Goal: Task Accomplishment & Management: Use online tool/utility

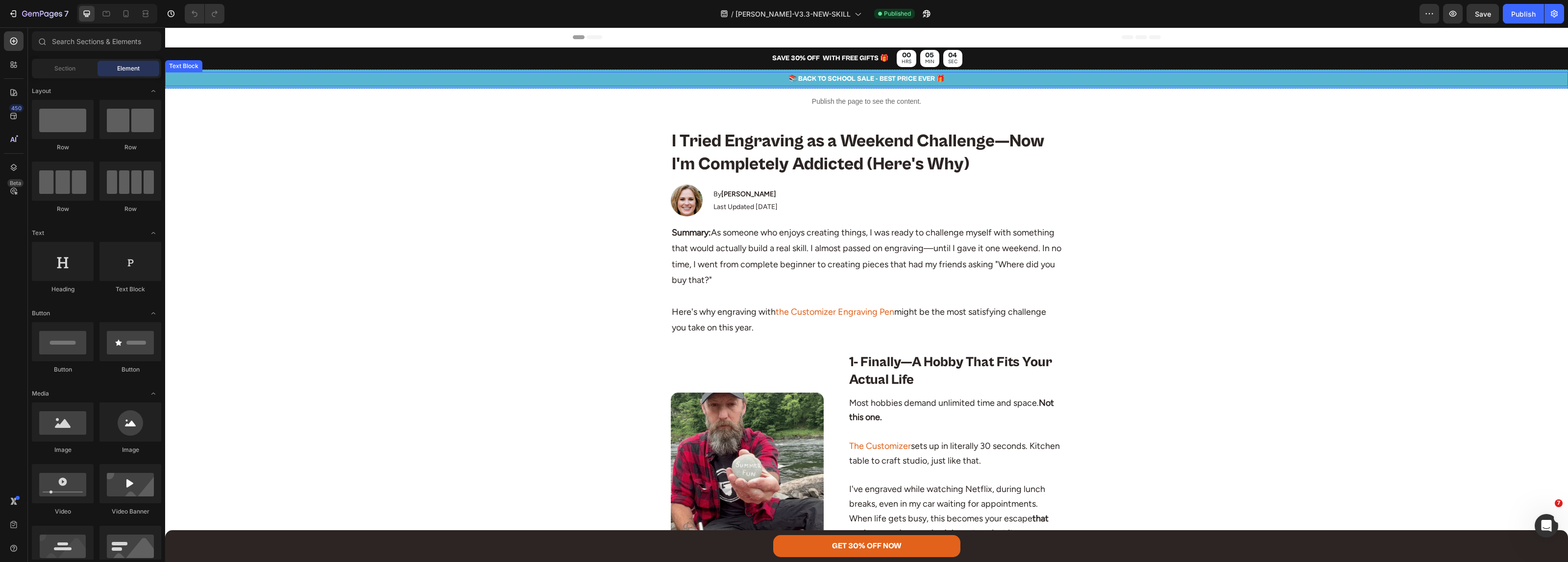
click at [844, 80] on p "📚 BACK TO SCHOOL SALE - BEST PRICE EVER 🎁" at bounding box center [866, 79] width 1401 height 12
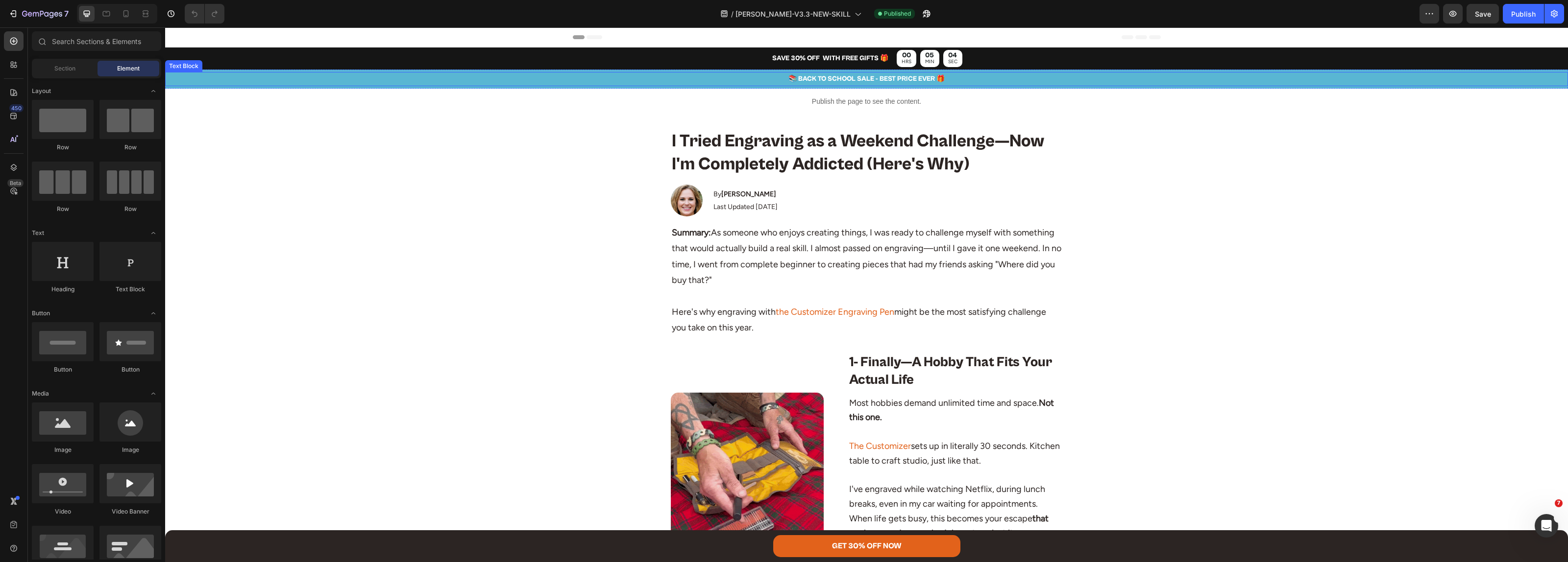
click at [844, 80] on p "📚 BACK TO SCHOOL SALE - BEST PRICE EVER 🎁" at bounding box center [866, 79] width 1401 height 12
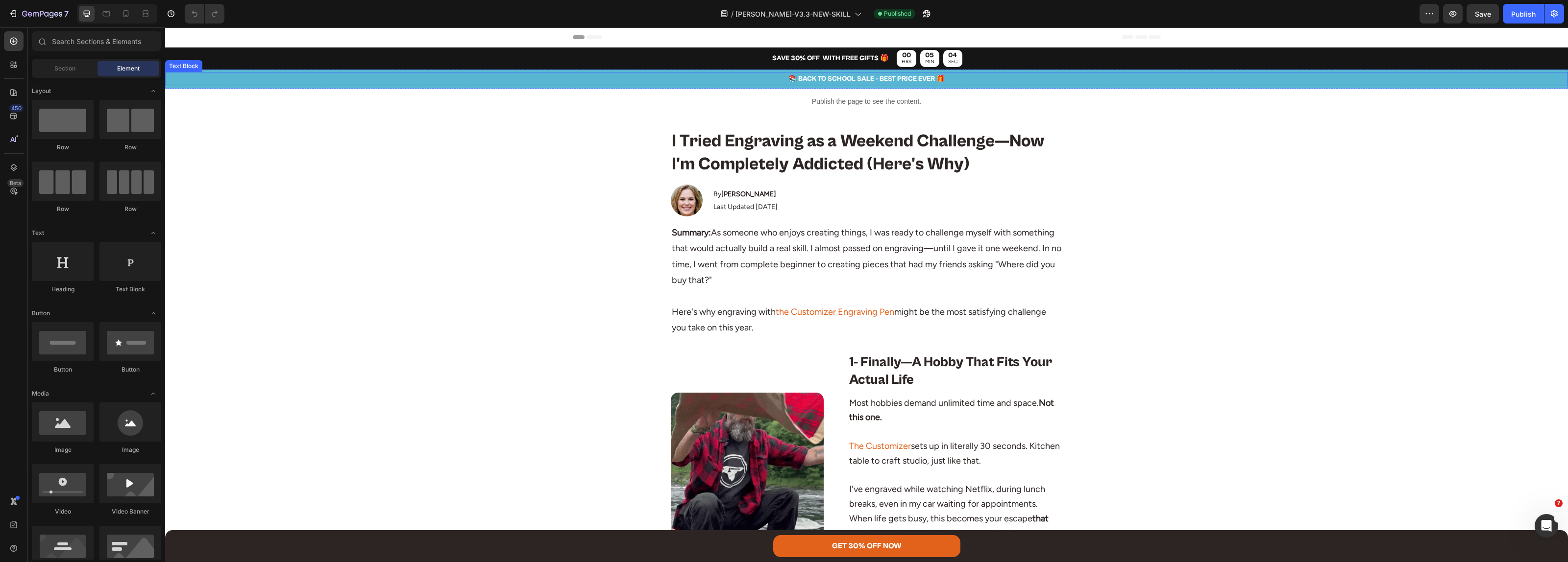
click at [844, 80] on p "📚 BACK TO SCHOOL SALE - BEST PRICE EVER 🎁" at bounding box center [866, 79] width 1401 height 12
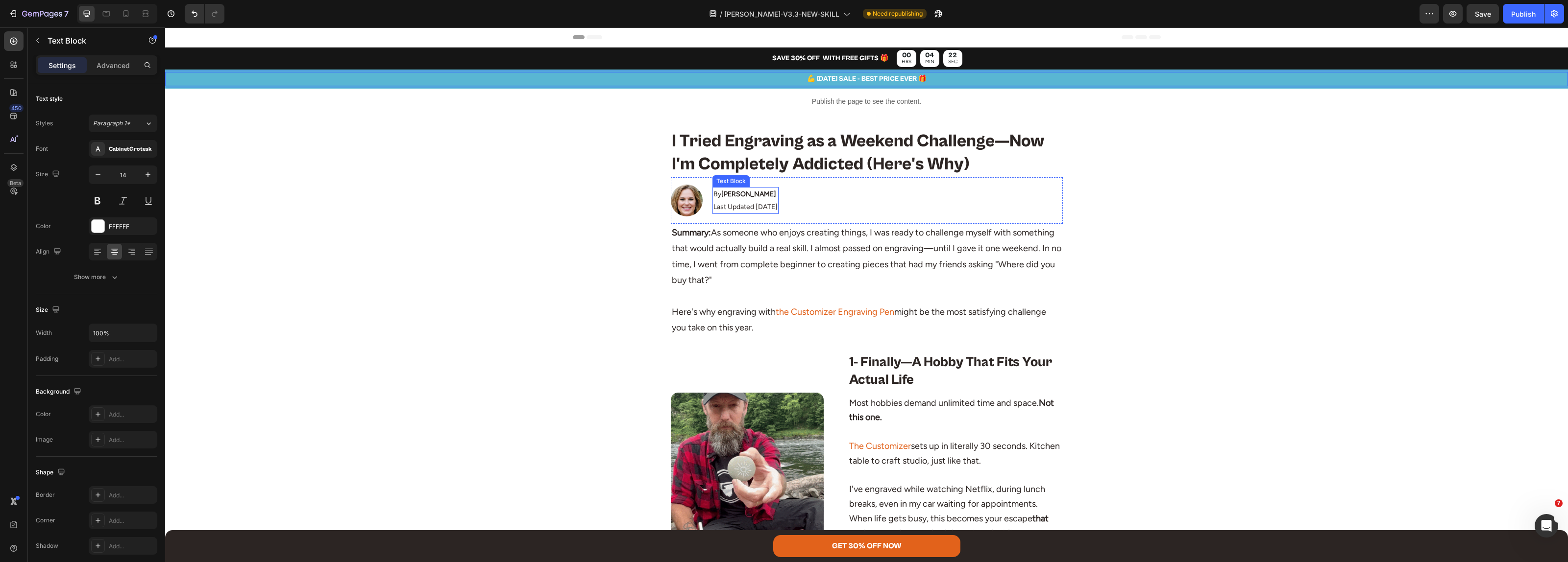
click at [757, 204] on p "Last Updated [DATE]" at bounding box center [745, 207] width 64 height 12
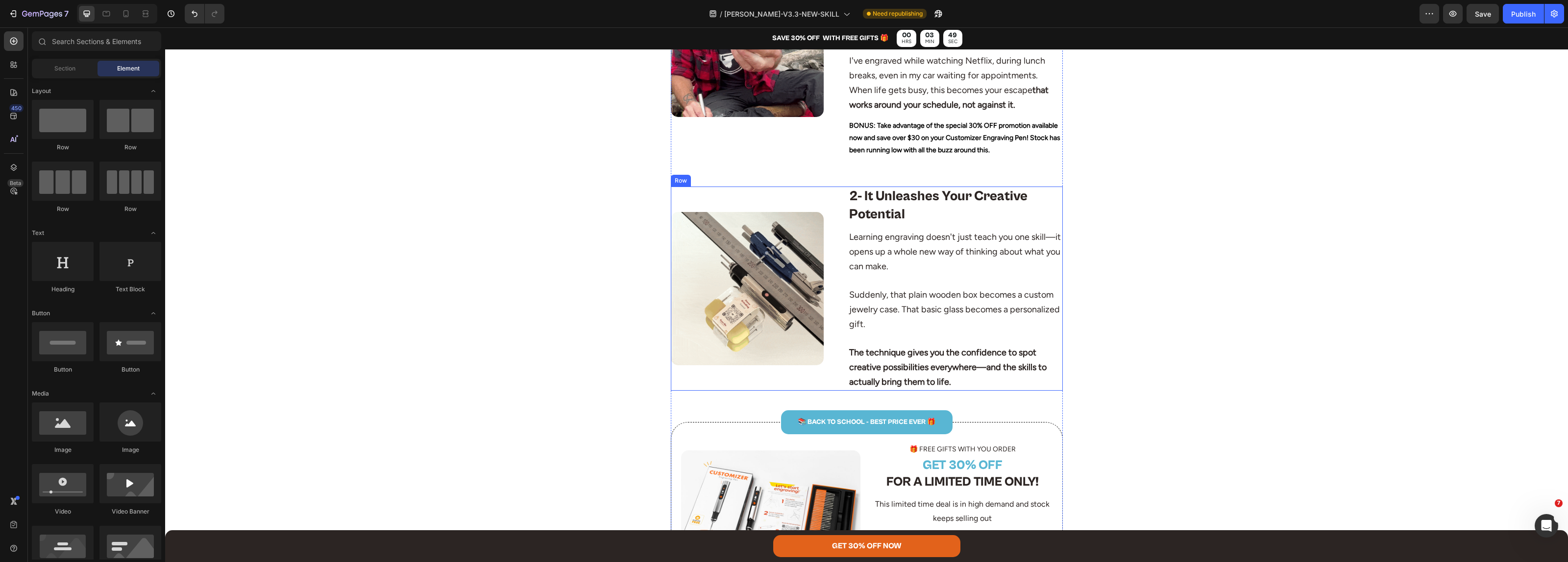
scroll to position [551, 0]
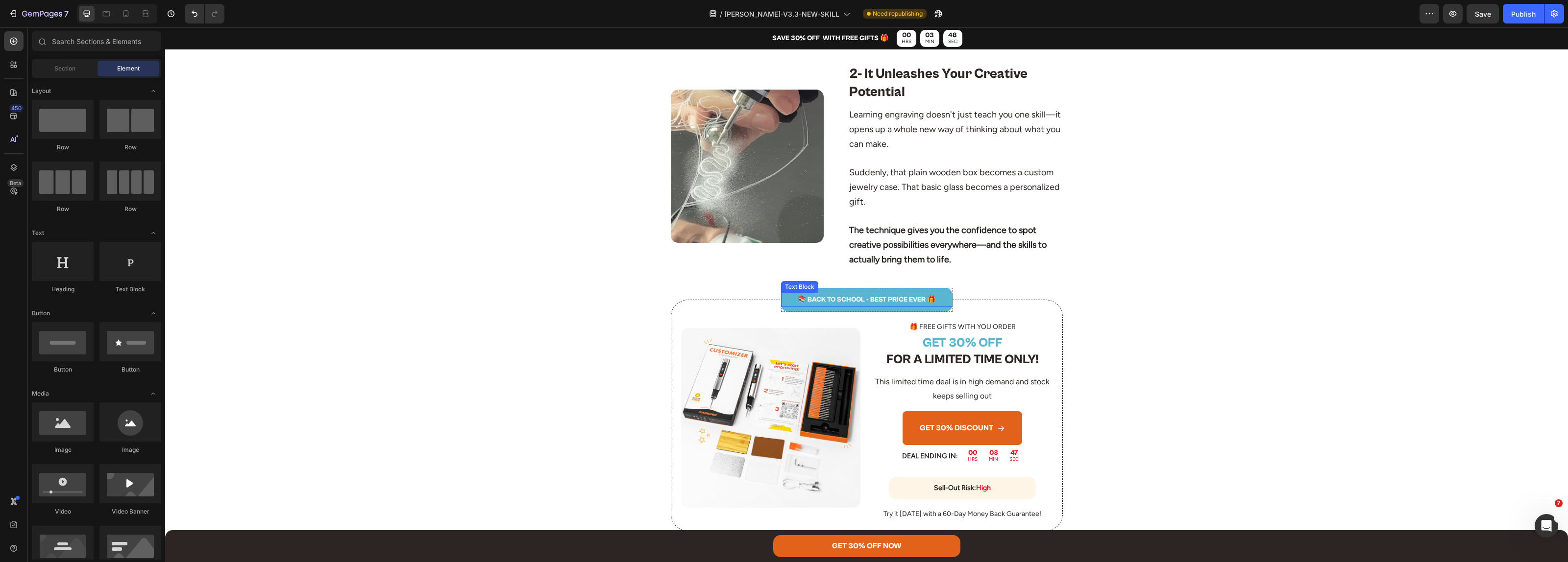
click at [841, 294] on p "📚 BACK TO SCHOOL - BEST PRICE EVER 🎁" at bounding box center [867, 300] width 170 height 12
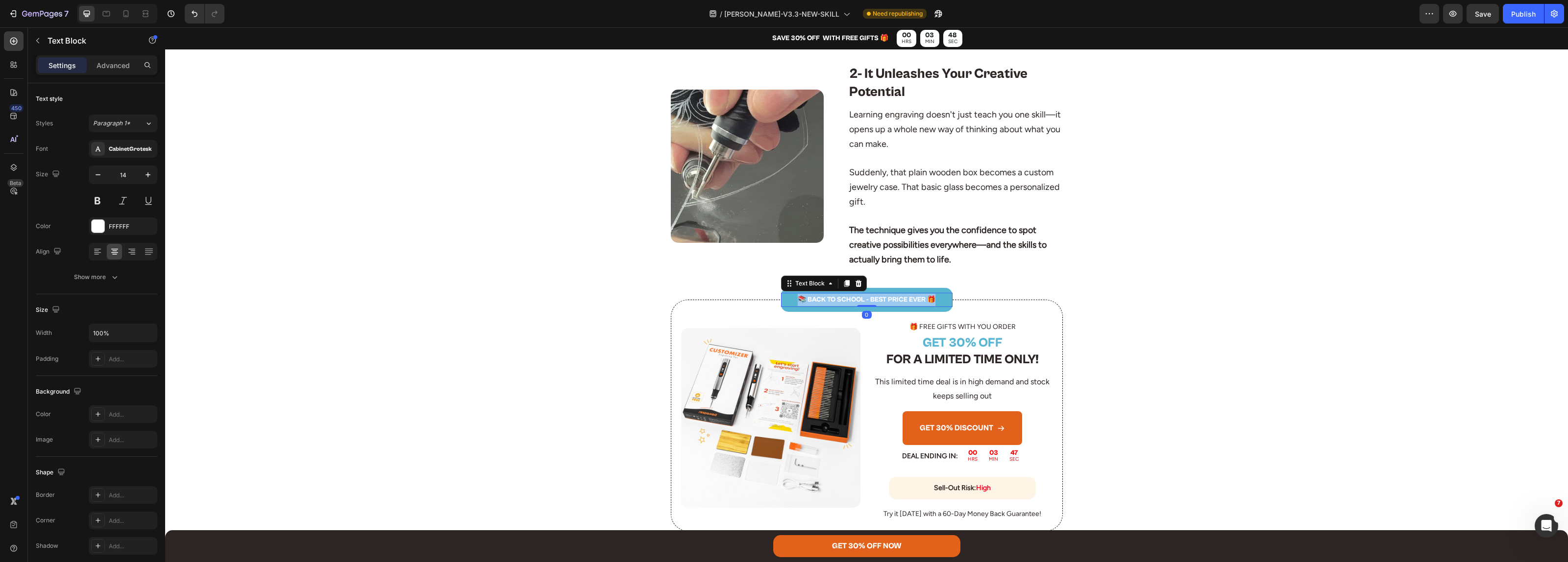
click at [841, 294] on p "📚 BACK TO SCHOOL - BEST PRICE EVER 🎁" at bounding box center [867, 300] width 170 height 12
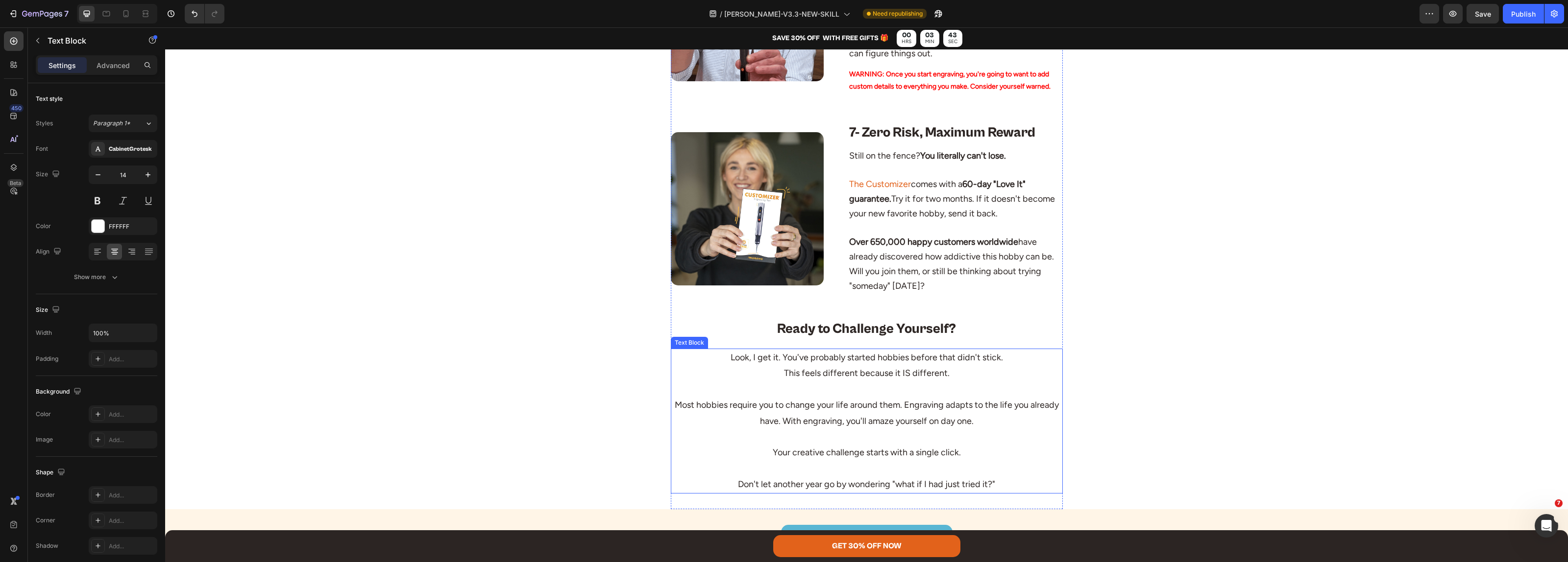
scroll to position [2020, 0]
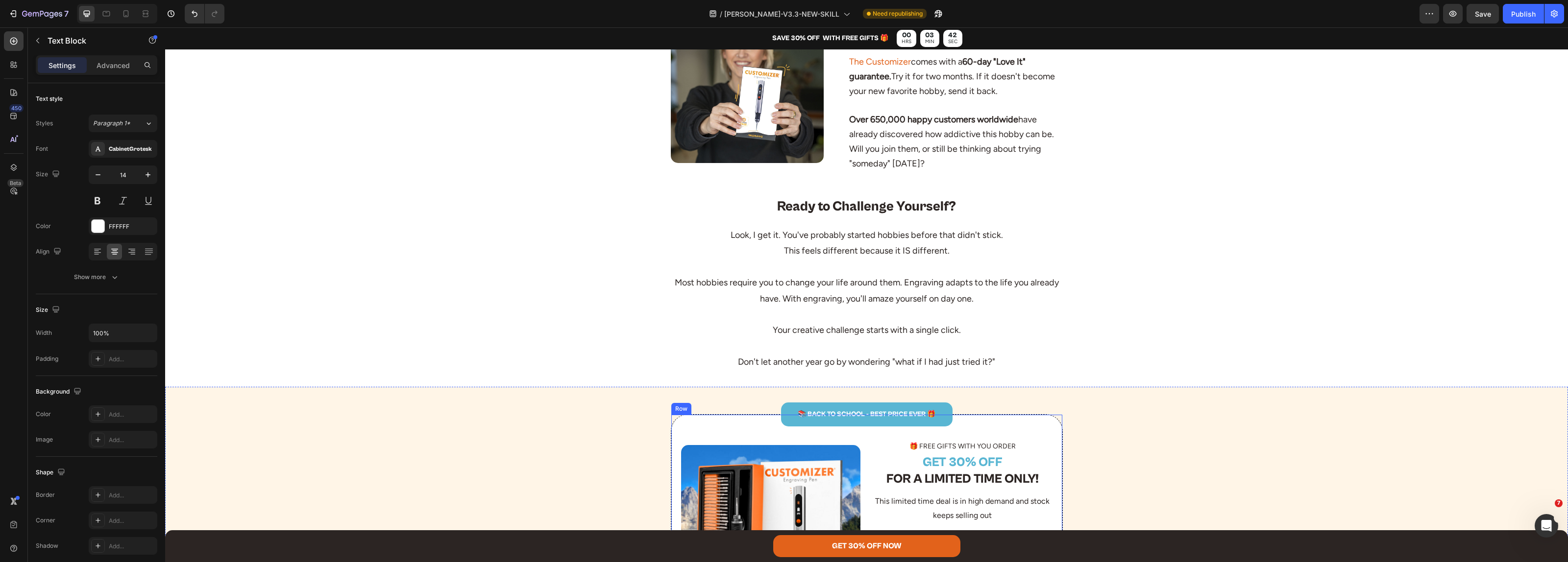
click at [873, 408] on p "📚 BACK TO SCHOOL - BEST PRICE EVER 🎁" at bounding box center [867, 414] width 170 height 12
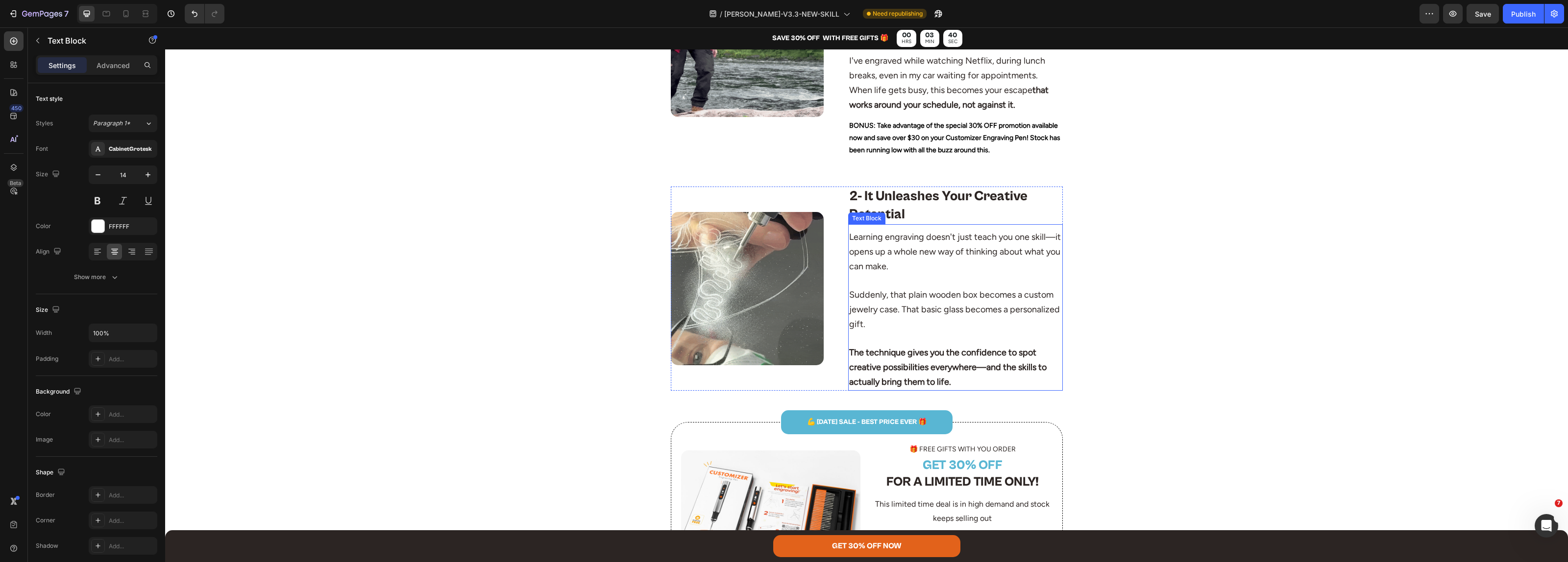
scroll to position [0, 0]
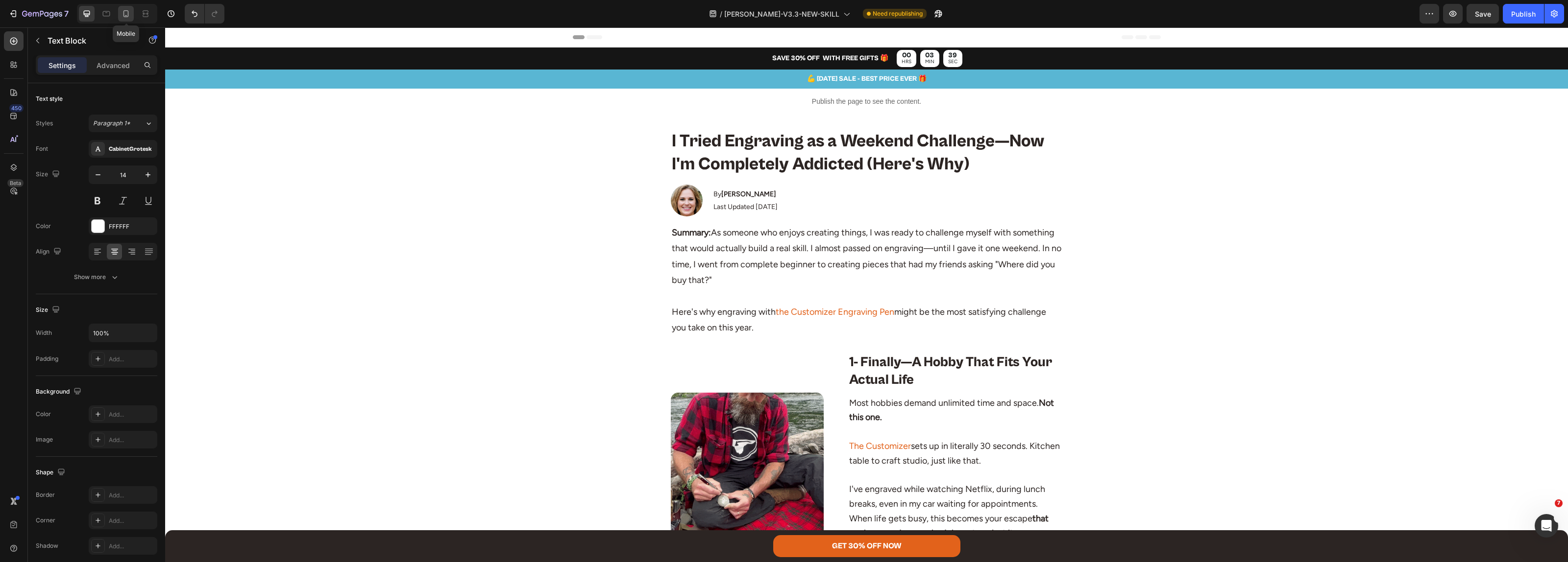
click at [128, 15] on icon at bounding box center [126, 13] width 5 height 7
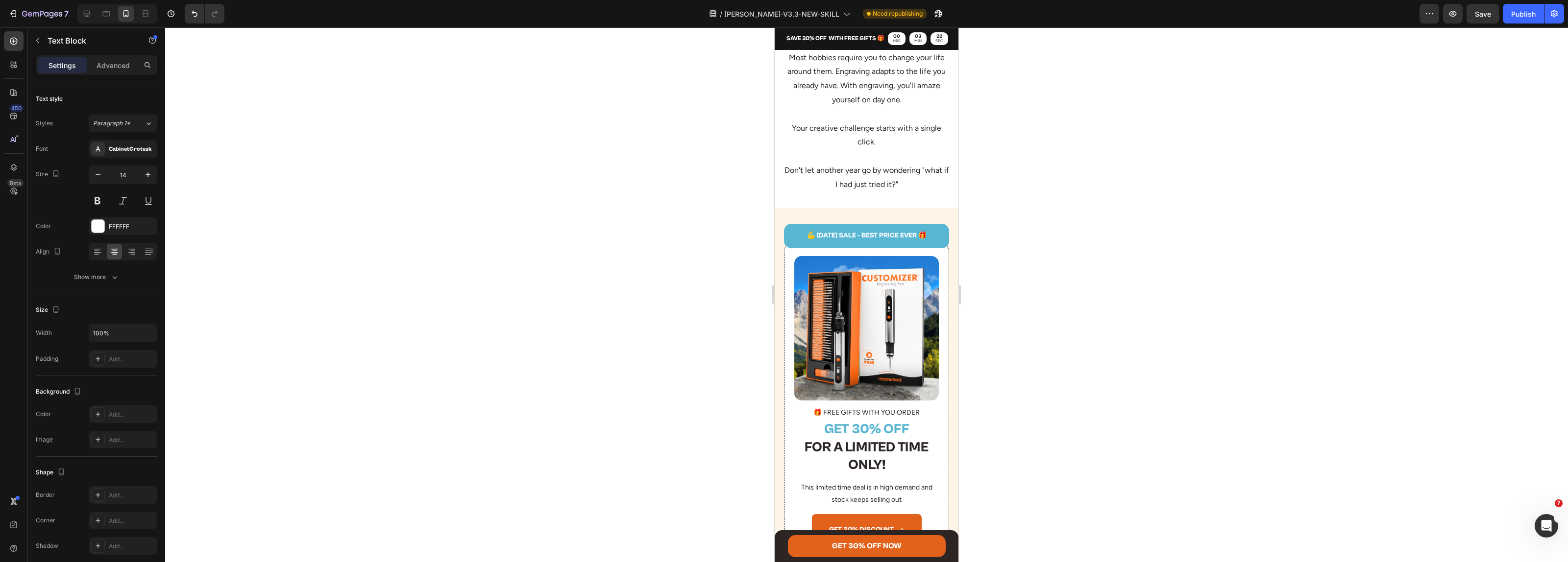
scroll to position [3998, 0]
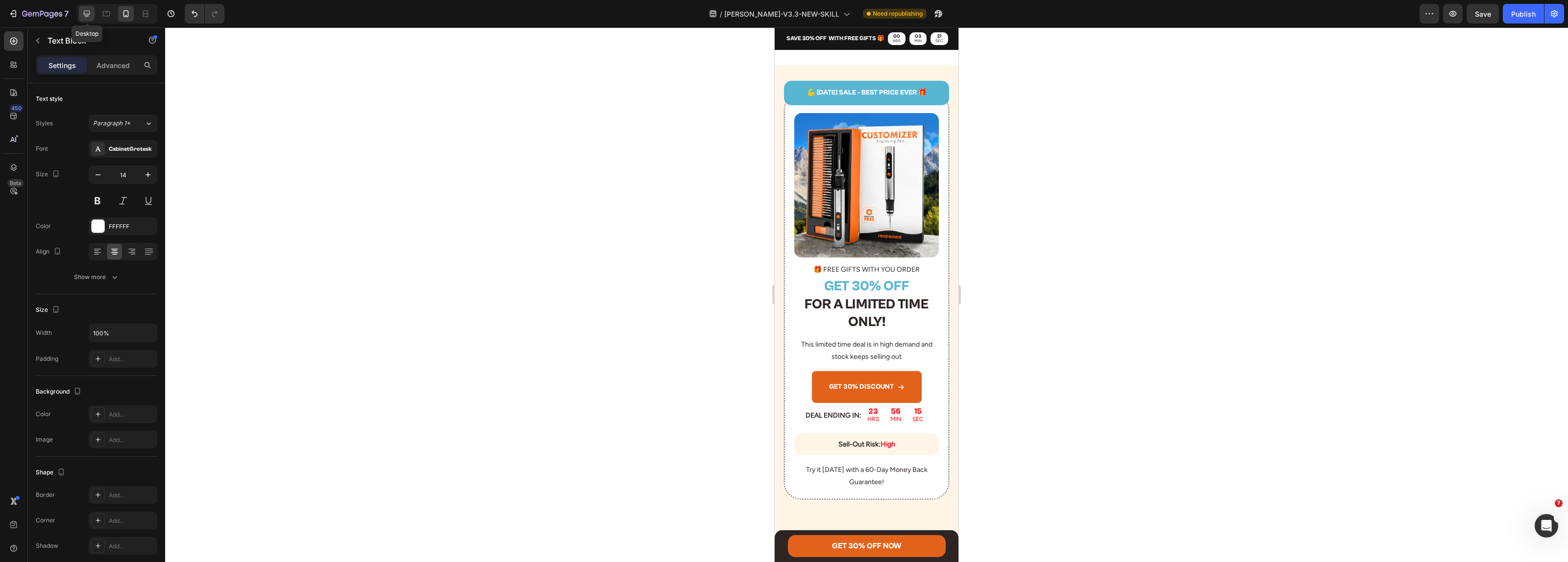
click at [86, 13] on icon at bounding box center [86, 13] width 10 height 10
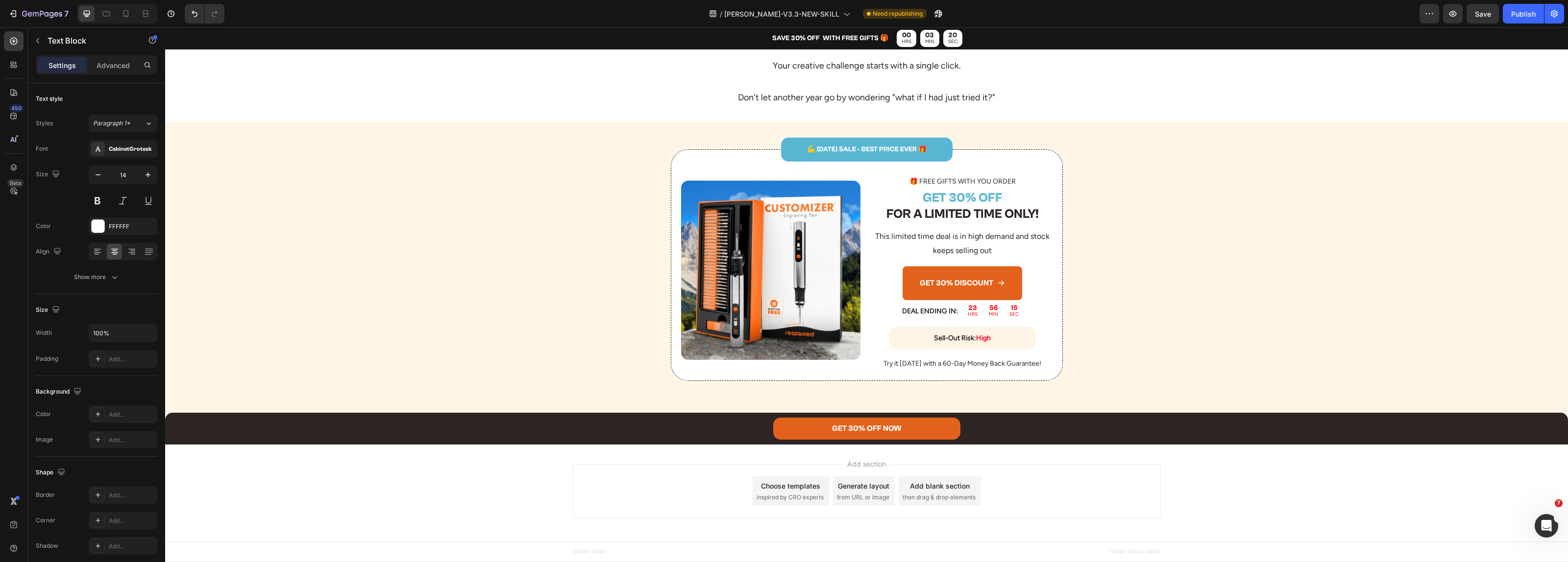
scroll to position [2316, 0]
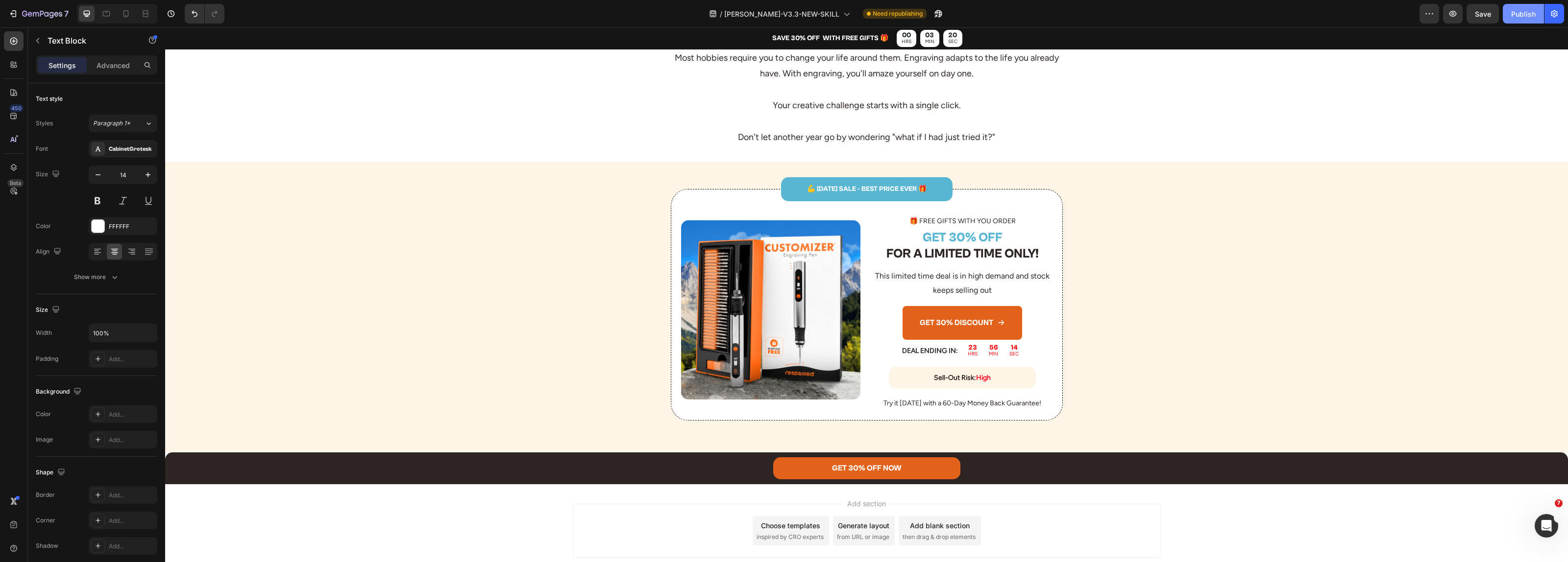
click at [1513, 13] on div "Publish" at bounding box center [1524, 13] width 24 height 10
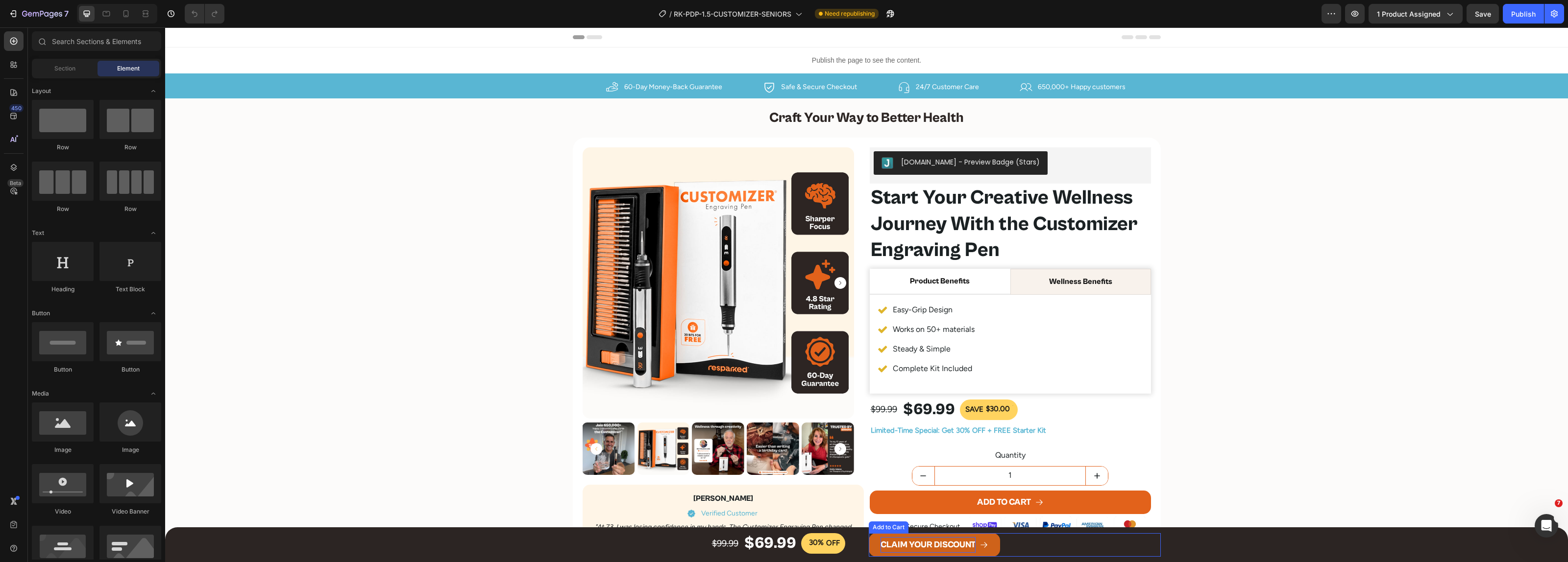
click at [929, 544] on div "CLAIM YOUR DISCOUNT" at bounding box center [928, 545] width 95 height 16
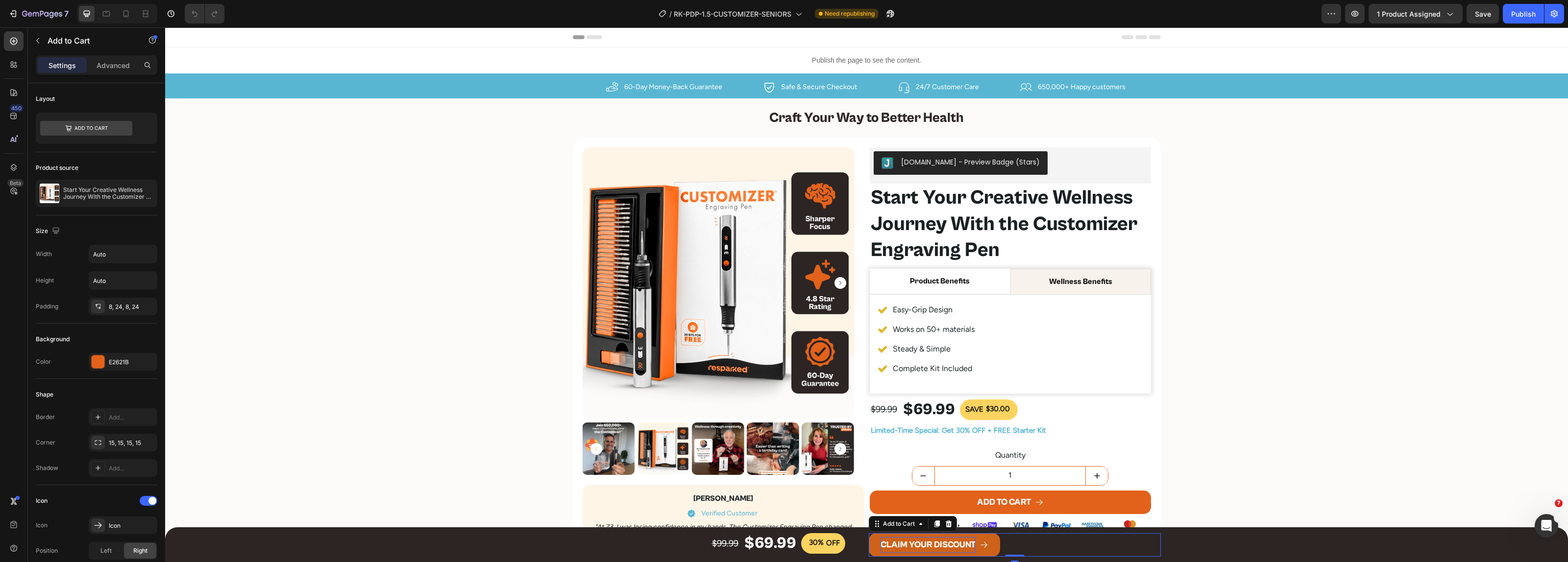
click at [928, 544] on div "CLAIM YOUR DISCOUNT" at bounding box center [928, 545] width 95 height 16
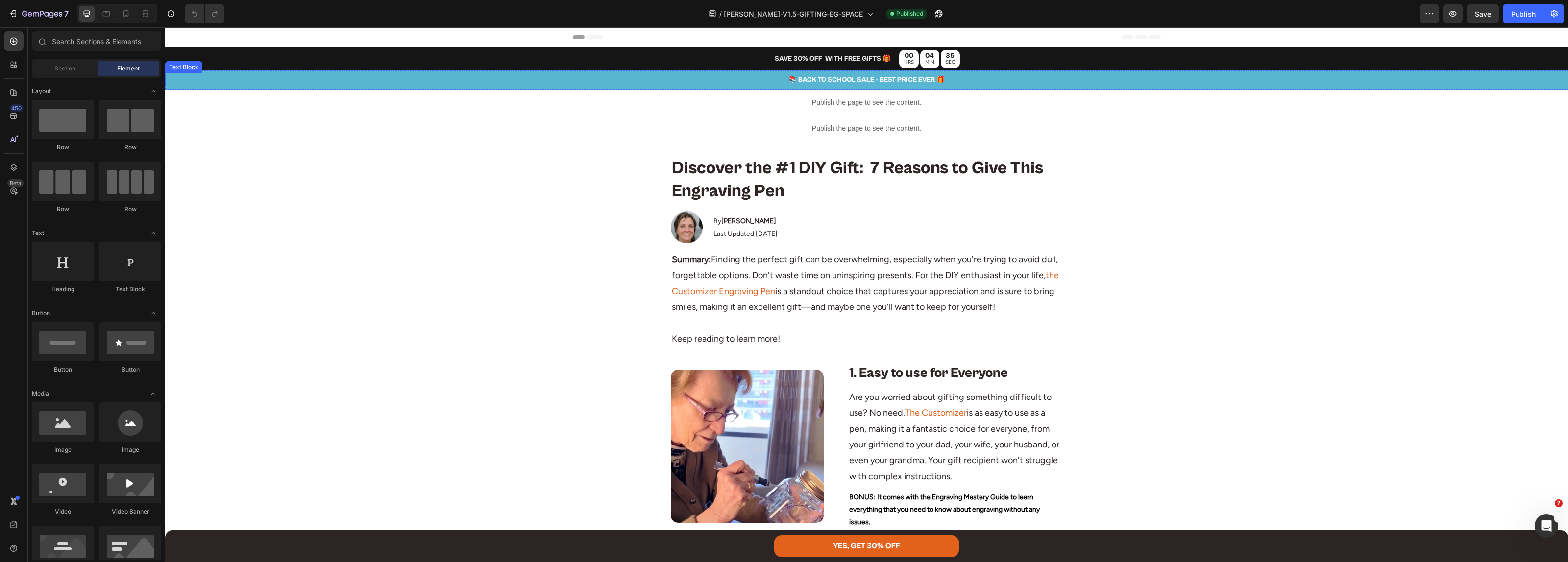
click at [827, 83] on p "📚 BACK TO SCHOOL SALE - BEST PRICE EVER 🎁" at bounding box center [866, 80] width 1401 height 12
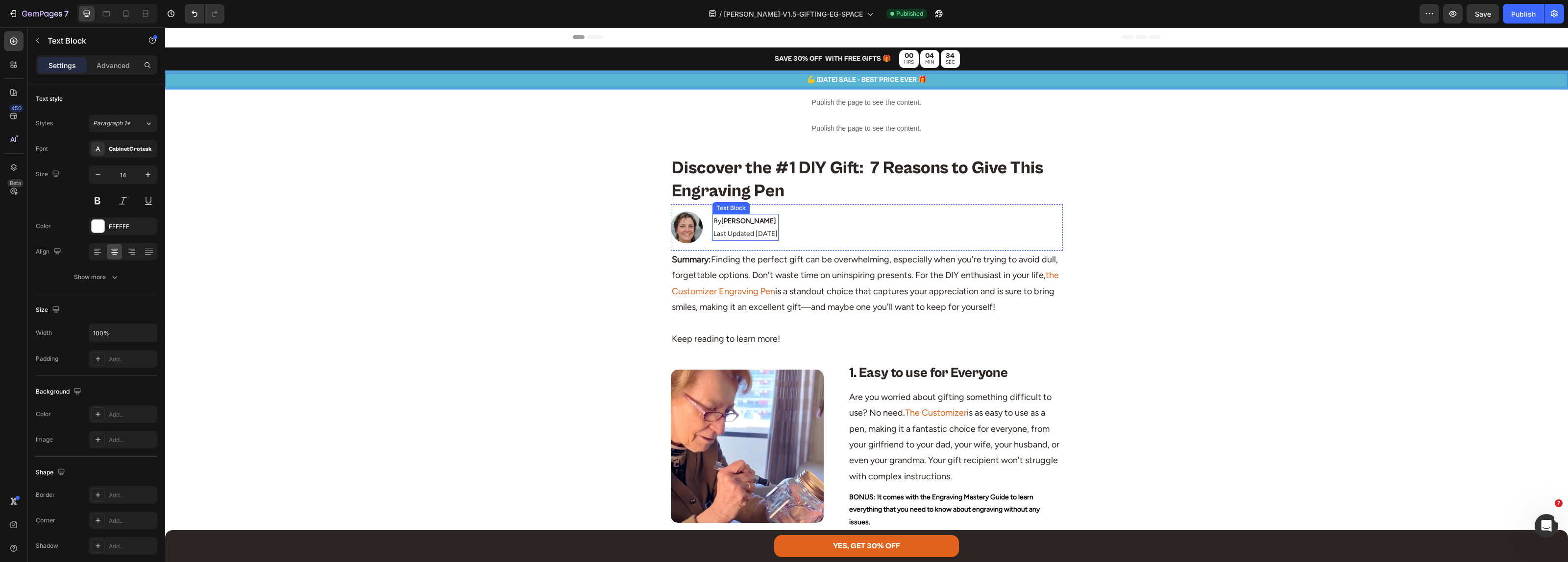
click at [732, 235] on p "Last Updated Jun 19, 2025" at bounding box center [745, 234] width 64 height 12
click at [751, 235] on p "Last Updated Jun 19, 2025" at bounding box center [745, 234] width 64 height 12
click at [755, 234] on p "Last Updated Jun 19, 2025" at bounding box center [745, 234] width 64 height 12
click at [1523, 15] on div "Publish" at bounding box center [1524, 13] width 24 height 10
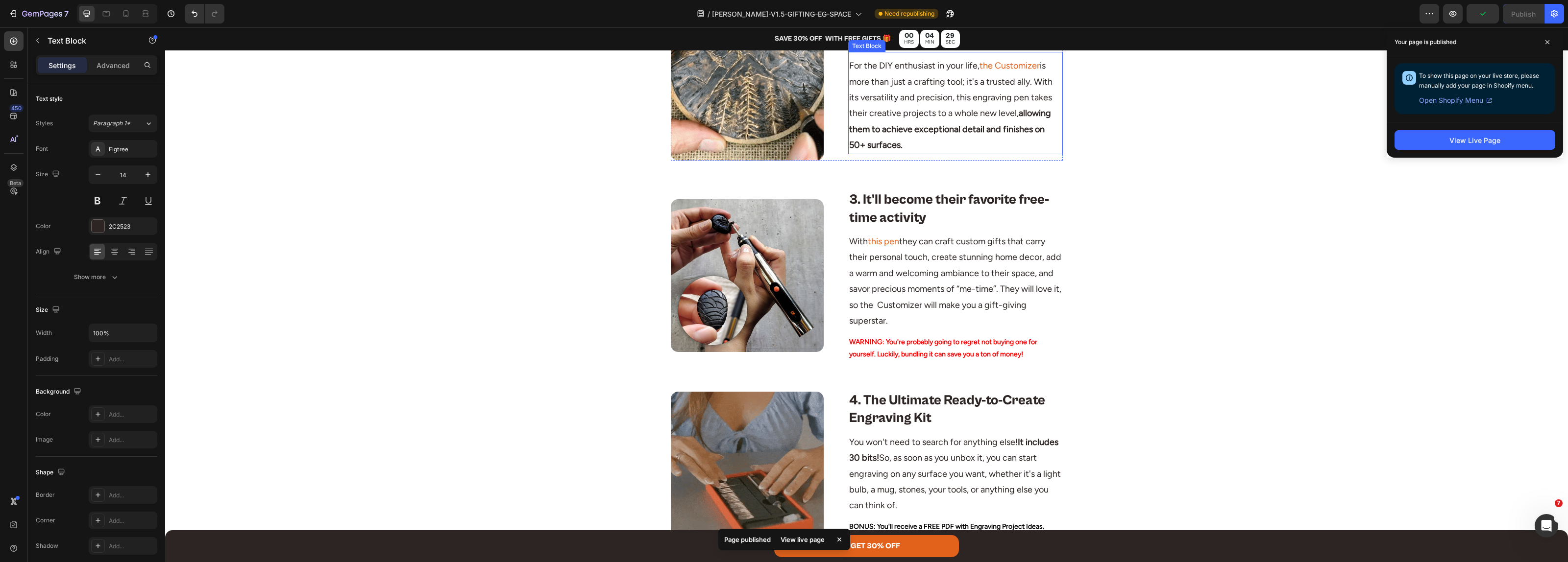
scroll to position [857, 0]
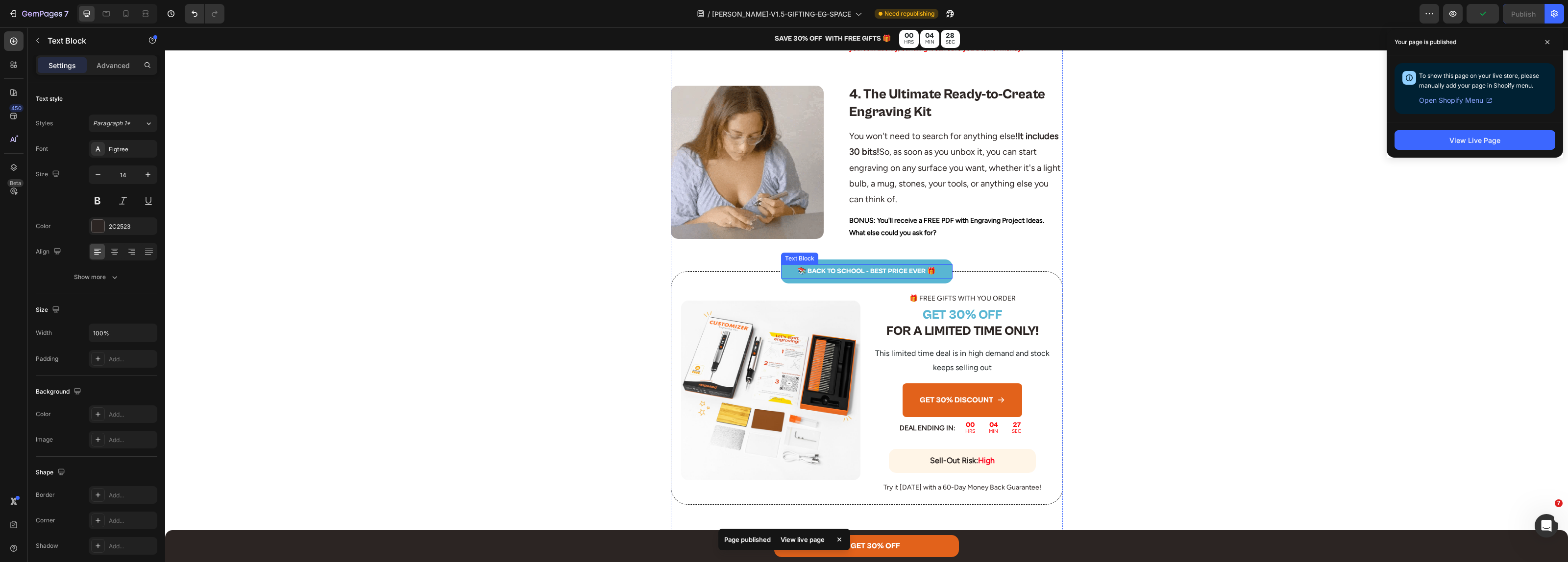
click at [876, 272] on p "📚 BACK TO SCHOOL - BEST PRICE EVER 🎁" at bounding box center [867, 271] width 170 height 12
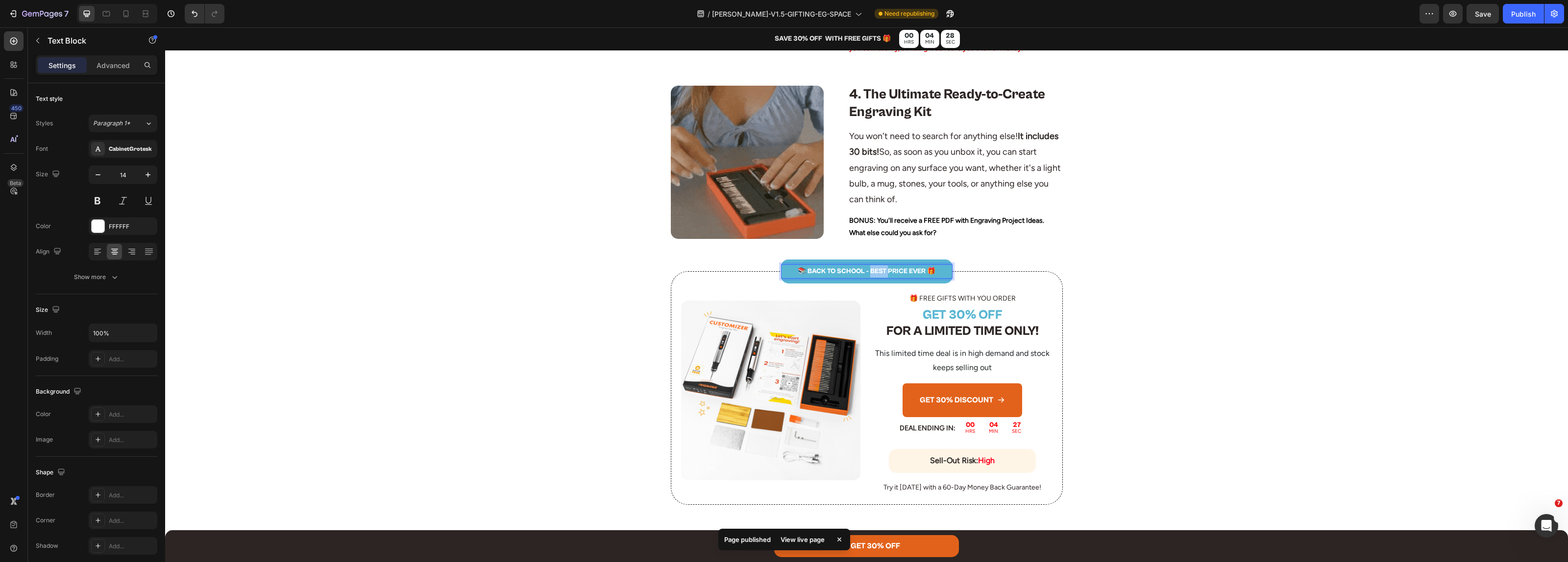
click at [876, 272] on p "📚 BACK TO SCHOOL - BEST PRICE EVER 🎁" at bounding box center [867, 271] width 170 height 12
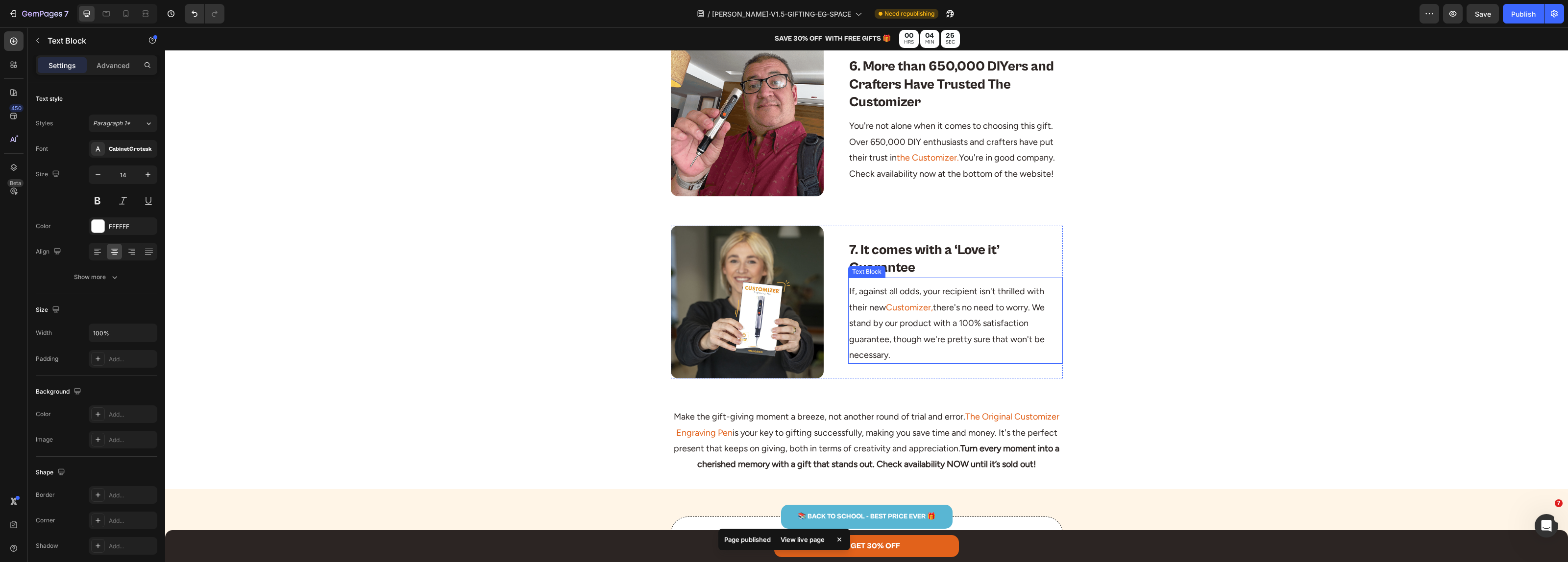
scroll to position [1836, 0]
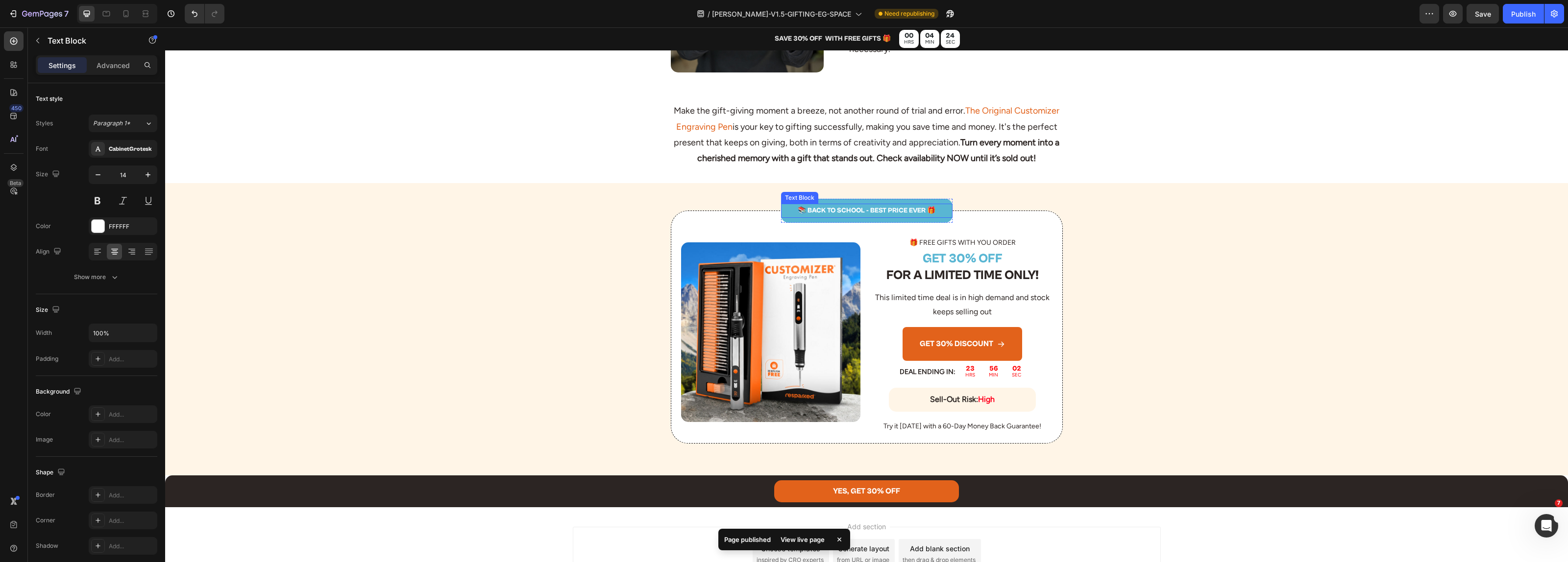
click at [868, 217] on p "📚 BACK TO SCHOOL - BEST PRICE EVER 🎁" at bounding box center [867, 210] width 170 height 12
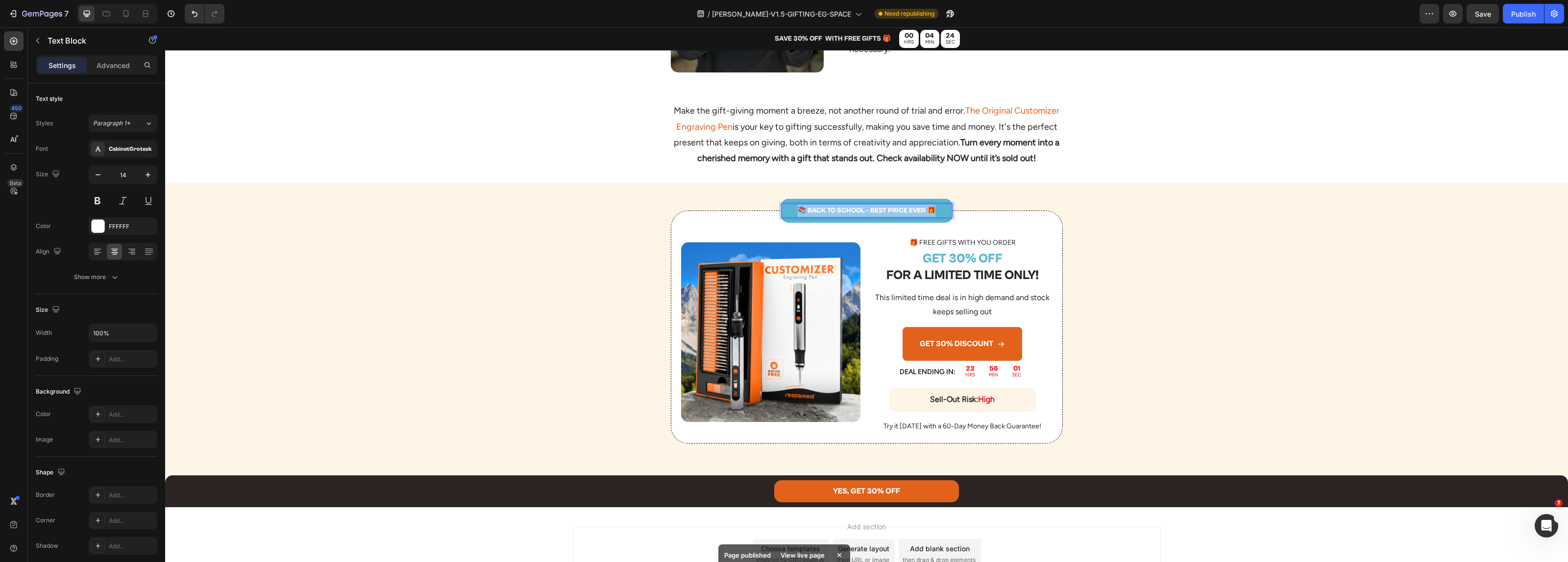
click at [868, 217] on p "📚 BACK TO SCHOOL - BEST PRICE EVER 🎁" at bounding box center [867, 210] width 170 height 12
click at [1510, 16] on button "Publish" at bounding box center [1524, 13] width 41 height 19
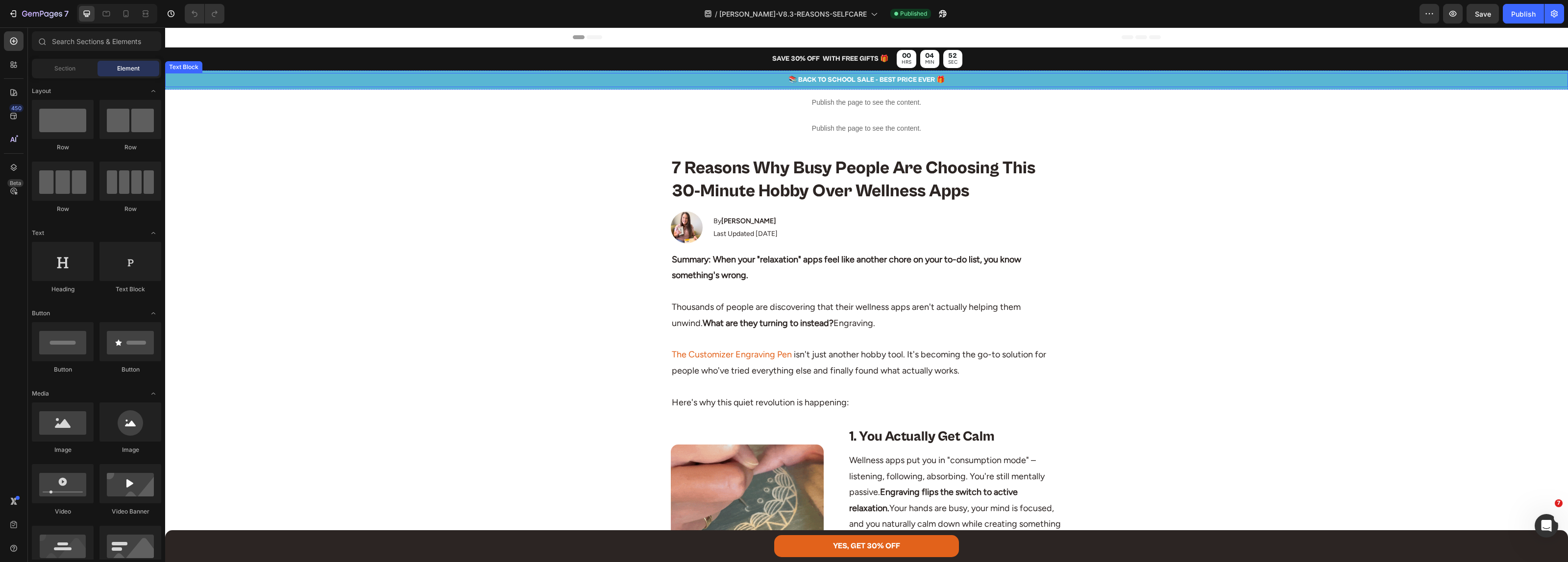
click at [854, 77] on p "📚 BACK TO SCHOOL SALE - BEST PRICE EVER 🎁" at bounding box center [866, 80] width 1401 height 12
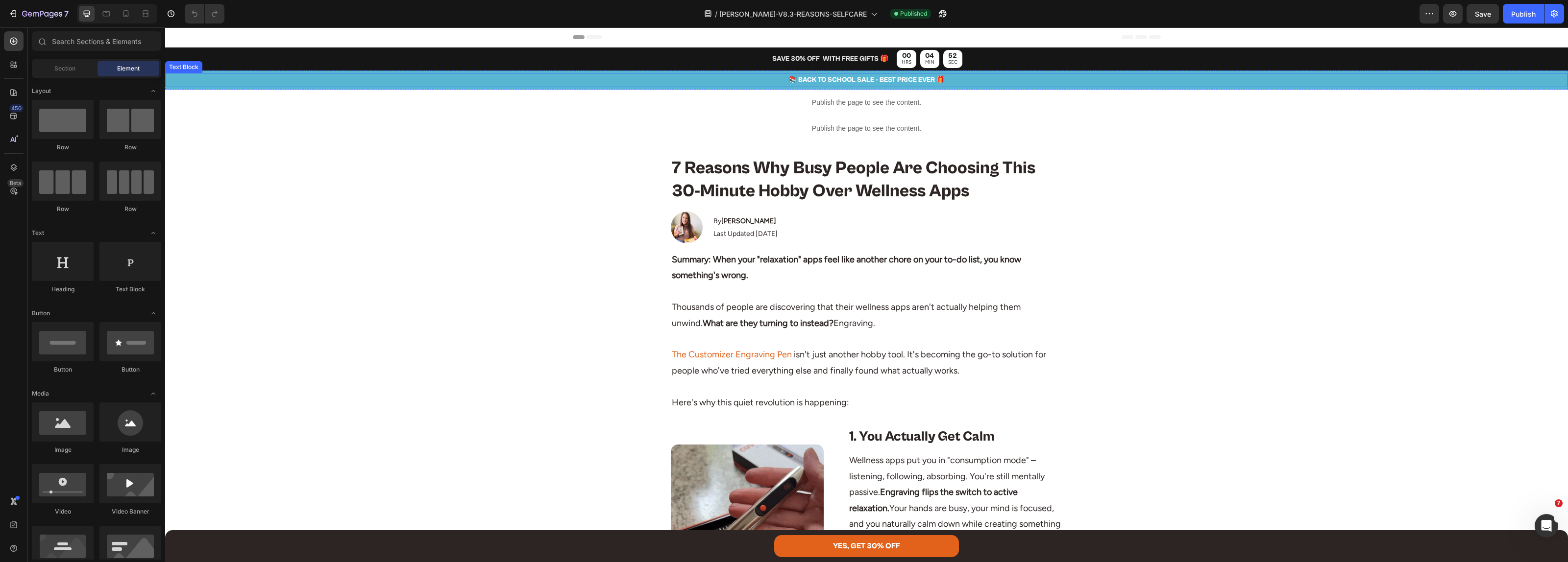
click at [854, 77] on p "📚 BACK TO SCHOOL SALE - BEST PRICE EVER 🎁" at bounding box center [866, 80] width 1401 height 12
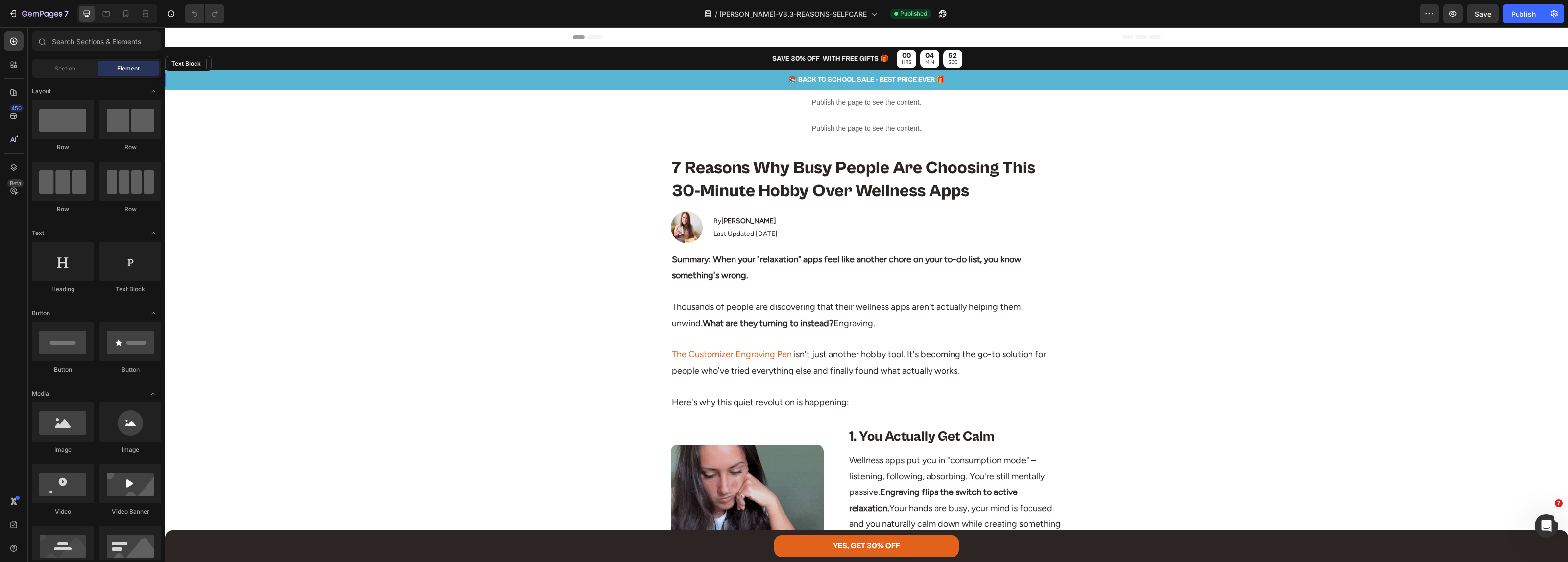
click at [854, 77] on p "📚 BACK TO SCHOOL SALE - BEST PRICE EVER 🎁" at bounding box center [866, 80] width 1401 height 12
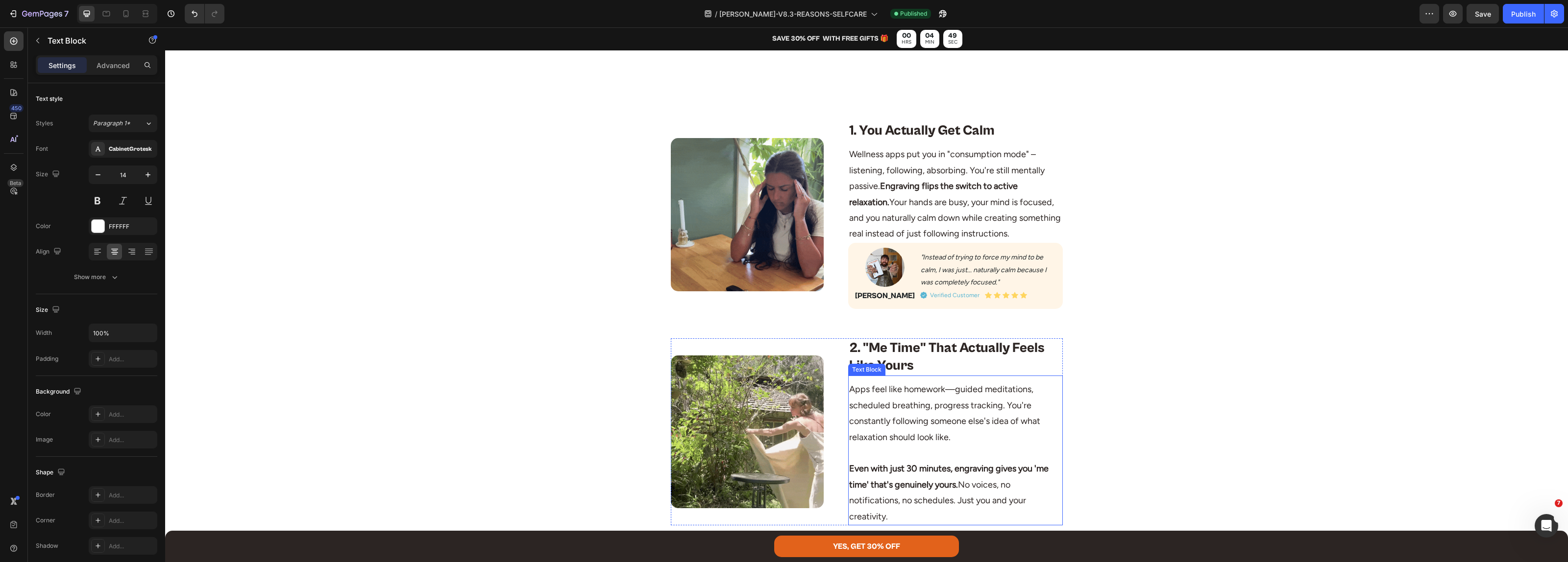
scroll to position [551, 0]
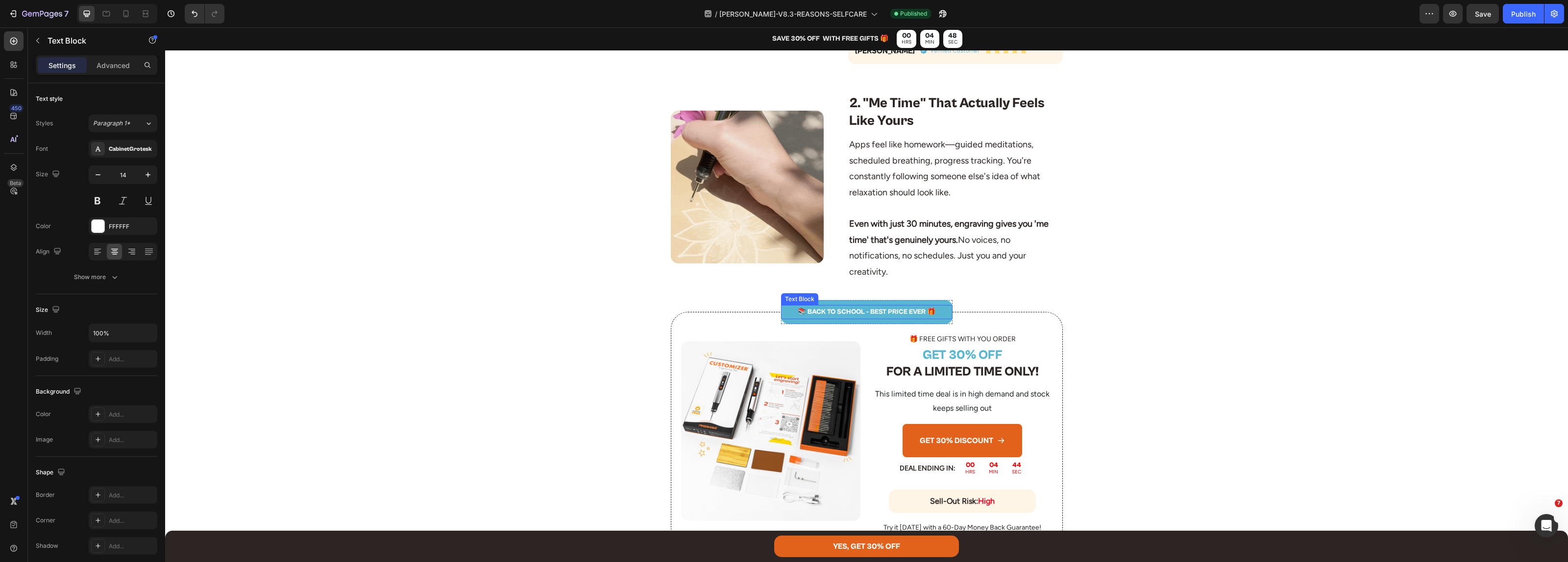
click at [861, 311] on p "📚 BACK TO SCHOOL - BEST PRICE EVER 🎁" at bounding box center [867, 312] width 170 height 12
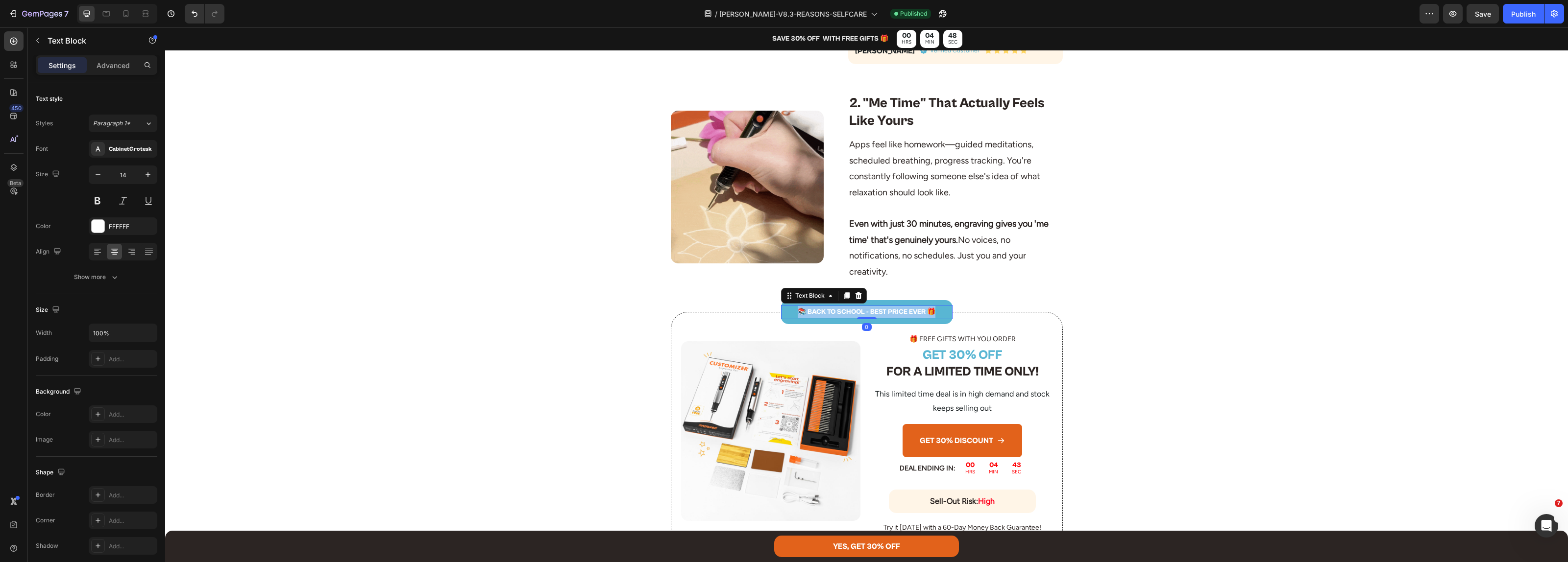
click at [861, 311] on p "📚 BACK TO SCHOOL - BEST PRICE EVER 🎁" at bounding box center [867, 312] width 170 height 12
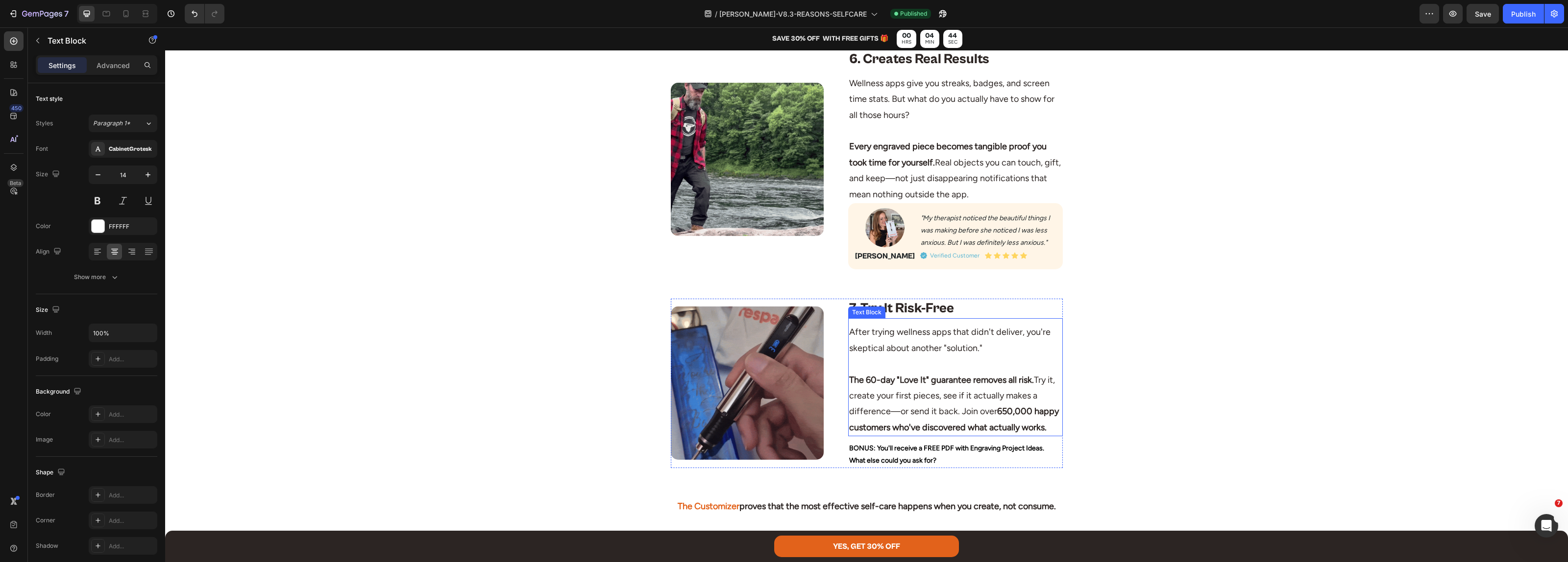
scroll to position [1958, 0]
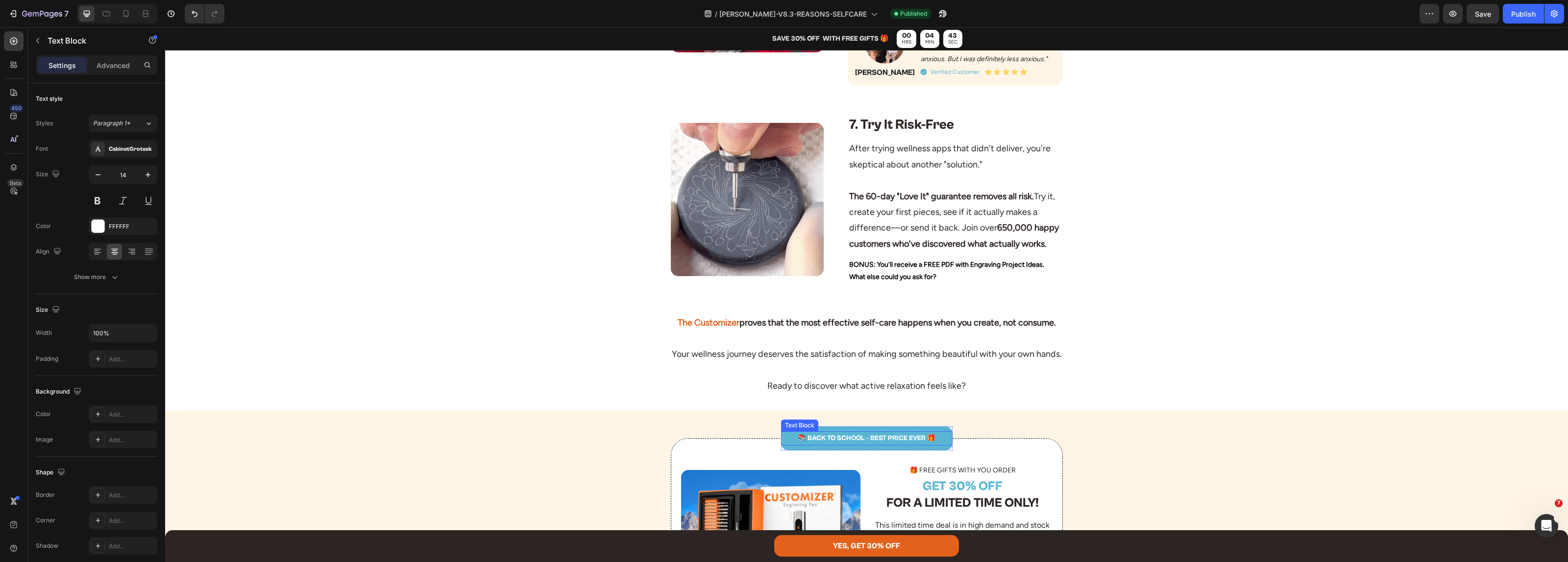
click at [875, 445] on p "📚 BACK TO SCHOOL - BEST PRICE EVER 🎁" at bounding box center [867, 439] width 170 height 12
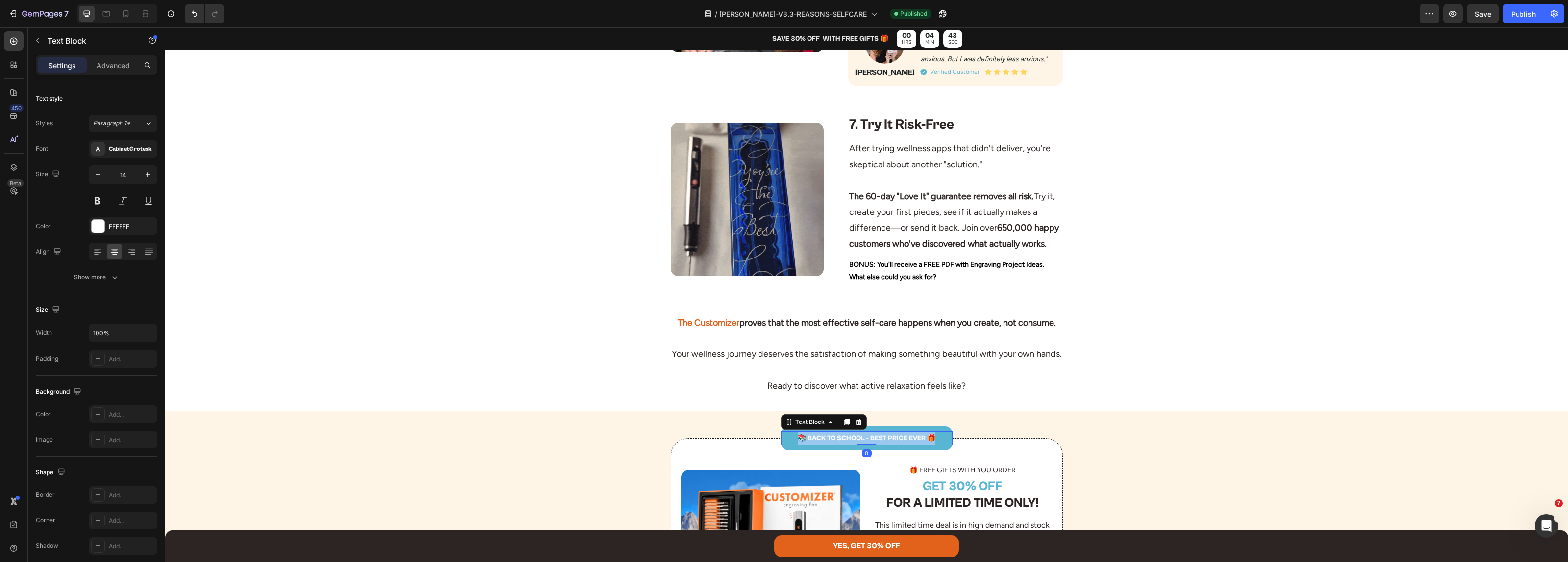
click at [875, 445] on p "📚 BACK TO SCHOOL - BEST PRICE EVER 🎁" at bounding box center [867, 439] width 170 height 12
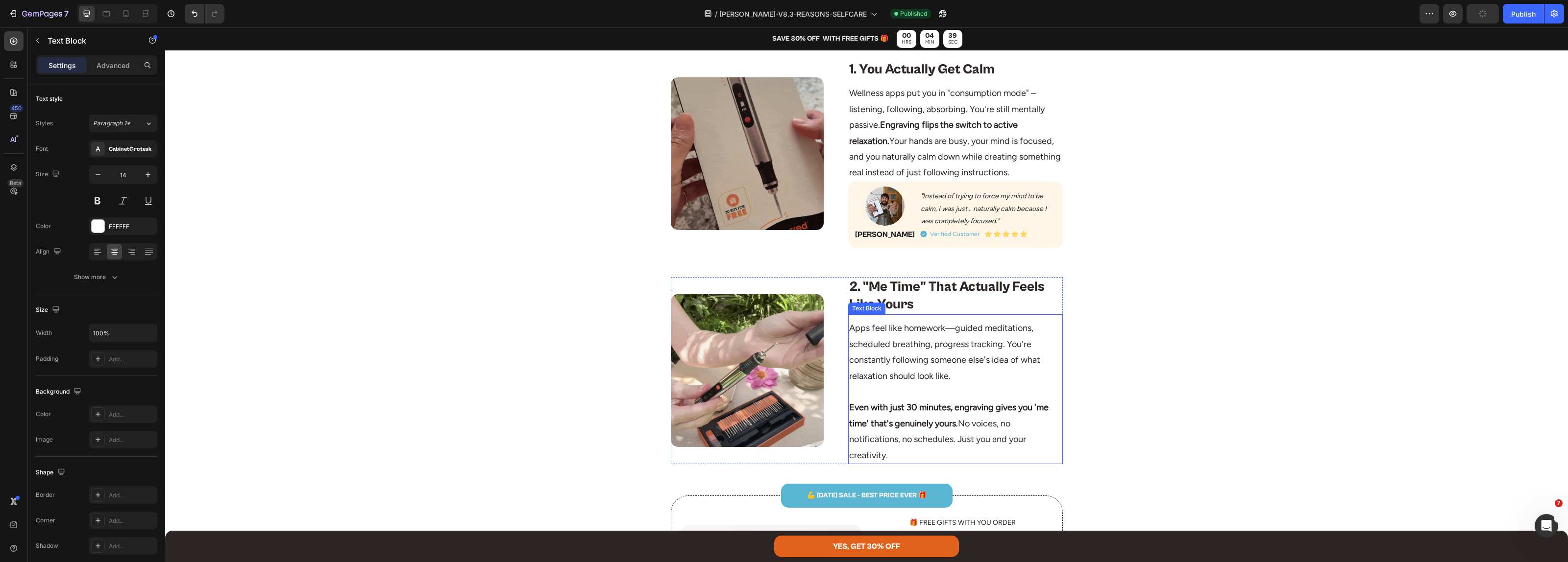
scroll to position [0, 0]
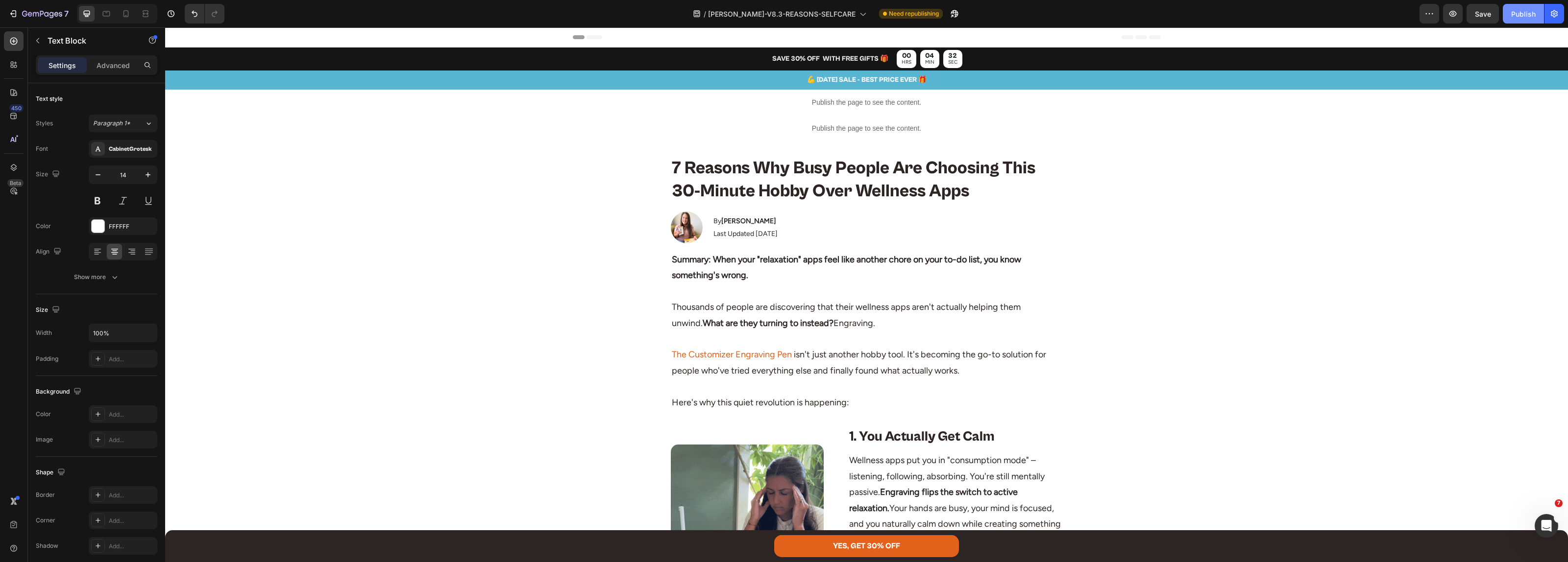
click at [1511, 9] on div "Publish" at bounding box center [1524, 13] width 24 height 10
click at [743, 235] on p "Last Updated [DATE]" at bounding box center [745, 234] width 64 height 12
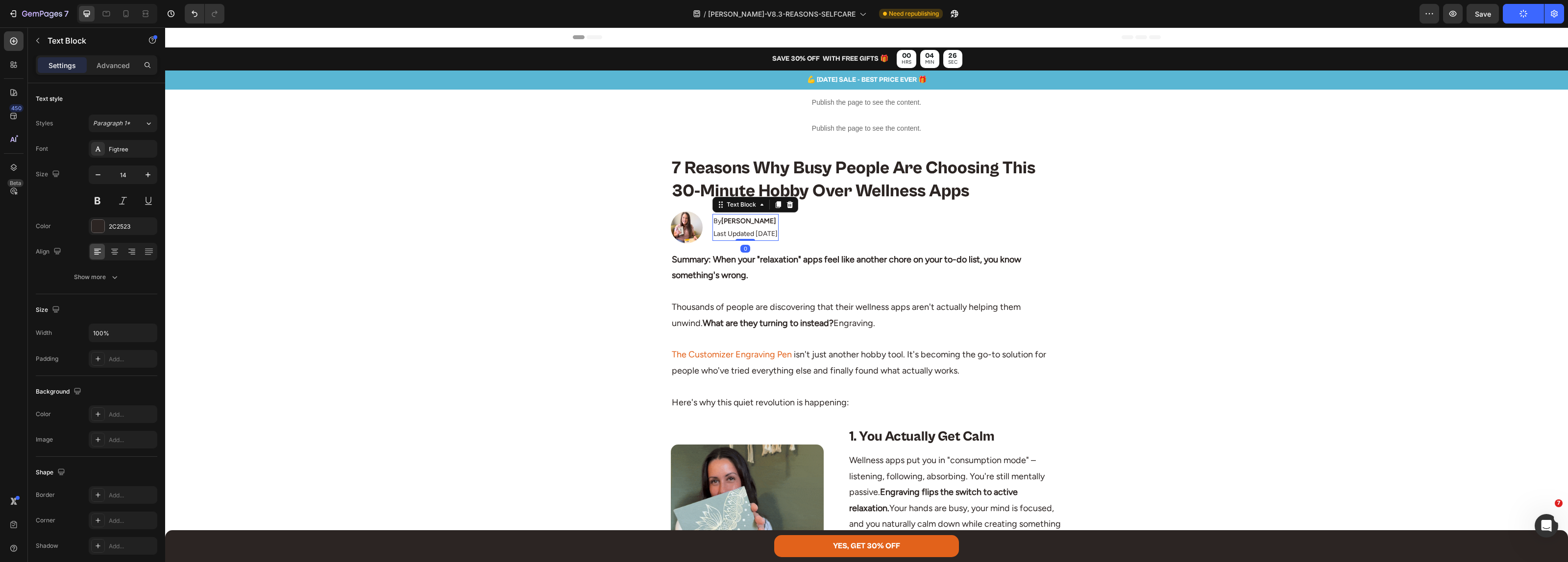
click at [758, 234] on p "Last Updated [DATE]" at bounding box center [745, 234] width 64 height 12
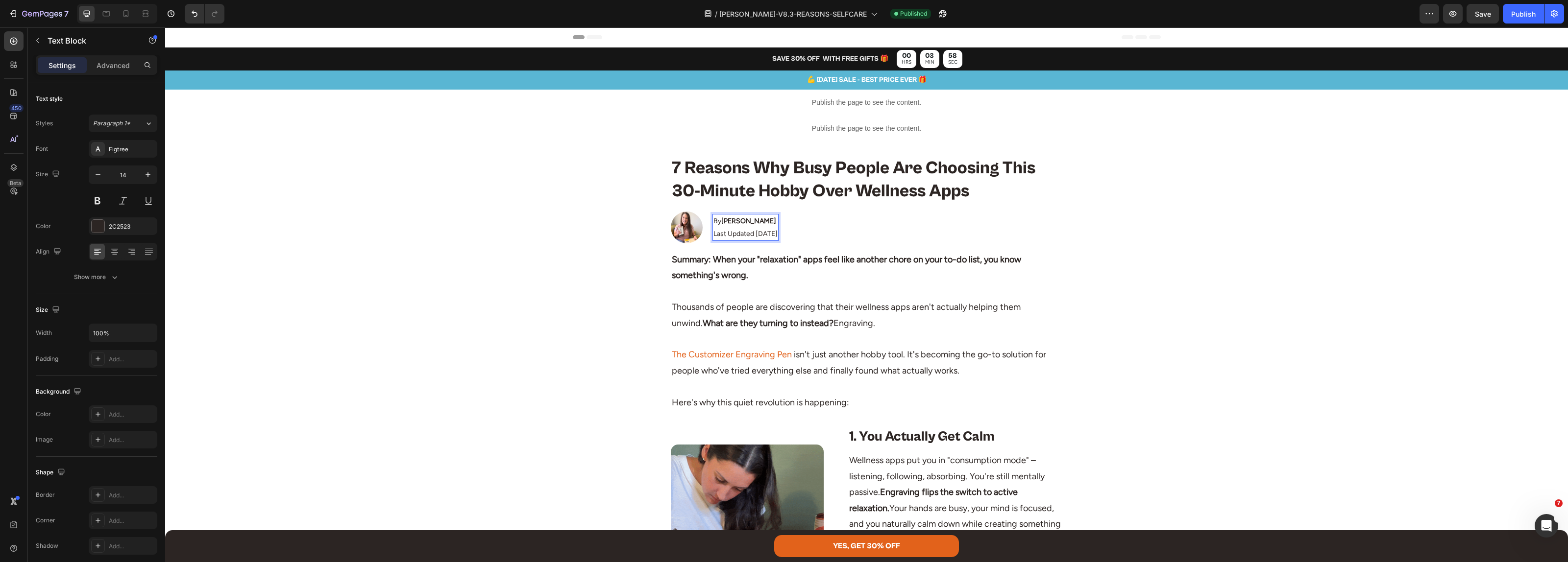
click at [756, 235] on p "Last Updated [DATE]" at bounding box center [745, 234] width 64 height 12
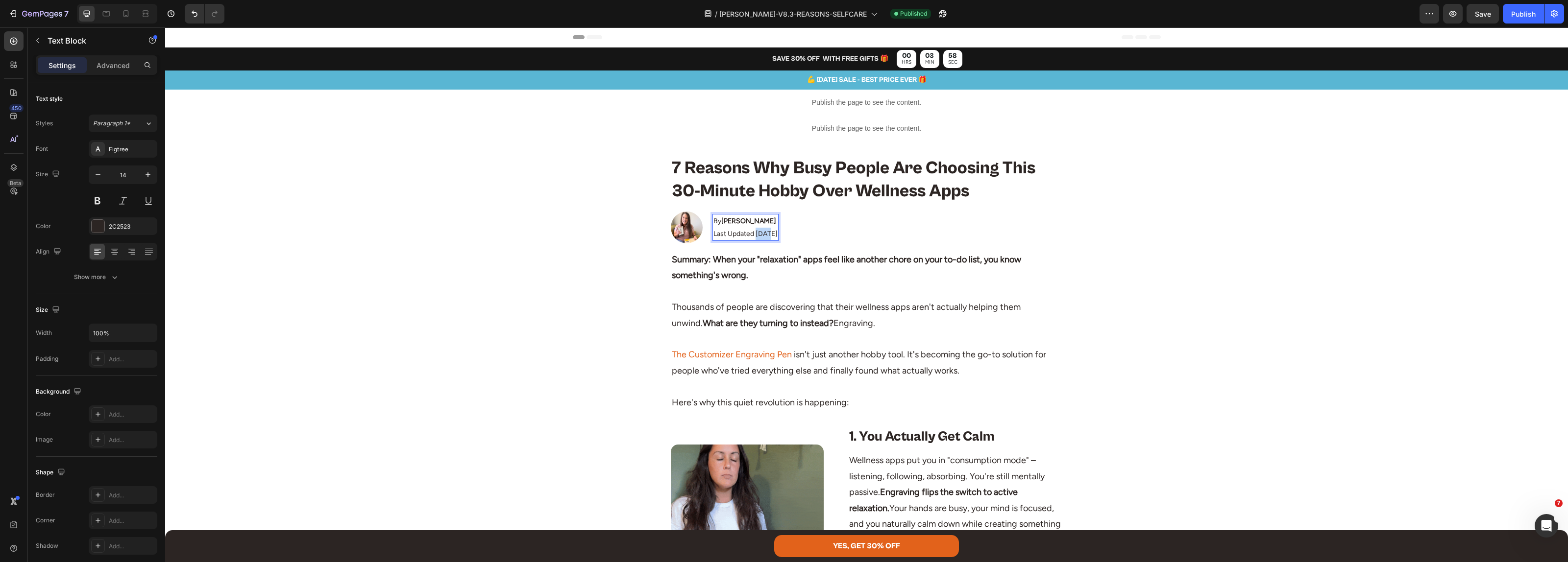
click at [756, 235] on p "Last Updated Jul 19, 2025" at bounding box center [745, 234] width 64 height 12
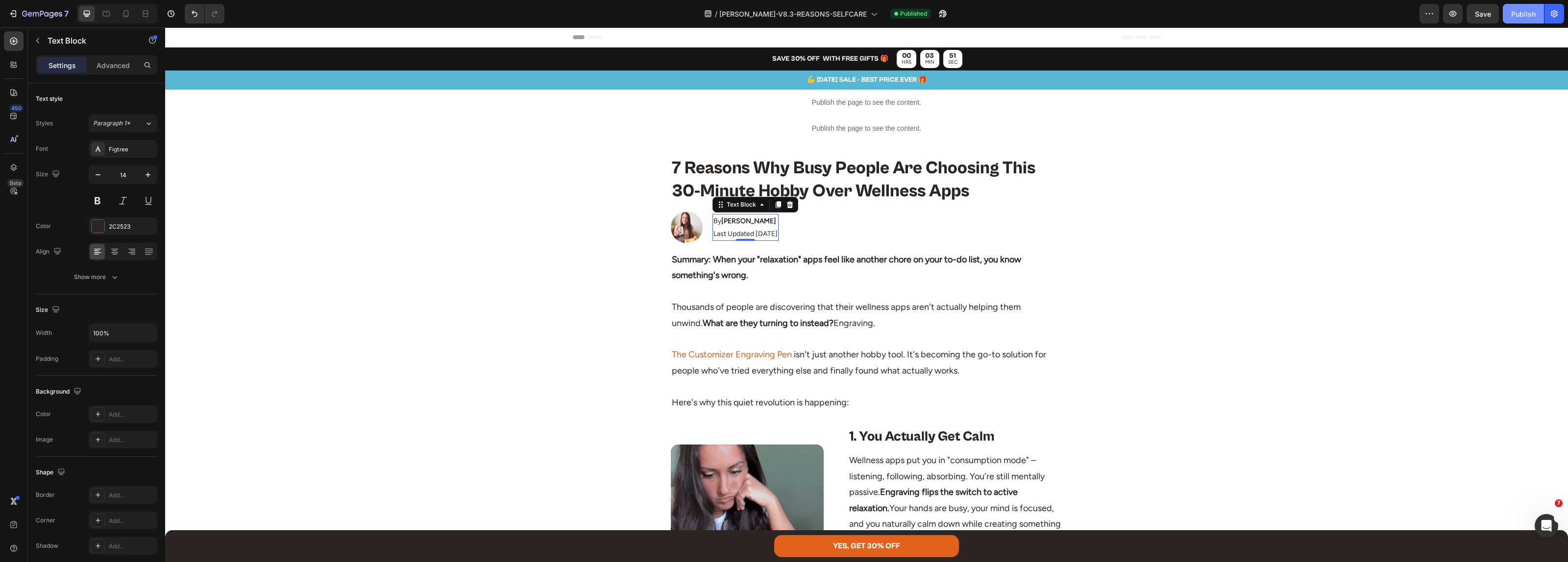
click at [1511, 7] on button "Publish" at bounding box center [1524, 13] width 41 height 19
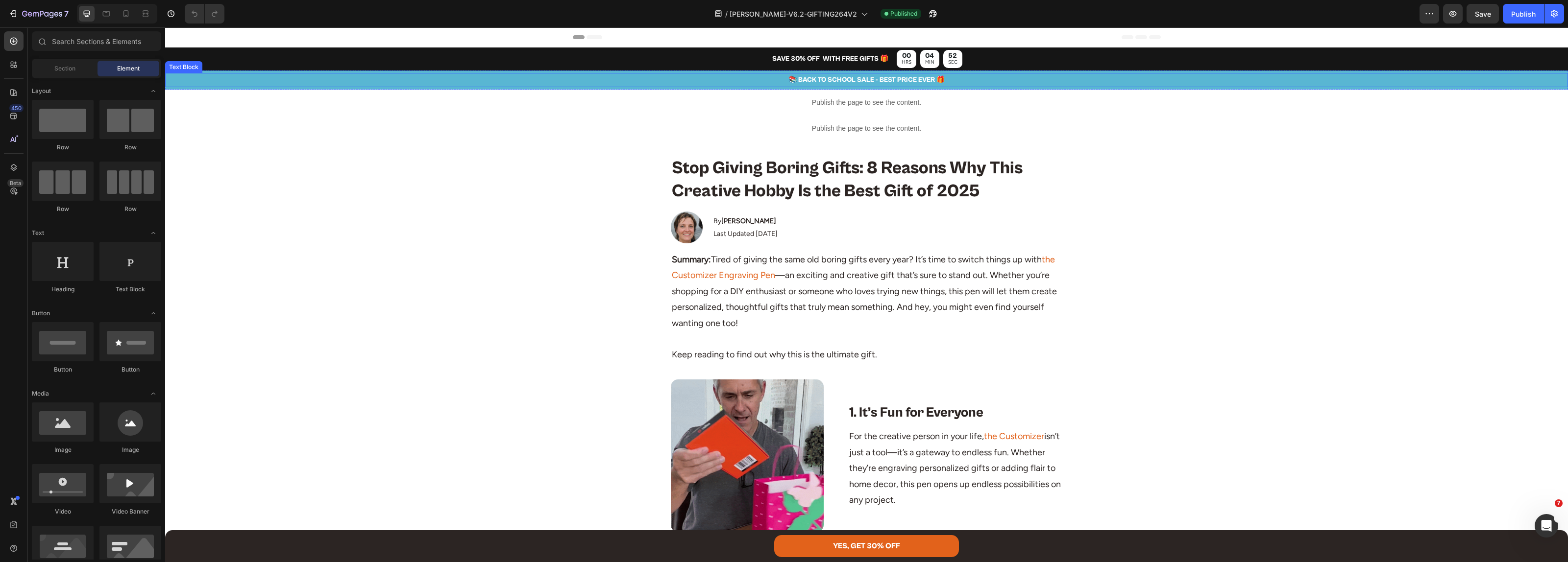
click at [849, 81] on p "📚 BACK TO SCHOOL SALE - BEST PRICE EVER 🎁" at bounding box center [866, 80] width 1401 height 12
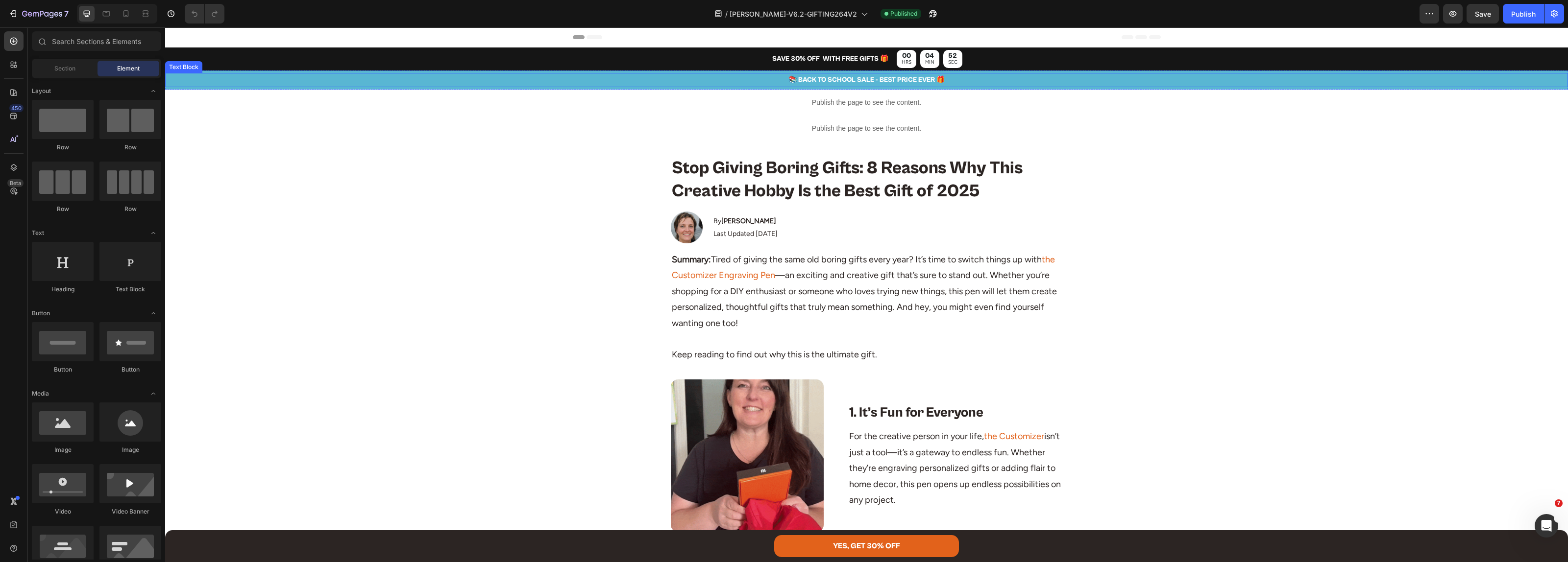
click at [849, 81] on p "📚 BACK TO SCHOOL SALE - BEST PRICE EVER 🎁" at bounding box center [866, 80] width 1401 height 12
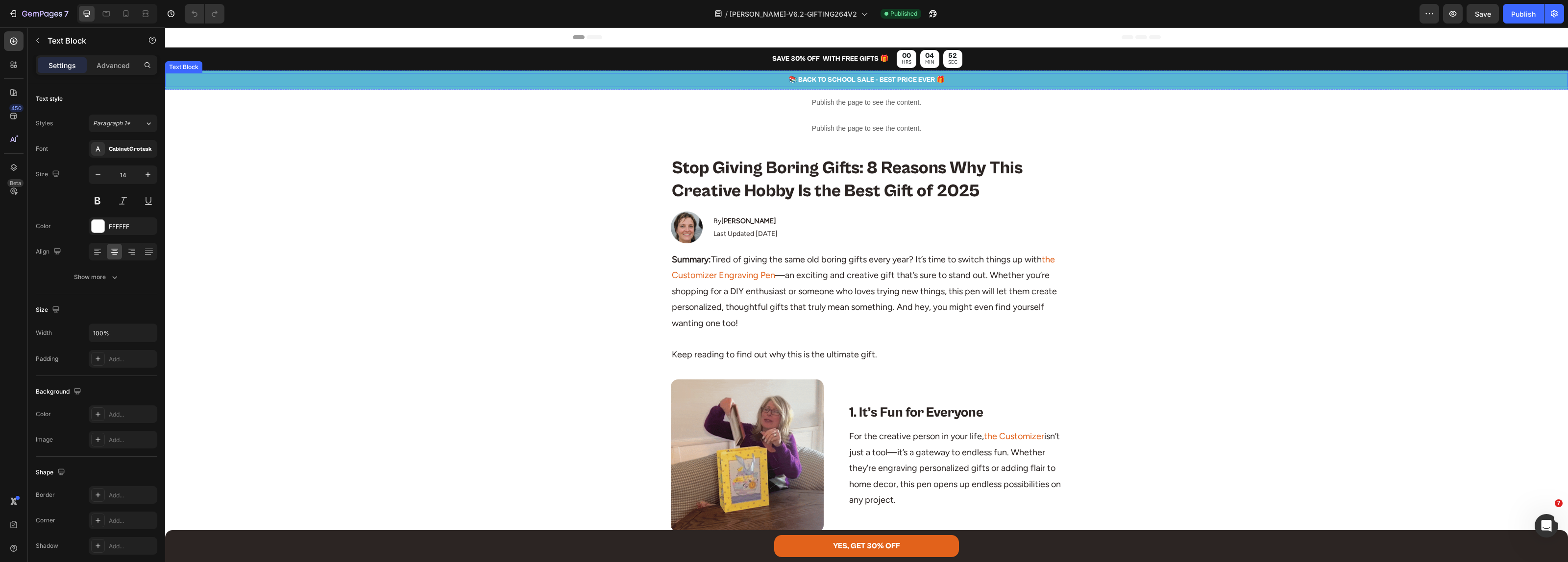
click at [849, 81] on p "📚 BACK TO SCHOOL SALE - BEST PRICE EVER 🎁" at bounding box center [866, 80] width 1401 height 12
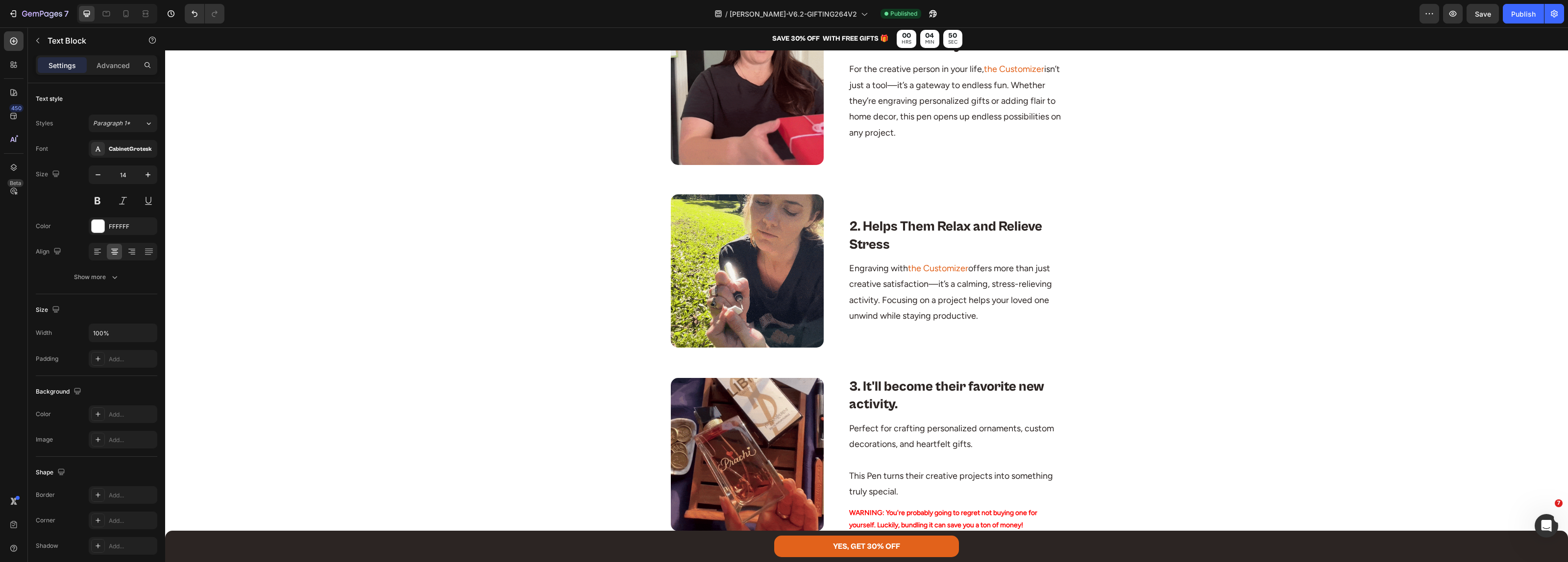
scroll to position [735, 0]
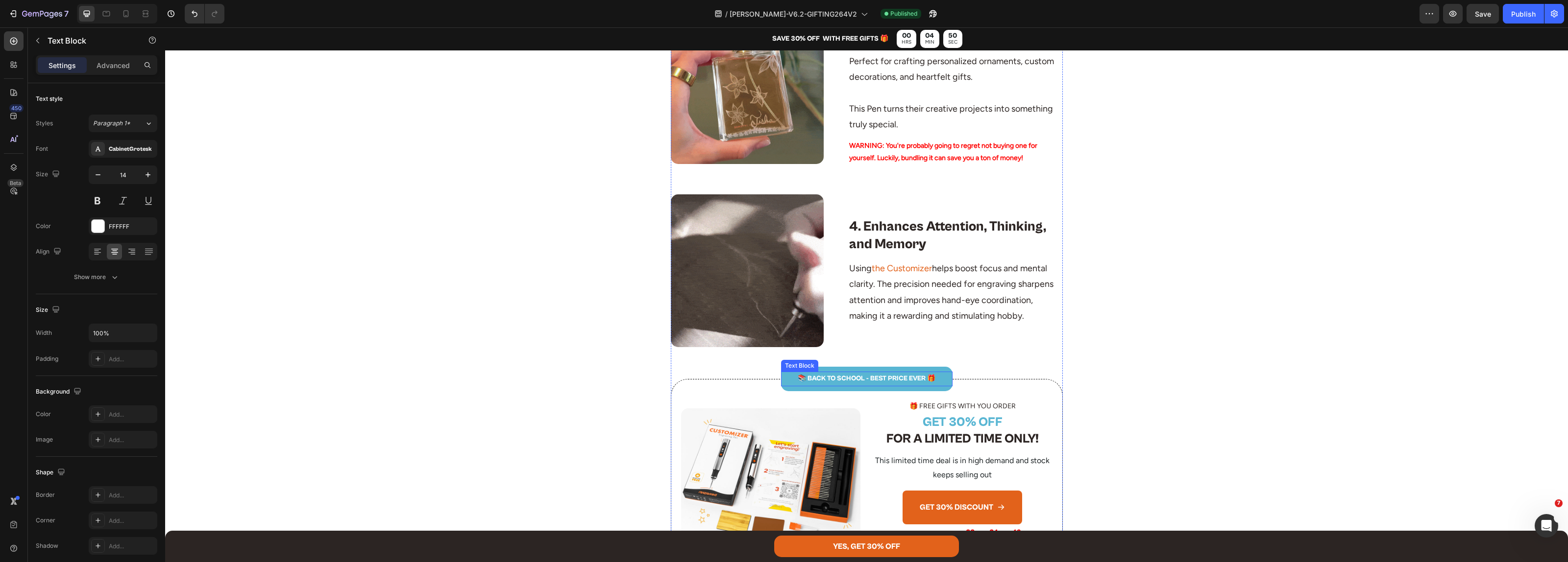
click at [866, 378] on p "📚 BACK TO SCHOOL - BEST PRICE EVER 🎁" at bounding box center [867, 379] width 170 height 12
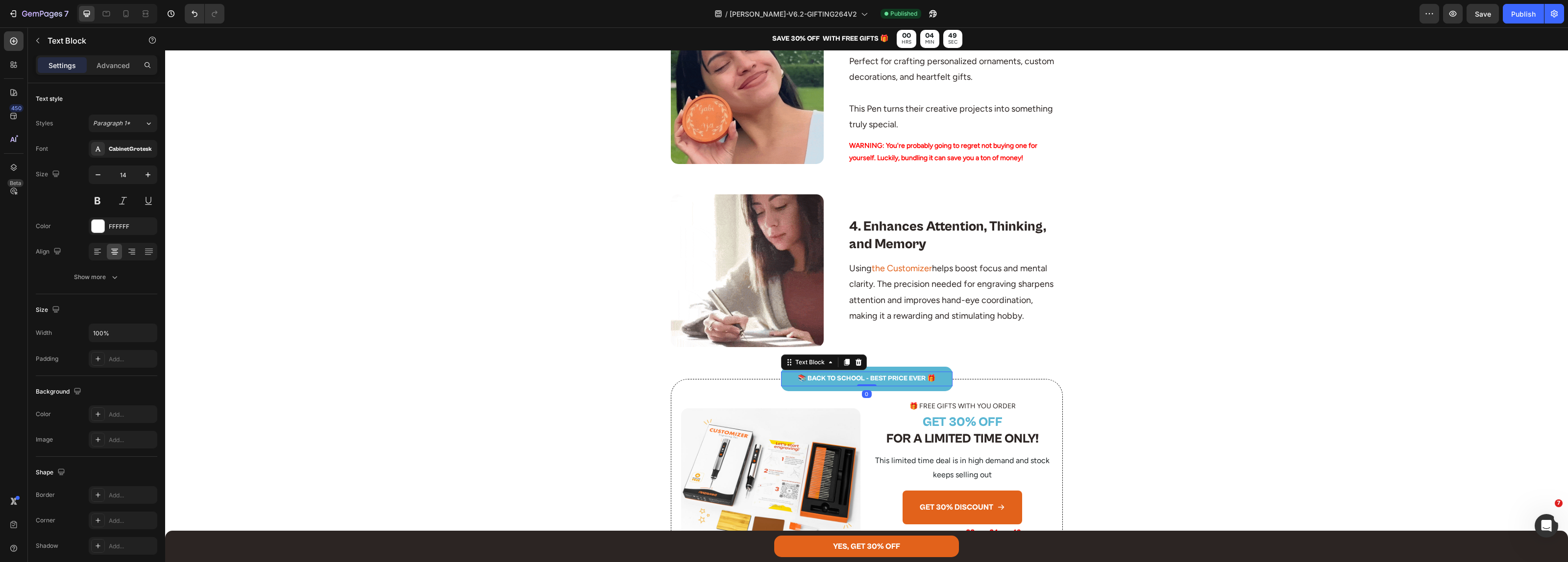
click at [866, 378] on p "📚 BACK TO SCHOOL - BEST PRICE EVER 🎁" at bounding box center [867, 379] width 170 height 12
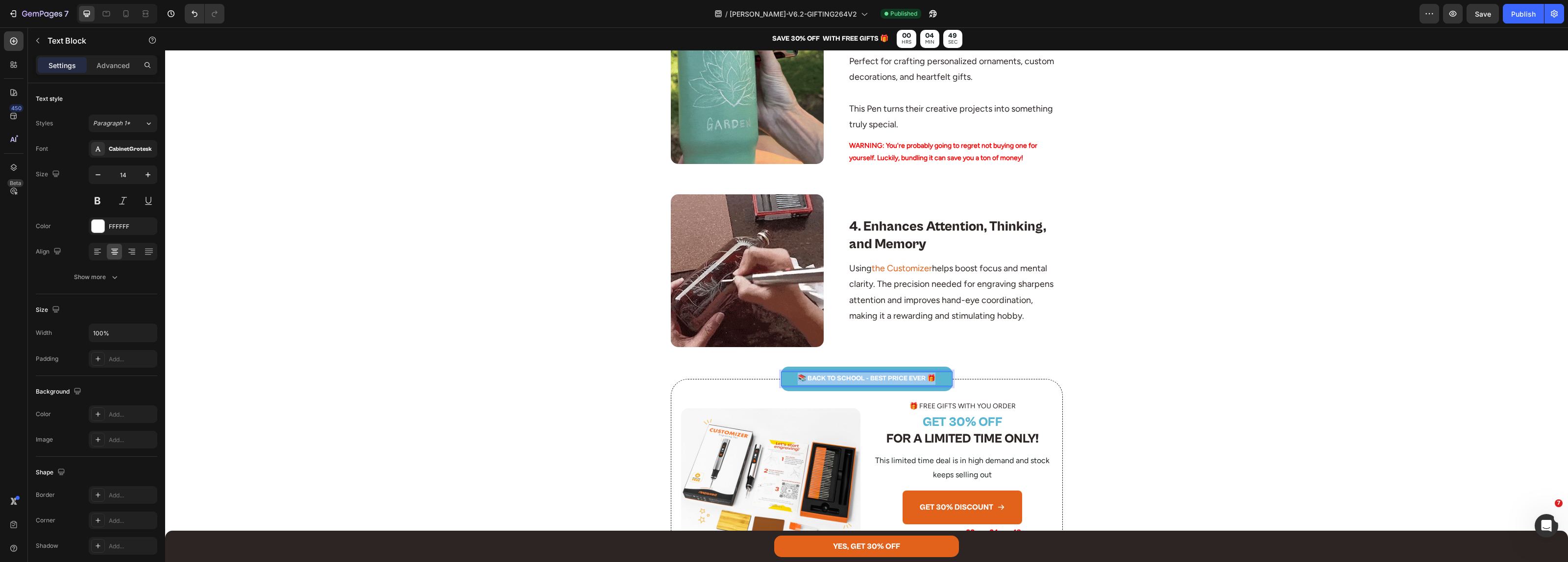
click at [866, 378] on p "📚 BACK TO SCHOOL - BEST PRICE EVER 🎁" at bounding box center [867, 379] width 170 height 12
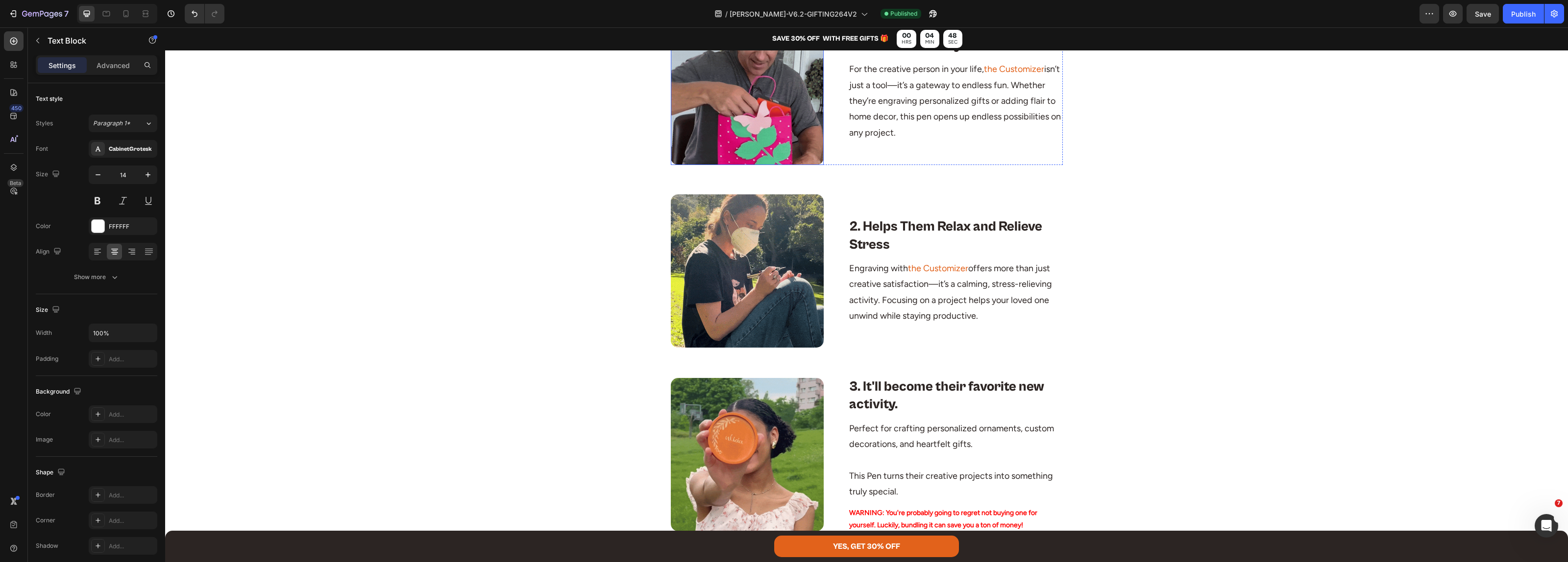
scroll to position [0, 0]
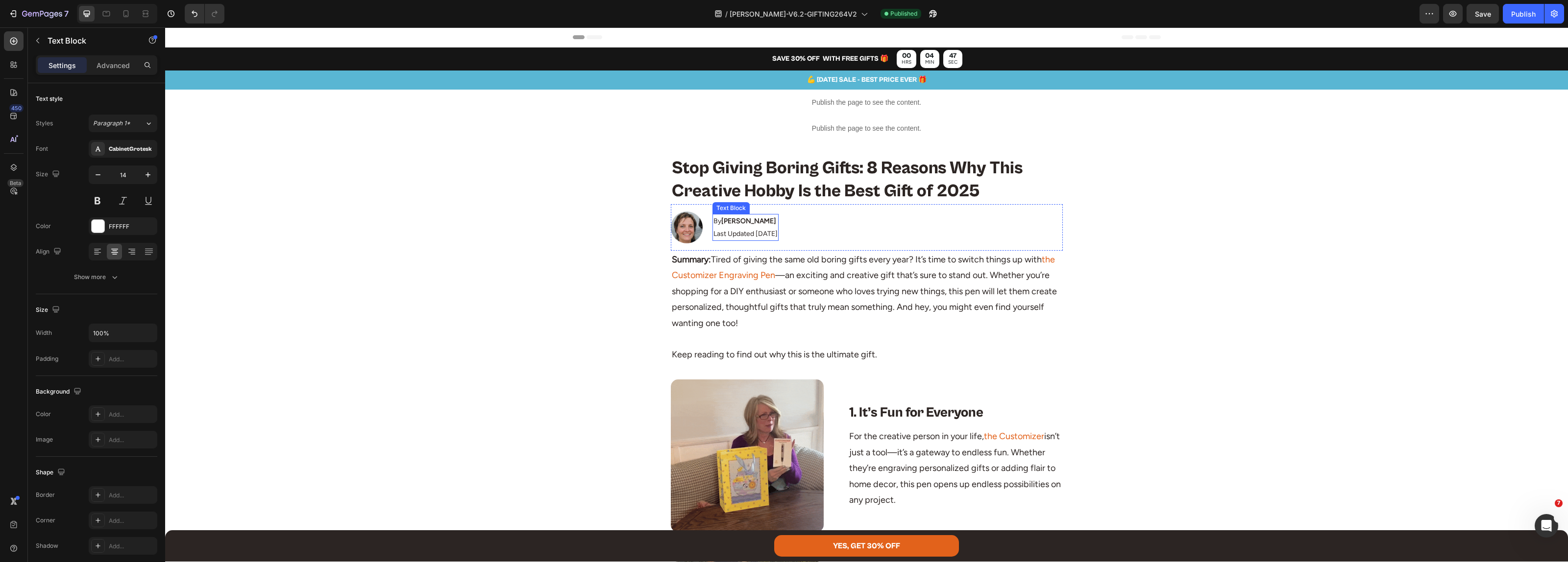
click at [765, 232] on p "Last Updated [DATE]" at bounding box center [745, 234] width 64 height 12
click at [755, 234] on p "Last Updated [DATE]" at bounding box center [745, 234] width 64 height 12
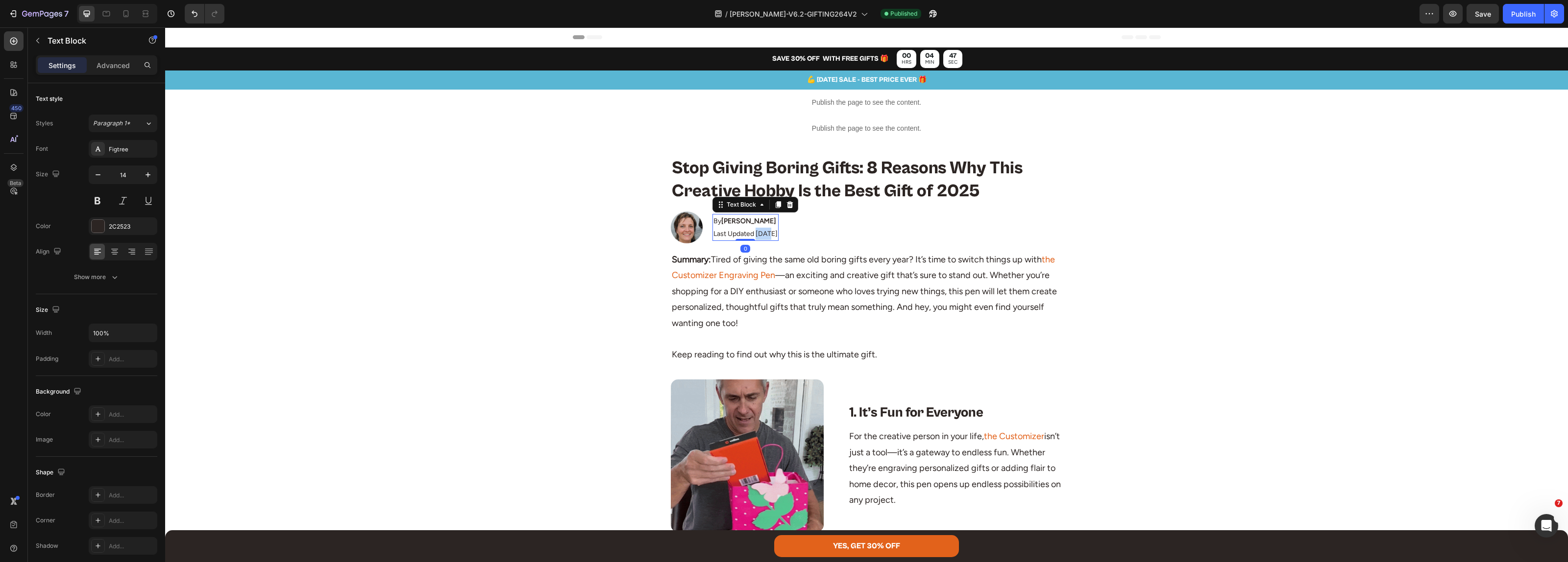
click at [755, 234] on p "Last Updated [DATE]" at bounding box center [745, 234] width 64 height 12
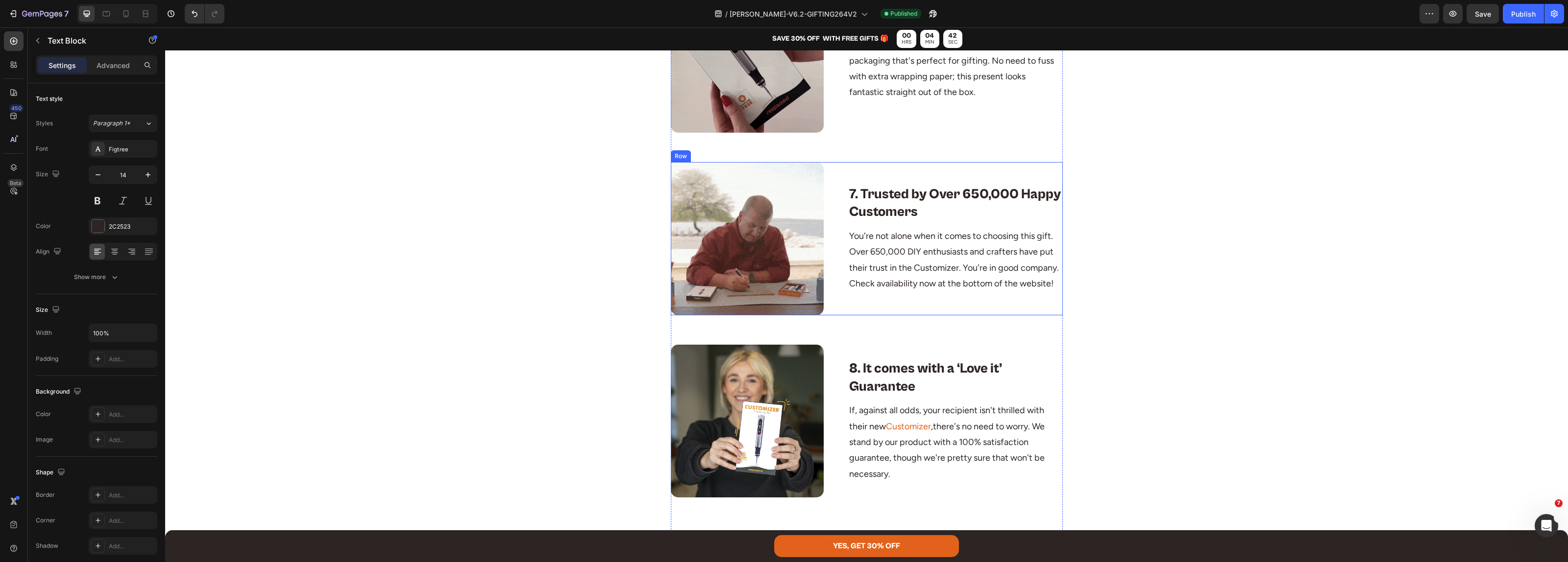
scroll to position [1958, 0]
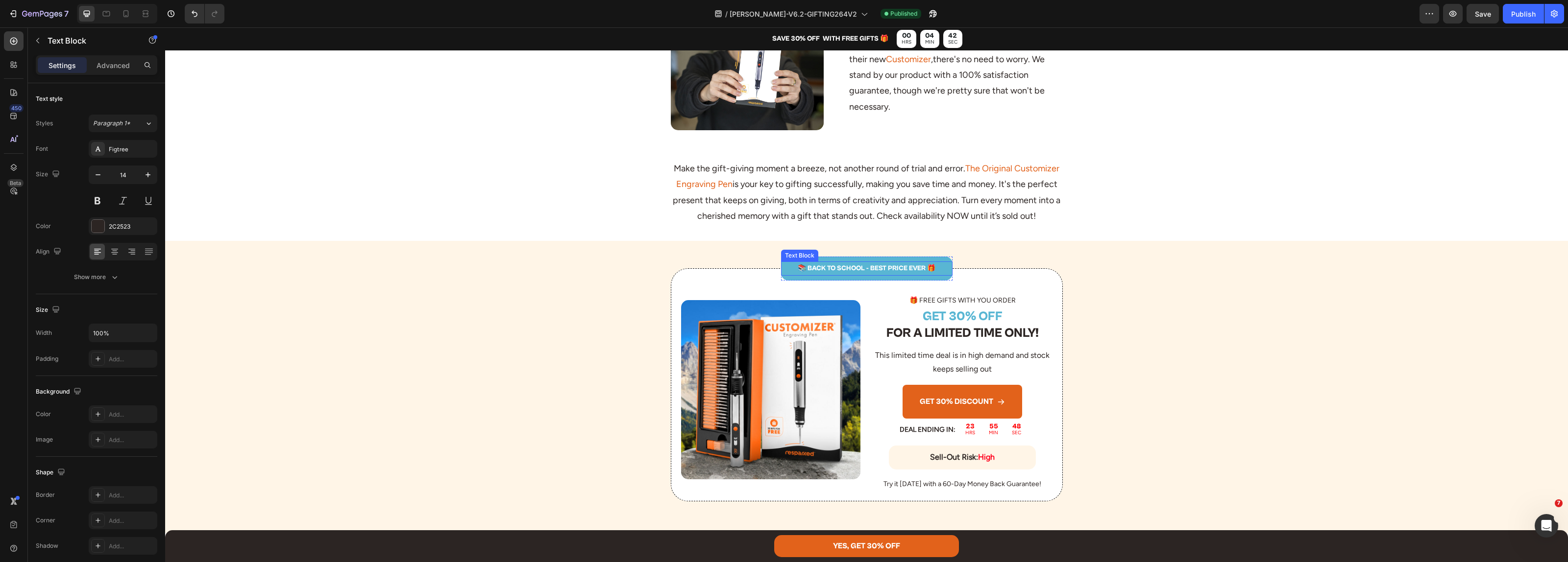
click at [846, 275] on p "📚 BACK TO SCHOOL - BEST PRICE EVER 🎁" at bounding box center [867, 268] width 170 height 12
click at [1525, 15] on div "Publish" at bounding box center [1524, 13] width 24 height 10
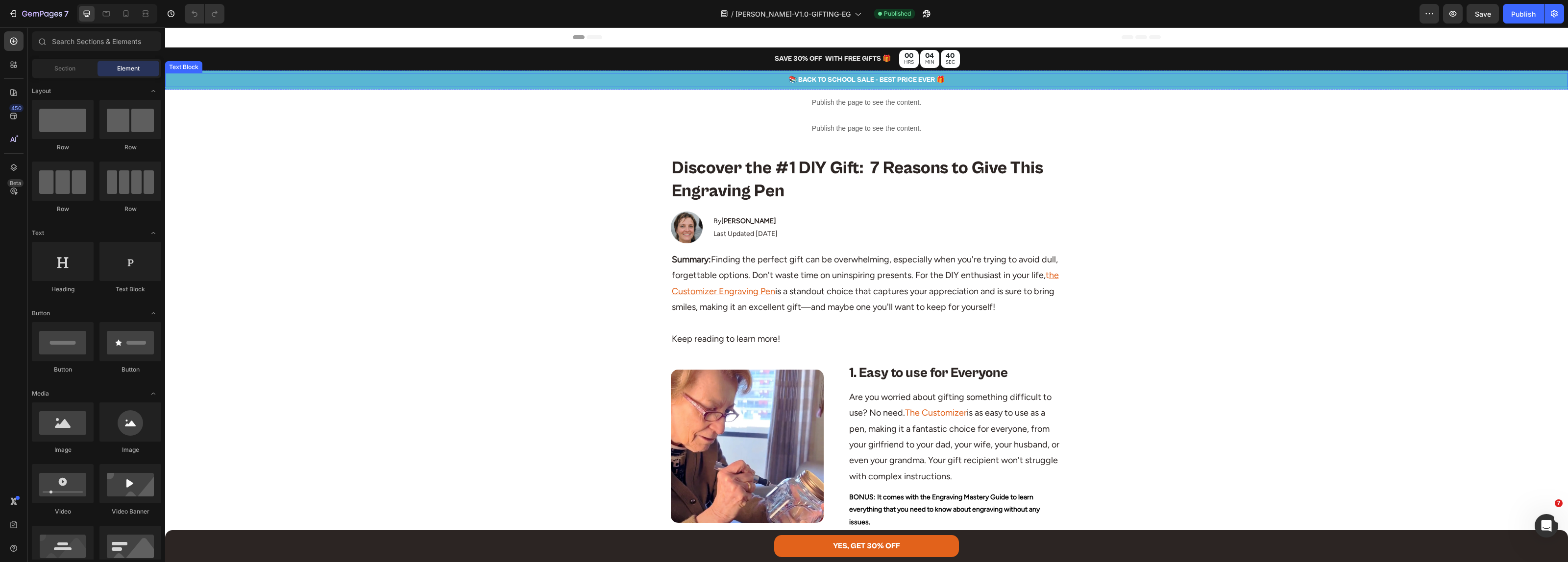
click at [873, 84] on p "📚 BACK TO SCHOOL SALE - BEST PRICE EVER 🎁" at bounding box center [866, 80] width 1401 height 12
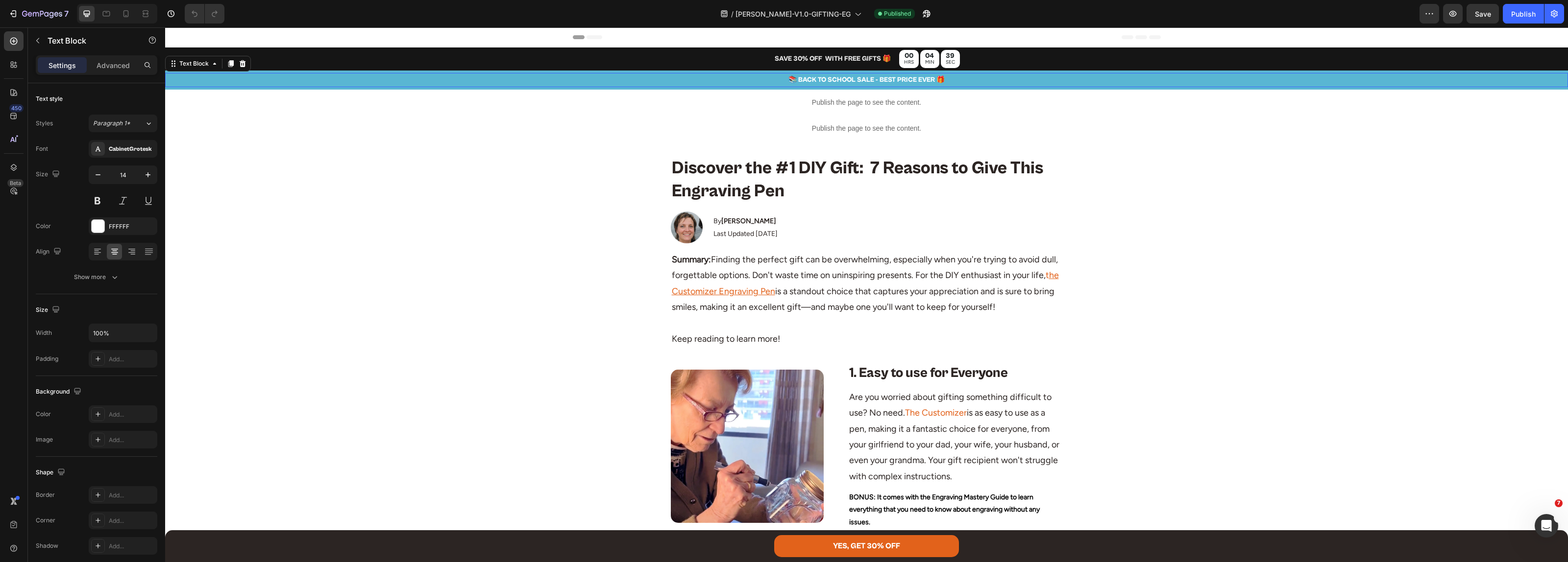
click at [873, 84] on p "📚 BACK TO SCHOOL SALE - BEST PRICE EVER 🎁" at bounding box center [866, 80] width 1401 height 12
click at [763, 232] on p "Last Updated [DATE]" at bounding box center [745, 234] width 64 height 12
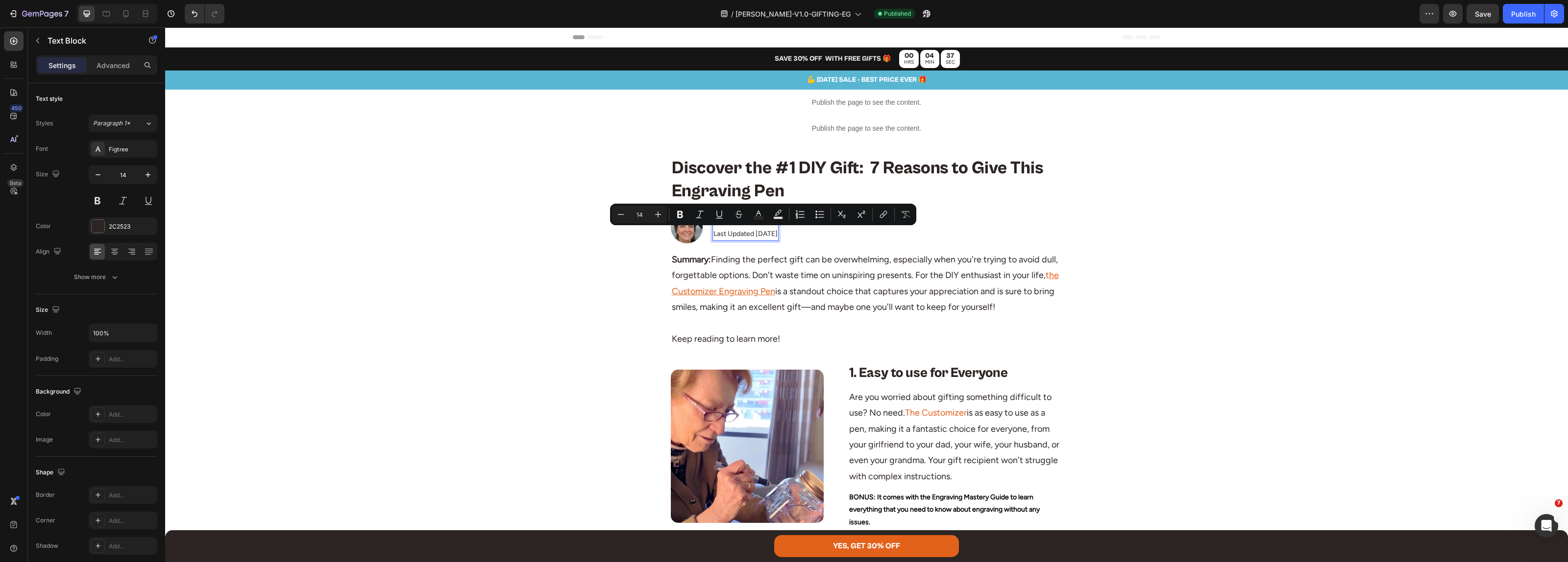
click at [756, 234] on p "Last Updated [DATE]" at bounding box center [745, 234] width 64 height 12
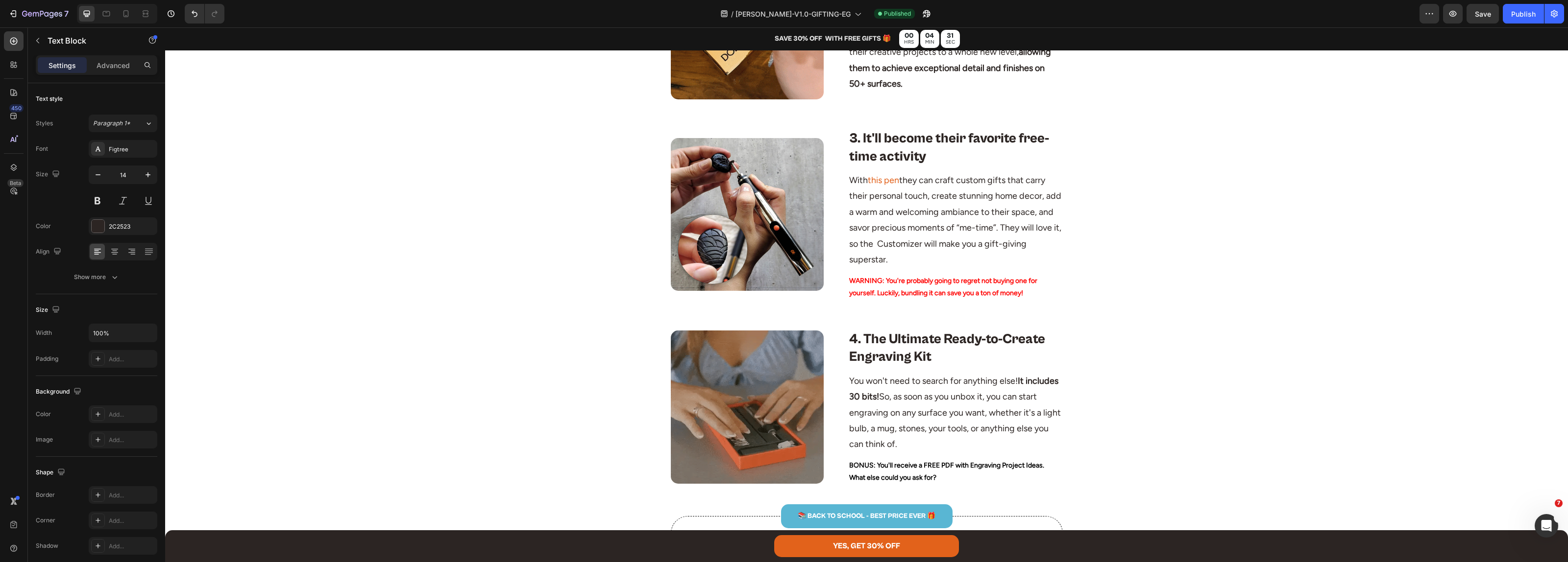
scroll to position [735, 0]
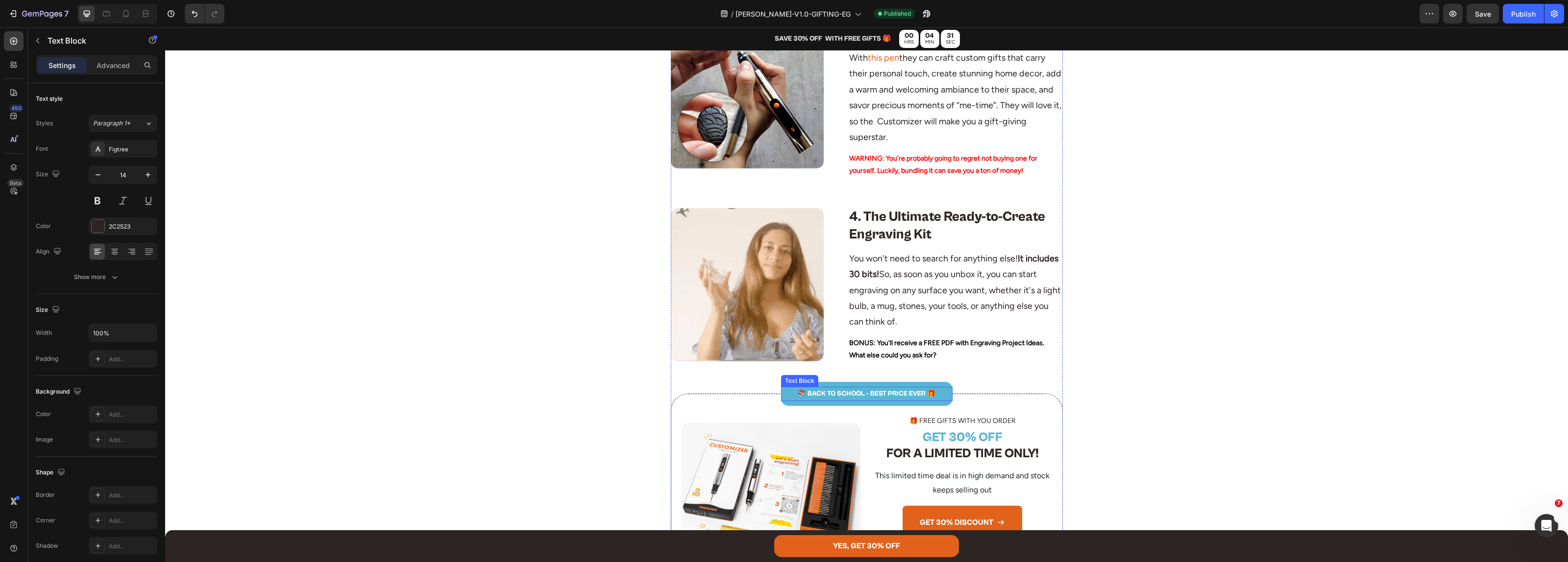
click at [858, 392] on p "📚 BACK TO SCHOOL - BEST PRICE EVER 🎁" at bounding box center [867, 394] width 170 height 12
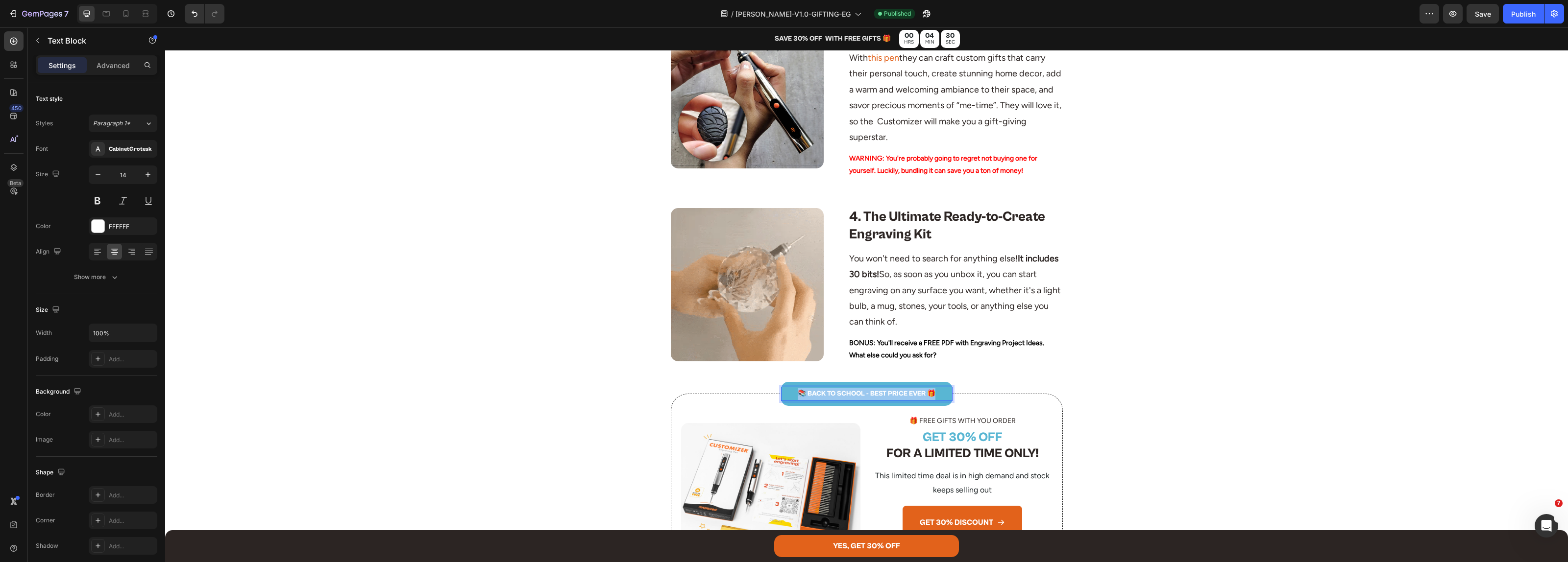
click at [858, 392] on p "📚 BACK TO SCHOOL - BEST PRICE EVER 🎁" at bounding box center [867, 394] width 170 height 12
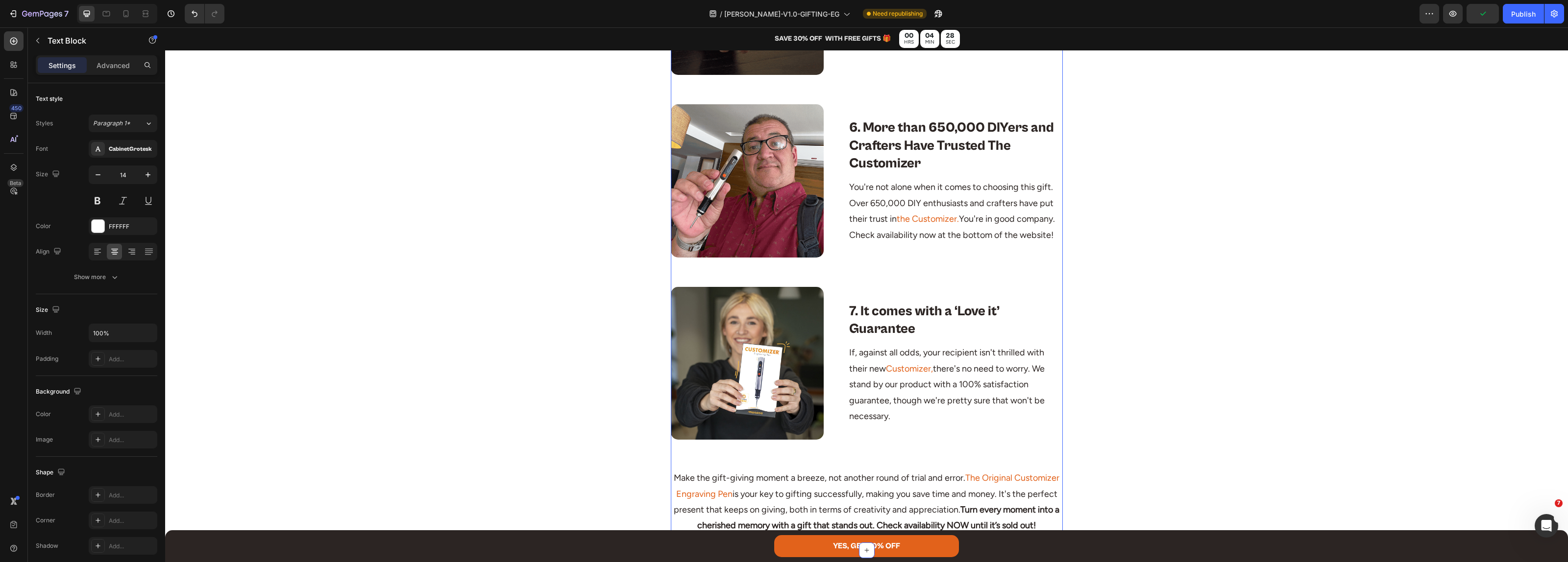
scroll to position [1653, 0]
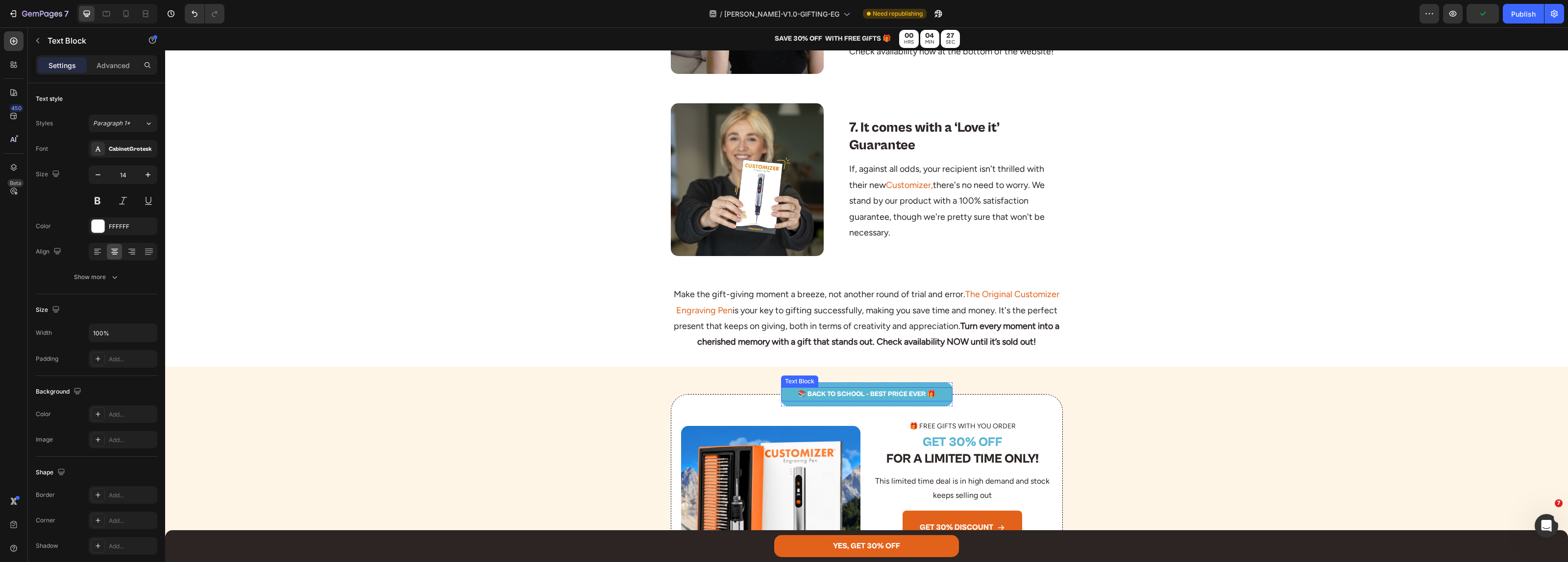
click at [863, 400] on p "📚 BACK TO SCHOOL - BEST PRICE EVER 🎁" at bounding box center [867, 394] width 170 height 12
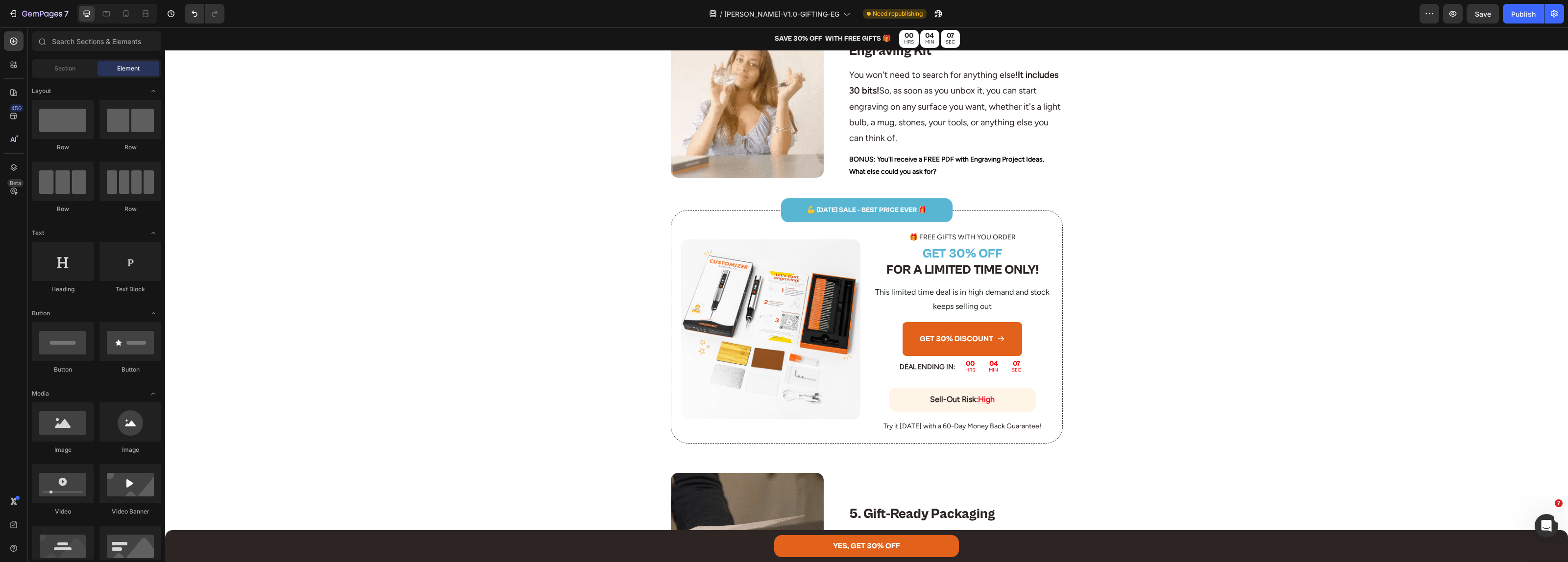
scroll to position [979, 0]
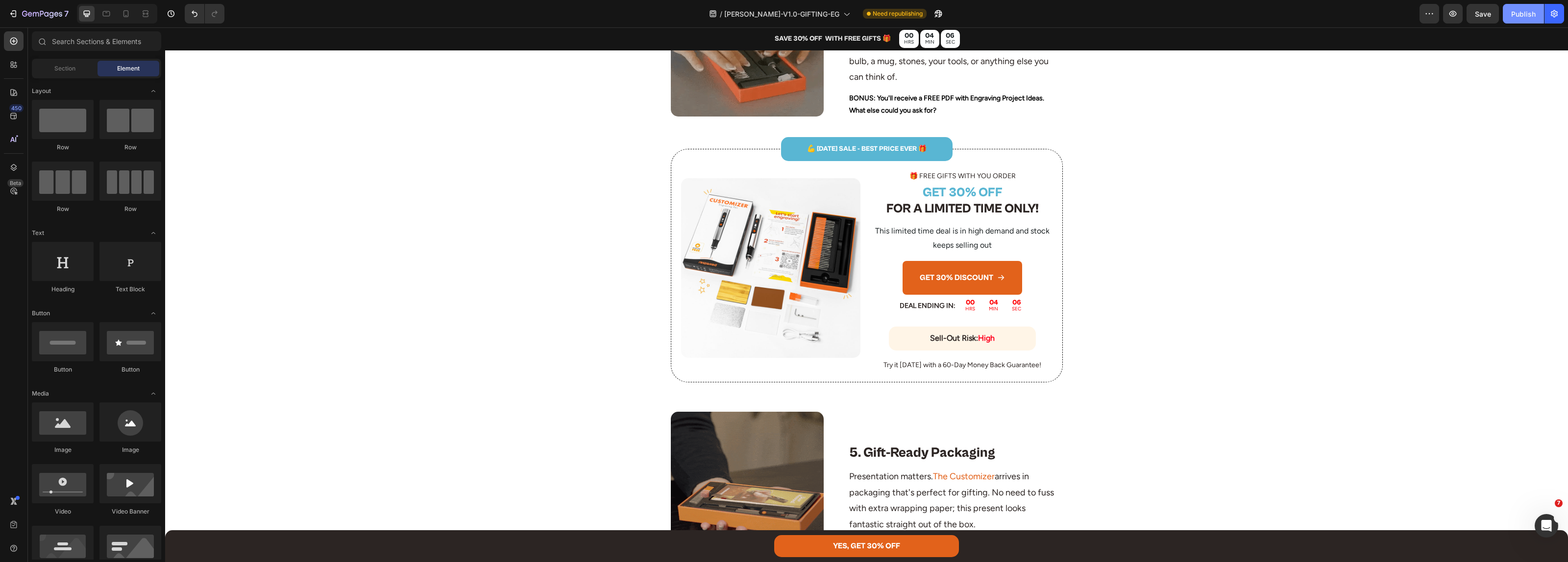
click at [1506, 9] on button "Publish" at bounding box center [1524, 13] width 41 height 19
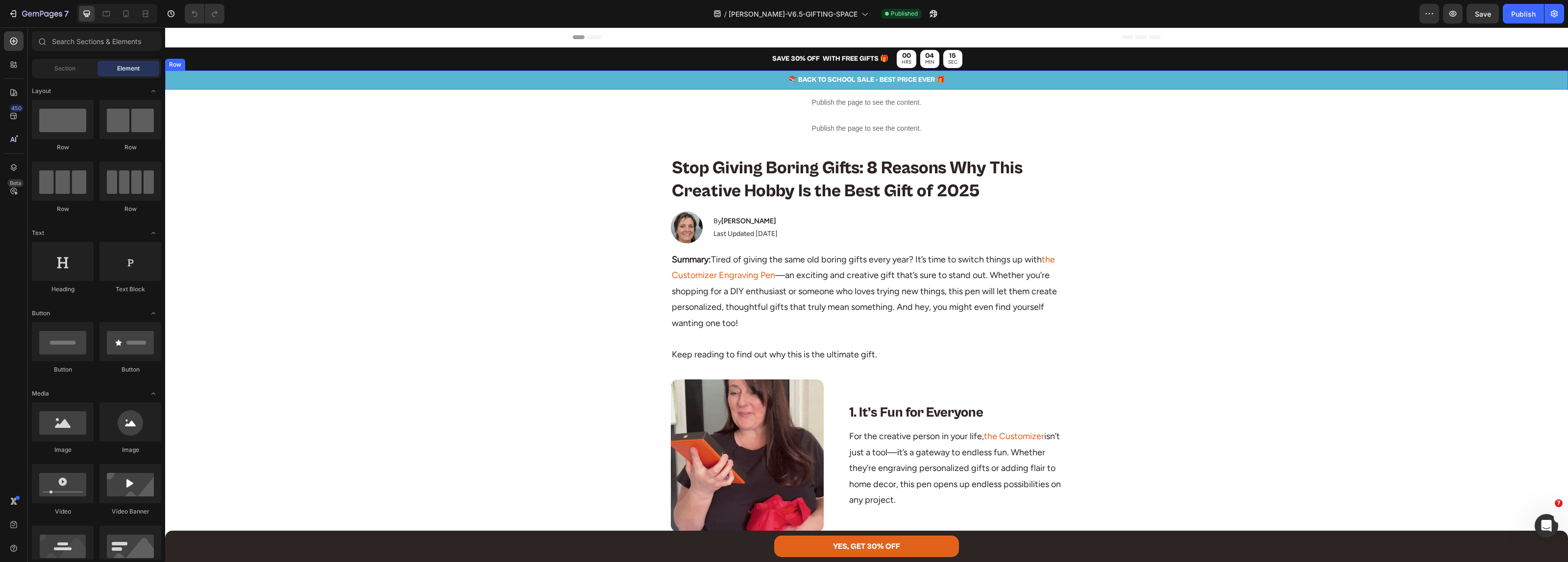
click at [838, 74] on p "📚 BACK TO SCHOOL SALE - BEST PRICE EVER 🎁" at bounding box center [866, 80] width 1401 height 12
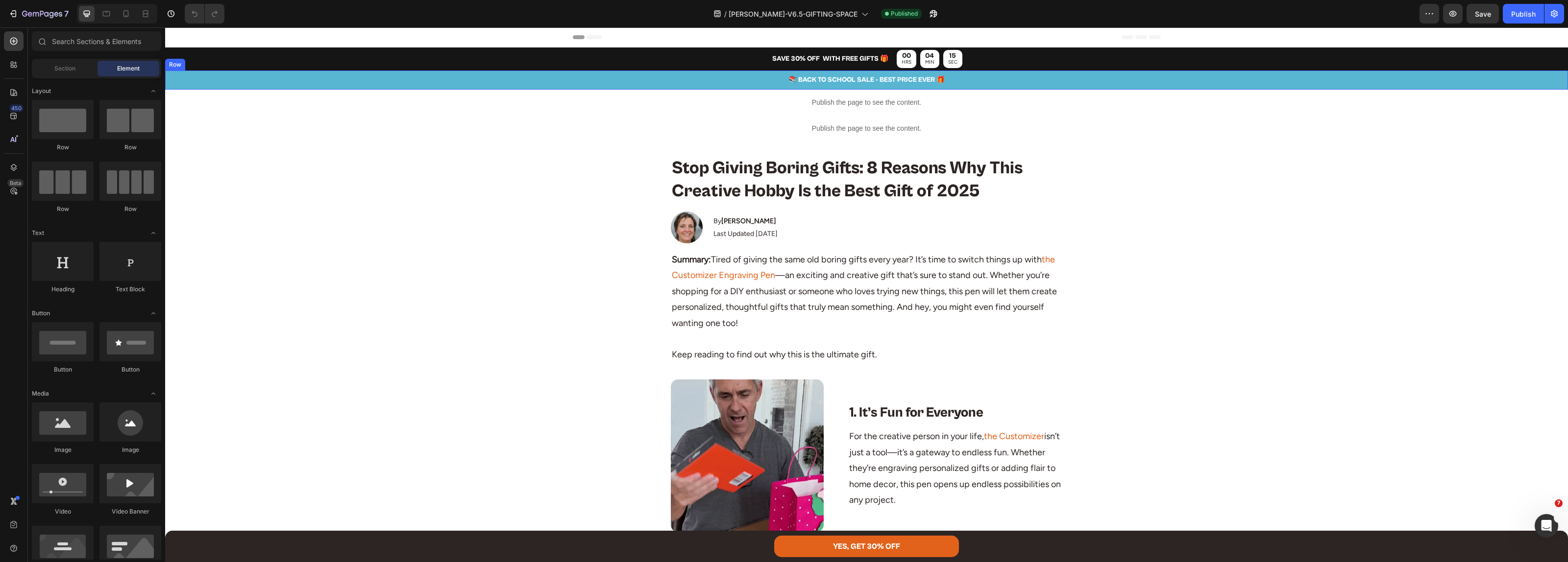
click at [838, 74] on p "📚 BACK TO SCHOOL SALE - BEST PRICE EVER 🎁" at bounding box center [866, 80] width 1401 height 12
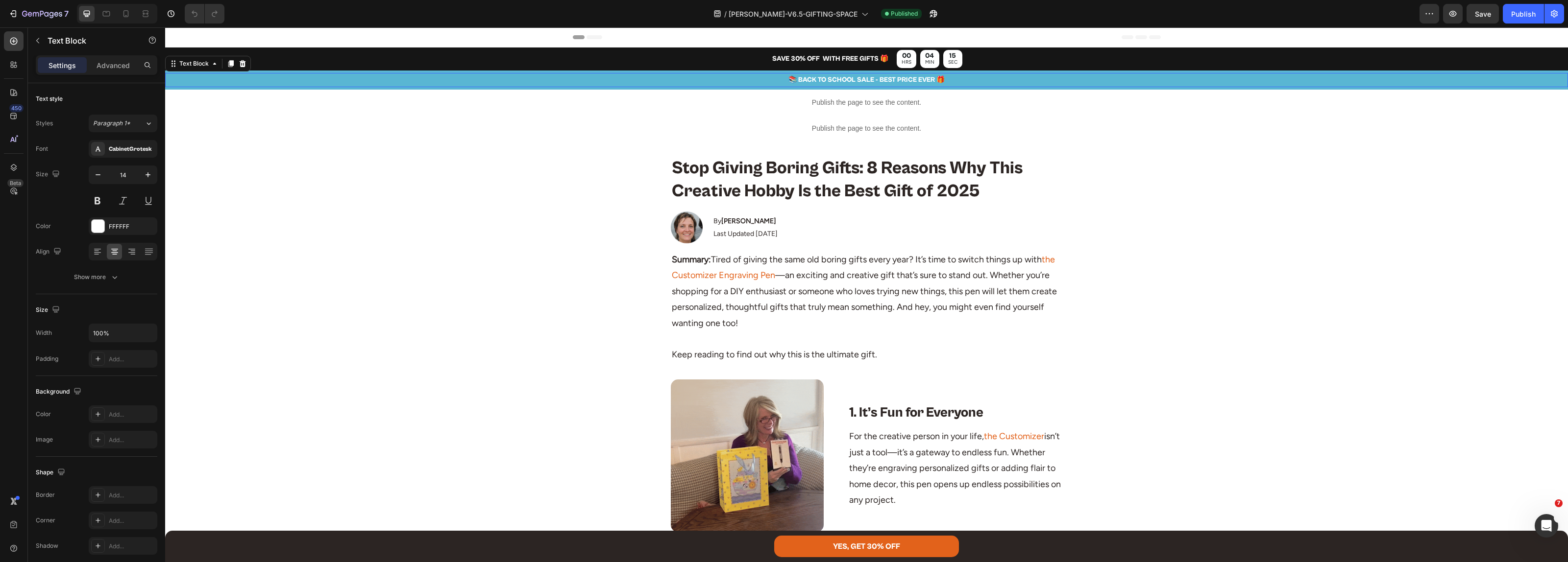
click at [838, 74] on p "📚 BACK TO SCHOOL SALE - BEST PRICE EVER 🎁" at bounding box center [866, 80] width 1401 height 12
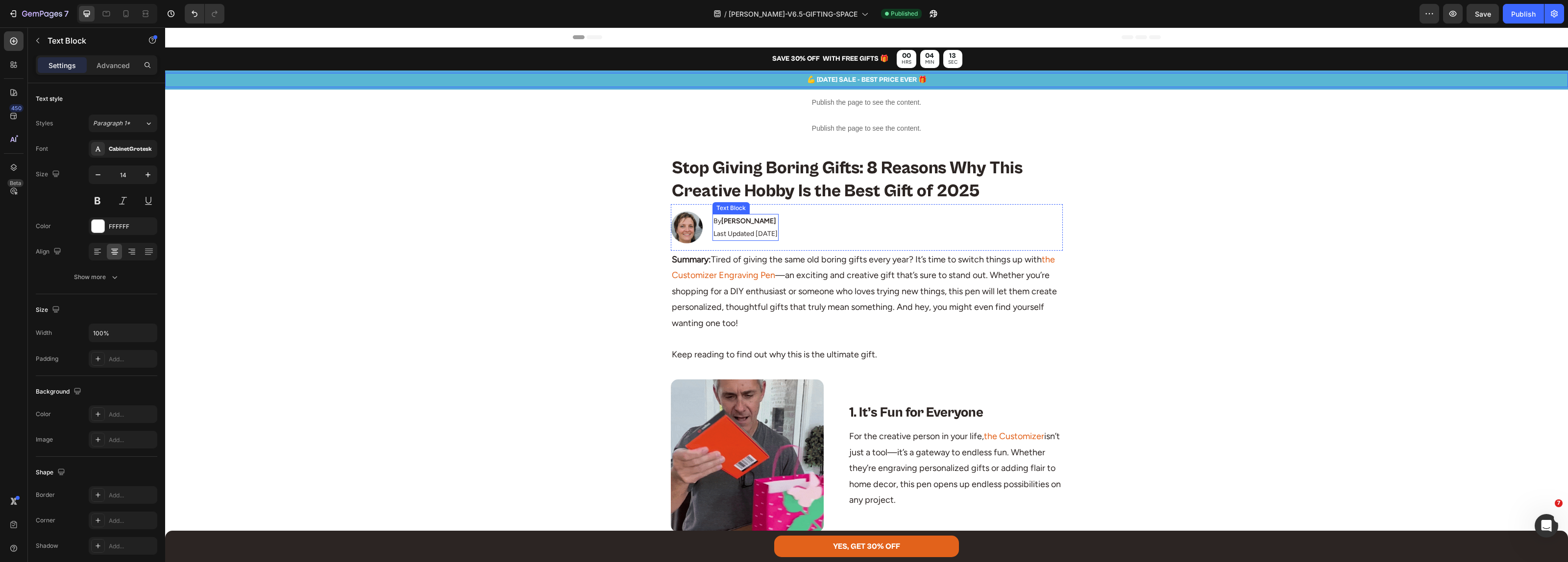
click at [757, 232] on p "Last Updated [DATE]" at bounding box center [745, 234] width 64 height 12
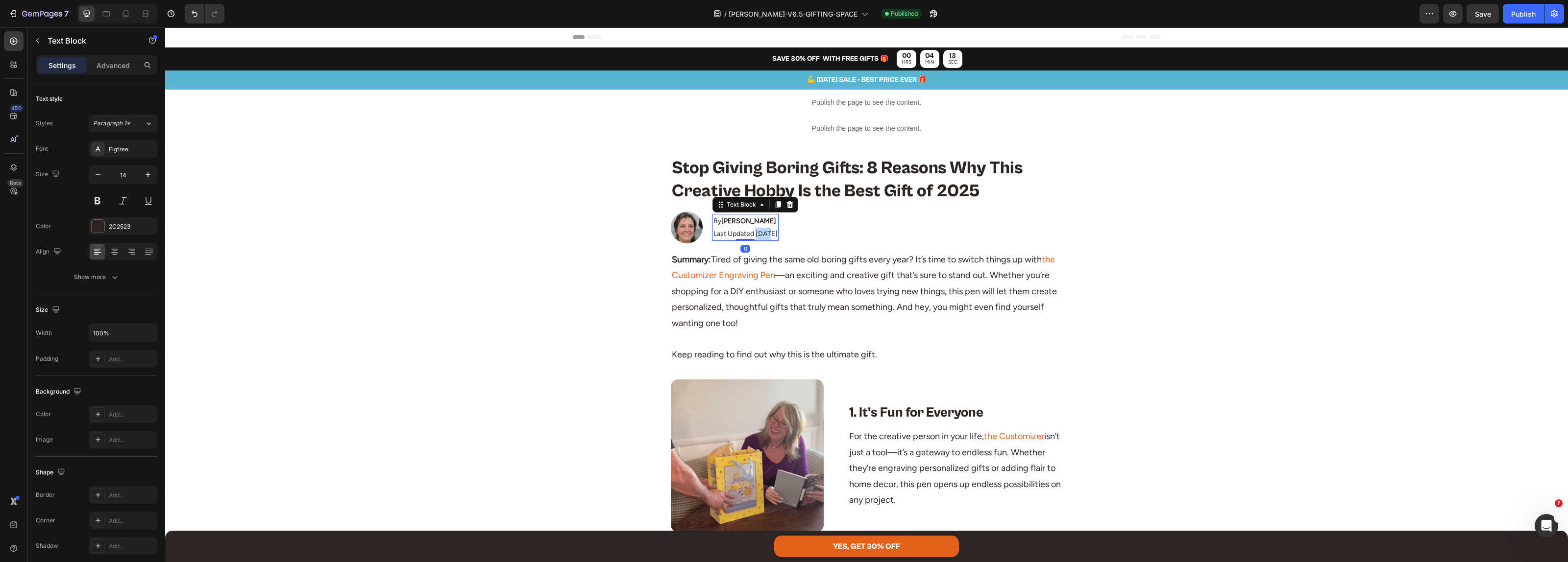
click at [757, 232] on p "Last Updated [DATE]" at bounding box center [745, 234] width 64 height 12
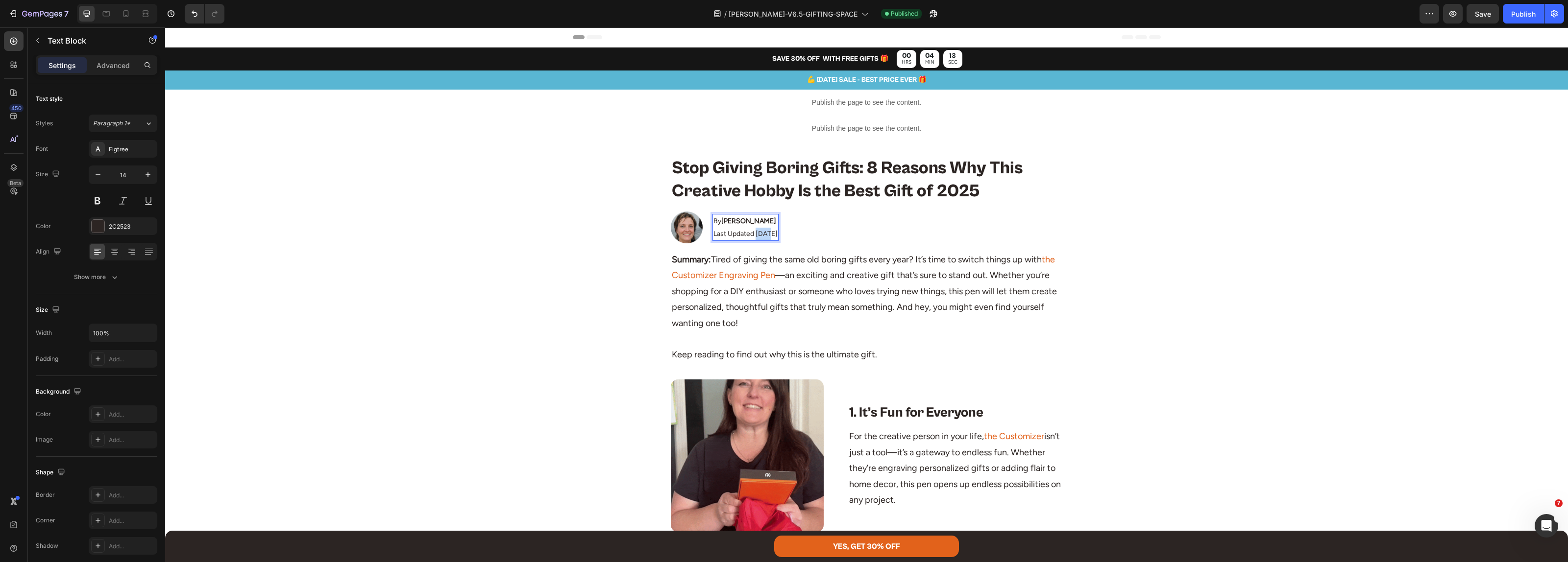
click at [757, 232] on p "Last Updated [DATE]" at bounding box center [745, 234] width 64 height 12
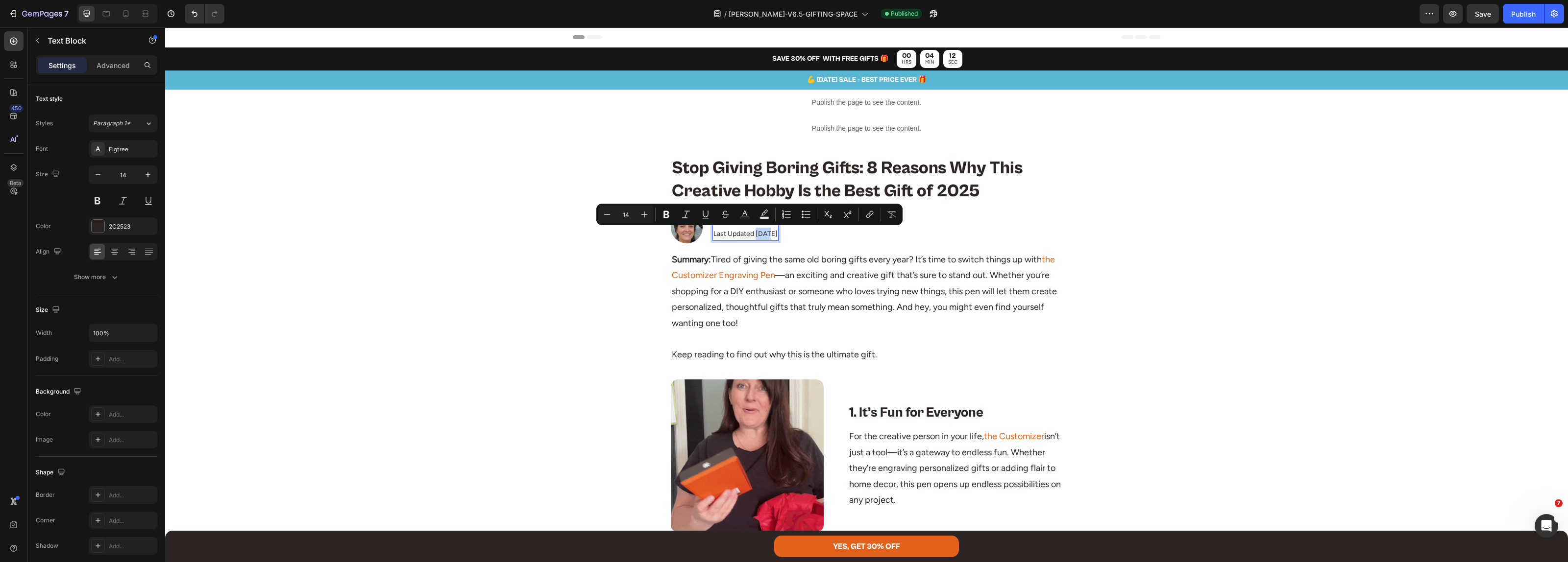
click at [758, 237] on p "Last Updated [DATE]" at bounding box center [745, 234] width 64 height 12
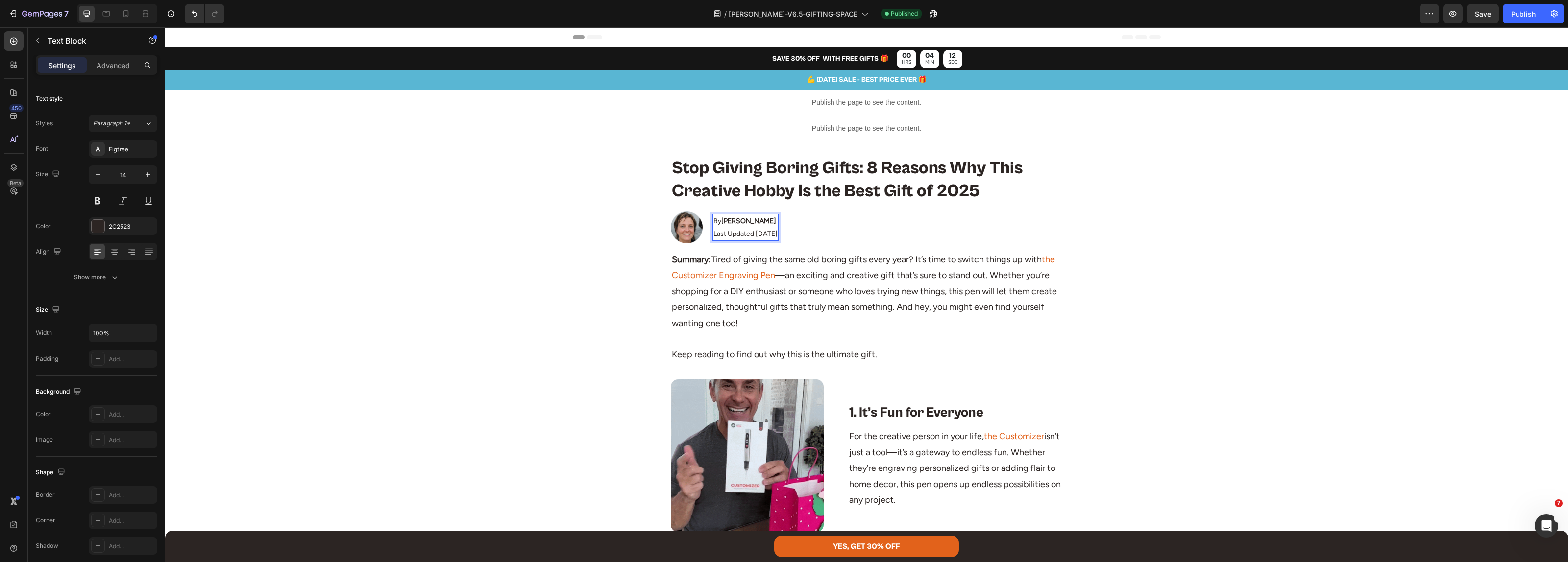
click at [758, 234] on p "Last Updated [DATE]" at bounding box center [745, 234] width 64 height 12
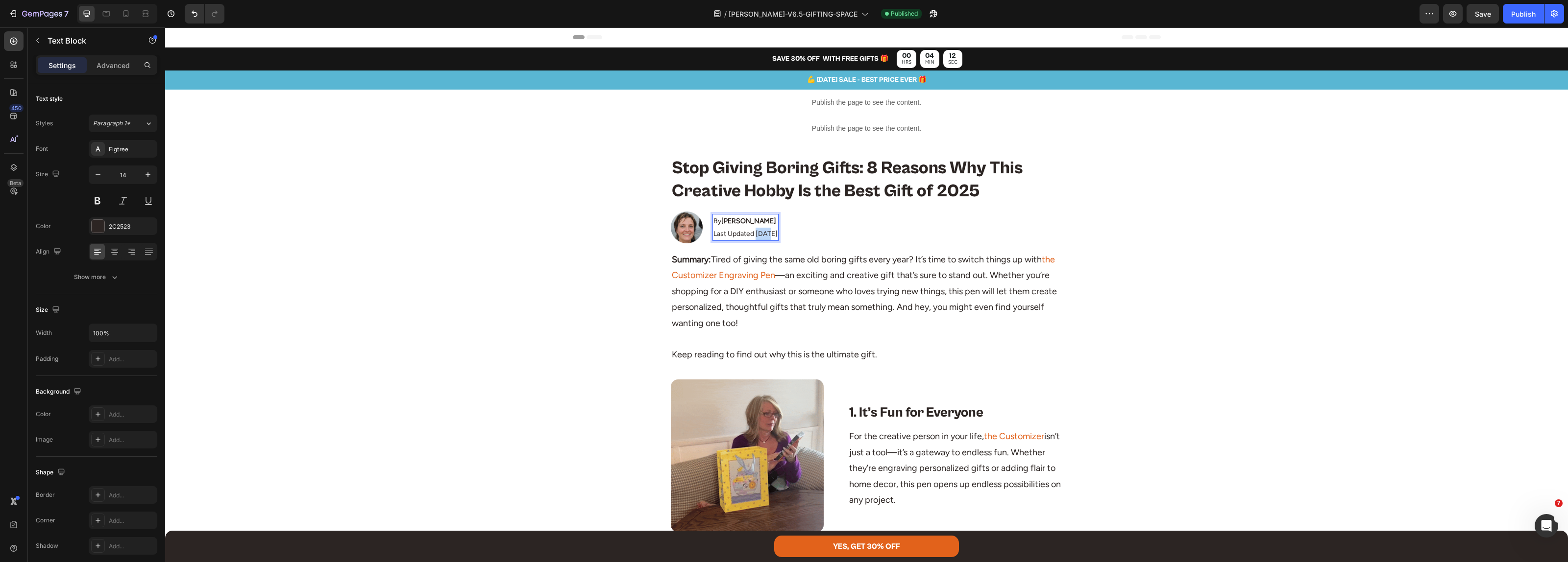
click at [758, 234] on p "Last Updated [DATE]" at bounding box center [745, 234] width 64 height 12
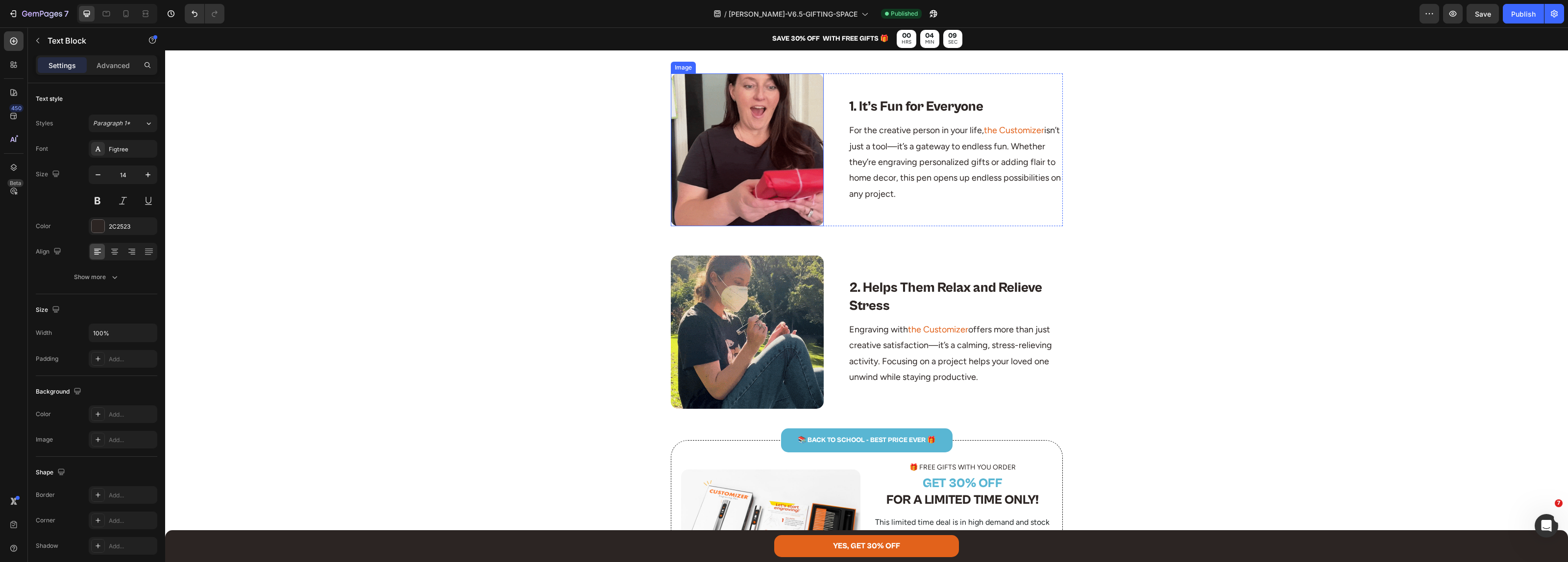
scroll to position [490, 0]
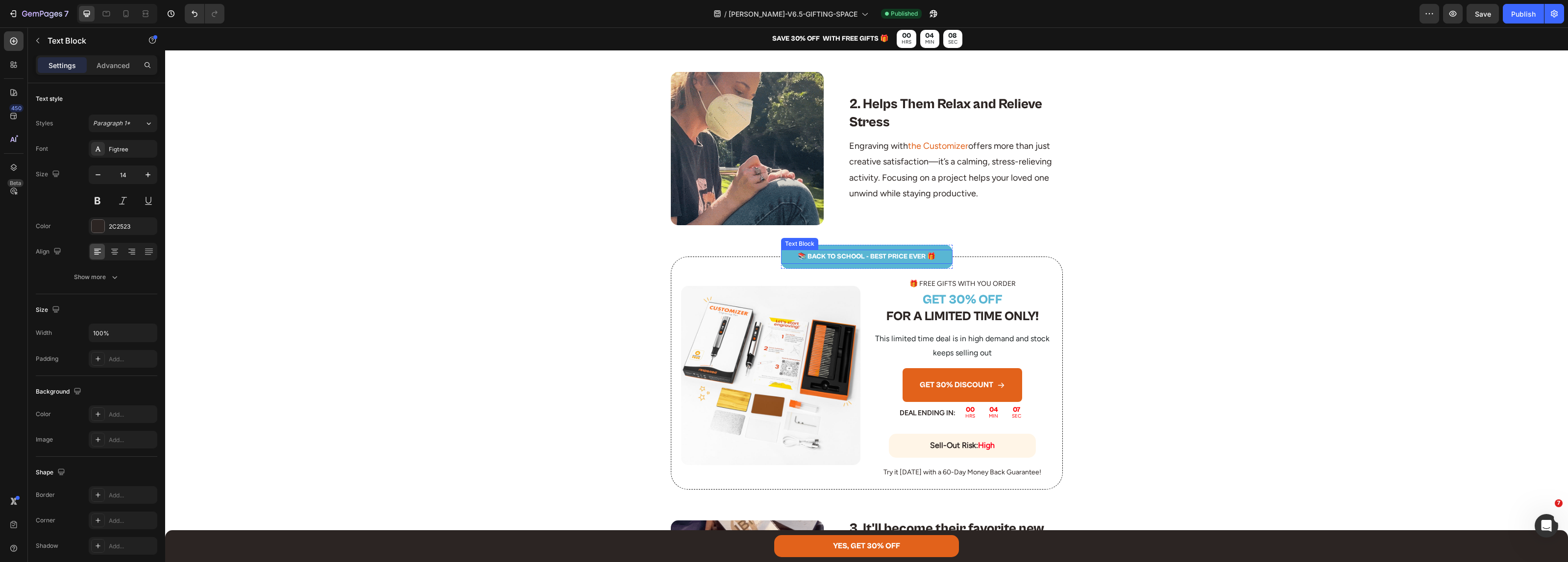
click at [825, 260] on p "📚 BACK TO SCHOOL - BEST PRICE EVER 🎁" at bounding box center [867, 257] width 170 height 12
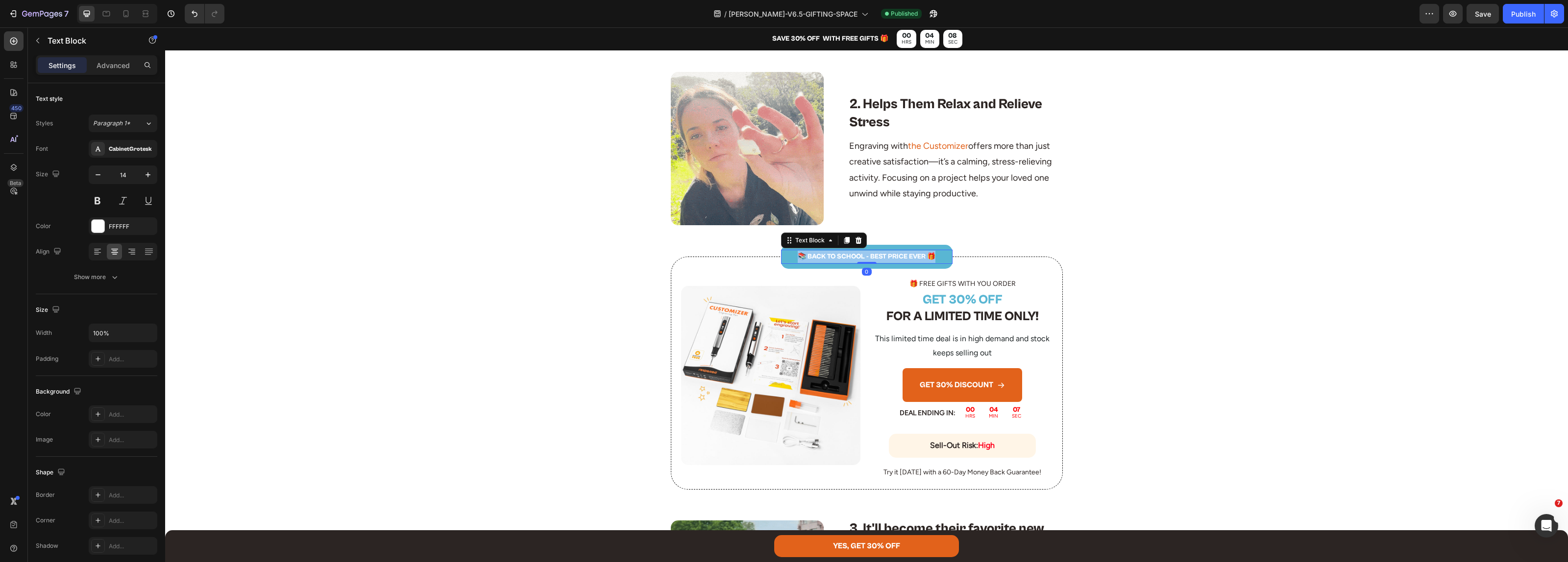
click at [825, 260] on p "📚 BACK TO SCHOOL - BEST PRICE EVER 🎁" at bounding box center [867, 257] width 170 height 12
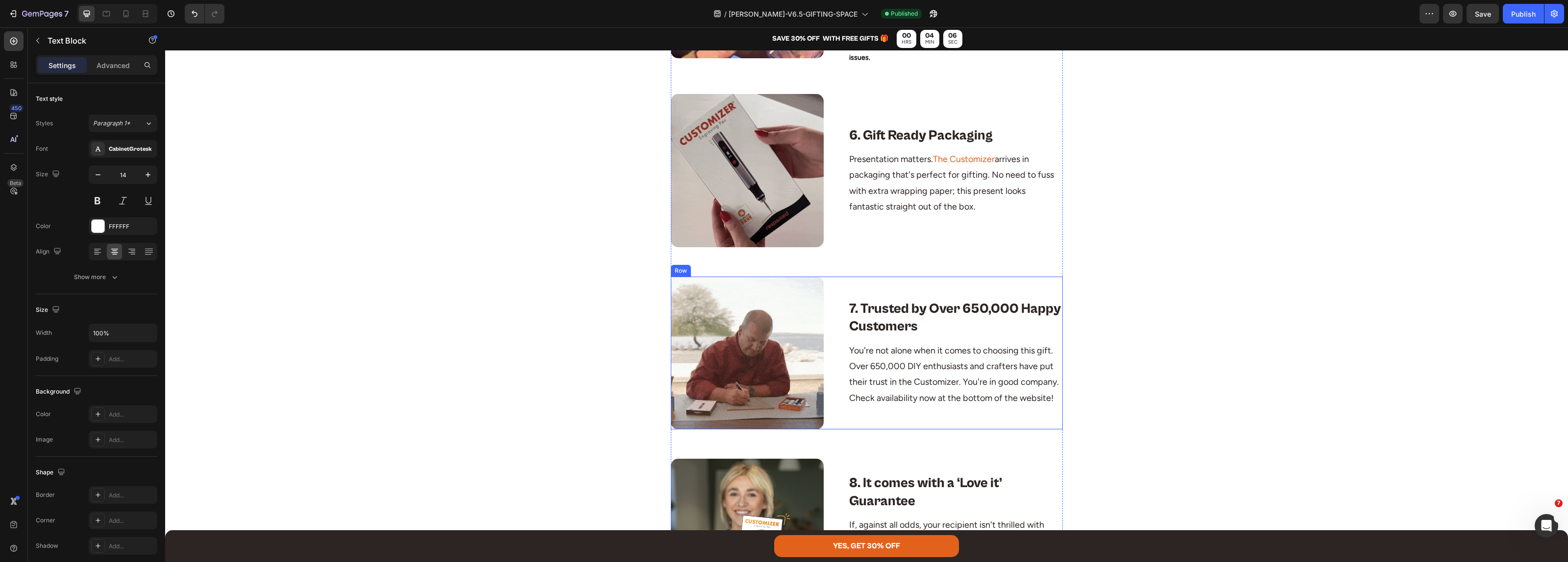
scroll to position [1897, 0]
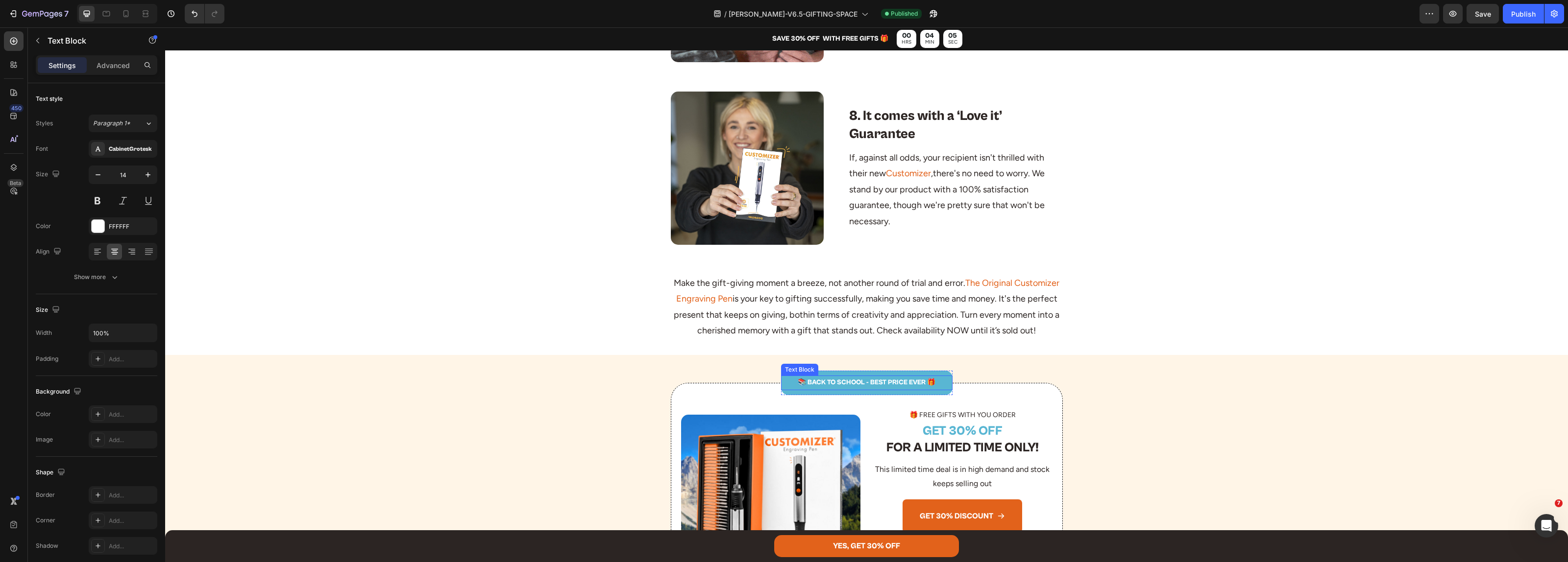
click at [850, 389] on p "📚 BACK TO SCHOOL - BEST PRICE EVER 🎁" at bounding box center [867, 383] width 170 height 12
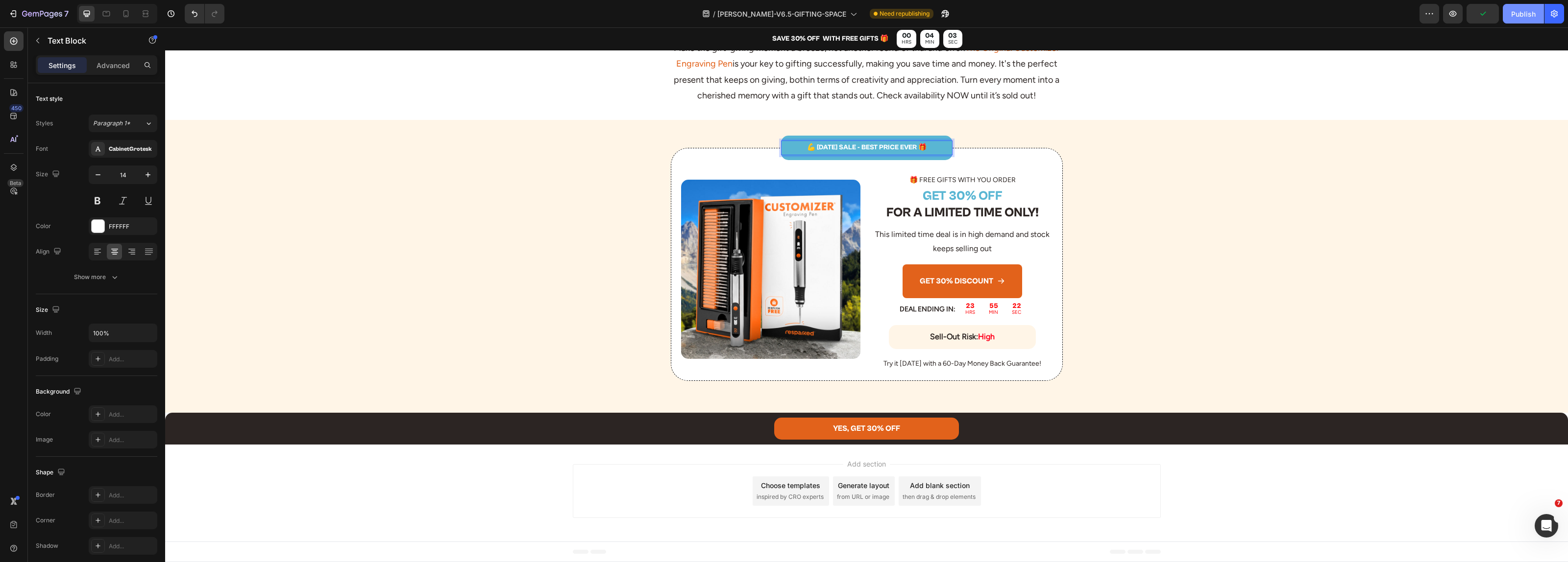
click at [1517, 10] on div "Publish" at bounding box center [1524, 13] width 24 height 10
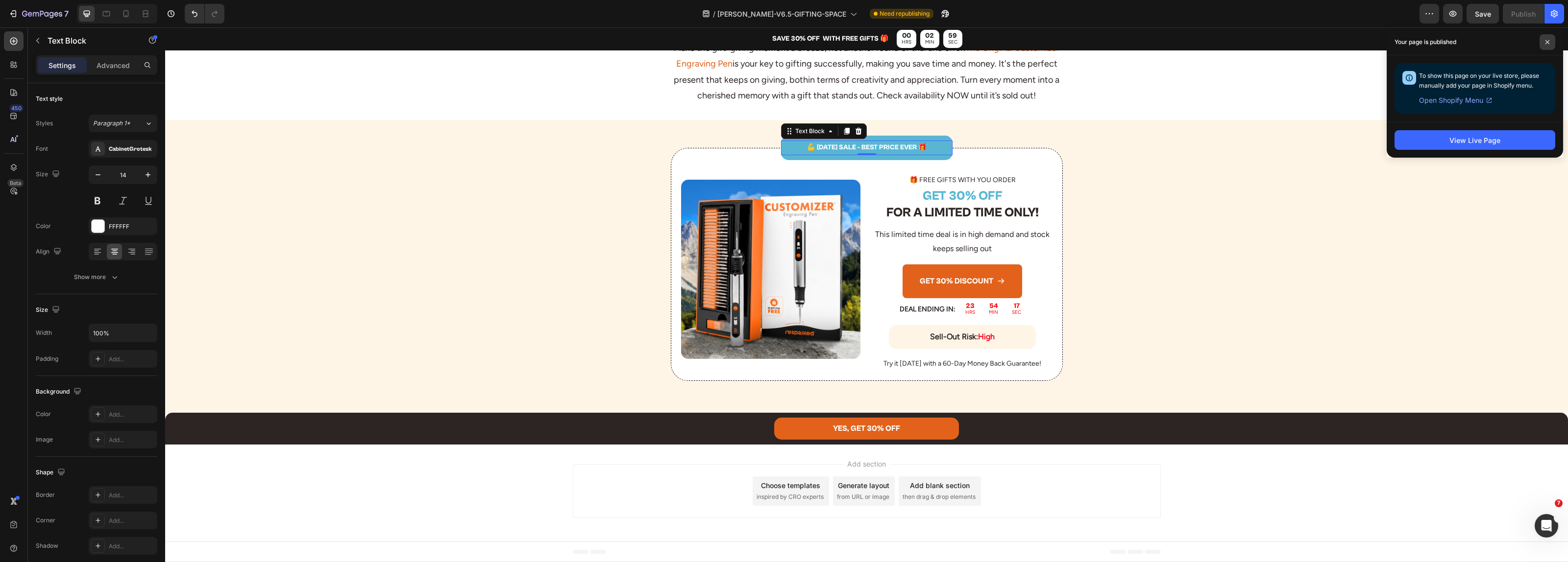
click at [1545, 41] on icon at bounding box center [1547, 42] width 5 height 5
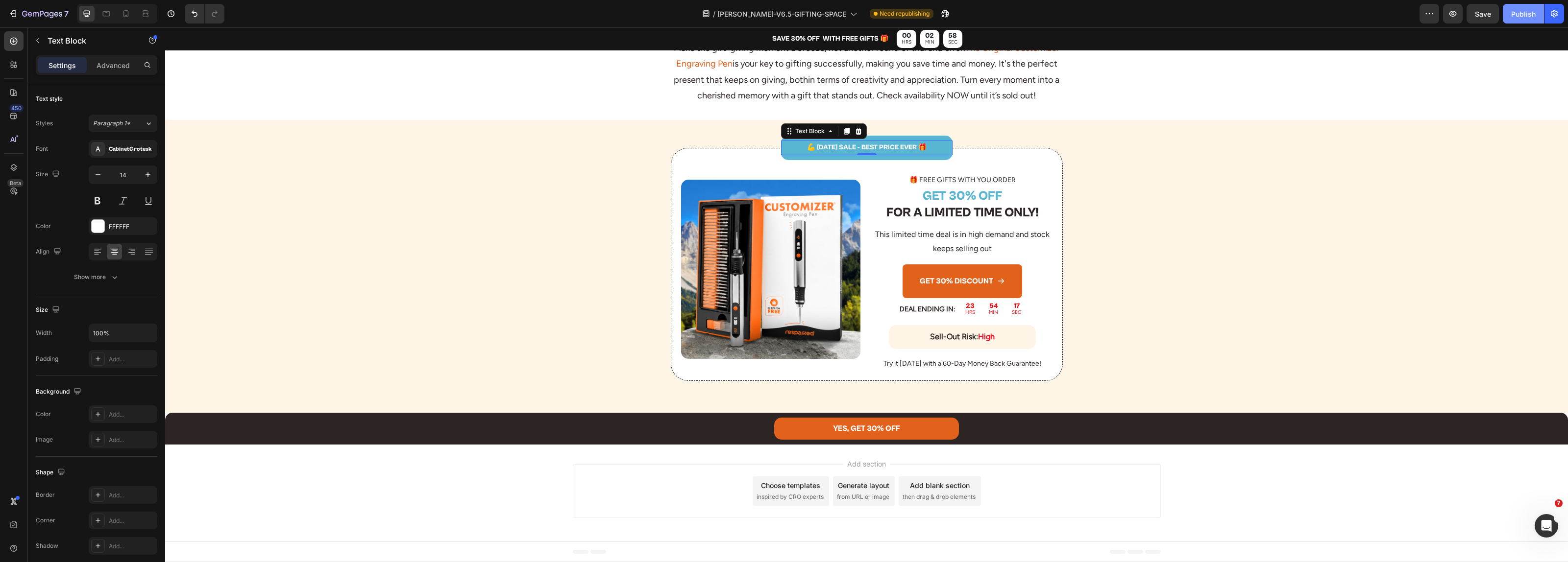
click at [1521, 18] on div "Publish" at bounding box center [1524, 13] width 24 height 10
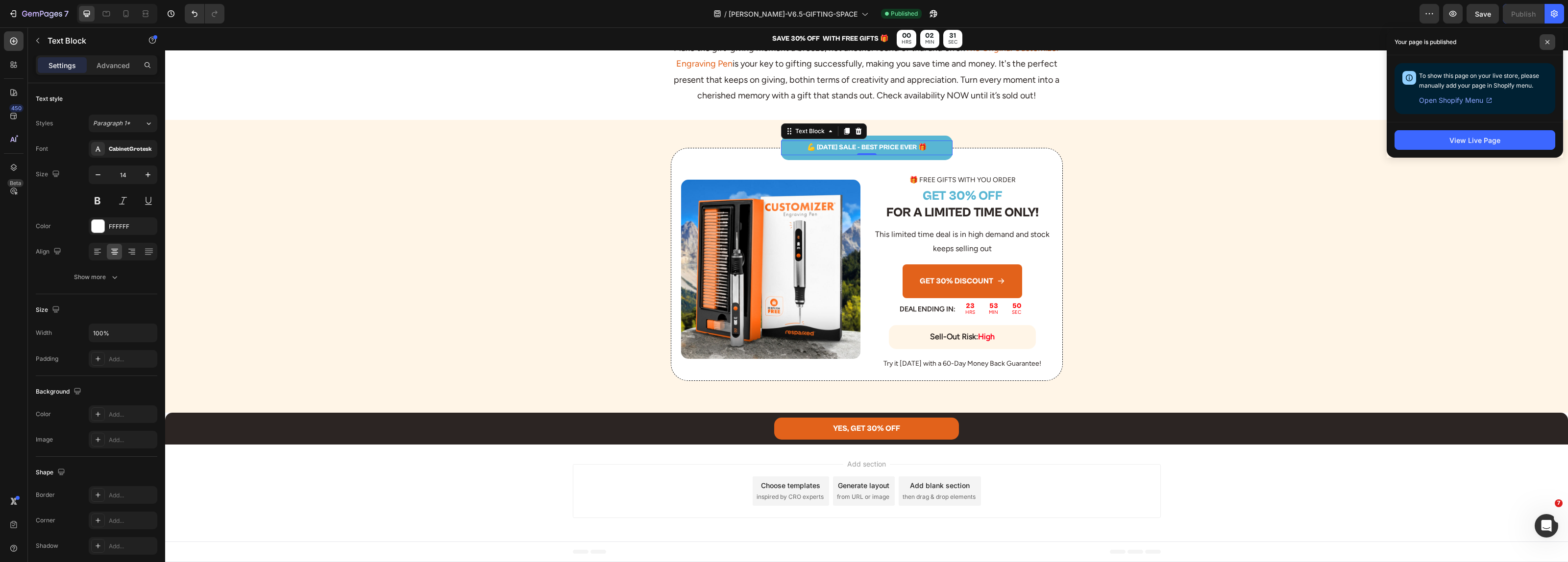
click at [1549, 40] on icon at bounding box center [1547, 42] width 5 height 5
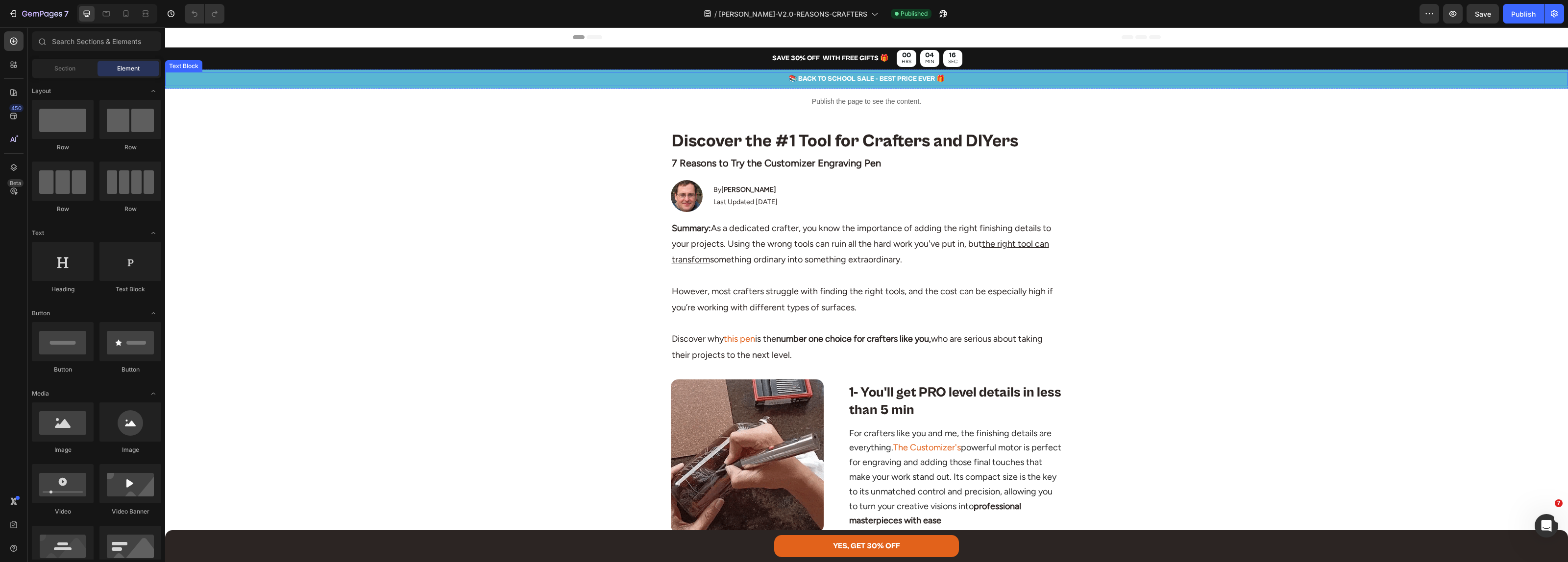
click at [816, 81] on p "📚 BACK TO SCHOOL SALE - BEST PRICE EVER 🎁" at bounding box center [866, 79] width 1401 height 12
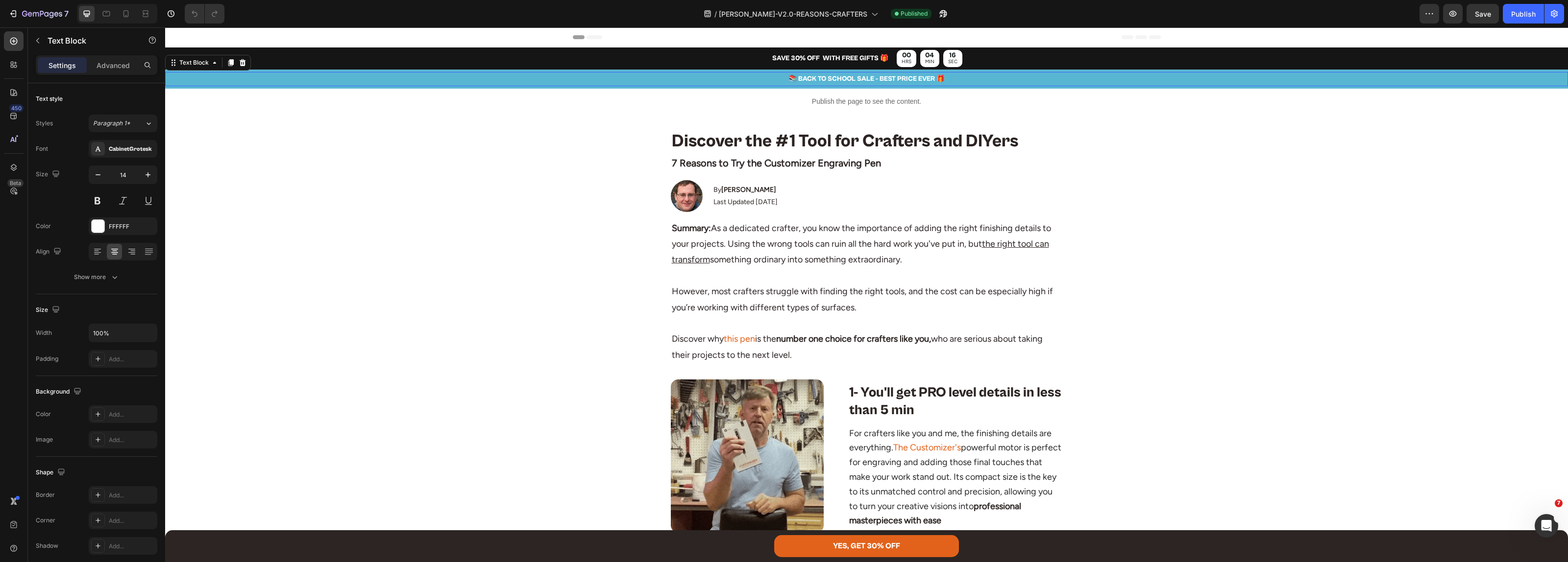
click at [816, 81] on p "📚 BACK TO SCHOOL SALE - BEST PRICE EVER 🎁" at bounding box center [866, 79] width 1401 height 12
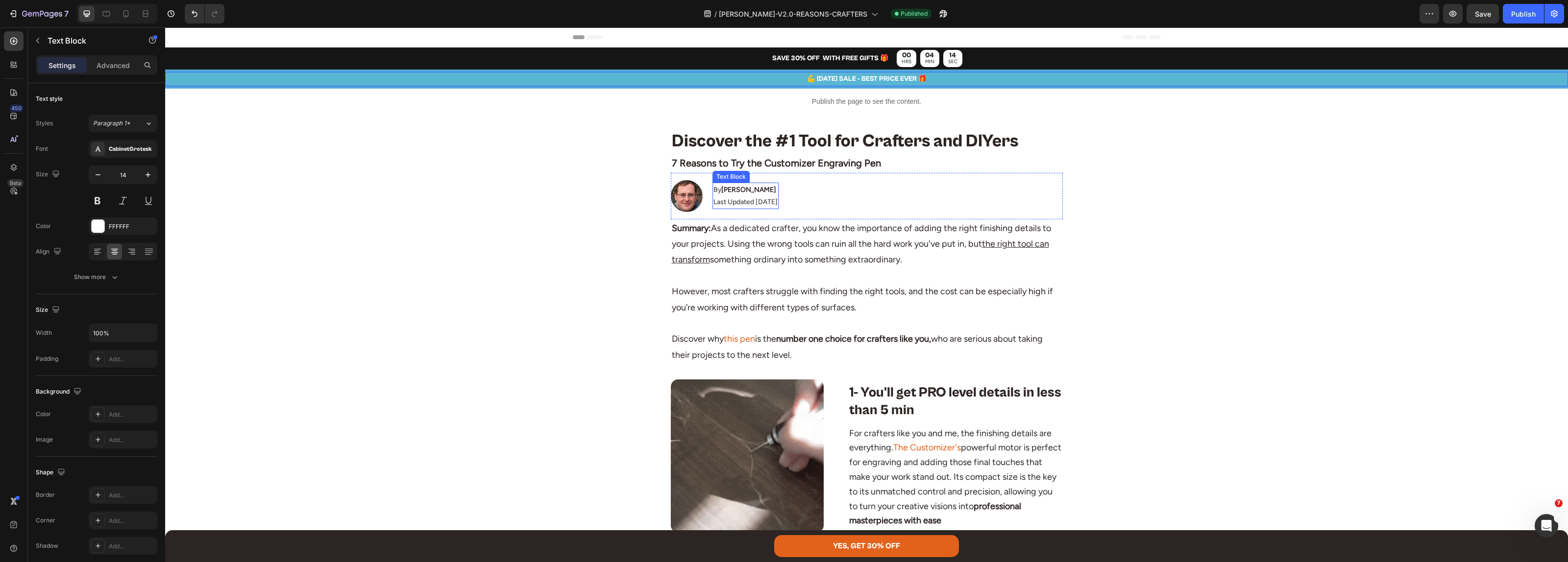
click at [757, 204] on p "Last Updated [DATE]" at bounding box center [745, 202] width 64 height 12
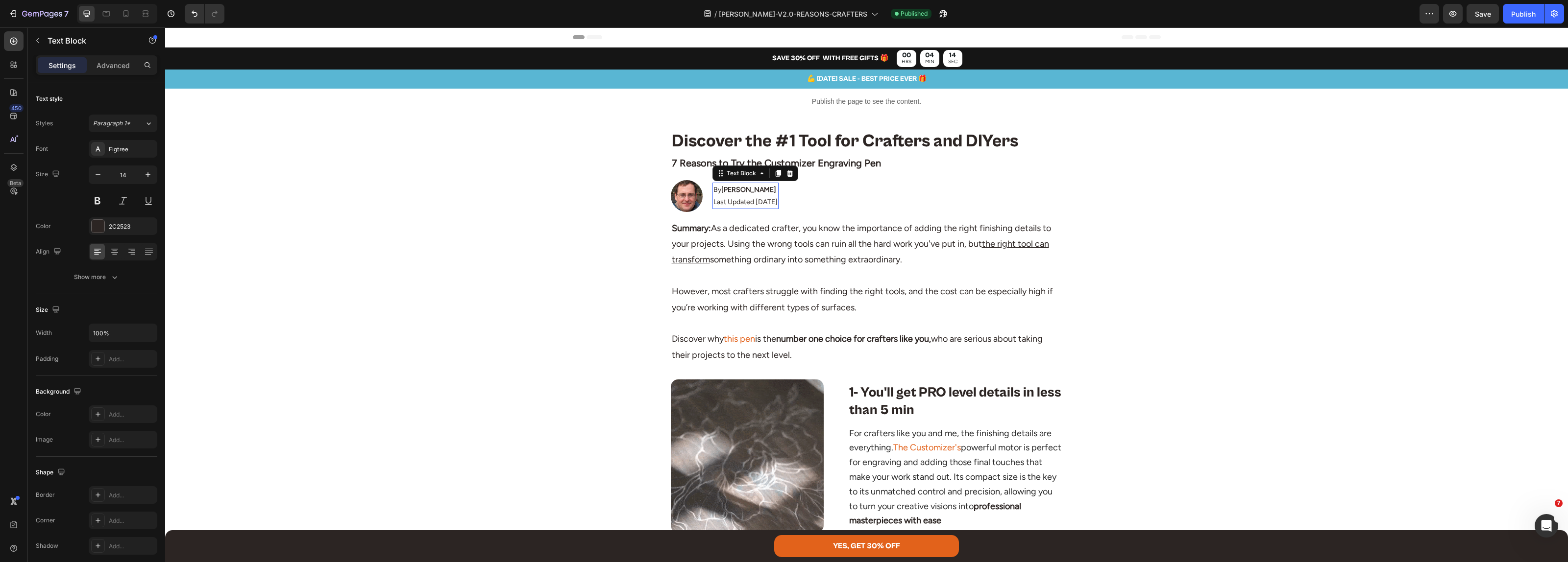
click at [757, 203] on p "Last Updated [DATE]" at bounding box center [745, 202] width 64 height 12
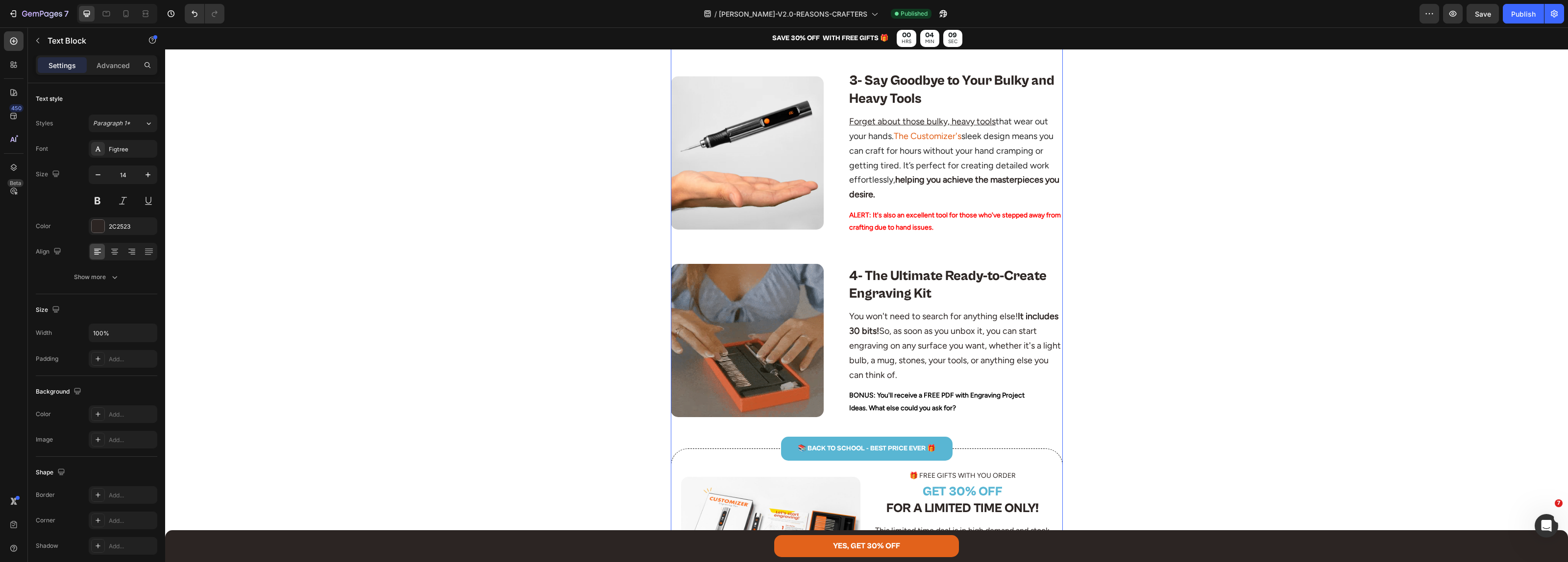
scroll to position [796, 0]
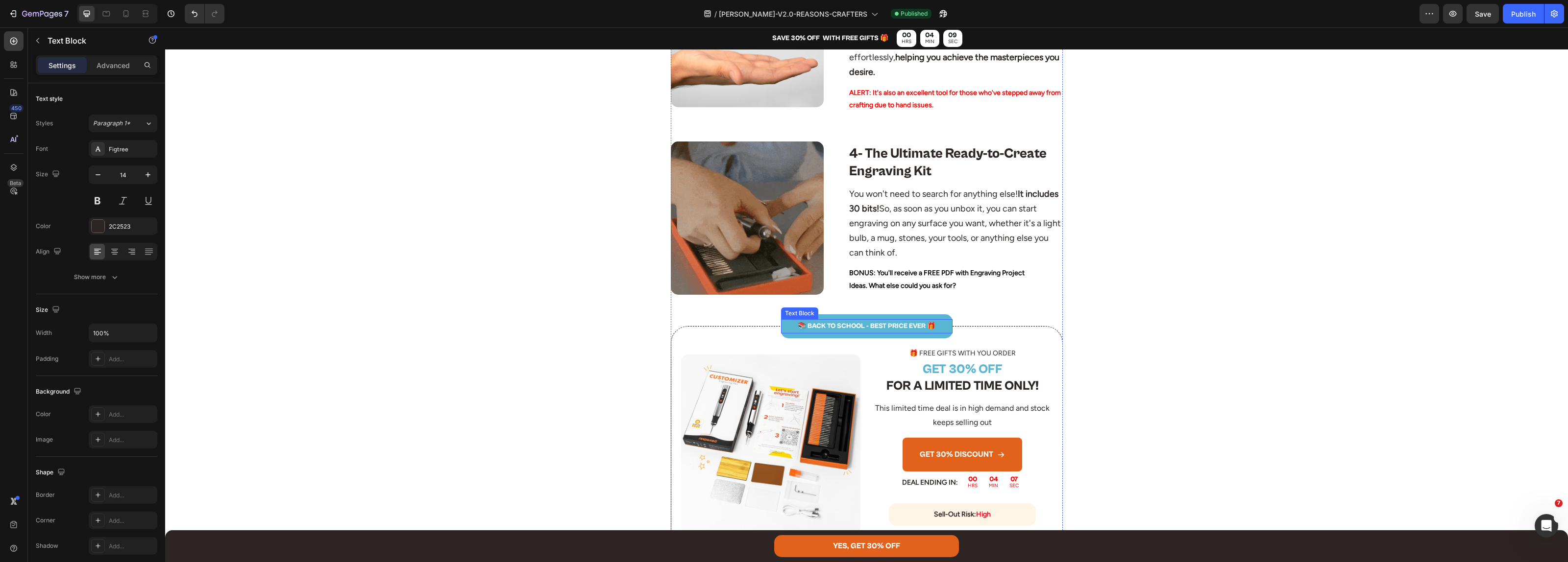
click at [846, 327] on p "📚 BACK TO SCHOOL - BEST PRICE EVER 🎁" at bounding box center [867, 326] width 170 height 12
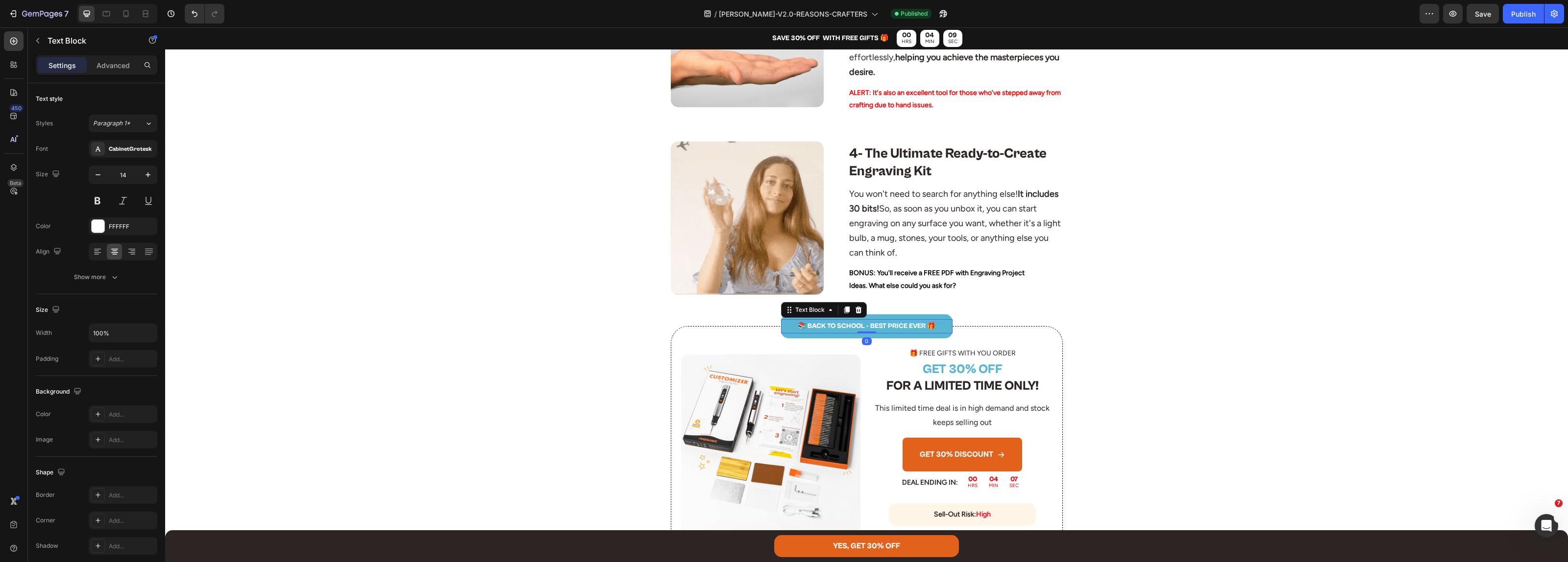
click at [846, 327] on p "📚 BACK TO SCHOOL - BEST PRICE EVER 🎁" at bounding box center [867, 326] width 170 height 12
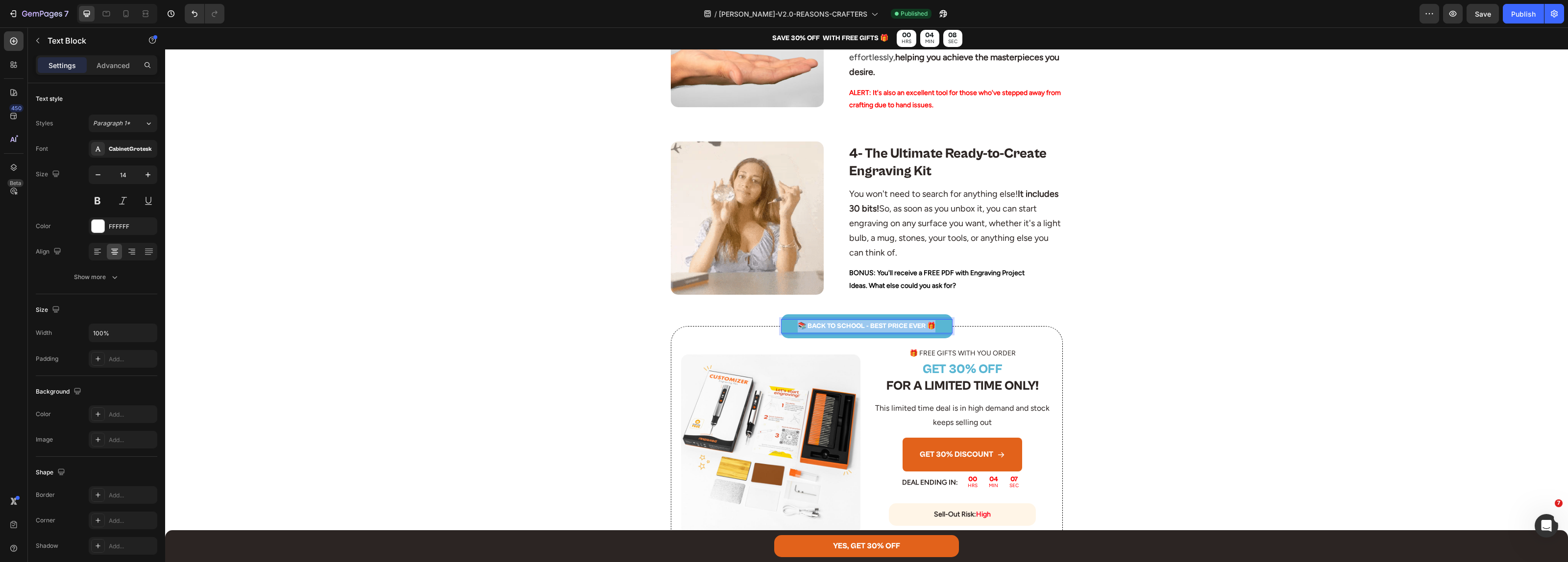
click at [846, 327] on p "📚 BACK TO SCHOOL - BEST PRICE EVER 🎁" at bounding box center [867, 326] width 170 height 12
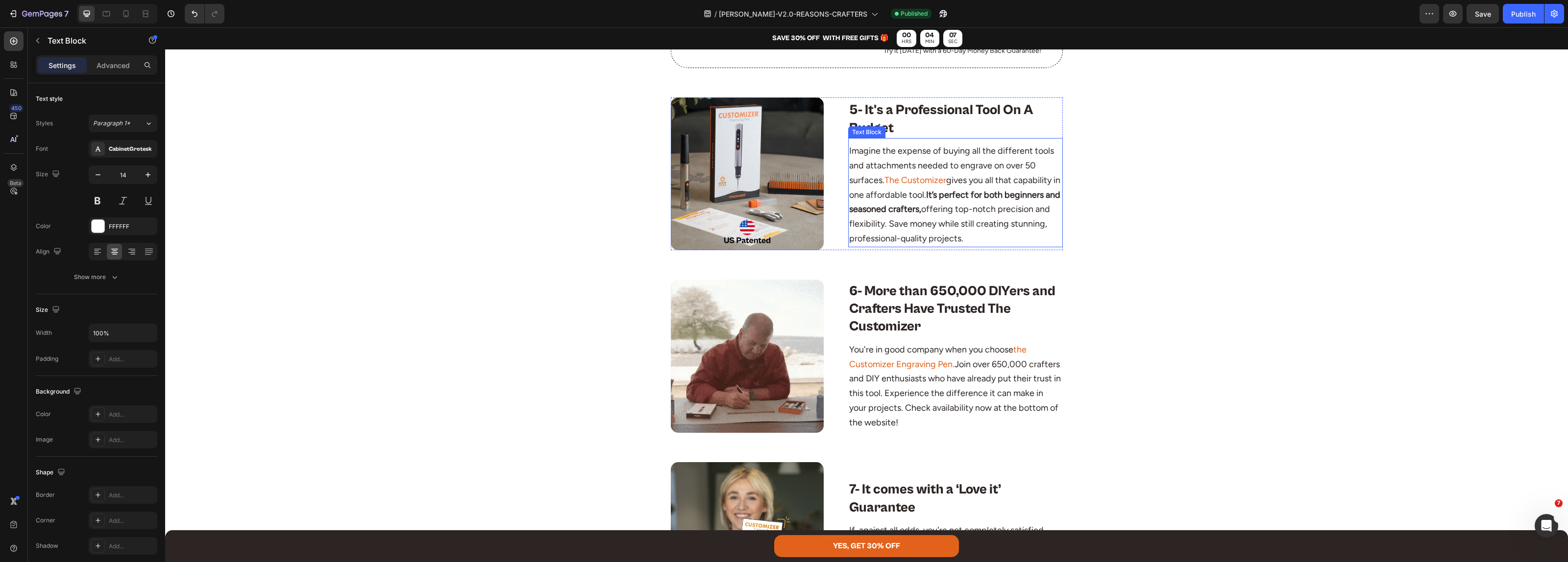
scroll to position [1591, 0]
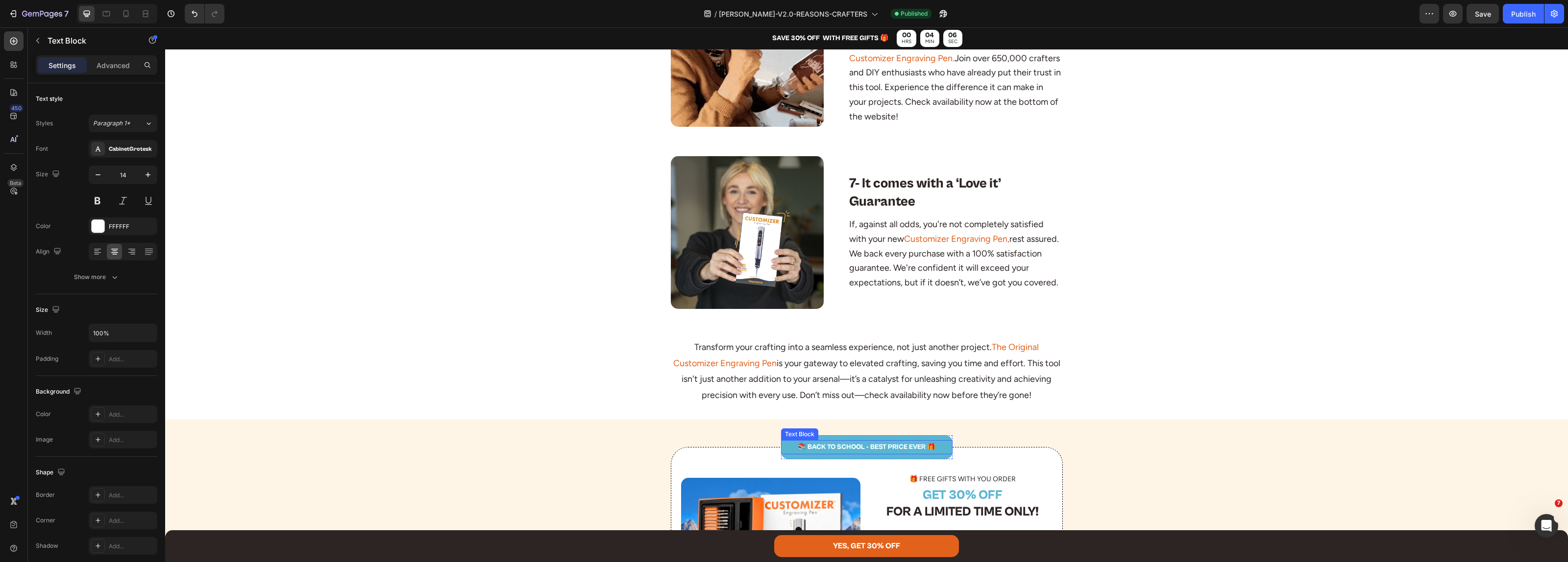
click at [866, 446] on p "📚 BACK TO SCHOOL - BEST PRICE EVER 🎁" at bounding box center [867, 447] width 170 height 12
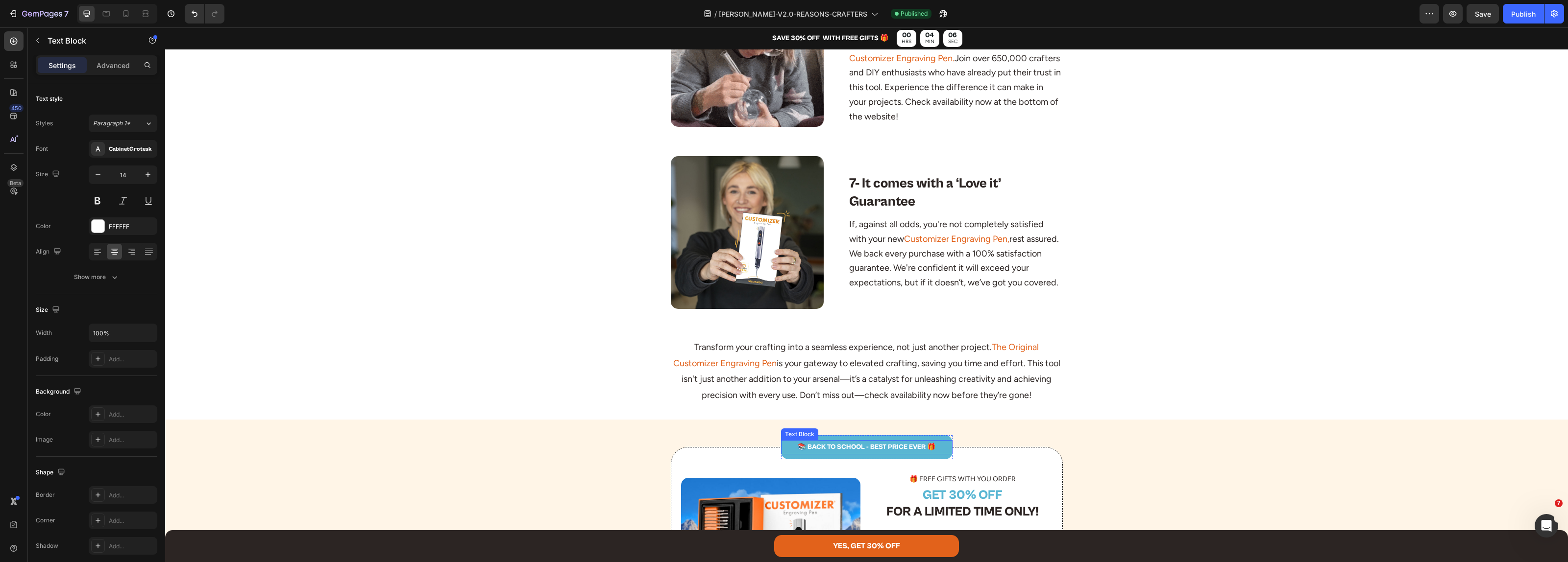
click at [866, 445] on p "📚 BACK TO SCHOOL - BEST PRICE EVER 🎁" at bounding box center [867, 447] width 170 height 12
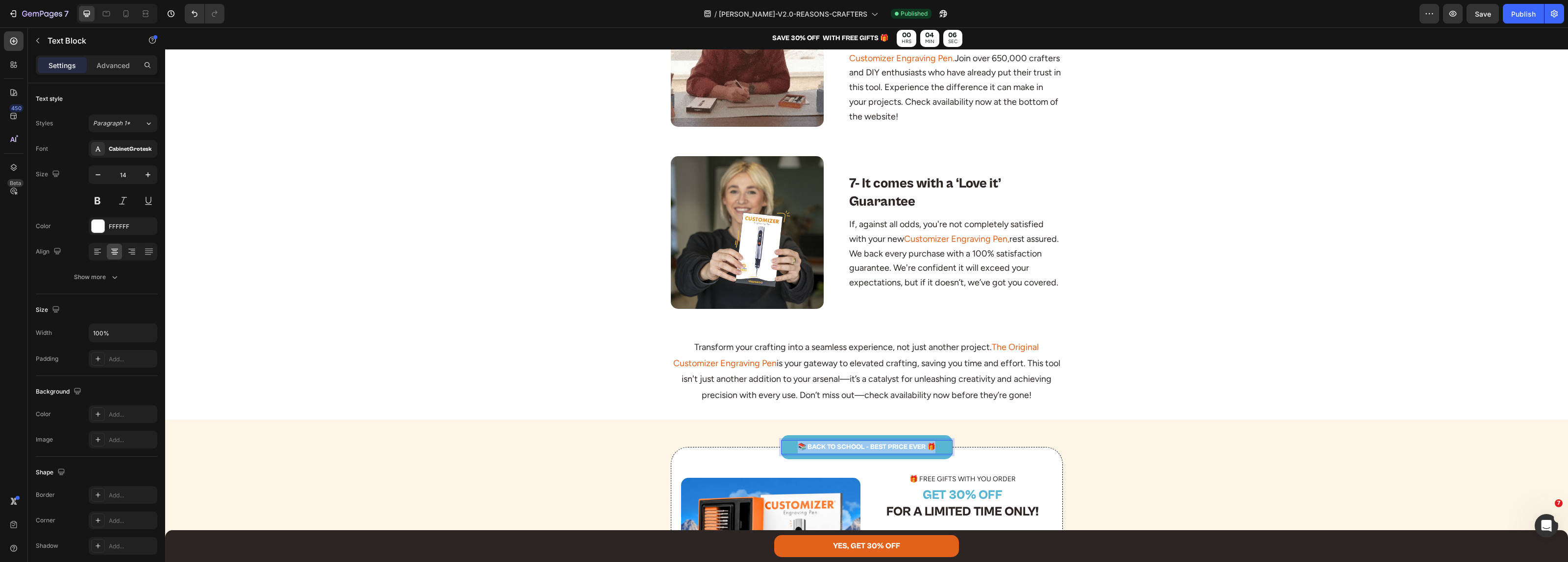
click at [866, 445] on p "📚 BACK TO SCHOOL - BEST PRICE EVER 🎁" at bounding box center [867, 447] width 170 height 12
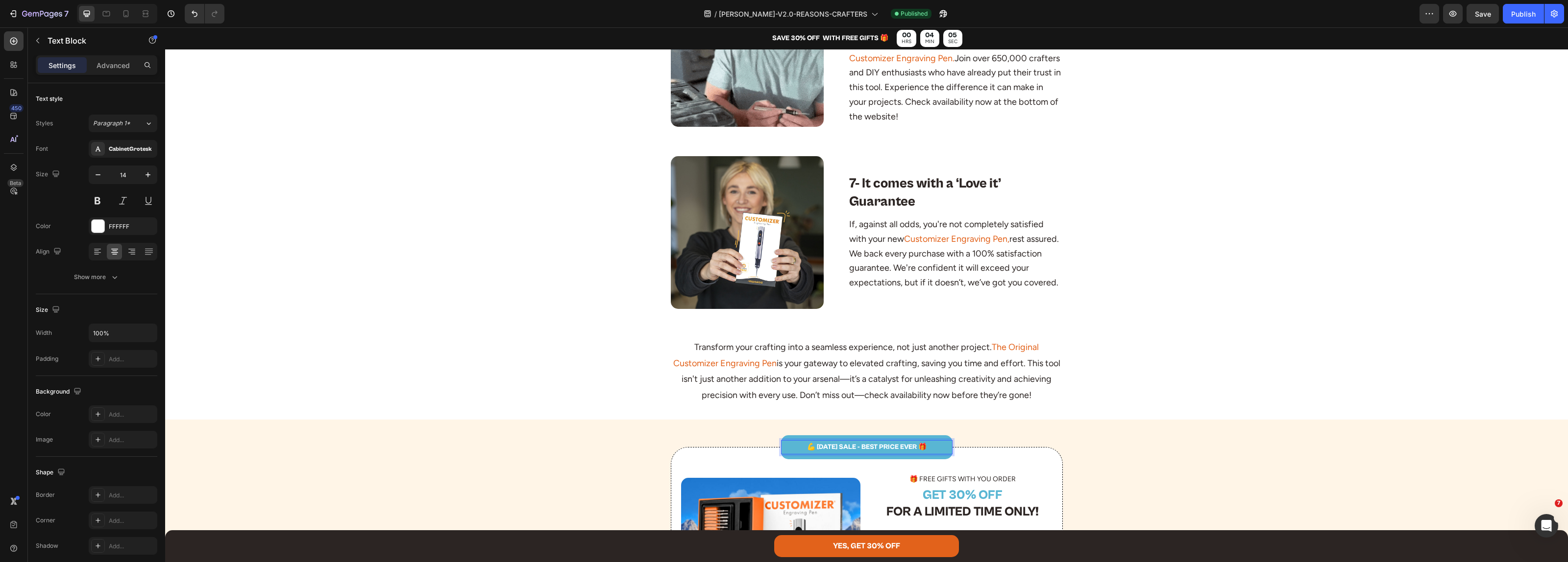
scroll to position [1714, 0]
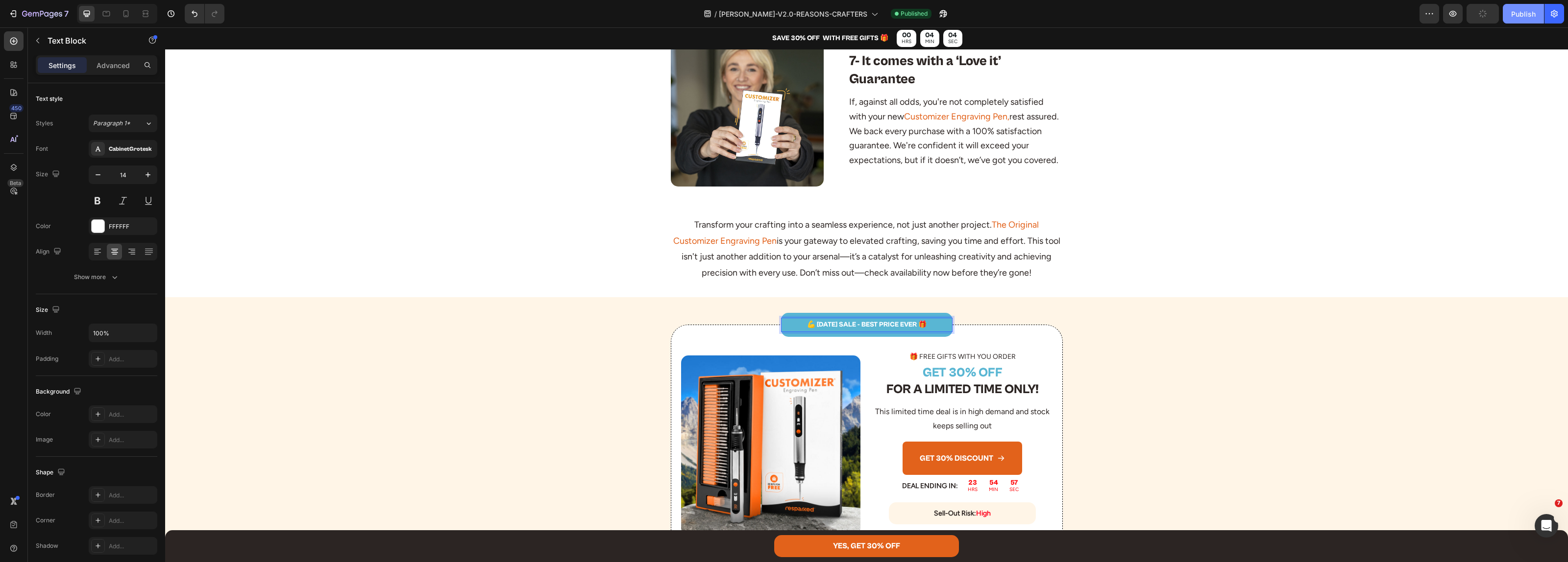
click at [1522, 4] on button "Publish" at bounding box center [1524, 13] width 41 height 19
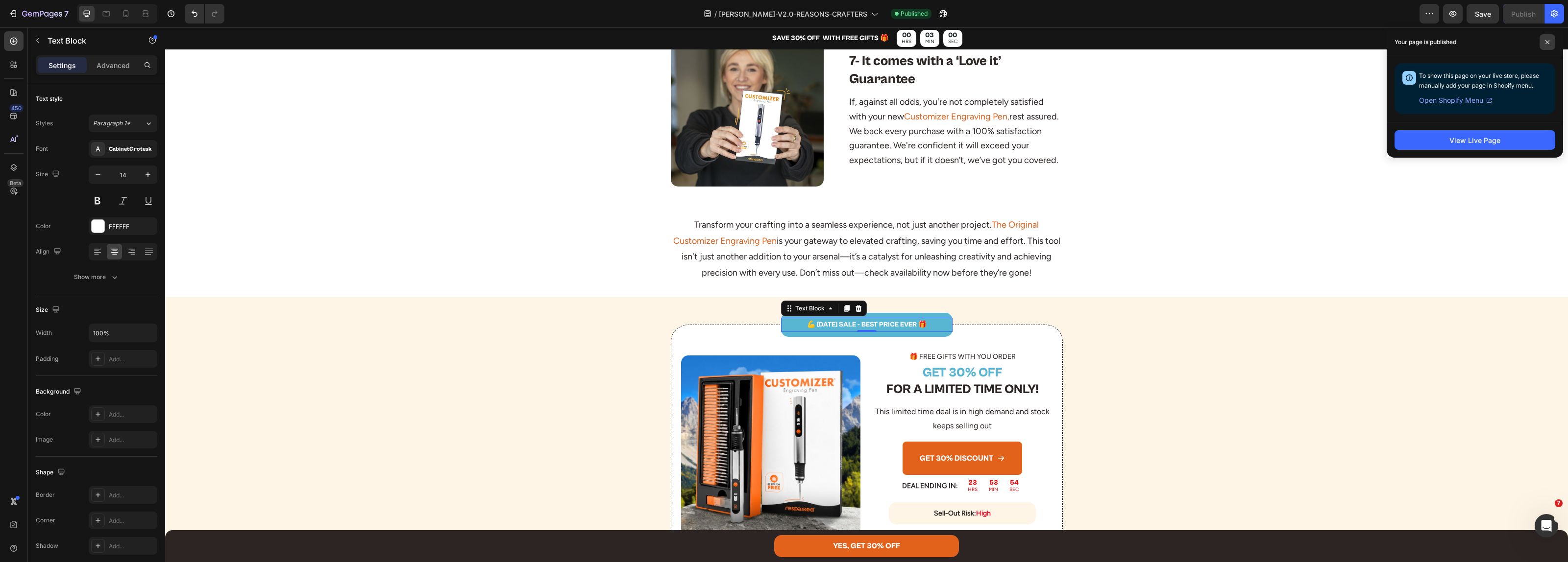
click at [1547, 40] on icon at bounding box center [1547, 42] width 5 height 5
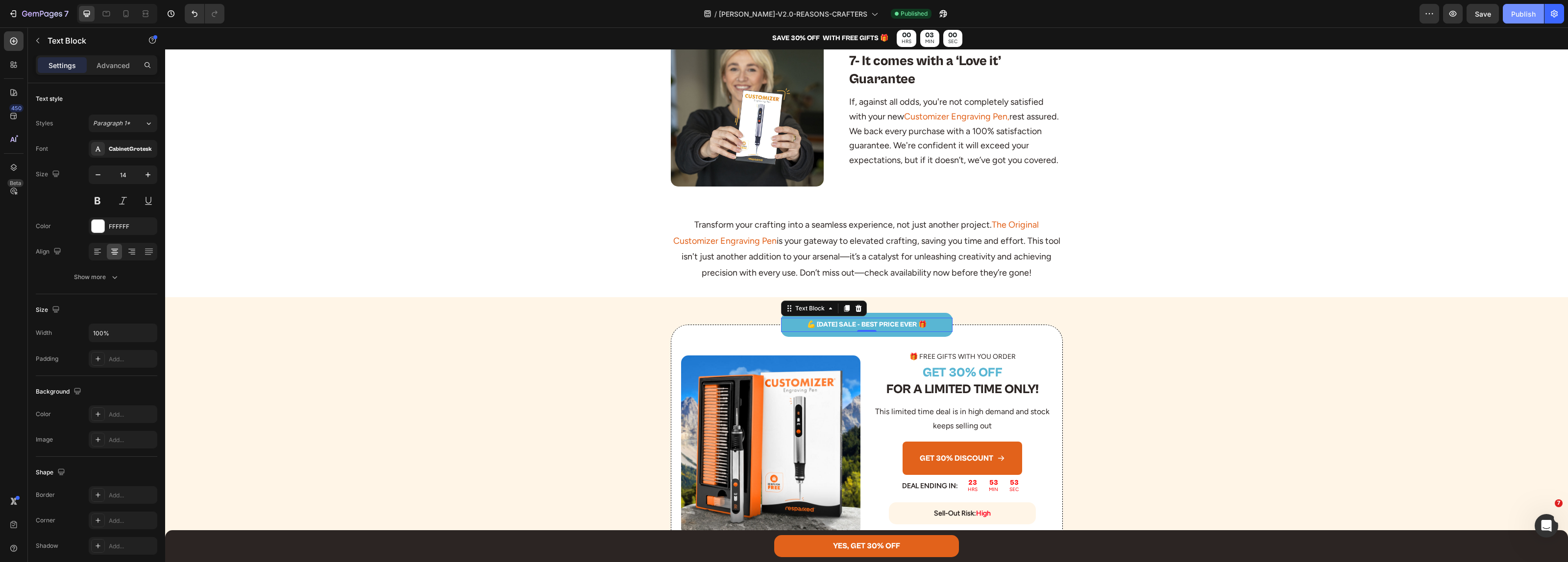
click at [1525, 17] on div "Publish" at bounding box center [1524, 13] width 24 height 10
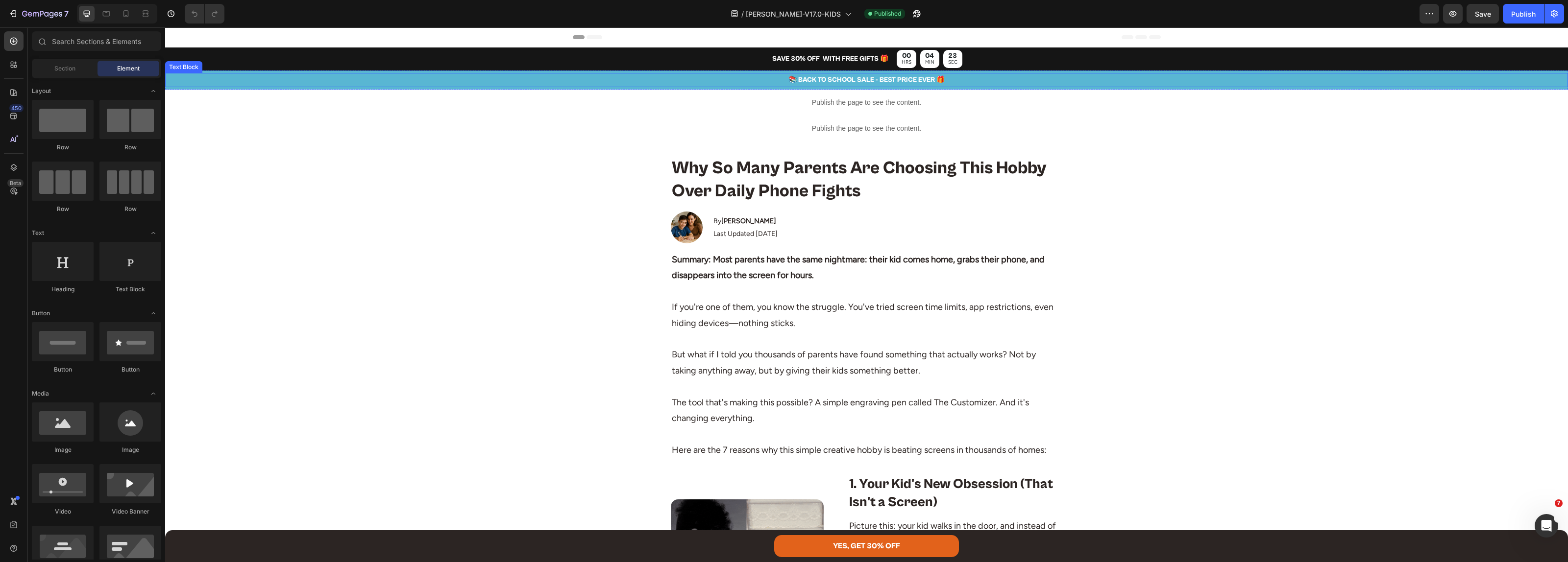
click at [817, 79] on p "📚 BACK TO SCHOOL SALE - BEST PRICE EVER 🎁" at bounding box center [866, 80] width 1401 height 12
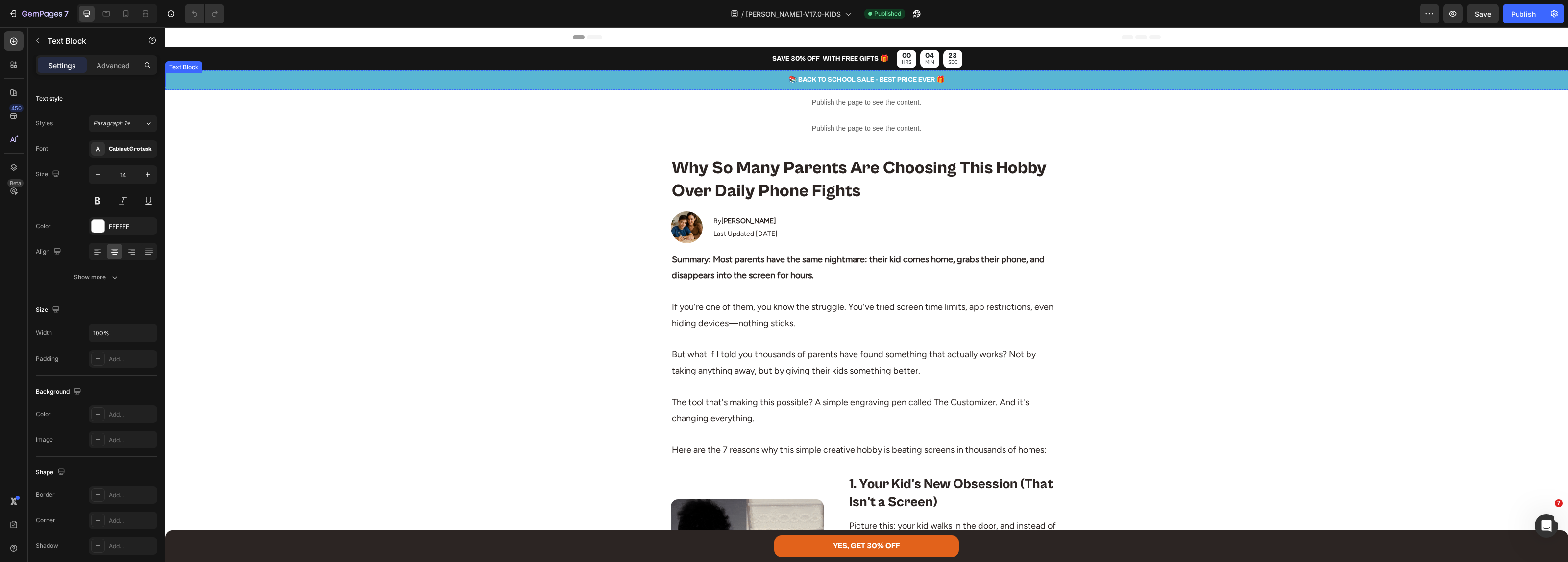
click at [817, 79] on p "📚 BACK TO SCHOOL SALE - BEST PRICE EVER 🎁" at bounding box center [866, 80] width 1401 height 12
click at [758, 234] on p "Last Updated [DATE]" at bounding box center [745, 234] width 64 height 12
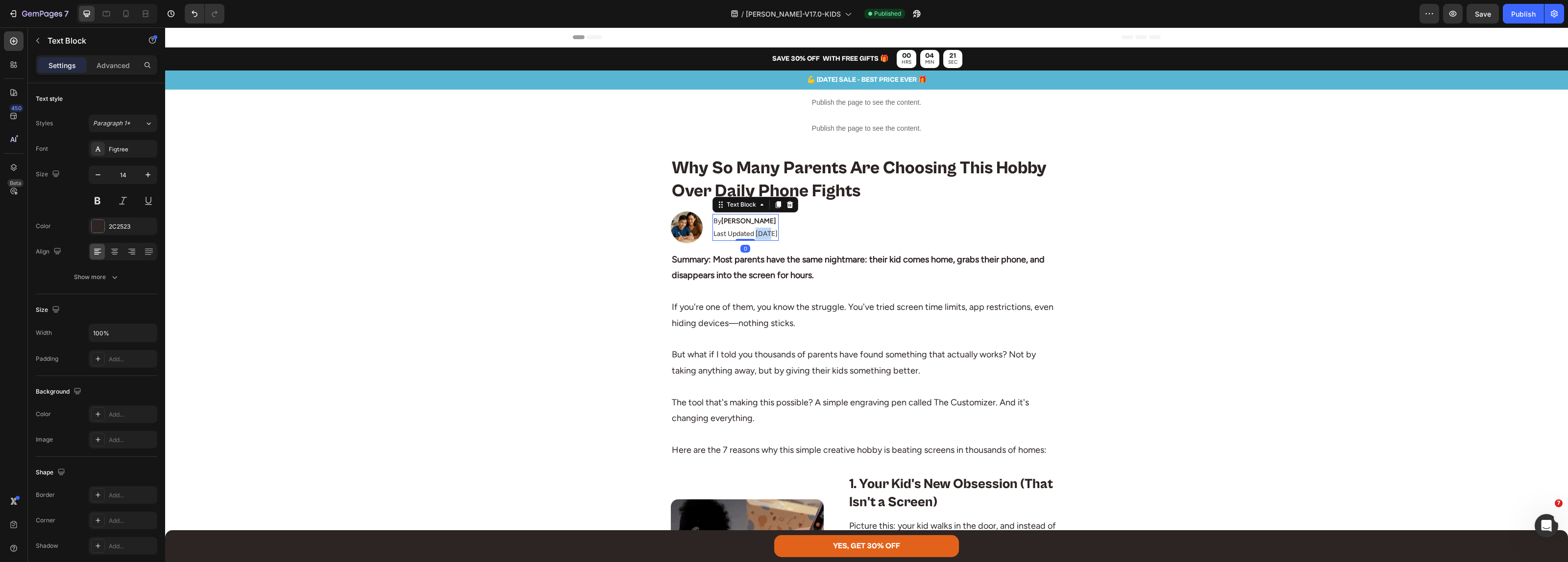
click at [758, 234] on p "Last Updated [DATE]" at bounding box center [745, 234] width 64 height 12
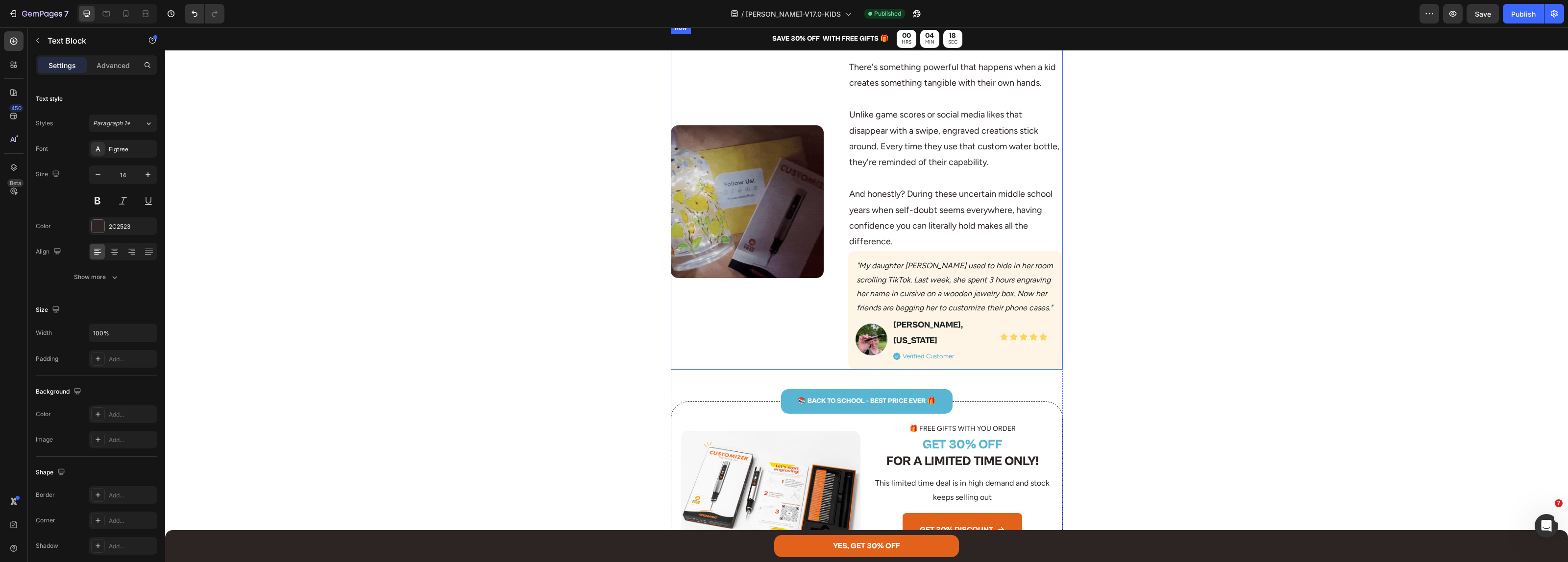
scroll to position [735, 0]
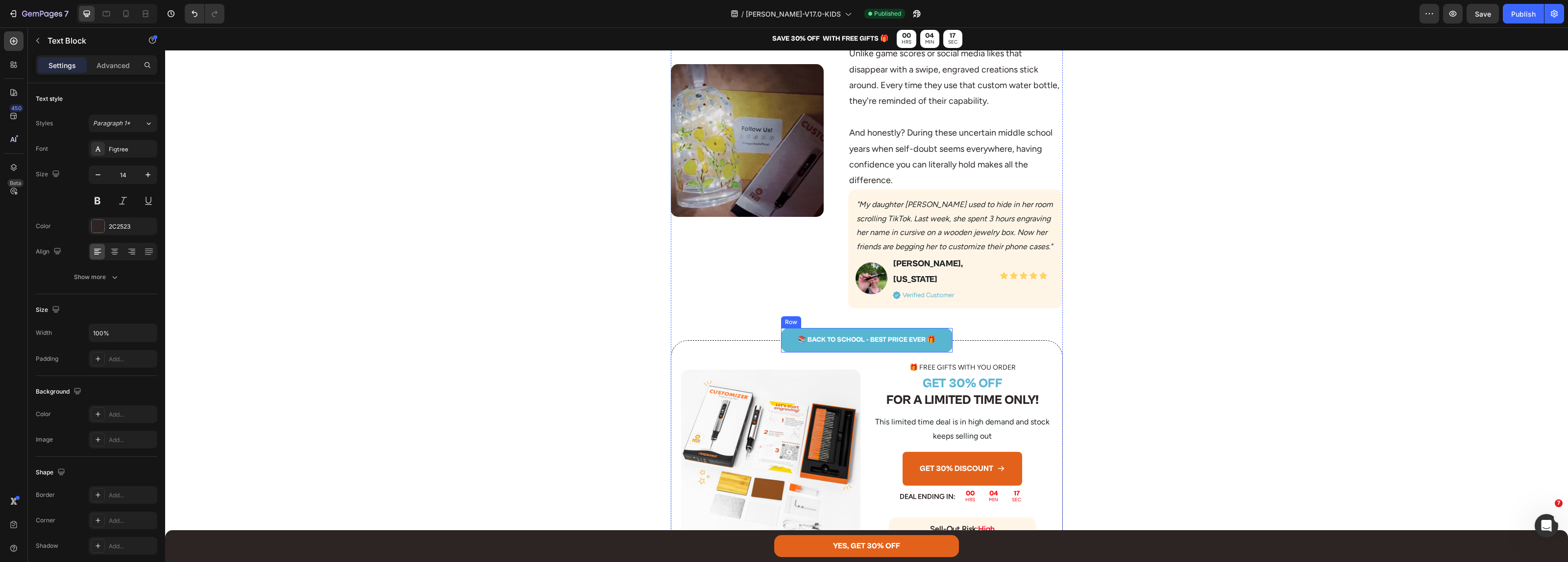
click at [866, 334] on p "📚 BACK TO SCHOOL - BEST PRICE EVER 🎁" at bounding box center [867, 340] width 170 height 12
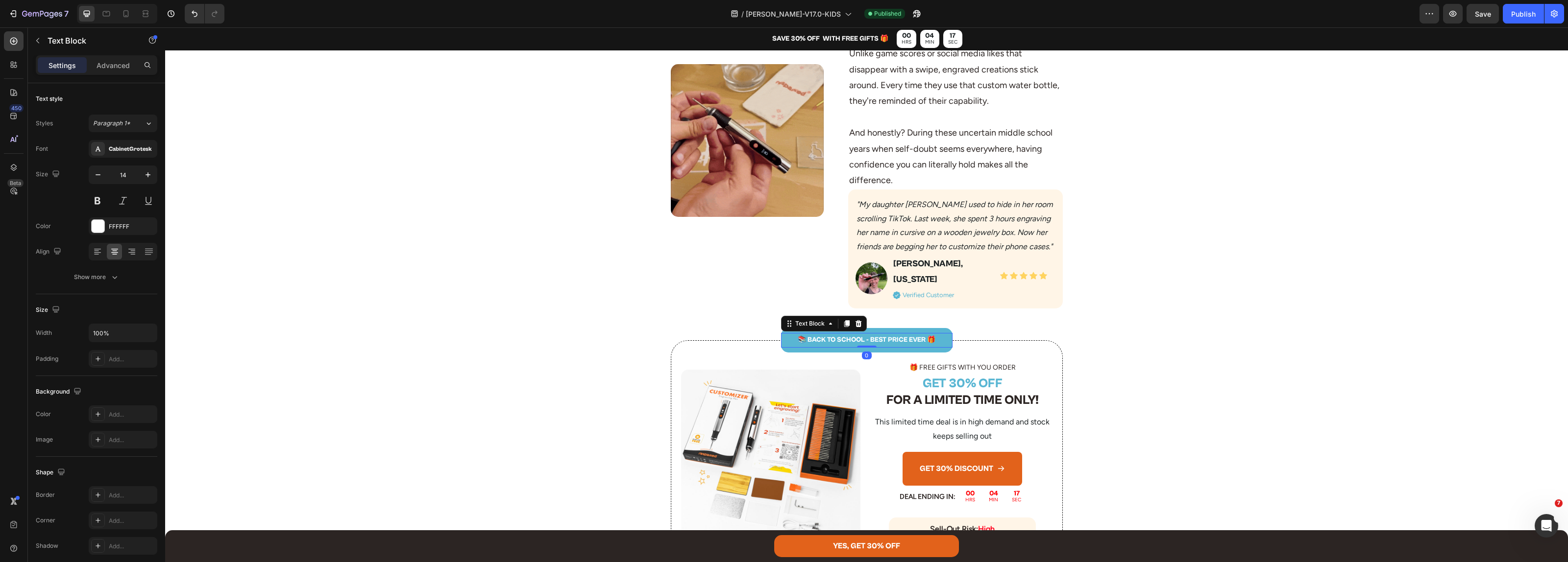
click at [866, 334] on p "📚 BACK TO SCHOOL - BEST PRICE EVER 🎁" at bounding box center [867, 340] width 170 height 12
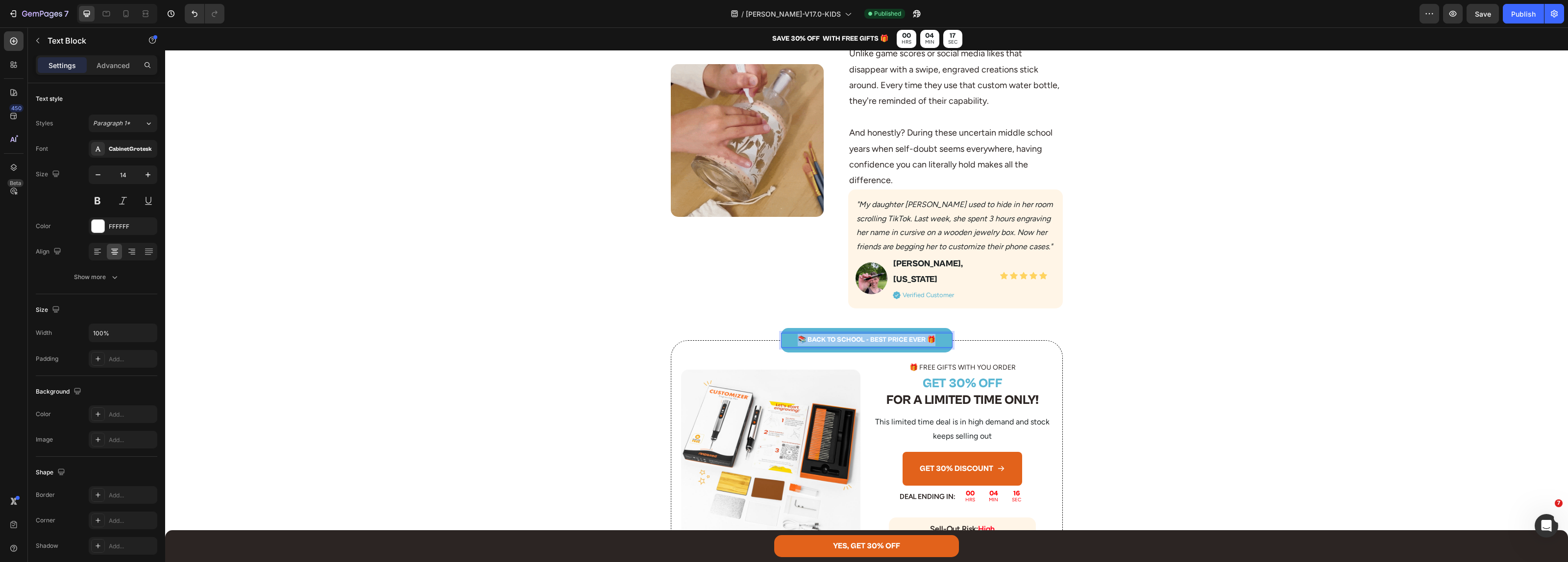
click at [866, 334] on p "📚 BACK TO SCHOOL - BEST PRICE EVER 🎁" at bounding box center [867, 340] width 170 height 12
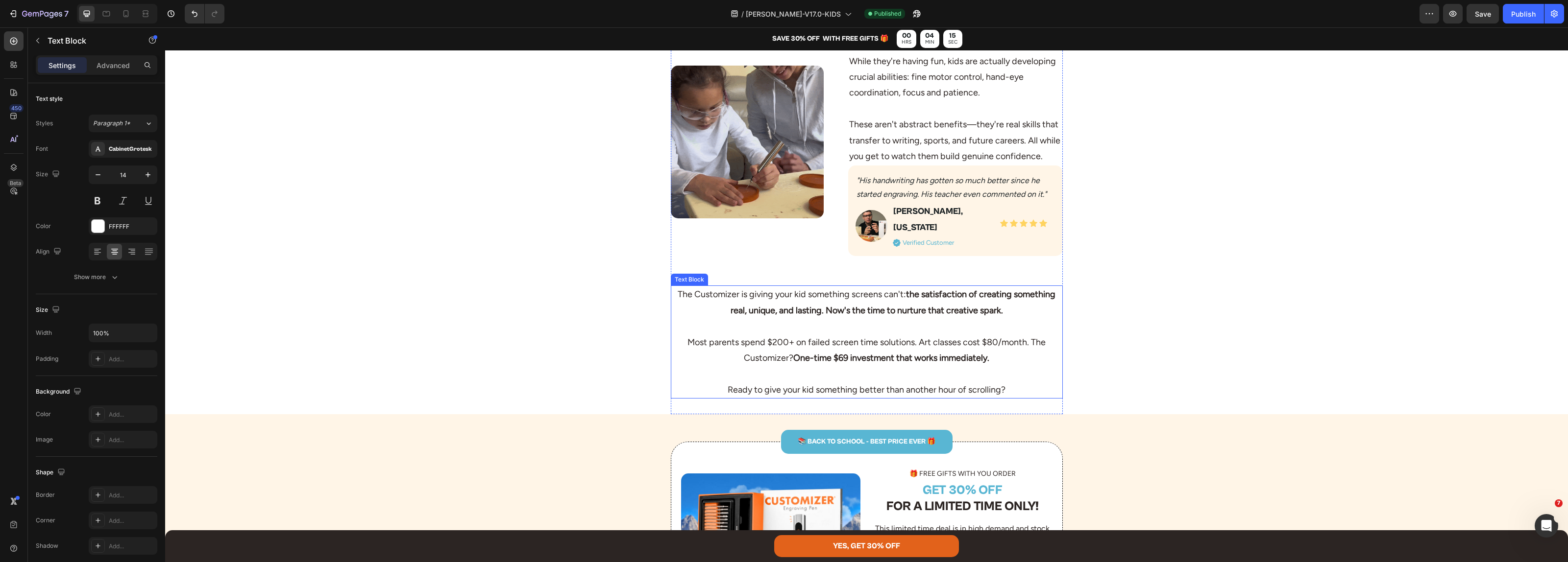
scroll to position [2570, 0]
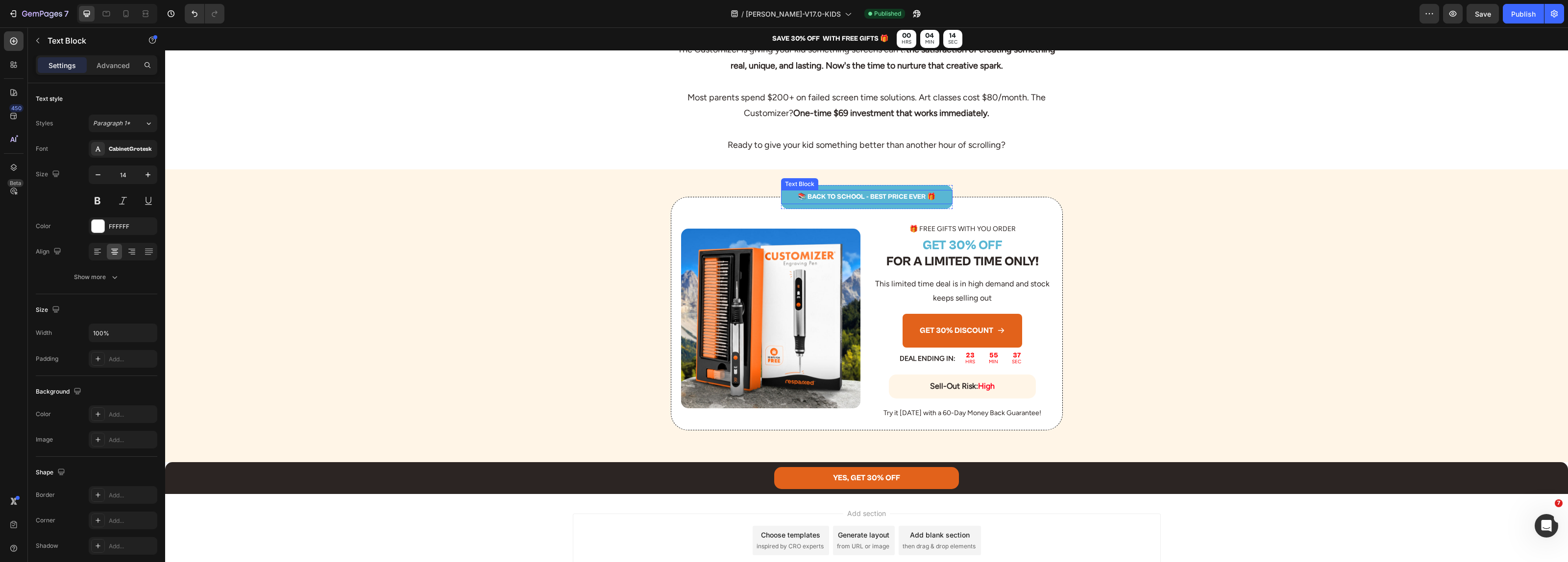
click at [871, 191] on p "📚 BACK TO SCHOOL - BEST PRICE EVER 🎁" at bounding box center [867, 197] width 170 height 12
click at [1520, 15] on div "Publish" at bounding box center [1524, 13] width 24 height 10
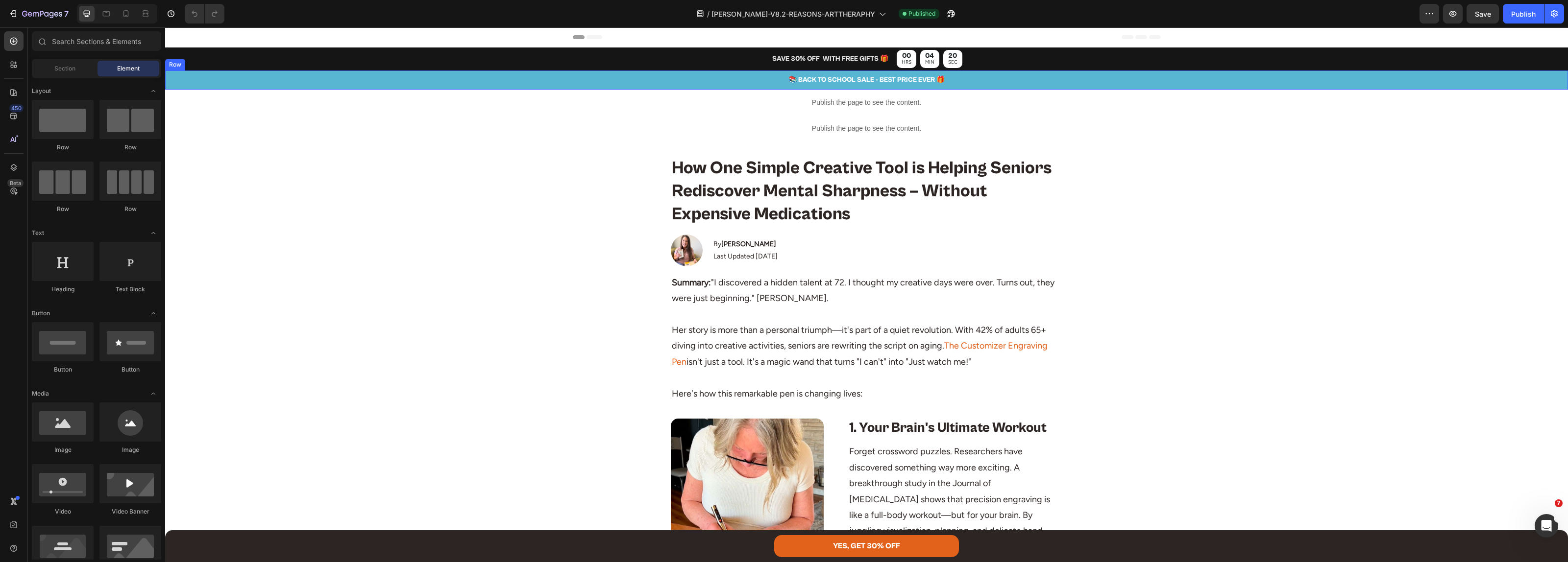
click at [833, 75] on p "📚 BACK TO SCHOOL SALE - BEST PRICE EVER 🎁" at bounding box center [866, 80] width 1401 height 12
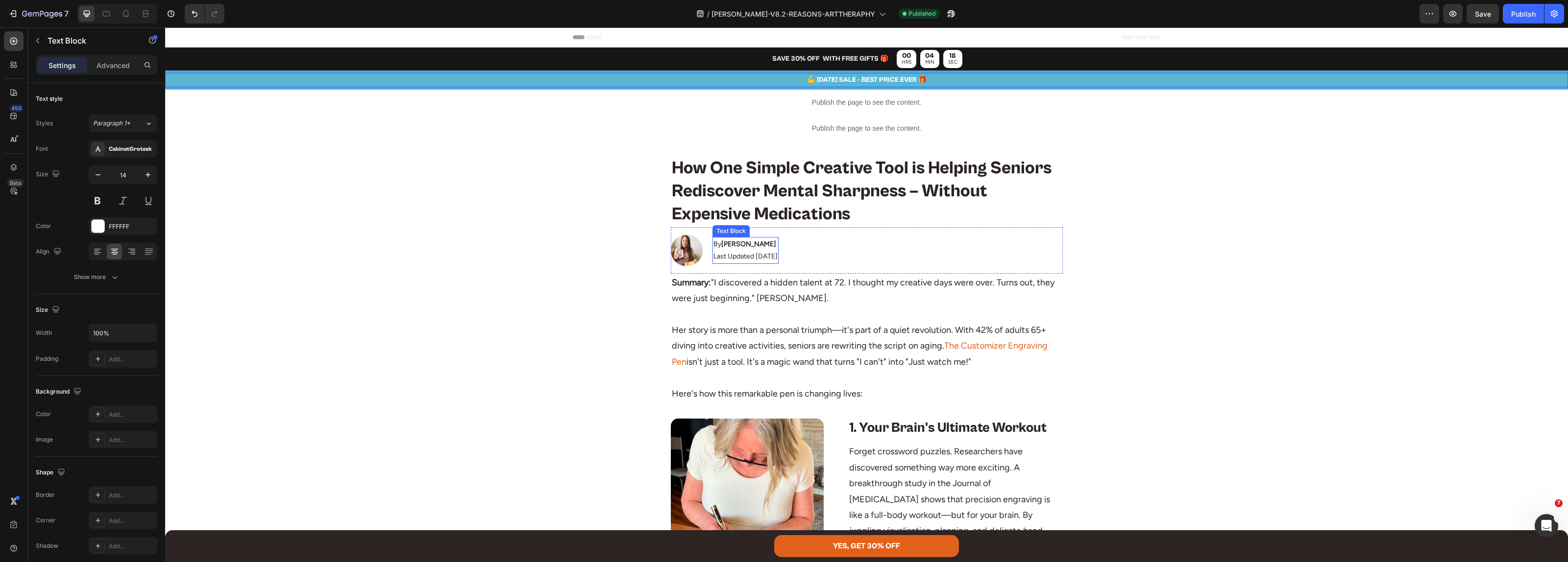
click at [760, 257] on p "Last Updated [DATE]" at bounding box center [745, 256] width 64 height 12
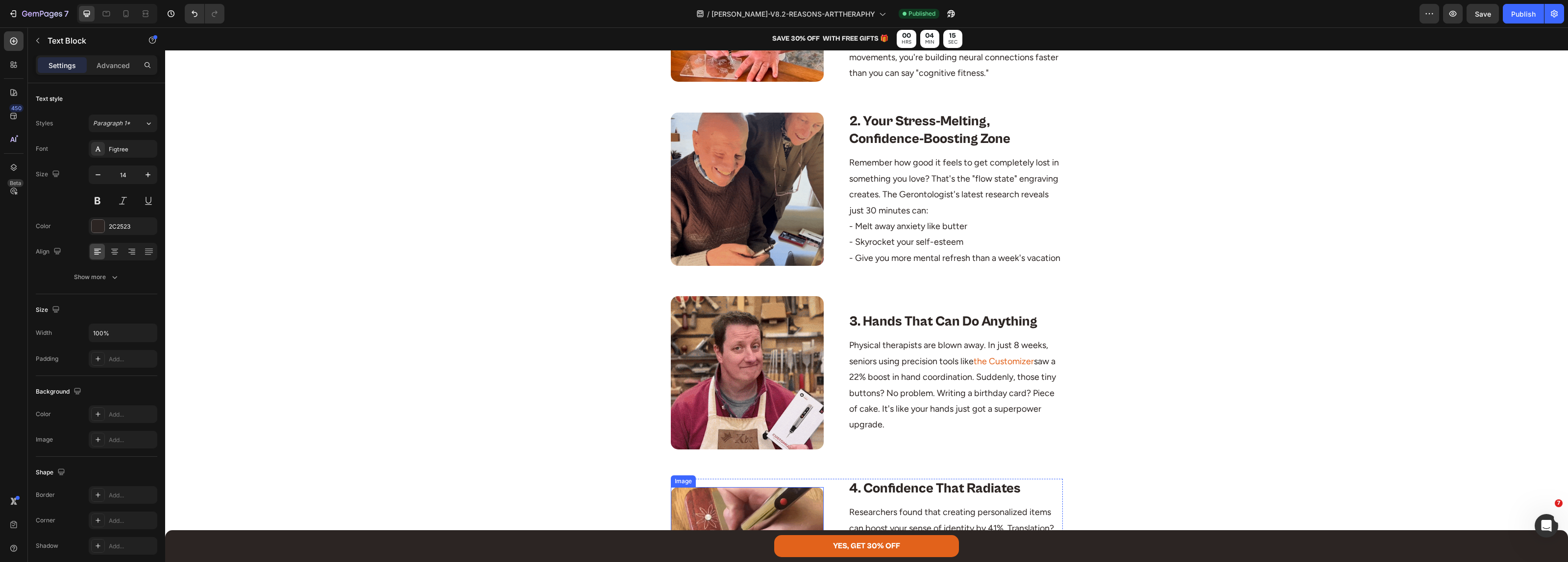
scroll to position [857, 0]
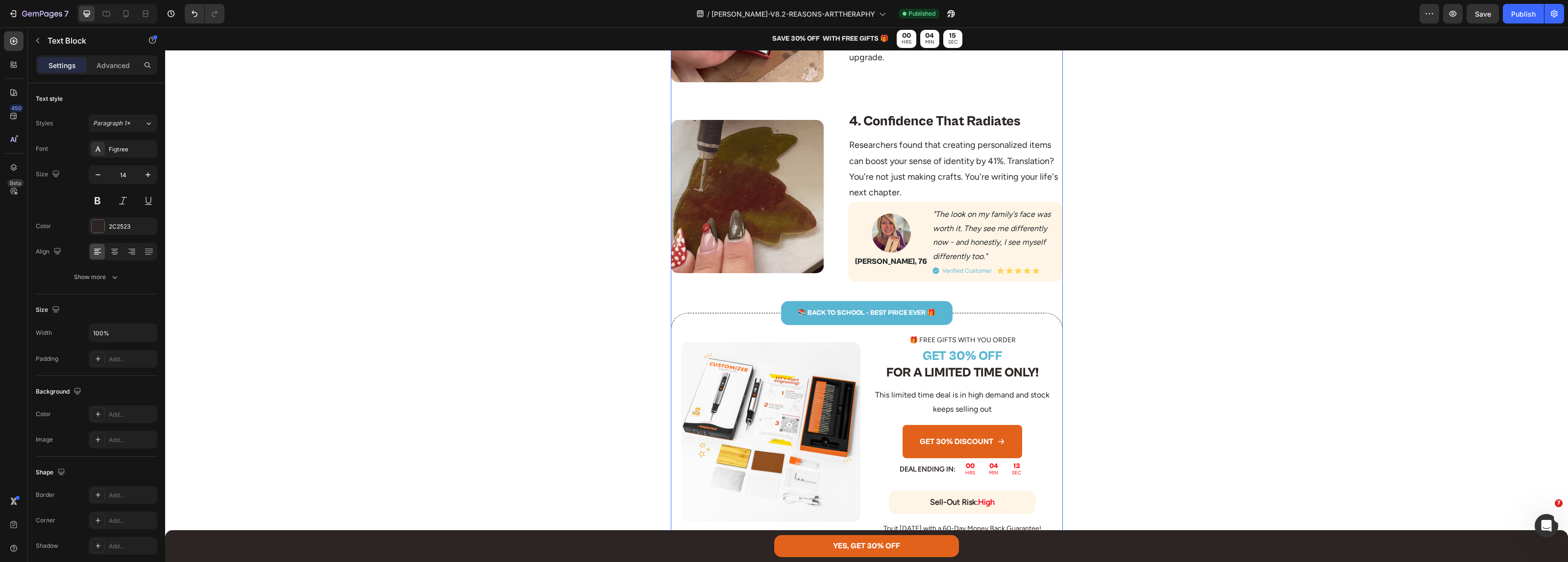
click at [842, 312] on p "📚 BACK TO SCHOOL - BEST PRICE EVER 🎁" at bounding box center [867, 313] width 170 height 12
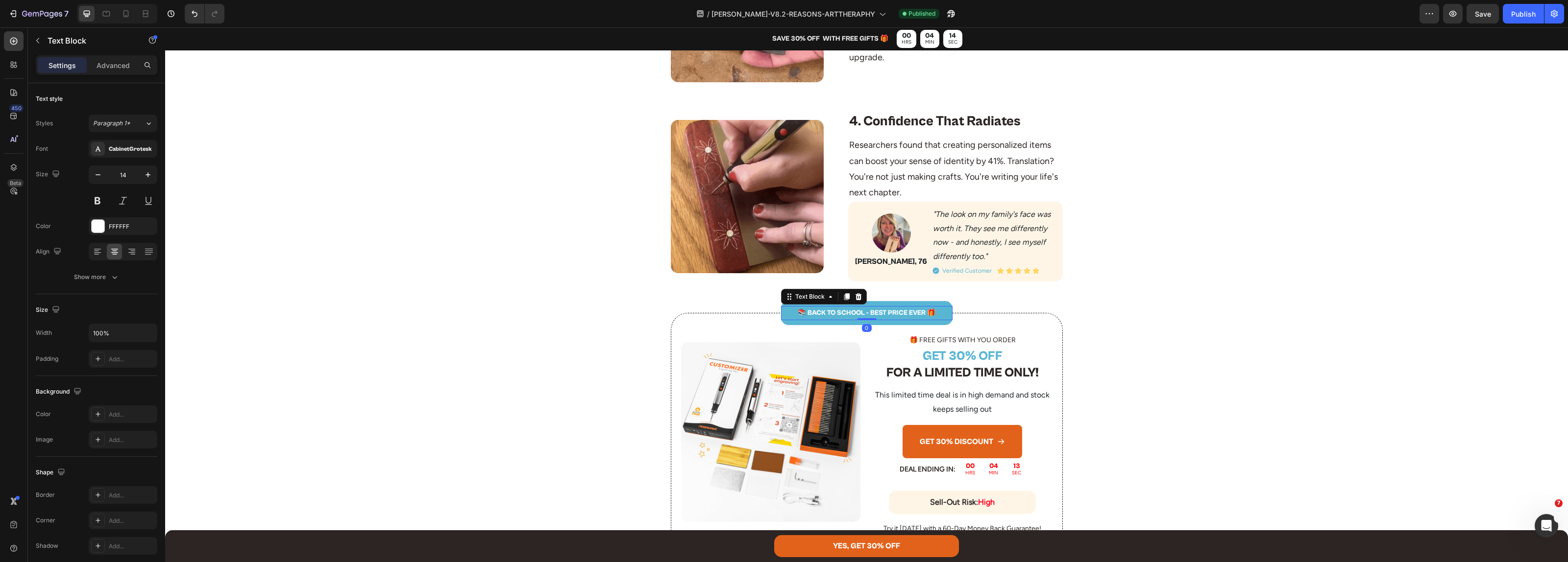
click at [842, 312] on p "📚 BACK TO SCHOOL - BEST PRICE EVER 🎁" at bounding box center [867, 313] width 170 height 12
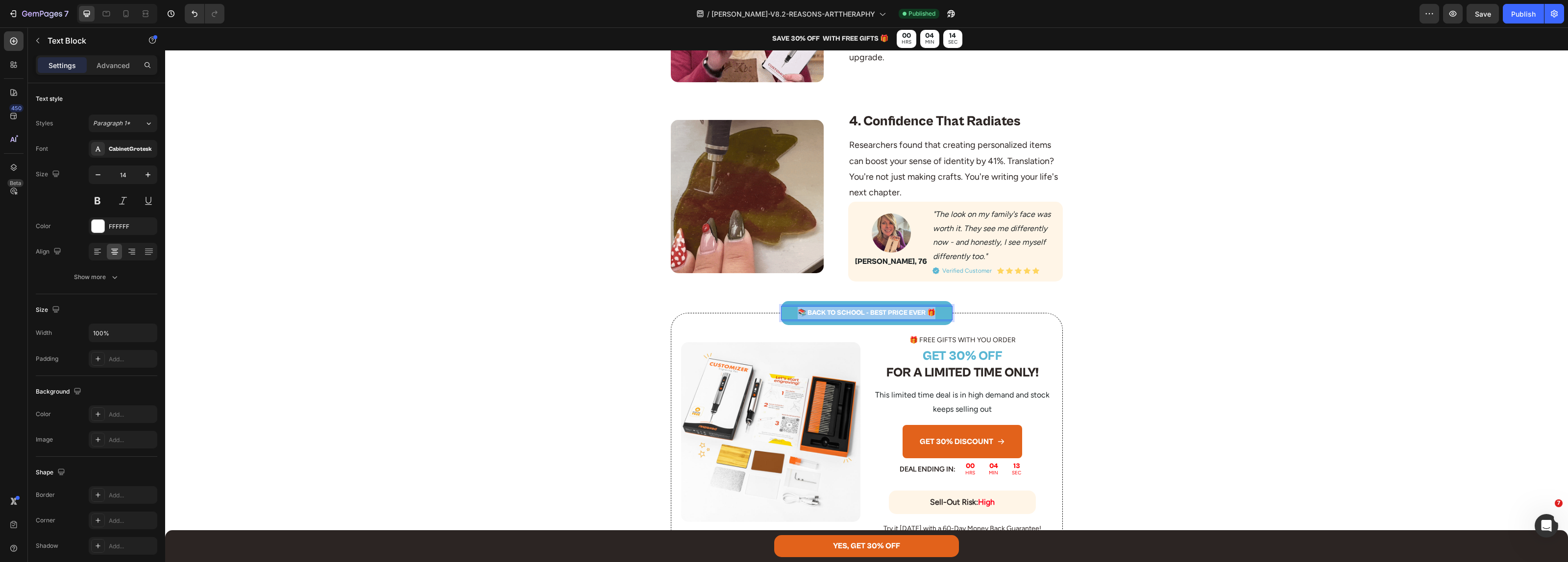
click at [842, 312] on p "📚 BACK TO SCHOOL - BEST PRICE EVER 🎁" at bounding box center [867, 313] width 170 height 12
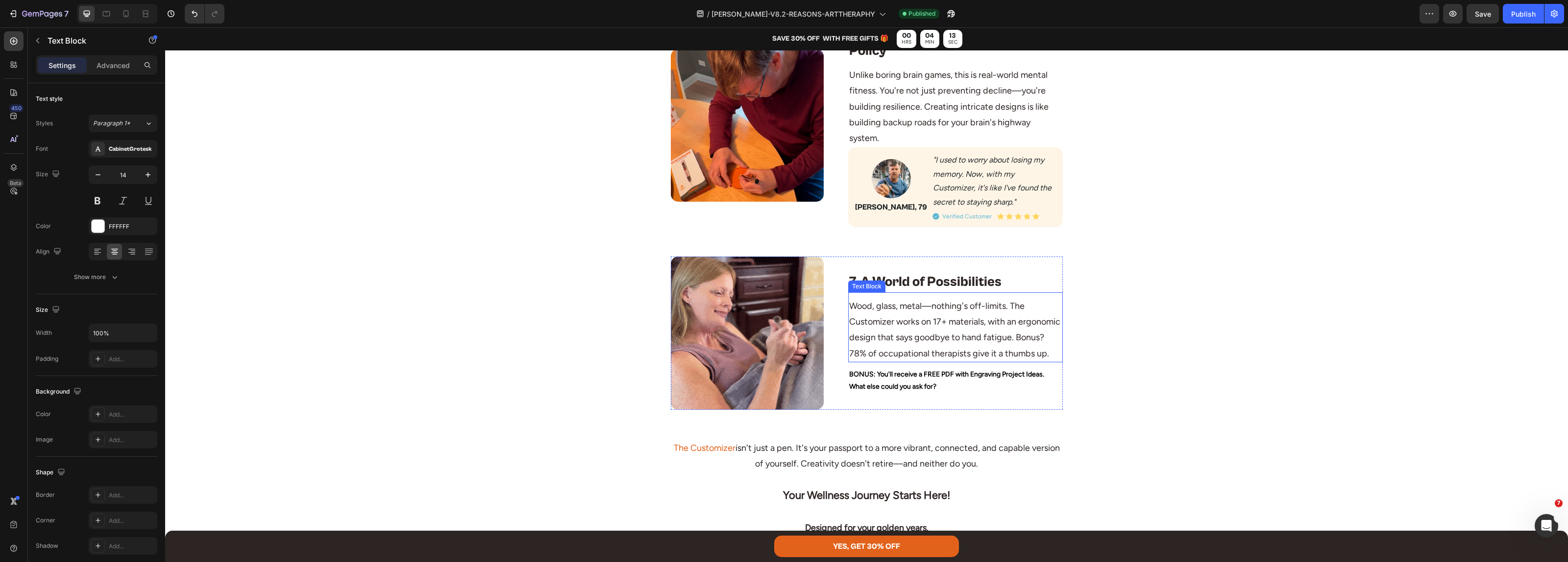
scroll to position [1897, 0]
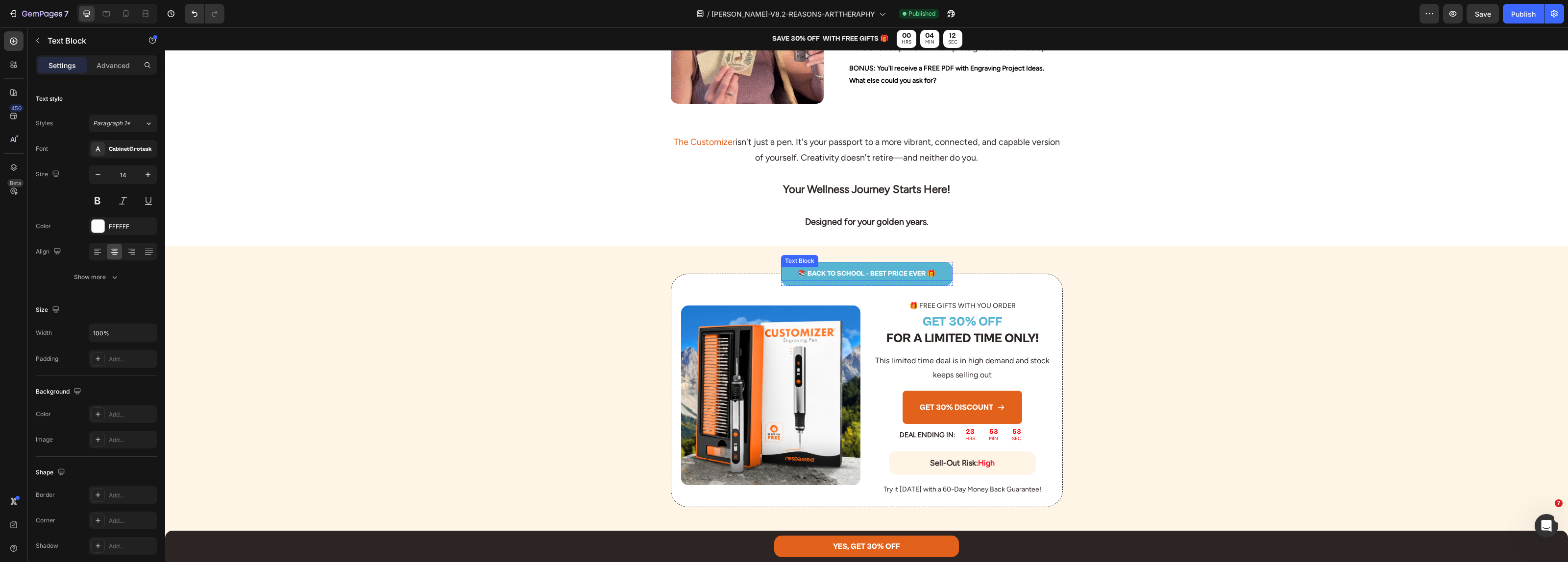
click at [843, 268] on p "📚 BACK TO SCHOOL - BEST PRICE EVER 🎁" at bounding box center [867, 274] width 170 height 12
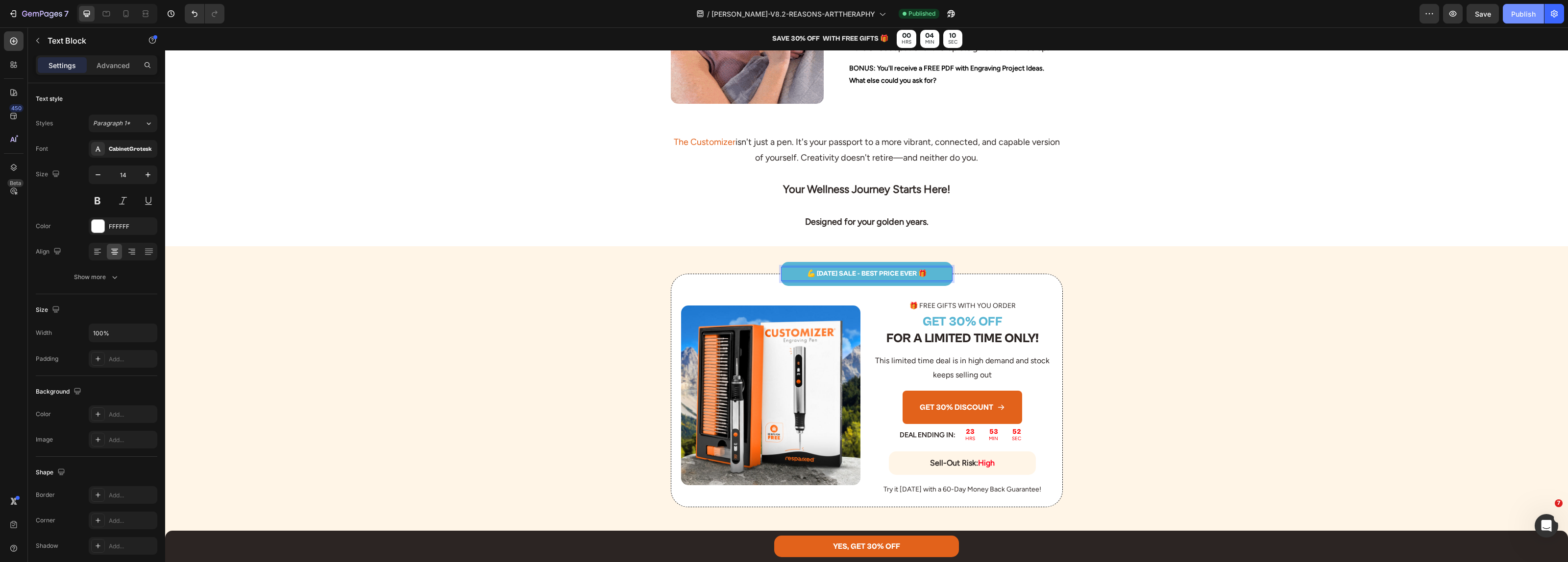
click at [1521, 16] on div "Publish" at bounding box center [1524, 13] width 24 height 10
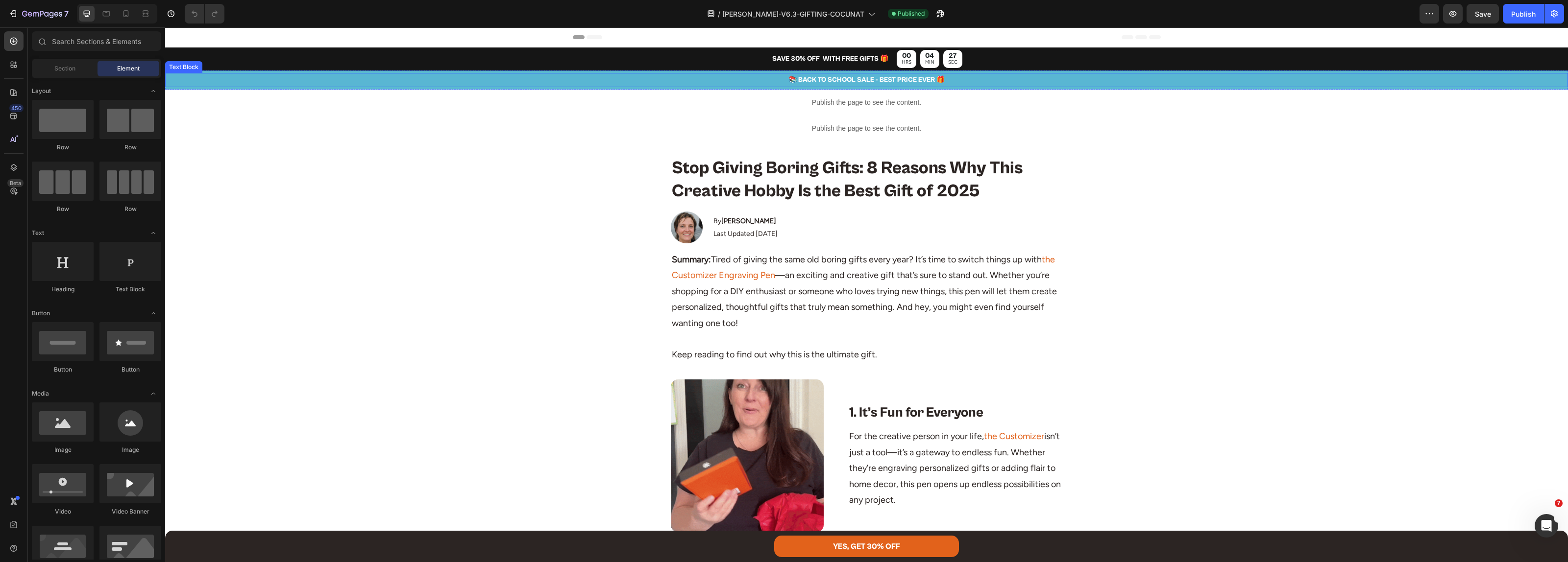
click at [833, 78] on p "📚 BACK TO SCHOOL SALE - BEST PRICE EVER 🎁" at bounding box center [866, 80] width 1401 height 12
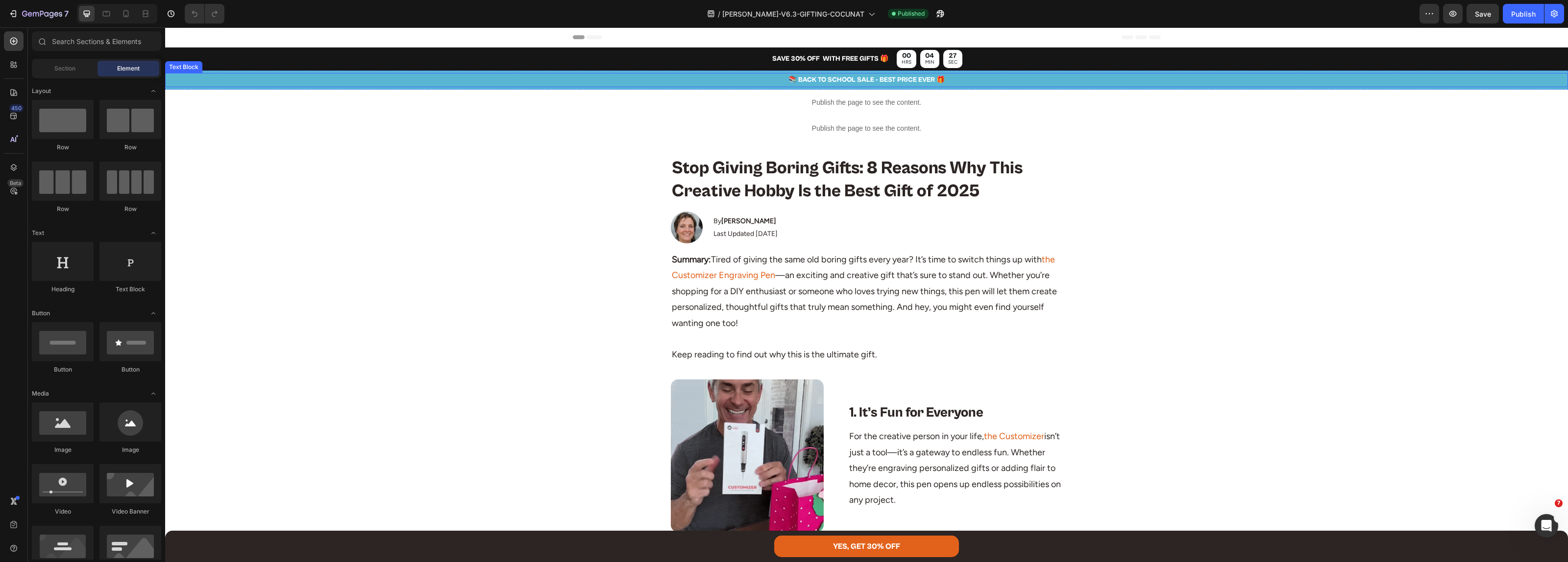
click at [833, 78] on p "📚 BACK TO SCHOOL SALE - BEST PRICE EVER 🎁" at bounding box center [866, 80] width 1401 height 12
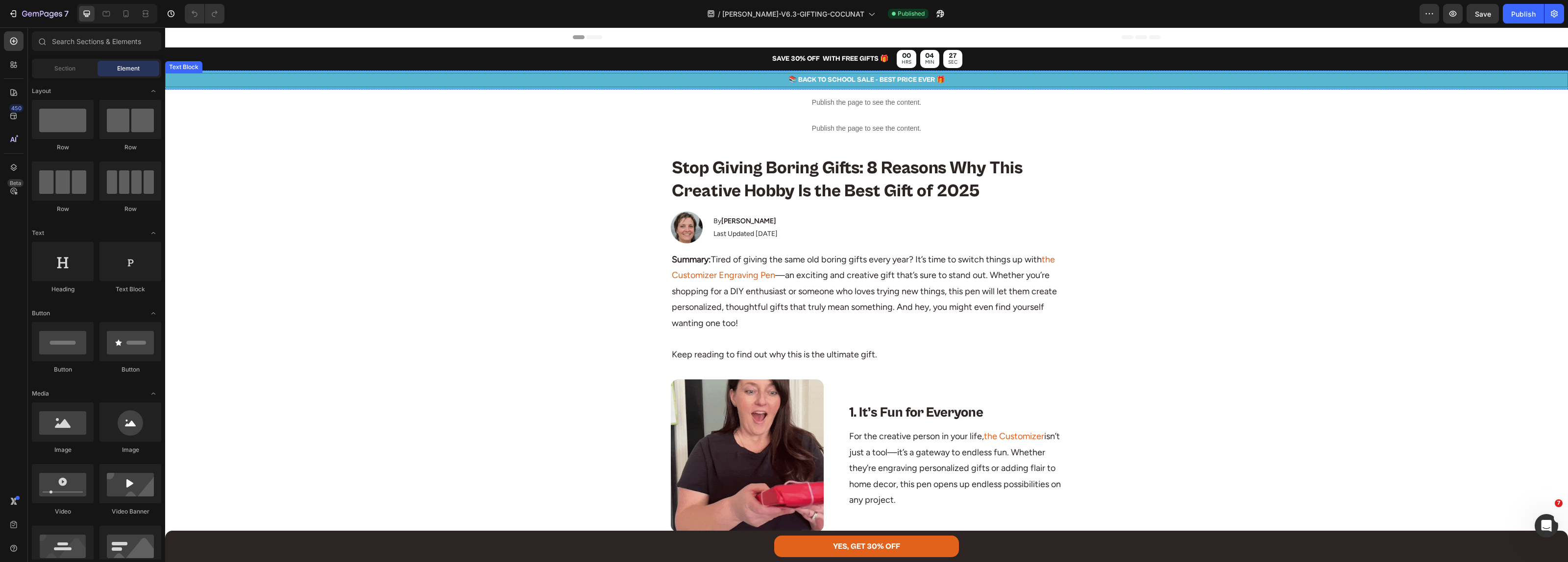
click at [833, 78] on p "📚 BACK TO SCHOOL SALE - BEST PRICE EVER 🎁" at bounding box center [866, 80] width 1401 height 12
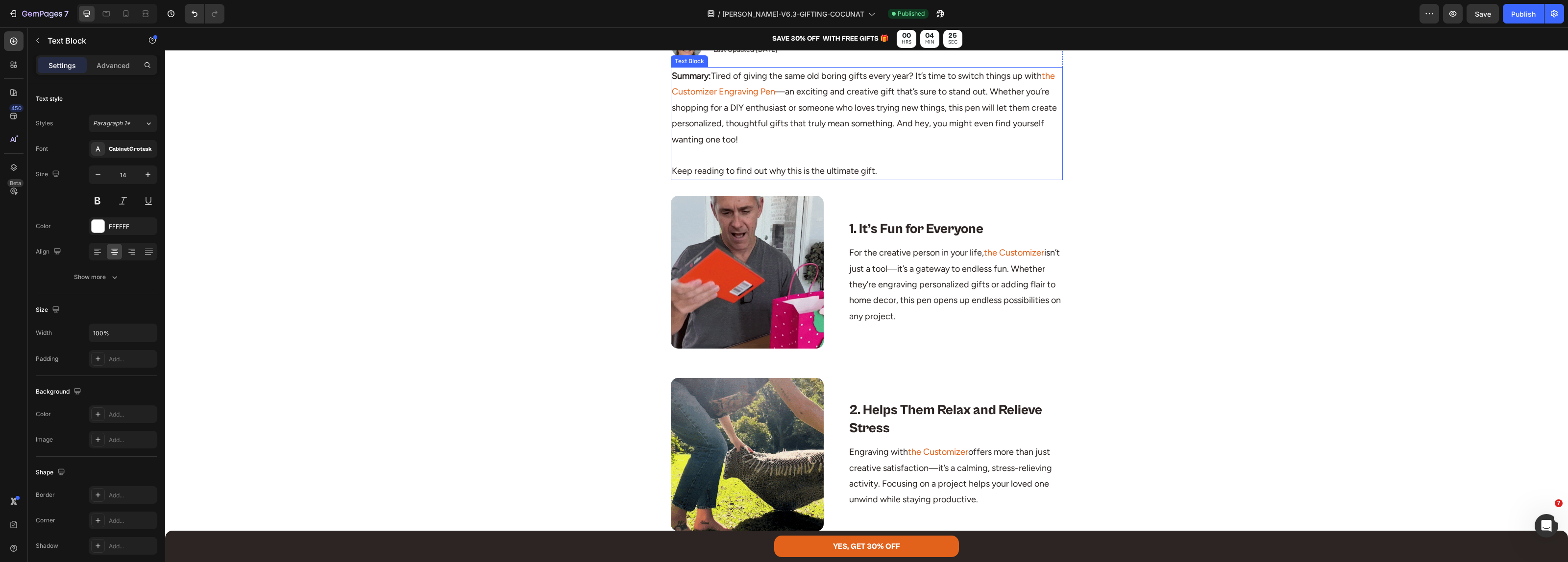
scroll to position [122, 0]
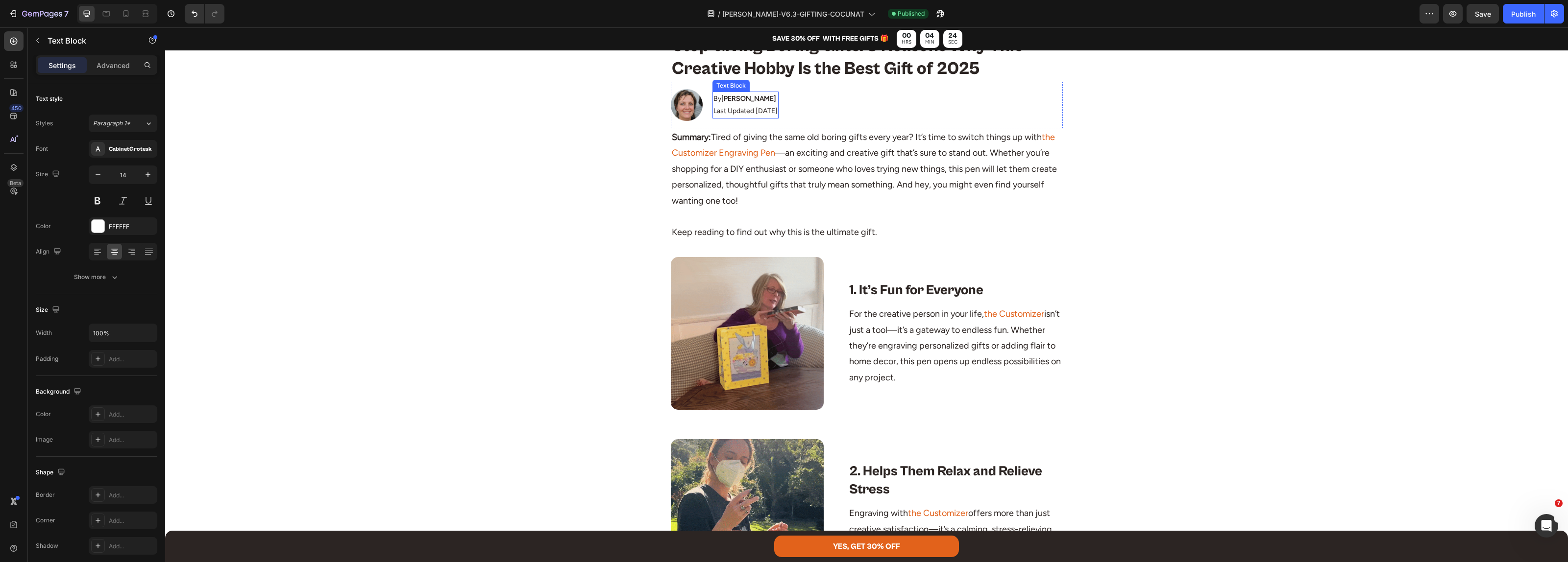
click at [758, 113] on p "Last Updated [DATE]" at bounding box center [745, 111] width 64 height 12
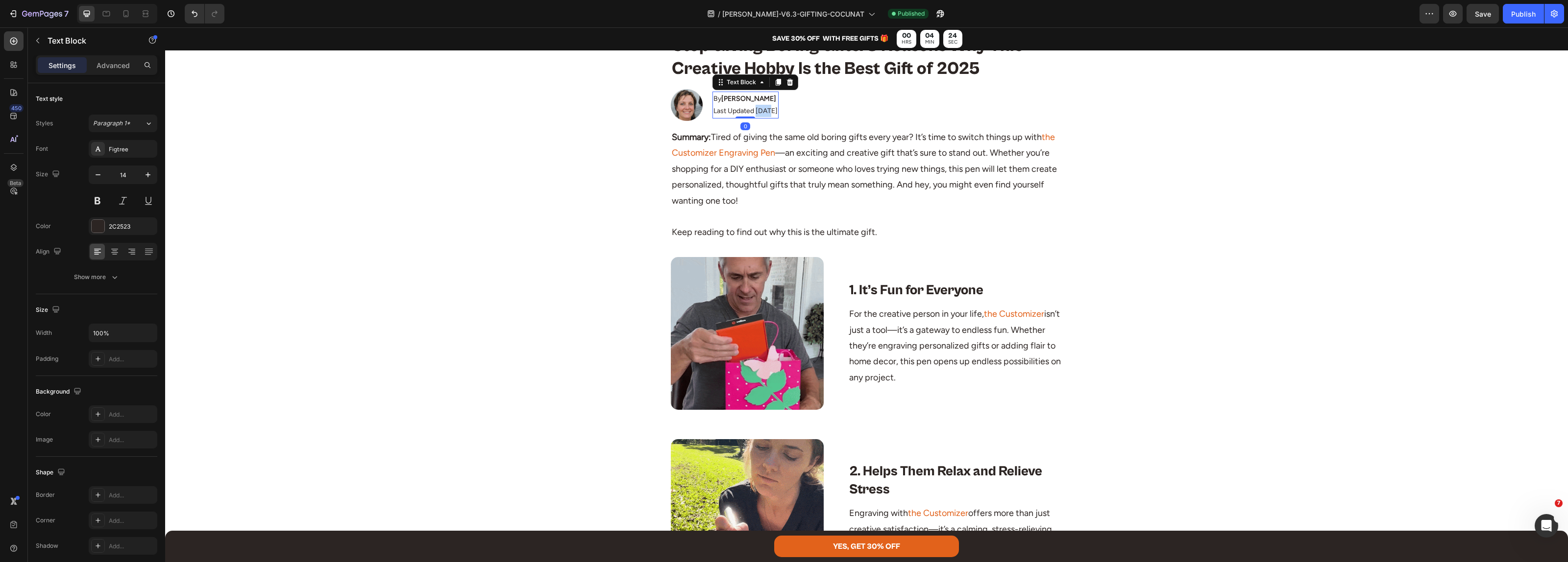
click at [758, 113] on p "Last Updated [DATE]" at bounding box center [745, 111] width 64 height 12
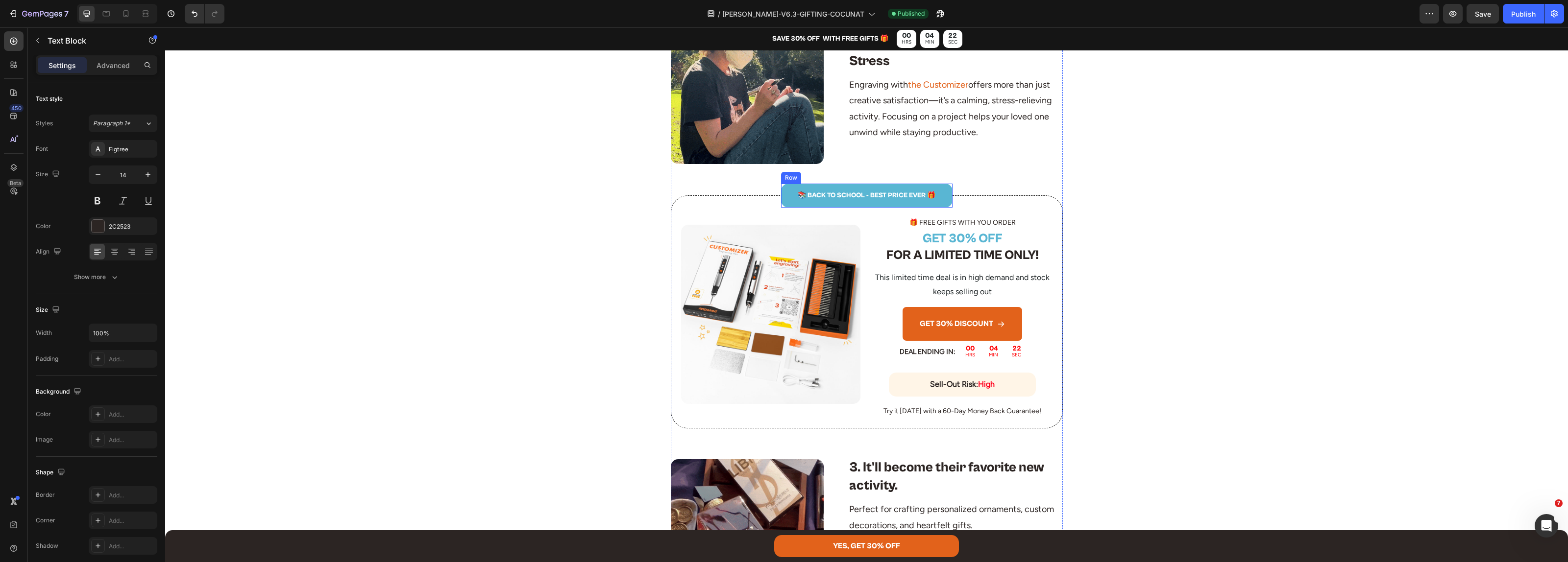
scroll to position [612, 0]
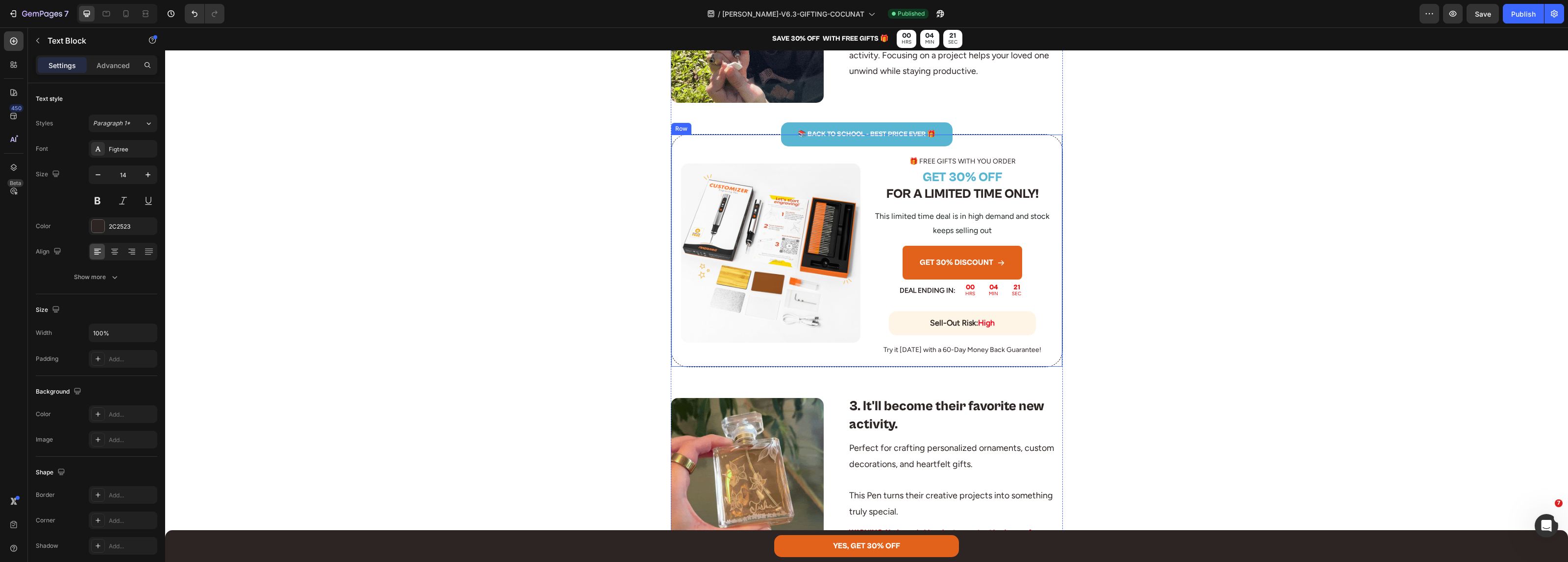
click at [827, 136] on p "📚 BACK TO SCHOOL - BEST PRICE EVER 🎁" at bounding box center [867, 134] width 170 height 12
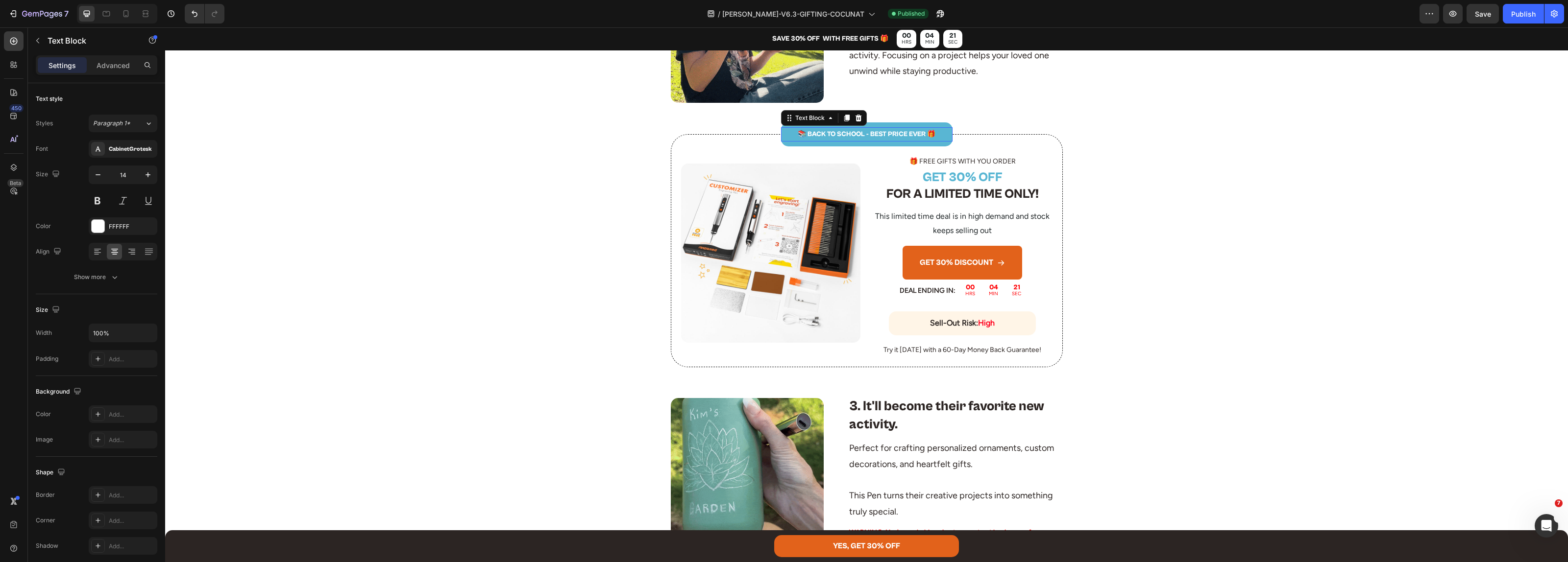
click at [827, 136] on p "📚 BACK TO SCHOOL - BEST PRICE EVER 🎁" at bounding box center [867, 134] width 170 height 12
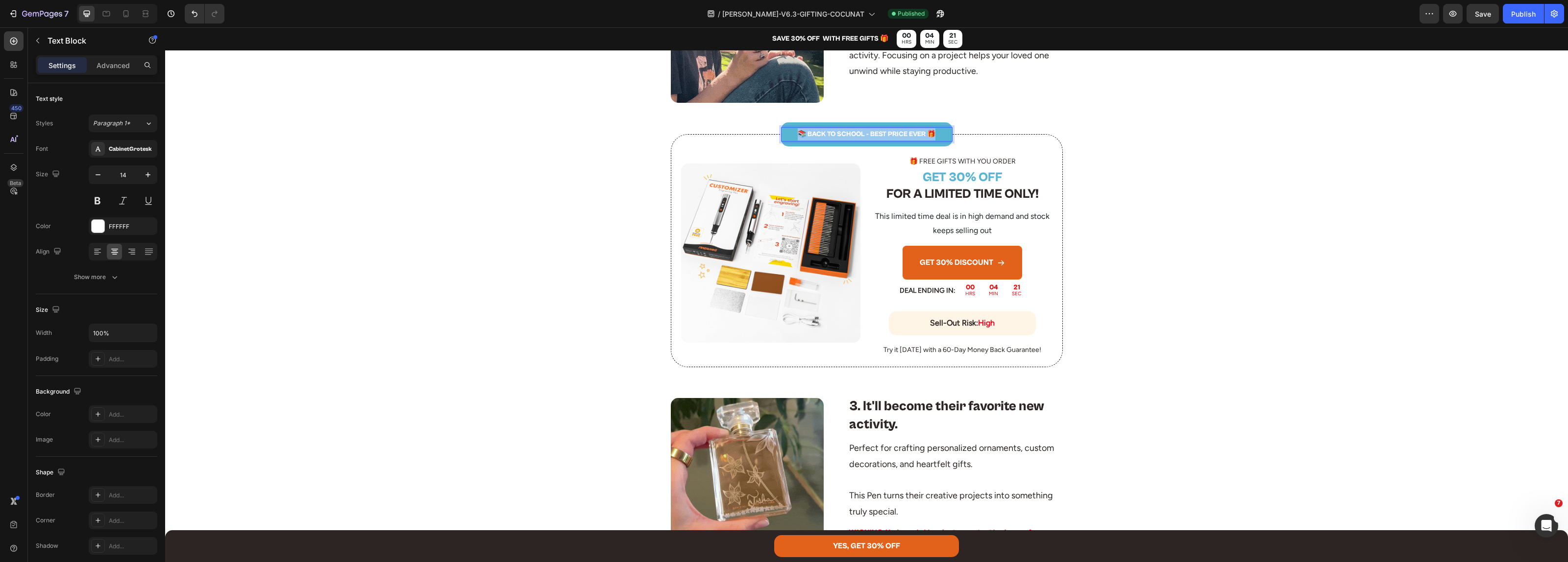
click at [827, 136] on p "📚 BACK TO SCHOOL - BEST PRICE EVER 🎁" at bounding box center [867, 134] width 170 height 12
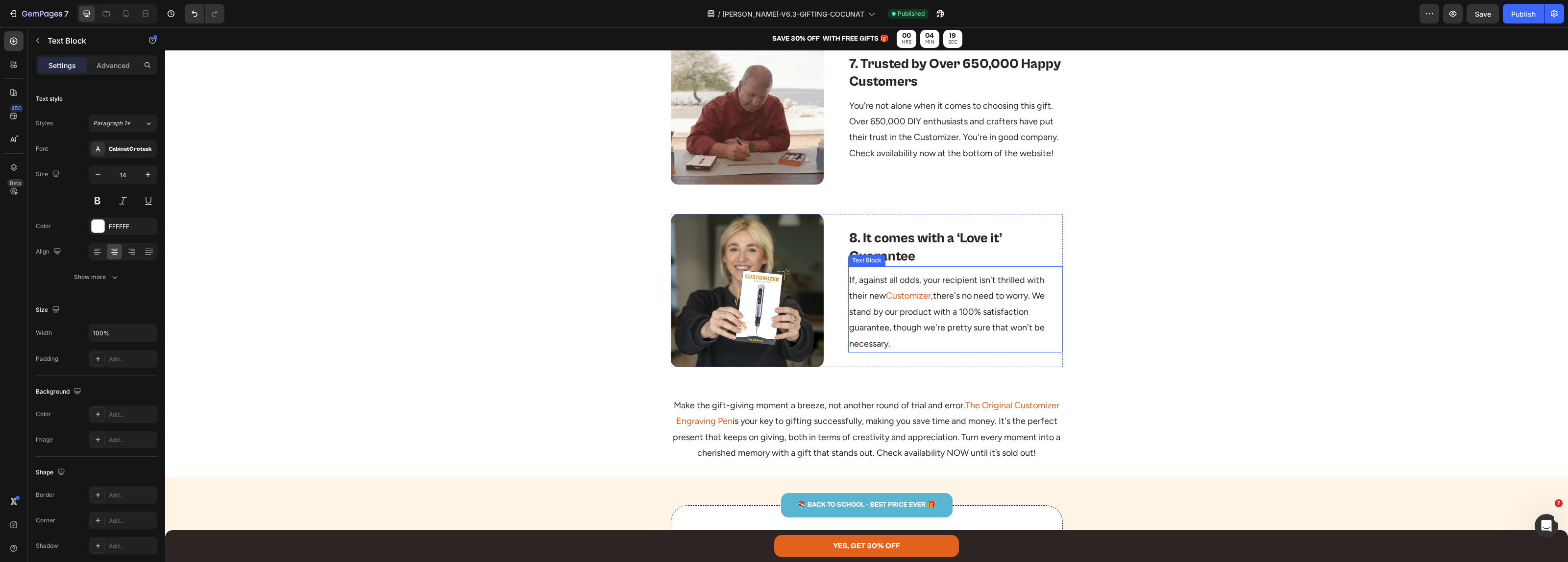
scroll to position [2081, 0]
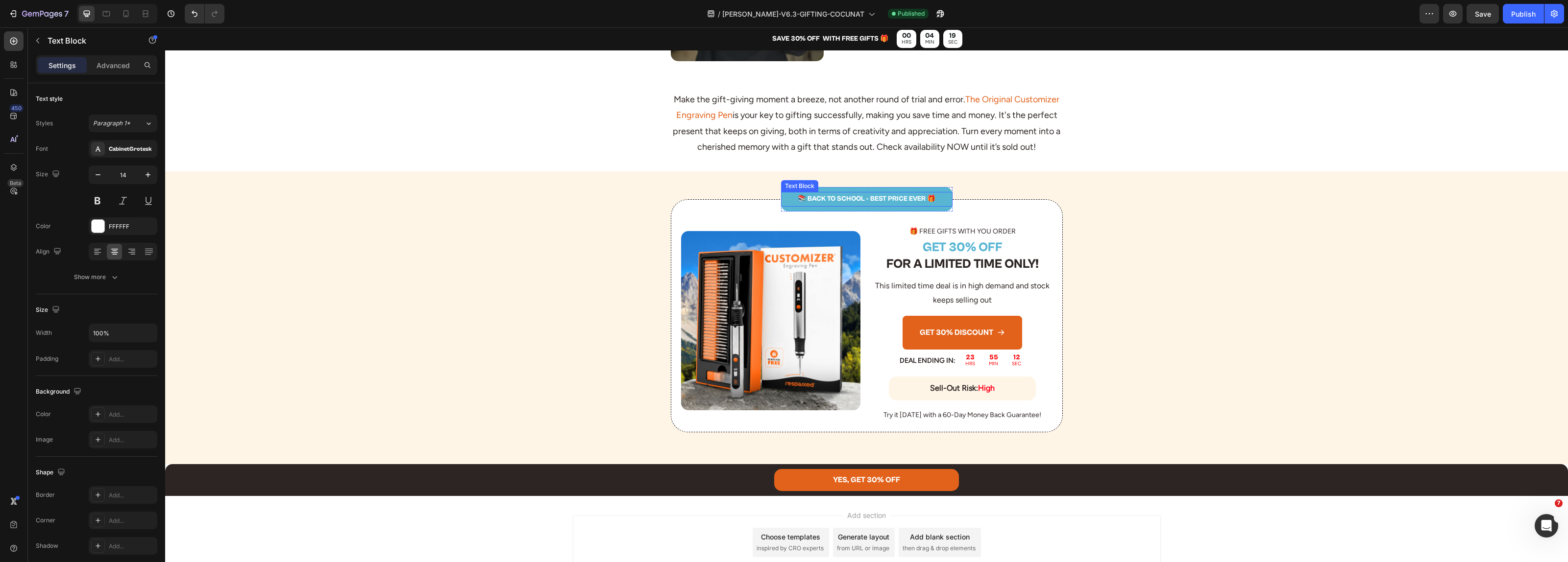
click at [856, 205] on p "📚 BACK TO SCHOOL - BEST PRICE EVER 🎁" at bounding box center [867, 199] width 170 height 12
click at [1531, 19] on button "Publish" at bounding box center [1524, 13] width 41 height 19
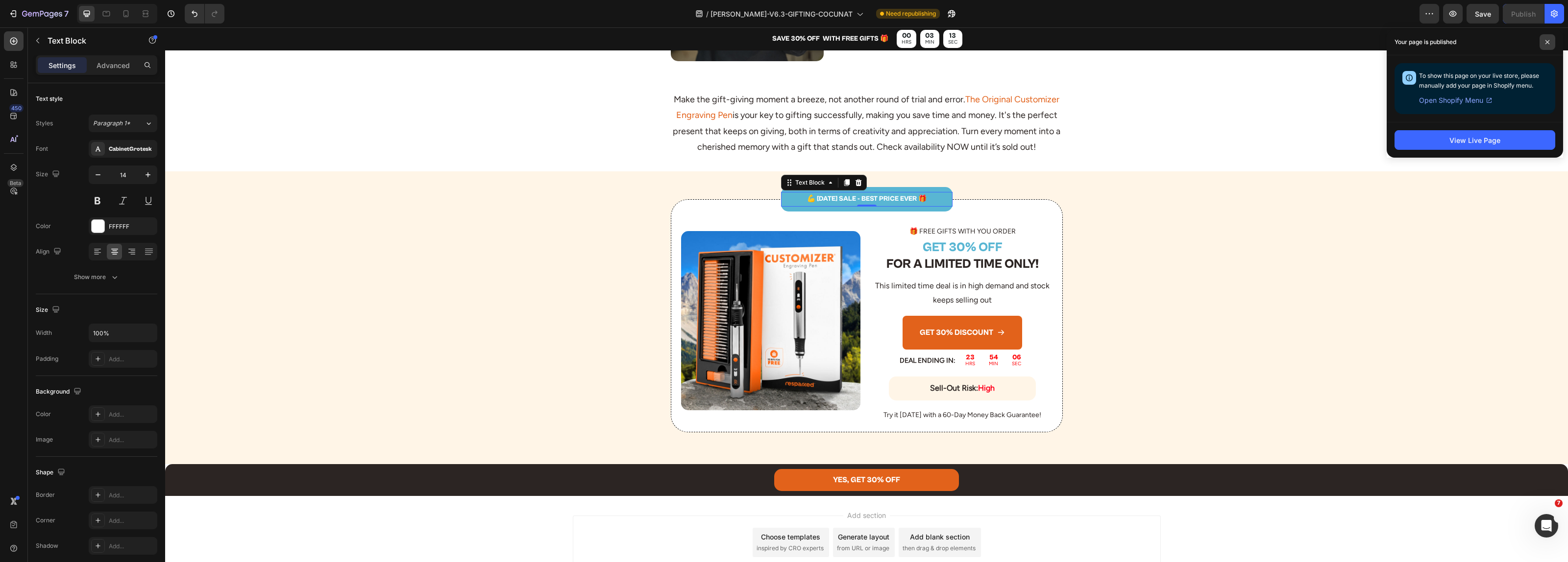
click at [1546, 41] on icon at bounding box center [1547, 42] width 5 height 5
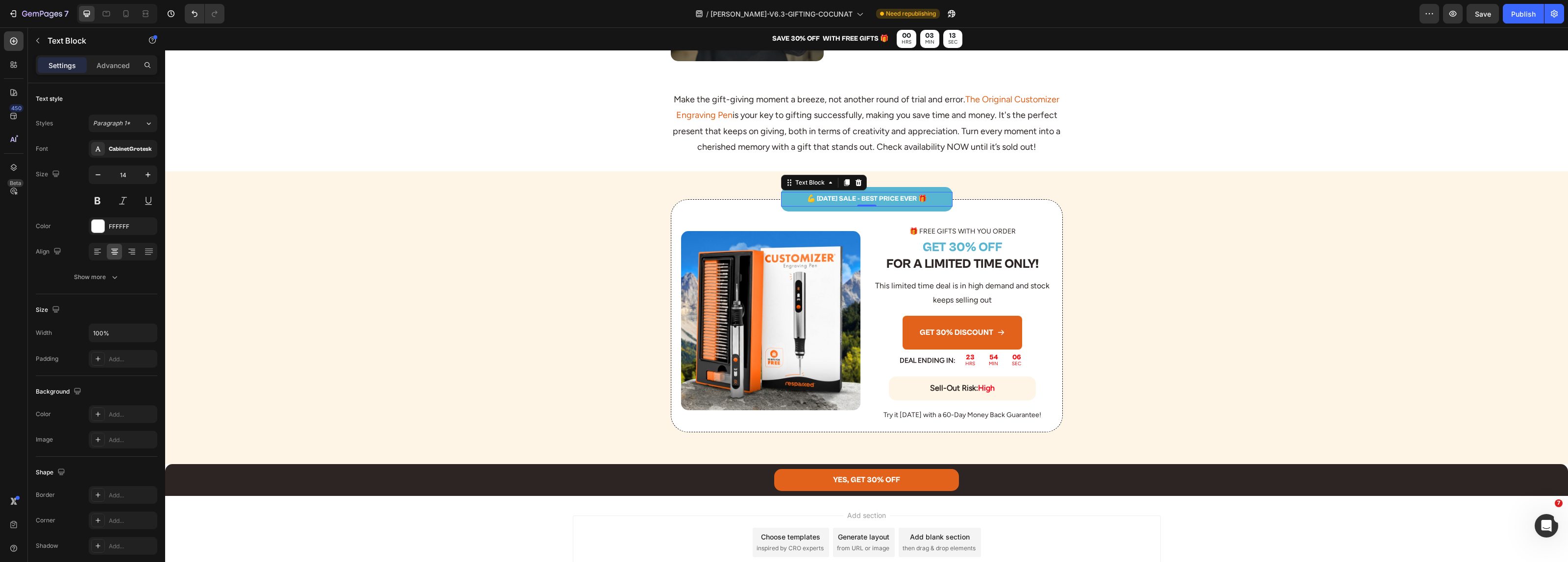
click at [1523, 18] on div "Publish" at bounding box center [1524, 13] width 24 height 10
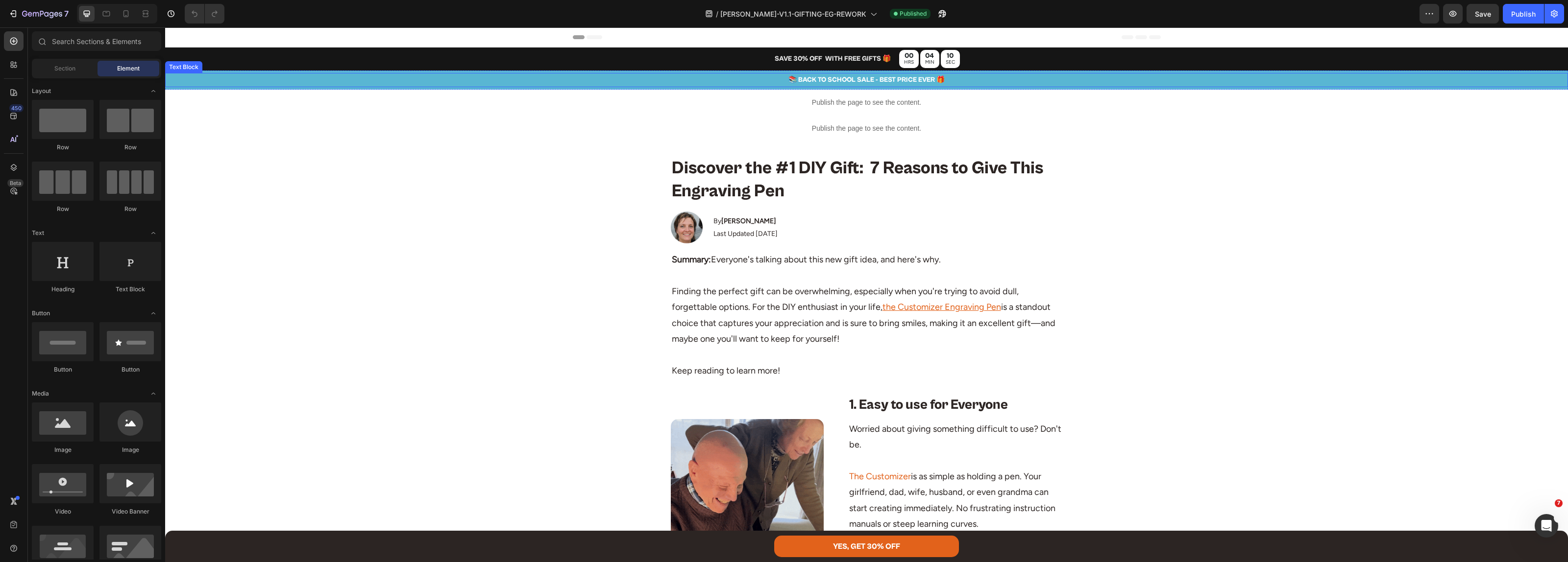
click at [839, 79] on p "📚 BACK TO SCHOOL SALE - BEST PRICE EVER 🎁" at bounding box center [866, 80] width 1401 height 12
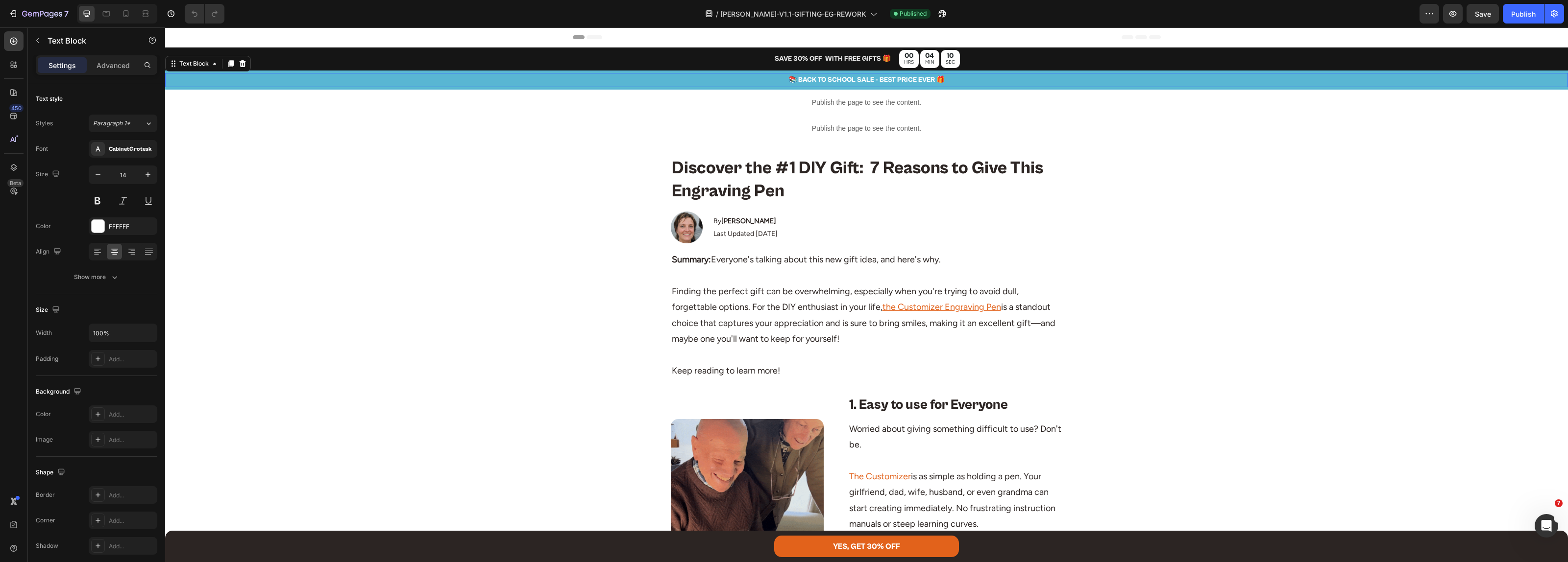
click at [839, 79] on p "📚 BACK TO SCHOOL SALE - BEST PRICE EVER 🎁" at bounding box center [866, 80] width 1401 height 12
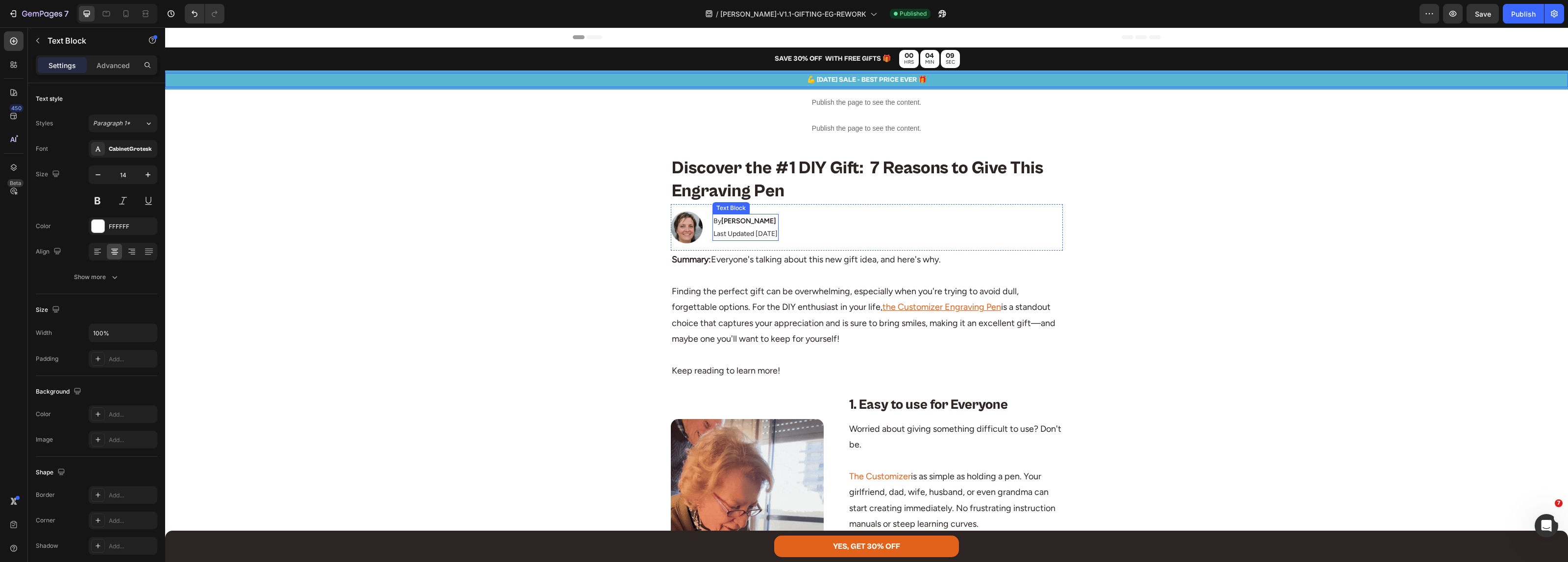
click at [757, 234] on p "Last Updated [DATE]" at bounding box center [745, 234] width 64 height 12
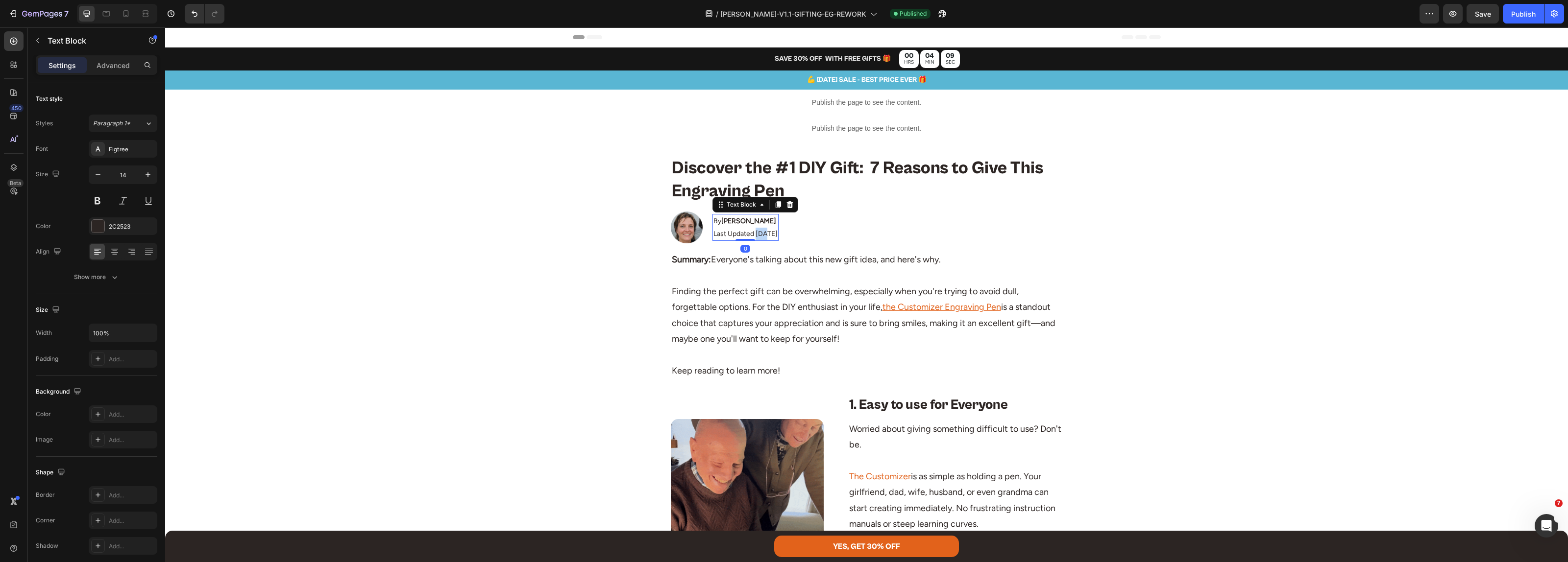
click at [757, 233] on p "Last Updated [DATE]" at bounding box center [745, 234] width 64 height 12
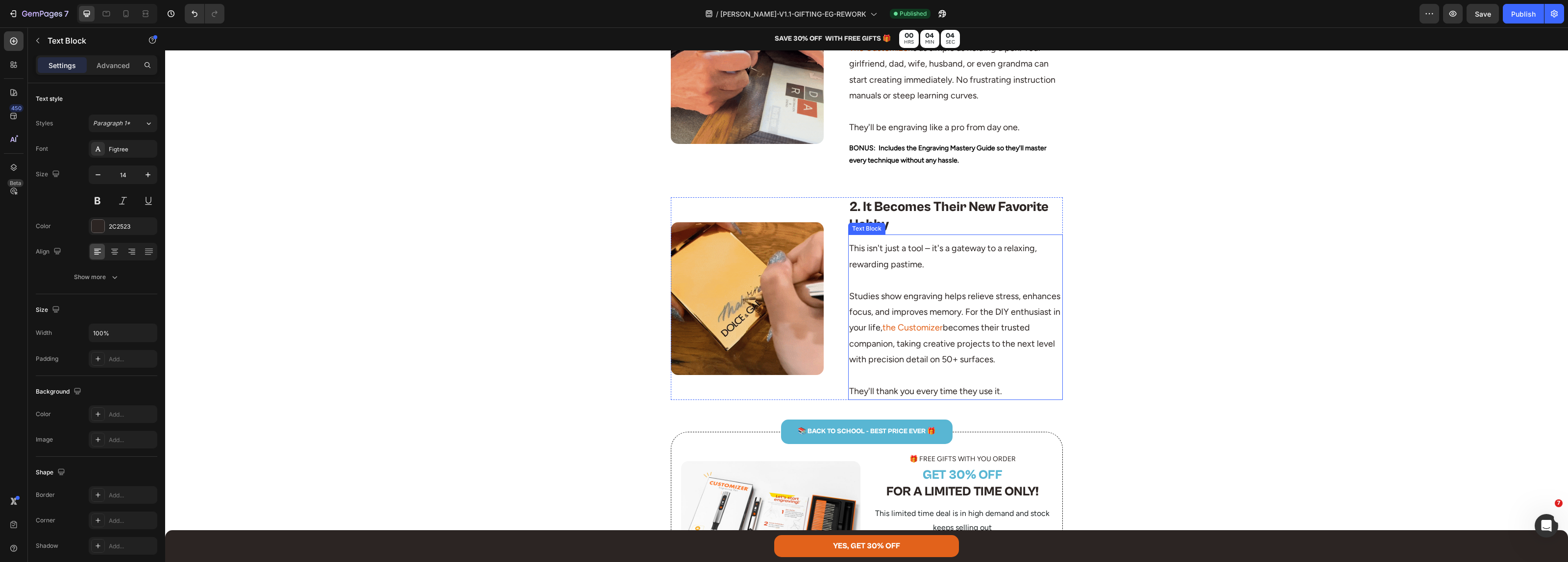
scroll to position [612, 0]
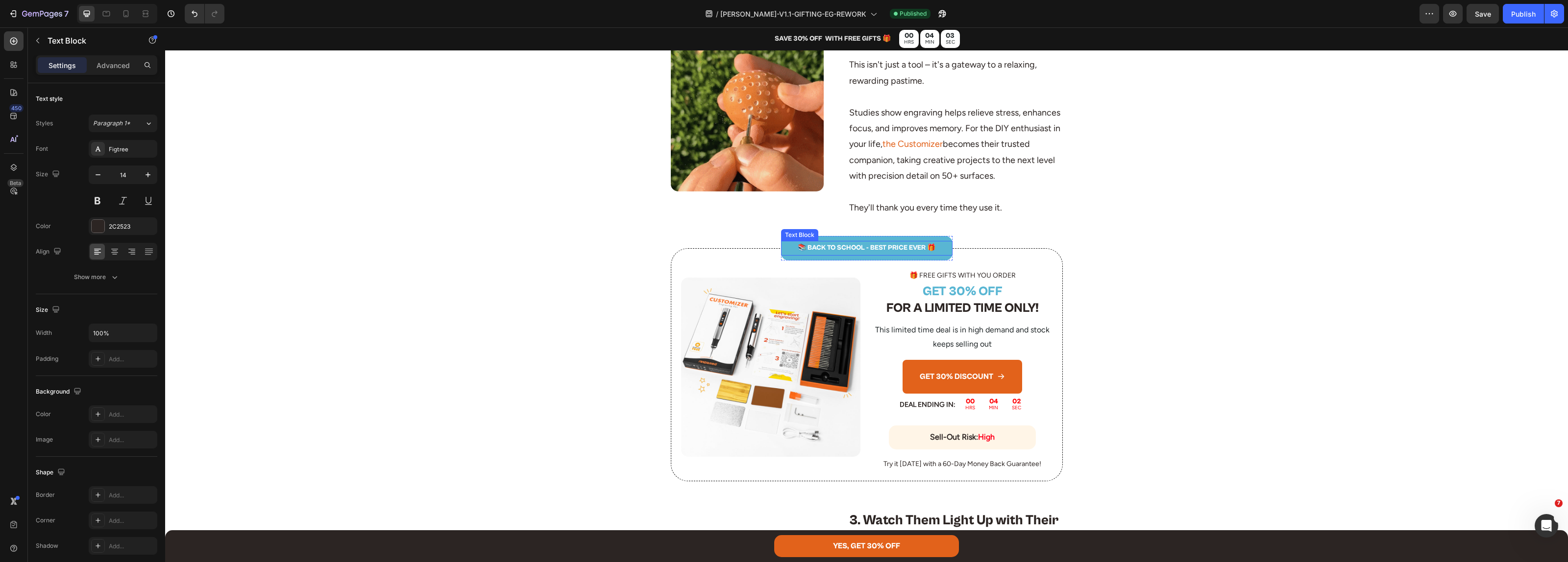
click at [865, 251] on p "📚 BACK TO SCHOOL - BEST PRICE EVER 🎁" at bounding box center [867, 248] width 170 height 12
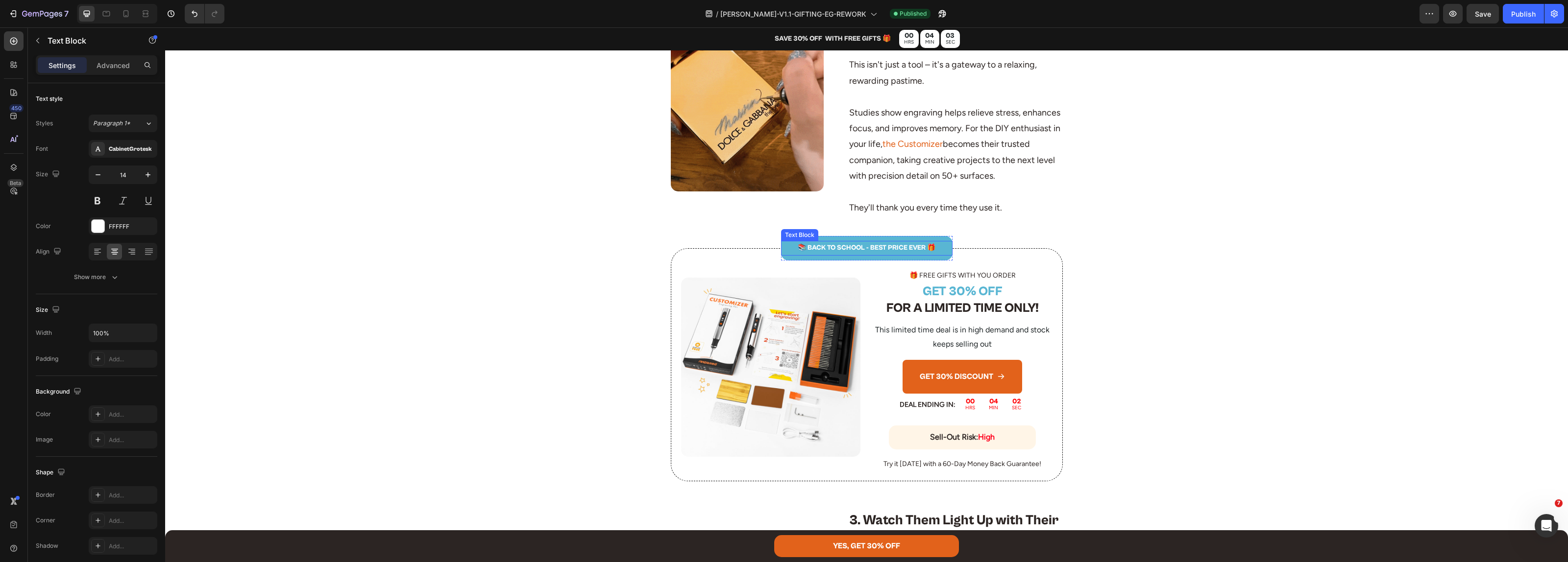
click at [865, 251] on p "📚 BACK TO SCHOOL - BEST PRICE EVER 🎁" at bounding box center [867, 248] width 170 height 12
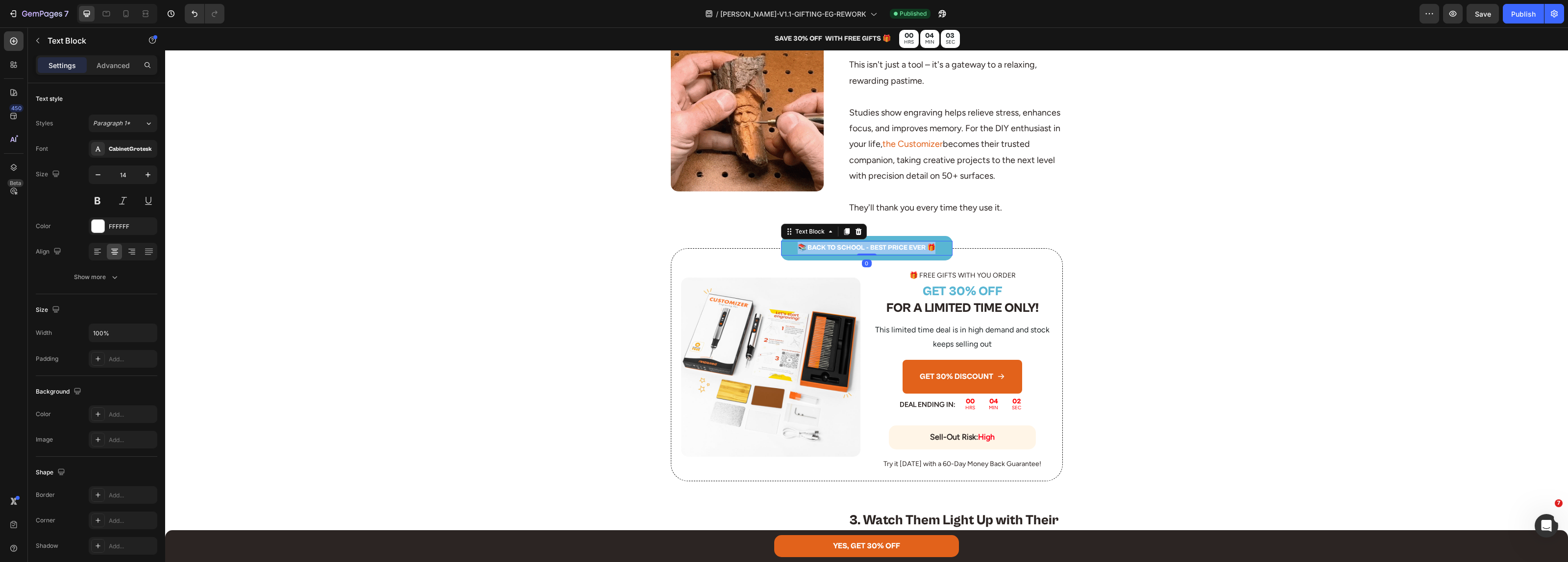
click at [865, 251] on p "📚 BACK TO SCHOOL - BEST PRICE EVER 🎁" at bounding box center [867, 248] width 170 height 12
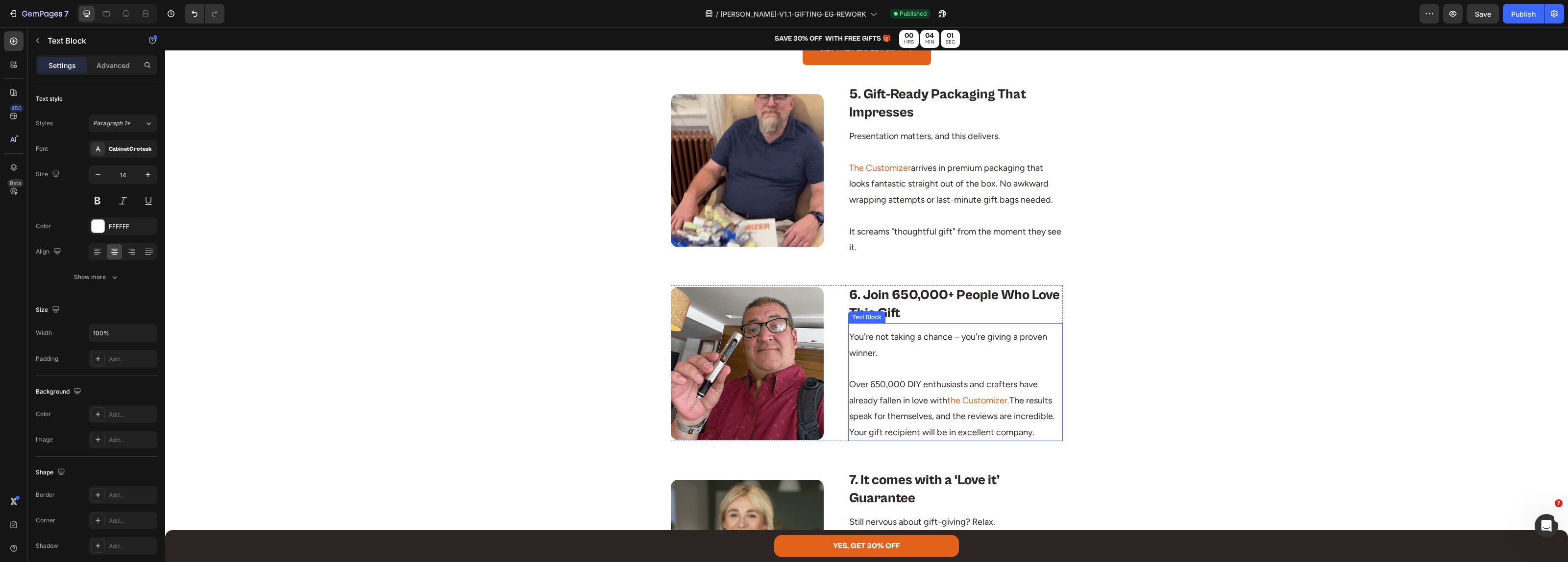
scroll to position [1958, 0]
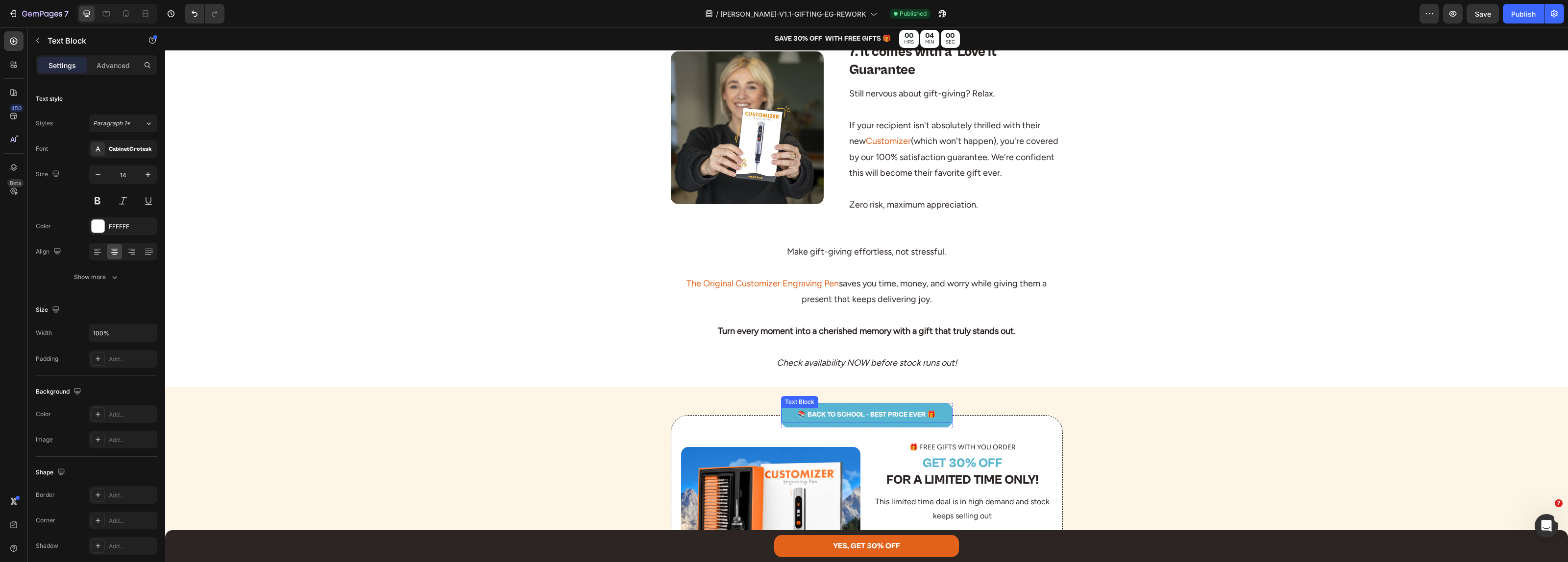
click at [861, 415] on p "📚 BACK TO SCHOOL - BEST PRICE EVER 🎁" at bounding box center [867, 415] width 170 height 12
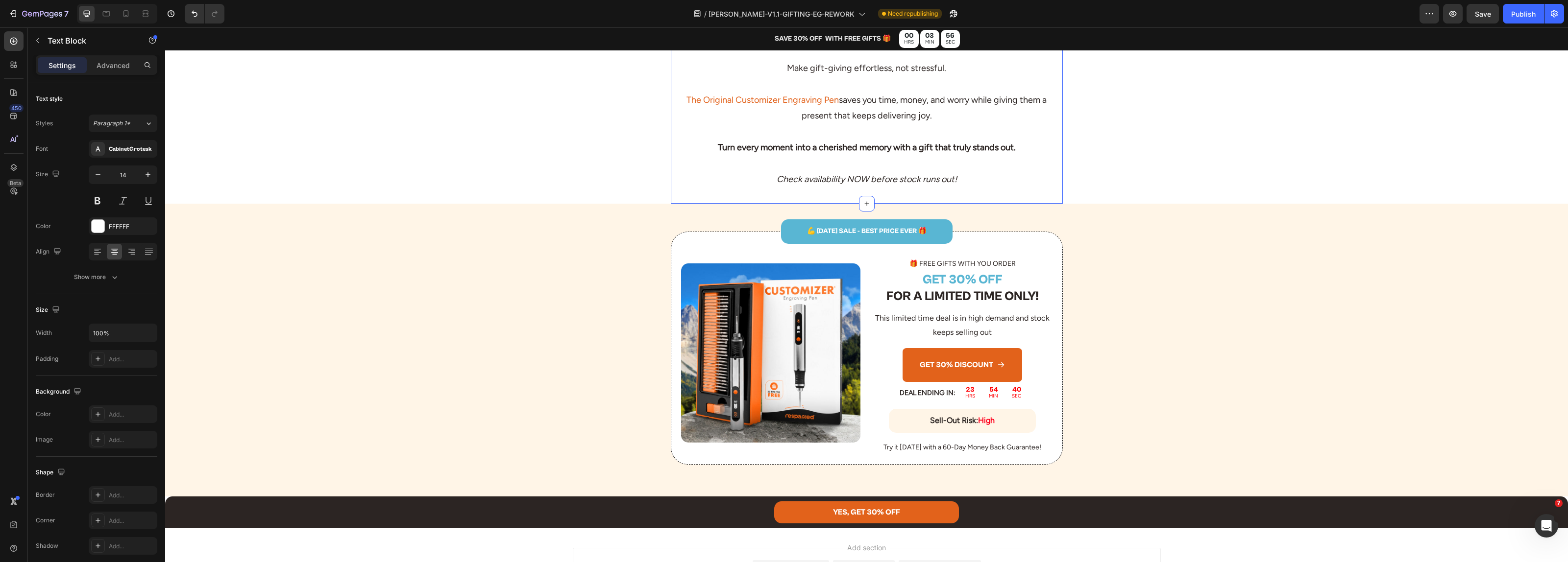
scroll to position [2226, 0]
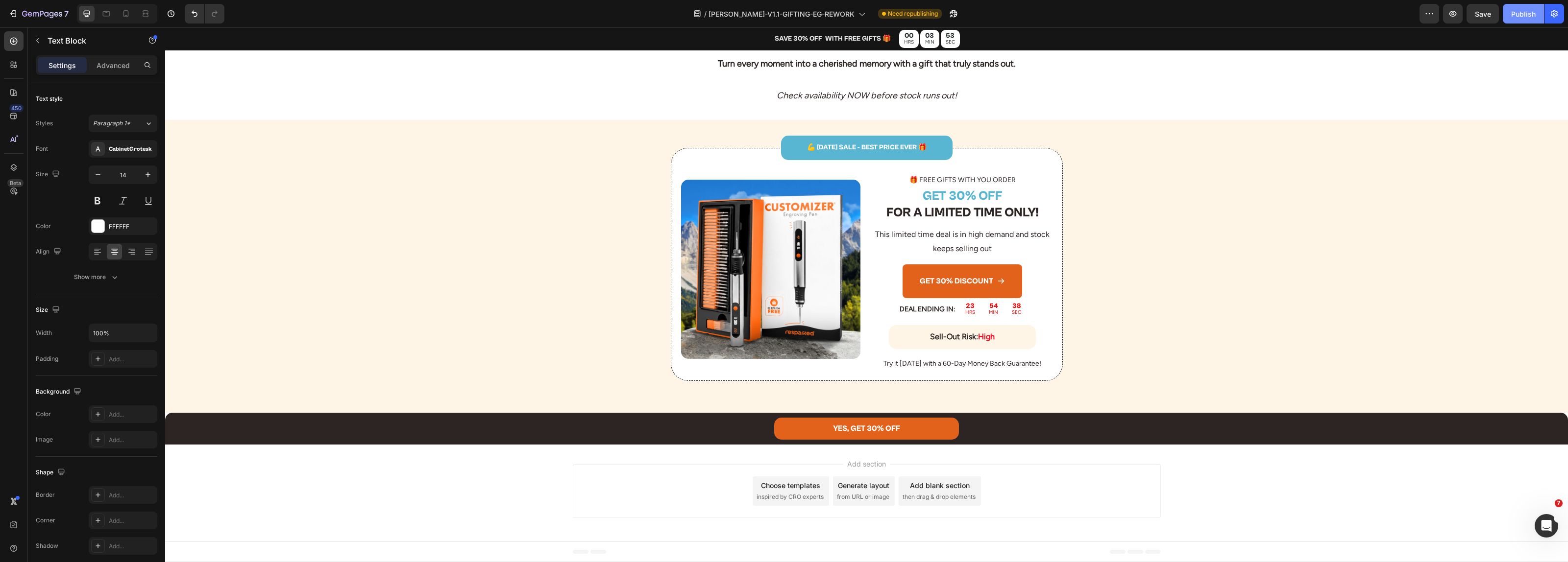
click at [1522, 13] on div "Publish" at bounding box center [1524, 13] width 24 height 10
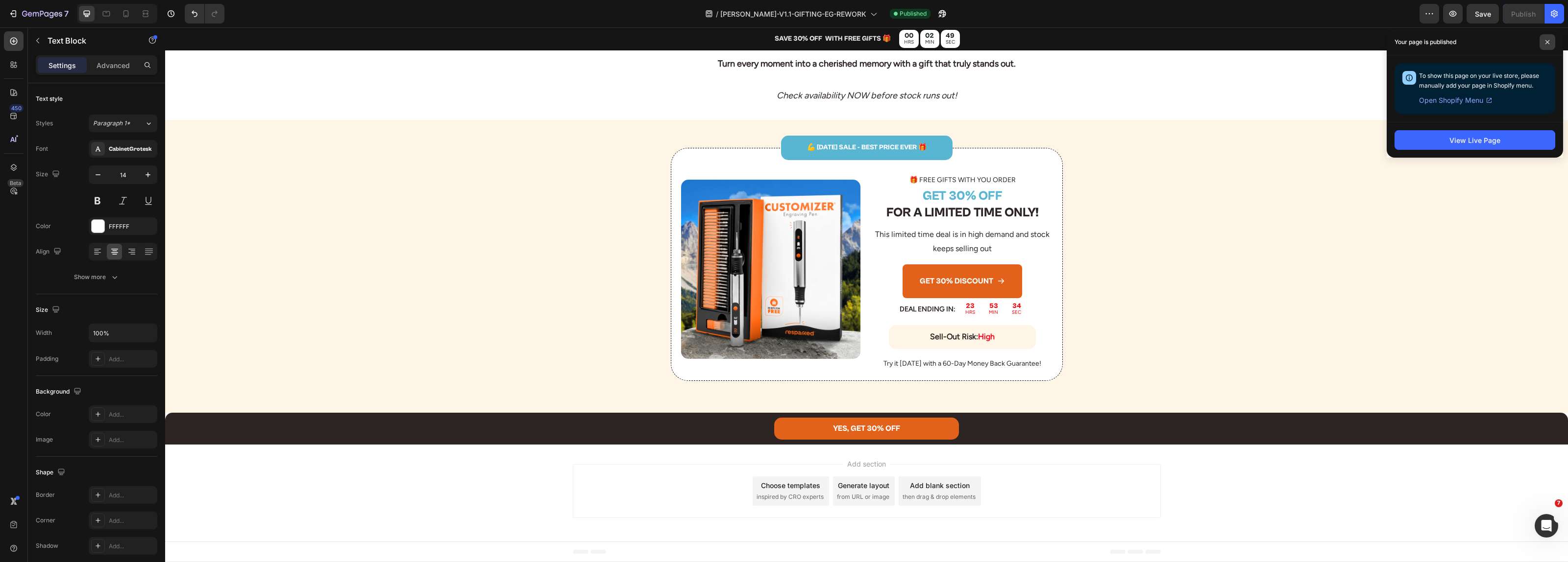
click at [1551, 41] on span at bounding box center [1547, 42] width 16 height 16
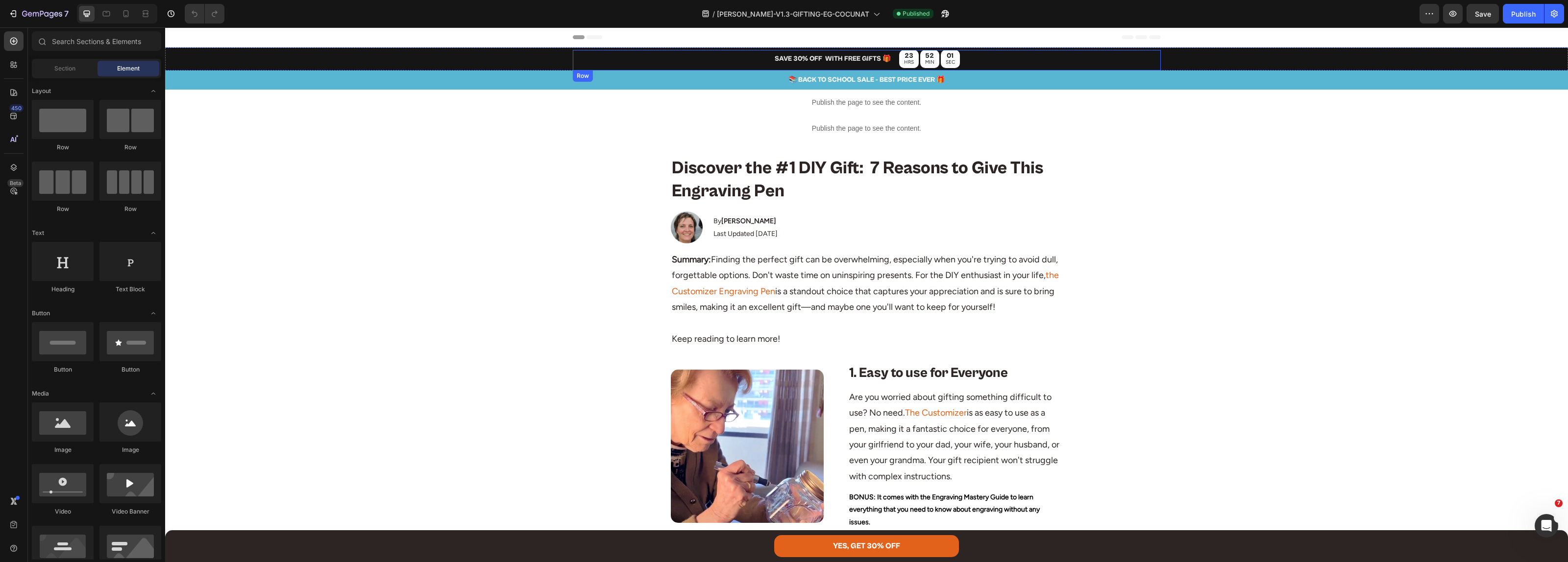
click at [858, 77] on p "📚 BACK TO SCHOOL SALE - BEST PRICE EVER 🎁" at bounding box center [866, 80] width 1401 height 12
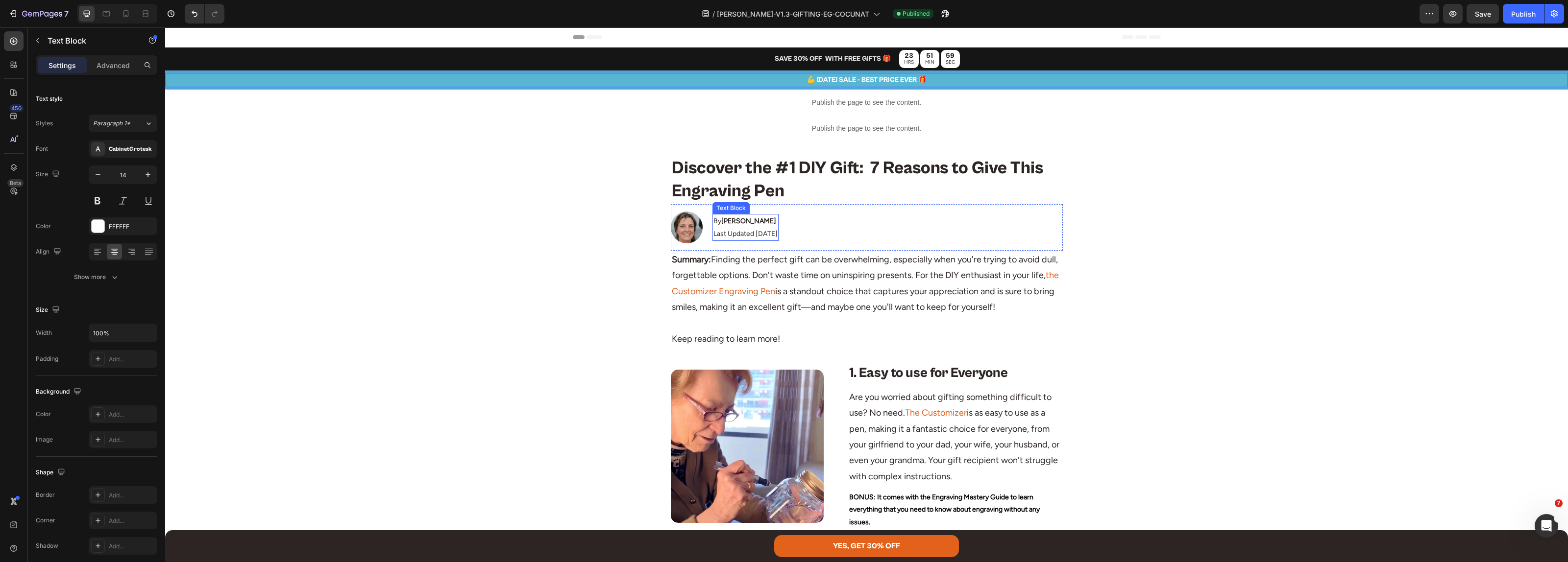
click at [756, 234] on p "Last Updated [DATE]" at bounding box center [745, 234] width 64 height 12
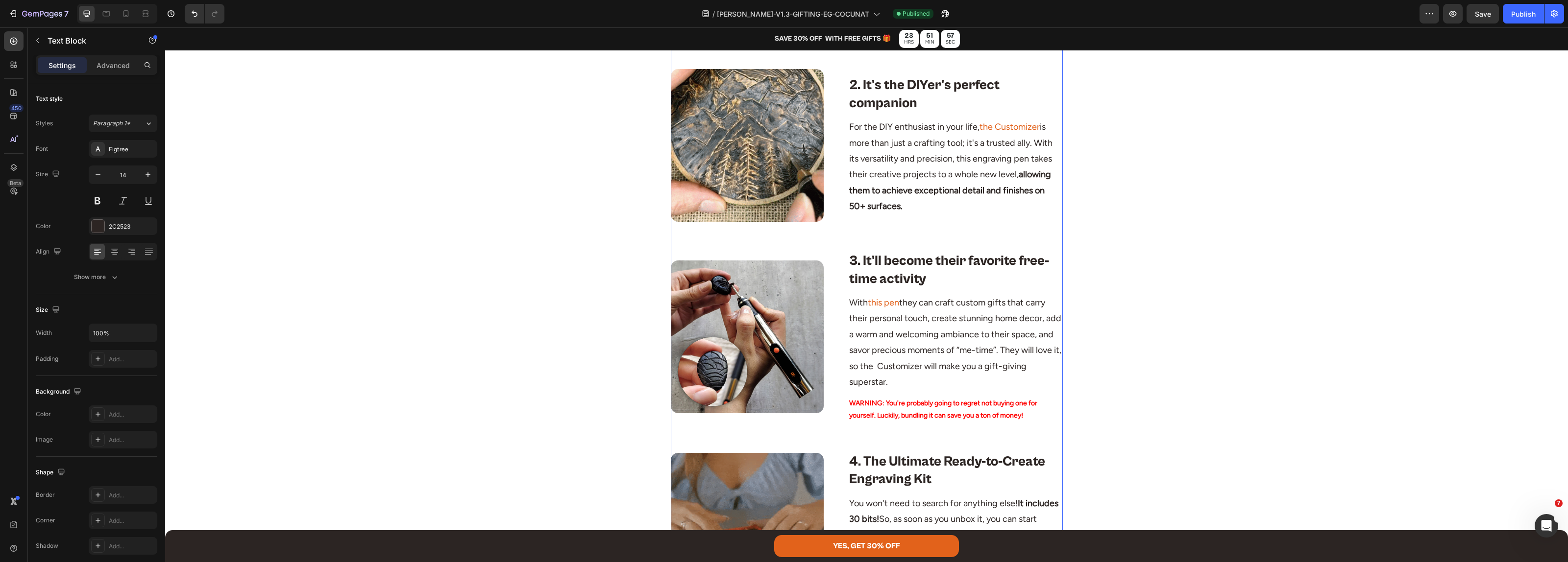
scroll to position [857, 0]
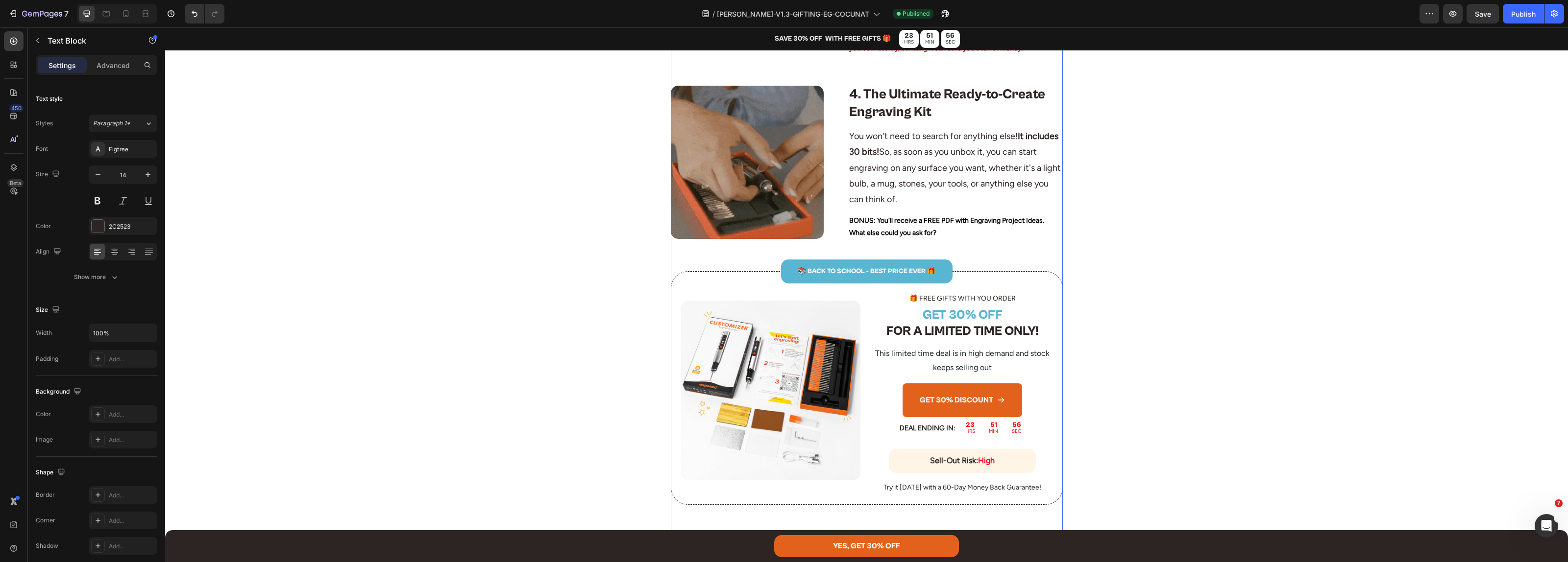
click at [850, 272] on p "📚 BACK TO SCHOOL - BEST PRICE EVER 🎁" at bounding box center [867, 271] width 170 height 12
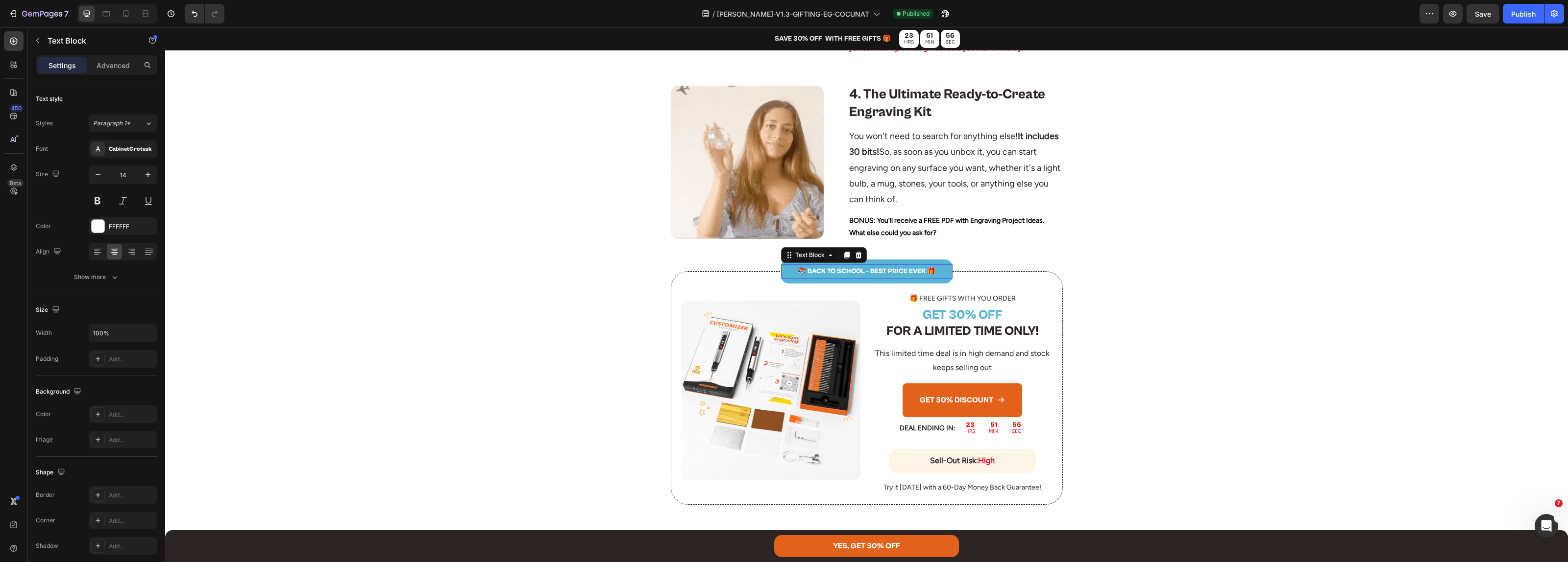
click at [850, 272] on p "📚 BACK TO SCHOOL - BEST PRICE EVER 🎁" at bounding box center [867, 271] width 170 height 12
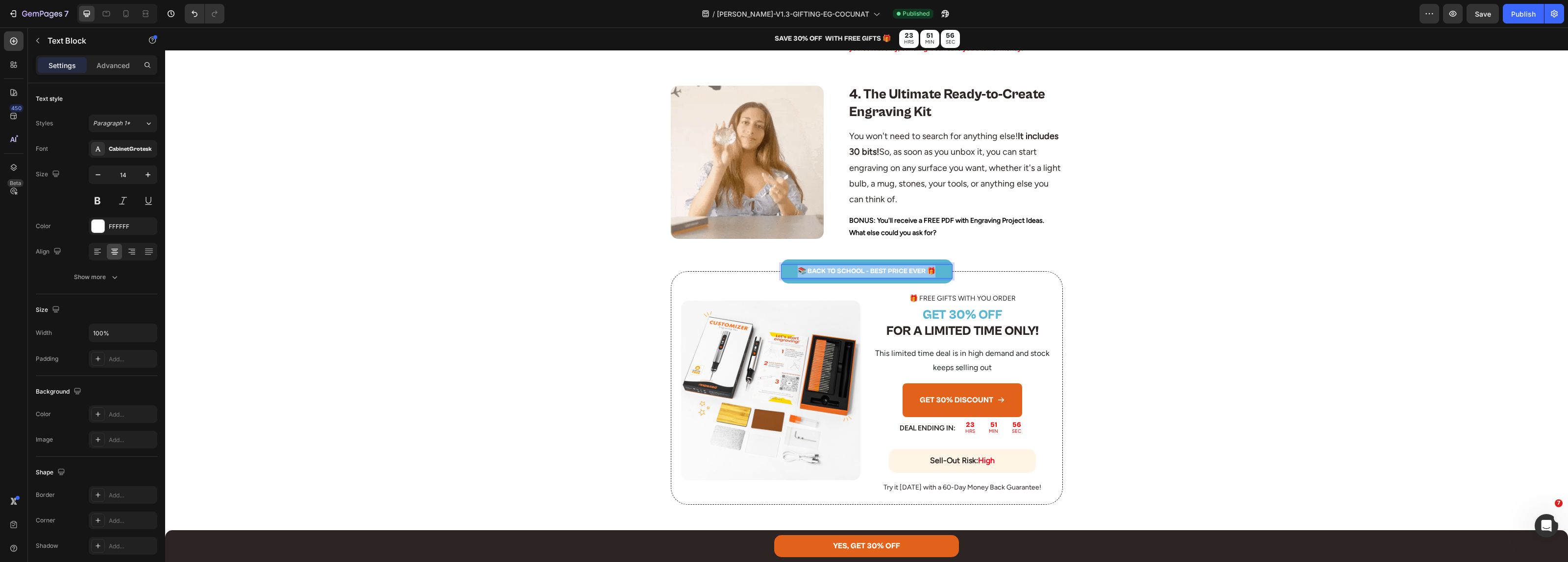
click at [850, 272] on p "📚 BACK TO SCHOOL - BEST PRICE EVER 🎁" at bounding box center [867, 271] width 170 height 12
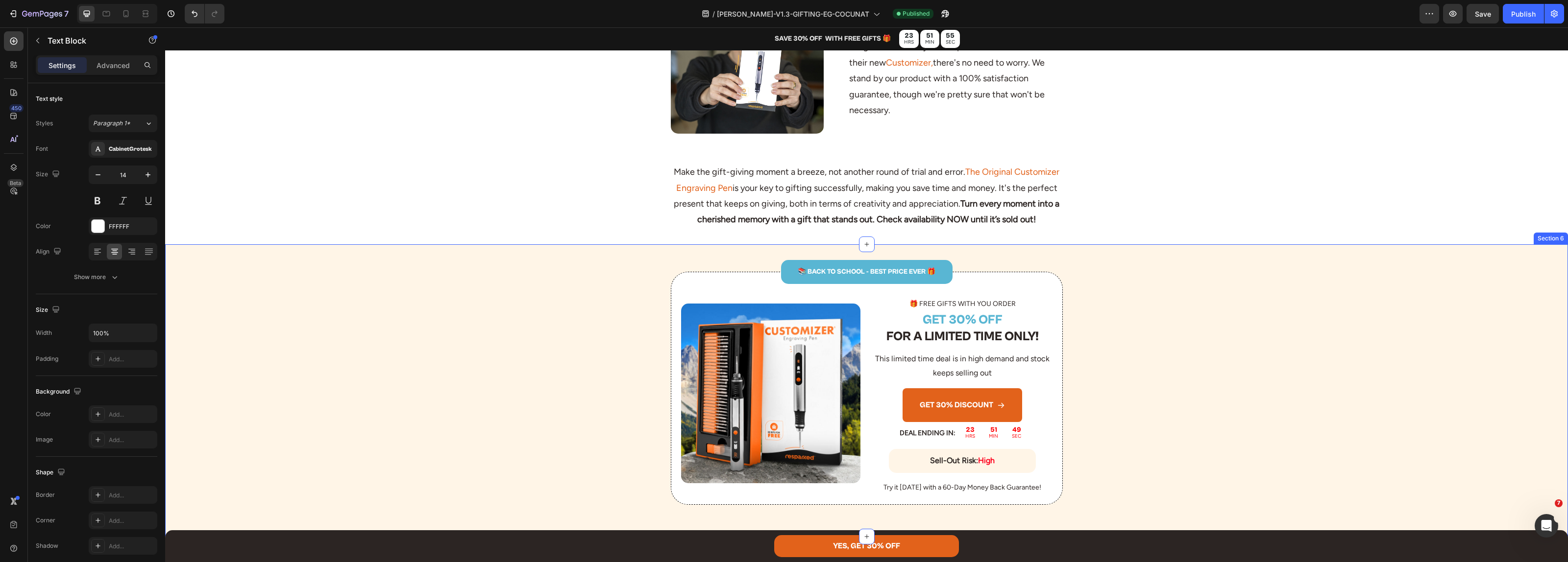
scroll to position [1836, 0]
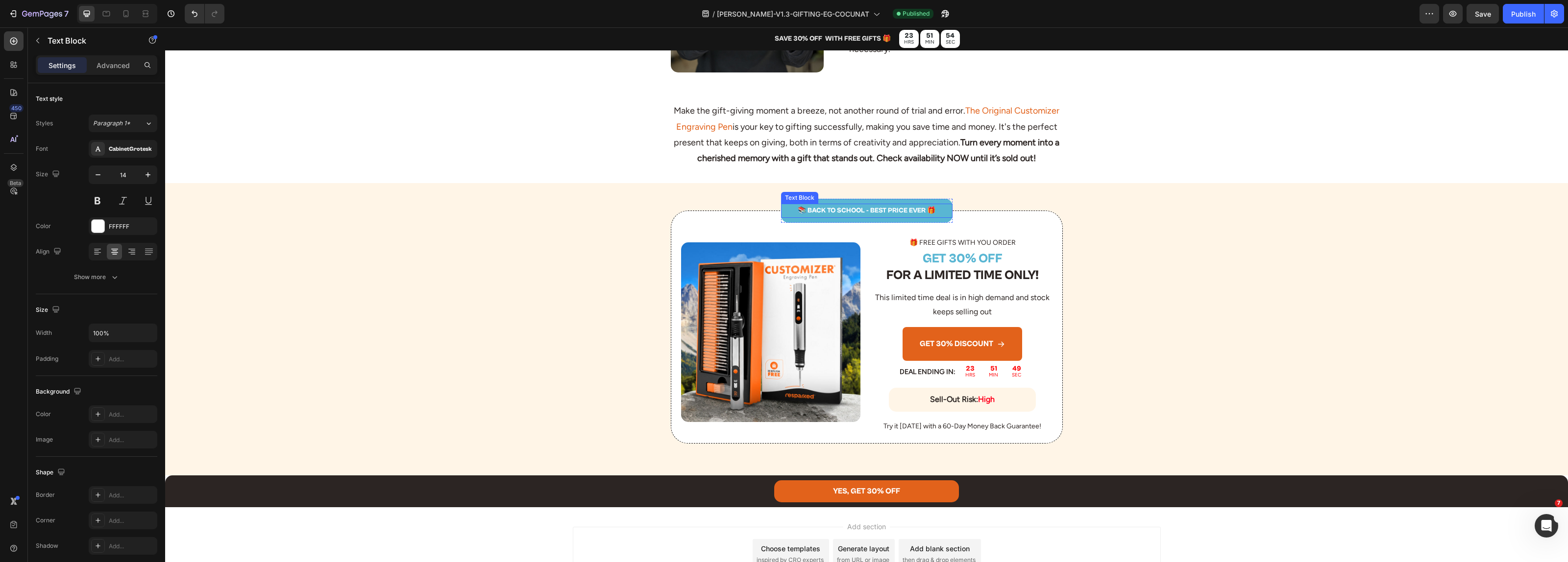
click at [868, 217] on p "📚 BACK TO SCHOOL - BEST PRICE EVER 🎁" at bounding box center [867, 210] width 170 height 12
click at [1520, 19] on button "Publish" at bounding box center [1524, 13] width 41 height 19
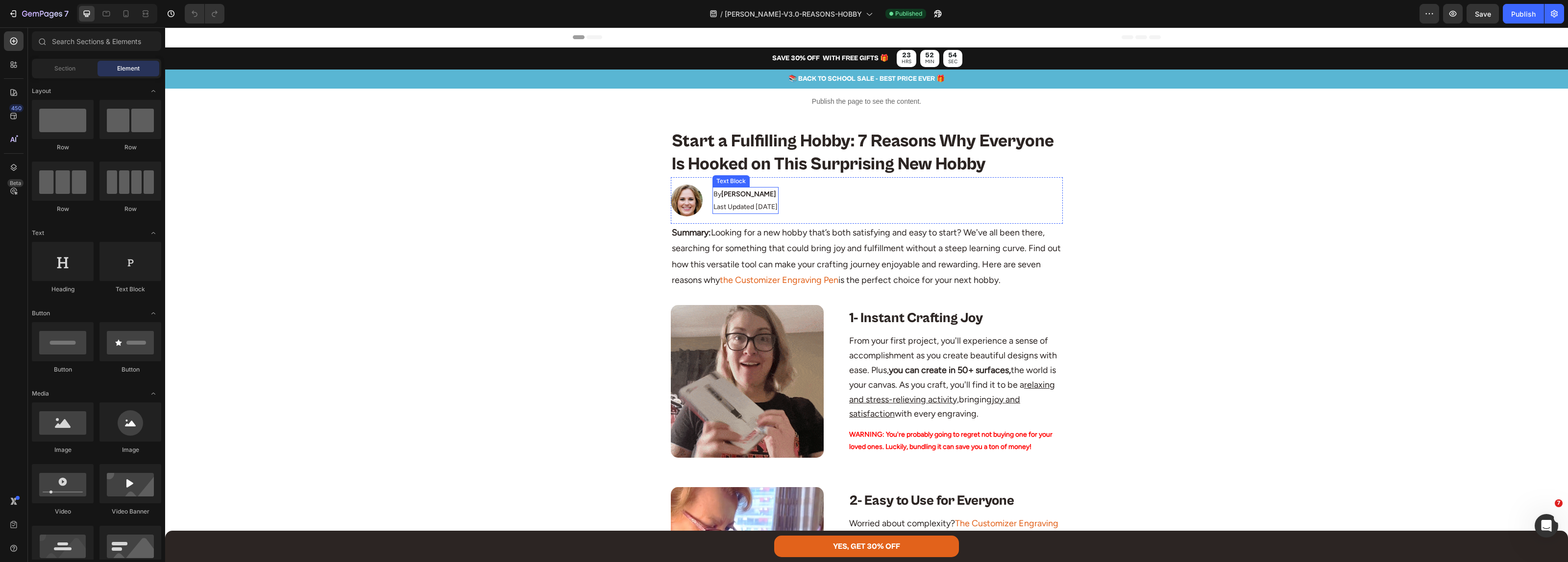
click at [756, 206] on p "Last Updated [DATE]" at bounding box center [745, 207] width 64 height 12
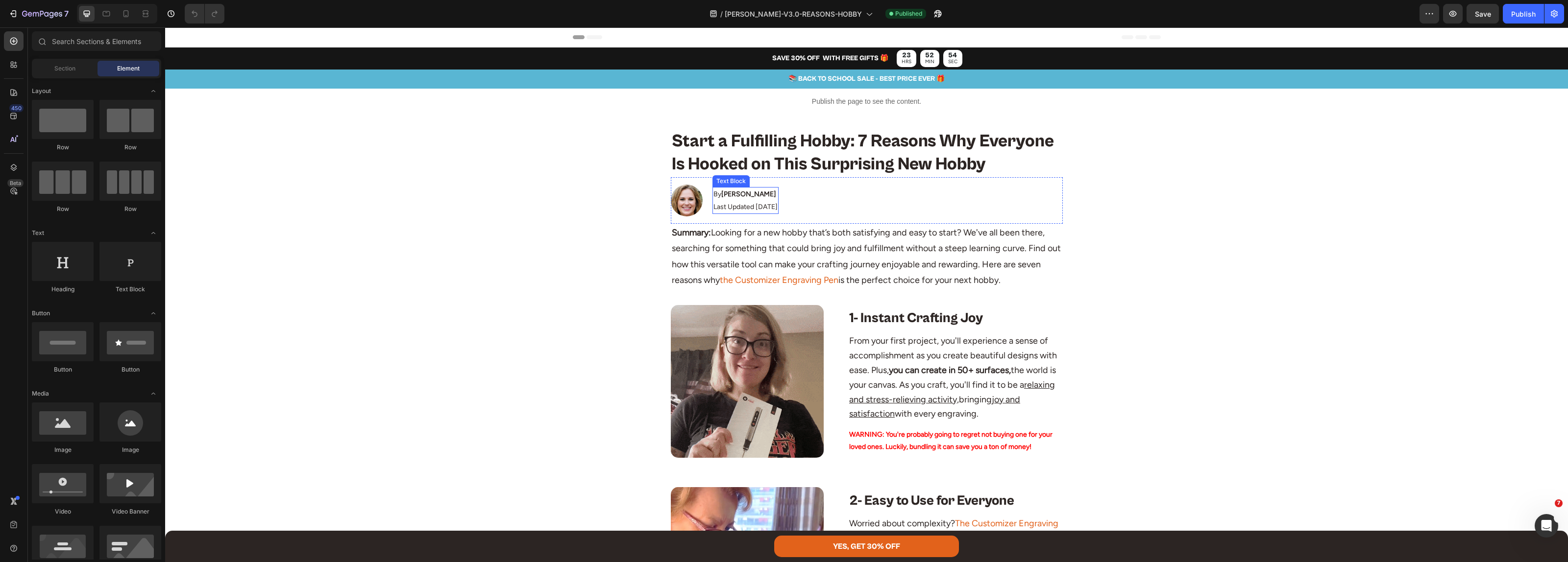
click at [756, 206] on p "Last Updated [DATE]" at bounding box center [745, 207] width 64 height 12
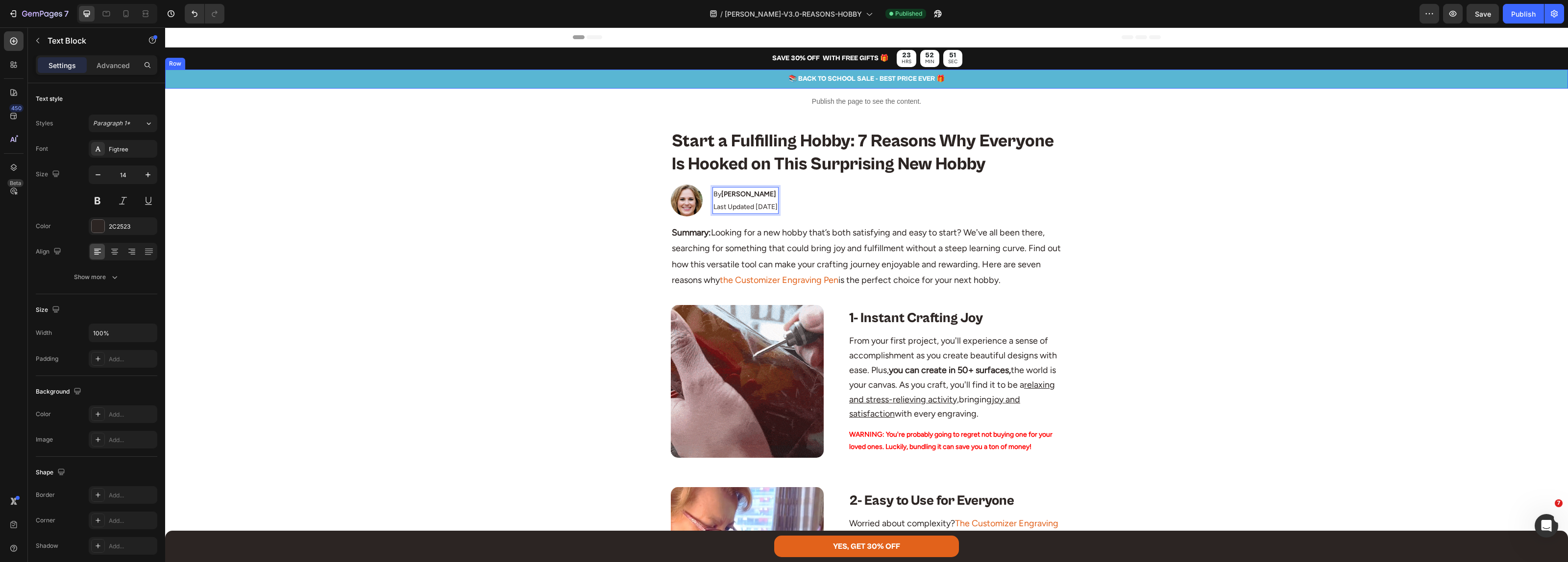
click at [812, 78] on p "📚 BACK TO SCHOOL SALE - BEST PRICE EVER 🎁" at bounding box center [866, 79] width 1401 height 12
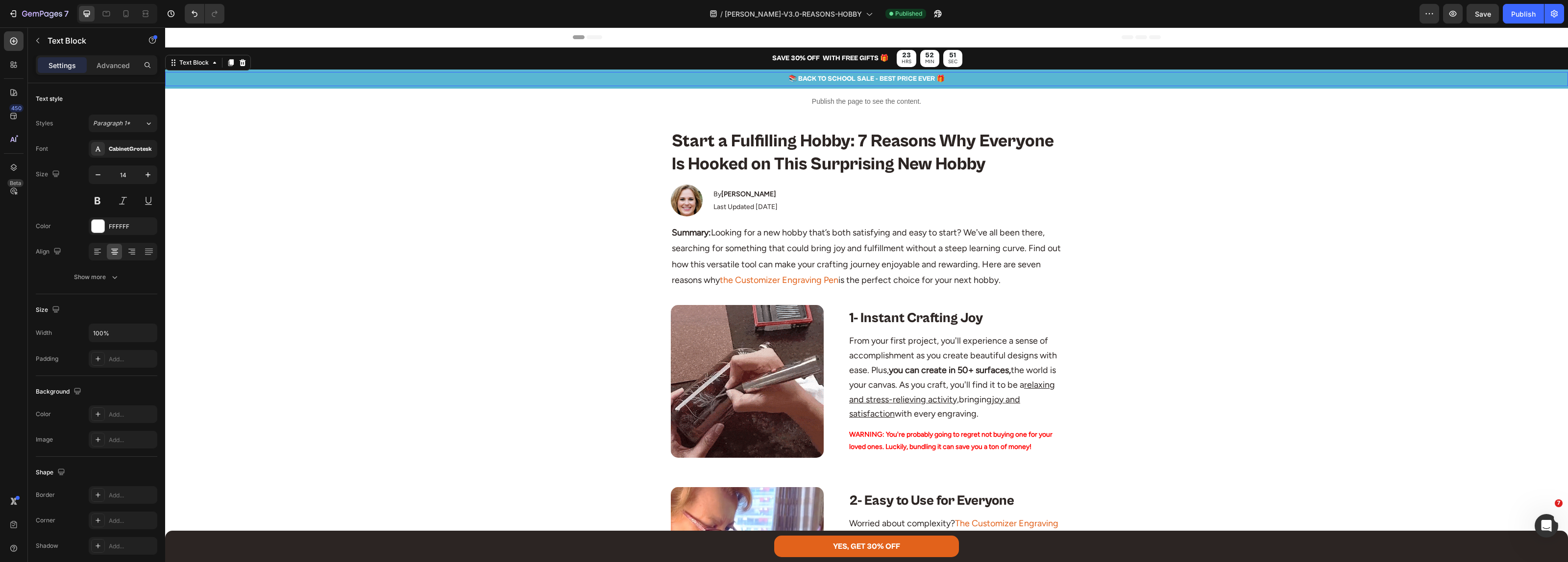
click at [812, 78] on p "📚 BACK TO SCHOOL SALE - BEST PRICE EVER 🎁" at bounding box center [866, 79] width 1401 height 12
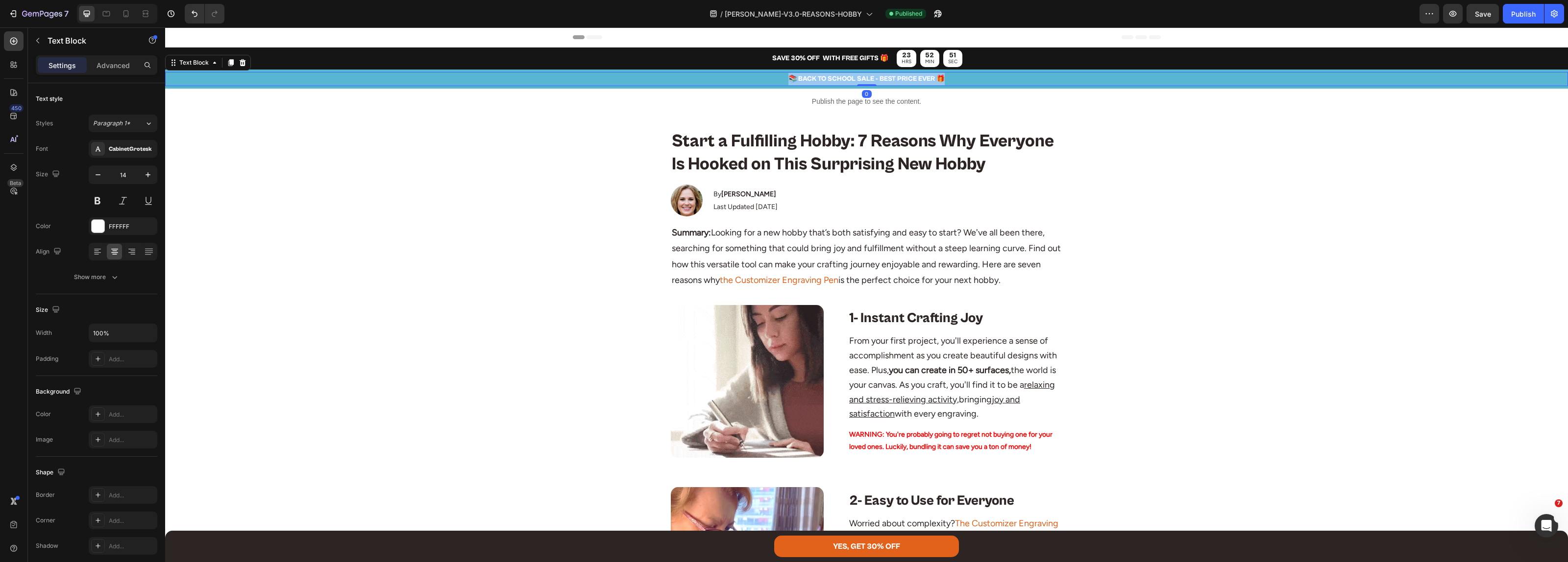
click at [812, 78] on p "📚 BACK TO SCHOOL SALE - BEST PRICE EVER 🎁" at bounding box center [866, 79] width 1401 height 12
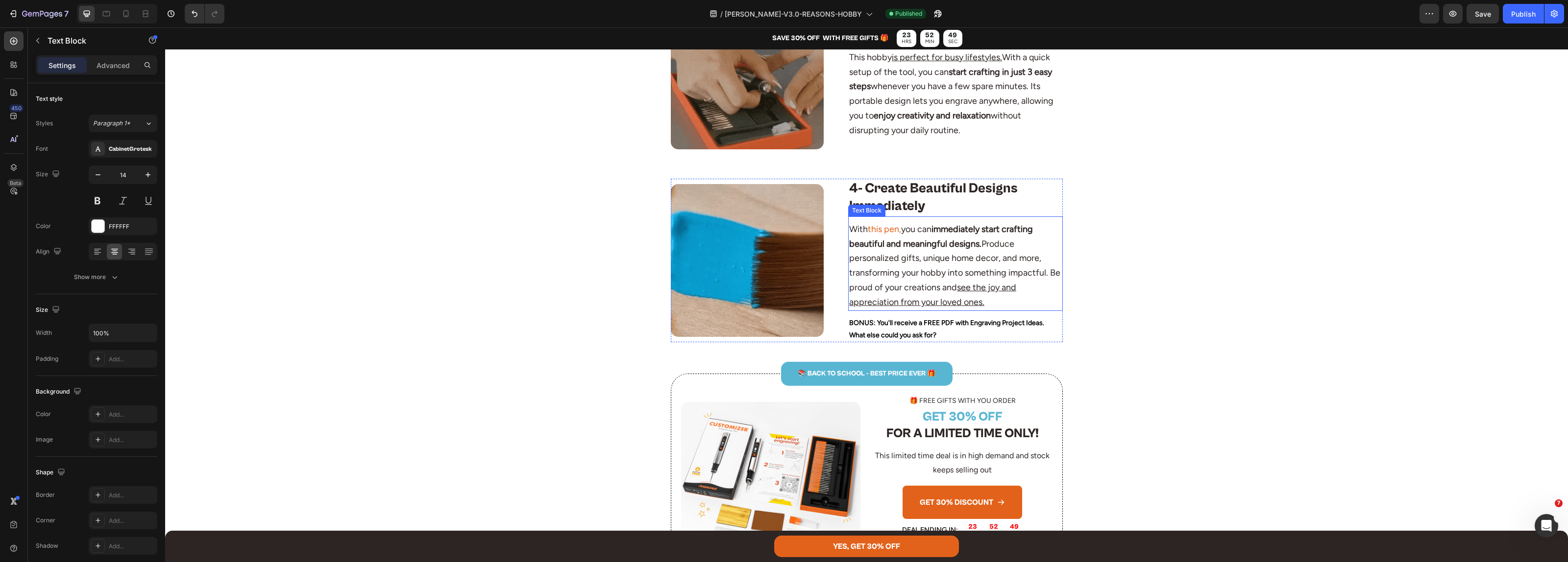
scroll to position [857, 0]
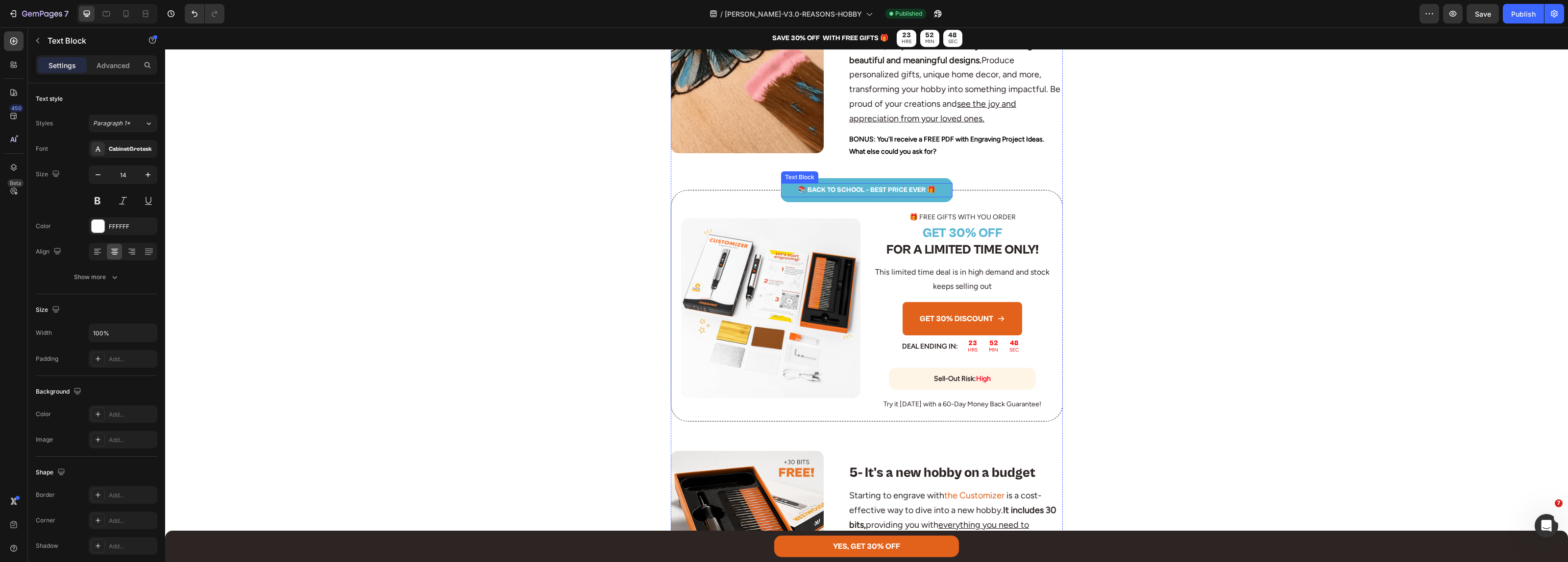
click at [858, 186] on p "📚 BACK TO SCHOOL - BEST PRICE EVER 🎁" at bounding box center [867, 190] width 170 height 12
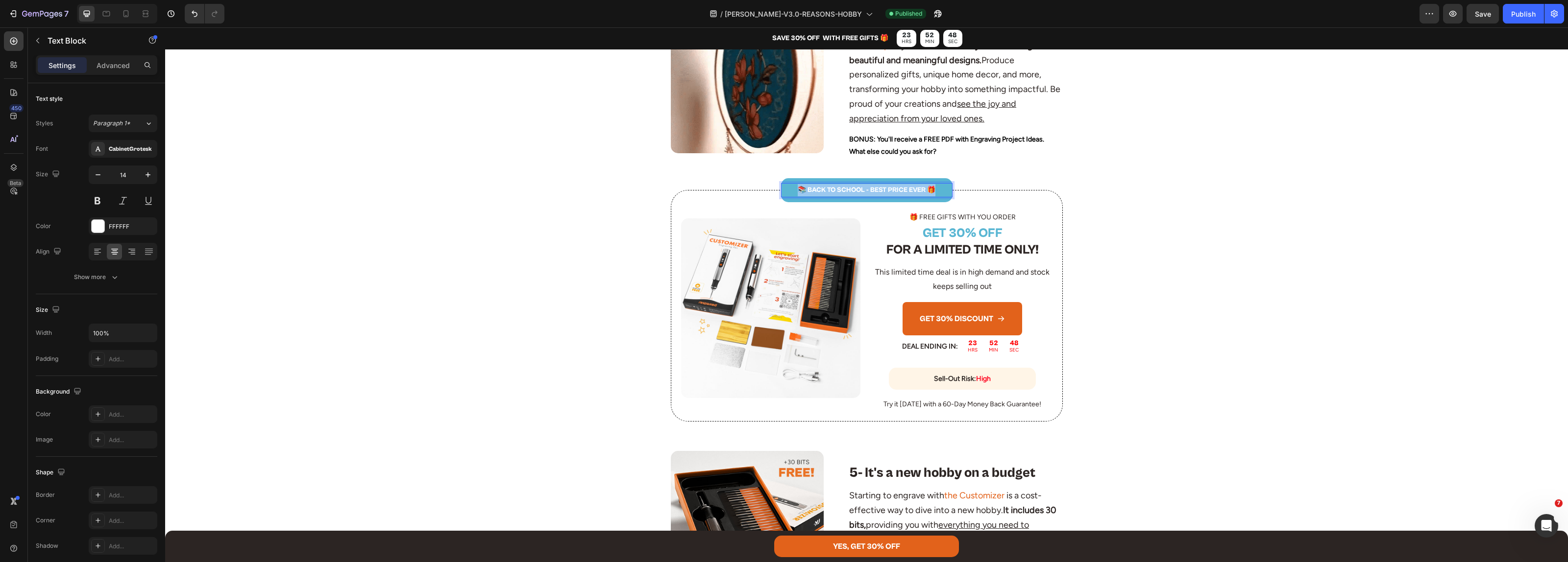
click at [858, 186] on p "📚 BACK TO SCHOOL - BEST PRICE EVER 🎁" at bounding box center [867, 190] width 170 height 12
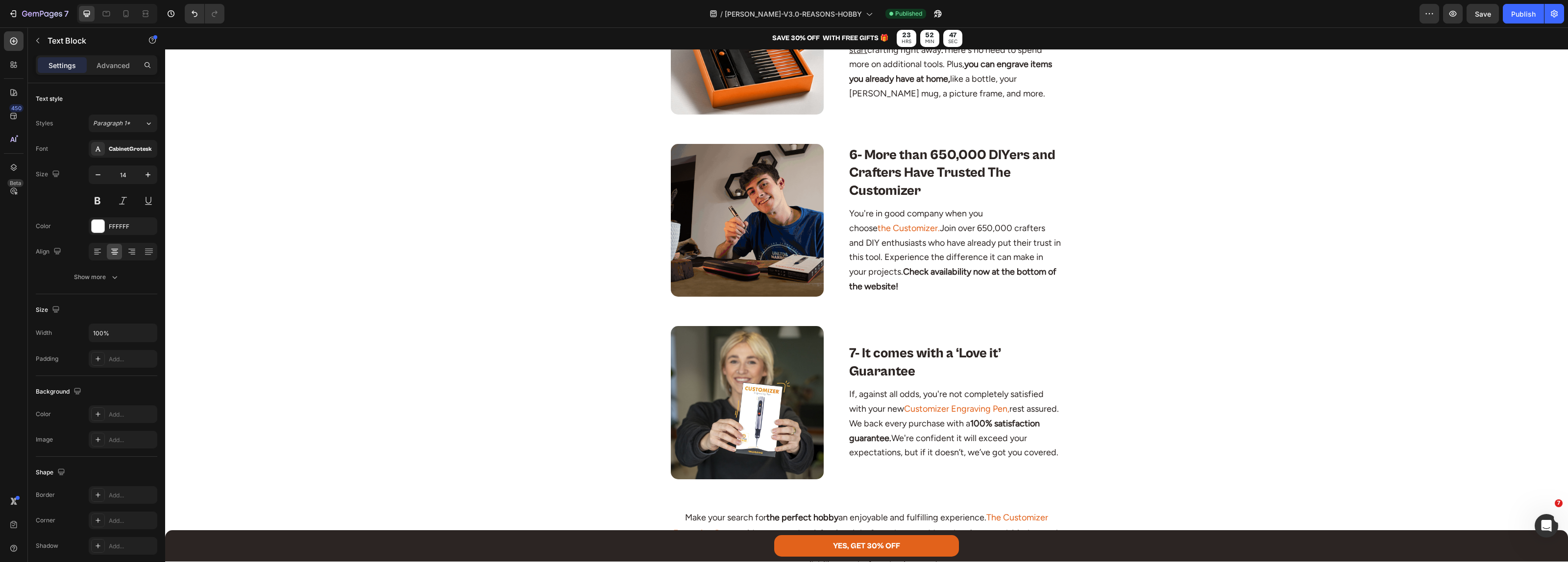
scroll to position [1775, 0]
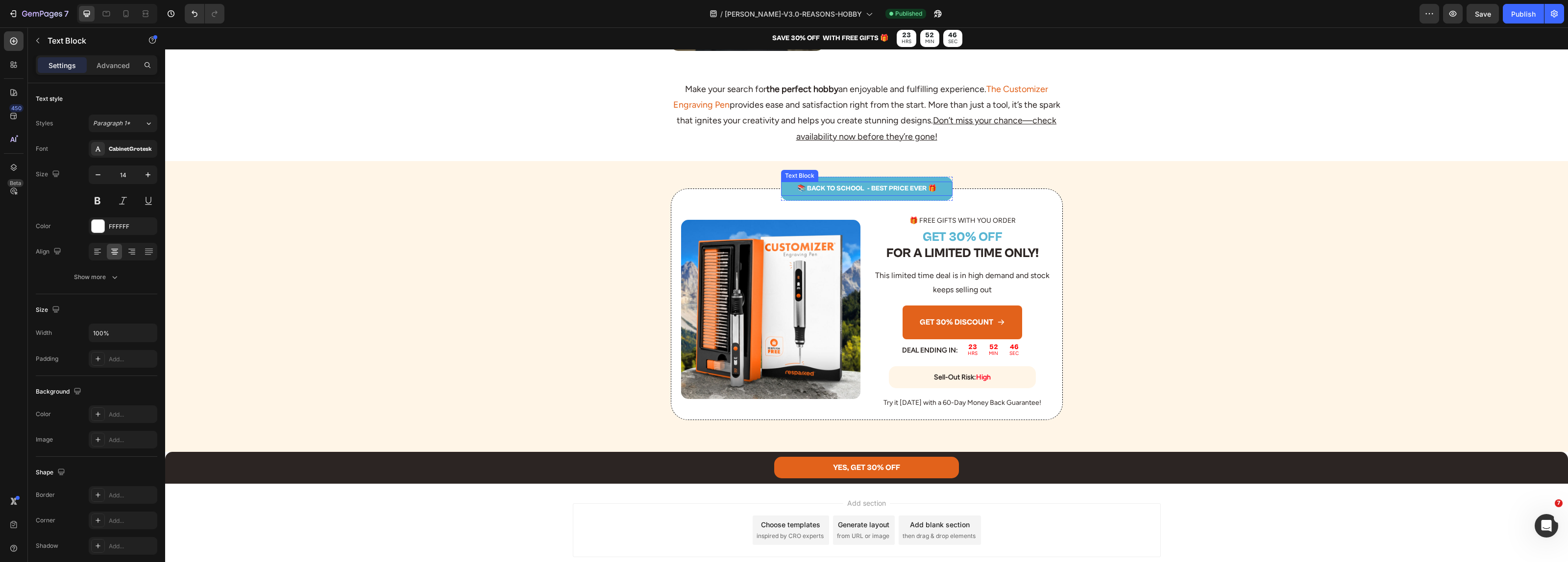
click at [856, 182] on p "📚 BACK TO SCHOOL - BEST PRICE EVER 🎁" at bounding box center [867, 189] width 170 height 12
click at [1515, 11] on div "Publish" at bounding box center [1524, 13] width 24 height 10
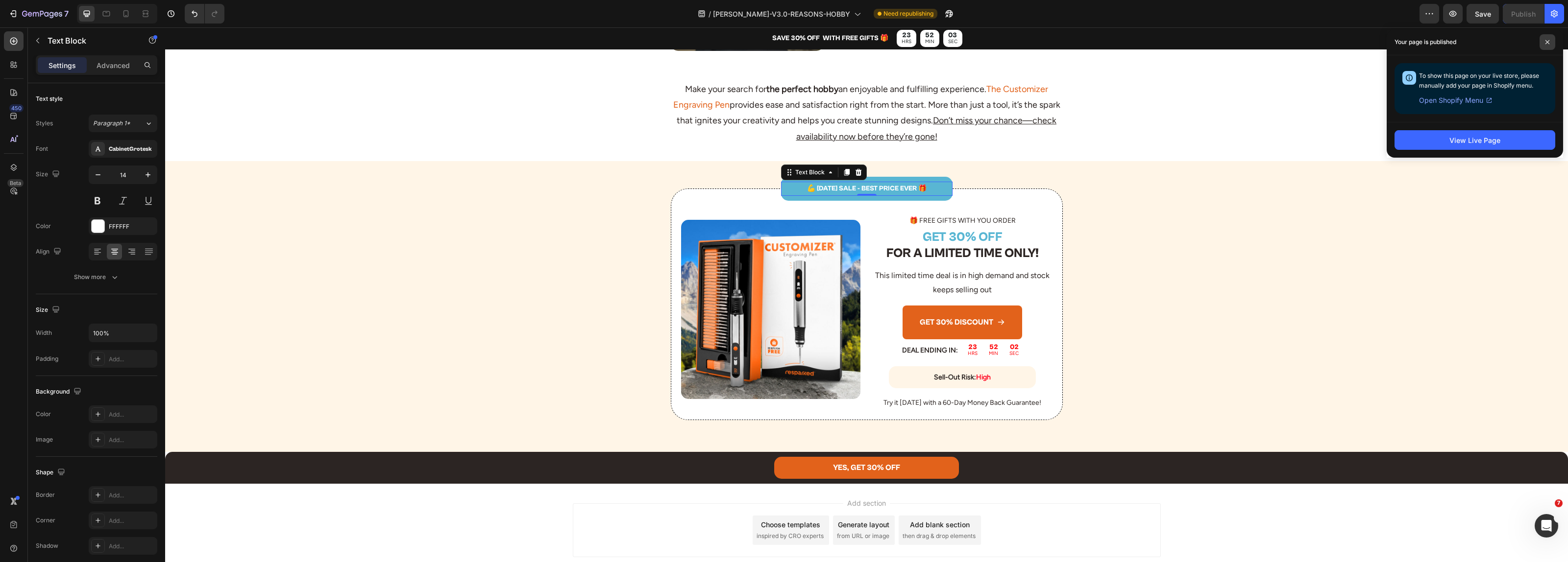
drag, startPoint x: 1547, startPoint y: 40, endPoint x: 1372, endPoint y: 1, distance: 179.3
click at [1547, 40] on icon at bounding box center [1547, 42] width 5 height 5
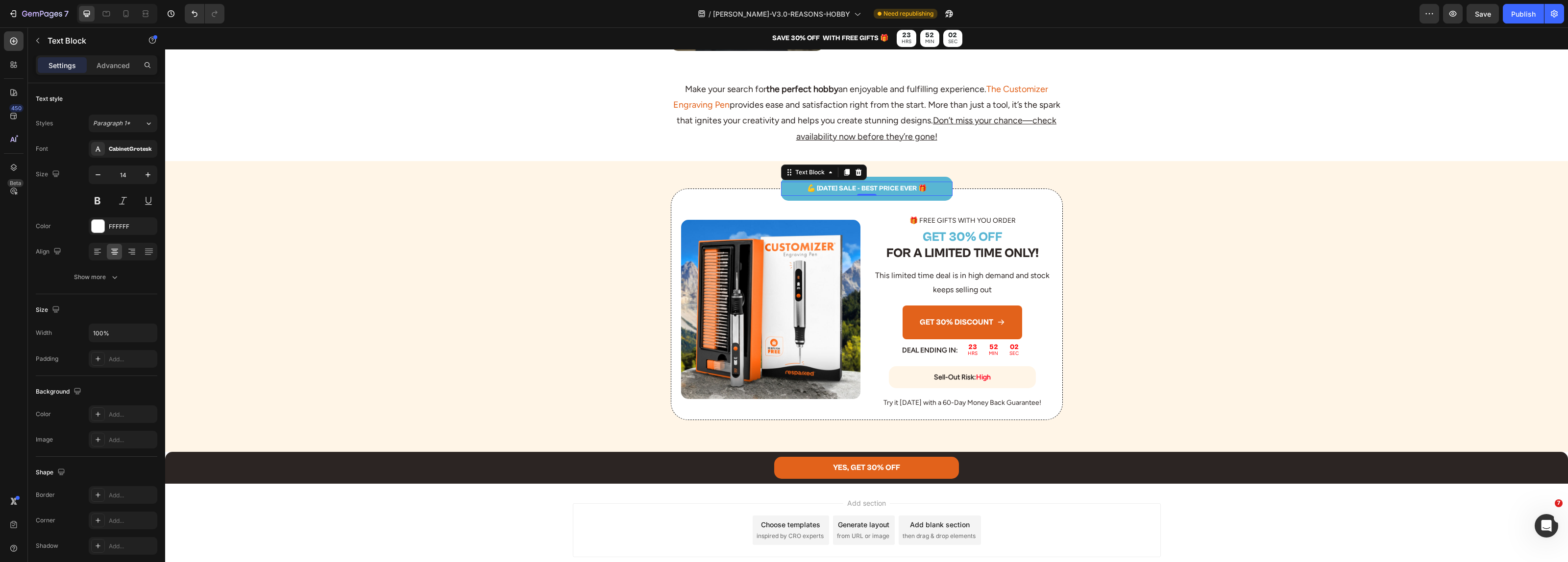
click at [1523, 12] on div "Publish" at bounding box center [1524, 13] width 24 height 10
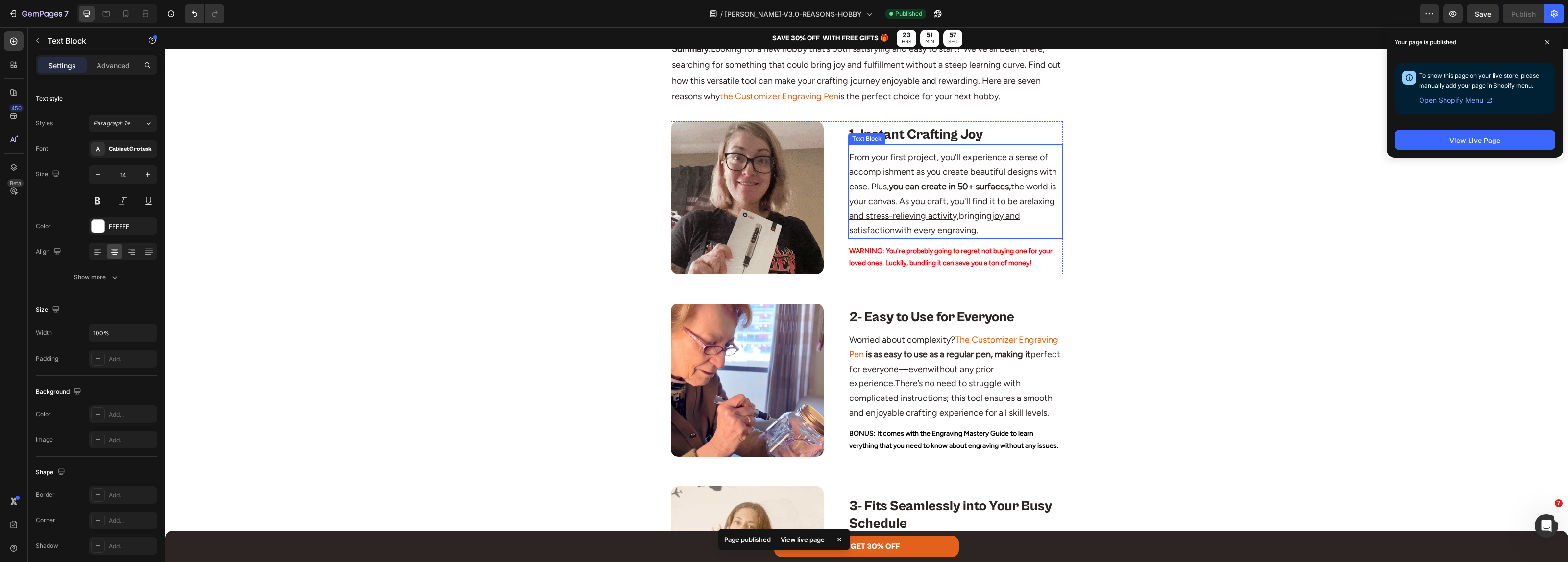
scroll to position [0, 0]
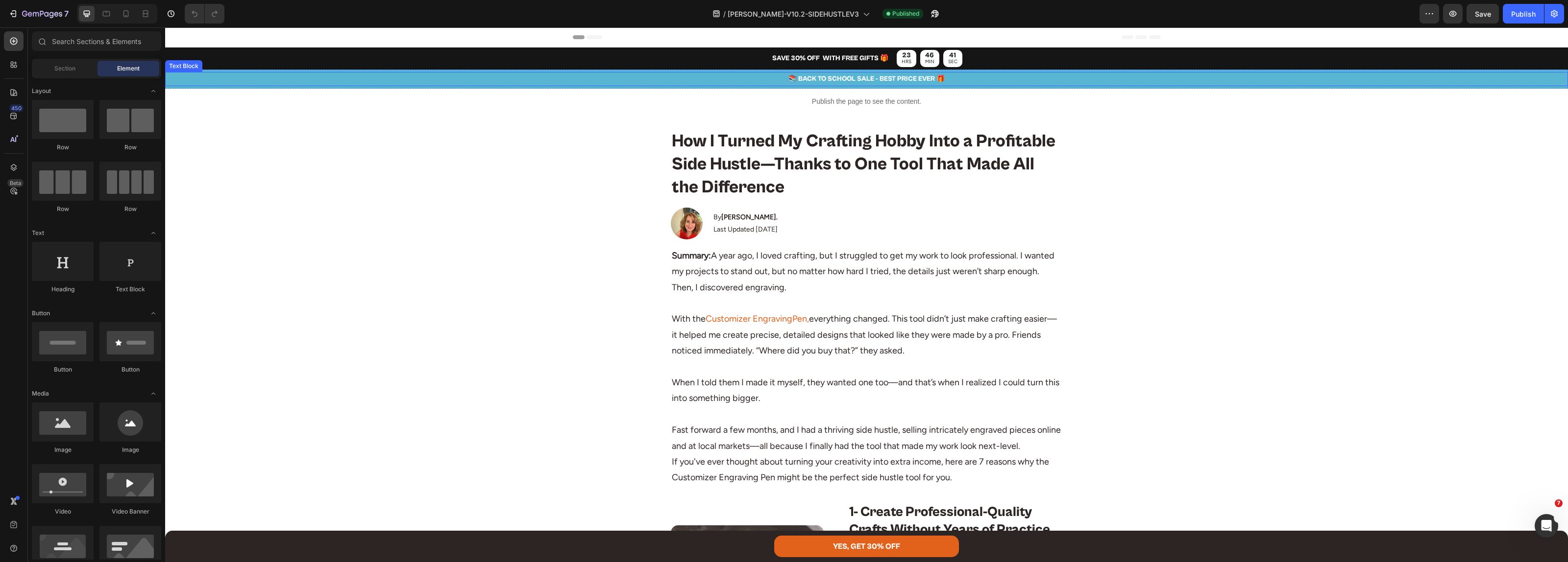
click at [816, 79] on p "📚 BACK TO SCHOOL SALE - BEST PRICE EVER 🎁" at bounding box center [866, 79] width 1401 height 12
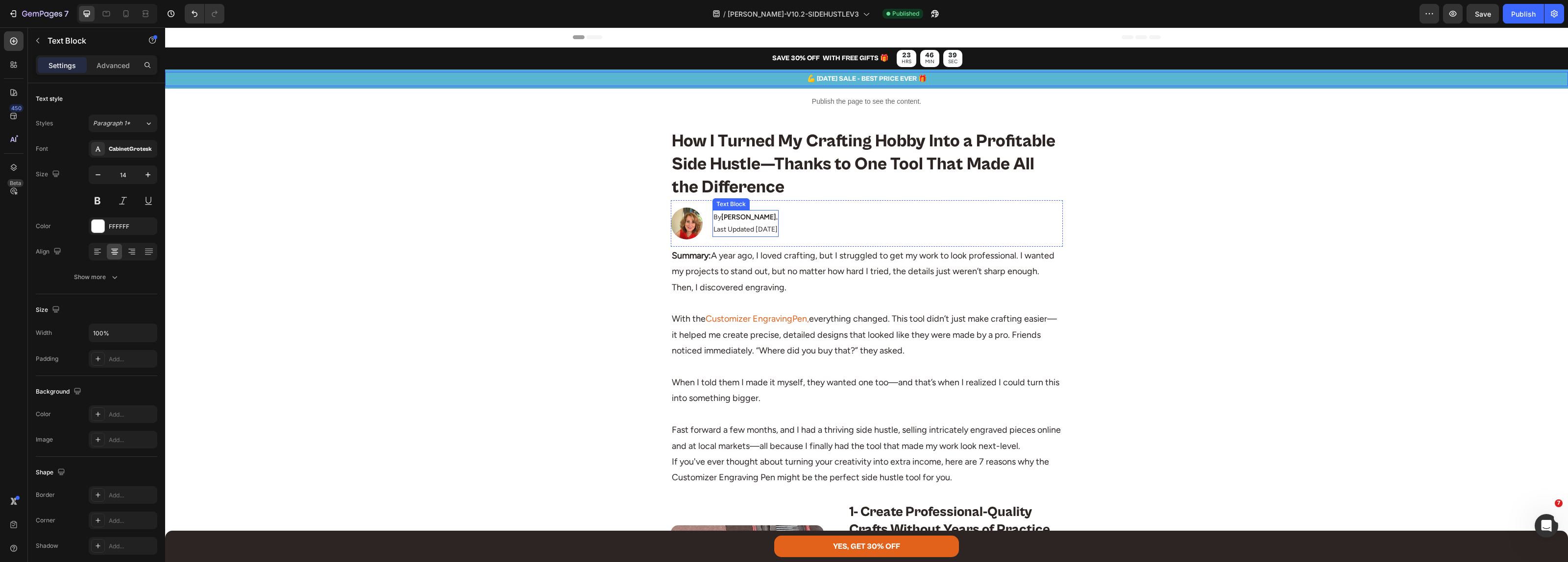
click at [758, 231] on p "Last Updated [DATE]" at bounding box center [745, 229] width 64 height 12
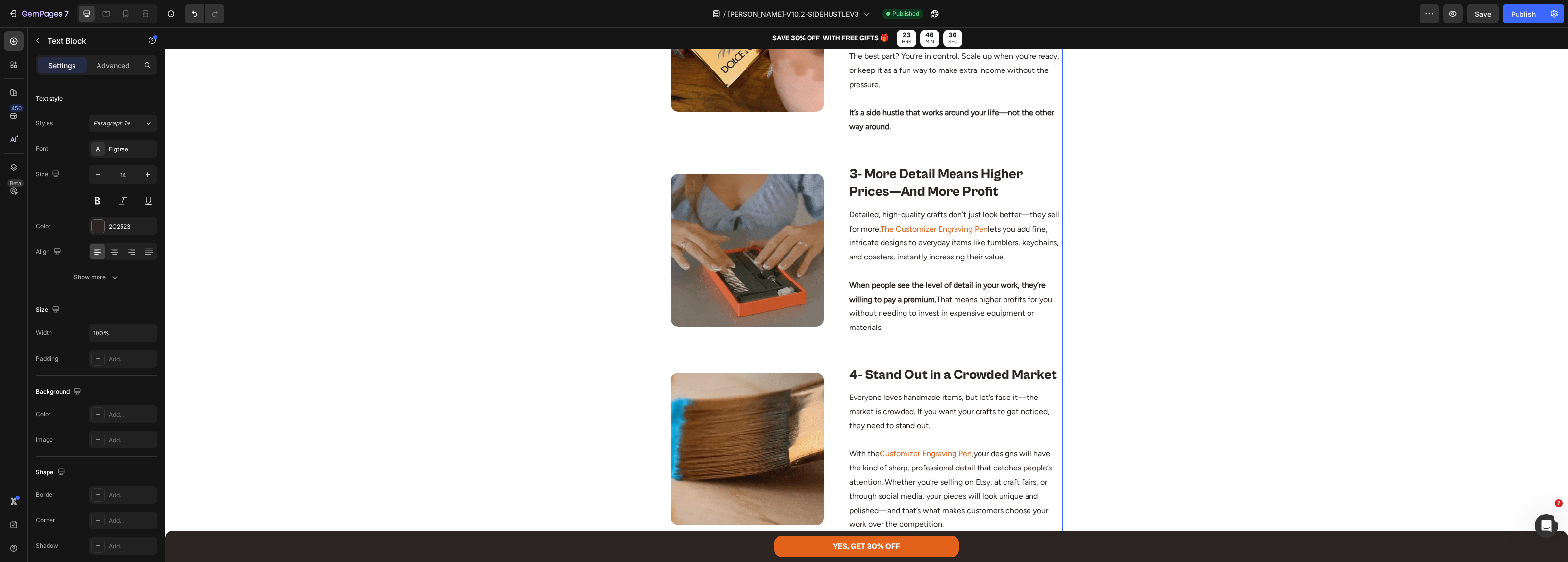
scroll to position [1163, 0]
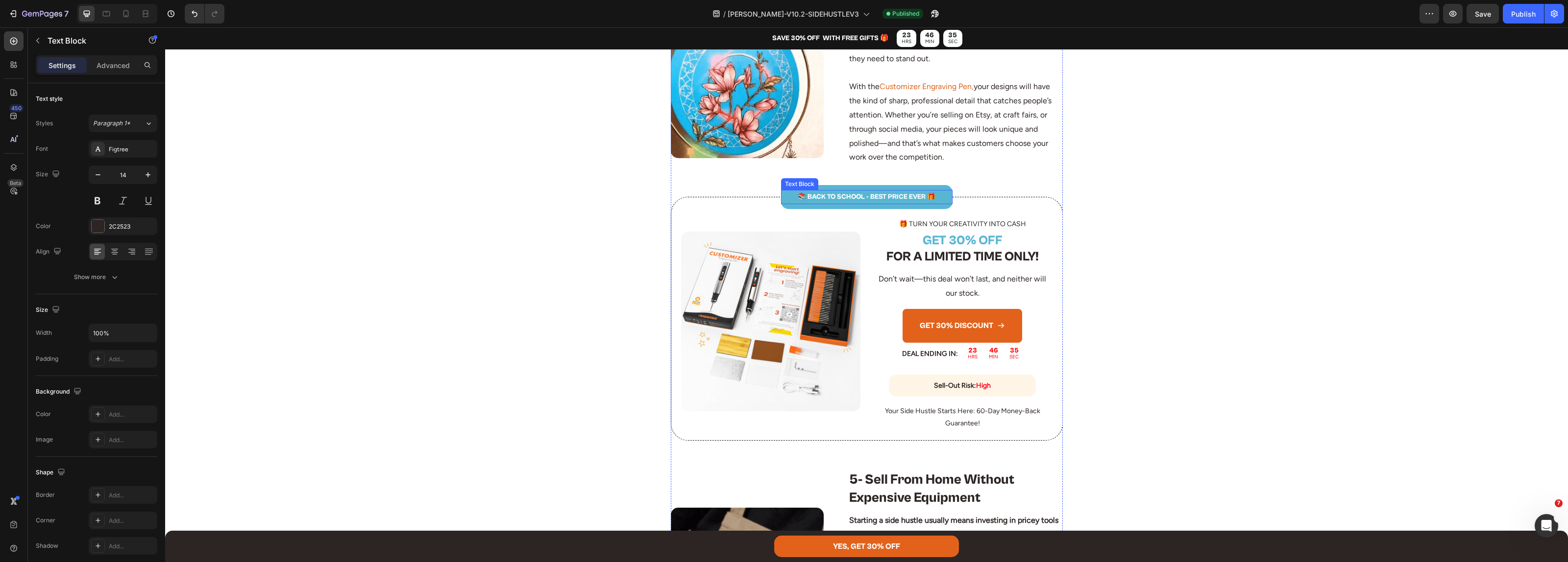
click at [858, 197] on p "📚 BACK TO SCHOOL - BEST PRICE EVER 🎁" at bounding box center [867, 197] width 170 height 12
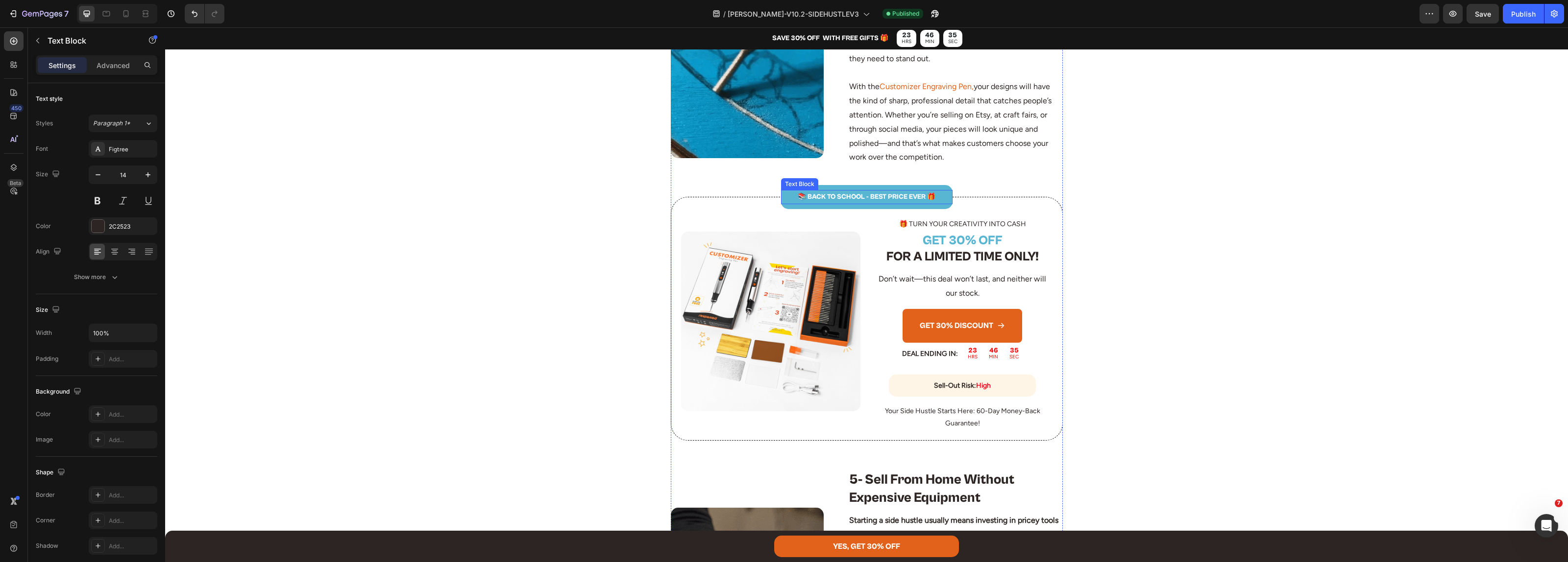
click at [858, 197] on p "📚 BACK TO SCHOOL - BEST PRICE EVER 🎁" at bounding box center [867, 197] width 170 height 12
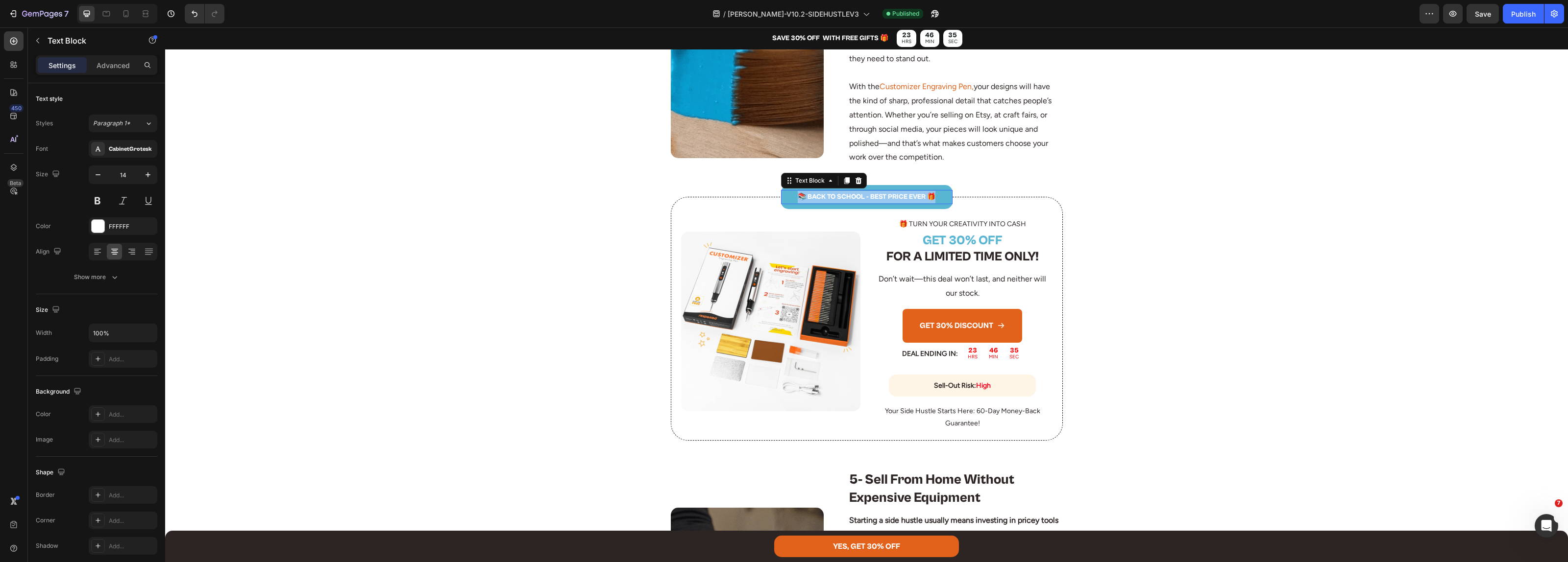
click at [858, 197] on p "📚 BACK TO SCHOOL - BEST PRICE EVER 🎁" at bounding box center [867, 197] width 170 height 12
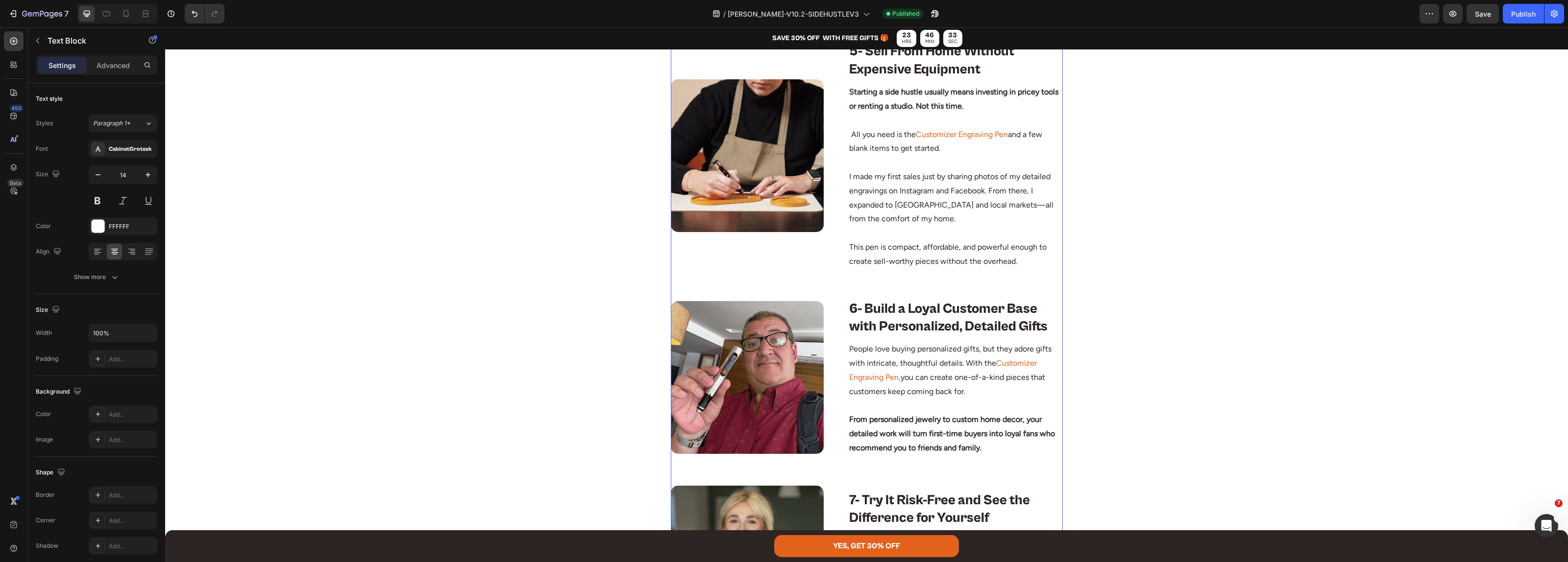
scroll to position [2020, 0]
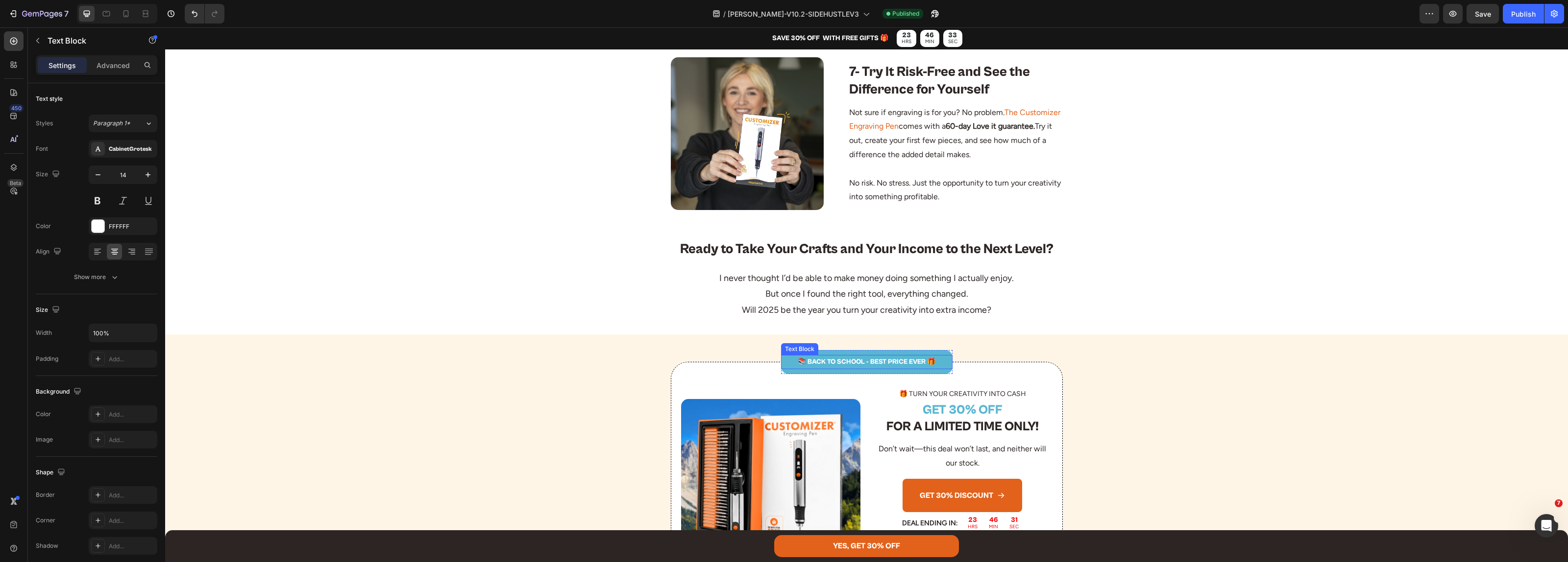
click at [861, 363] on p "📚 BACK TO SCHOOL - BEST PRICE EVER 🎁" at bounding box center [867, 362] width 170 height 12
click at [1511, 17] on div "Publish" at bounding box center [1524, 13] width 24 height 10
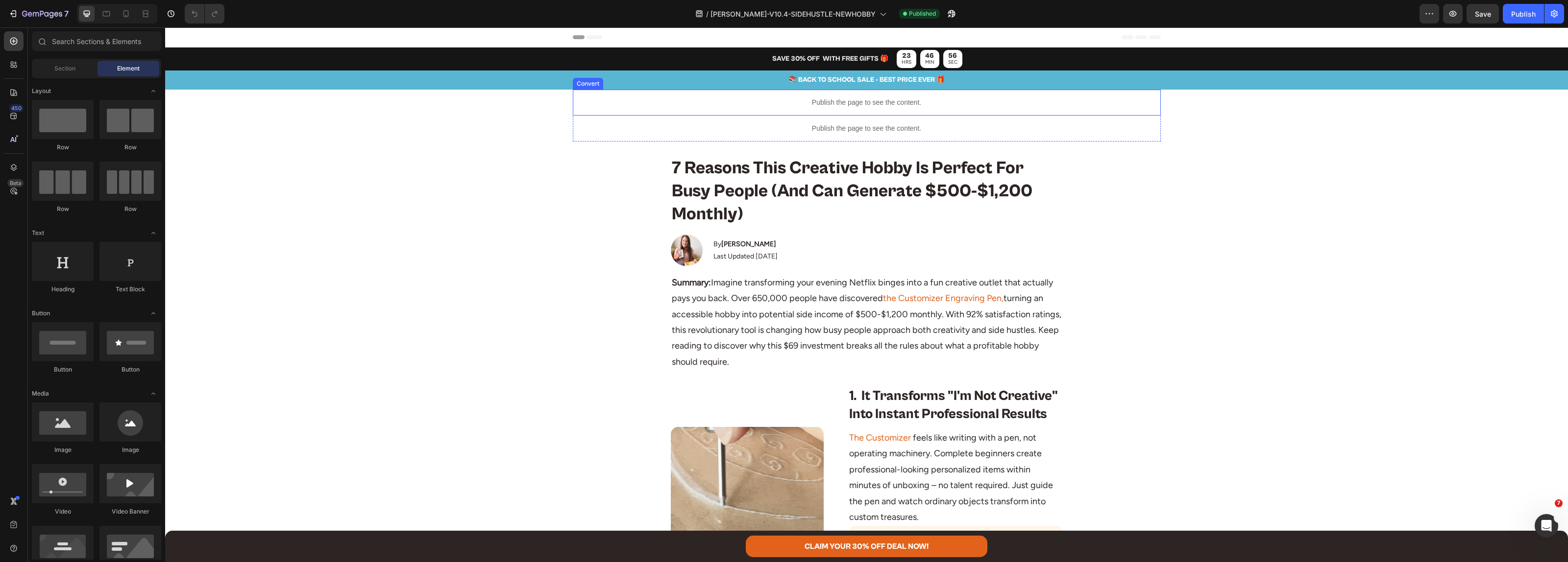
click at [823, 80] on p "📚 BACK TO SCHOOL SALE - BEST PRICE EVER 🎁" at bounding box center [866, 80] width 1401 height 12
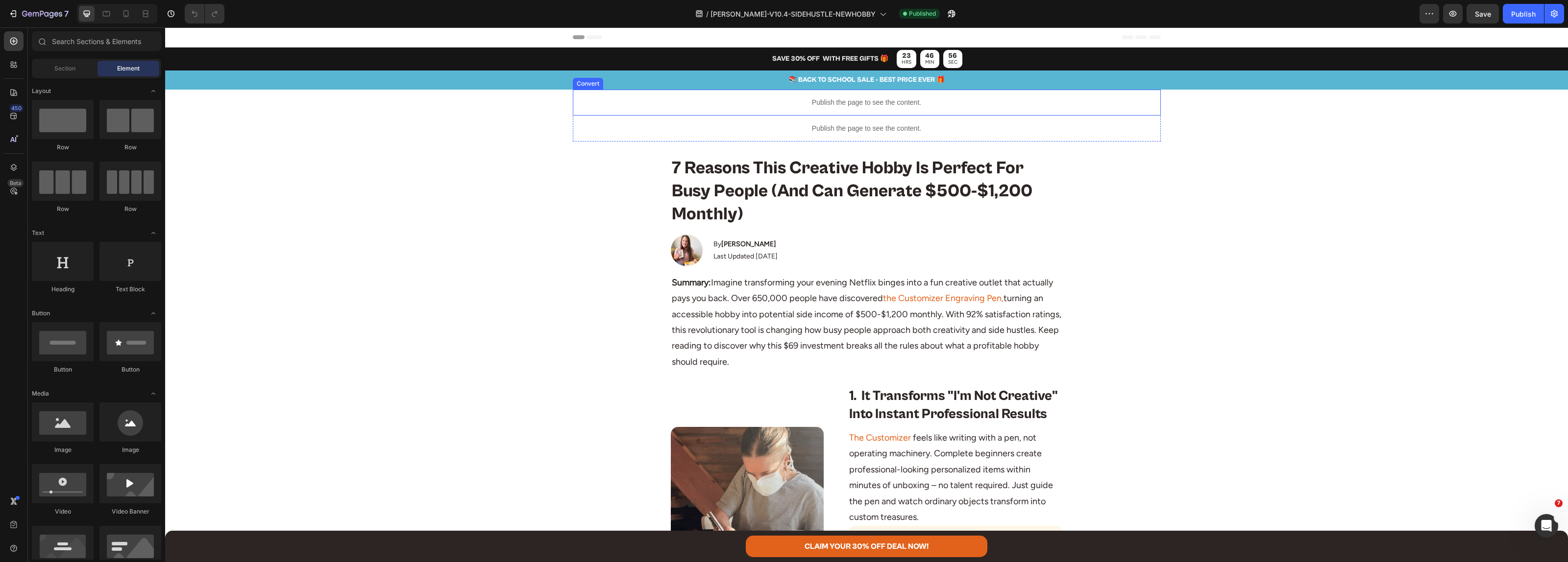
click at [823, 80] on p "📚 BACK TO SCHOOL SALE - BEST PRICE EVER 🎁" at bounding box center [866, 80] width 1401 height 12
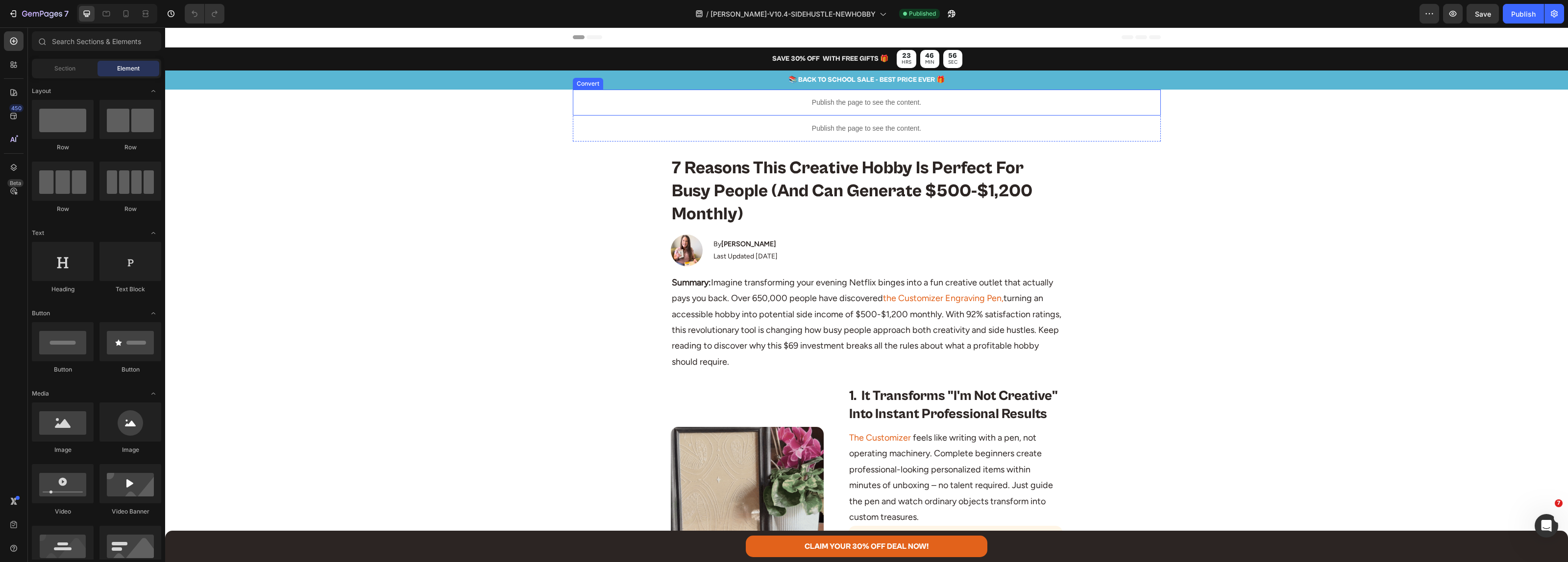
click at [823, 80] on p "📚 BACK TO SCHOOL SALE - BEST PRICE EVER 🎁" at bounding box center [866, 80] width 1401 height 12
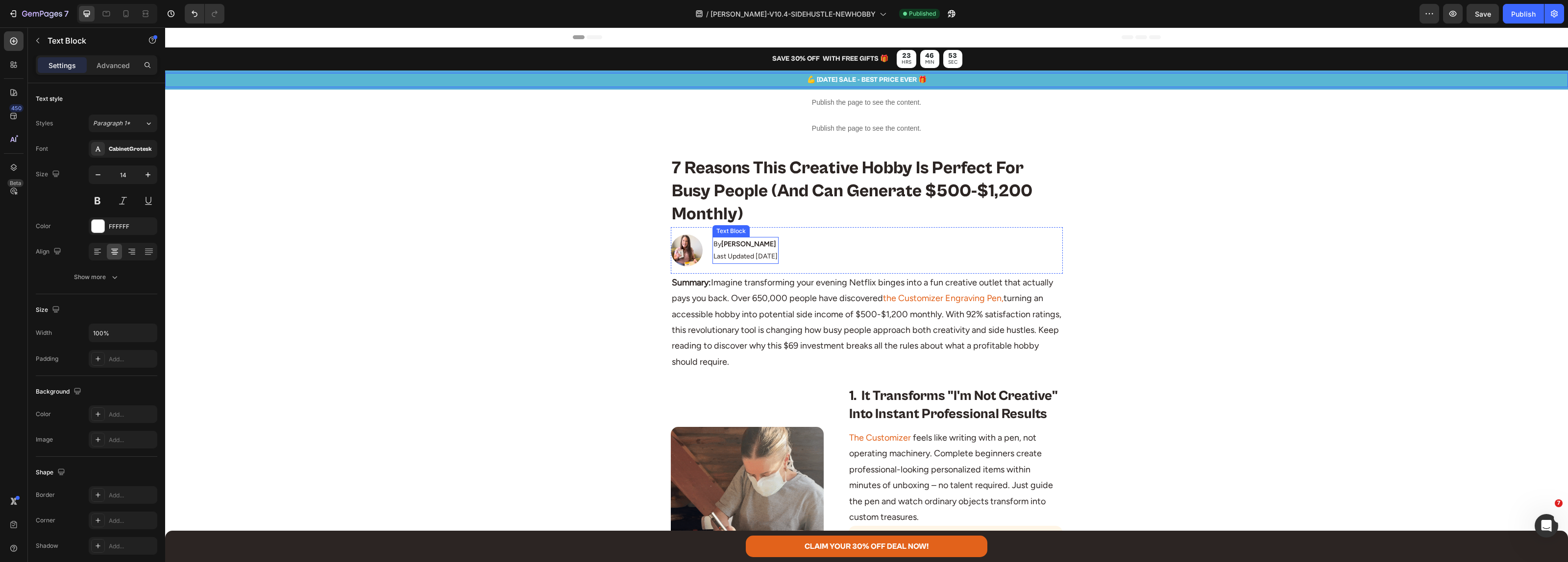
click at [756, 254] on p "Last Updated [DATE]" at bounding box center [745, 256] width 64 height 12
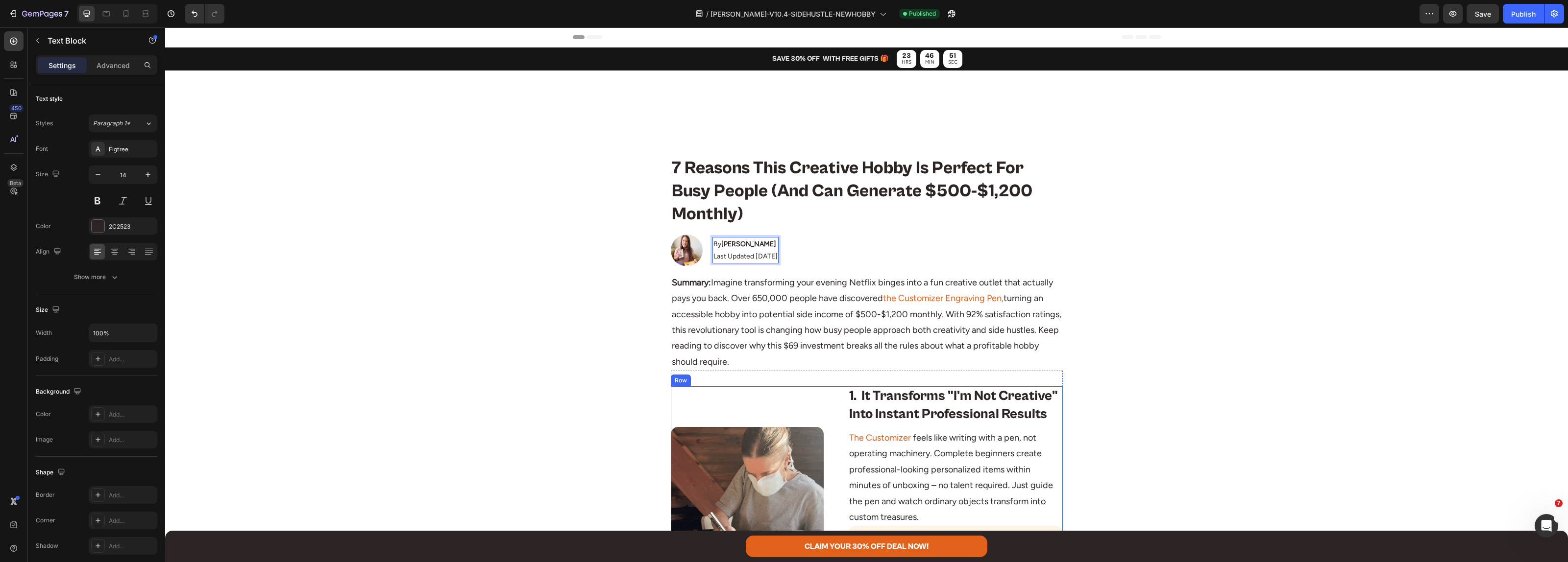
scroll to position [428, 0]
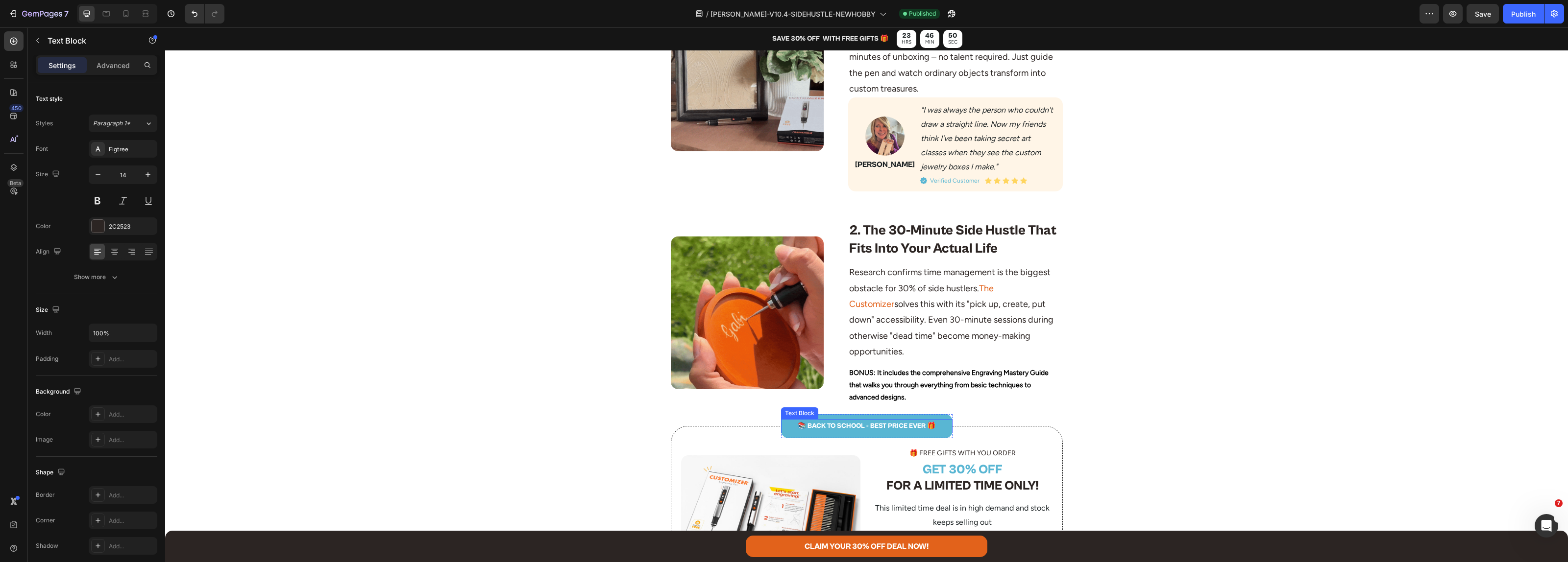
click at [856, 420] on p "📚 BACK TO SCHOOL - BEST PRICE EVER 🎁" at bounding box center [867, 426] width 170 height 12
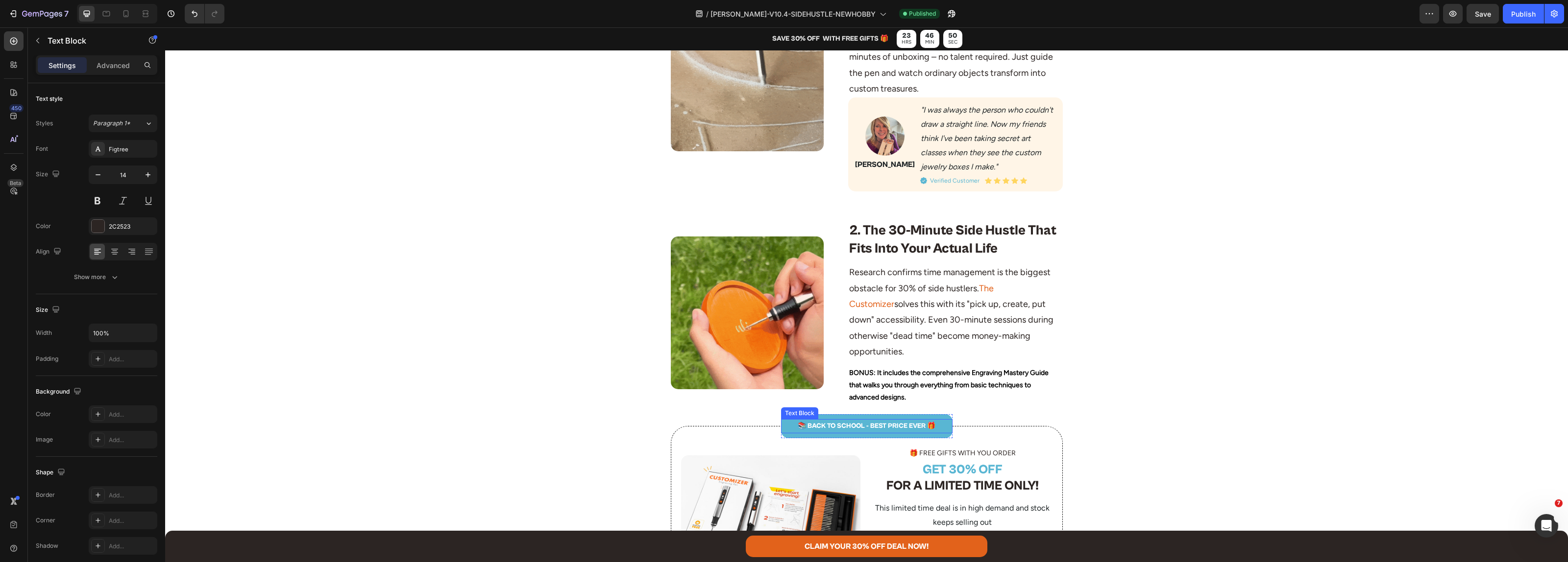
click at [856, 420] on p "📚 BACK TO SCHOOL - BEST PRICE EVER 🎁" at bounding box center [867, 426] width 170 height 12
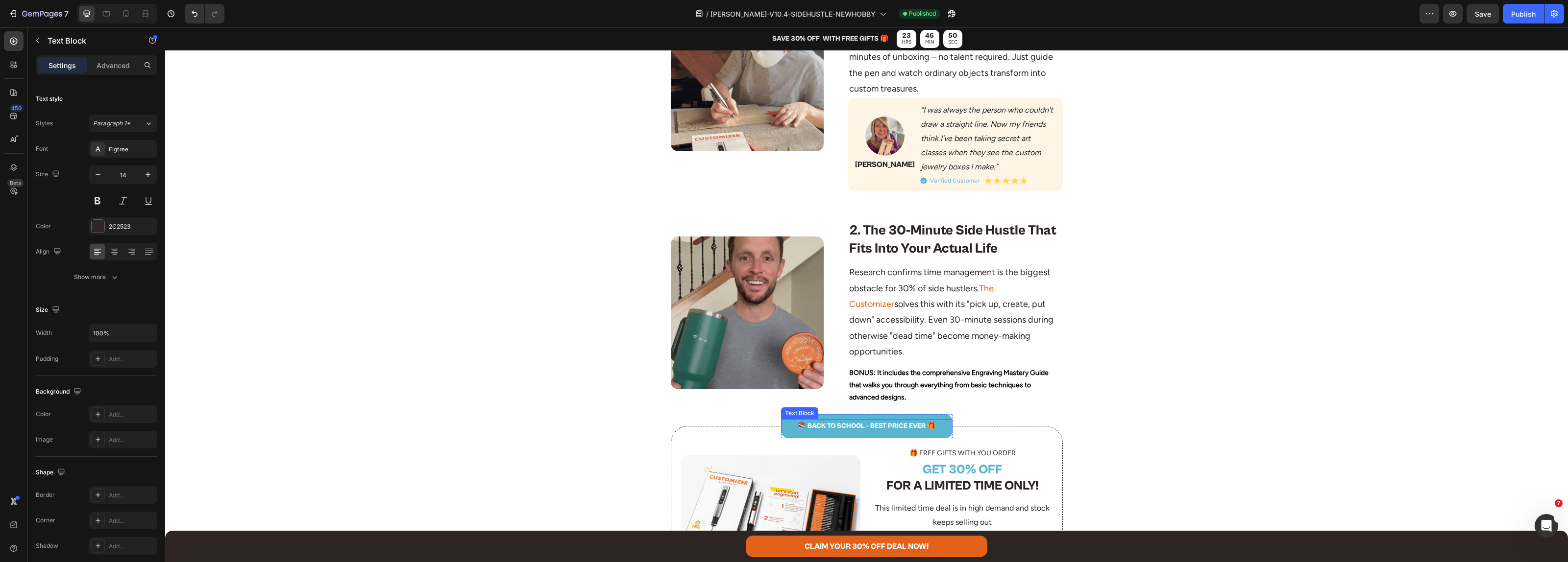
click at [856, 420] on p "📚 BACK TO SCHOOL - BEST PRICE EVER 🎁" at bounding box center [867, 426] width 170 height 12
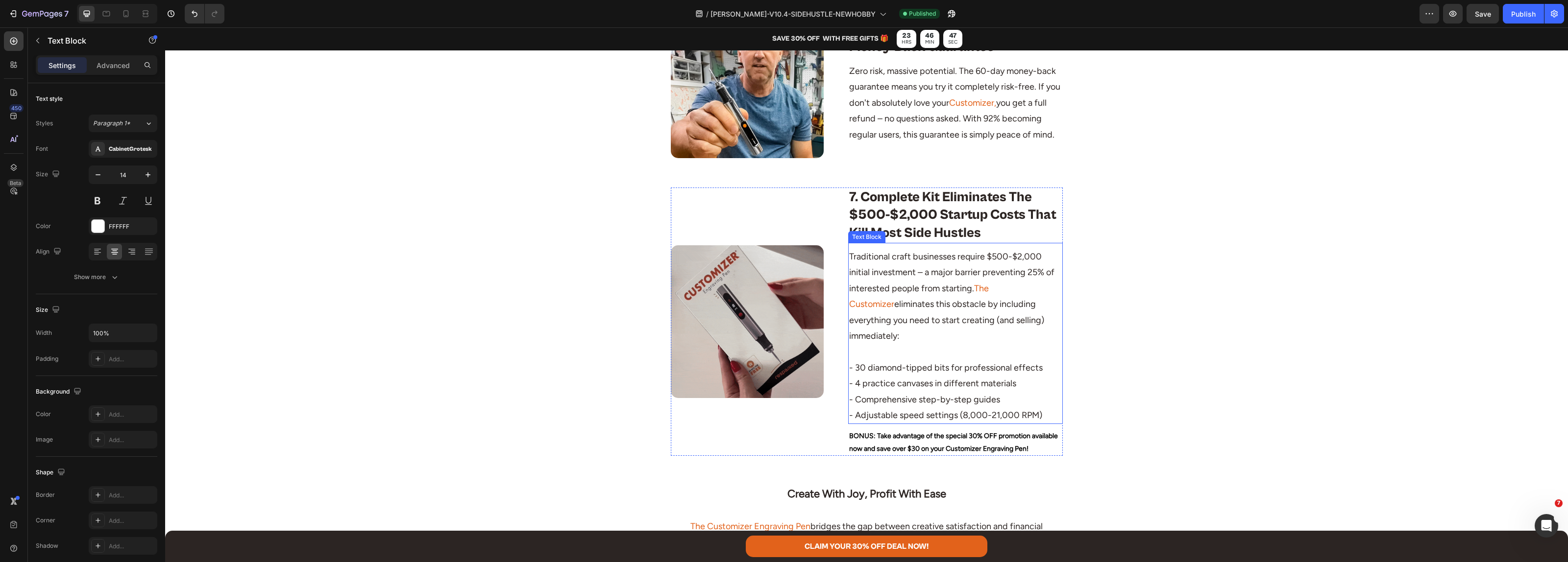
scroll to position [2264, 0]
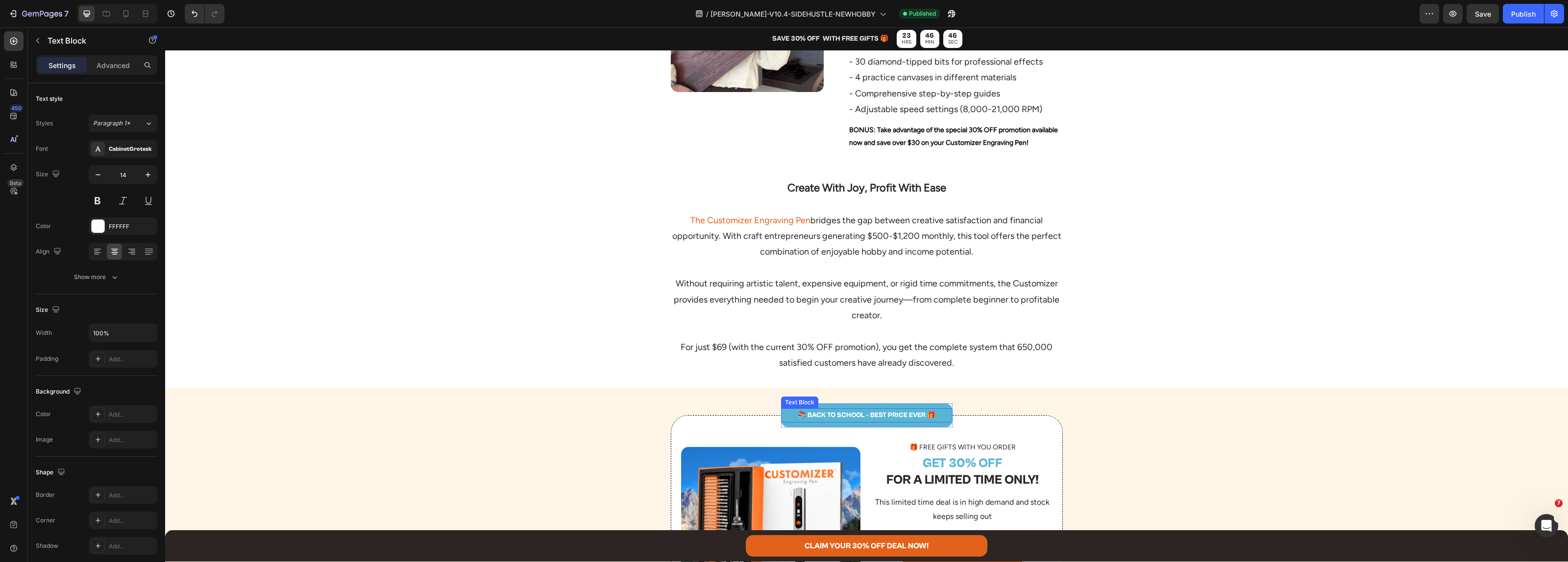
click at [845, 409] on p "📚 BACK TO SCHOOL - BEST PRICE EVER 🎁" at bounding box center [867, 415] width 170 height 12
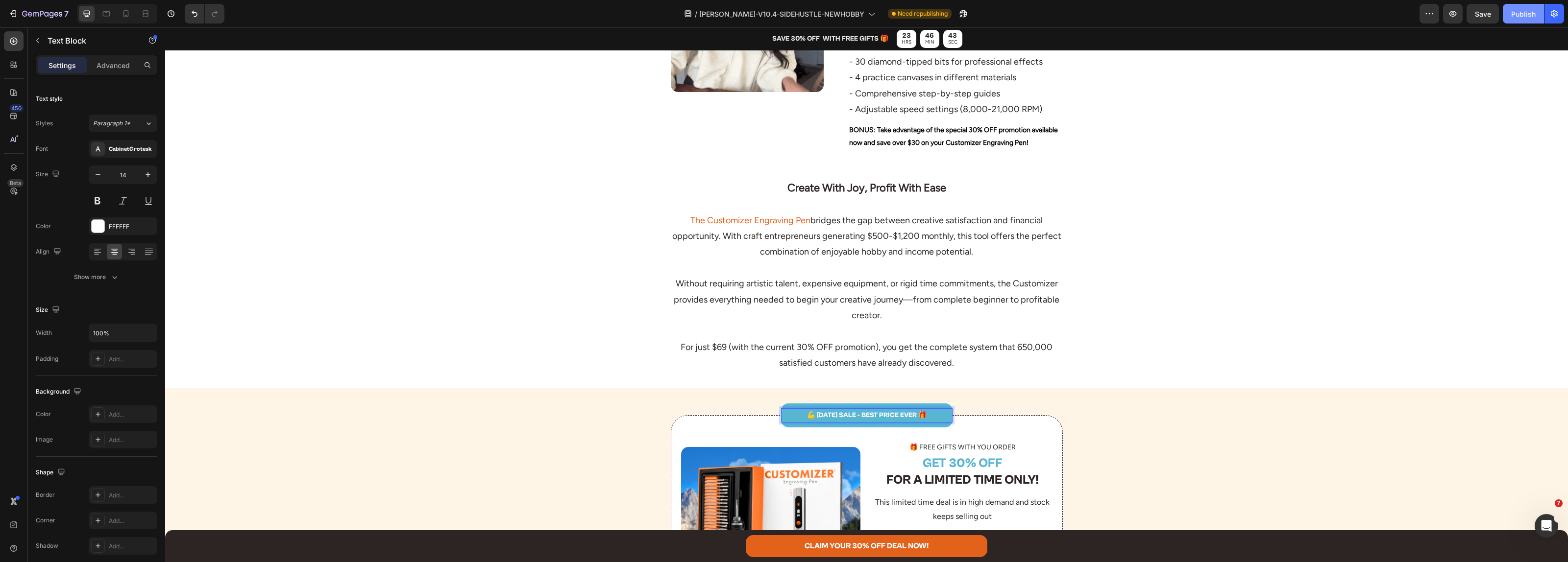
click at [1513, 12] on div "Publish" at bounding box center [1524, 13] width 24 height 10
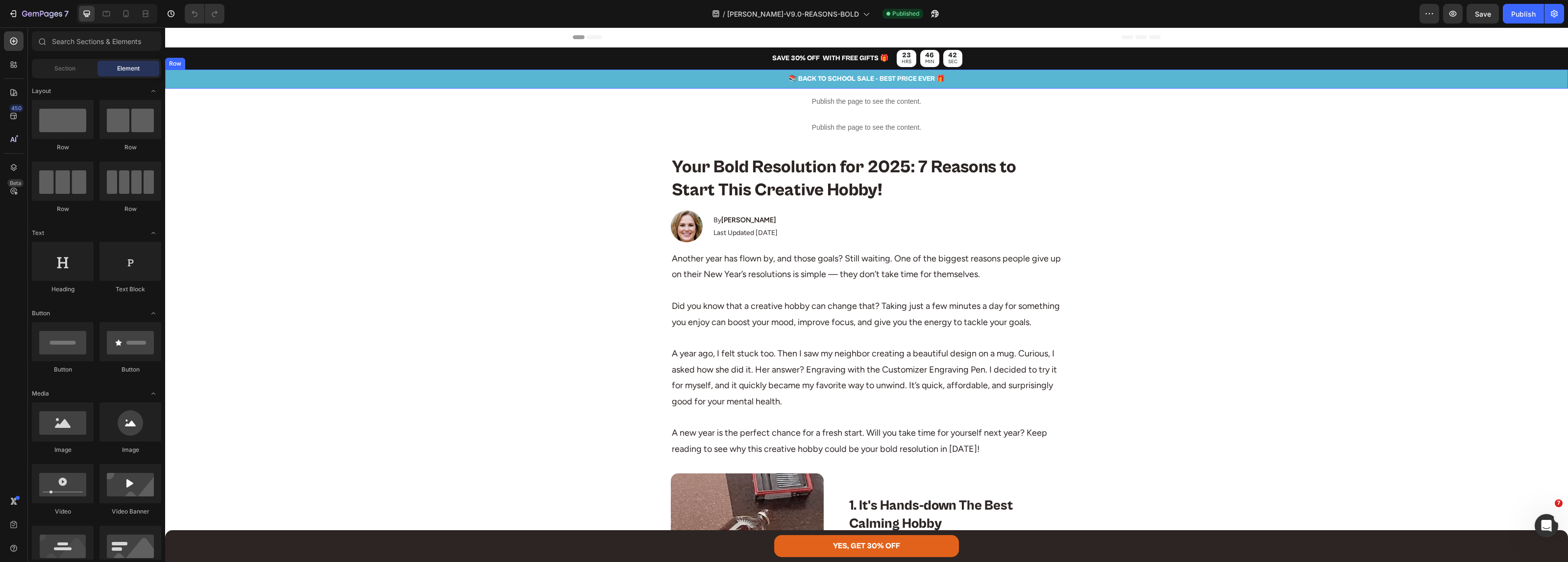
click at [836, 80] on p "📚 BACK TO SCHOOL SALE - BEST PRICE EVER 🎁" at bounding box center [866, 79] width 1401 height 12
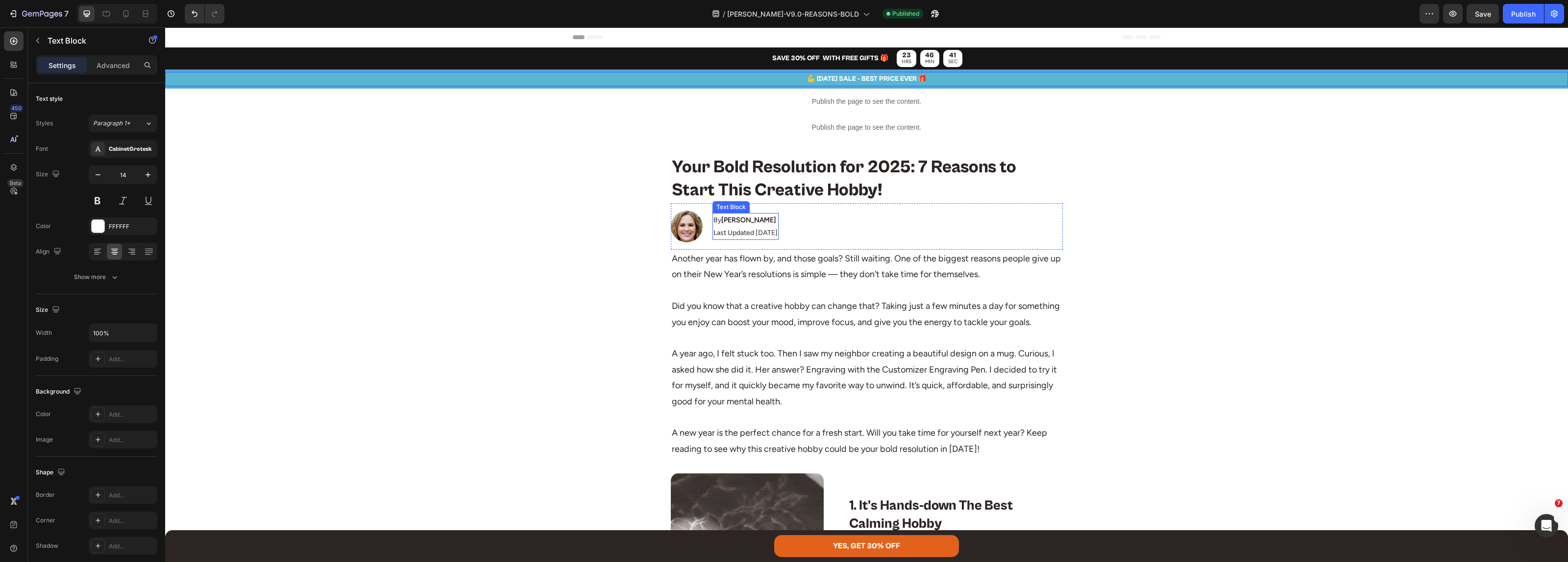
click at [761, 224] on p "By Emily R." at bounding box center [745, 220] width 64 height 12
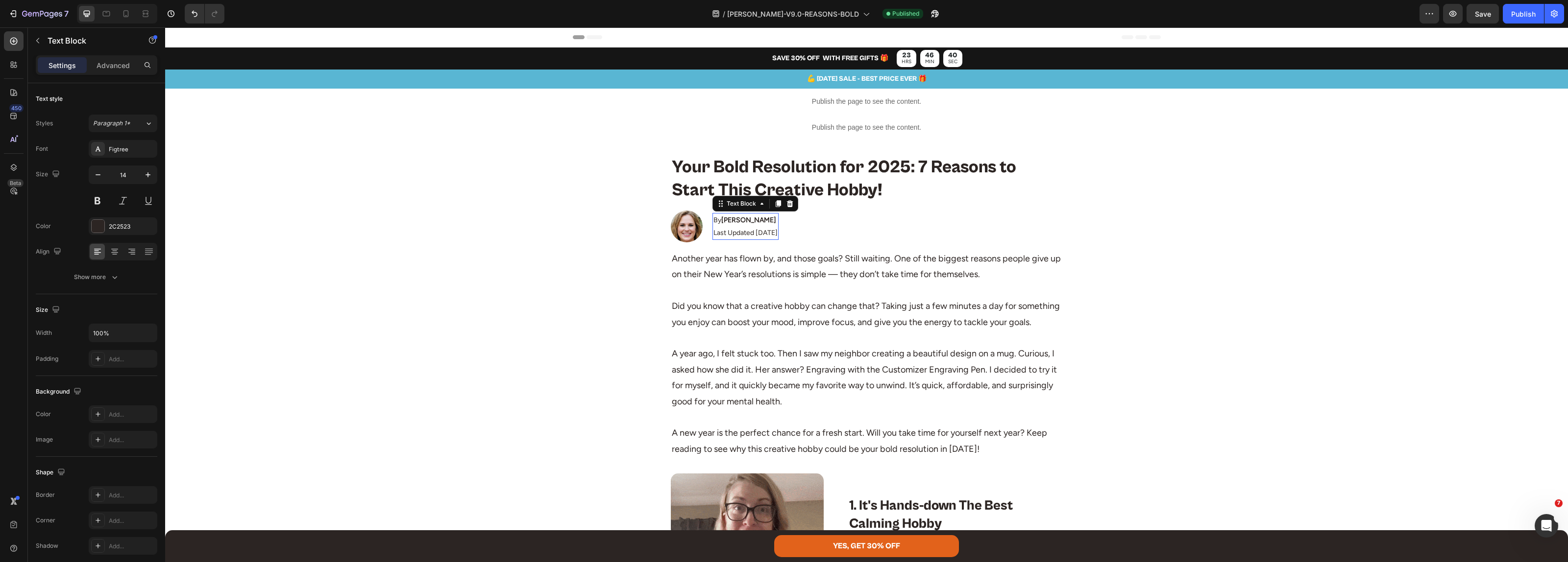
click at [758, 235] on p "Last Updated [DATE]" at bounding box center [745, 233] width 64 height 12
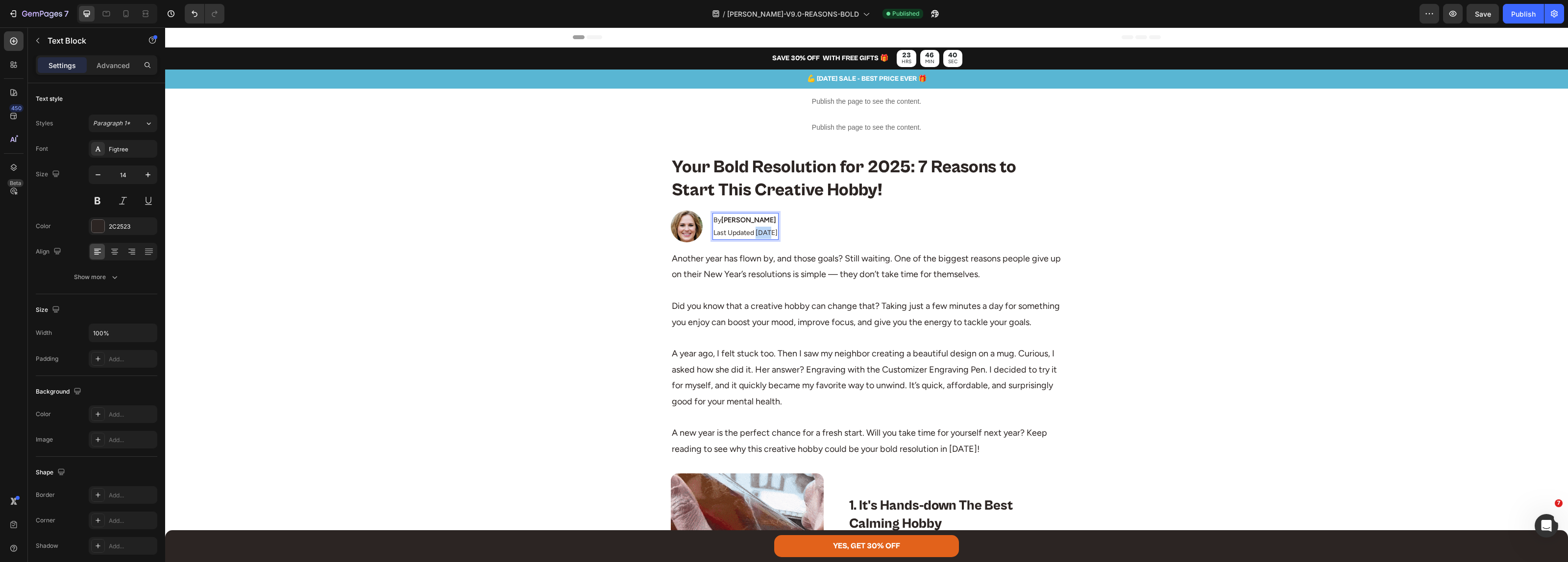
click at [758, 235] on p "Last Updated [DATE]" at bounding box center [745, 233] width 64 height 12
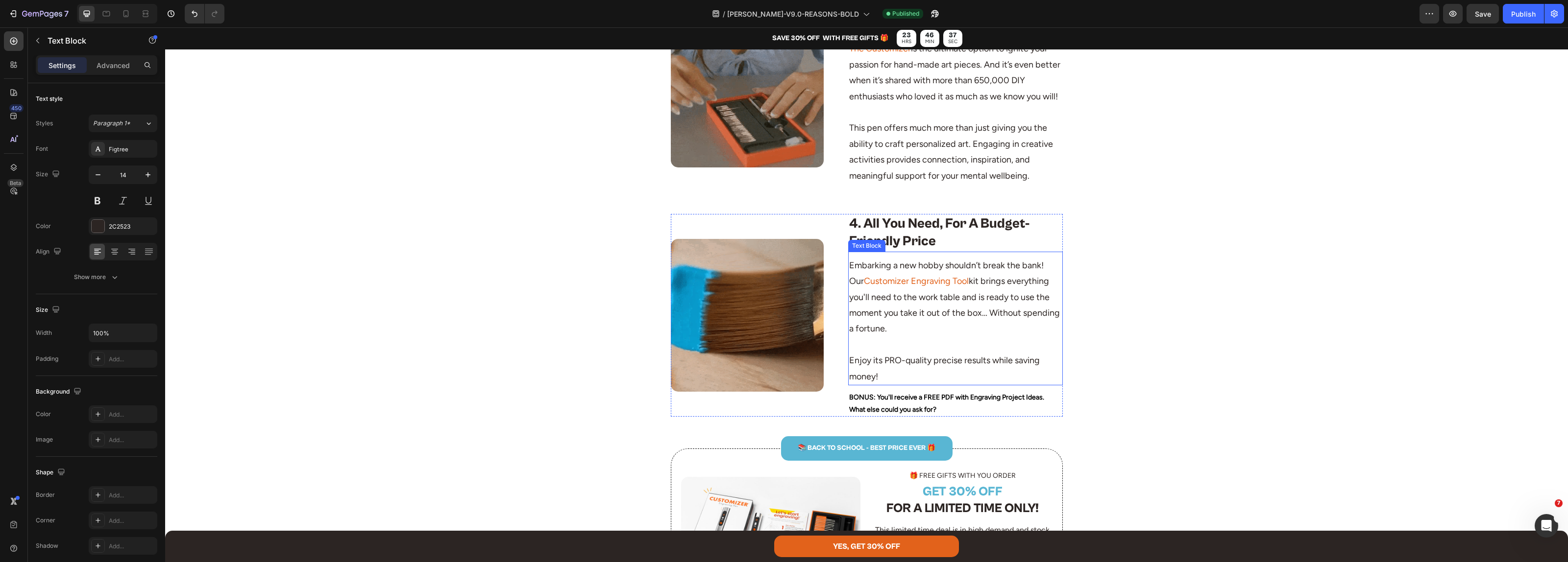
scroll to position [1163, 0]
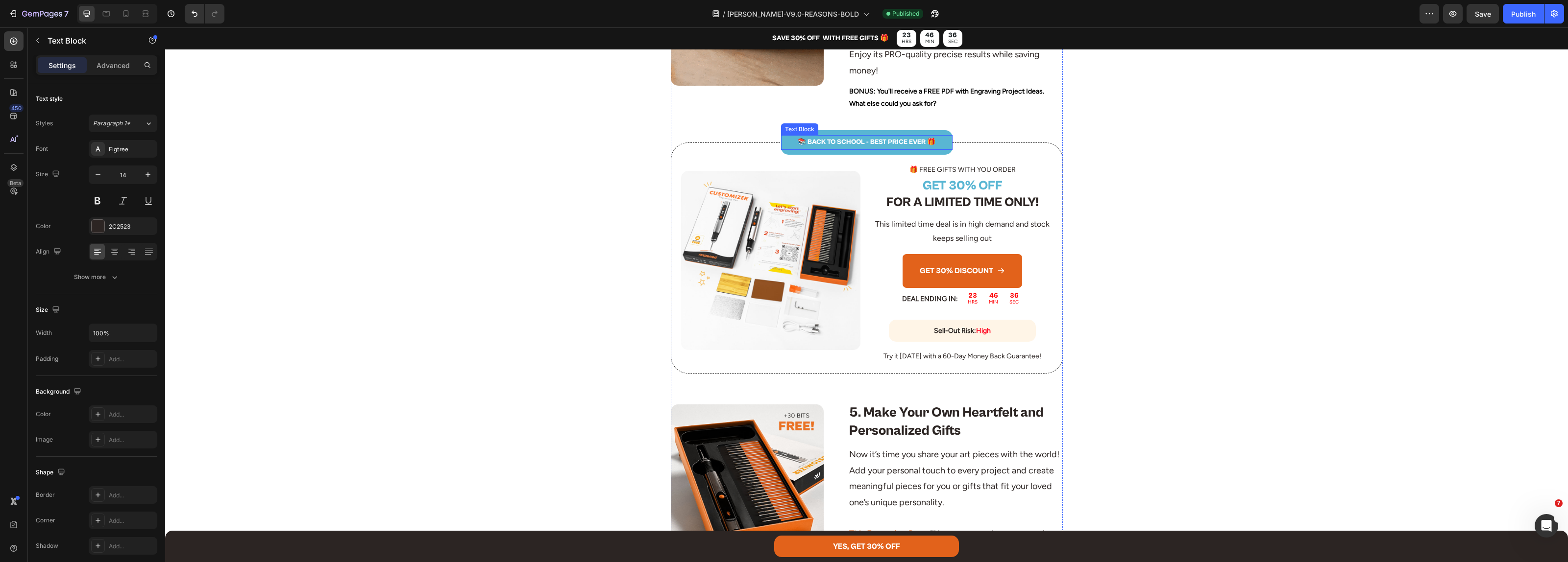
click at [859, 148] on p "📚 BACK TO SCHOOL - BEST PRICE EVER 🎁" at bounding box center [867, 142] width 170 height 12
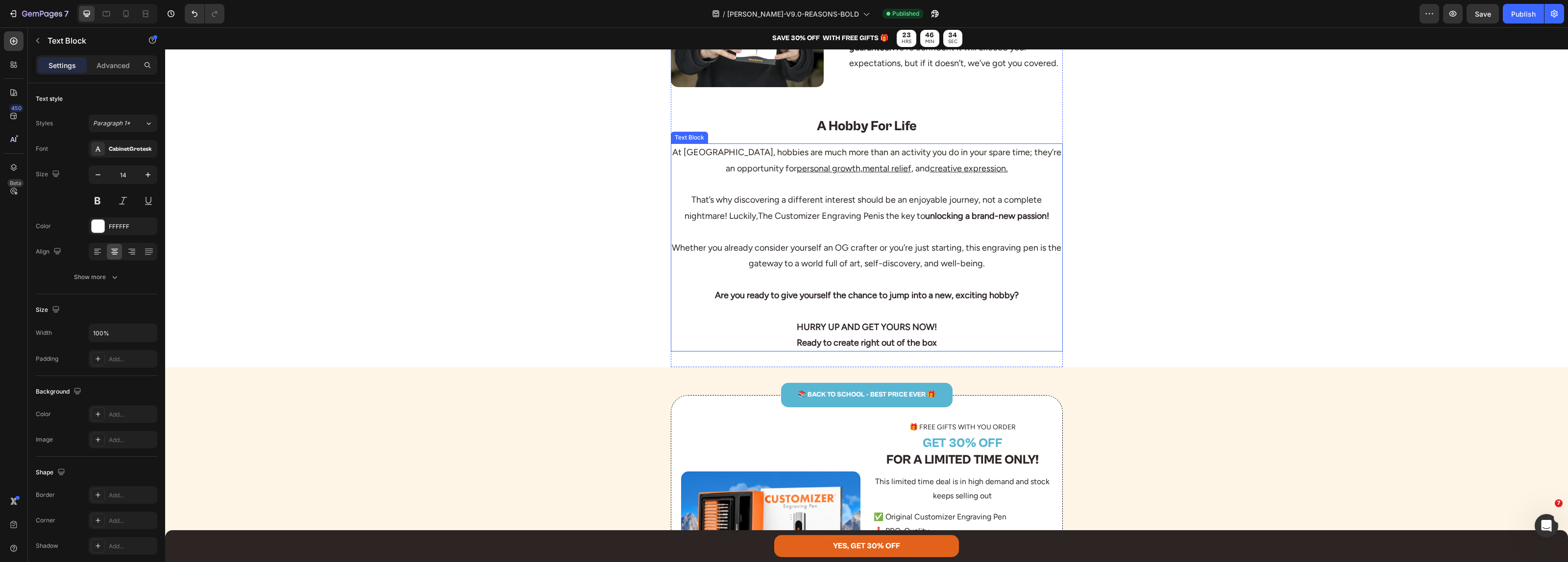
scroll to position [2203, 0]
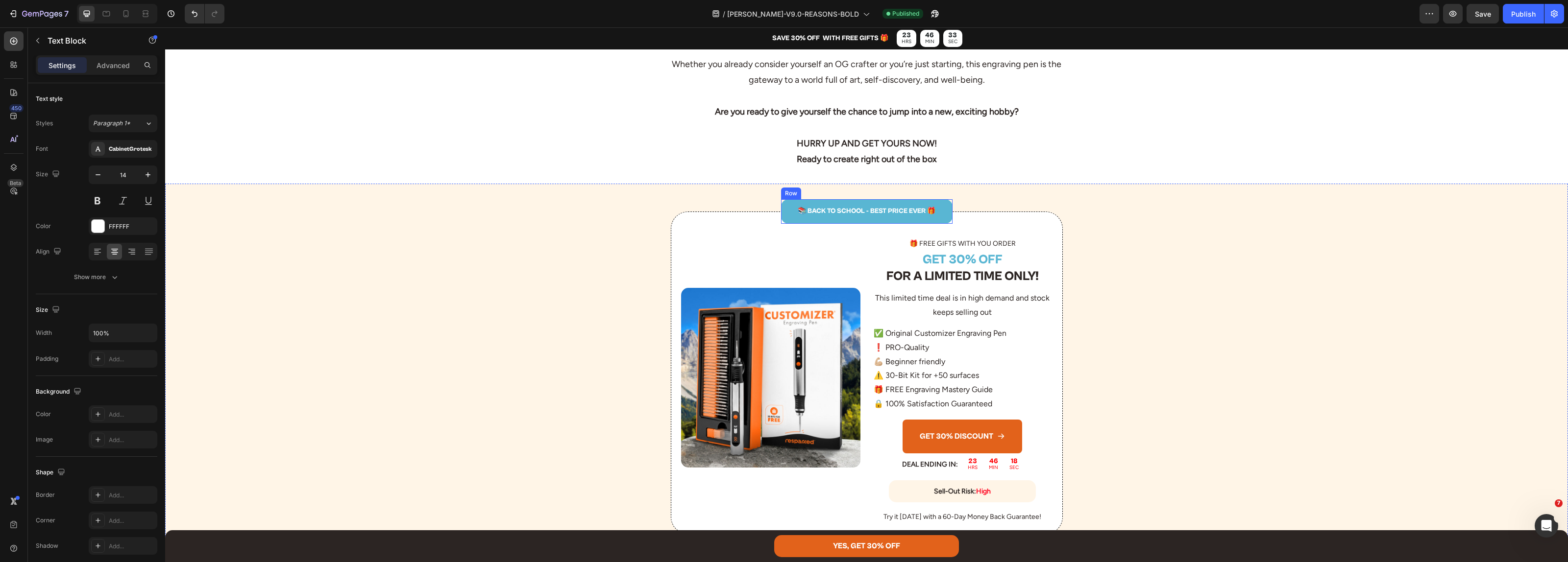
click at [843, 217] on p "📚 BACK TO SCHOOL - BEST PRICE EVER 🎁" at bounding box center [867, 211] width 170 height 12
click at [1537, 15] on button "Publish" at bounding box center [1524, 13] width 41 height 19
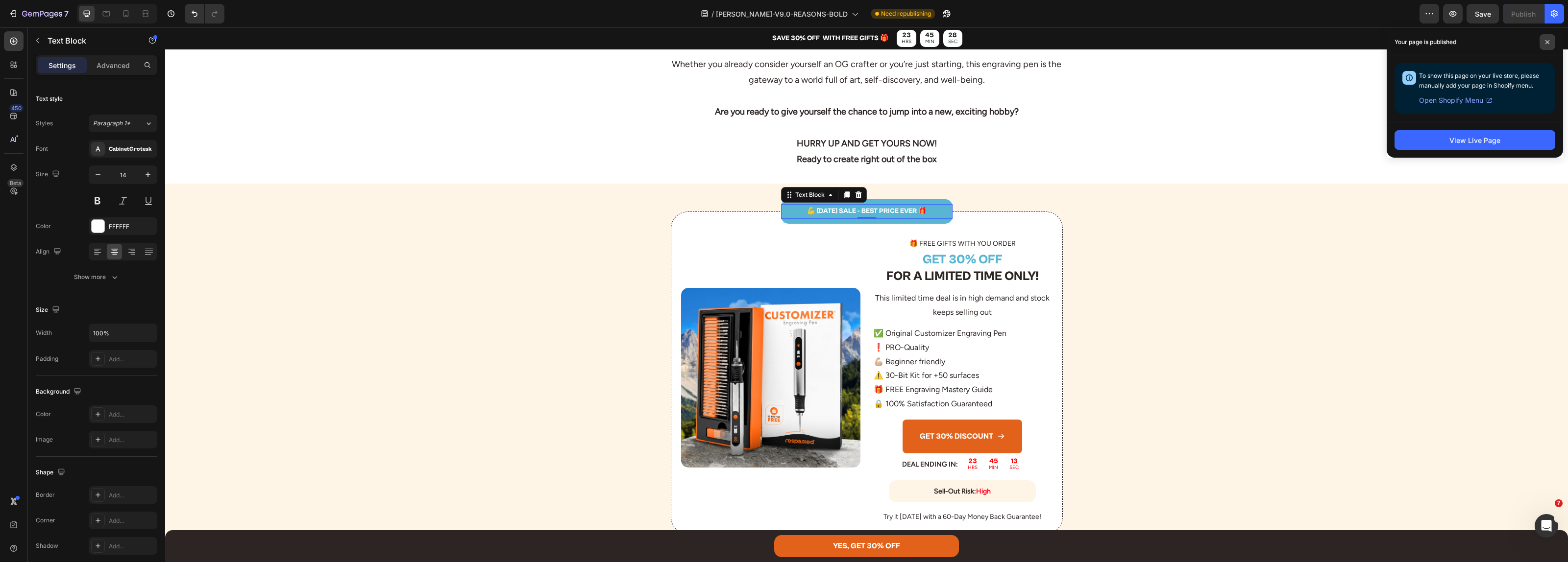
click at [1547, 37] on span at bounding box center [1547, 42] width 16 height 16
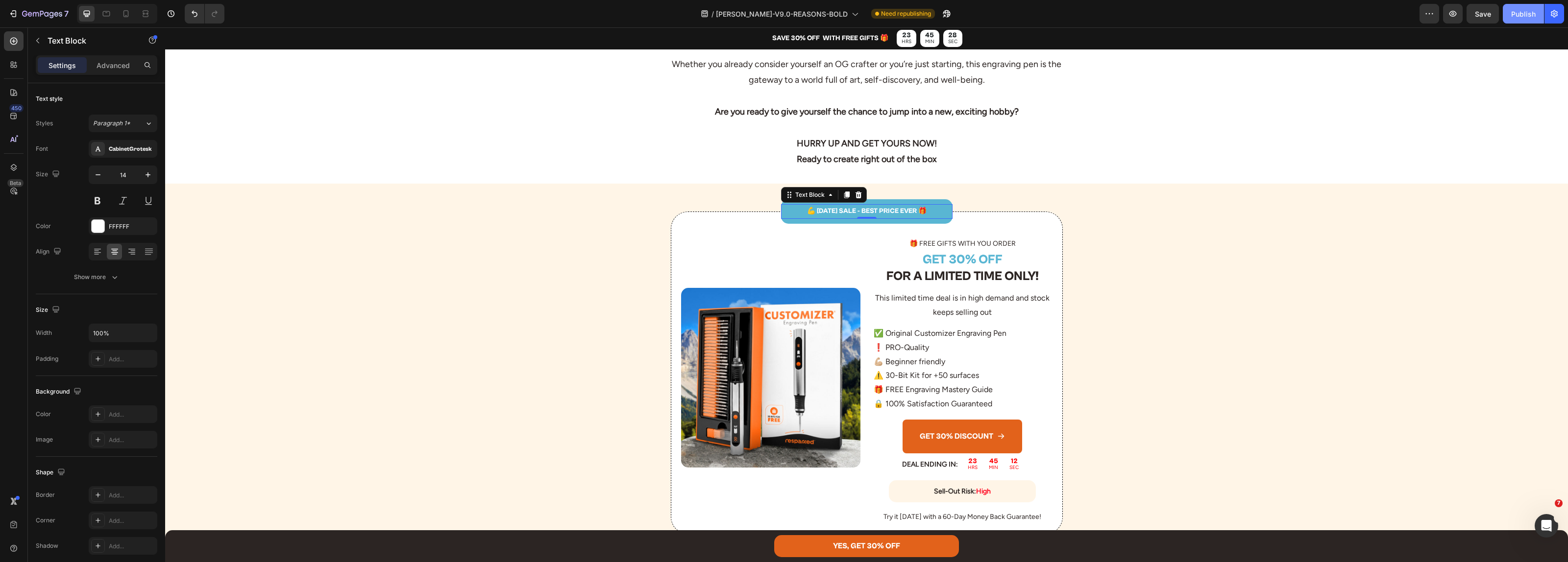
click at [1524, 18] on div "Publish" at bounding box center [1524, 13] width 24 height 10
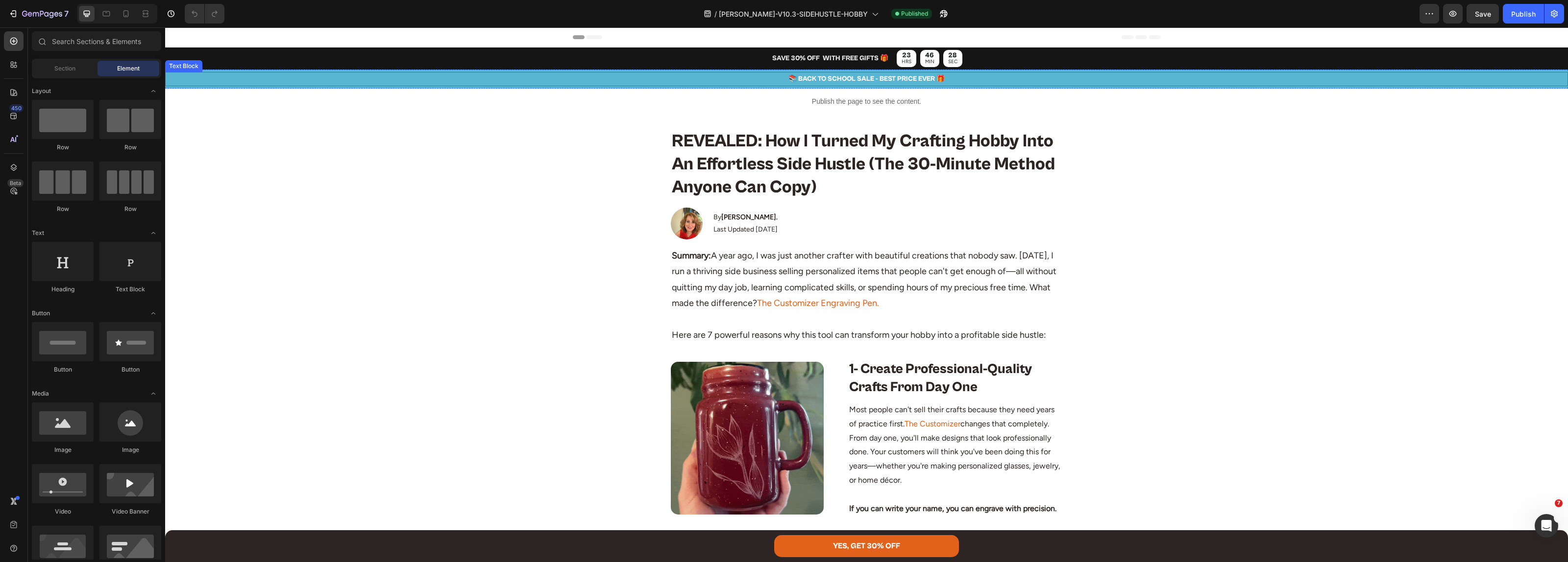
click at [848, 82] on p "📚 BACK TO SCHOOL SALE - BEST PRICE EVER 🎁" at bounding box center [866, 79] width 1401 height 12
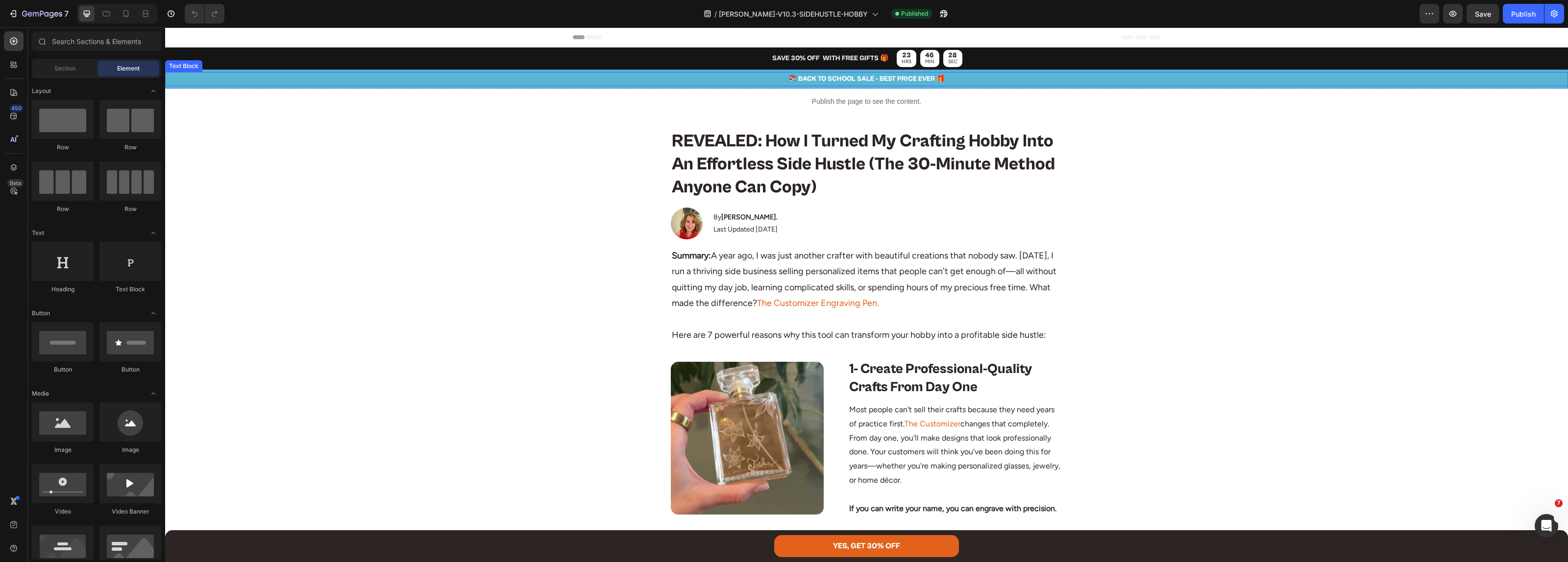
click at [848, 82] on p "📚 BACK TO SCHOOL SALE - BEST PRICE EVER 🎁" at bounding box center [866, 79] width 1401 height 12
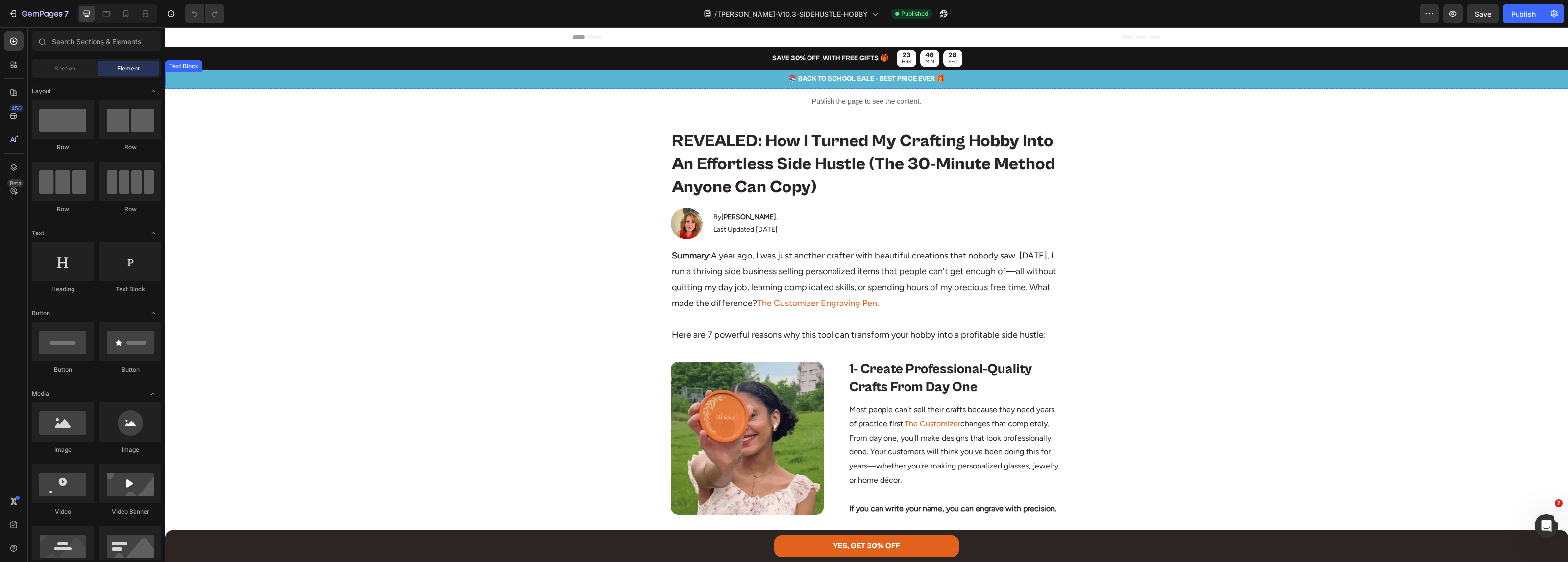
click at [848, 82] on p "📚 BACK TO SCHOOL SALE - BEST PRICE EVER 🎁" at bounding box center [866, 79] width 1401 height 12
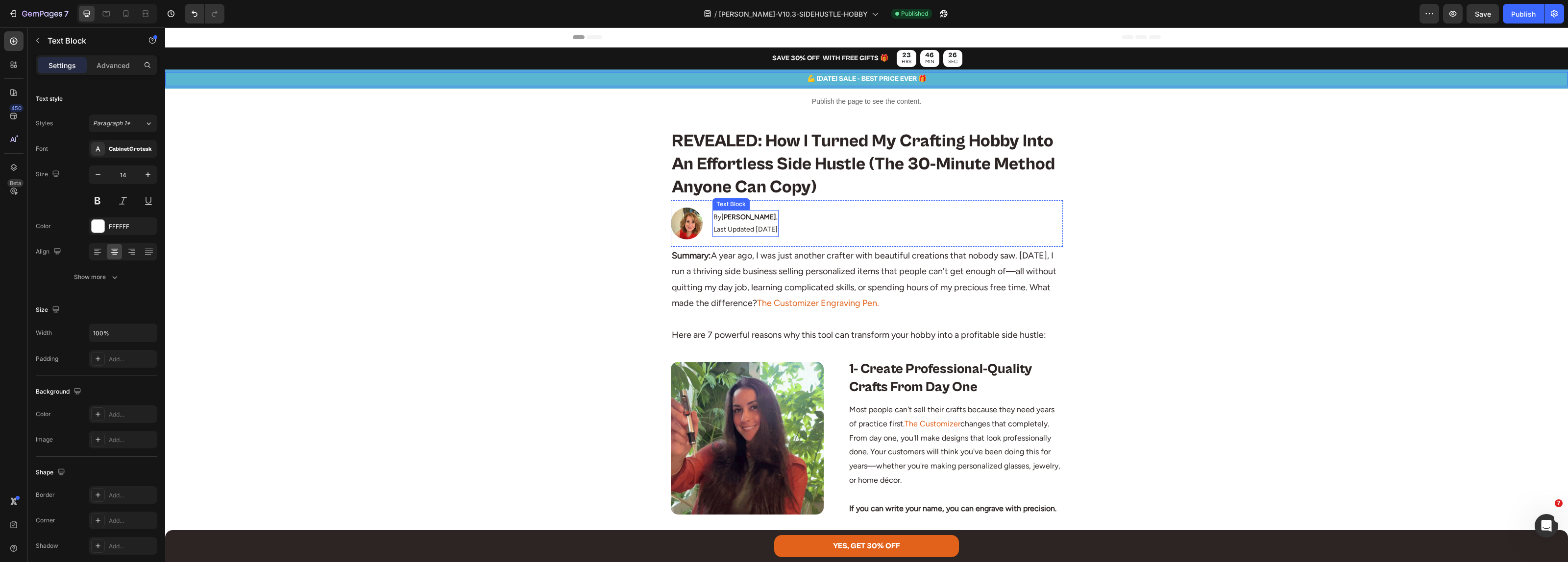
click at [744, 230] on p "Last Updated [DATE]" at bounding box center [745, 229] width 64 height 12
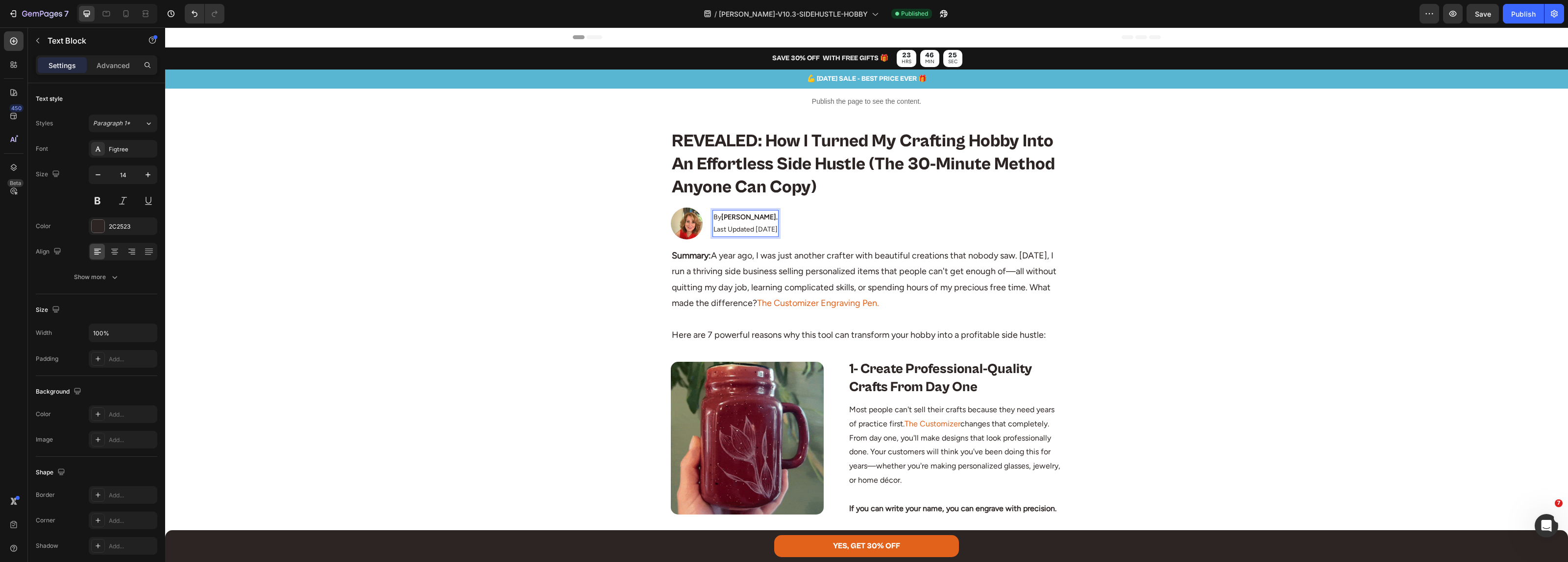
click at [756, 231] on p "Last Updated [DATE]" at bounding box center [745, 229] width 64 height 12
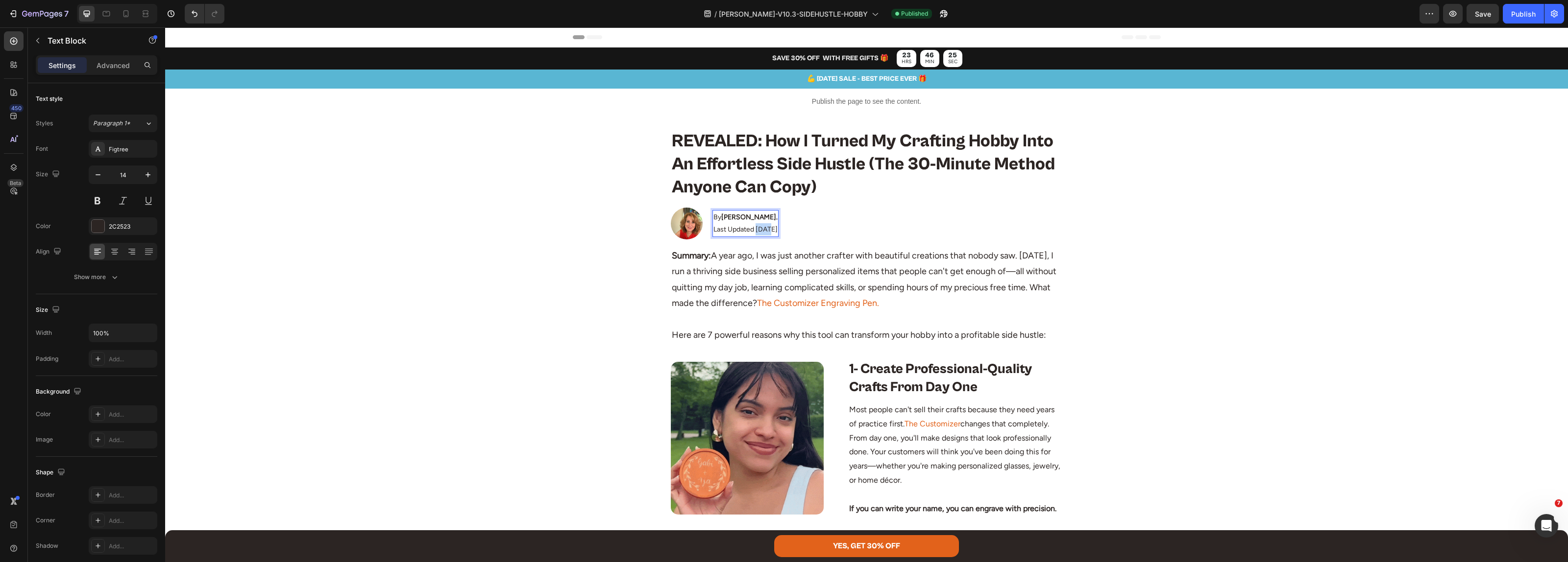
click at [756, 231] on p "Last Updated [DATE]" at bounding box center [745, 229] width 64 height 12
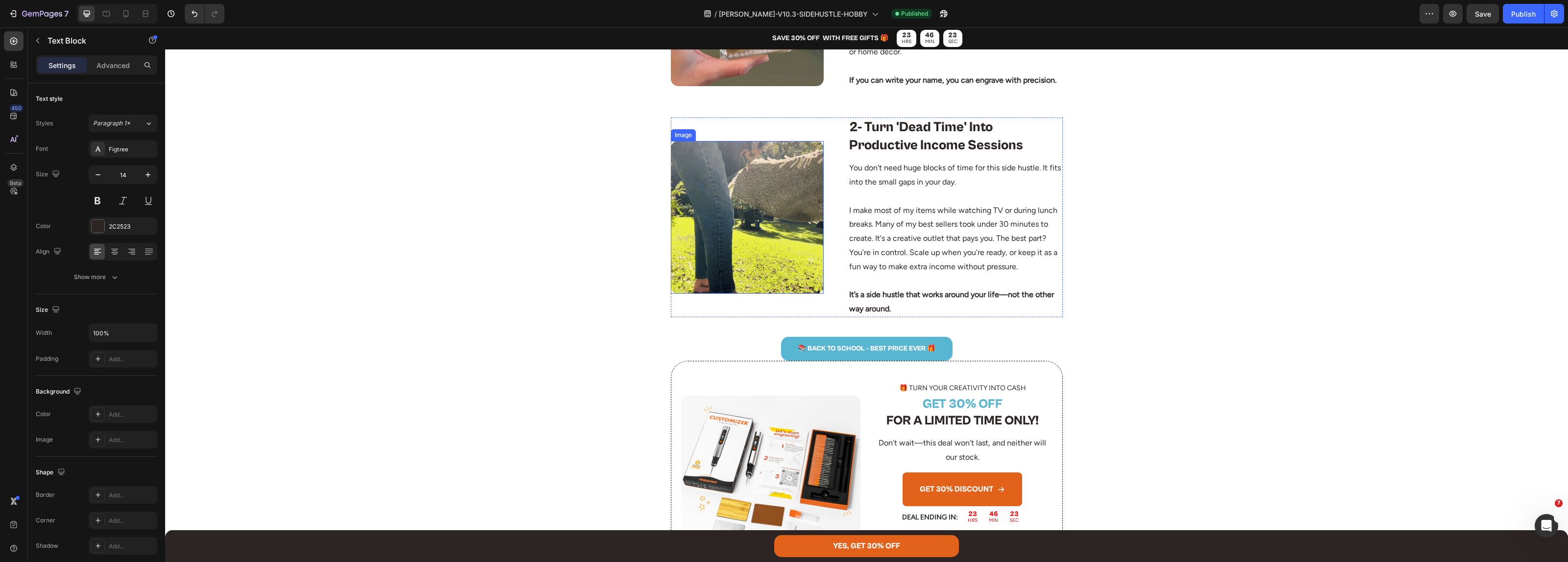
scroll to position [490, 0]
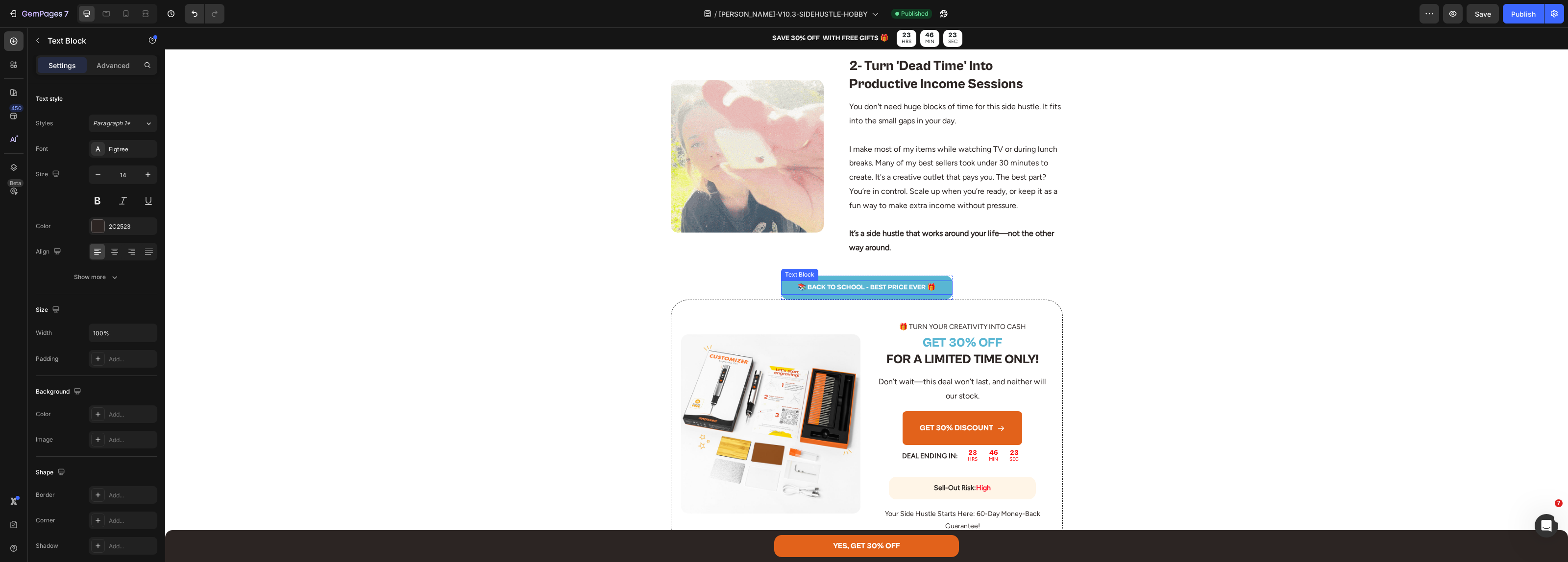
click at [848, 290] on p "📚 BACK TO SCHOOL - BEST PRICE EVER 🎁" at bounding box center [867, 288] width 170 height 12
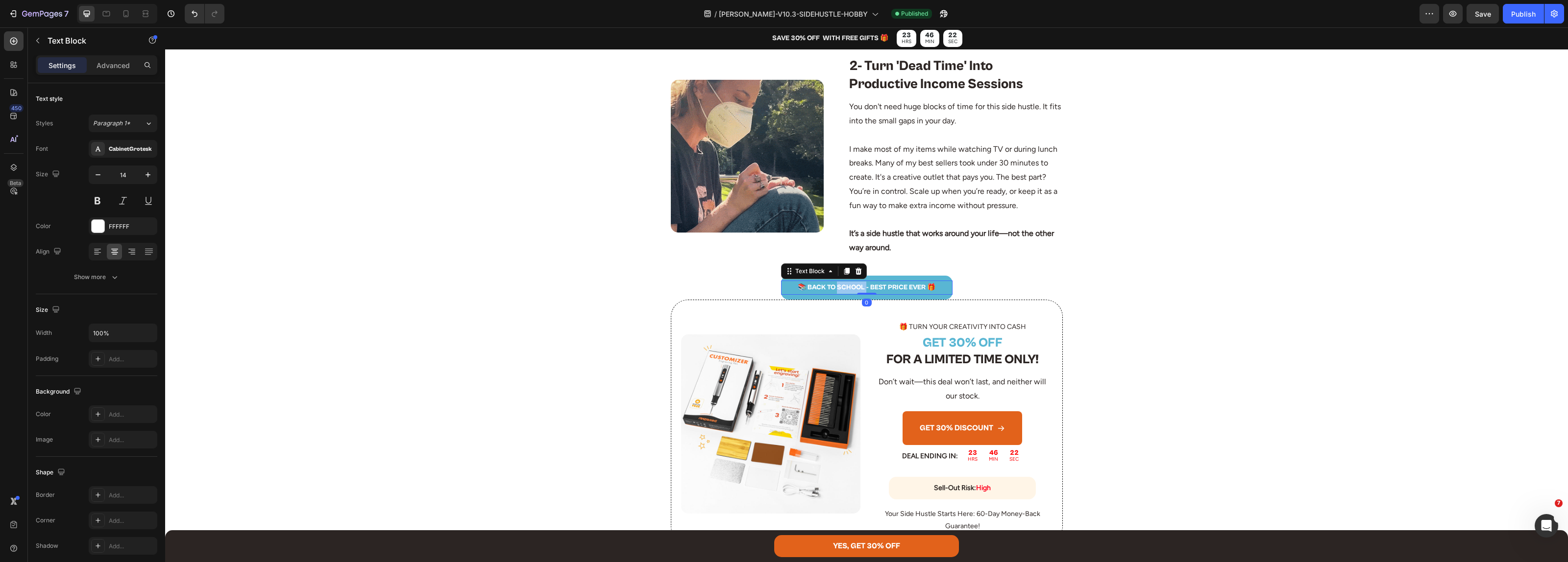
click at [848, 290] on p "📚 BACK TO SCHOOL - BEST PRICE EVER 🎁" at bounding box center [867, 288] width 170 height 12
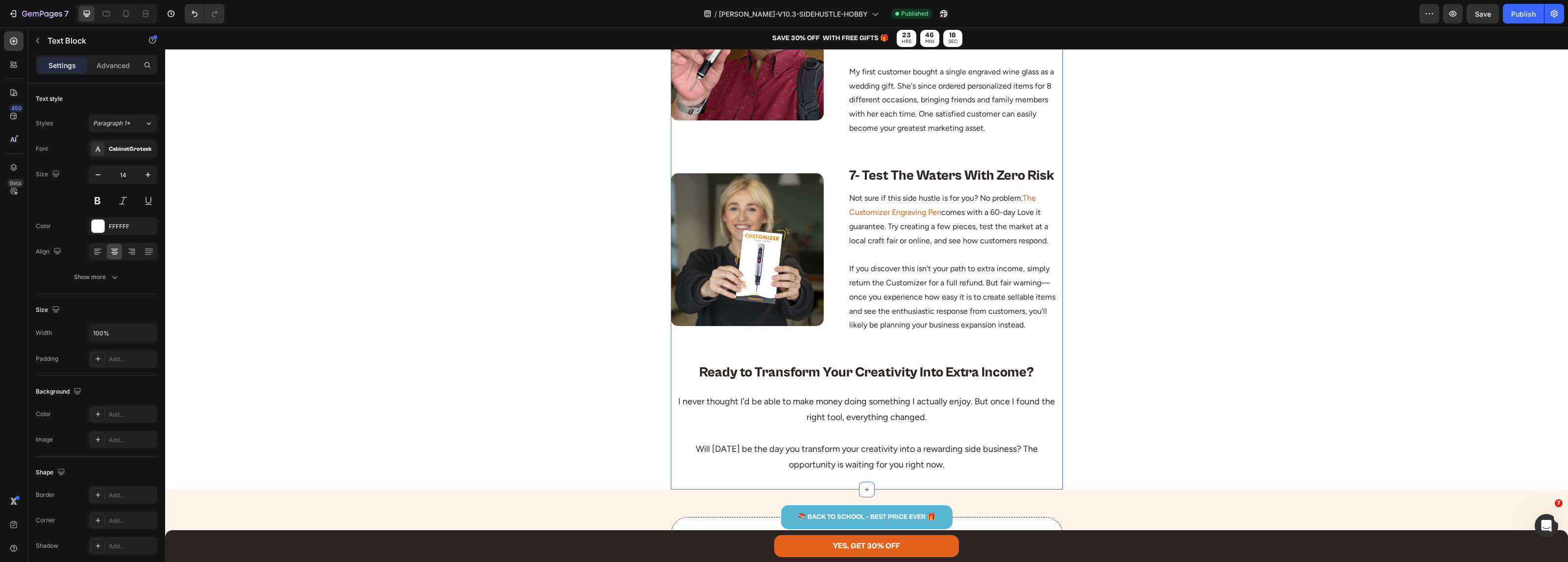
scroll to position [1897, 0]
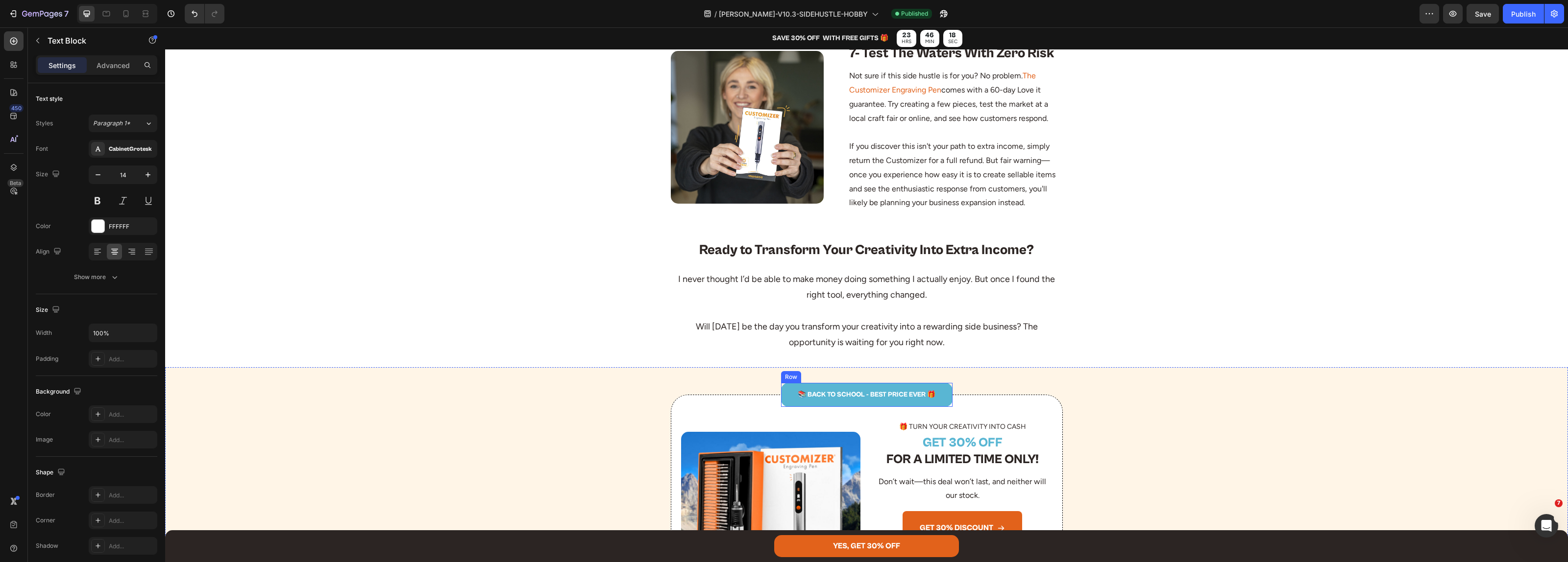
click at [851, 395] on p "📚 BACK TO SCHOOL - BEST PRICE EVER 🎁" at bounding box center [867, 395] width 170 height 12
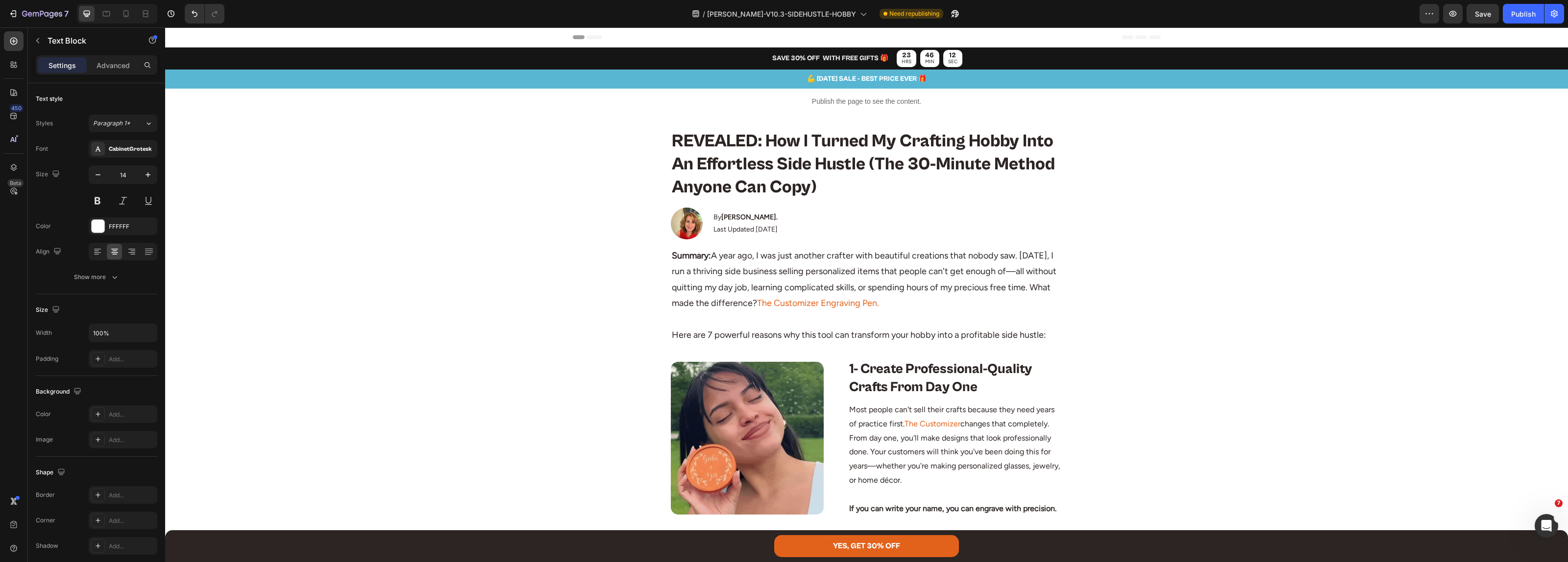
scroll to position [490, 0]
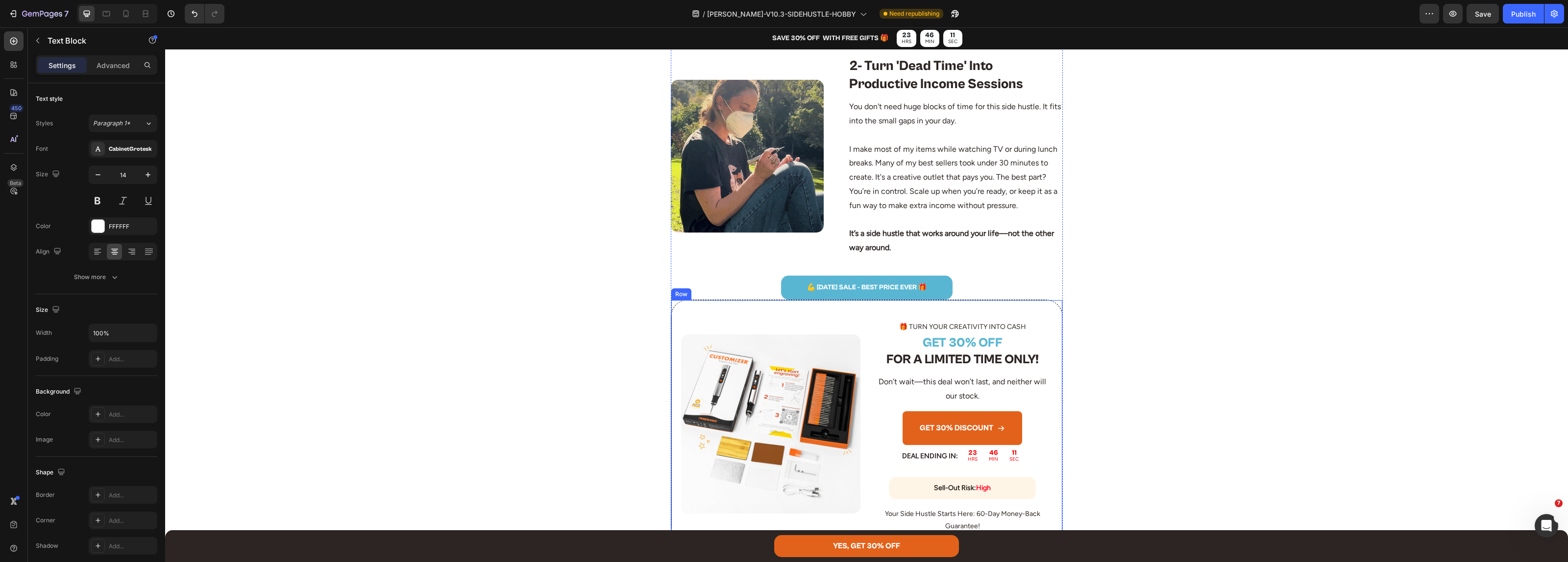
click at [973, 309] on div "Image 🎁 TURN YOUR CREATIVITY INTO CASH Text Block GET 30% OFF FOR A LIMITED TIM…" at bounding box center [867, 422] width 392 height 244
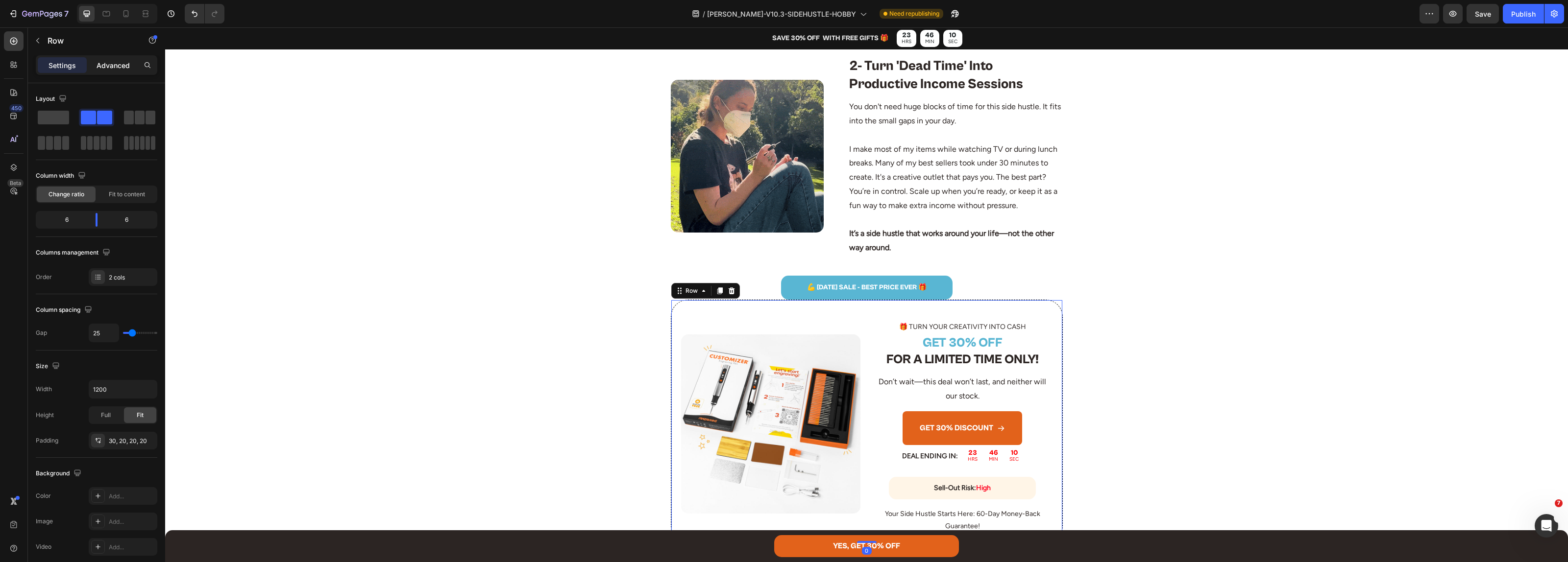
click at [110, 72] on div "Advanced" at bounding box center [113, 65] width 49 height 16
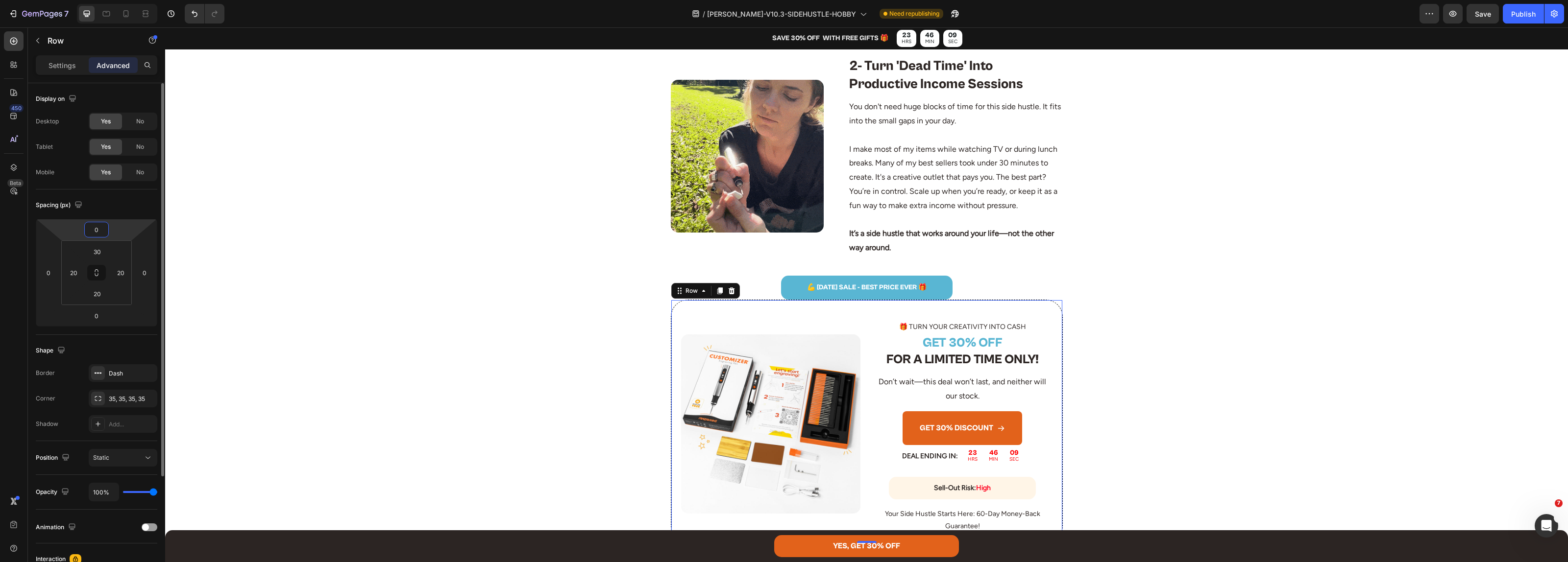
click at [97, 231] on input "0" at bounding box center [96, 229] width 19 height 15
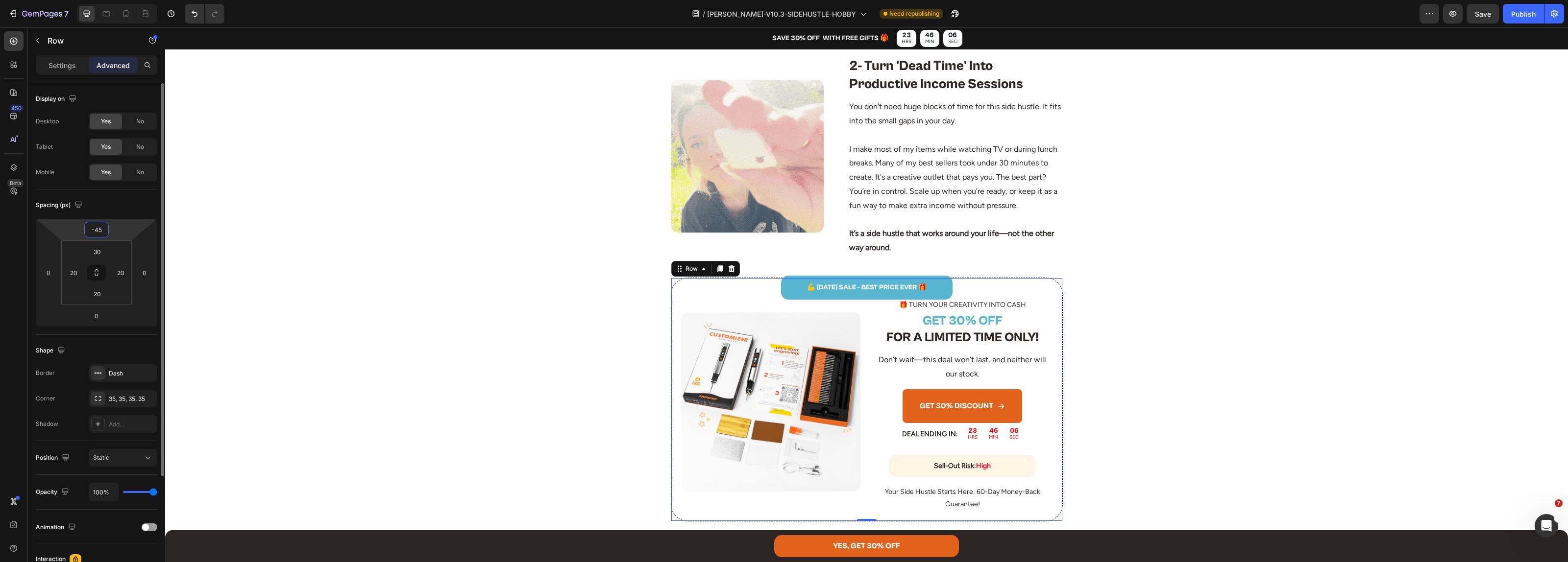
type input "-4"
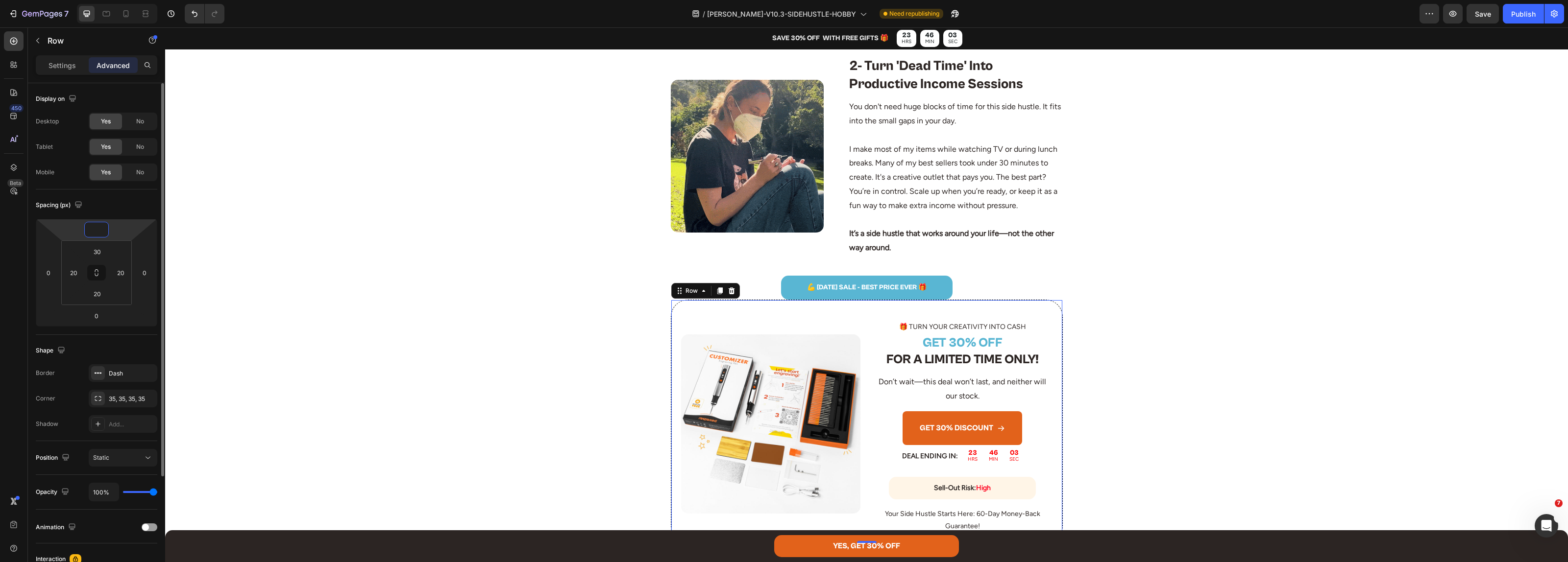
type input "-30"
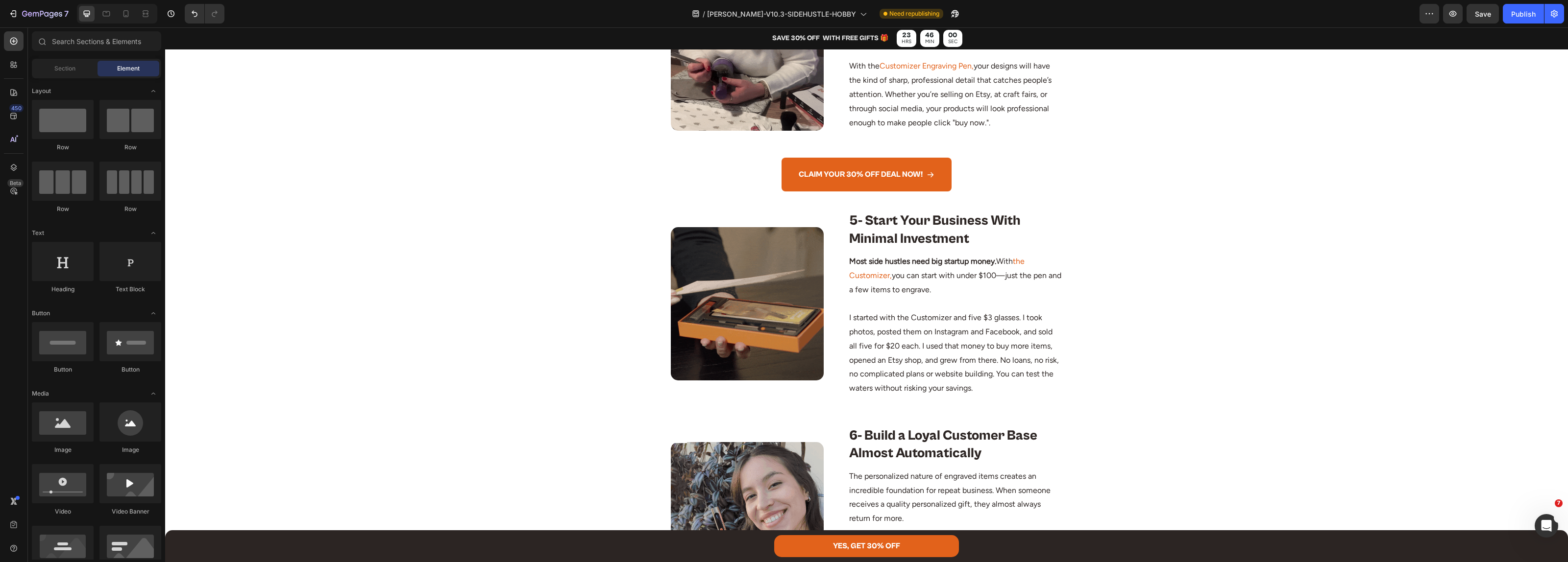
scroll to position [1347, 0]
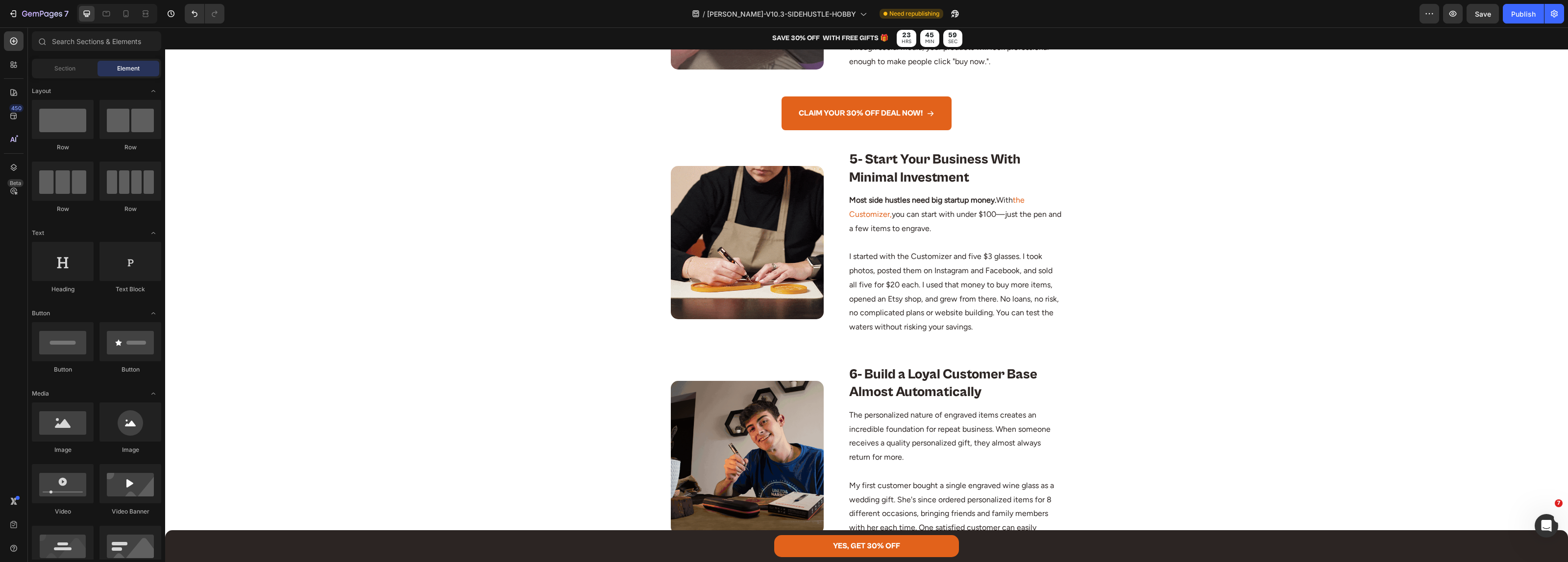
click at [1522, 11] on div "Publish" at bounding box center [1524, 13] width 24 height 10
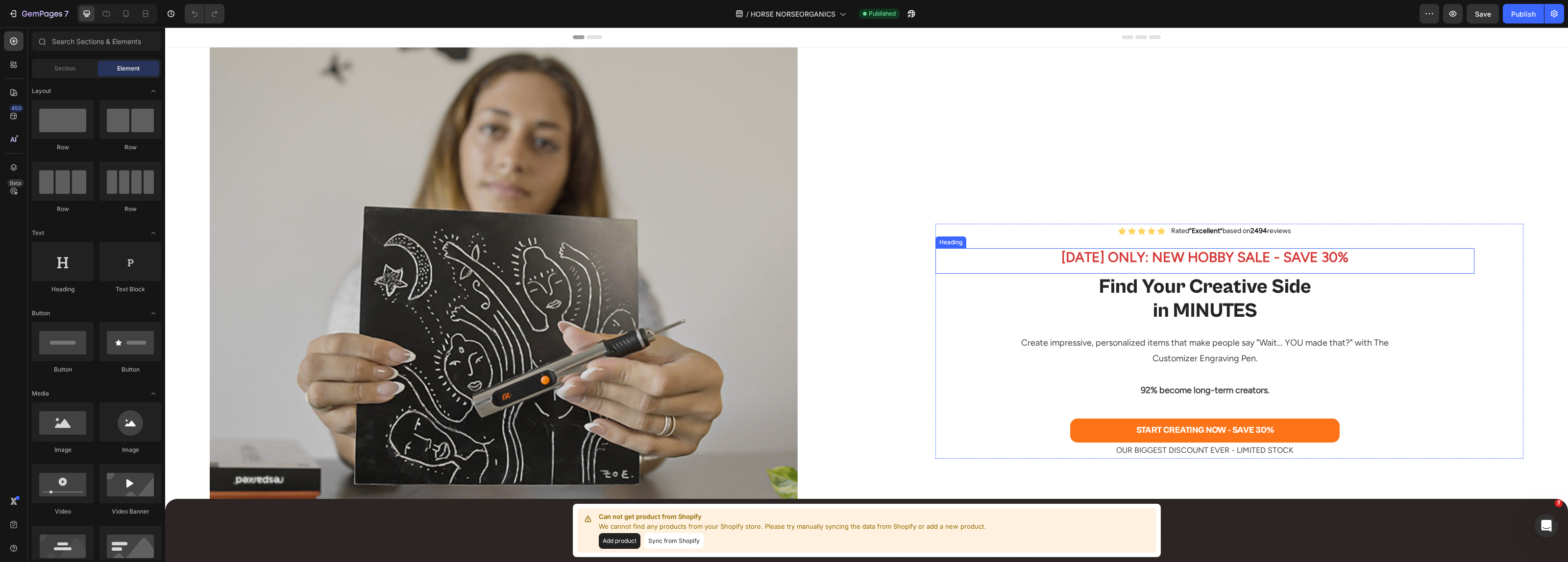
click at [1203, 255] on h2 "[DATE] ONLY: NEW HOBBY SALE - SAVE 30%" at bounding box center [1205, 257] width 539 height 19
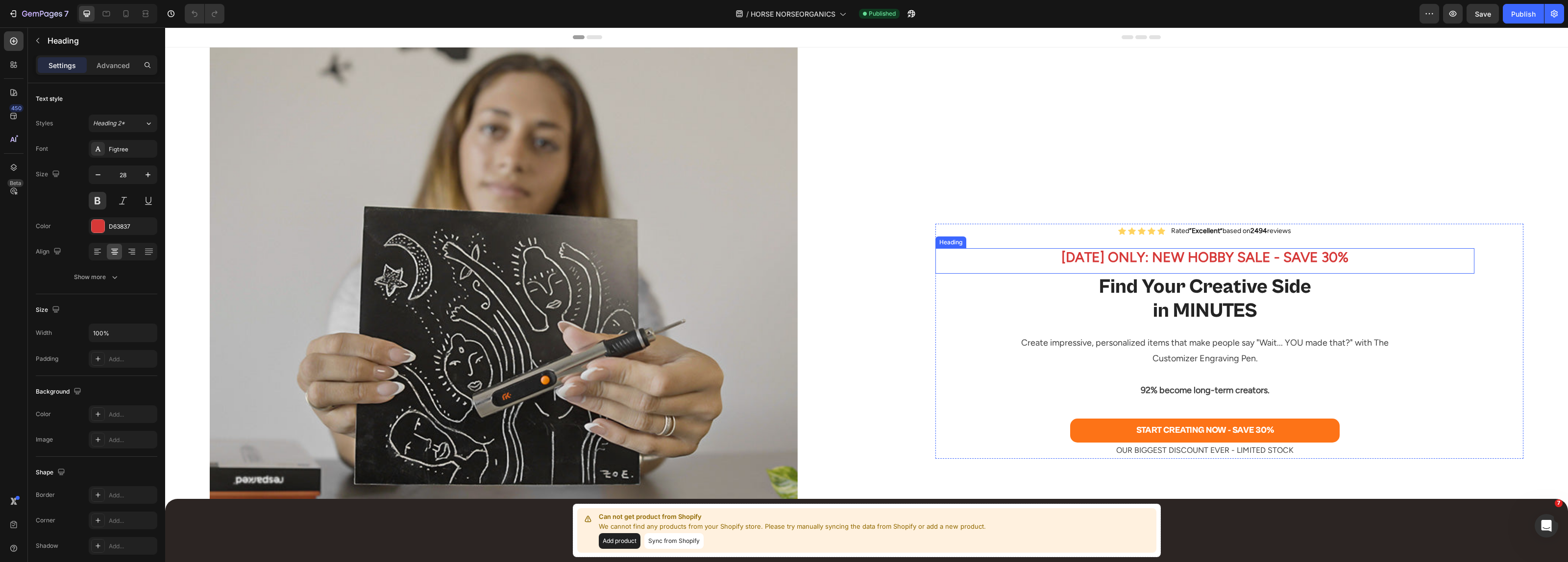
click at [1228, 260] on h2 "[DATE] ONLY: NEW HOBBY SALE - SAVE 30%" at bounding box center [1205, 257] width 539 height 19
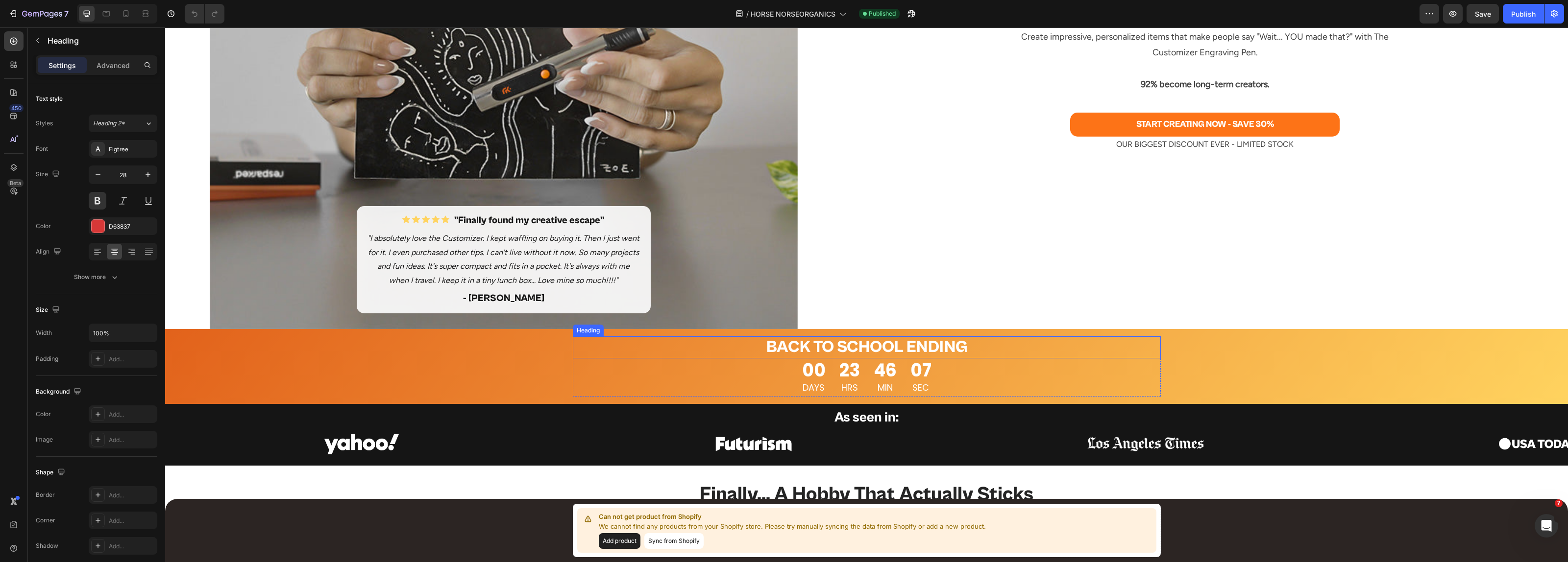
click at [844, 345] on h2 "BACK TO SCHOOL ENDING" at bounding box center [867, 347] width 588 height 22
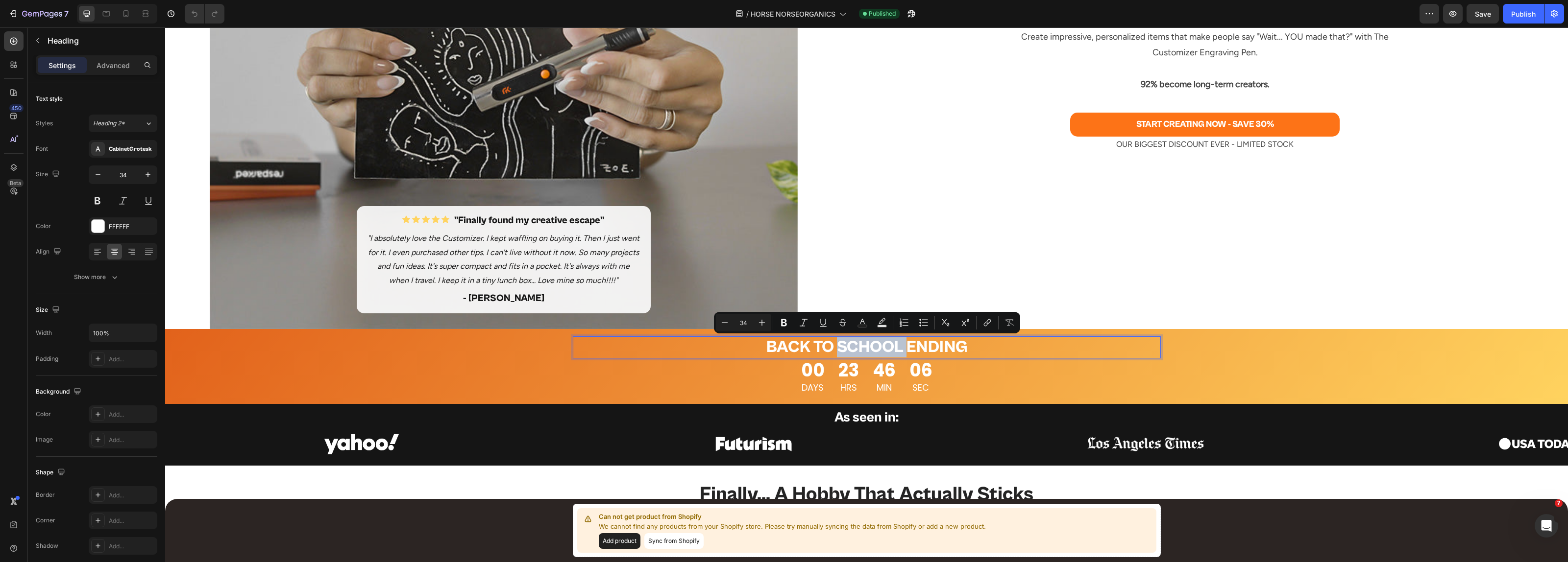
click at [886, 349] on p "BACK TO SCHOOL ENDING" at bounding box center [867, 347] width 586 height 20
drag, startPoint x: 898, startPoint y: 349, endPoint x: 760, endPoint y: 356, distance: 138.2
click at [760, 356] on p "BACK TO SCHOOL ENDING" at bounding box center [867, 347] width 586 height 20
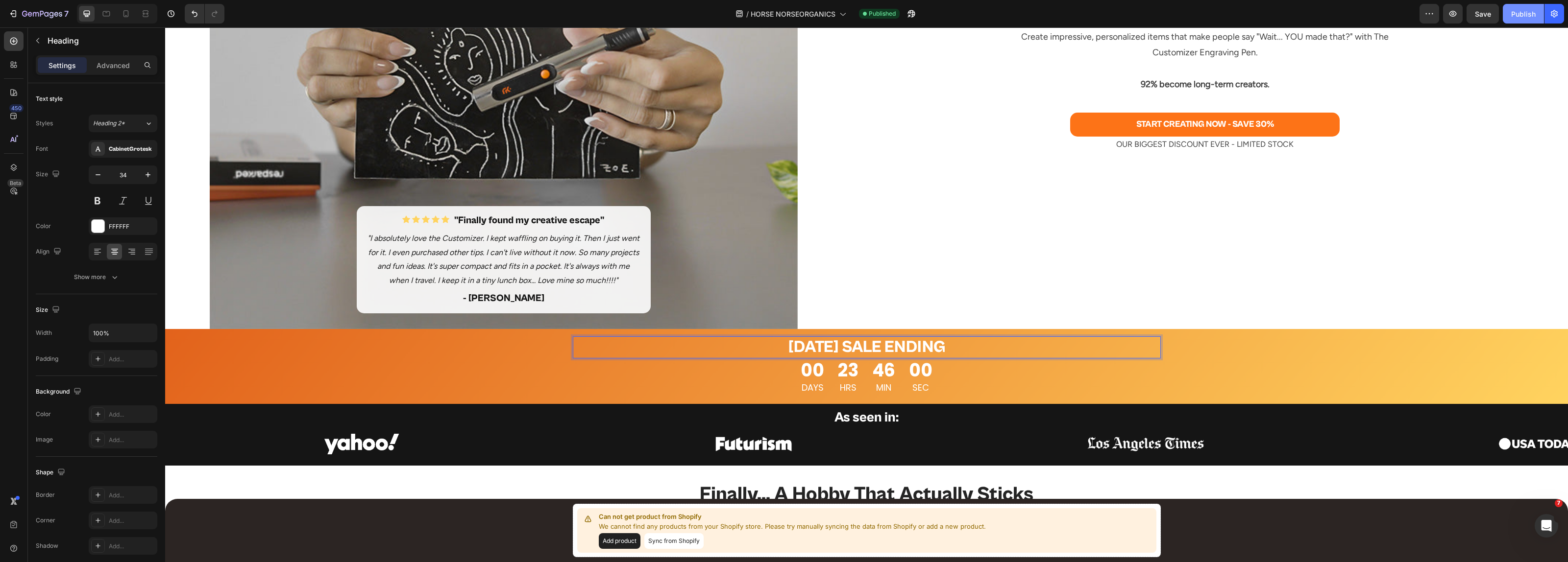
click at [1516, 10] on div "Publish" at bounding box center [1524, 13] width 24 height 10
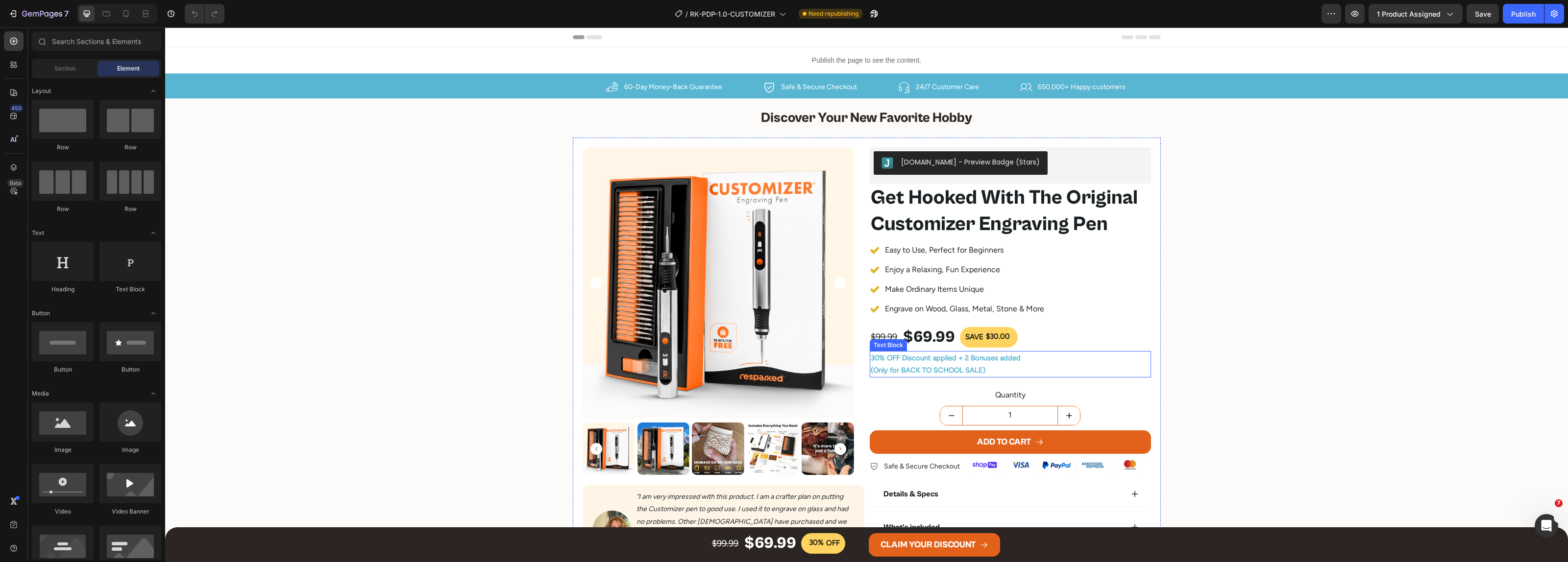
click at [915, 372] on span "(Only for BACK TO SCHOOL SALE)" at bounding box center [928, 370] width 114 height 9
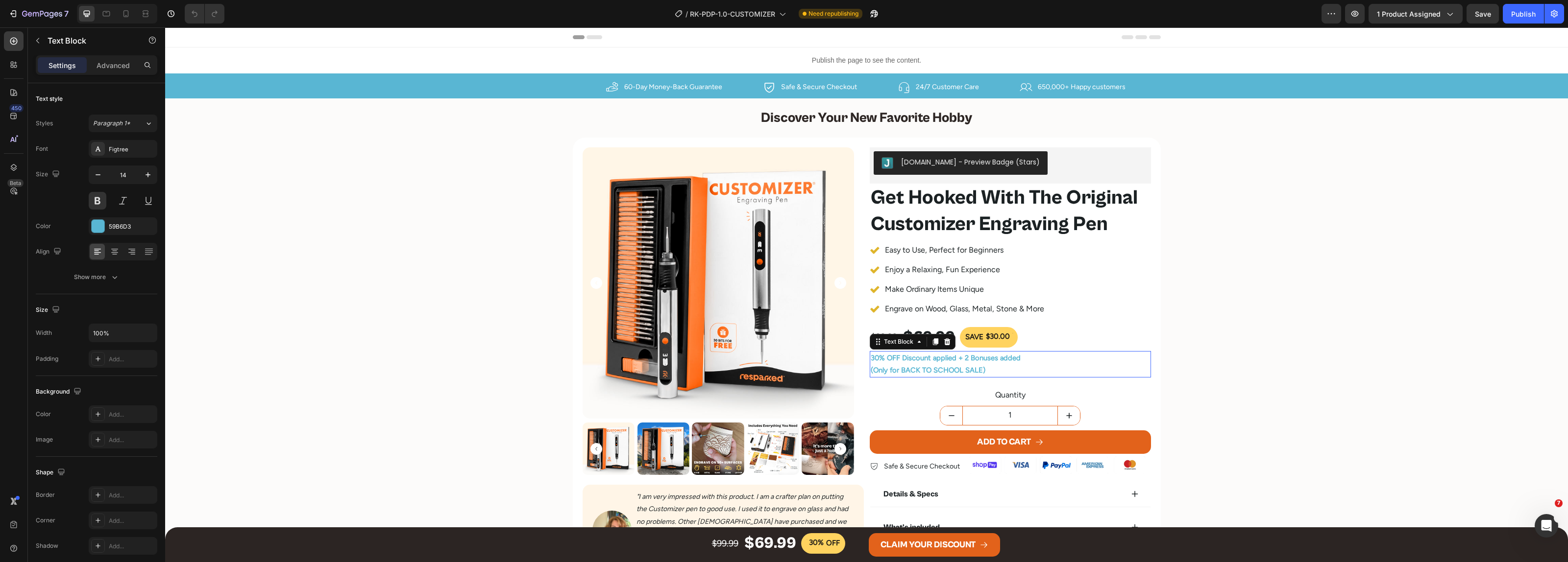
click at [897, 375] on span "(Only for BACK TO SCHOOL SALE)" at bounding box center [928, 370] width 114 height 9
drag, startPoint x: 897, startPoint y: 373, endPoint x: 976, endPoint y: 373, distance: 79.0
click at [976, 373] on span "(Only for BACK TO SCHOOL SALE)" at bounding box center [928, 370] width 114 height 9
click at [908, 371] on span "(Only for 💪 [DATE] SALE - BEST PRICE EVER 🎁)" at bounding box center [952, 370] width 163 height 9
drag, startPoint x: 954, startPoint y: 372, endPoint x: 1026, endPoint y: 372, distance: 72.0
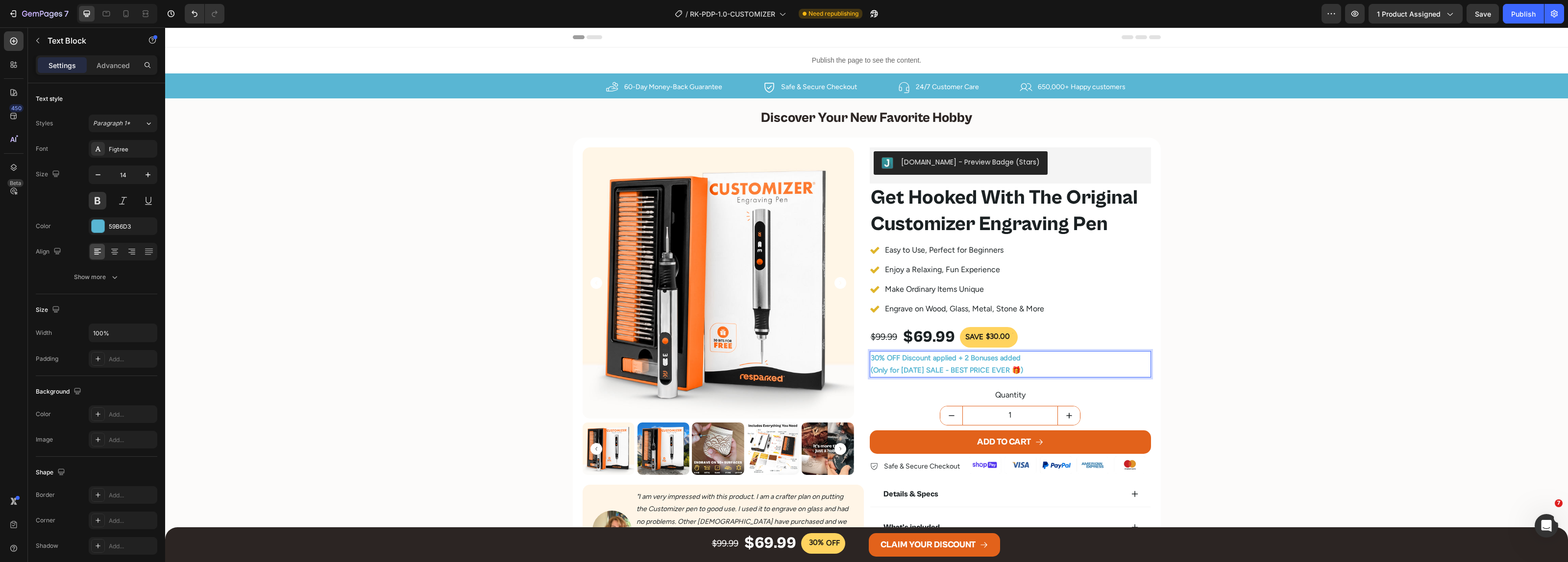
click at [1023, 372] on span "(Only for [DATE] SALE - BEST PRICE EVER 🎁)" at bounding box center [947, 370] width 152 height 9
click at [925, 544] on div "CLAIM YOUR DISCOUNT" at bounding box center [928, 545] width 95 height 16
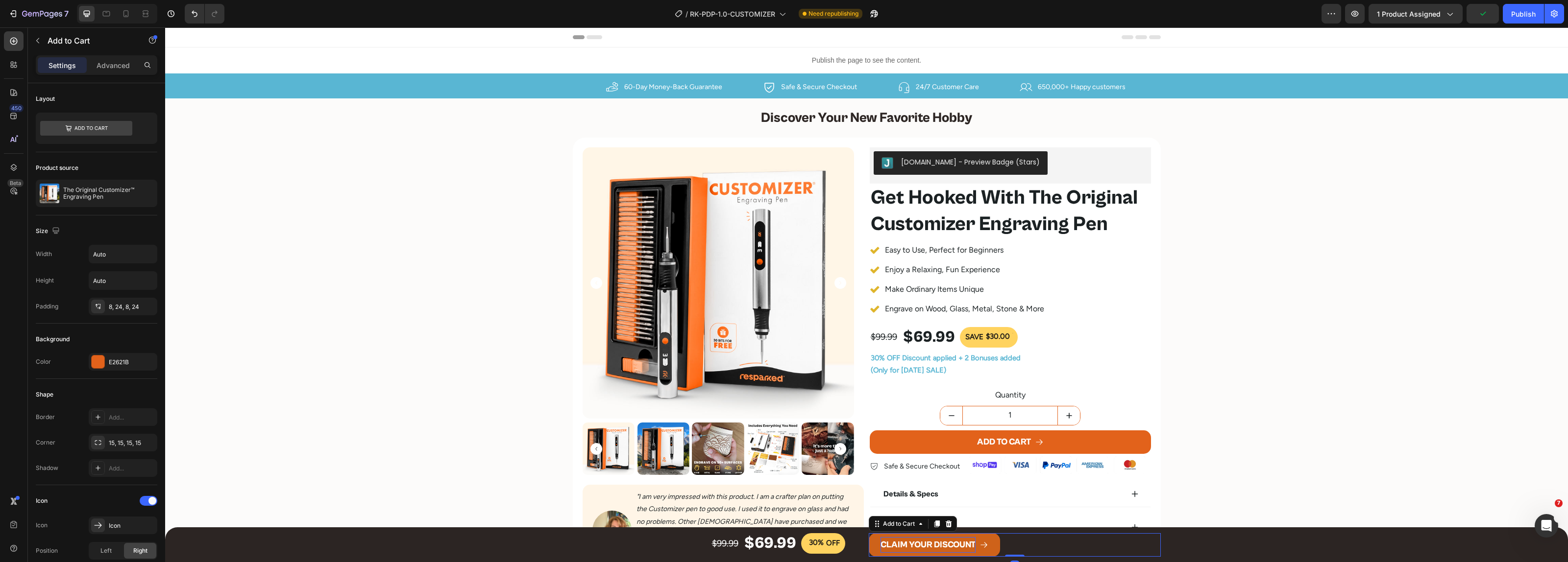
click at [928, 546] on div "CLAIM YOUR DISCOUNT" at bounding box center [928, 545] width 95 height 16
click at [869, 533] on button "CLAIM YOUR LABORDISCOUNT" at bounding box center [949, 545] width 161 height 24
click at [125, 13] on icon at bounding box center [126, 13] width 10 height 10
type input "14"
type input "100%"
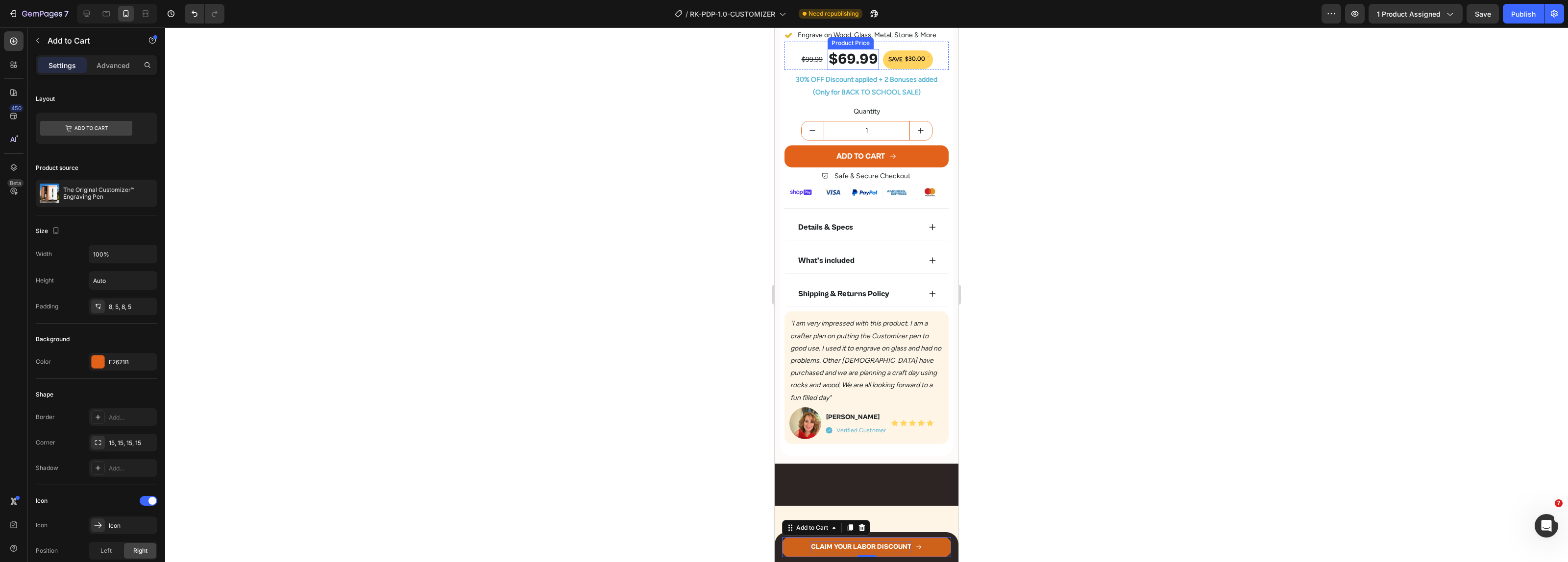
scroll to position [353, 0]
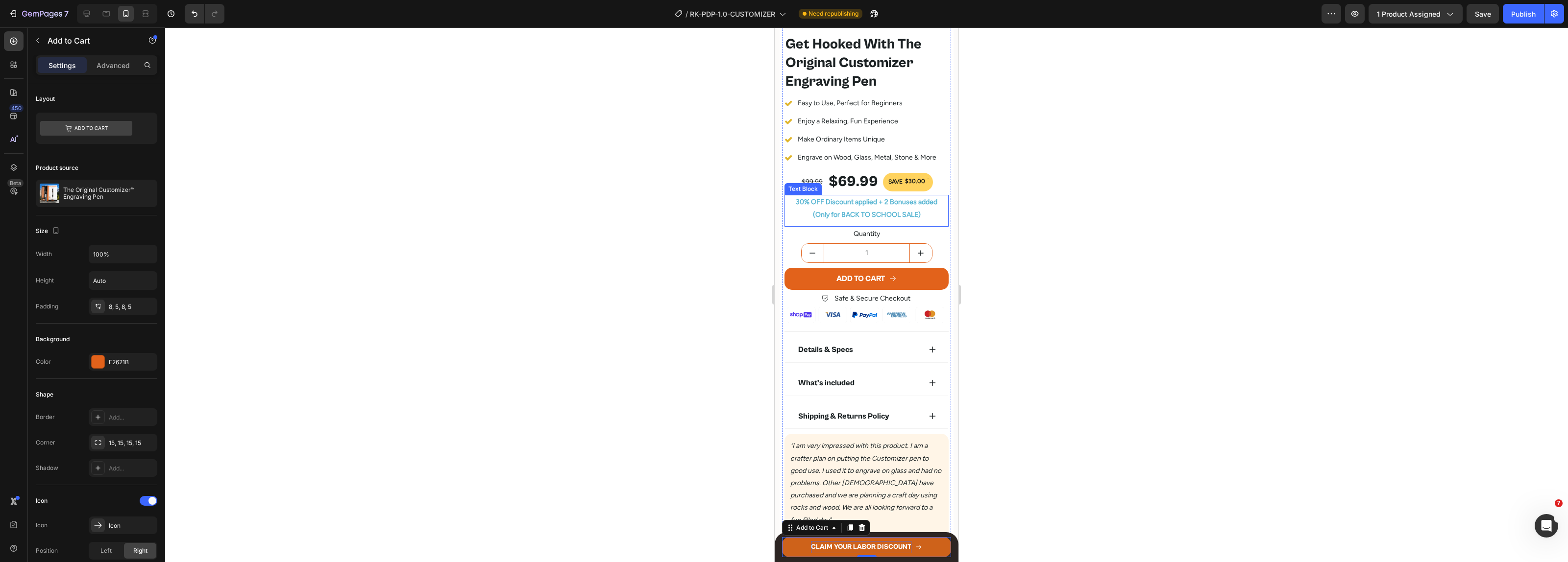
click at [859, 212] on p "(Only for BACK TO SCHOOL SALE)" at bounding box center [866, 215] width 162 height 12
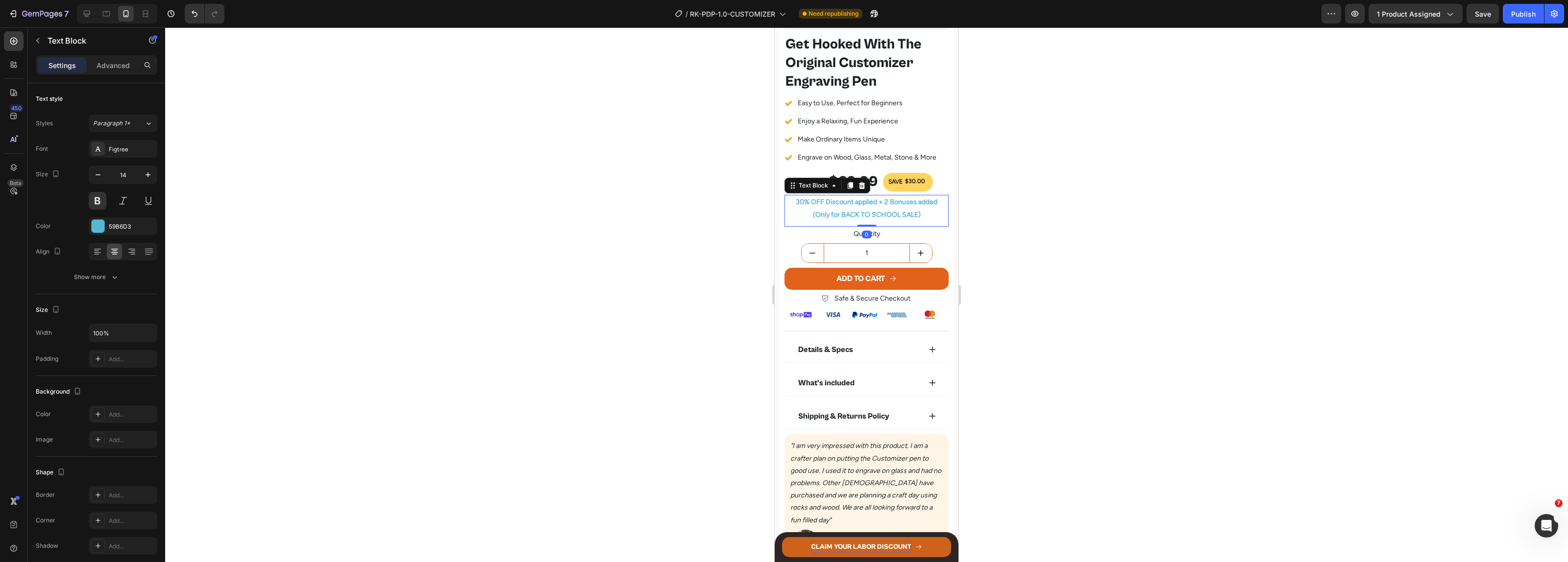
click at [843, 209] on p "(Only for BACK TO SCHOOL SALE)" at bounding box center [866, 215] width 162 height 12
drag, startPoint x: 837, startPoint y: 206, endPoint x: 895, endPoint y: 207, distance: 58.0
click at [895, 209] on p "(Only for BACK TO SCHOOL SALE)" at bounding box center [866, 215] width 162 height 12
click at [1519, 15] on div "Publish" at bounding box center [1524, 13] width 24 height 10
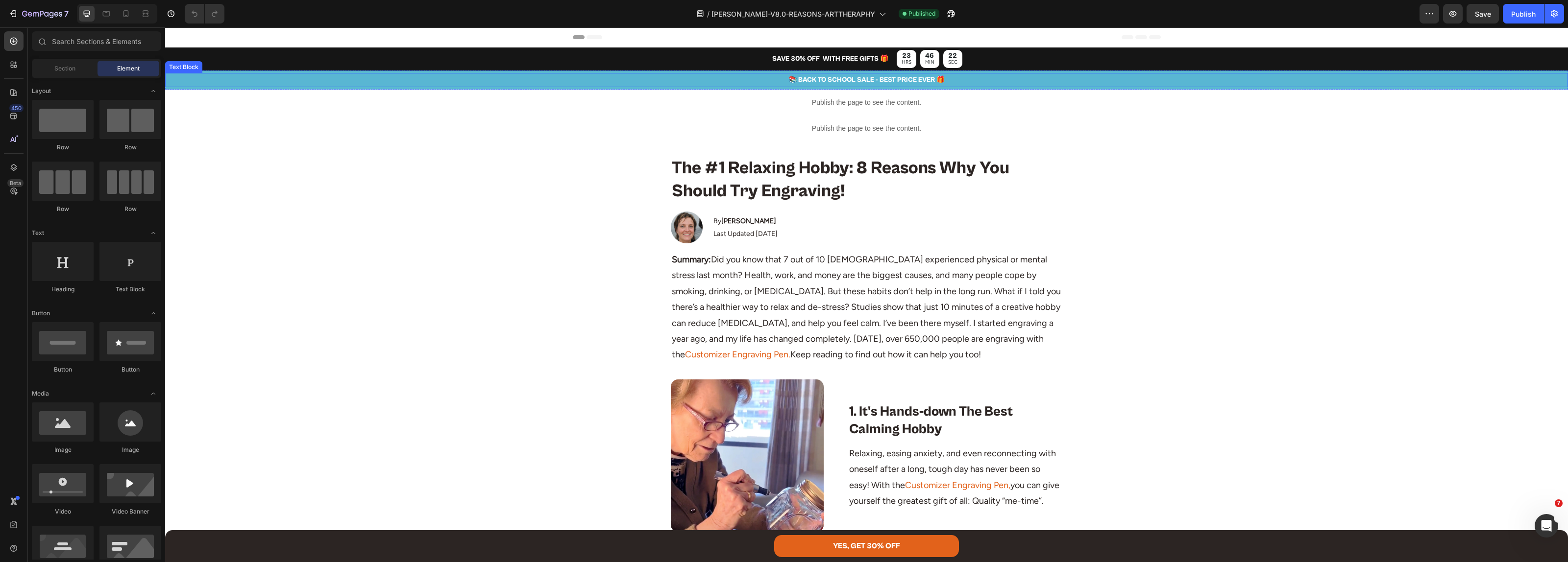
click at [834, 79] on p "📚 BACK TO SCHOOL SALE - BEST PRICE EVER 🎁" at bounding box center [866, 80] width 1401 height 12
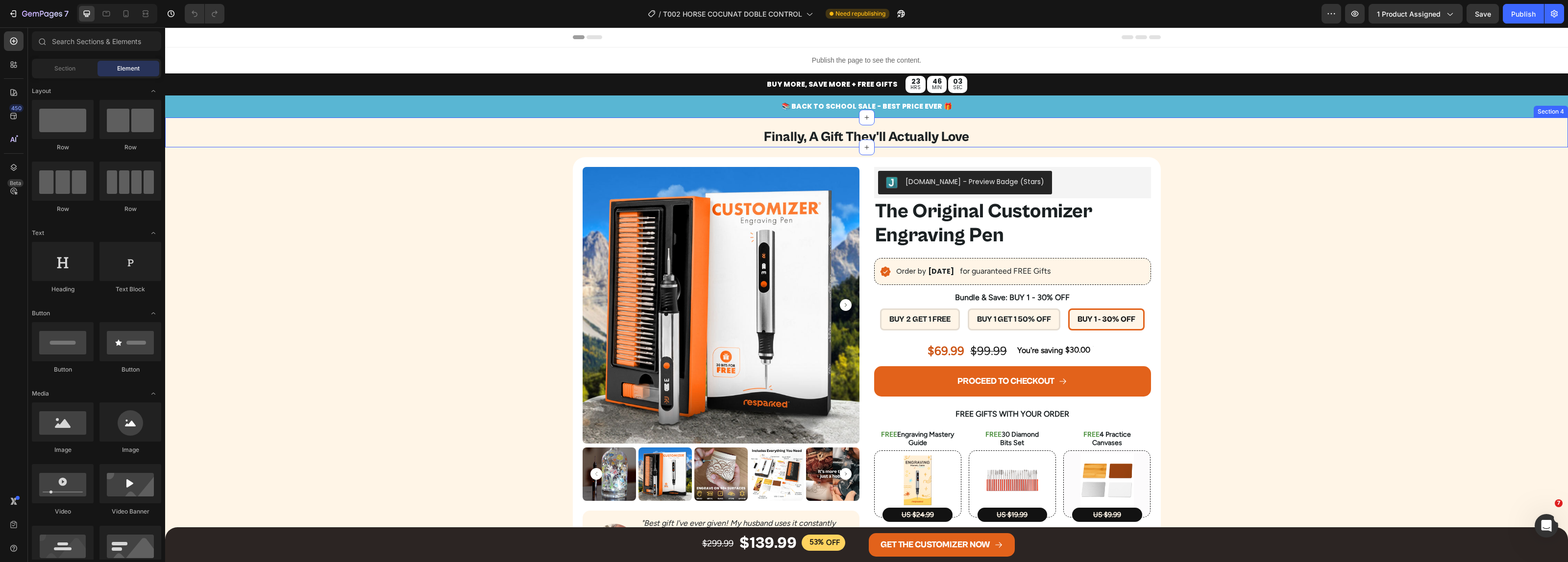
click at [865, 109] on p "📚 BACK TO SCHOOL SALE - BEST PRICE EVER 🎁" at bounding box center [866, 106] width 1401 height 12
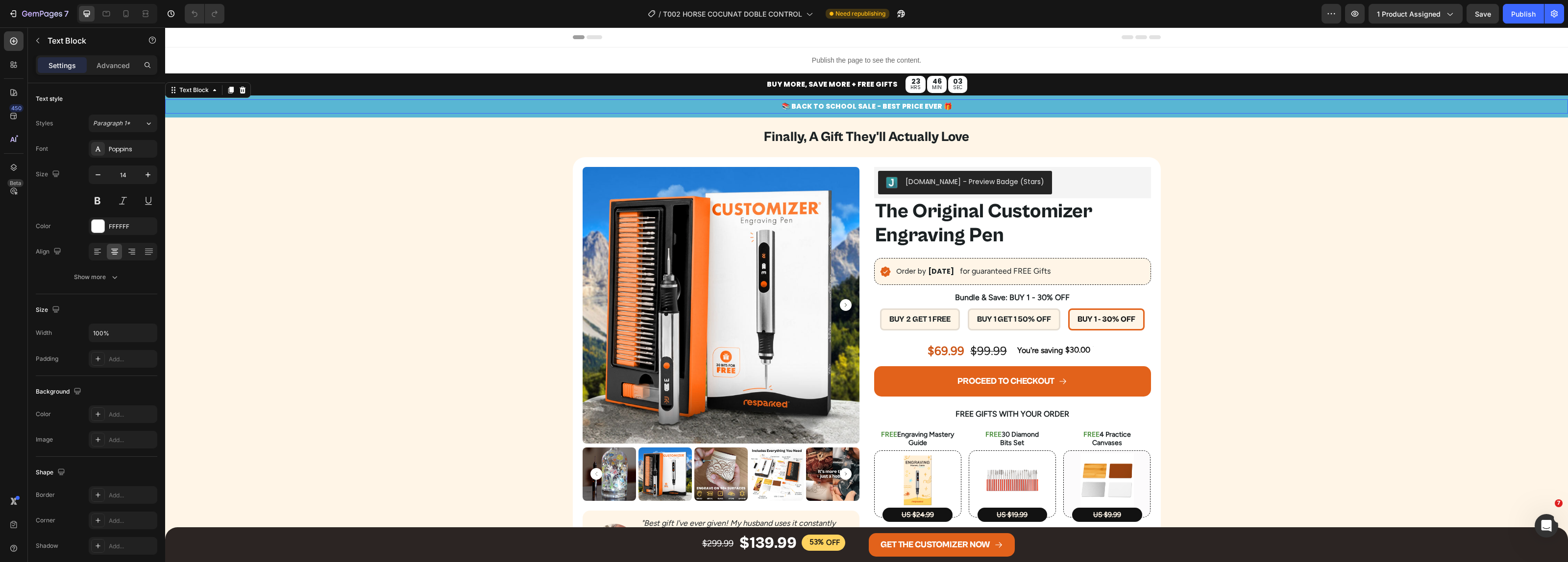
click at [868, 103] on p "📚 BACK TO SCHOOL SALE - BEST PRICE EVER 🎁" at bounding box center [866, 106] width 1401 height 12
click at [1517, 16] on div "Publish" at bounding box center [1524, 13] width 24 height 10
click at [1518, 5] on button "Publish" at bounding box center [1524, 13] width 41 height 19
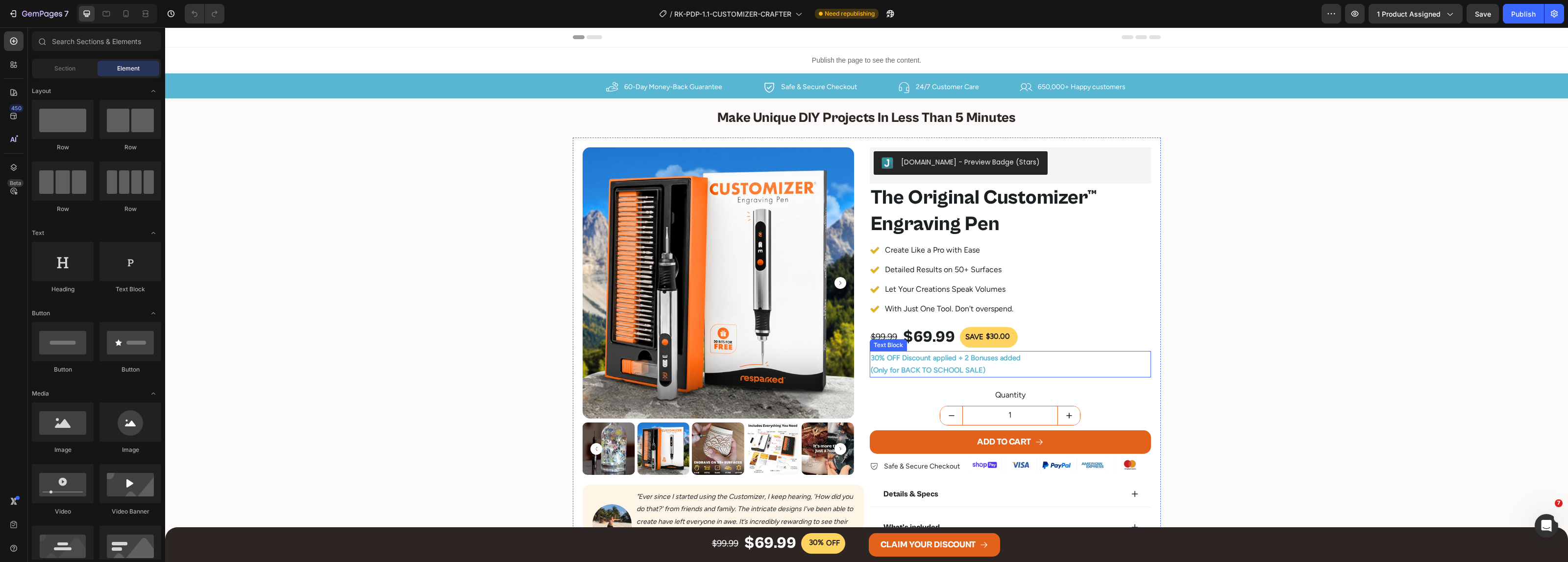
click at [932, 370] on span "(Only for BACK TO SCHOOL SALE)" at bounding box center [928, 370] width 114 height 9
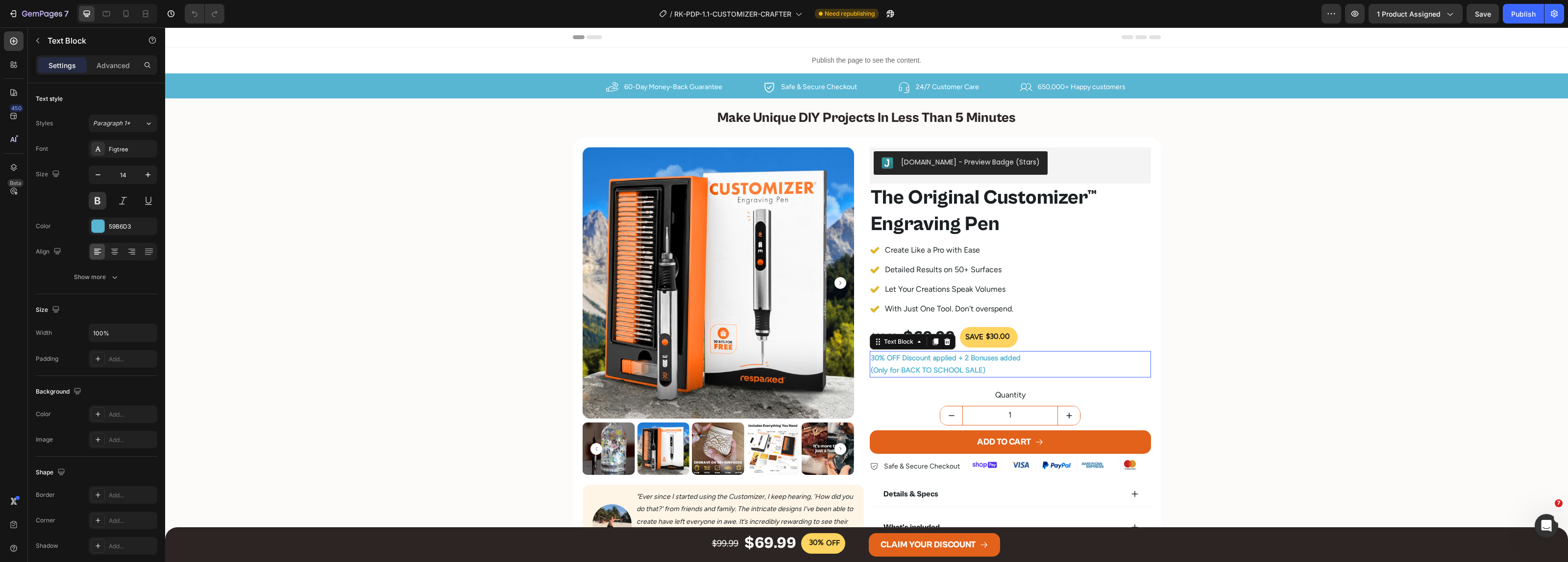
click at [906, 373] on span "(Only for BACK TO SCHOOL SALE)" at bounding box center [928, 370] width 114 height 9
drag, startPoint x: 898, startPoint y: 371, endPoint x: 956, endPoint y: 371, distance: 58.0
click at [956, 371] on span "(Only for BACK TO SCHOOL SALE)" at bounding box center [928, 370] width 114 height 9
drag, startPoint x: 934, startPoint y: 542, endPoint x: 928, endPoint y: 547, distance: 7.8
click at [934, 541] on div "CLAIM YOUR DISCOUNT" at bounding box center [928, 545] width 95 height 16
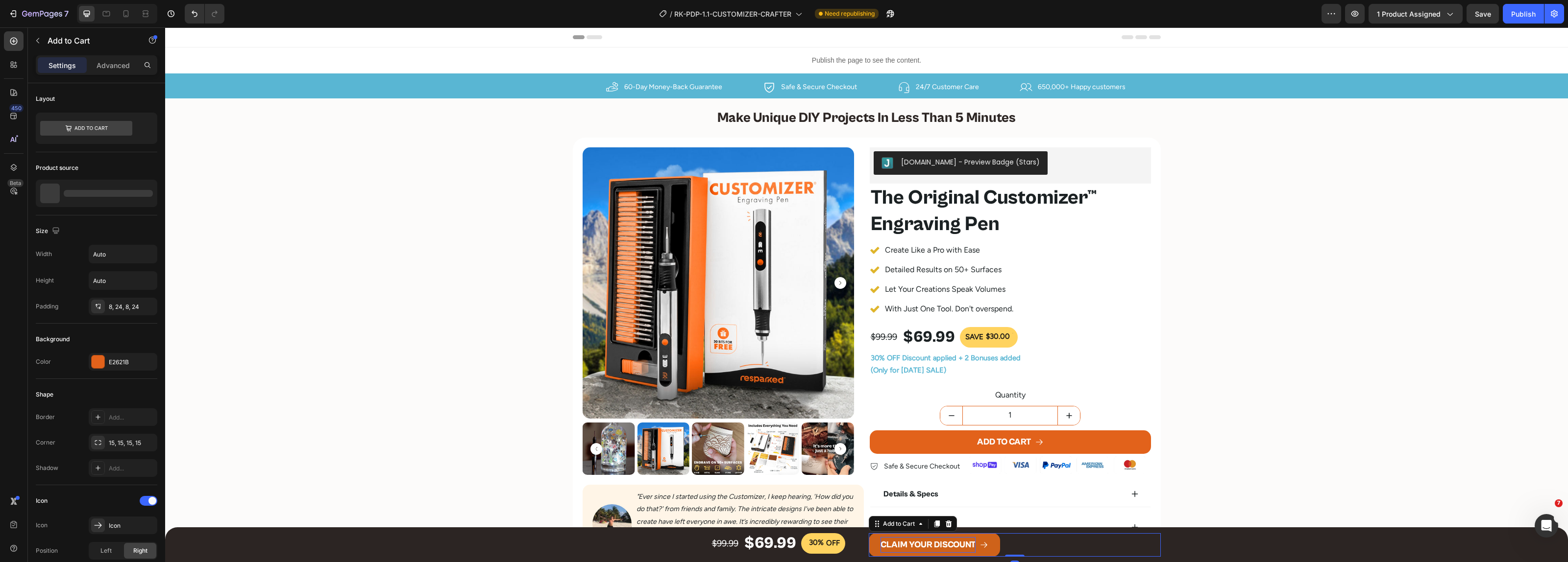
click at [929, 542] on div "CLAIM YOUR DISCOUNT" at bounding box center [928, 545] width 95 height 16
click at [869, 533] on button "CLAIM YOUR LABOR DISCOUNT" at bounding box center [950, 545] width 162 height 24
click at [127, 12] on icon at bounding box center [126, 13] width 10 height 10
type input "14"
type input "100%"
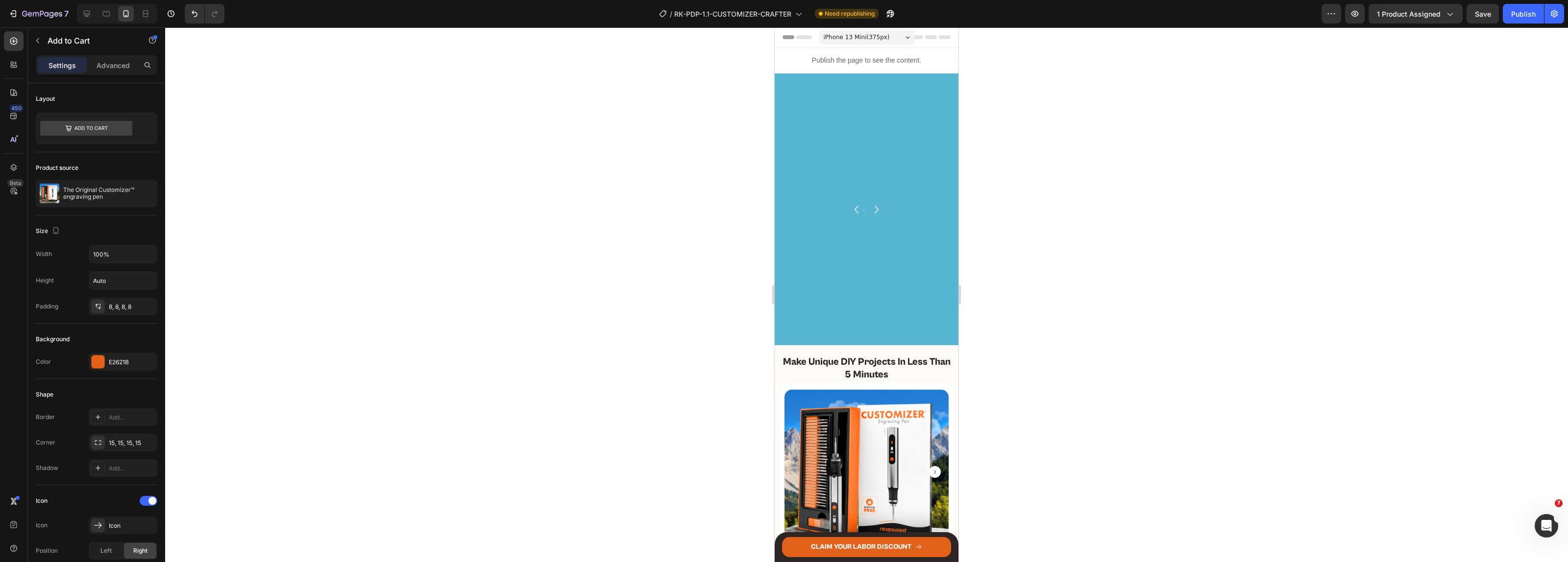
scroll to position [301, 0]
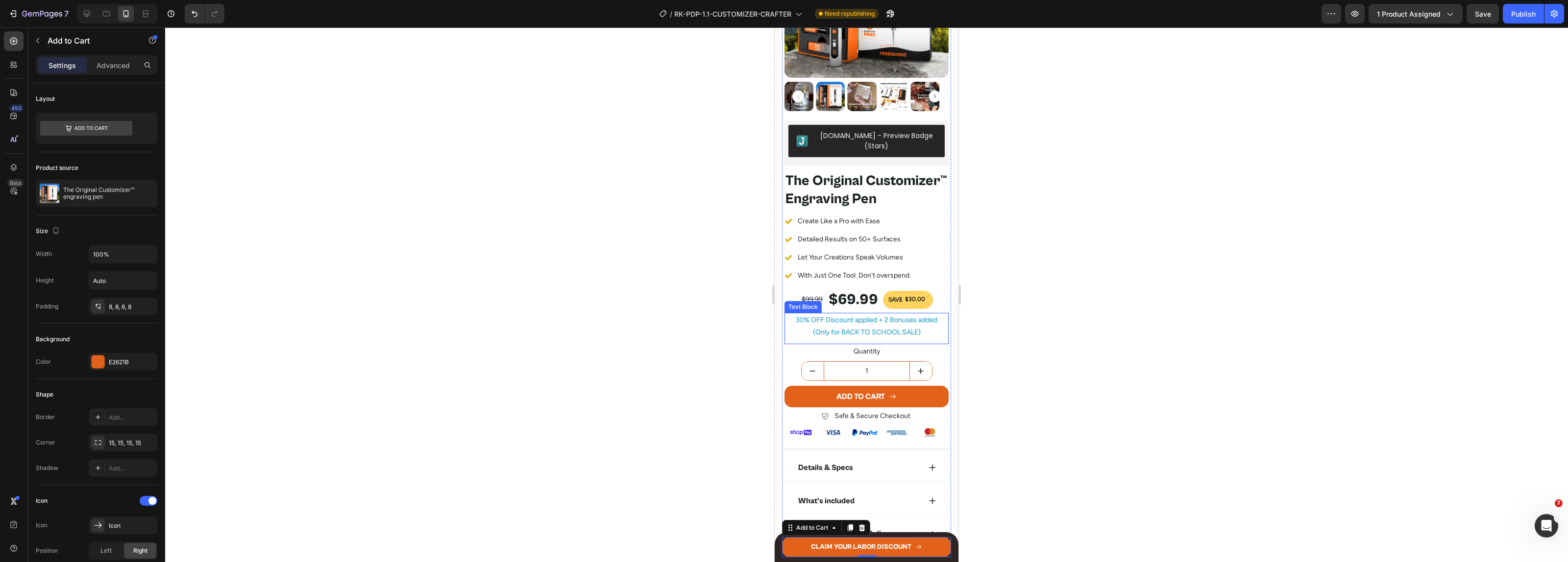
click at [865, 338] on p "(Only for BACK TO SCHOOL SALE)" at bounding box center [866, 332] width 162 height 12
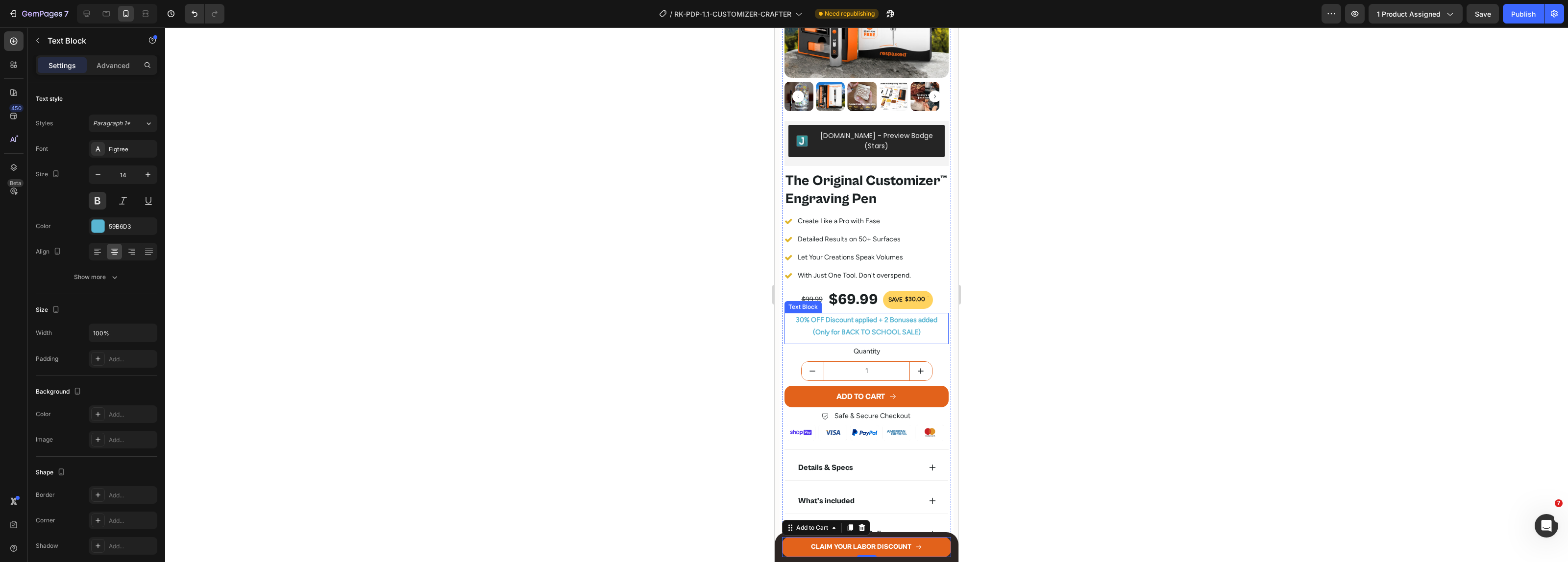
click at [847, 338] on p "(Only for BACK TO SCHOOL SALE)" at bounding box center [866, 332] width 162 height 12
drag, startPoint x: 838, startPoint y: 343, endPoint x: 895, endPoint y: 348, distance: 57.2
click at [895, 338] on p "(Only for BACK TO SCHOOL SALE)" at bounding box center [866, 332] width 162 height 12
click at [1216, 159] on div at bounding box center [866, 294] width 1403 height 535
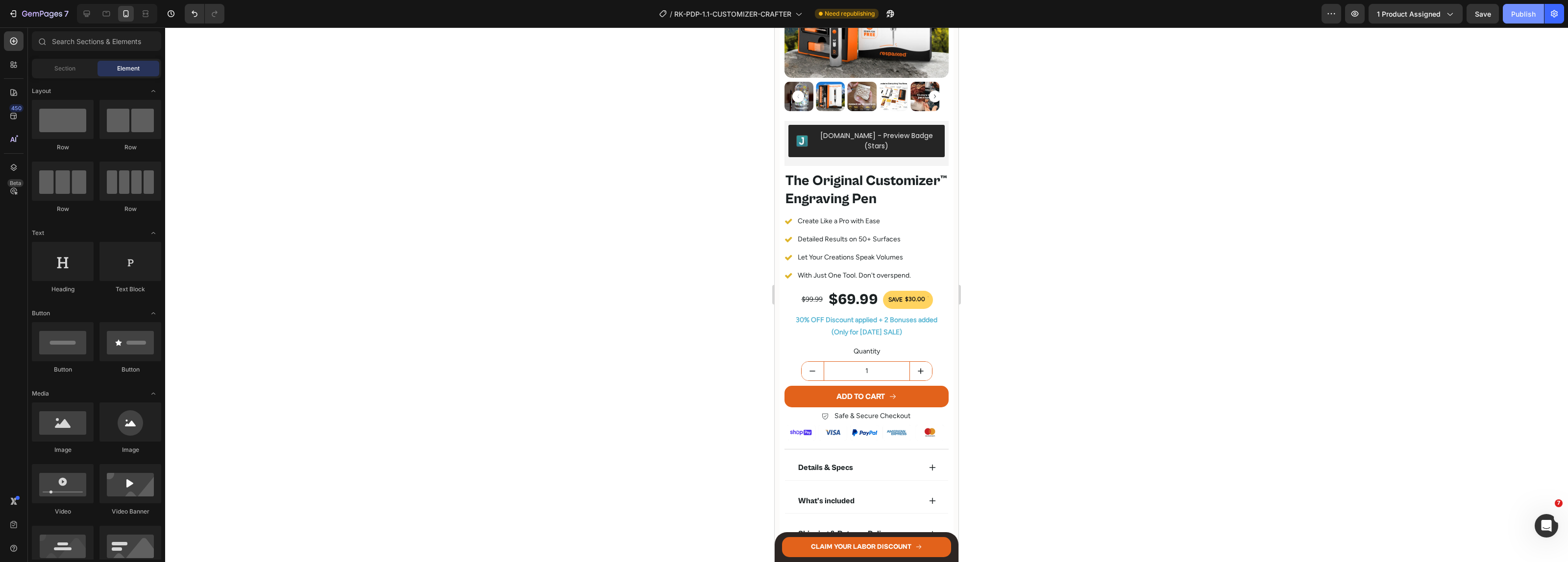
click at [1519, 7] on button "Publish" at bounding box center [1524, 13] width 41 height 19
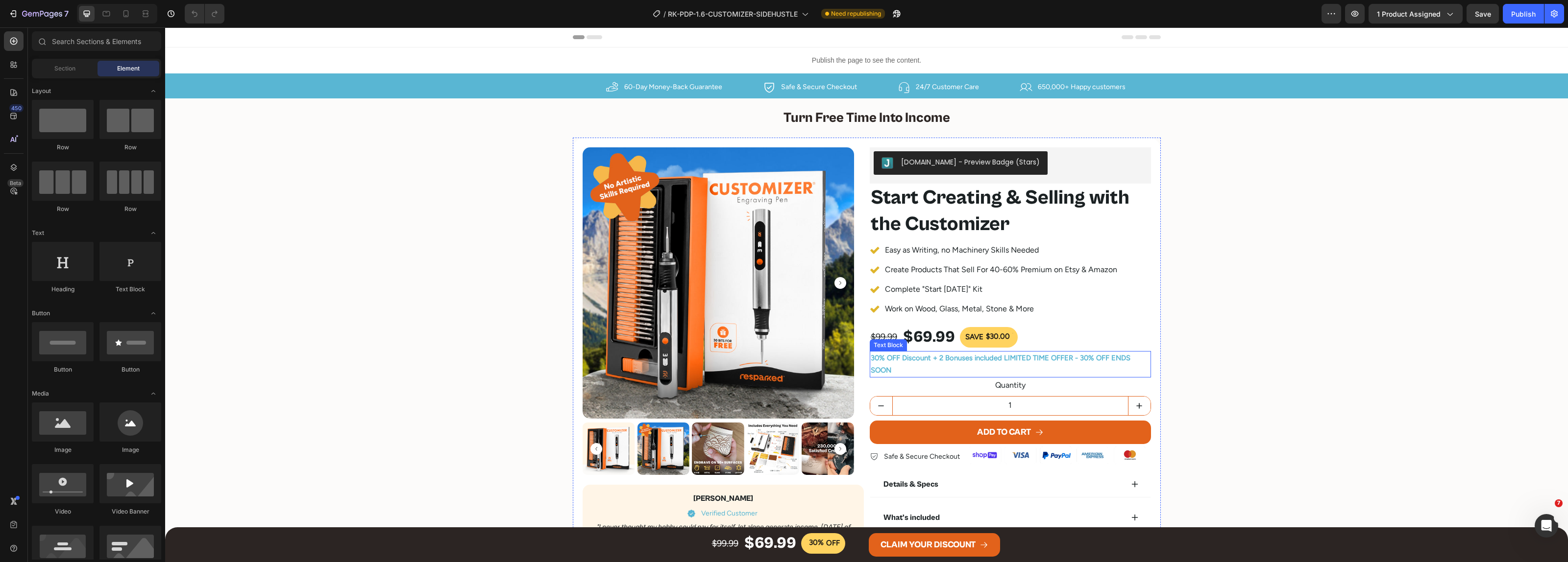
click at [951, 368] on p "30% OFF Discount + 2 Bonuses included LIMITED TIME OFFER - 30% OFF ENDS SOON" at bounding box center [1010, 364] width 279 height 24
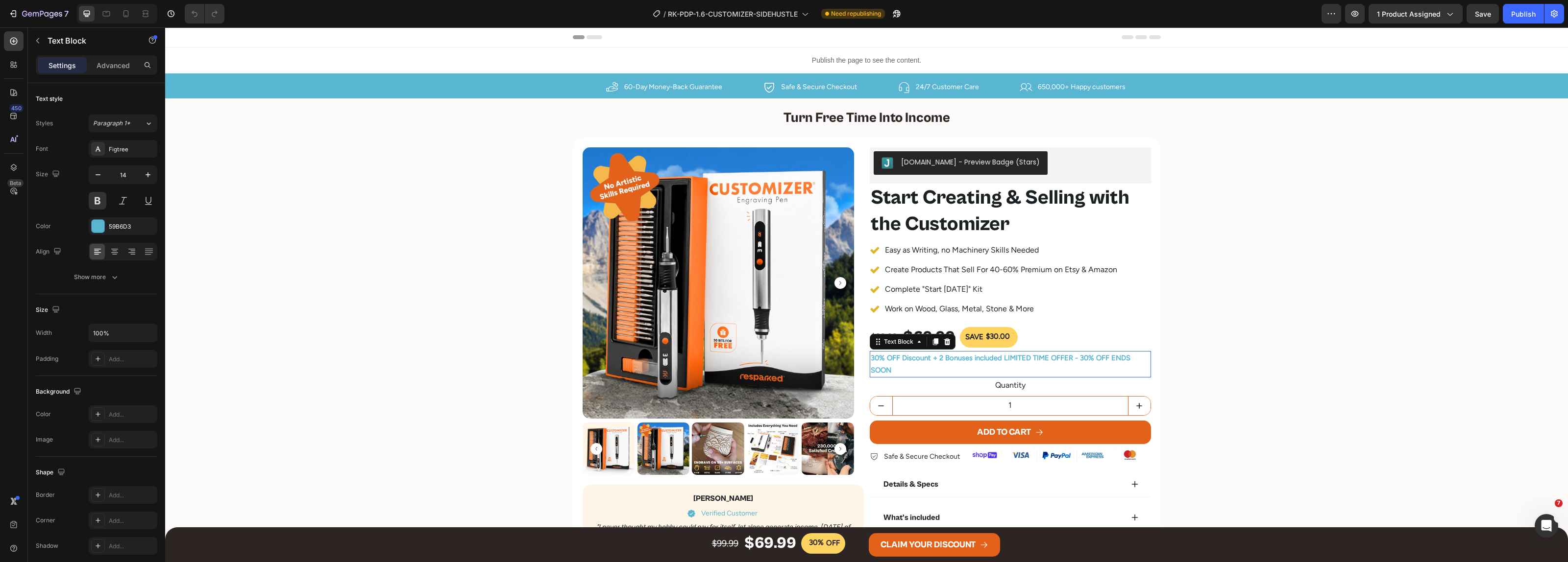
click at [1021, 361] on span "30% OFF Discount + 2 Bonuses included LIMITED TIME OFFER - 30% OFF ENDS SOON" at bounding box center [1000, 364] width 260 height 21
click at [923, 544] on div "CLAIM YOUR DISCOUNT" at bounding box center [928, 545] width 95 height 16
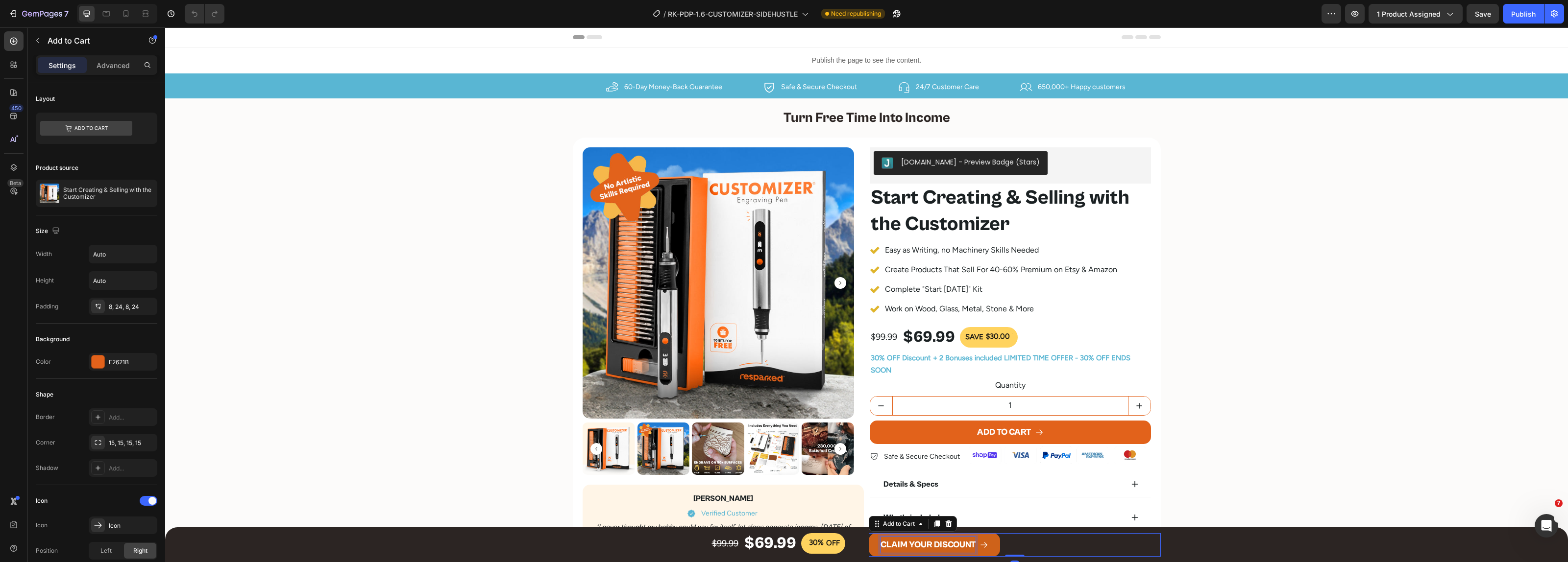
click at [927, 544] on div "CLAIM YOUR DISCOUNT" at bounding box center [928, 545] width 95 height 16
click at [869, 533] on button "CLAIM YOUR DISCOUNT" at bounding box center [935, 545] width 133 height 24
click at [1517, 9] on div "Publish" at bounding box center [1524, 13] width 24 height 10
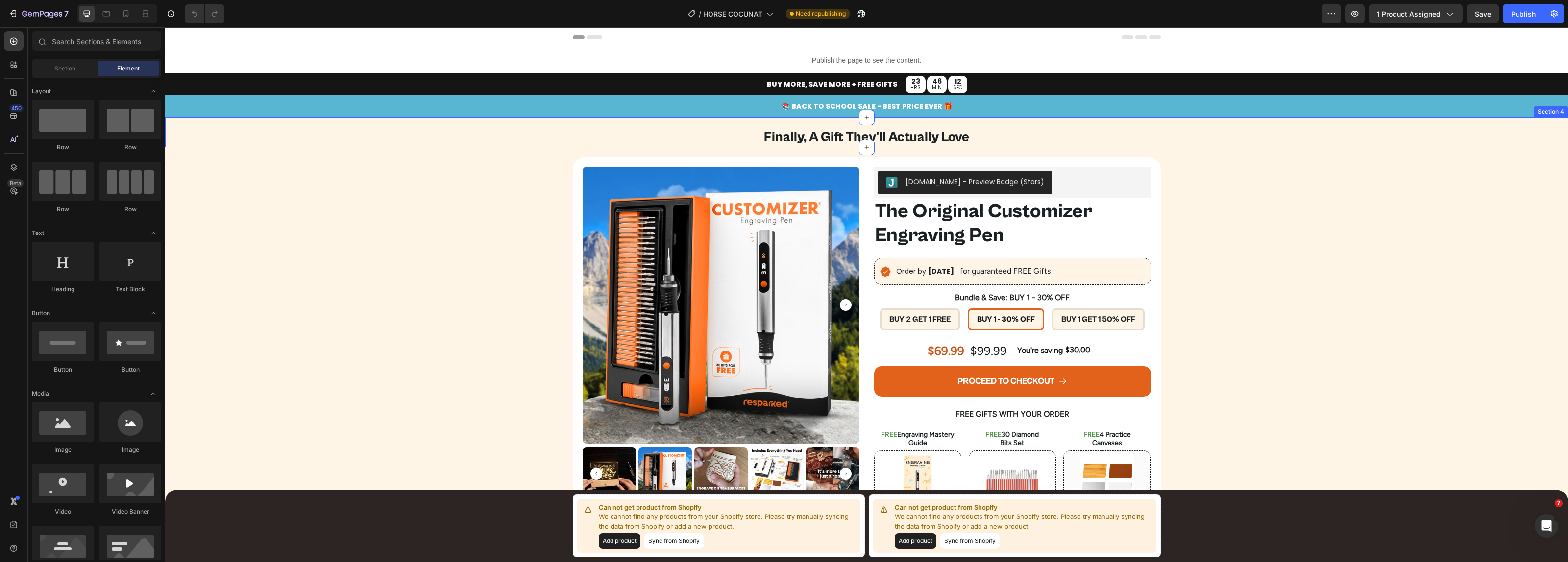
click at [838, 104] on p "📚 BACK TO SCHOOL SALE - BEST PRICE EVER 🎁" at bounding box center [866, 106] width 1401 height 12
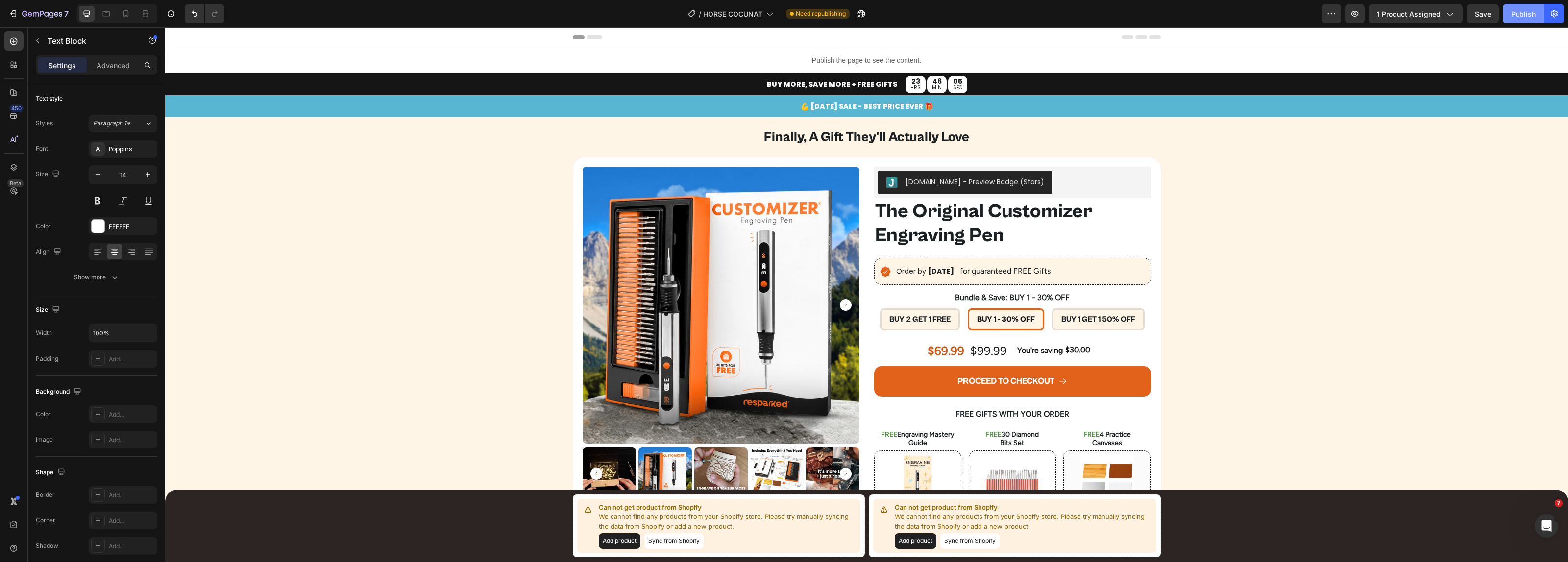
click at [1527, 5] on button "Publish" at bounding box center [1524, 13] width 41 height 19
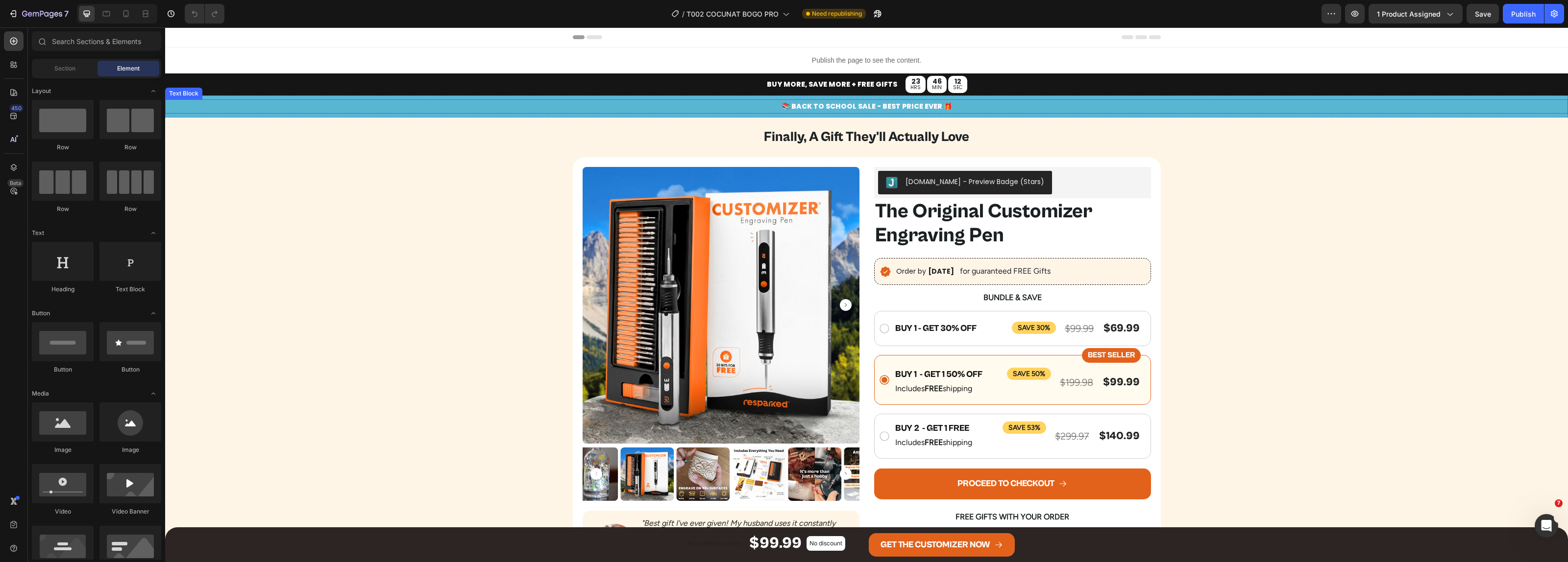
click at [861, 105] on p "📚 BACK TO SCHOOL SALE - BEST PRICE EVER 🎁" at bounding box center [866, 106] width 1401 height 12
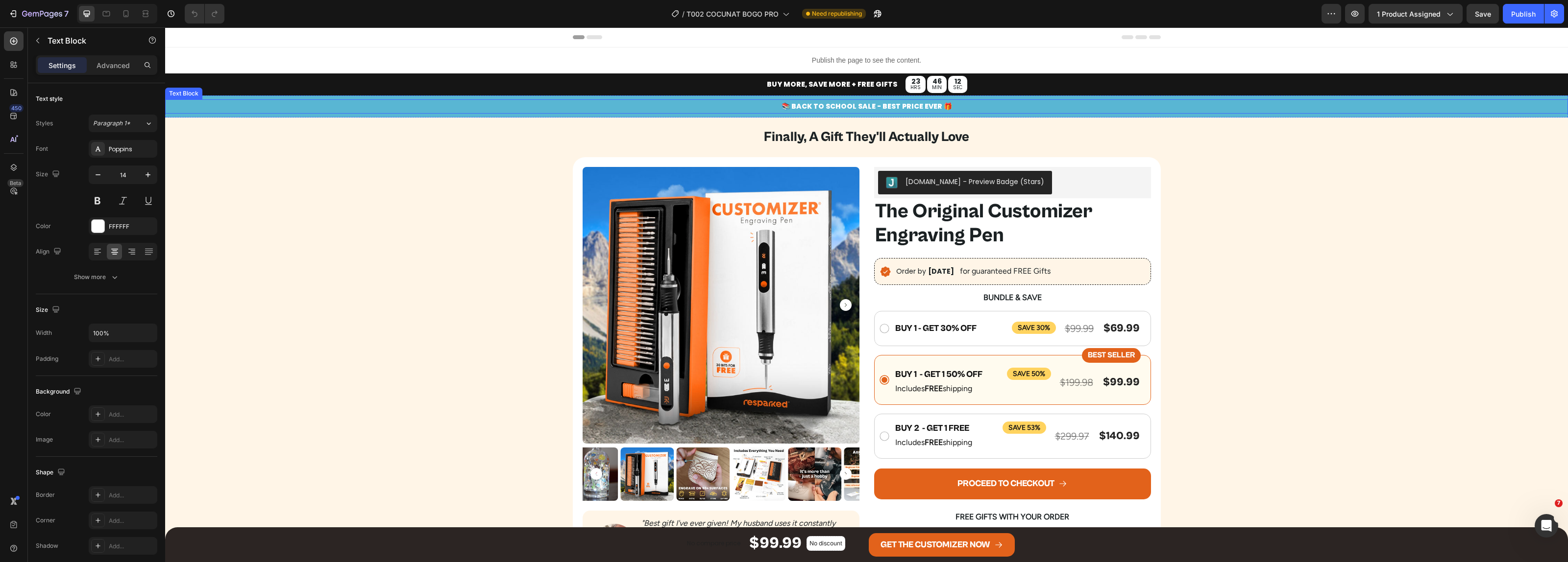
click at [861, 105] on p "📚 BACK TO SCHOOL SALE - BEST PRICE EVER 🎁" at bounding box center [866, 106] width 1401 height 12
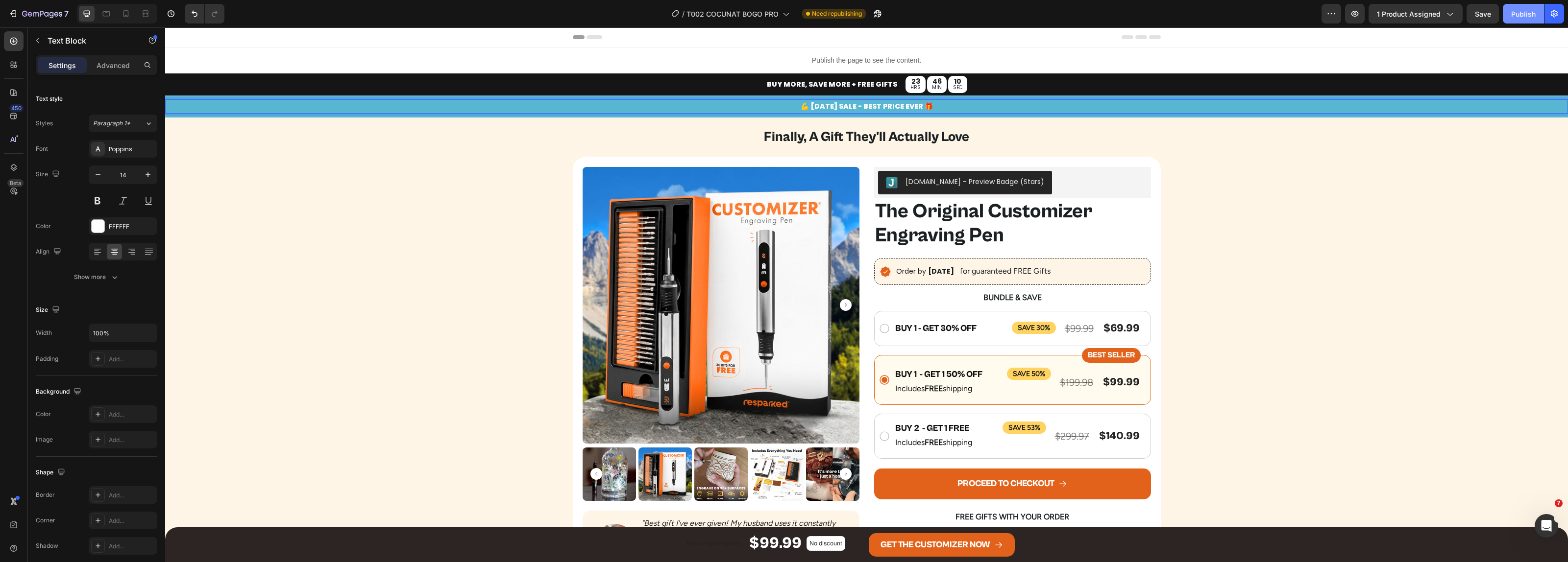
click at [1517, 15] on div "Publish" at bounding box center [1524, 13] width 24 height 10
click at [1515, 10] on div "Publish" at bounding box center [1524, 13] width 24 height 10
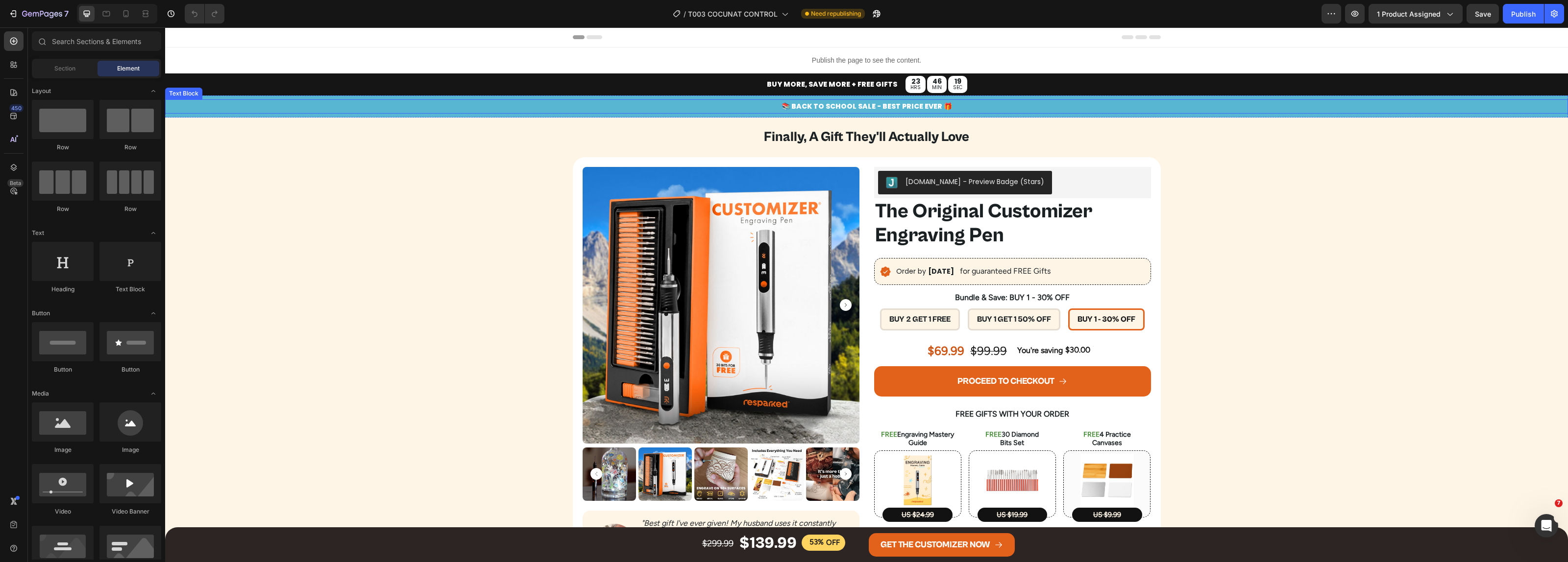
click at [830, 108] on p "📚 BACK TO SCHOOL SALE - BEST PRICE EVER 🎁" at bounding box center [866, 106] width 1401 height 12
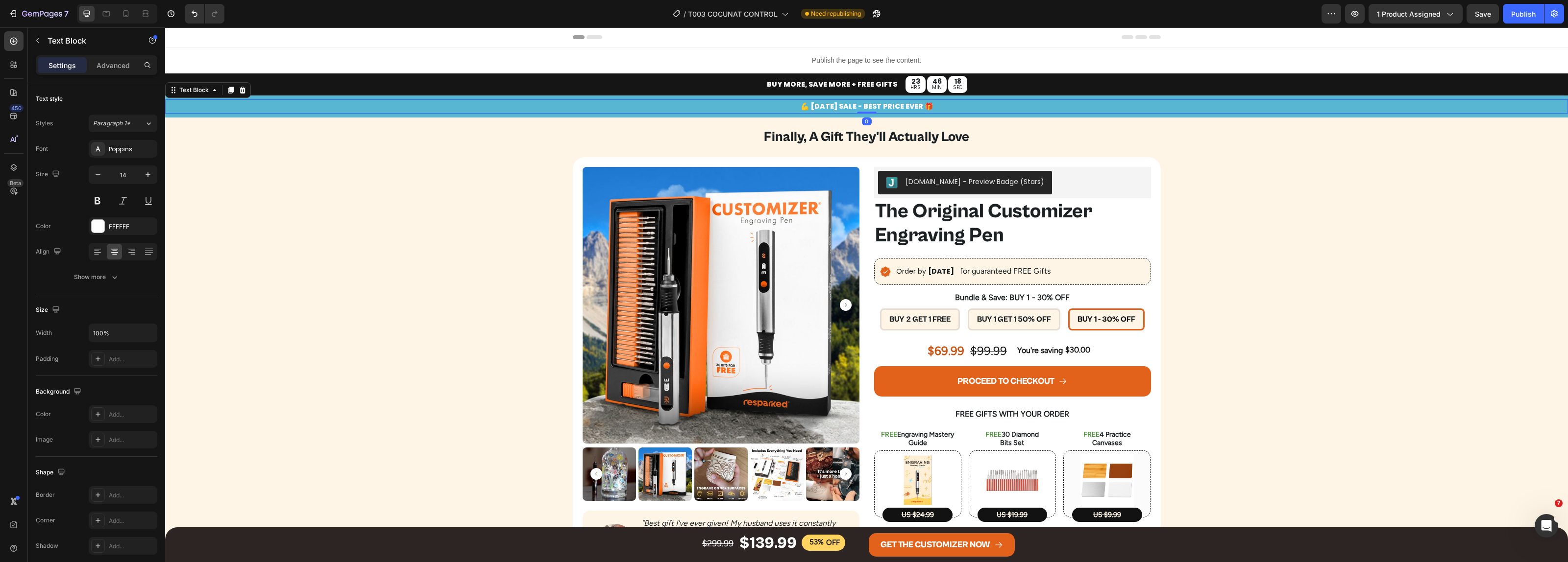
click at [1516, 14] on div "Publish" at bounding box center [1524, 13] width 24 height 10
click at [1527, 13] on div "Publish" at bounding box center [1524, 13] width 24 height 10
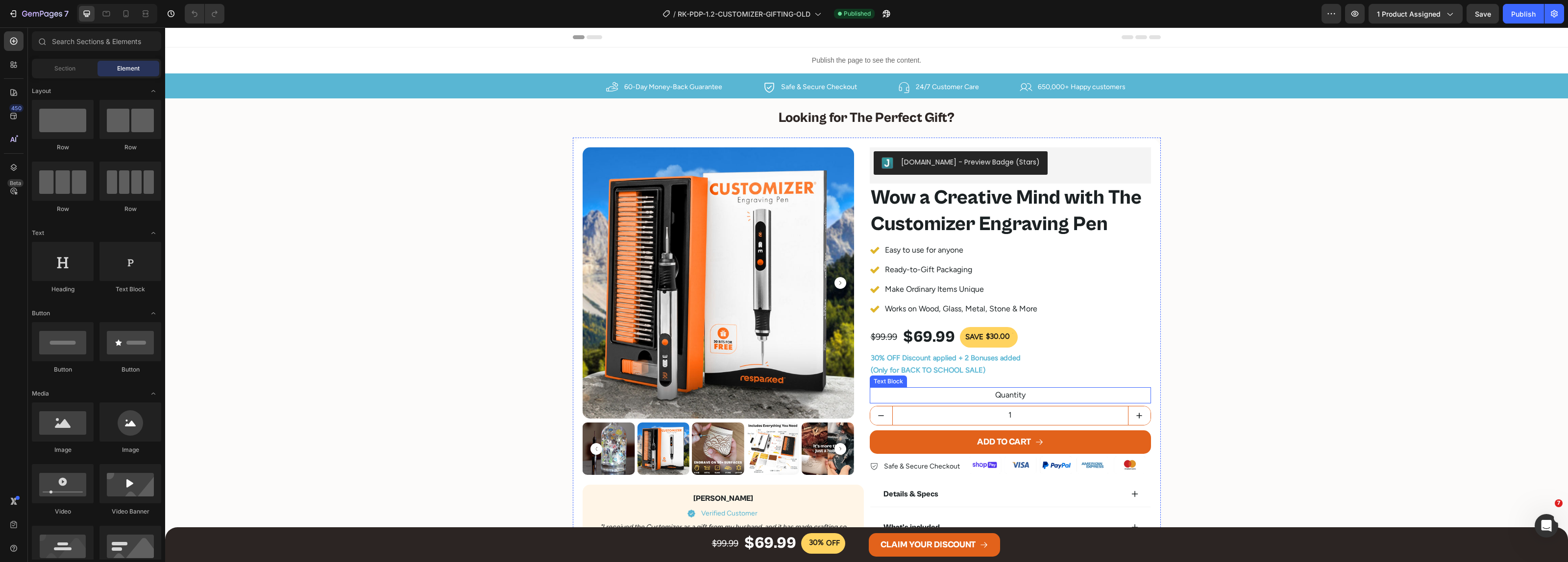
drag, startPoint x: 914, startPoint y: 373, endPoint x: 903, endPoint y: 371, distance: 11.2
click at [914, 372] on span "(Only for BACK TO SCHOOL SALE)" at bounding box center [928, 370] width 114 height 9
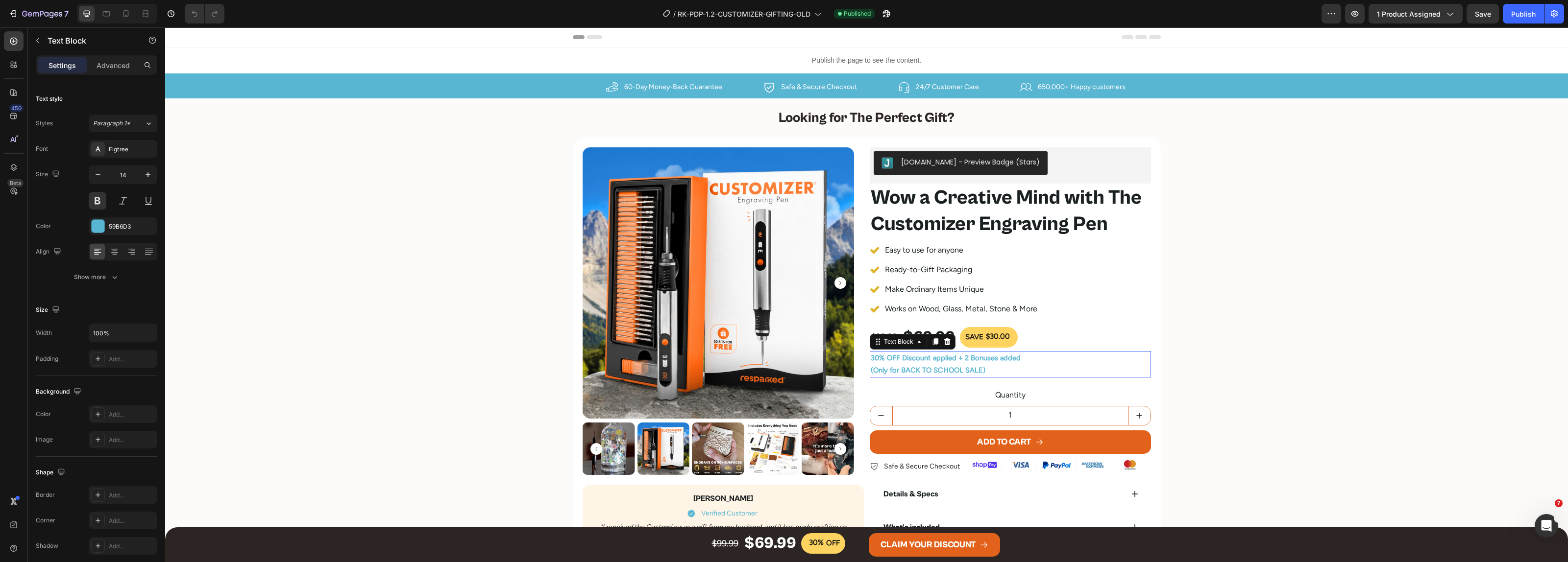
click at [903, 371] on span "(Only for BACK TO SCHOOL SALE)" at bounding box center [928, 370] width 114 height 9
drag, startPoint x: 897, startPoint y: 372, endPoint x: 956, endPoint y: 372, distance: 59.0
click at [956, 372] on span "(Only for BACK TO SCHOOL SALE)" at bounding box center [928, 370] width 114 height 9
click at [930, 544] on div "CLAIM YOUR DISCOUNT" at bounding box center [928, 545] width 95 height 16
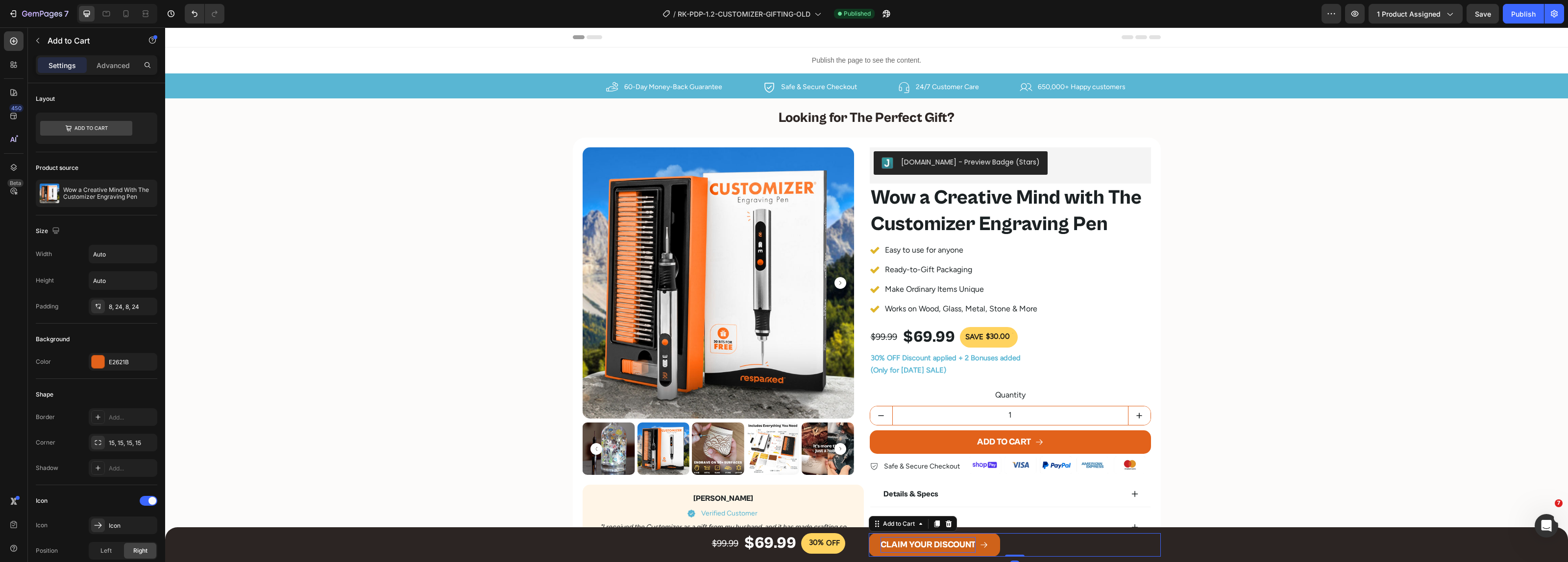
click at [928, 545] on div "CLAIM YOUR DISCOUNT" at bounding box center [928, 545] width 95 height 16
click at [869, 533] on button "CLAIM YOUR DISCOUNT" at bounding box center [934, 545] width 131 height 24
click at [127, 9] on icon at bounding box center [126, 13] width 10 height 10
type input "14"
type input "100%"
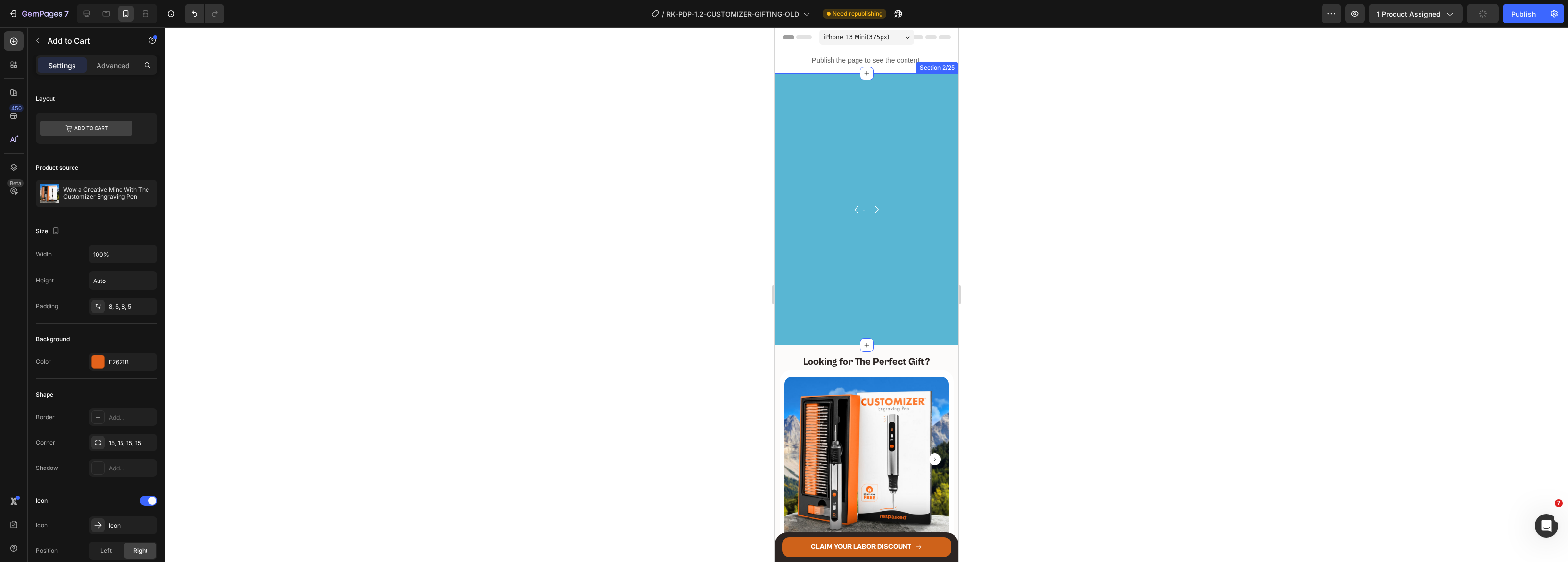
scroll to position [300, 0]
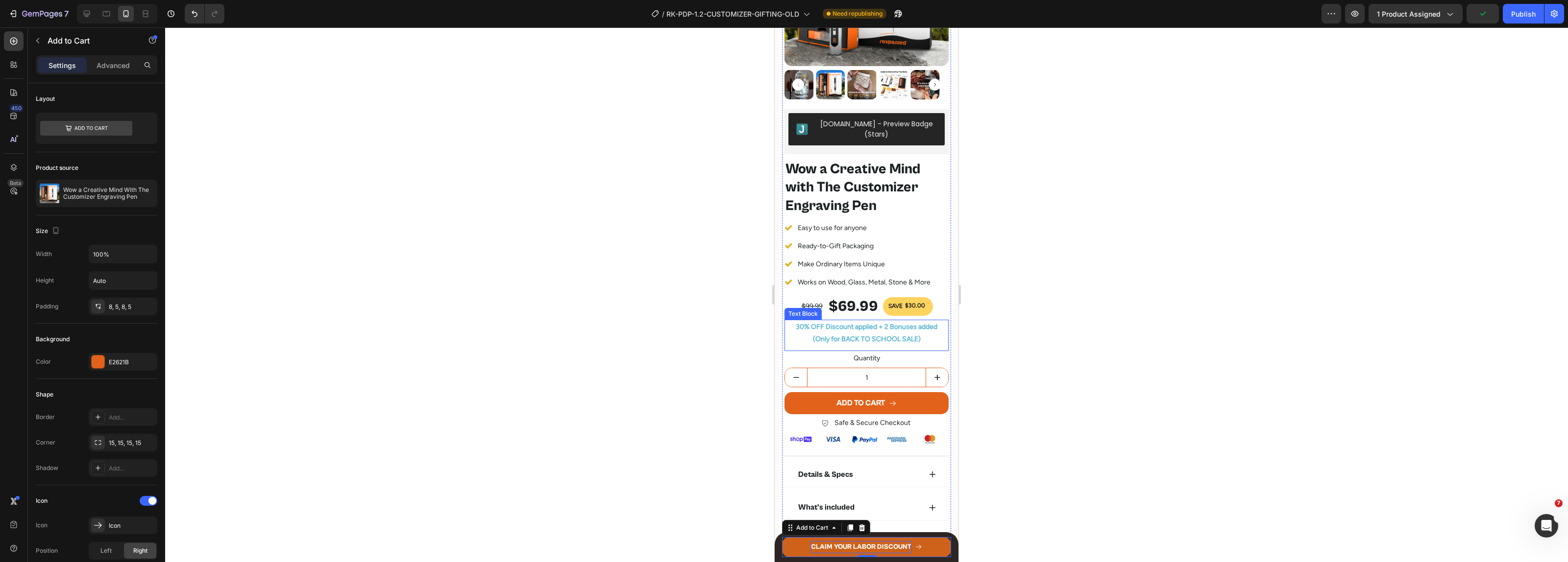
click at [854, 333] on p "(Only for BACK TO SCHOOL SALE)" at bounding box center [866, 339] width 162 height 12
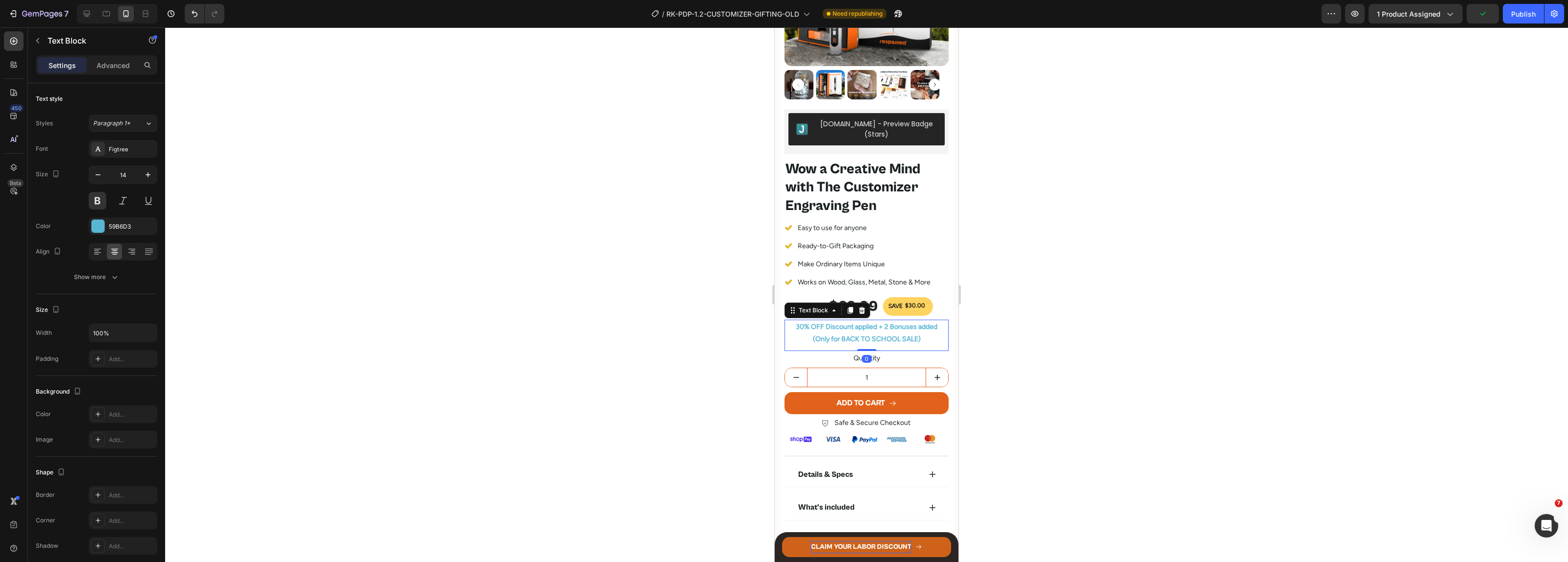
click at [839, 333] on p "(Only for BACK TO SCHOOL SALE)" at bounding box center [866, 339] width 162 height 12
drag, startPoint x: 838, startPoint y: 329, endPoint x: 894, endPoint y: 334, distance: 56.2
click at [894, 334] on p "(Only for BACK TO SCHOOL SALE)" at bounding box center [866, 339] width 162 height 12
click at [1519, 15] on div "Publish" at bounding box center [1524, 13] width 24 height 10
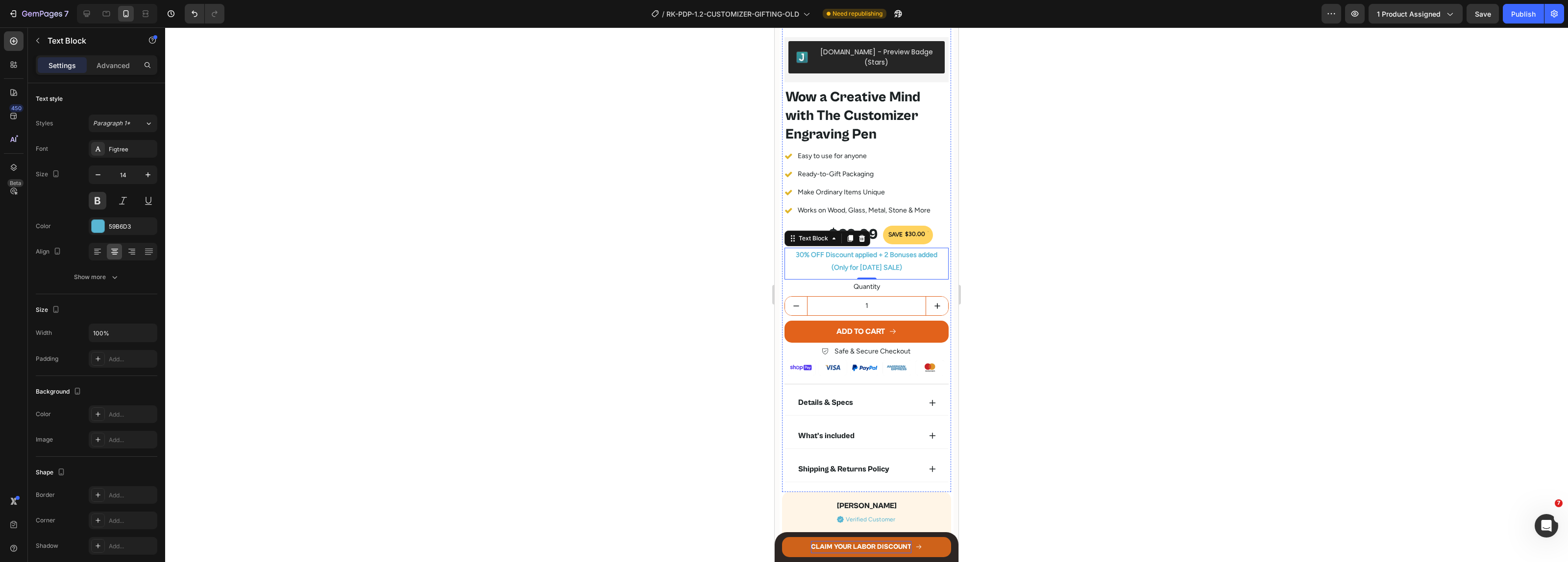
scroll to position [0, 0]
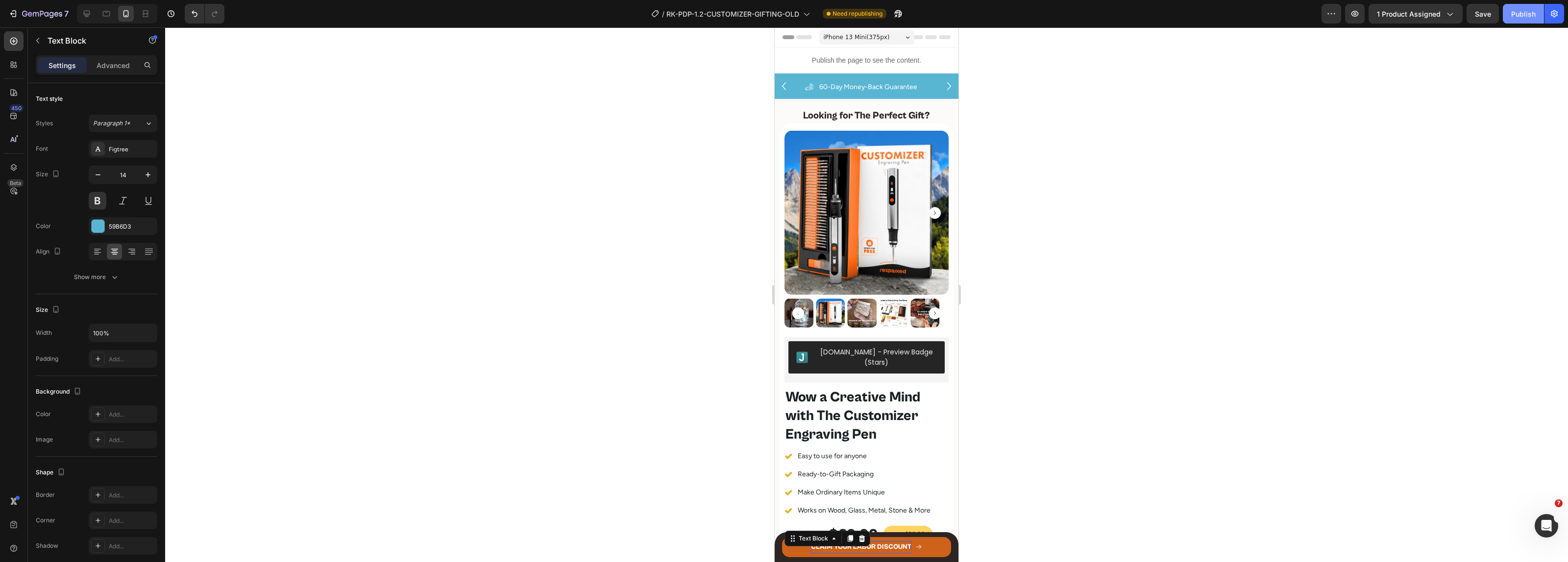
click at [1523, 11] on div "Publish" at bounding box center [1524, 13] width 24 height 10
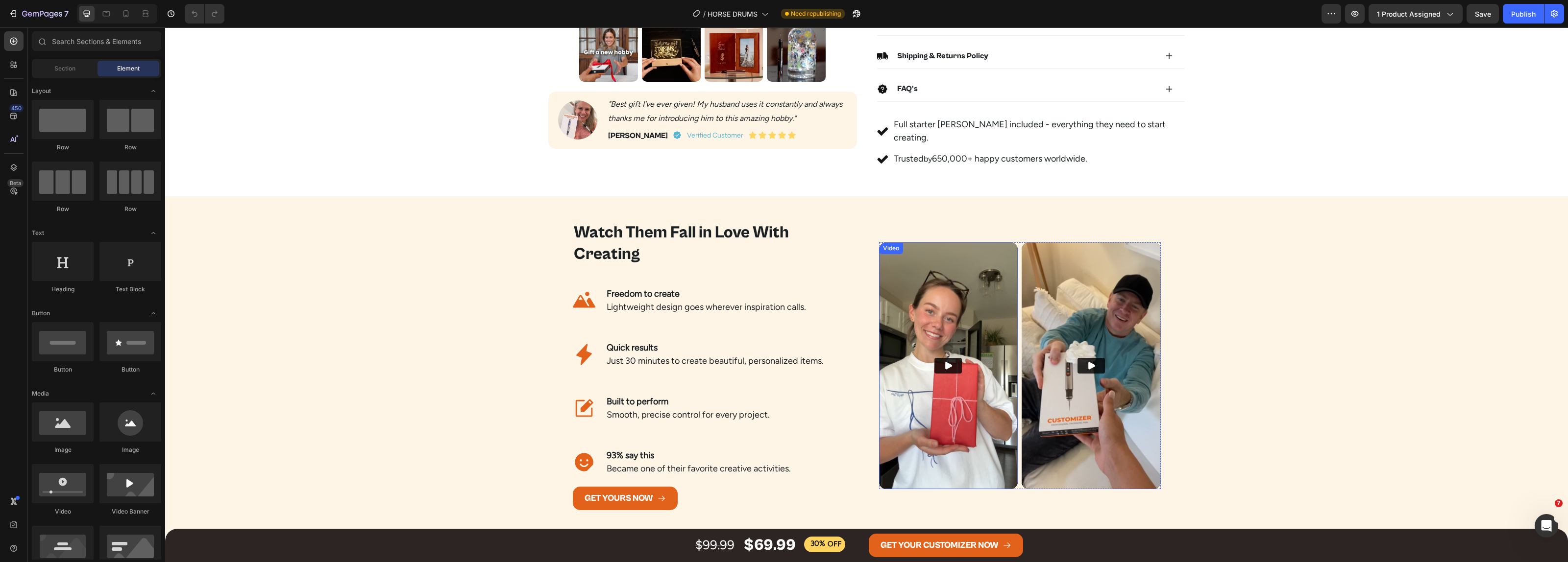
scroll to position [122, 0]
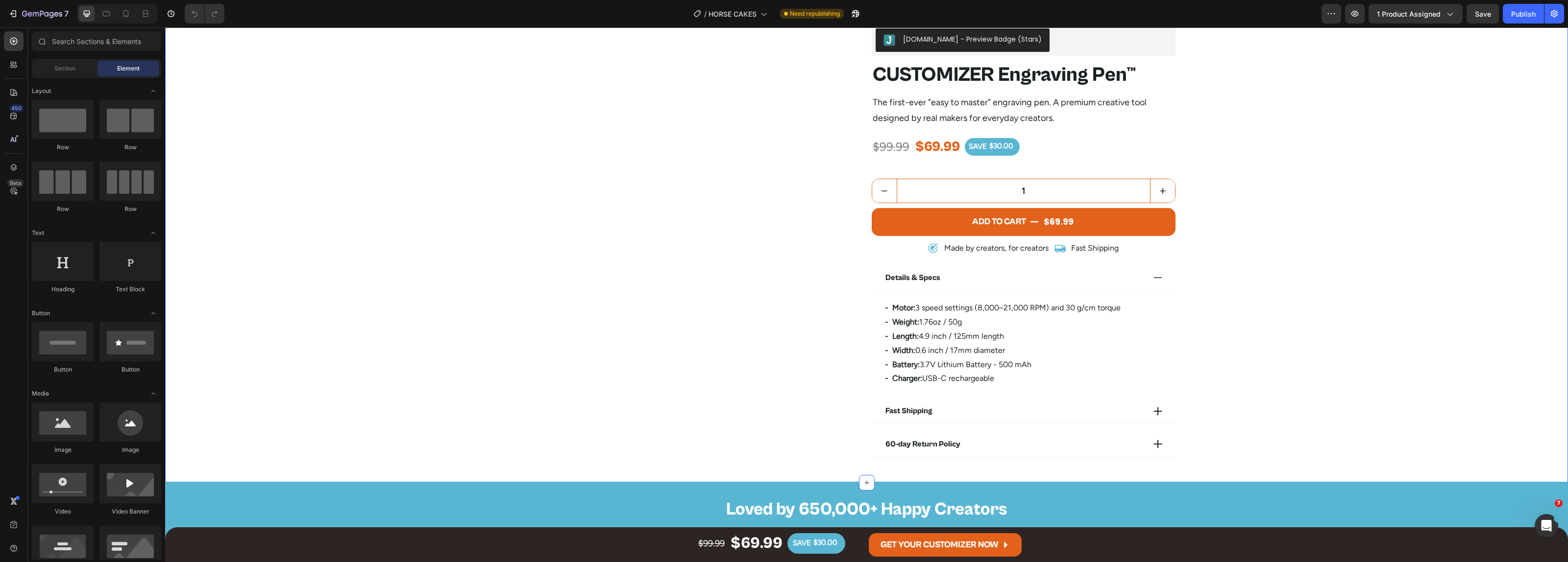
scroll to position [979, 0]
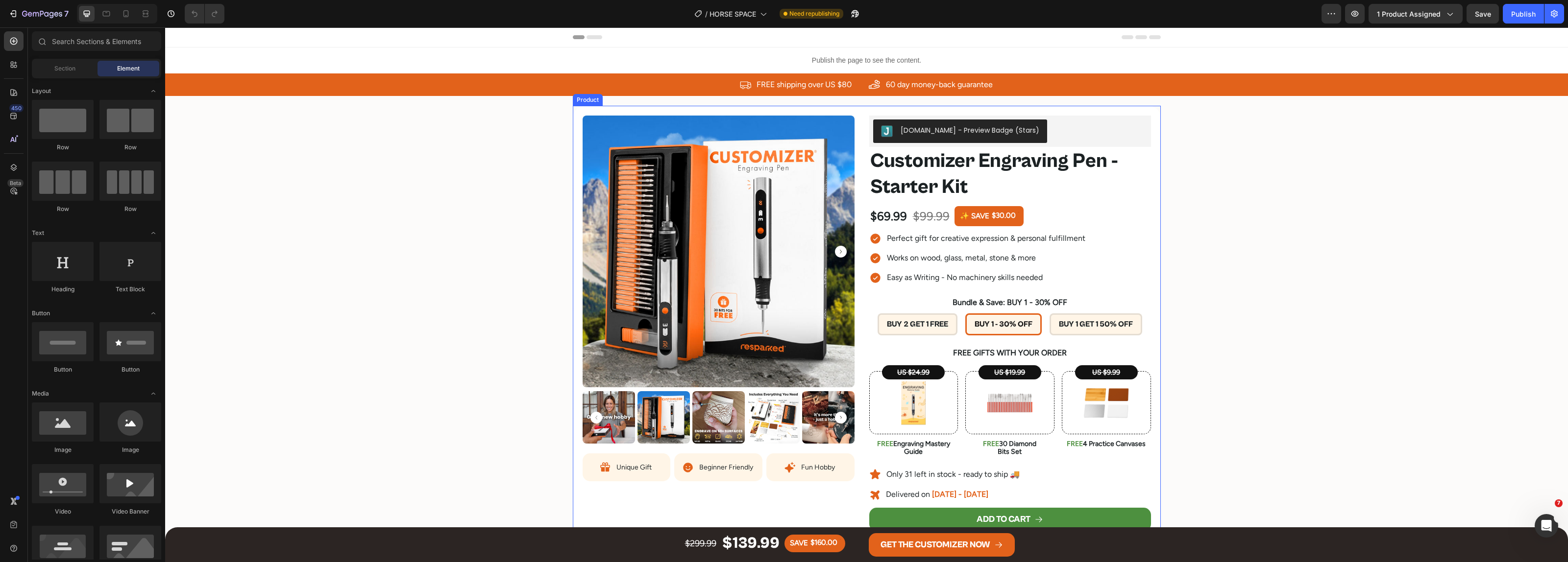
scroll to position [306, 0]
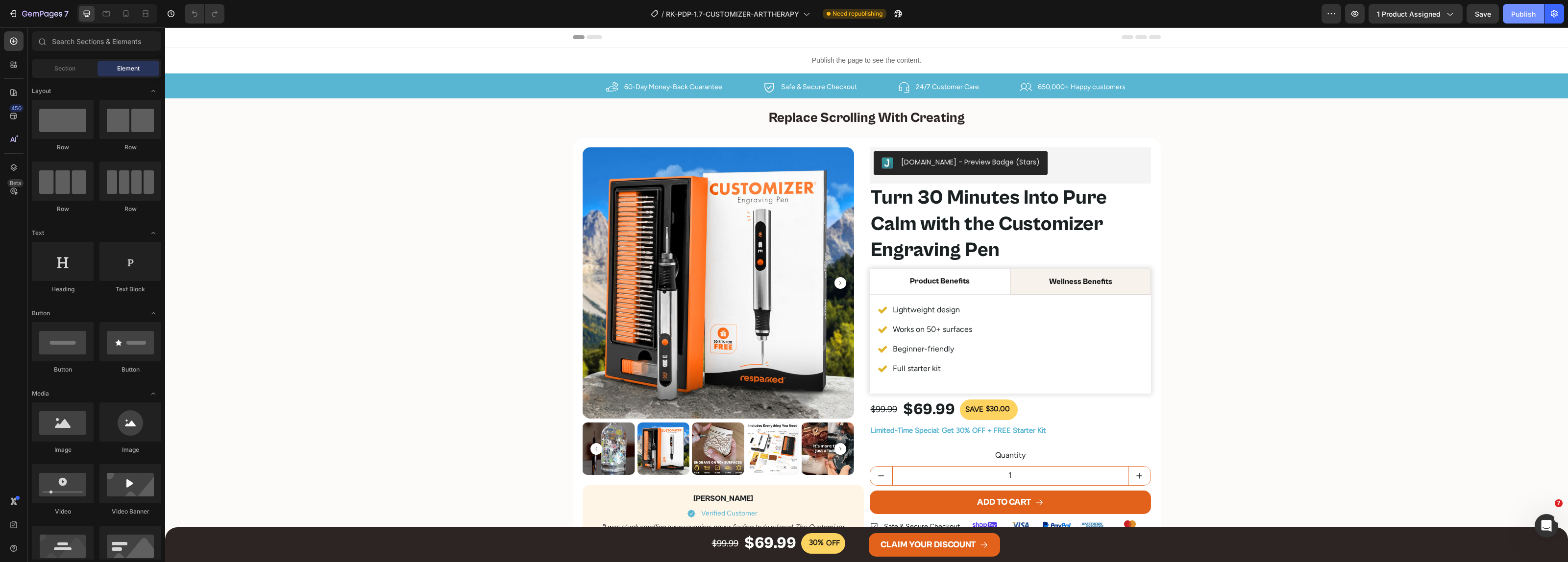
click at [1528, 11] on div "Publish" at bounding box center [1524, 13] width 24 height 10
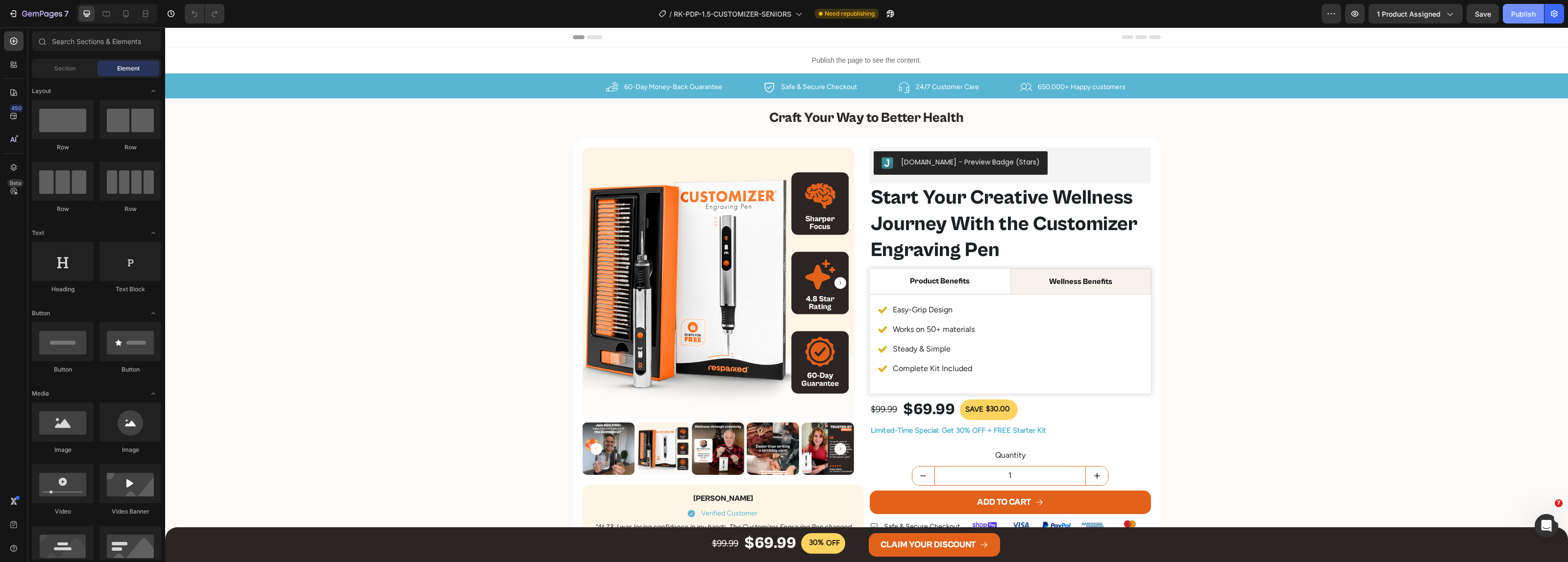
click at [1525, 16] on div "Publish" at bounding box center [1524, 13] width 24 height 10
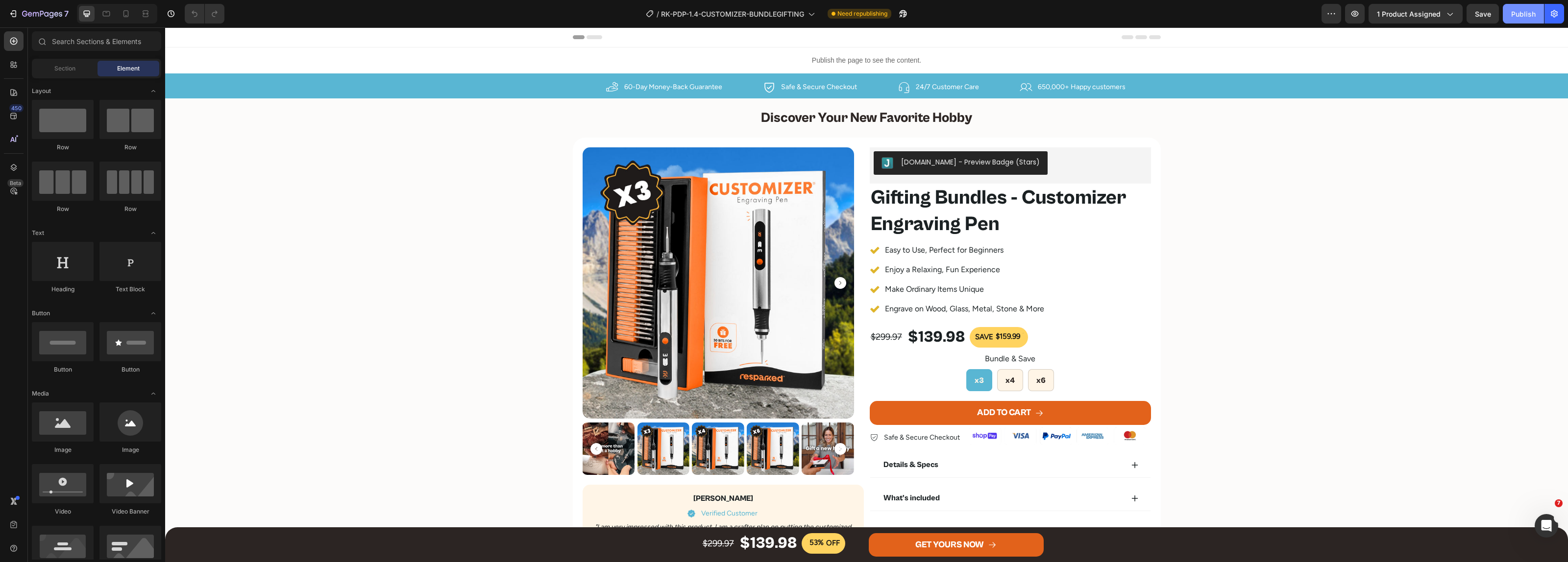
click at [1522, 15] on div "Publish" at bounding box center [1524, 13] width 24 height 10
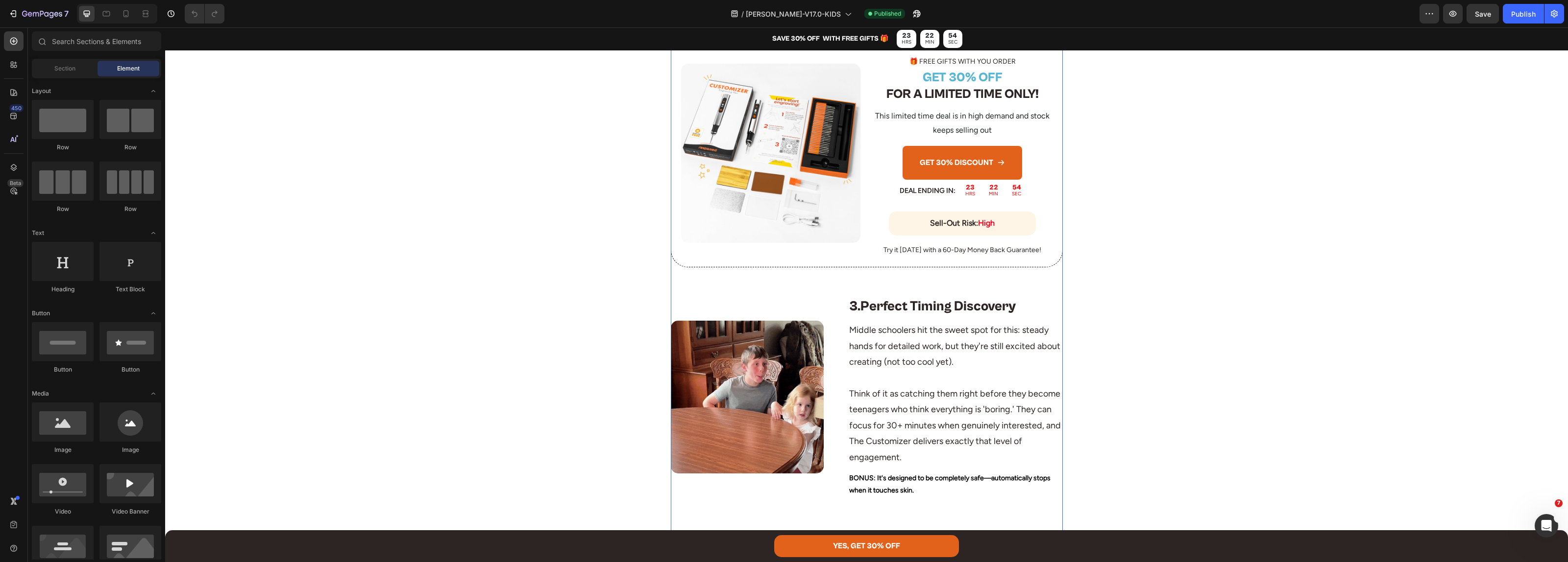
scroll to position [1224, 0]
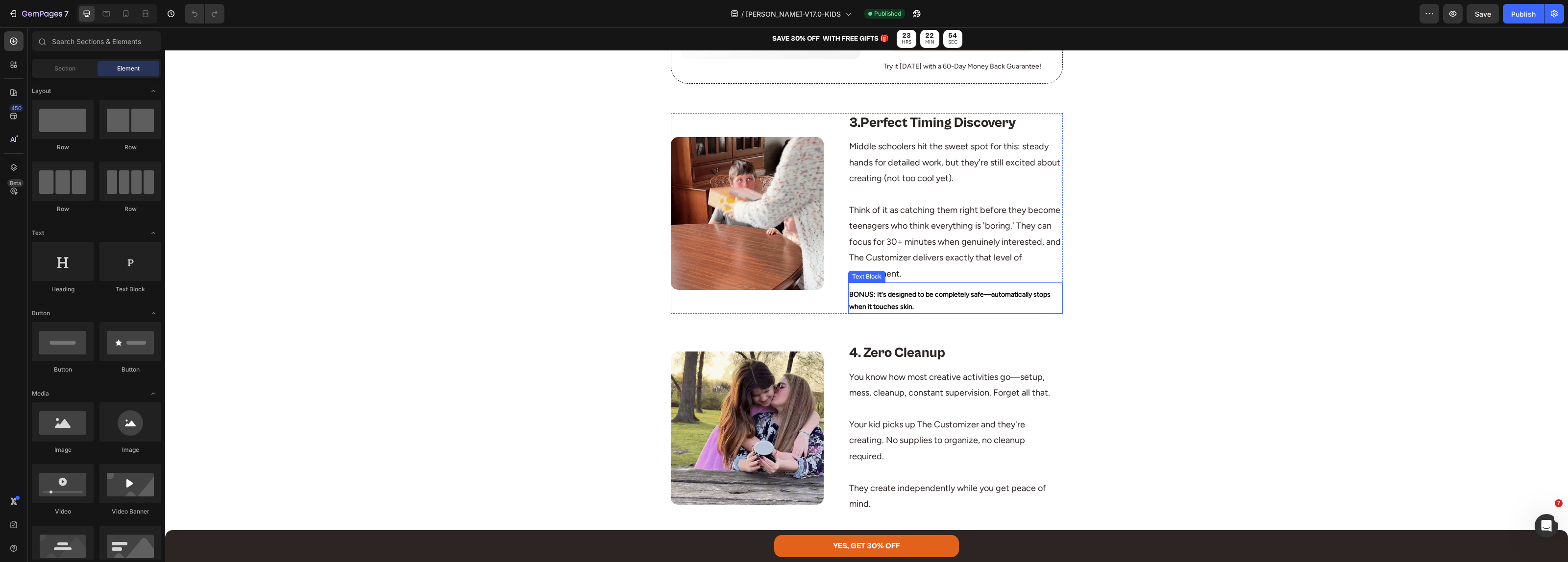
click at [894, 290] on strong "BONUS: It's designed to be completely safe—automatically stops when it touches …" at bounding box center [950, 300] width 201 height 21
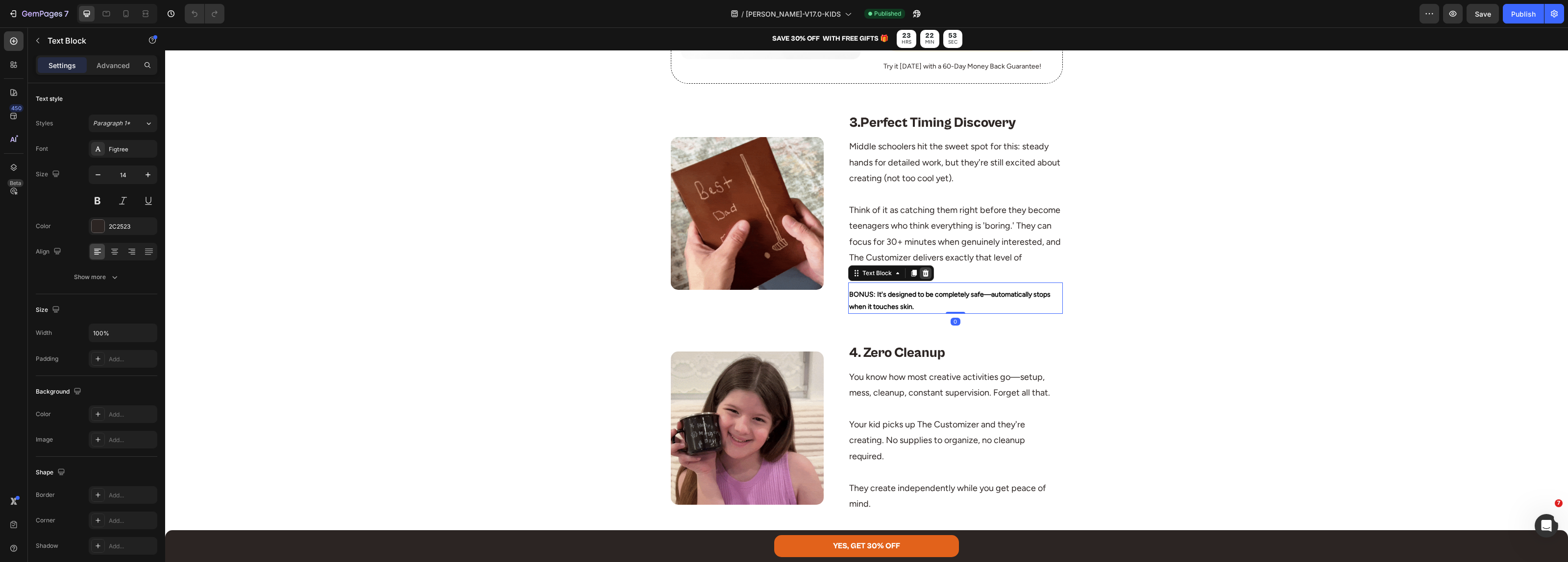
click at [924, 269] on icon at bounding box center [925, 273] width 8 height 8
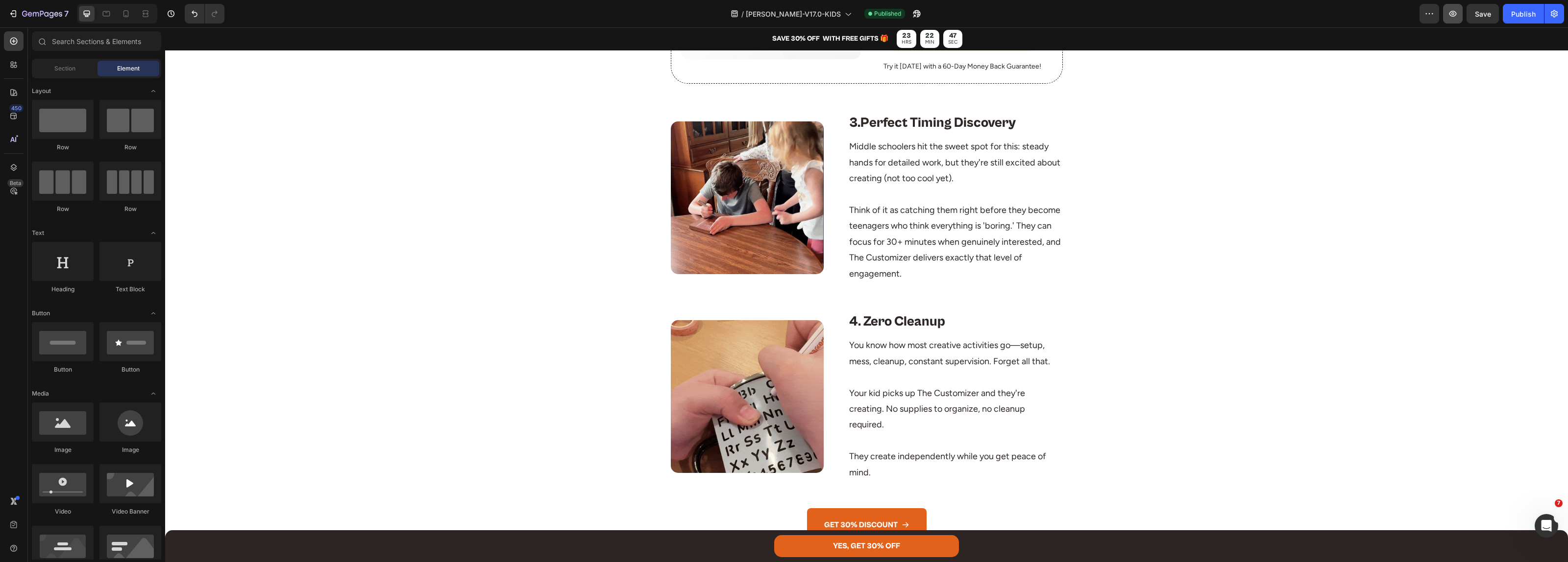
click at [1522, 16] on div "Publish" at bounding box center [1524, 13] width 24 height 10
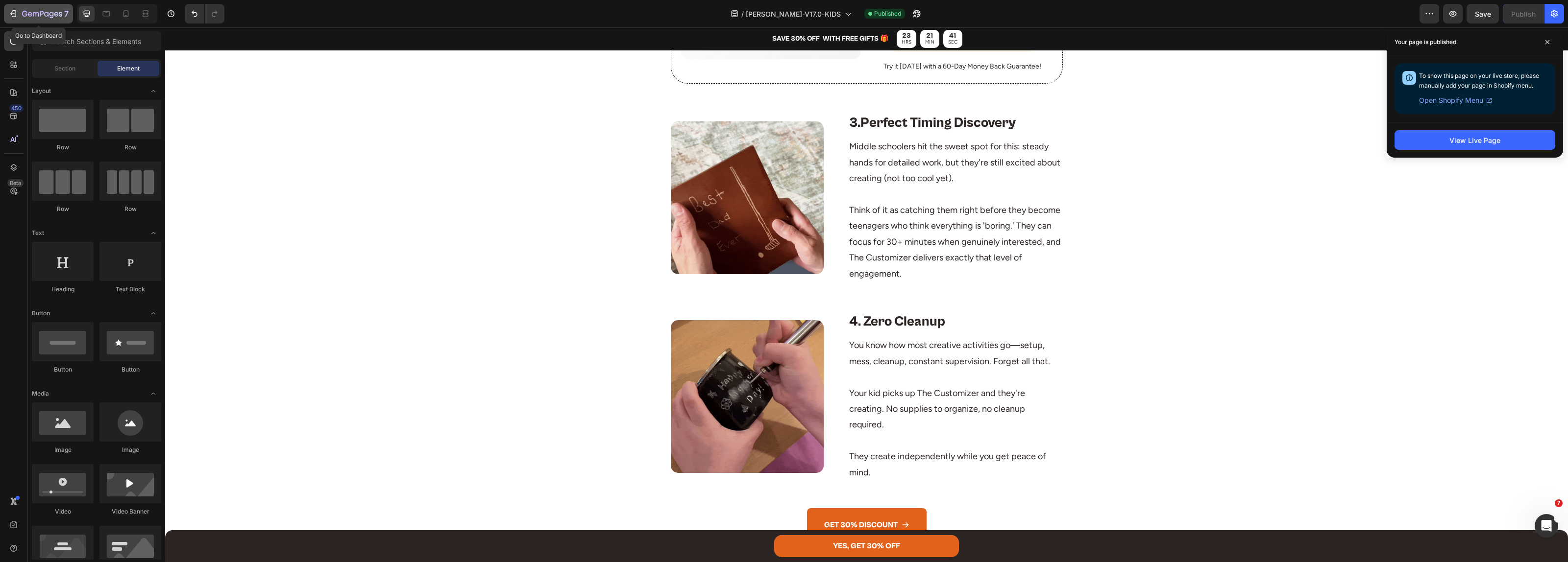
click at [35, 11] on icon "button" at bounding box center [42, 15] width 40 height 9
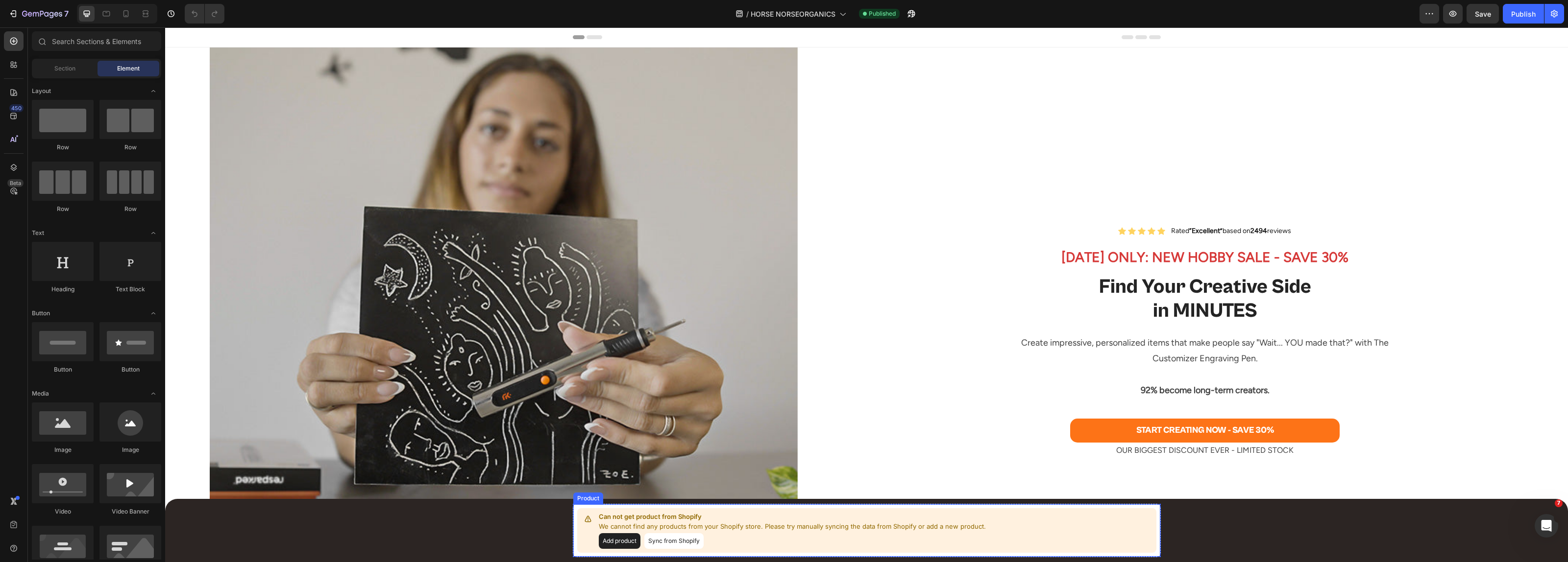
click at [981, 528] on div "Can not get product from Shopify We cannot find any products from your Shopify …" at bounding box center [867, 530] width 579 height 44
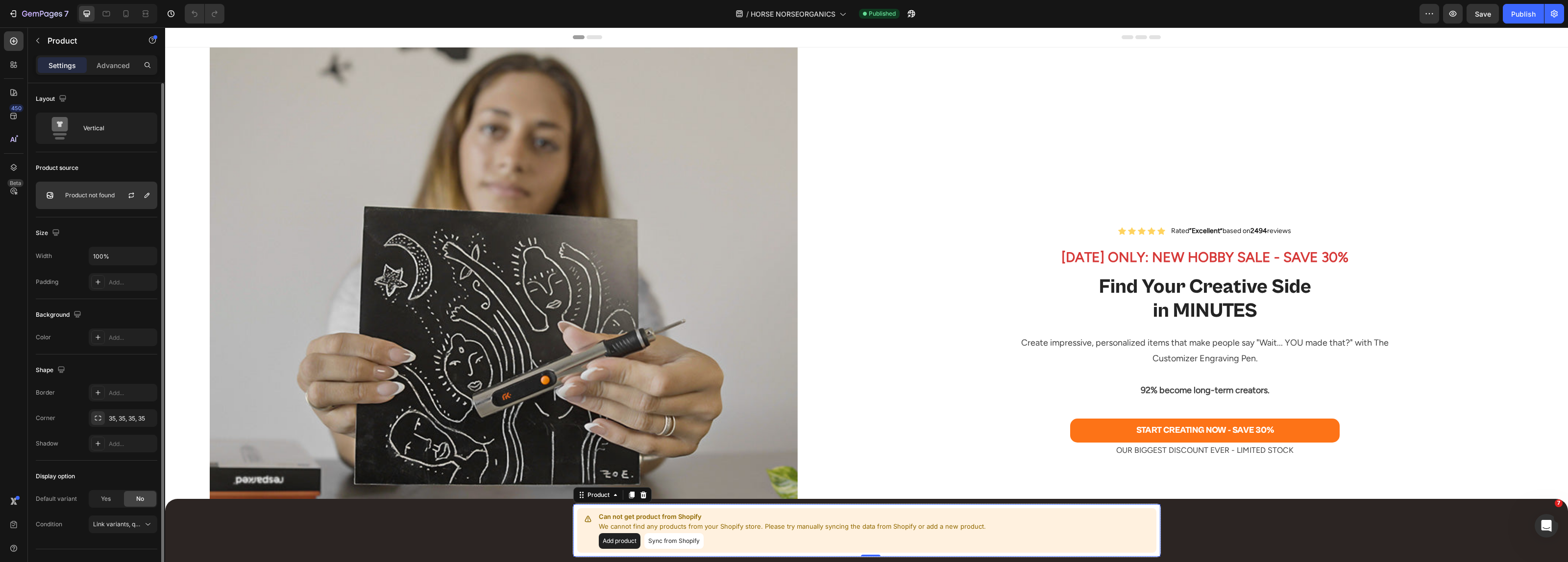
click at [88, 201] on div "Product not found" at bounding box center [97, 195] width 122 height 27
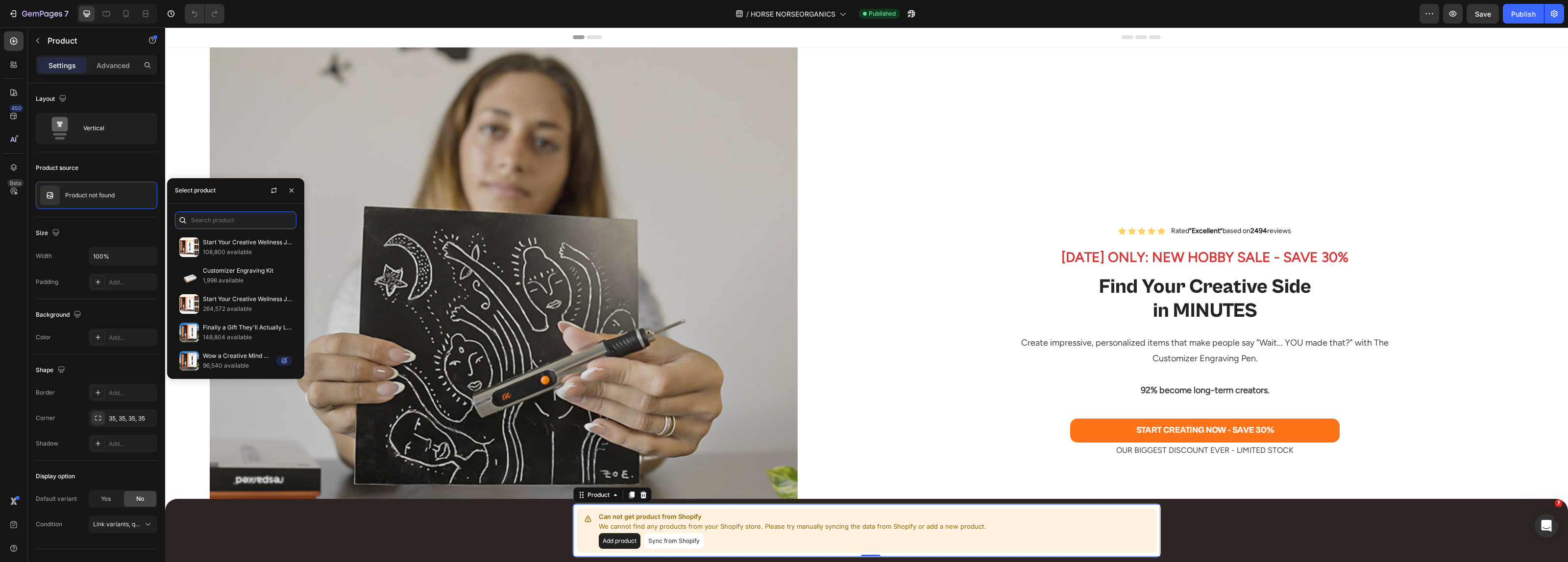
click at [217, 217] on input "text" at bounding box center [236, 220] width 122 height 18
type input "customizer engrav"
click at [891, 235] on div "Icon Icon Icon Icon Icon Icon List Rated “Excellent” based on 2494 reviews Text…" at bounding box center [1230, 341] width 677 height 588
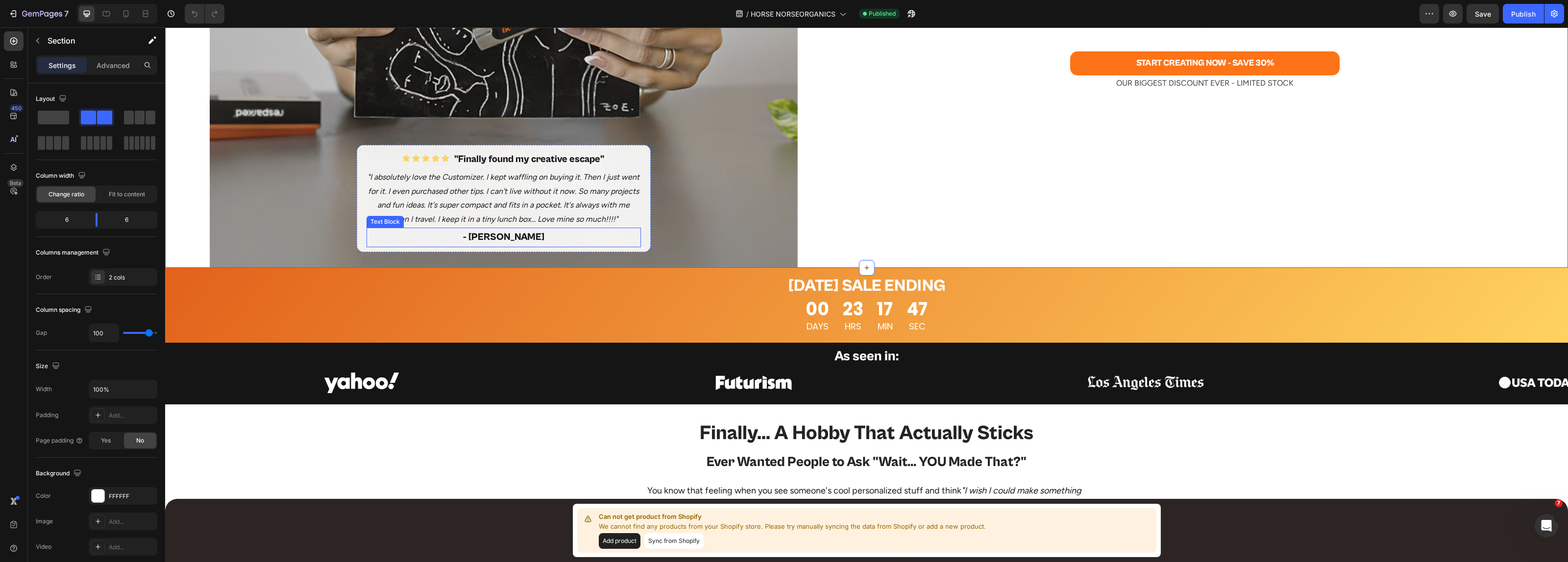
scroll to position [245, 0]
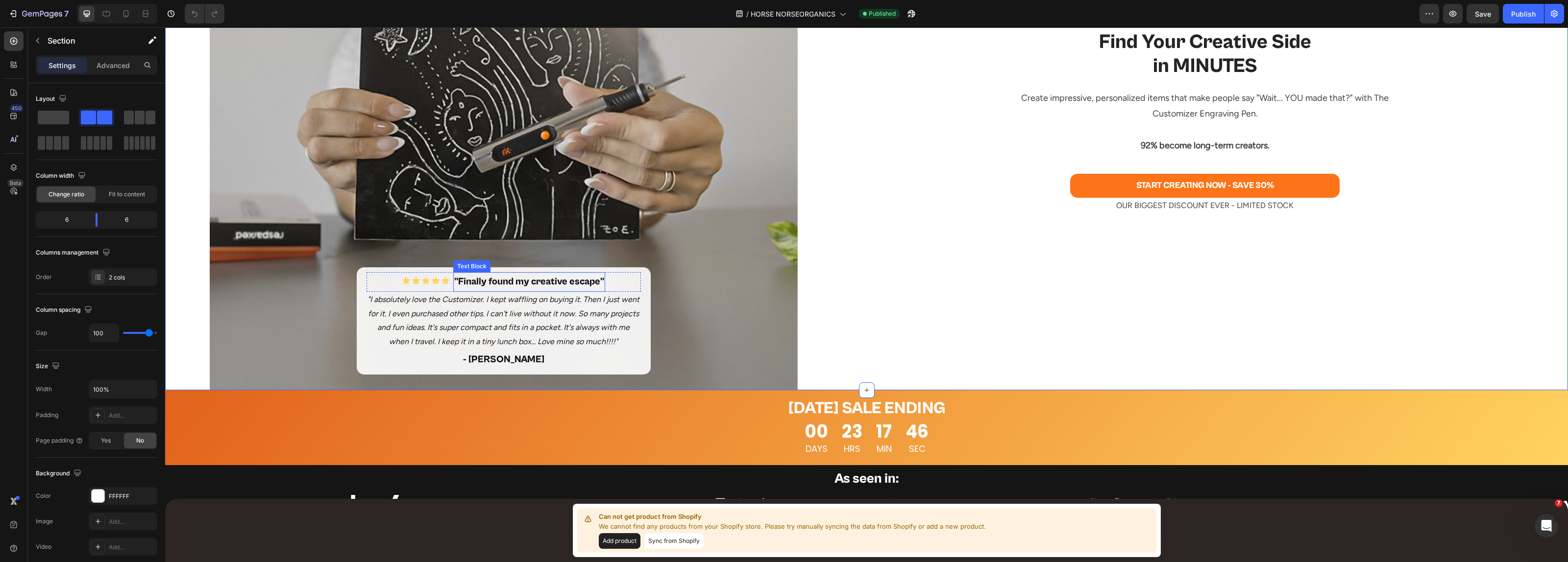
click at [517, 285] on p ""Finally found my creative escape"" at bounding box center [529, 282] width 150 height 18
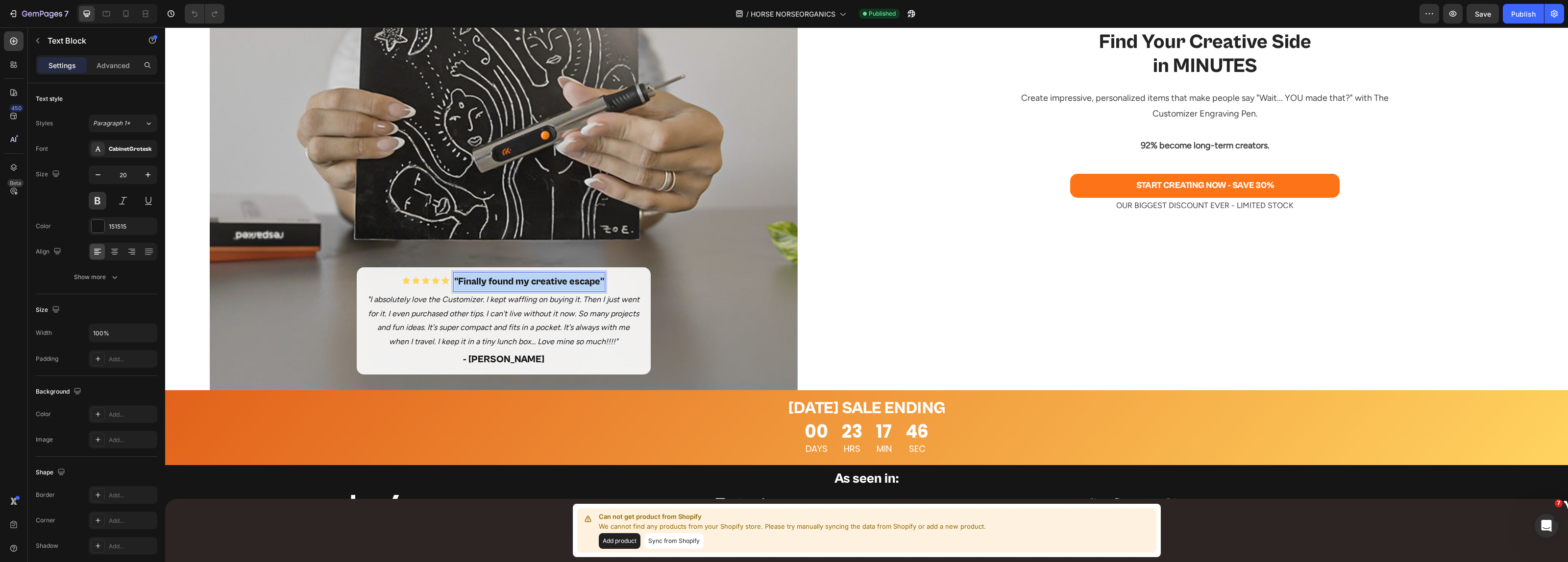
click at [517, 285] on p ""Finally found my creative escape"" at bounding box center [529, 282] width 150 height 18
click at [556, 317] on icon ""I absolutely love the Customizer. I kept waffling on buying it. Then I just we…" at bounding box center [503, 321] width 272 height 52
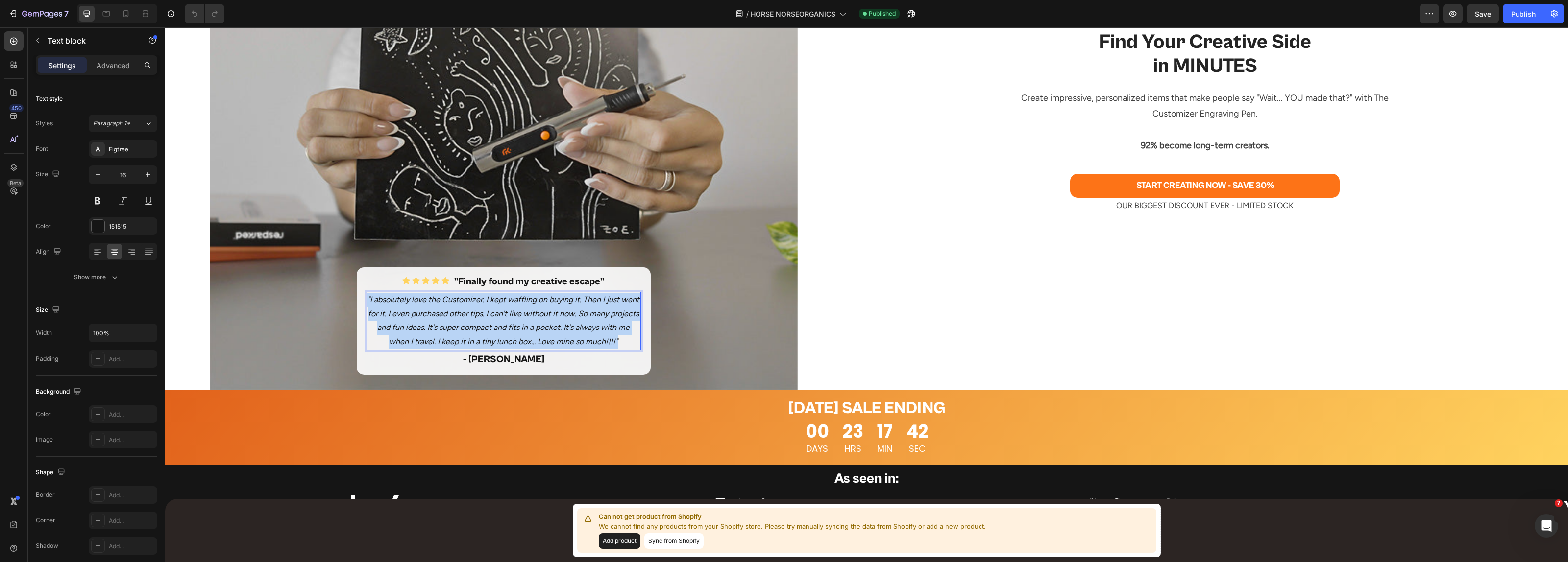
click at [556, 317] on icon ""I absolutely love the Customizer. I kept waffling on buying it. Then I just we…" at bounding box center [503, 321] width 272 height 52
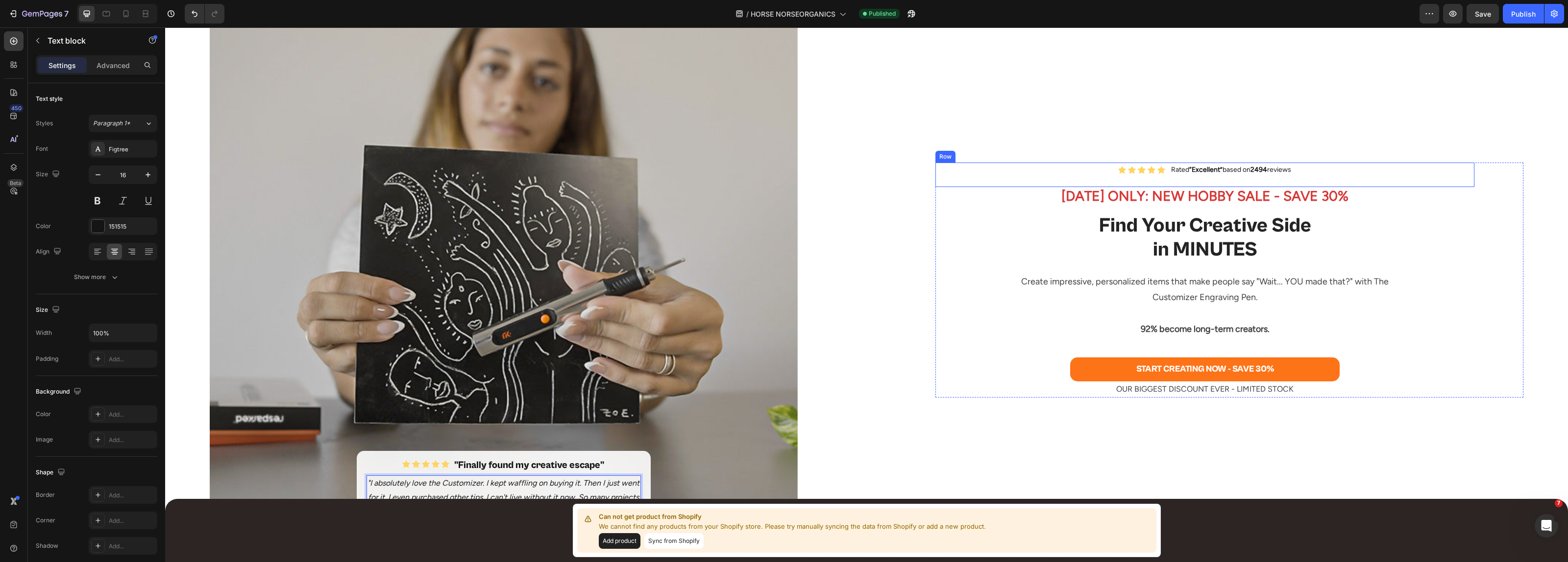
click at [1160, 196] on h2 "TODAY ONLY: NEW HOBBY SALE - SAVE 30%" at bounding box center [1205, 196] width 539 height 19
click at [1160, 196] on p "TODAY ONLY: NEW HOBBY SALE - SAVE 30%" at bounding box center [1205, 196] width 537 height 16
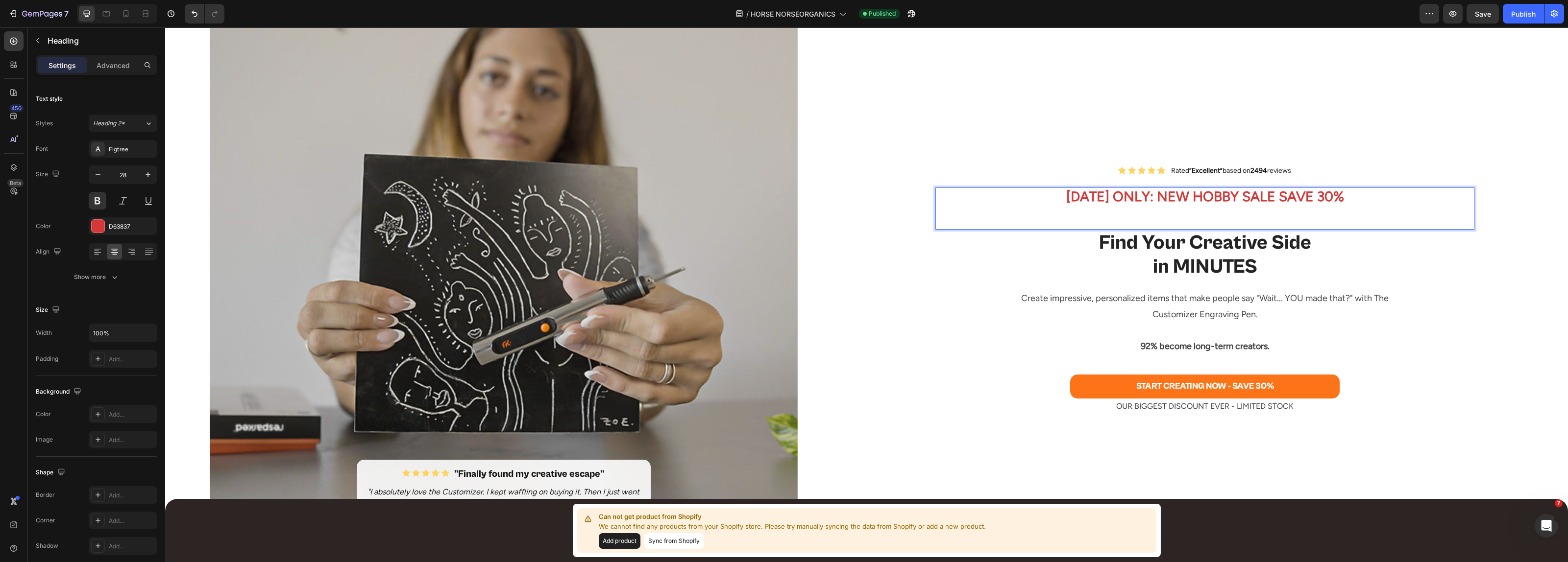
scroll to position [61, 0]
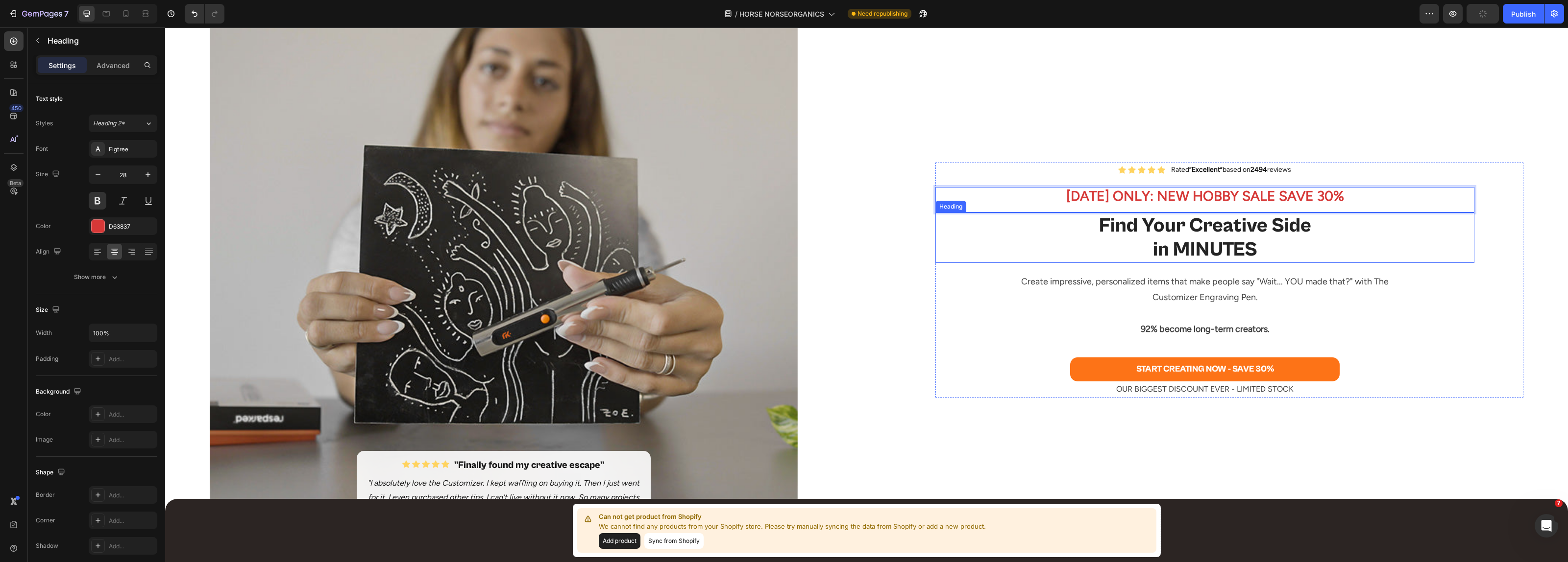
click at [1186, 243] on h2 "Find Your Creative Side in MINUTES" at bounding box center [1205, 237] width 539 height 50
click at [1186, 243] on p "Find Your Creative Side in MINUTES" at bounding box center [1205, 237] width 537 height 48
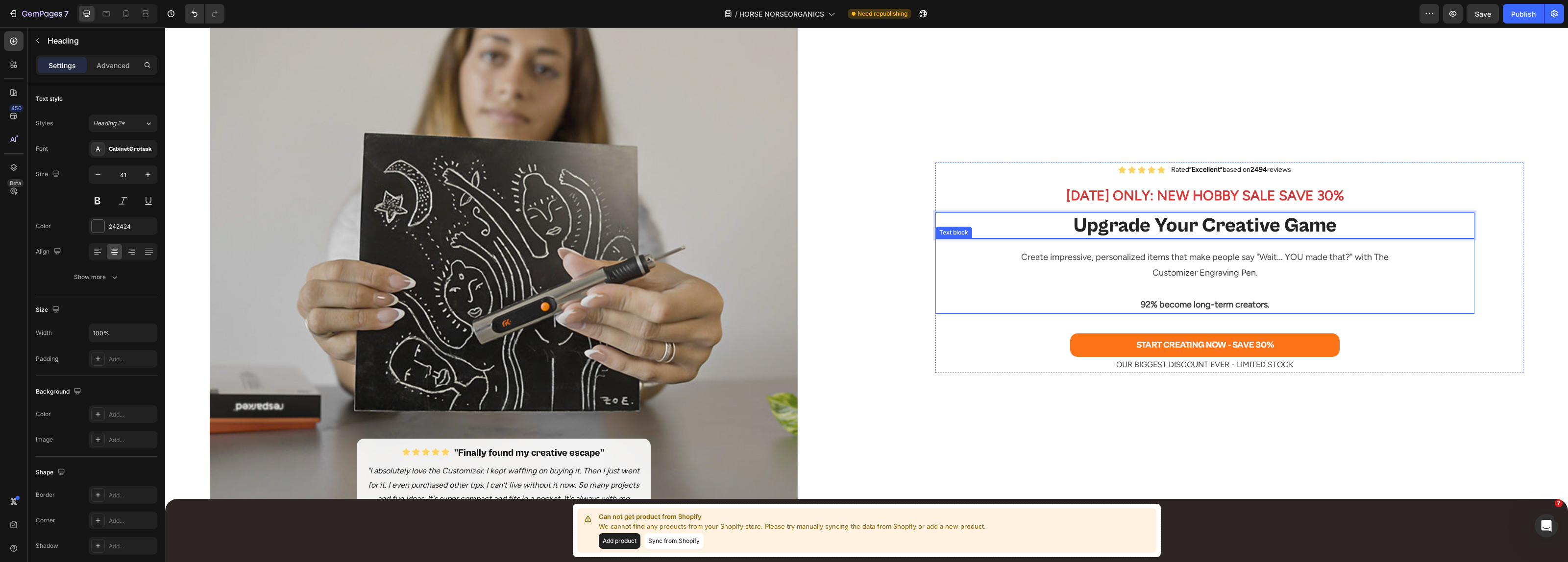
click at [1142, 266] on p "Create impressive, personalized items that make people say "Wait... YOU made th…" at bounding box center [1205, 265] width 376 height 32
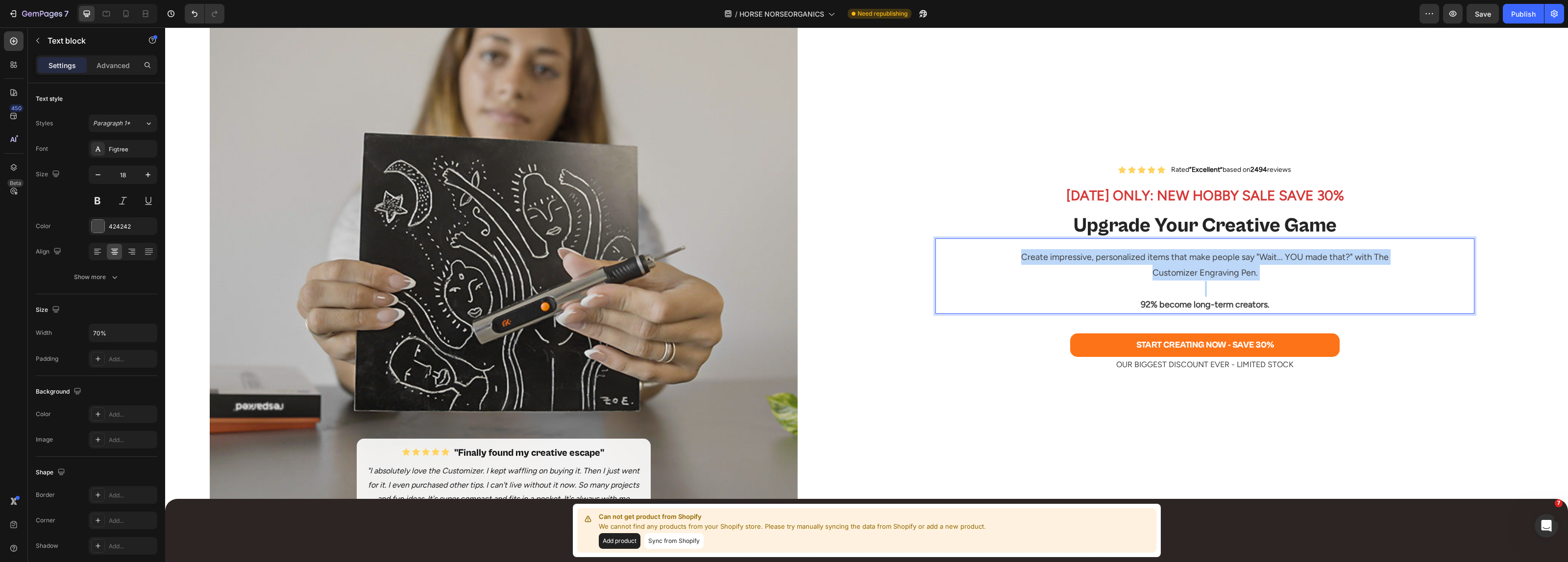
click at [1142, 266] on p "Create impressive, personalized items that make people say "Wait... YOU made th…" at bounding box center [1205, 265] width 376 height 32
click at [1197, 302] on strong "92% become long-term creators." at bounding box center [1205, 305] width 129 height 11
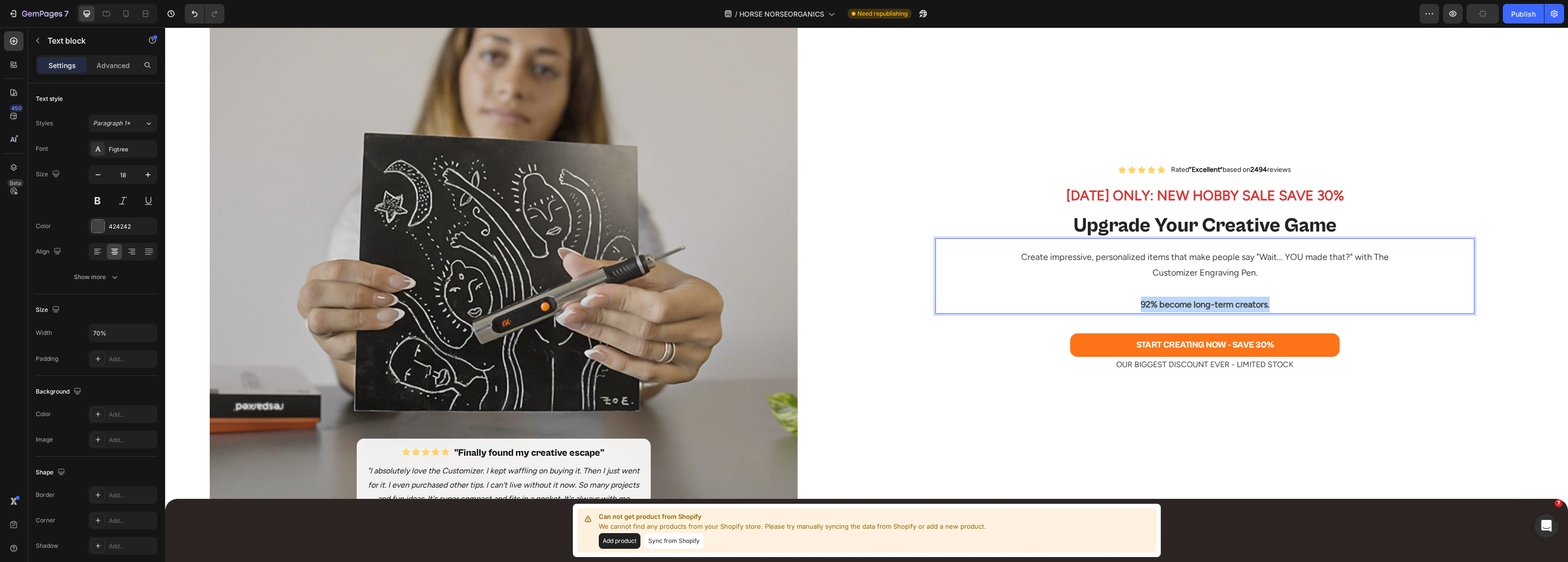
click at [1197, 302] on strong "92% become long-term creators." at bounding box center [1205, 305] width 129 height 11
click at [1159, 366] on p "OUR BIGGEST DISCOUNT EVER - LIMITED STOCK" at bounding box center [1205, 364] width 537 height 14
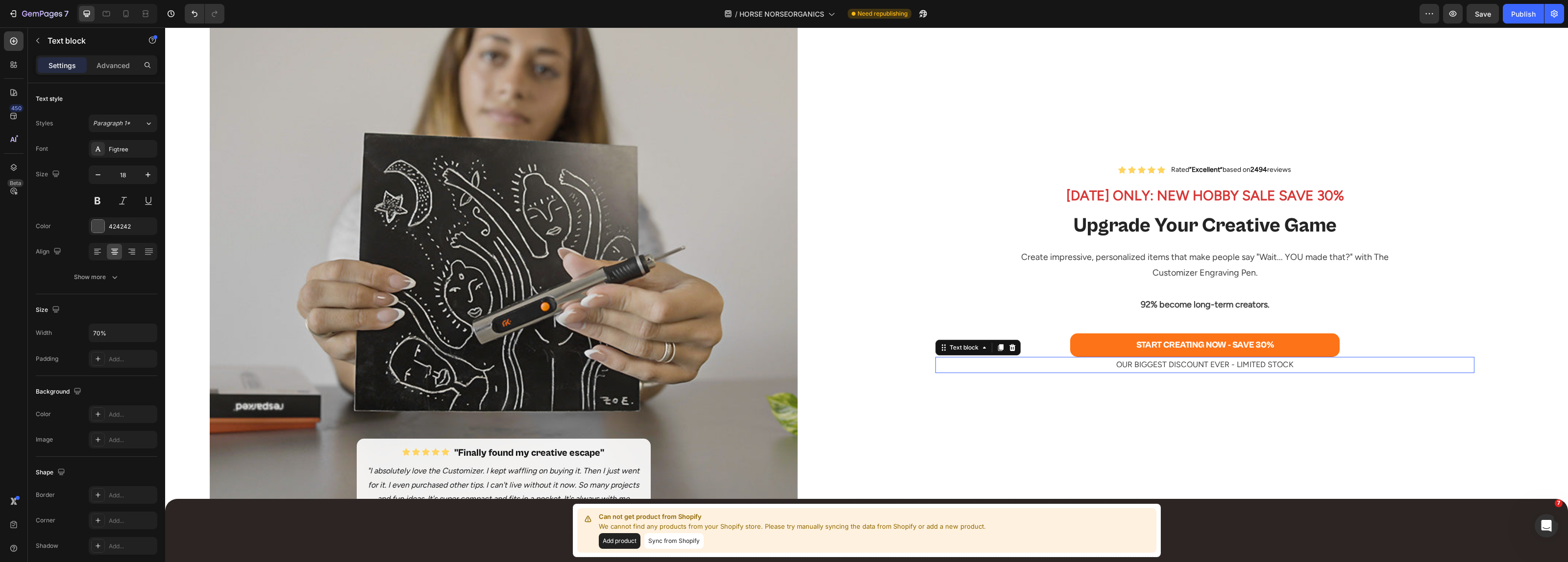
click at [1159, 366] on p "OUR BIGGEST DISCOUNT EVER - LIMITED STOCK" at bounding box center [1205, 364] width 537 height 14
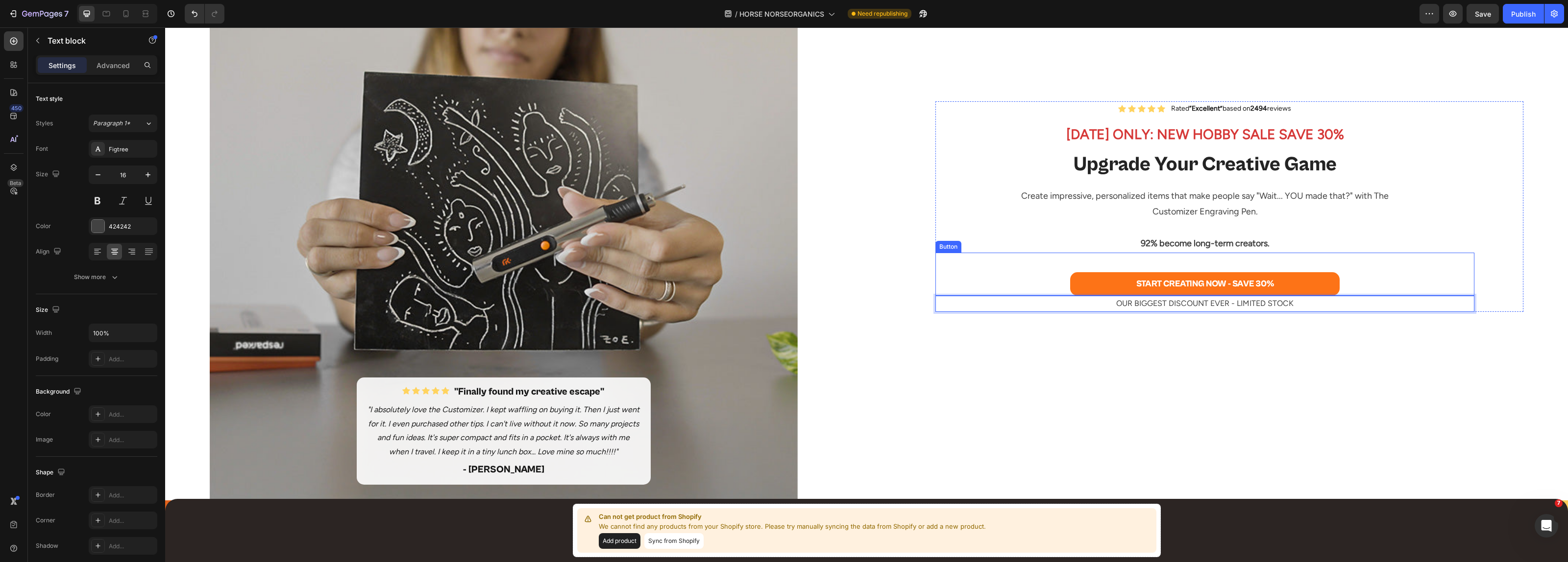
scroll to position [440, 0]
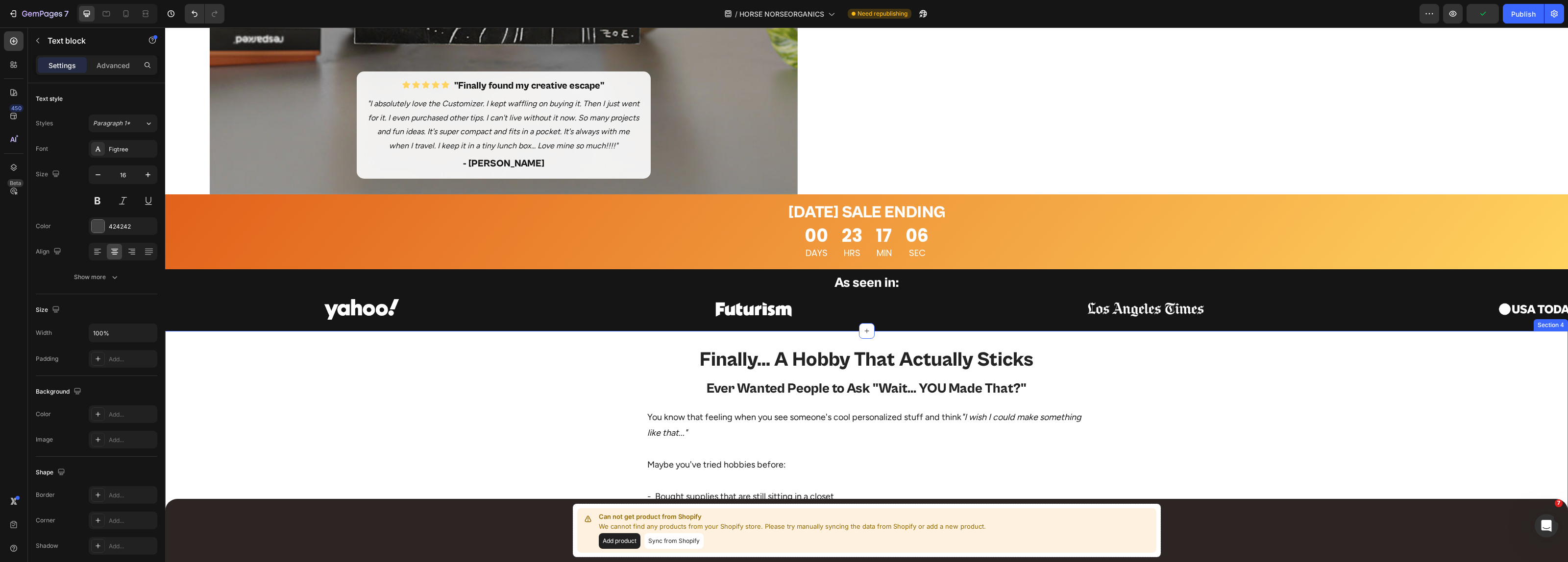
click at [824, 355] on h2 "Finally... A Hobby That Actually Sticks" at bounding box center [867, 359] width 441 height 26
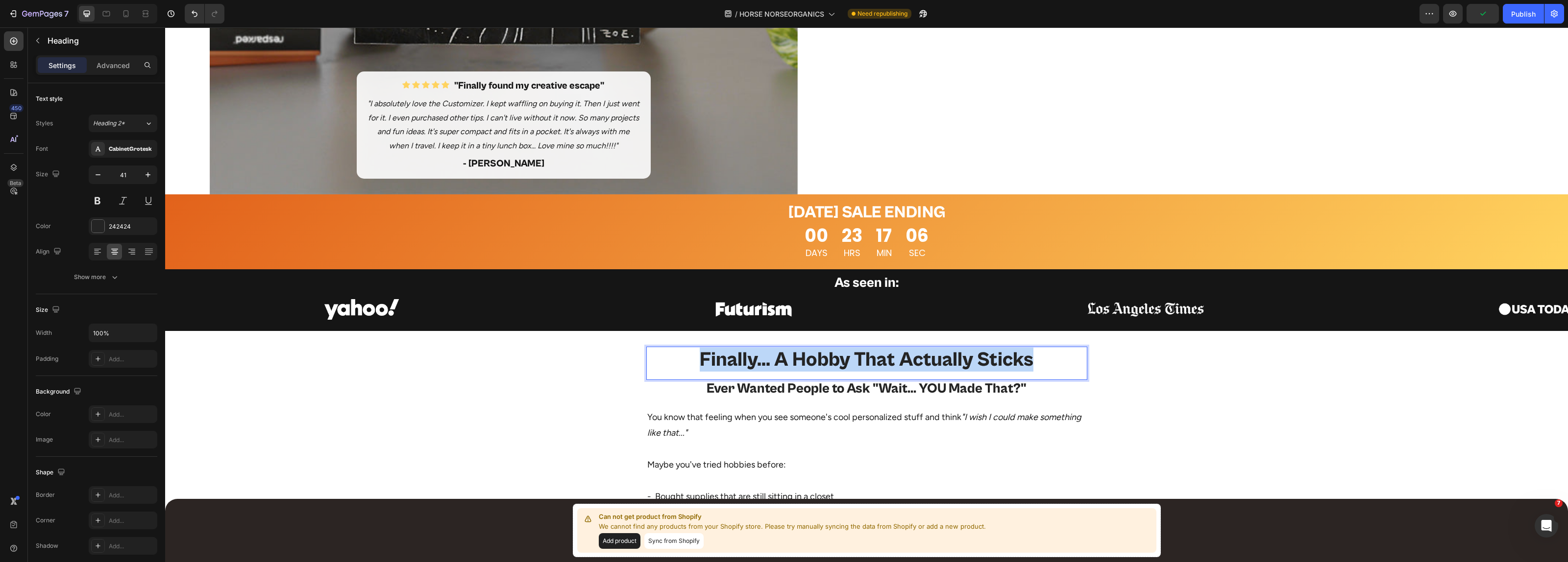
click at [824, 355] on p "Finally... A Hobby That Actually Sticks" at bounding box center [866, 359] width 439 height 24
click at [866, 390] on h2 "Ever Wanted People to Ask "Wait... YOU Made That?"" at bounding box center [867, 389] width 441 height 19
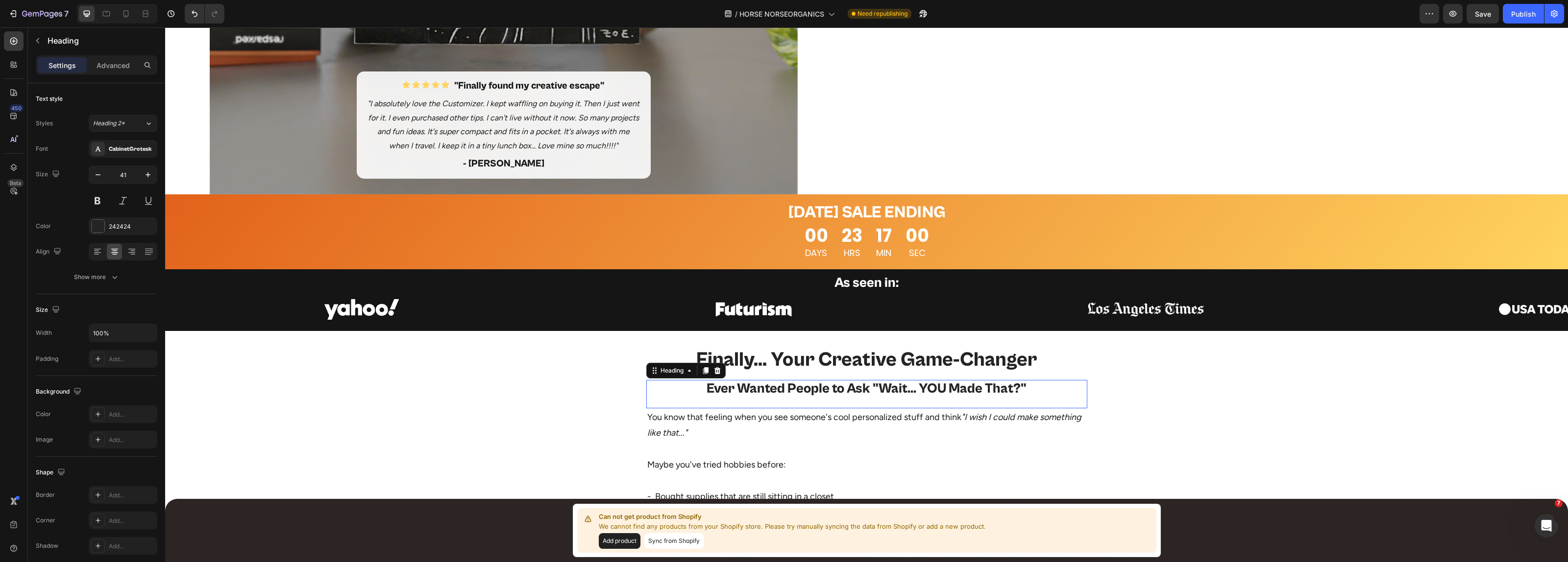
click at [866, 390] on h2 "Ever Wanted People to Ask "Wait... YOU Made That?"" at bounding box center [867, 389] width 441 height 19
click at [866, 390] on p "Ever Wanted People to Ask "Wait... YOU Made That?"" at bounding box center [866, 389] width 439 height 16
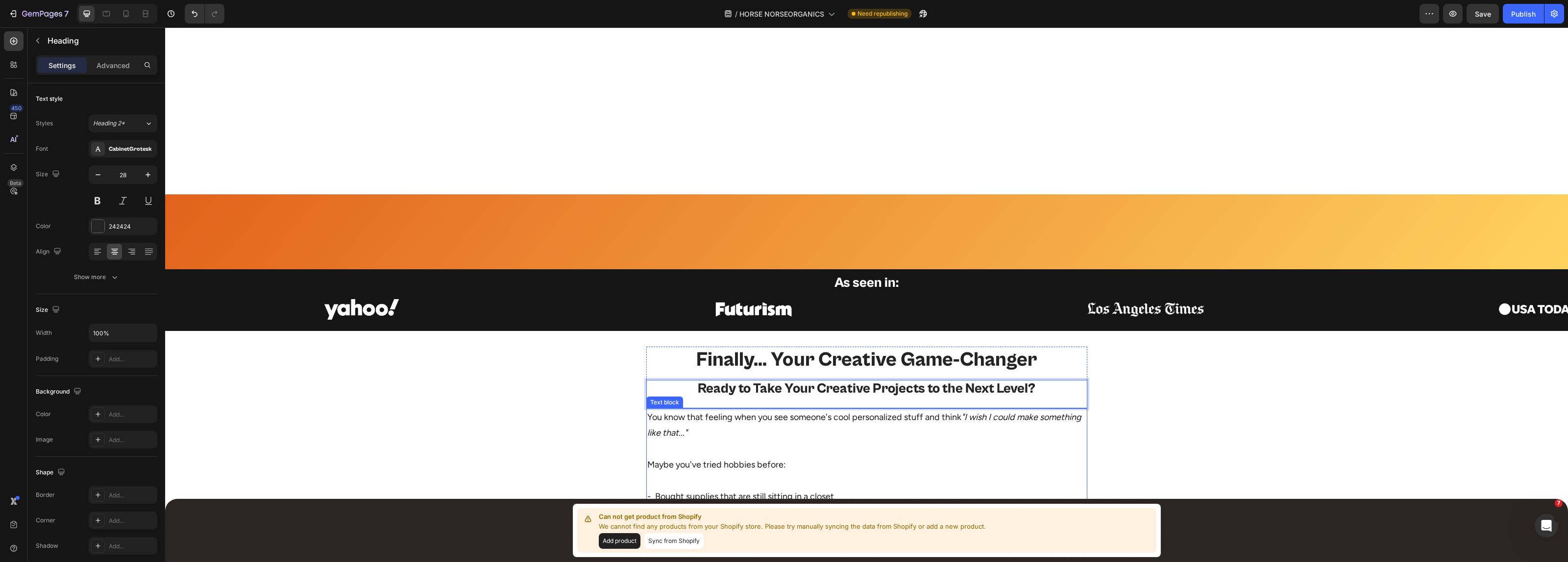
scroll to position [747, 0]
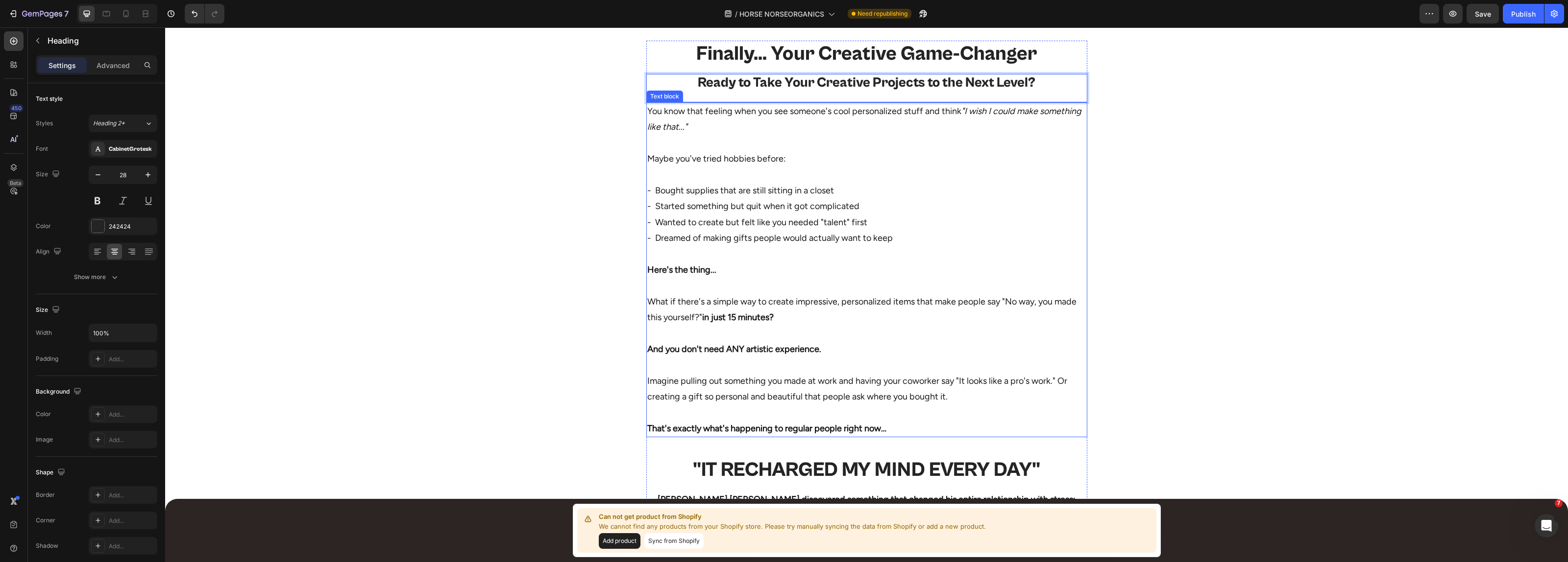
click at [801, 282] on p "What if there's a simple way to create impressive, personalized items that make…" at bounding box center [866, 301] width 439 height 47
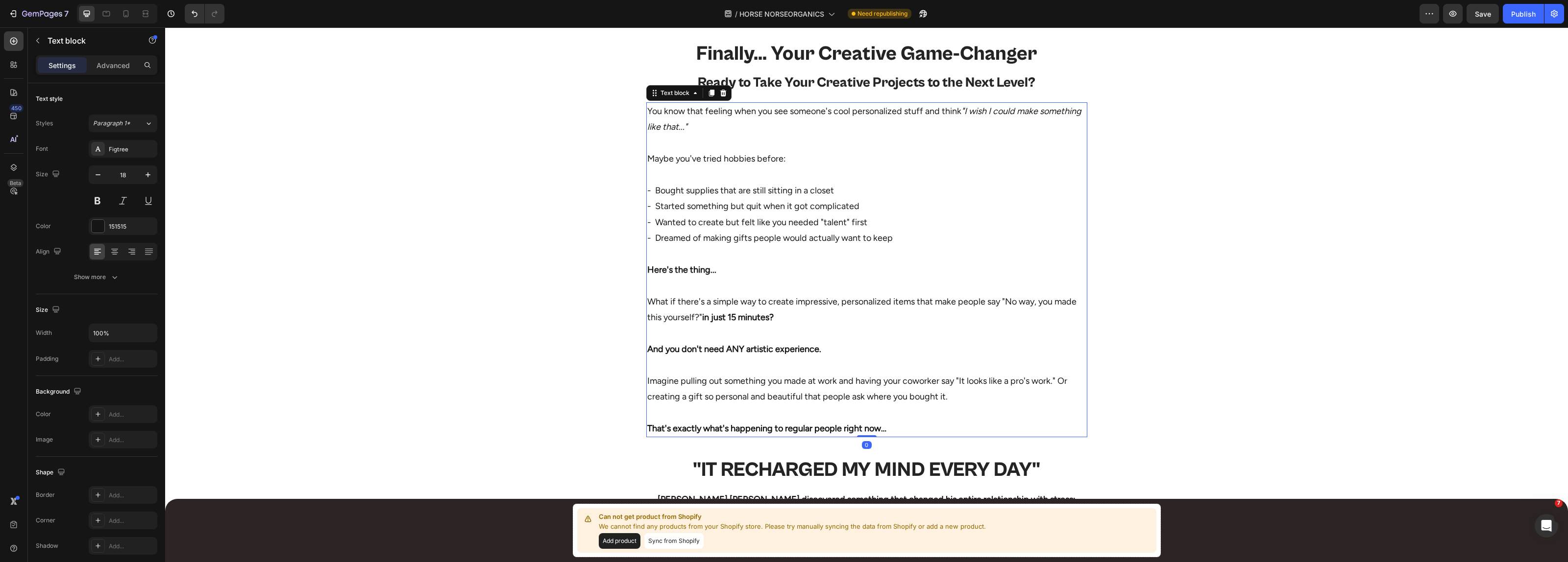
click at [801, 282] on p "What if there's a simple way to create impressive, personalized items that make…" at bounding box center [866, 301] width 439 height 47
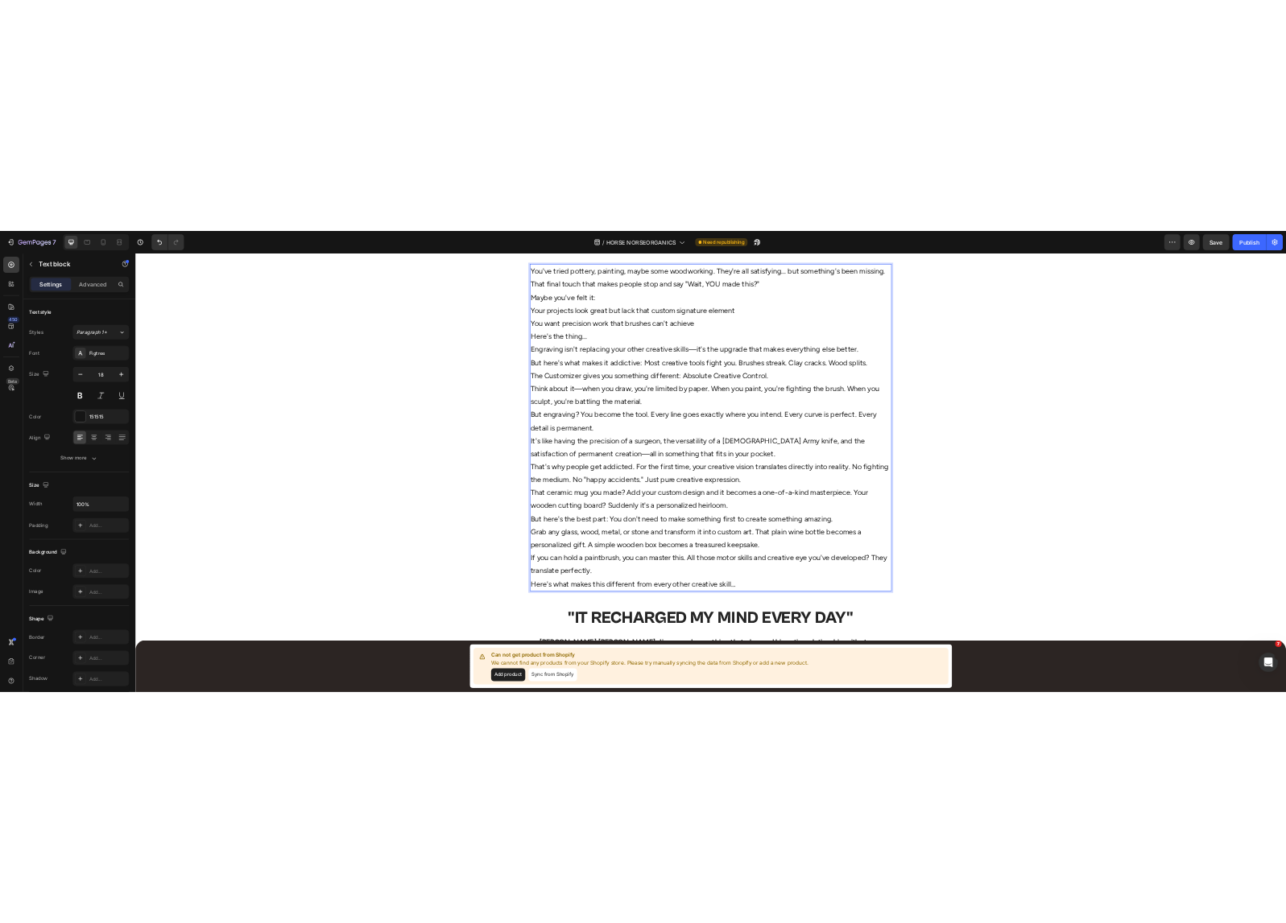
scroll to position [1127, 0]
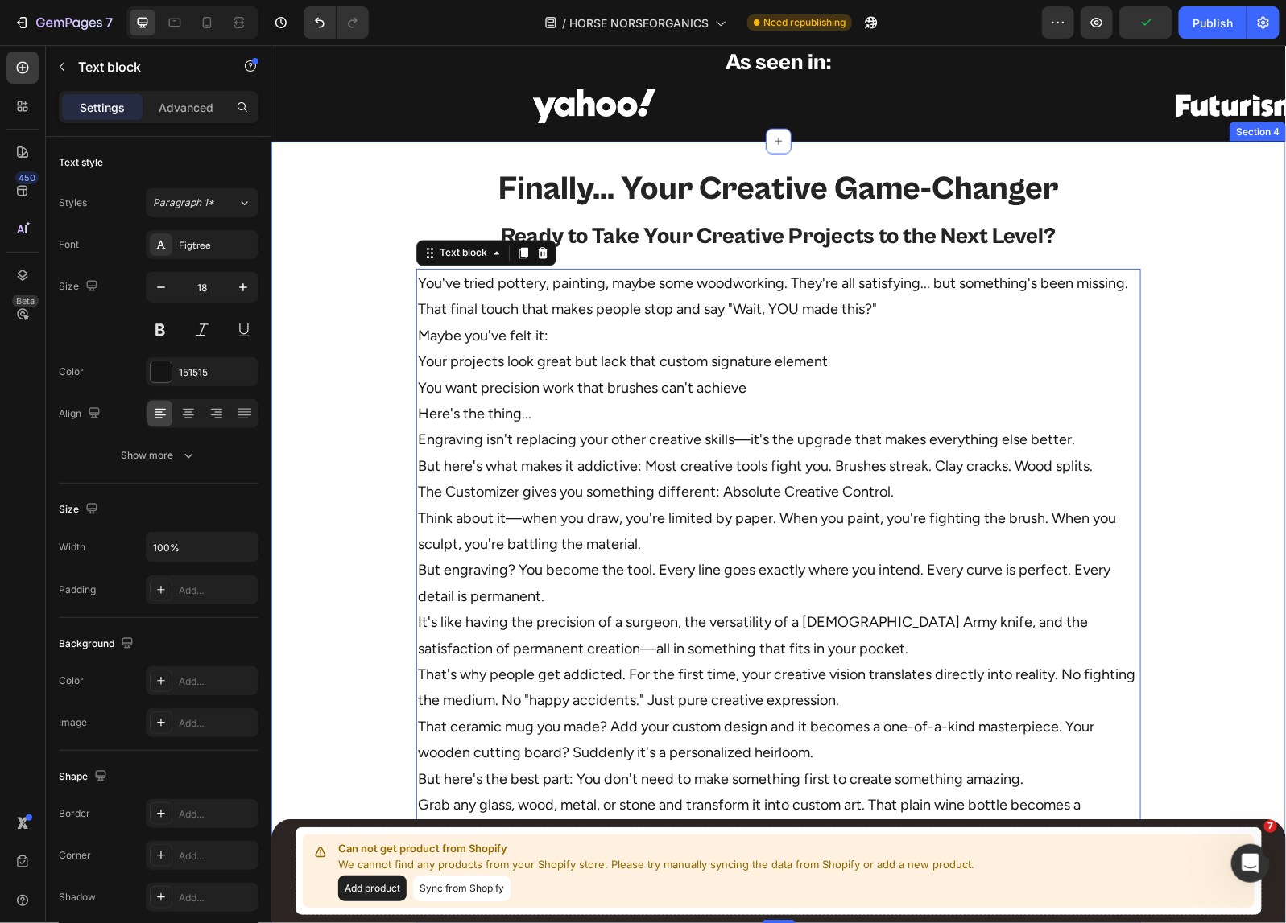
click at [1156, 342] on div "Finally... Your Creative Game-Changer Heading Ready to Take Your Creative Proje…" at bounding box center [777, 845] width 1014 height 1356
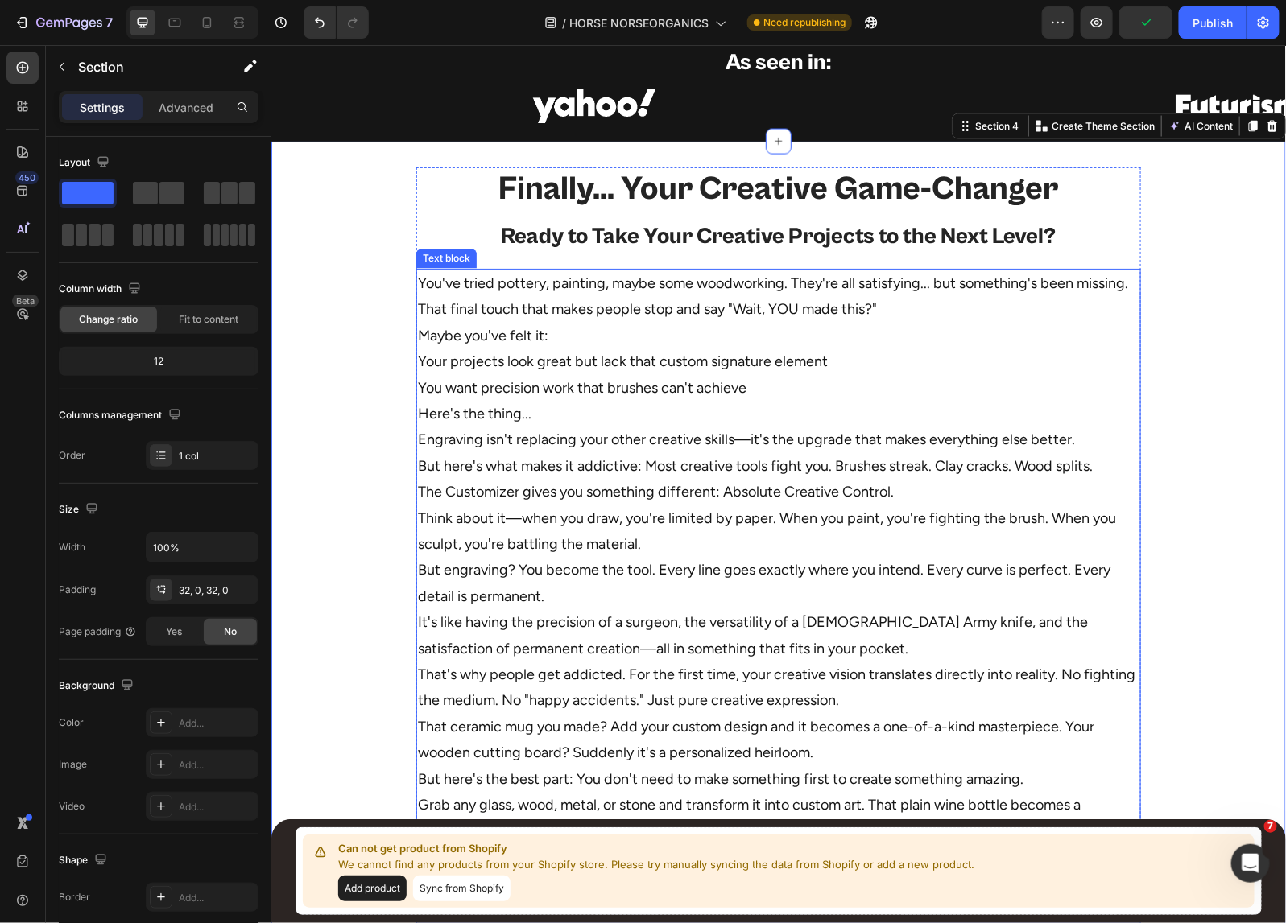
click at [701, 346] on p "You've tried pottery, painting, maybe some woodworking. They're all satisfying.…" at bounding box center [777, 596] width 721 height 652
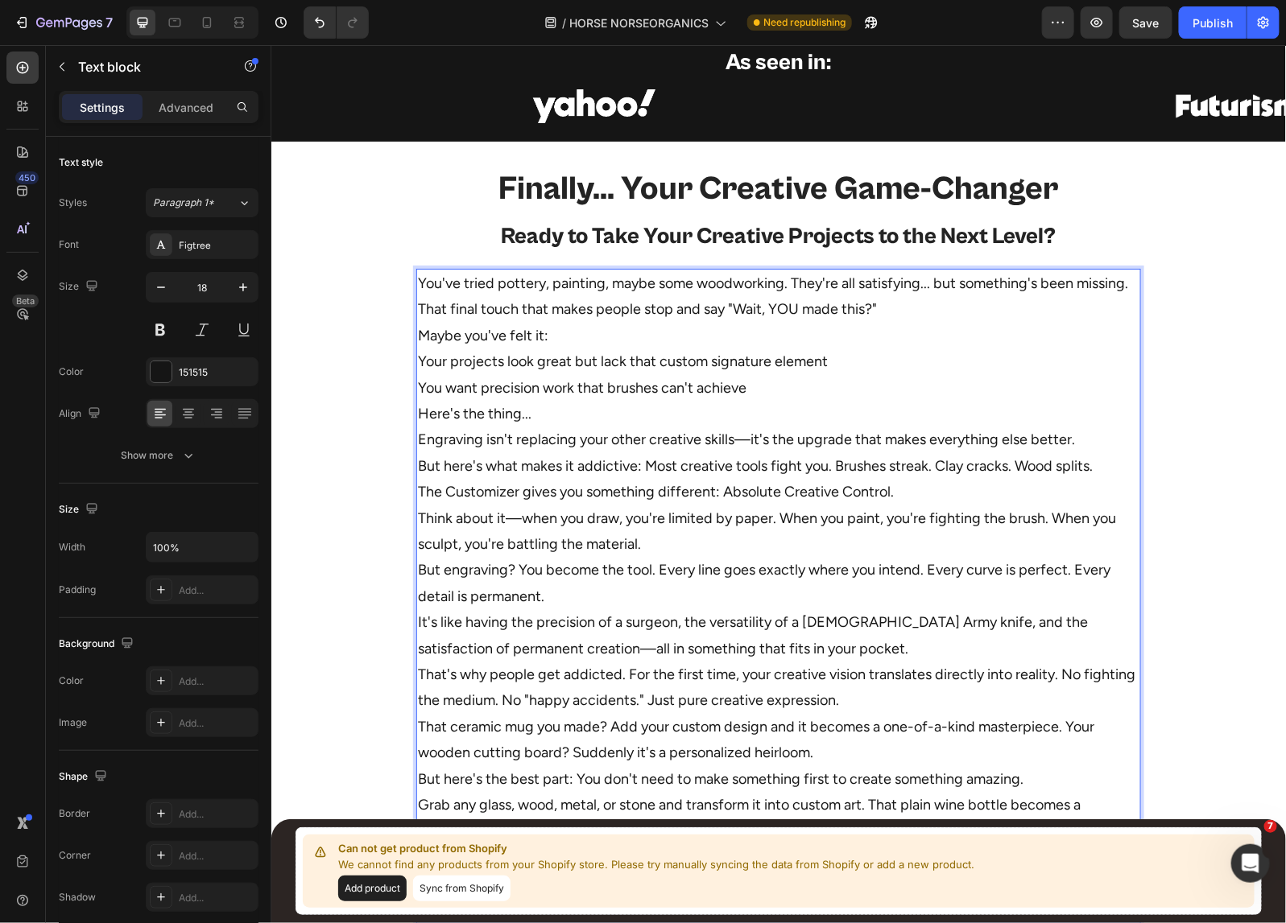
click at [1124, 285] on p "You've tried pottery, painting, maybe some woodworking. They're all satisfying.…" at bounding box center [777, 596] width 721 height 652
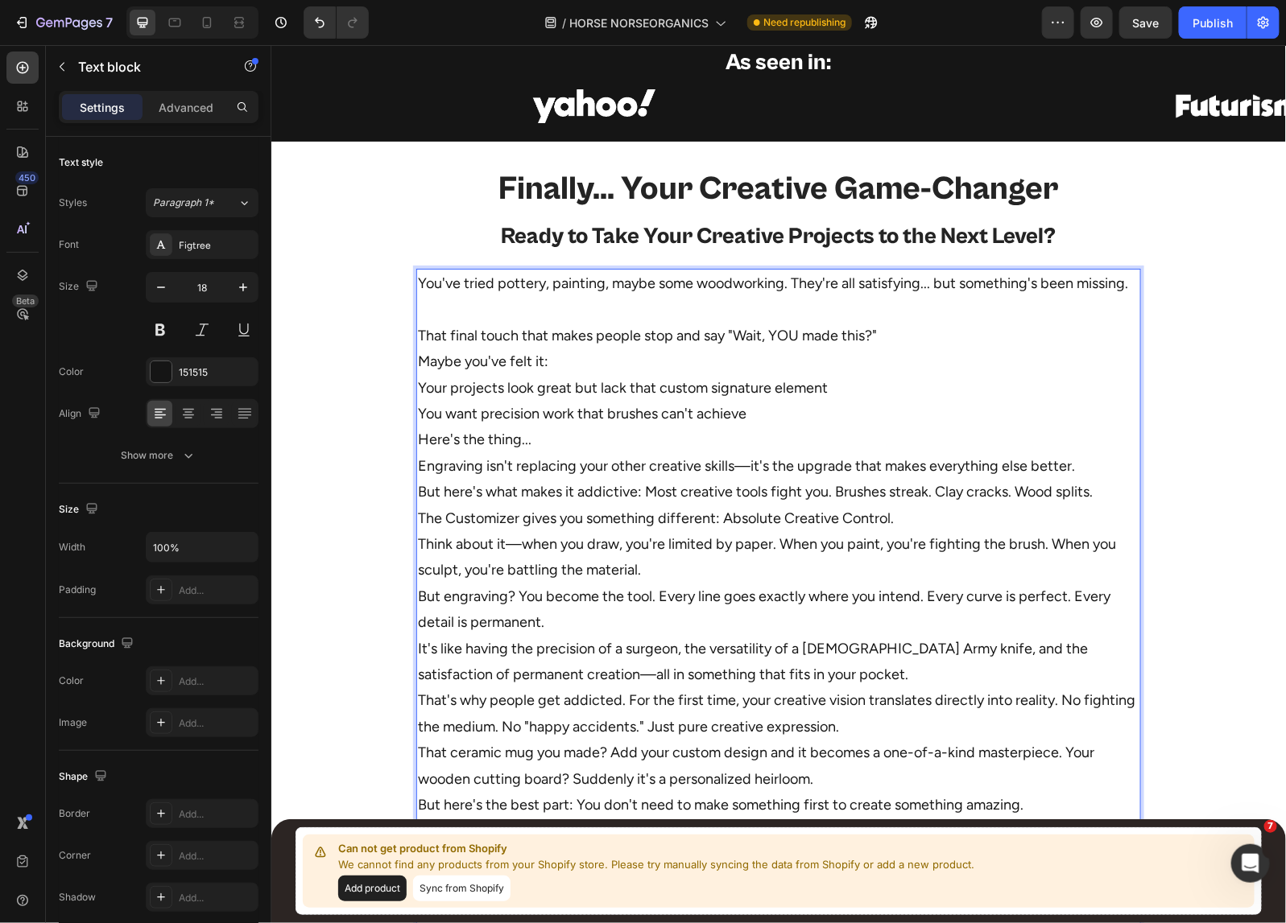
click at [931, 329] on p "⁠⁠⁠⁠⁠⁠⁠ That final touch that makes people stop and say "Wait, YOU made this?" …" at bounding box center [777, 621] width 721 height 652
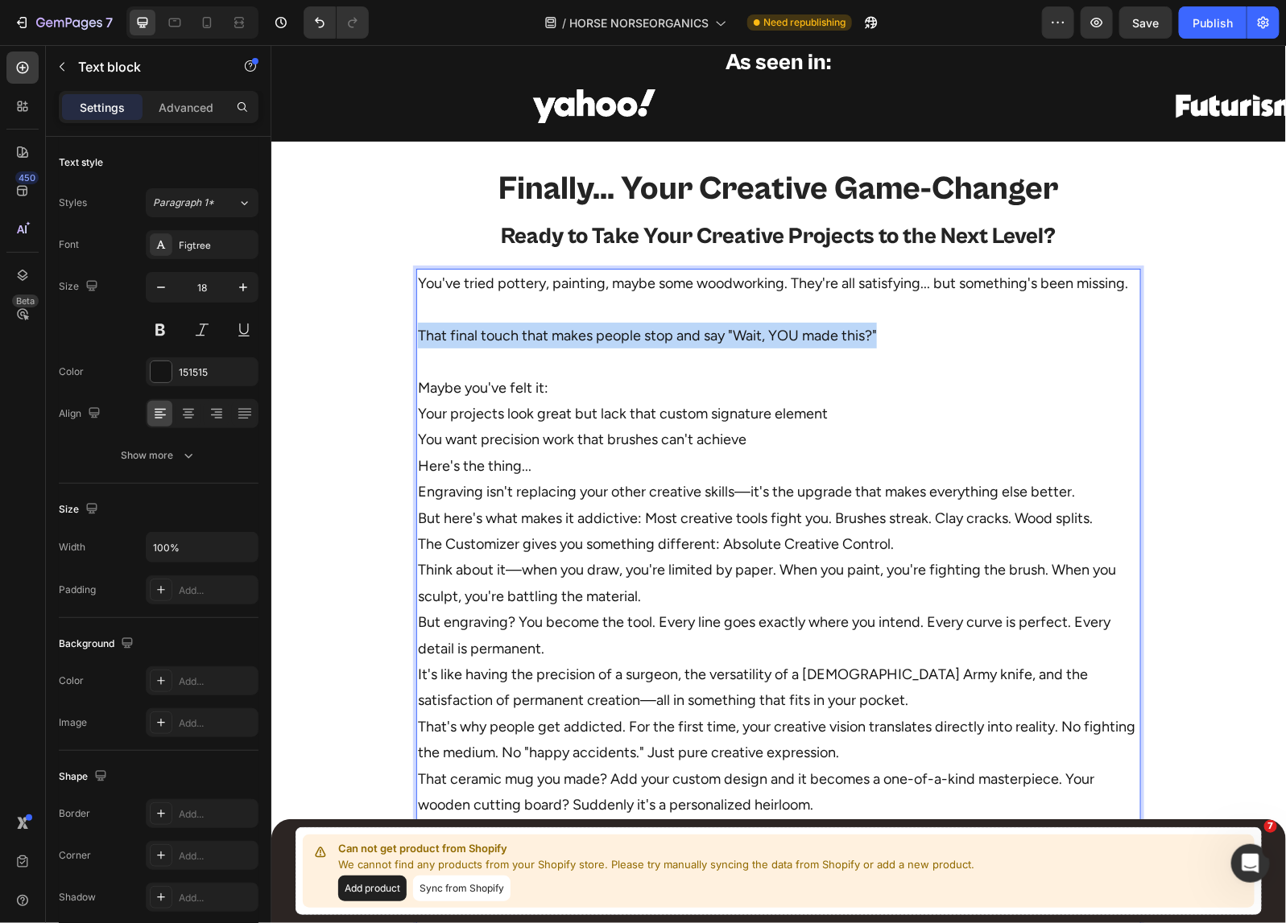
drag, startPoint x: 900, startPoint y: 328, endPoint x: 409, endPoint y: 341, distance: 491.2
click at [417, 341] on p "That final touch that makes people stop and say "Wait, YOU made this?"" at bounding box center [777, 321] width 721 height 52
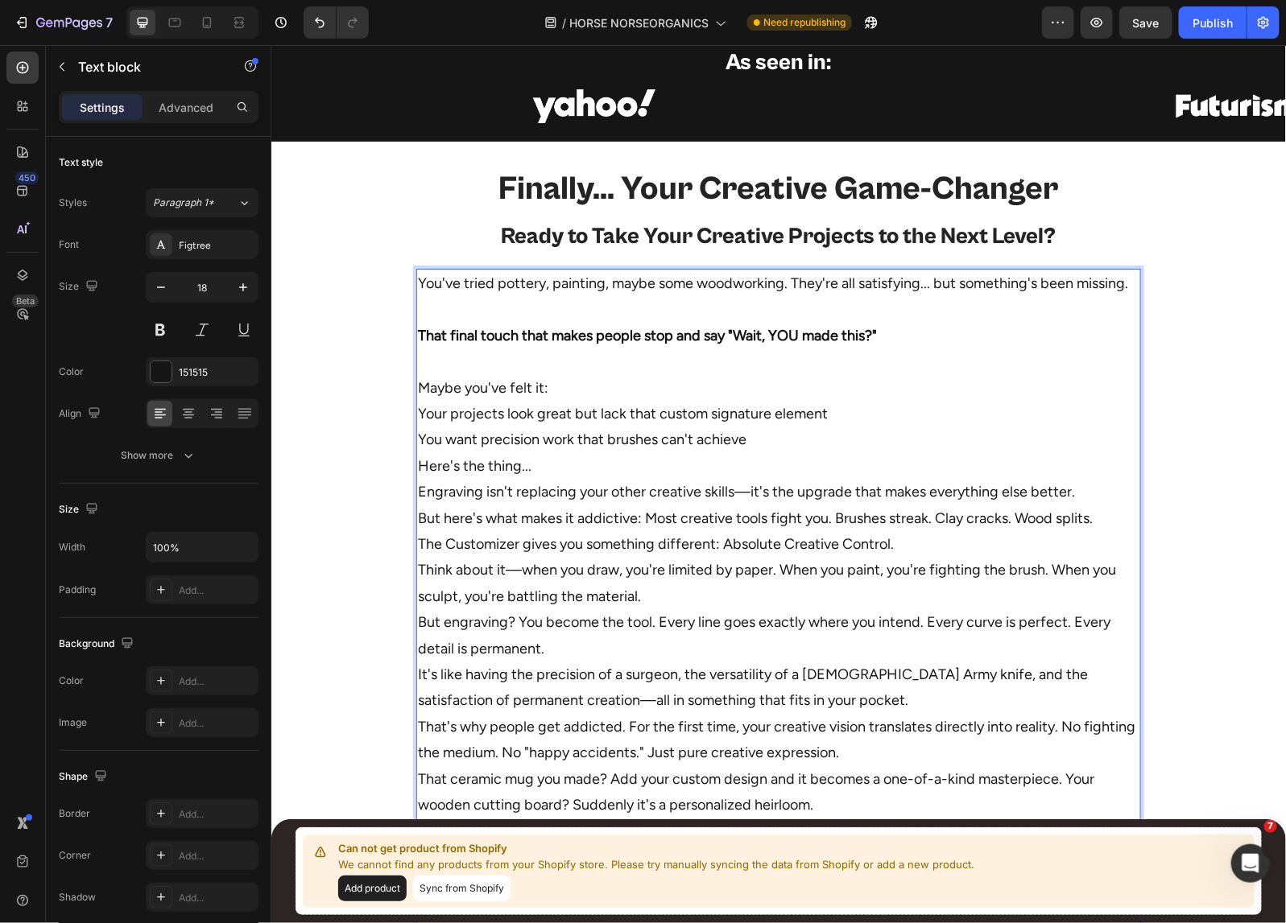
click at [590, 391] on p "Maybe you've felt it: Your projects look great but lack that custom signature e…" at bounding box center [777, 661] width 721 height 626
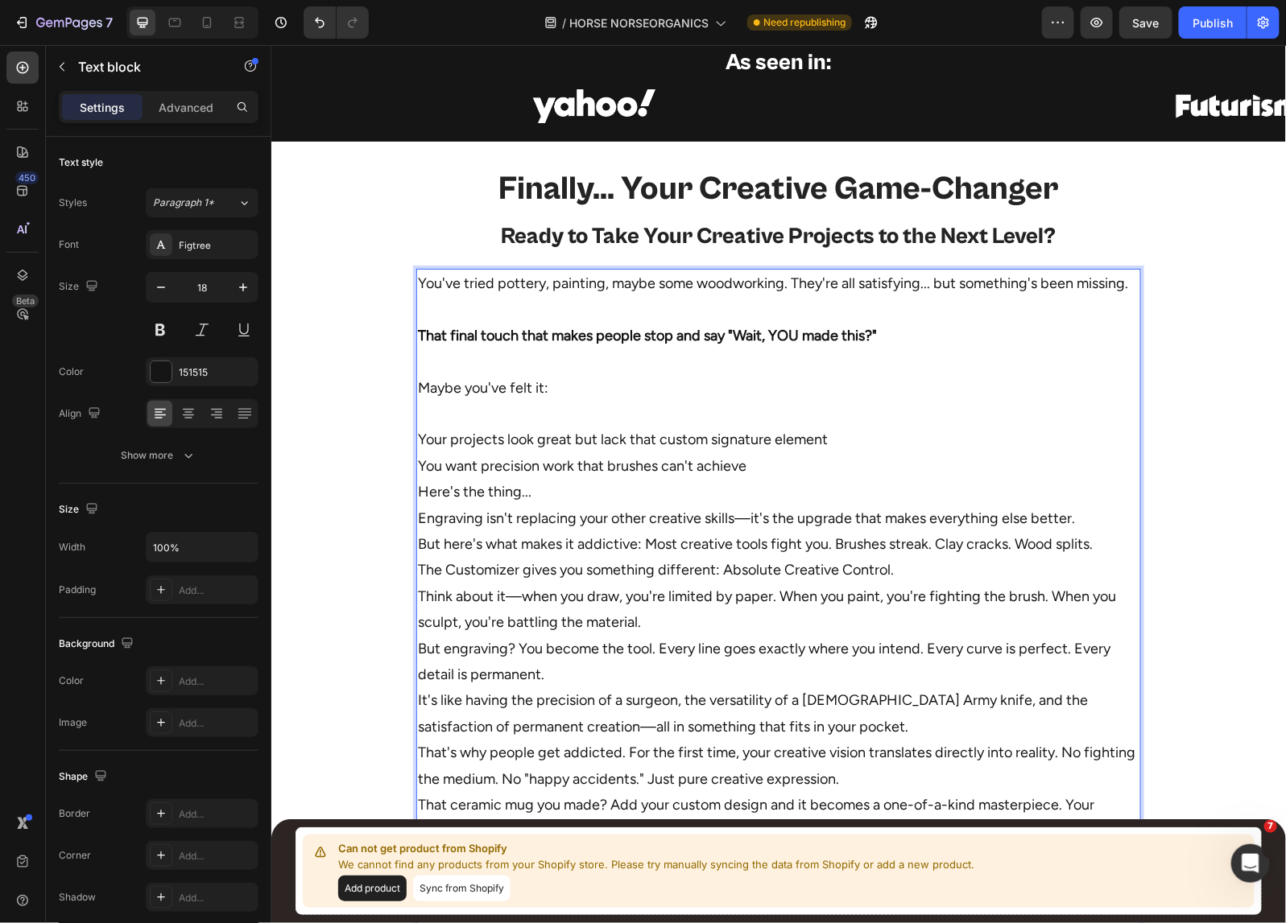
click at [417, 439] on p "⁠⁠⁠⁠⁠⁠⁠ Your projects look great but lack that custom signature element You wan…" at bounding box center [777, 700] width 721 height 600
click at [417, 464] on p "- Your projects look great but lack that custom signature element You want prec…" at bounding box center [777, 700] width 721 height 600
click at [789, 473] on p "- Your projects look great but lack that custom signature element - You want pr…" at bounding box center [777, 700] width 721 height 600
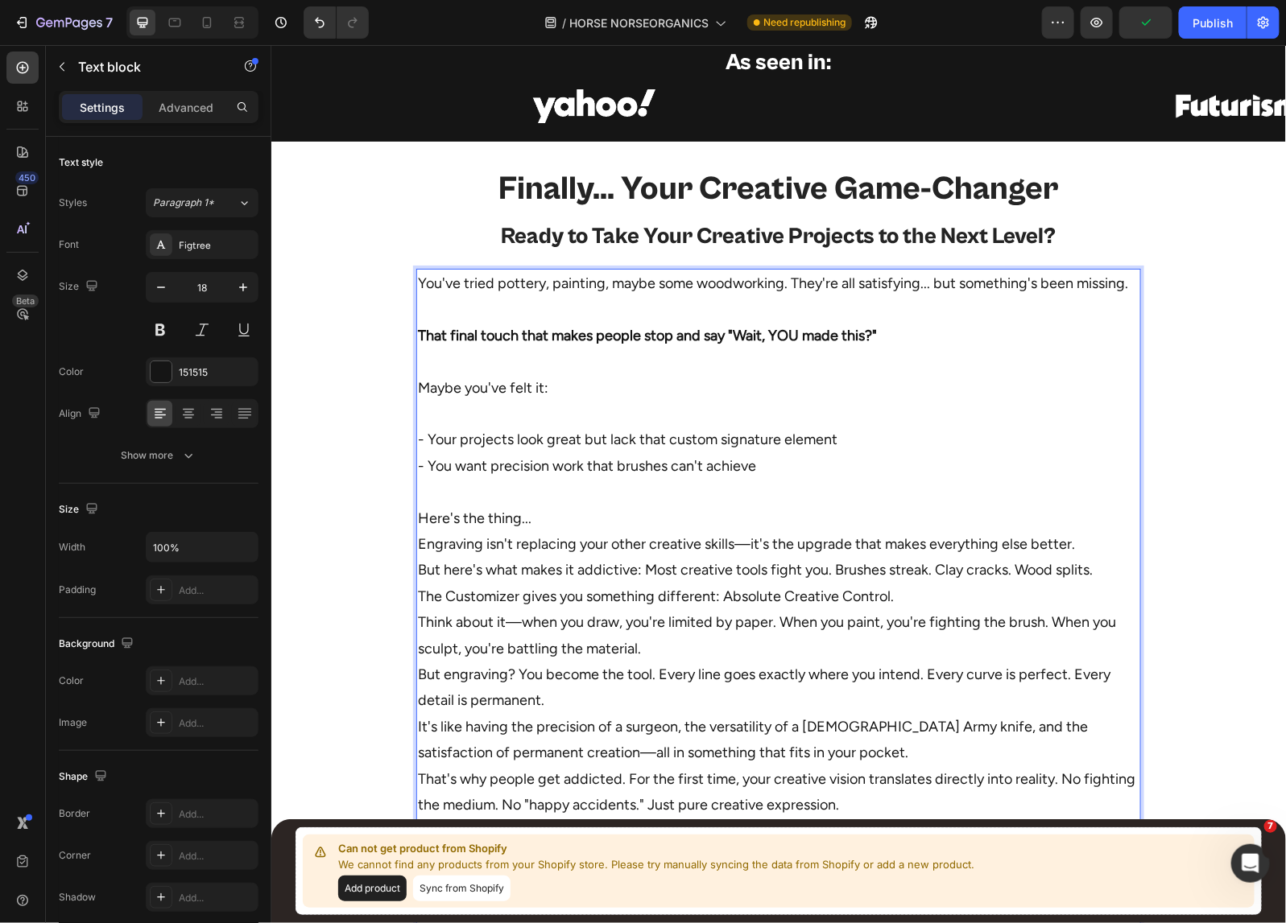
click at [596, 515] on p "⁠⁠⁠⁠⁠⁠⁠ Here's the thing... Engraving isn't replacing your other creative skill…" at bounding box center [777, 752] width 721 height 548
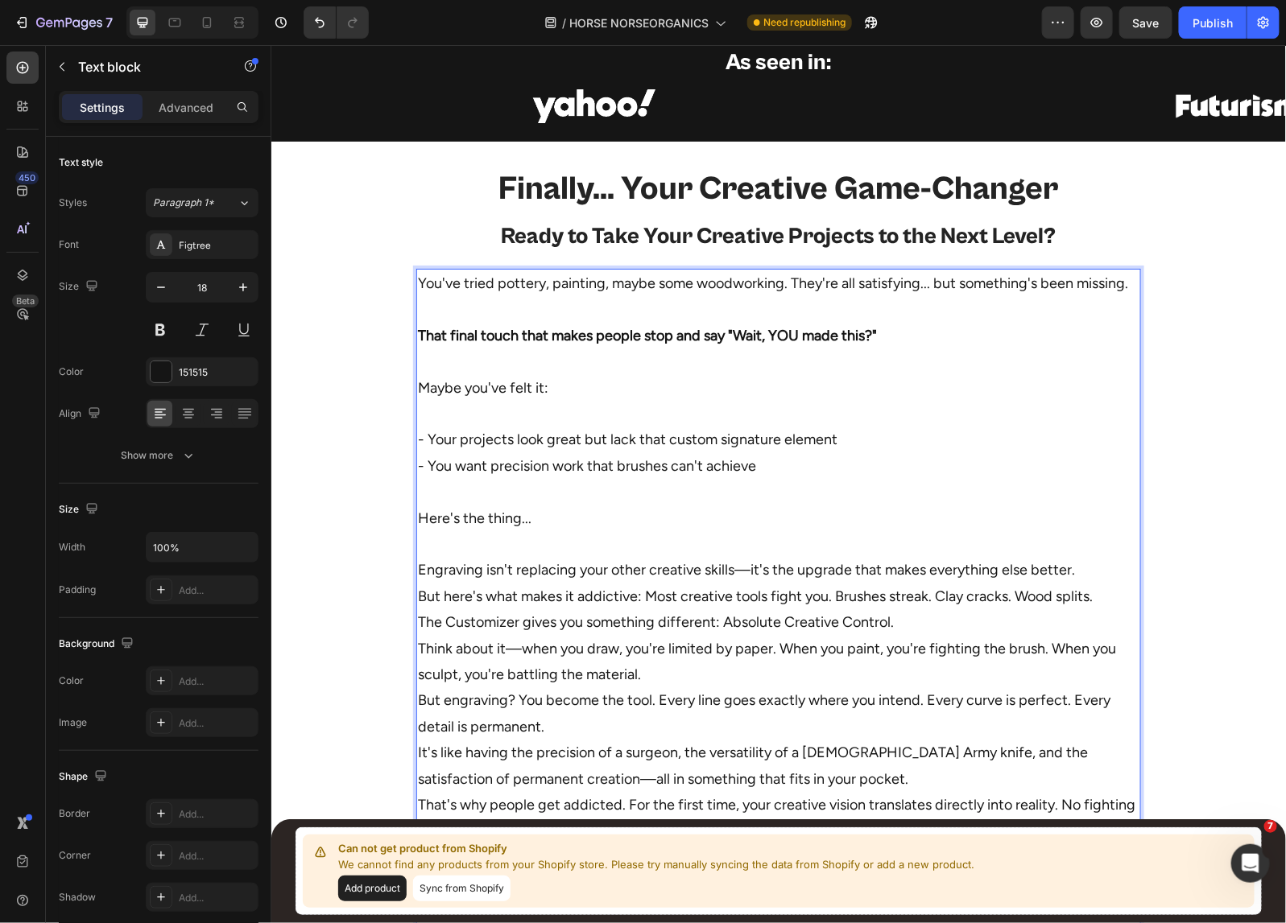
scroll to position [1328, 0]
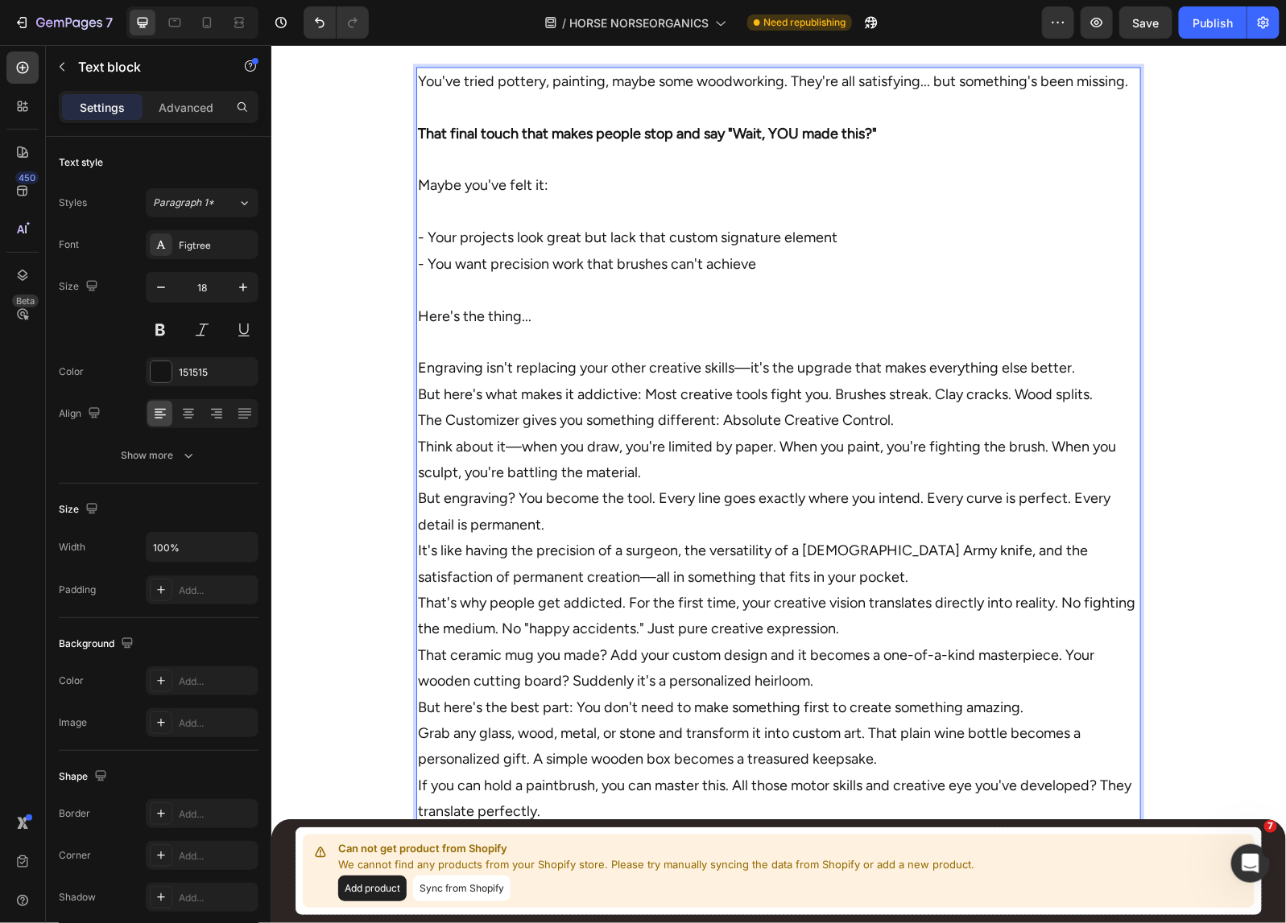
click at [1081, 367] on p "⁠⁠⁠⁠⁠⁠⁠ Engraving isn't replacing your other creative skills—it's the upgrade t…" at bounding box center [777, 590] width 721 height 522
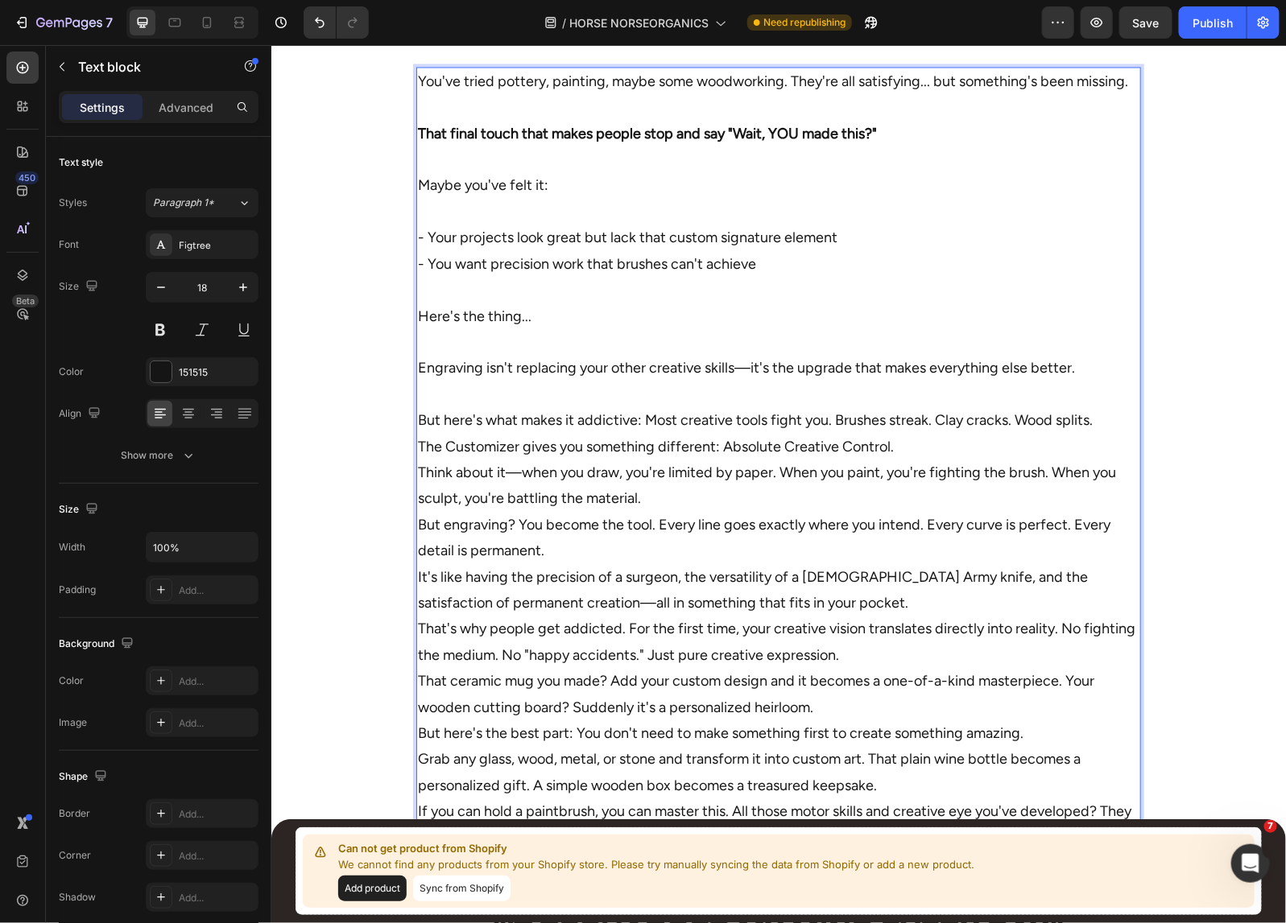
click at [910, 444] on p "⁠⁠⁠⁠⁠⁠⁠ But here's what makes it addictive: Most creative tools fight you. Brus…" at bounding box center [777, 630] width 721 height 496
click at [1099, 419] on p "But here's what makes it addictive: Most creative tools fight you. Brushes stre…" at bounding box center [777, 630] width 721 height 496
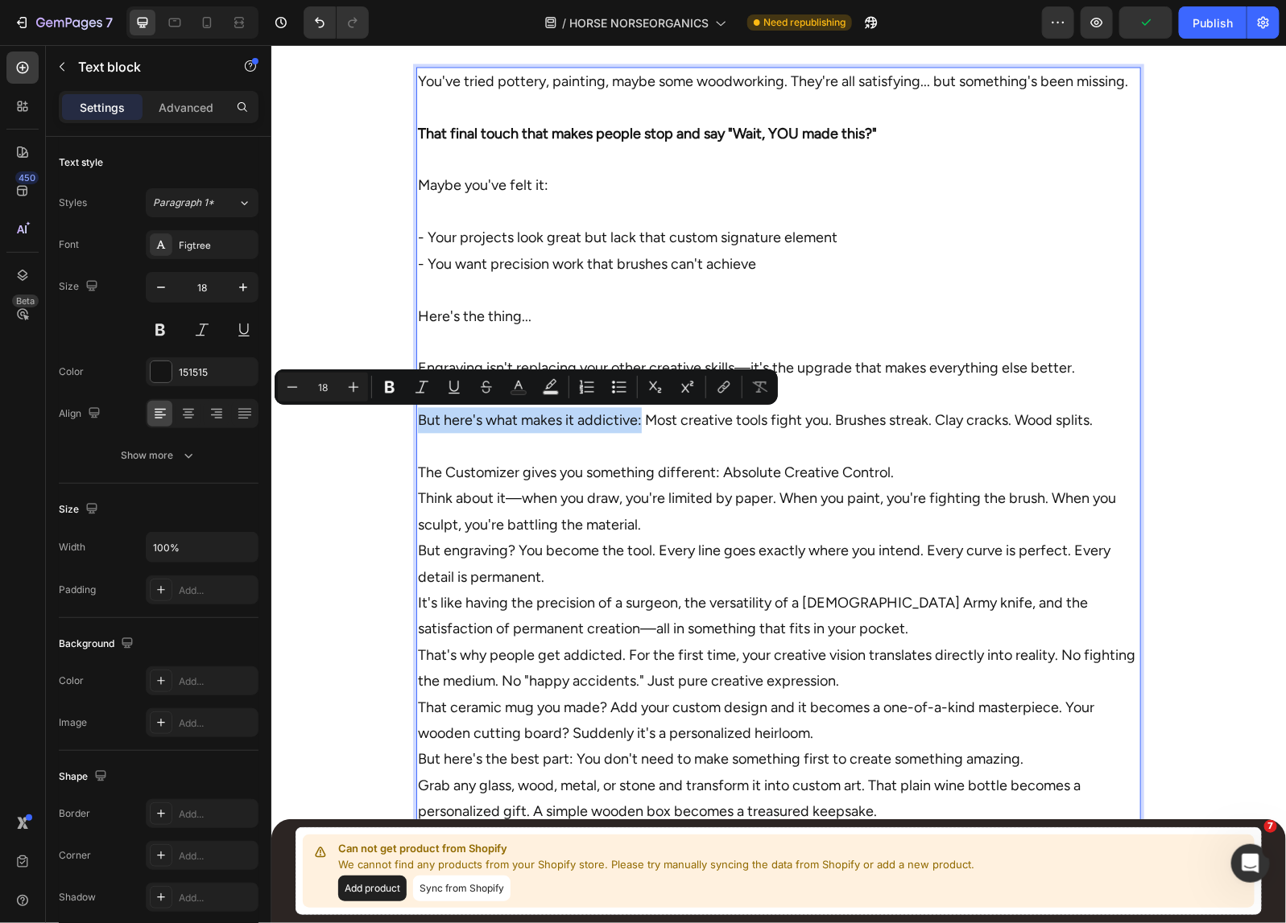
drag, startPoint x: 634, startPoint y: 419, endPoint x: 413, endPoint y: 423, distance: 220.6
click at [417, 423] on p "But here's what makes it addictive: Most creative tools fight you. Brushes stre…" at bounding box center [777, 408] width 721 height 52
click at [610, 456] on p "The Customizer gives you something different: Absolute Creative Control. Think …" at bounding box center [777, 668] width 721 height 469
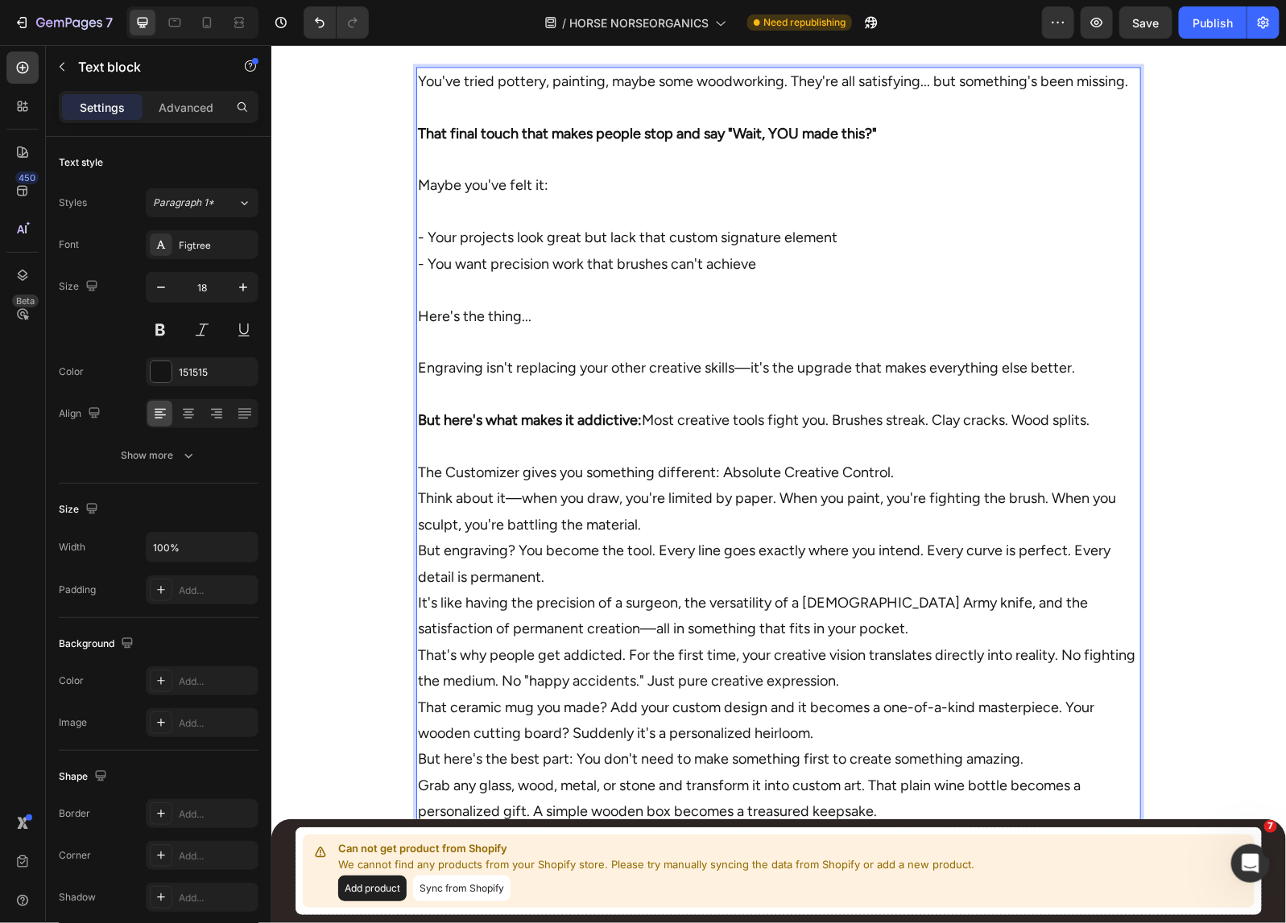
click at [919, 472] on p "⁠⁠⁠⁠⁠⁠⁠ The Customizer gives you something different: Absolute Creative Control…" at bounding box center [777, 668] width 721 height 469
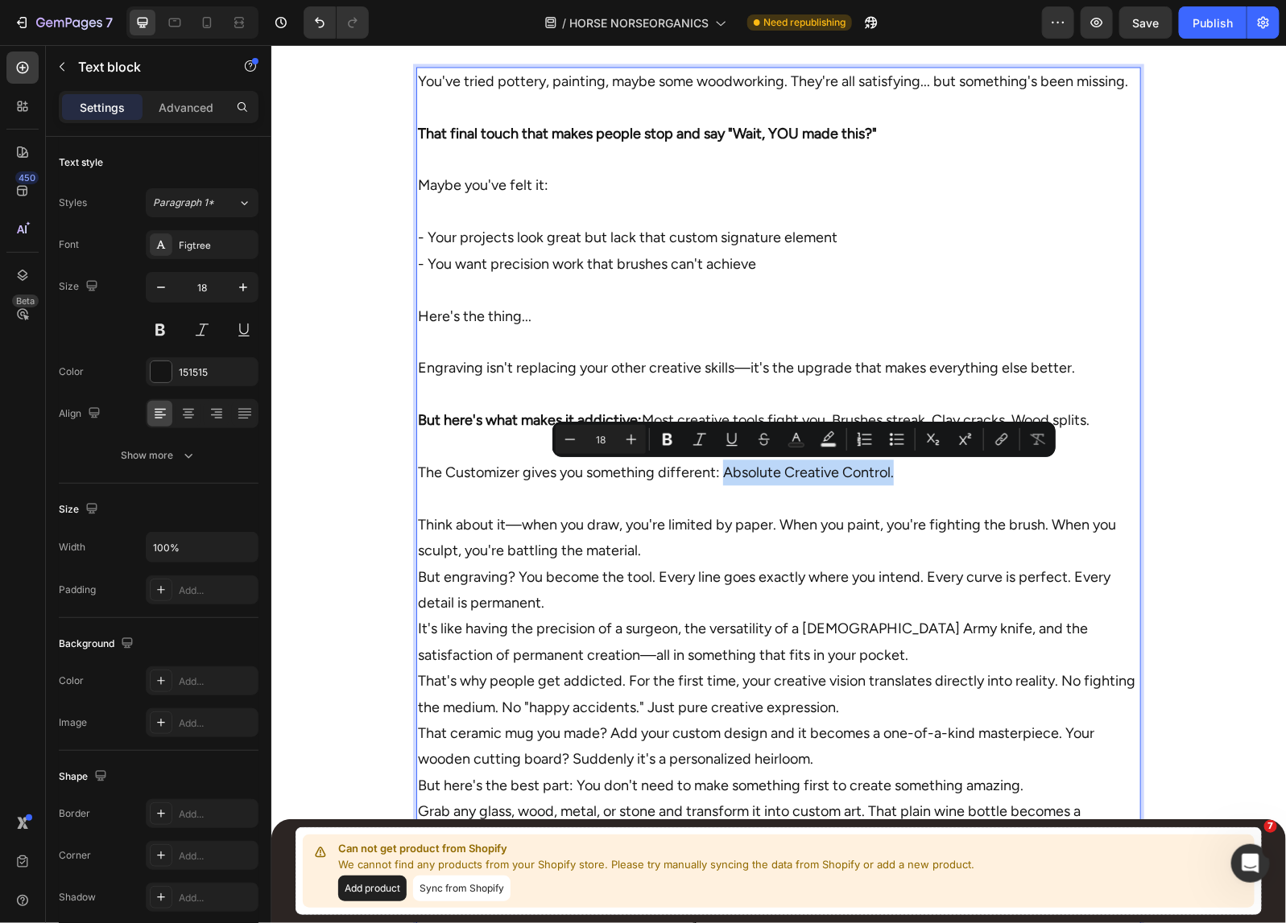
drag, startPoint x: 903, startPoint y: 472, endPoint x: 718, endPoint y: 469, distance: 185.2
click at [718, 469] on p "The Customizer gives you something different: Absolute Creative Control." at bounding box center [777, 460] width 721 height 52
click at [799, 552] on p "Think about it—when you draw, you're limited by paper. When you paint, you're f…" at bounding box center [777, 707] width 721 height 444
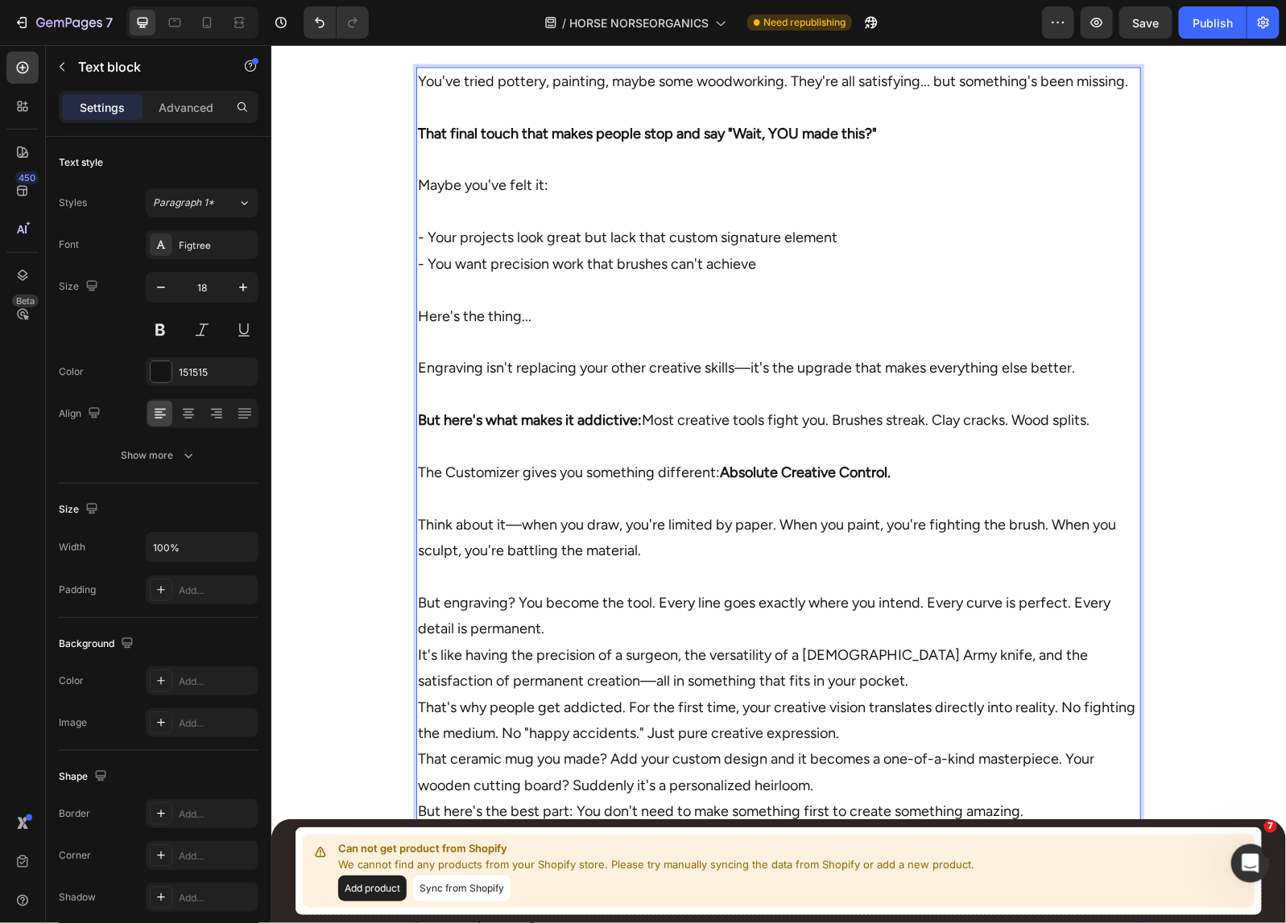
click at [749, 627] on p "⁠⁠⁠⁠⁠⁠⁠ But engraving? You become the tool. Every line goes exactly where you i…" at bounding box center [777, 759] width 721 height 391
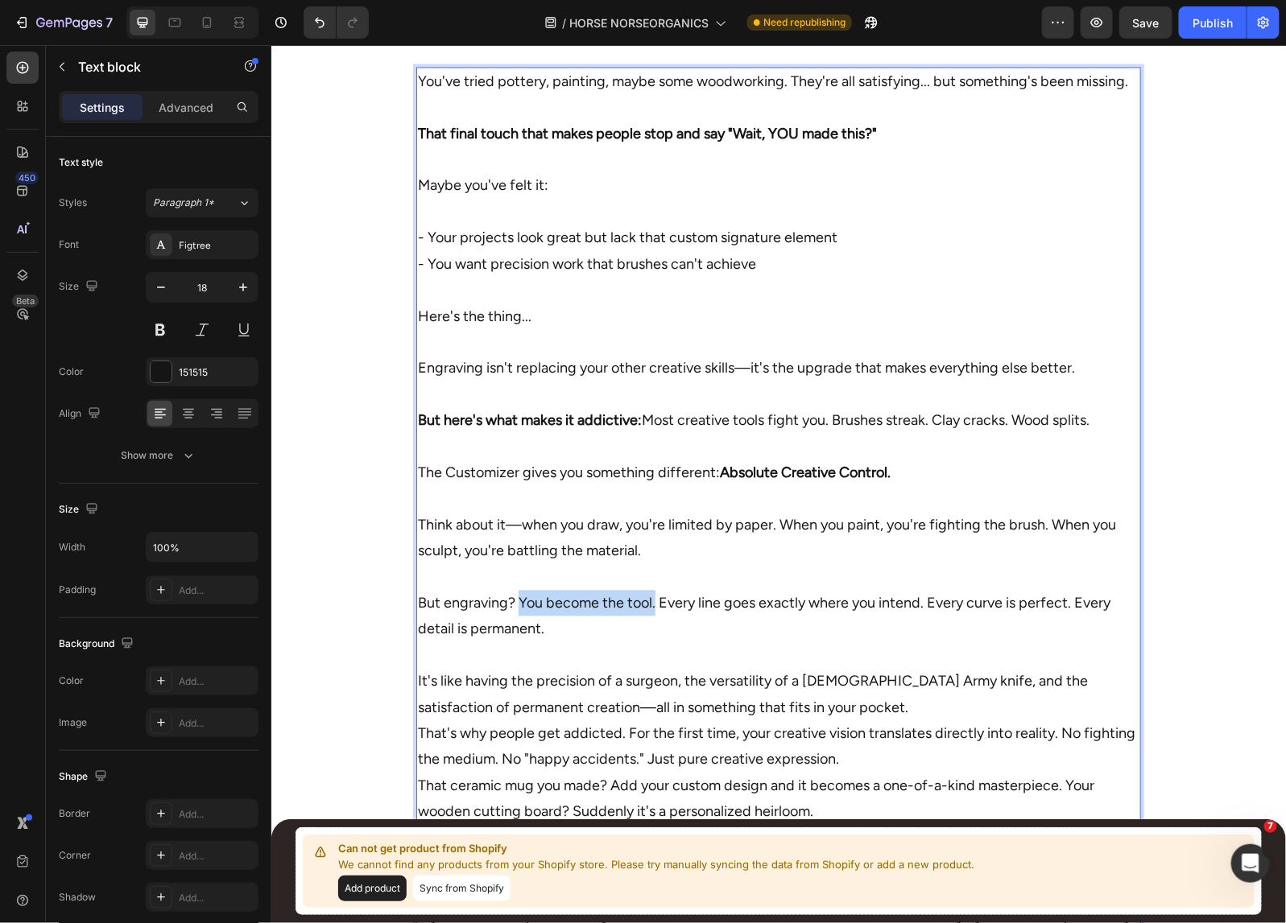
drag, startPoint x: 510, startPoint y: 601, endPoint x: 649, endPoint y: 601, distance: 139.3
click at [649, 601] on p "But engraving? You become the tool. Every line goes exactly where you intend. E…" at bounding box center [777, 603] width 721 height 78
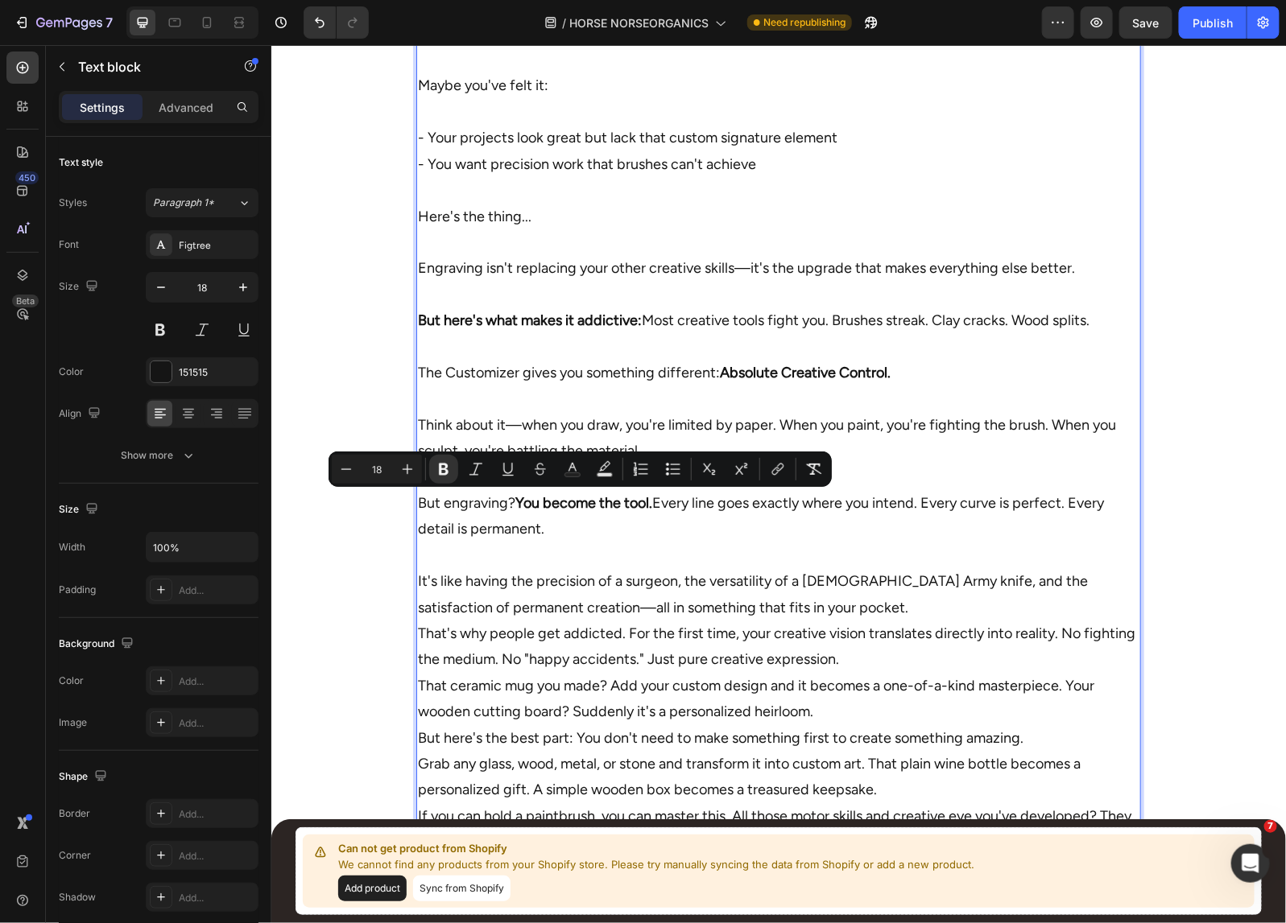
scroll to position [1530, 0]
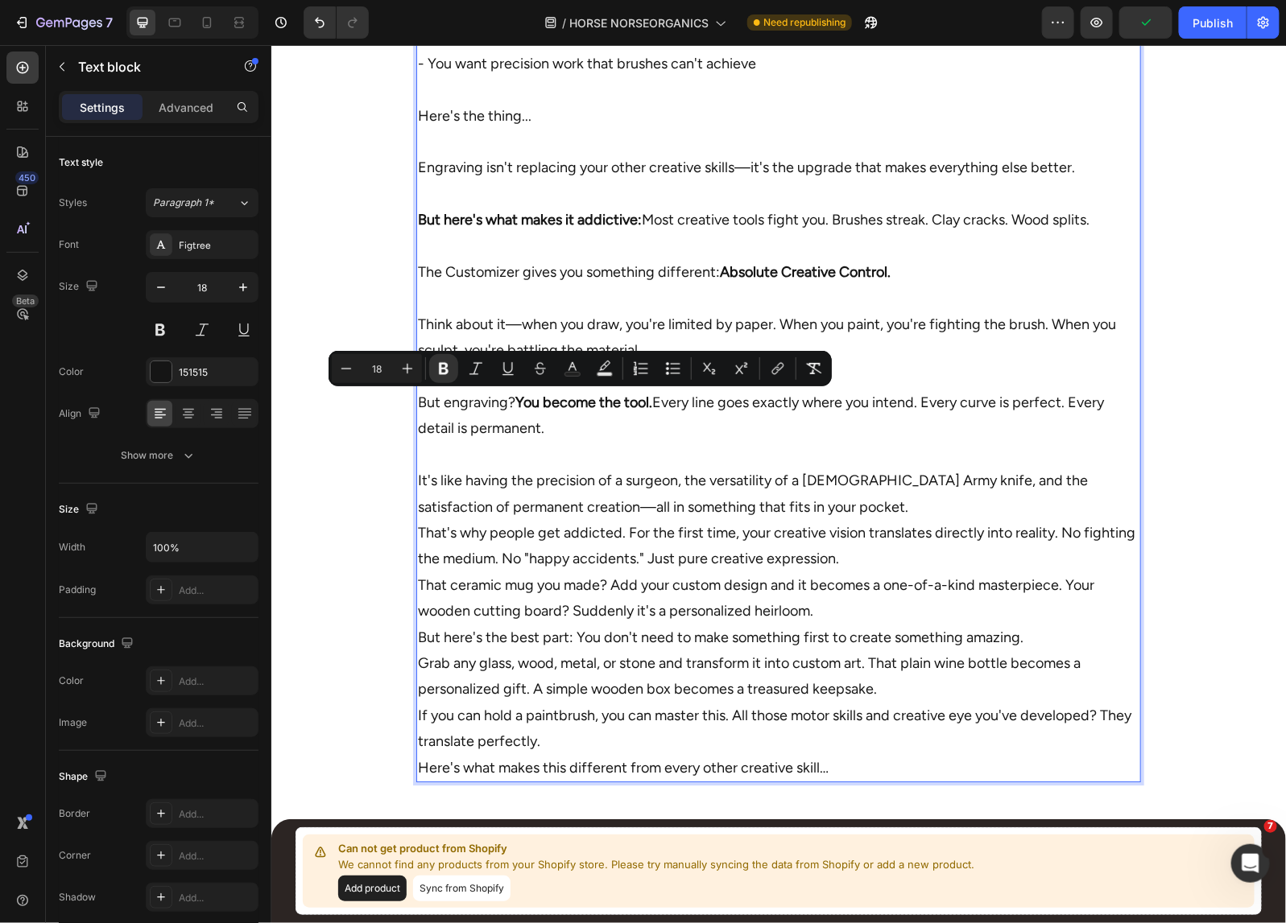
click at [867, 512] on p "It's like having the precision of a surgeon, the versatility of a Swiss Army kn…" at bounding box center [777, 610] width 721 height 339
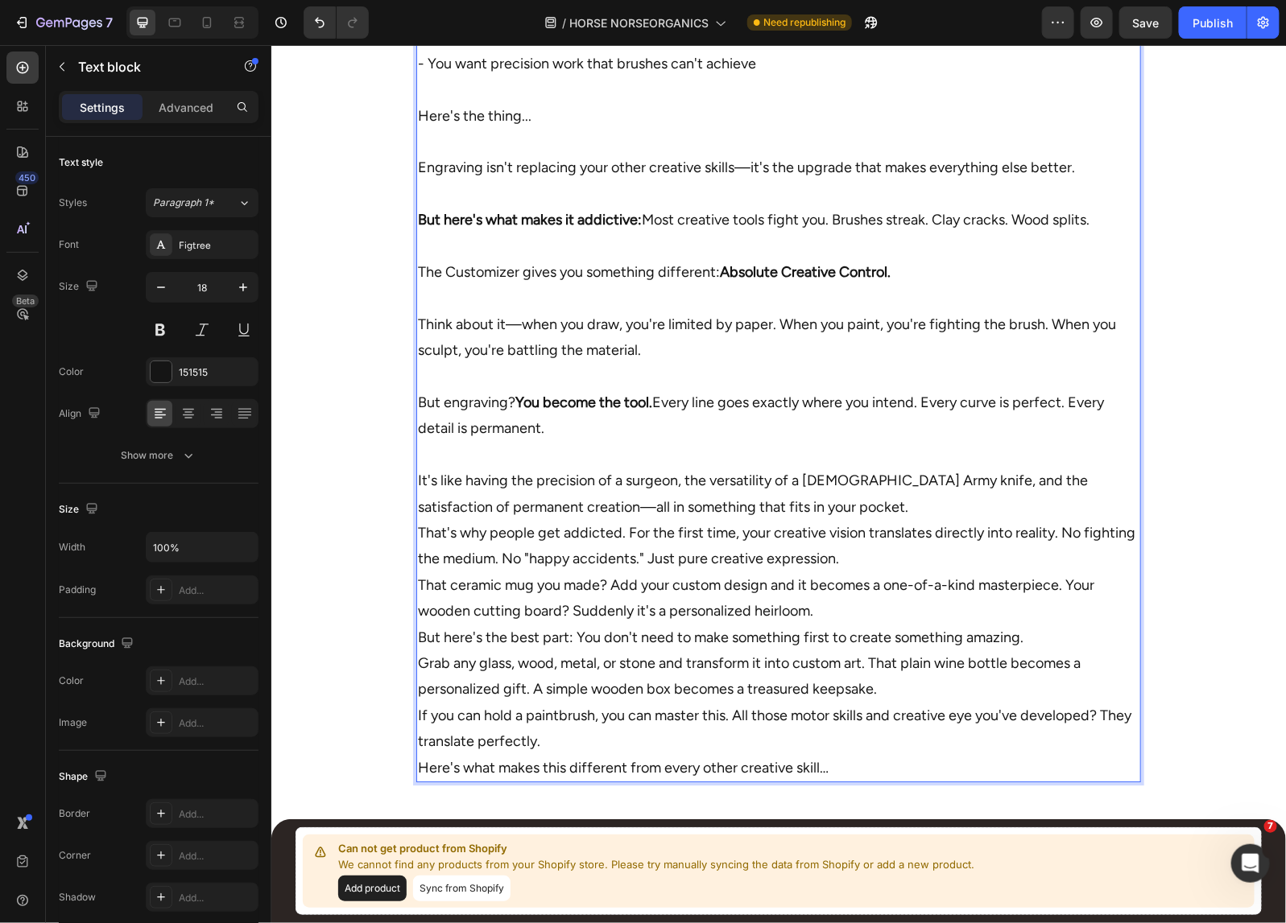
click at [825, 500] on p "It's like having the precision of a surgeon, the versatility of a Swiss Army kn…" at bounding box center [777, 610] width 721 height 339
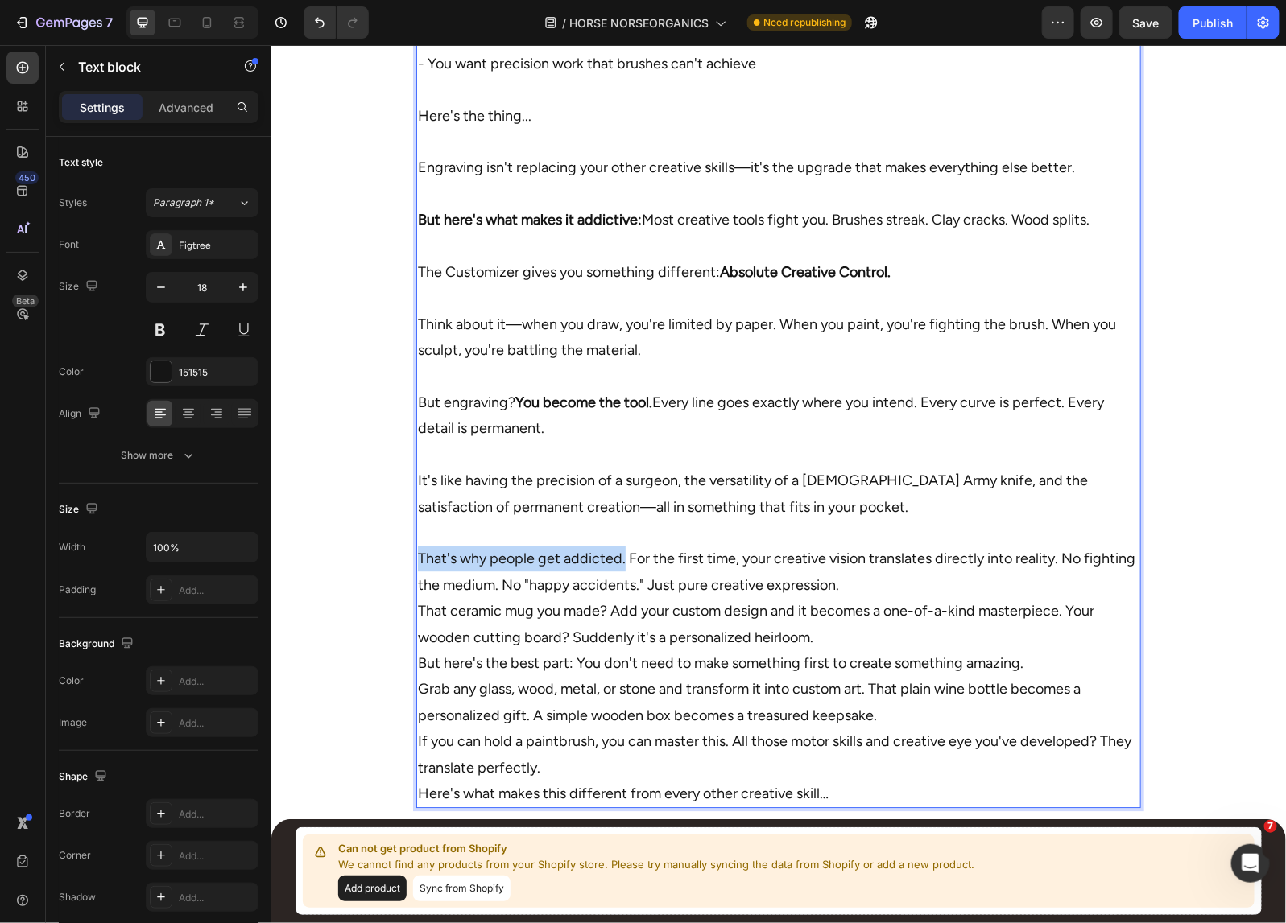
drag, startPoint x: 617, startPoint y: 561, endPoint x: 411, endPoint y: 561, distance: 206.9
click at [417, 561] on p "⁠⁠⁠⁠⁠⁠⁠ That's why people get addicted. For the first time, your creative visio…" at bounding box center [777, 662] width 721 height 287
click at [923, 584] on p "That's why people get addicted. For the first time, your creative vision transl…" at bounding box center [777, 662] width 721 height 287
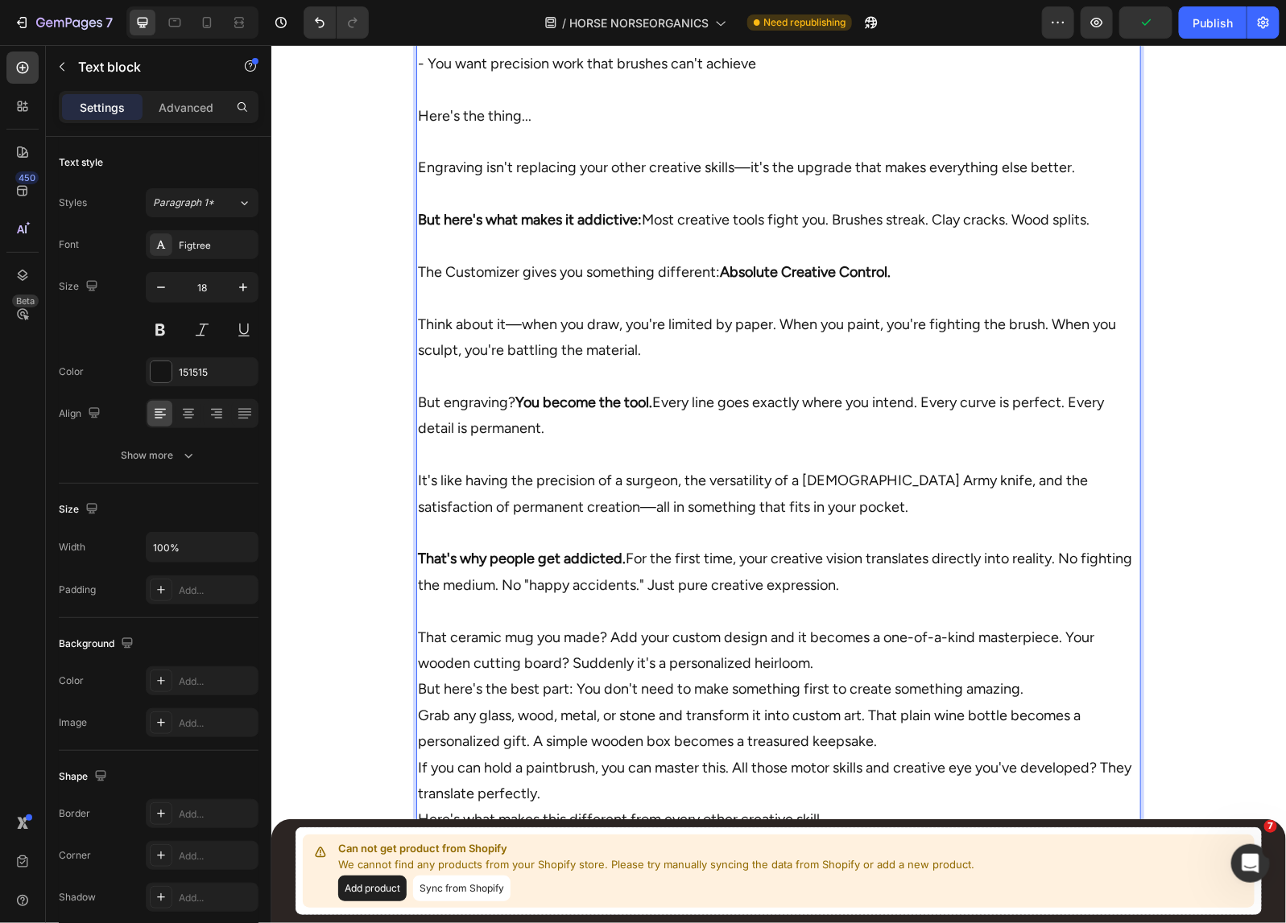
scroll to position [1630, 0]
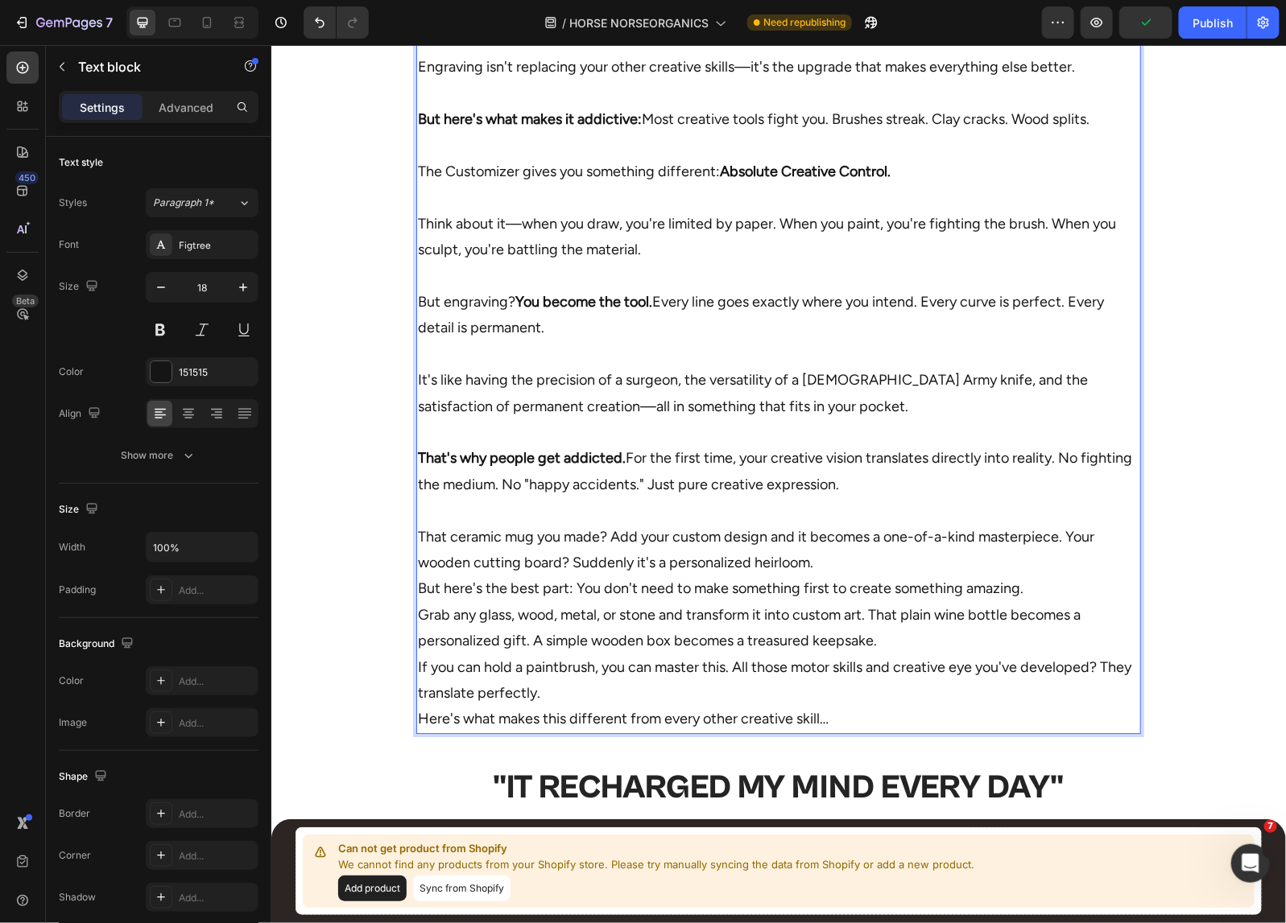
click at [832, 557] on p "⁠⁠⁠⁠⁠⁠⁠ That ceramic mug you made? Add your custom design and it becomes a one-…" at bounding box center [777, 614] width 721 height 235
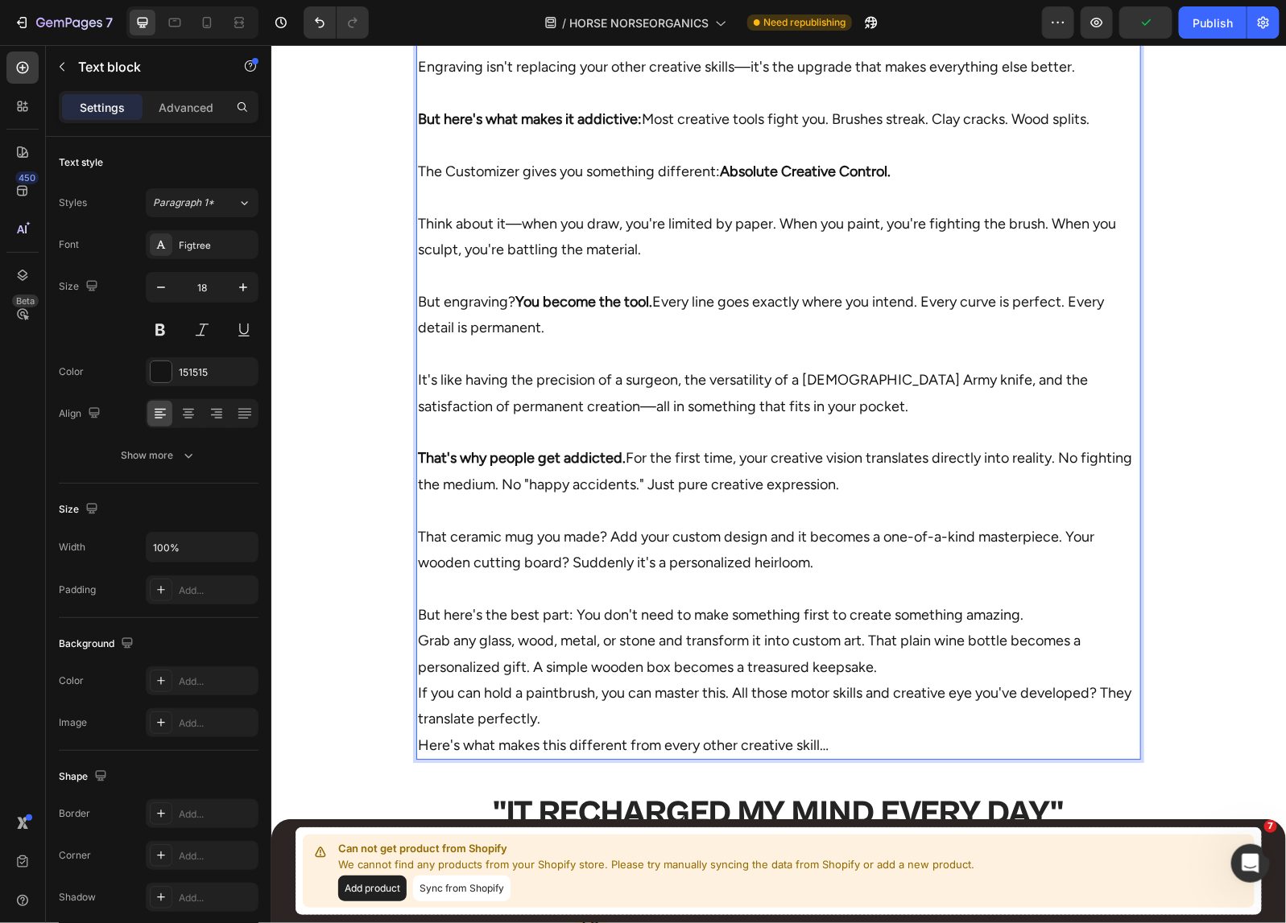
click at [1034, 612] on p "⁠⁠⁠⁠⁠⁠⁠ But here's the best part: You don't need to make something first to cre…" at bounding box center [777, 666] width 721 height 183
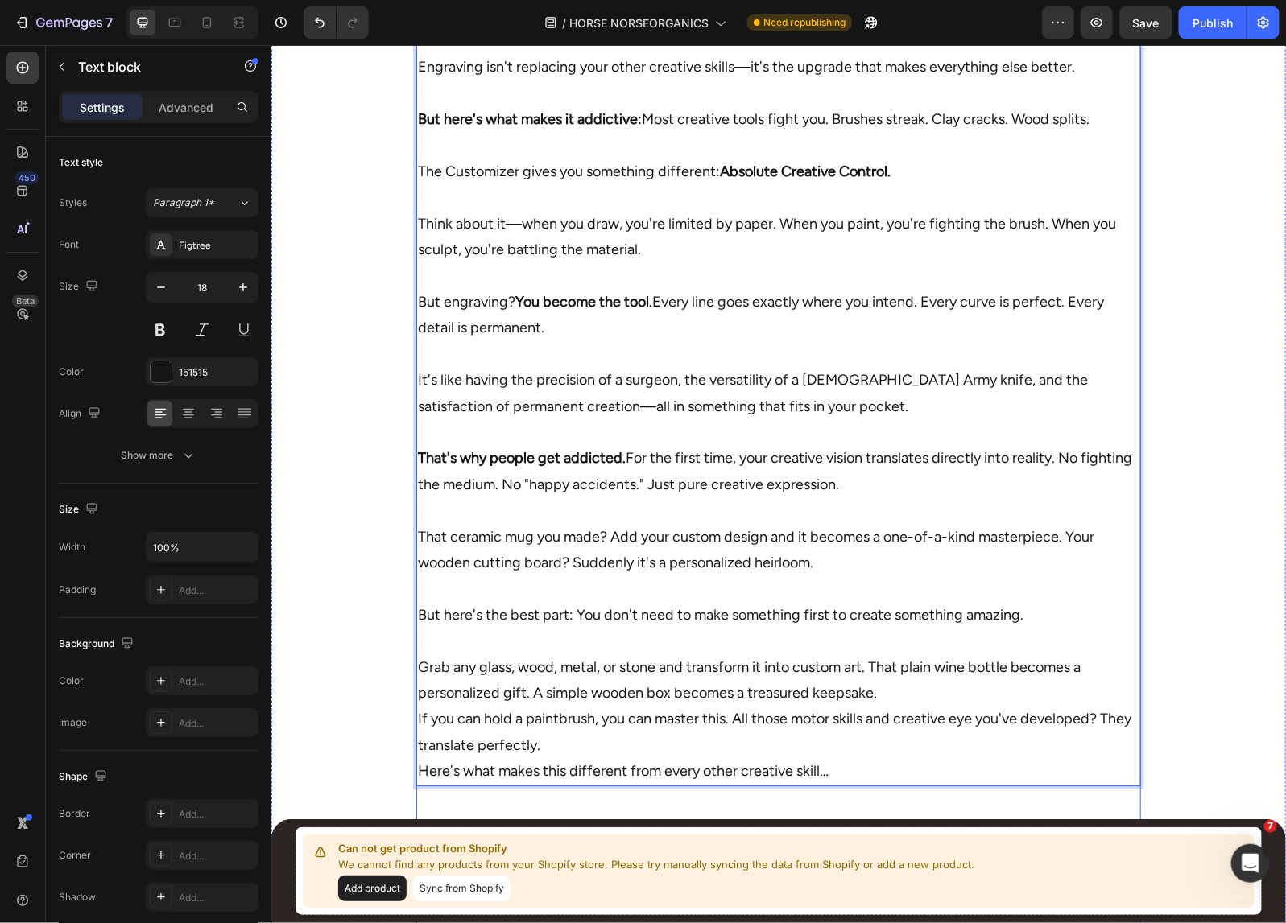
scroll to position [1831, 0]
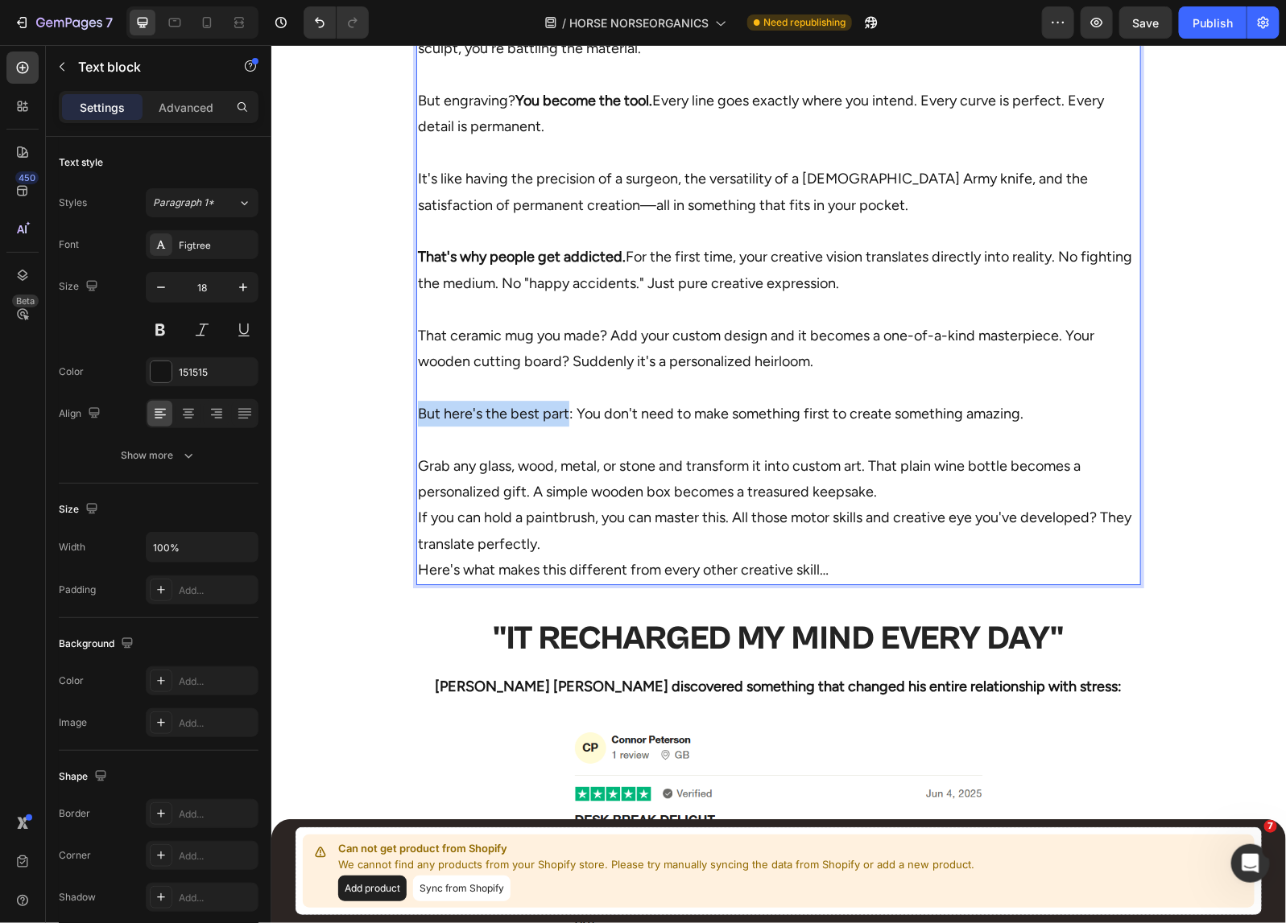
drag, startPoint x: 561, startPoint y: 412, endPoint x: 407, endPoint y: 415, distance: 153.8
click at [415, 415] on div "You've tried pottery, painting, maybe some woodworking. They're all satisfying.…" at bounding box center [777, 74] width 724 height 1021
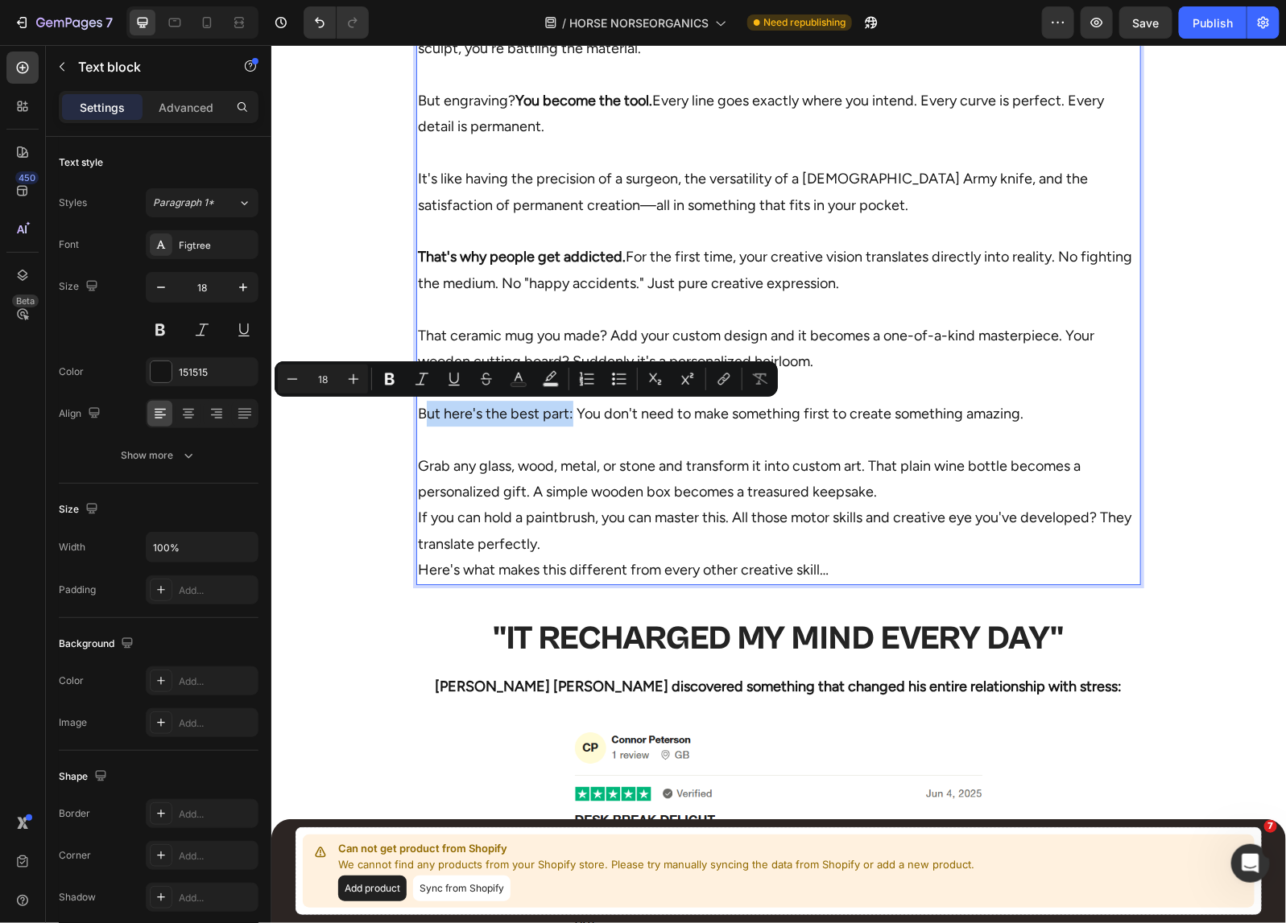
drag, startPoint x: 565, startPoint y: 414, endPoint x: 415, endPoint y: 422, distance: 150.8
click at [417, 422] on p "But here's the best part: You don't need to make something first to create some…" at bounding box center [777, 400] width 721 height 52
click at [927, 491] on p "Grab any glass, wood, metal, or stone and transform it into custom art. That pl…" at bounding box center [777, 504] width 721 height 156
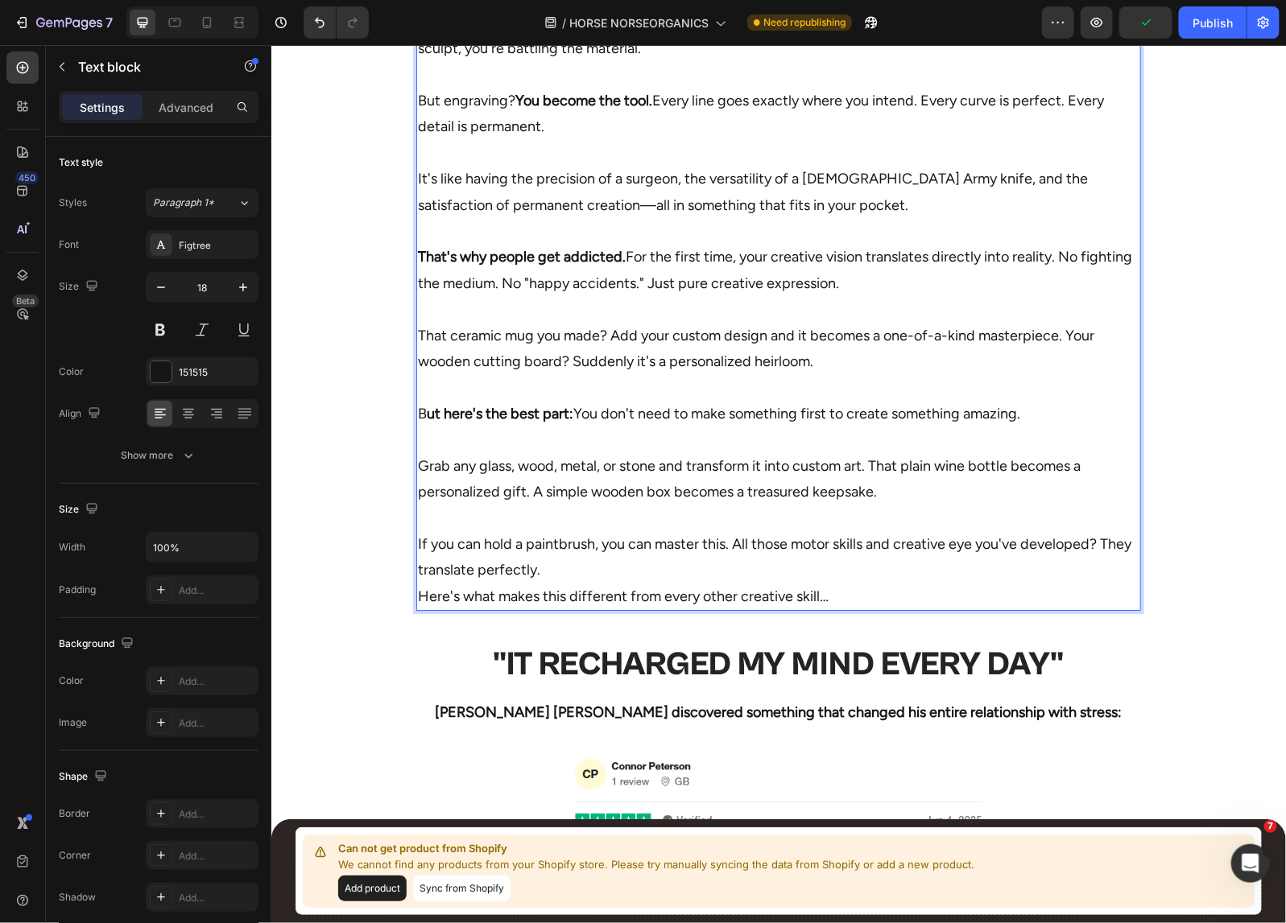
click at [854, 564] on p "⁠⁠⁠⁠⁠⁠⁠ If you can hold a paintbrush, you can master this. All those motor skil…" at bounding box center [777, 556] width 721 height 105
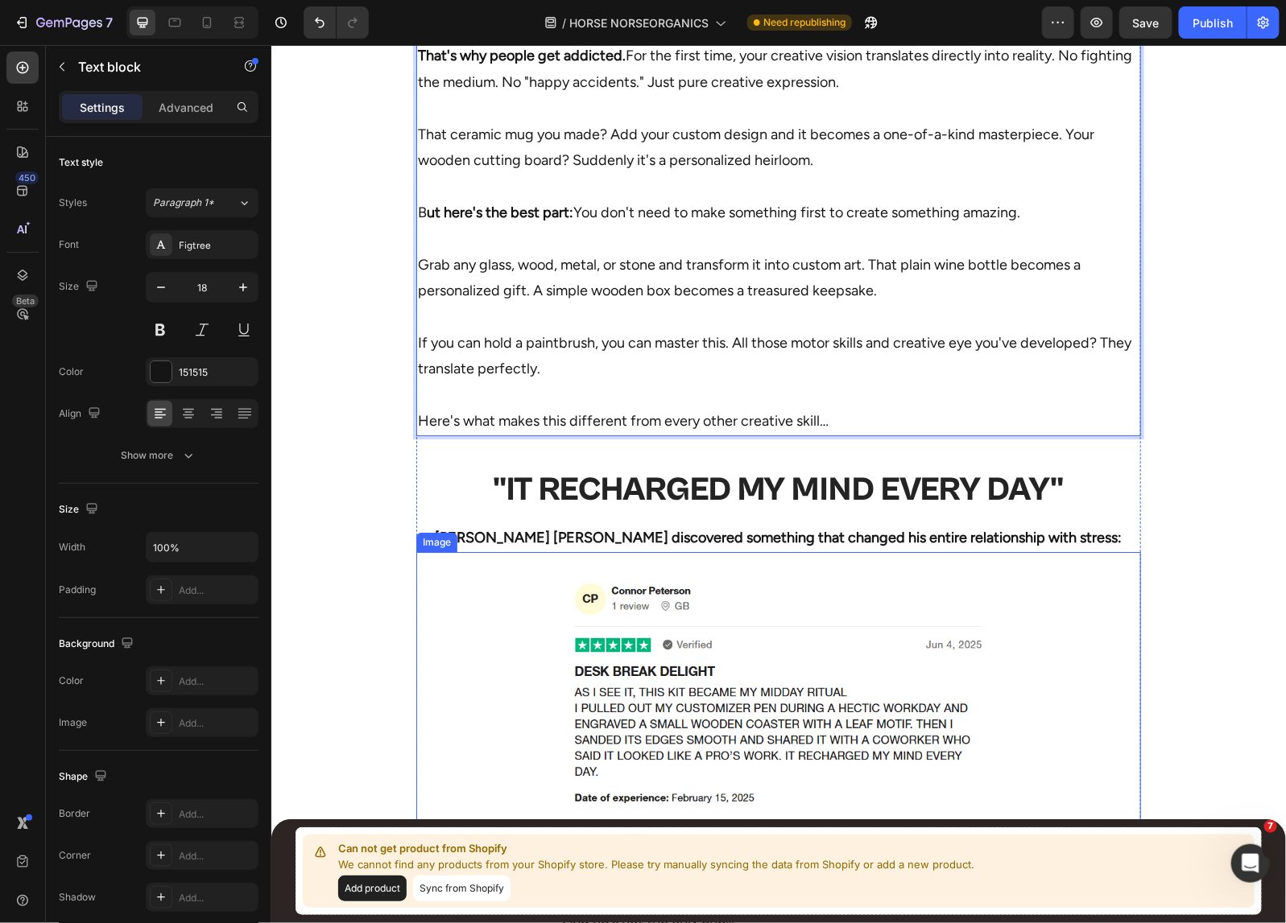
scroll to position [2133, 0]
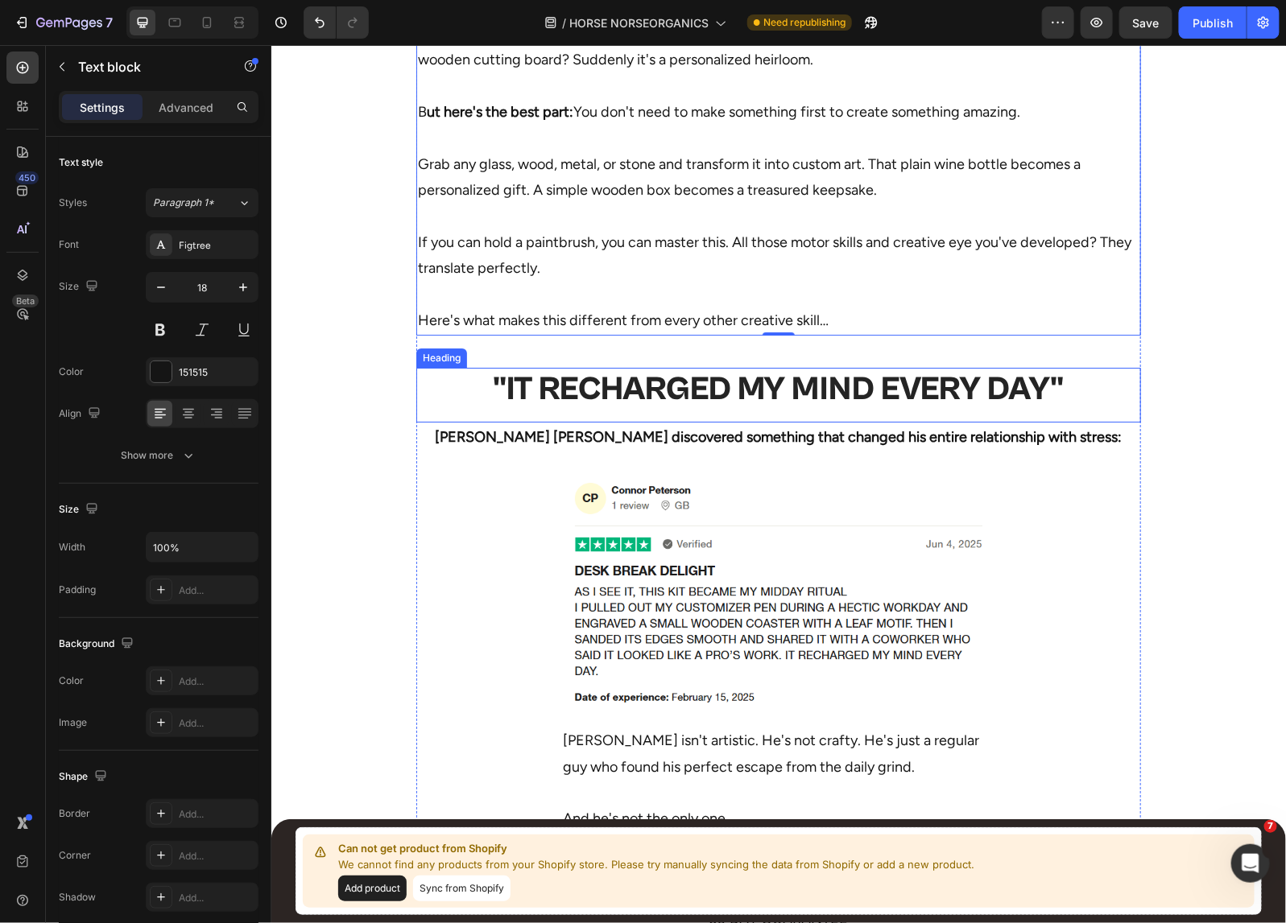
click at [762, 382] on h2 ""IT RECHARGED MY MIND EVERY DAY"" at bounding box center [777, 388] width 724 height 43
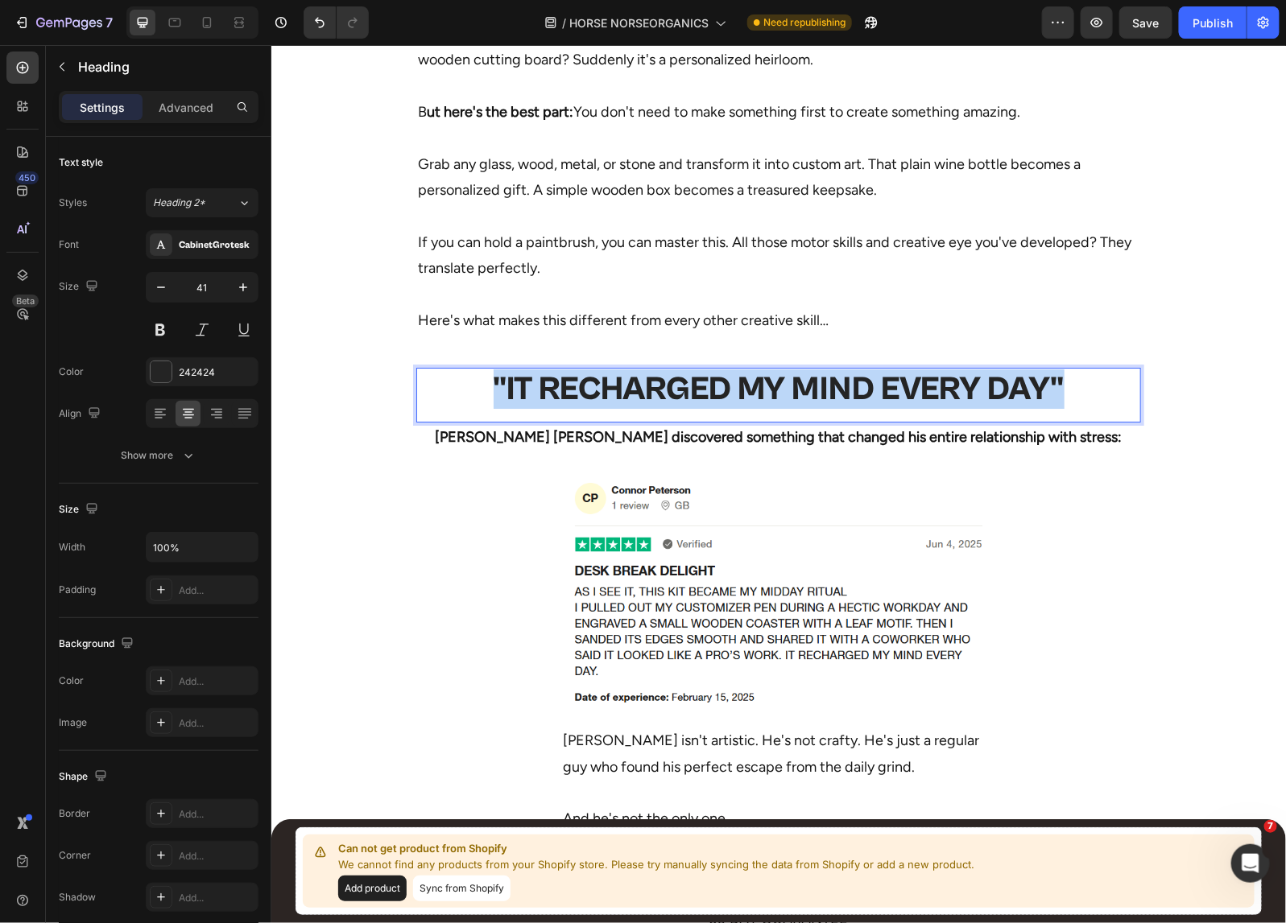
click at [762, 382] on p ""IT RECHARGED MY MIND EVERY DAY"" at bounding box center [777, 388] width 721 height 39
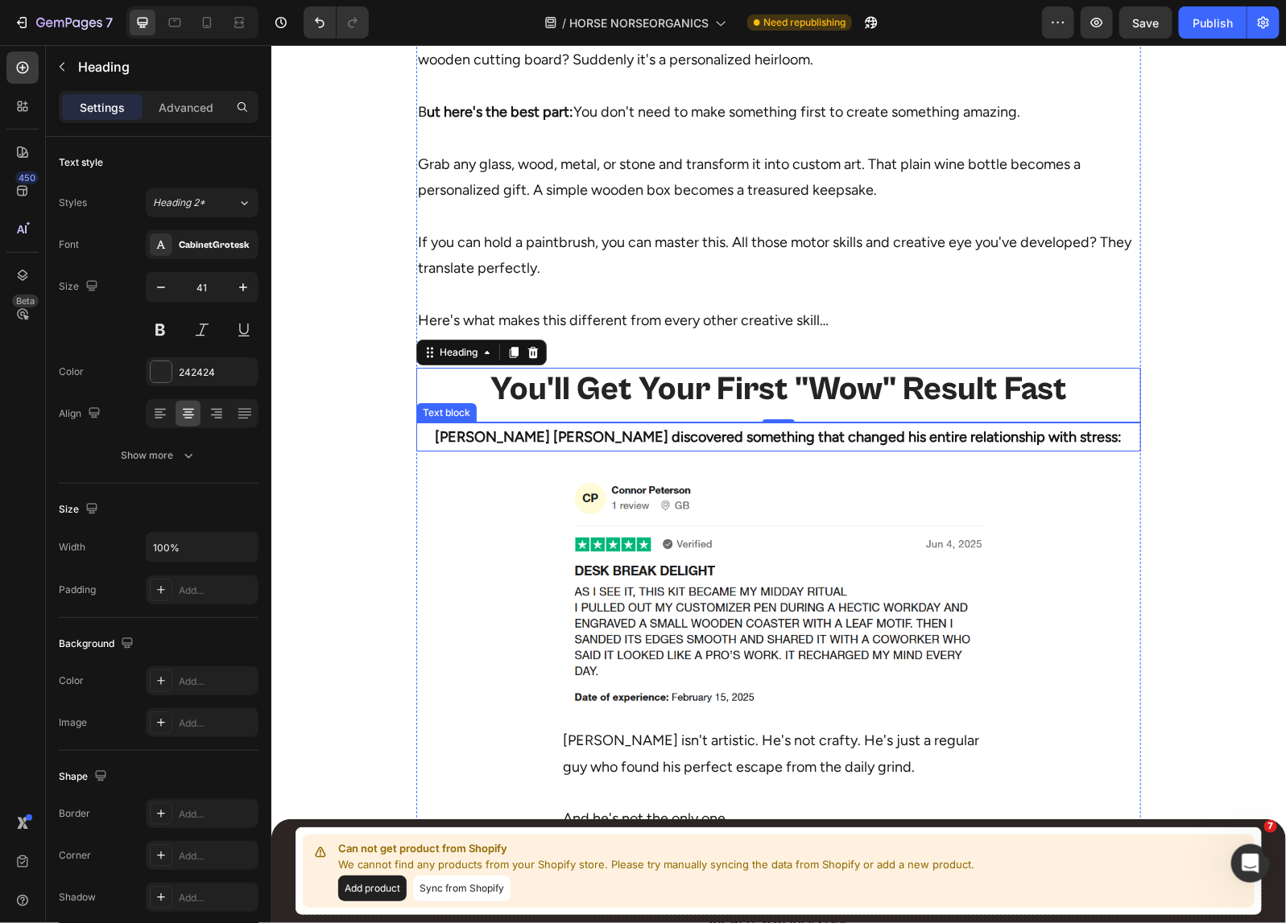
click at [706, 440] on strong "Connor Peterson discovered something that changed his entire relationship with …" at bounding box center [778, 436] width 687 height 18
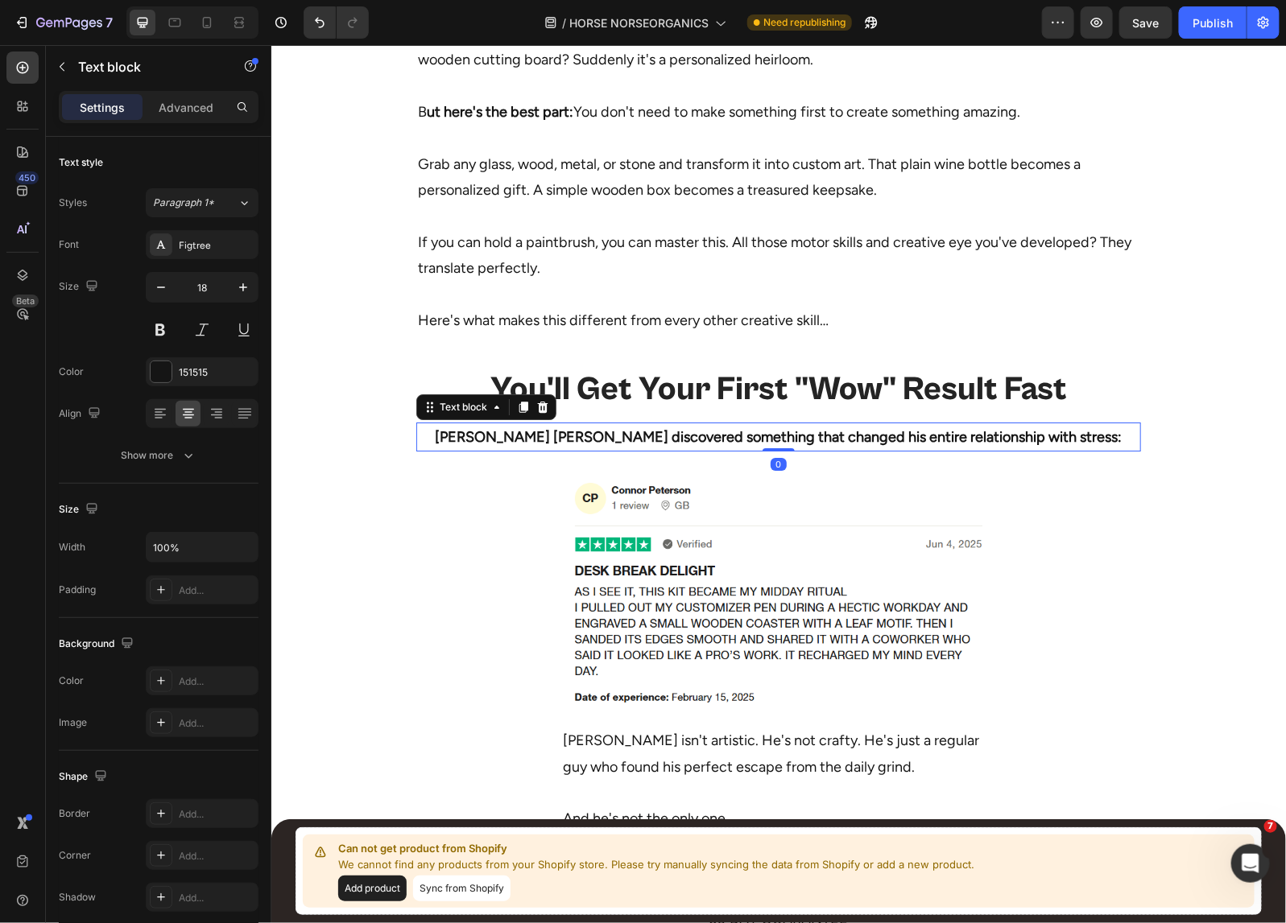
click at [706, 440] on strong "Connor Peterson discovered something that changed his entire relationship with …" at bounding box center [778, 436] width 687 height 18
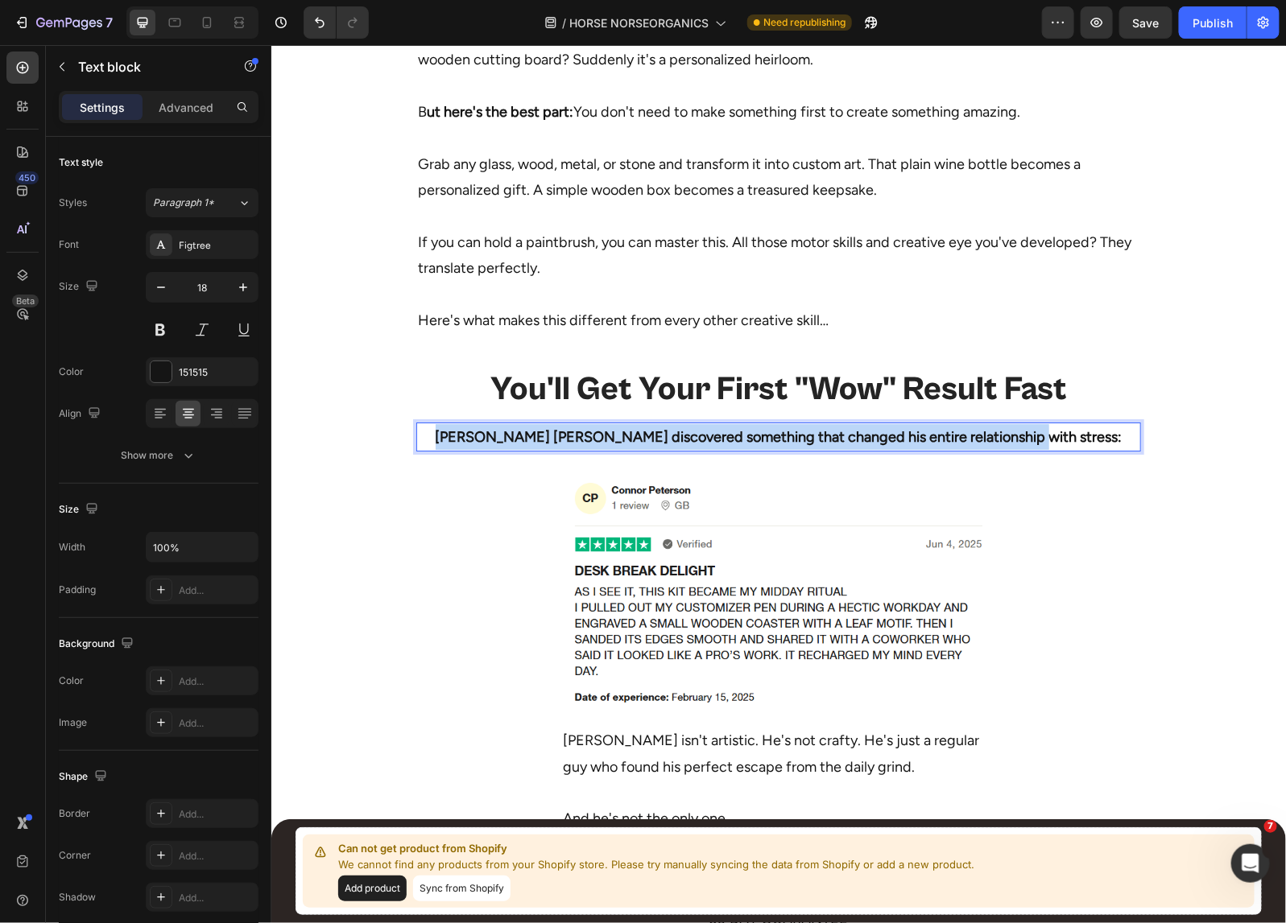
click at [706, 440] on strong "Connor Peterson discovered something that changed his entire relationship with …" at bounding box center [778, 436] width 687 height 18
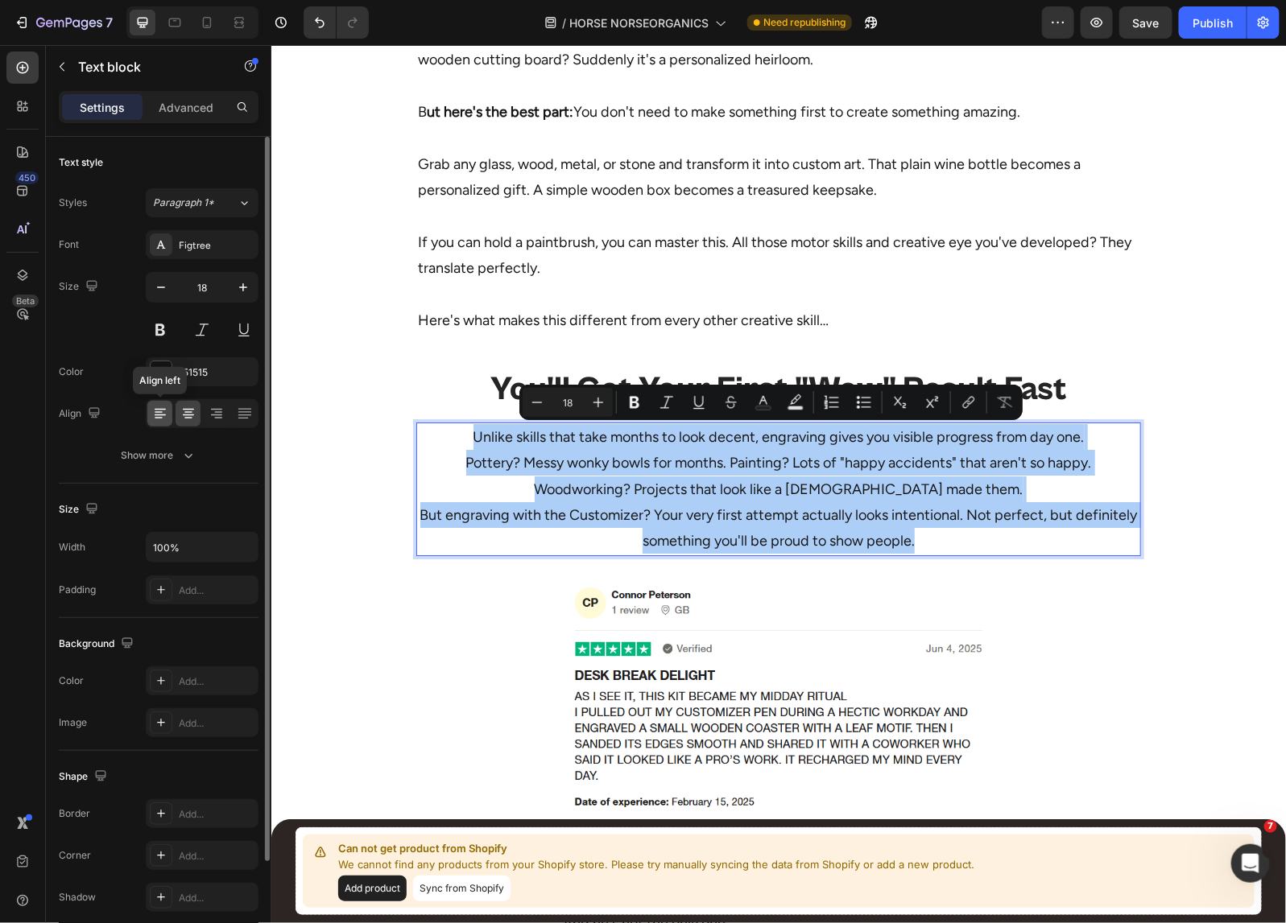
click at [152, 415] on icon at bounding box center [160, 414] width 16 height 16
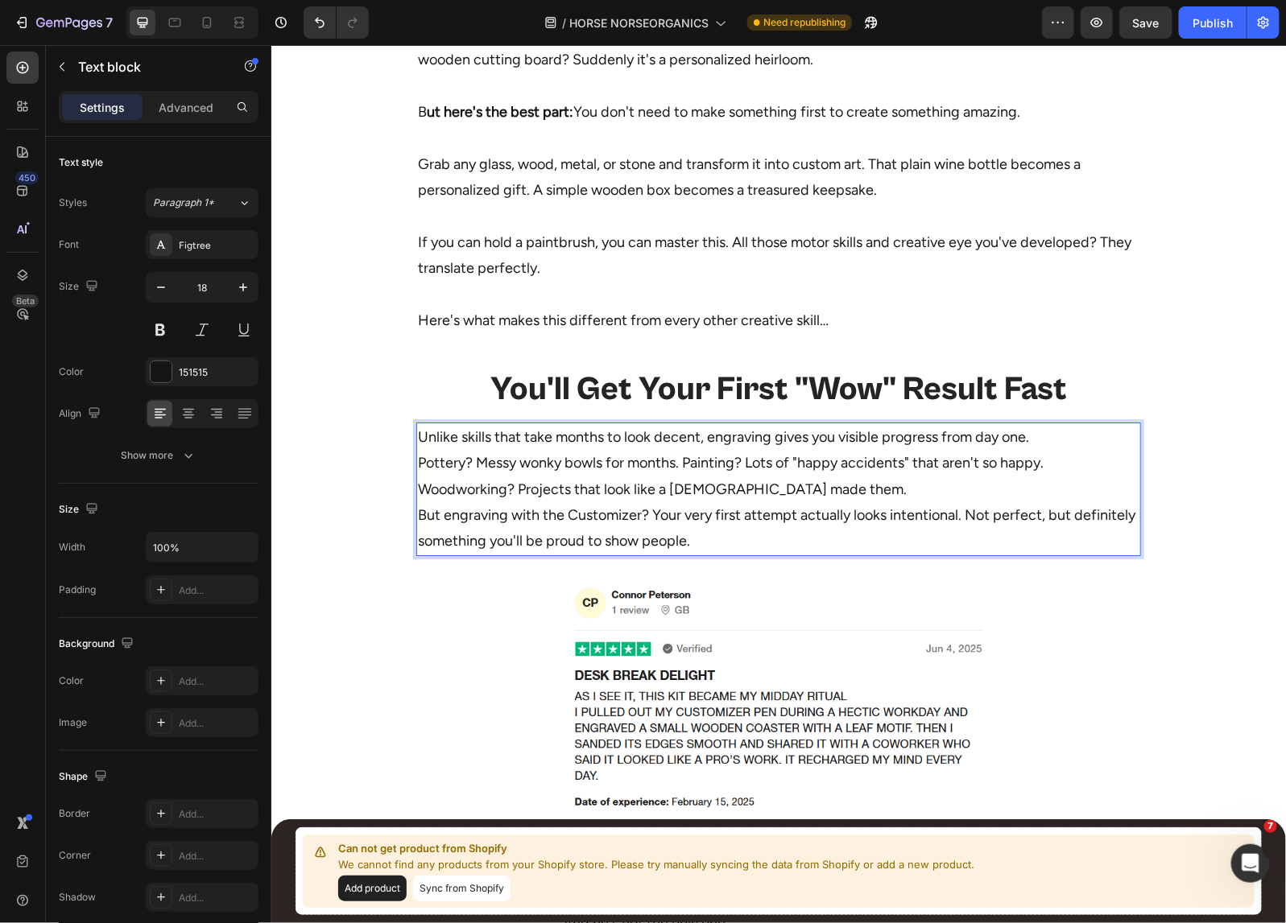
click at [1051, 435] on p "Unlike skills that take months to look decent, engraving gives you visible prog…" at bounding box center [777, 488] width 721 height 130
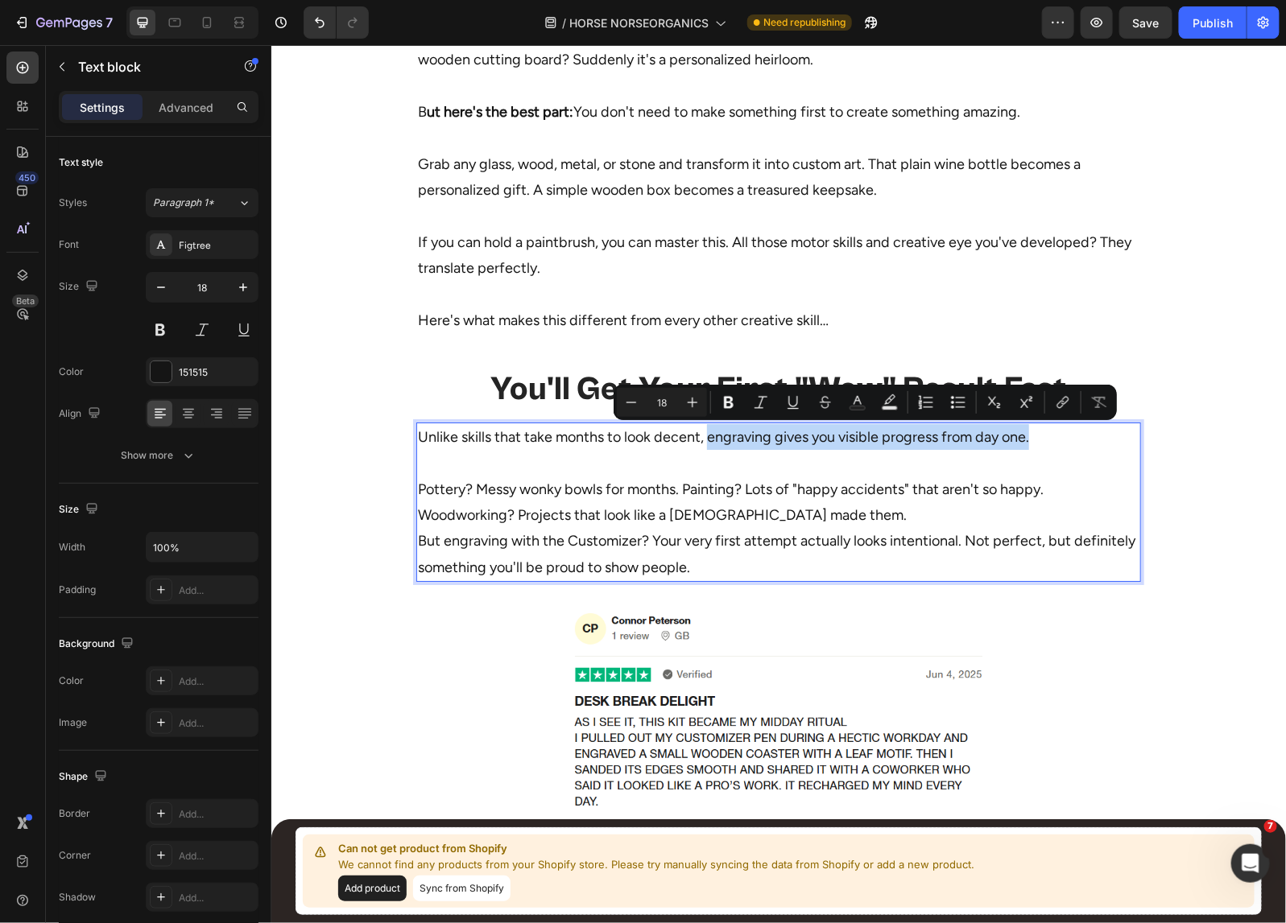
drag, startPoint x: 1044, startPoint y: 440, endPoint x: 701, endPoint y: 446, distance: 343.0
click at [701, 446] on p "Unlike skills that take months to look decent, engraving gives you visible prog…" at bounding box center [777, 436] width 721 height 26
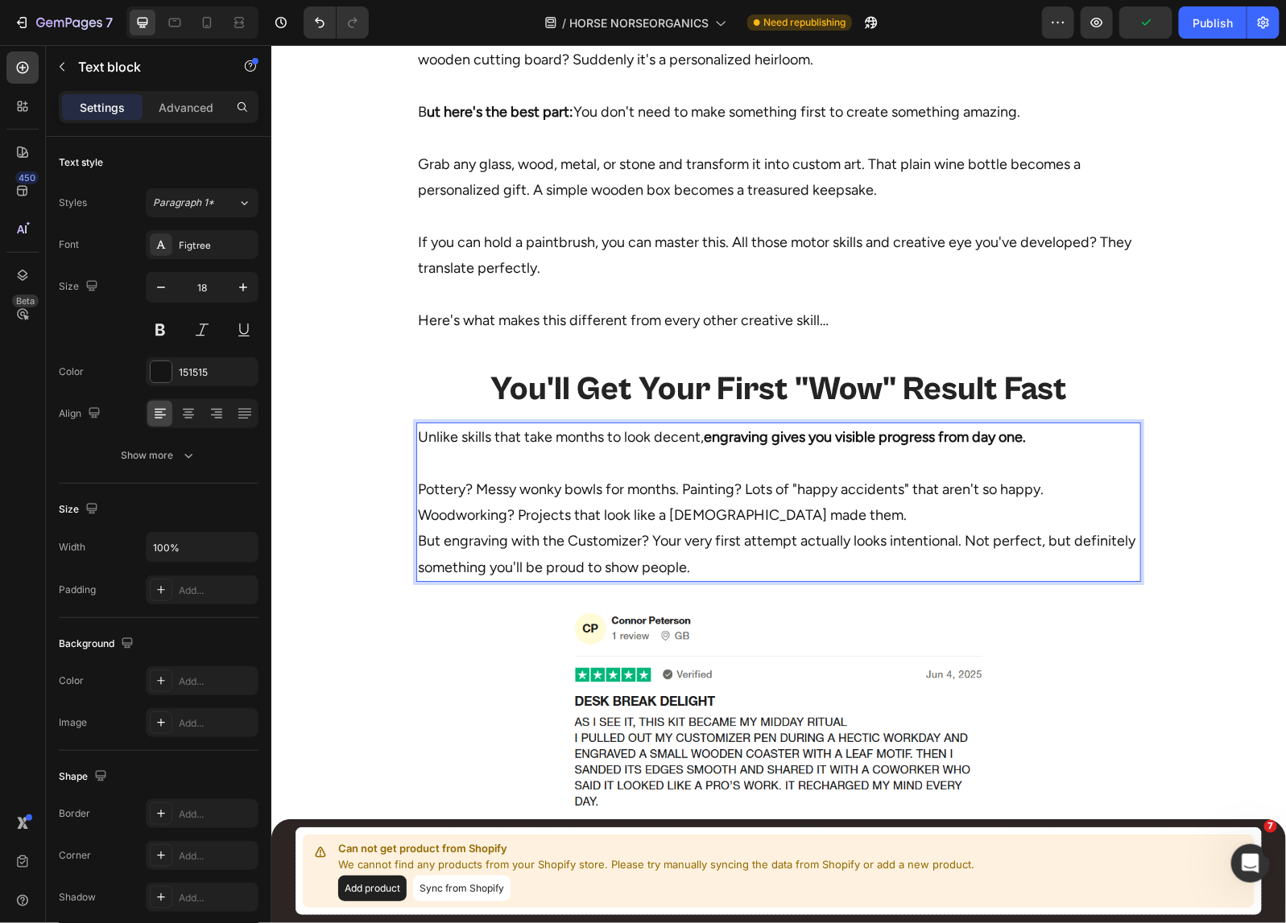
click at [934, 503] on p "Pottery? Messy wonky bowls for months. Painting? Lots of "happy accidents" that…" at bounding box center [777, 514] width 721 height 130
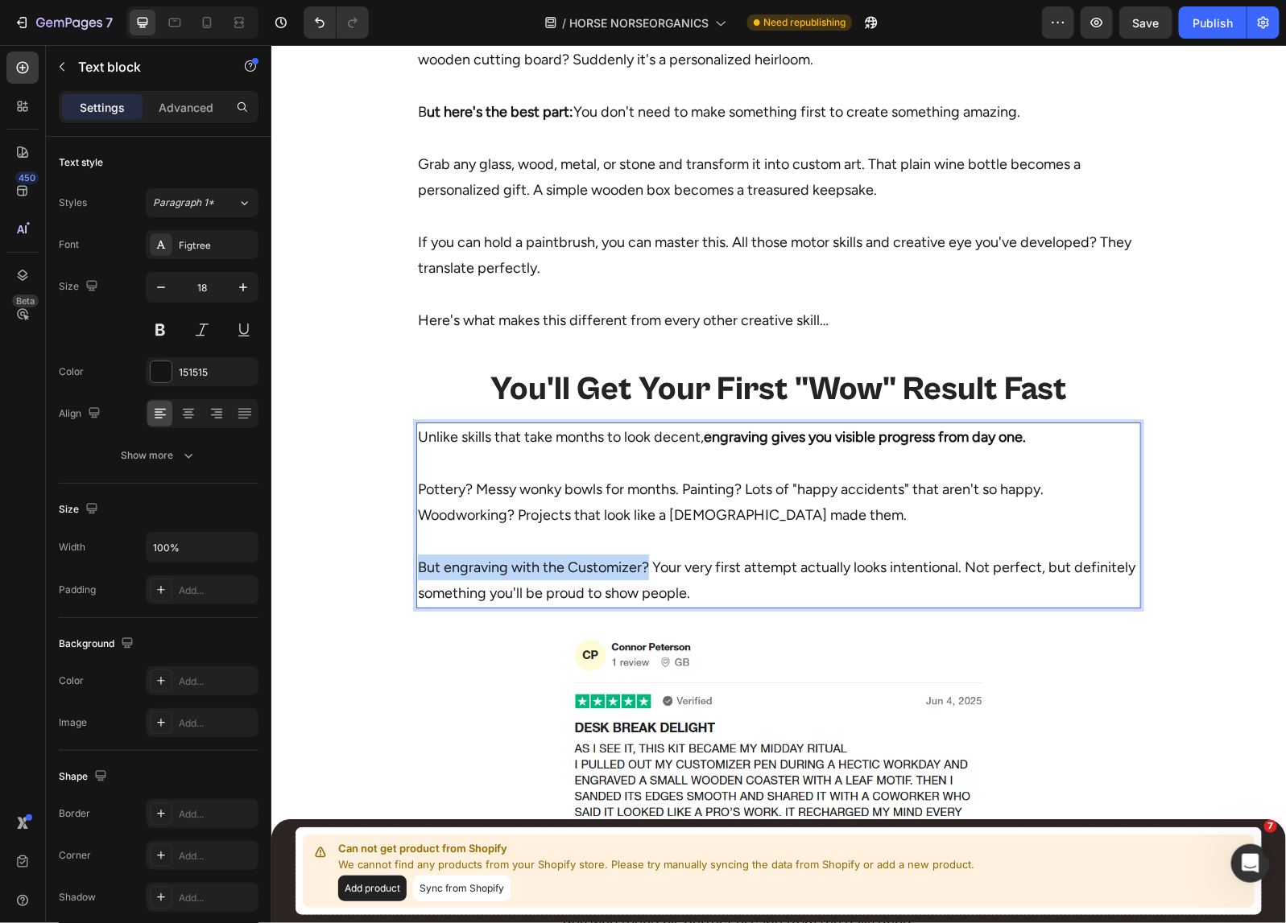
drag, startPoint x: 640, startPoint y: 568, endPoint x: 411, endPoint y: 568, distance: 228.6
click at [417, 568] on p "⁠⁠⁠⁠⁠⁠⁠ But engraving with the Customizer? Your very first attempt actually loo…" at bounding box center [777, 566] width 721 height 78
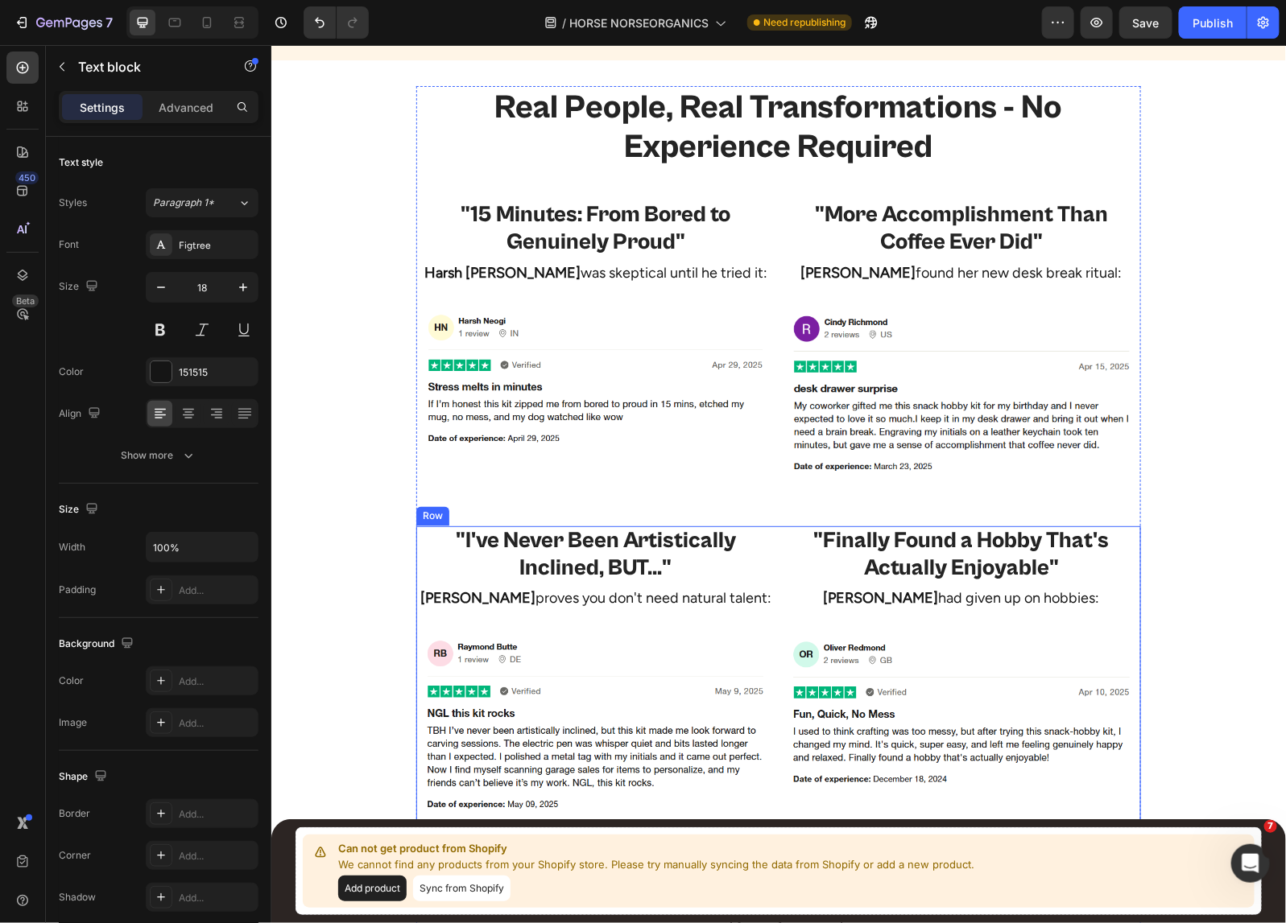
scroll to position [3643, 0]
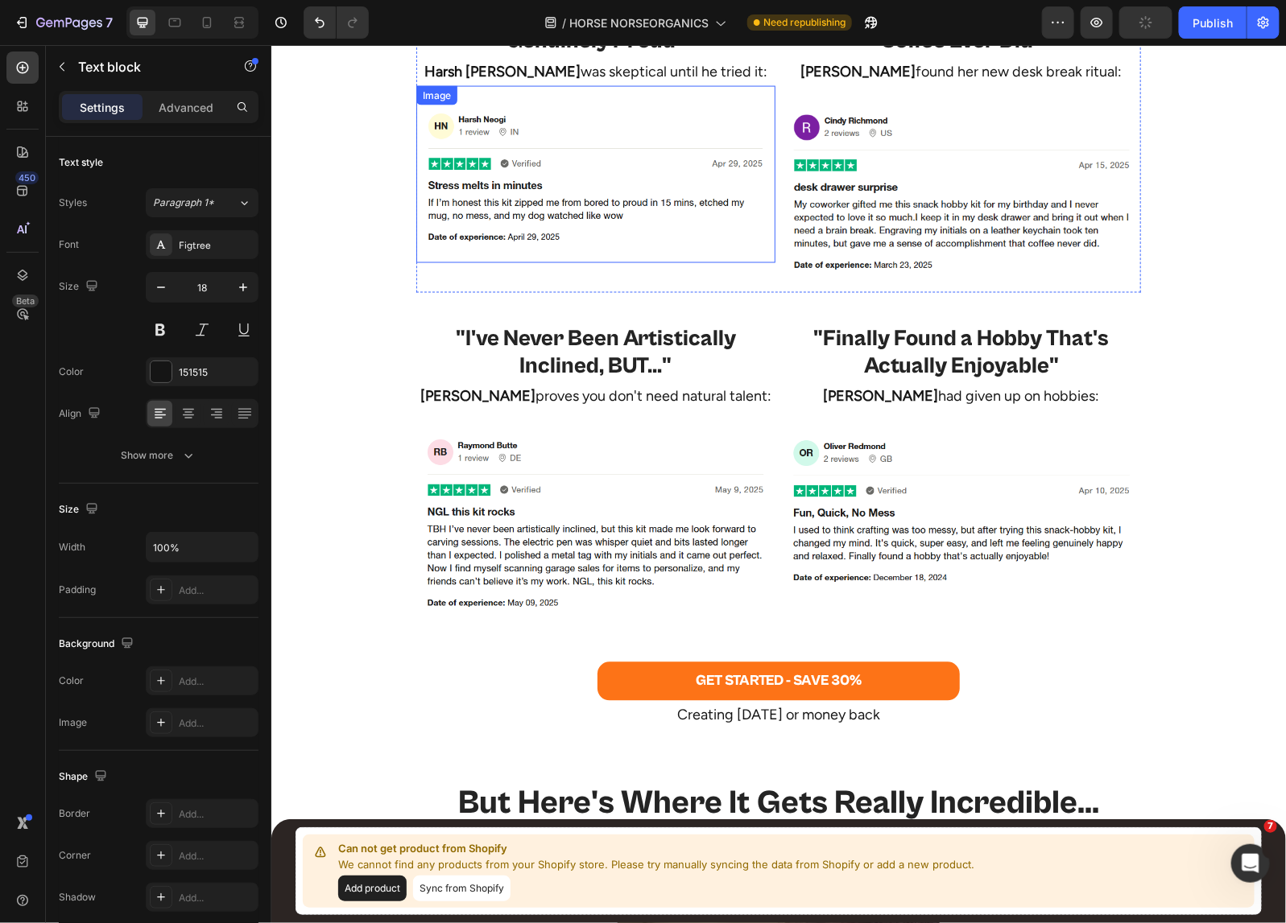
click at [645, 196] on img at bounding box center [594, 173] width 359 height 145
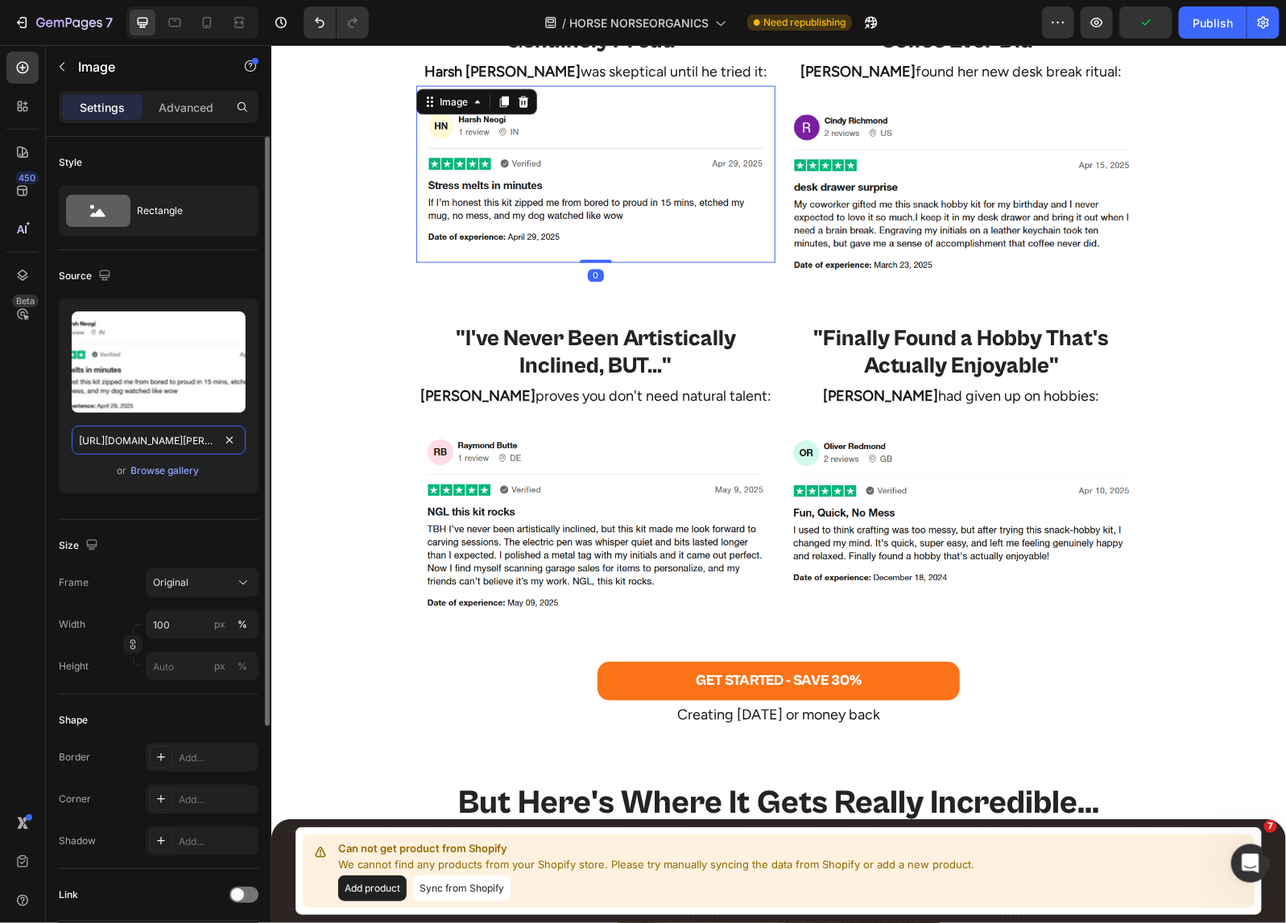
click at [130, 444] on input "https://cdn.shopify.com/s/files/1/0518/5391/8372/files/harsh-neogi-desktop.png?…" at bounding box center [159, 440] width 174 height 29
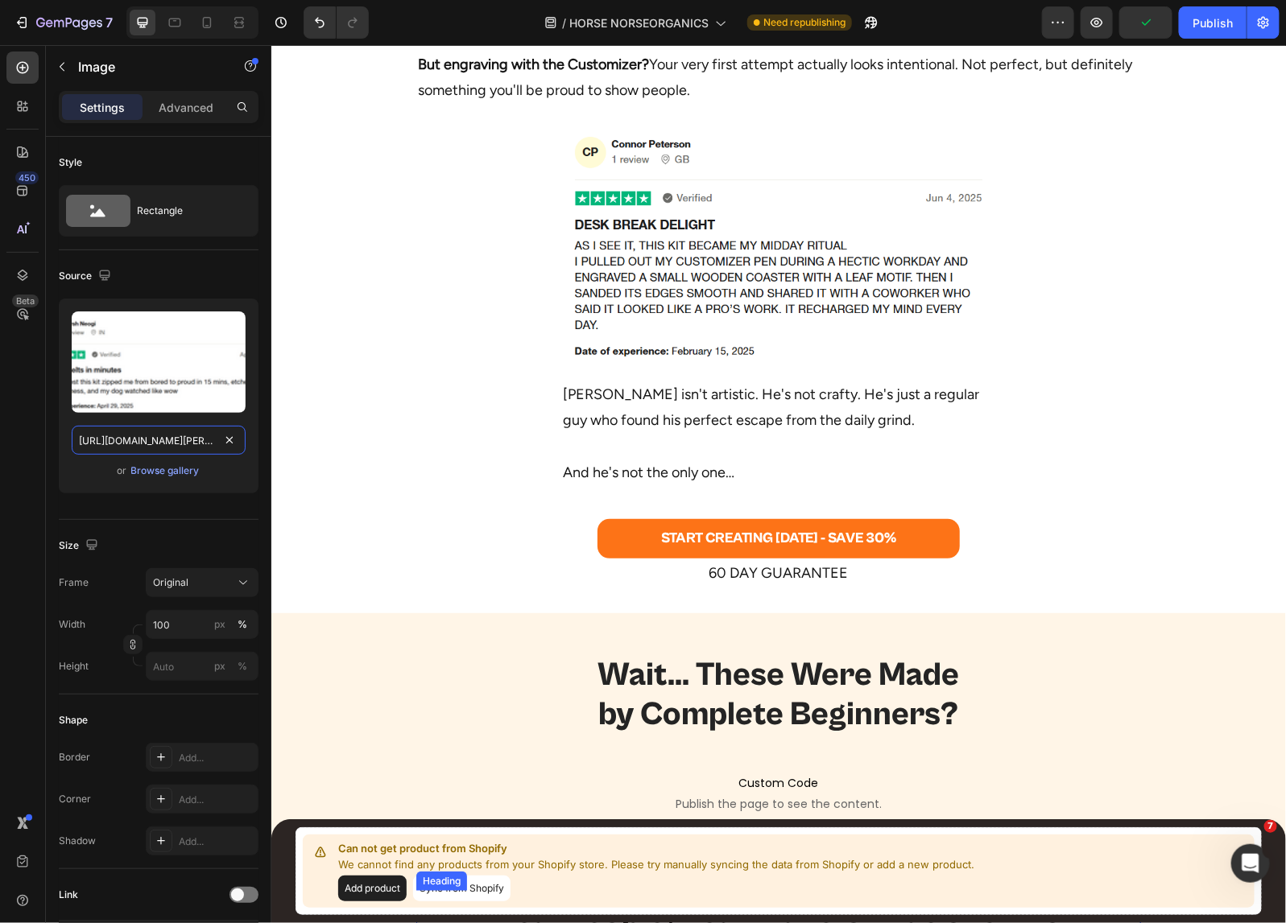
scroll to position [2536, 0]
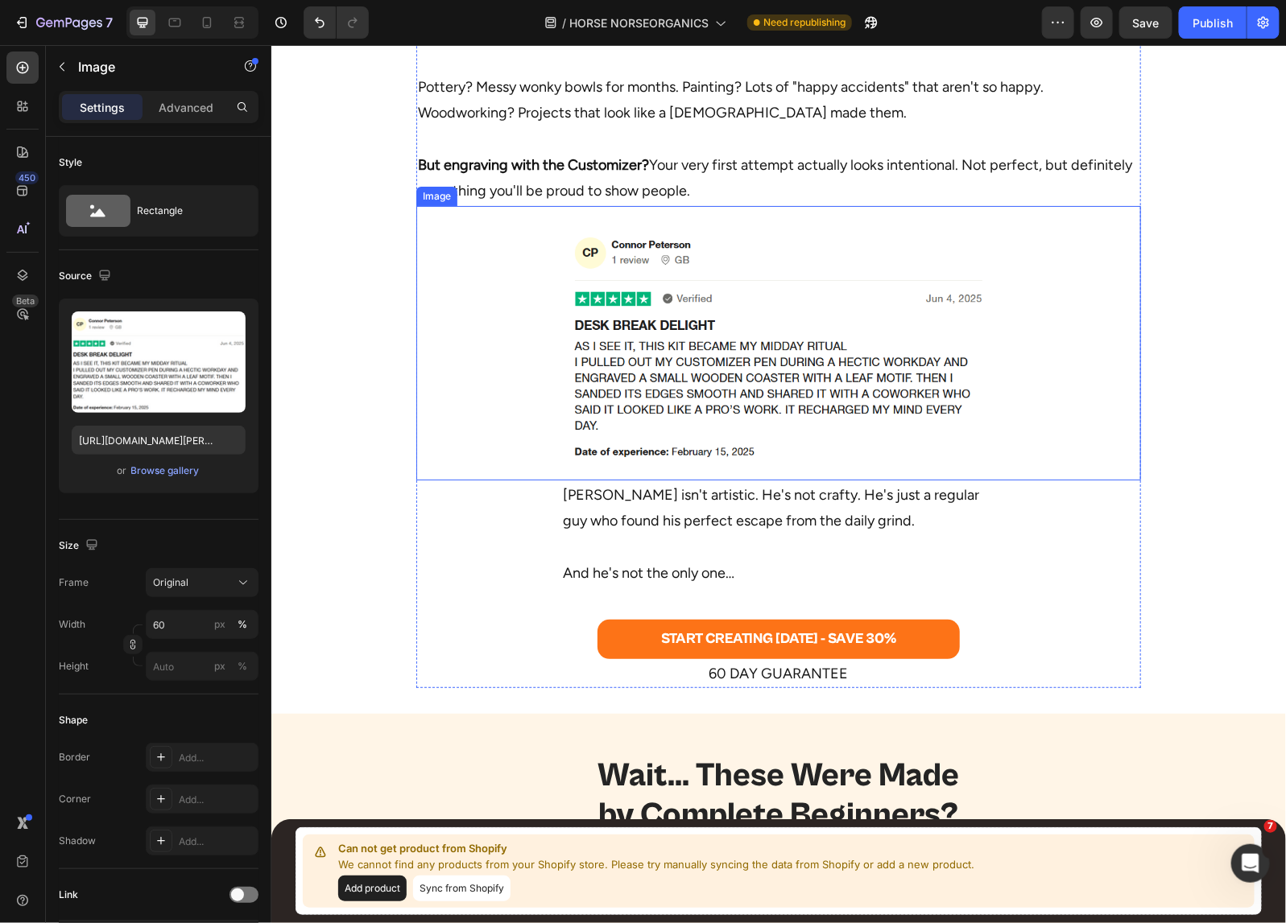
click at [726, 382] on img at bounding box center [777, 342] width 435 height 242
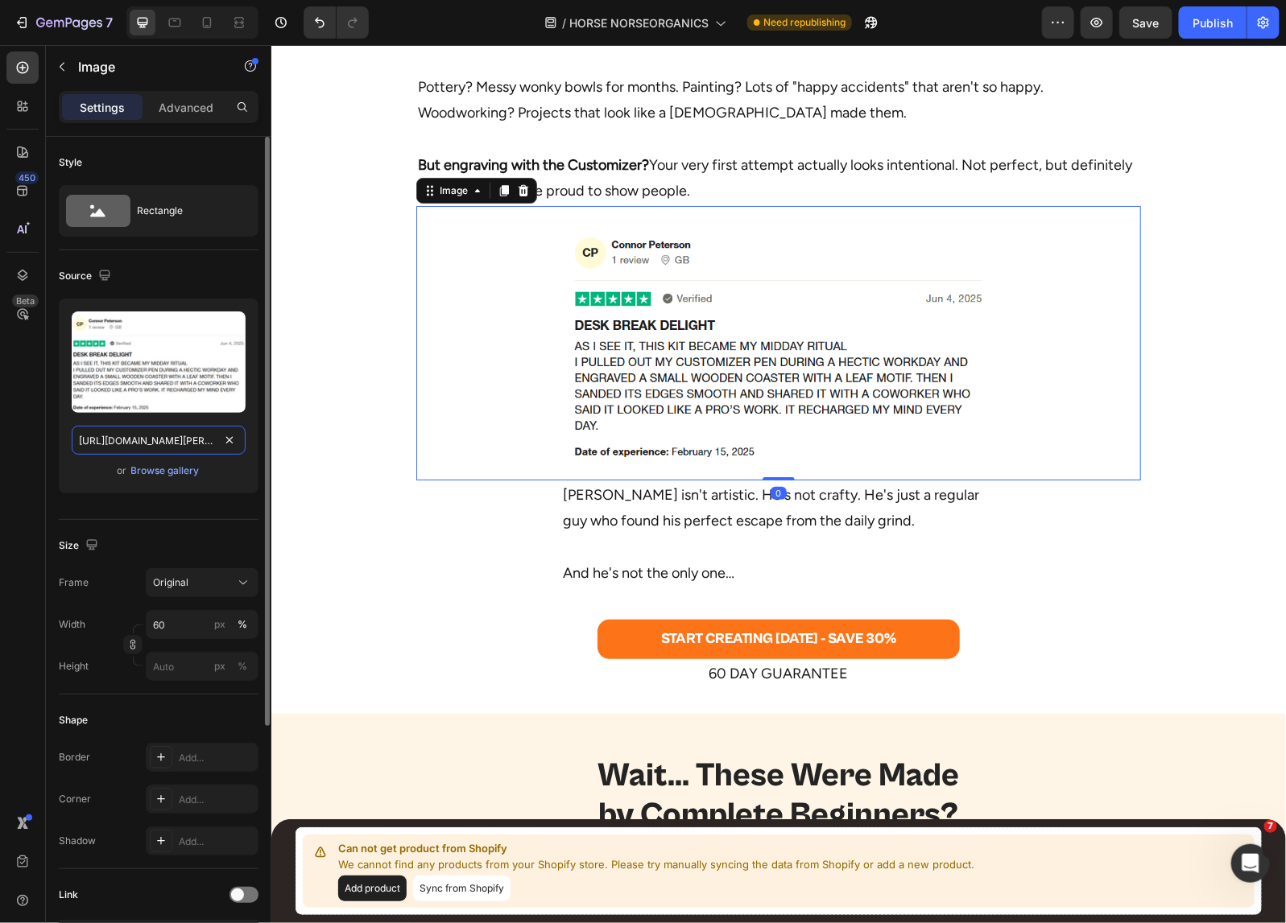
click at [109, 440] on input "https://cdn.shopify.com/s/files/1/0518/5391/8372/files/connor-petterson-desktop…" at bounding box center [159, 440] width 174 height 29
paste input "harsh-neogi-desktop.png?v=1750347252"
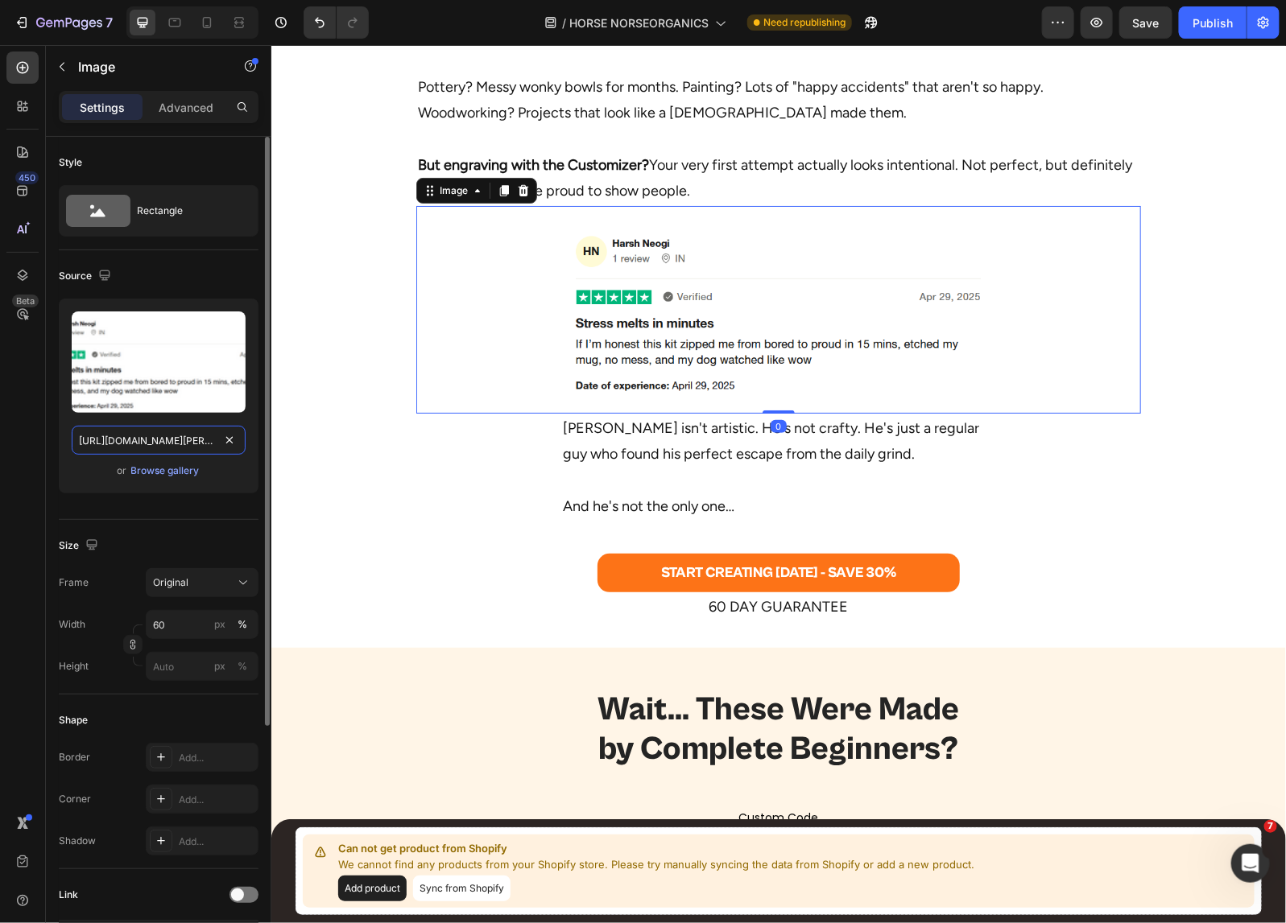
scroll to position [0, 307]
type input "https://cdn.shopify.com/s/files/1/0518/5391/8372/files/harsh-neogi-desktop.png?…"
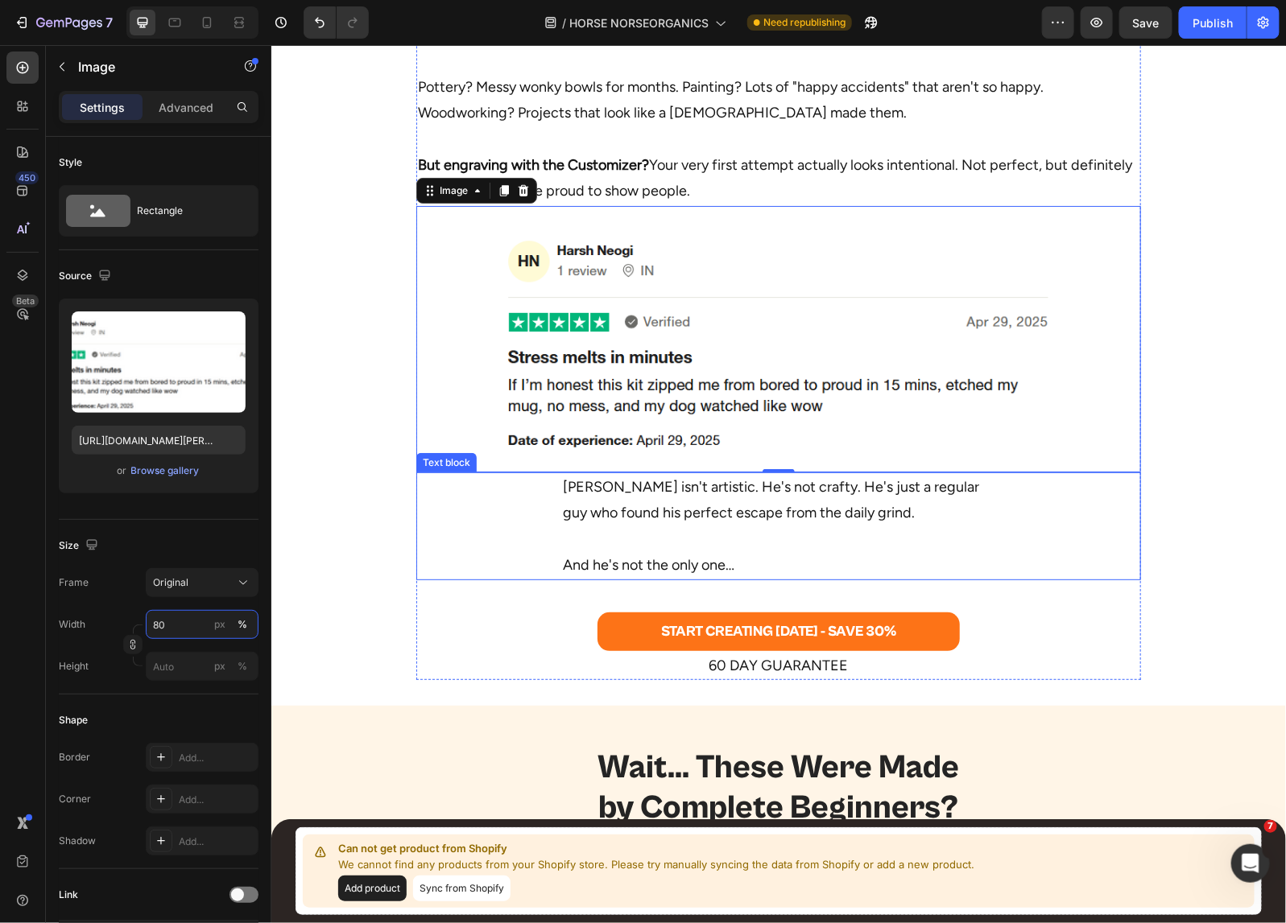
type input "8"
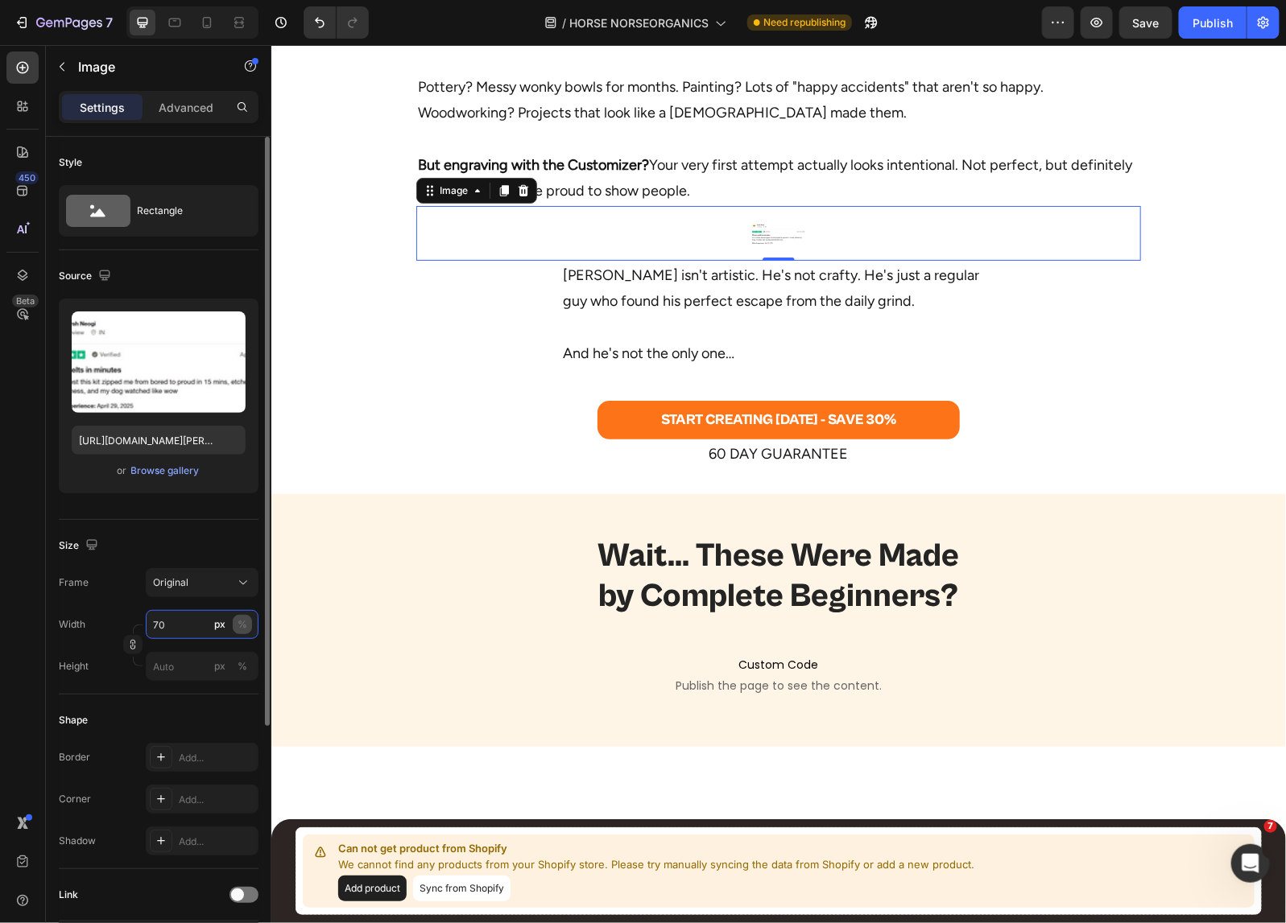
type input "70"
click at [246, 628] on div "%" at bounding box center [242, 624] width 10 height 14
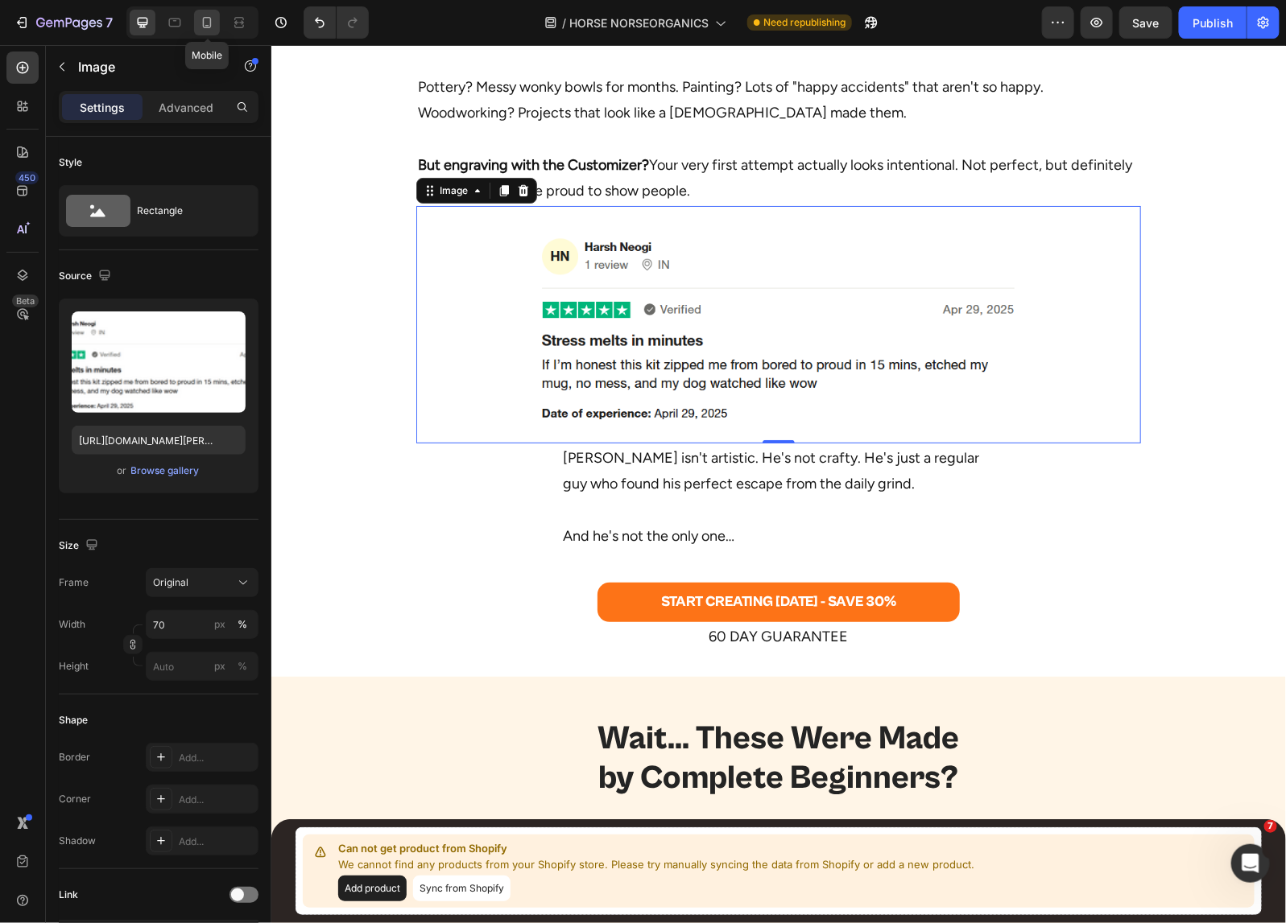
click at [210, 24] on icon at bounding box center [207, 22] width 16 height 16
type input "https://cdn.shopify.com/s/files/1/0518/5391/8372/files/connor-petterson-mobile.…"
type input "80"
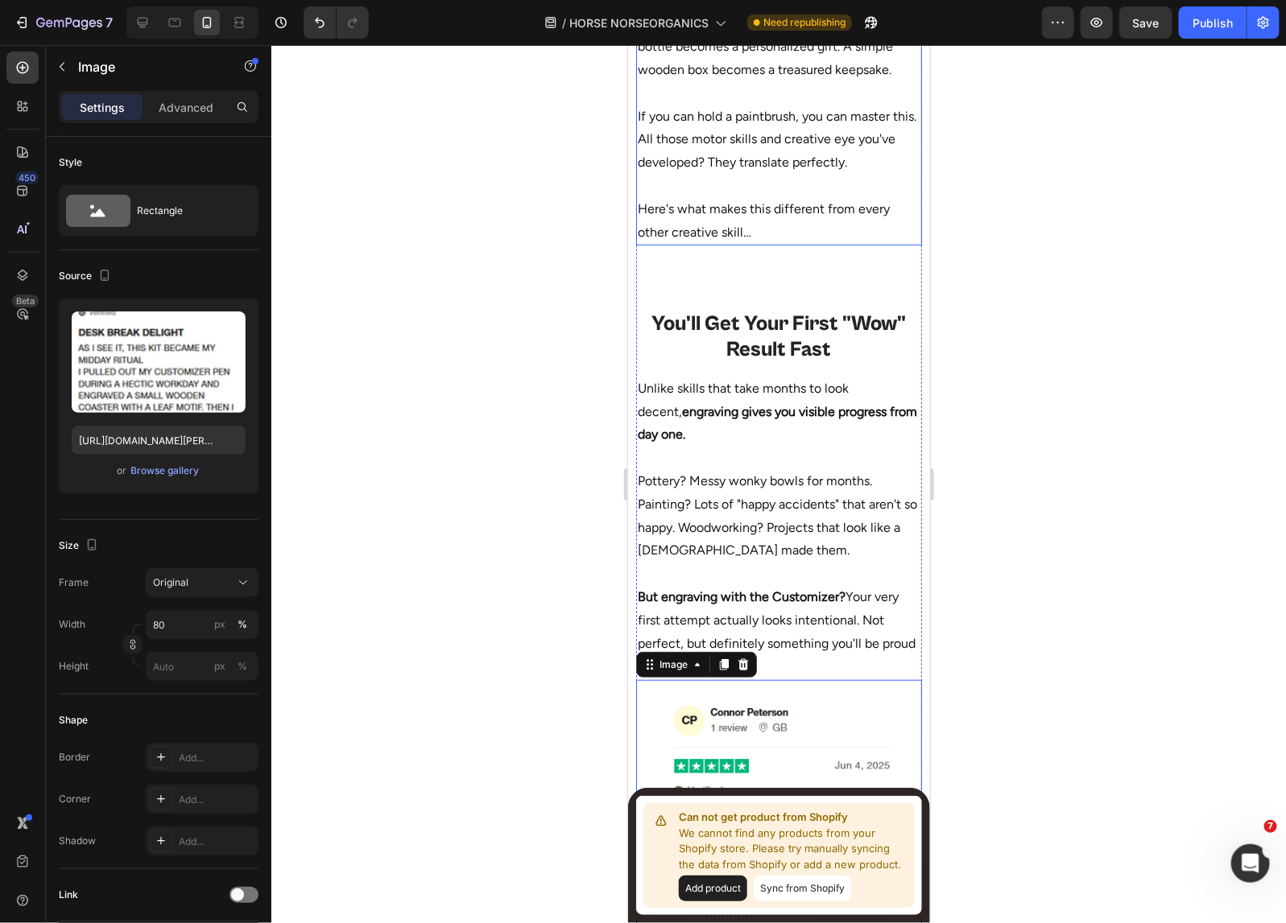
scroll to position [3300, 0]
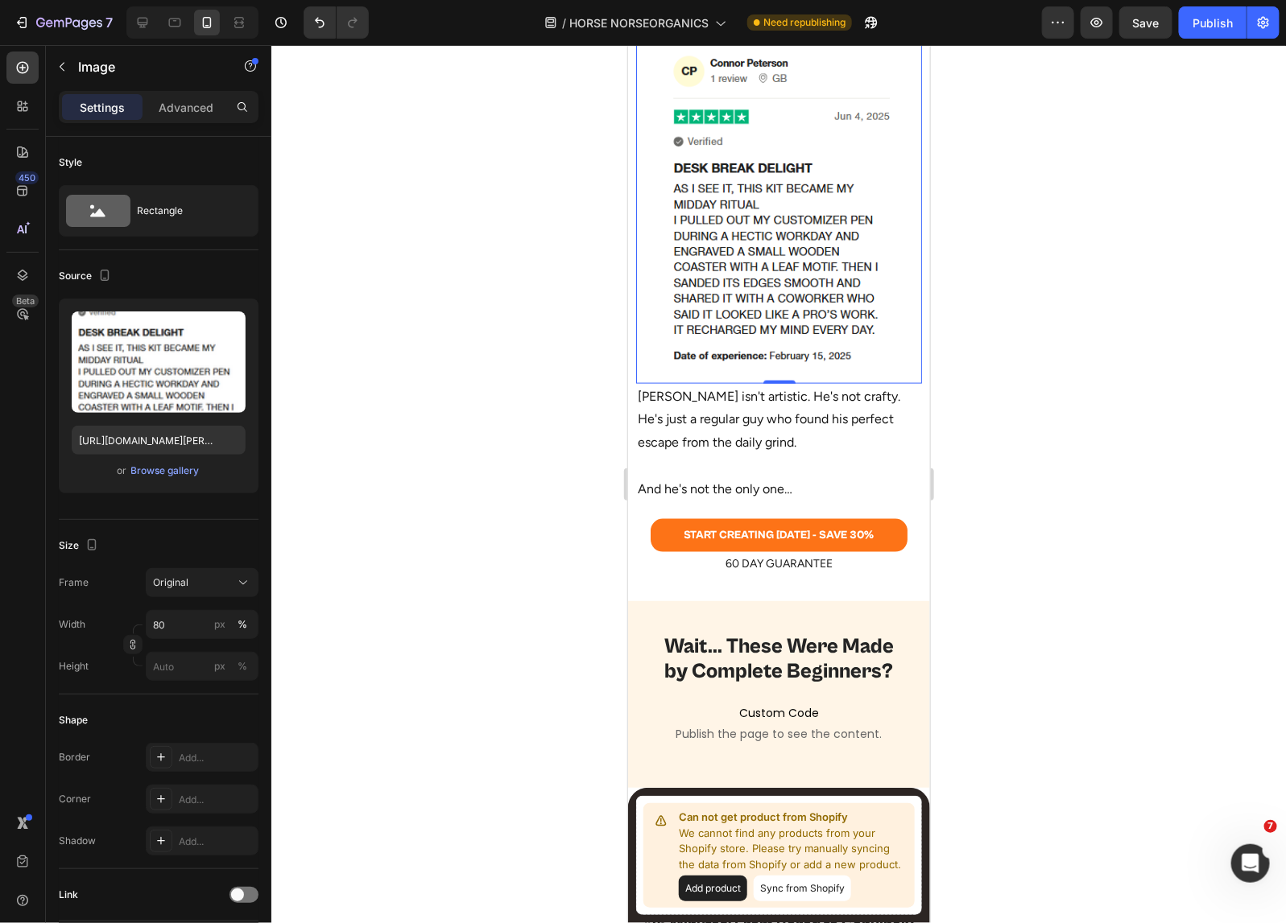
click at [765, 213] on img at bounding box center [778, 206] width 229 height 320
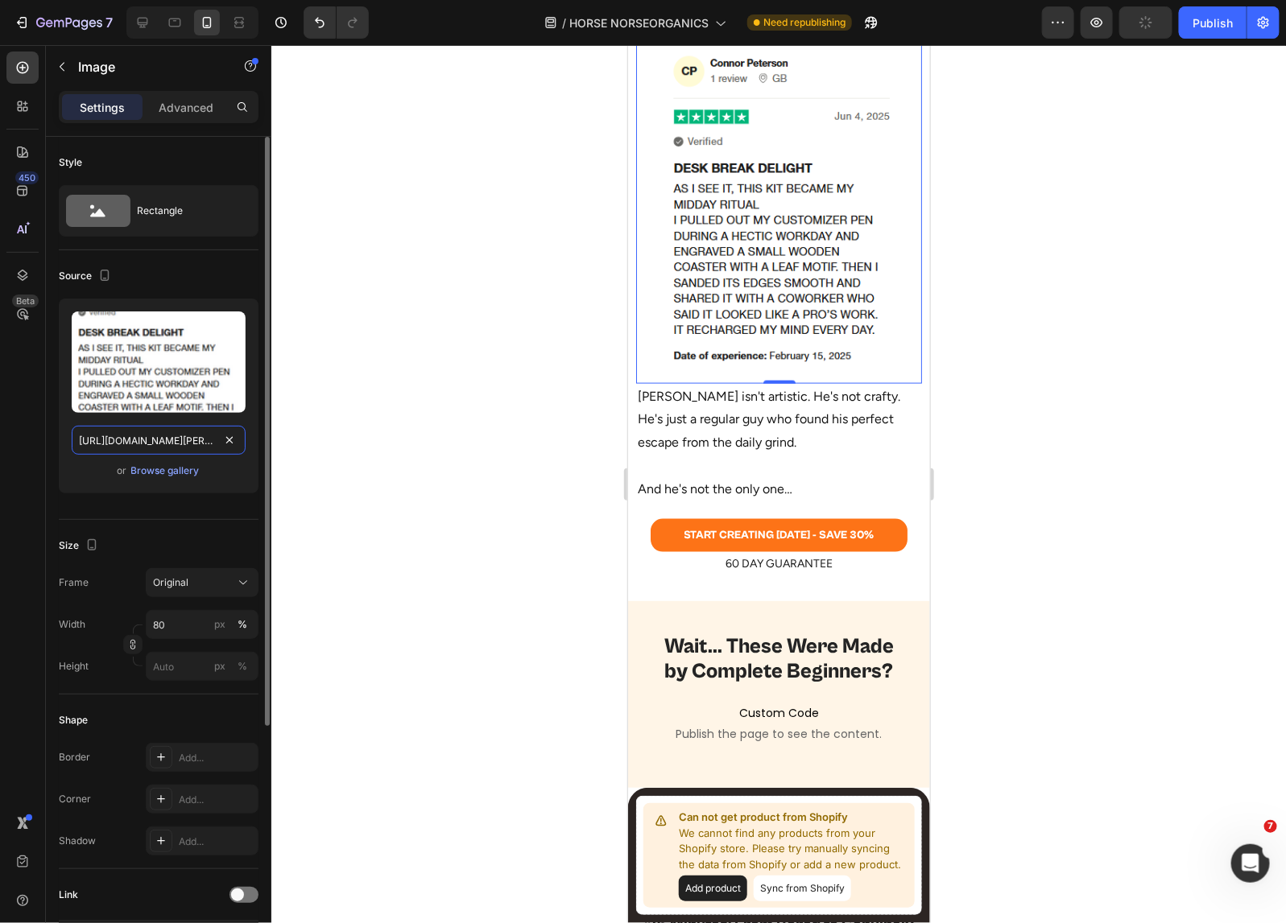
click at [170, 440] on input "https://cdn.shopify.com/s/files/1/0518/5391/8372/files/connor-petterson-mobile.…" at bounding box center [159, 440] width 174 height 29
paste input "harsh-neogi-desktop.png?v=1750347252"
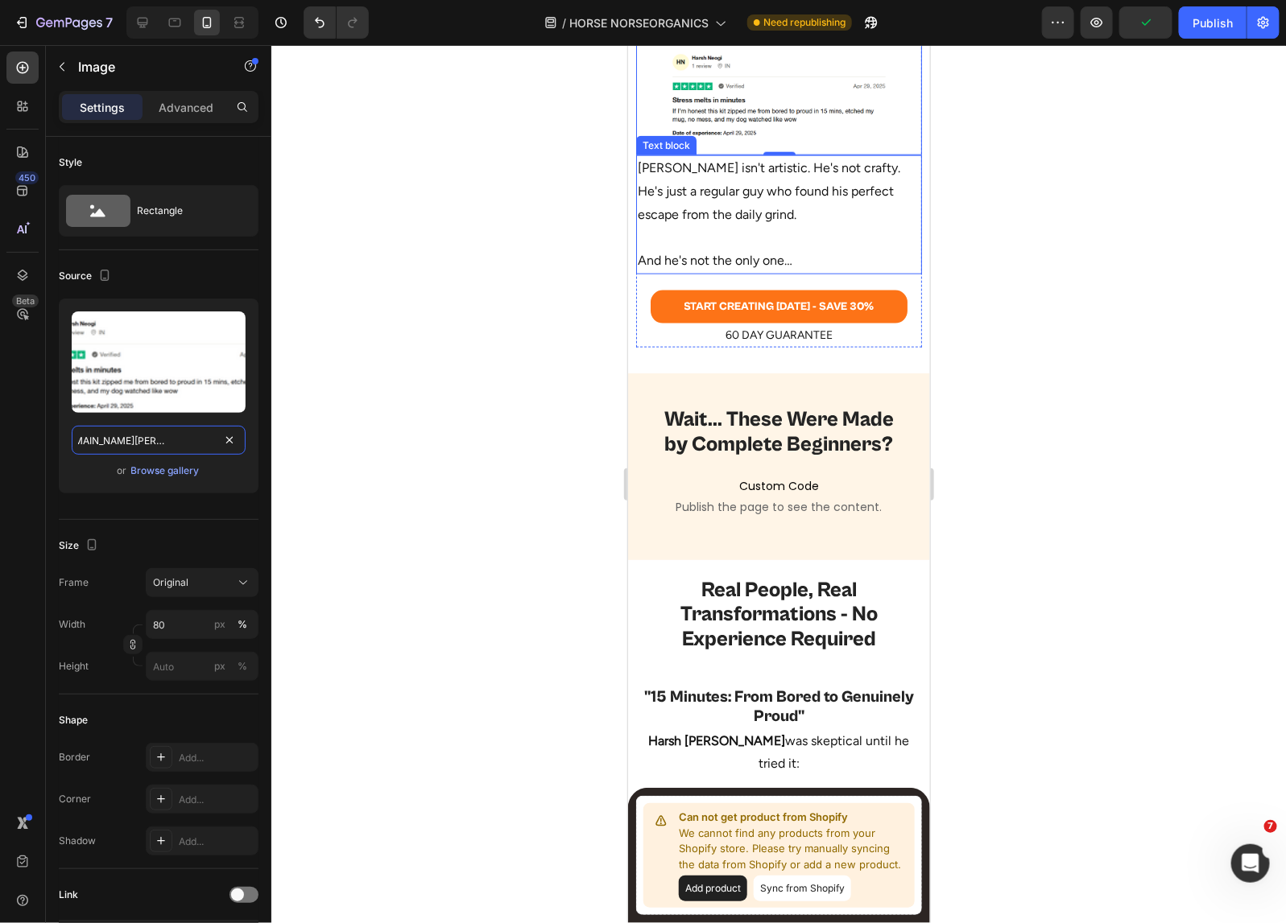
scroll to position [2999, 0]
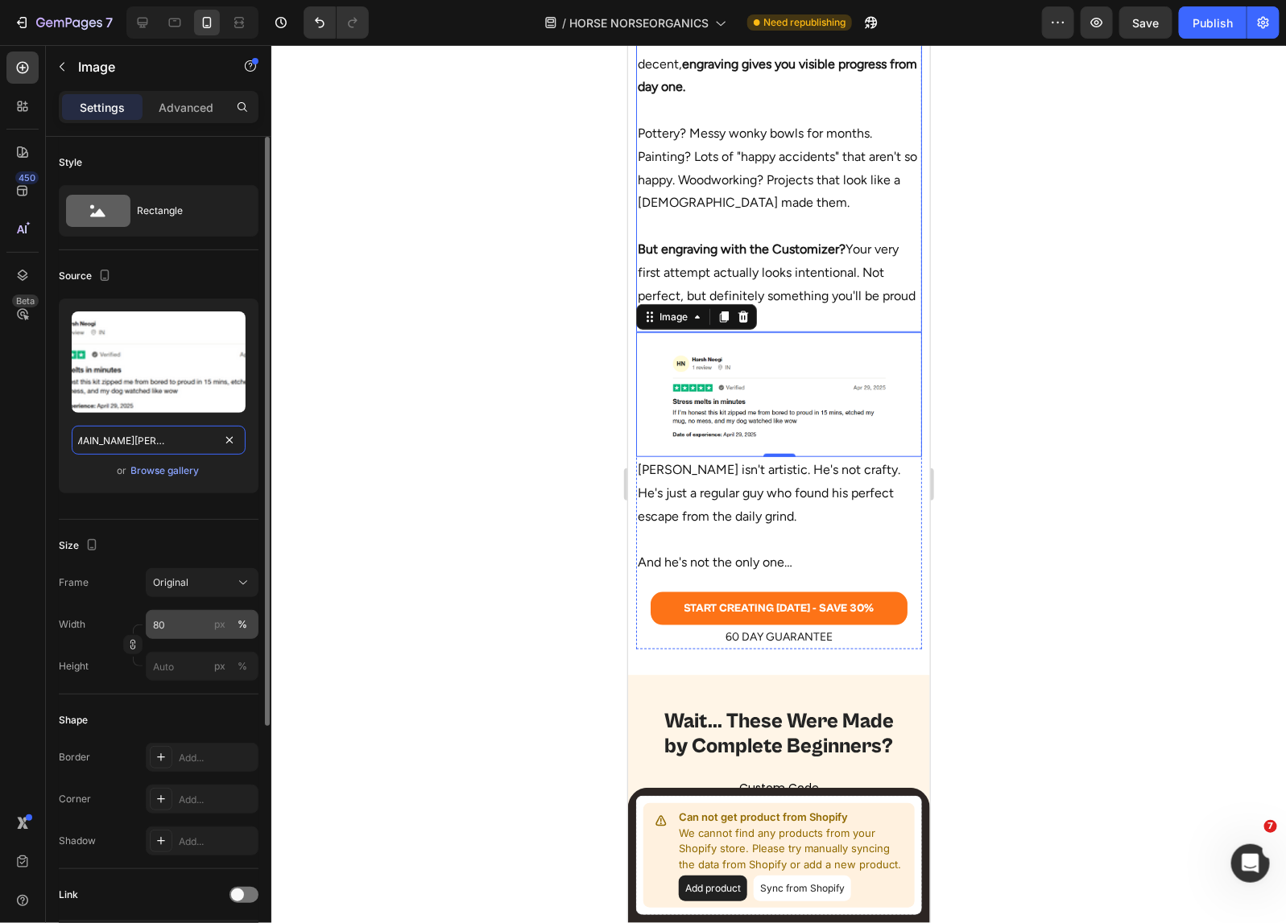
type input "https://cdn.shopify.com/s/files/1/0518/5391/8372/files/harsh-neogi-desktop.png?…"
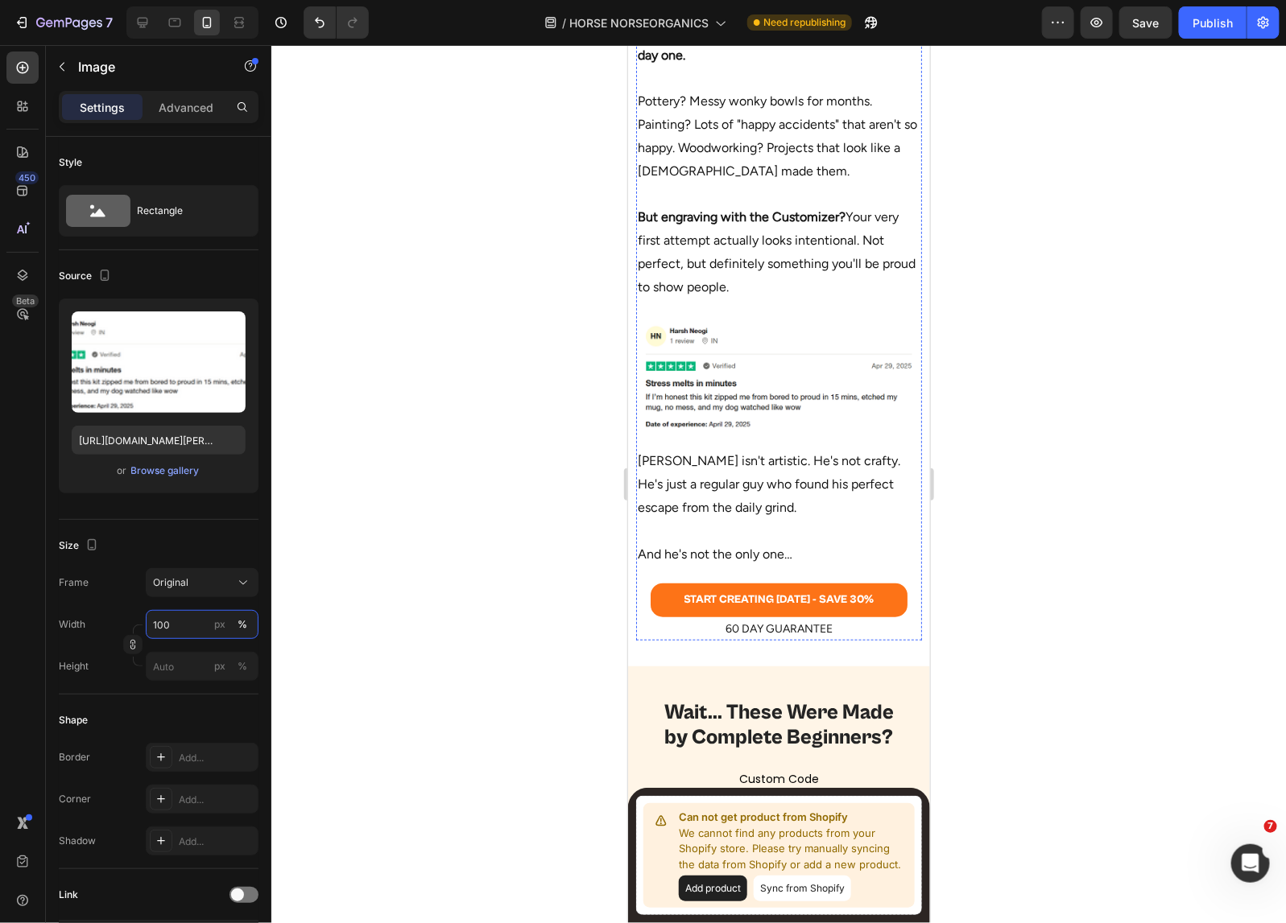
scroll to position [2918, 0]
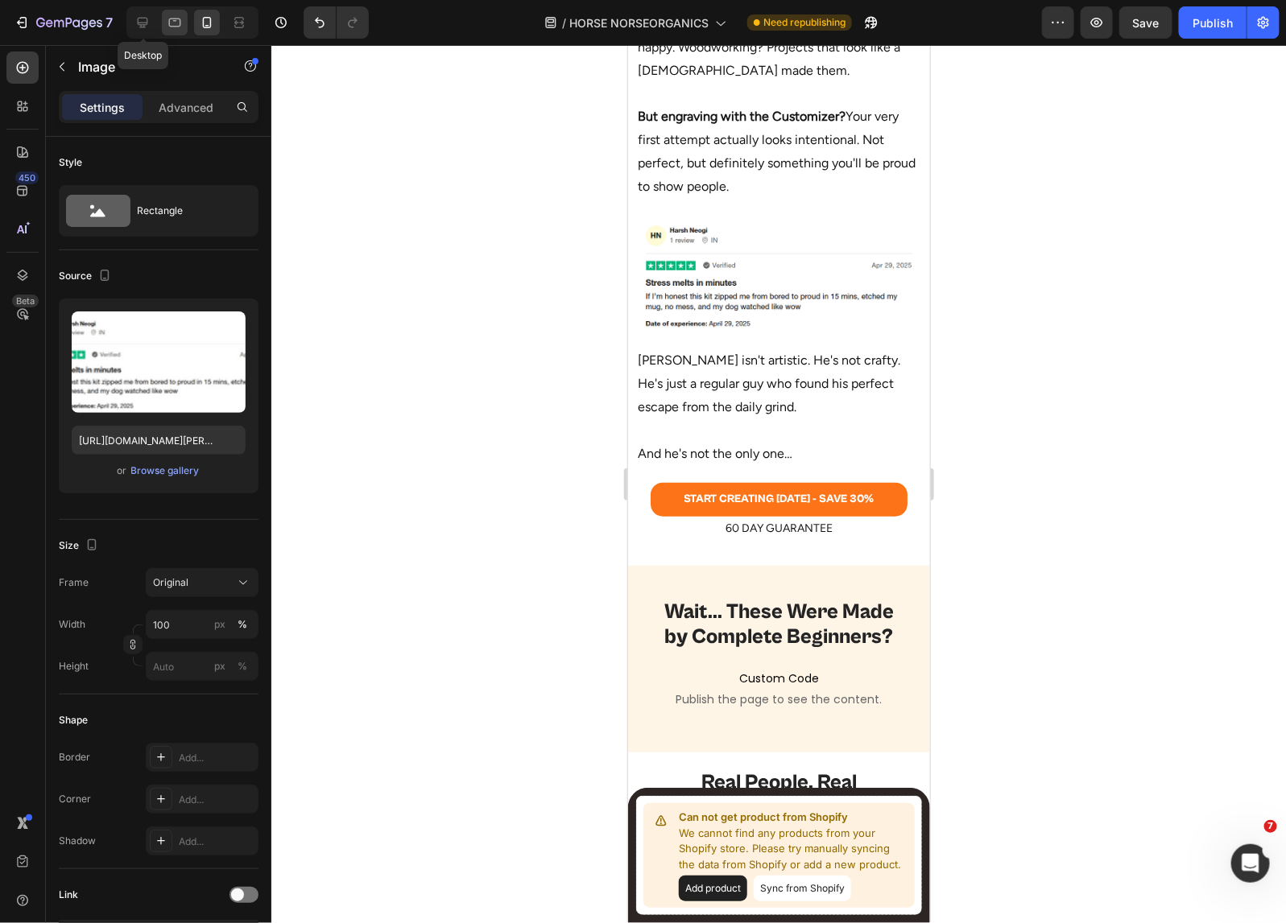
click at [139, 14] on icon at bounding box center [142, 22] width 16 height 16
type input "70"
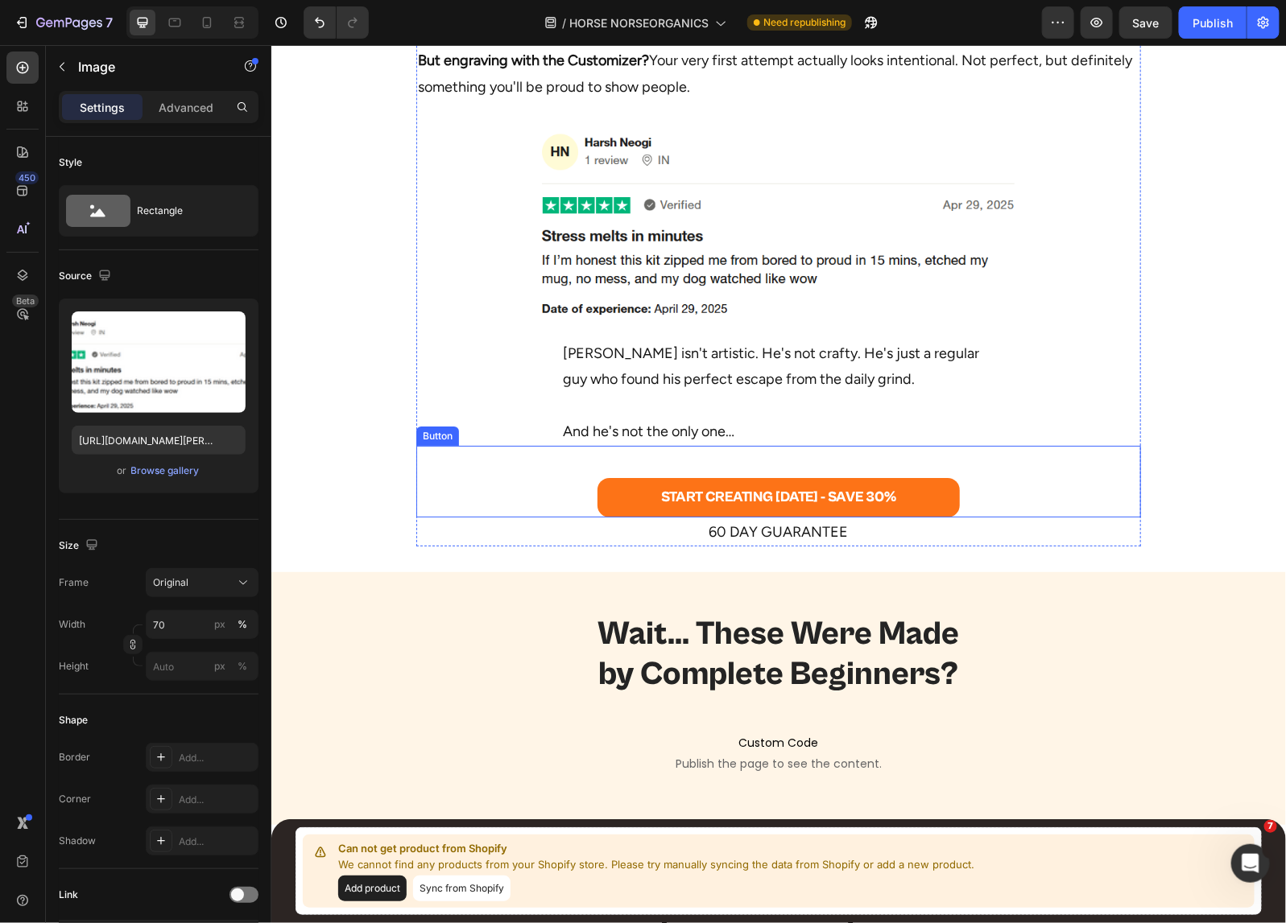
scroll to position [2326, 0]
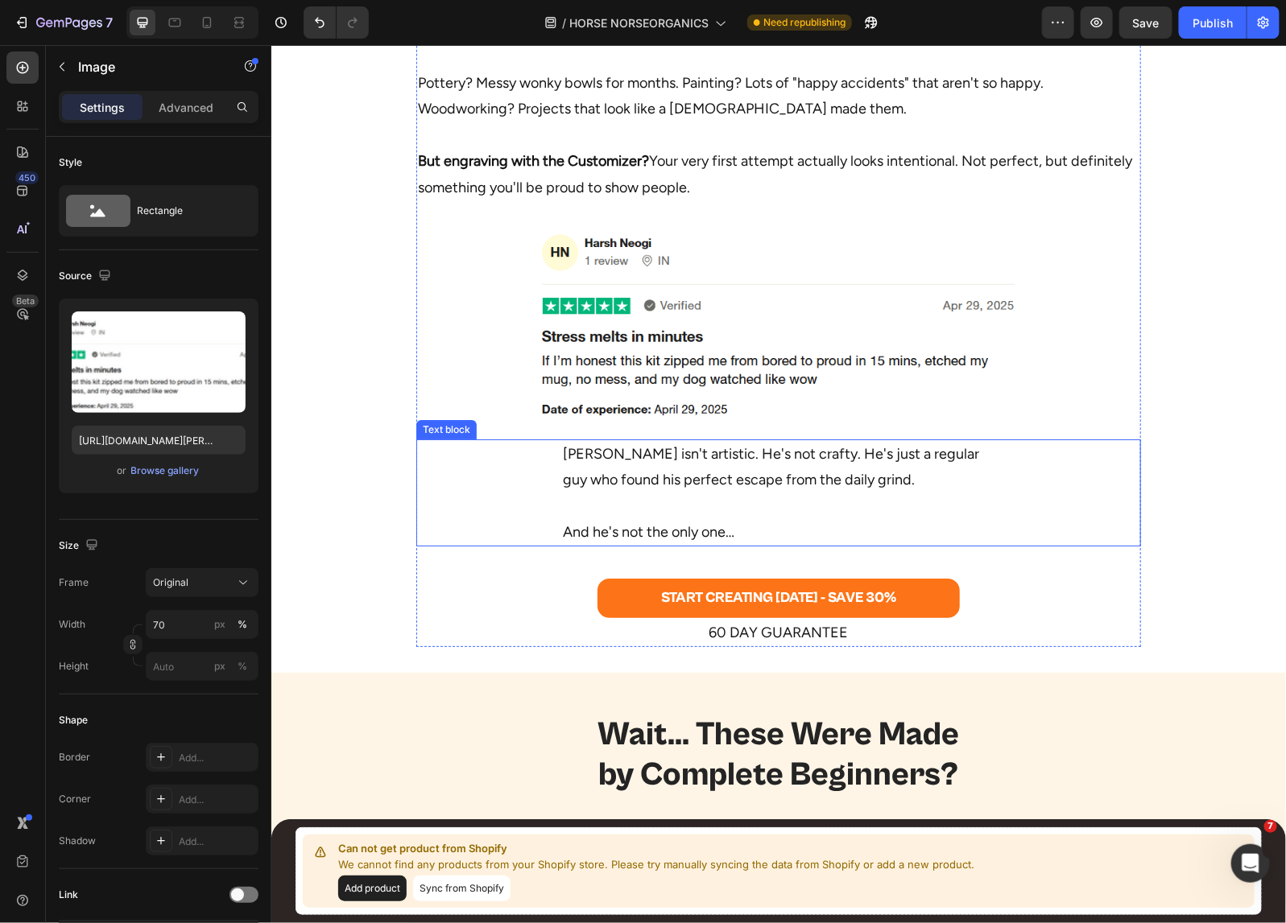
click at [699, 484] on p "Connor isn't artistic. He's not crafty. He's just a regular guy who found his p…" at bounding box center [777, 466] width 431 height 52
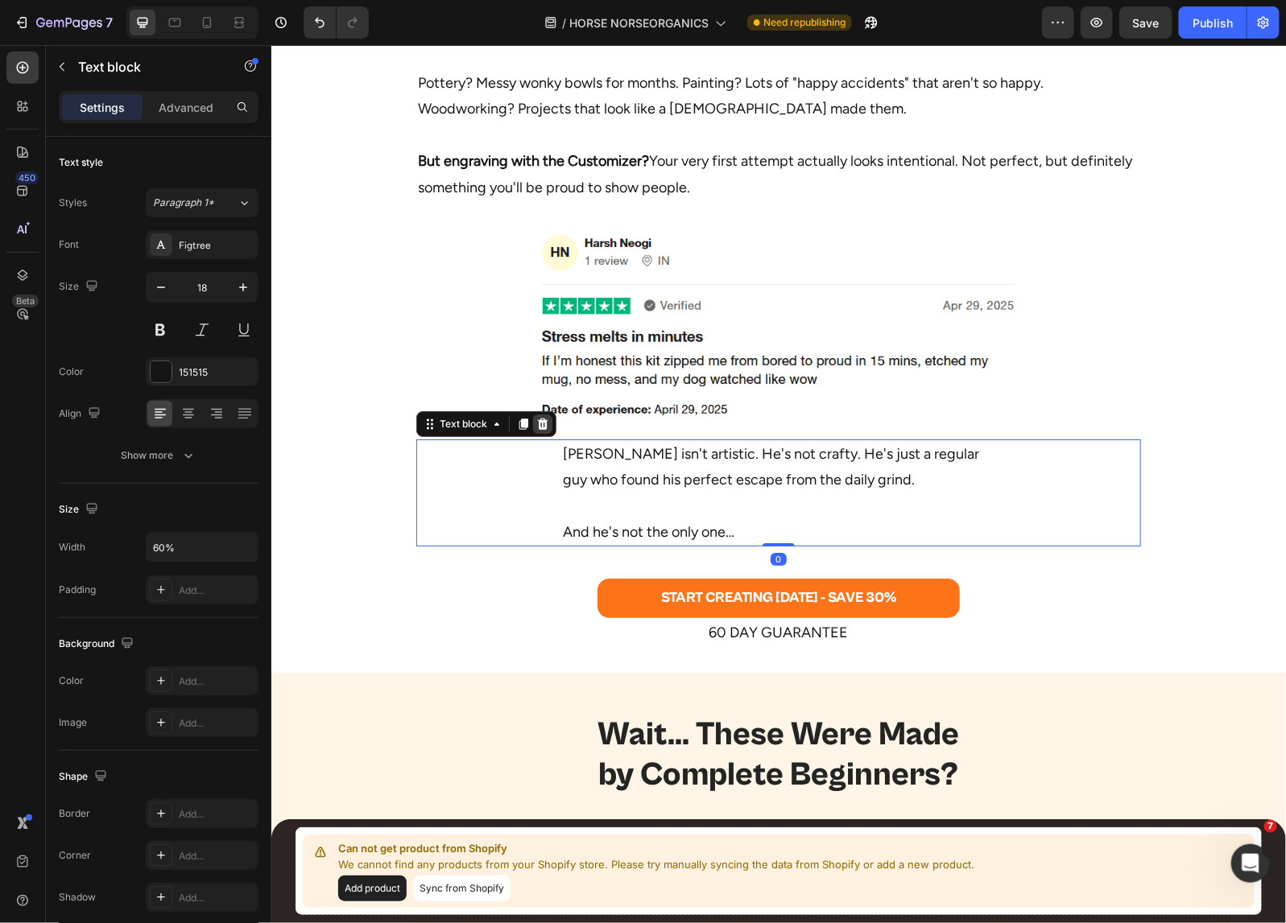
click at [539, 423] on icon at bounding box center [541, 423] width 13 height 13
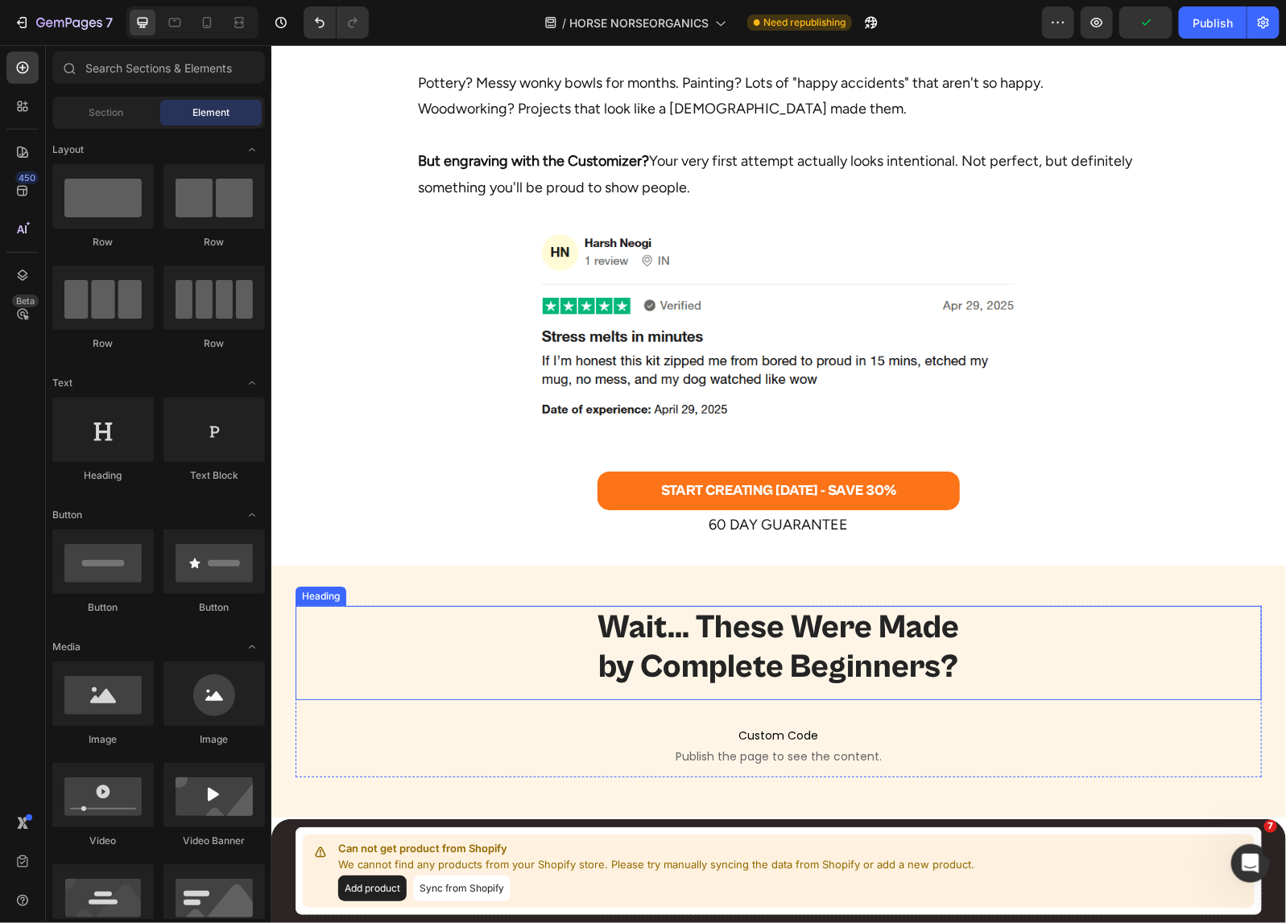
click at [786, 647] on h2 "Wait... These Were Made by Complete Beginners?" at bounding box center [778, 646] width 966 height 82
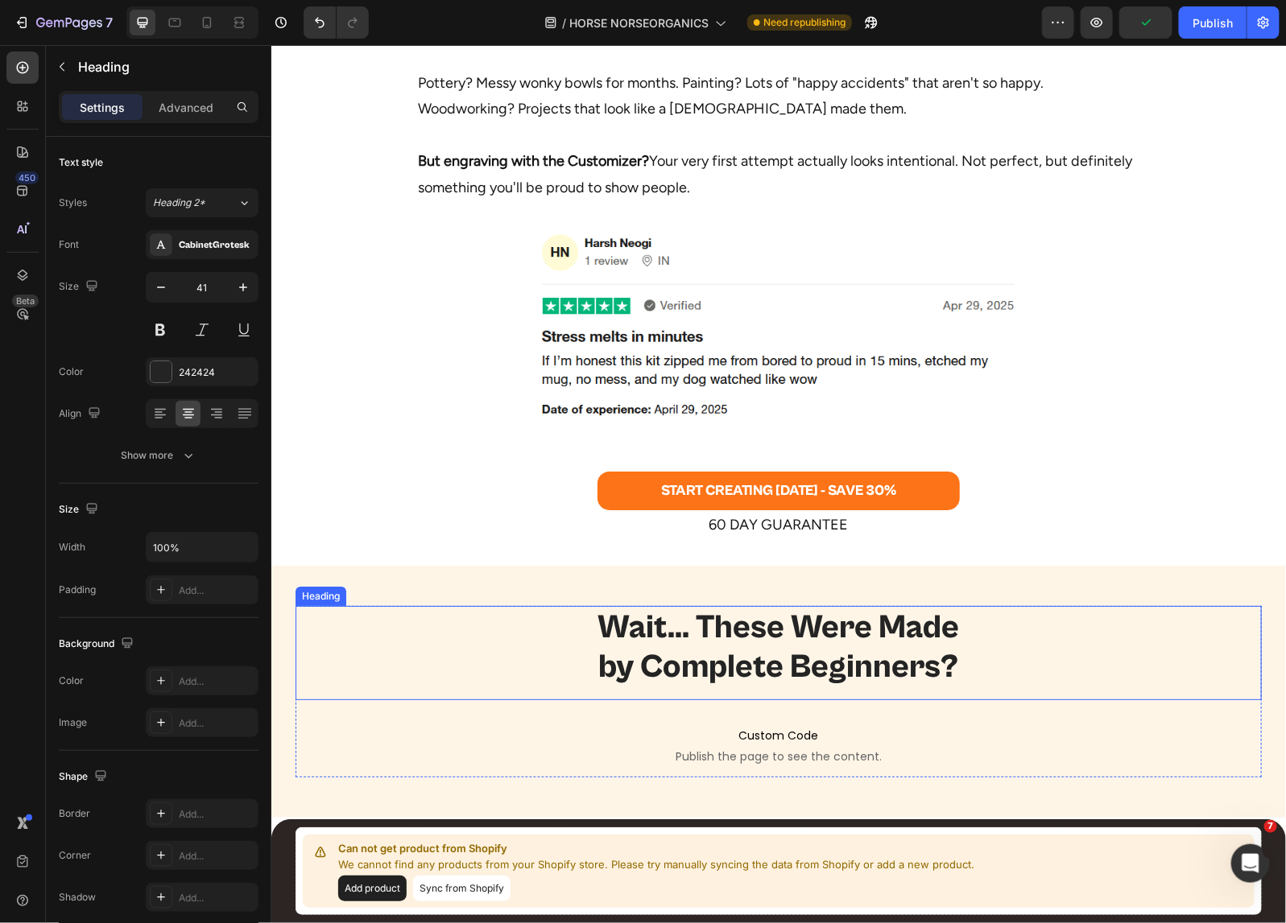
click at [786, 647] on h2 "Wait... These Were Made by Complete Beginners?" at bounding box center [778, 646] width 966 height 82
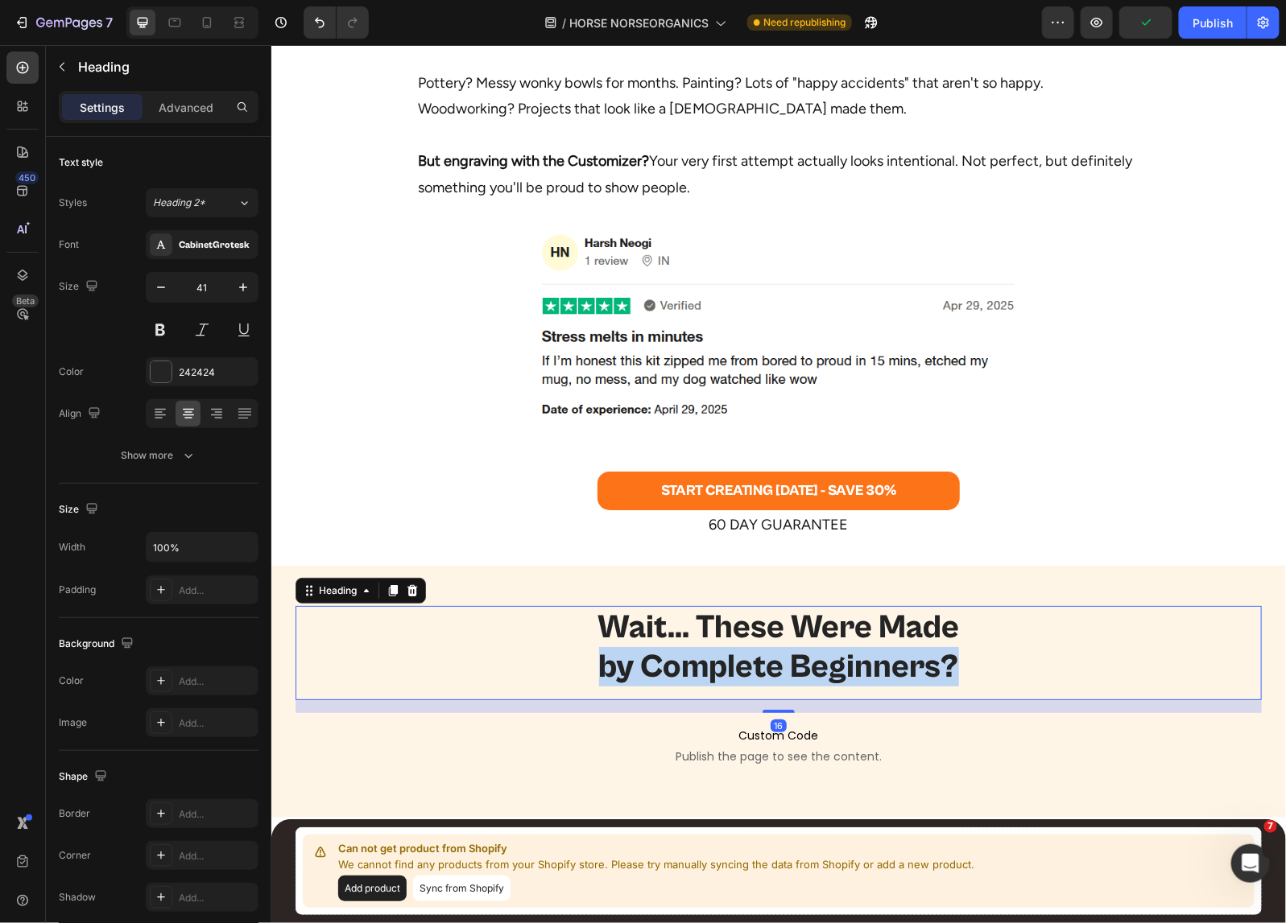
click at [786, 647] on p "Wait... These Were Made by Complete Beginners?" at bounding box center [777, 646] width 963 height 79
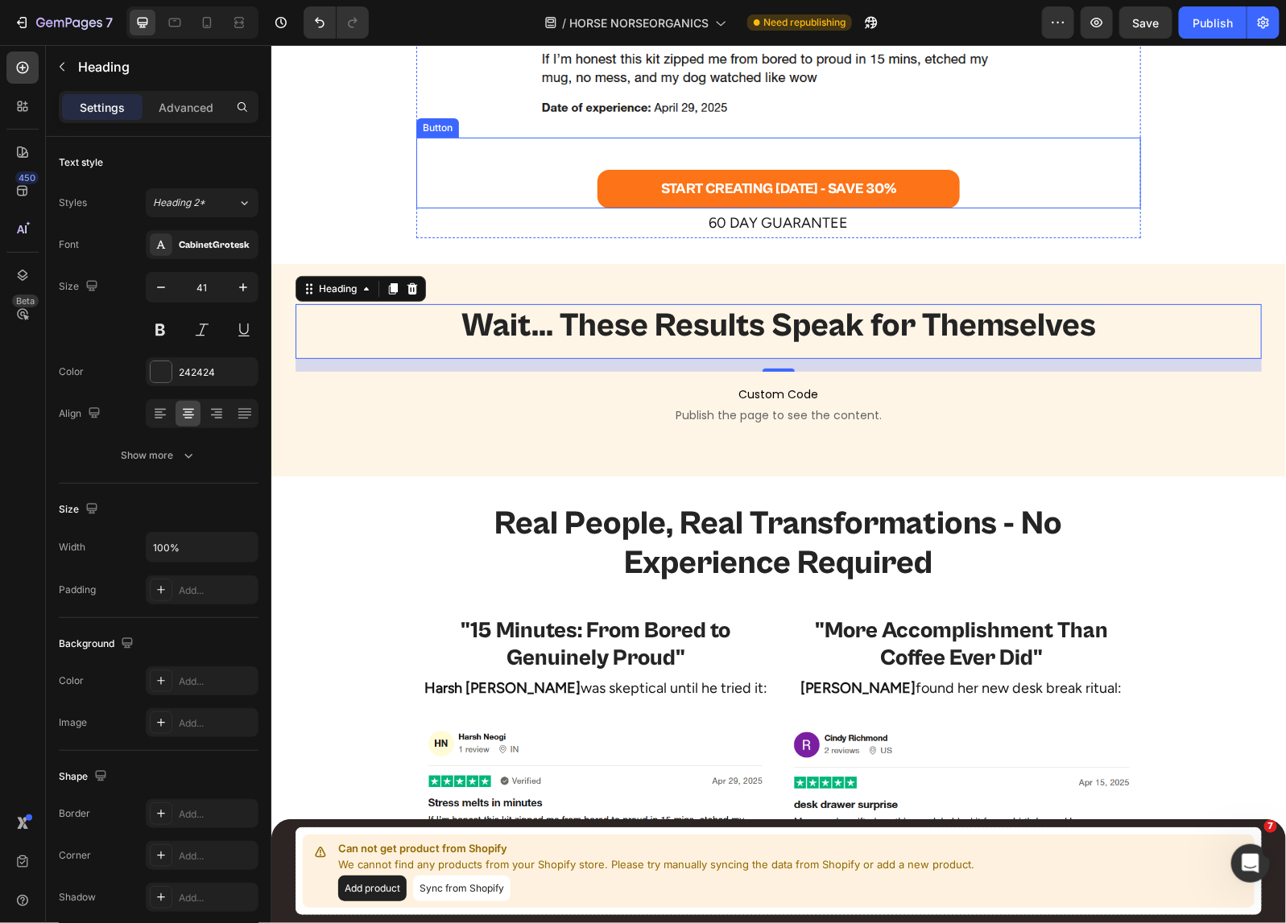
scroll to position [2830, 0]
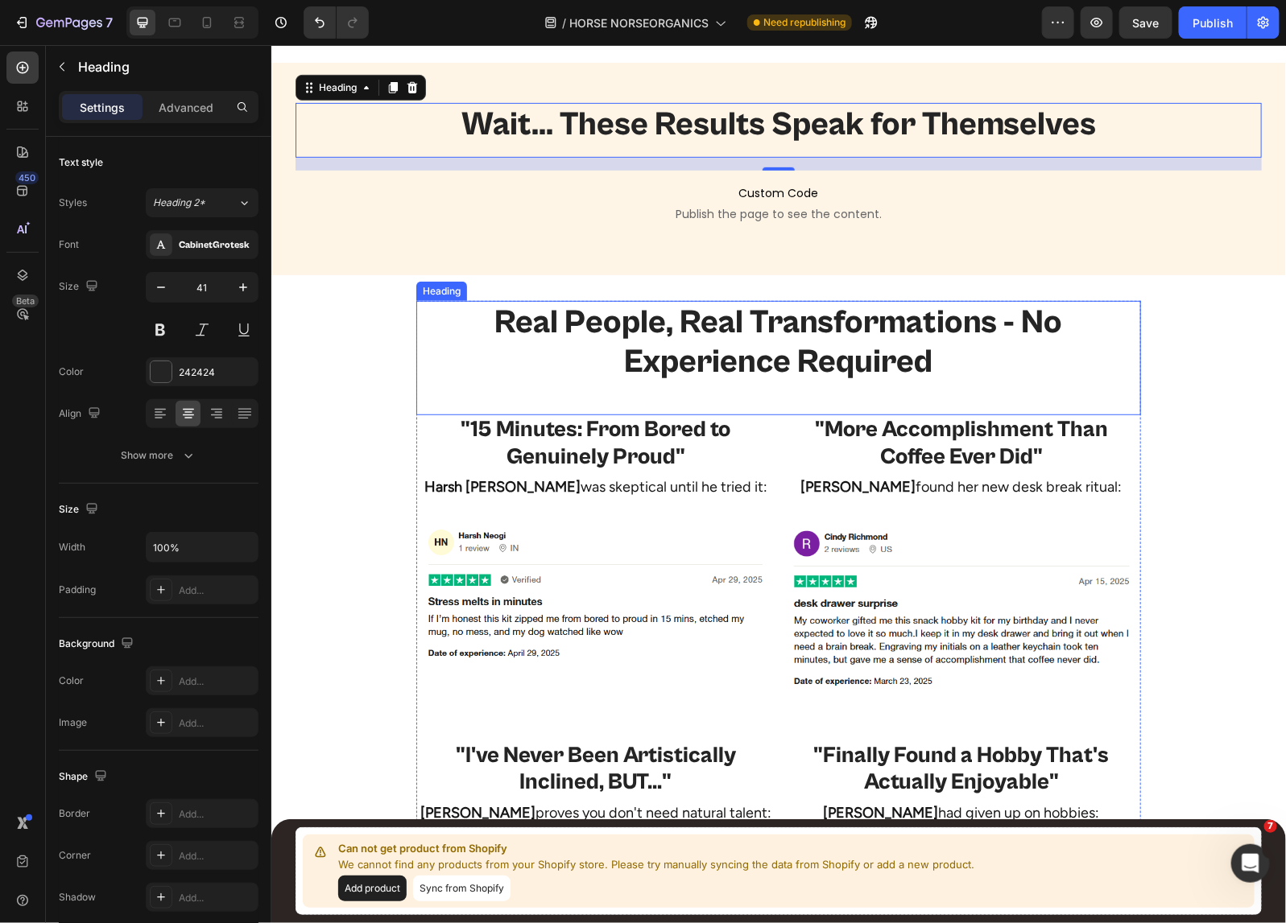
click at [791, 353] on h2 "Real People, Real Transformations - No Experience Required" at bounding box center [777, 341] width 724 height 82
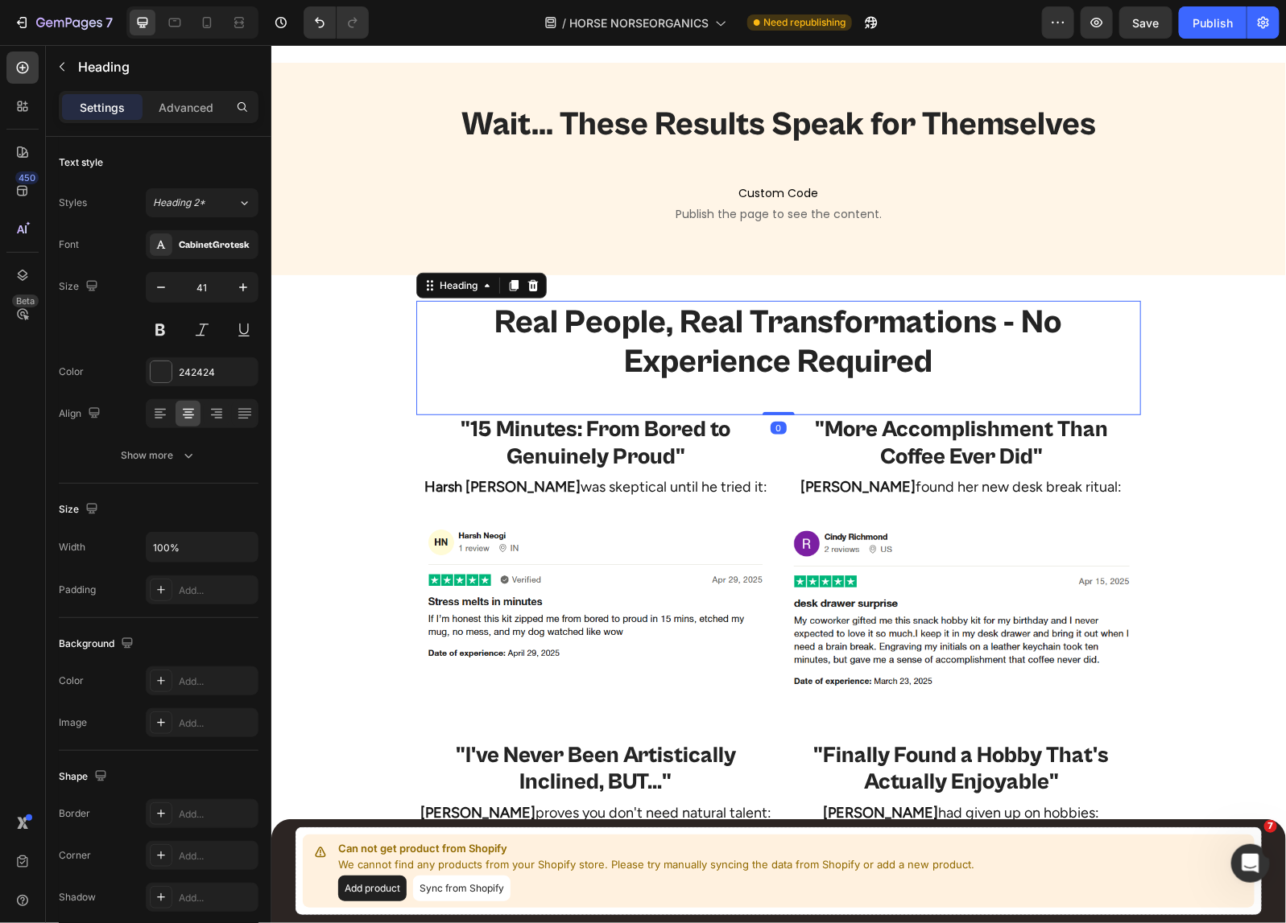
click at [791, 353] on h2 "Real People, Real Transformations - No Experience Required" at bounding box center [777, 341] width 724 height 82
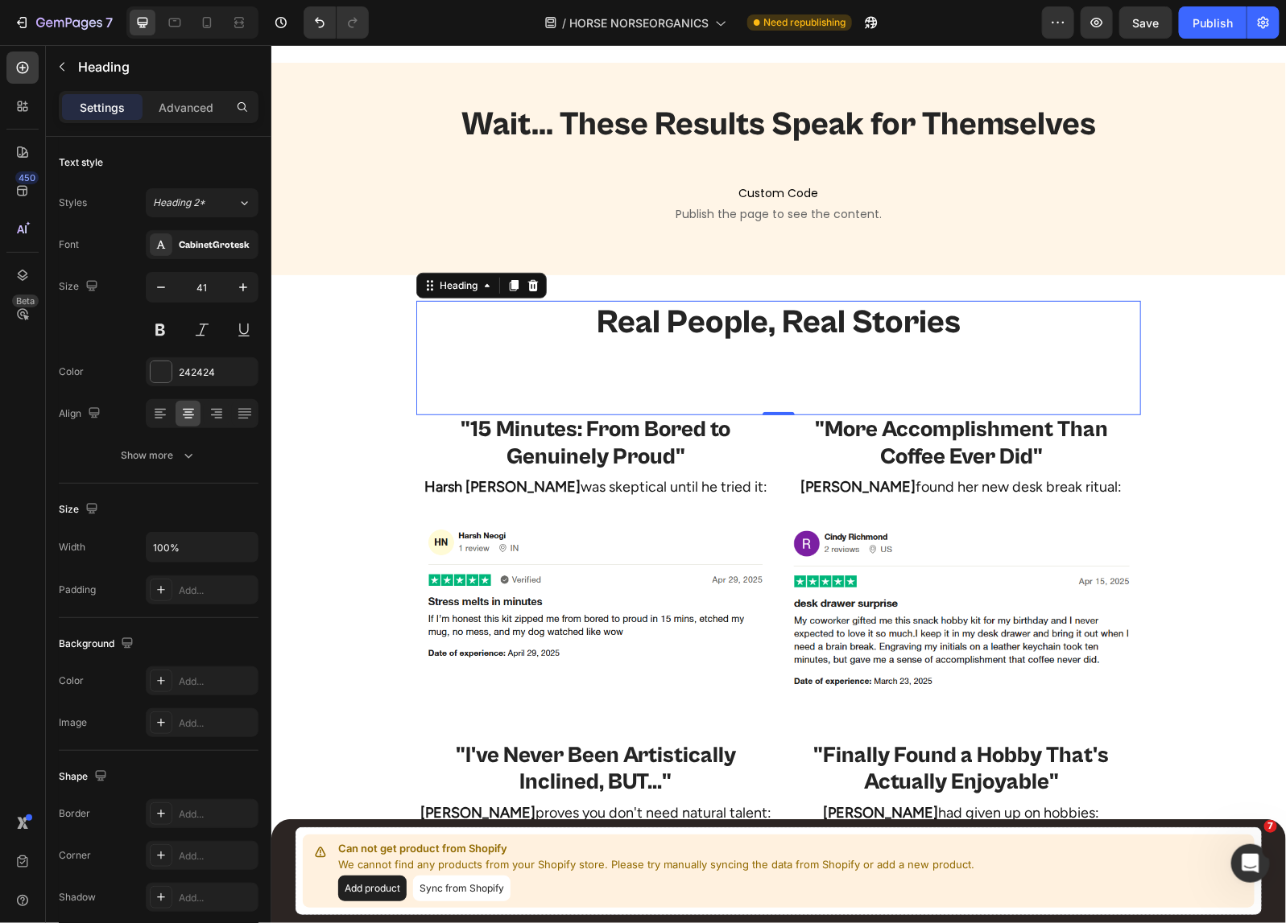
click at [787, 346] on p "Real People, Real Stories" at bounding box center [777, 341] width 721 height 79
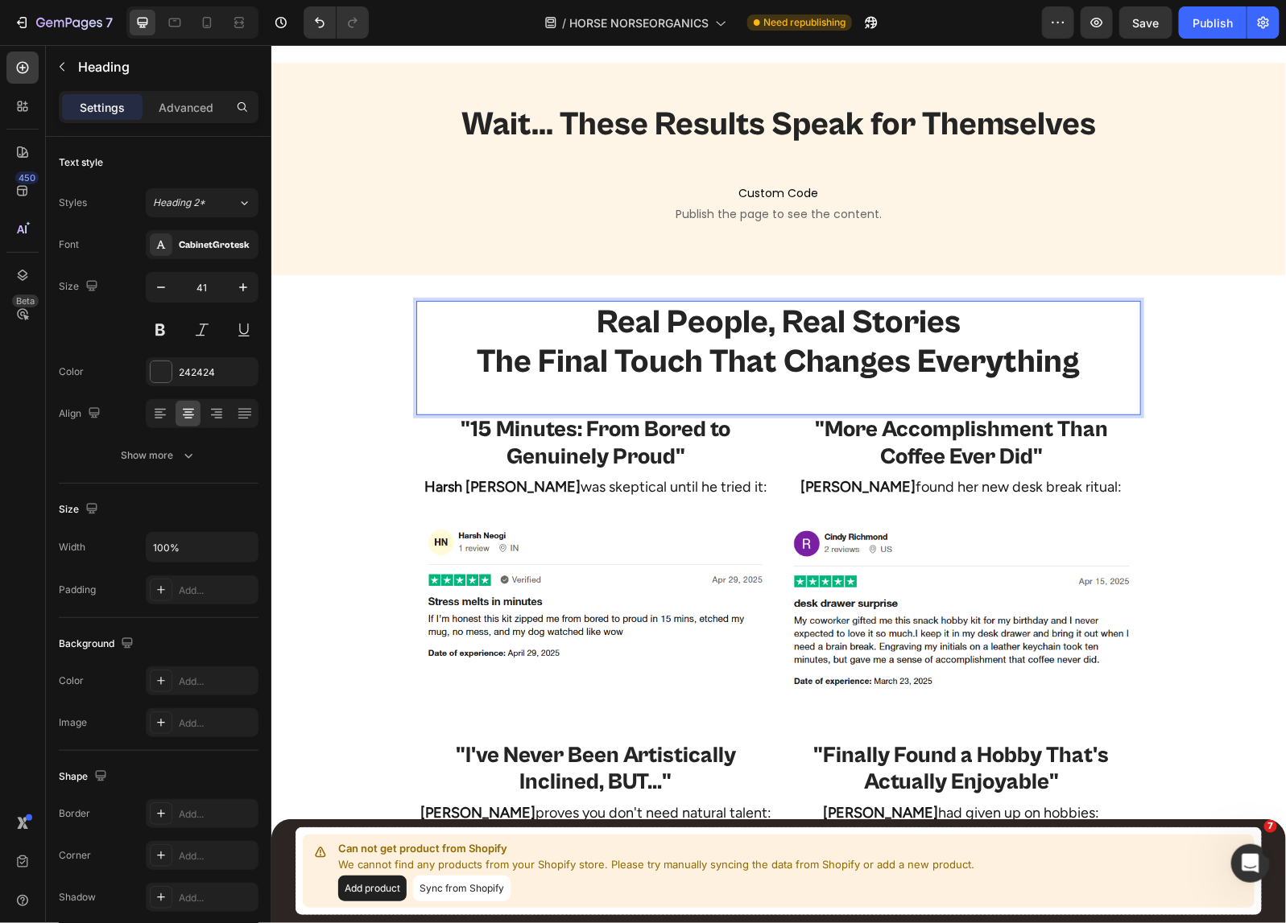
click at [927, 363] on p "Real People, Real Stories The Final Touch That Changes Everything" at bounding box center [777, 341] width 721 height 79
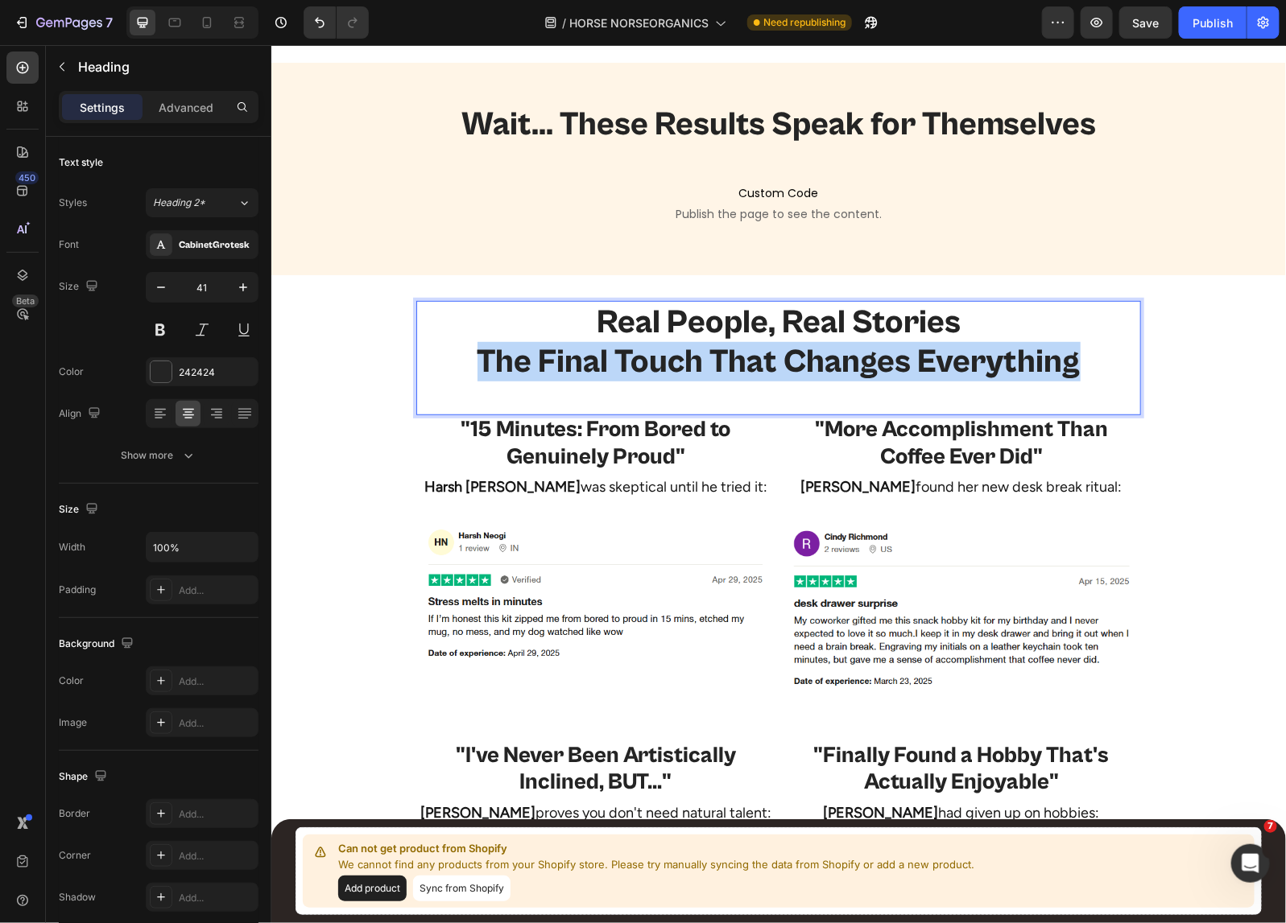
click at [927, 363] on p "Real People, Real Stories The Final Touch That Changes Everything" at bounding box center [777, 341] width 721 height 79
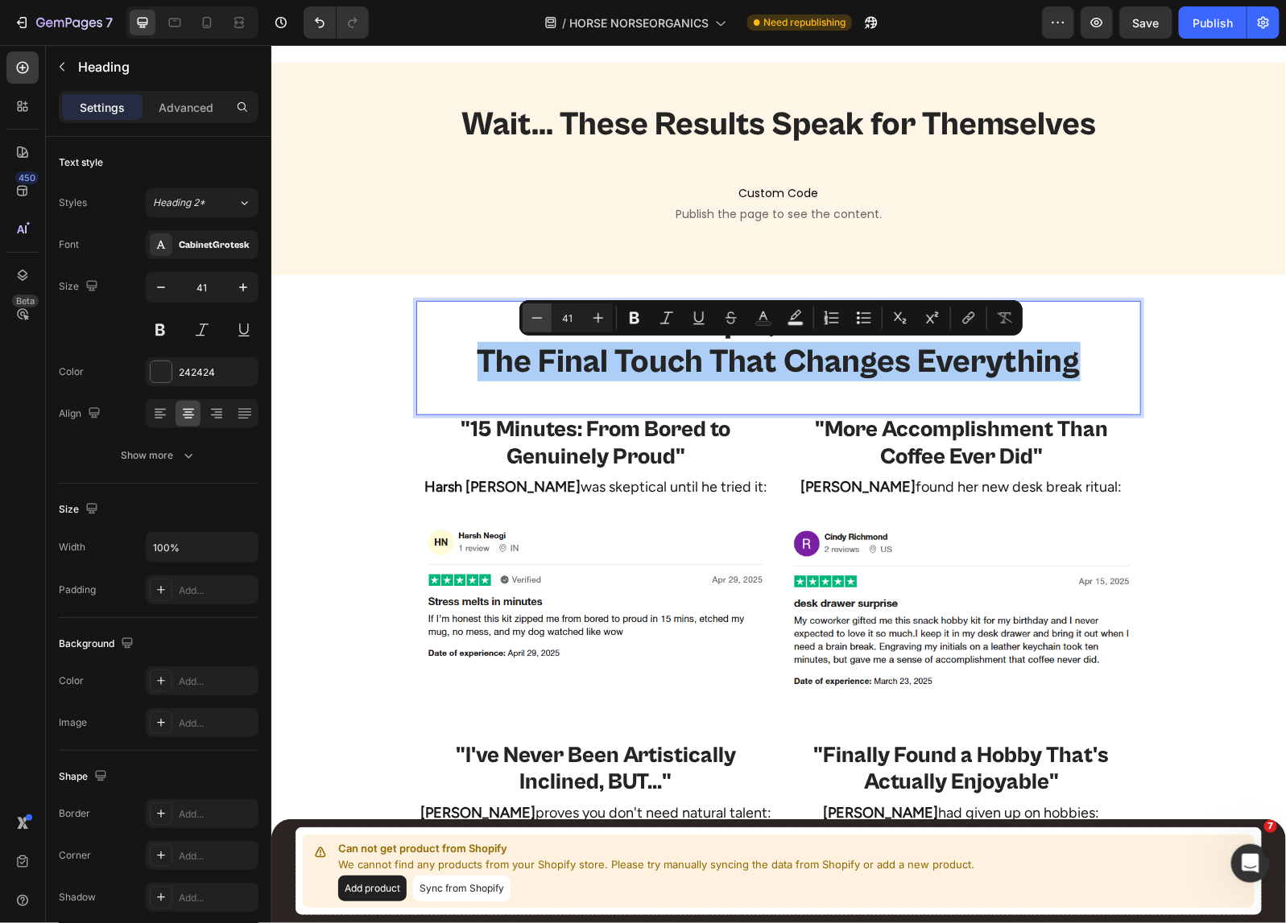
click at [536, 316] on icon "Editor contextual toolbar" at bounding box center [537, 318] width 16 height 16
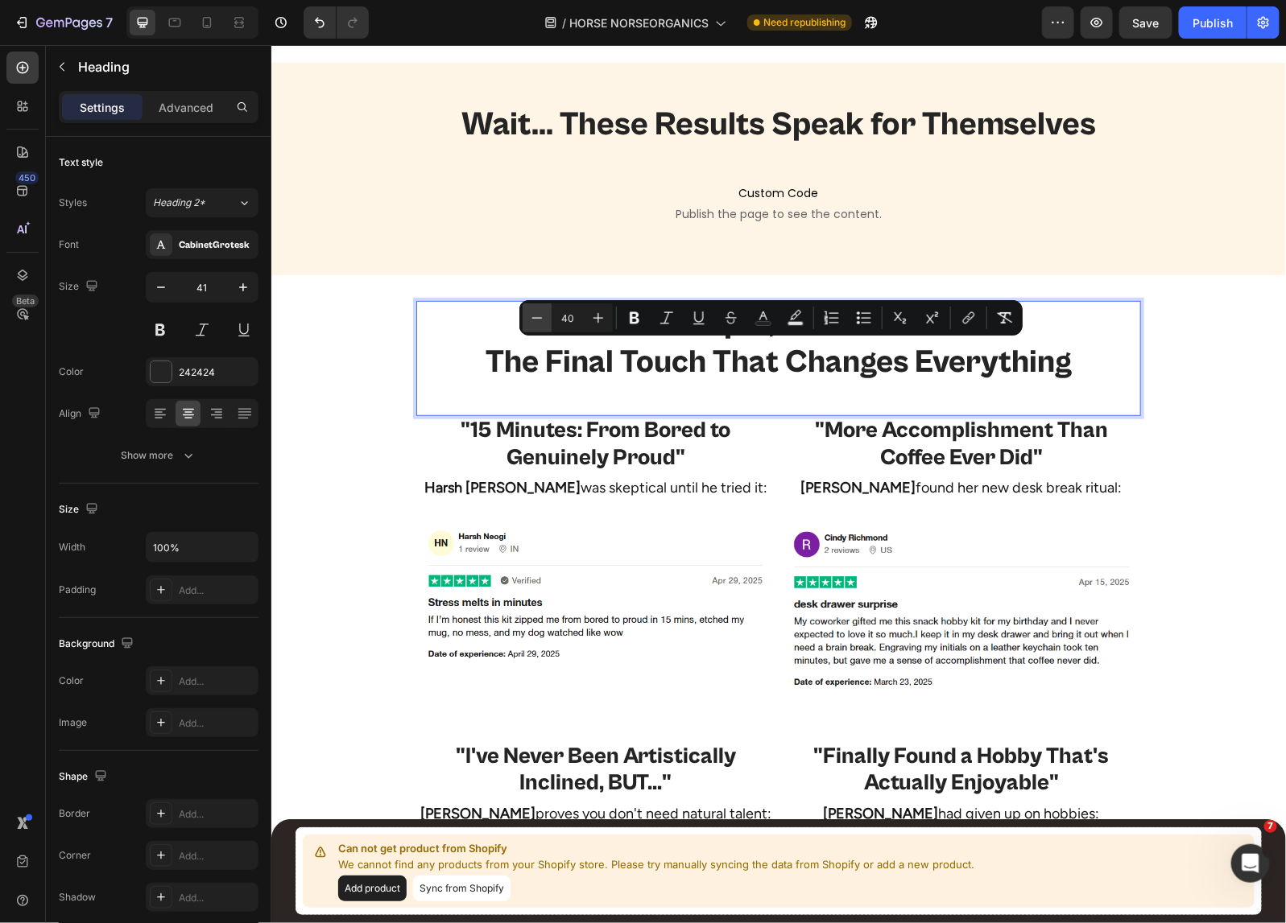
click at [536, 316] on icon "Editor contextual toolbar" at bounding box center [537, 318] width 16 height 16
drag, startPoint x: 536, startPoint y: 316, endPoint x: 545, endPoint y: 303, distance: 15.6
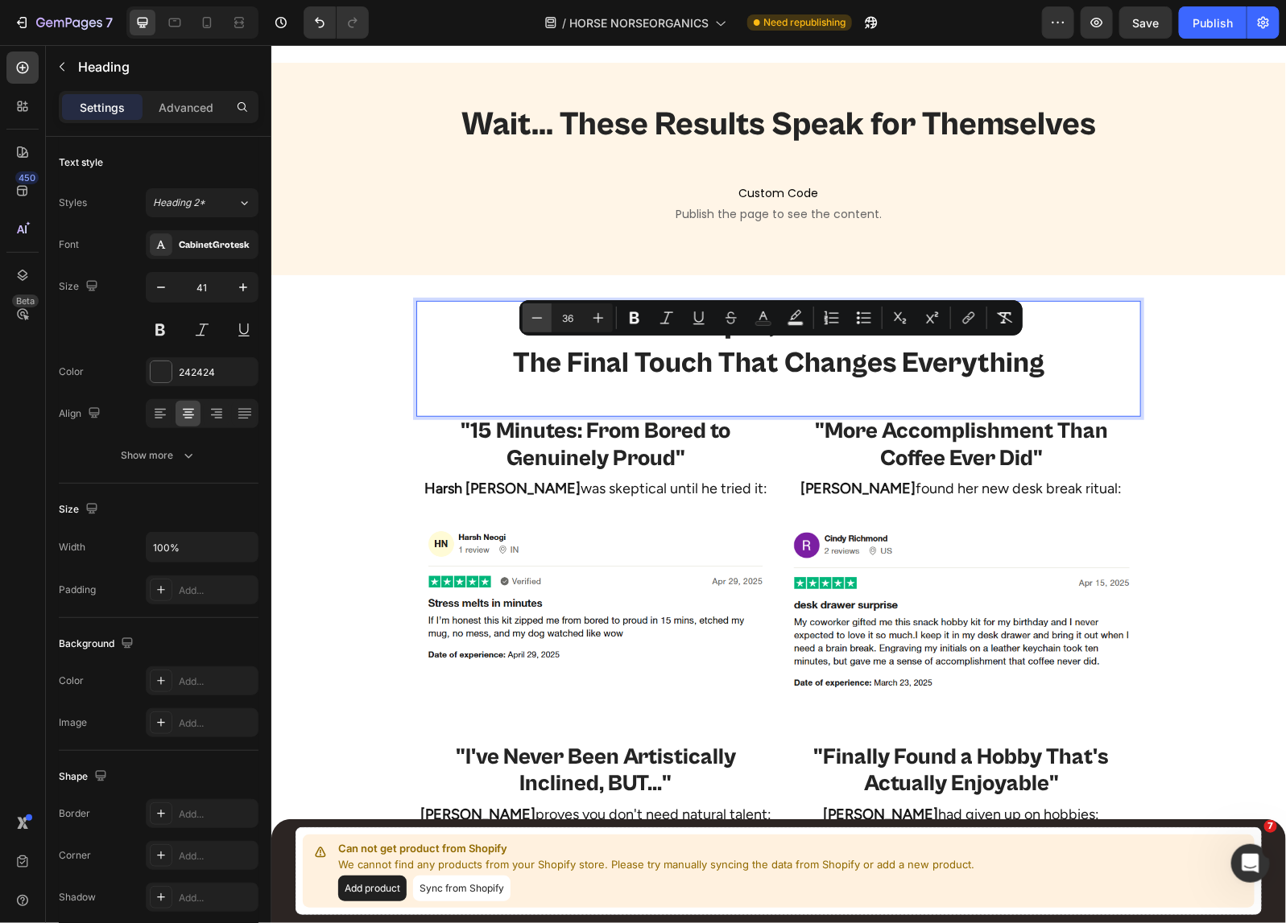
click at [537, 316] on icon "Editor contextual toolbar" at bounding box center [537, 318] width 16 height 16
type input "35"
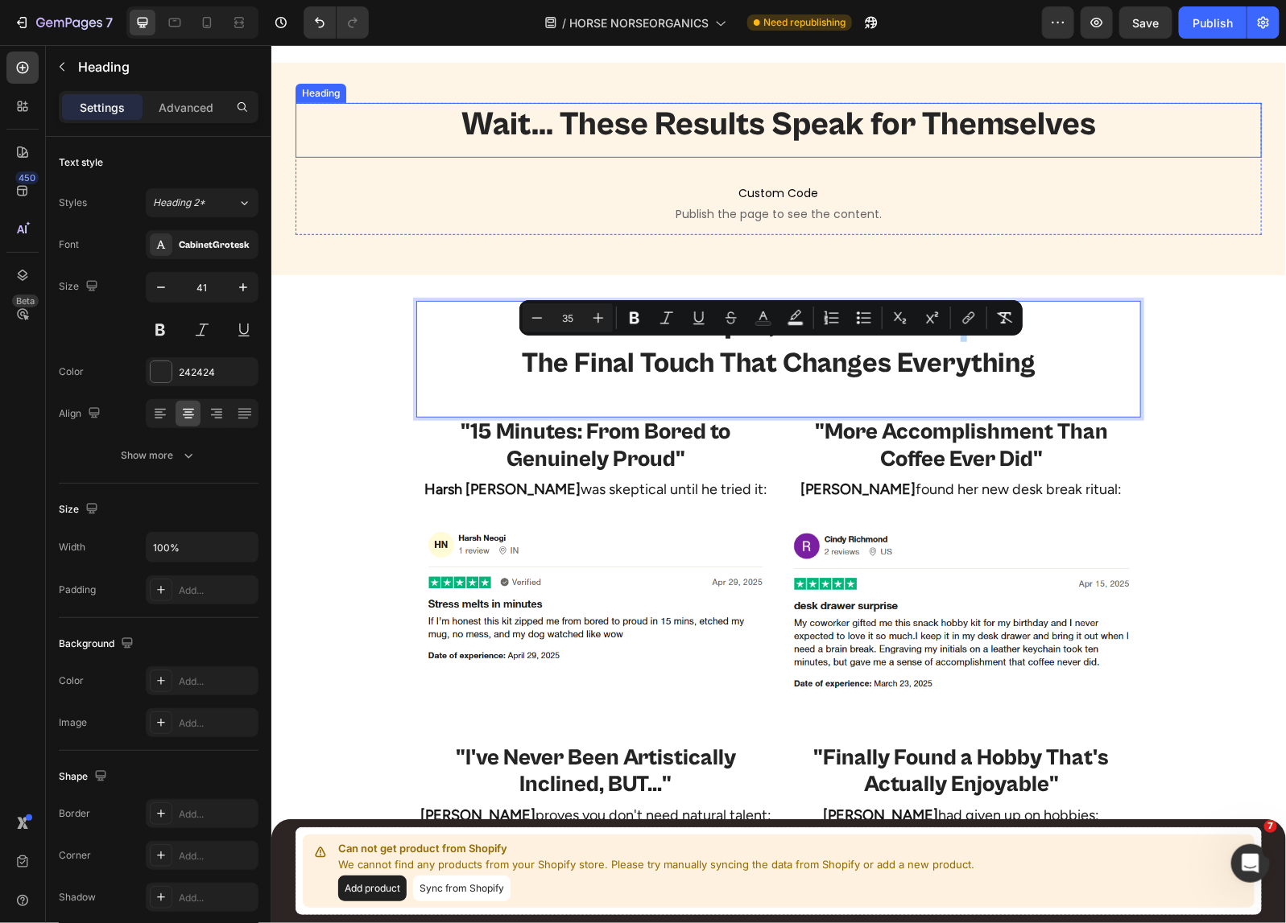
click at [634, 122] on p "Wait... These Results Speak for Themselves" at bounding box center [777, 123] width 963 height 39
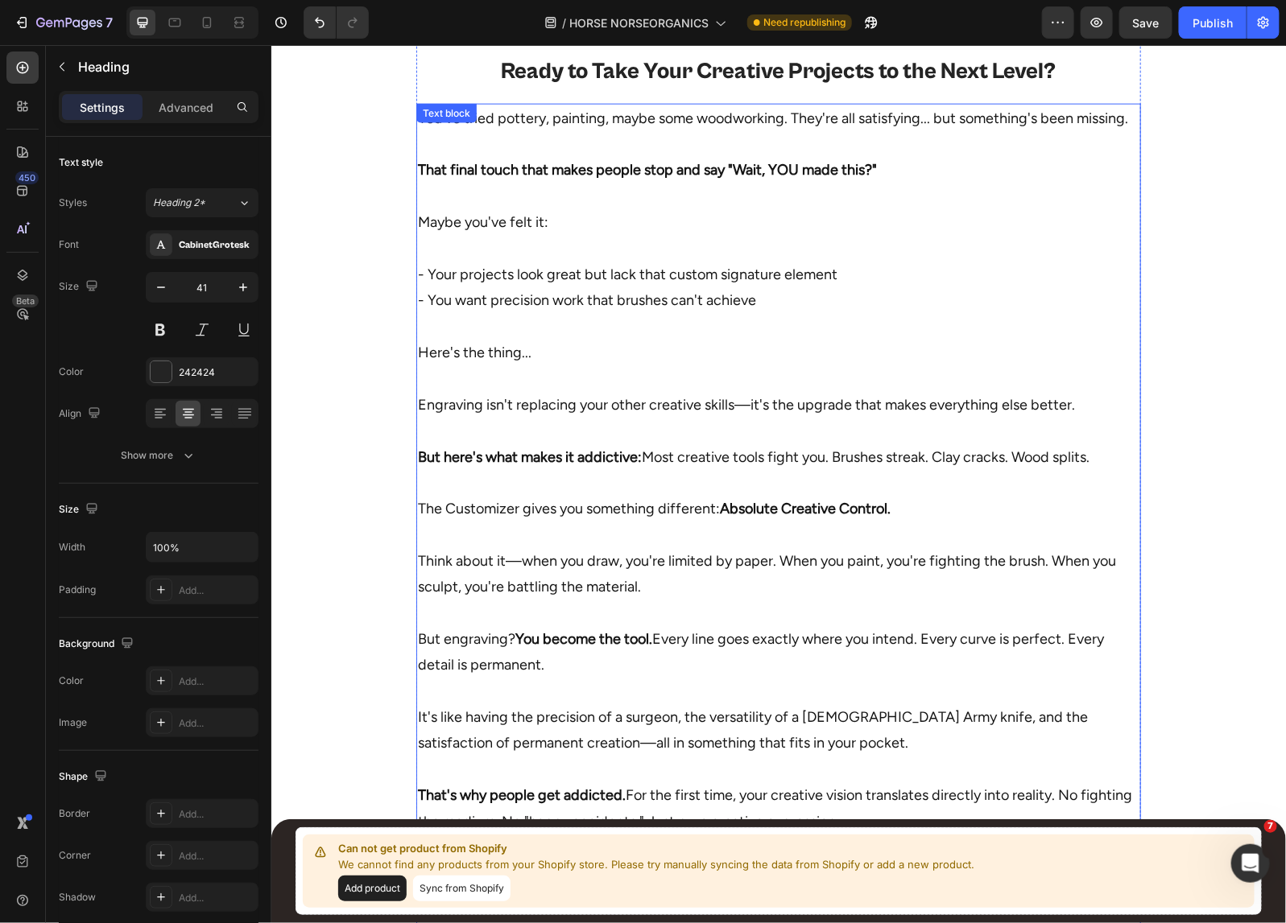
scroll to position [716, 0]
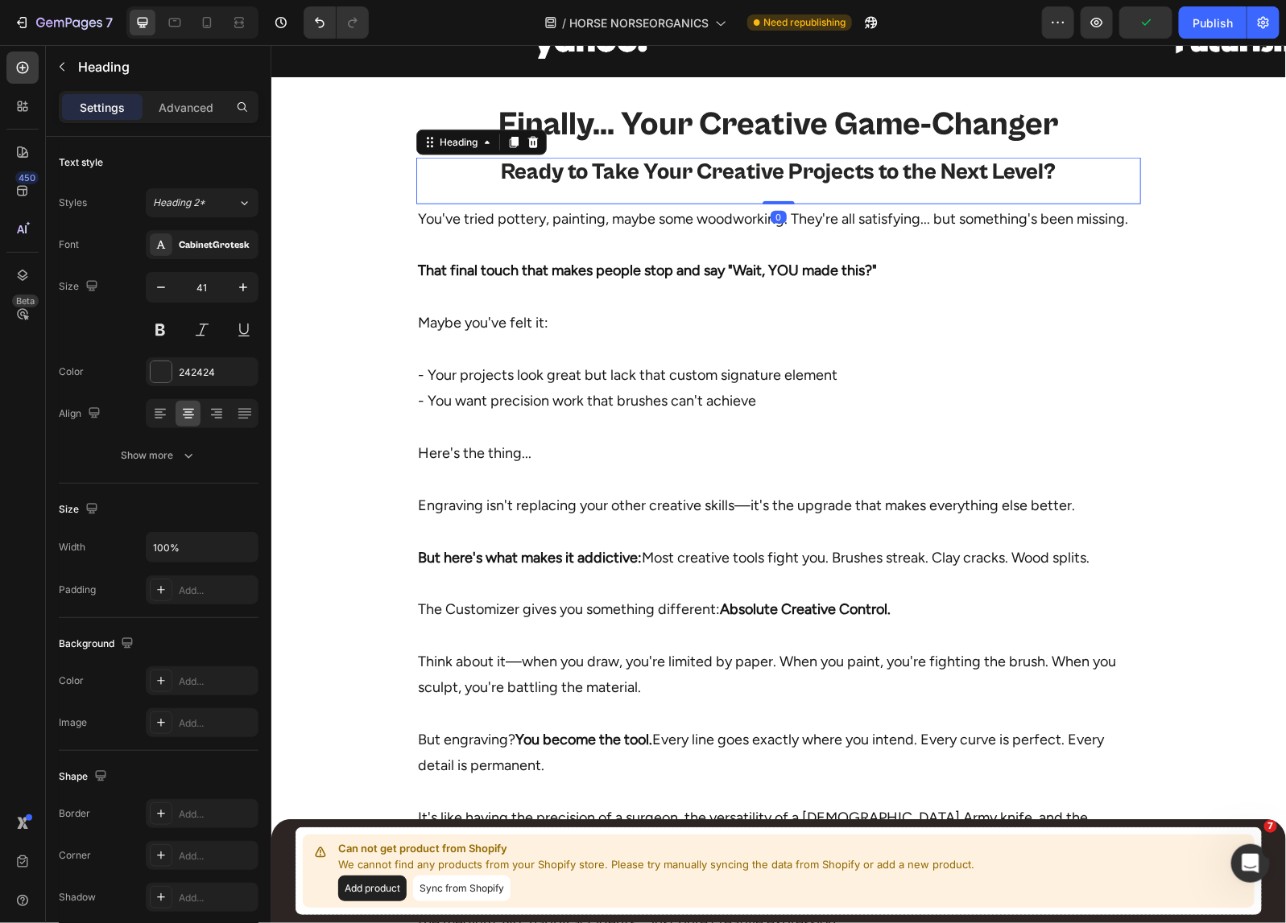
click at [749, 174] on h2 "Ready to Take Your Creative Projects to the Next Level?" at bounding box center [777, 172] width 724 height 31
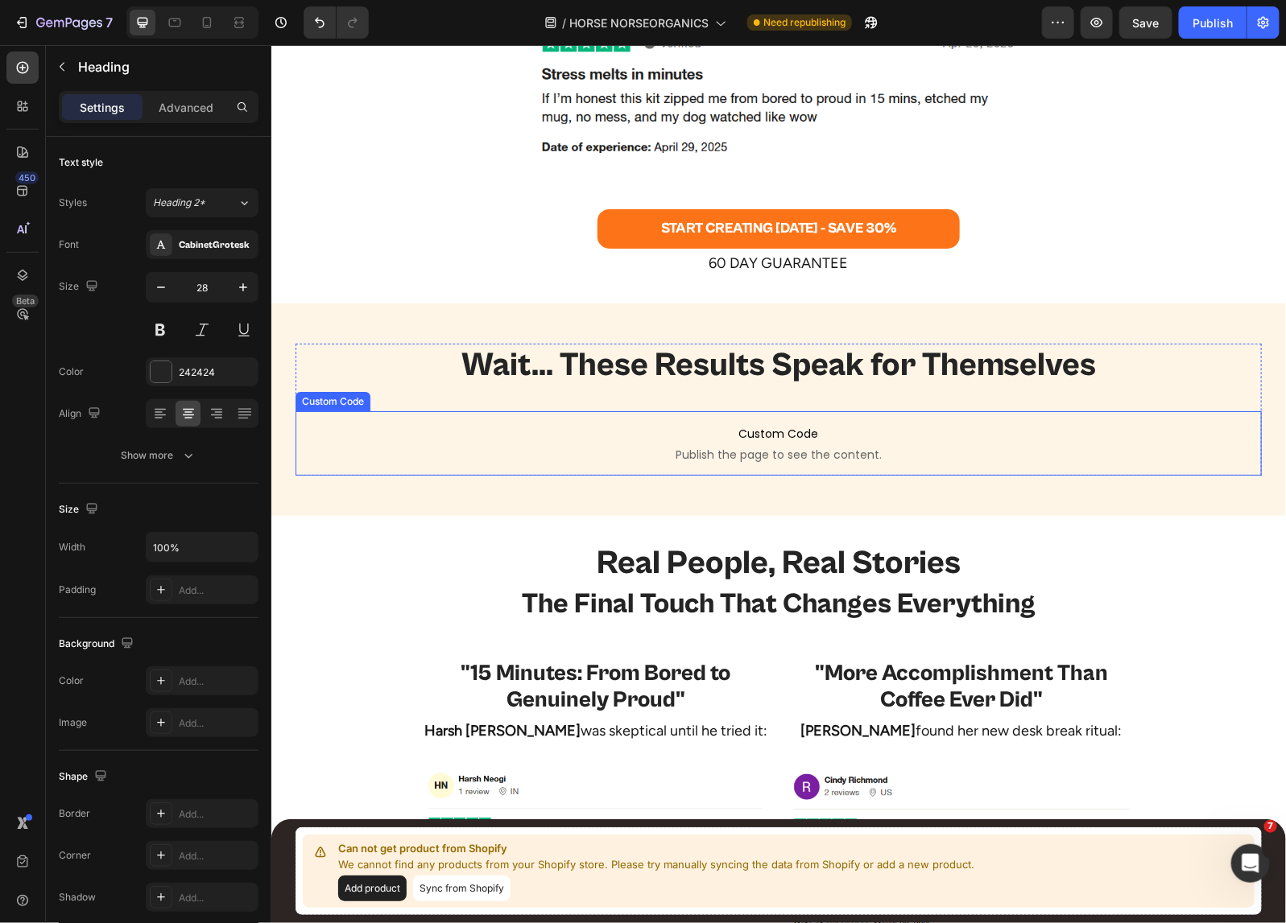
scroll to position [2628, 0]
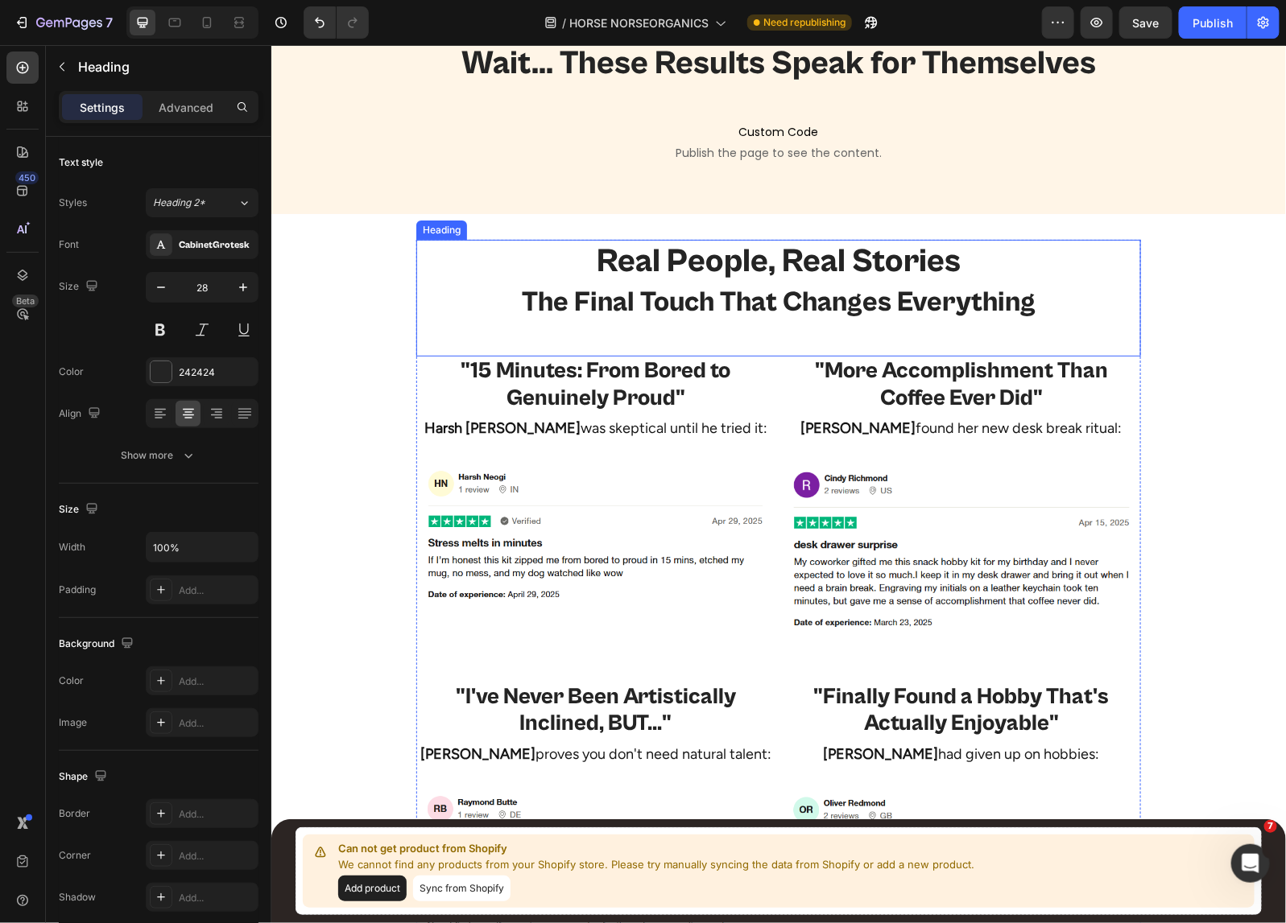
click at [734, 302] on span "The Final Touch That Changes Everything" at bounding box center [778, 302] width 514 height 32
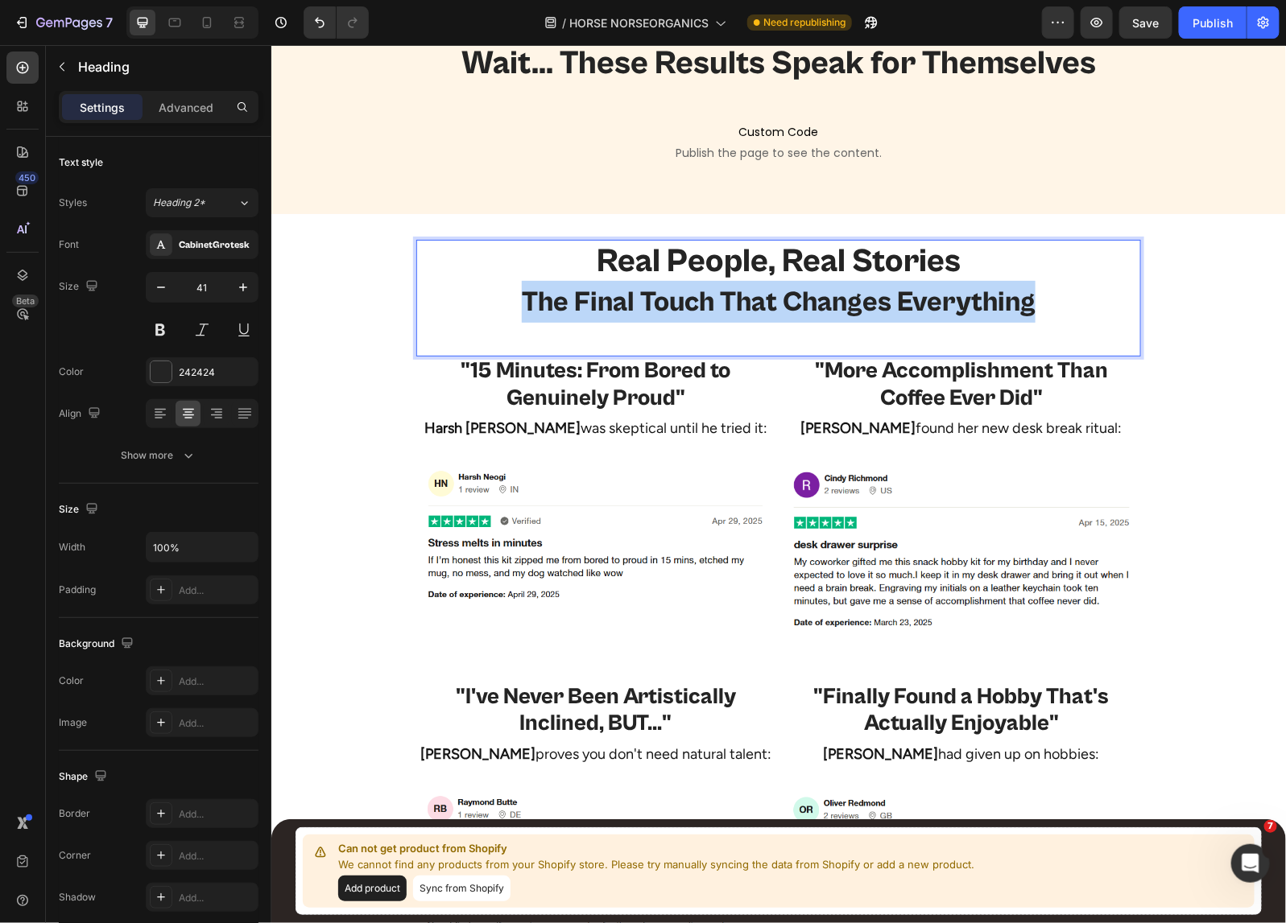
click at [734, 302] on span "The Final Touch That Changes Everything" at bounding box center [778, 302] width 514 height 32
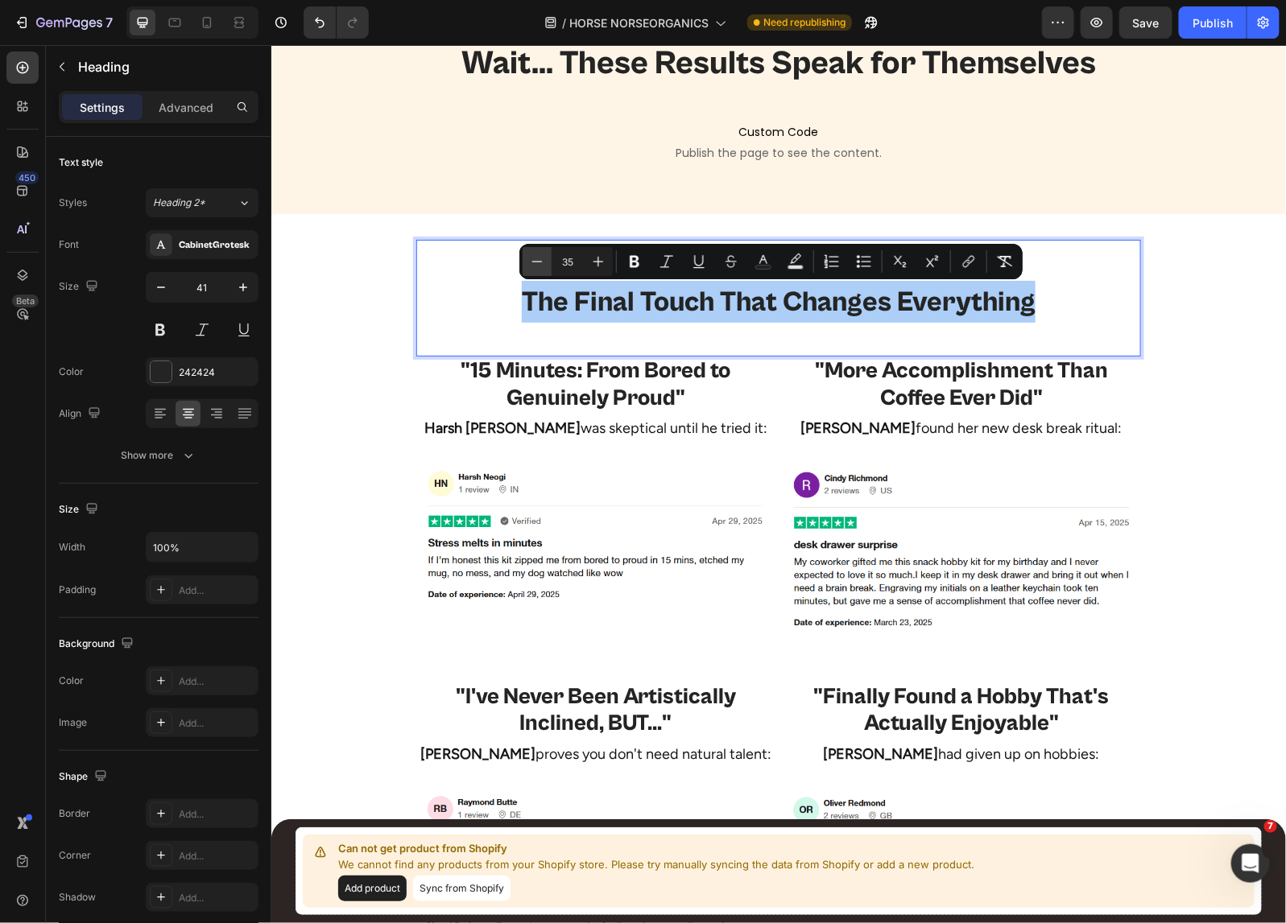
click at [532, 254] on icon "Editor contextual toolbar" at bounding box center [537, 262] width 16 height 16
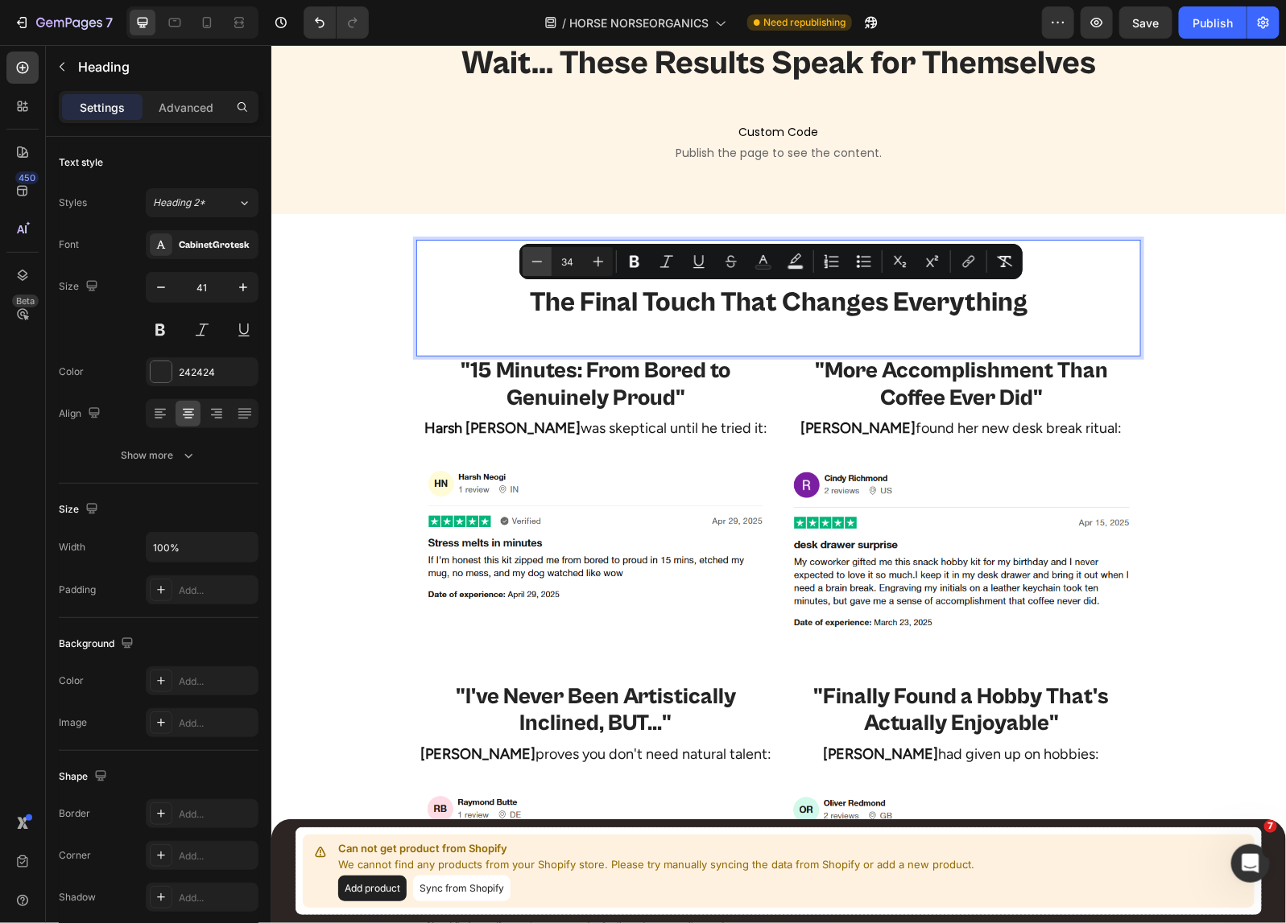
click at [532, 254] on icon "Editor contextual toolbar" at bounding box center [537, 262] width 16 height 16
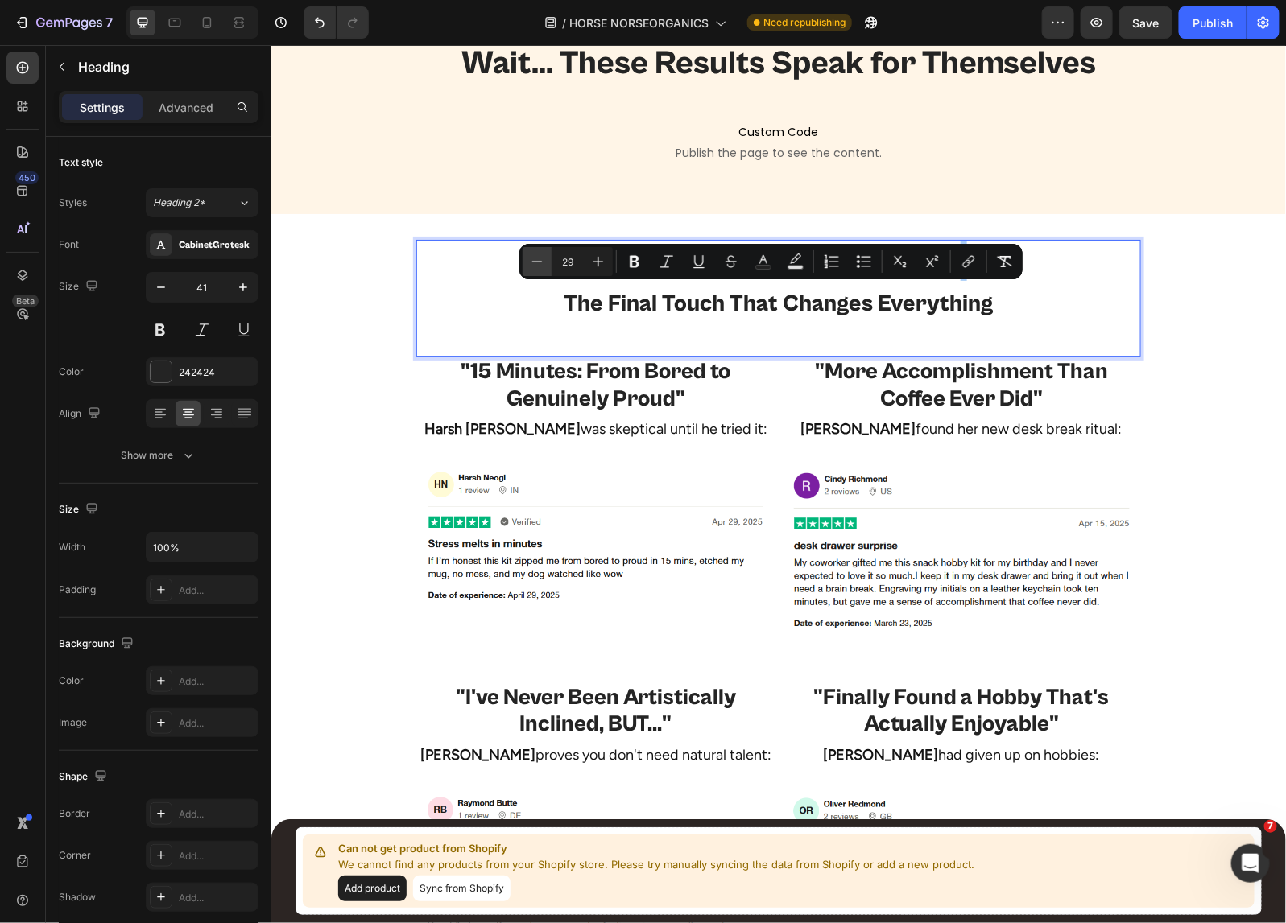
click at [532, 254] on icon "Editor contextual toolbar" at bounding box center [537, 262] width 16 height 16
type input "28"
click at [858, 410] on h2 ""More Accomplishment Than Coffee Ever Did"" at bounding box center [960, 385] width 359 height 57
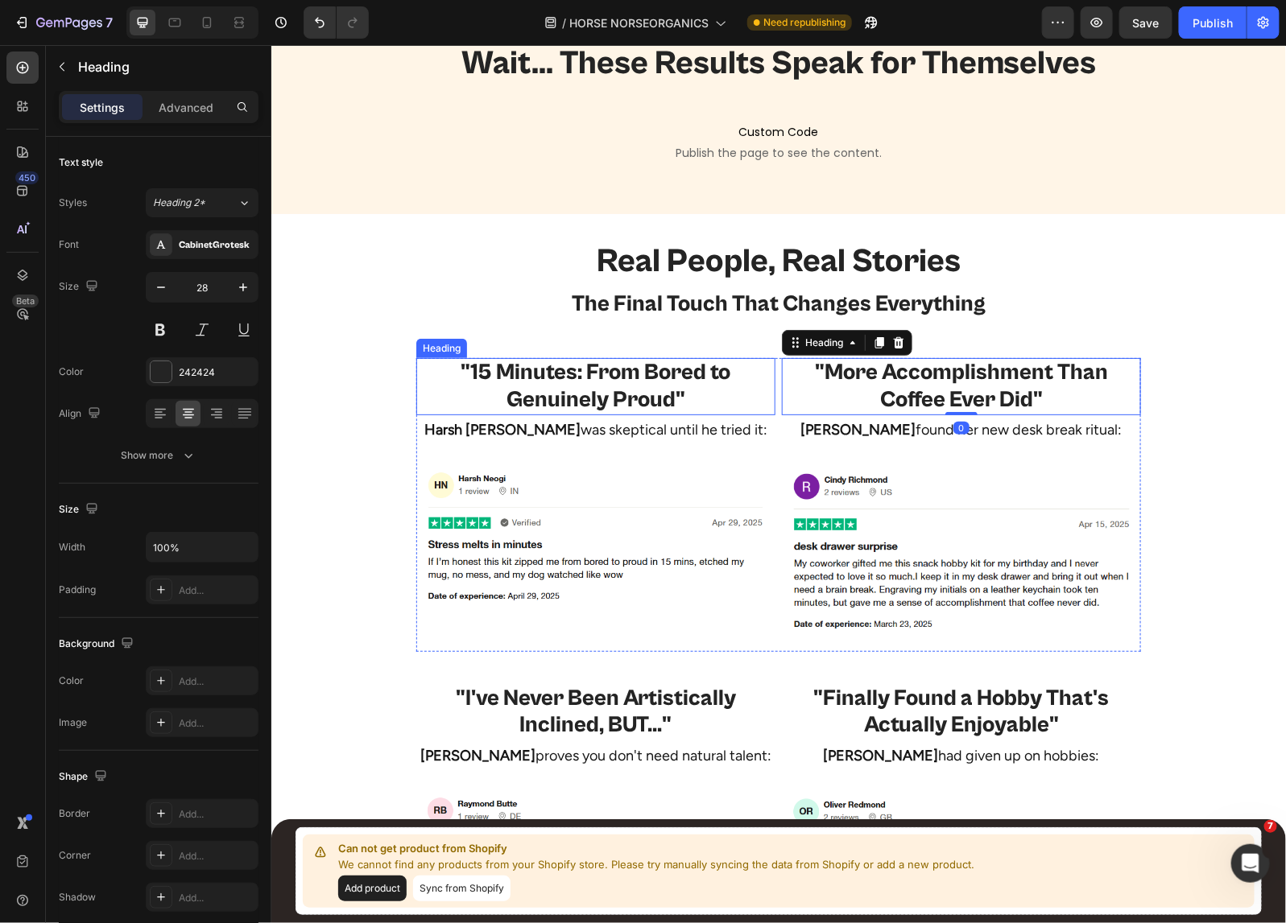
click at [687, 407] on h2 ""15 Minutes: From Bored to Genuinely Proud"" at bounding box center [594, 385] width 359 height 57
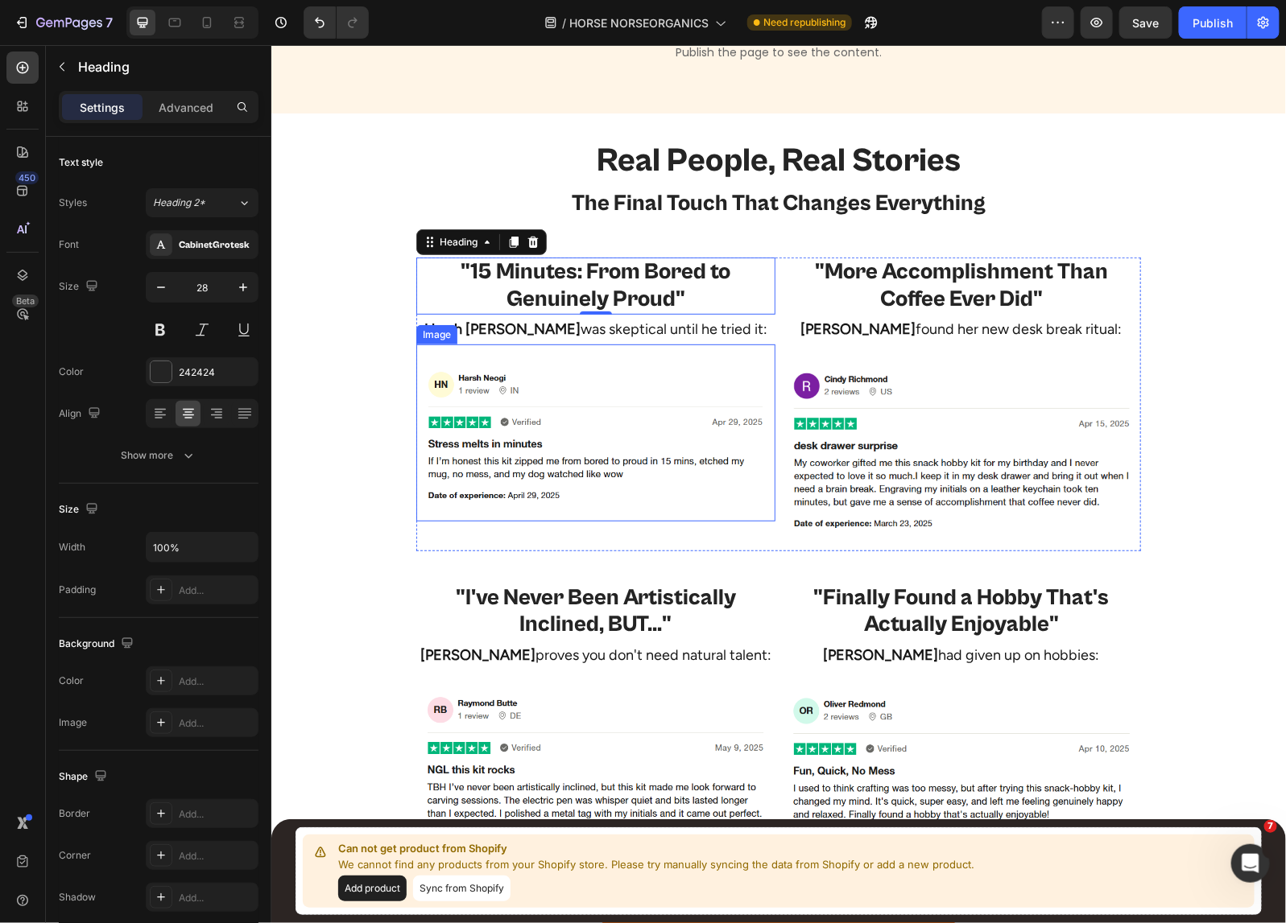
scroll to position [2830, 0]
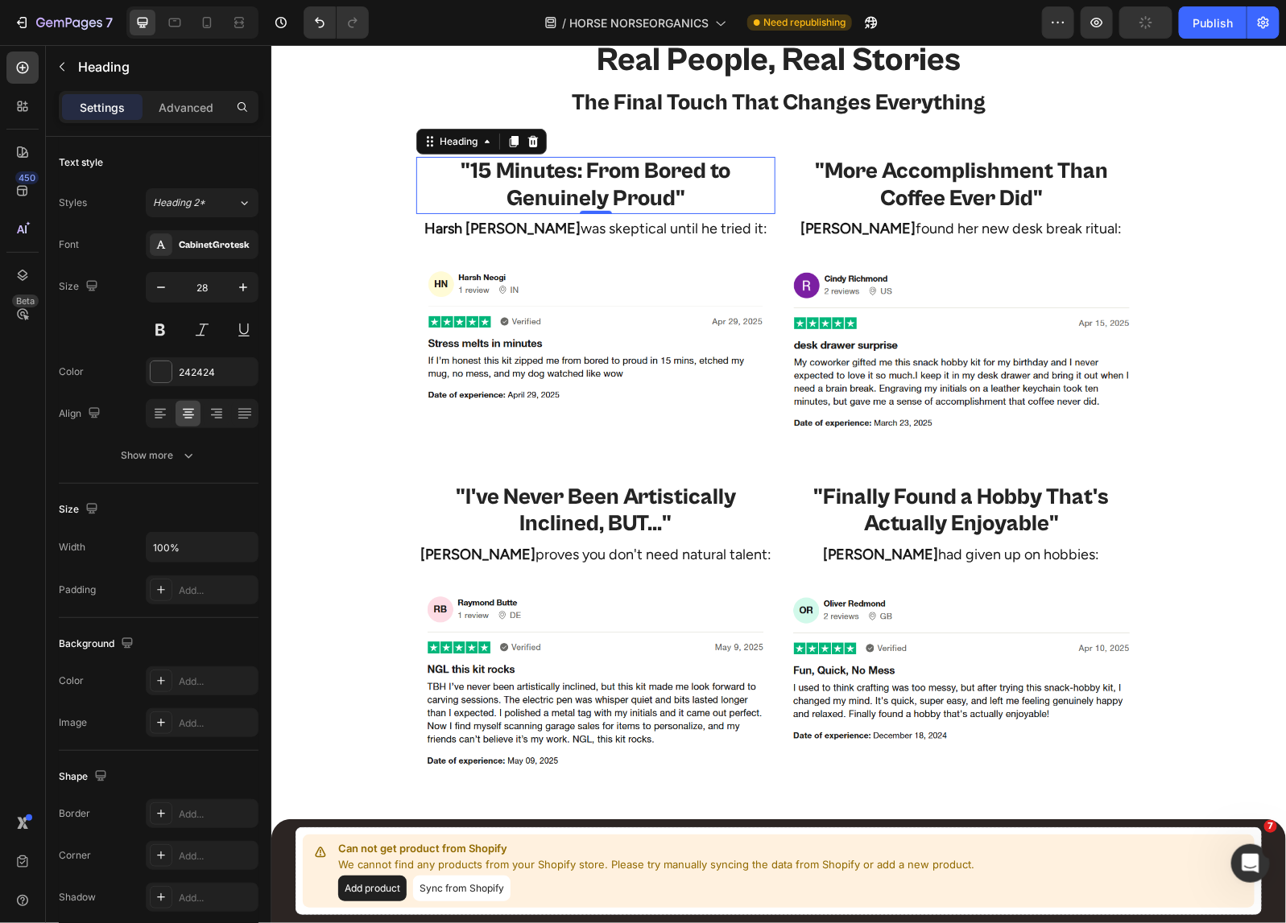
click at [570, 196] on h2 ""15 Minutes: From Bored to Genuinely Proud"" at bounding box center [594, 184] width 359 height 57
click at [570, 196] on p ""15 Minutes: From Bored to Genuinely Proud"" at bounding box center [595, 185] width 356 height 54
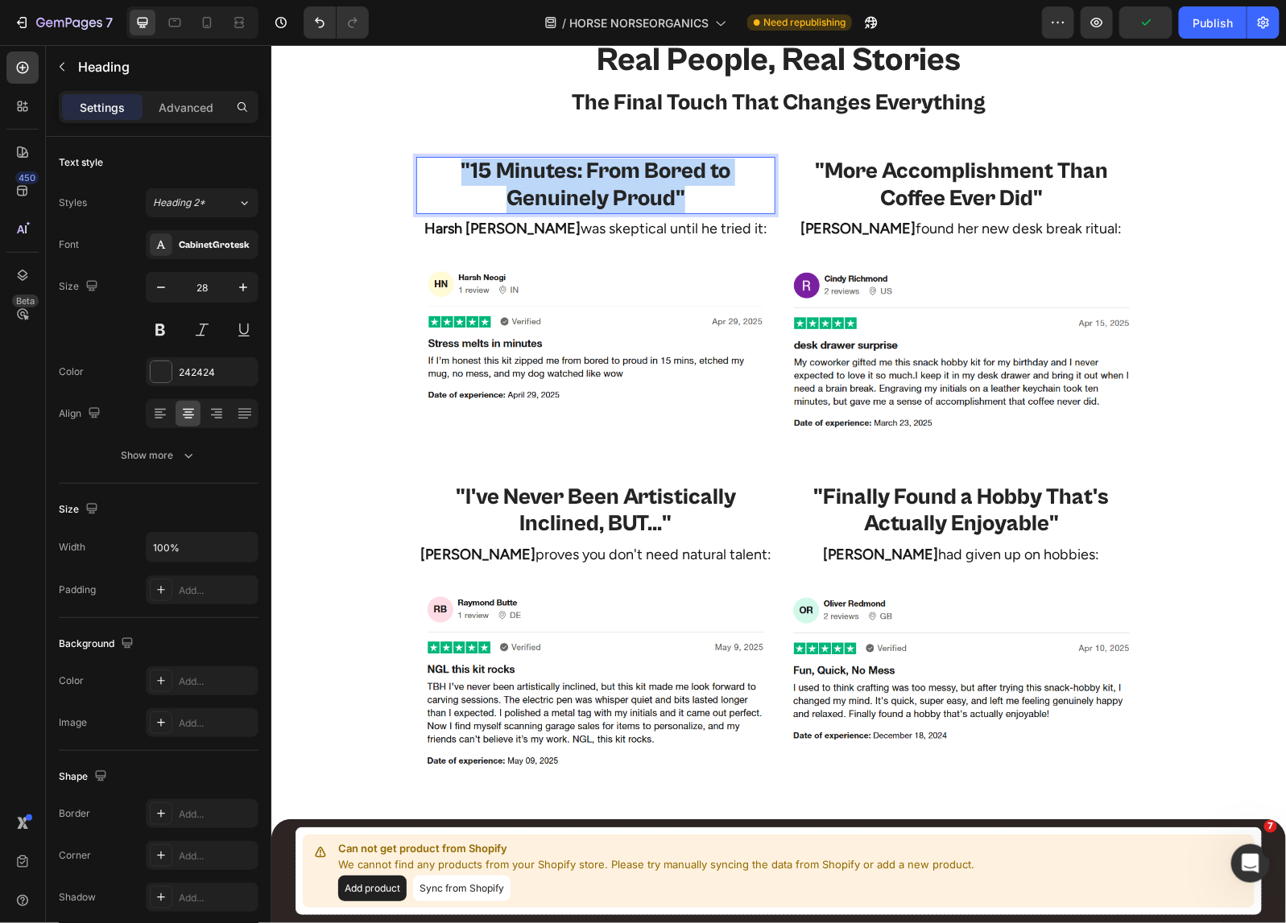
click at [570, 196] on p ""15 Minutes: From Bored to Genuinely Proud"" at bounding box center [595, 185] width 356 height 54
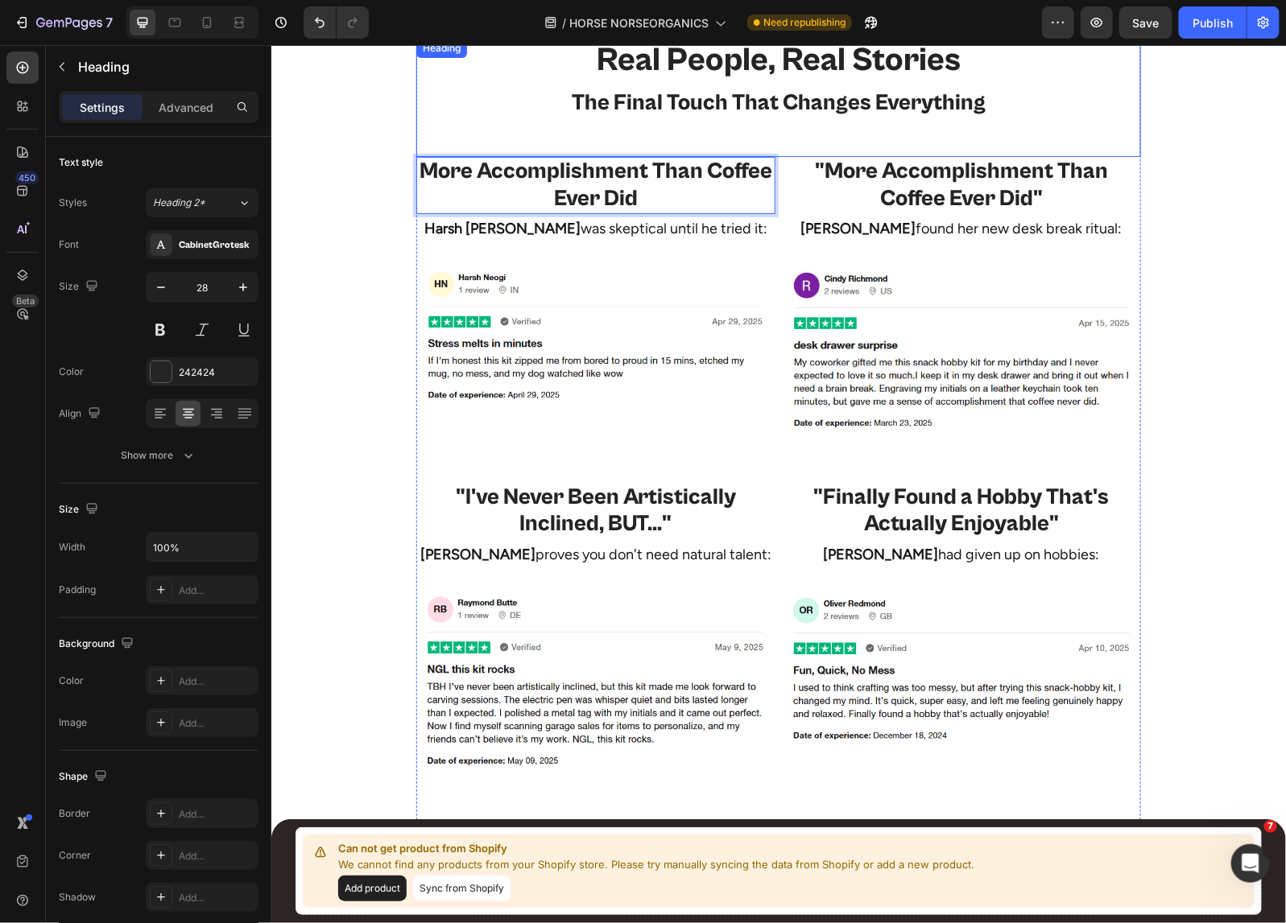
click at [841, 105] on span "The Final Touch That Changes Everything" at bounding box center [778, 102] width 414 height 26
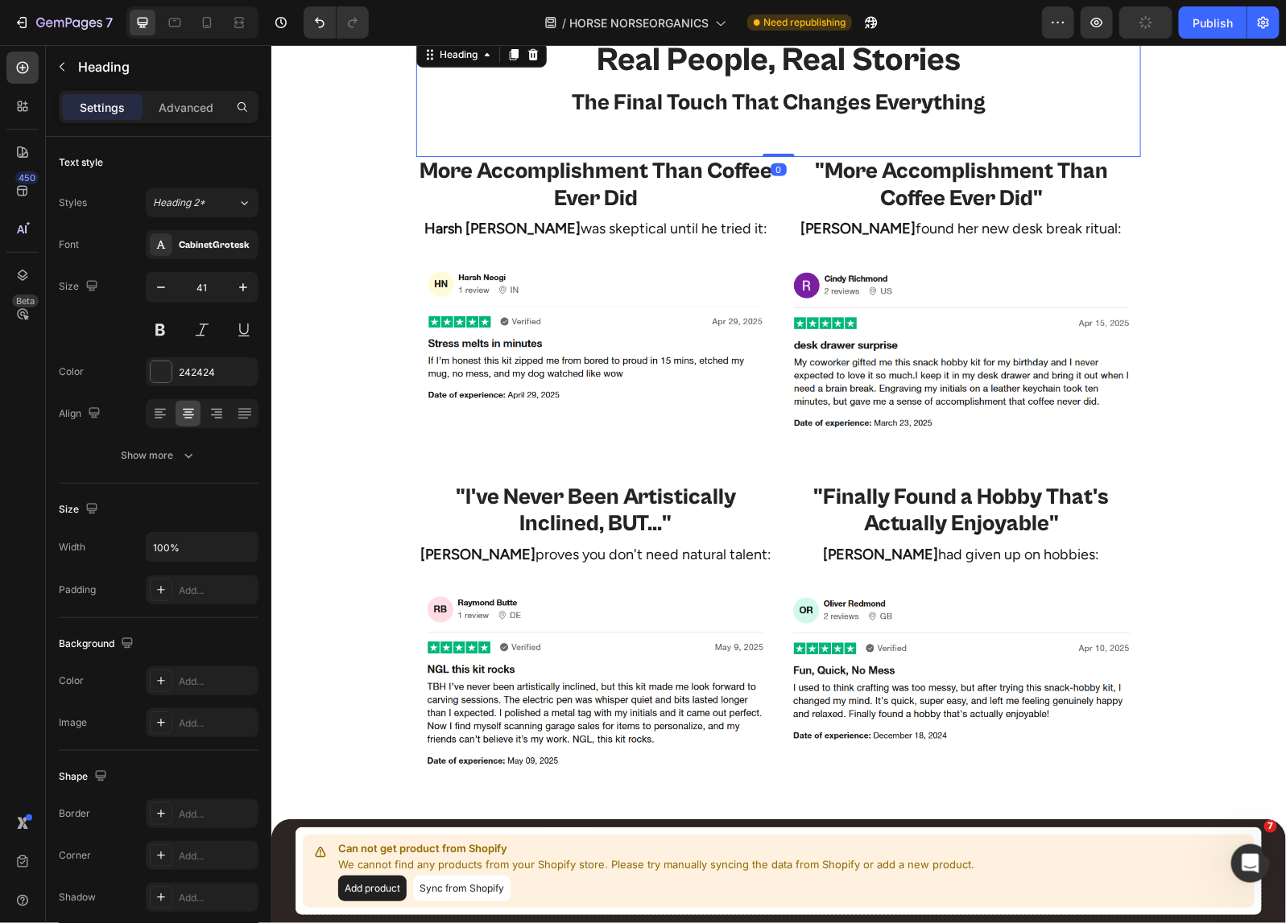
scroll to position [2824, 0]
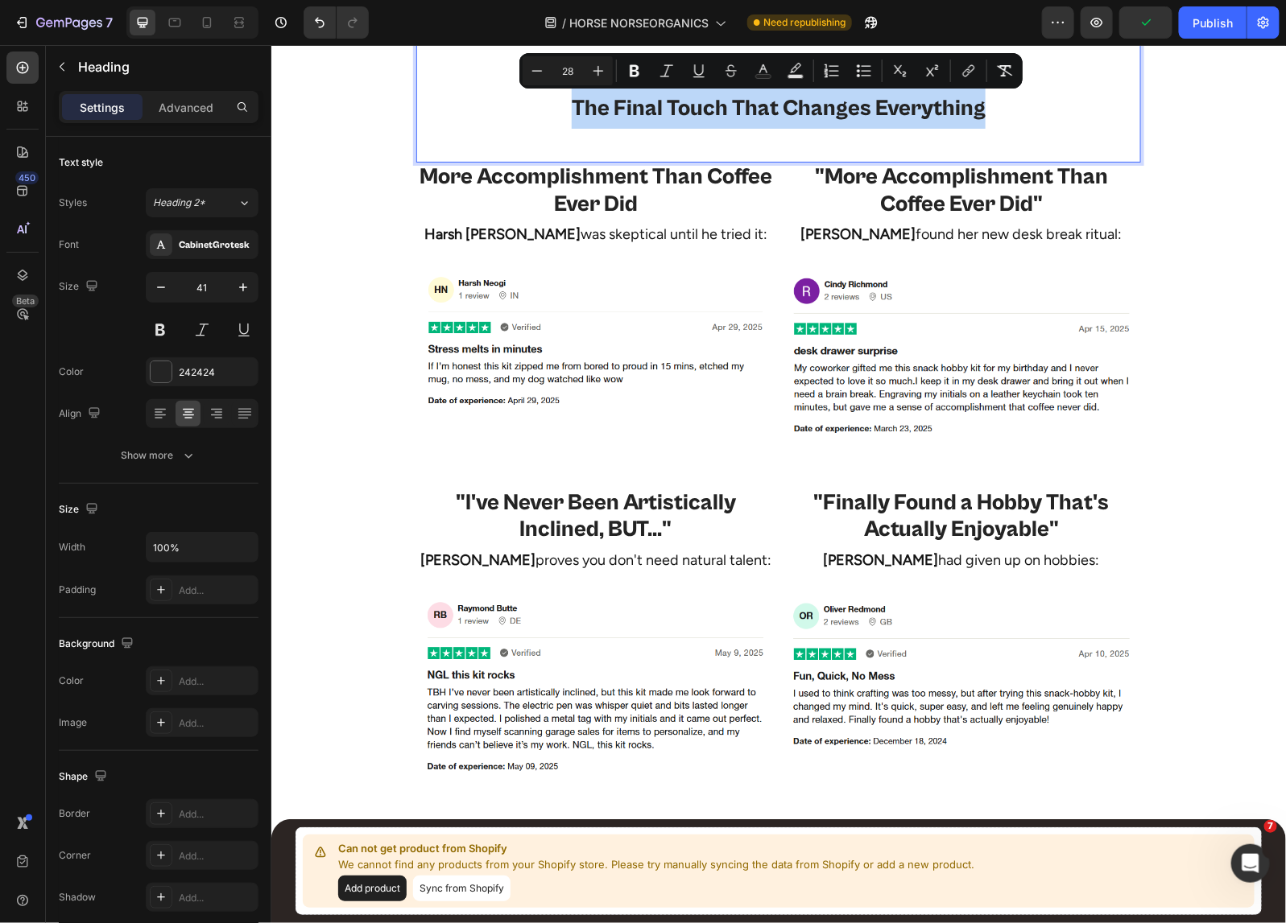
copy span "The Final Touch That Changes Everything"
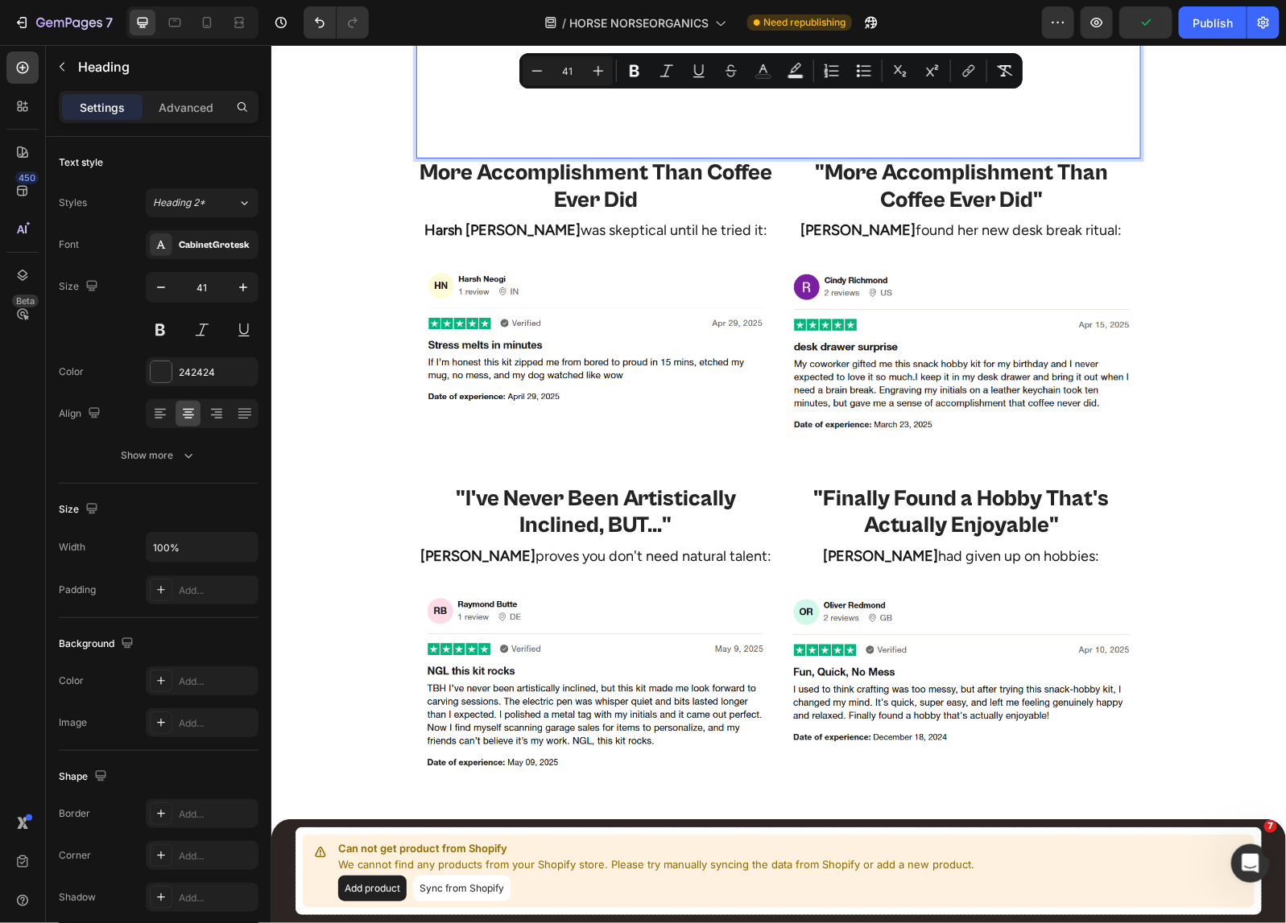
scroll to position [2808, 0]
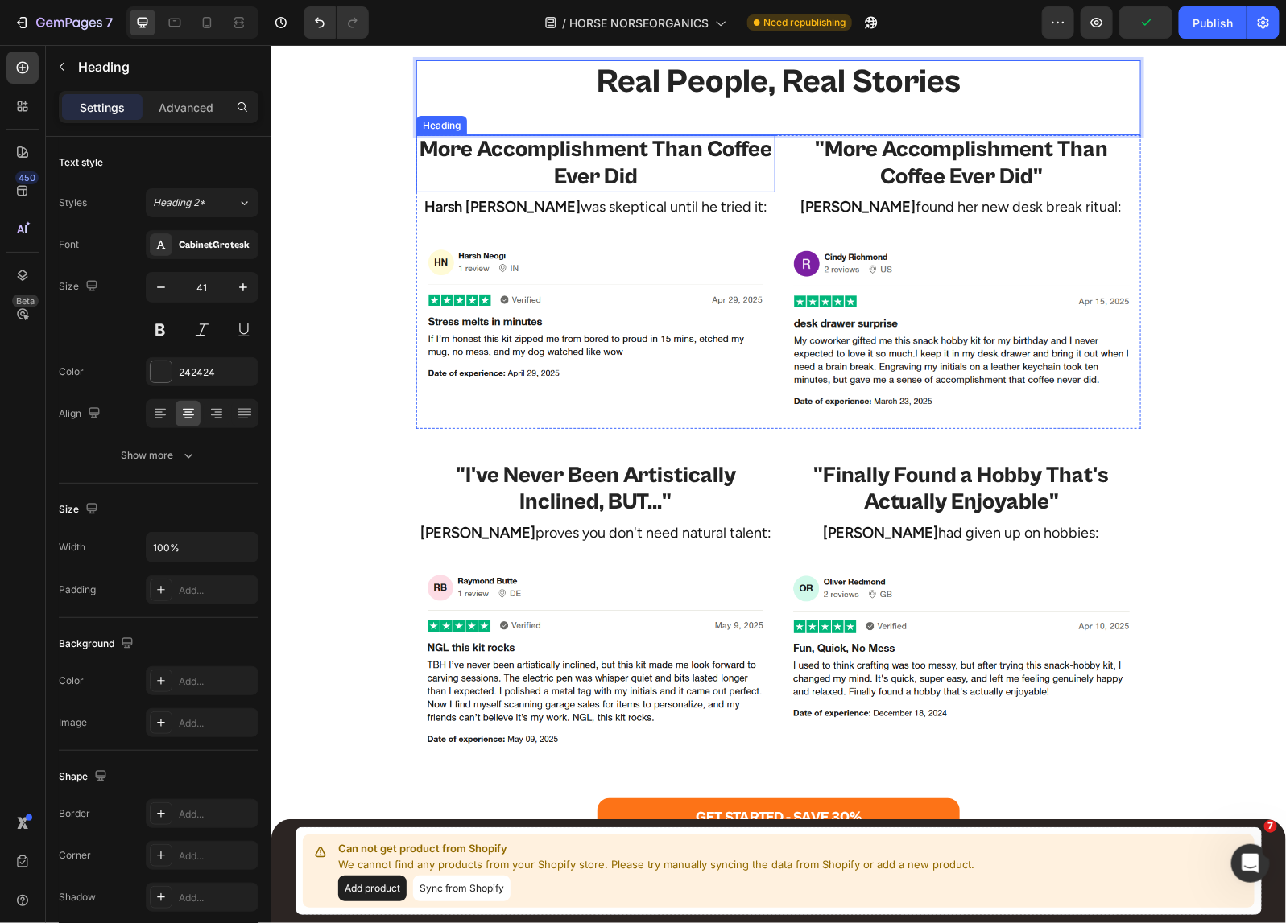
click at [622, 161] on p "More Accomplishment Than Coffee Ever Did" at bounding box center [595, 163] width 356 height 54
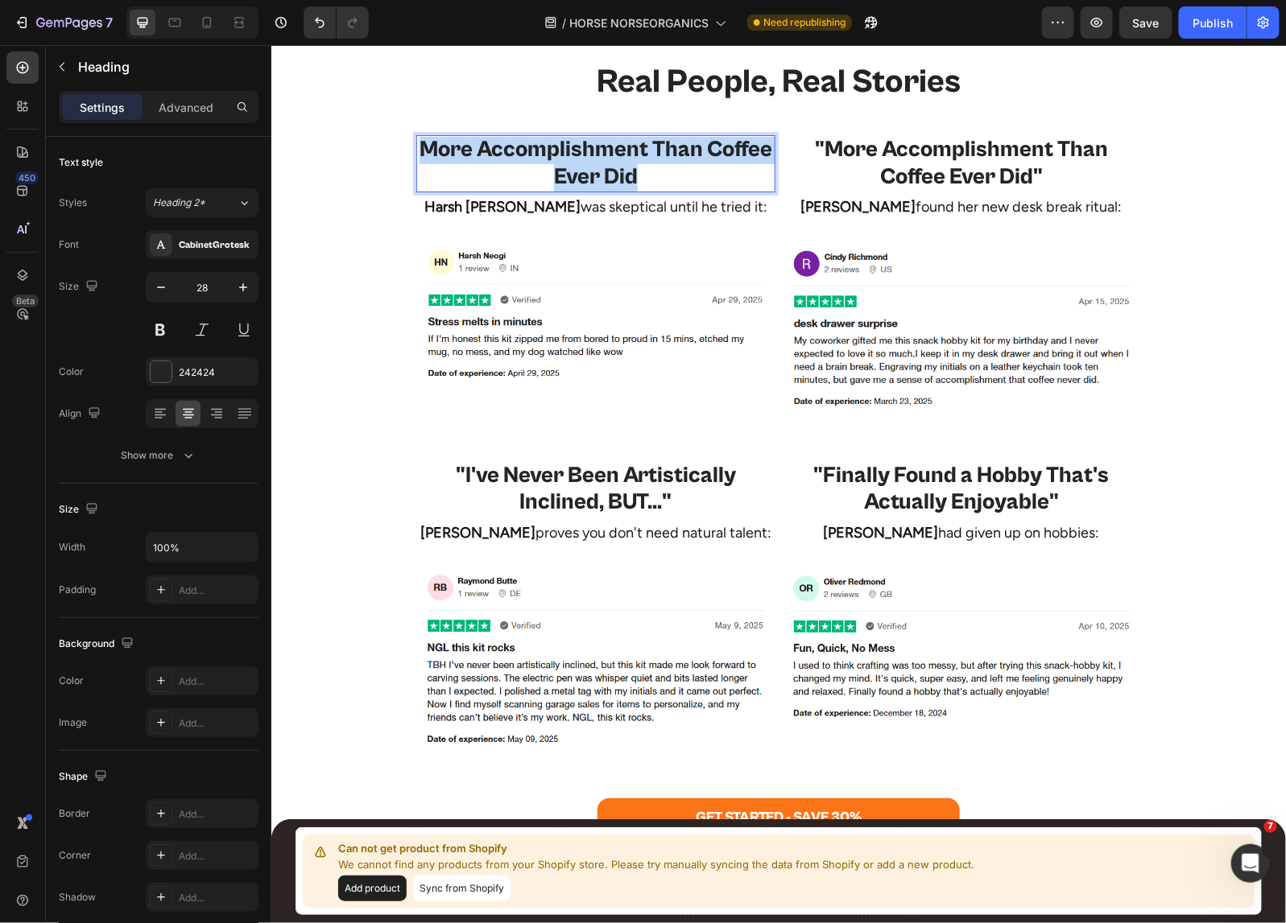
click at [622, 161] on p "More Accomplishment Than Coffee Ever Did" at bounding box center [595, 163] width 356 height 54
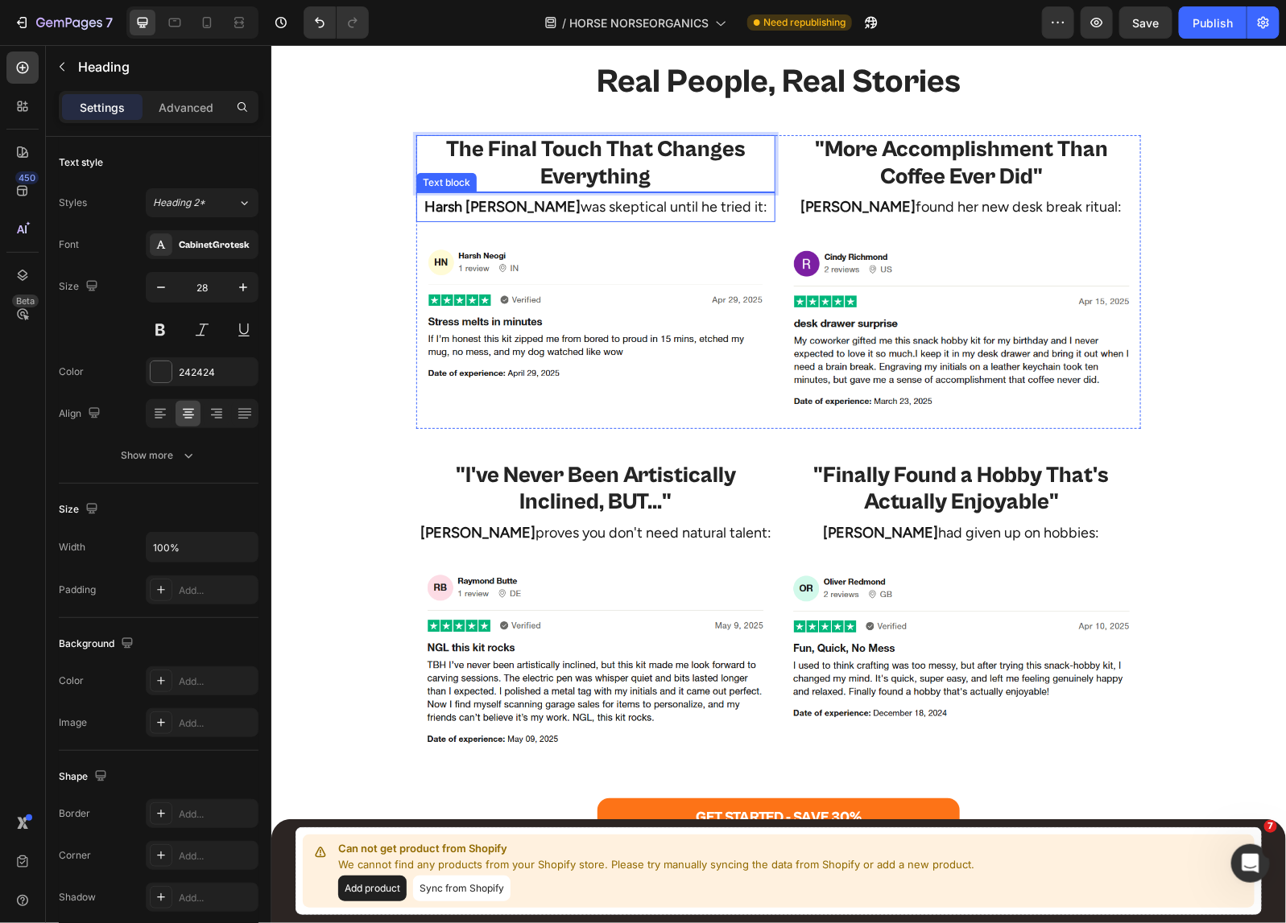
click at [641, 206] on p "Harsh Neogi was skeptical until he tried it:" at bounding box center [595, 206] width 356 height 26
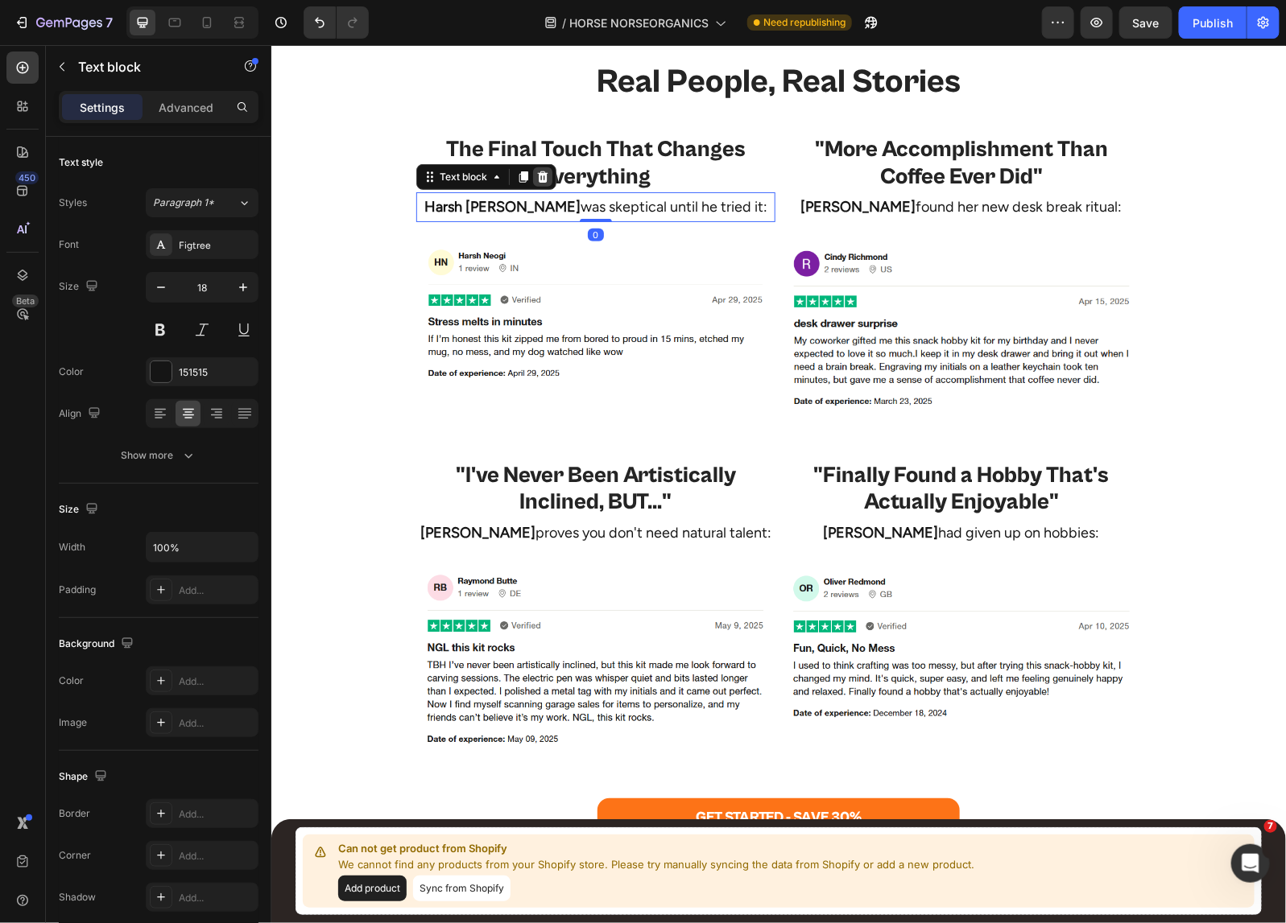
click at [537, 174] on icon at bounding box center [542, 176] width 10 height 11
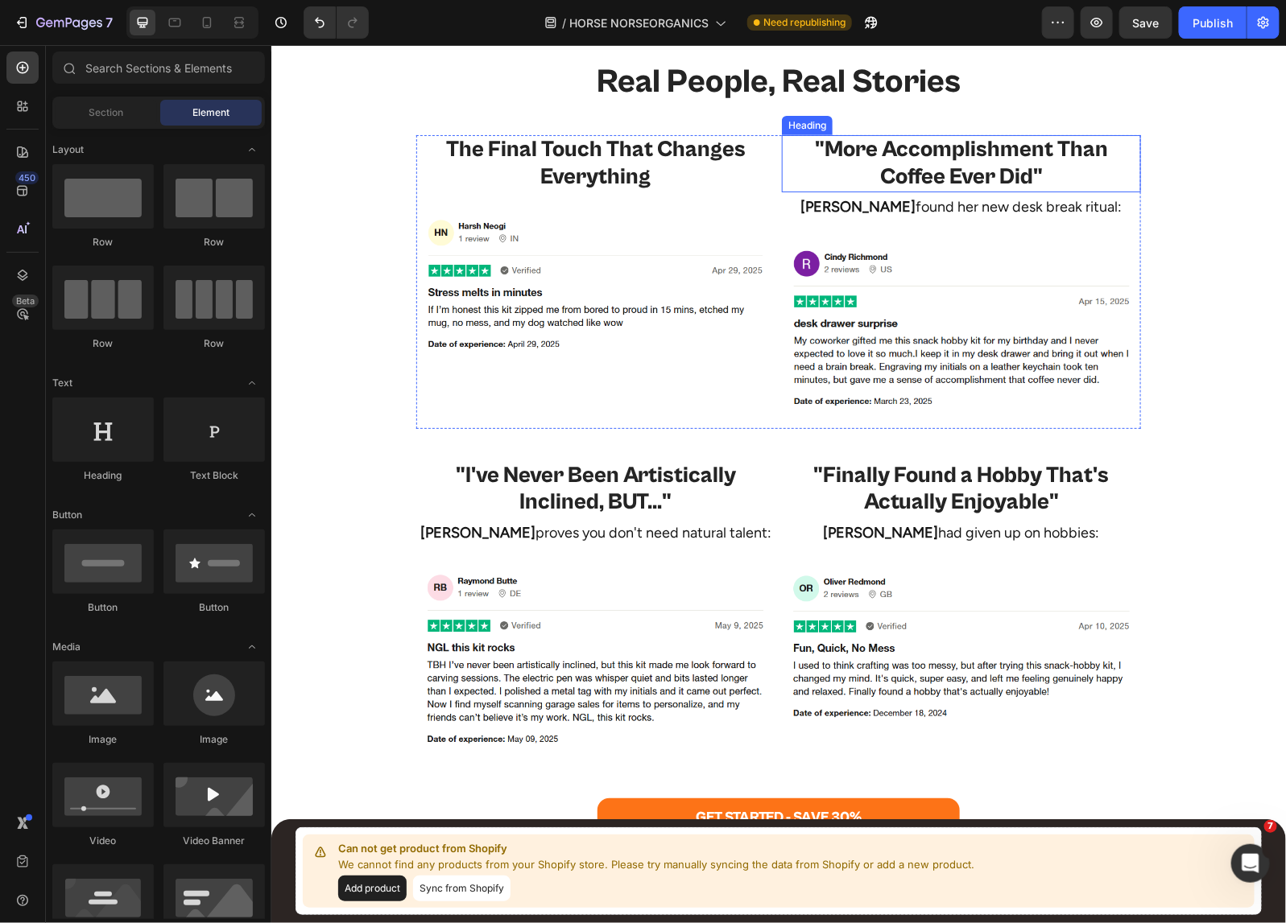
click at [895, 163] on h2 ""More Accomplishment Than Coffee Ever Did"" at bounding box center [960, 162] width 359 height 57
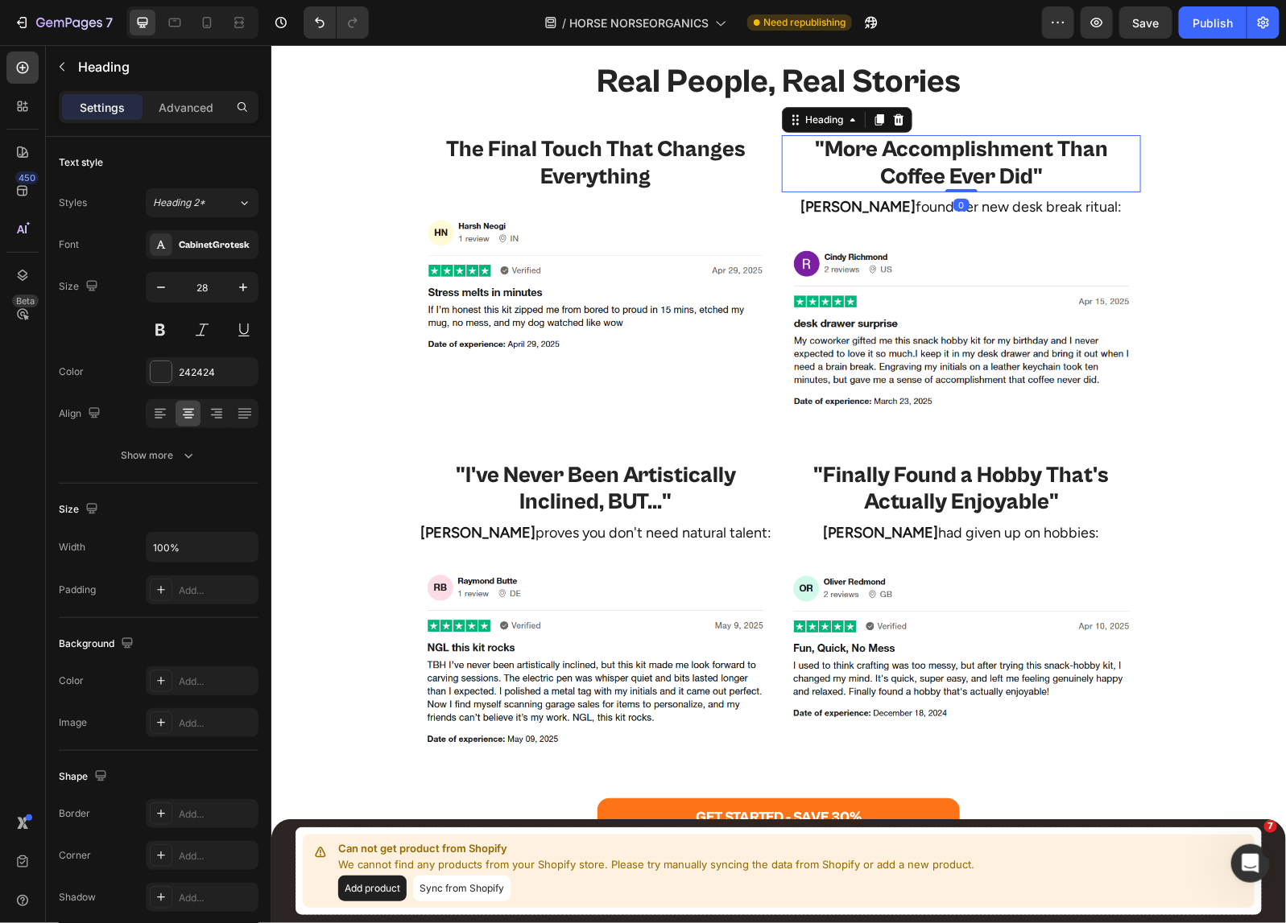
click at [895, 163] on h2 ""More Accomplishment Than Coffee Ever Did"" at bounding box center [960, 162] width 359 height 57
click at [895, 163] on p ""More Accomplishment Than Coffee Ever Did"" at bounding box center [960, 163] width 356 height 54
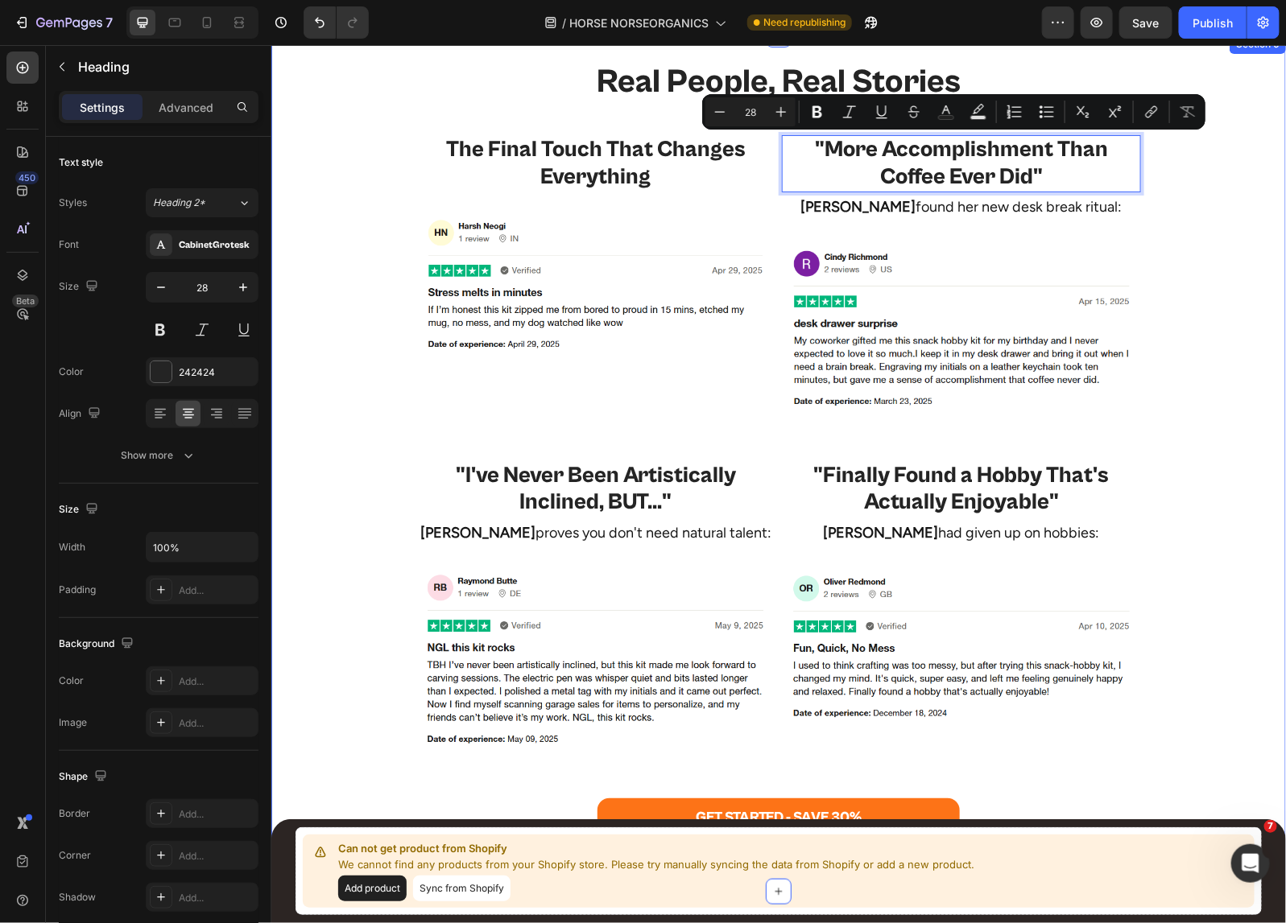
click at [1178, 314] on div "Real People, Real Stories Heading The Final Touch That Changes Everything Headi…" at bounding box center [777, 463] width 1014 height 807
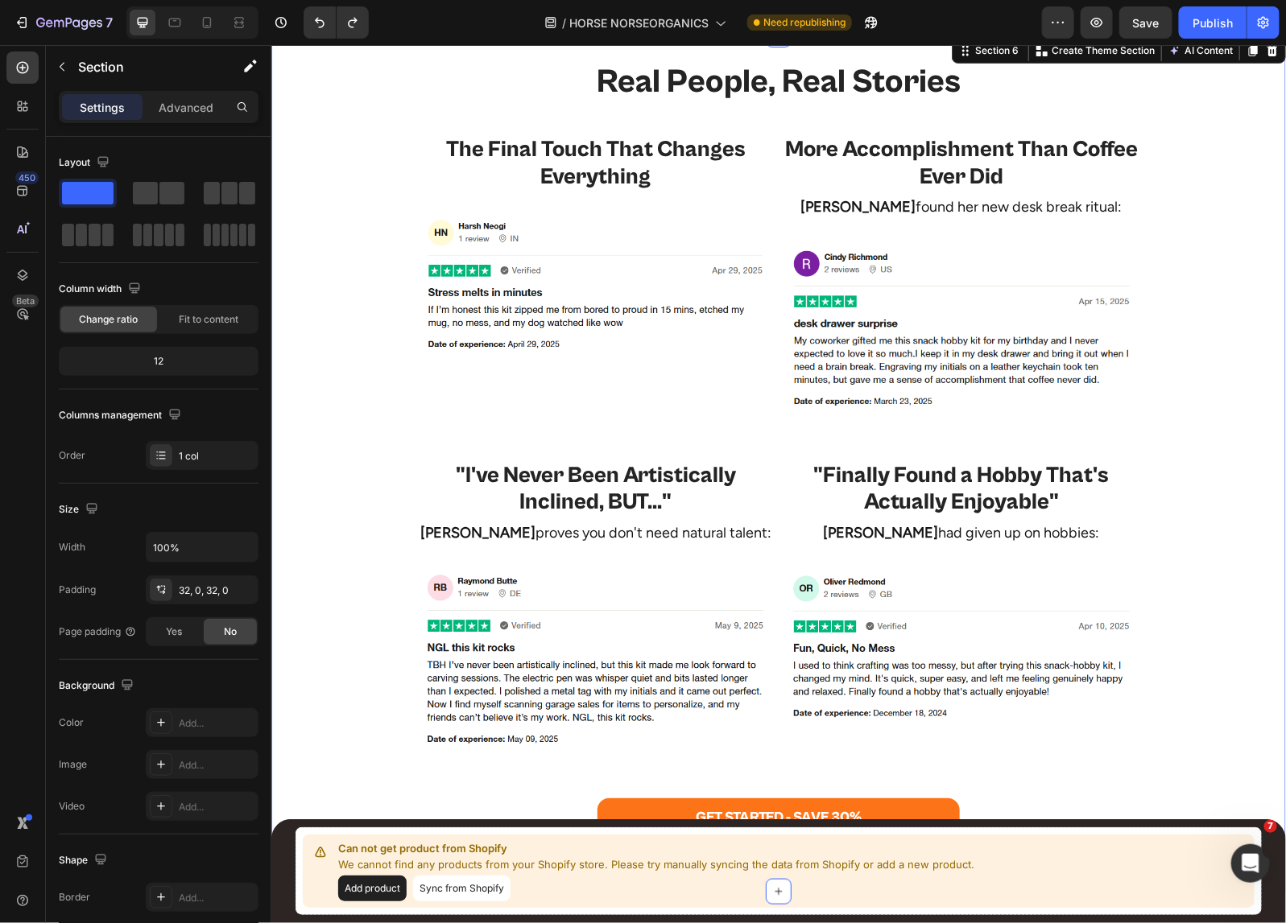
scroll to position [2908, 0]
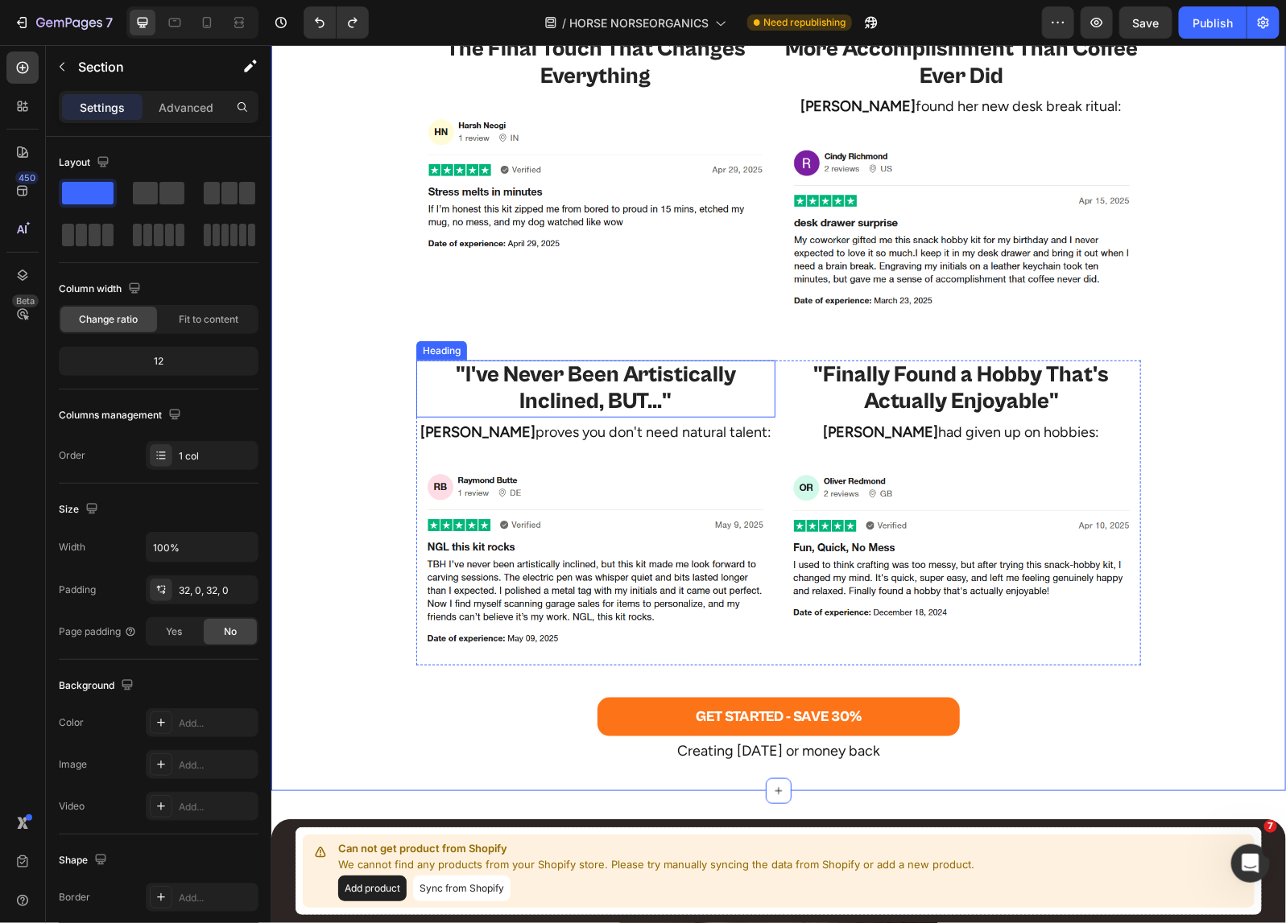
click at [590, 370] on h2 ""I've Never Been Artistically Inclined, BUT..."" at bounding box center [594, 388] width 359 height 57
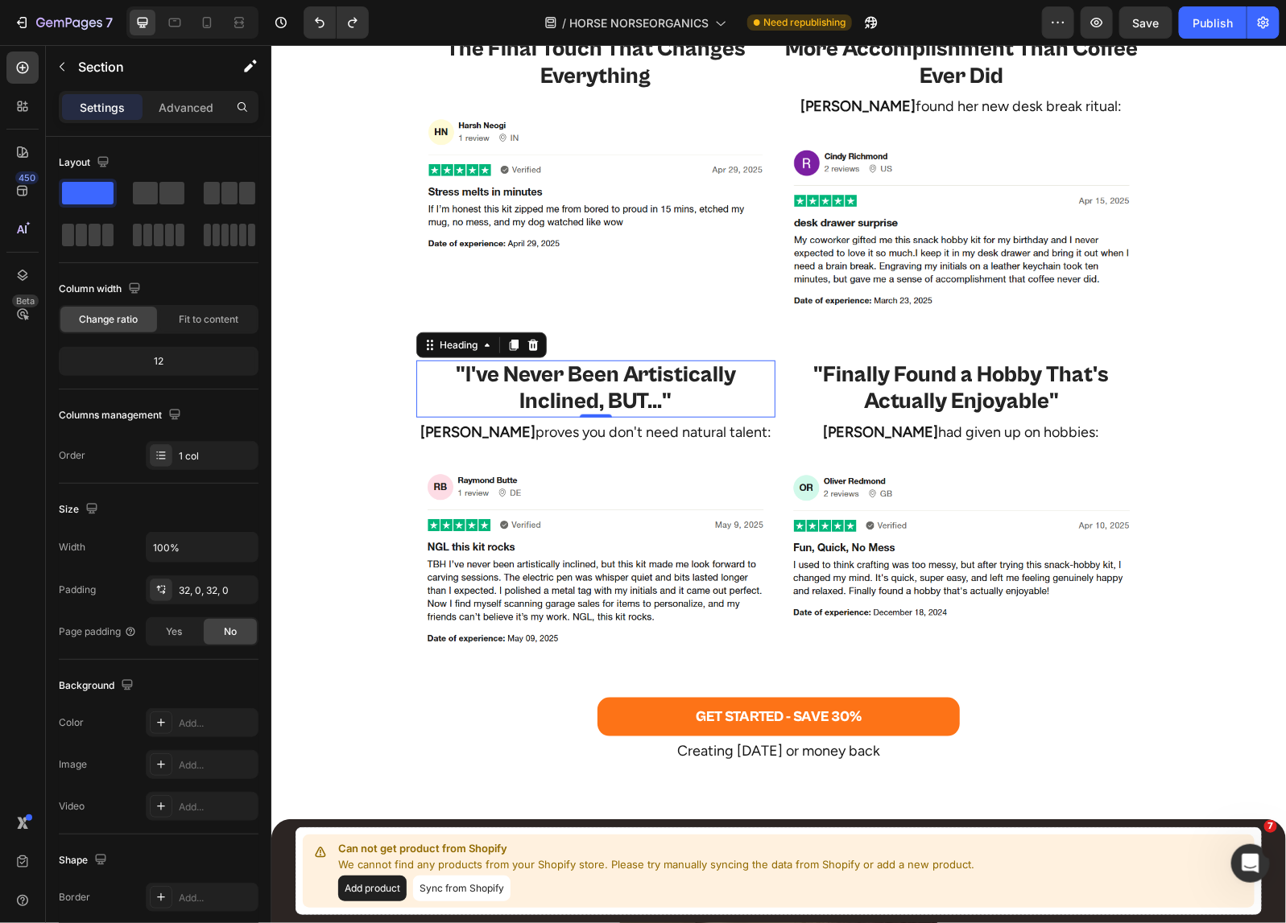
click at [590, 370] on h2 ""I've Never Been Artistically Inclined, BUT..."" at bounding box center [594, 388] width 359 height 57
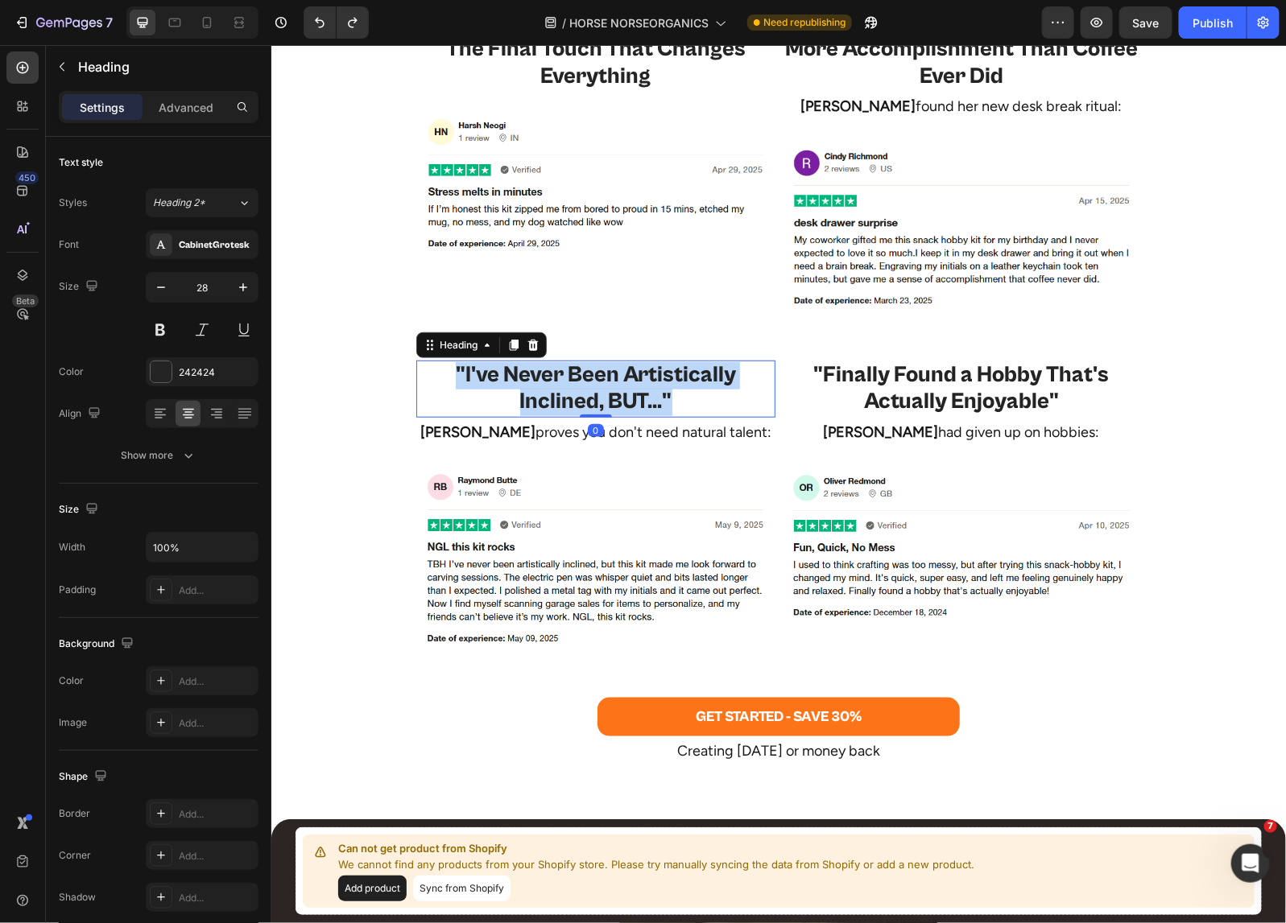
click at [590, 370] on p ""I've Never Been Artistically Inclined, BUT..."" at bounding box center [595, 388] width 356 height 54
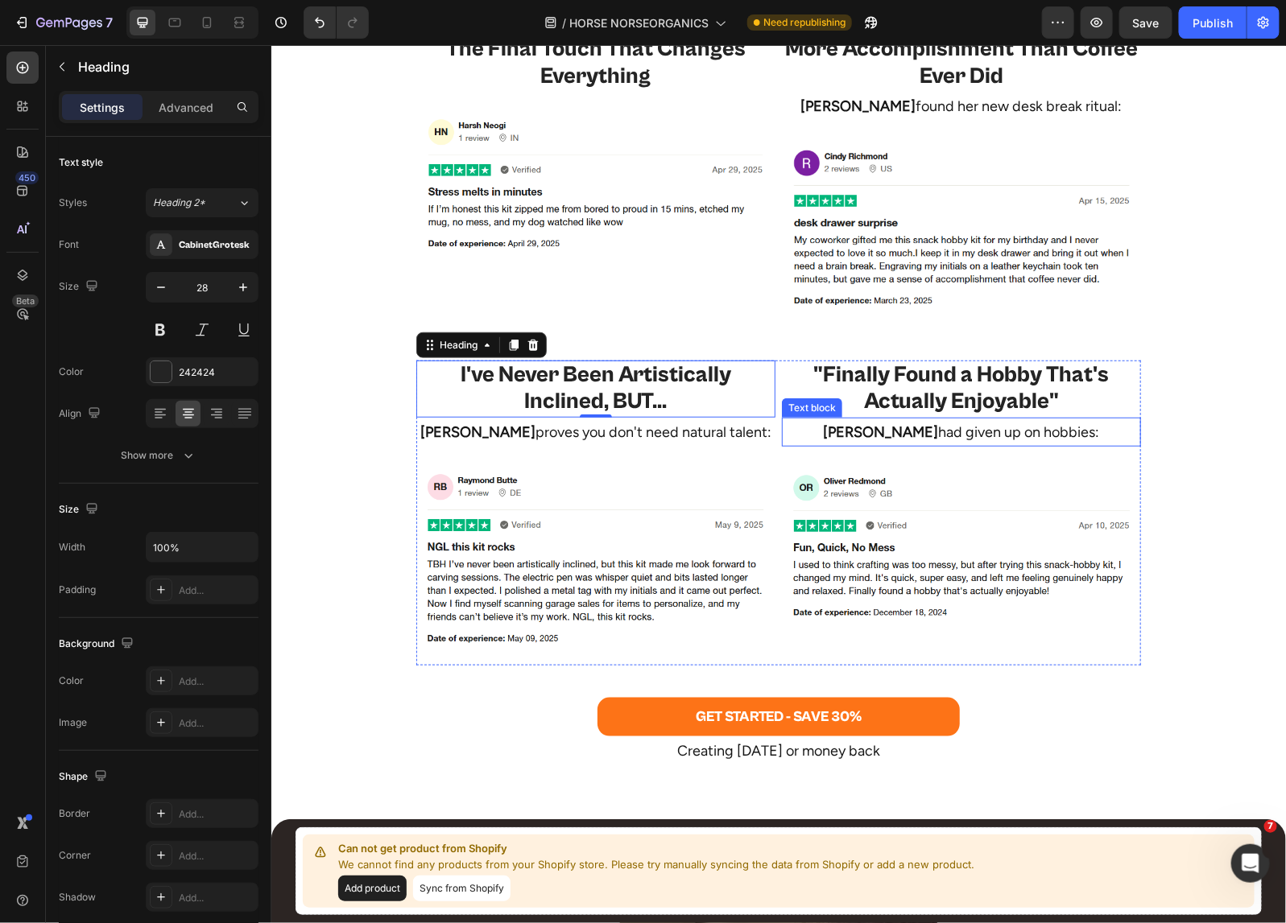
click at [914, 382] on h2 ""Finally Found a Hobby That's Actually Enjoyable"" at bounding box center [960, 388] width 359 height 57
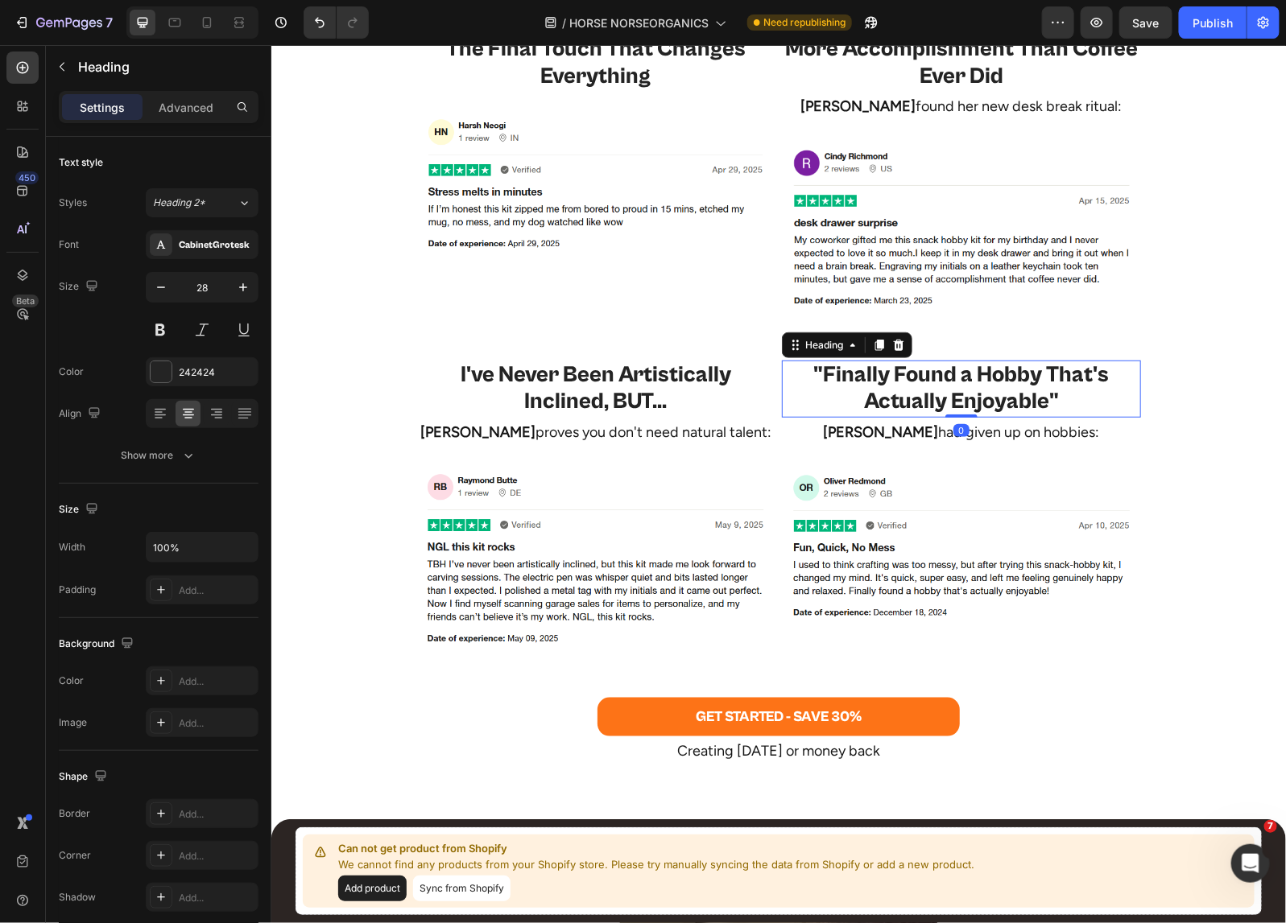
click at [914, 382] on h2 ""Finally Found a Hobby That's Actually Enjoyable"" at bounding box center [960, 388] width 359 height 57
click at [914, 382] on p ""Finally Found a Hobby That's Actually Enjoyable"" at bounding box center [960, 388] width 356 height 54
click at [942, 434] on p "Oliver Redmond had given up on hobbies:" at bounding box center [960, 432] width 356 height 26
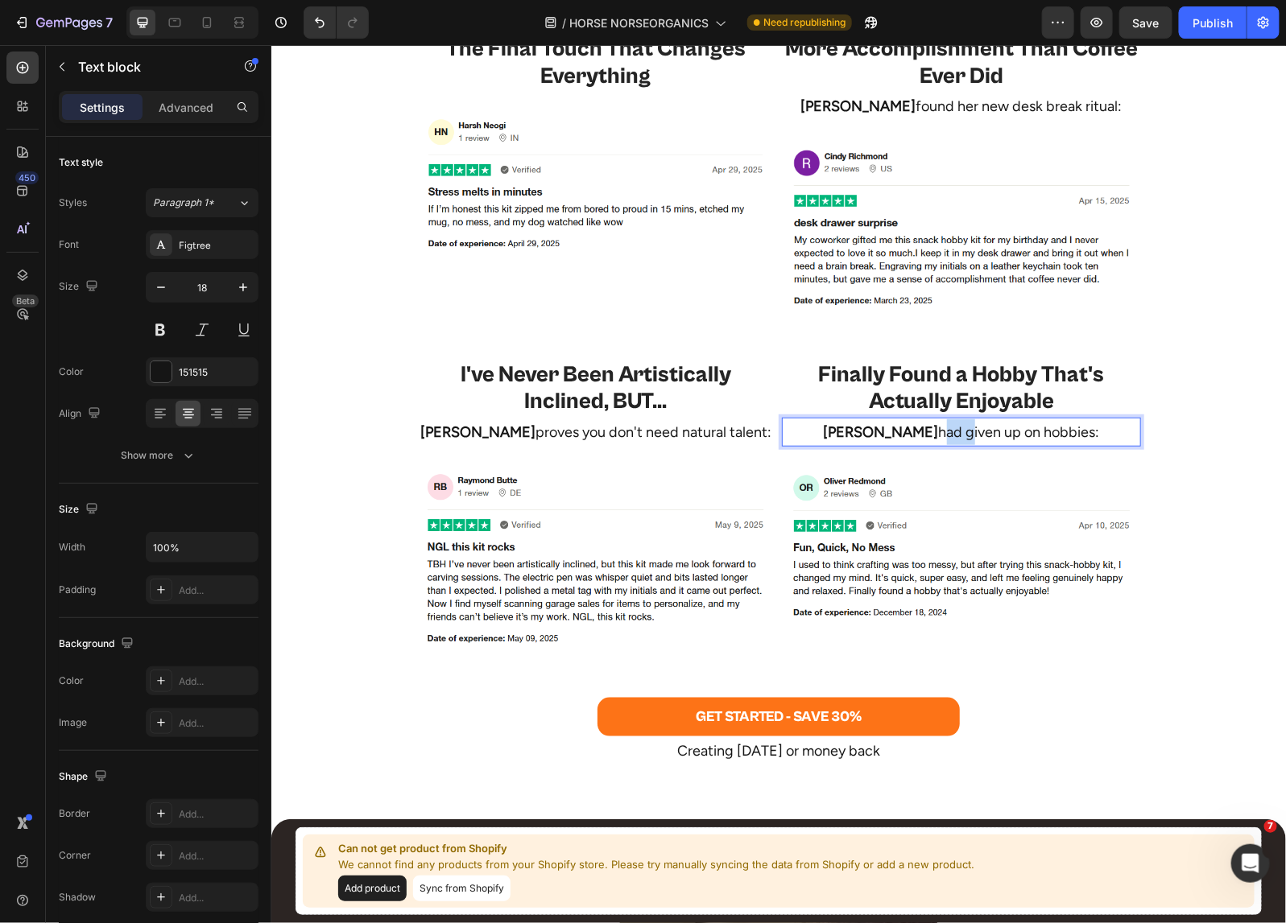
click at [942, 434] on p "Oliver Redmond had given up on hobbies:" at bounding box center [960, 432] width 356 height 26
click at [210, 20] on icon at bounding box center [207, 22] width 16 height 16
type input "16"
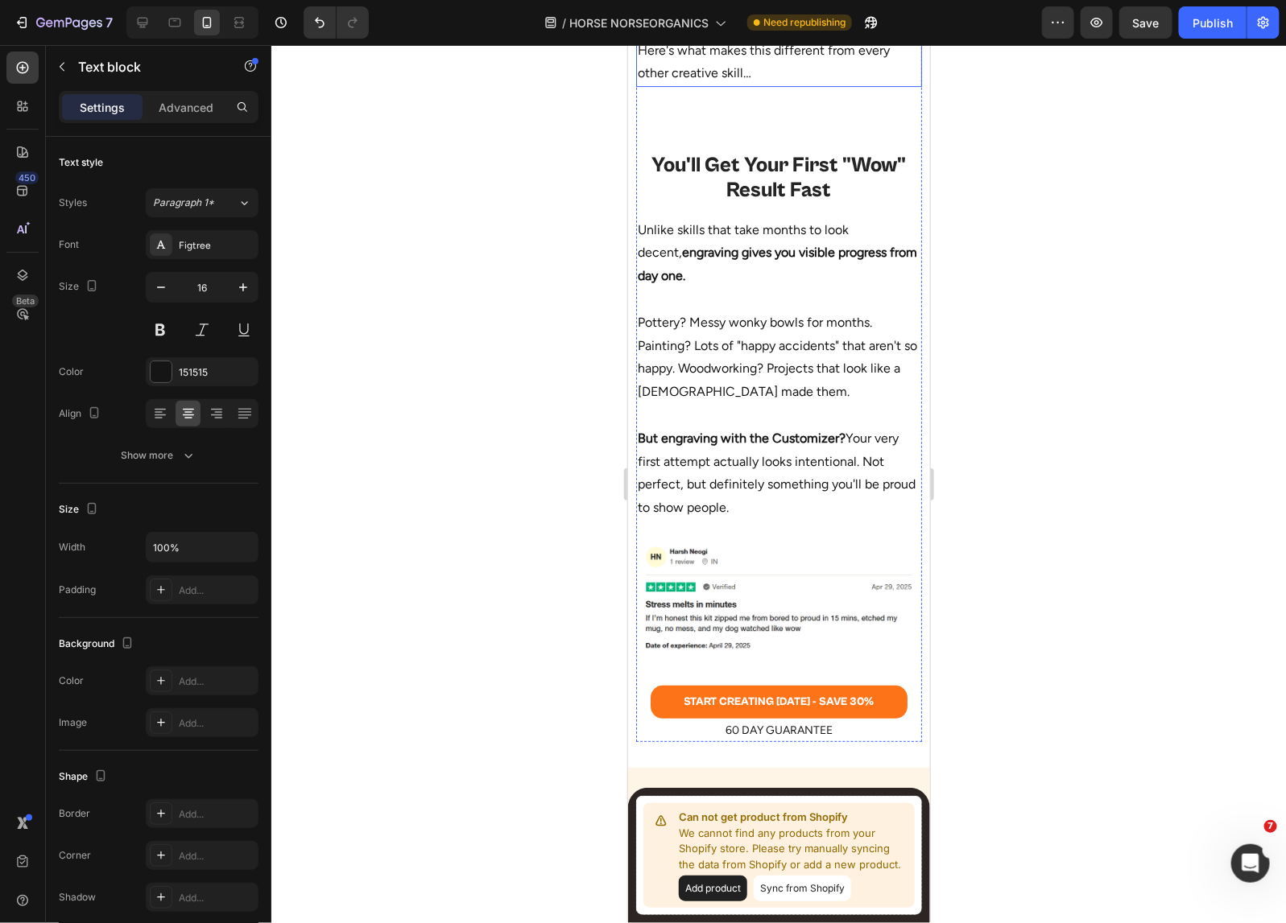
scroll to position [2435, 0]
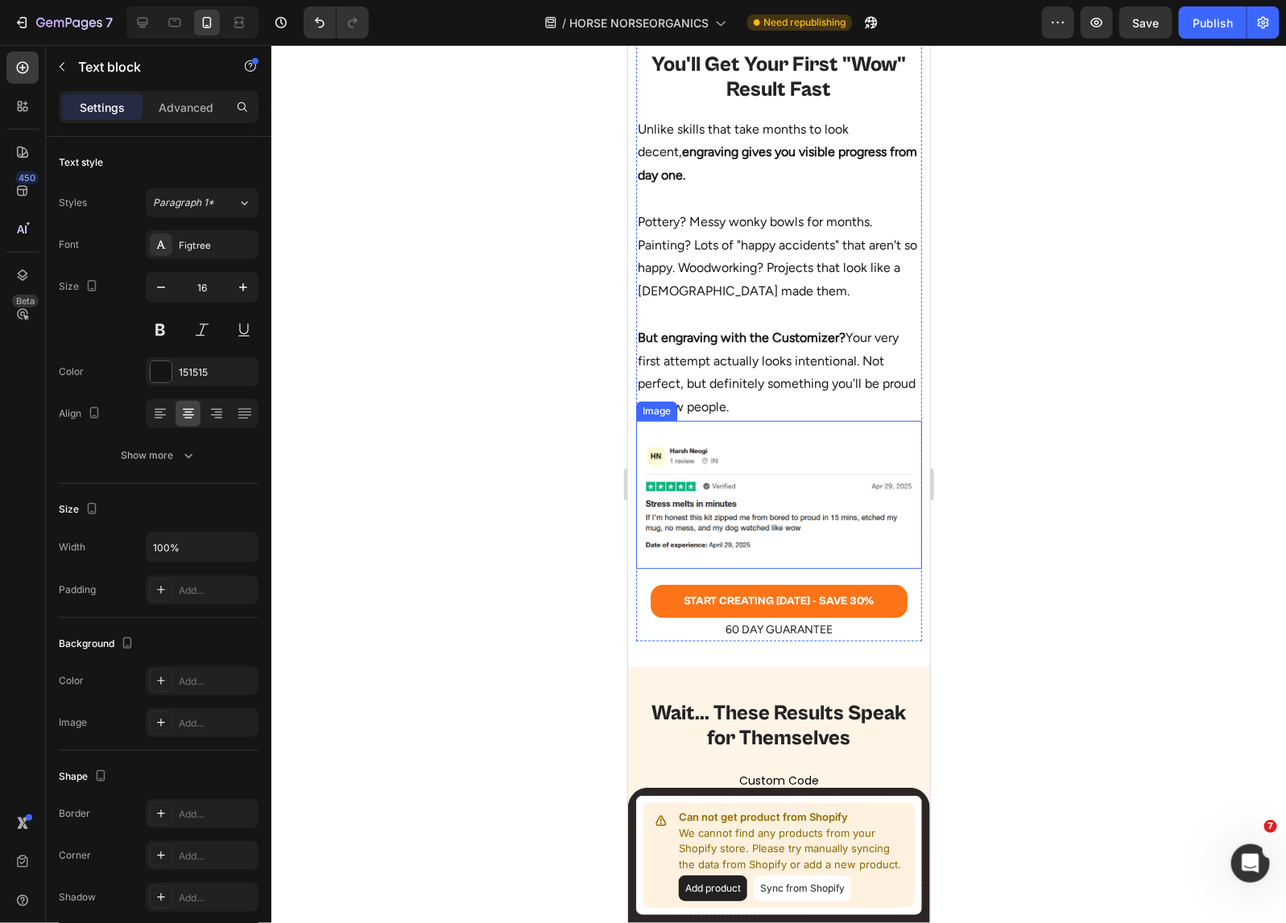
click at [752, 552] on img at bounding box center [778, 494] width 286 height 116
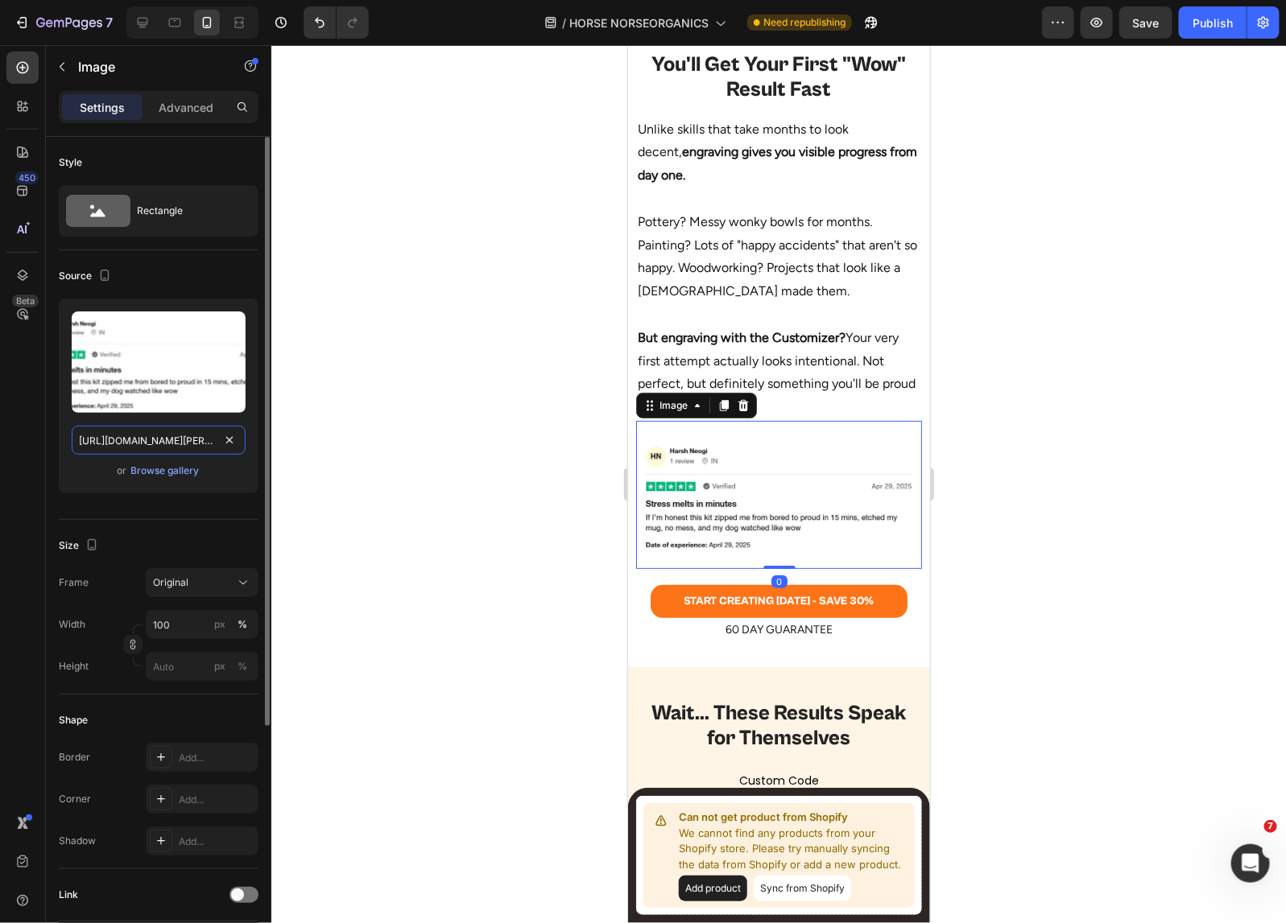
click at [153, 444] on input "https://cdn.shopify.com/s/files/1/0518/5391/8372/files/harsh-neogi-desktop.png?…" at bounding box center [159, 440] width 174 height 29
paste input "mobile"
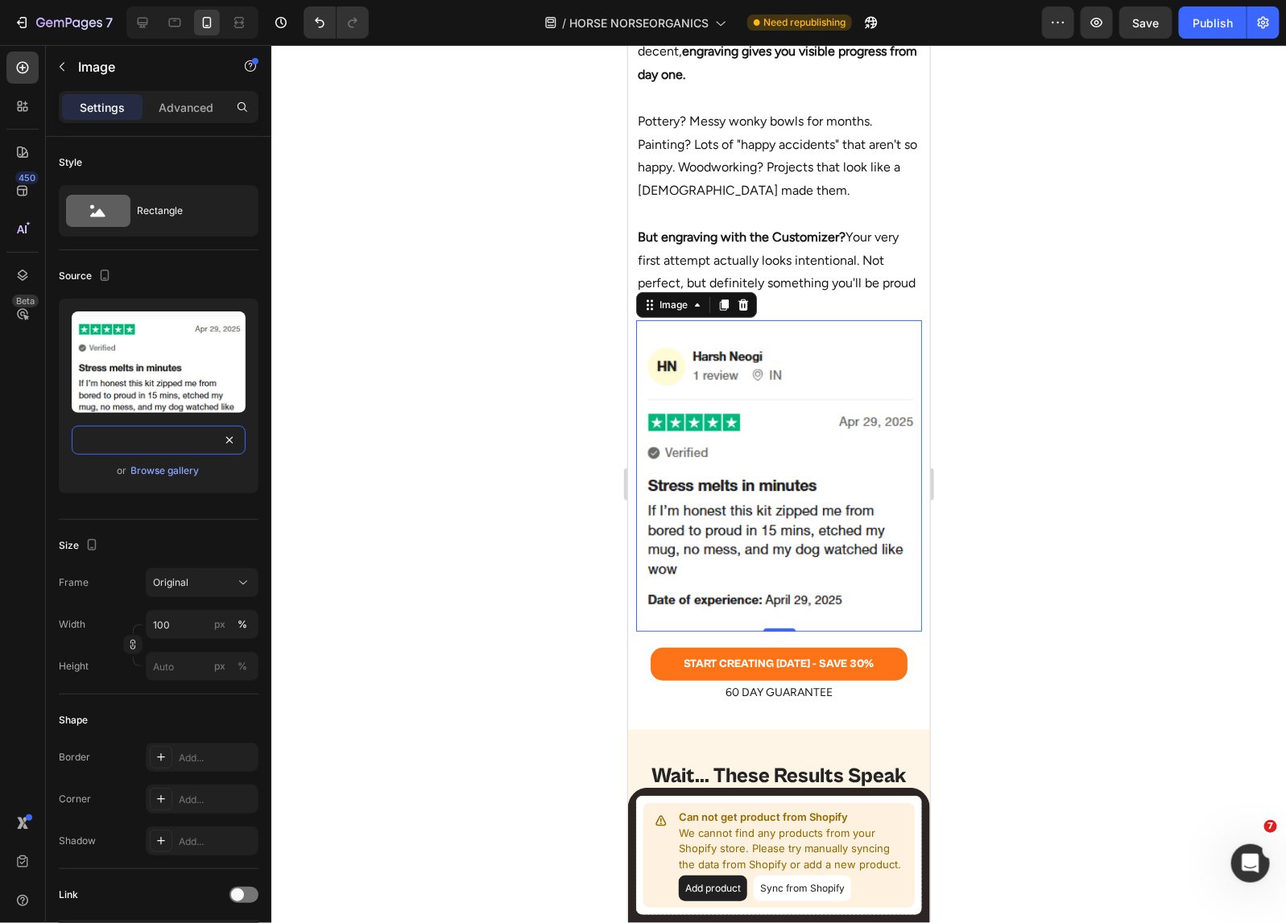
scroll to position [2636, 0]
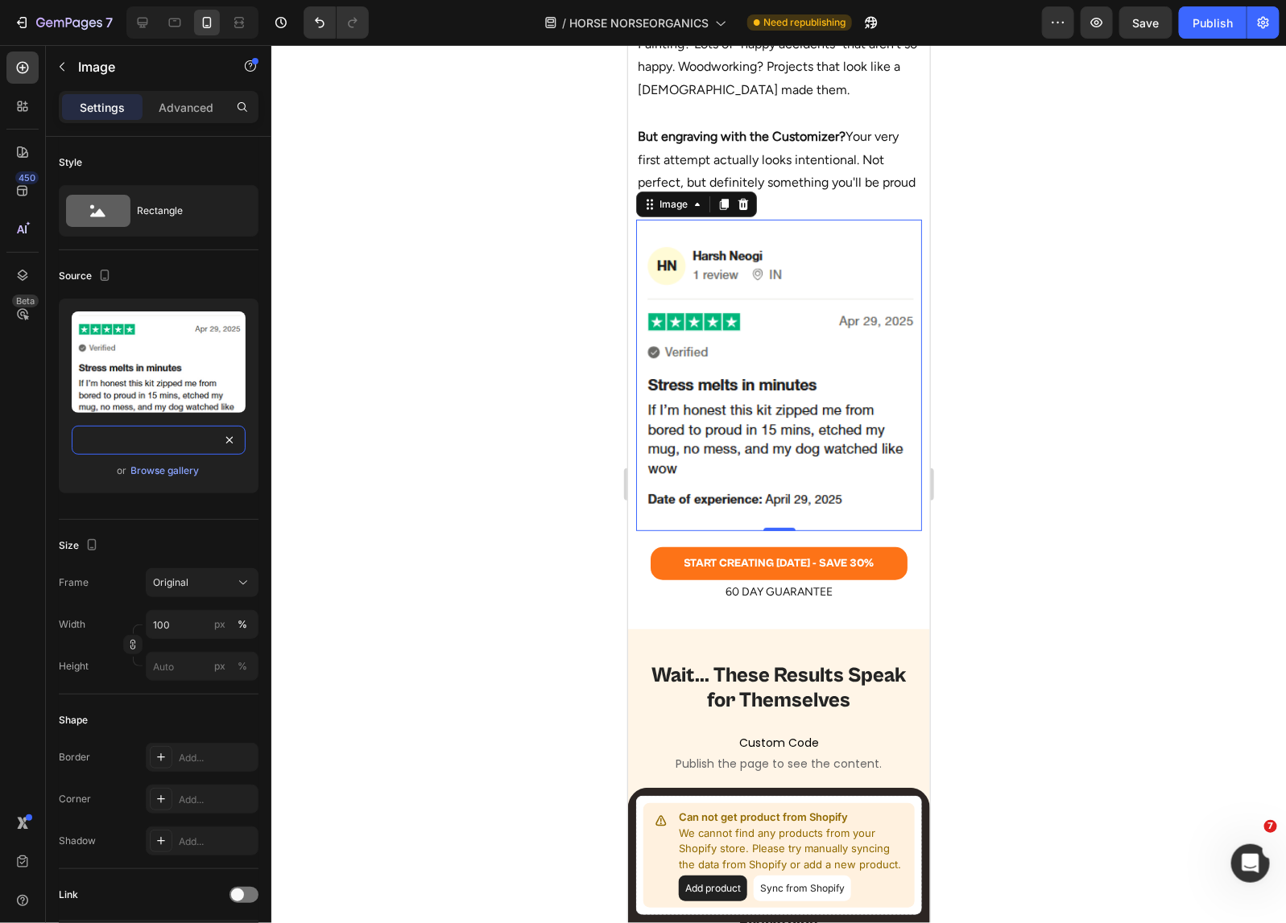
type input "https://cdn.shopify.com/s/files/1/0518/5391/8372/files/harsh-neogi-mobile.png?v…"
click at [1104, 369] on div at bounding box center [778, 484] width 1014 height 878
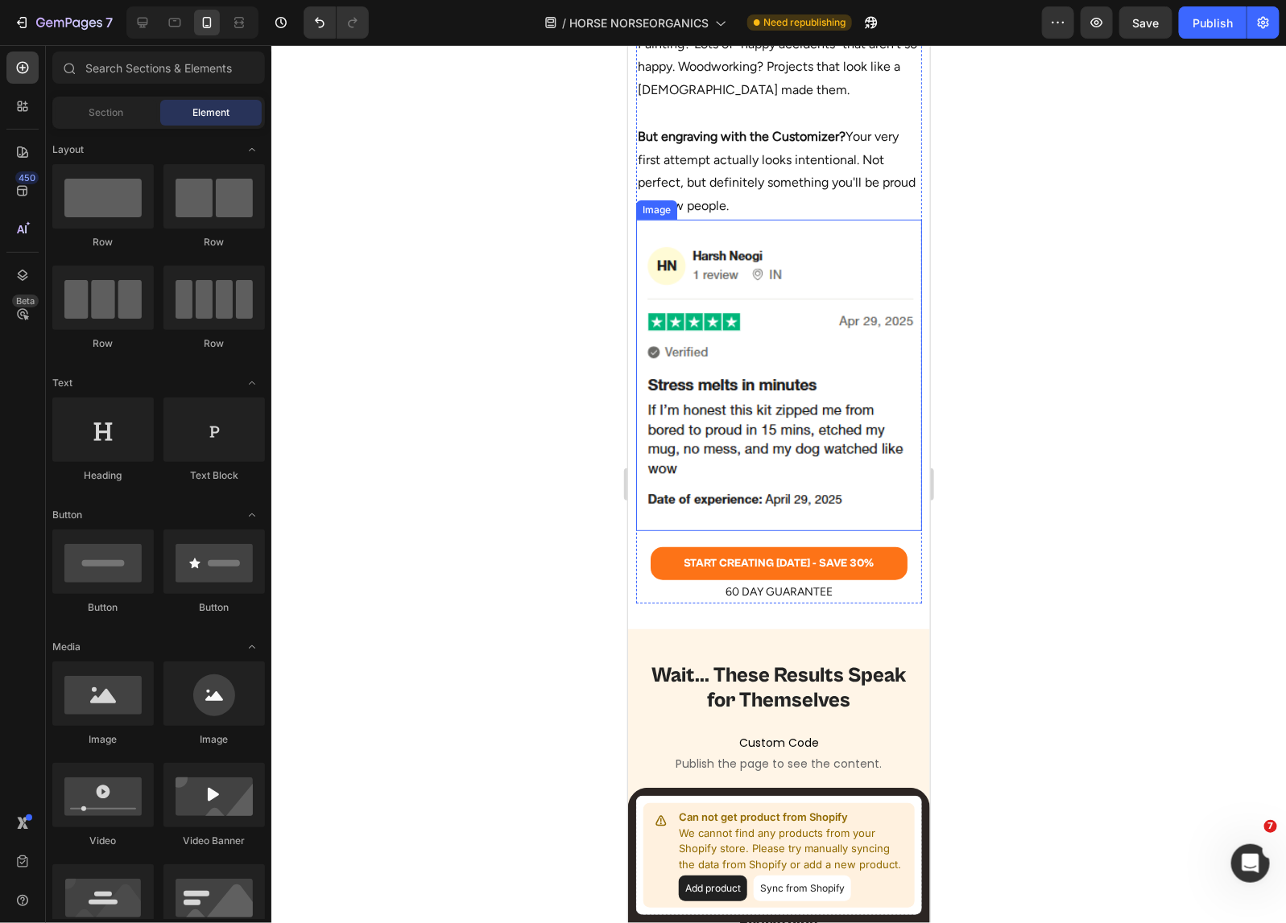
scroll to position [2838, 0]
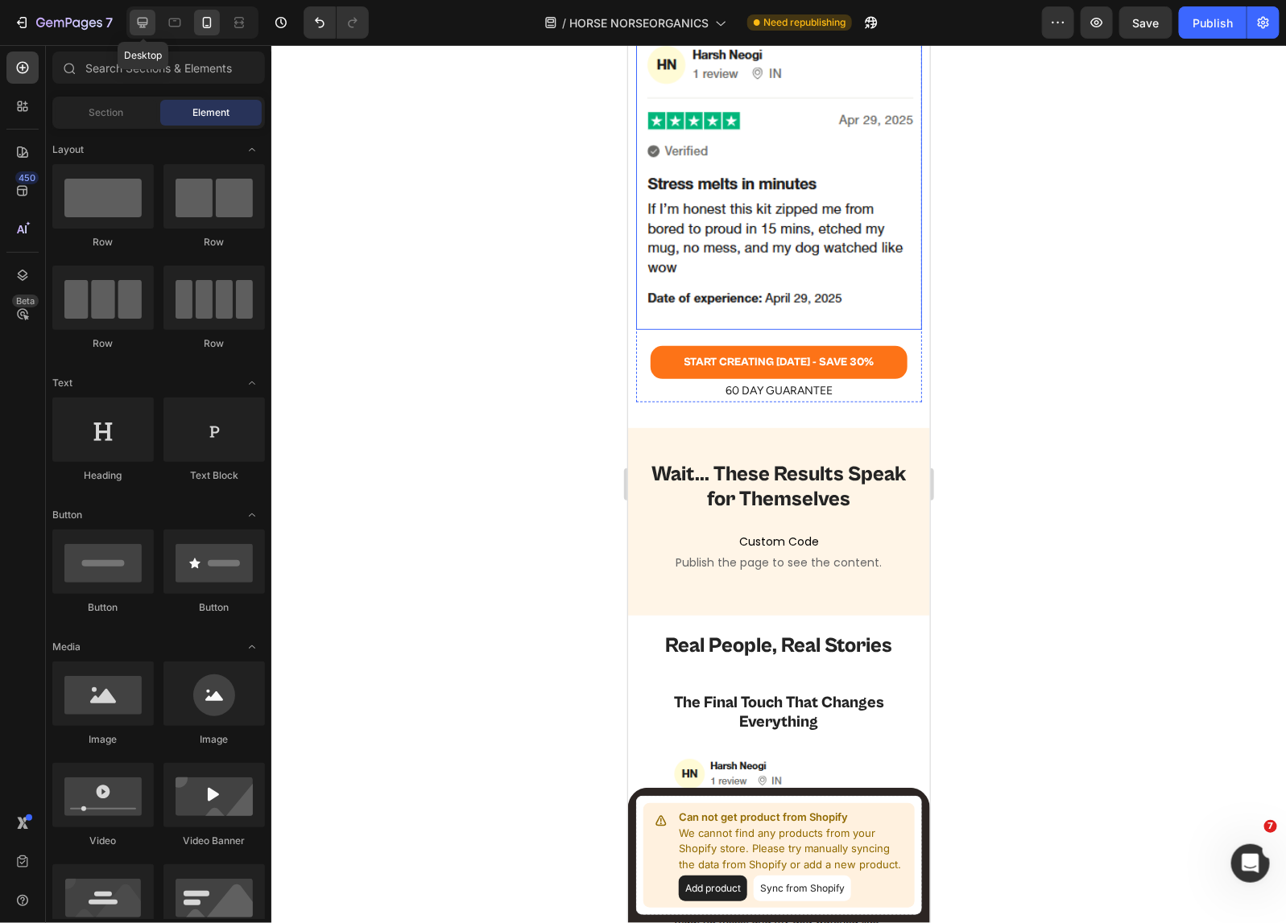
click at [142, 17] on icon at bounding box center [142, 22] width 16 height 16
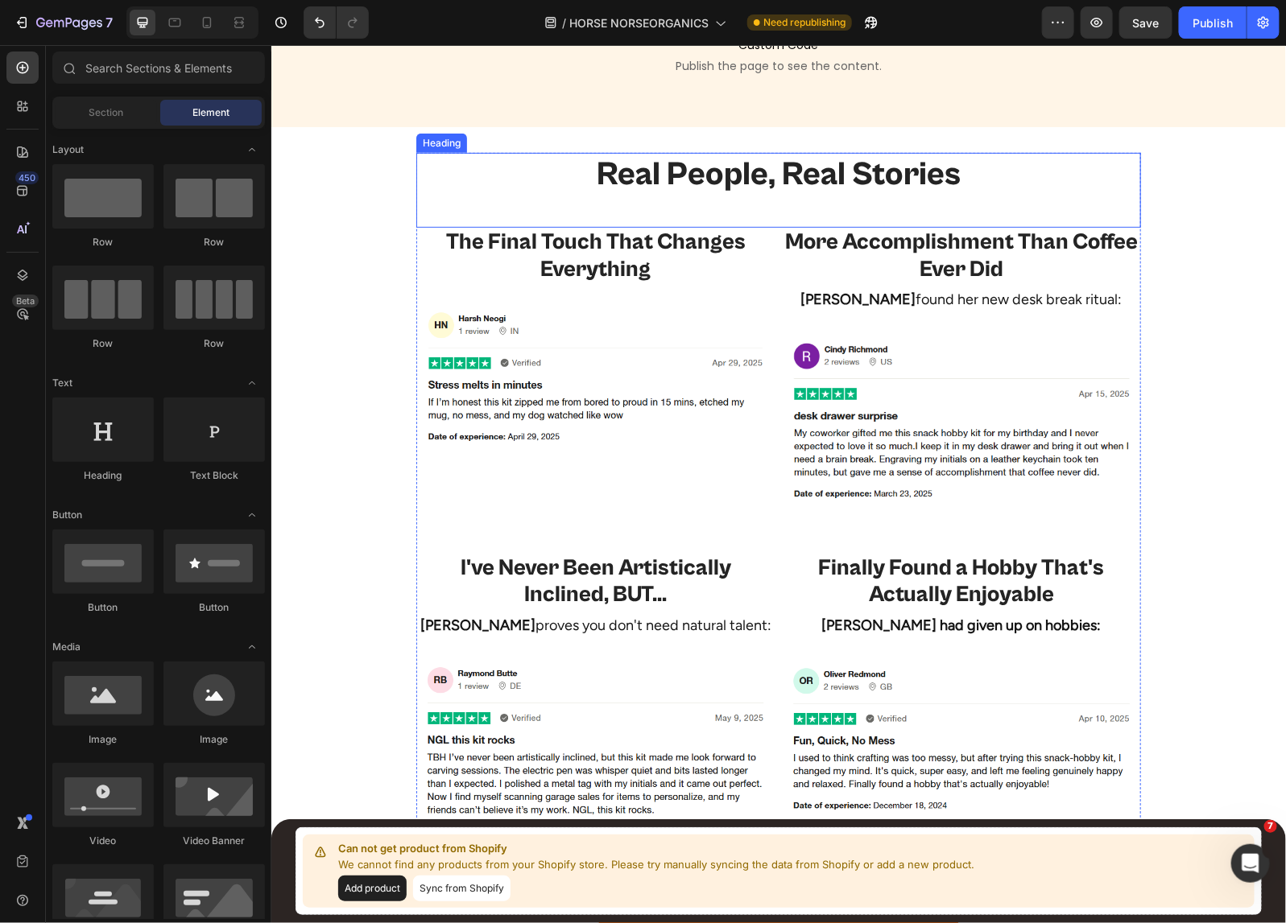
scroll to position [2743, 0]
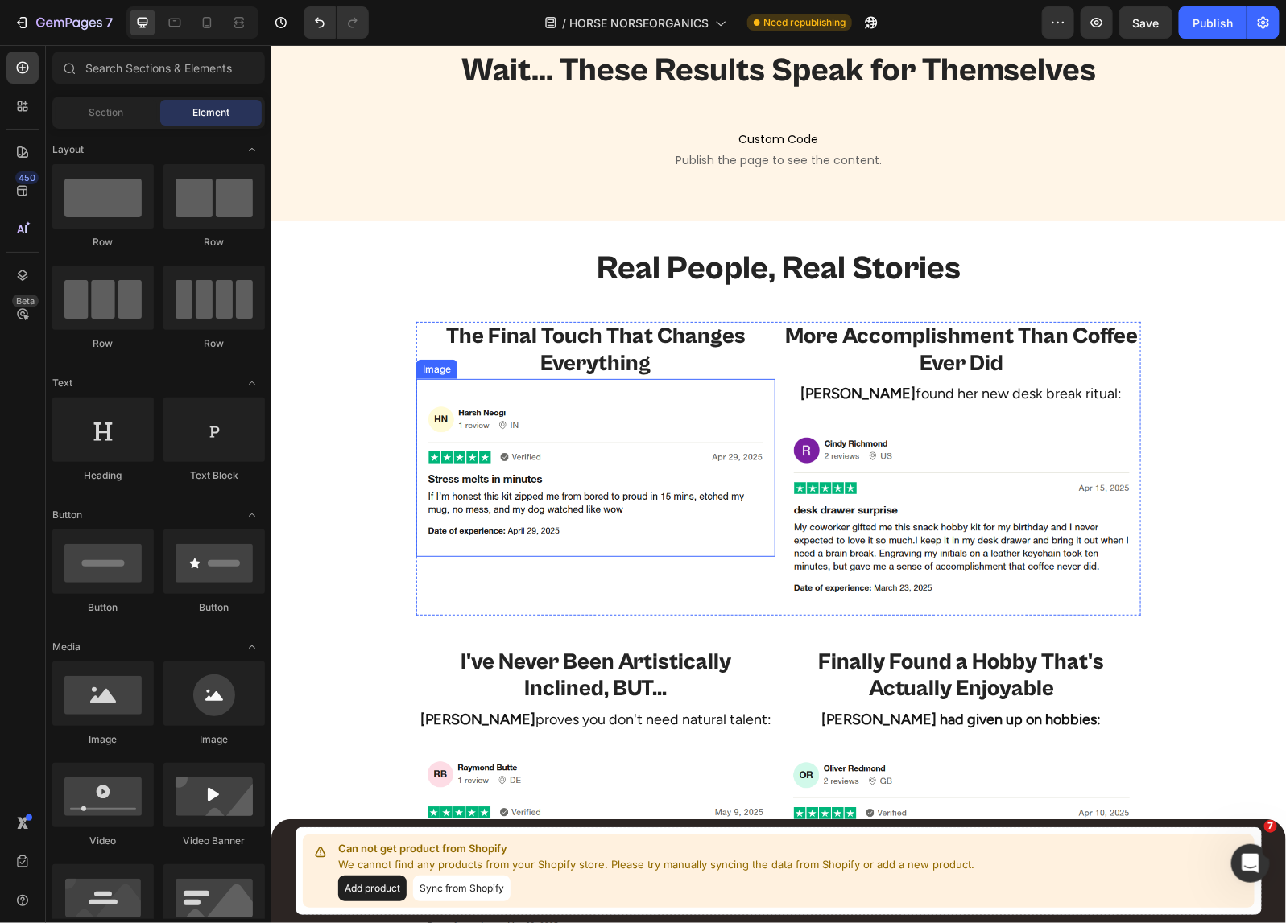
click at [553, 460] on img at bounding box center [594, 466] width 359 height 145
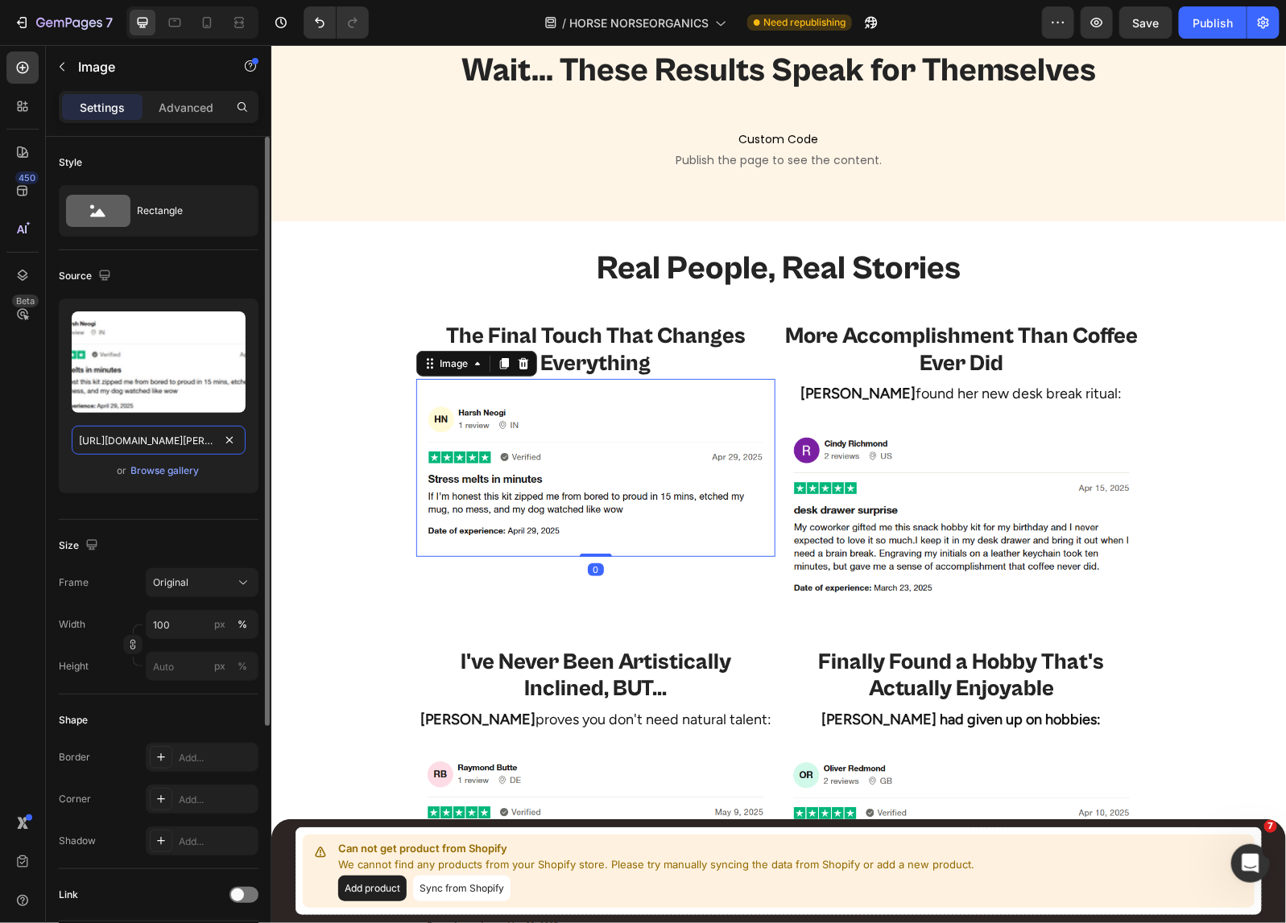
click at [141, 444] on input "https://cdn.shopify.com/s/files/1/0518/5391/8372/files/harsh-neogi-desktop.png?…" at bounding box center [159, 440] width 174 height 29
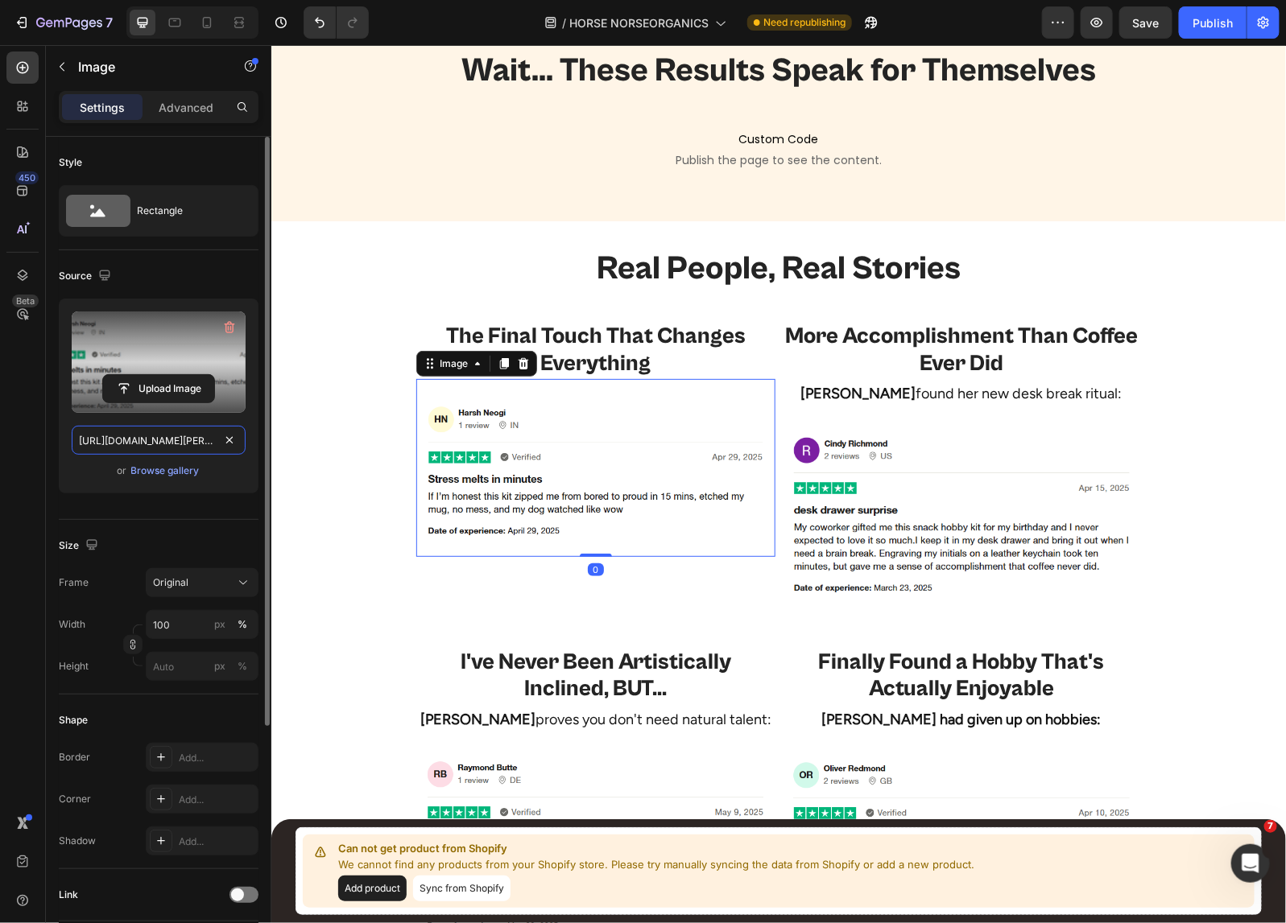
paste input "gene-buck-desktop.png?v=17563043"
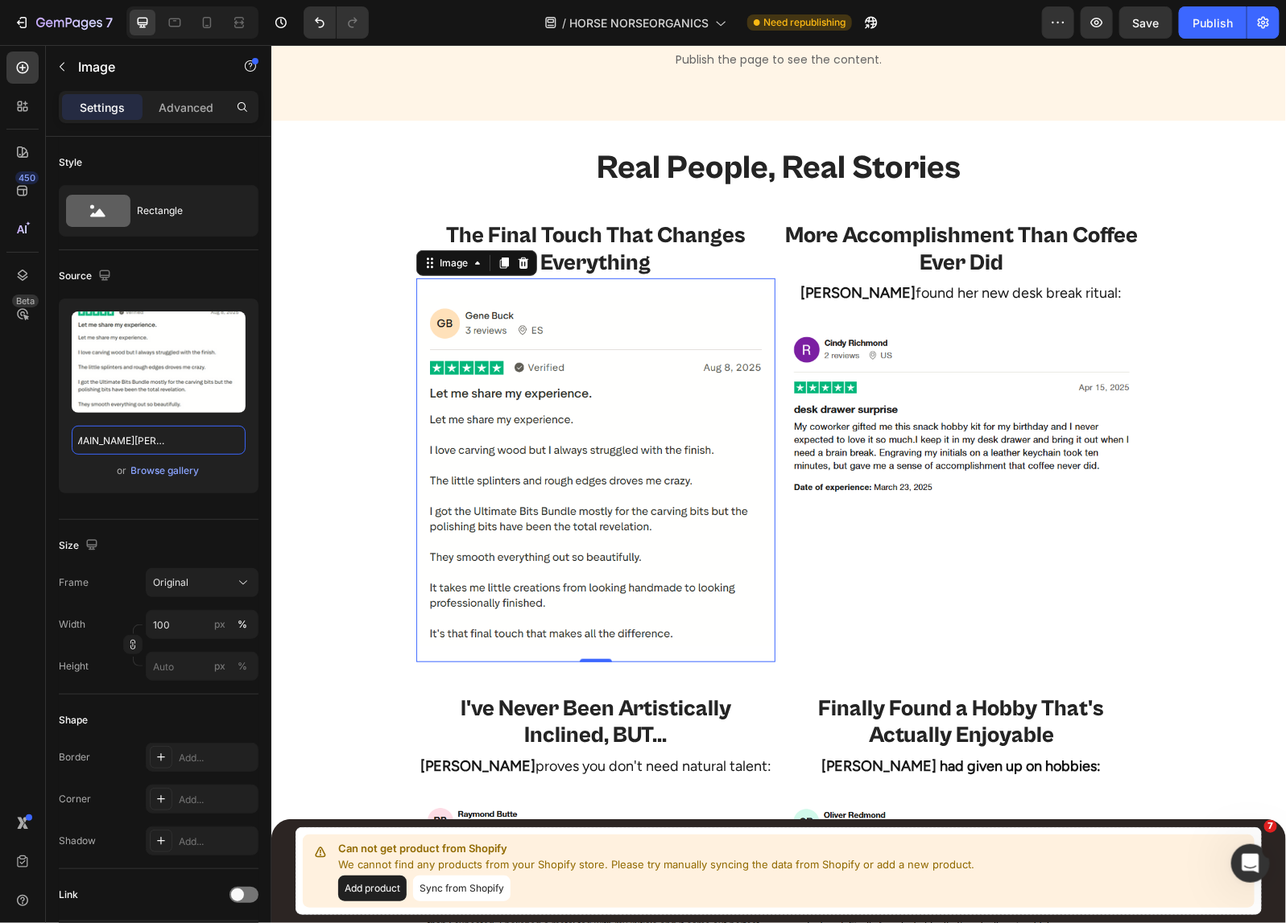
scroll to position [0, 0]
click at [147, 444] on input "https://cdn.shopify.com/s/files/1/0518/5391/8372/files/gene-buck-desktop.png?v=…" at bounding box center [159, 440] width 174 height 29
paste input "https://cdn.shopify.com/s/files/1/0518/5391/8372/files/gene-buck-mobile.png?v=1…"
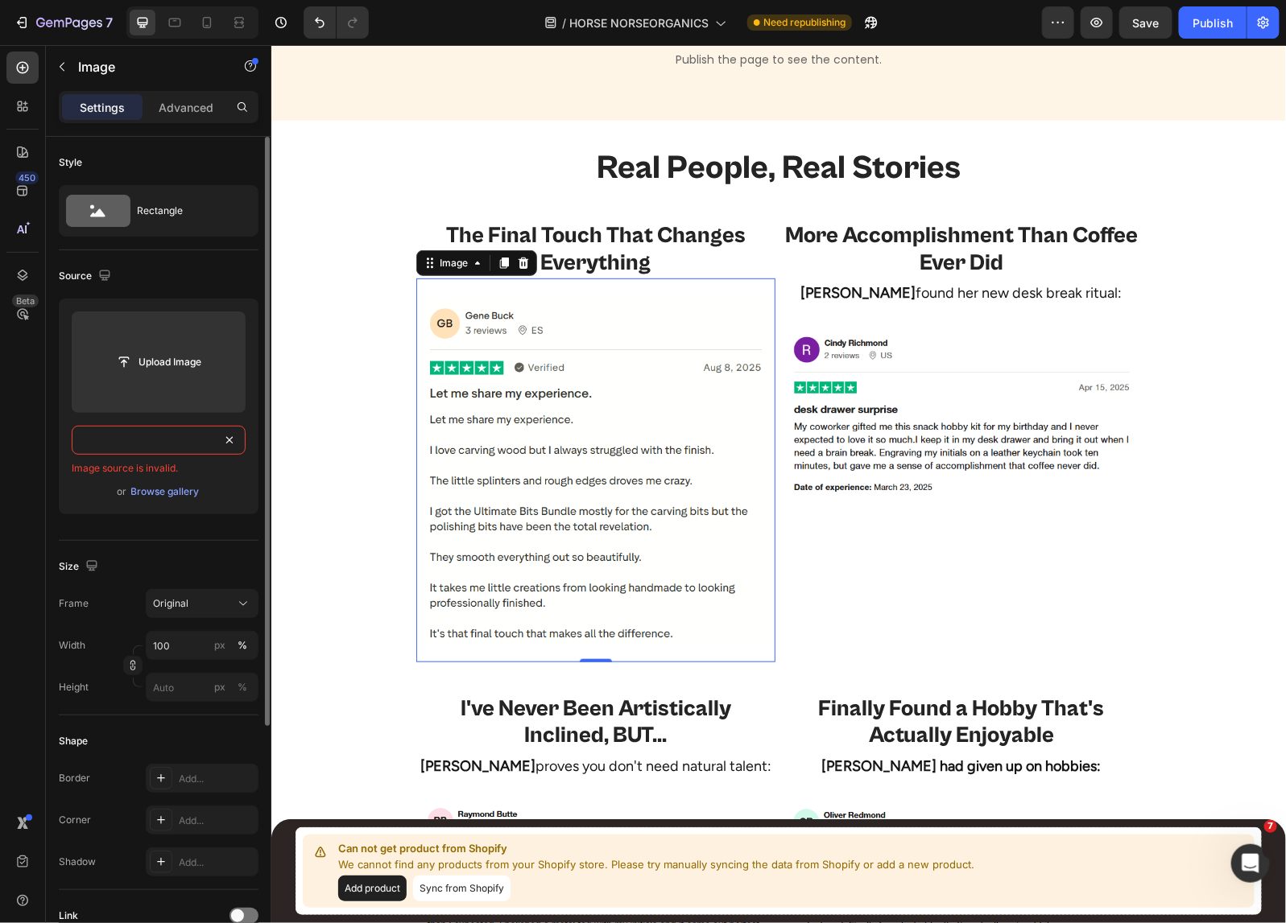
paste input "pify.com/s/files/1/0518/5391/8372/files/gene-buck-mobile"
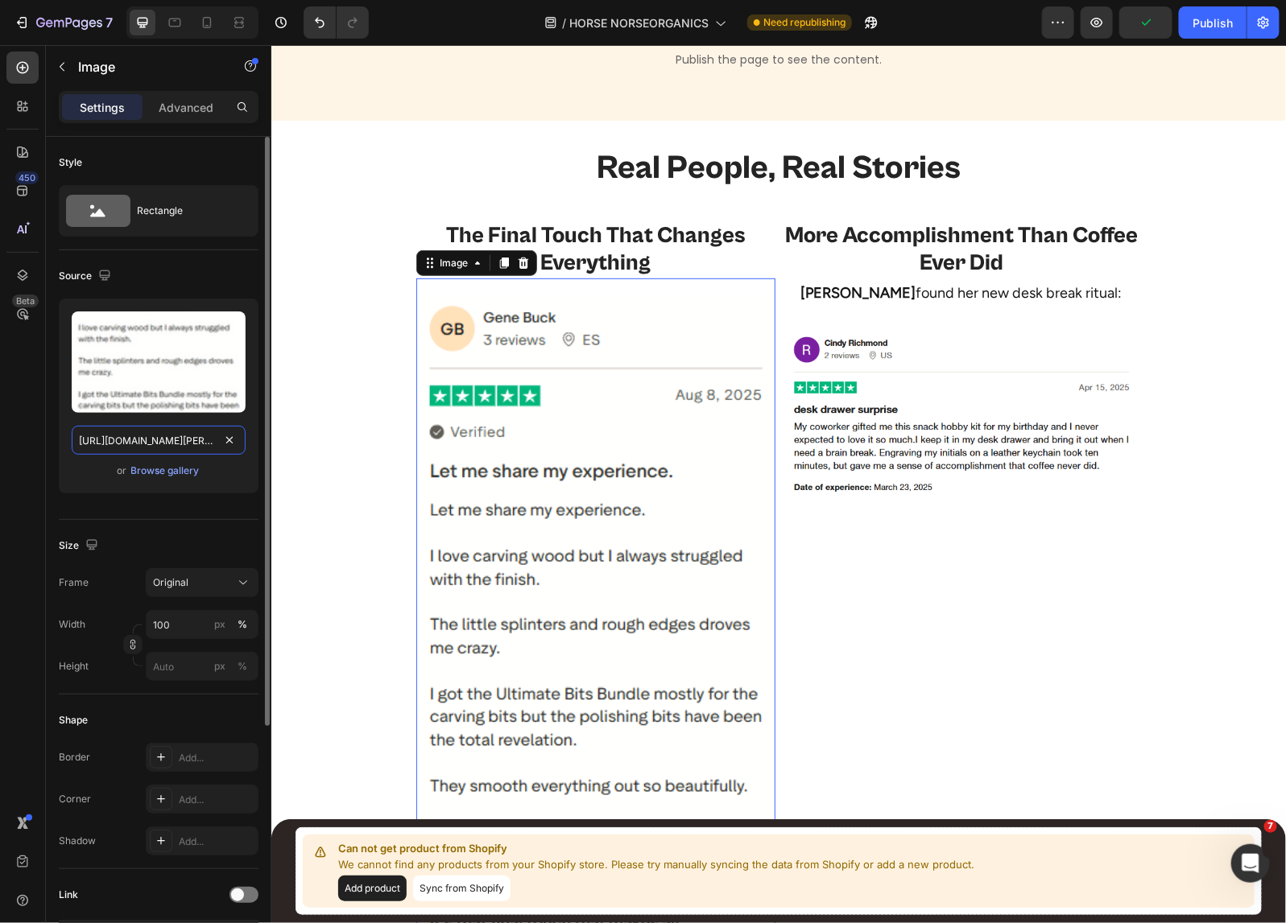
paste input "desktop"
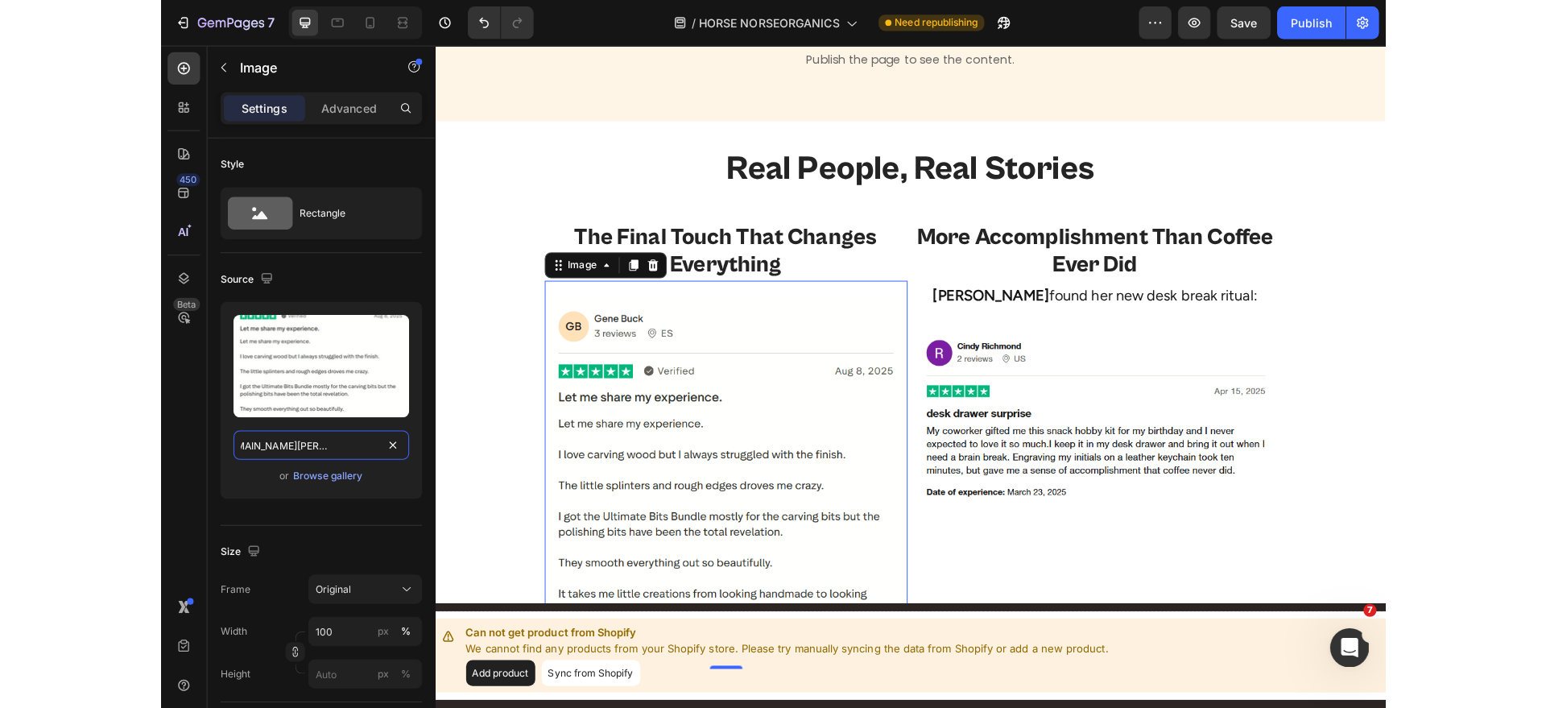
scroll to position [0, 301]
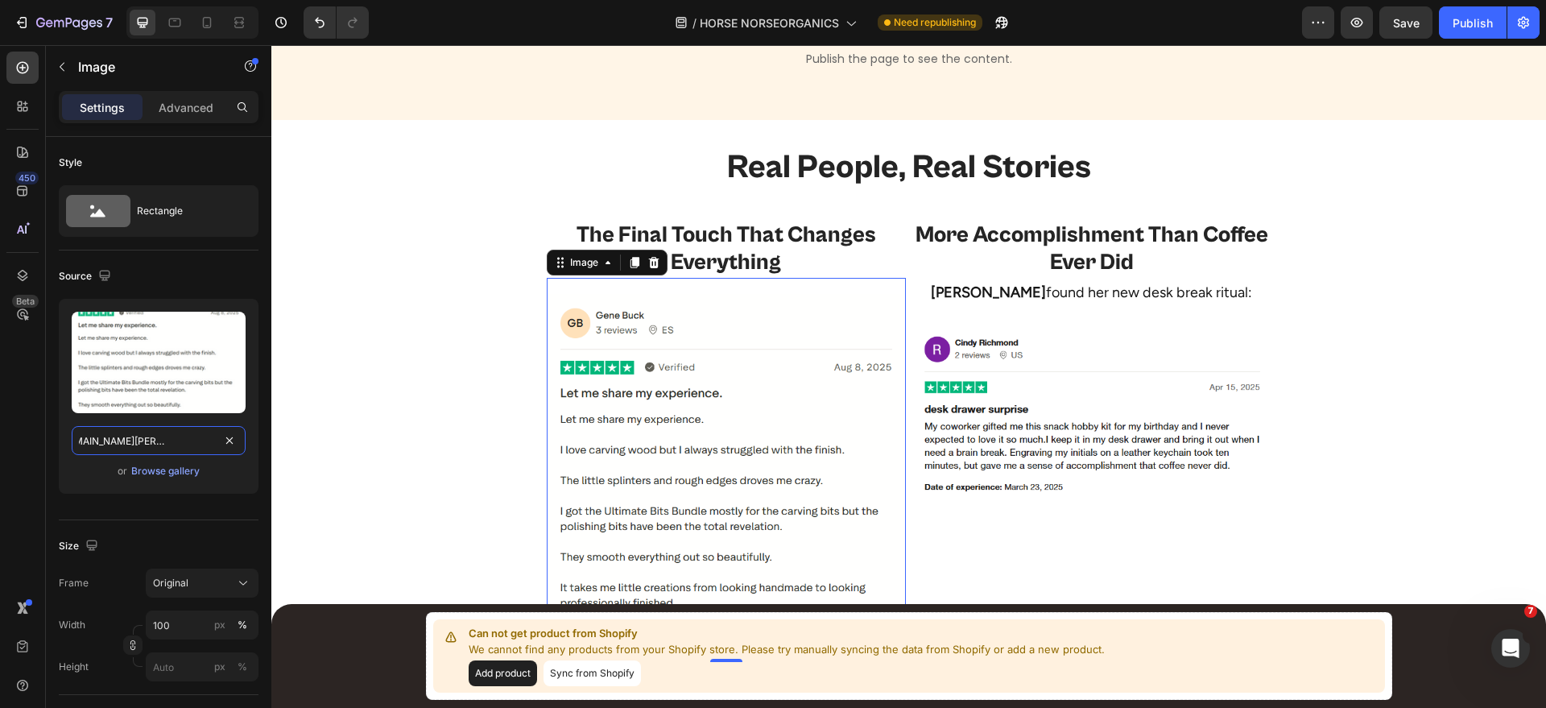
type input "https://cdn.shopify.com/s/files/1/0518/5391/8372/files/gene-buck-desktop.png?v=…"
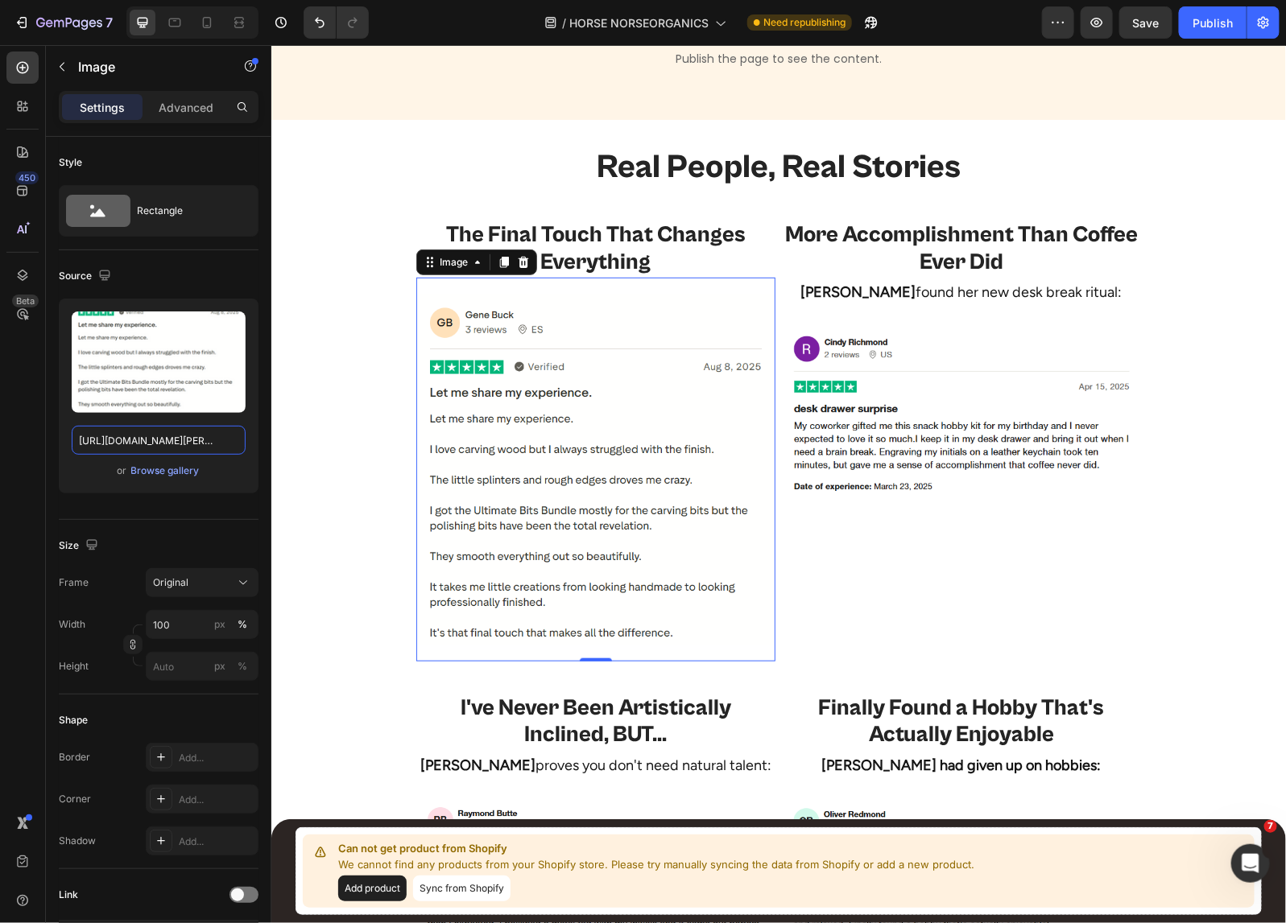
scroll to position [2844, 0]
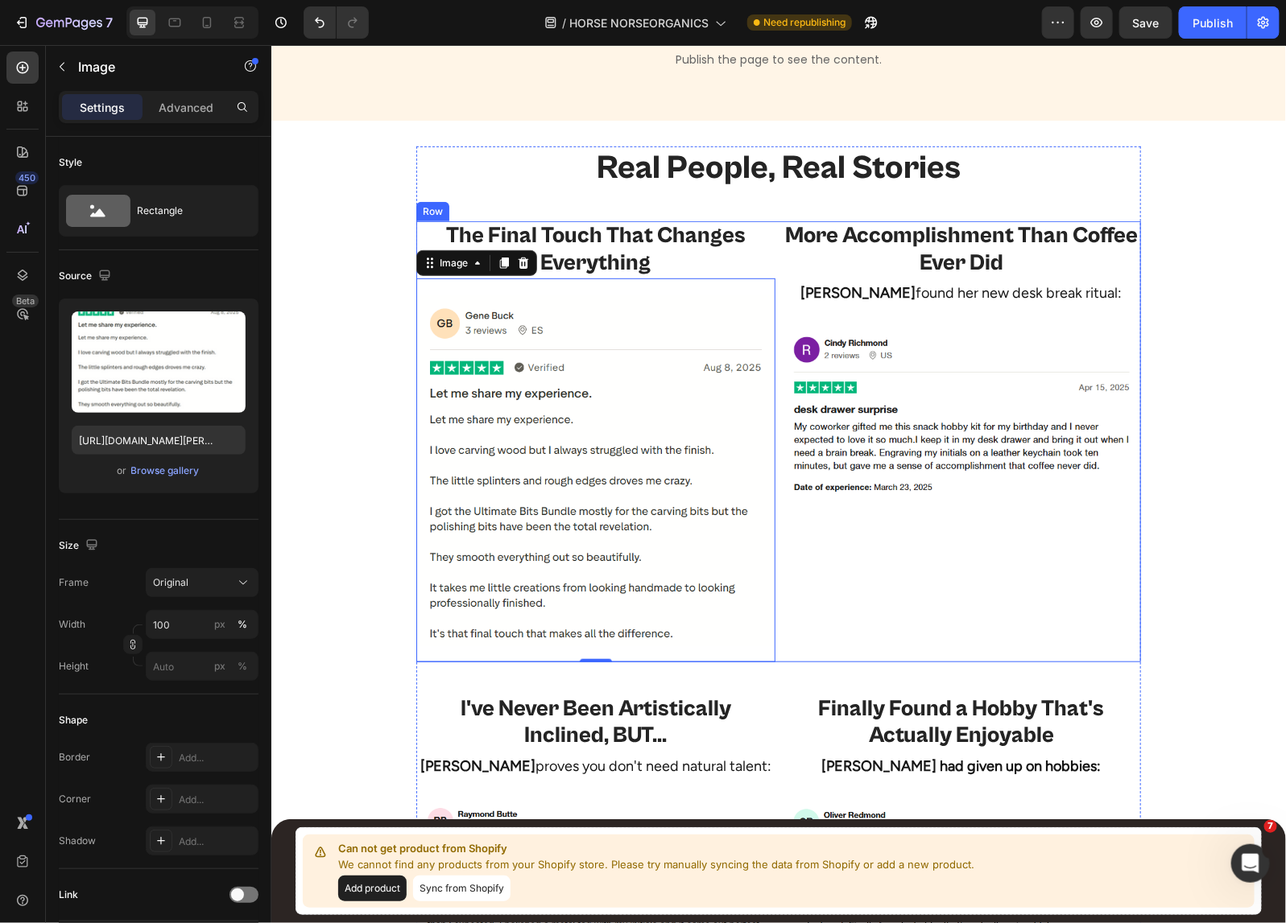
click at [840, 560] on div "More Accomplishment Than Coffee Ever Did Heading Cindy Richmond found her new d…" at bounding box center [960, 441] width 359 height 441
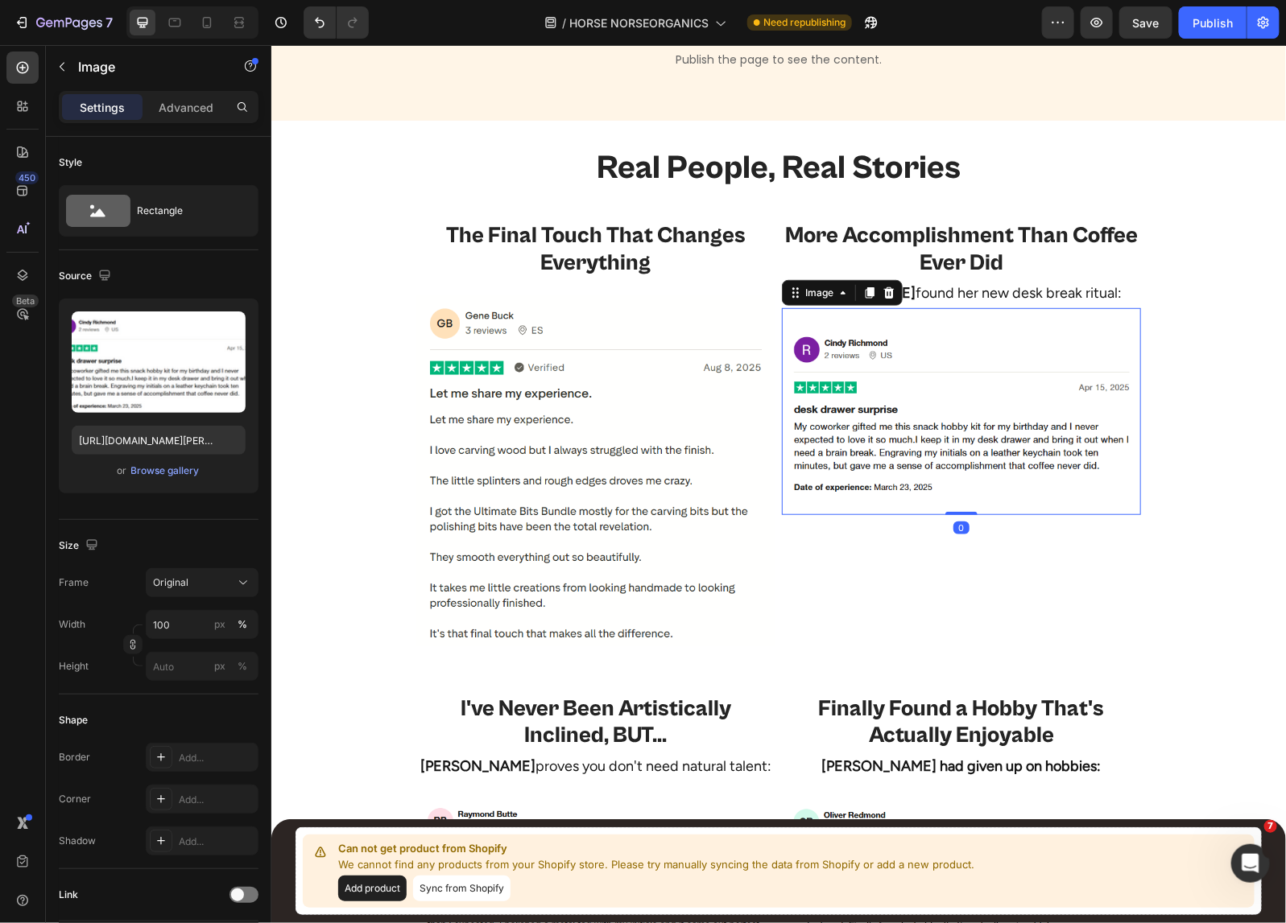
click at [835, 462] on img at bounding box center [960, 411] width 359 height 175
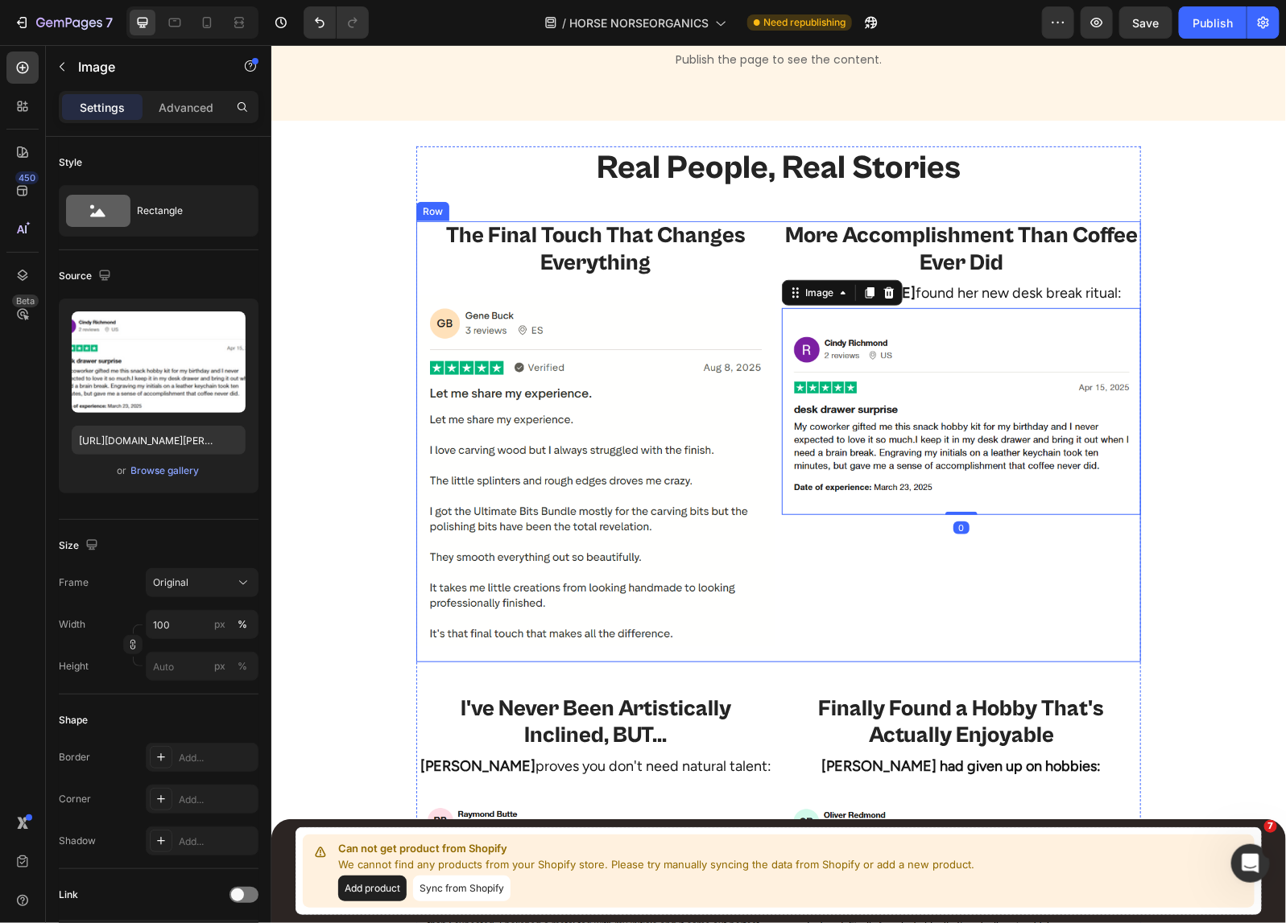
click at [839, 573] on div "More Accomplishment Than Coffee Ever Did Heading Cindy Richmond found her new d…" at bounding box center [960, 441] width 359 height 441
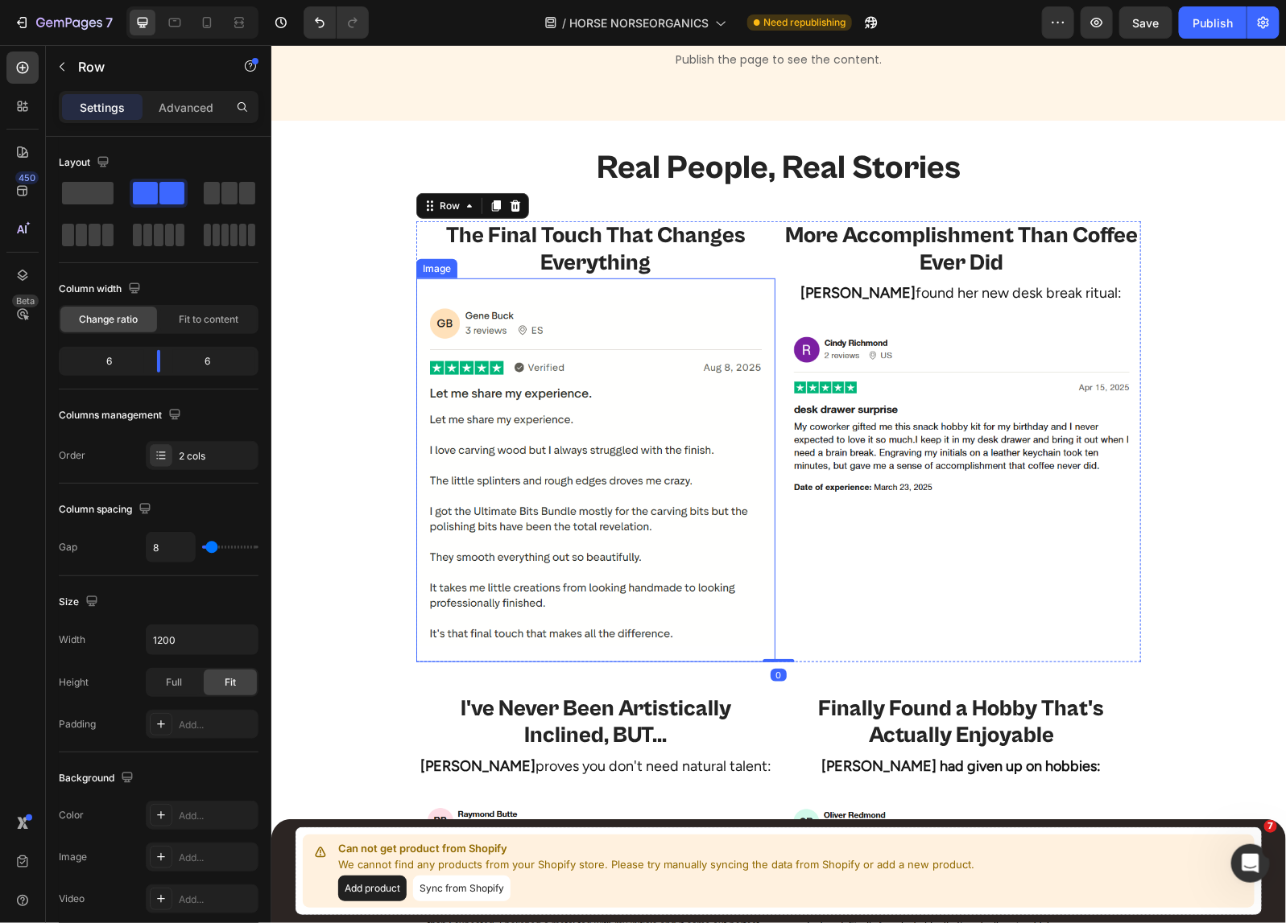
click at [580, 426] on img at bounding box center [594, 470] width 359 height 352
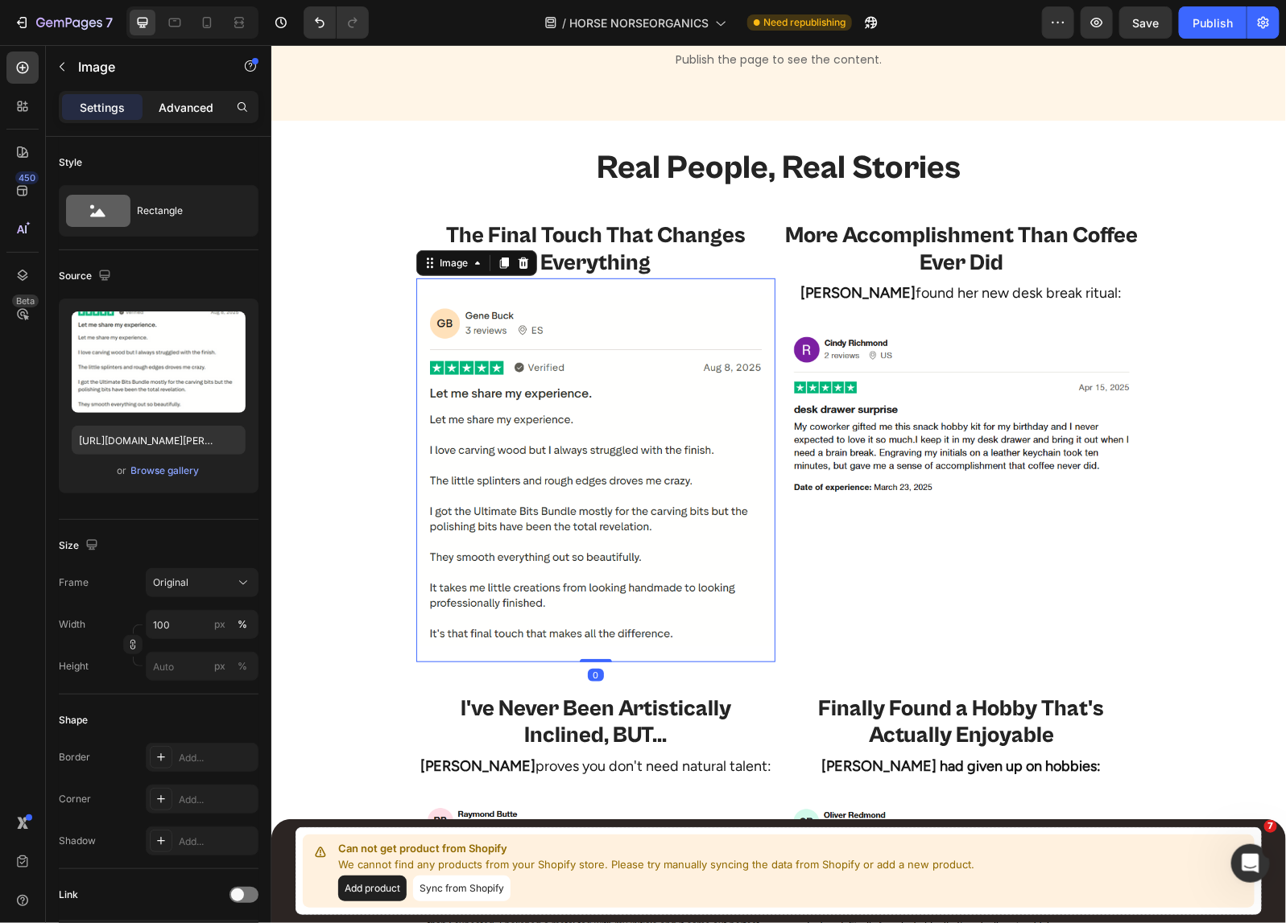
click at [194, 101] on p "Advanced" at bounding box center [186, 107] width 55 height 17
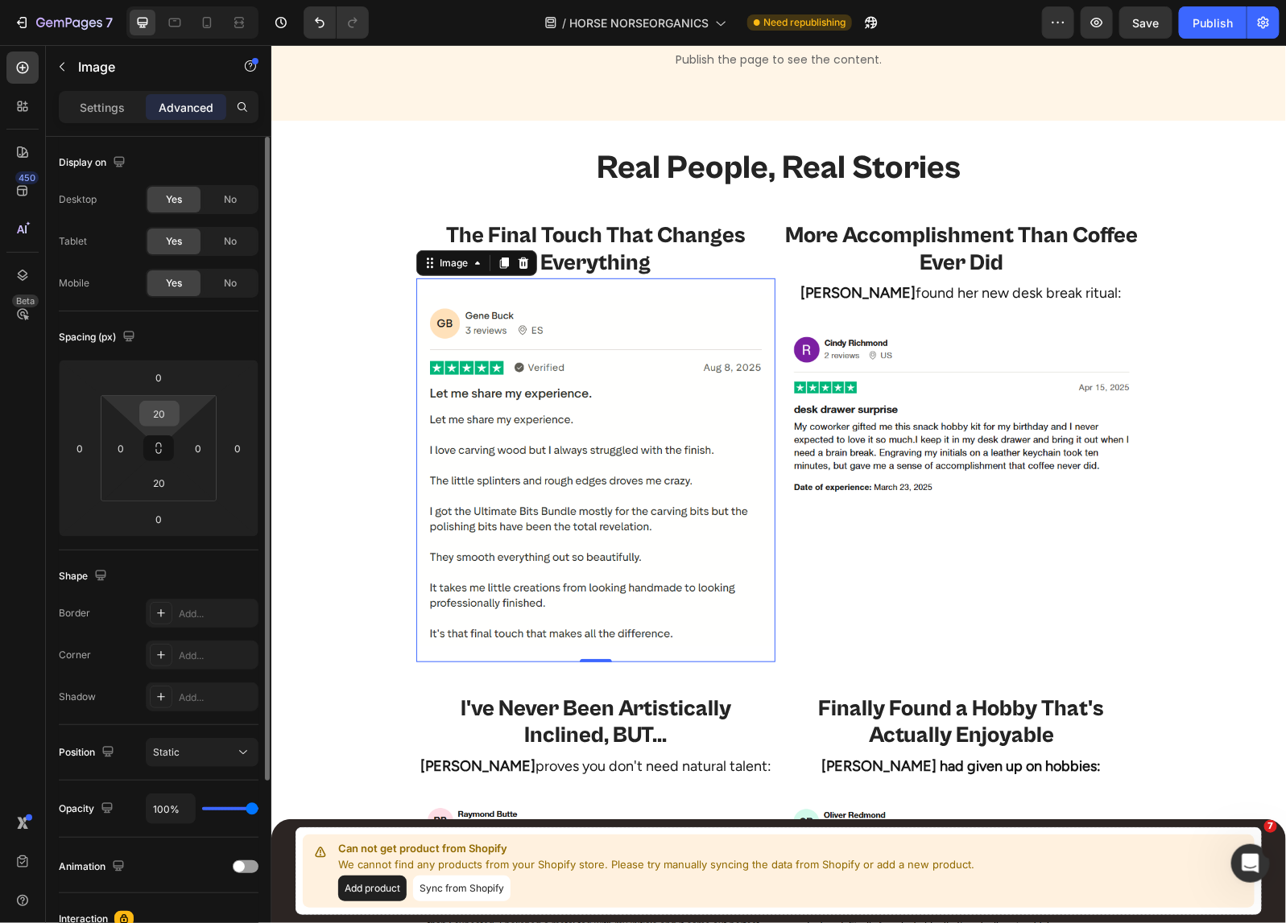
click at [166, 412] on input "20" at bounding box center [159, 414] width 32 height 24
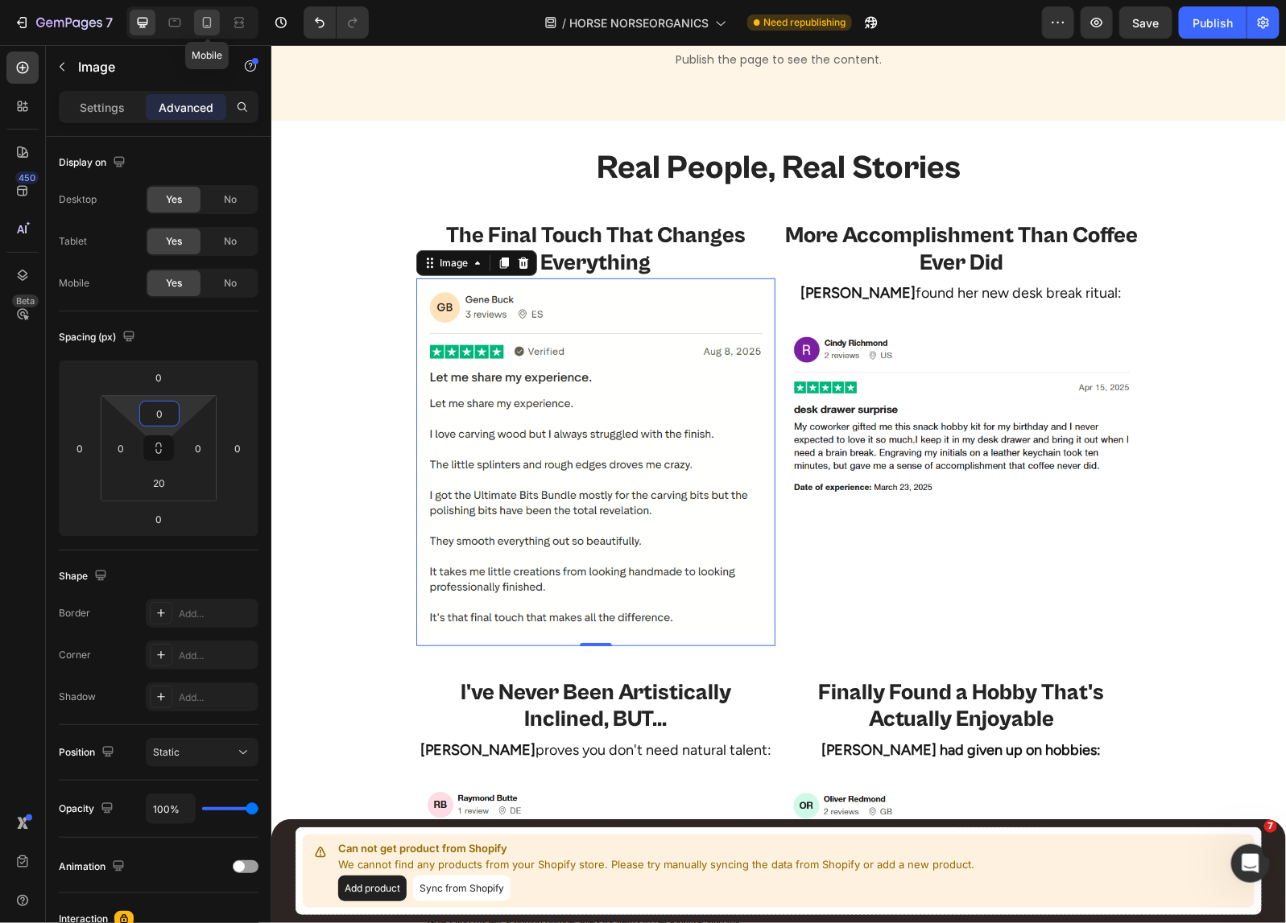
click at [205, 23] on icon at bounding box center [207, 22] width 16 height 16
type input "20"
type input "40"
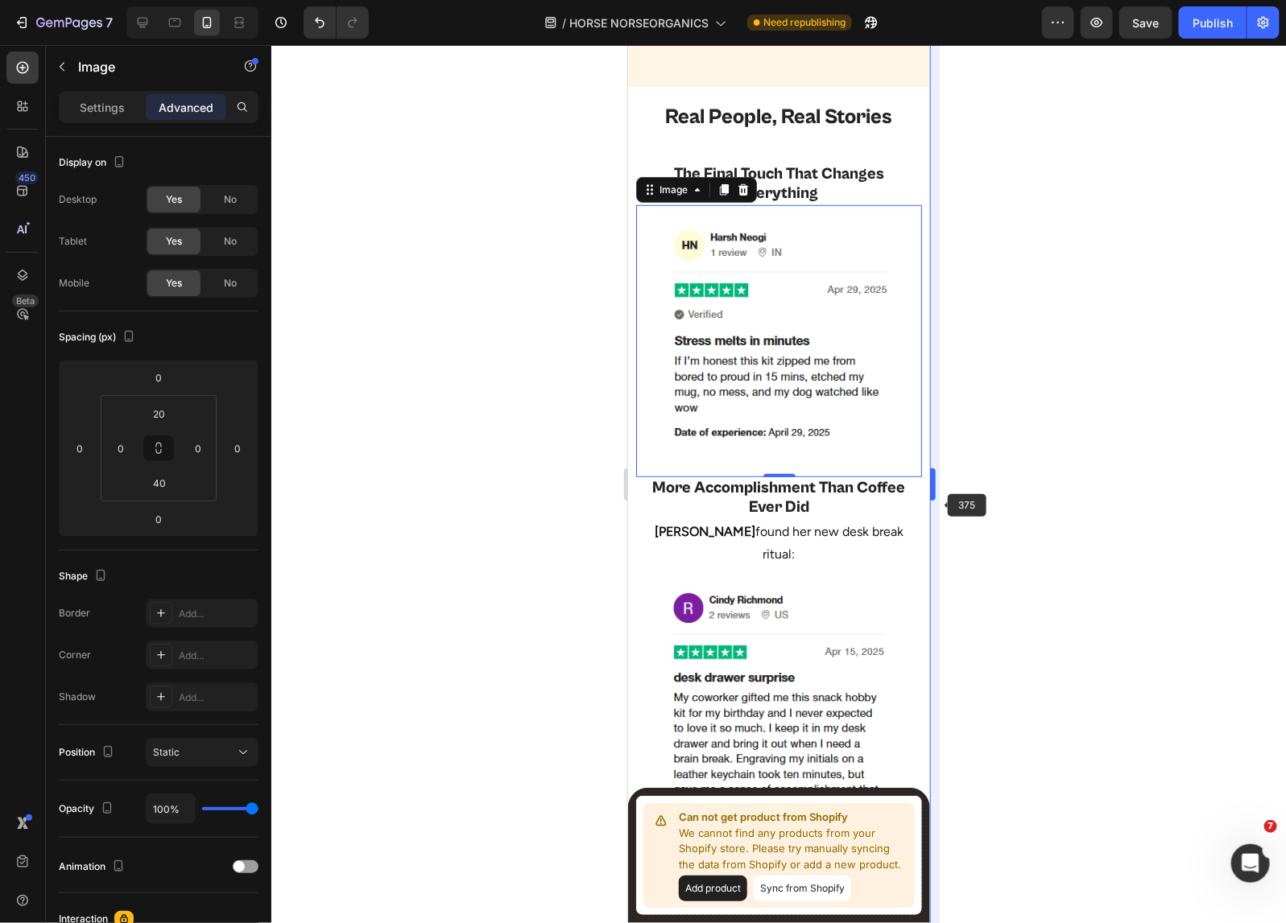
scroll to position [2948, 0]
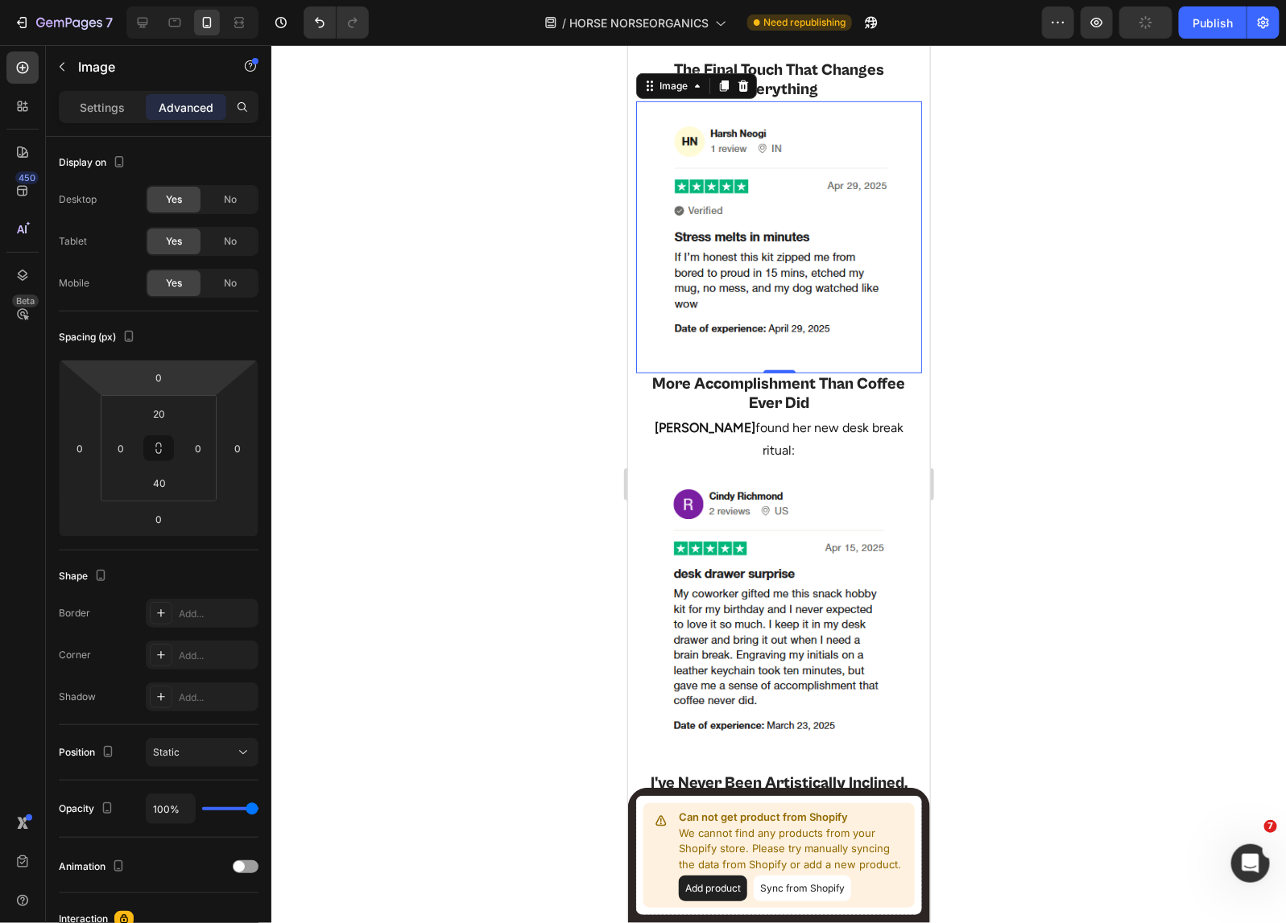
click at [818, 246] on img at bounding box center [778, 228] width 229 height 223
drag, startPoint x: 1111, startPoint y: 270, endPoint x: 938, endPoint y: 258, distance: 173.5
click at [1108, 270] on div at bounding box center [778, 484] width 1014 height 878
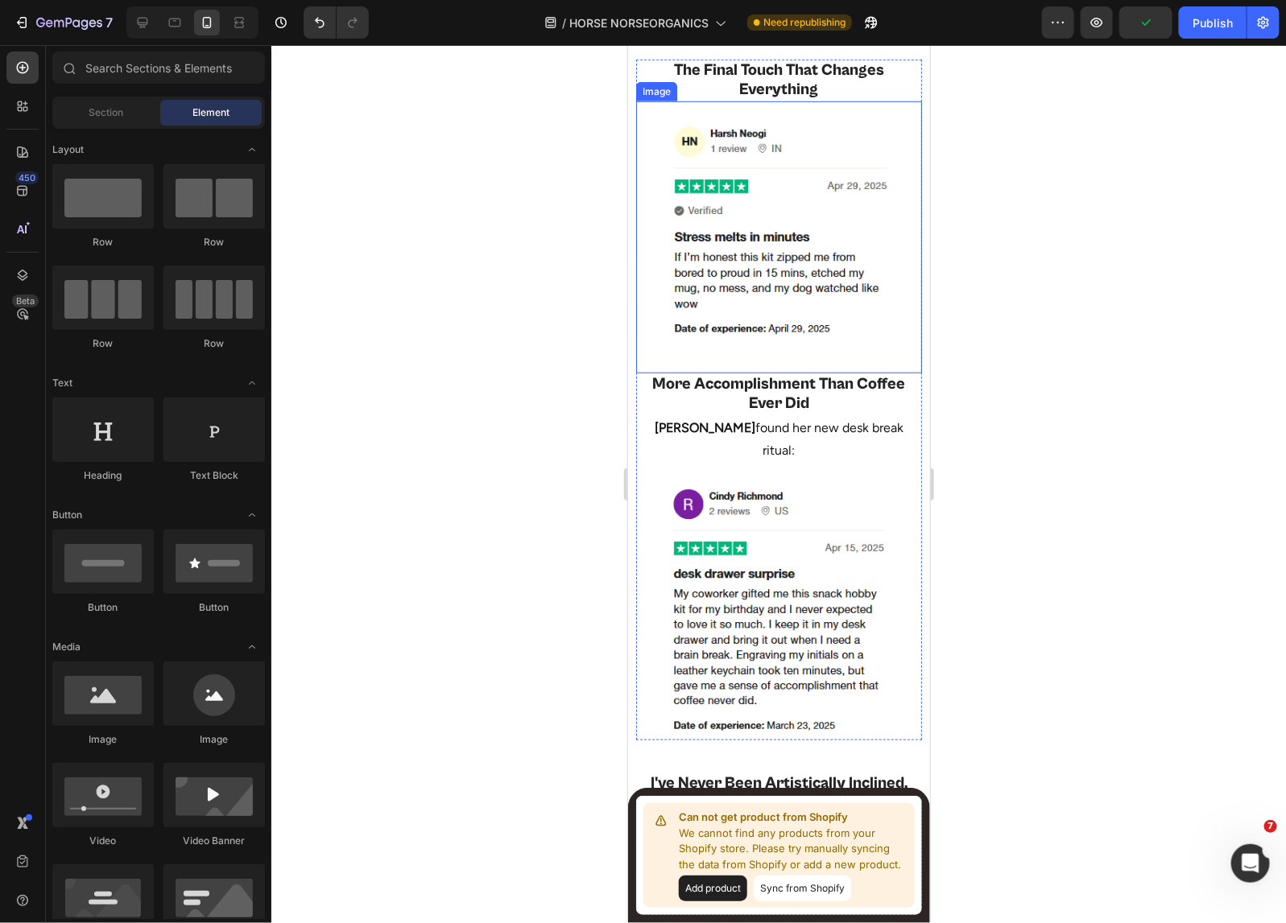
click at [841, 250] on img at bounding box center [778, 228] width 229 height 223
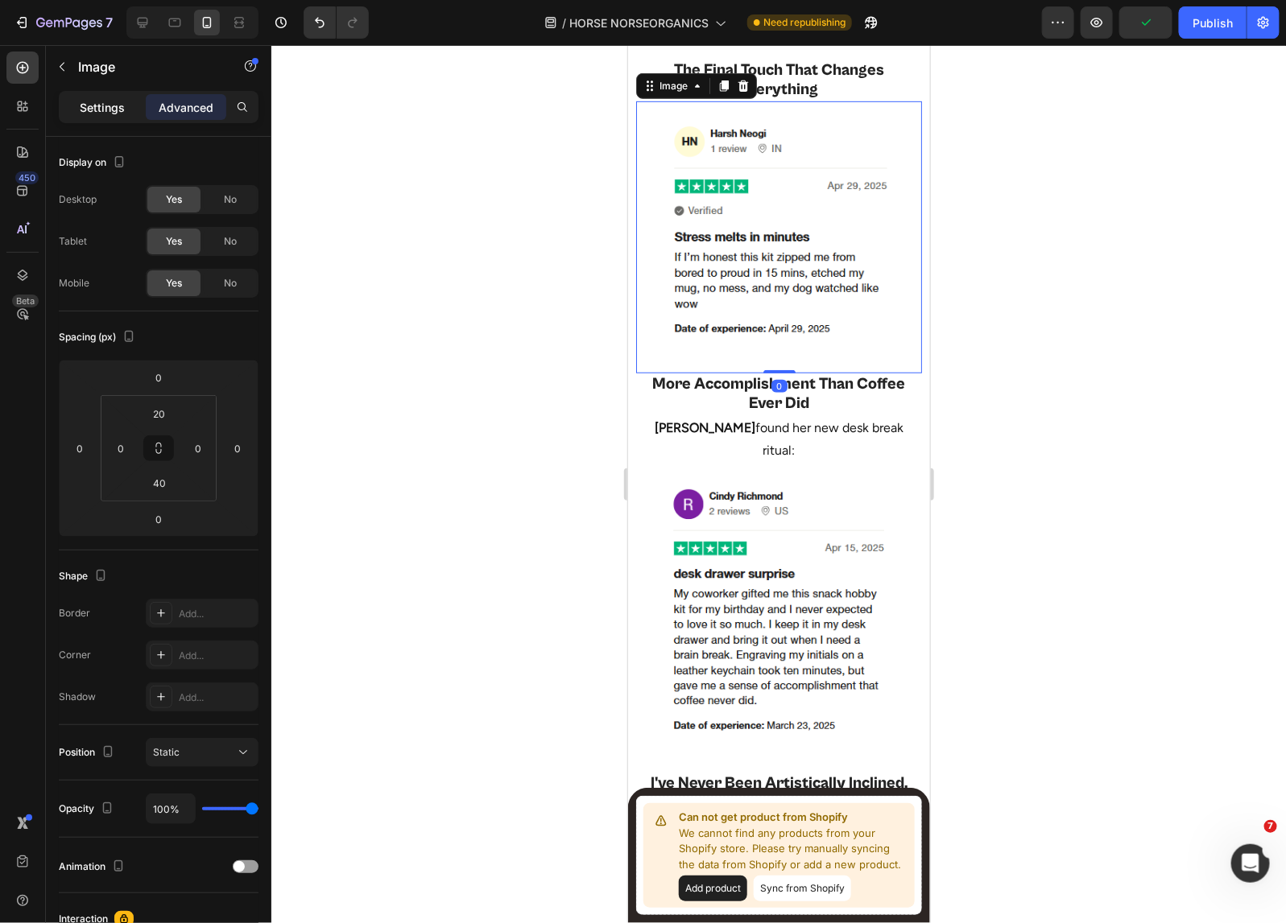
click at [93, 109] on p "Settings" at bounding box center [102, 107] width 45 height 17
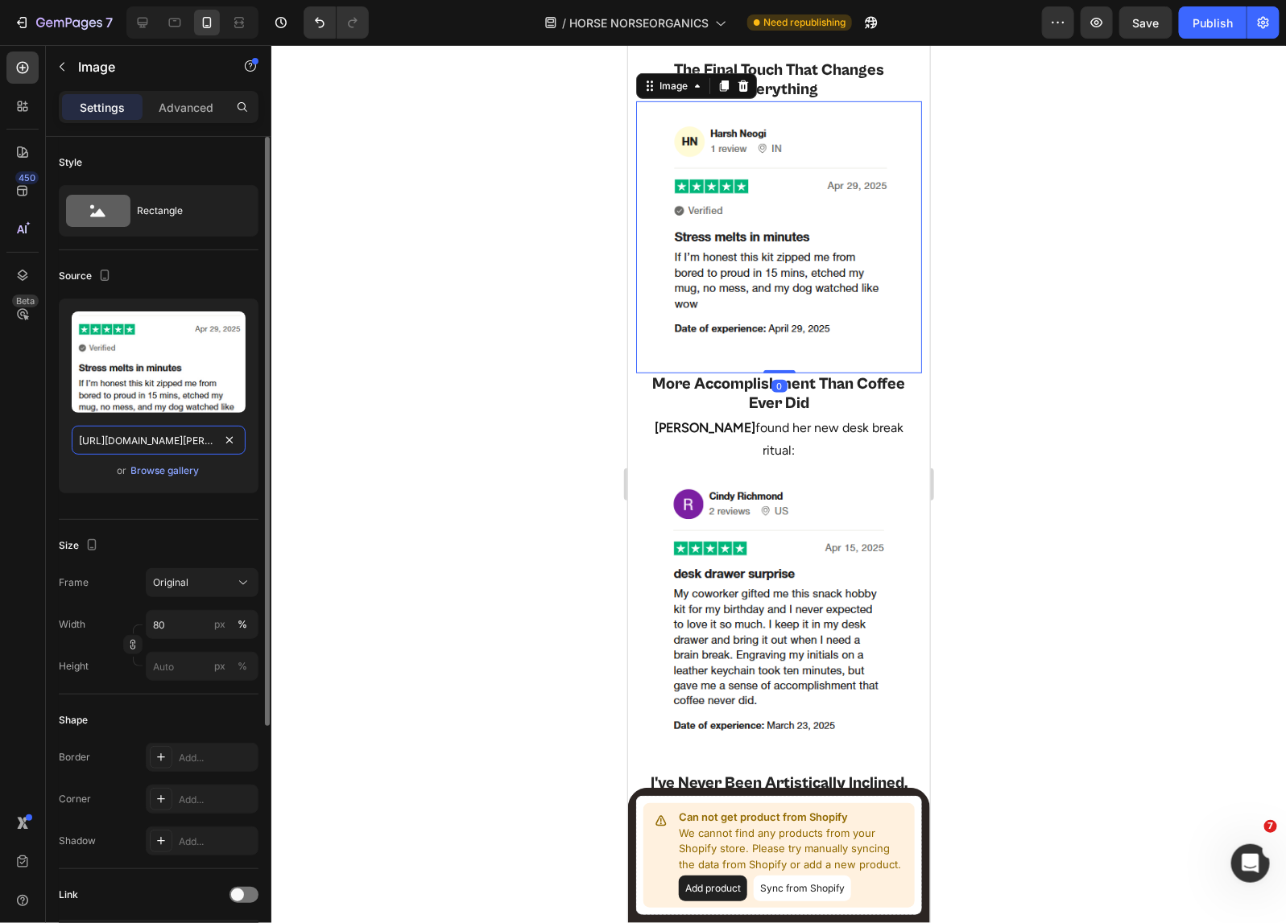
click at [163, 437] on input "https://cdn.shopify.com/s/files/1/0518/5391/8372/files/harsh-neogi-mobile.png?v…" at bounding box center [159, 440] width 174 height 29
paste input "gene-buck-mobile.png?v=17563043"
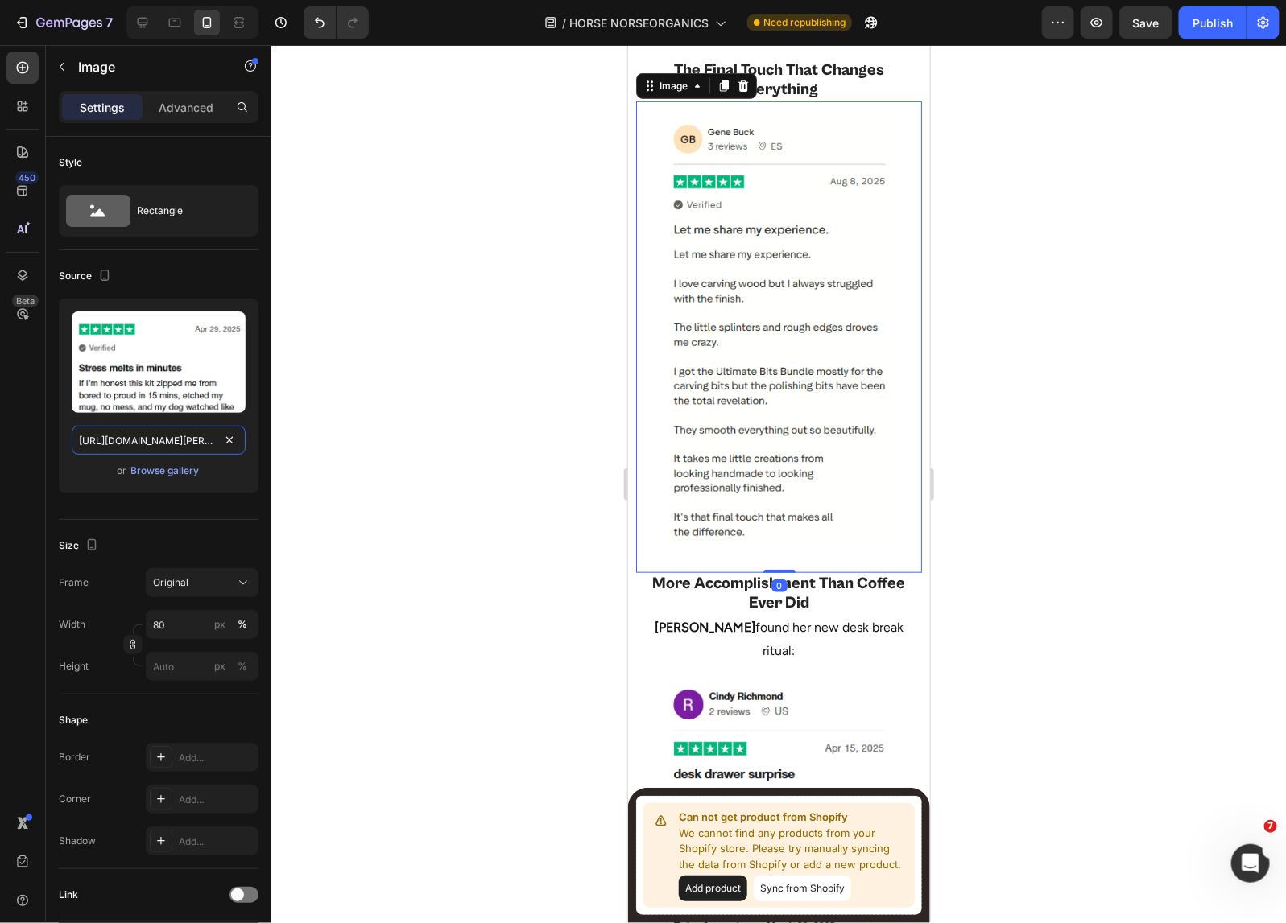
scroll to position [0, 295]
type input "https://cdn.shopify.com/s/files/1/0518/5391/8372/files/gene-buck-mobile.png?v=1…"
click at [1151, 350] on div at bounding box center [778, 484] width 1014 height 878
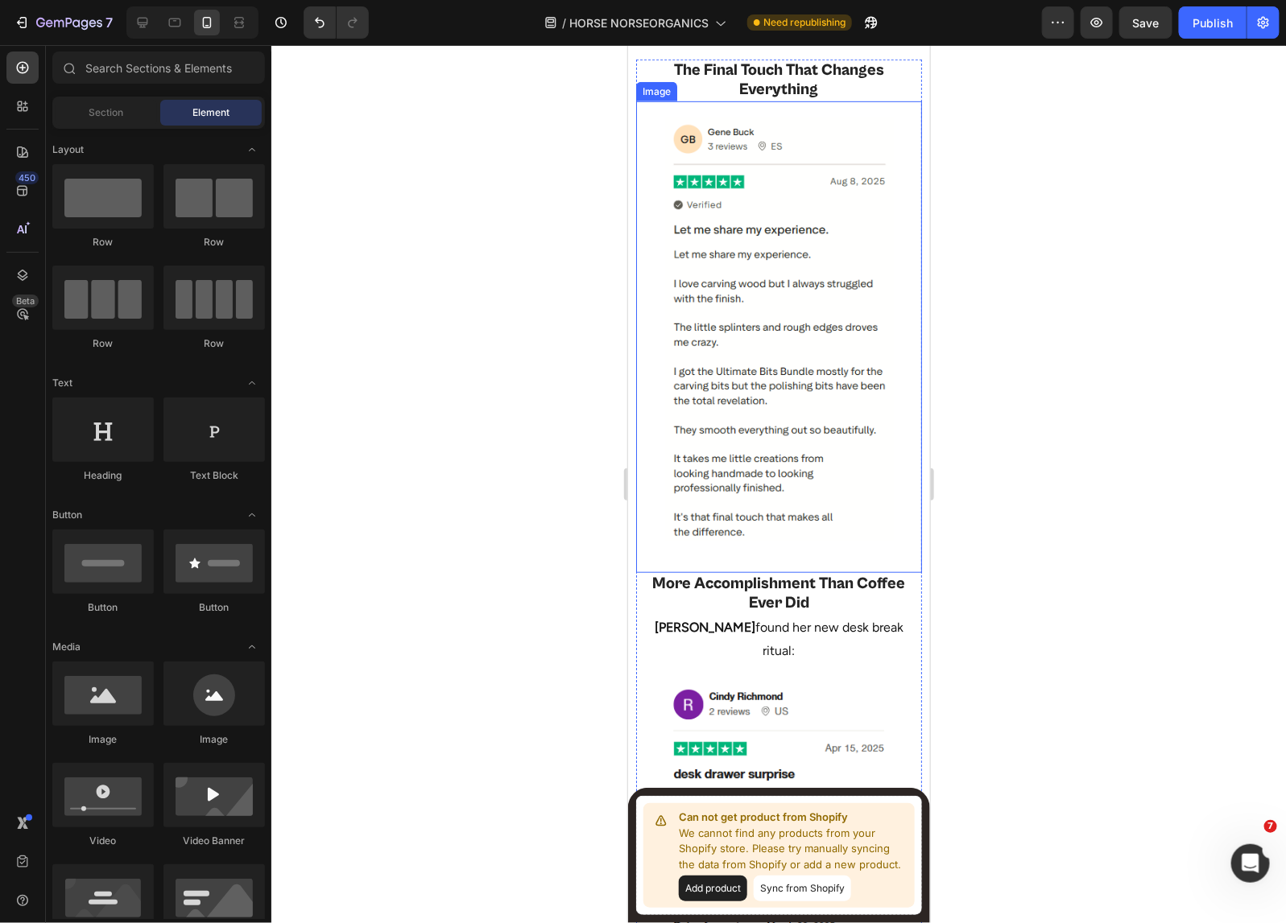
scroll to position [2847, 0]
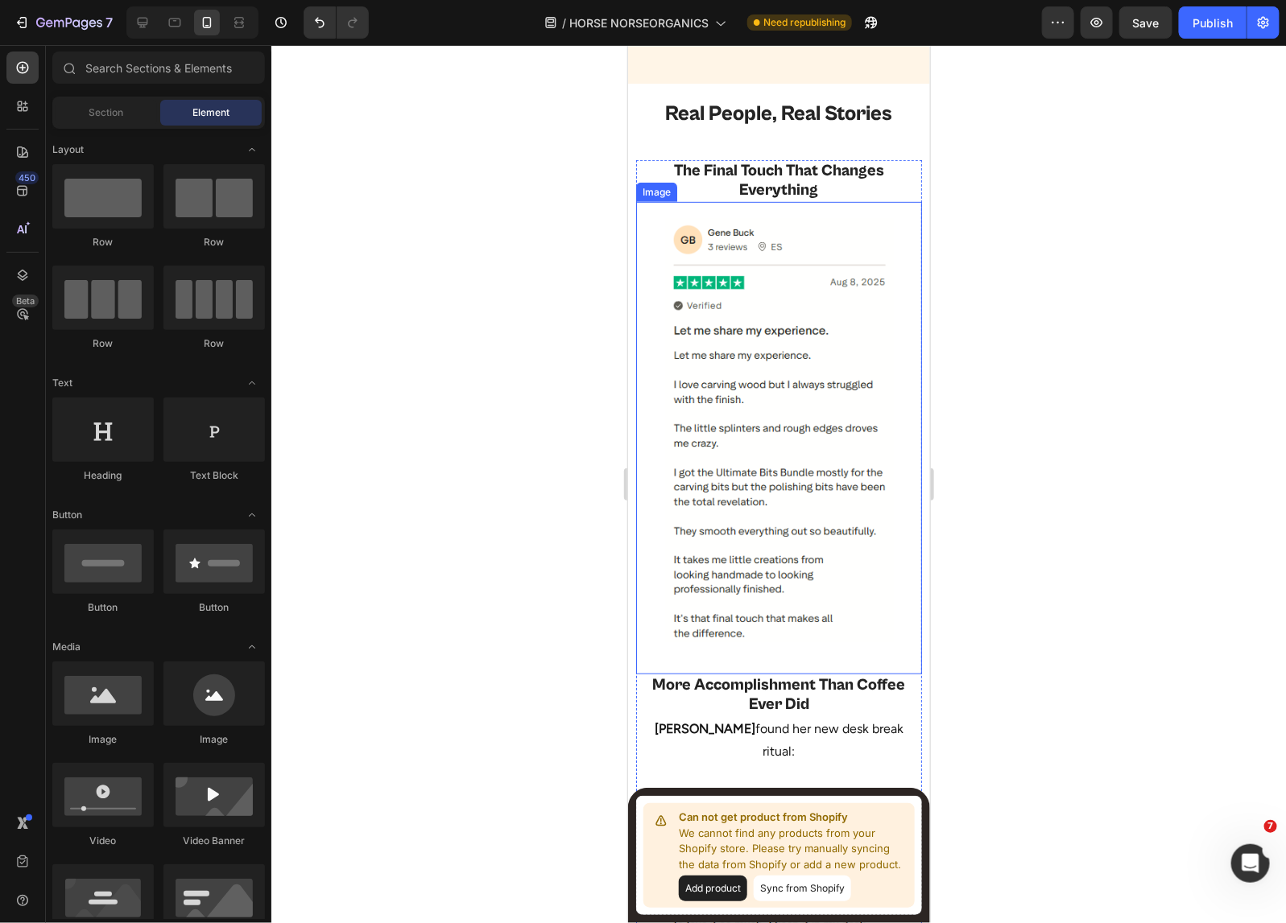
click at [772, 358] on img at bounding box center [778, 428] width 229 height 423
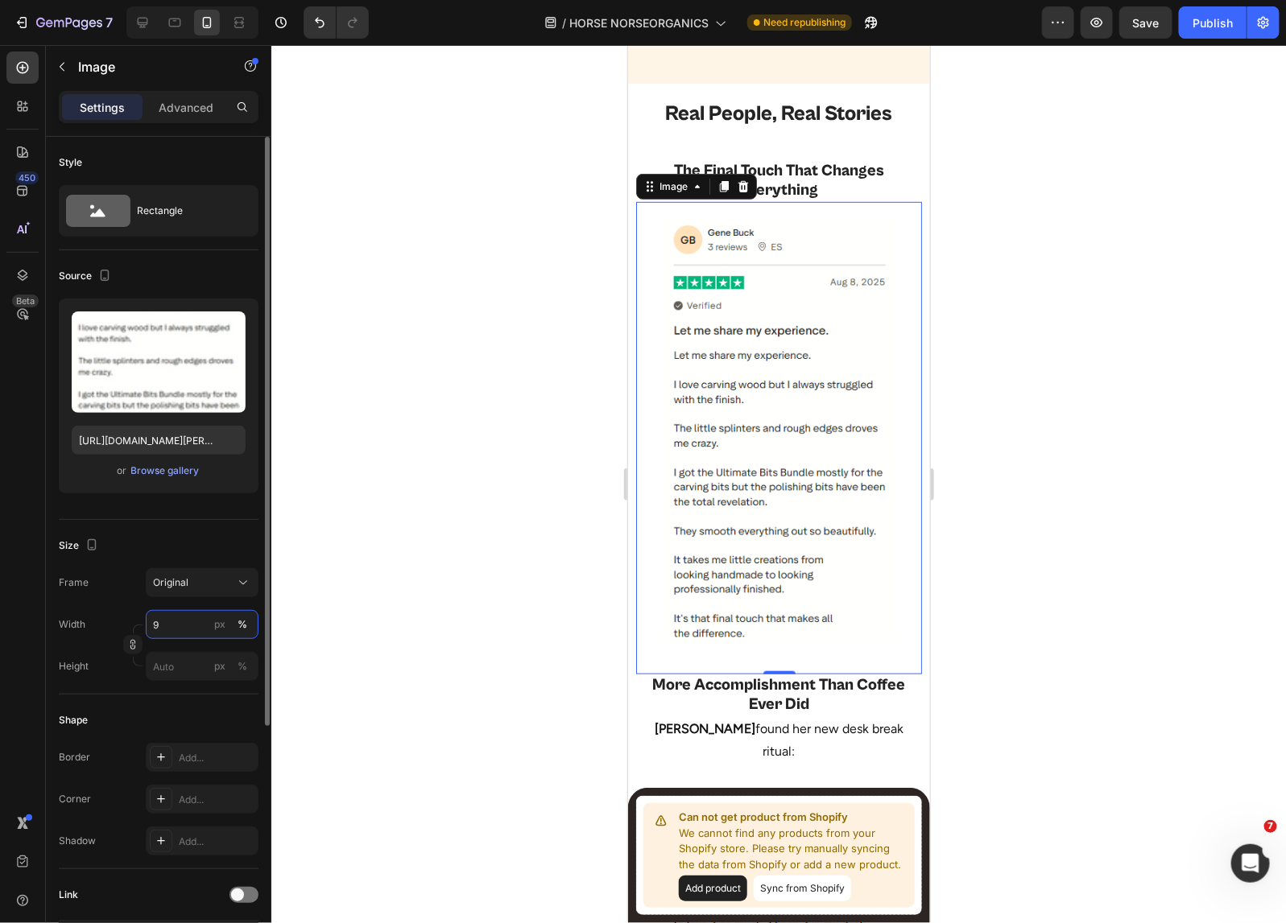
type input "90"
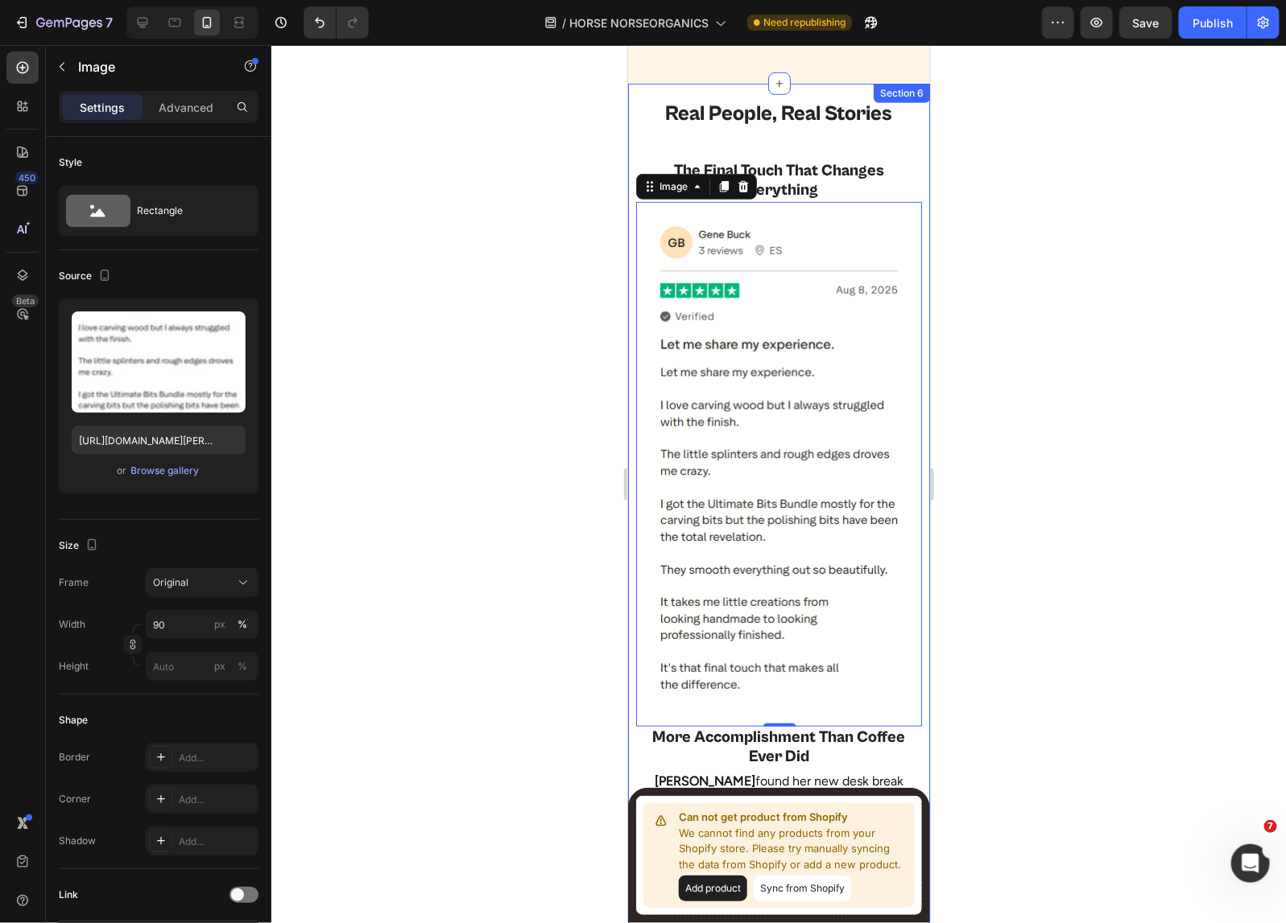
click at [1116, 456] on div at bounding box center [778, 484] width 1014 height 878
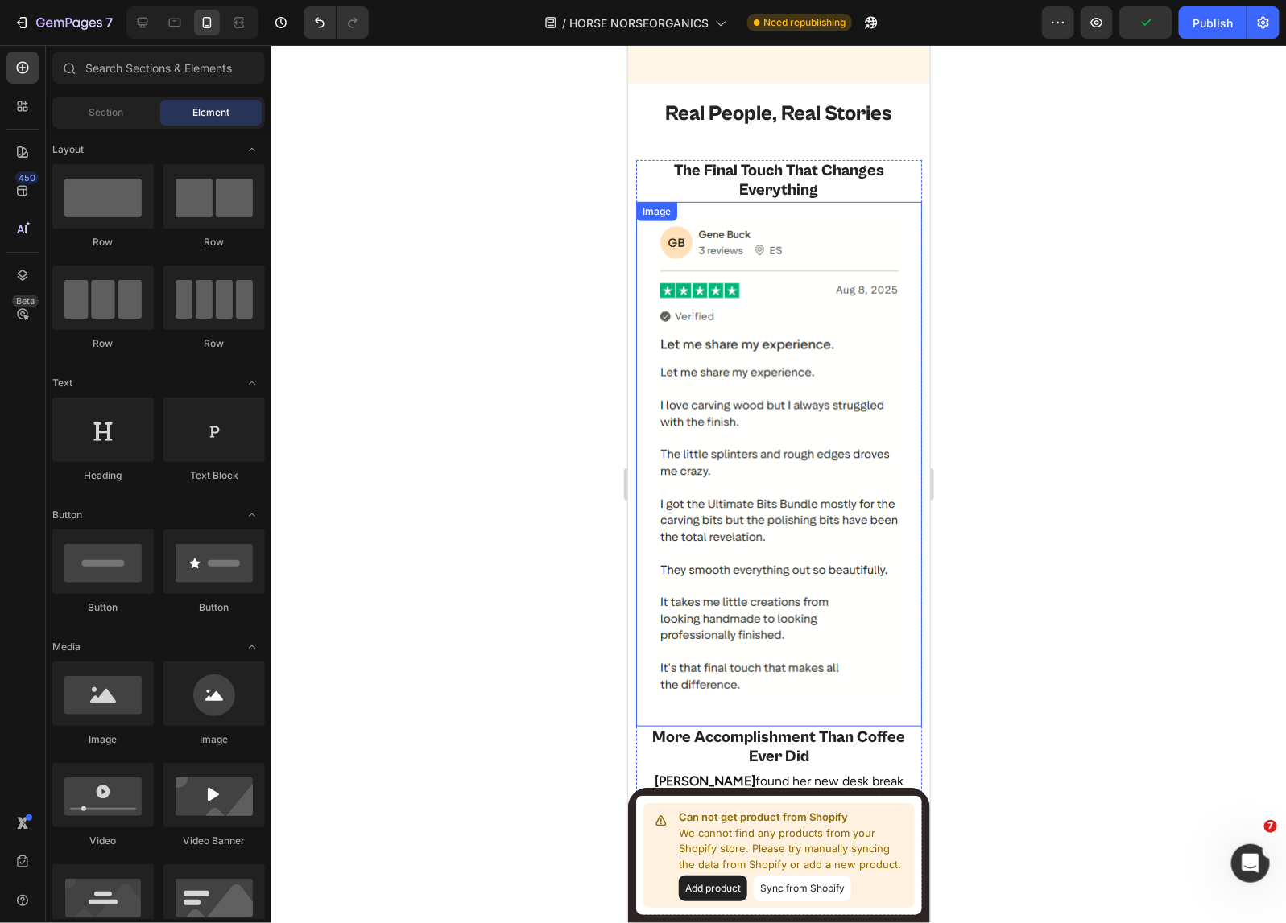
scroll to position [2747, 0]
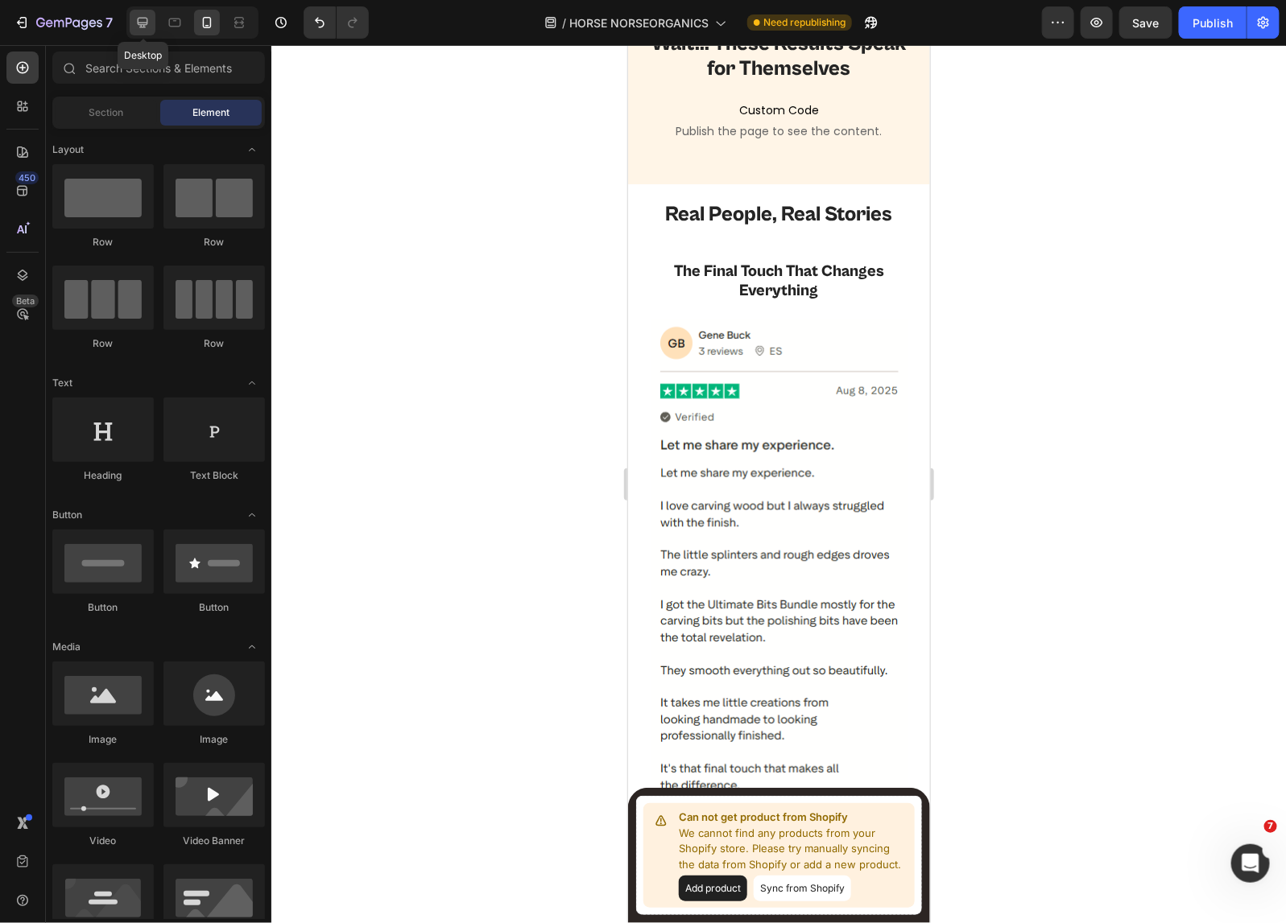
click at [147, 19] on icon at bounding box center [142, 22] width 16 height 16
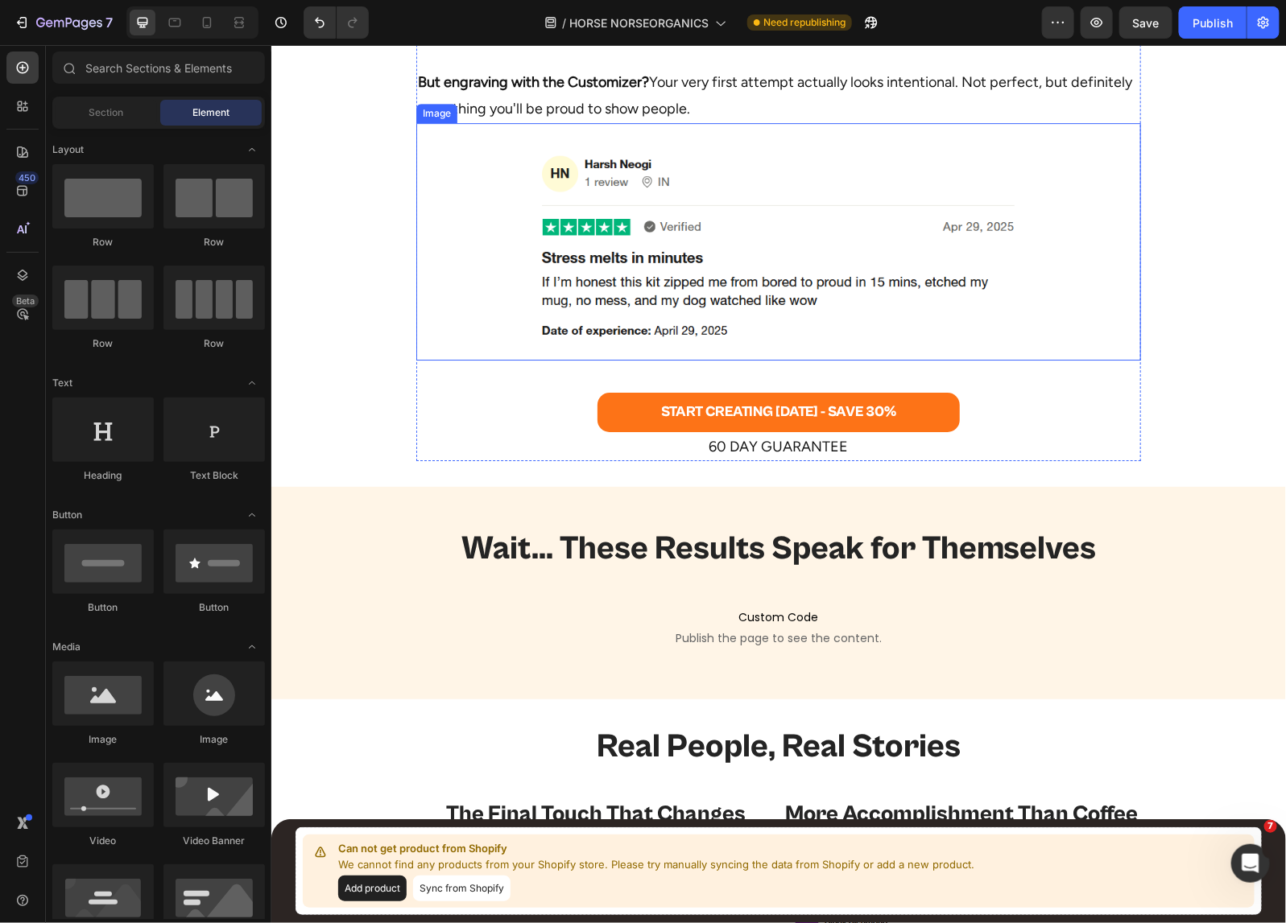
scroll to position [1942, 0]
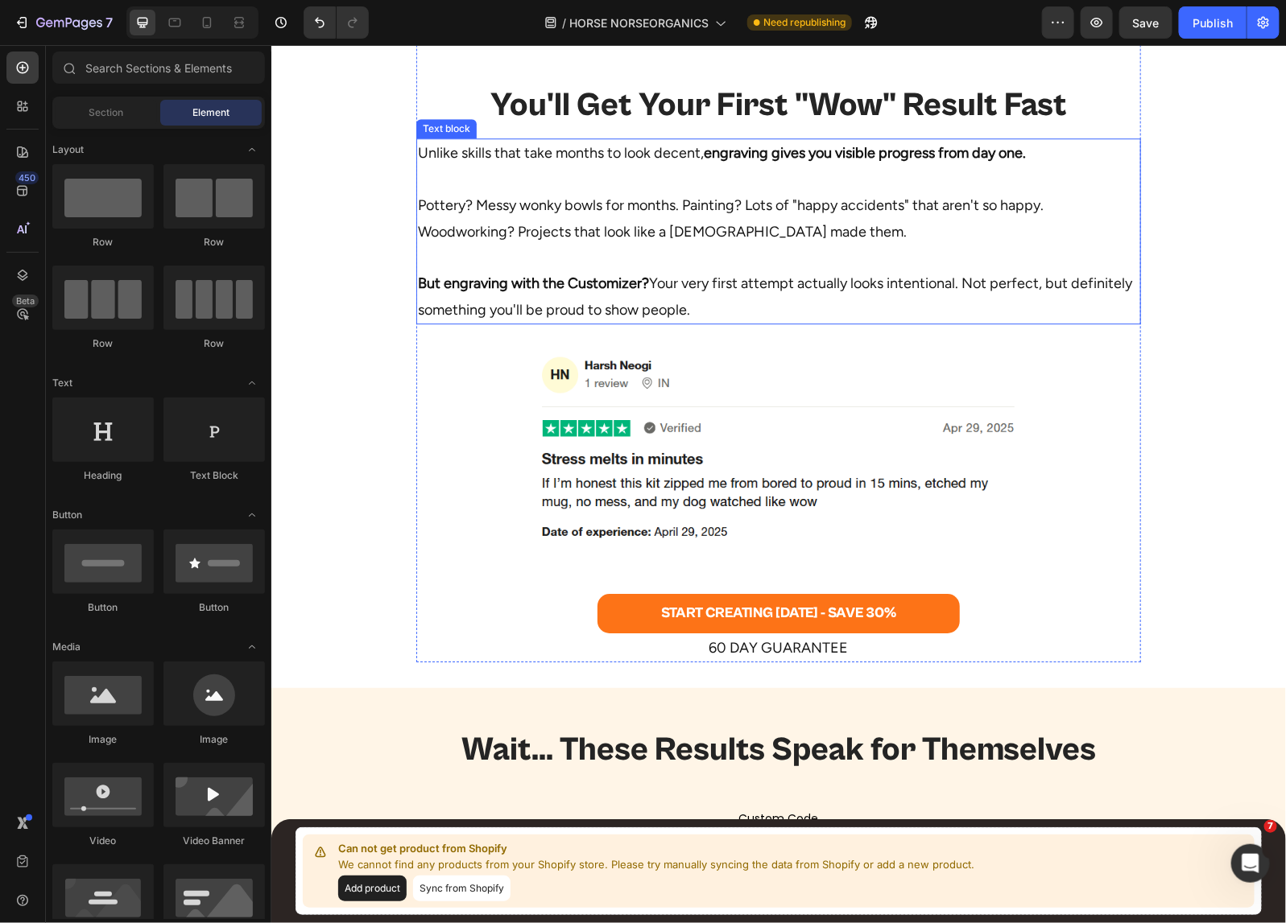
click at [690, 244] on p "But engraving with the Customizer? Your very first attempt actually looks inten…" at bounding box center [777, 283] width 721 height 78
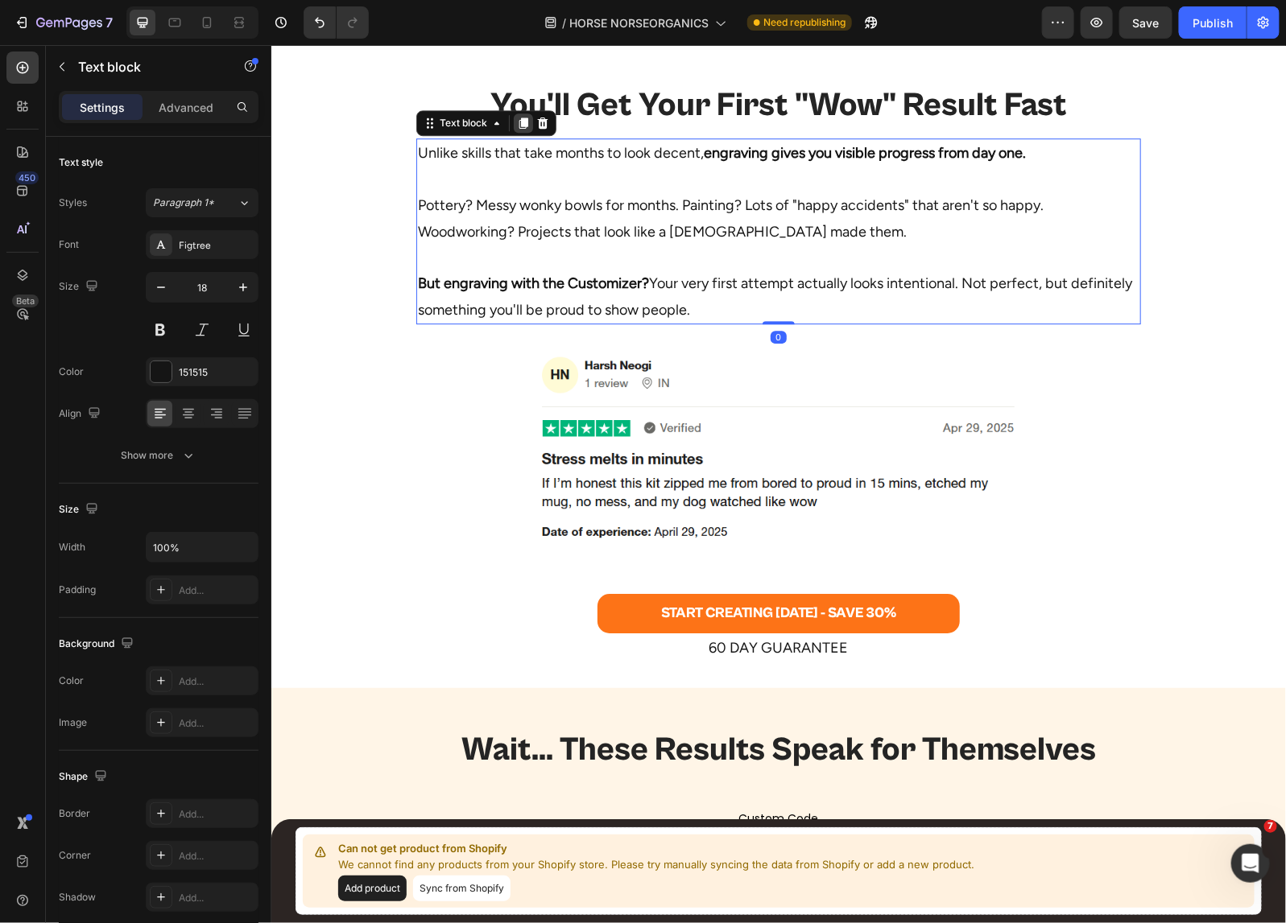
click at [518, 122] on icon at bounding box center [522, 123] width 9 height 11
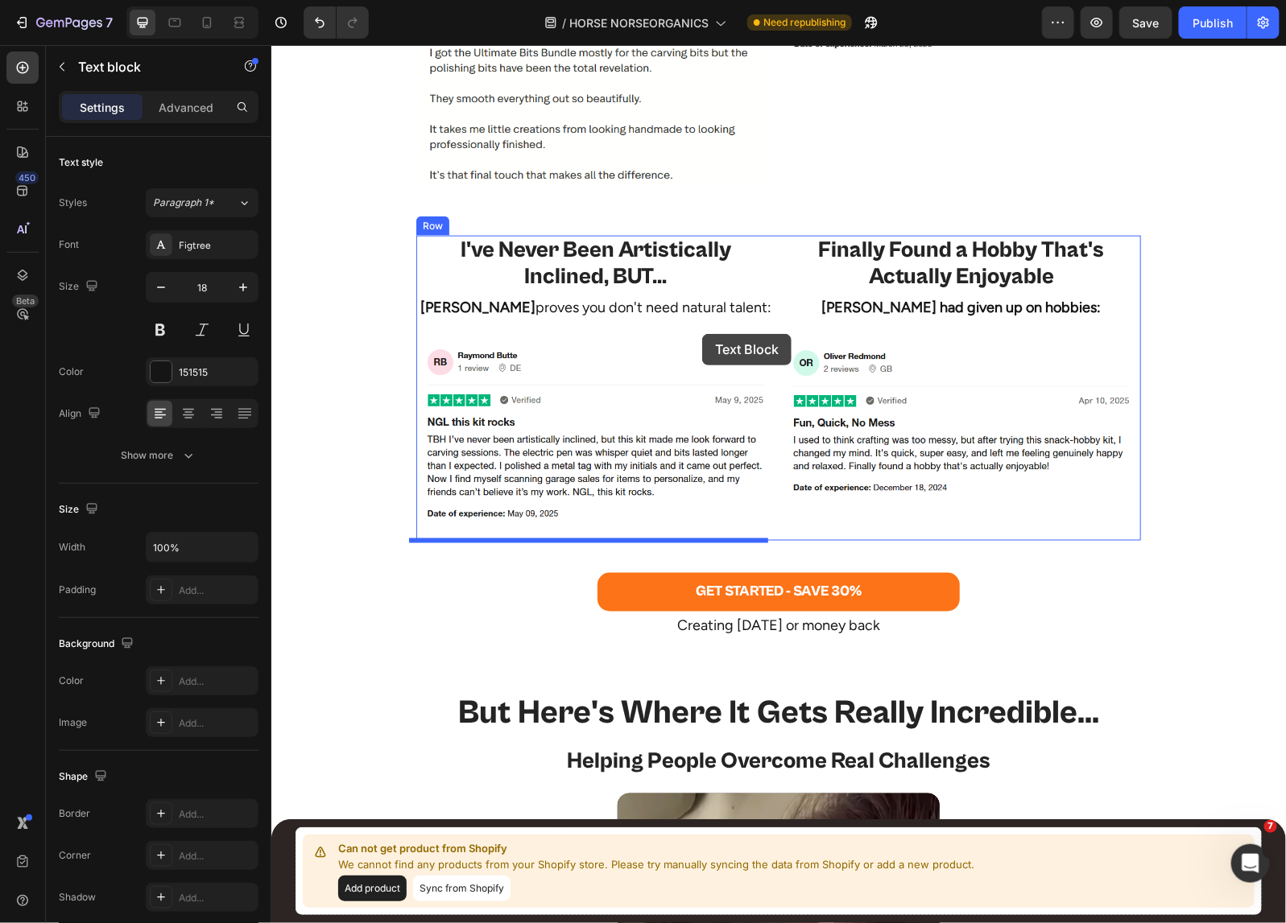
scroll to position [3753, 0]
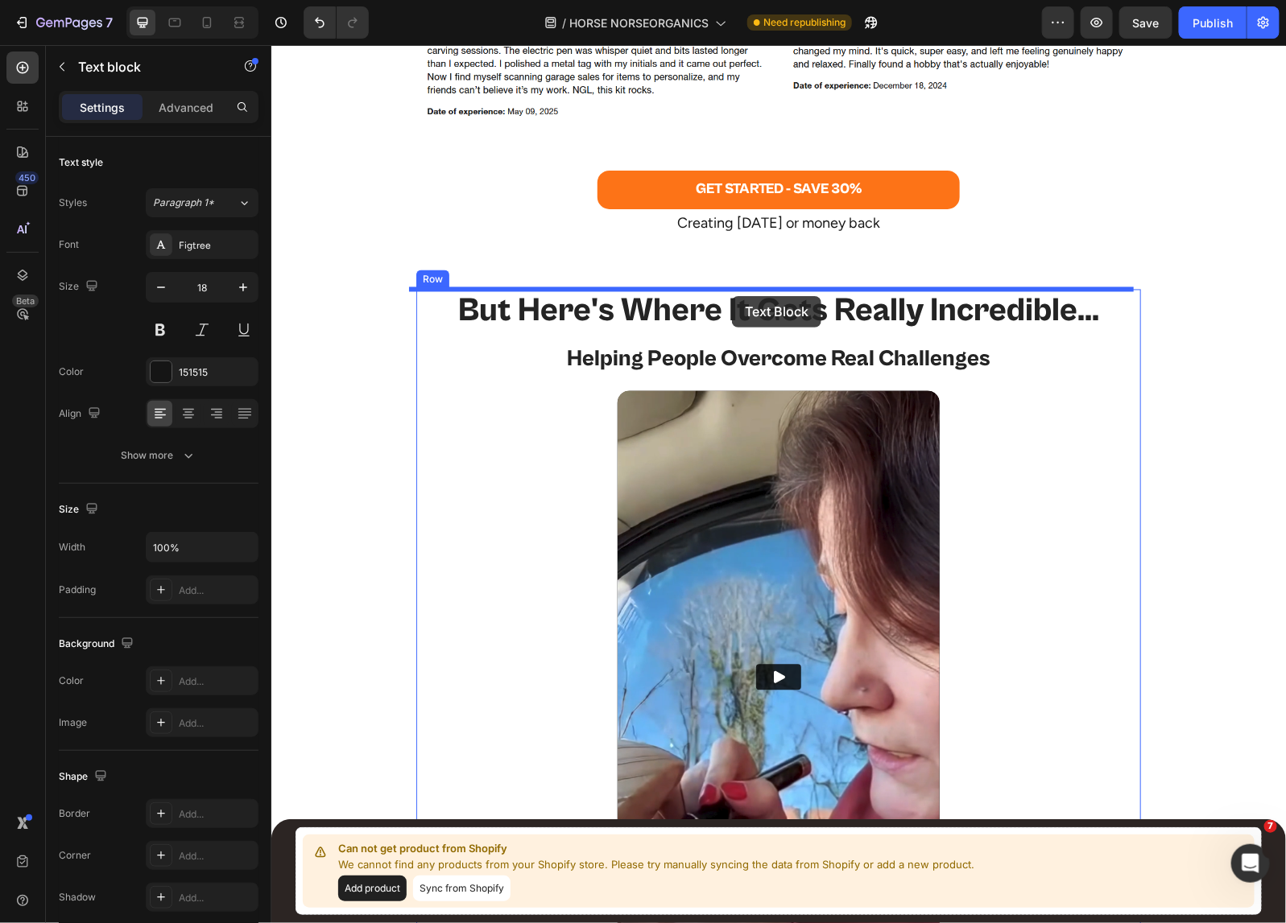
drag, startPoint x: 461, startPoint y: 315, endPoint x: 731, endPoint y: 295, distance: 270.4
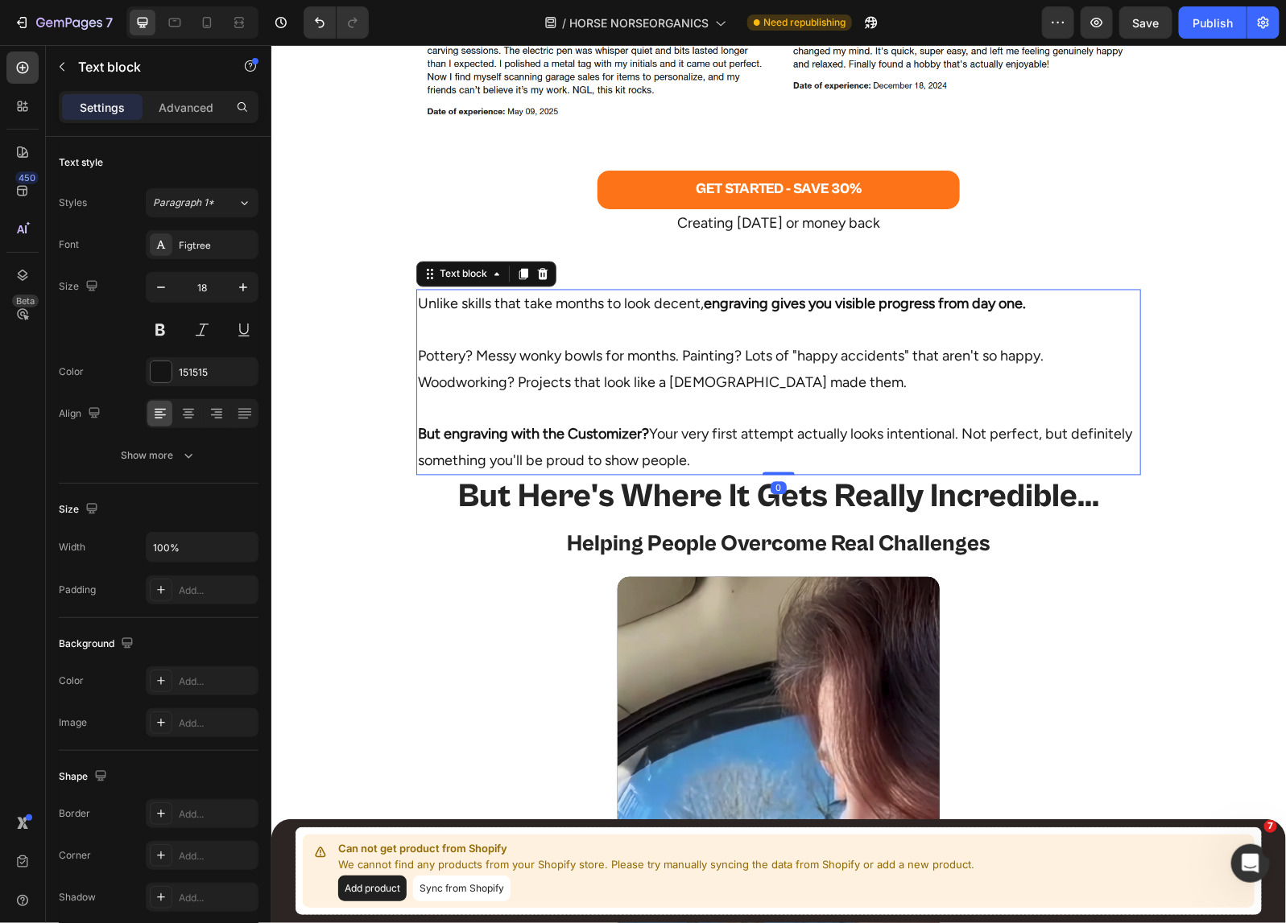
click at [697, 382] on p "Pottery? Messy wonky bowls for months. Painting? Lots of "happy accidents" that…" at bounding box center [777, 356] width 721 height 78
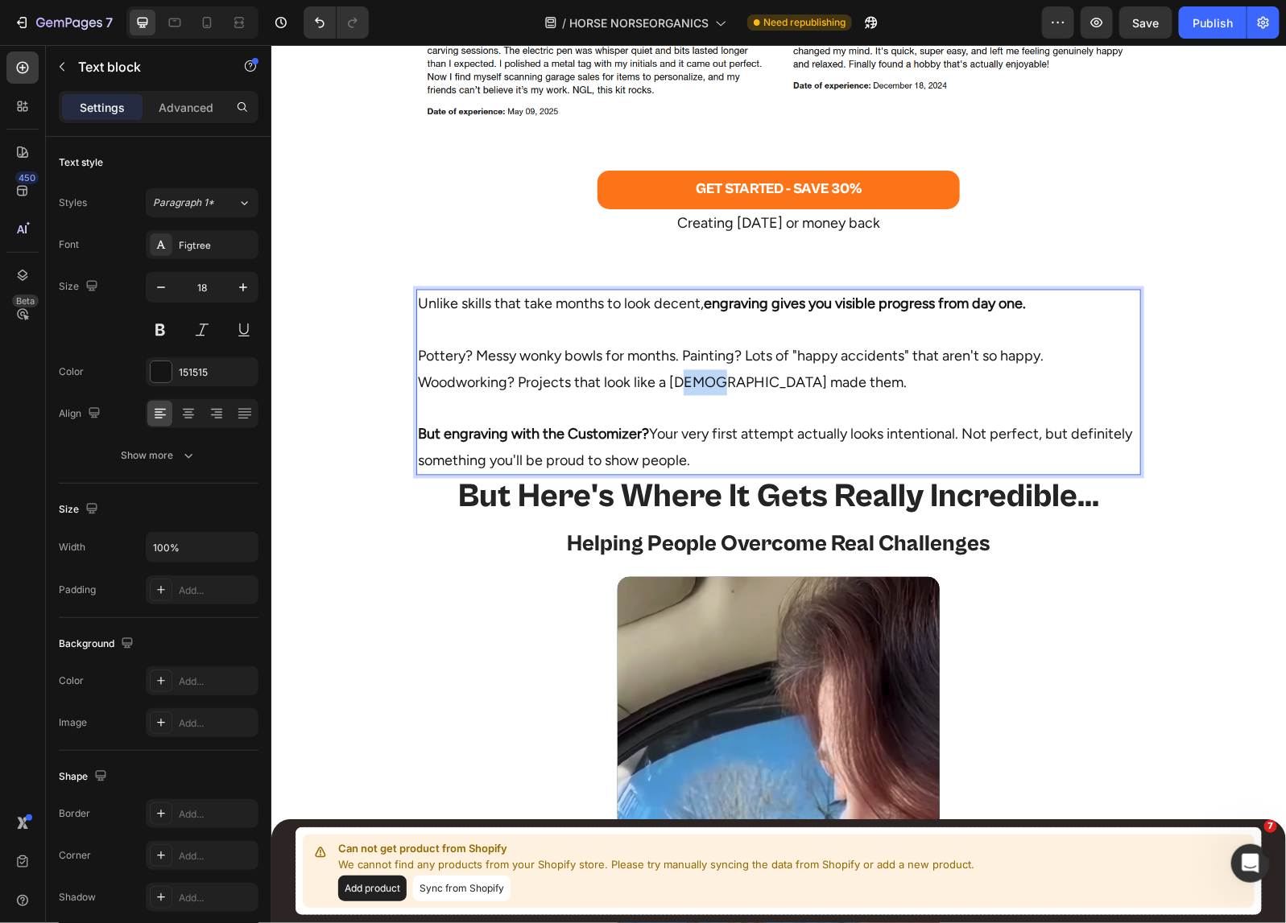
click at [697, 382] on p "Pottery? Messy wonky bowls for months. Painting? Lots of "happy accidents" that…" at bounding box center [777, 356] width 721 height 78
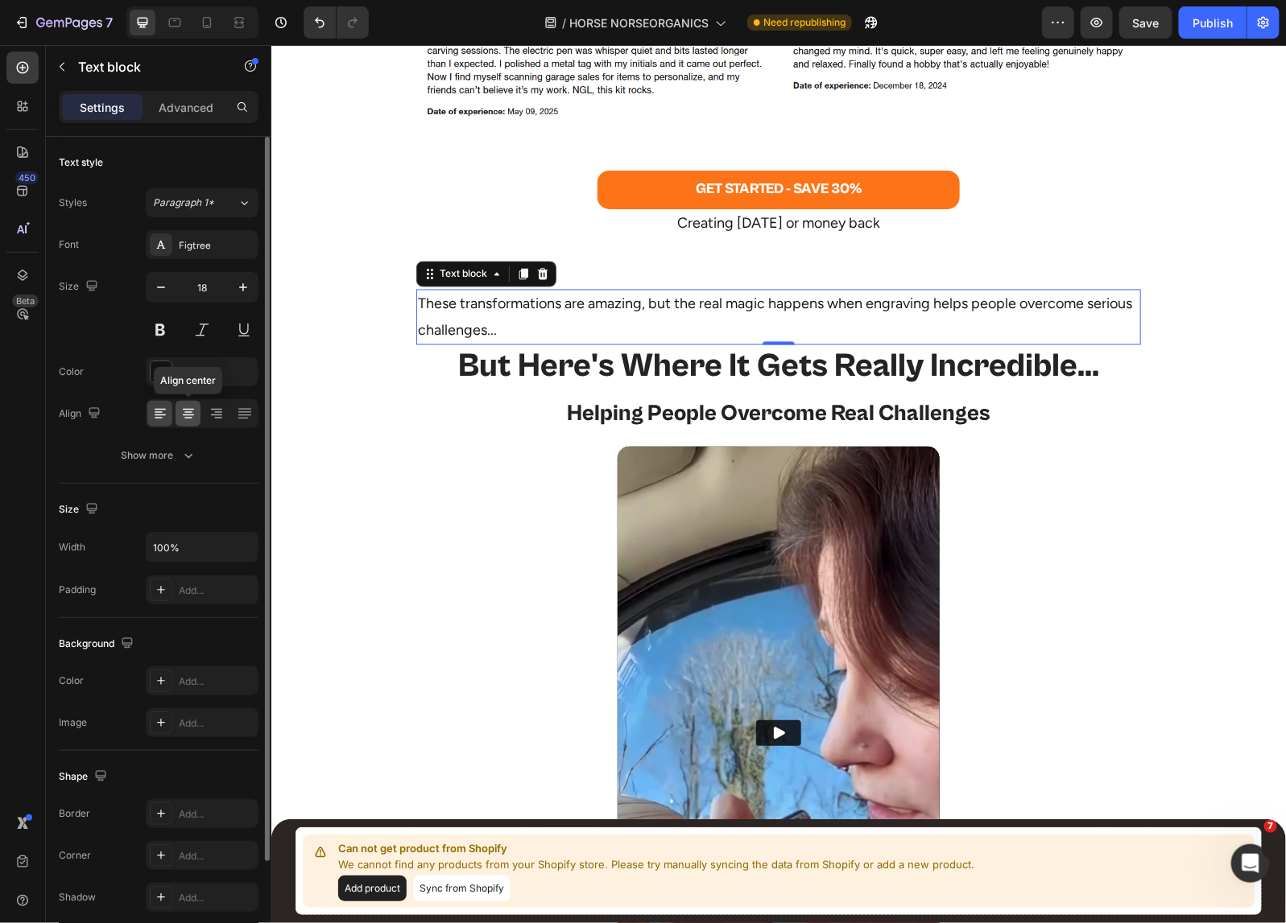
click at [192, 416] on icon at bounding box center [188, 414] width 16 height 16
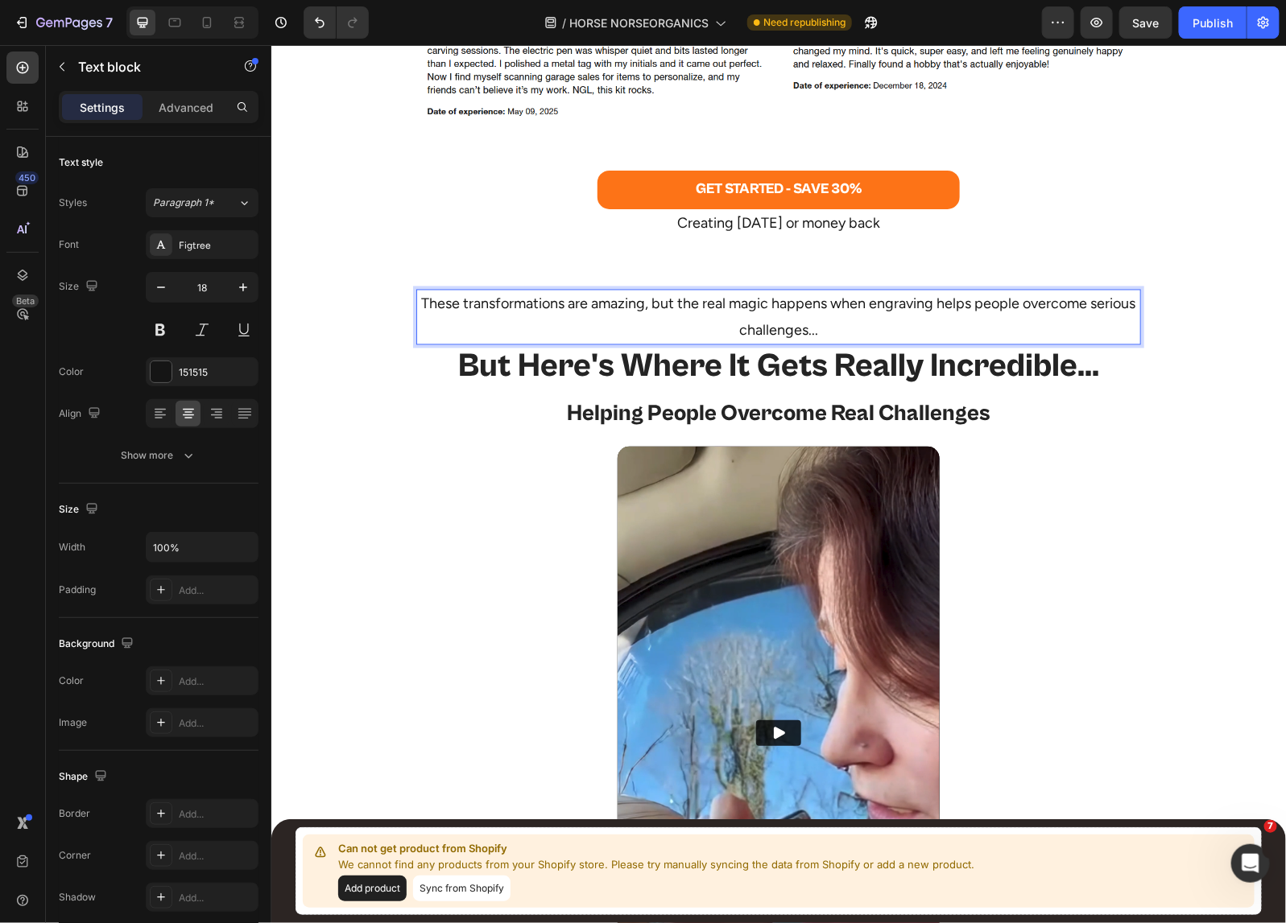
click at [990, 305] on p "These transformations are amazing, but the real magic happens when engraving he…" at bounding box center [777, 317] width 721 height 52
click at [932, 306] on p "These transformations are amazing, but the real magic happens when engraving he…" at bounding box center [777, 317] width 721 height 52
click at [822, 302] on p "These transformations are amazing, but the real magic happens when engraving he…" at bounding box center [777, 317] width 721 height 52
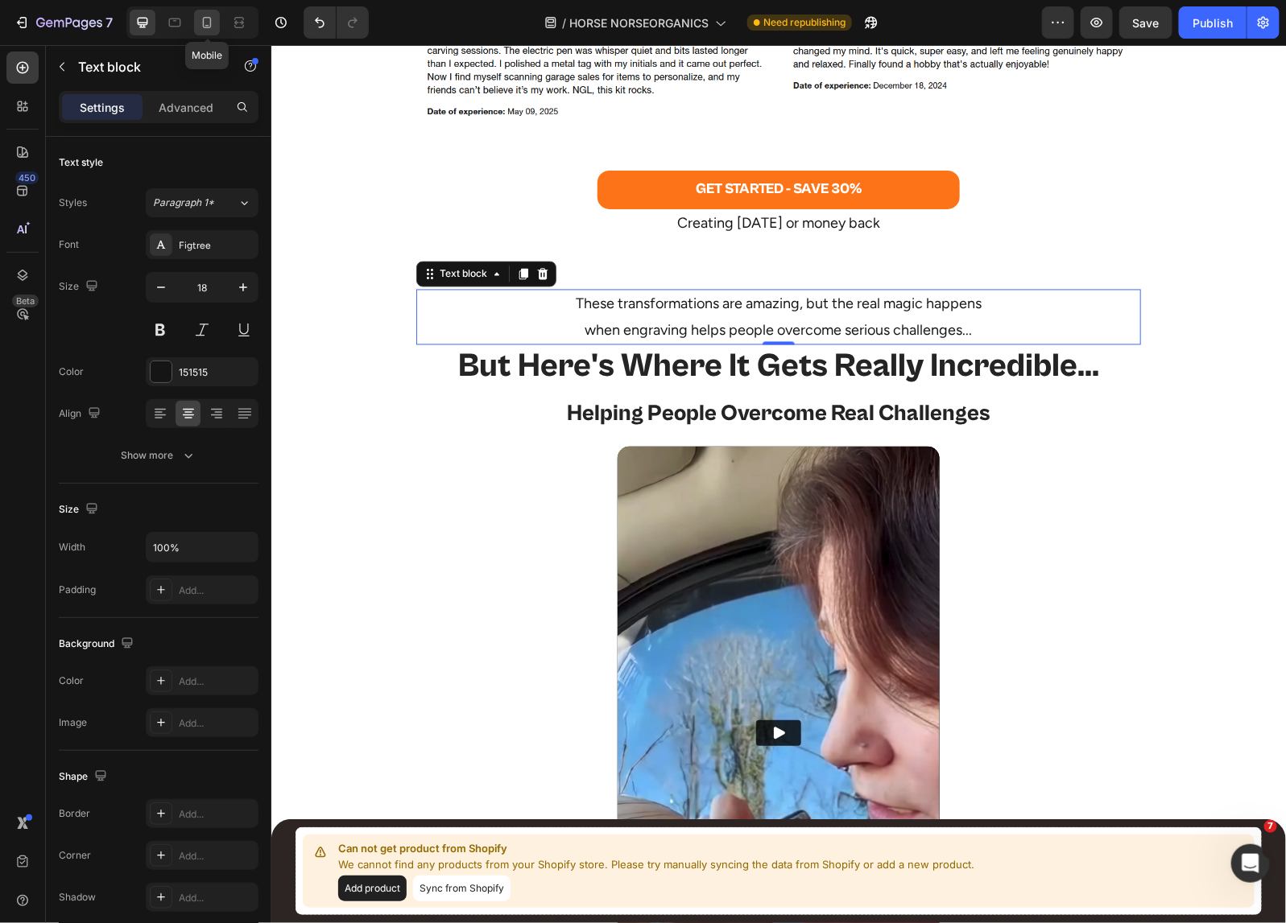
click at [205, 17] on icon at bounding box center [207, 22] width 9 height 11
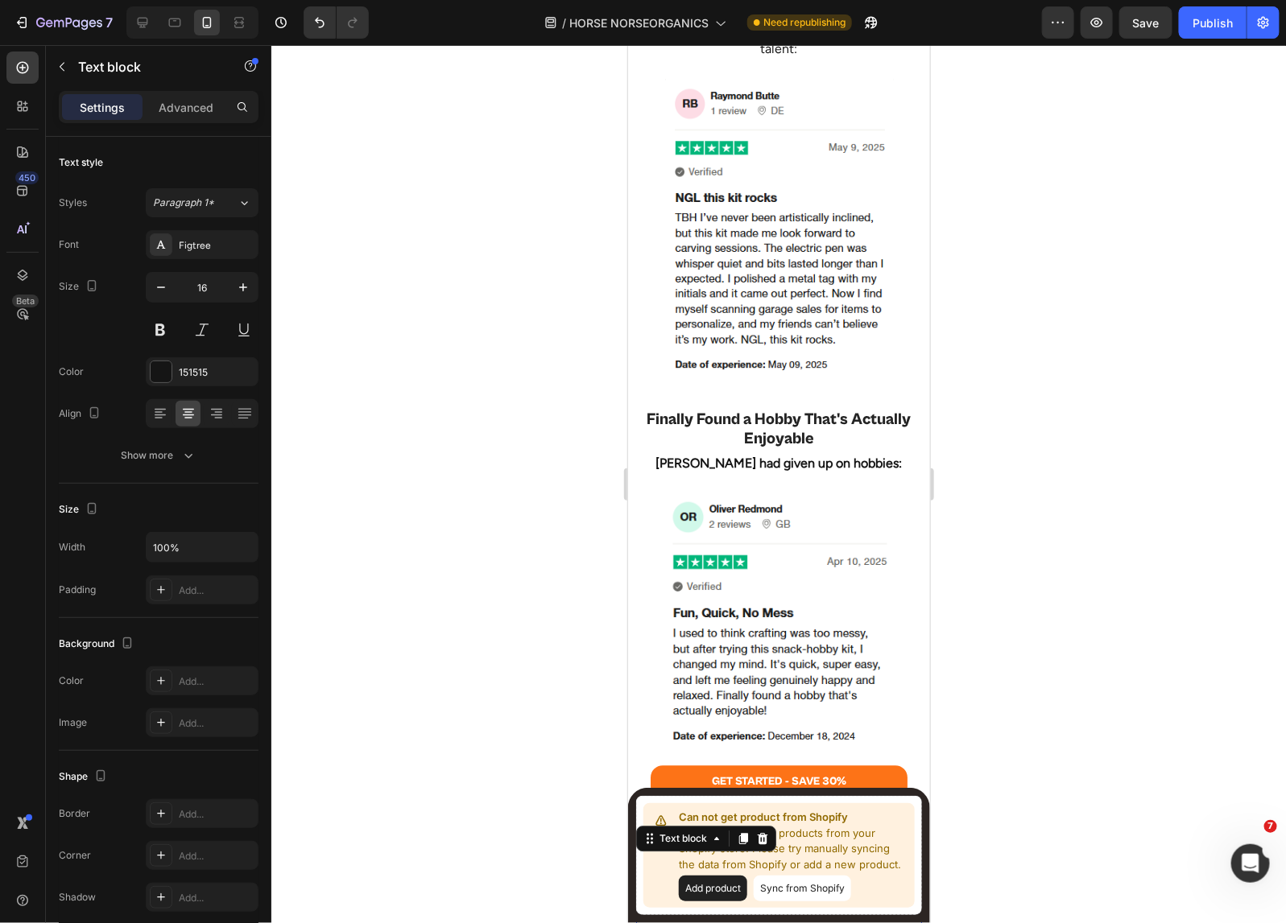
scroll to position [4760, 0]
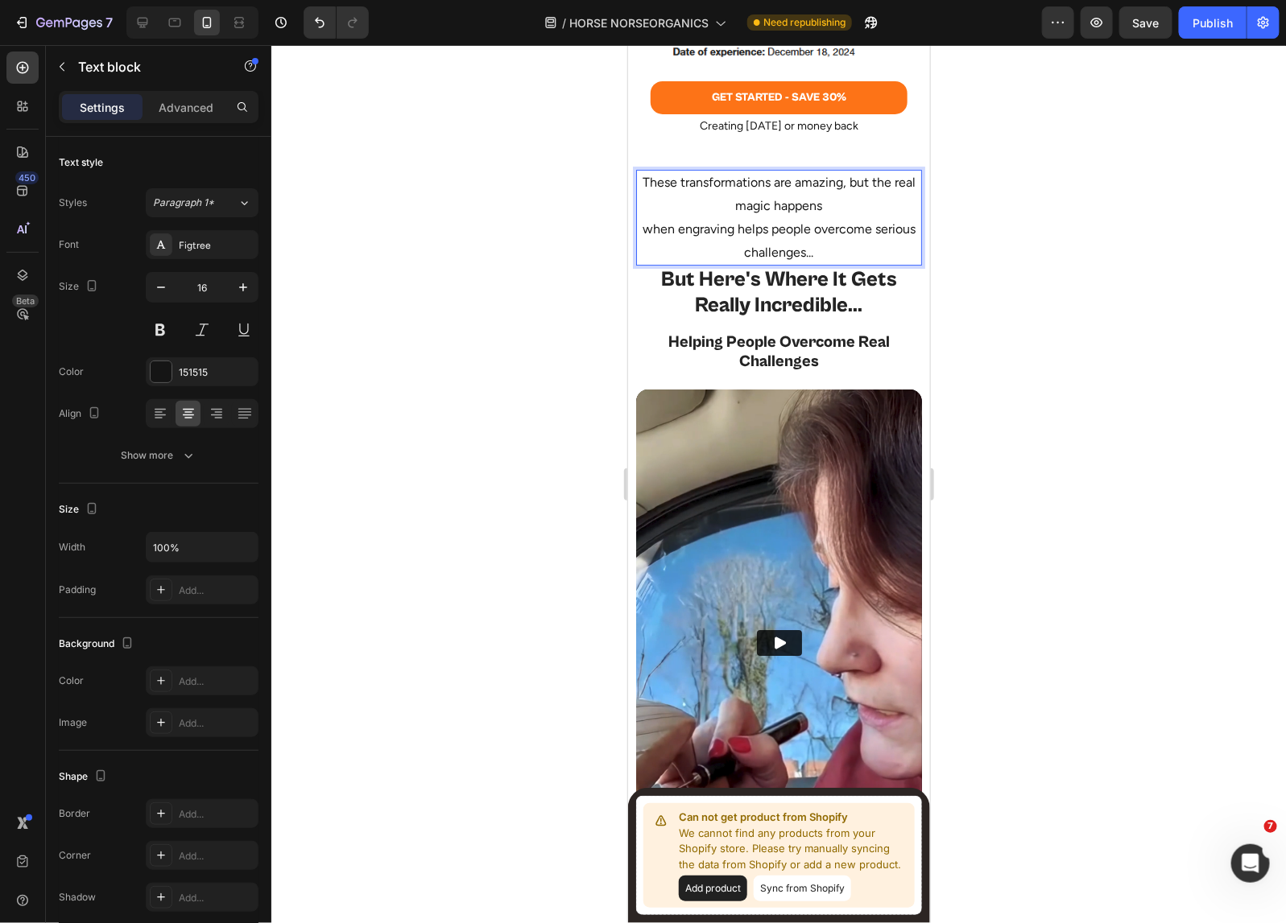
click at [660, 217] on p "when engraving helps people overcome serious challenges..." at bounding box center [778, 240] width 283 height 47
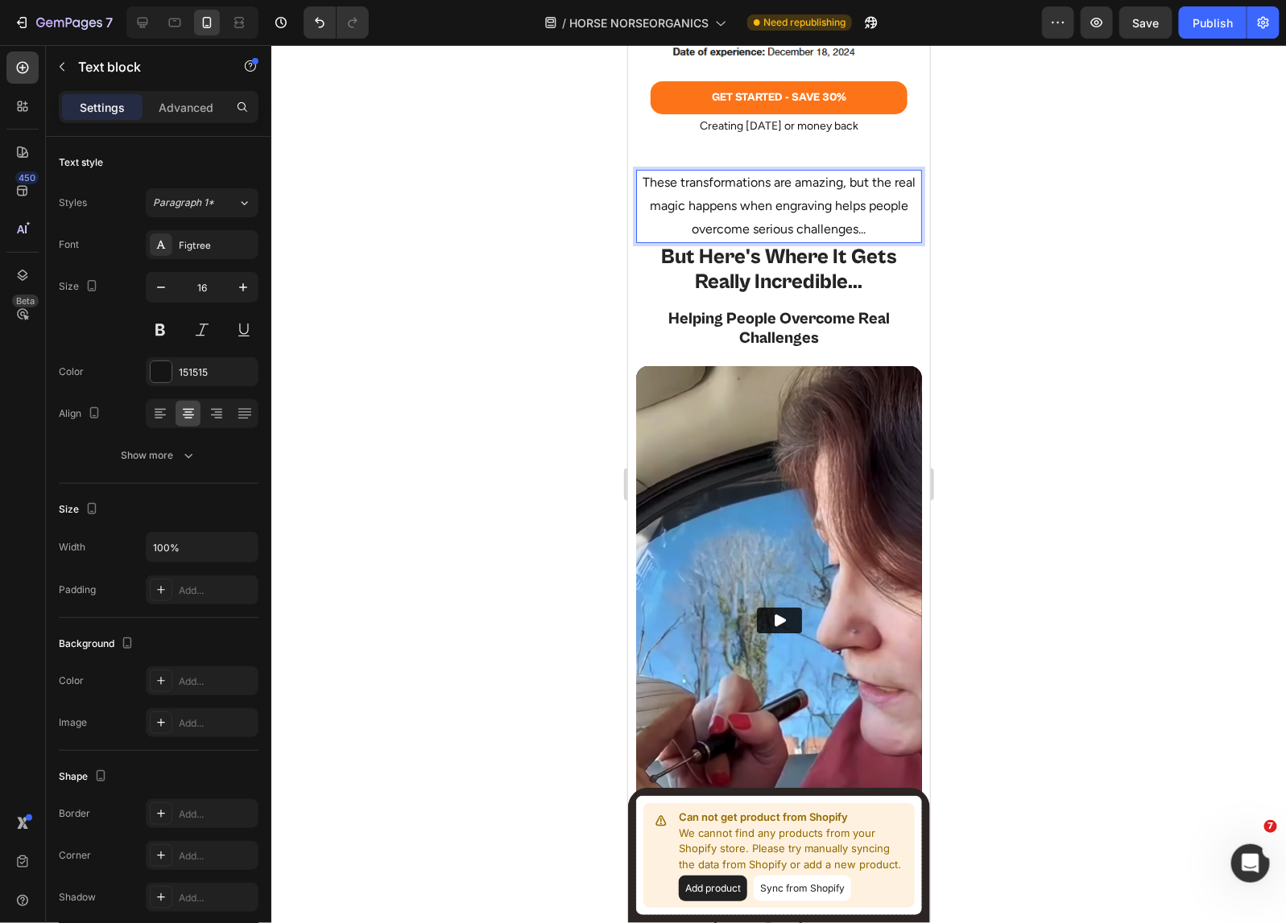
click at [861, 171] on p "These transformations are amazing, but the real magic happens when engraving he…" at bounding box center [778, 205] width 283 height 69
click at [142, 18] on icon at bounding box center [143, 23] width 10 height 10
type input "18"
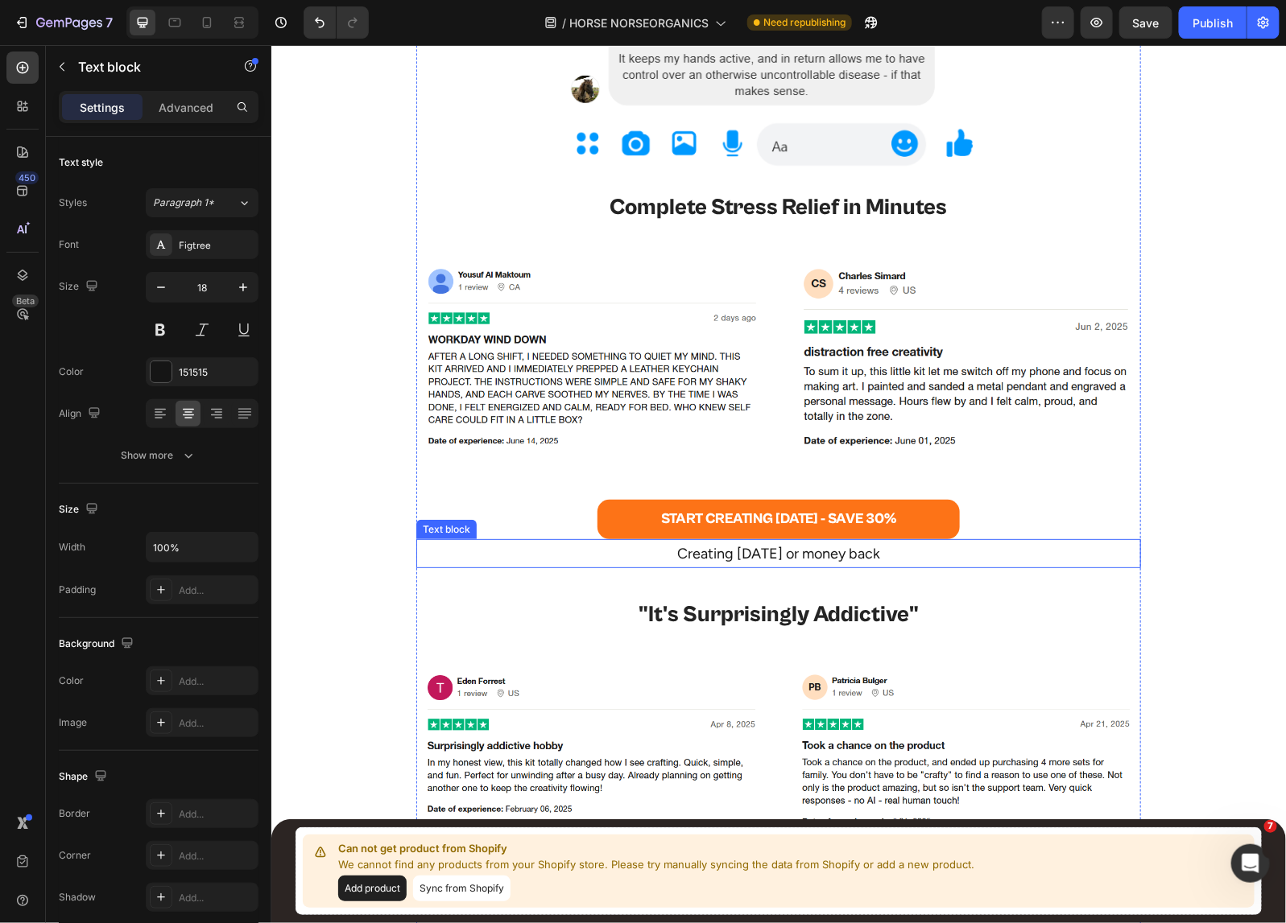
scroll to position [5172, 0]
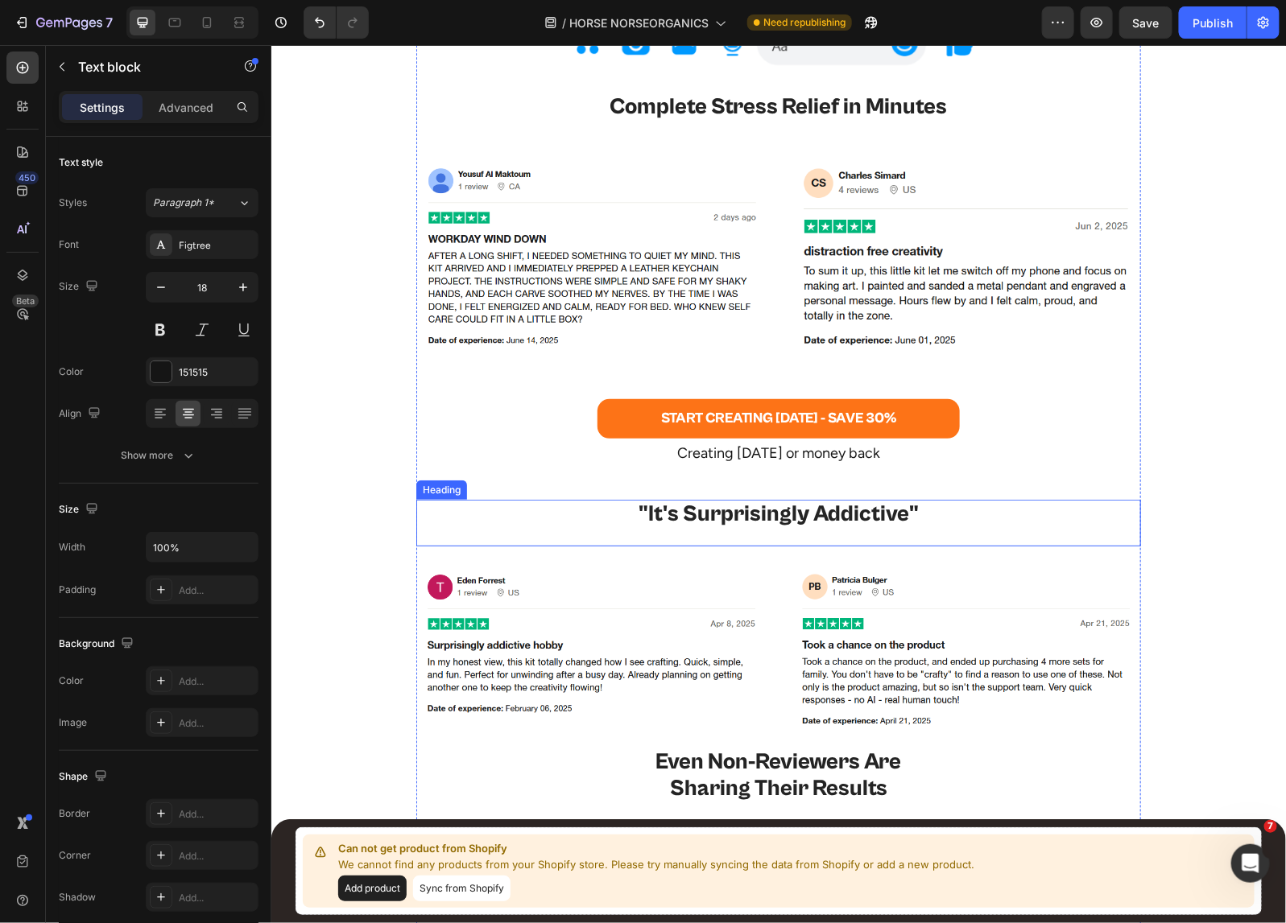
click at [797, 520] on h2 ""It's Surprisingly Addictive"" at bounding box center [777, 514] width 724 height 31
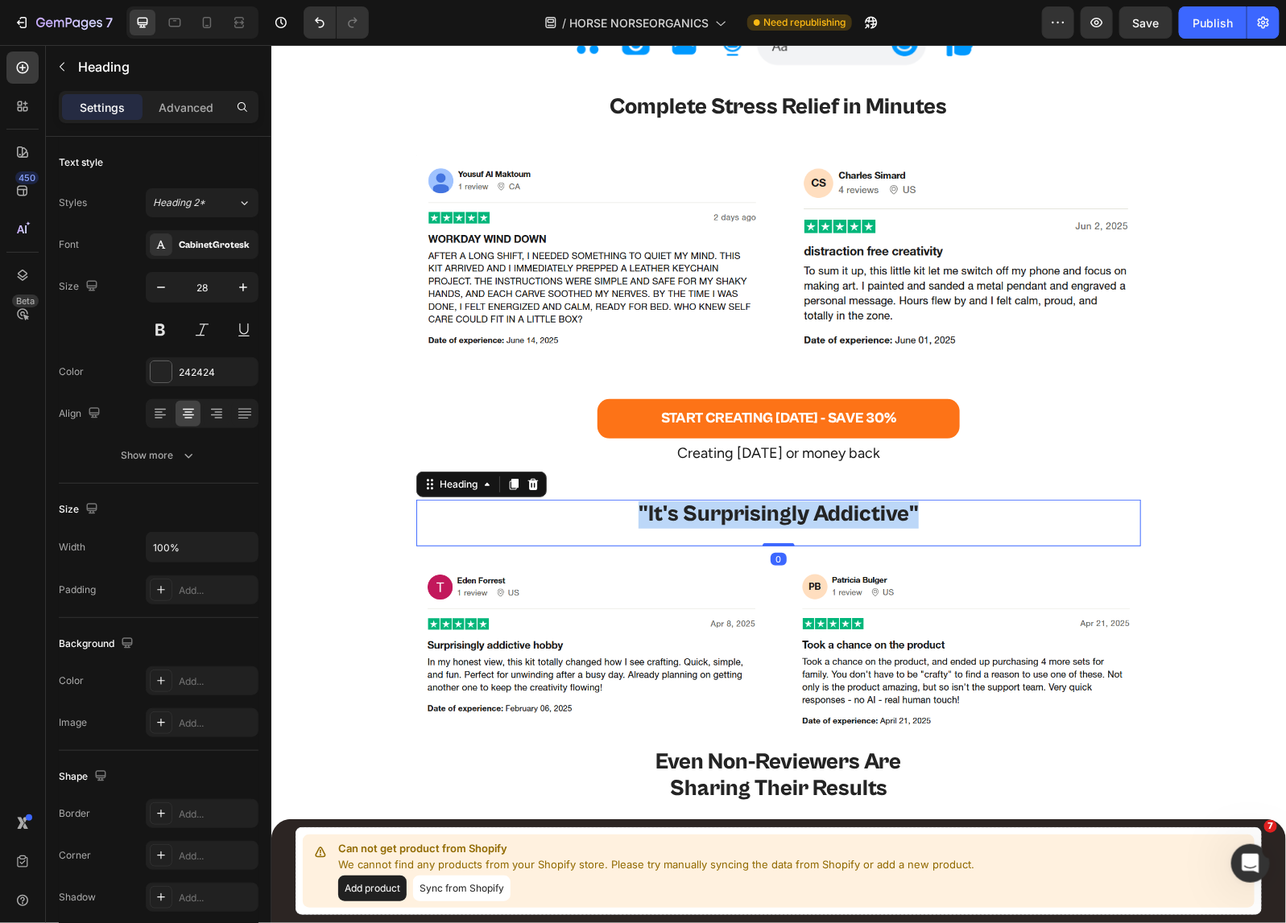
click at [797, 520] on p ""It's Surprisingly Addictive"" at bounding box center [777, 514] width 721 height 27
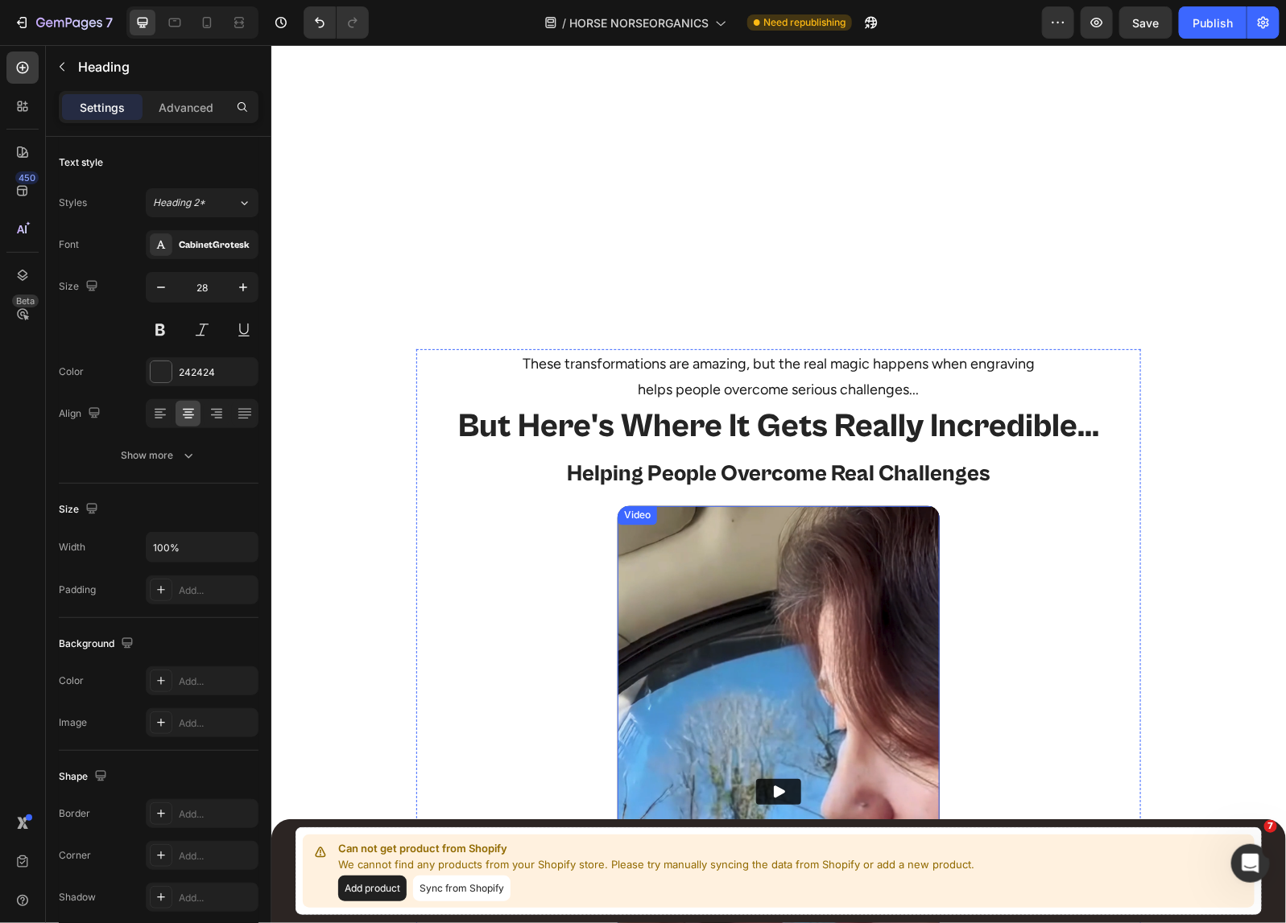
scroll to position [3462, 0]
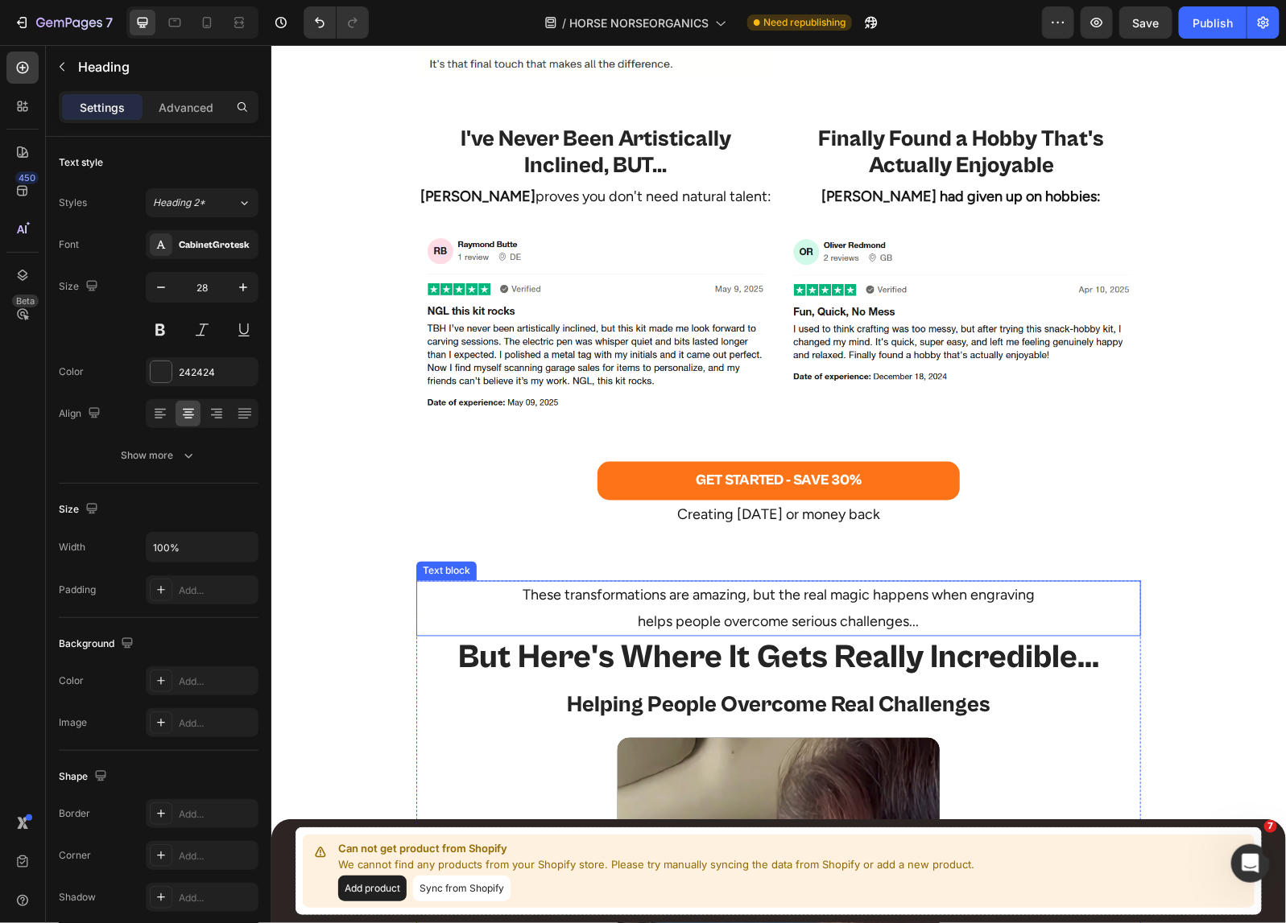
click at [781, 592] on p "These transformations are amazing, but the real magic happens when engraving" at bounding box center [777, 595] width 721 height 26
click at [519, 564] on icon at bounding box center [522, 565] width 9 height 11
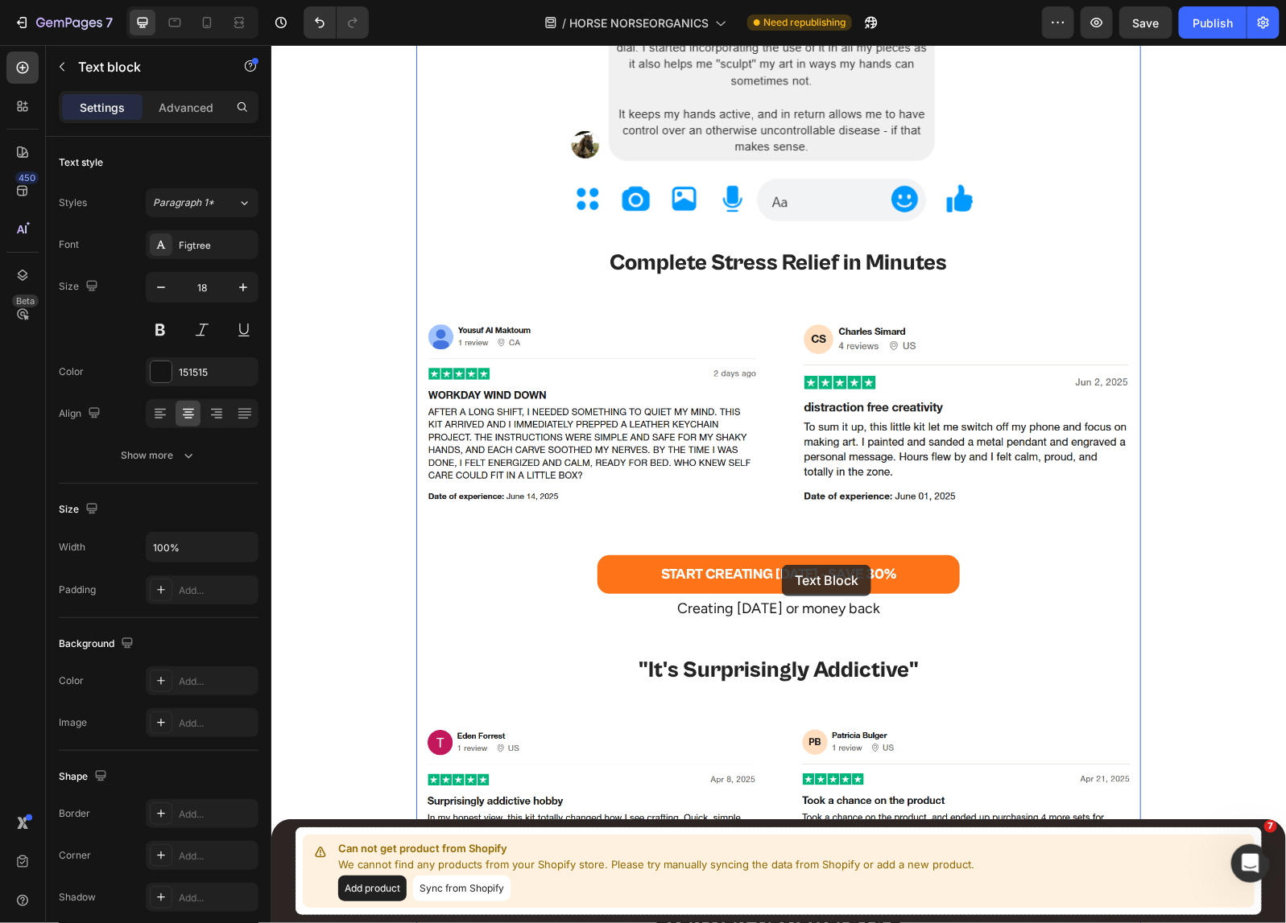
scroll to position [5474, 0]
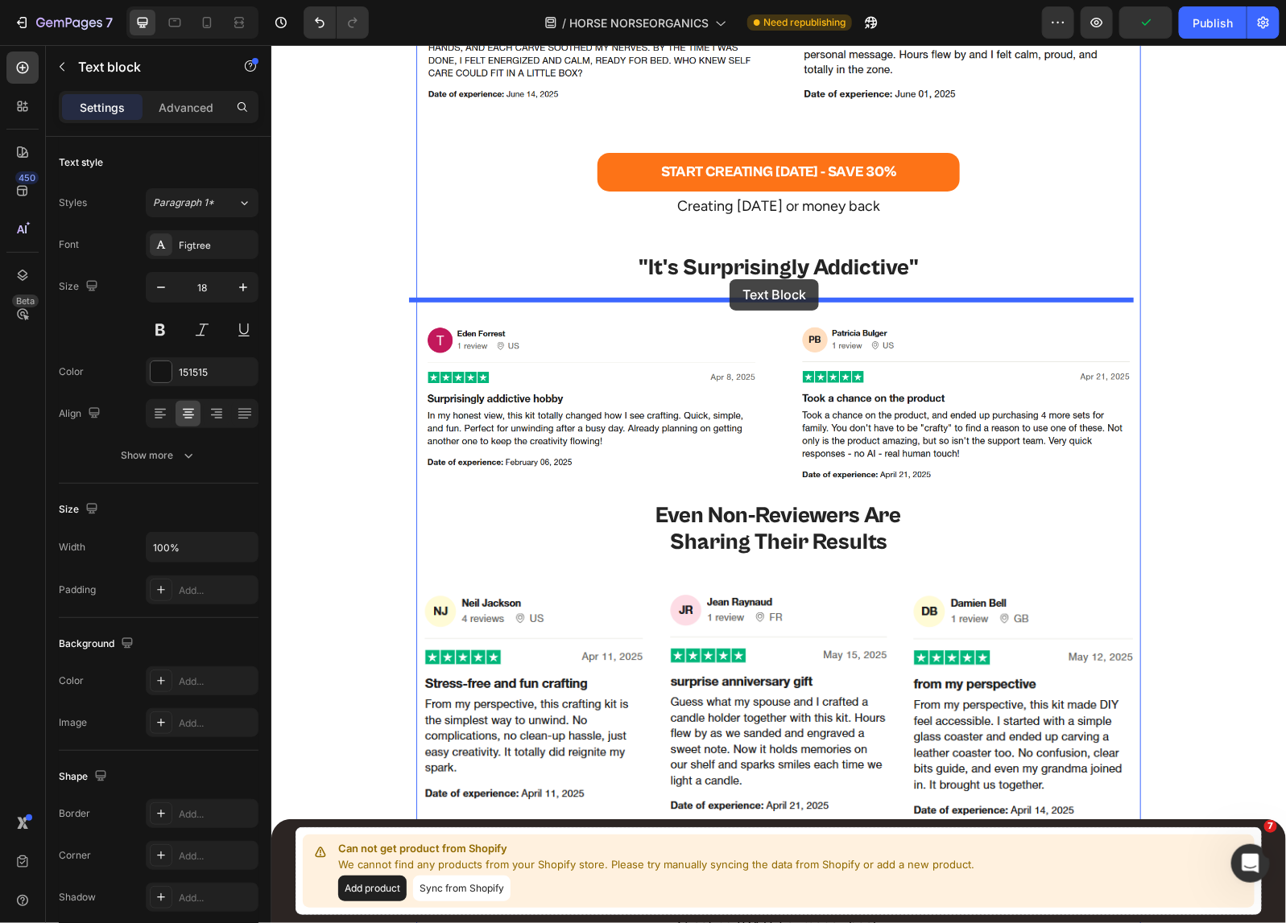
drag, startPoint x: 455, startPoint y: 621, endPoint x: 729, endPoint y: 279, distance: 438.8
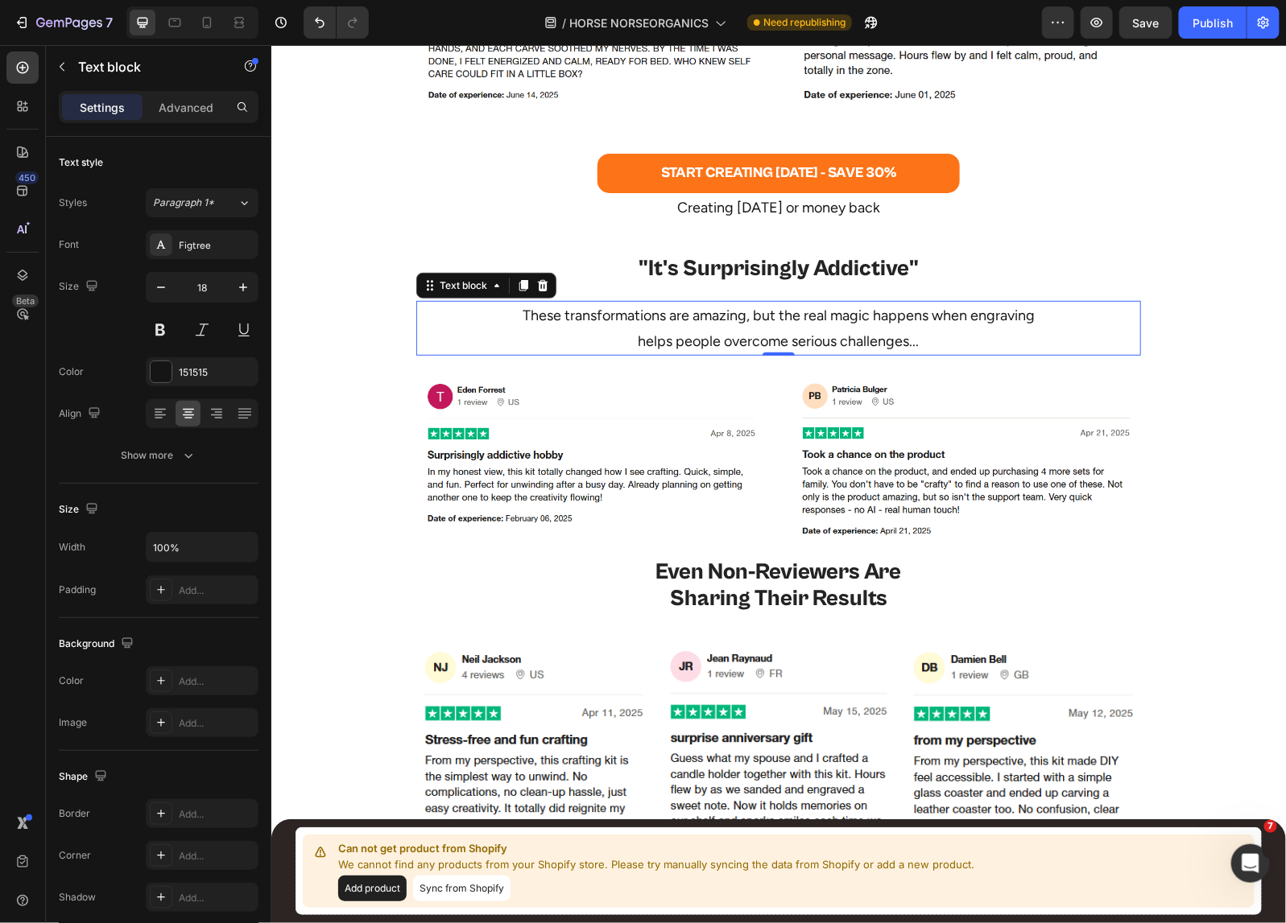
click at [718, 320] on p "These transformations are amazing, but the real magic happens when engraving" at bounding box center [777, 315] width 721 height 26
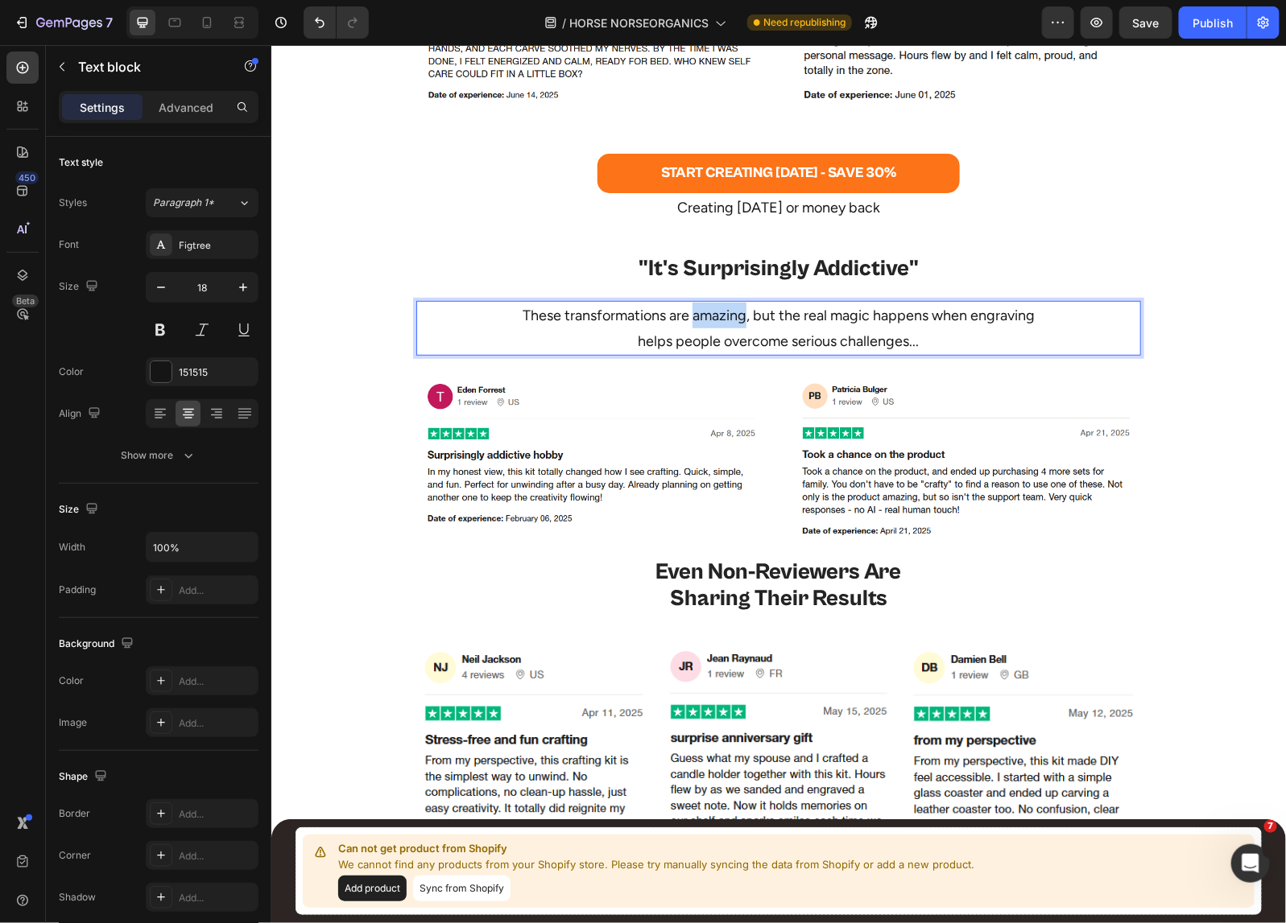
click at [718, 320] on p "These transformations are amazing, but the real magic happens when engraving" at bounding box center [777, 315] width 721 height 26
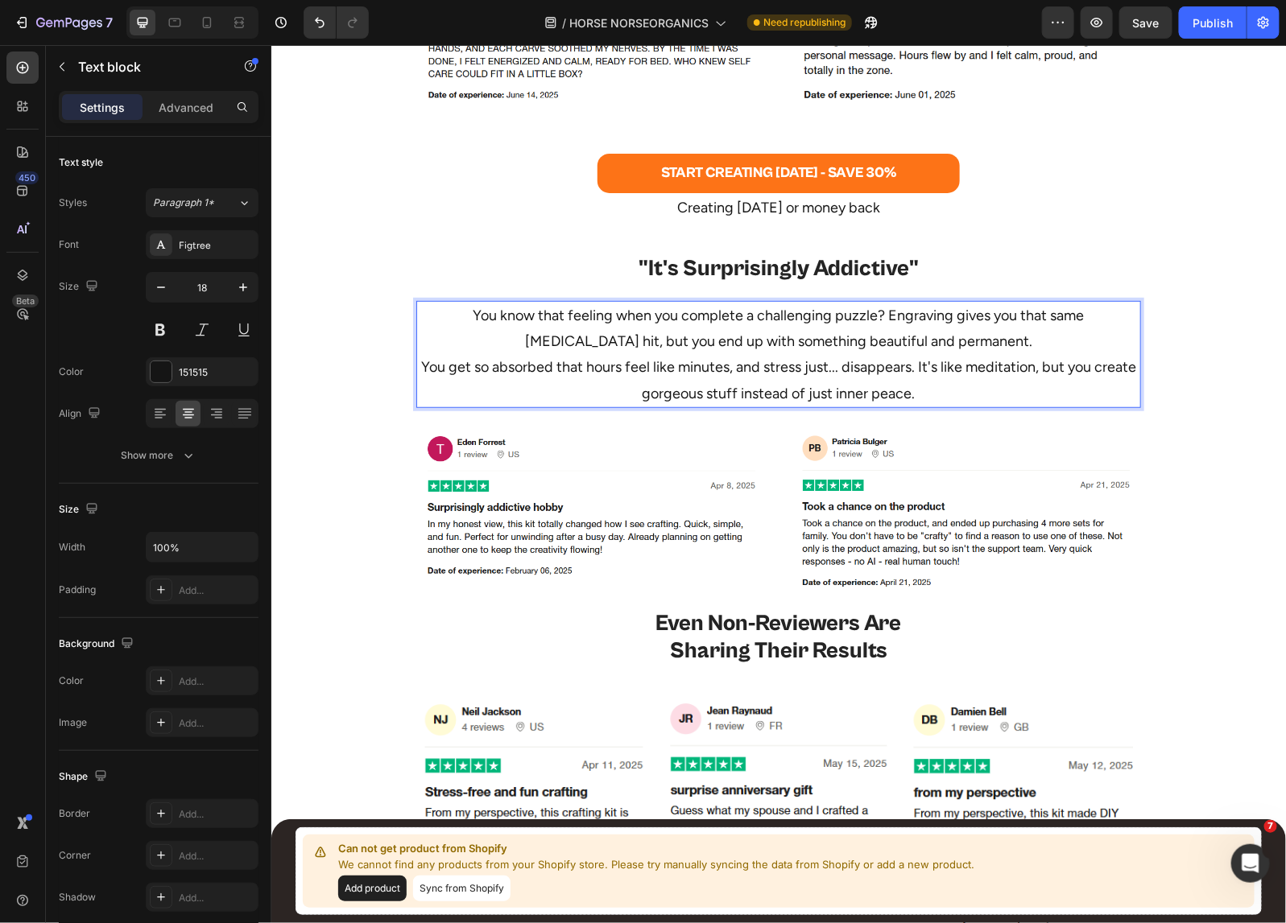
click at [989, 339] on p "You know that feeling when you complete a challenging puzzle? Engraving gives y…" at bounding box center [777, 354] width 721 height 105
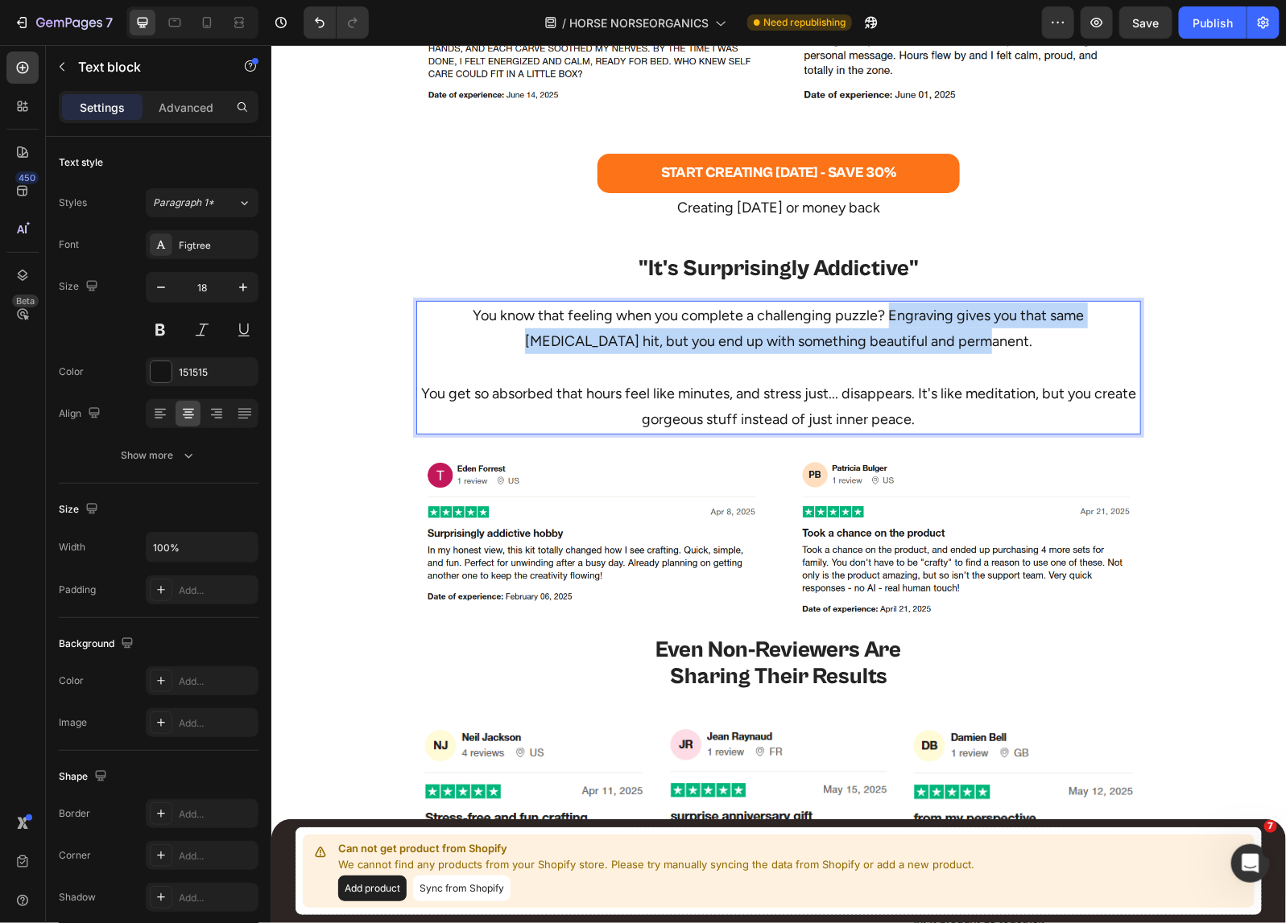
drag, startPoint x: 833, startPoint y: 312, endPoint x: 1002, endPoint y: 345, distance: 172.4
click at [1002, 345] on p "You know that feeling when you complete a challenging puzzle? Engraving gives y…" at bounding box center [777, 328] width 721 height 52
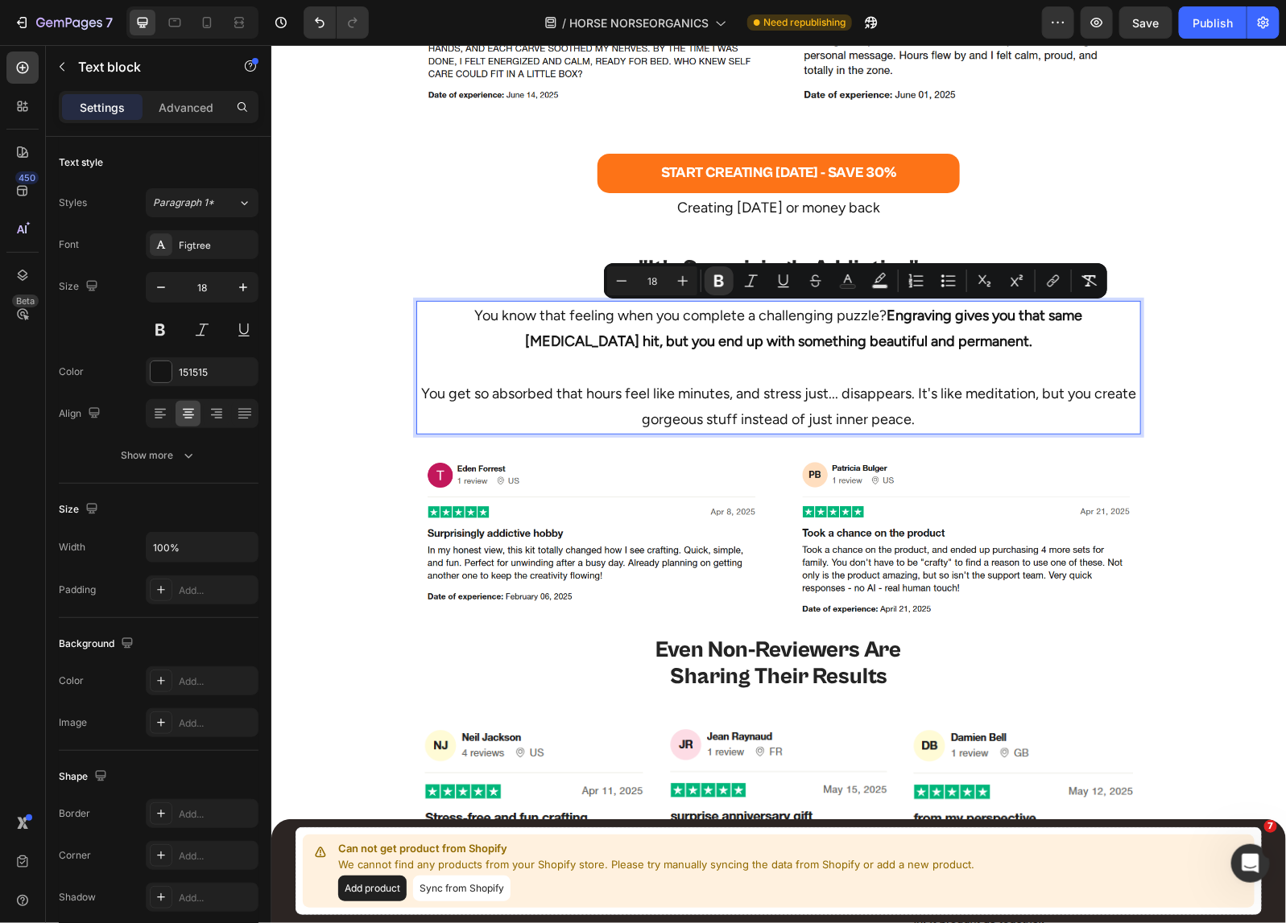
click at [1009, 363] on p "You get so absorbed that hours feel like minutes, and stress just... disappears…" at bounding box center [777, 392] width 721 height 78
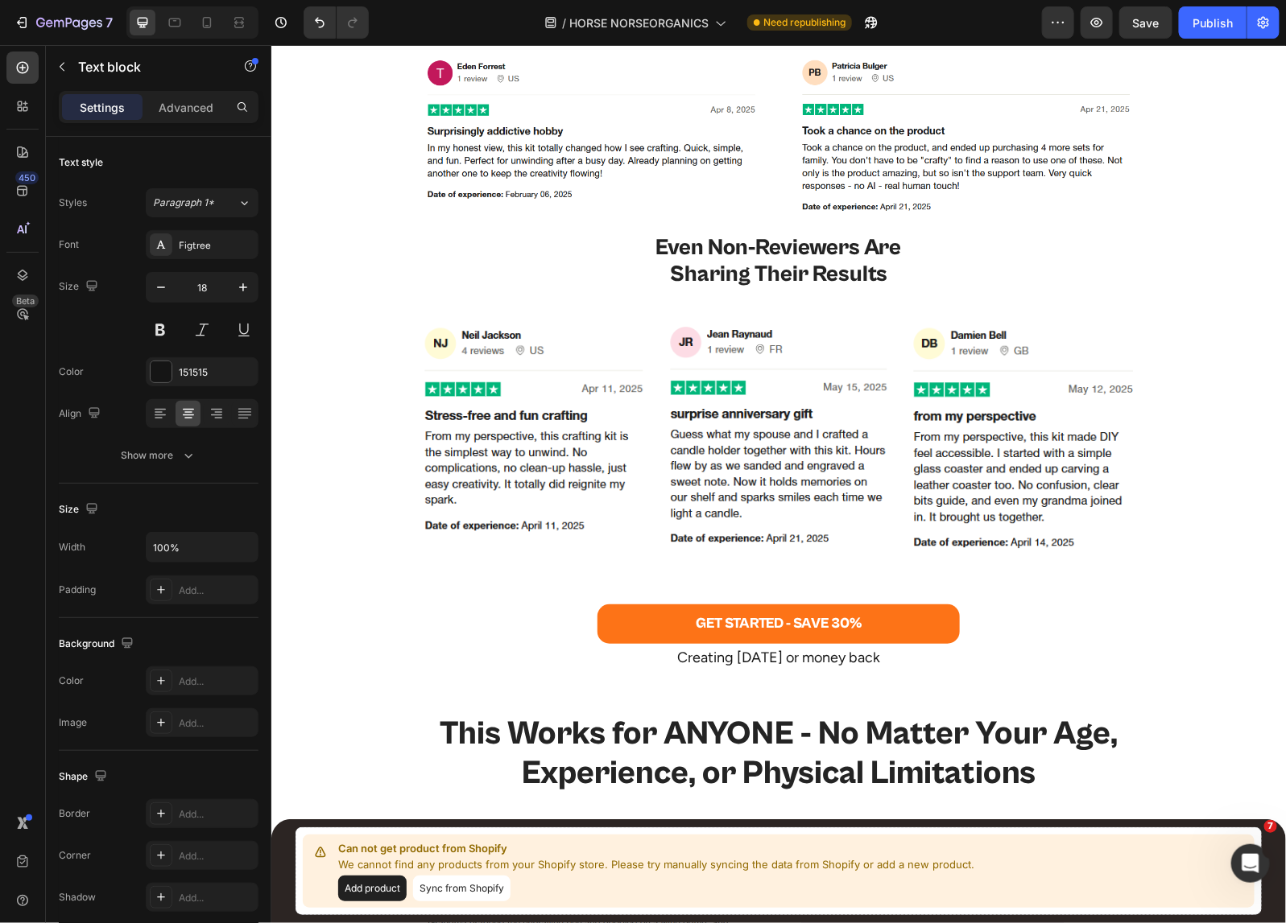
scroll to position [5619, 0]
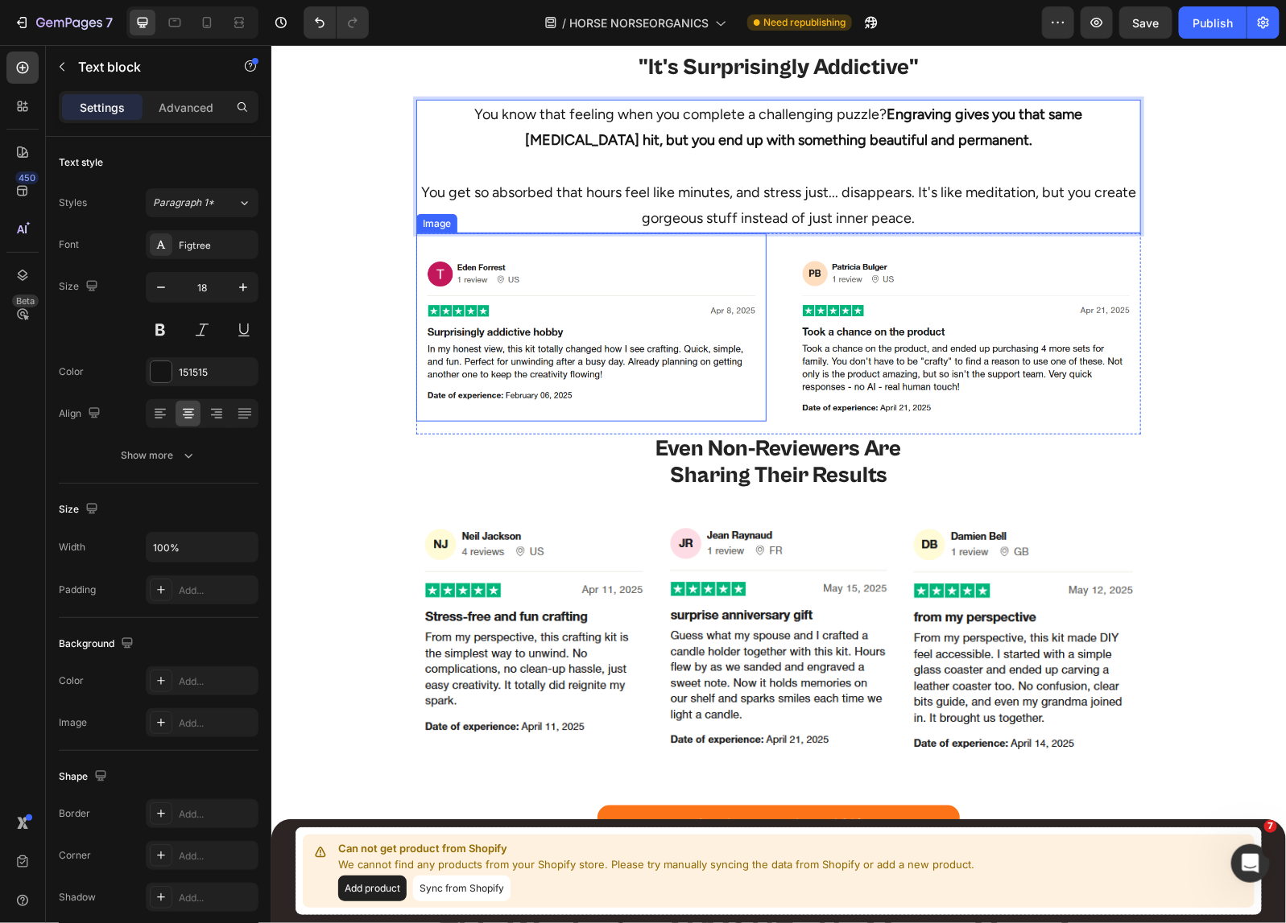
click at [576, 365] on img at bounding box center [590, 327] width 350 height 157
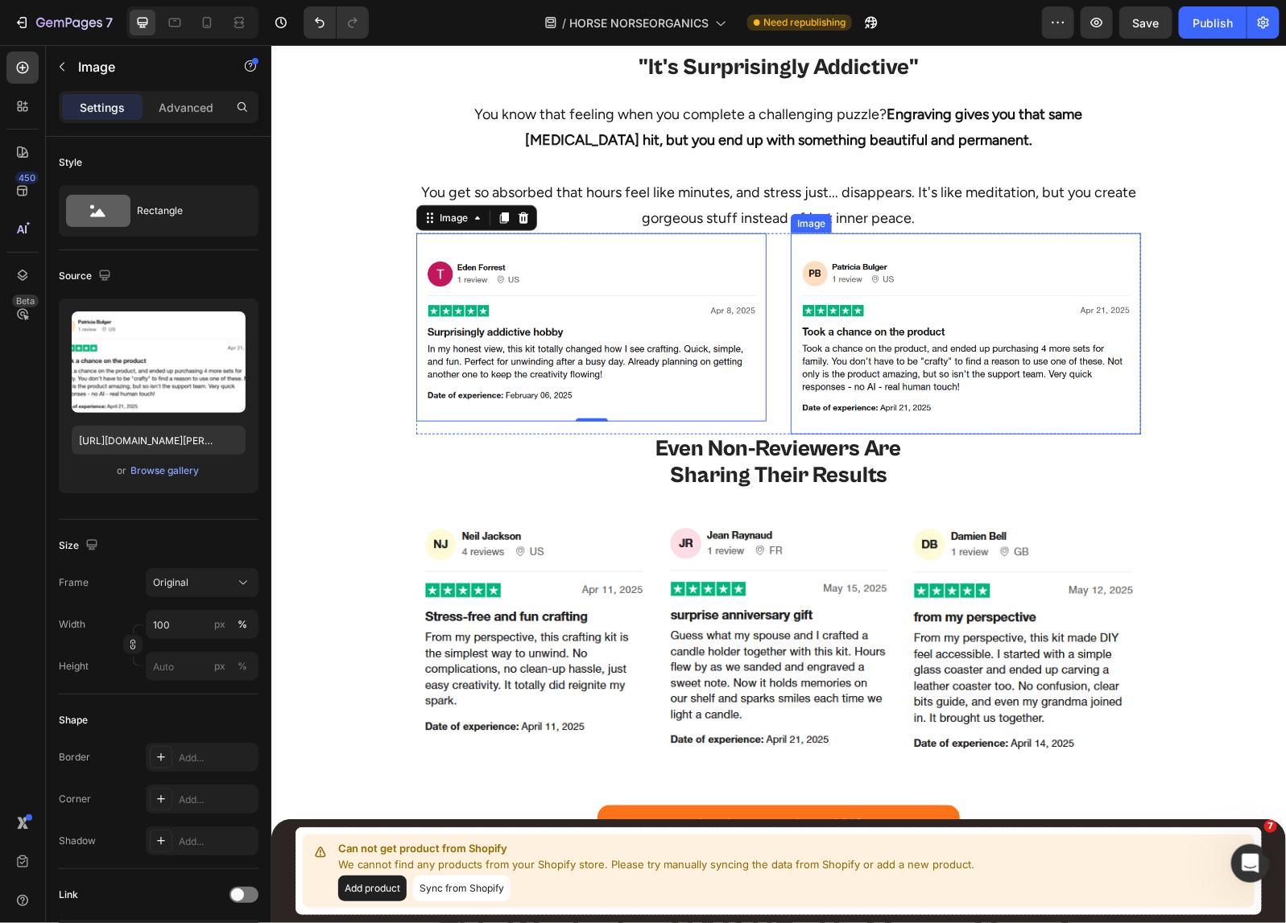
click at [880, 311] on img at bounding box center [965, 333] width 350 height 169
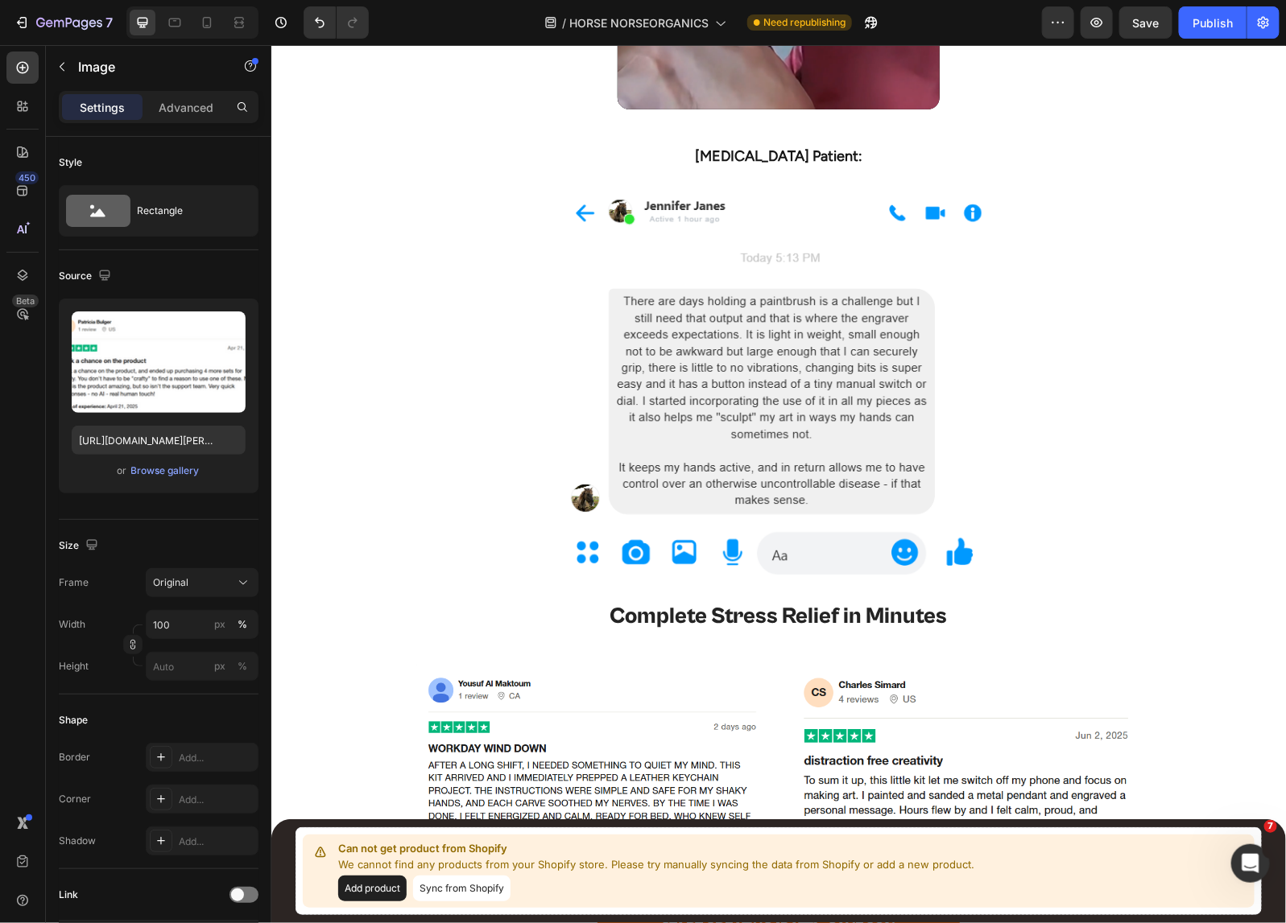
scroll to position [4864, 0]
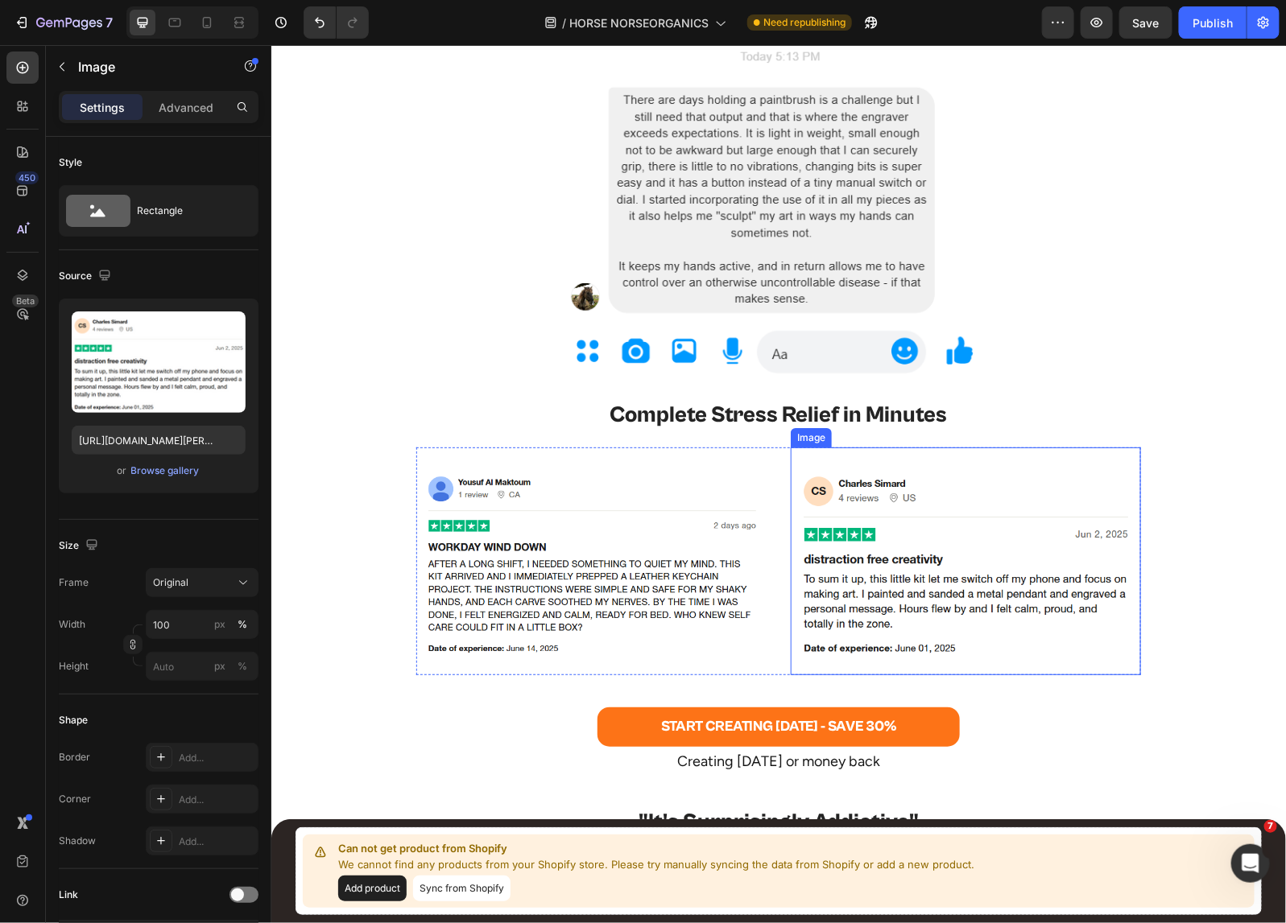
click at [1043, 531] on img at bounding box center [965, 561] width 350 height 196
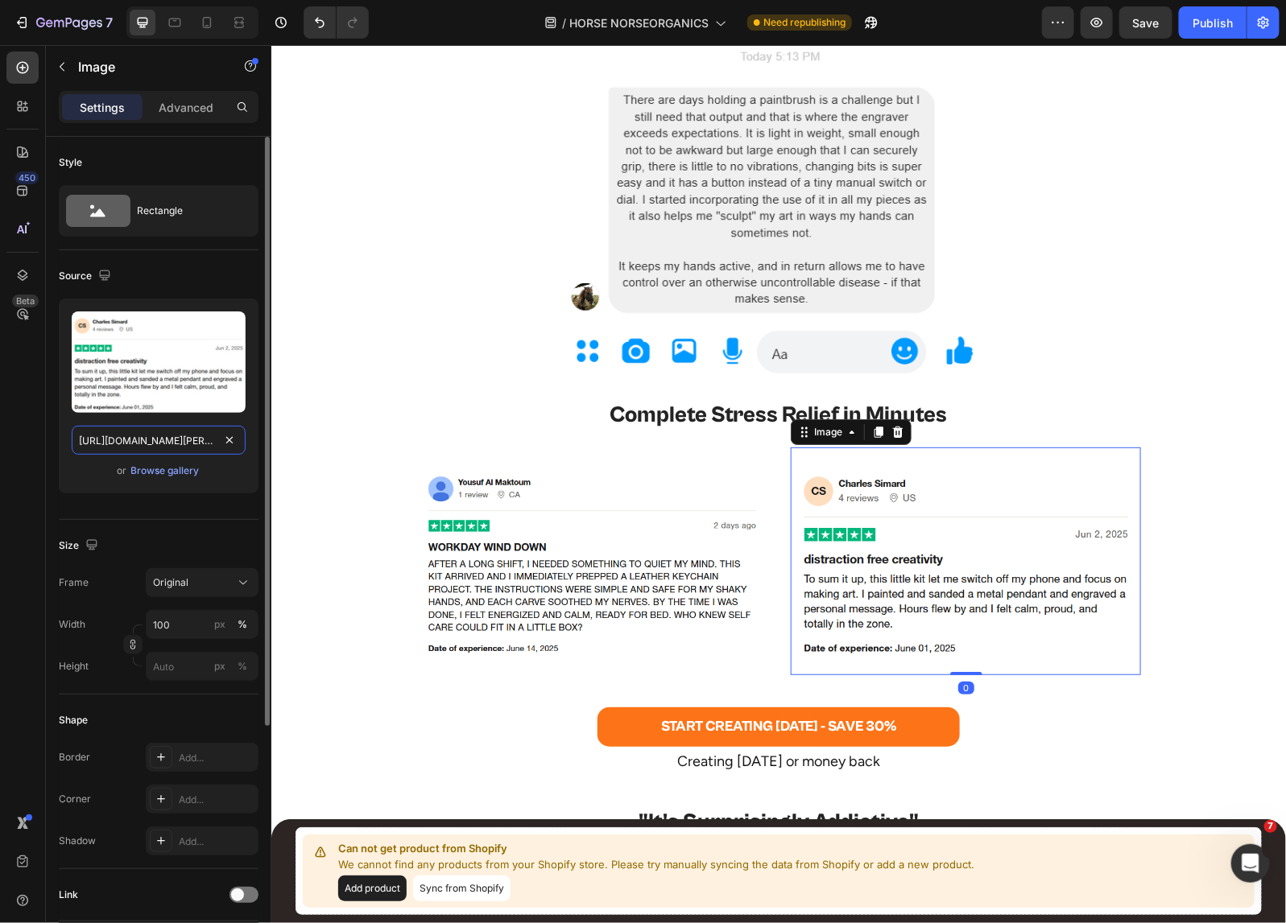
click at [177, 432] on input "https://cdn.shopify.com/s/files/1/0518/5391/8372/files/charles-simard-desktop.p…" at bounding box center [159, 440] width 174 height 29
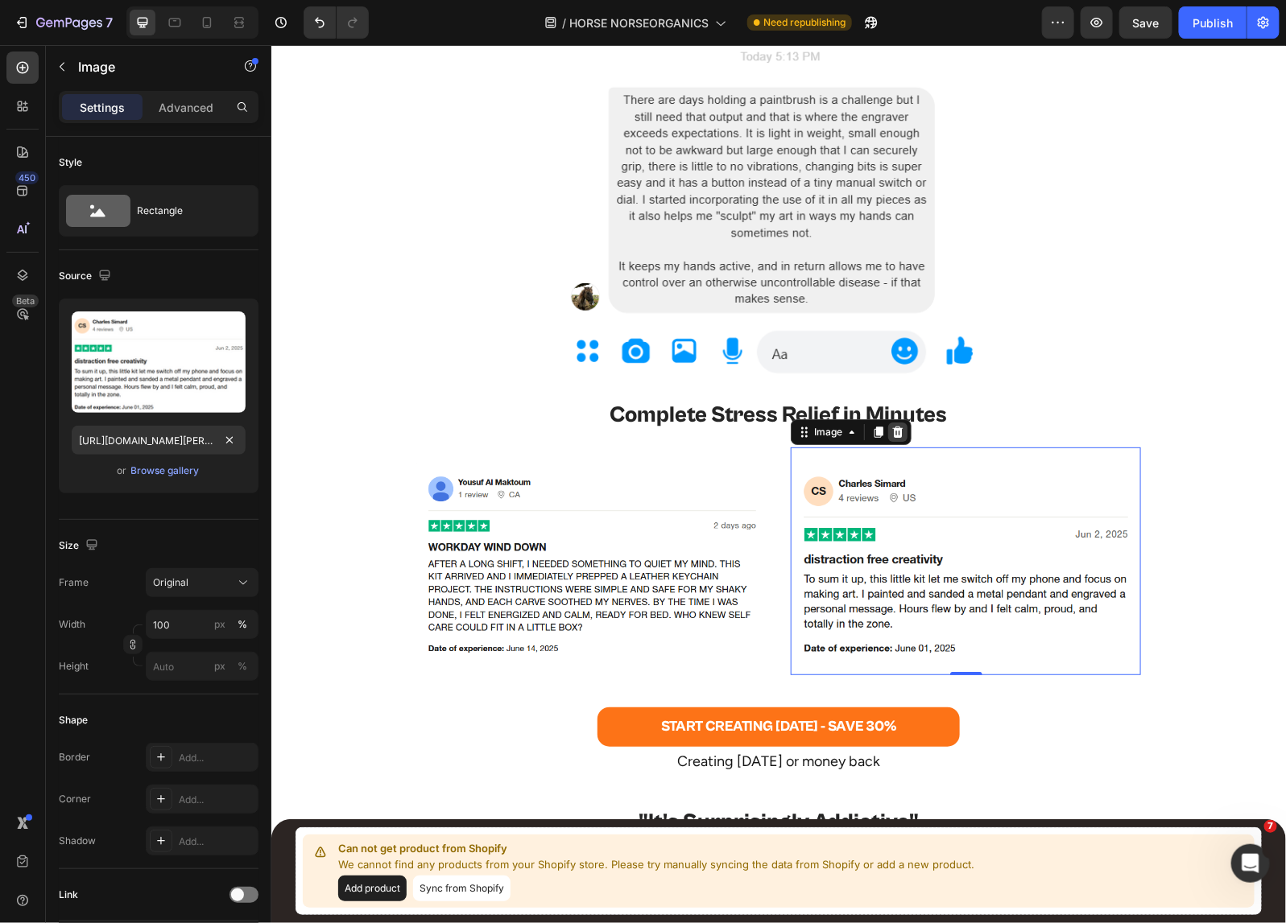
click at [894, 431] on icon at bounding box center [897, 431] width 10 height 11
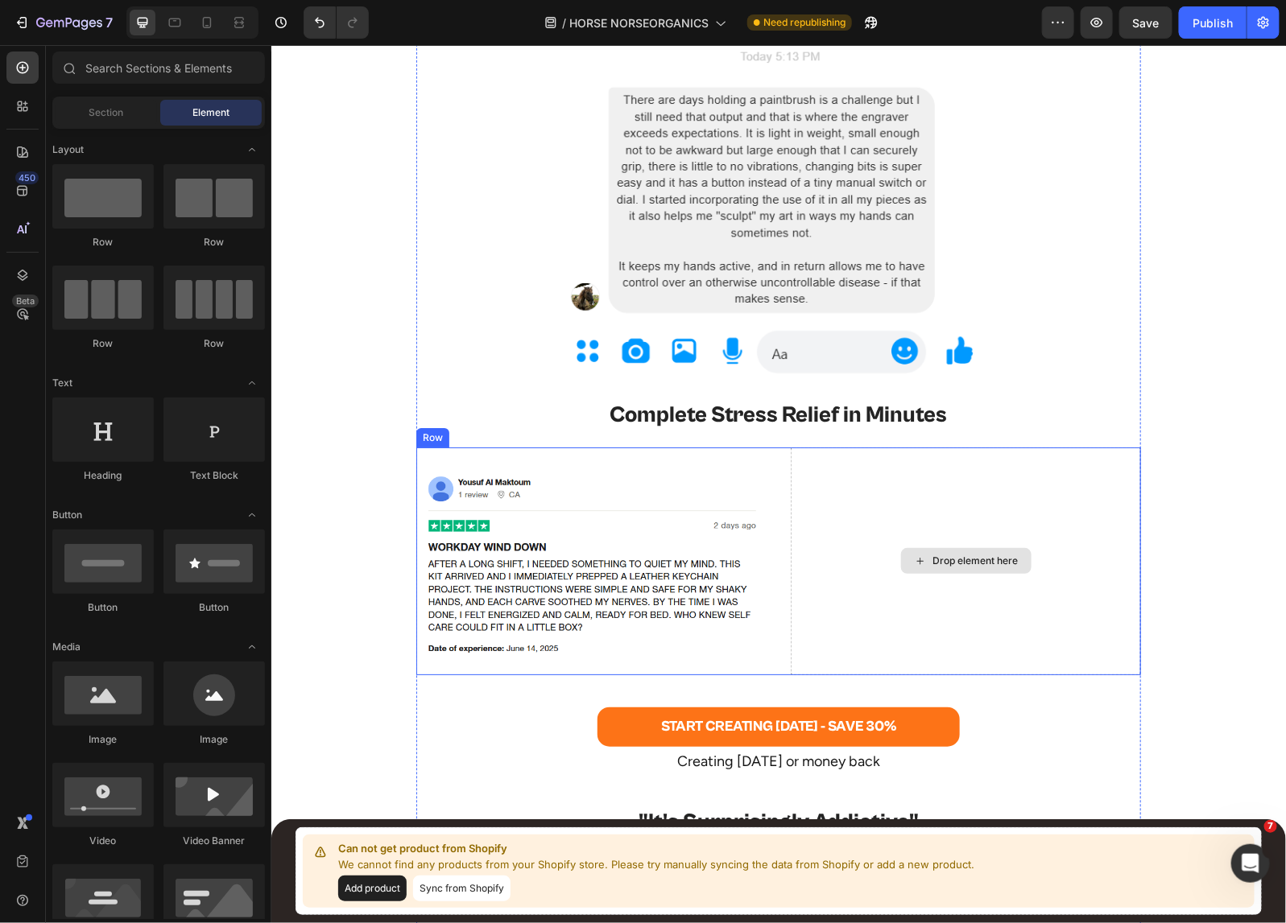
click at [906, 521] on div "Drop element here" at bounding box center [965, 561] width 350 height 229
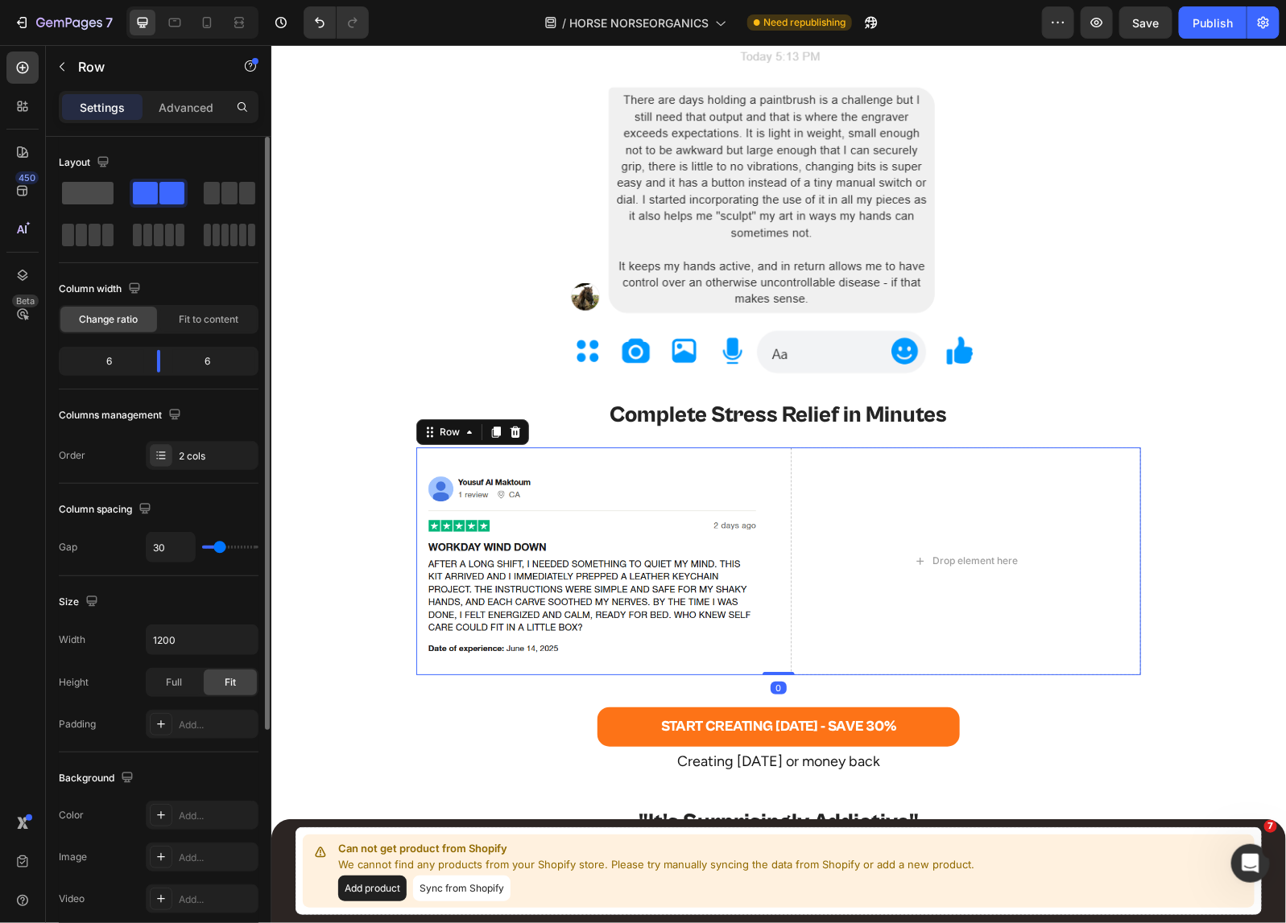
drag, startPoint x: 99, startPoint y: 190, endPoint x: 214, endPoint y: 359, distance: 204.5
click at [99, 190] on span at bounding box center [88, 193] width 52 height 23
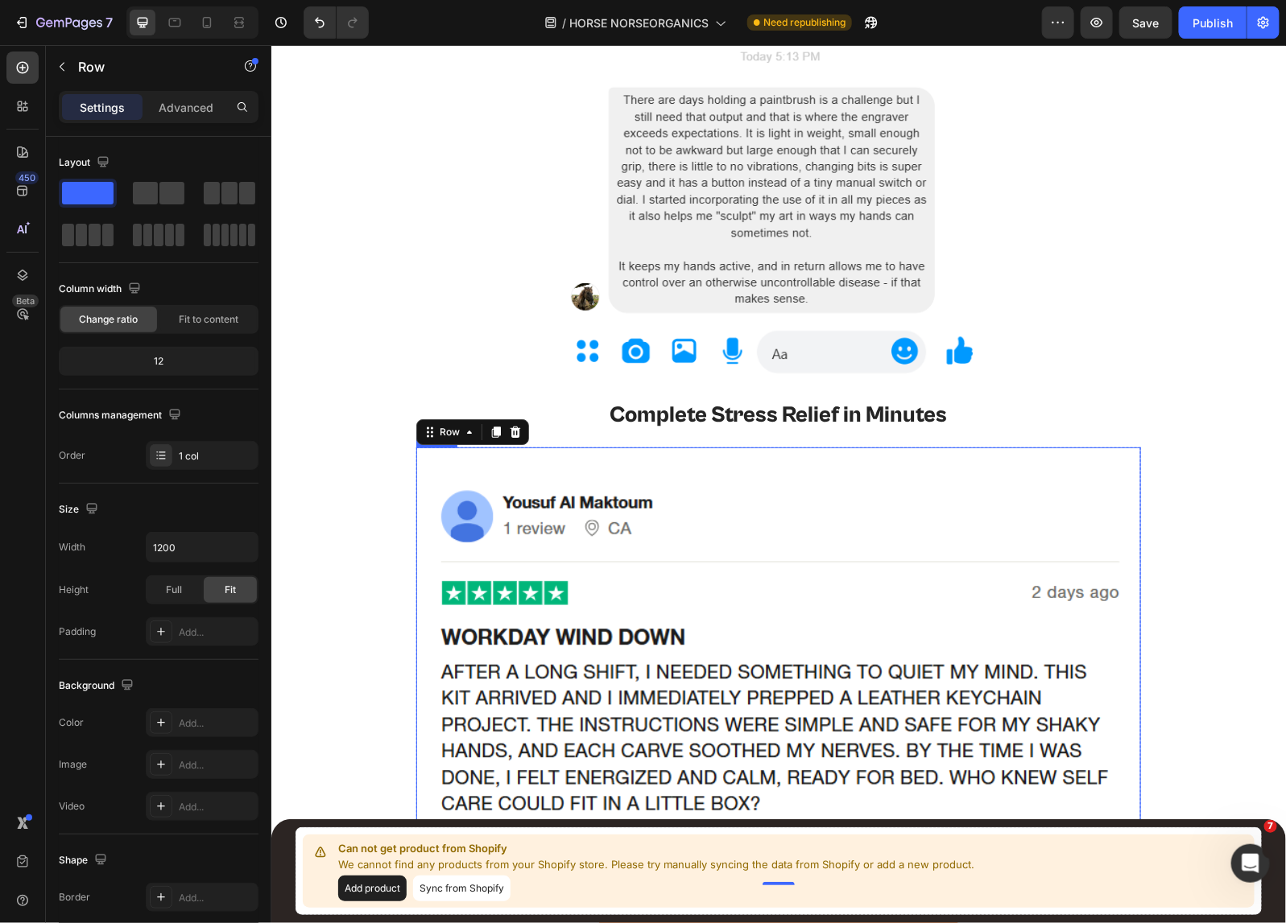
click at [829, 559] on img at bounding box center [777, 666] width 724 height 406
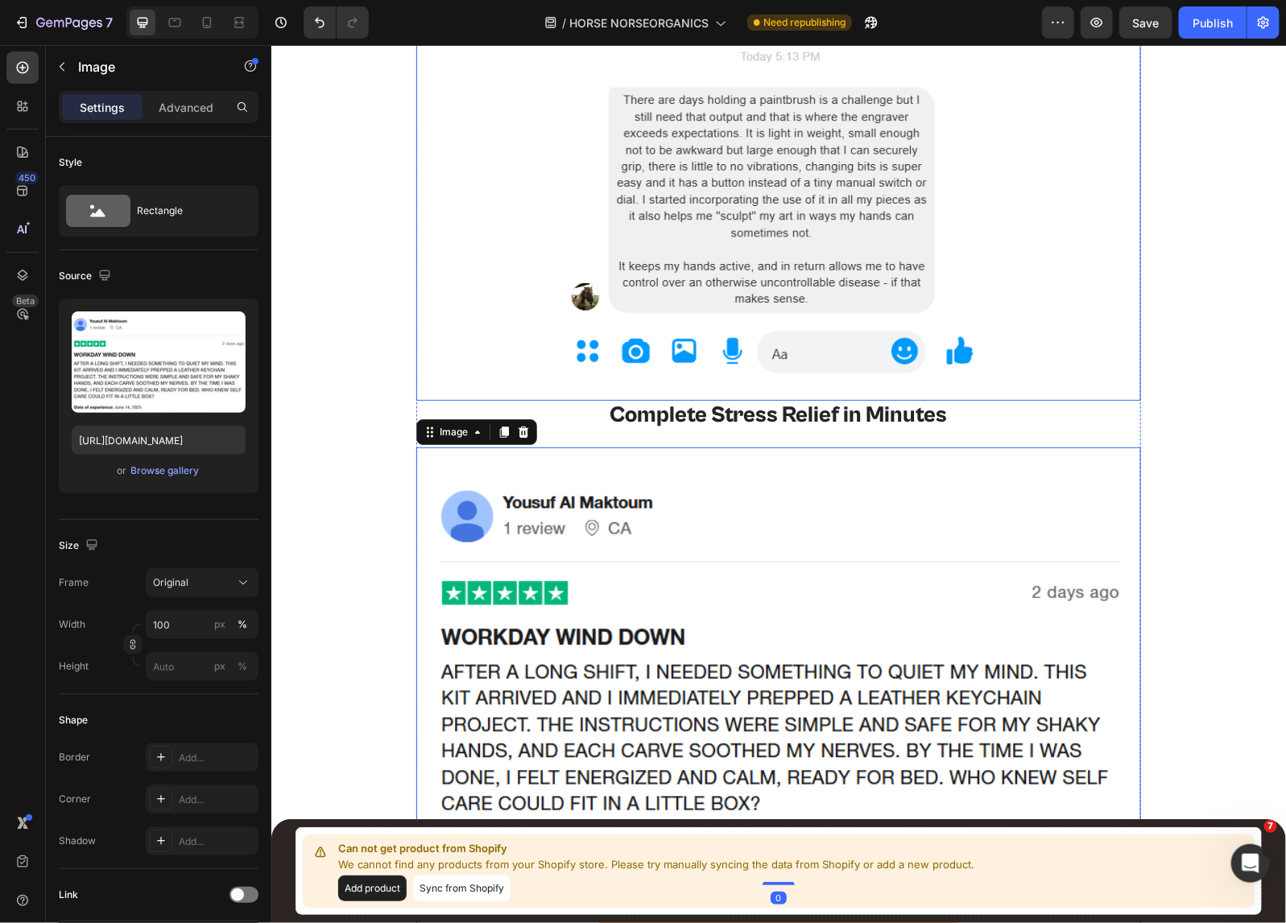
click at [1124, 371] on div at bounding box center [777, 184] width 724 height 399
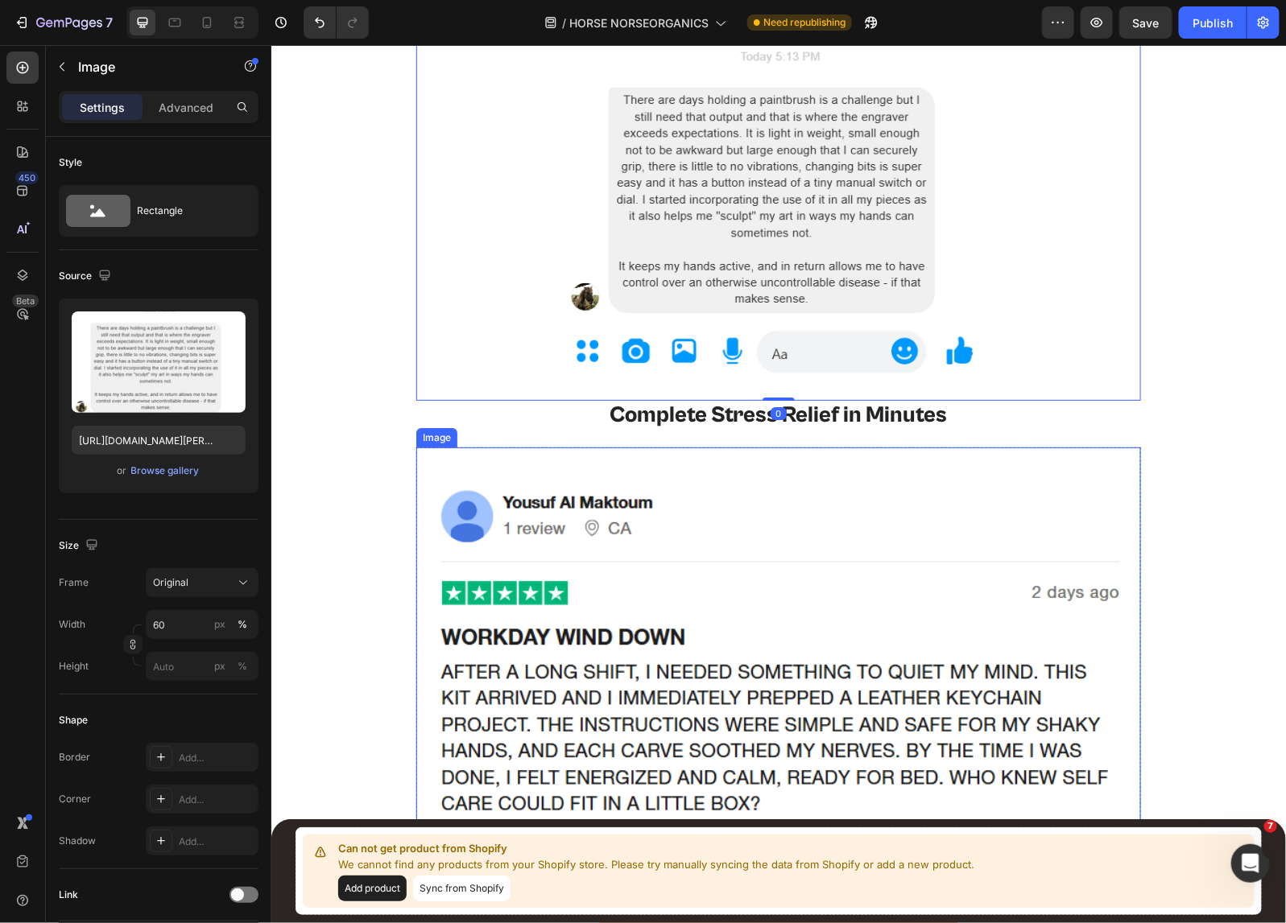
click at [956, 561] on img at bounding box center [777, 666] width 724 height 406
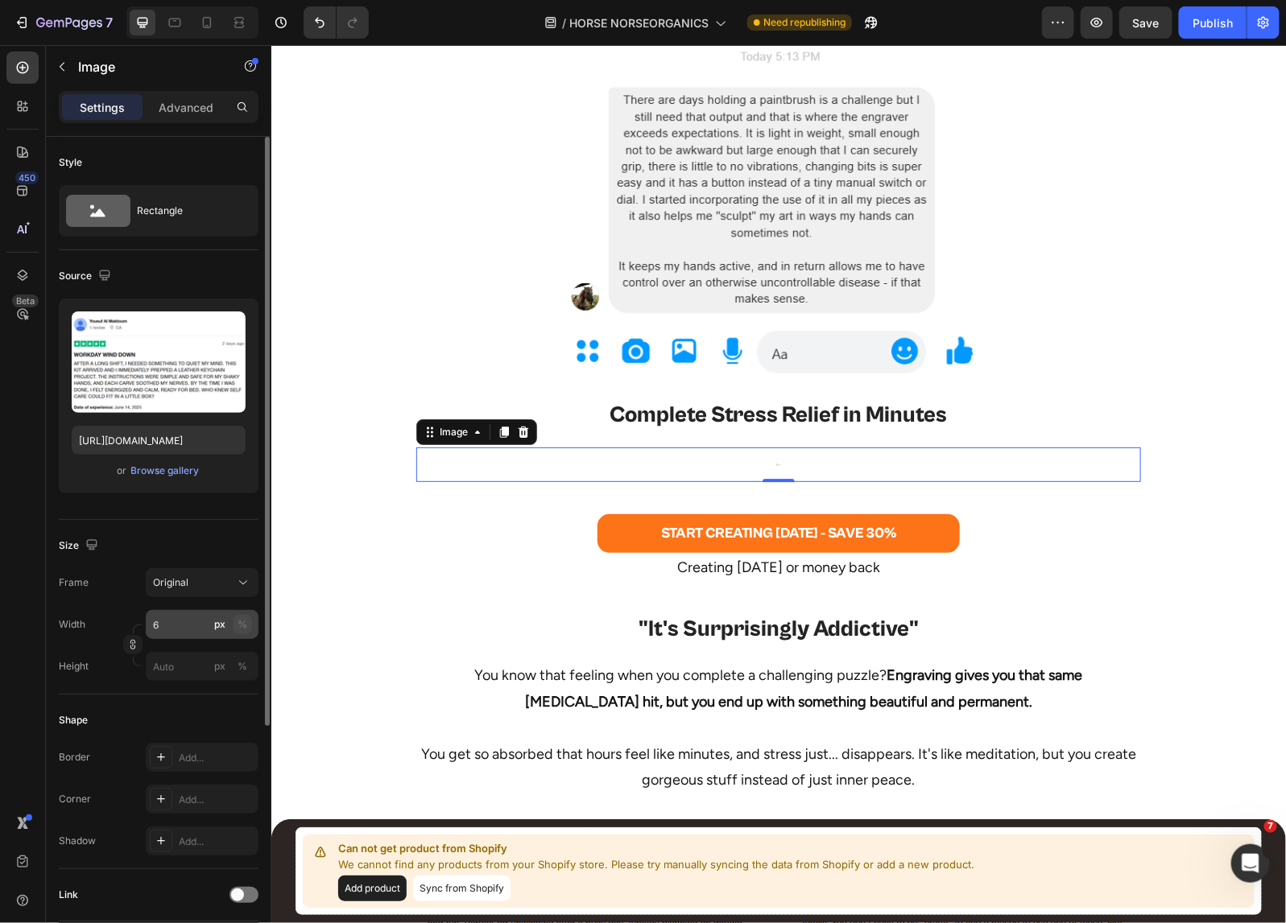
click at [236, 626] on button "%" at bounding box center [242, 624] width 19 height 19
click at [194, 624] on input "6" at bounding box center [202, 624] width 113 height 29
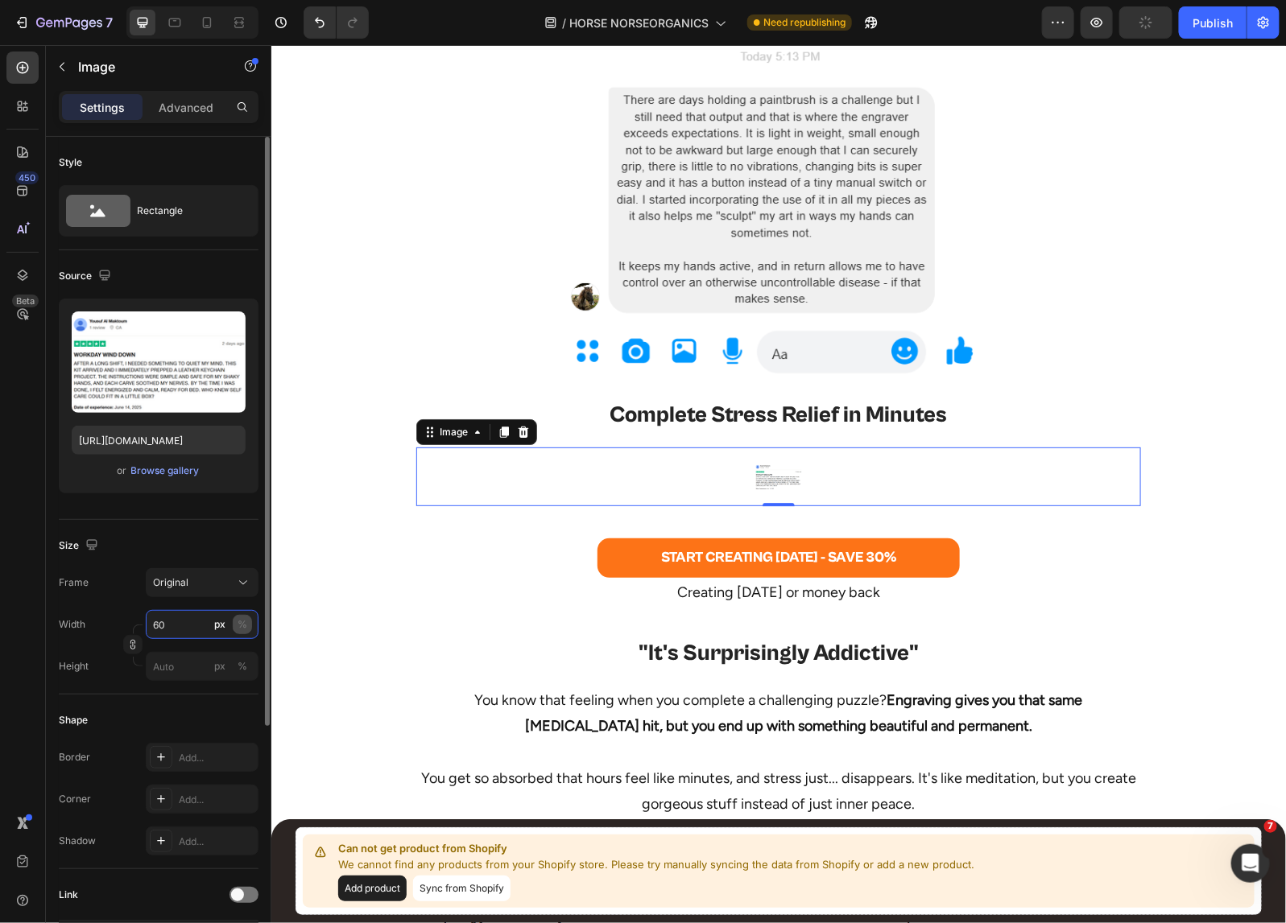
type input "60"
click at [246, 624] on div "%" at bounding box center [242, 624] width 10 height 14
click at [244, 625] on div "%" at bounding box center [242, 624] width 10 height 14
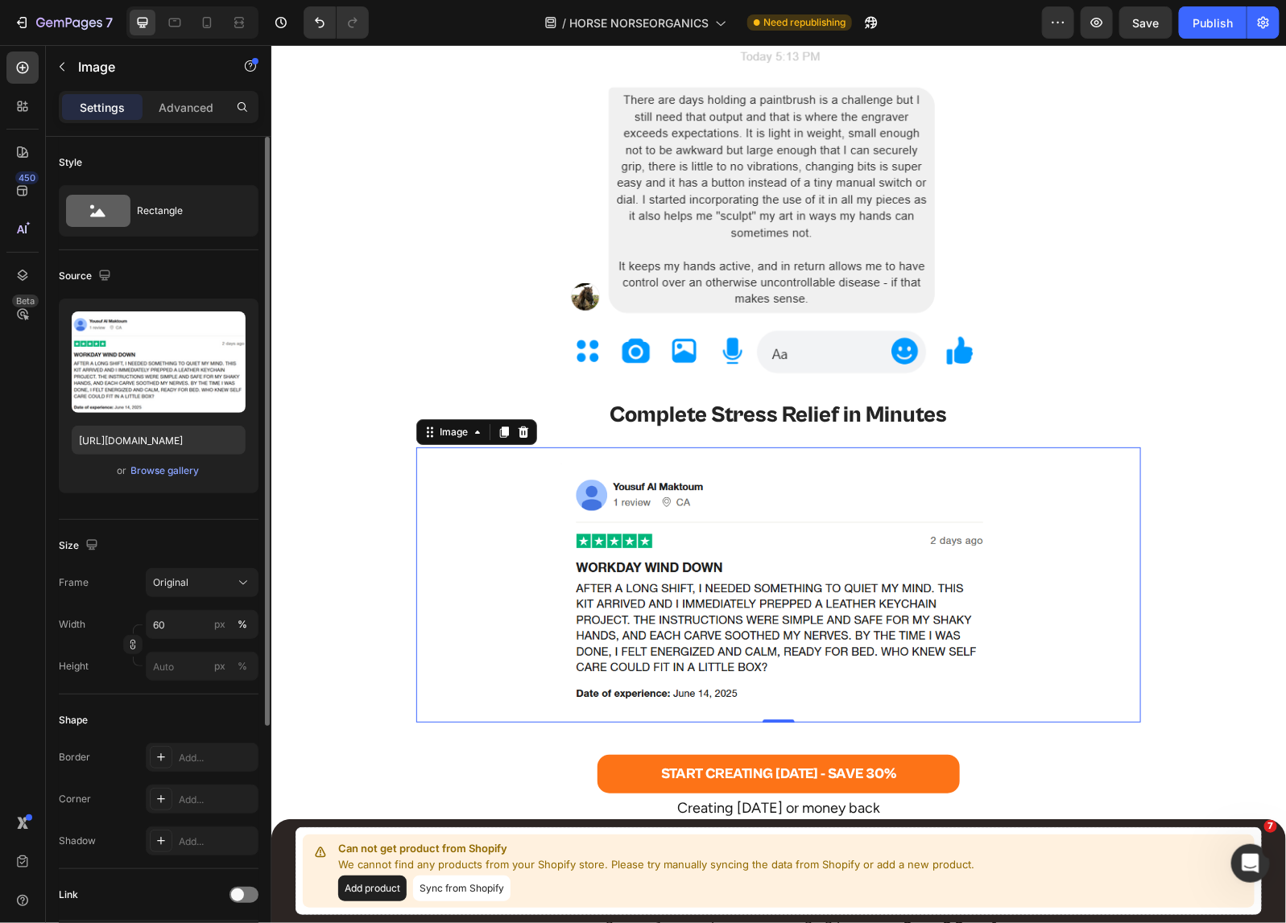
click at [169, 645] on div "Width 60 px % Height px %" at bounding box center [159, 645] width 200 height 71
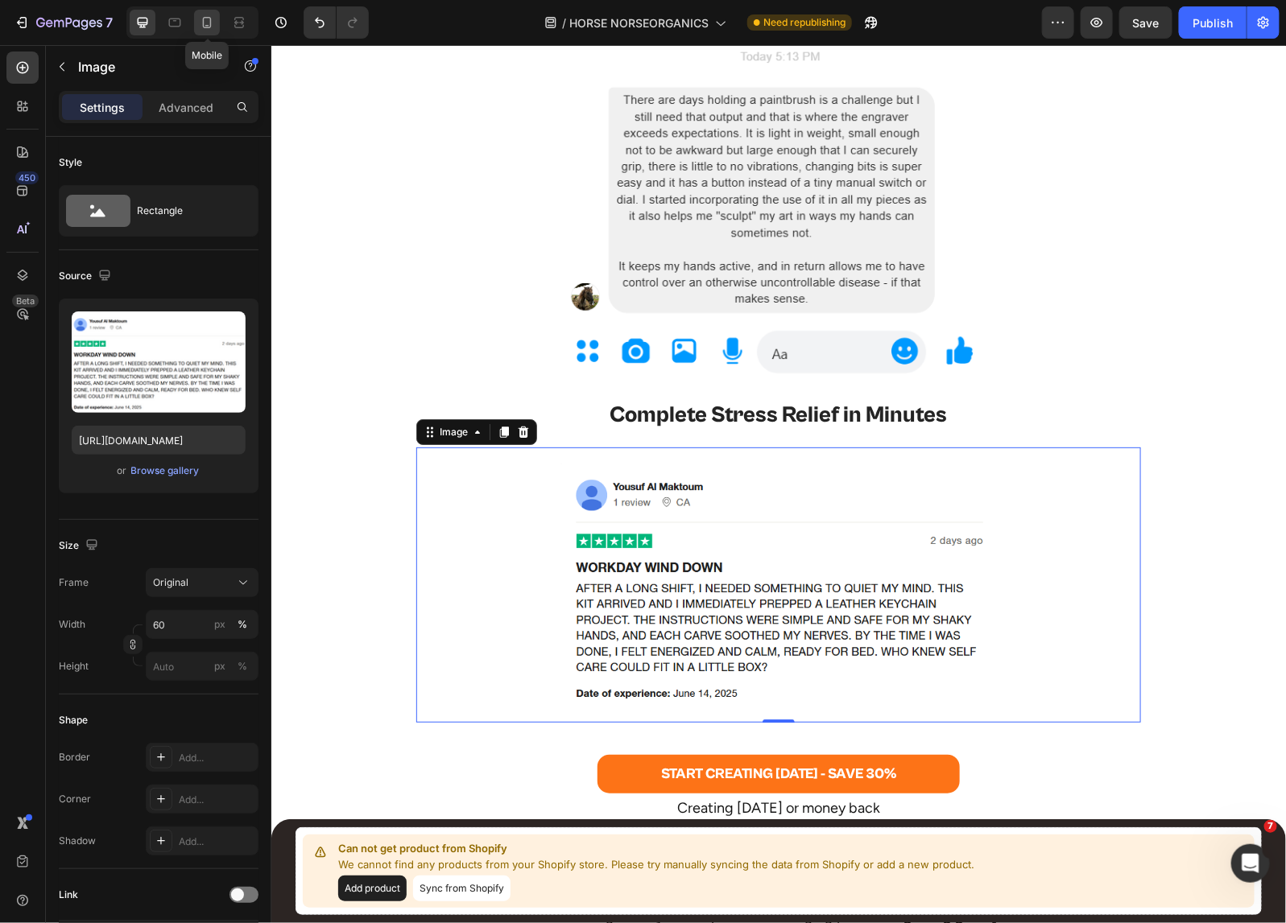
click at [200, 19] on icon at bounding box center [207, 22] width 16 height 16
type input "https://cdn.shopify.com/s/files/1/0518/5391/8372/files/yousuf-al-maktoum-mobile…"
type input "80"
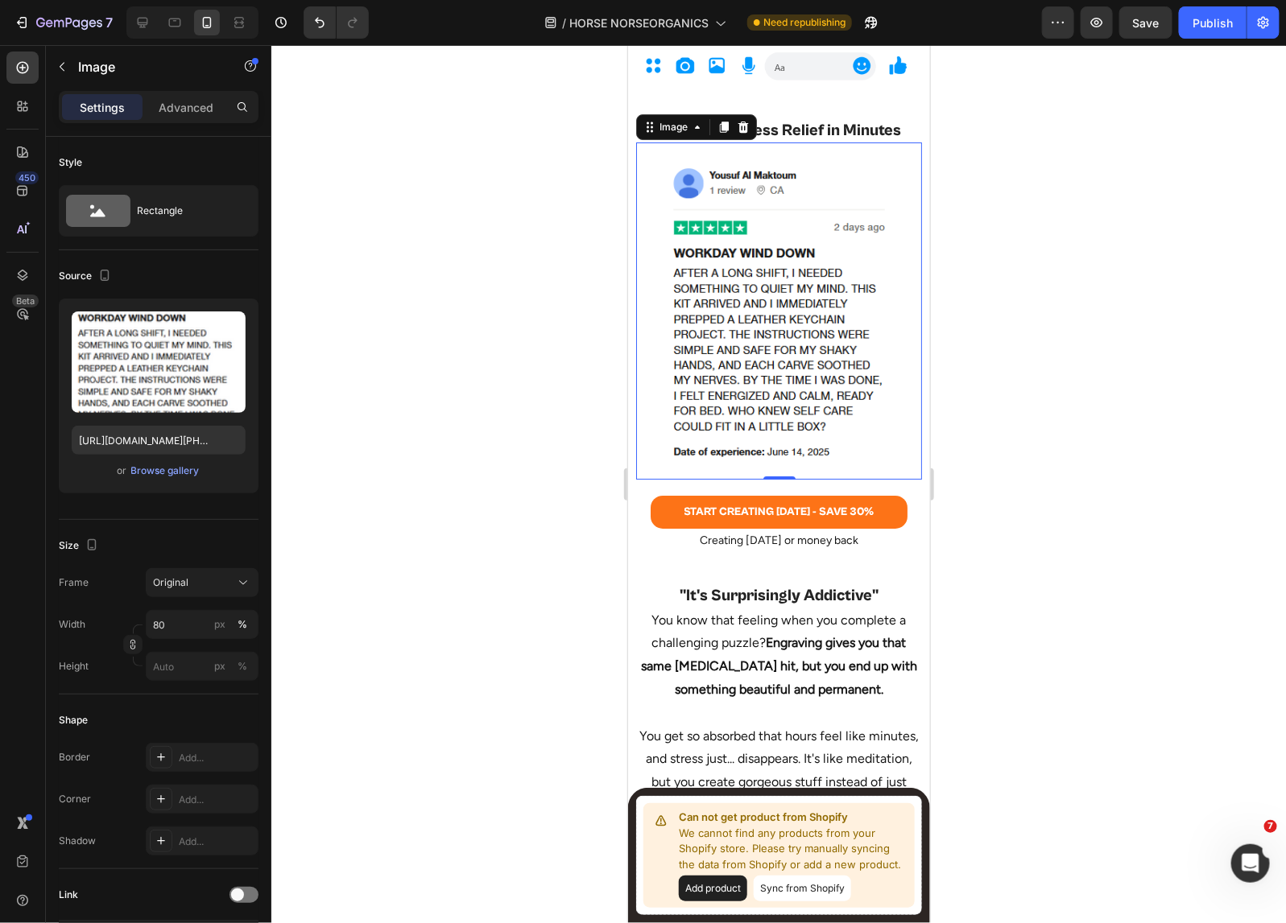
scroll to position [4840, 0]
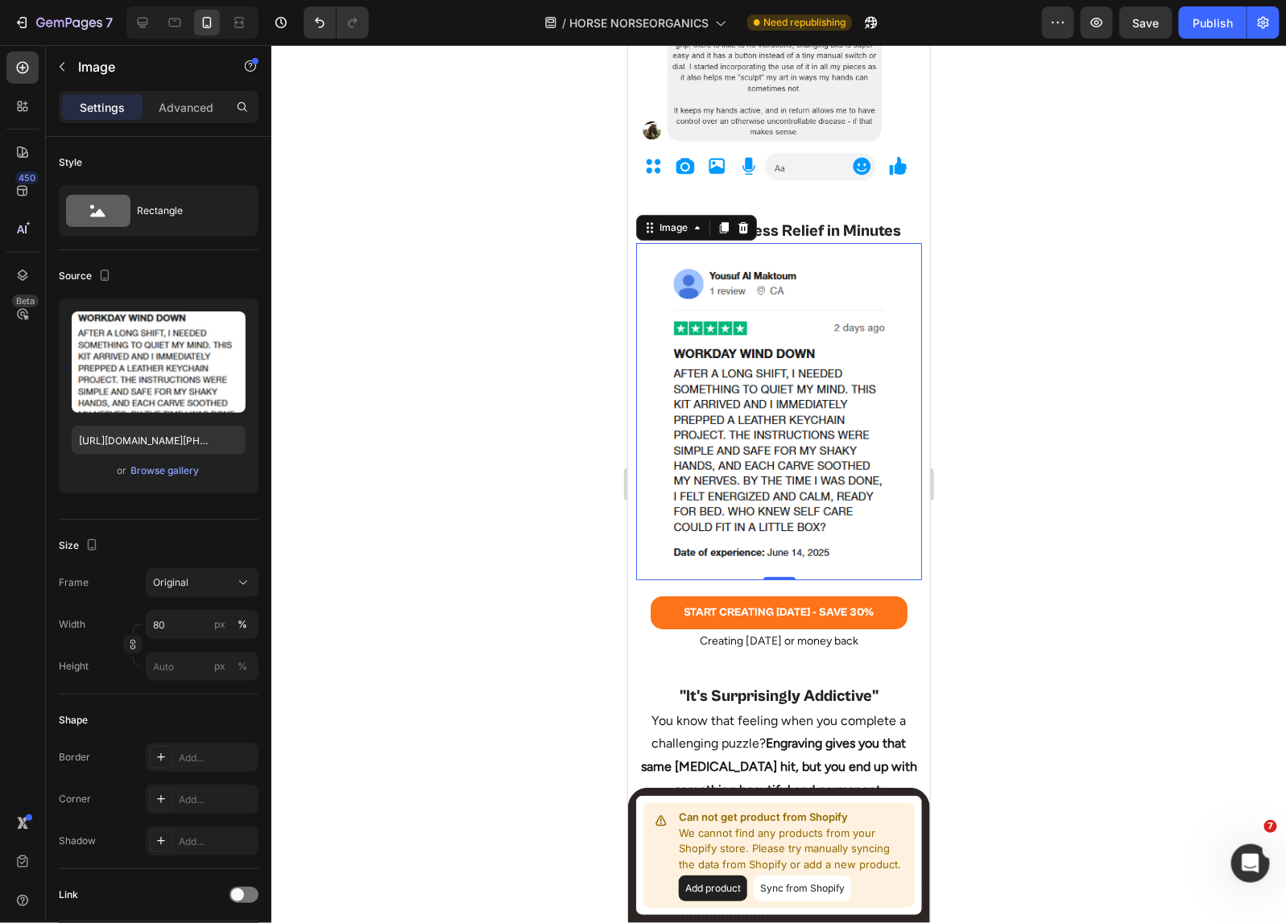
click at [769, 378] on img at bounding box center [778, 410] width 229 height 305
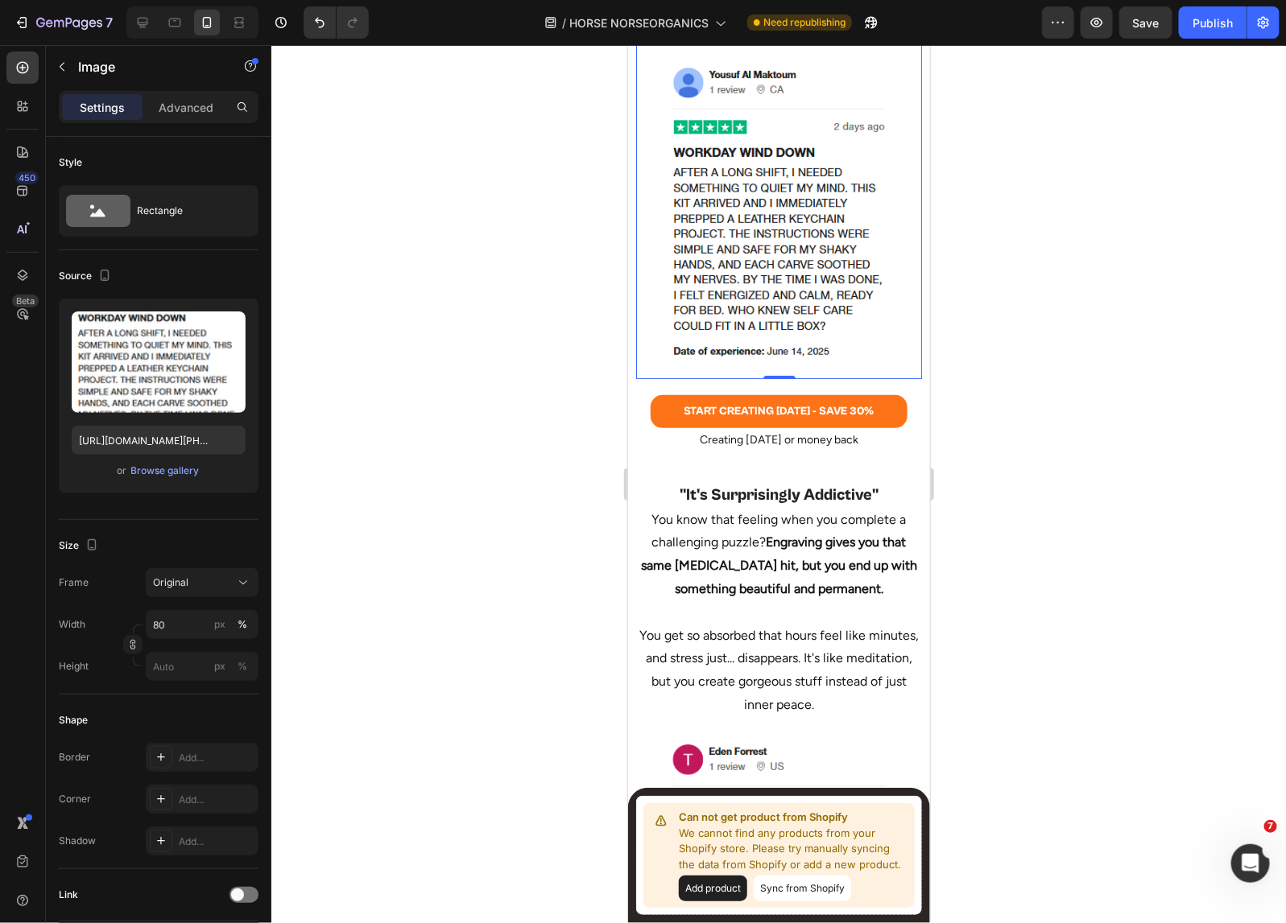
scroll to position [5142, 0]
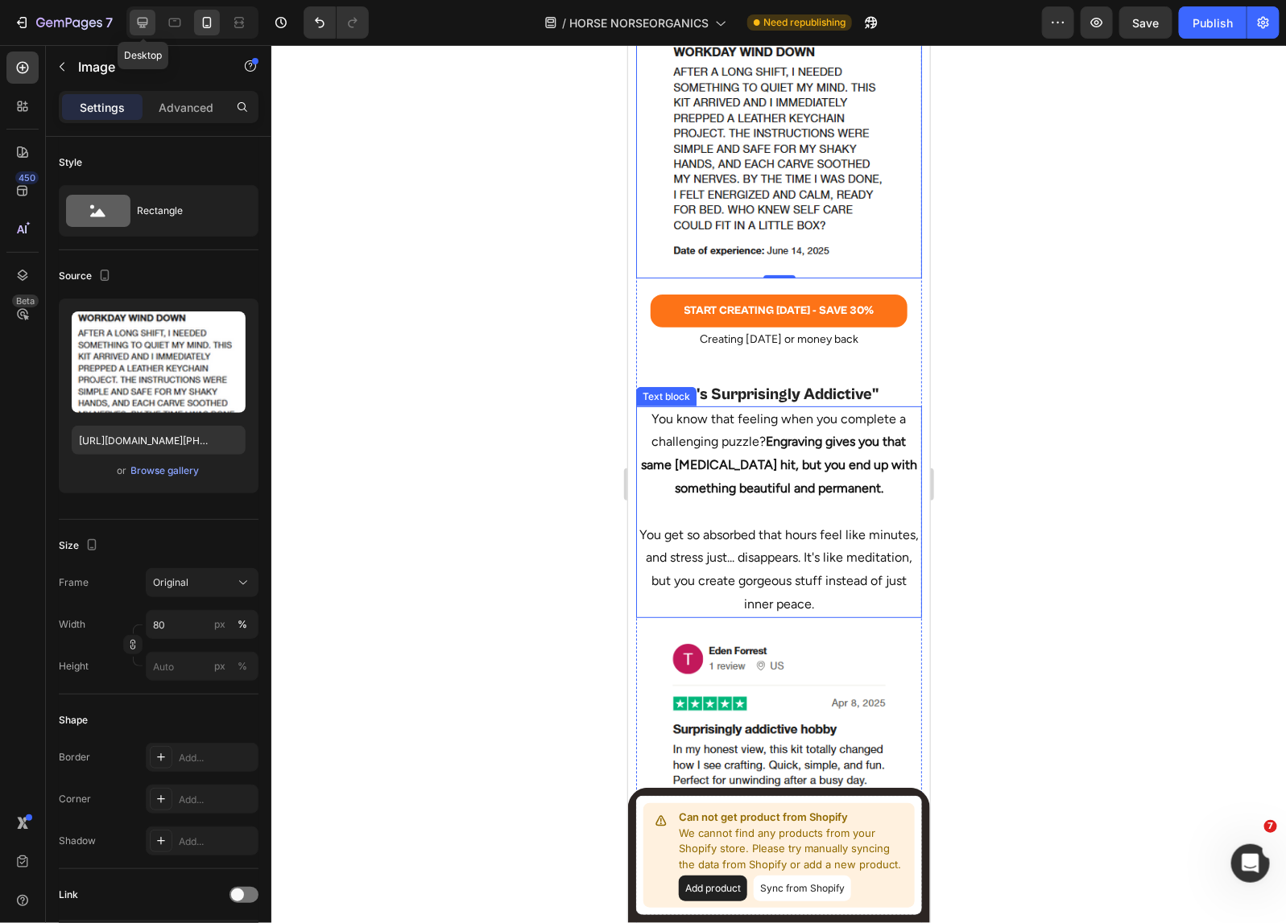
click at [142, 20] on icon at bounding box center [142, 22] width 16 height 16
type input "https://cdn.shopify.com/s/files/1/0518/5391/8372/files/yousuf-al-maktoum-deskto…"
type input "60"
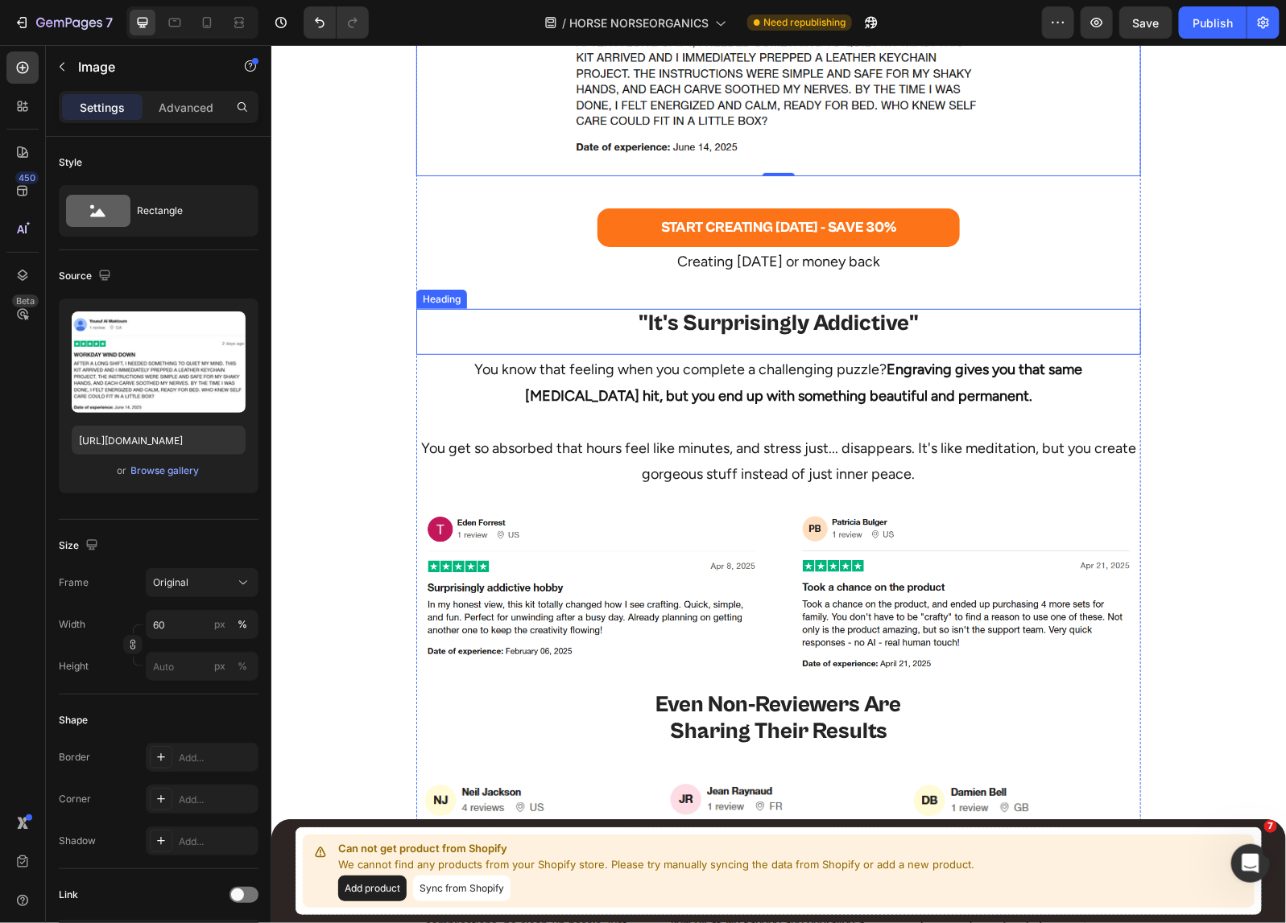
scroll to position [5511, 0]
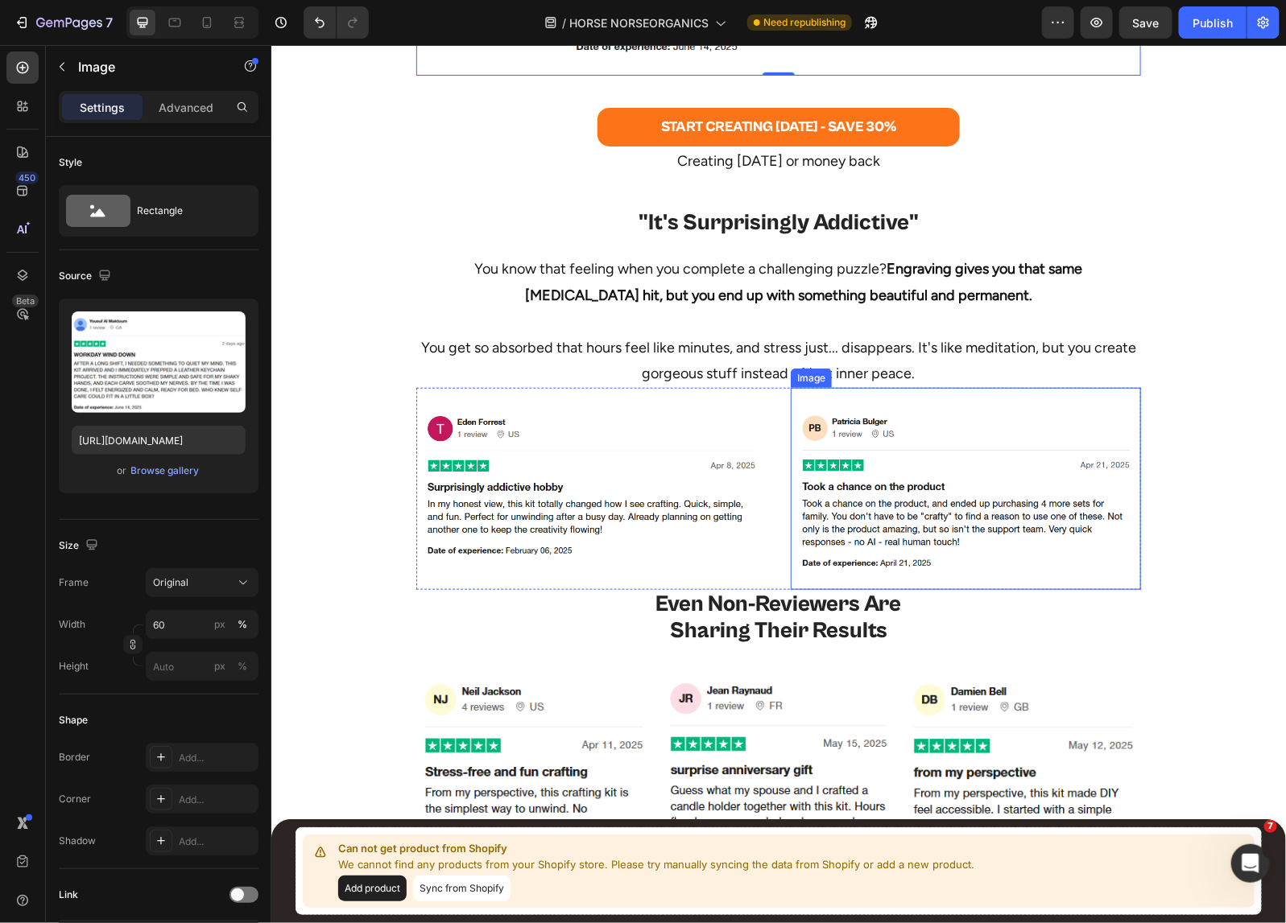
click at [899, 450] on img at bounding box center [965, 487] width 350 height 169
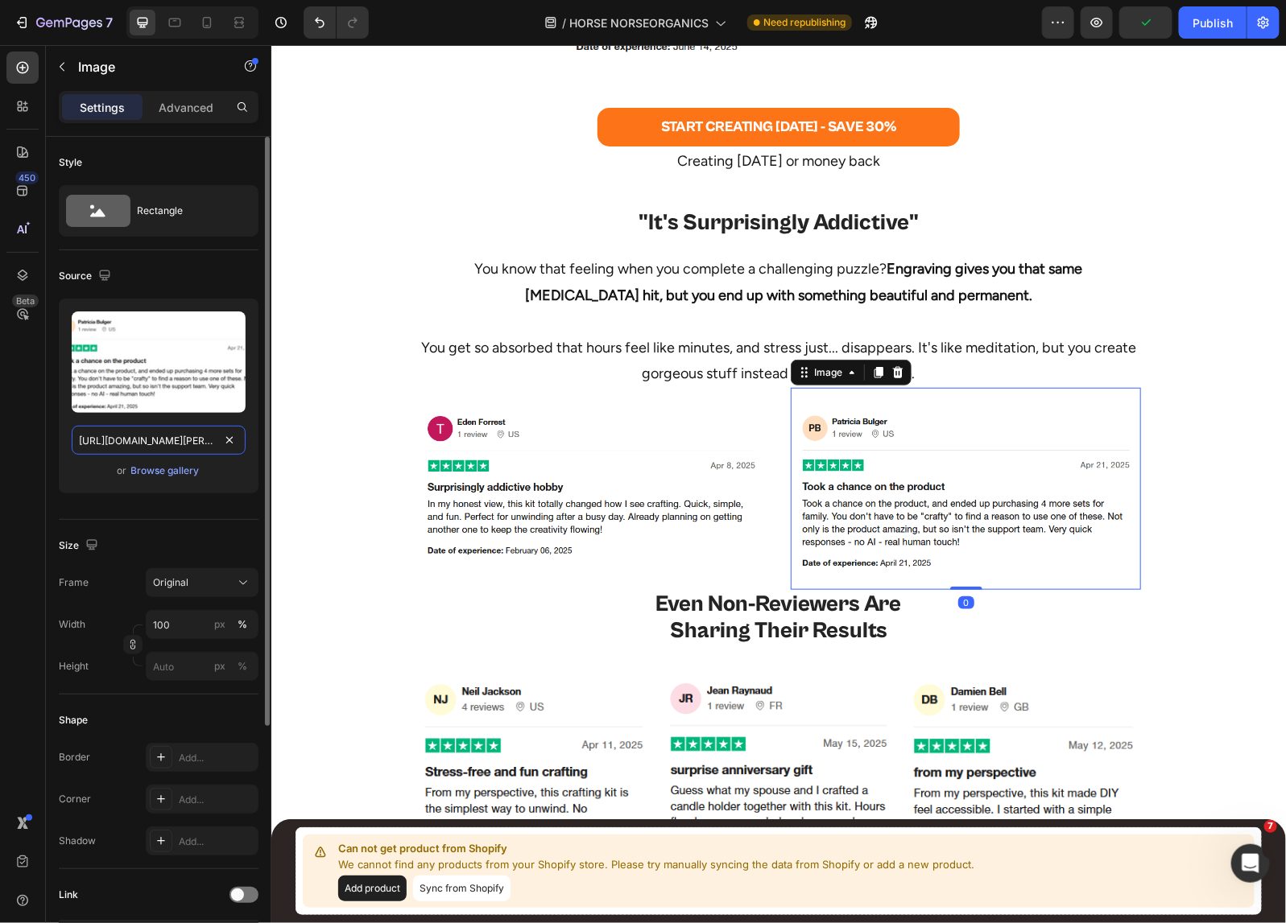
click at [125, 445] on input "https://cdn.shopify.com/s/files/1/0518/5391/8372/files/patricia-bulger-desktop.…" at bounding box center [159, 440] width 174 height 29
paste input "charles-simard-desktop.png?v=1750349789"
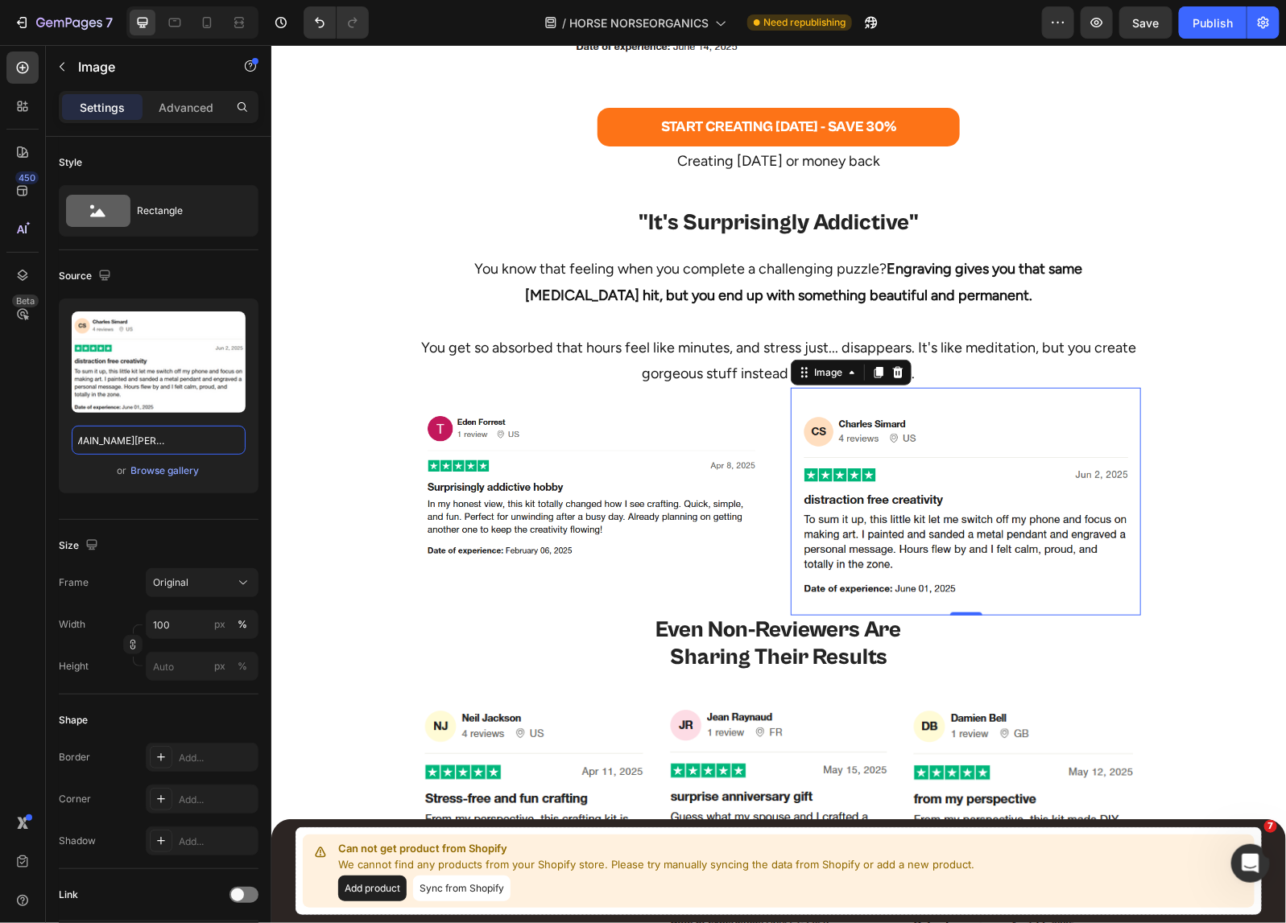
scroll to position [0, 0]
click at [200, 14] on icon at bounding box center [207, 22] width 16 height 16
type input "https://cdn.shopify.com/s/files/1/0518/5391/8372/files/patricia-bulger-mobile.p…"
type input "80"
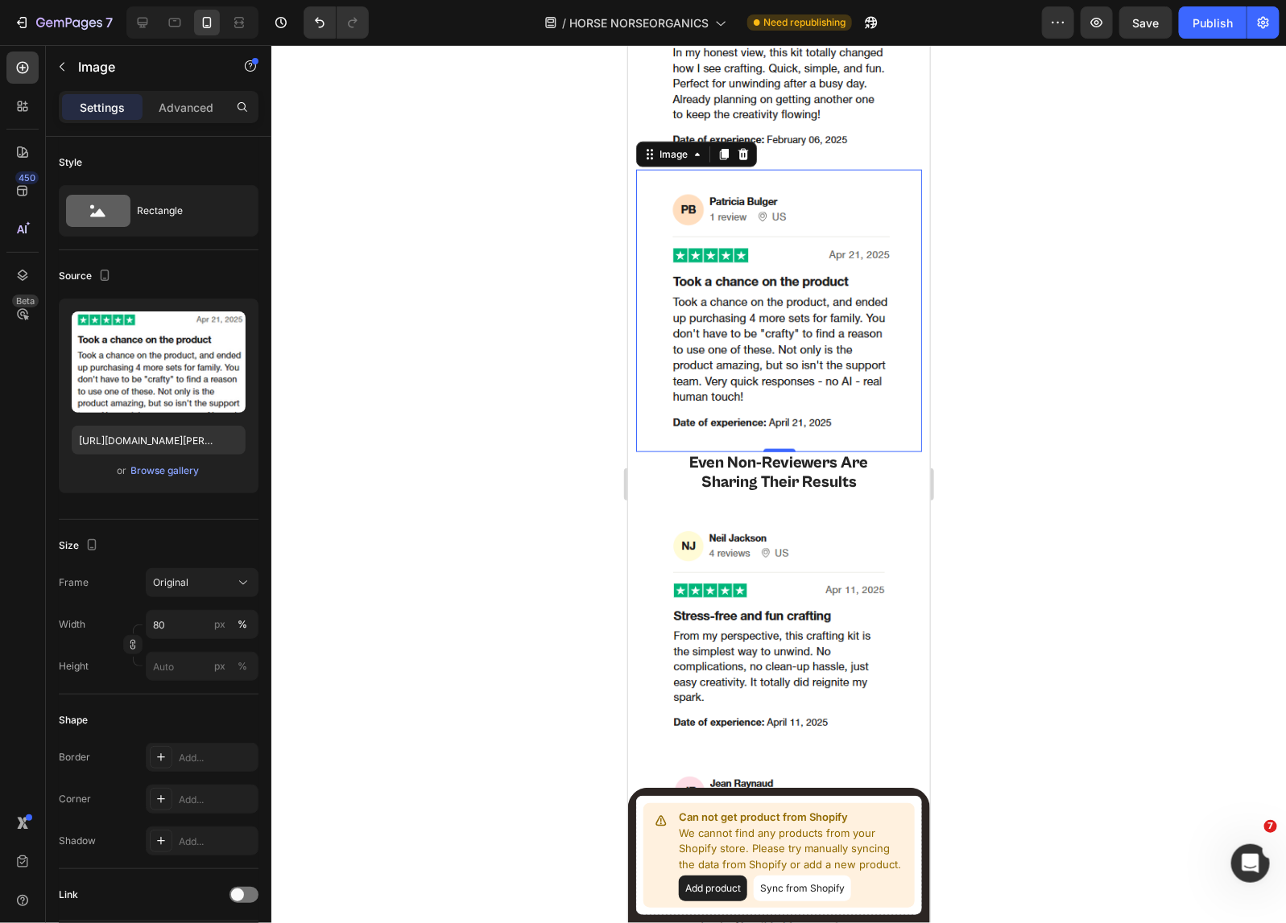
scroll to position [5637, 0]
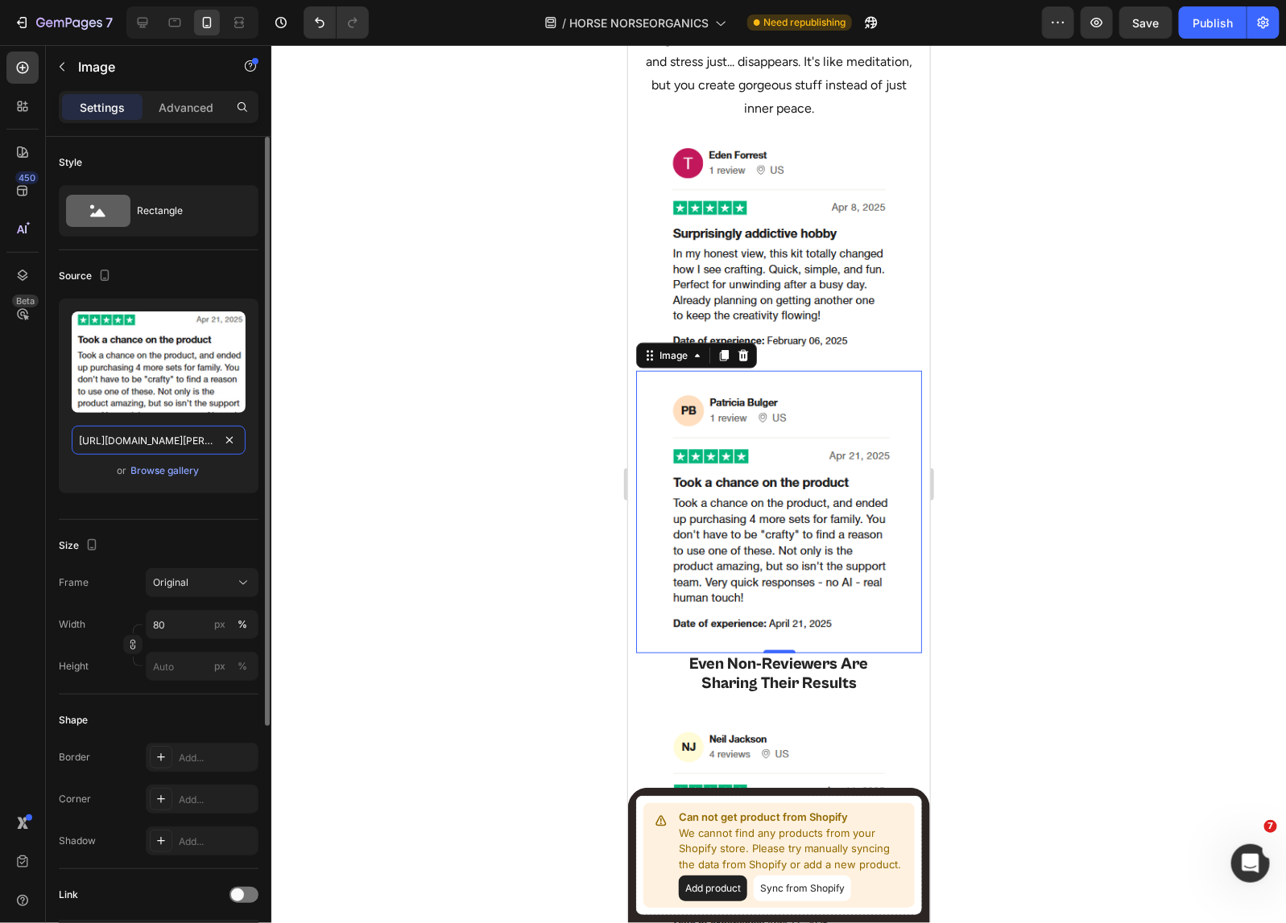
click at [151, 437] on input "https://cdn.shopify.com/s/files/1/0518/5391/8372/files/patricia-bulger-mobile.p…" at bounding box center [159, 440] width 174 height 29
paste input "charles-simard-mobile.png?v=1750349789"
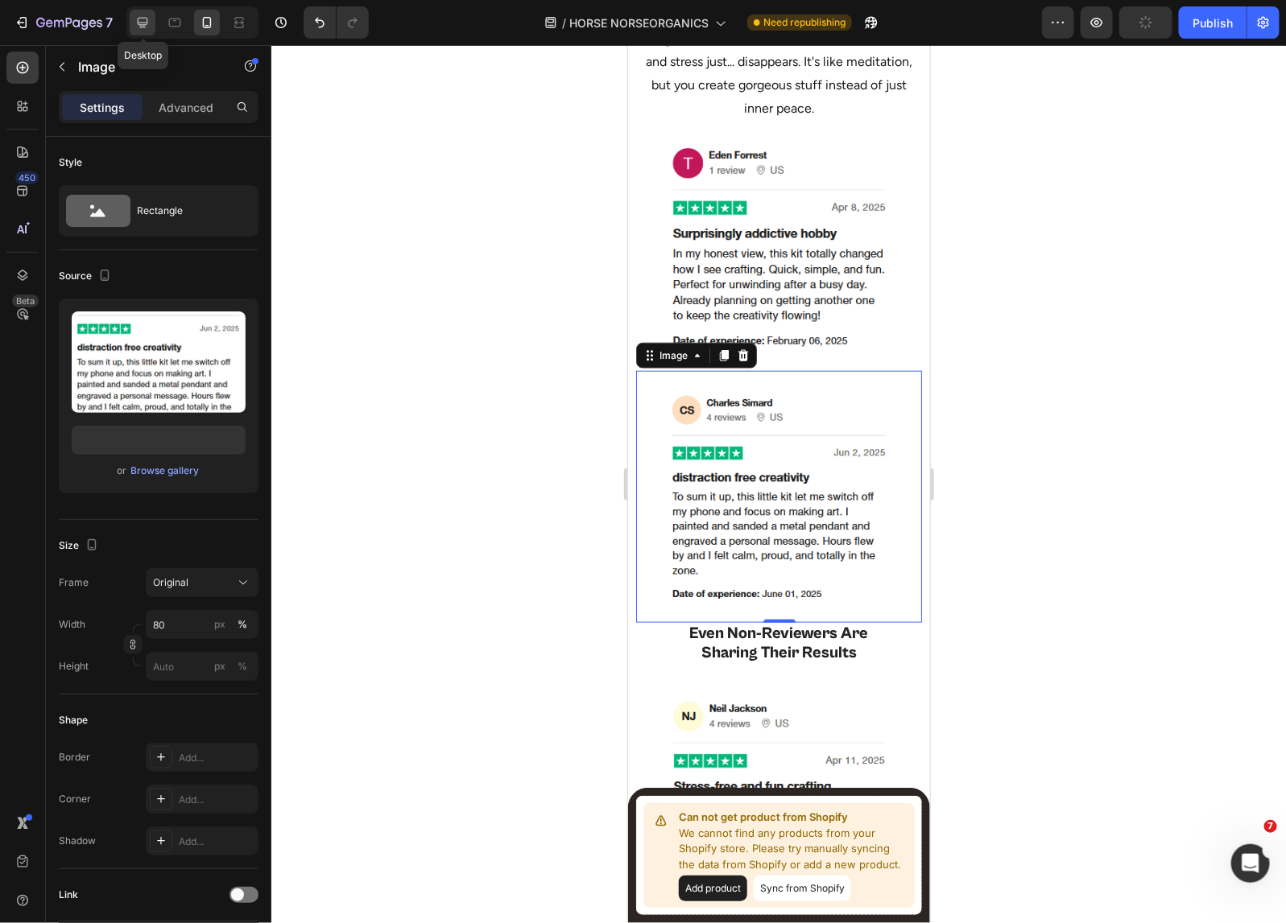
click at [138, 20] on icon at bounding box center [143, 23] width 10 height 10
type input "https://cdn.shopify.com/s/files/1/0518/5391/8372/files/charles-simard-desktop.p…"
type input "100"
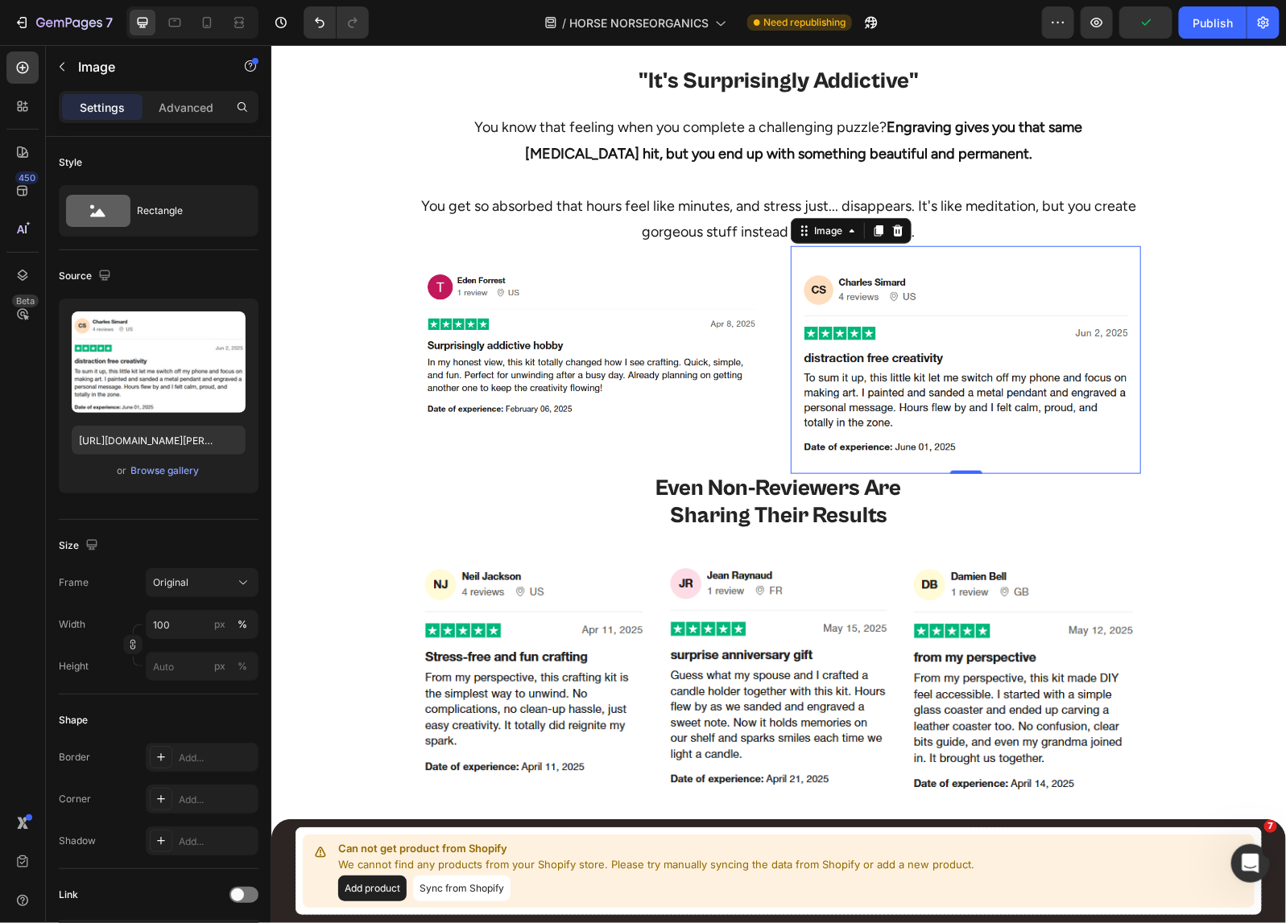
scroll to position [5798, 0]
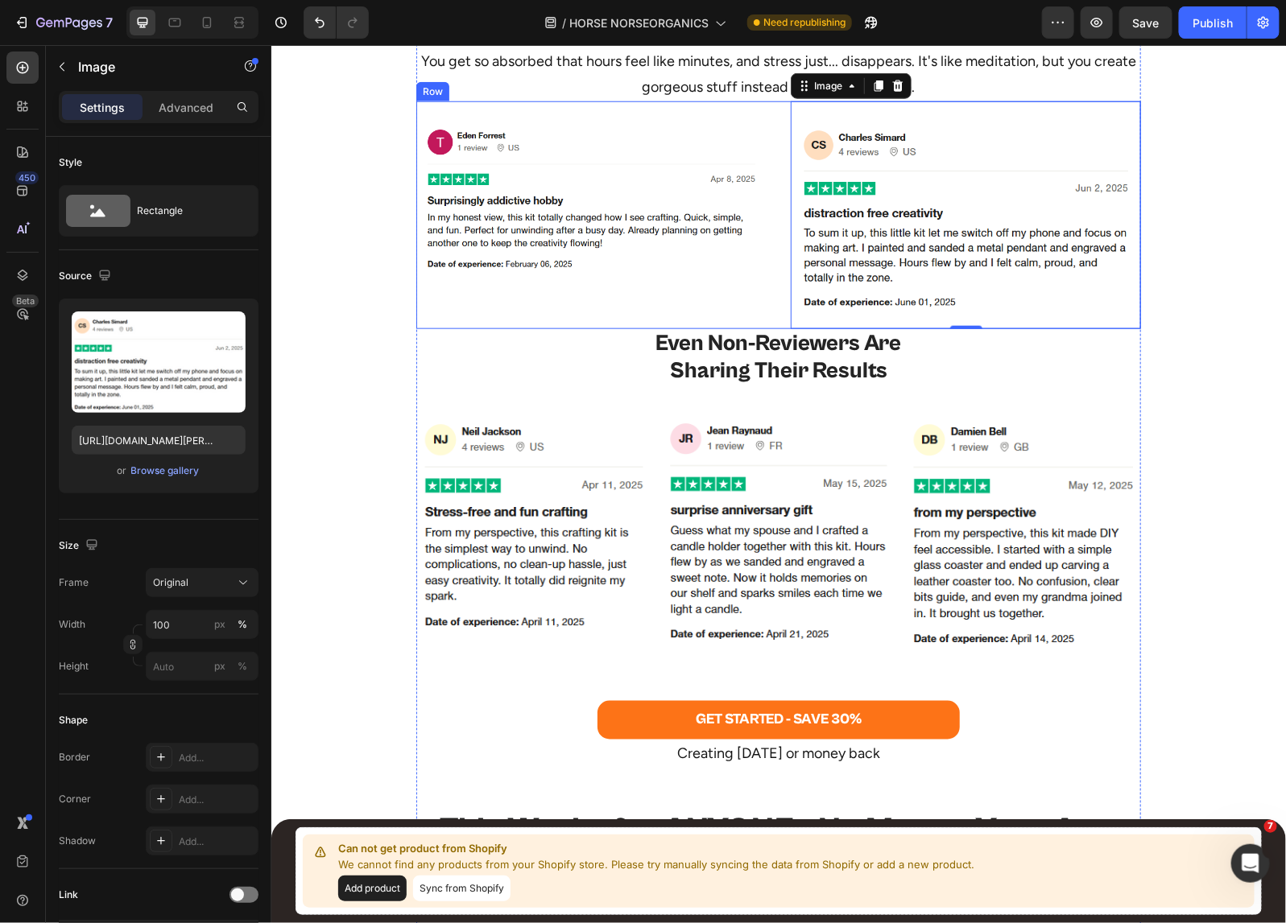
click at [771, 303] on div "Image Image 0 Row" at bounding box center [777, 215] width 724 height 228
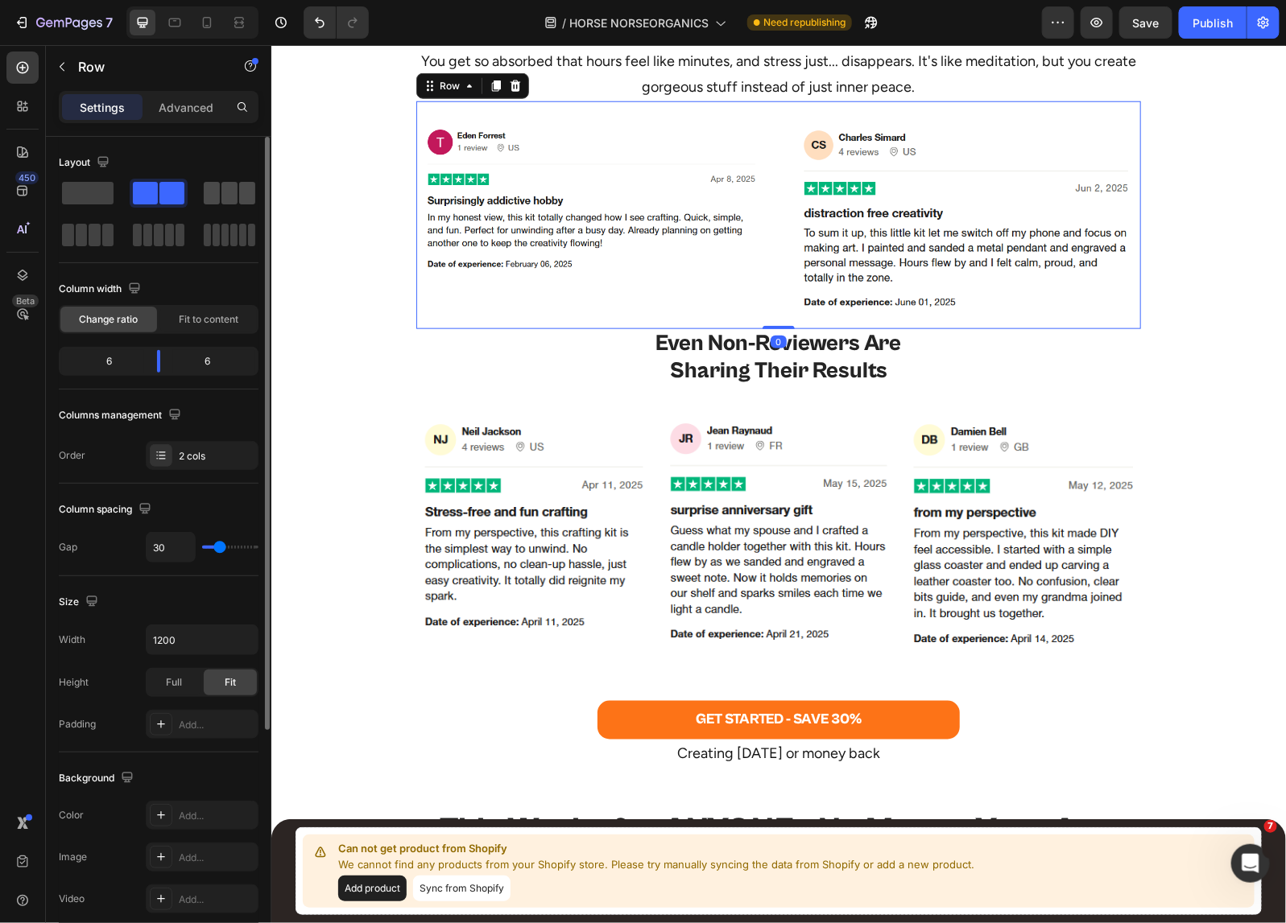
click at [228, 193] on span at bounding box center [229, 193] width 16 height 23
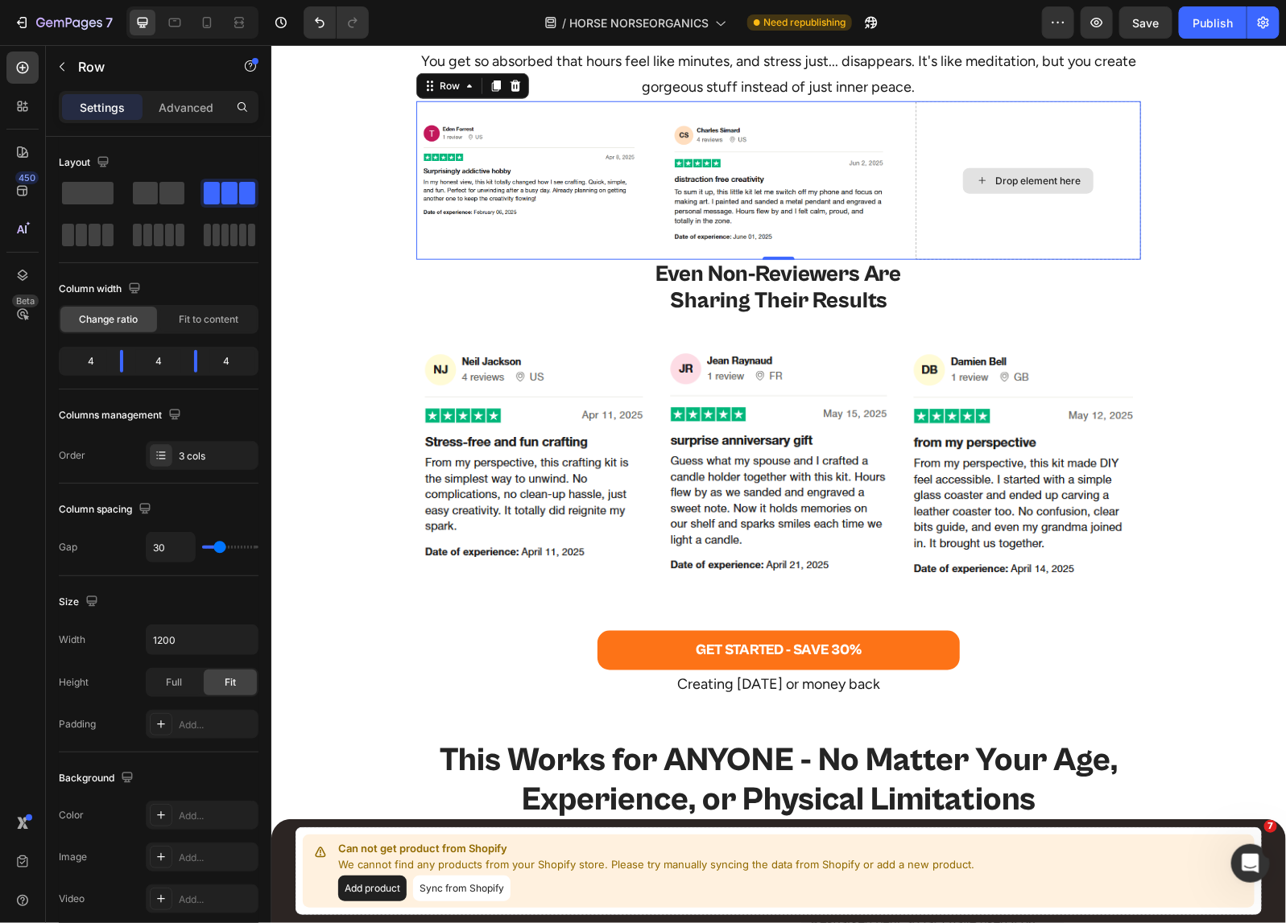
scroll to position [5697, 0]
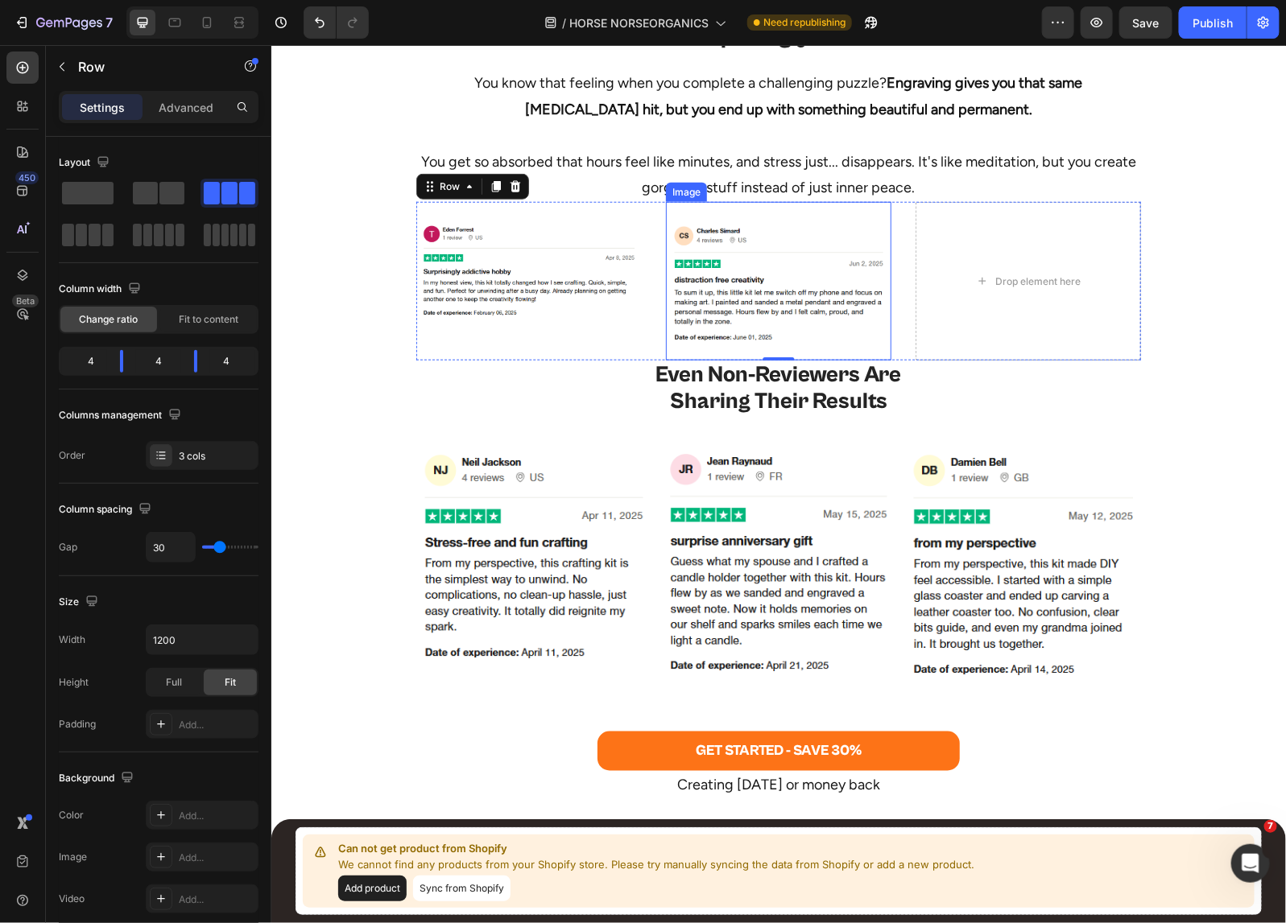
click at [822, 287] on img at bounding box center [777, 280] width 225 height 126
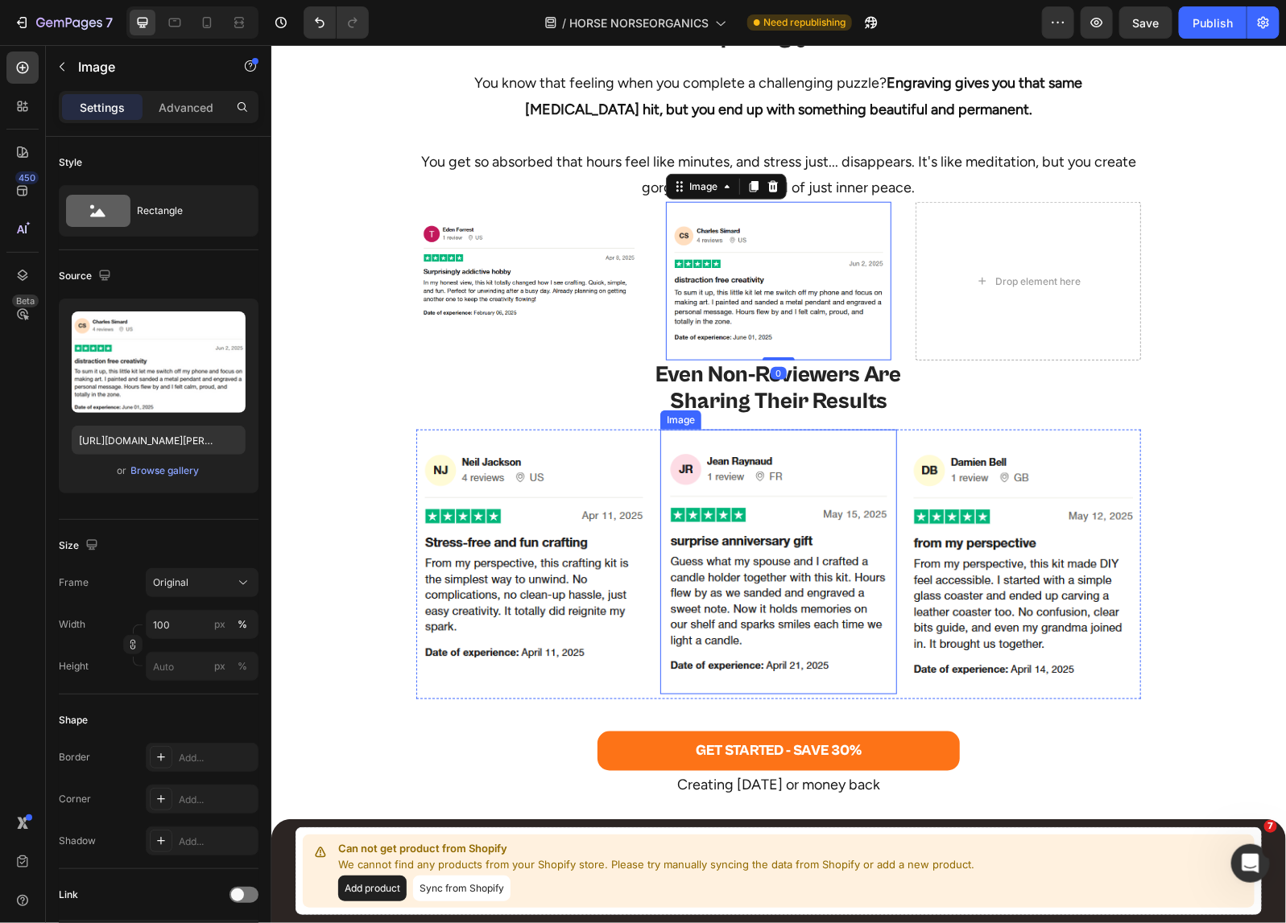
click at [761, 555] on img at bounding box center [777, 561] width 236 height 233
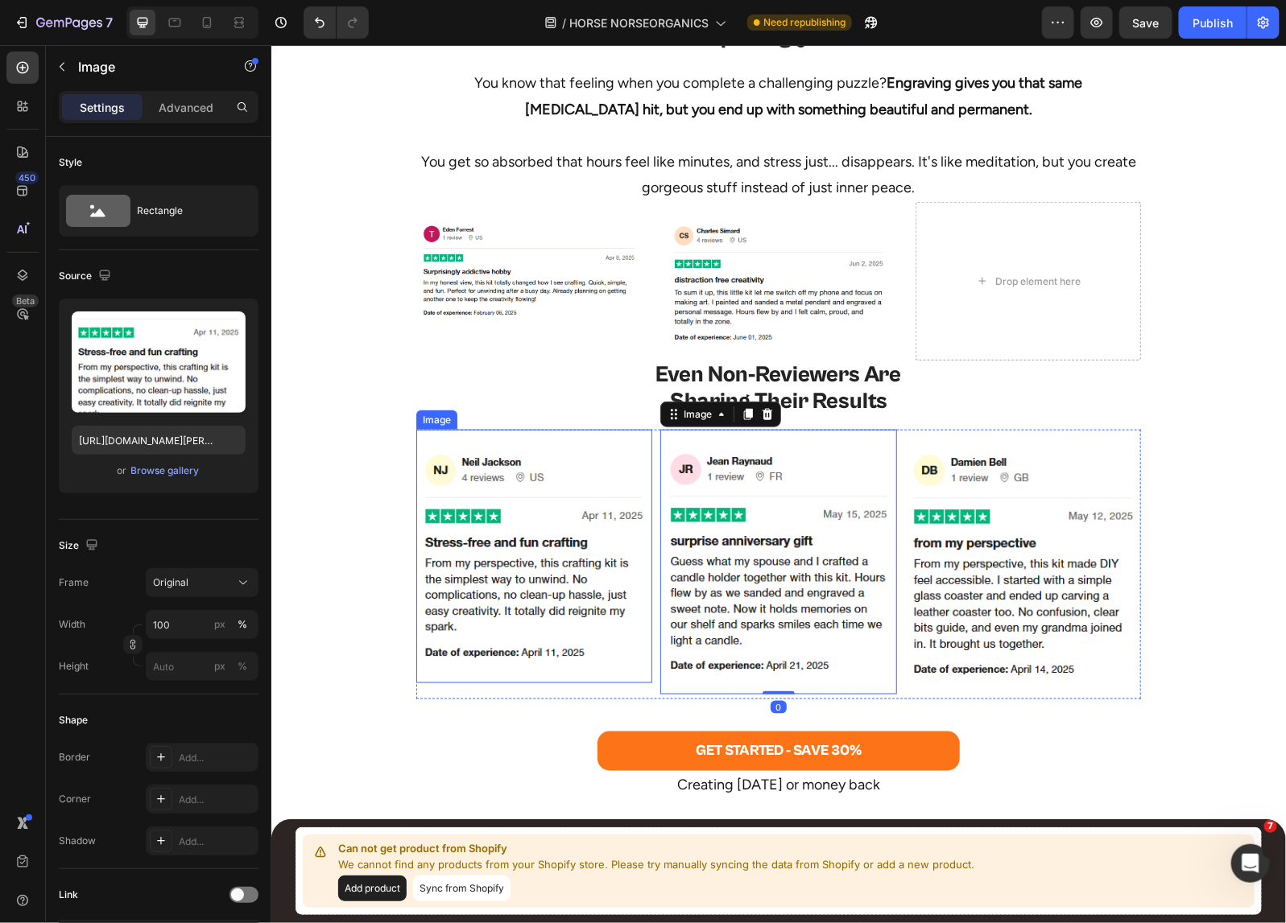
click at [551, 551] on img at bounding box center [533, 555] width 236 height 221
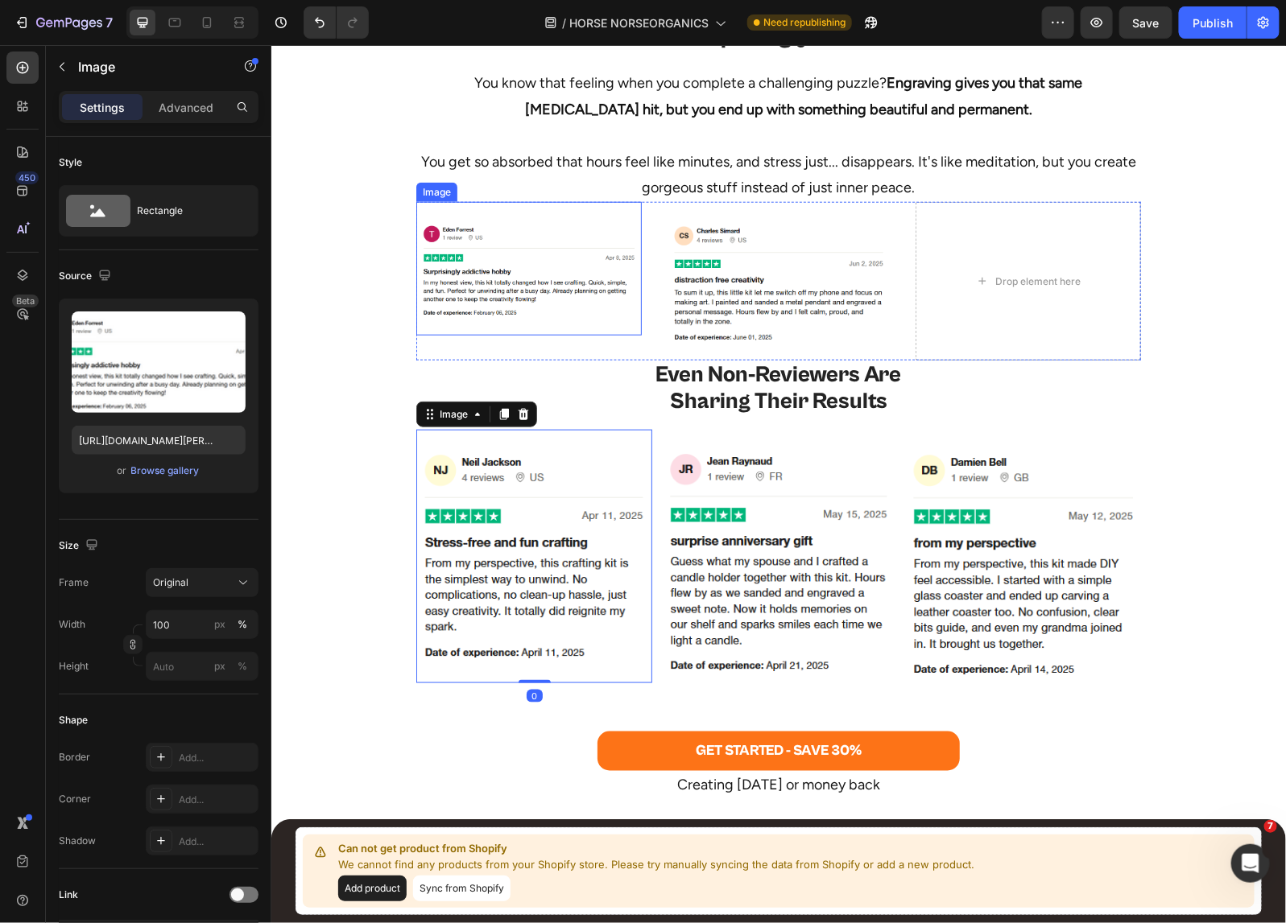
click at [491, 249] on img at bounding box center [527, 267] width 225 height 101
click at [520, 547] on img at bounding box center [533, 555] width 236 height 221
click at [481, 267] on img at bounding box center [527, 267] width 225 height 101
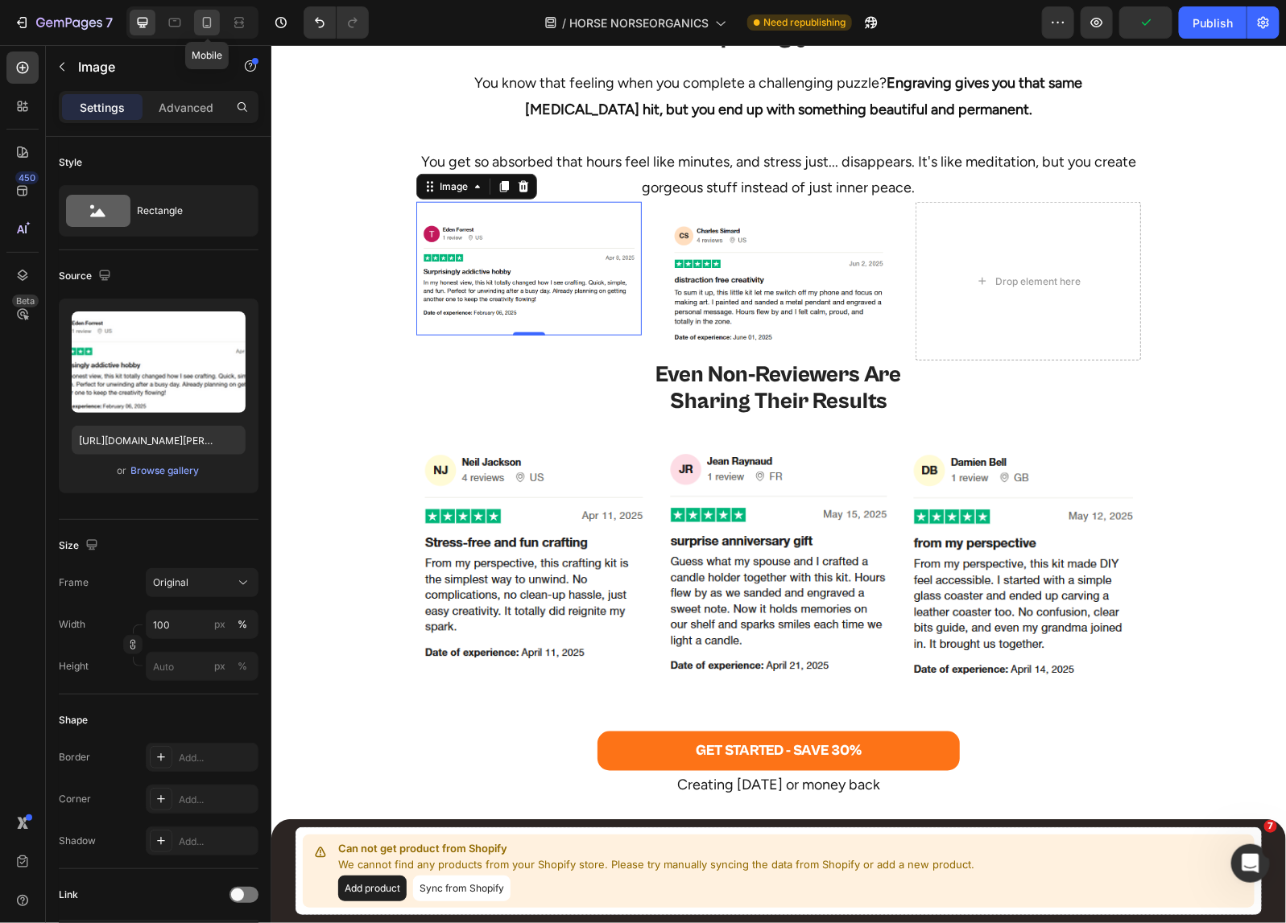
click at [209, 23] on icon at bounding box center [207, 22] width 16 height 16
type input "https://cdn.shopify.com/s/files/1/0518/5391/8372/files/eden-forrest-mobile.png?…"
type input "80"
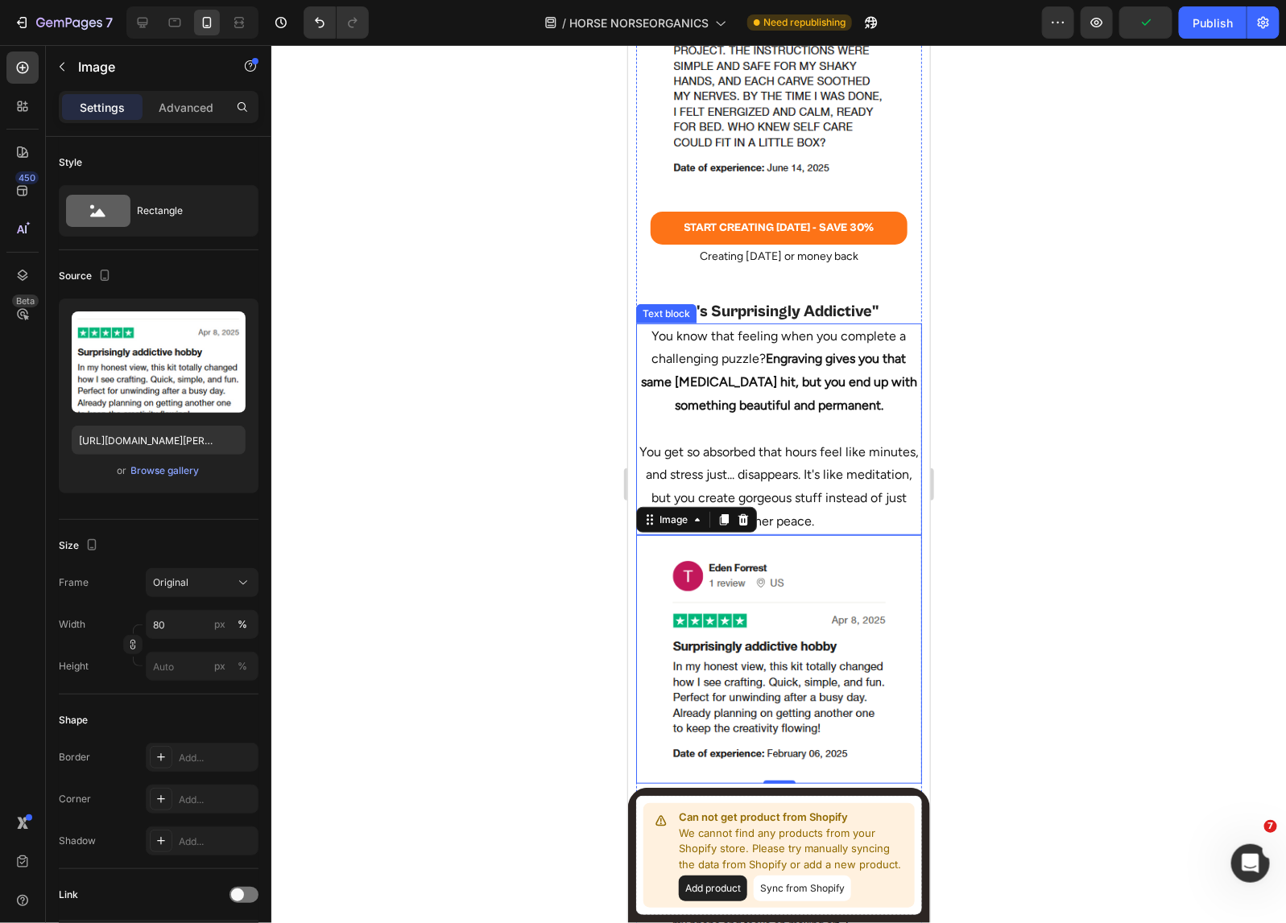
scroll to position [5601, 0]
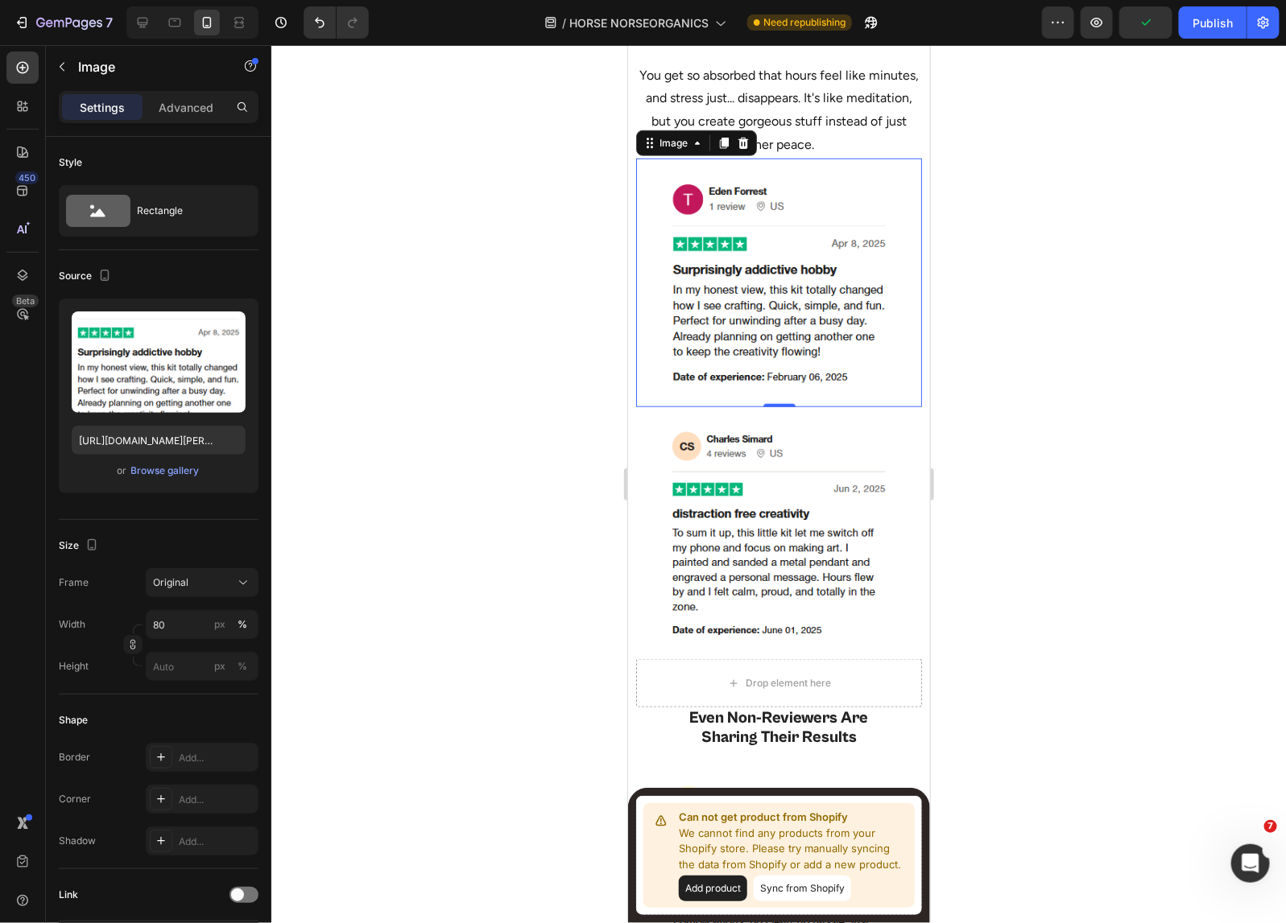
click at [744, 242] on img at bounding box center [778, 282] width 229 height 217
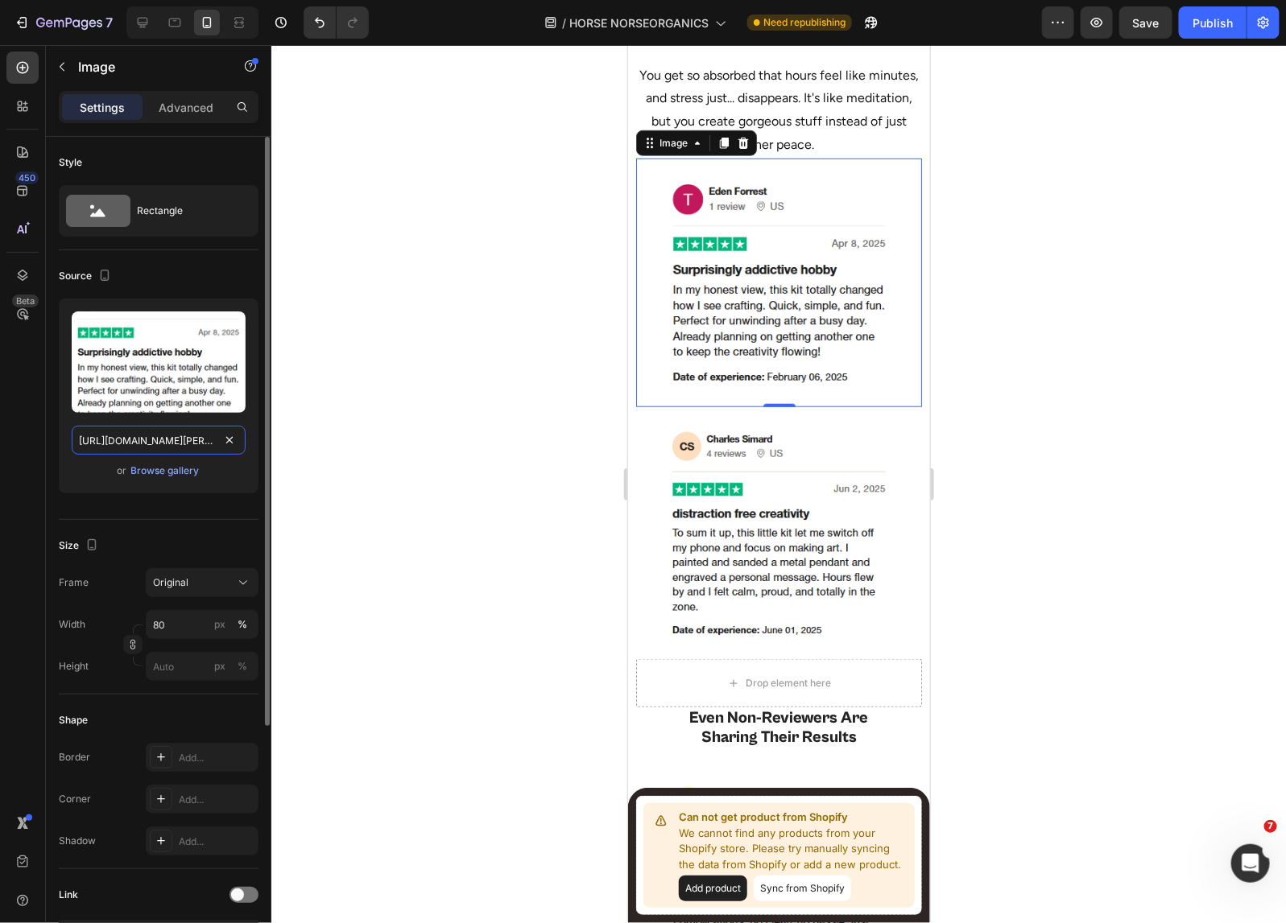
click at [179, 437] on input "https://cdn.shopify.com/s/files/1/0518/5391/8372/files/eden-forrest-mobile.png?…" at bounding box center [159, 440] width 174 height 29
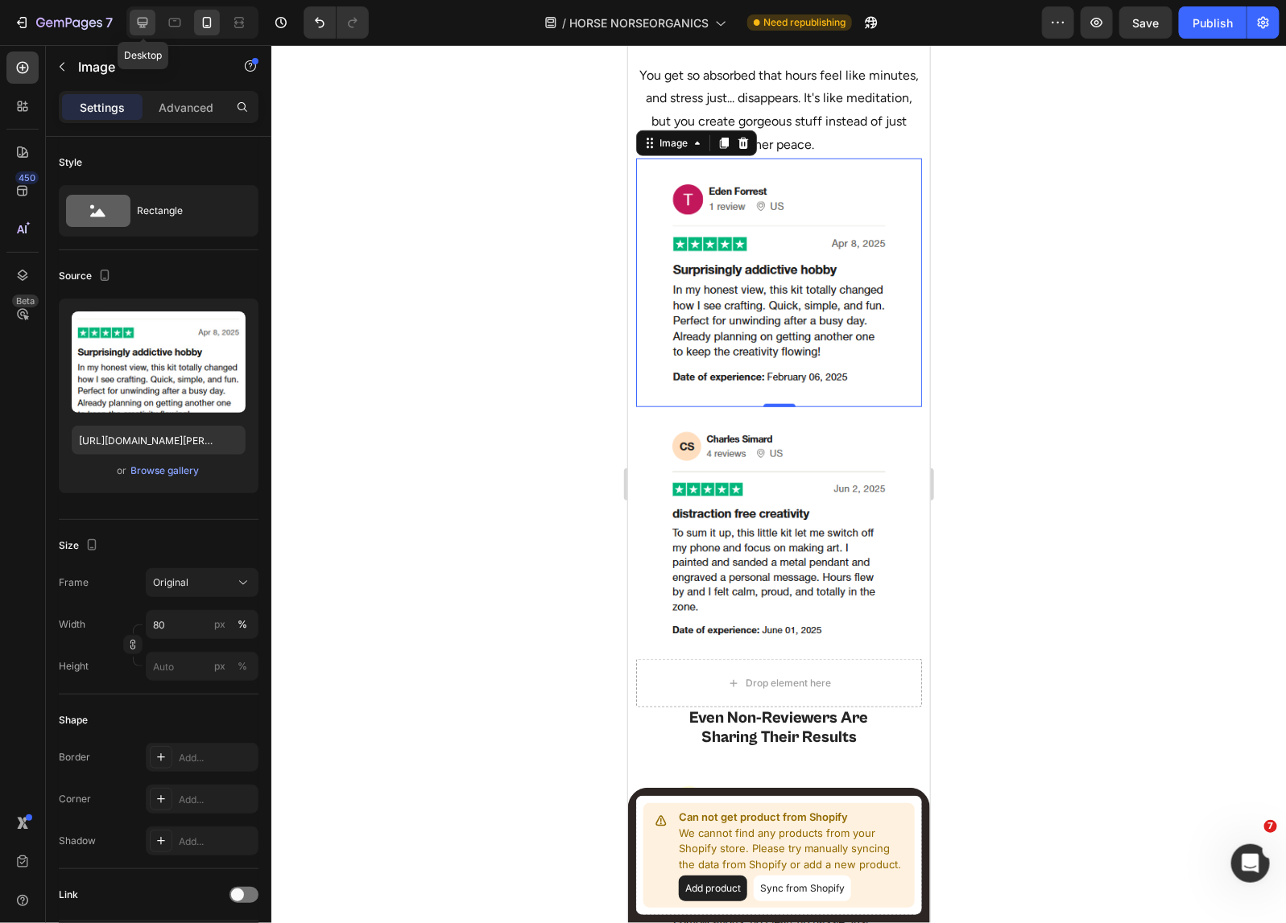
click at [154, 14] on div at bounding box center [143, 23] width 26 height 26
type input "https://cdn.shopify.com/s/files/1/0518/5391/8372/files/eden-forrest-desktop.png…"
type input "100"
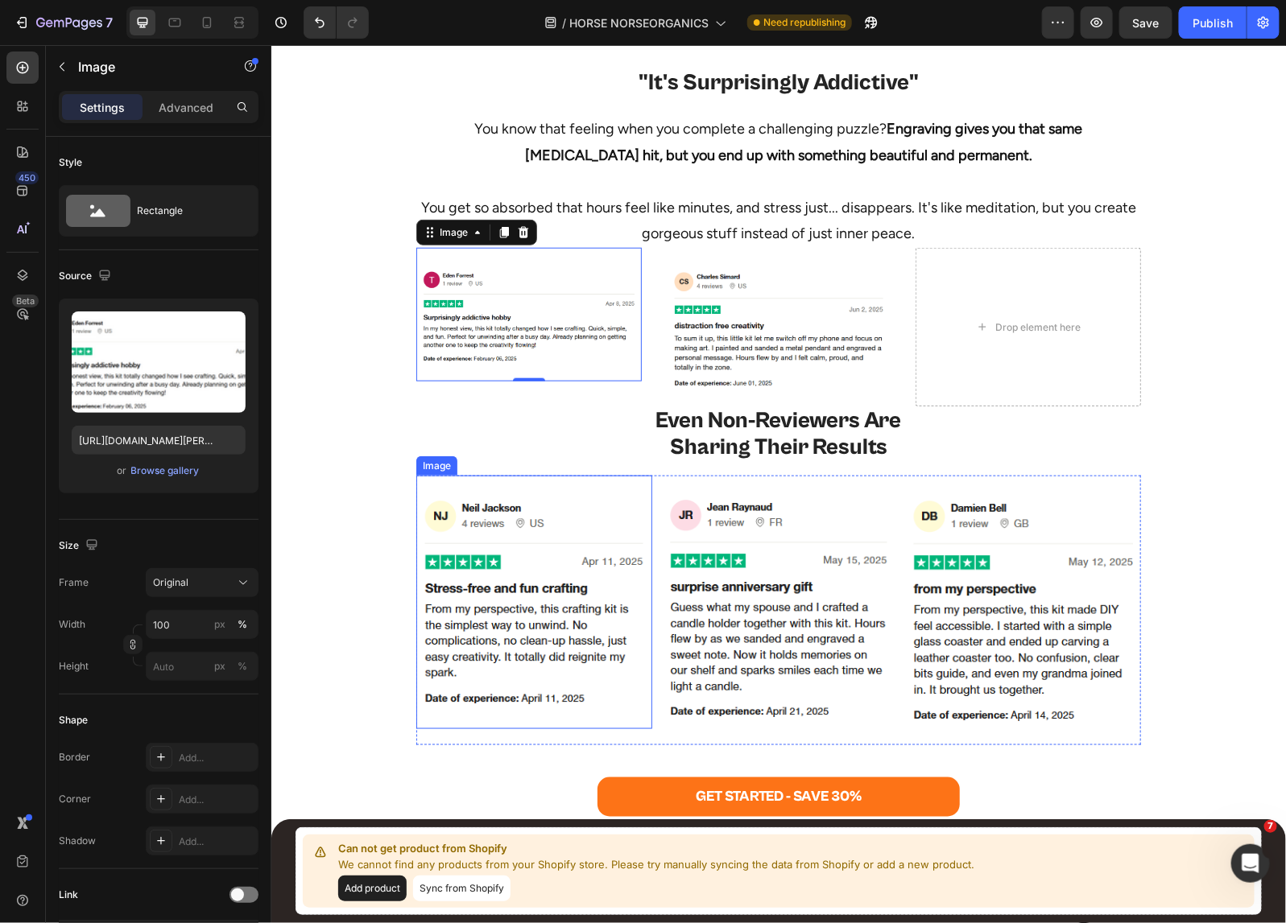
scroll to position [5798, 0]
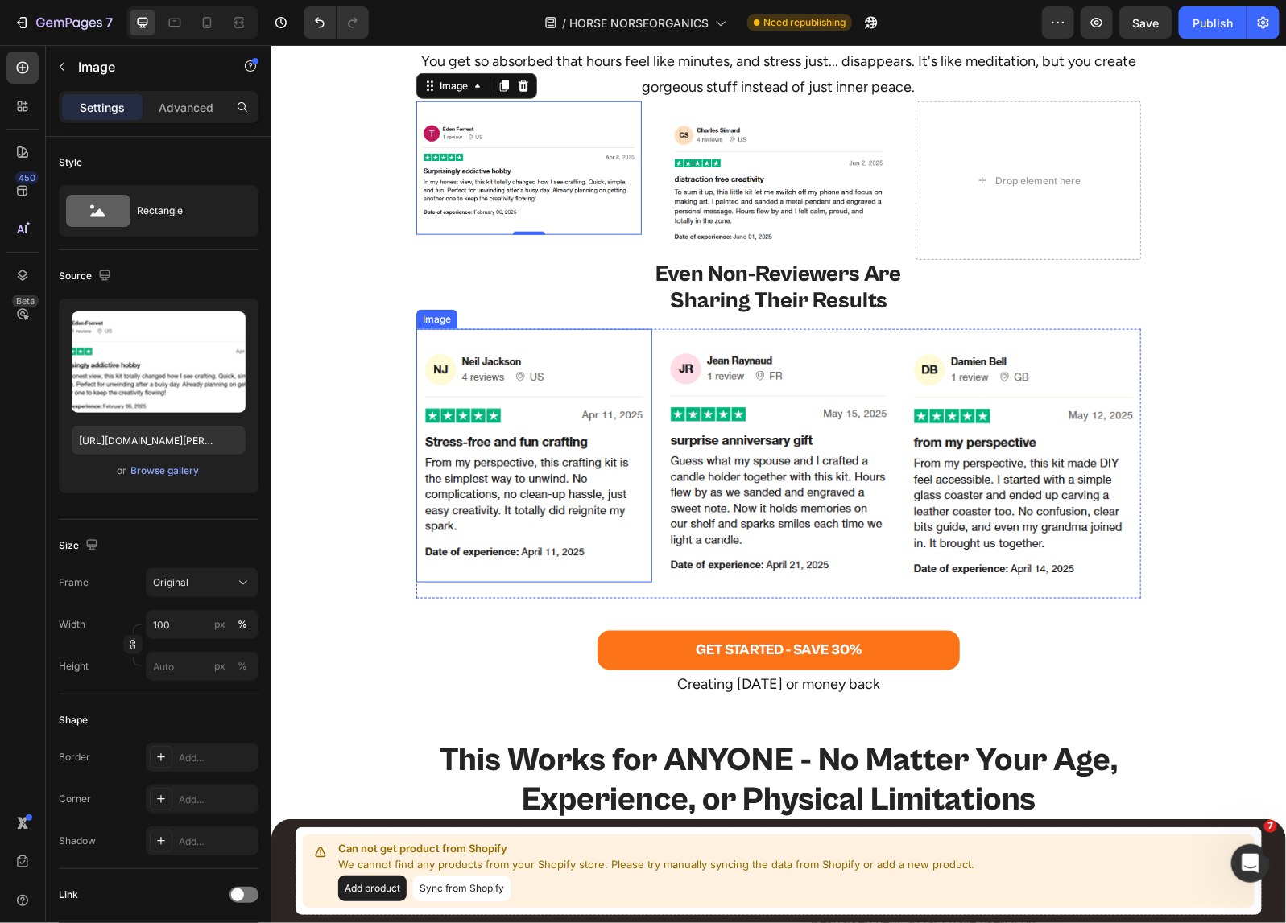
click at [485, 299] on h2 "Even Non-Reviewers Are Sharing Their Results" at bounding box center [777, 287] width 724 height 57
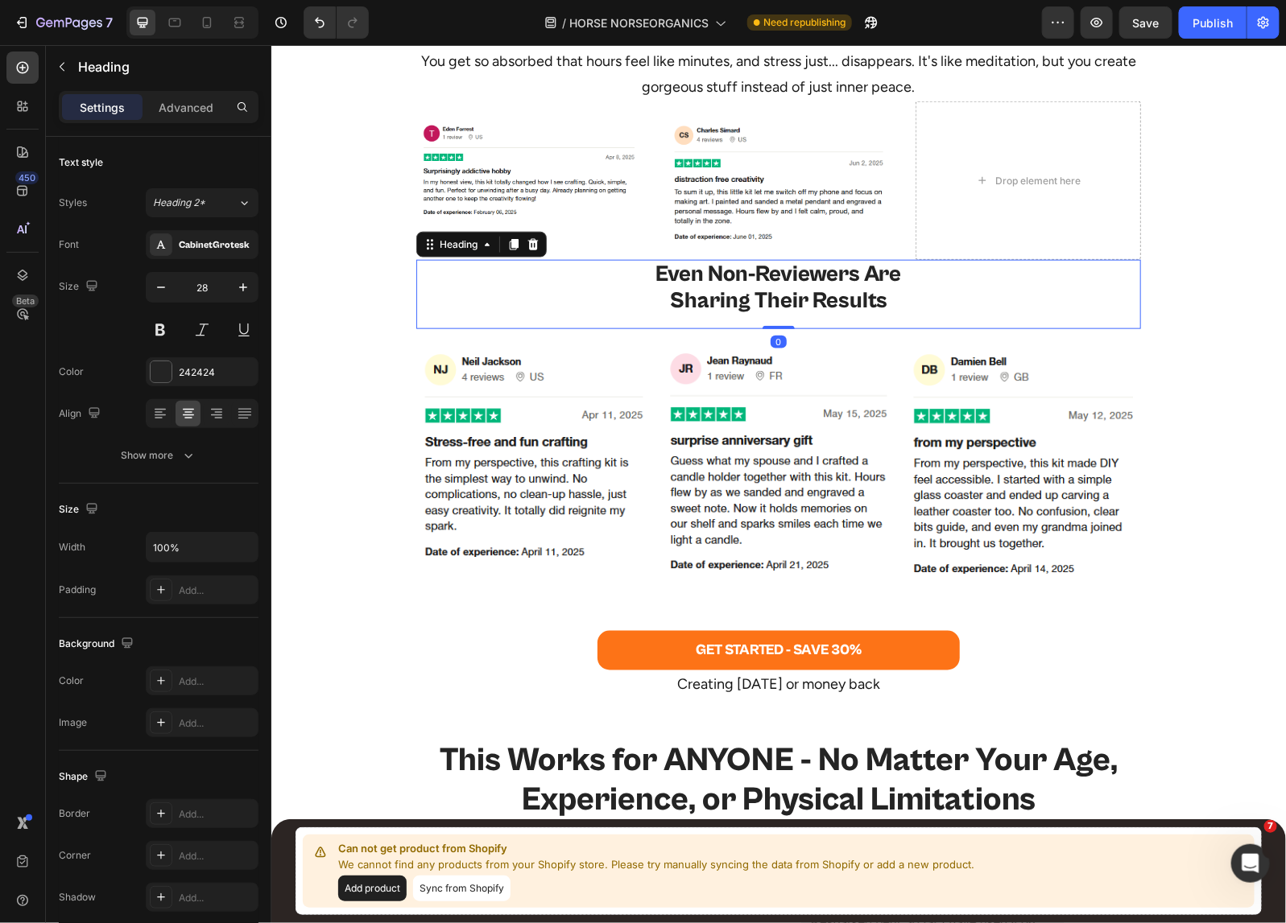
click at [483, 191] on img at bounding box center [527, 167] width 225 height 101
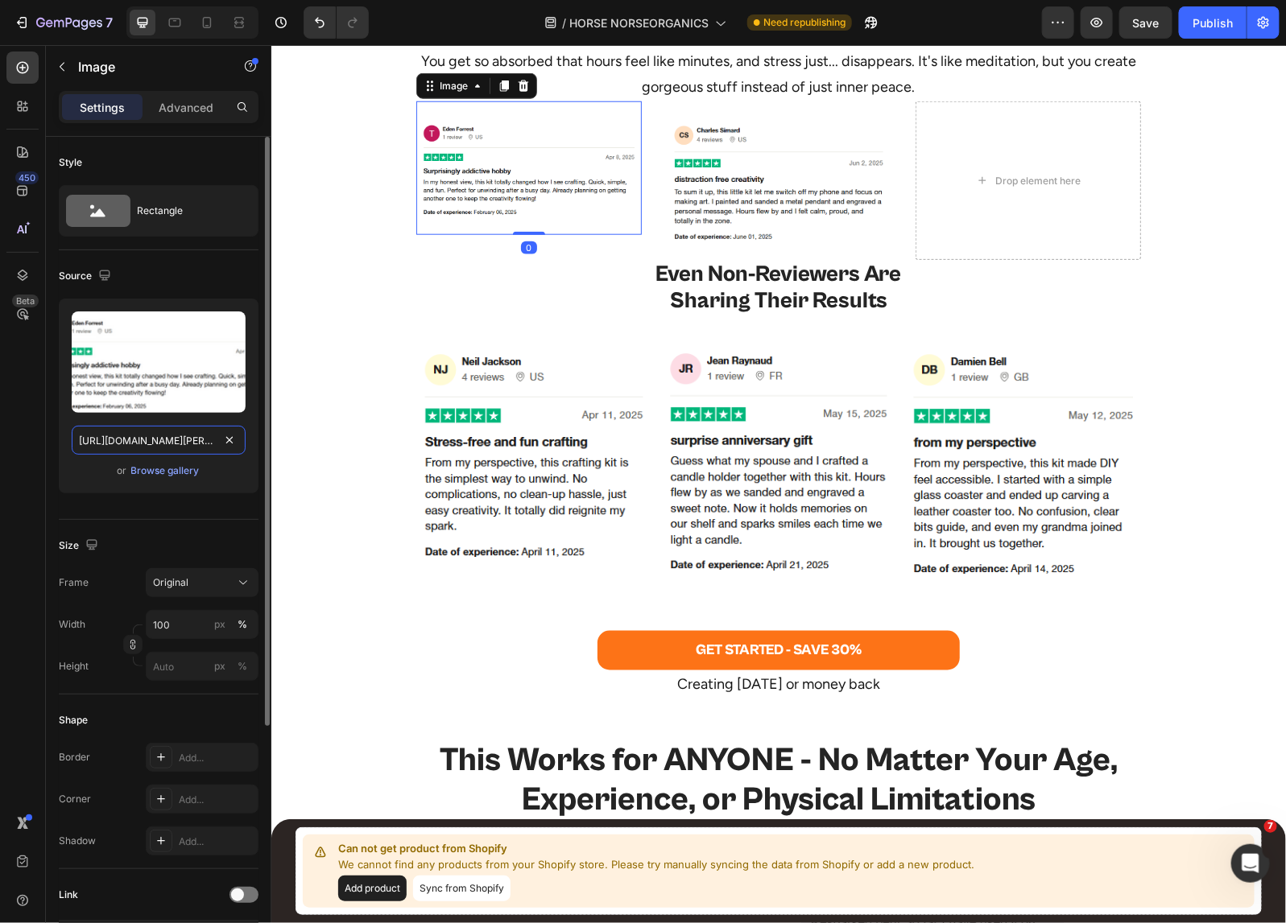
click at [157, 444] on input "https://cdn.shopify.com/s/files/1/0518/5391/8372/files/eden-forrest-desktop.png…" at bounding box center [159, 440] width 174 height 29
paste input "mobile.png?v=1750350015"
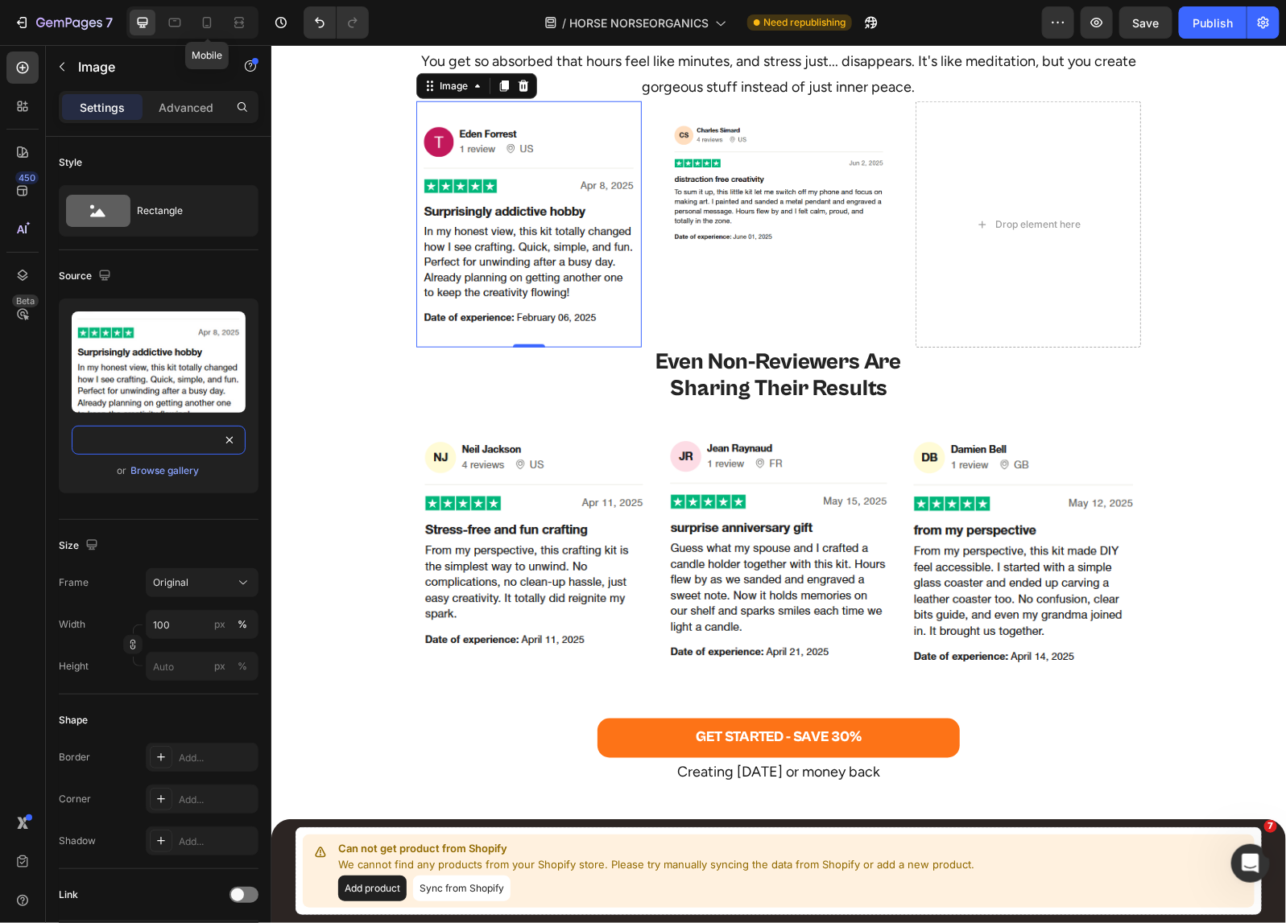
type input "https://cdn.shopify.com/s/files/1/0518/5391/8372/files/eden-forrest-mobile.png?…"
click at [207, 21] on icon at bounding box center [207, 22] width 16 height 16
type input "80"
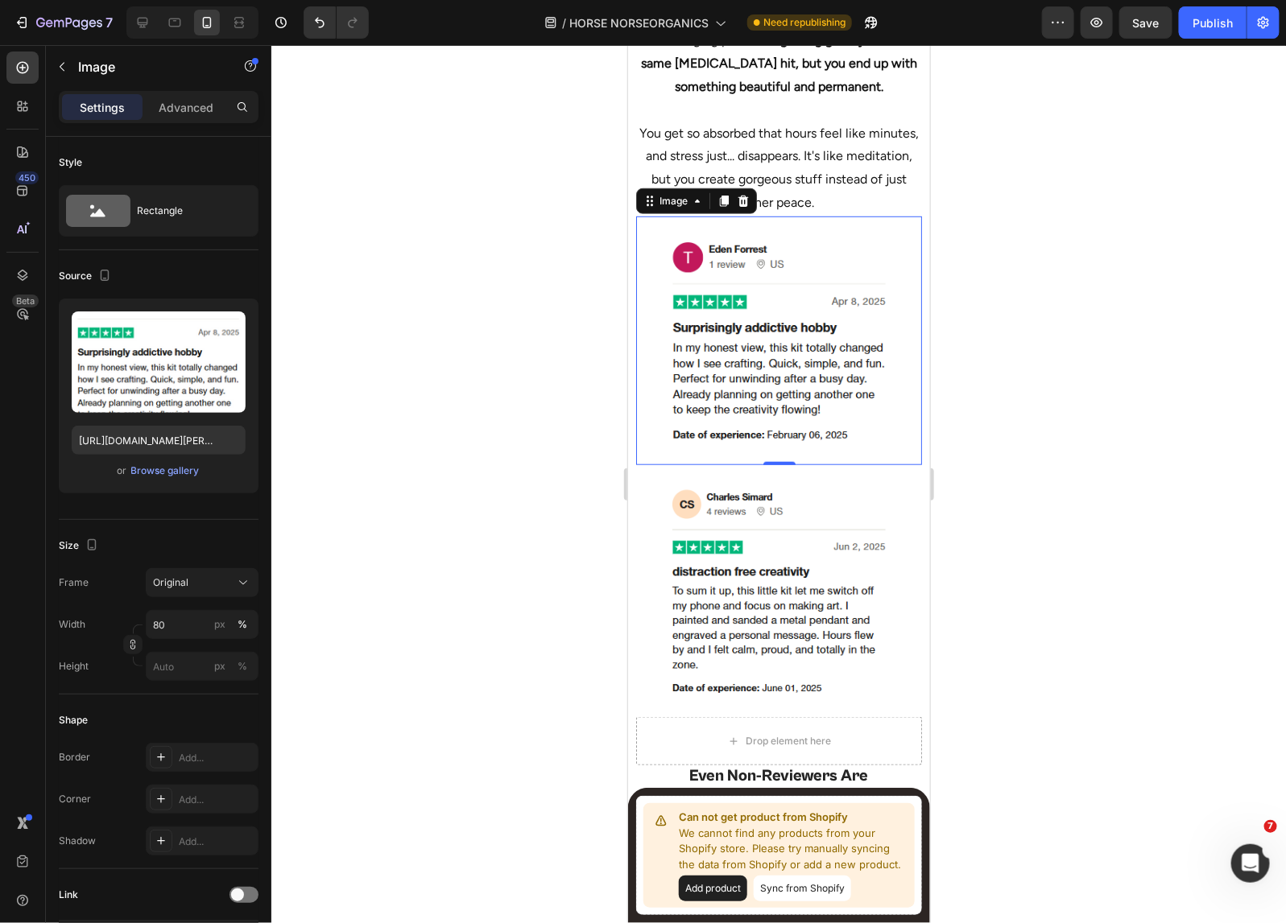
scroll to position [5601, 0]
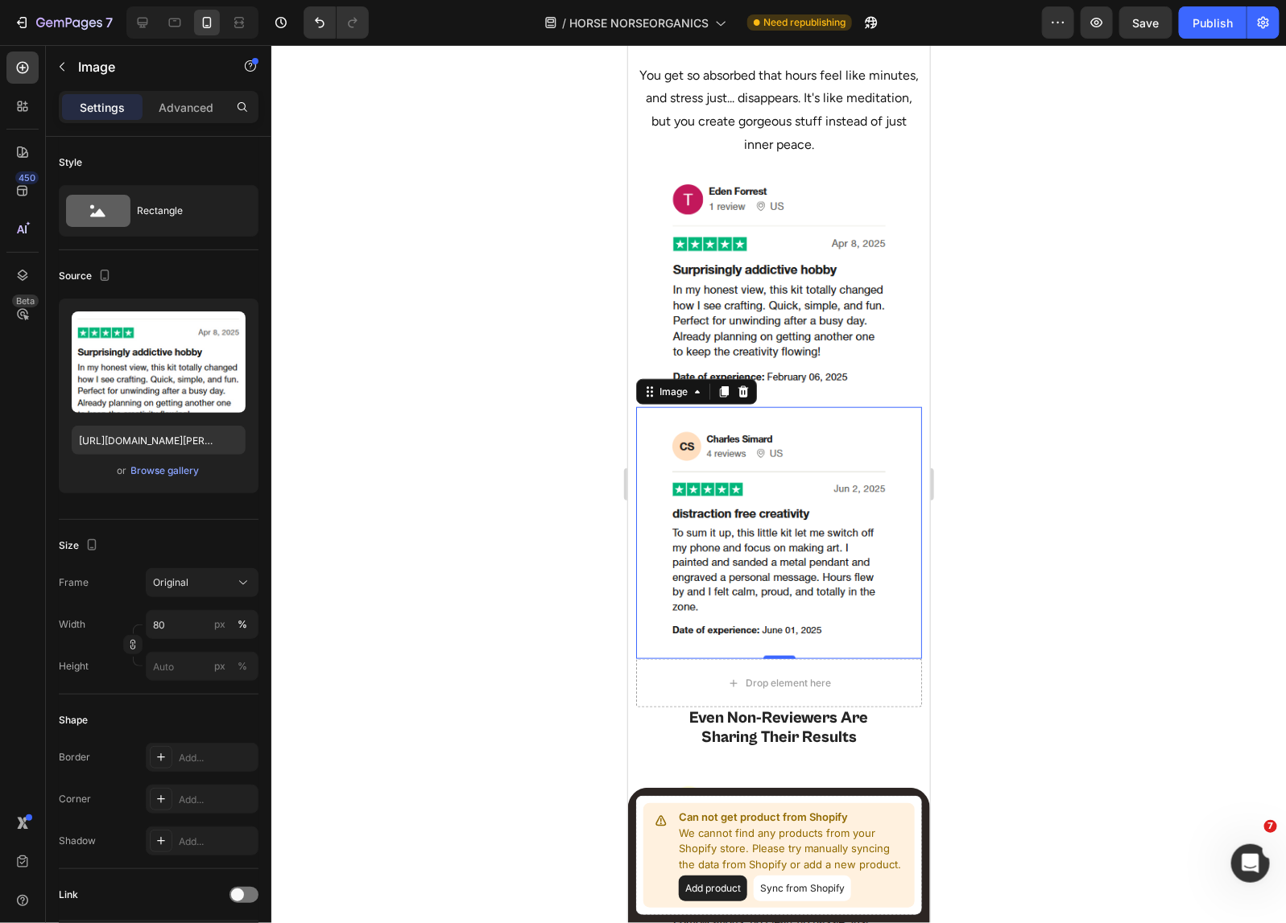
click at [732, 471] on img at bounding box center [778, 533] width 229 height 220
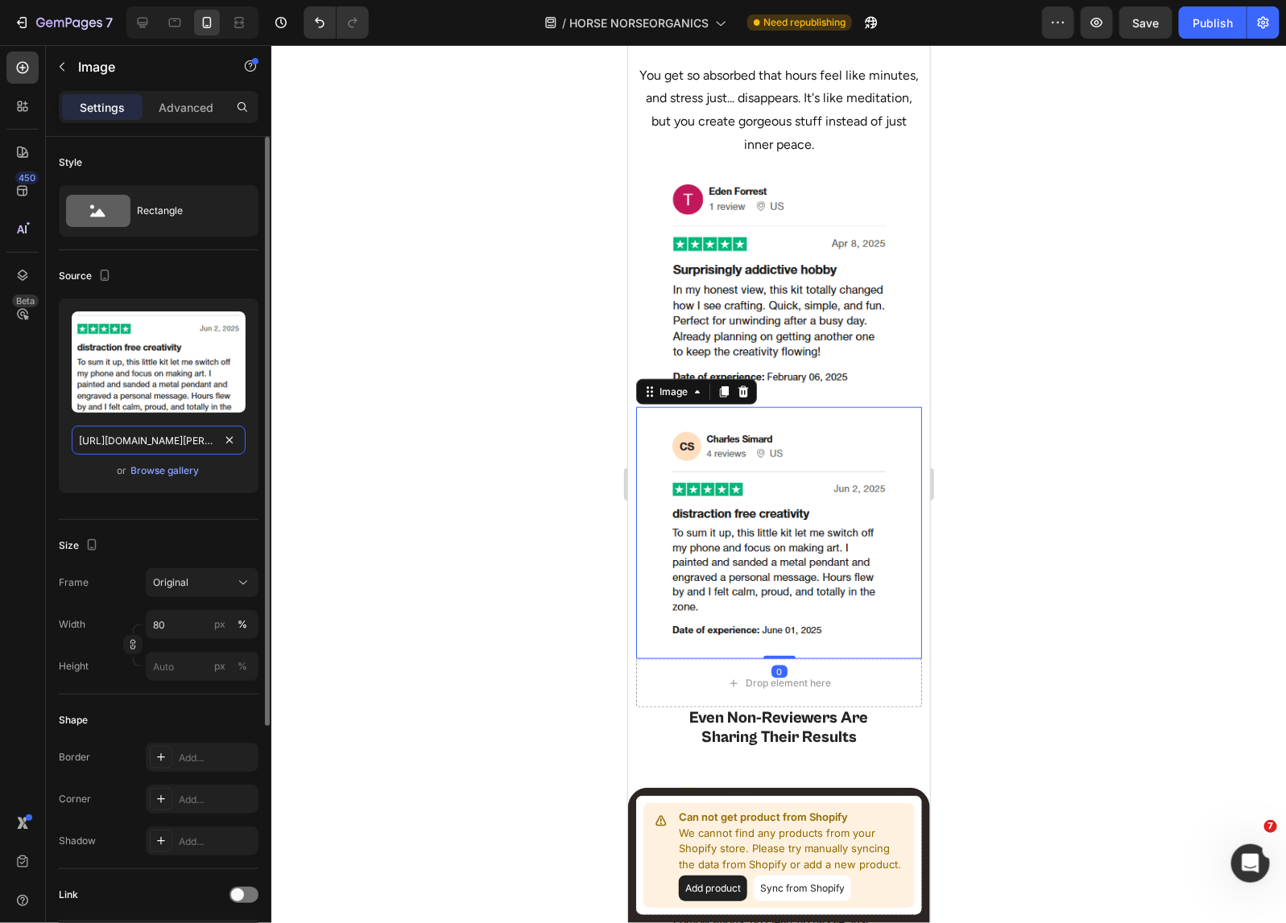
click at [155, 441] on input "https://cdn.shopify.com/s/files/1/0518/5391/8372/files/charles-simard-mobile.pn…" at bounding box center [159, 440] width 174 height 29
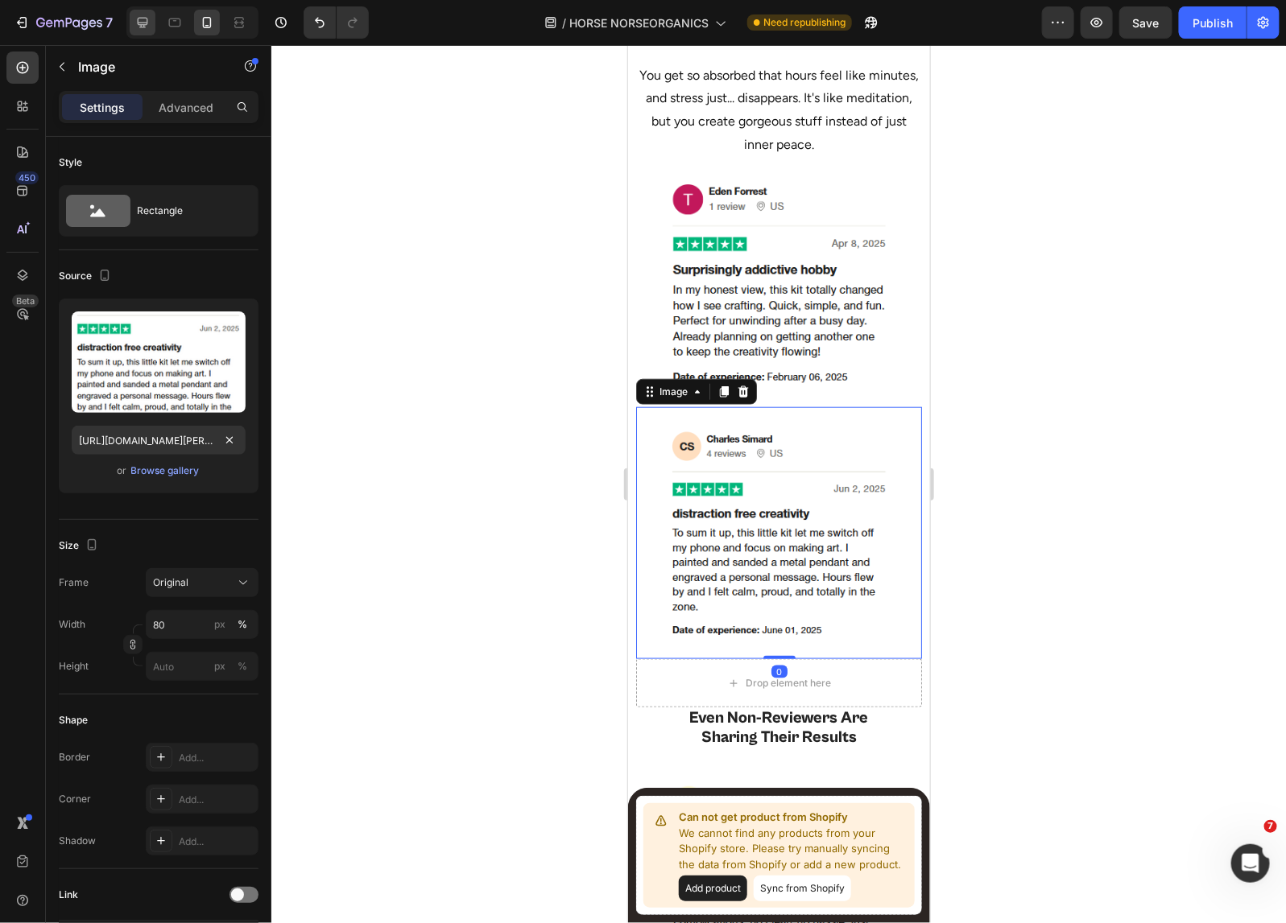
click at [147, 17] on icon at bounding box center [142, 22] width 16 height 16
type input "https://cdn.shopify.com/s/files/1/0518/5391/8372/files/charles-simard-desktop.p…"
type input "100"
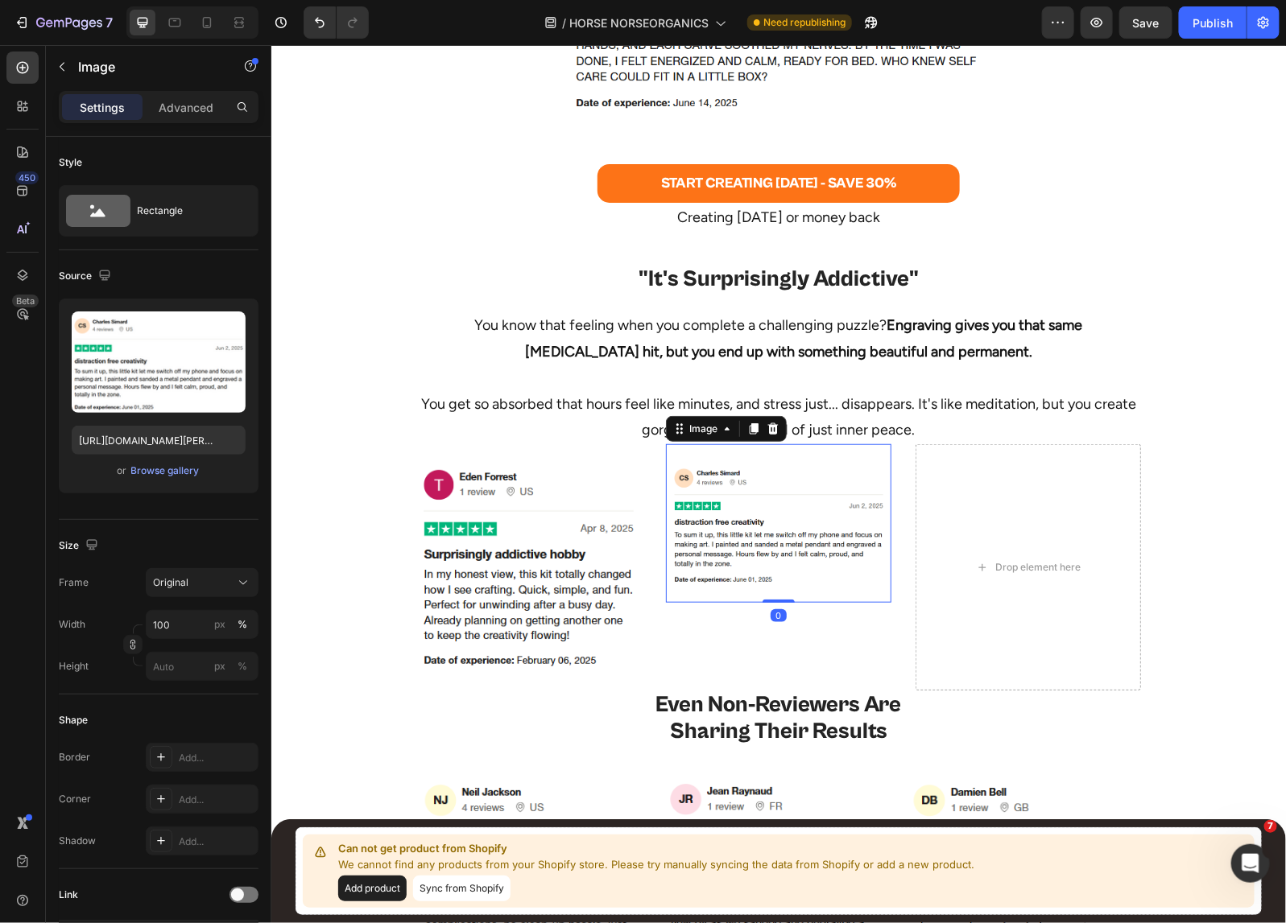
scroll to position [5798, 0]
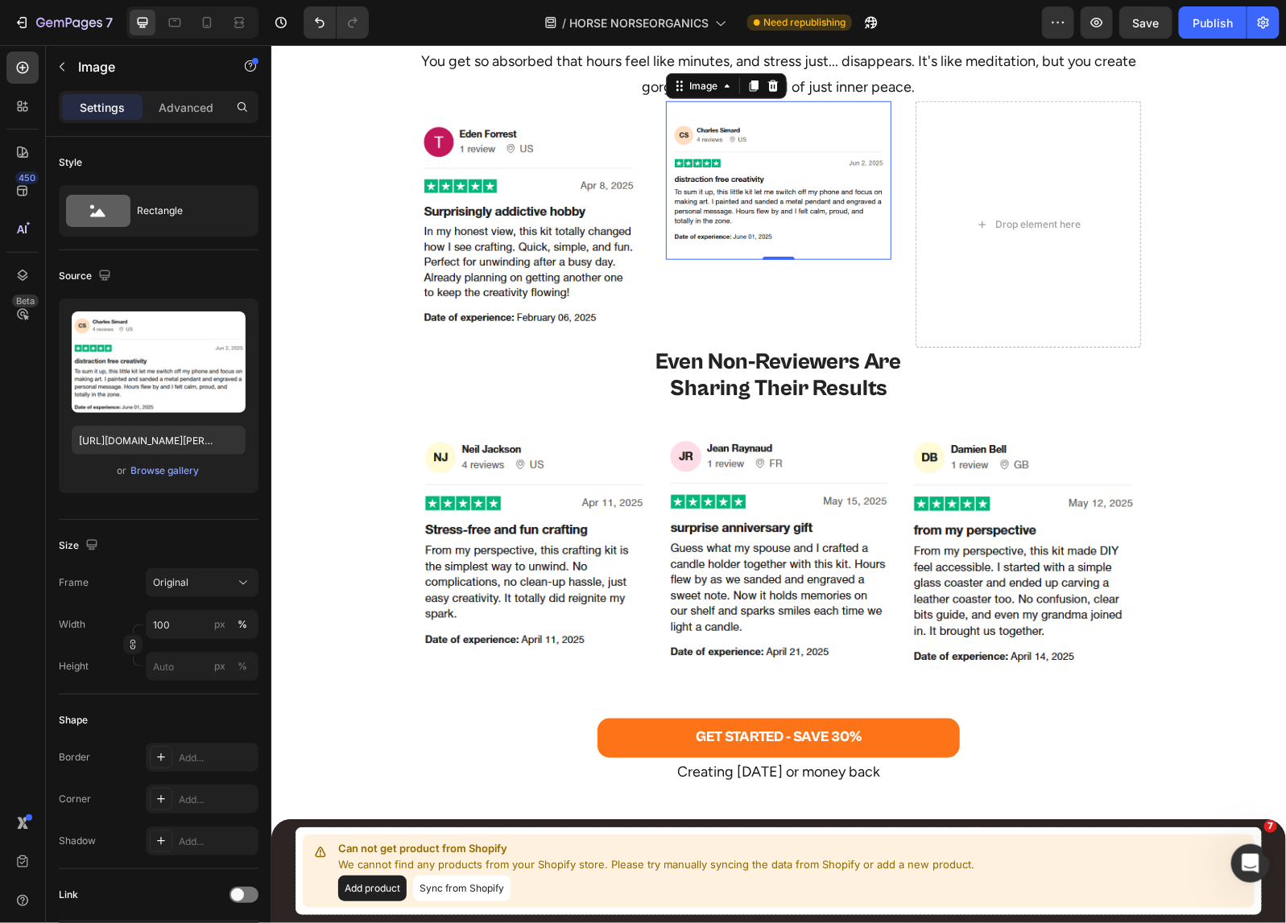
click at [753, 191] on img at bounding box center [777, 180] width 225 height 126
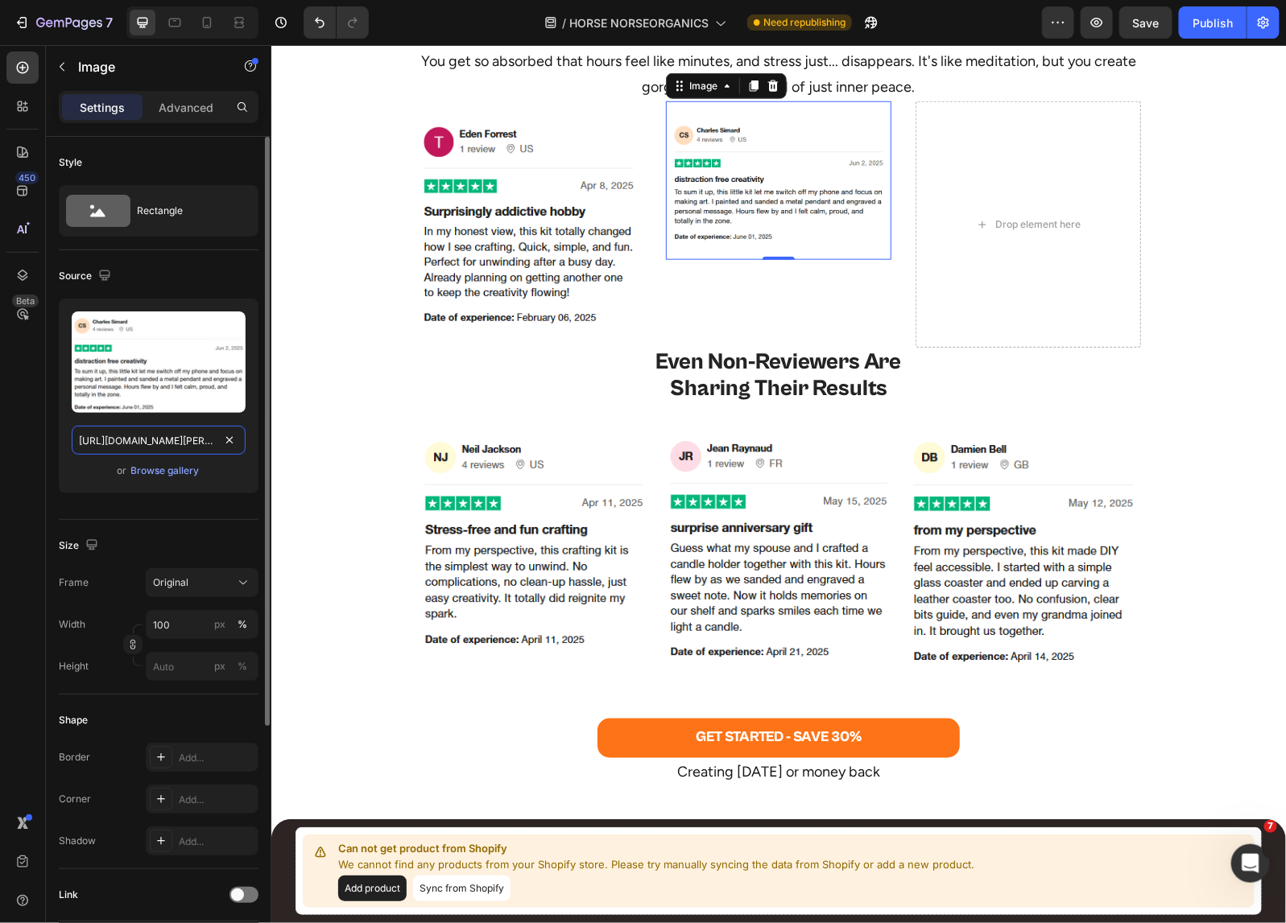
click at [182, 444] on input "https://cdn.shopify.com/s/files/1/0518/5391/8372/files/charles-simard-desktop.p…" at bounding box center [159, 440] width 174 height 29
paste input "mobile"
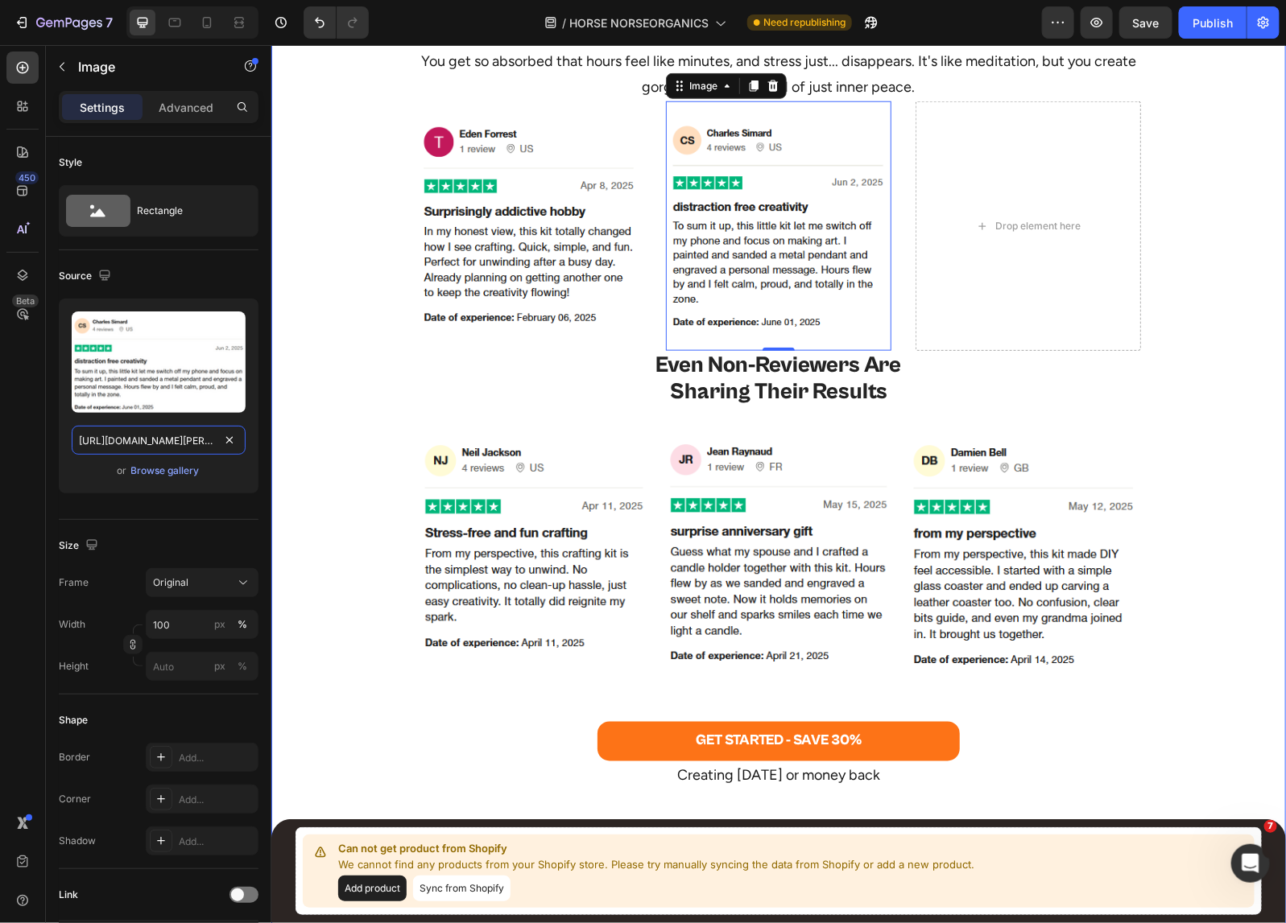
scroll to position [0, 314]
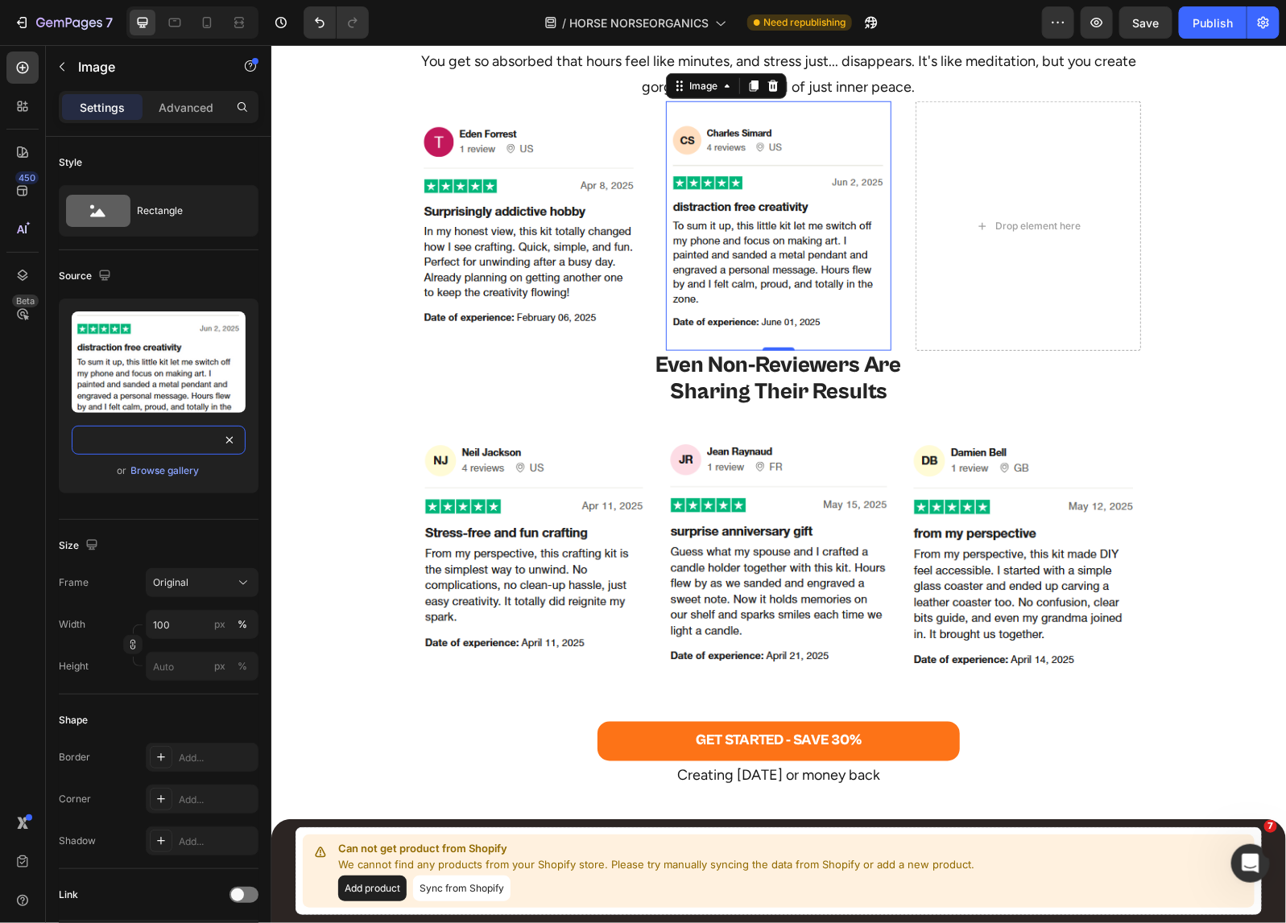
type input "https://cdn.shopify.com/s/files/1/0518/5391/8372/files/charles-simard-mobile.pn…"
click at [1000, 208] on div "Drop element here" at bounding box center [1026, 225] width 225 height 249
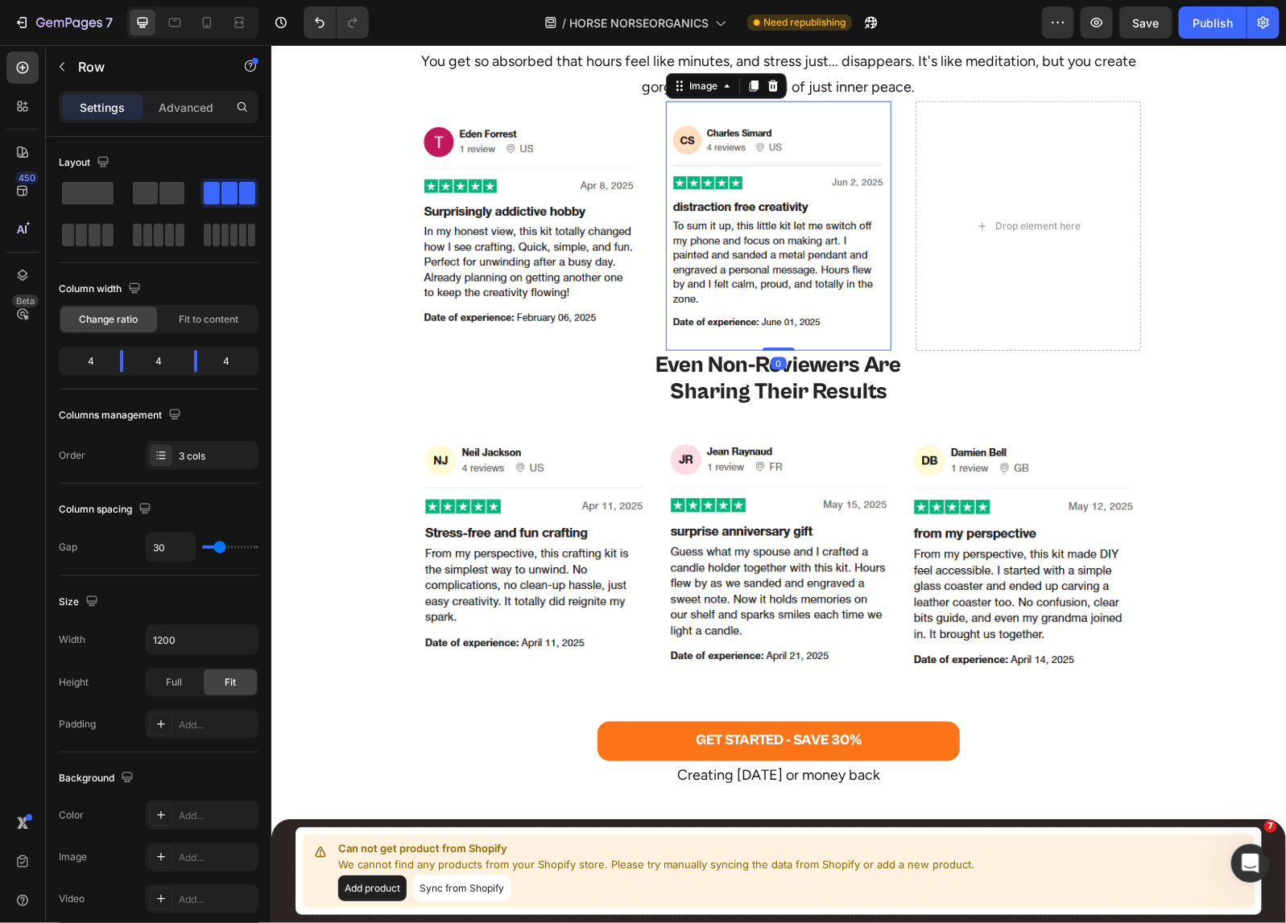
click at [755, 161] on img at bounding box center [777, 225] width 225 height 217
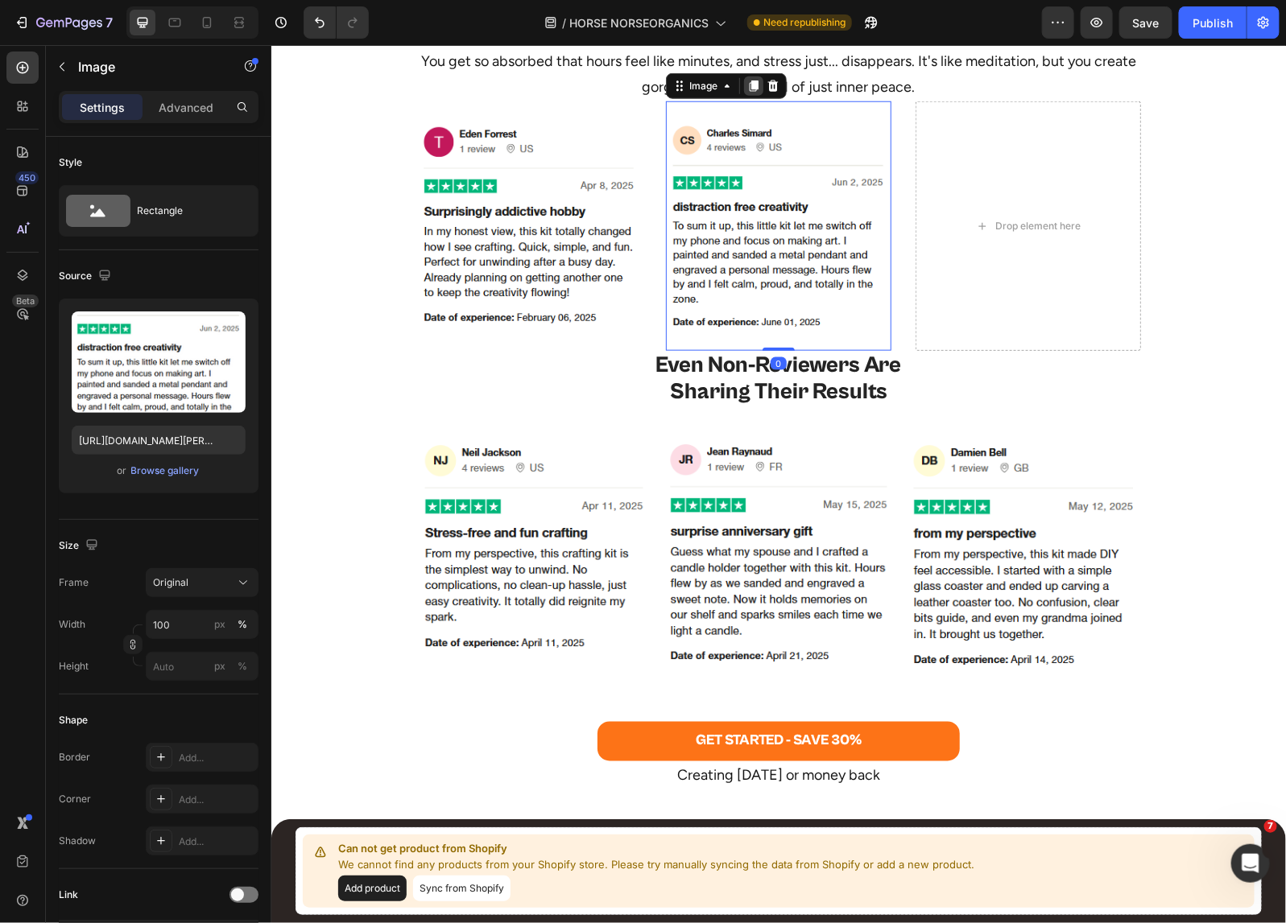
click at [746, 85] on icon at bounding box center [752, 85] width 13 height 13
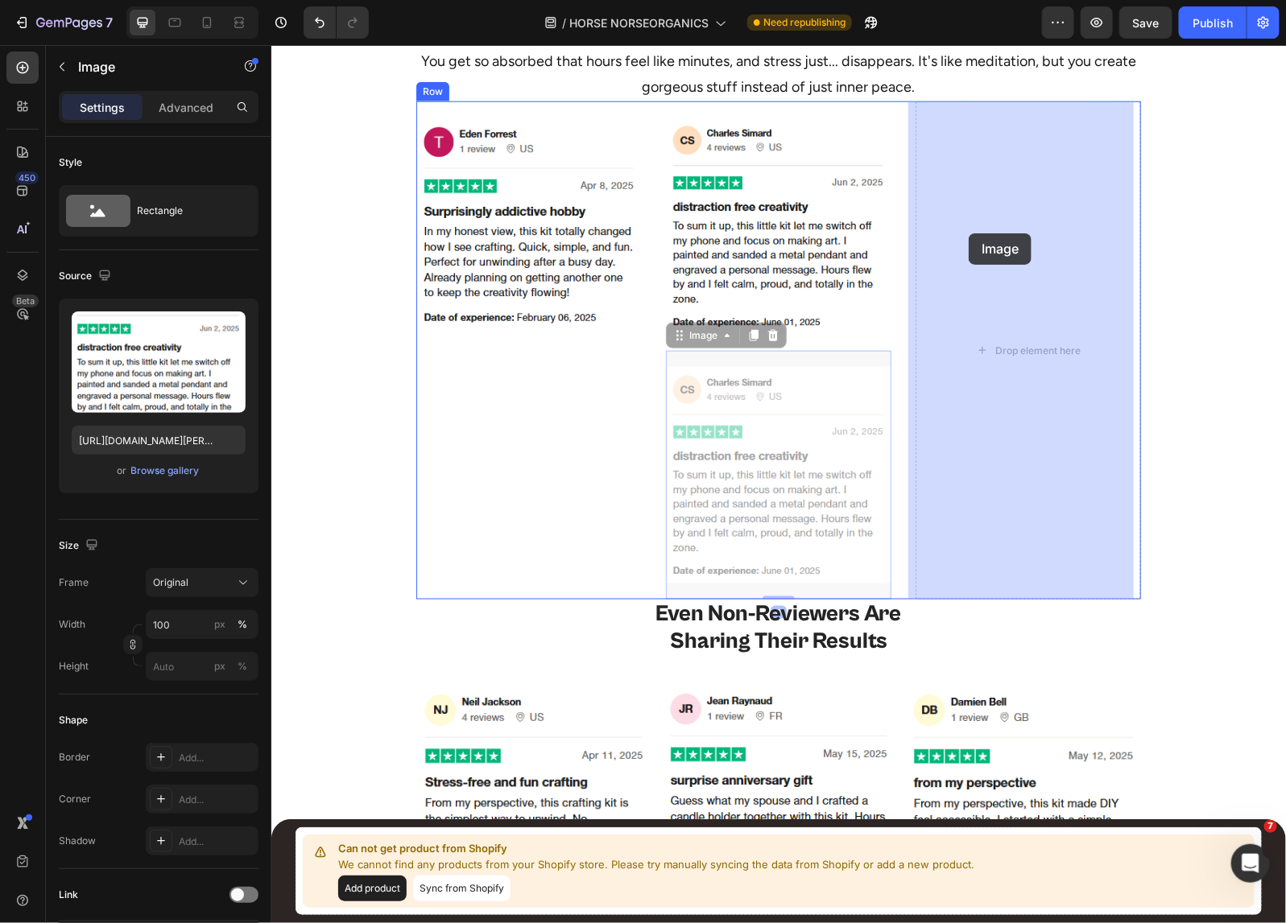
drag, startPoint x: 702, startPoint y: 335, endPoint x: 968, endPoint y: 233, distance: 284.6
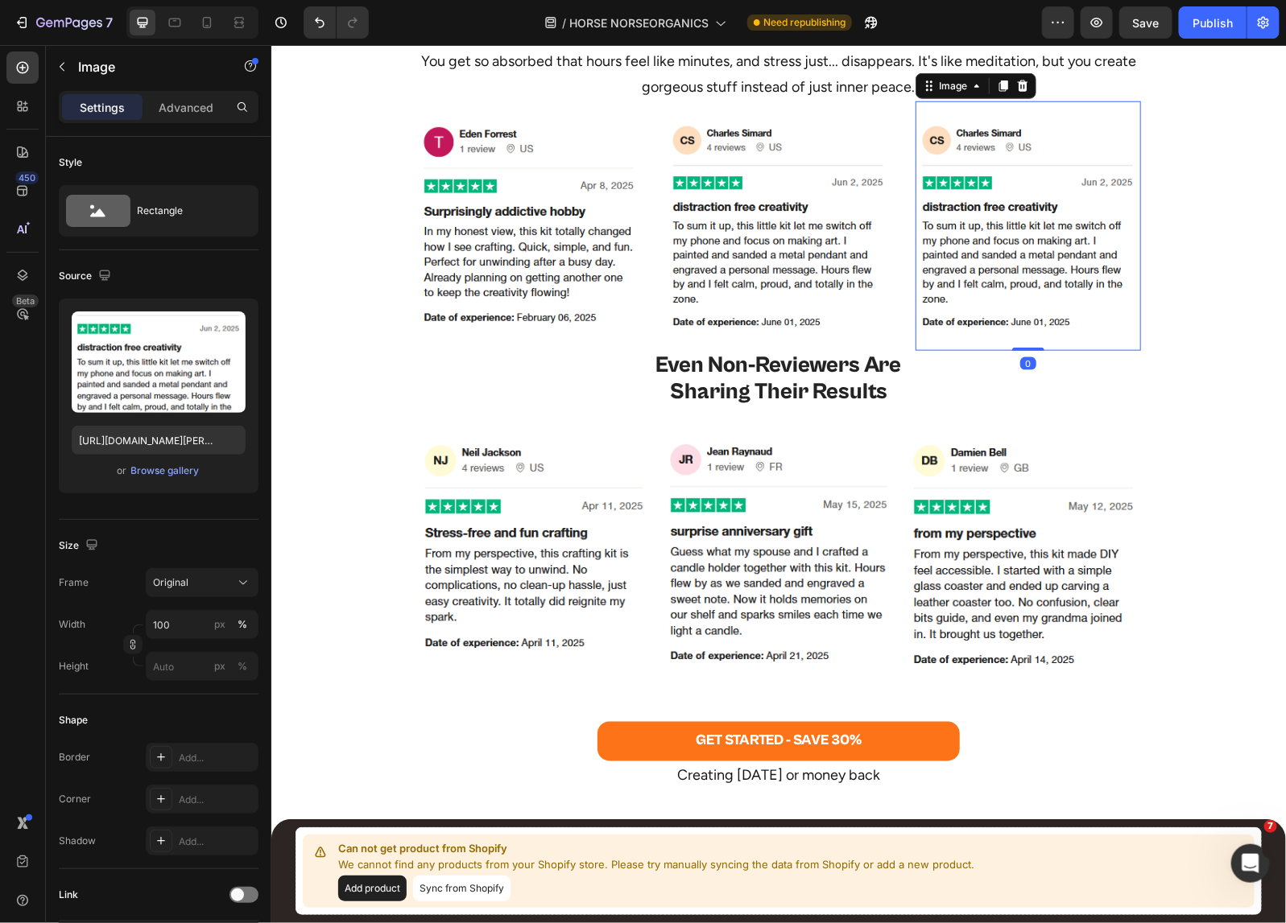
click at [993, 215] on img at bounding box center [1026, 225] width 225 height 217
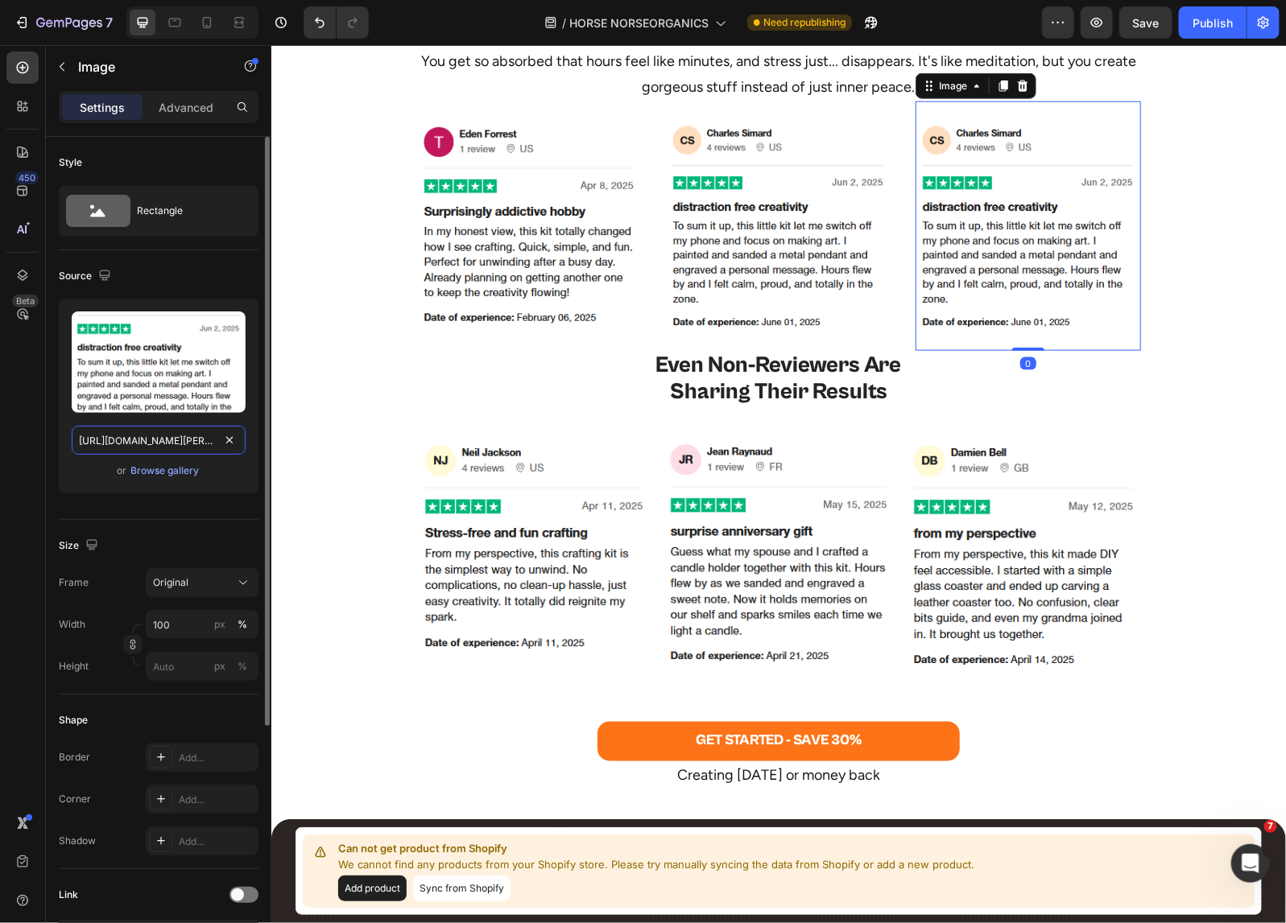
click at [165, 429] on input "https://cdn.shopify.com/s/files/1/0518/5391/8372/files/charles-simard-mobile.pn…" at bounding box center [159, 440] width 174 height 29
paste input "patricia-bulger-mobile.png?v=1750350015"
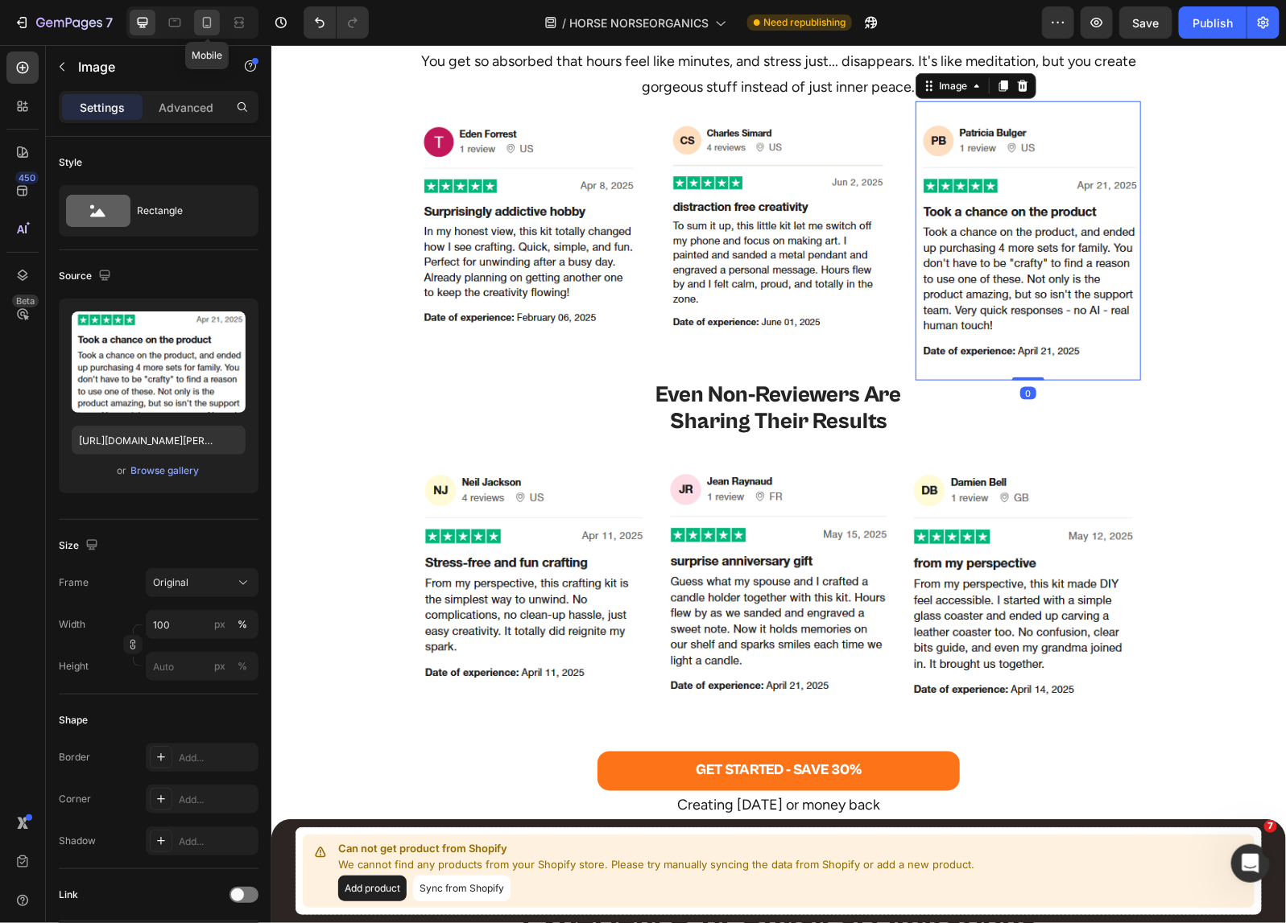
click at [209, 19] on icon at bounding box center [207, 22] width 16 height 16
type input "https://cdn.shopify.com/s/files/1/0518/5391/8372/files/charles-simard-mobile.pn…"
type input "80"
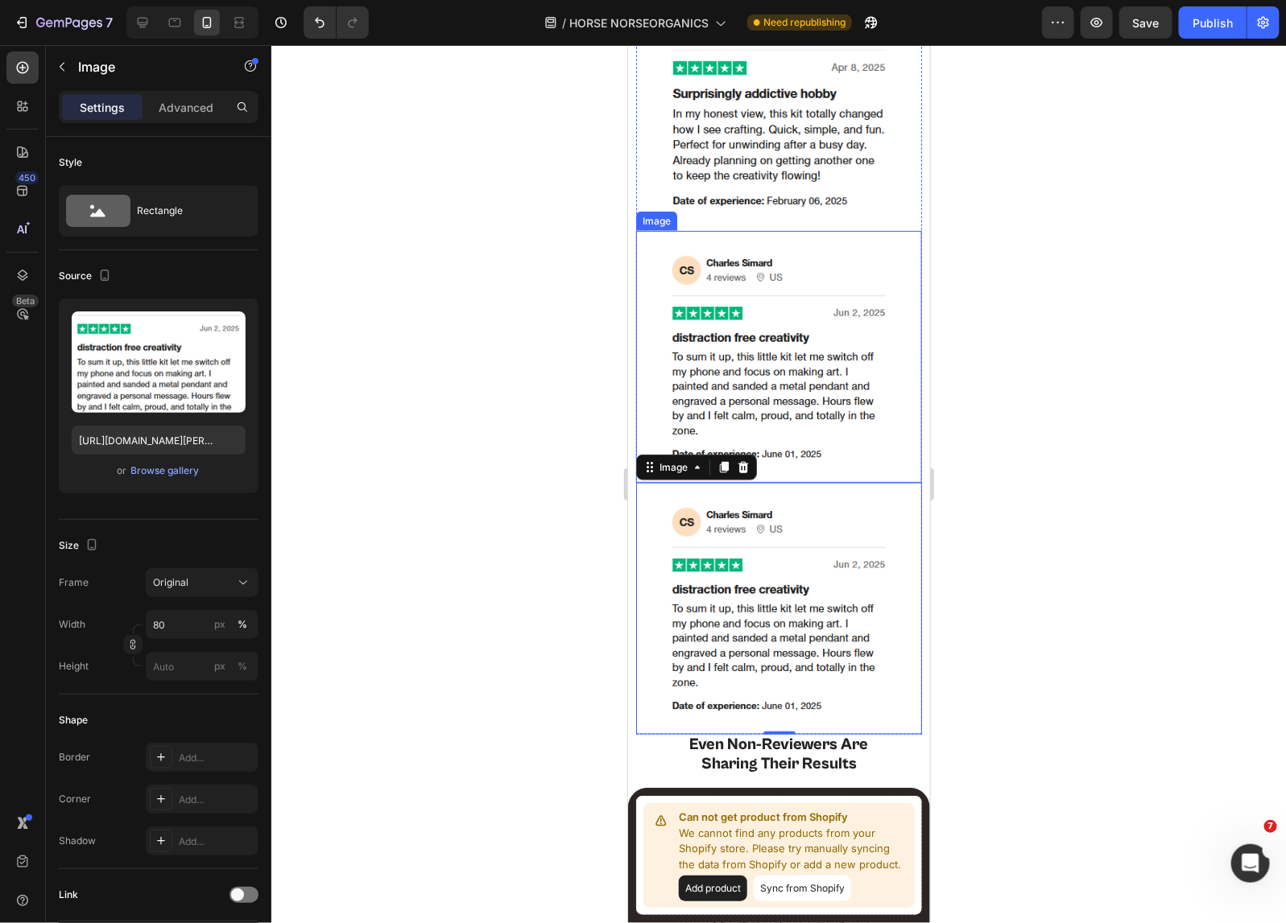
scroll to position [5677, 0]
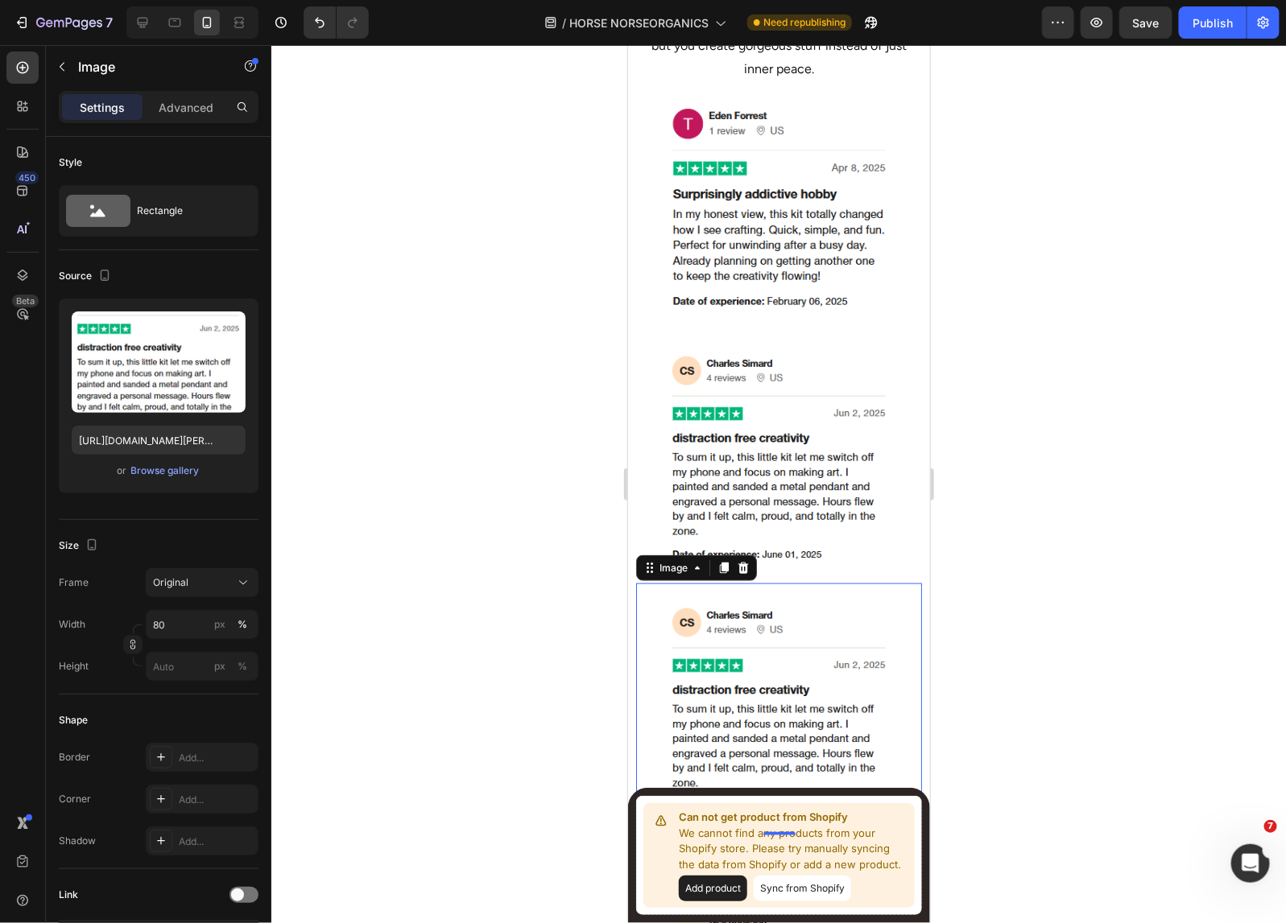
click at [723, 599] on img at bounding box center [778, 709] width 229 height 220
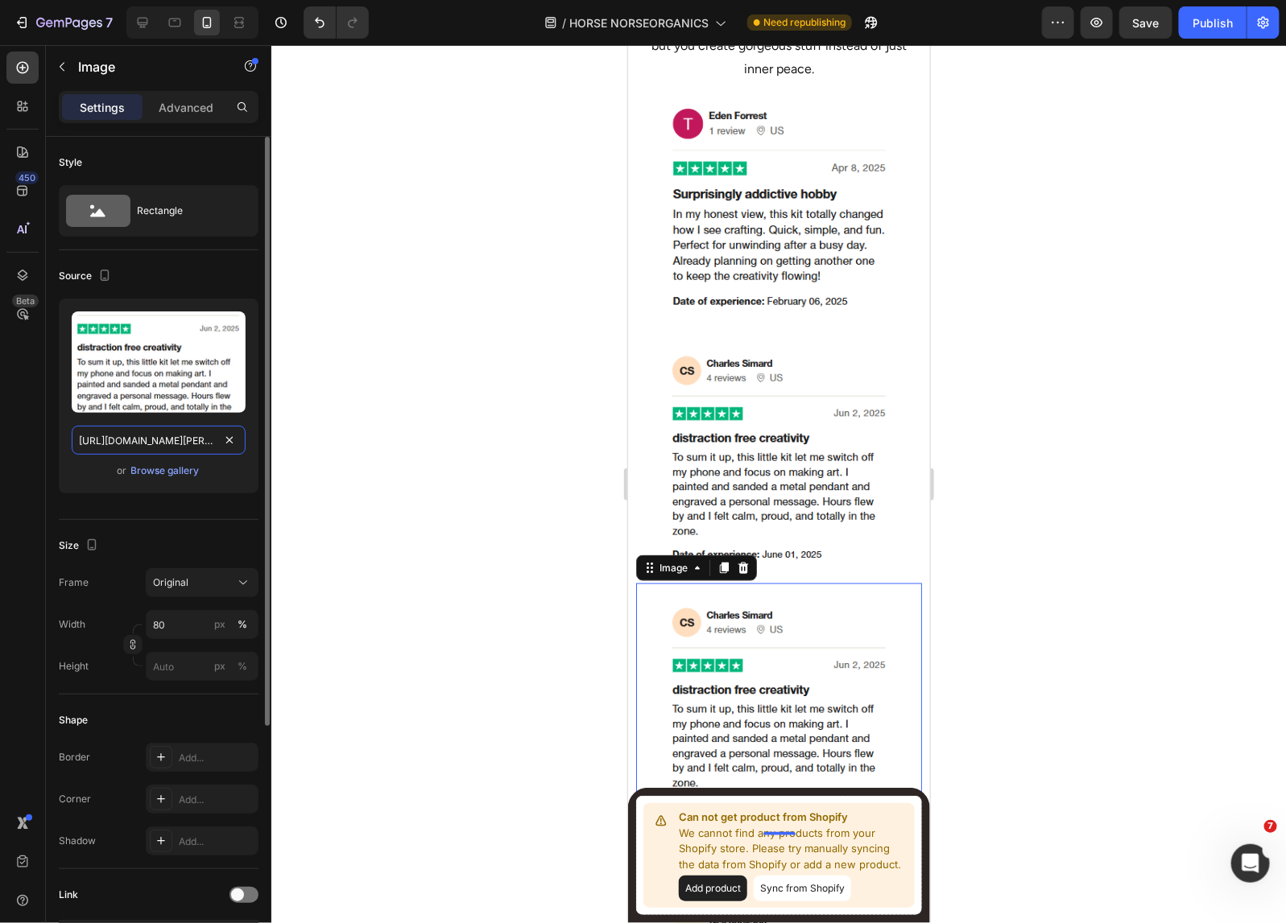
click at [173, 433] on input "https://cdn.shopify.com/s/files/1/0518/5391/8372/files/charles-simard-mobile.pn…" at bounding box center [159, 440] width 174 height 29
paste input "patricia-bulger-mobile.png?v=1750350015"
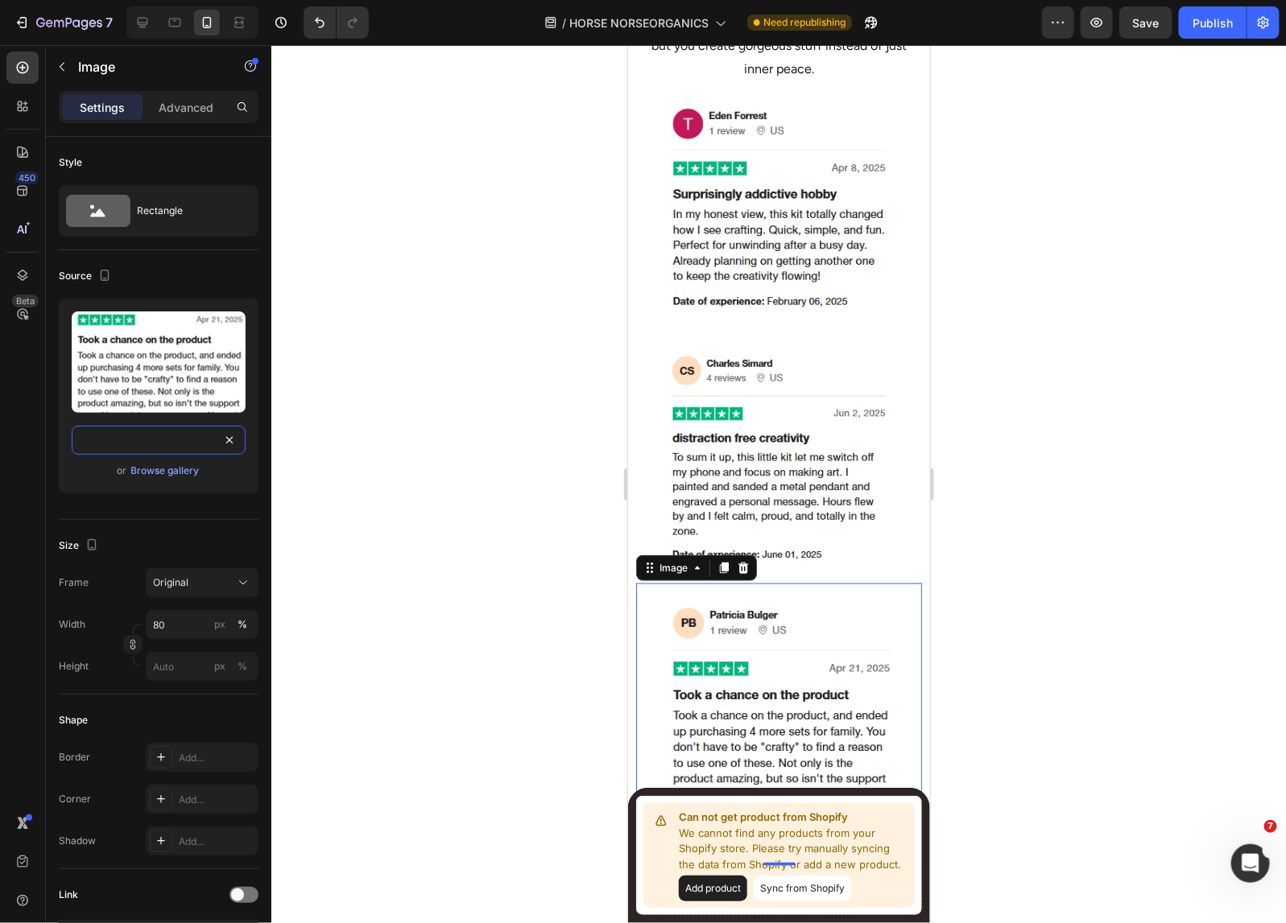
type input "https://cdn.shopify.com/s/files/1/0518/5391/8372/files/patricia-bulger-mobile.p…"
click at [1029, 335] on div at bounding box center [778, 484] width 1014 height 878
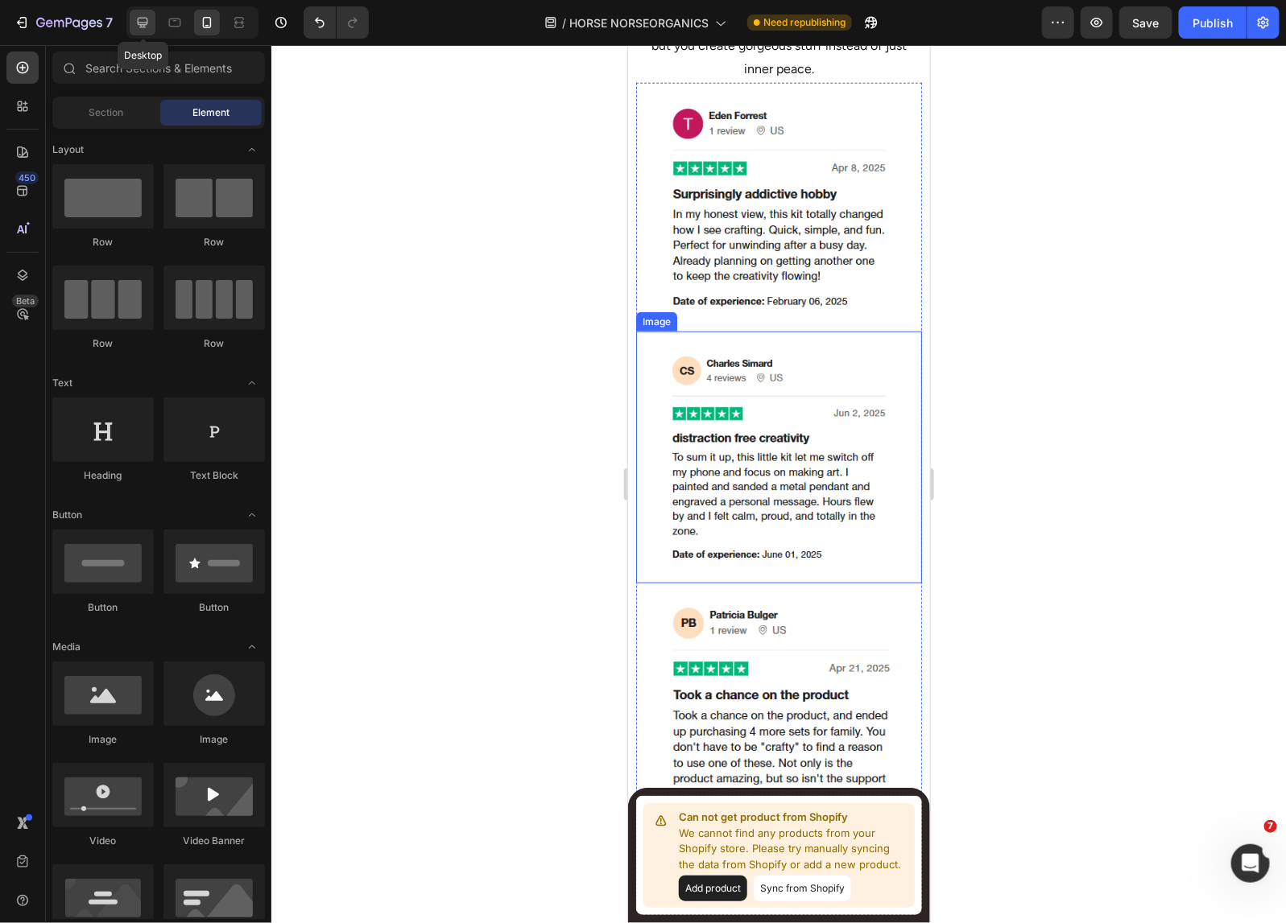
click at [138, 19] on icon at bounding box center [143, 23] width 10 height 10
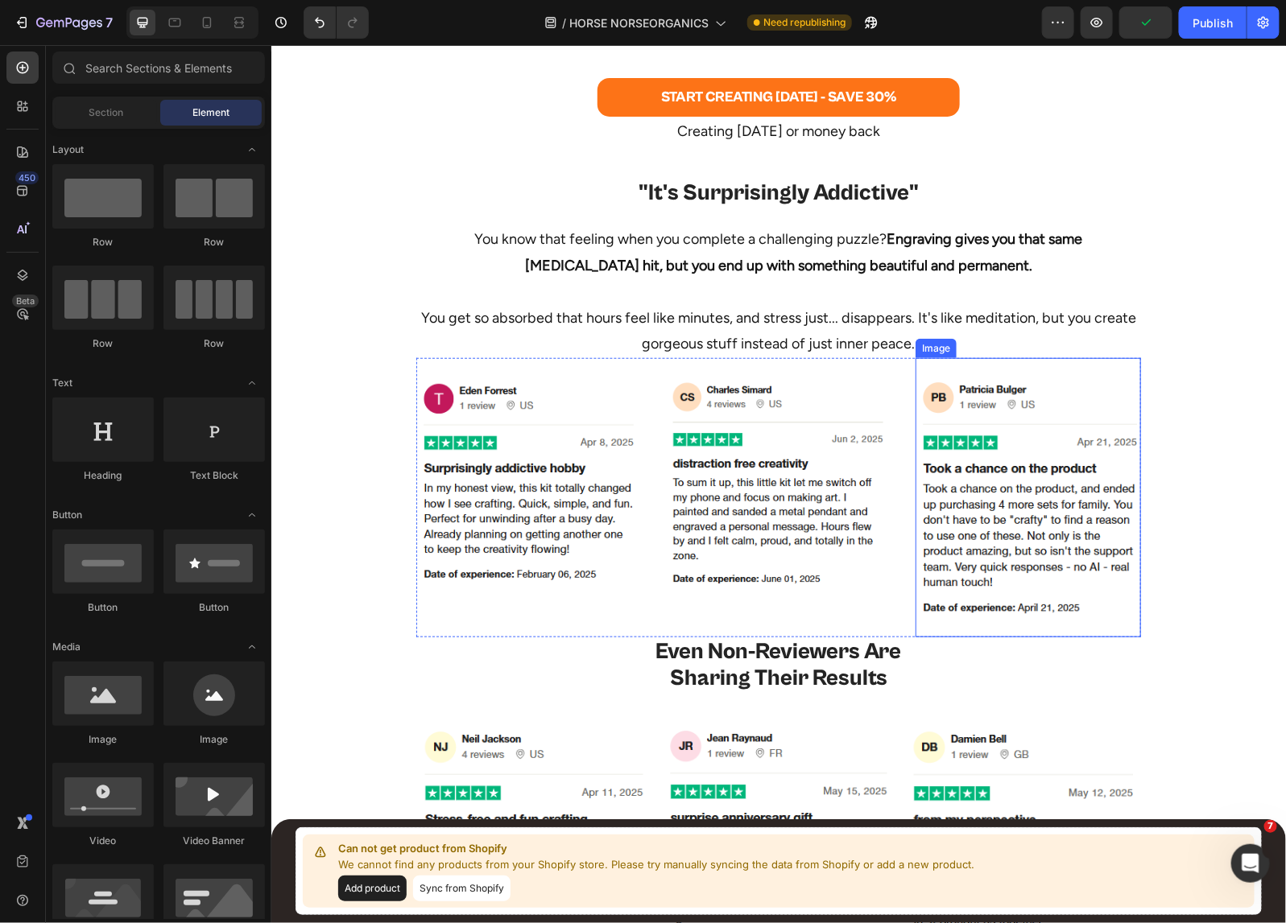
scroll to position [5843, 0]
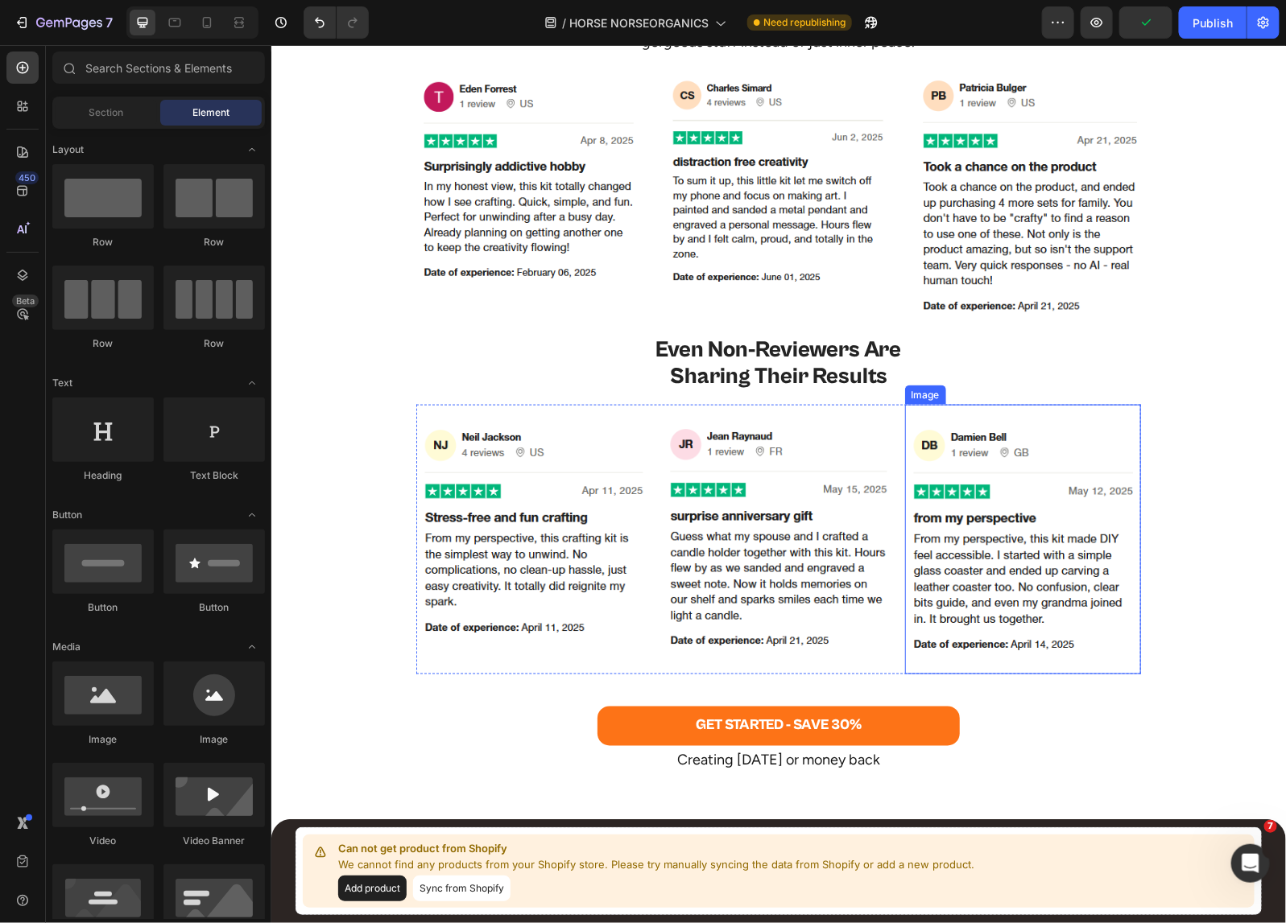
click at [971, 551] on img at bounding box center [1022, 538] width 236 height 237
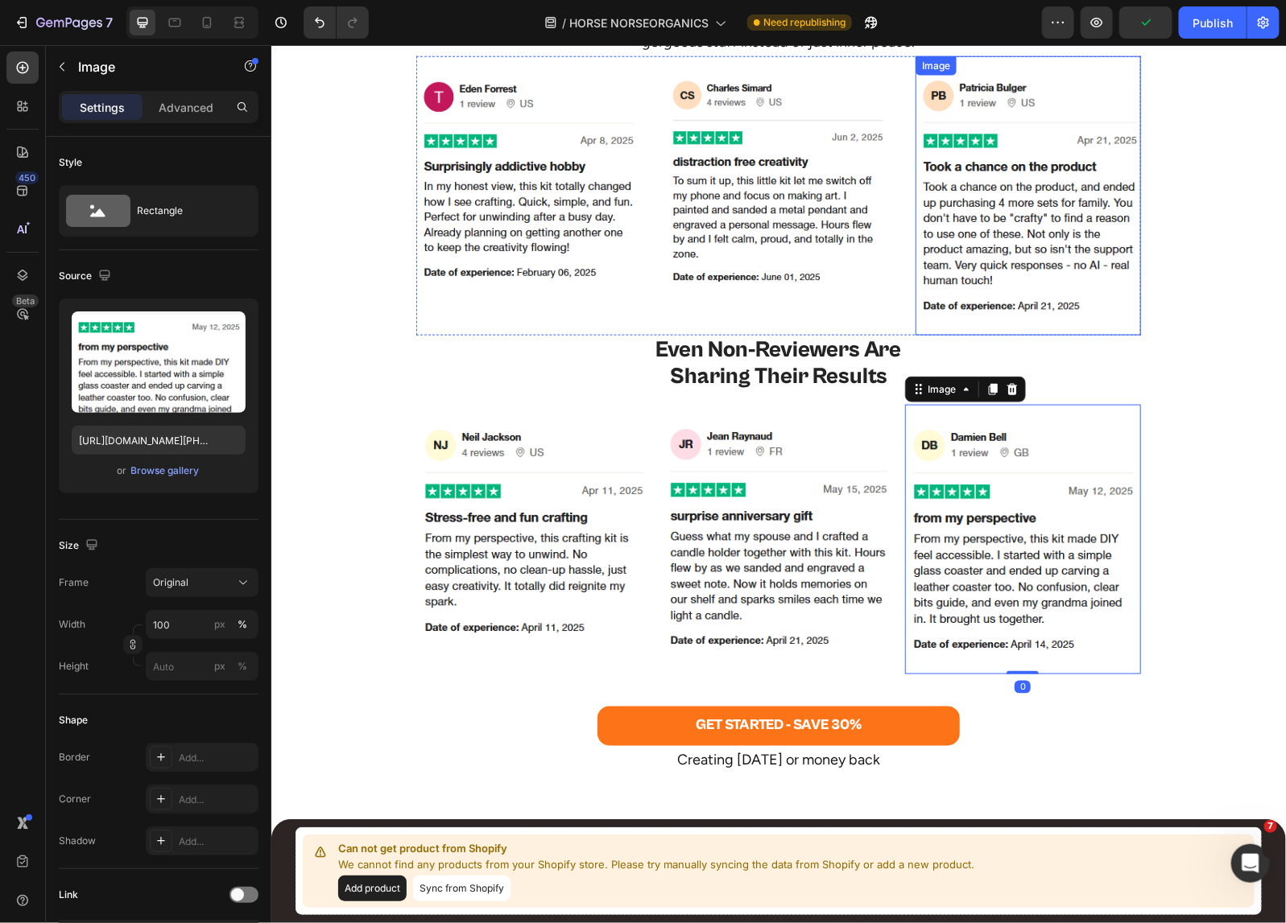
click at [987, 188] on img at bounding box center [1026, 195] width 225 height 246
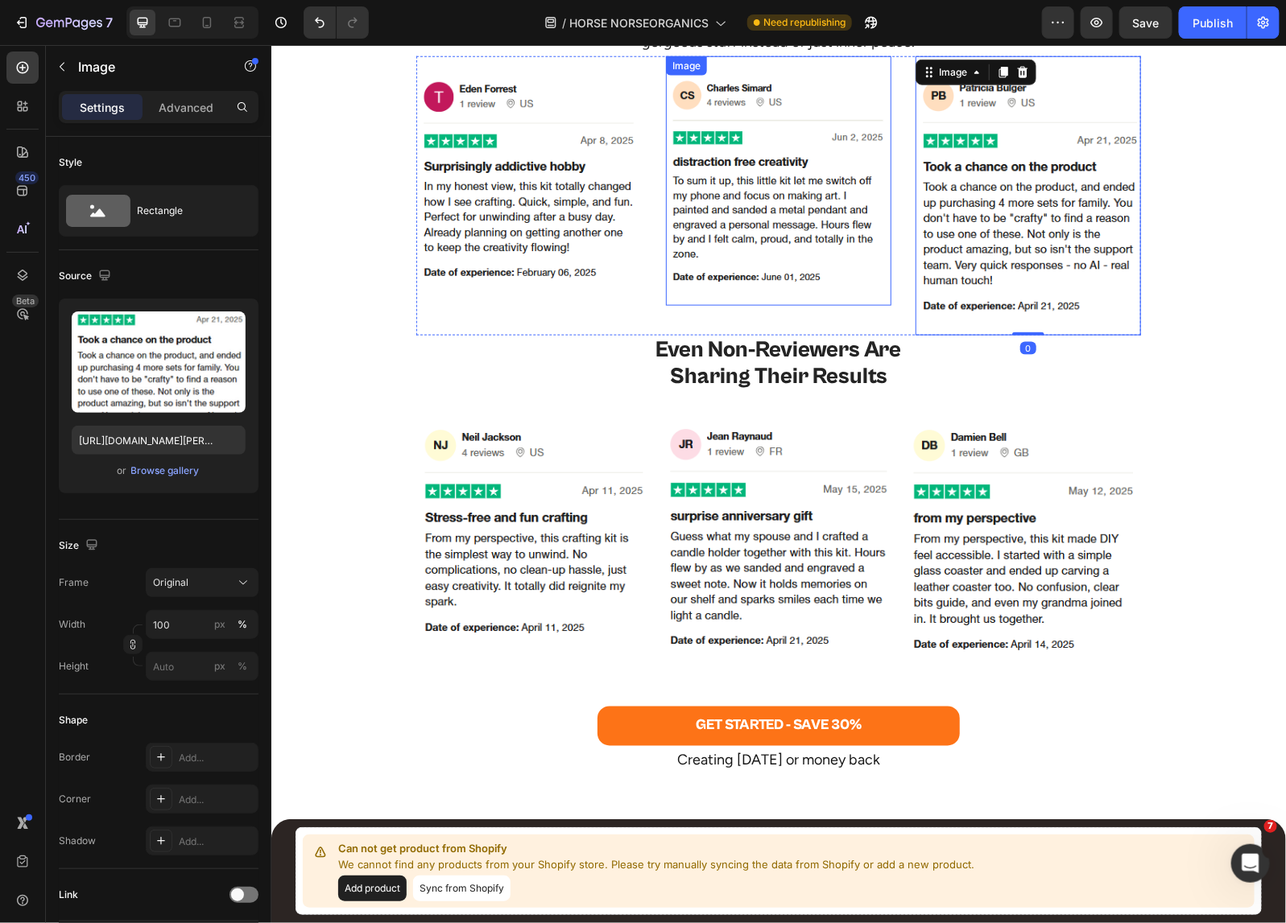
click at [722, 181] on img at bounding box center [777, 180] width 225 height 217
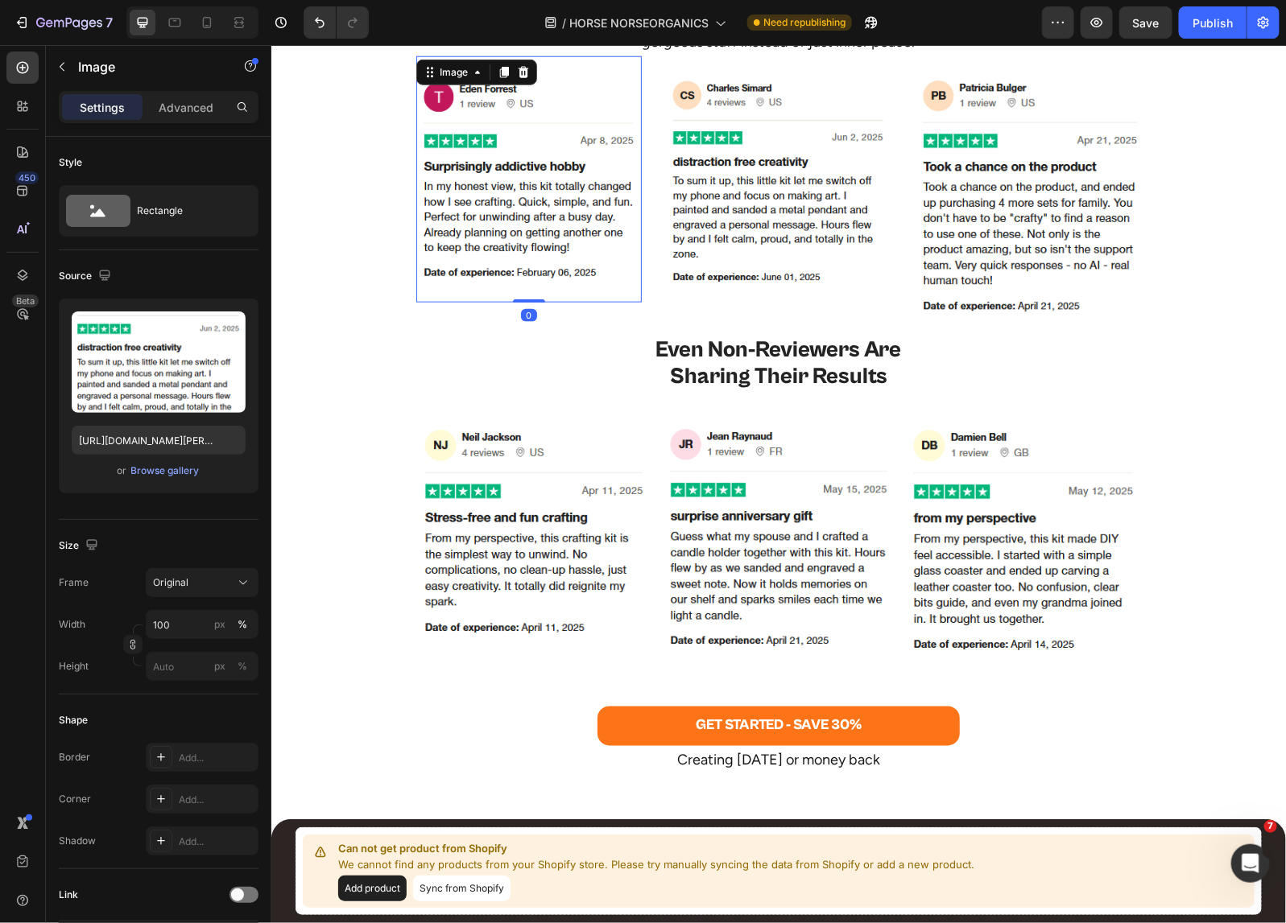
click at [443, 209] on img at bounding box center [527, 178] width 225 height 213
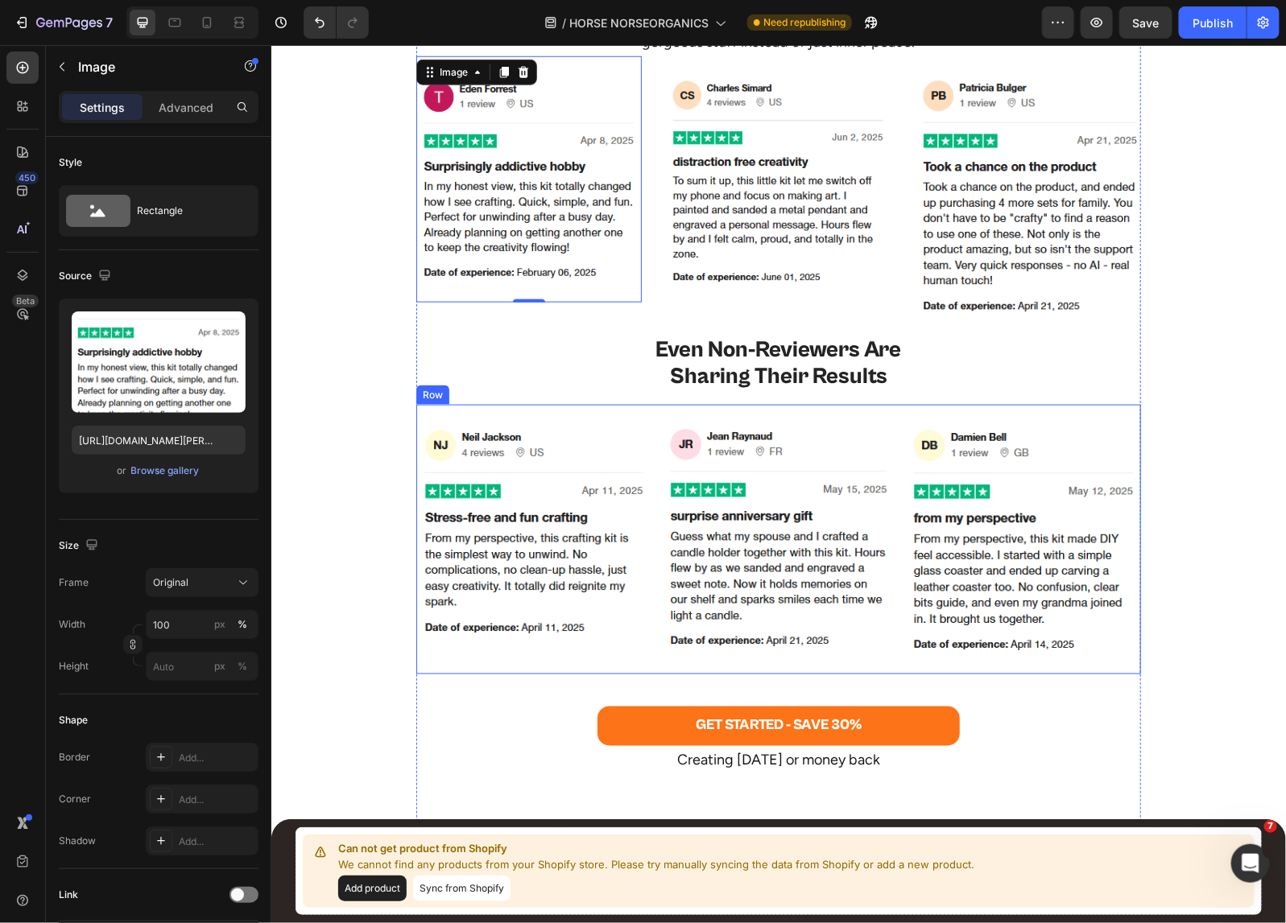
click at [646, 496] on div "Image Image Image Row" at bounding box center [777, 539] width 724 height 270
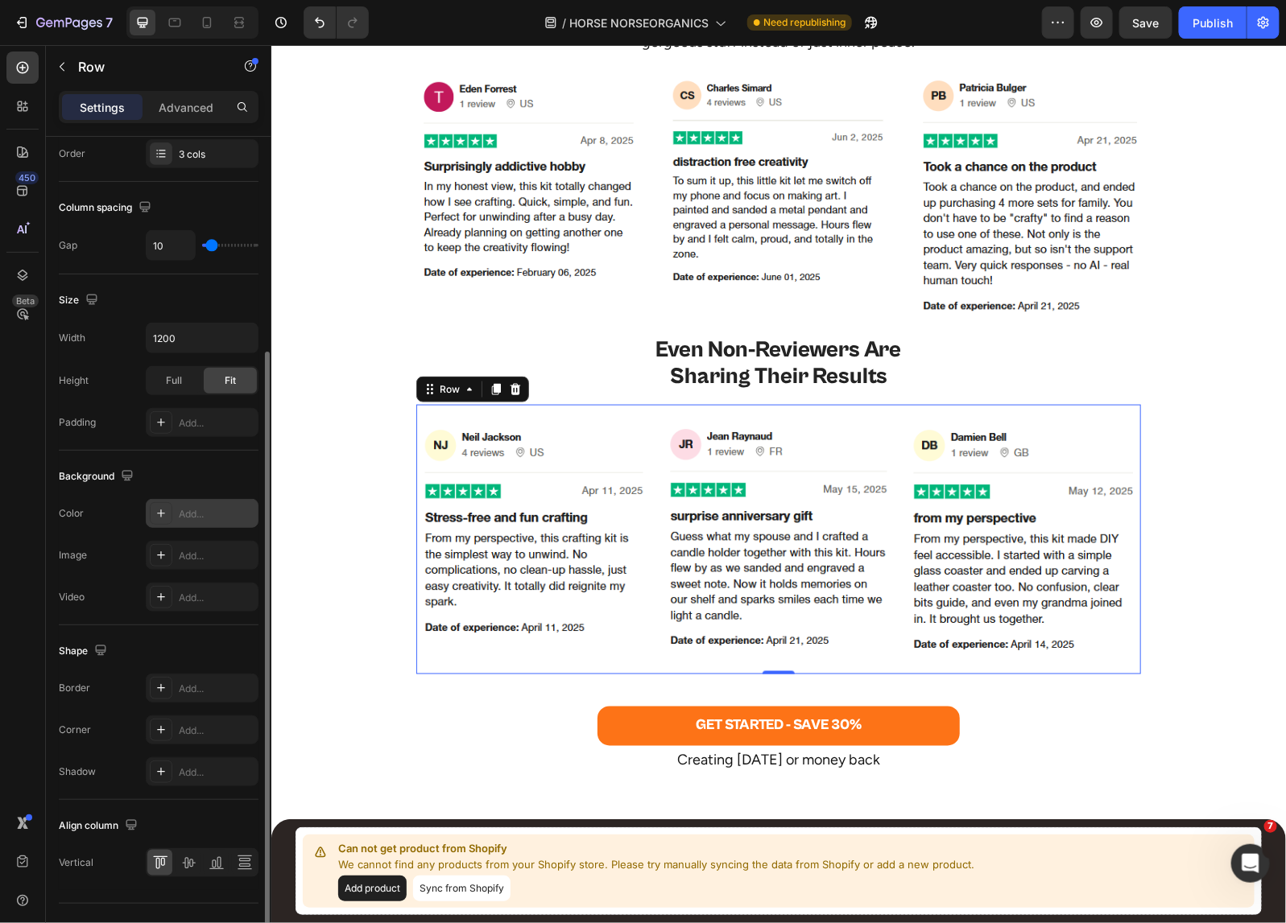
scroll to position [335, 0]
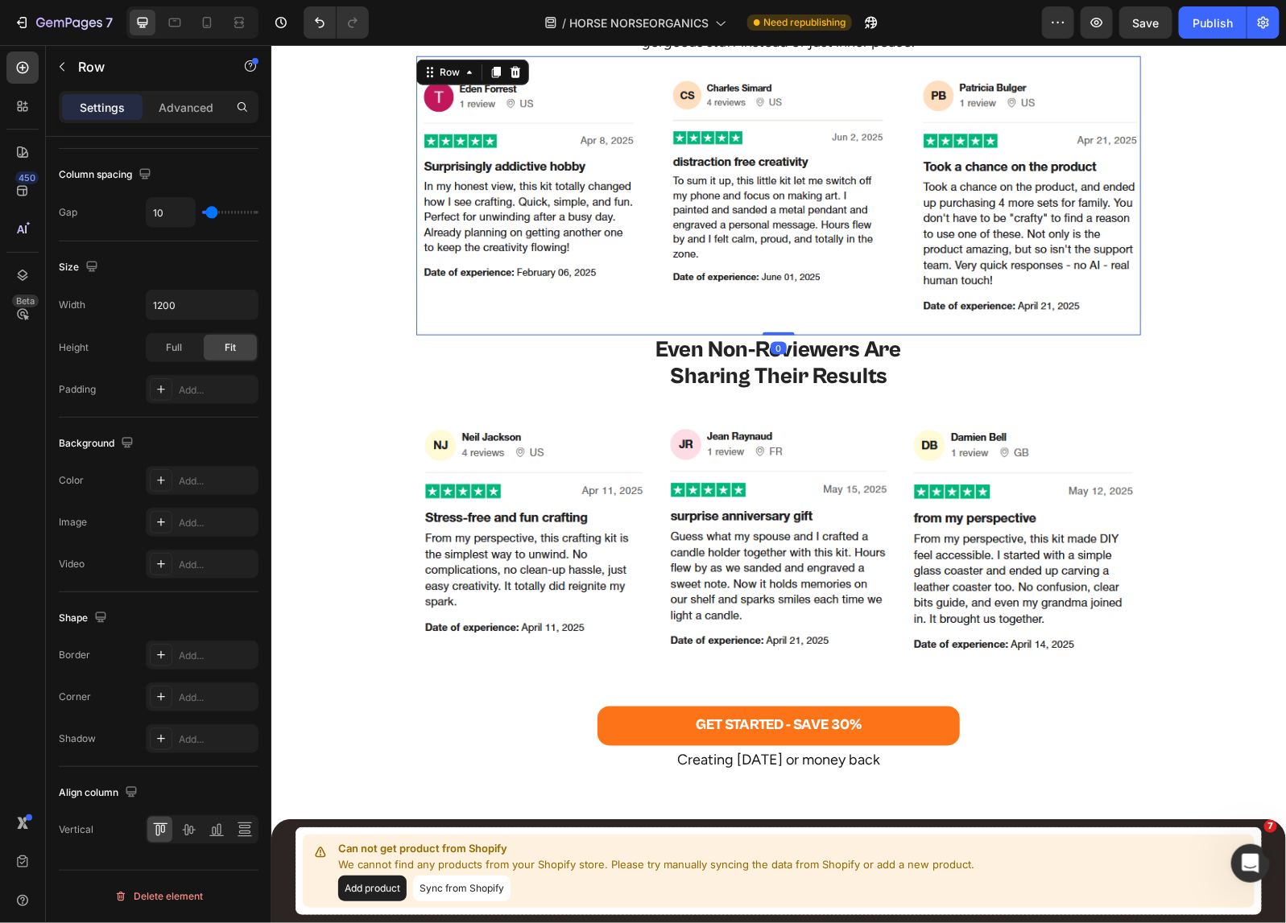
click at [653, 277] on div "Image Image Image Row 0" at bounding box center [777, 195] width 724 height 279
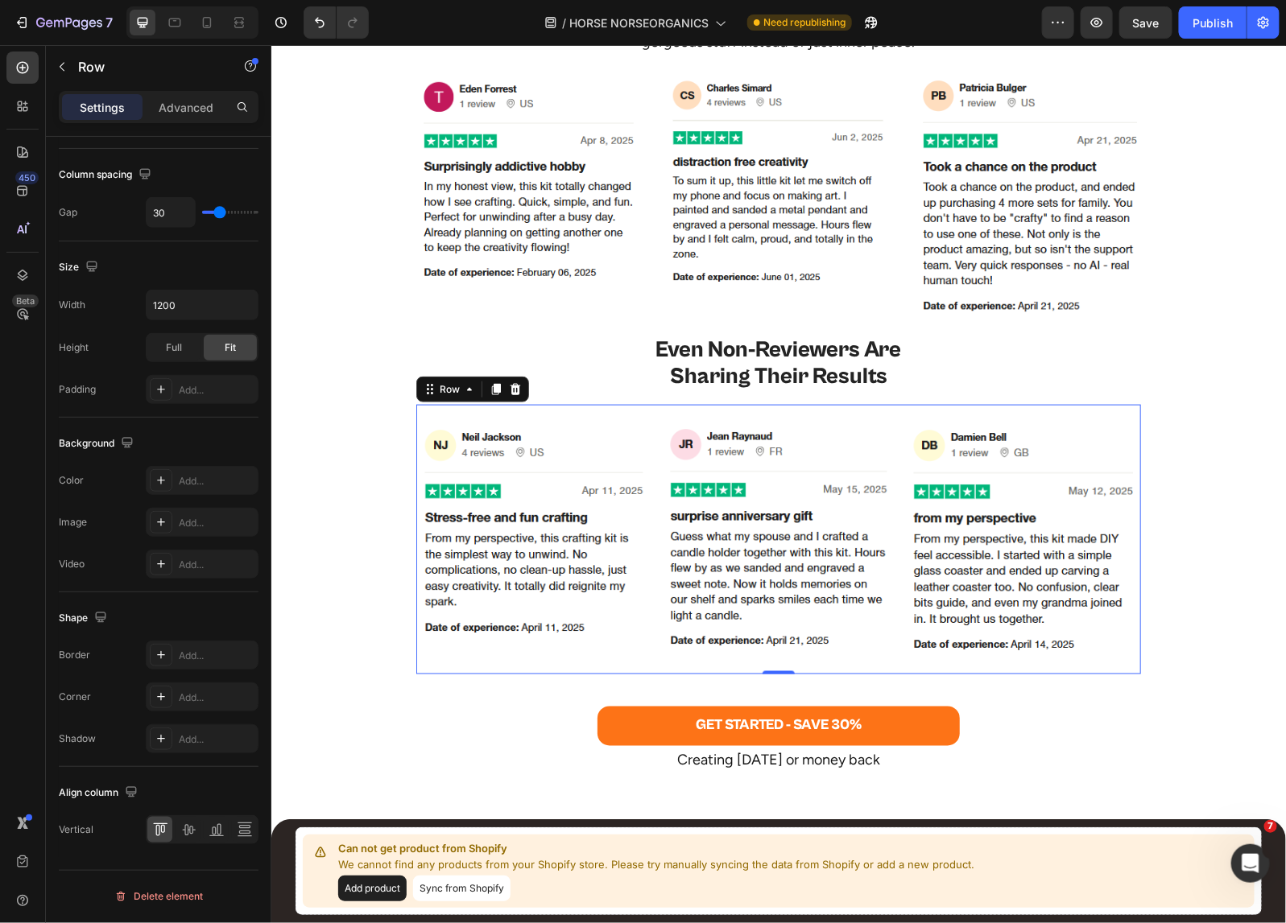
click at [649, 443] on div "Image Image Image Row 0" at bounding box center [777, 539] width 724 height 270
click at [667, 307] on div "Image" at bounding box center [777, 195] width 225 height 279
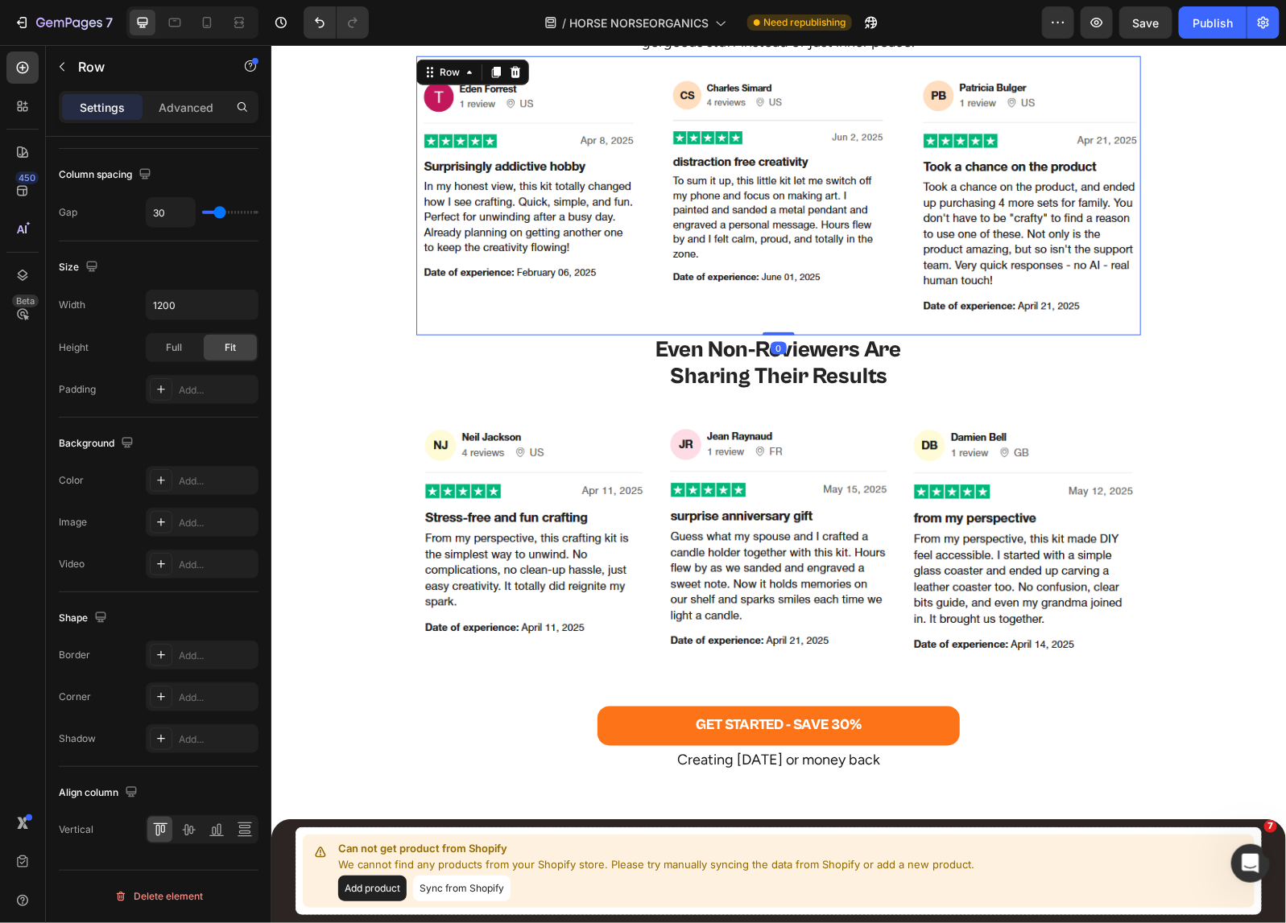
click at [652, 316] on div "Image Image Image Row 0" at bounding box center [777, 195] width 724 height 279
type input "27"
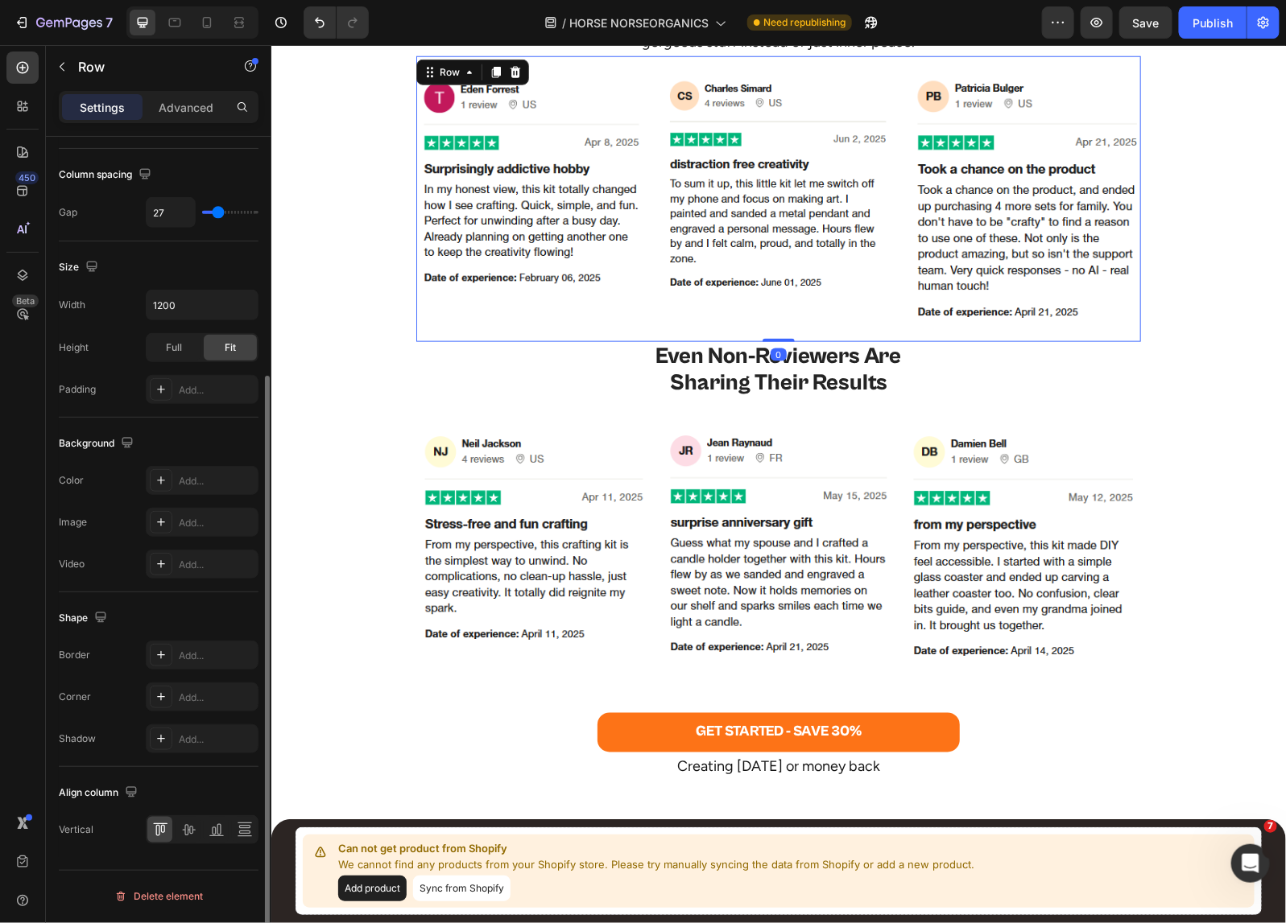
type input "19"
type input "16"
type input "13"
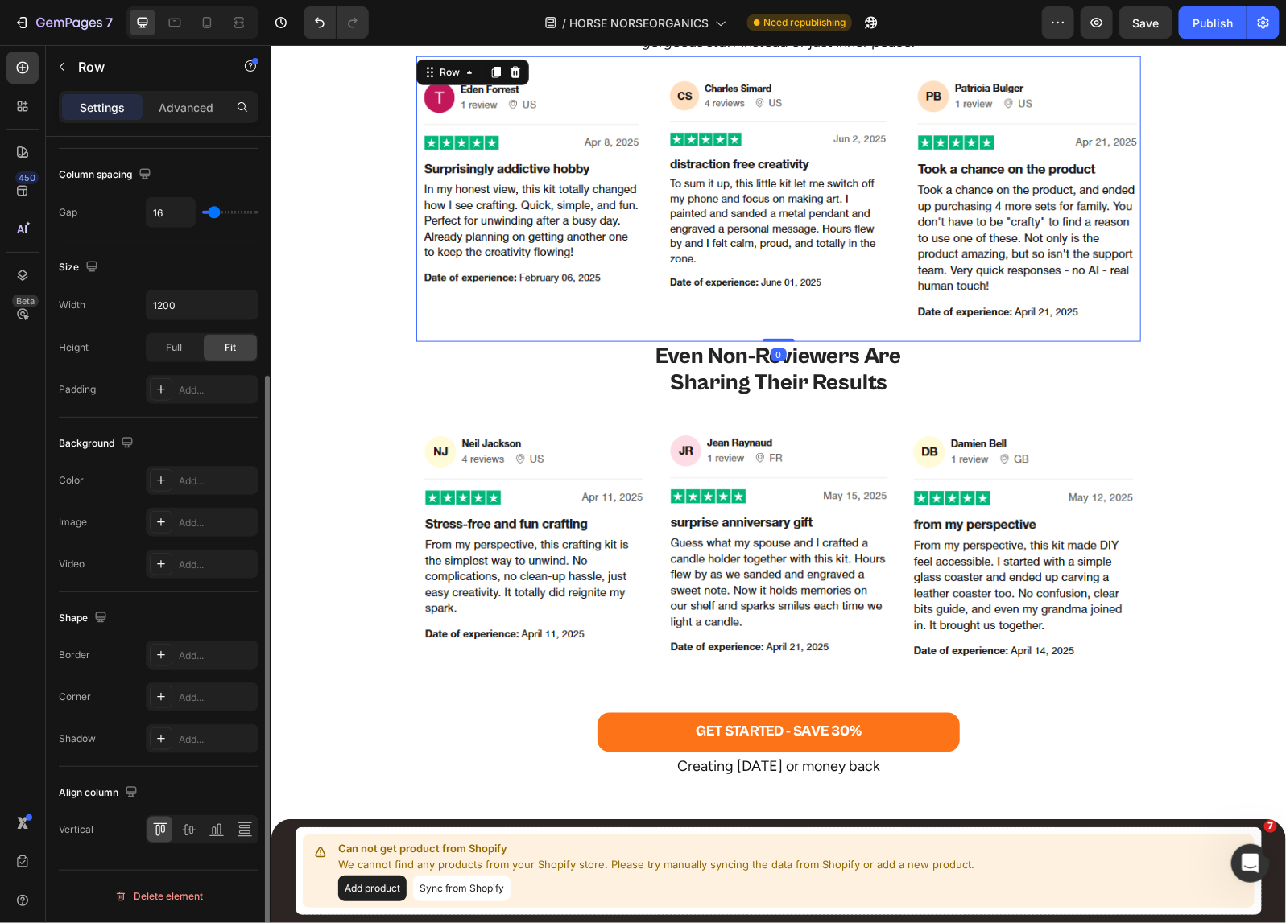
type input "13"
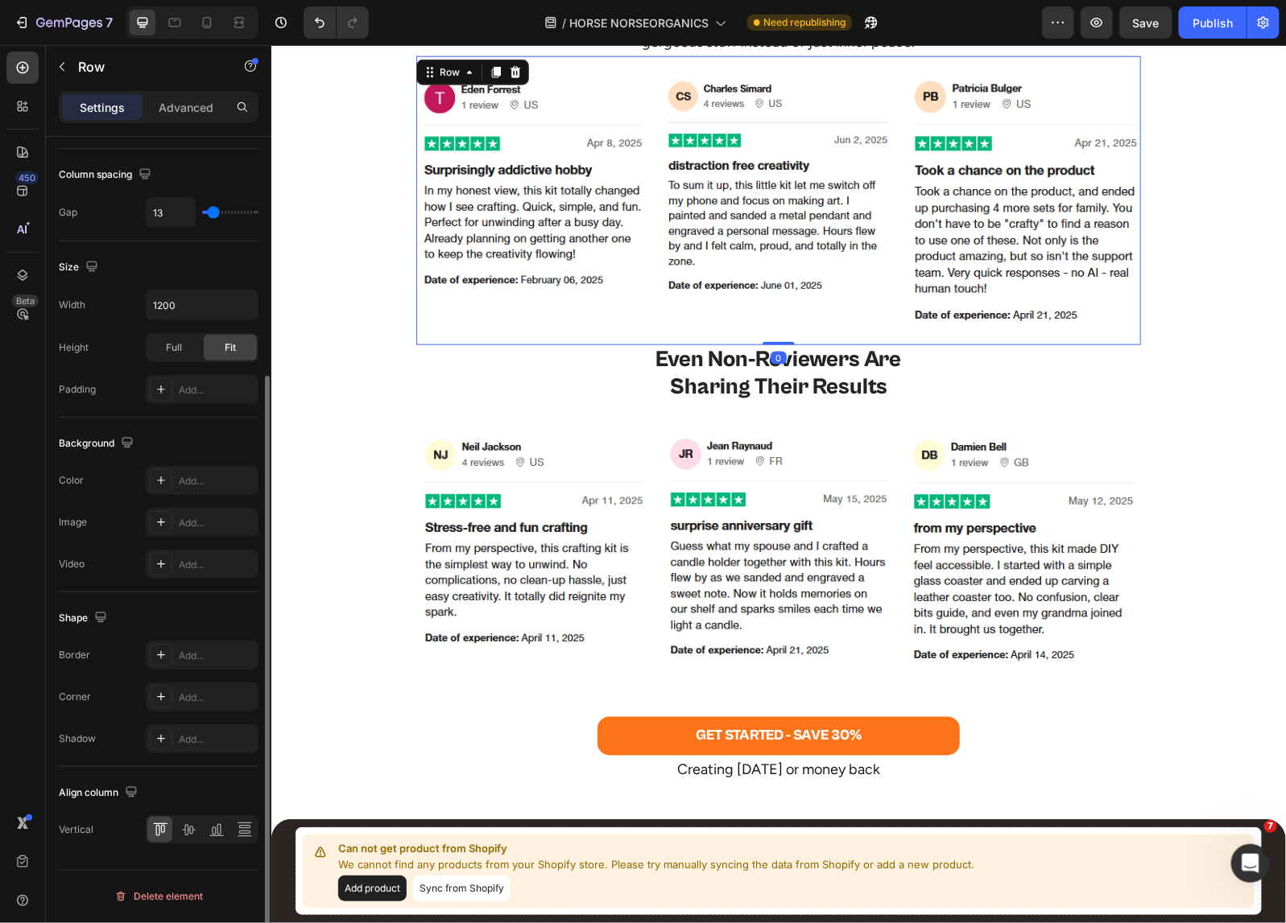
type input "11"
type input "8"
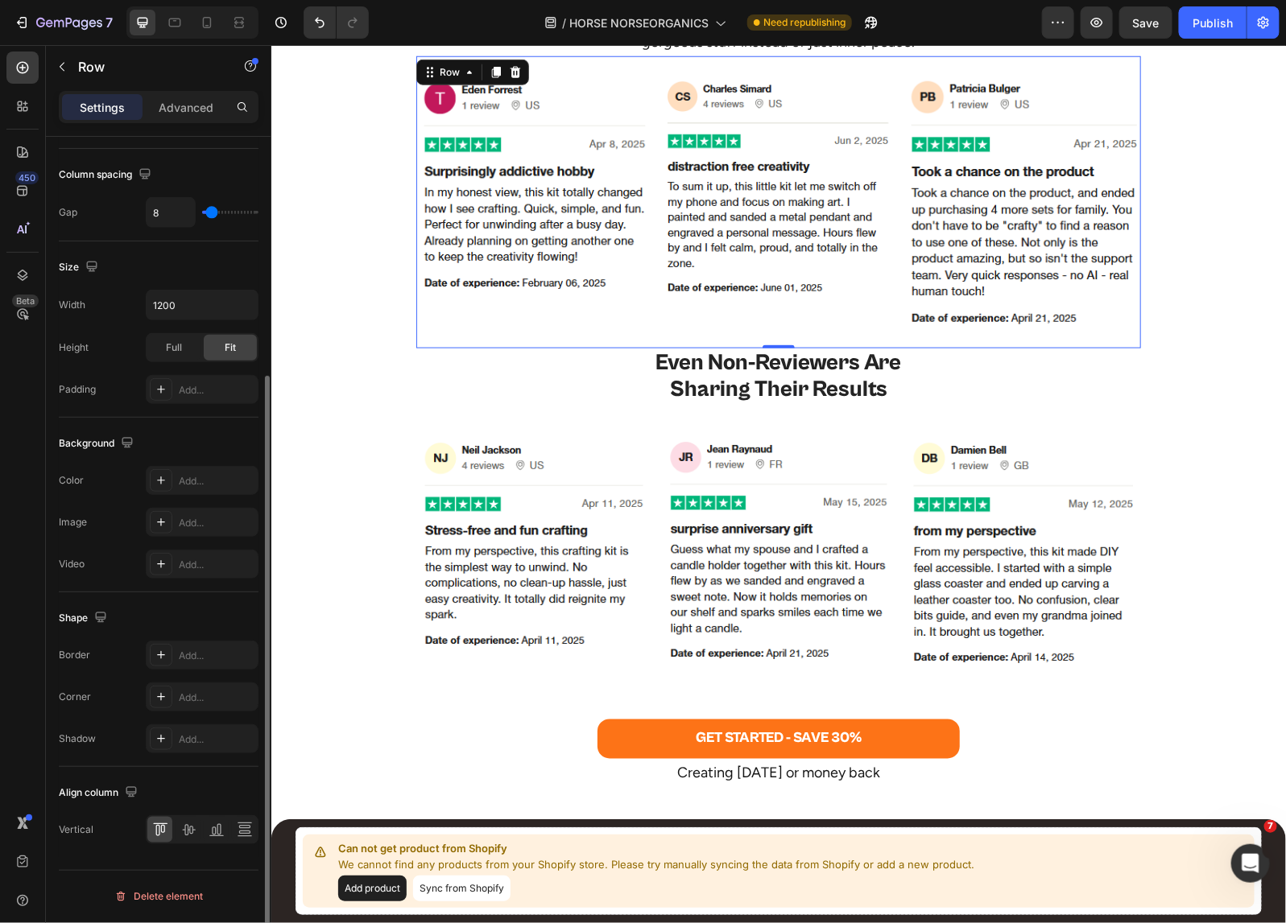
type input "11"
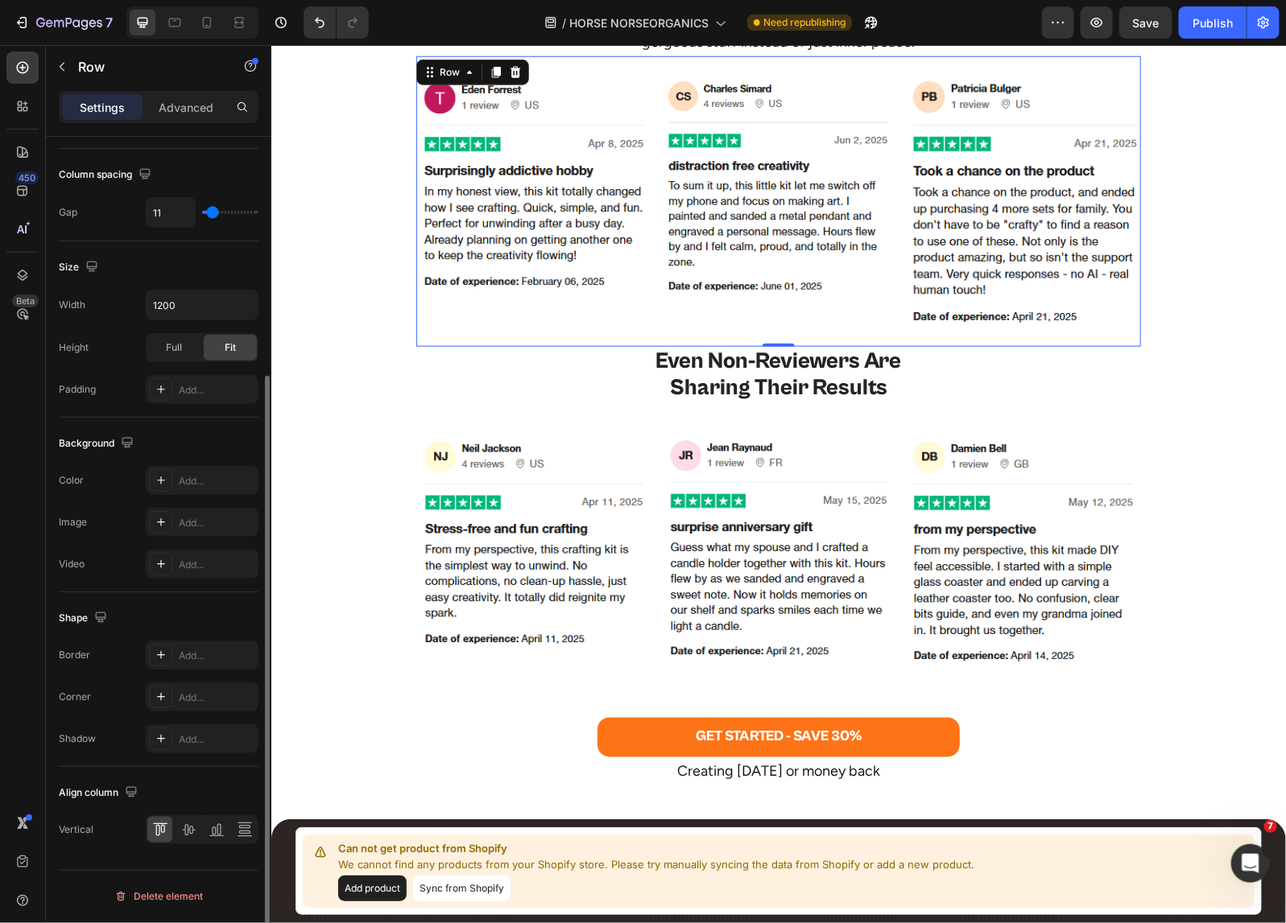
type input "11"
click at [212, 213] on input "range" at bounding box center [230, 212] width 56 height 3
click at [175, 214] on input "11" at bounding box center [171, 212] width 48 height 29
type input "1"
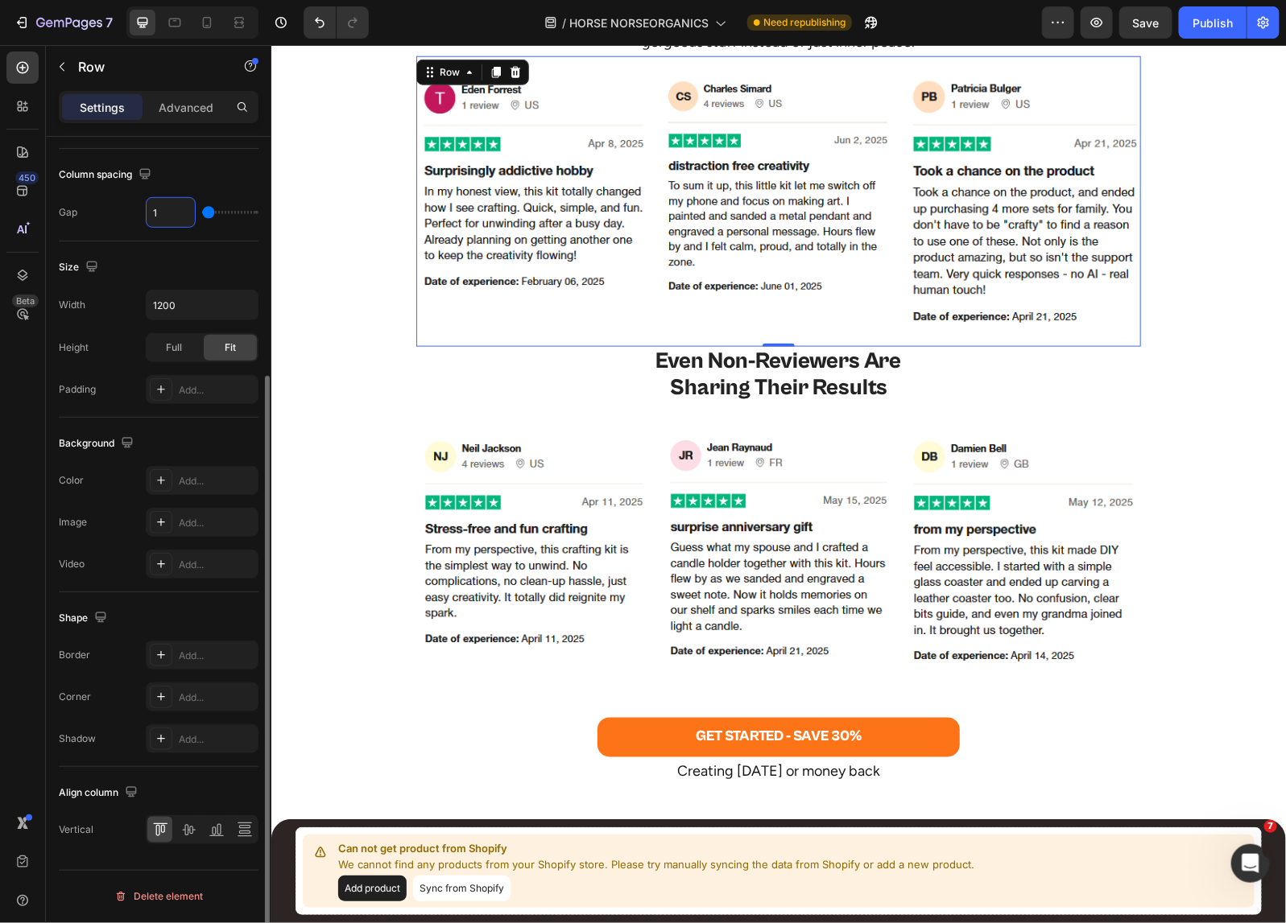
type input "10"
click at [206, 228] on div "10" at bounding box center [202, 212] width 113 height 31
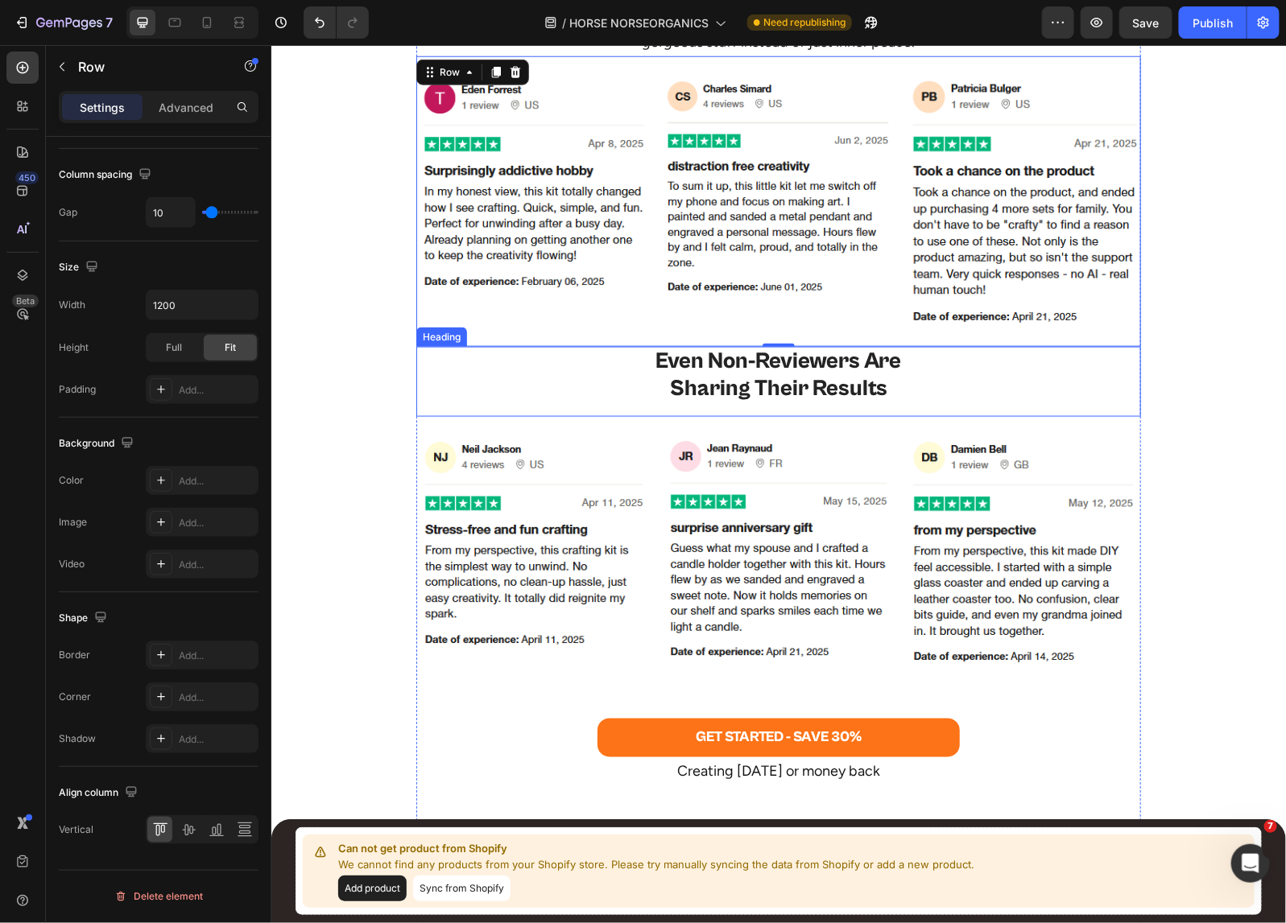
scroll to position [5541, 0]
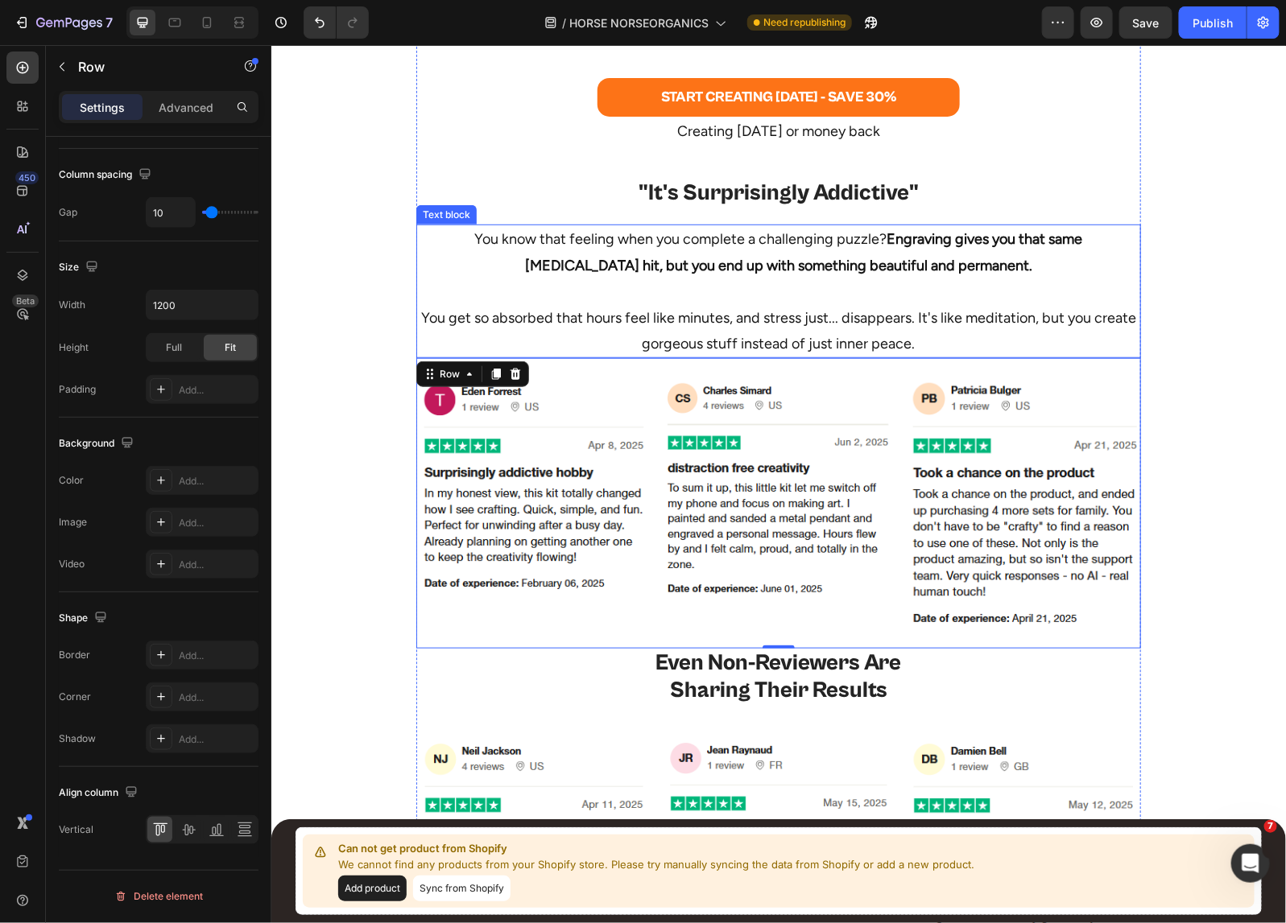
drag, startPoint x: 803, startPoint y: 307, endPoint x: 684, endPoint y: 275, distance: 122.6
click at [803, 307] on p "You get so absorbed that hours feel like minutes, and stress just... disappears…" at bounding box center [777, 317] width 721 height 78
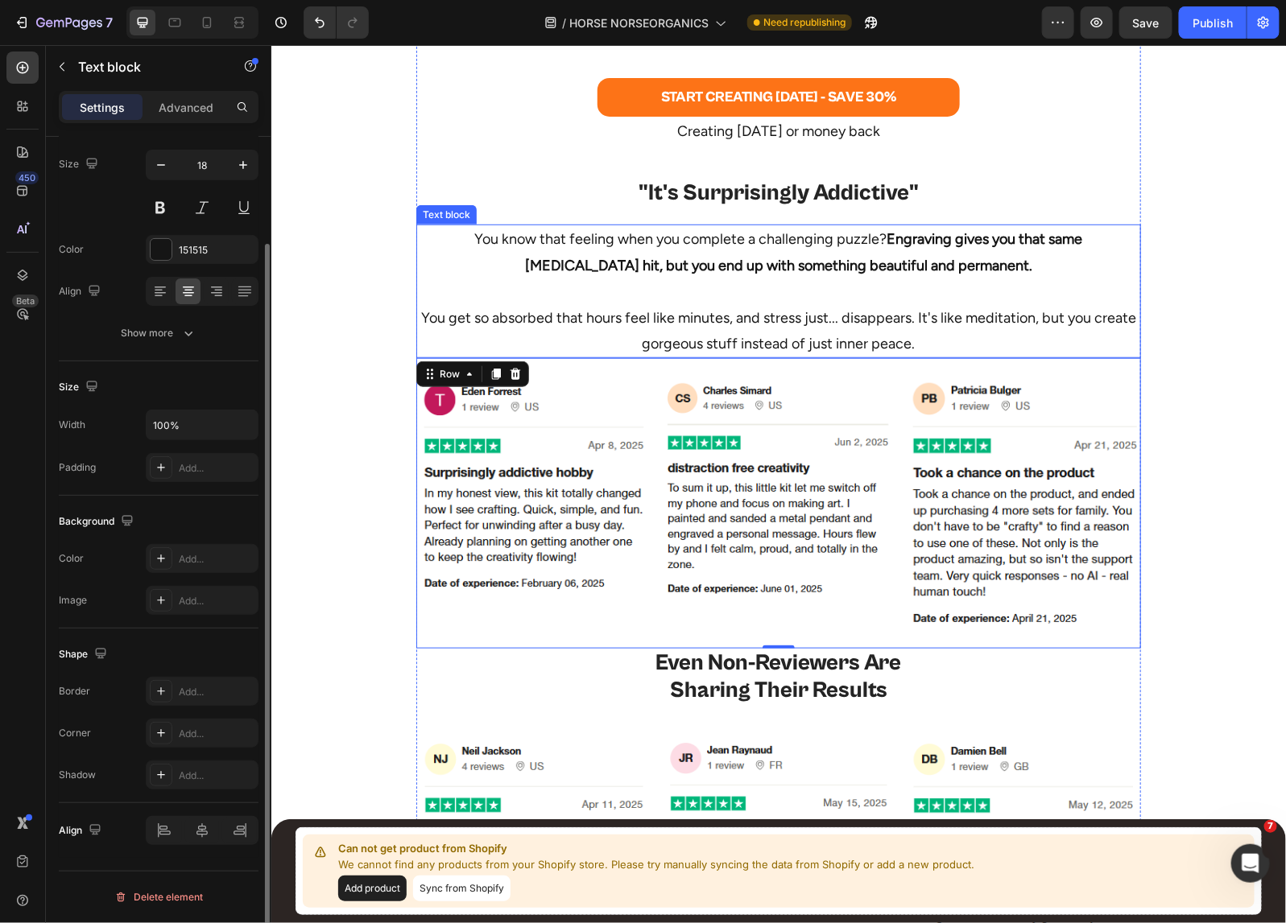
scroll to position [0, 0]
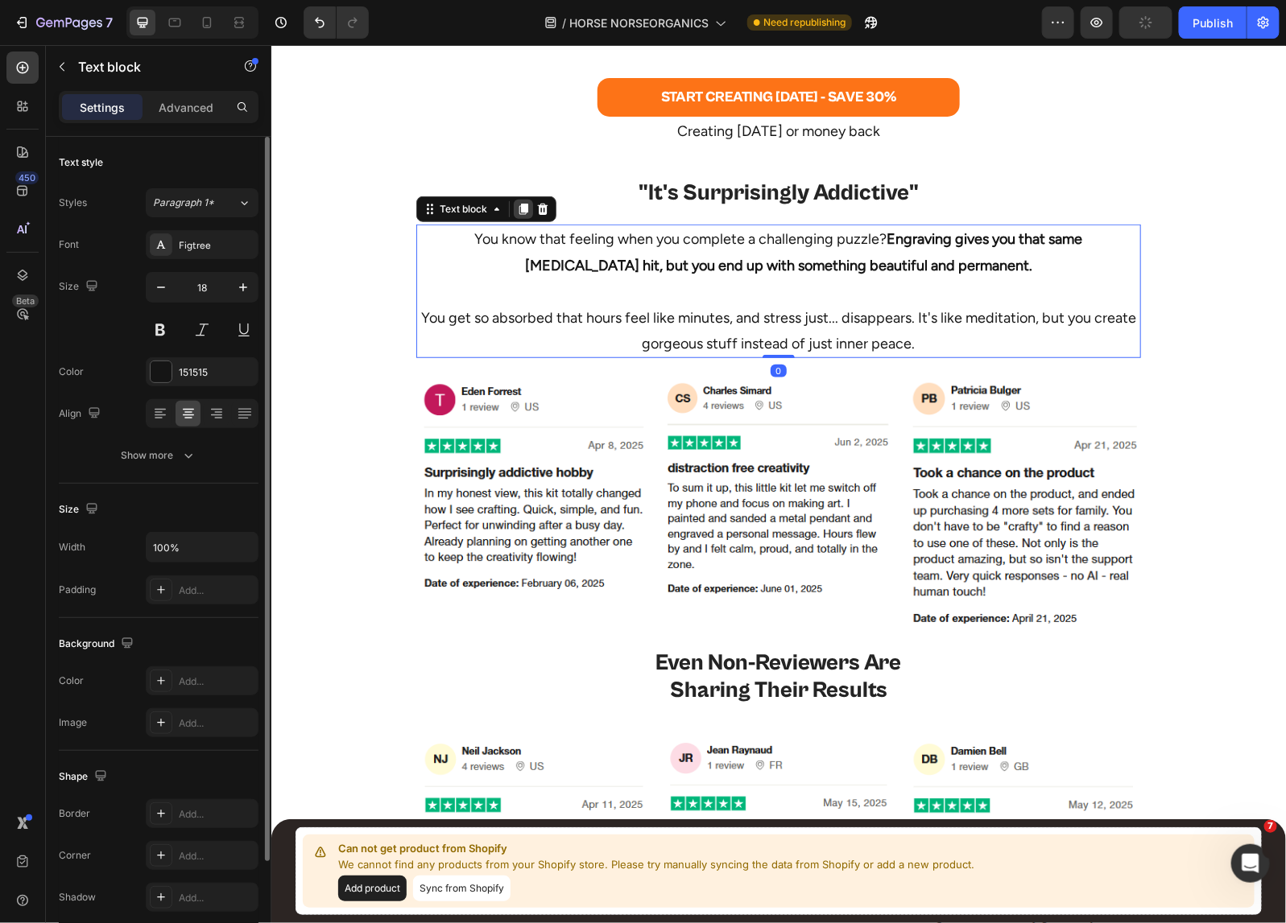
click at [518, 206] on icon at bounding box center [522, 209] width 9 height 11
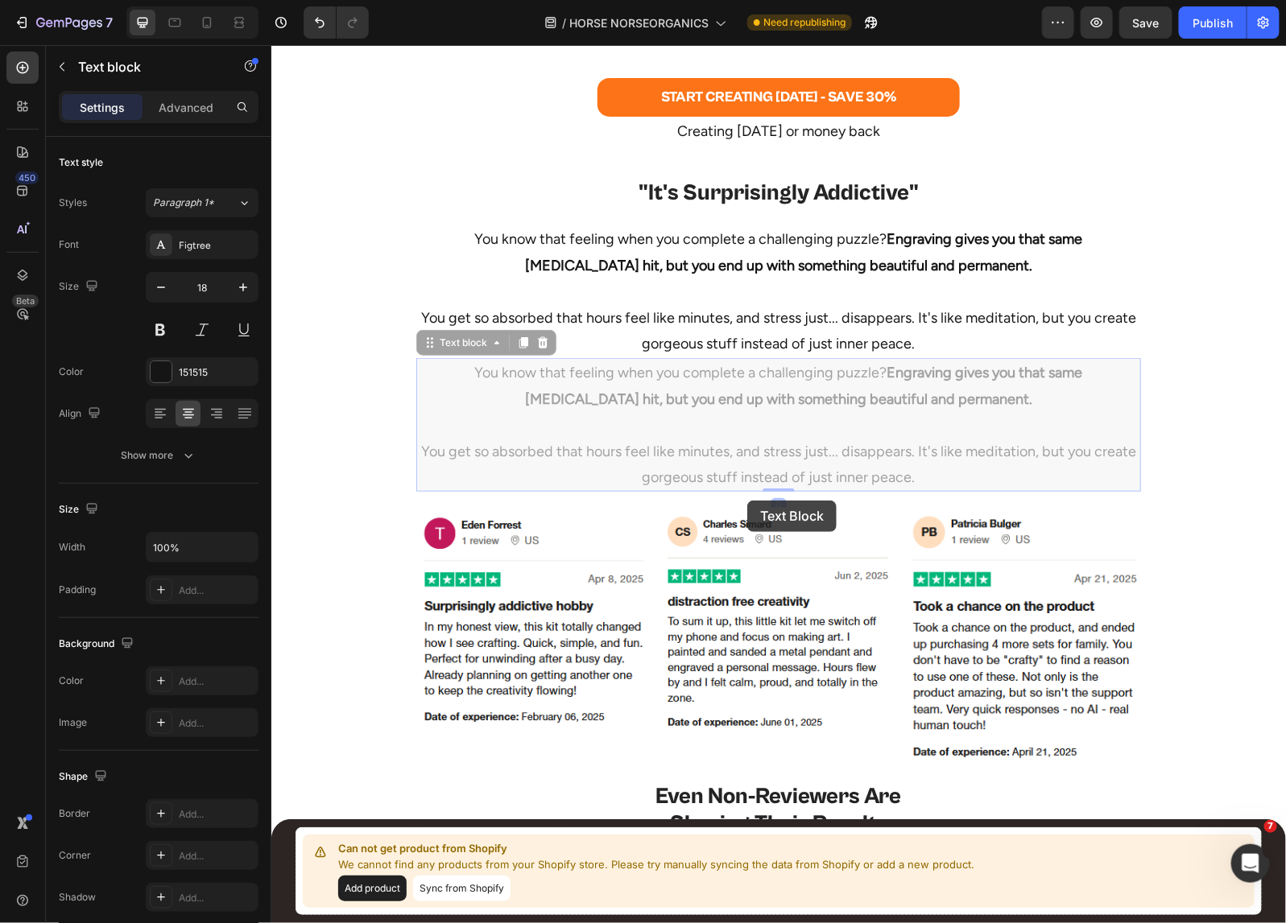
scroll to position [5742, 0]
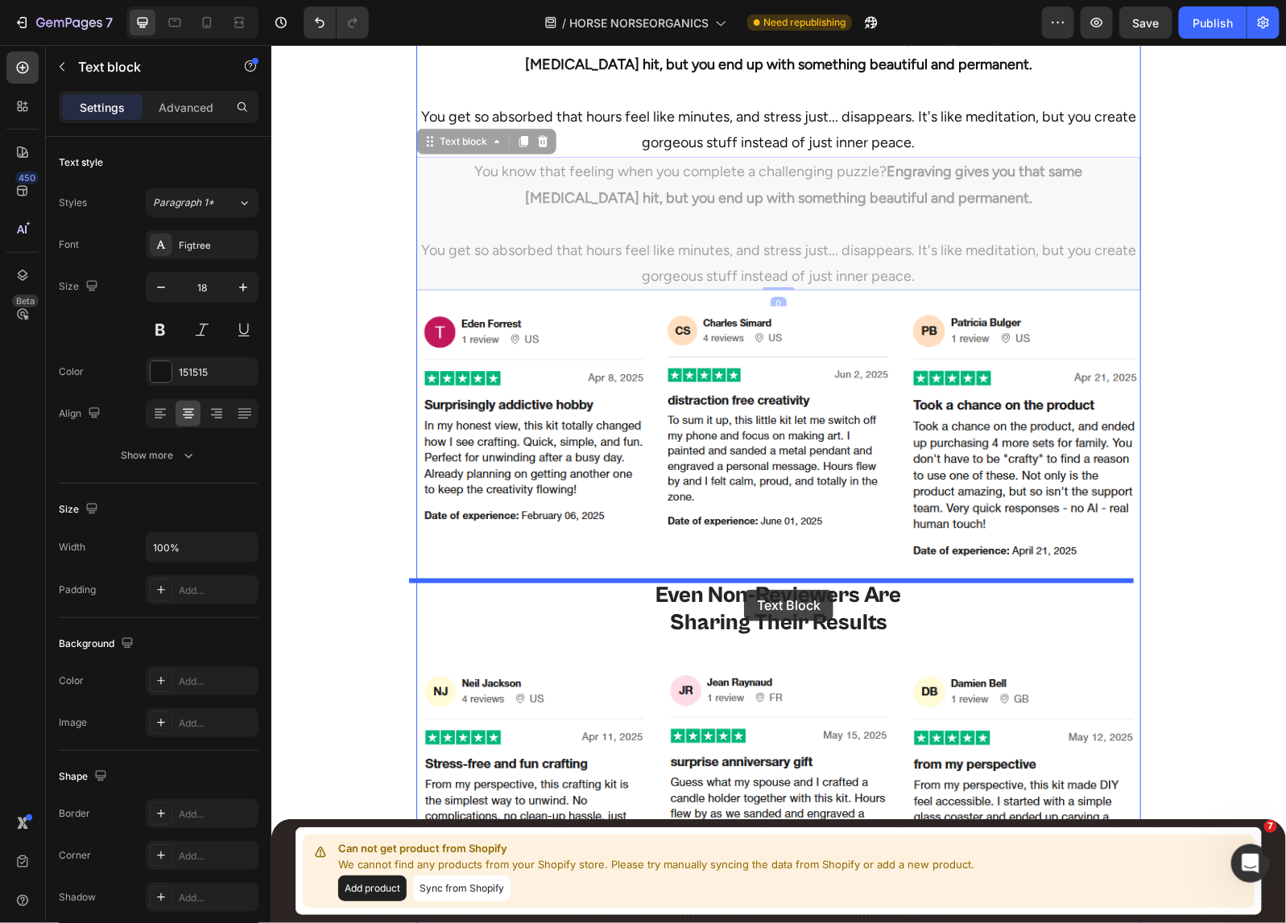
drag, startPoint x: 468, startPoint y: 345, endPoint x: 743, endPoint y: 589, distance: 367.8
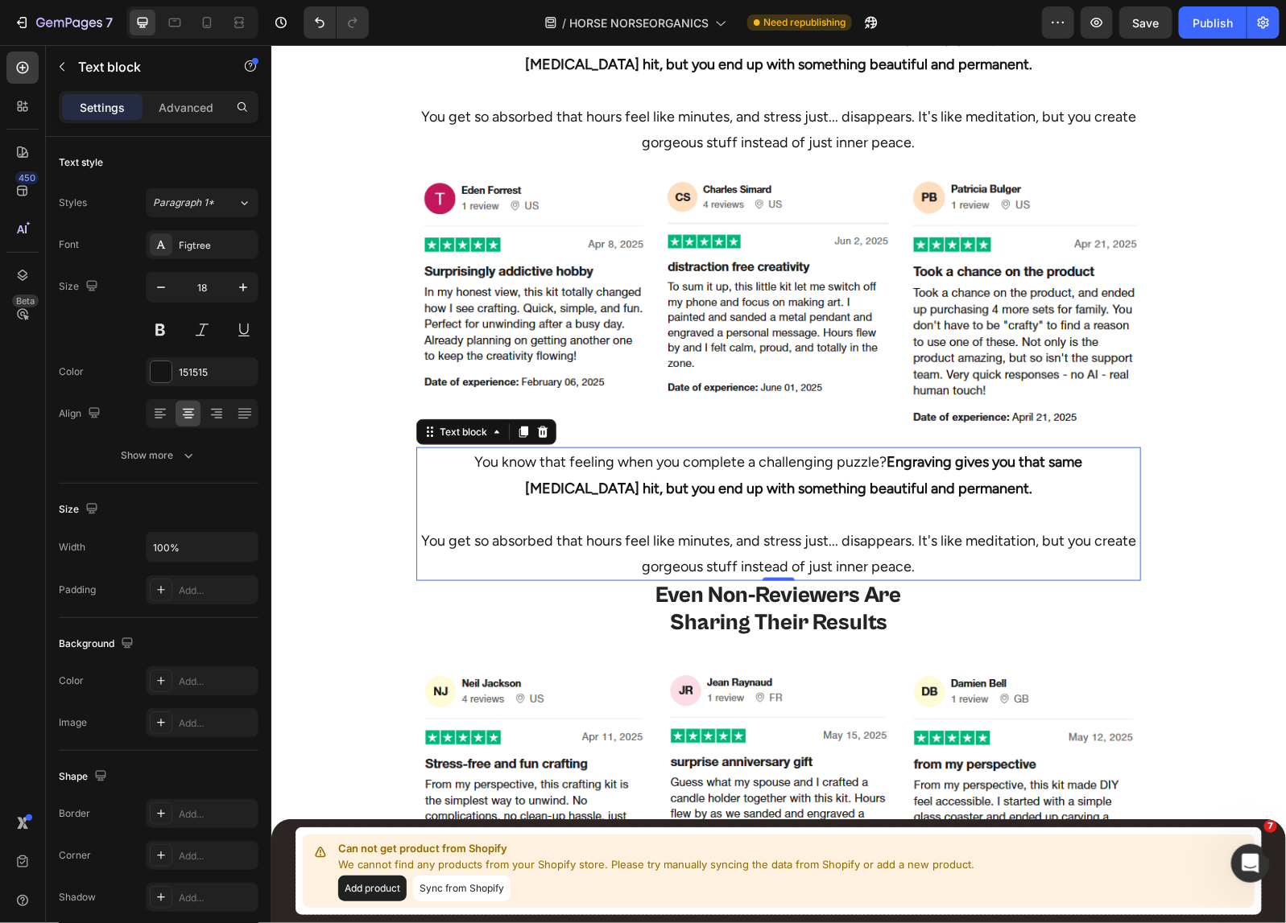
click at [747, 523] on p "You get so absorbed that hours feel like minutes, and stress just... disappears…" at bounding box center [777, 540] width 721 height 78
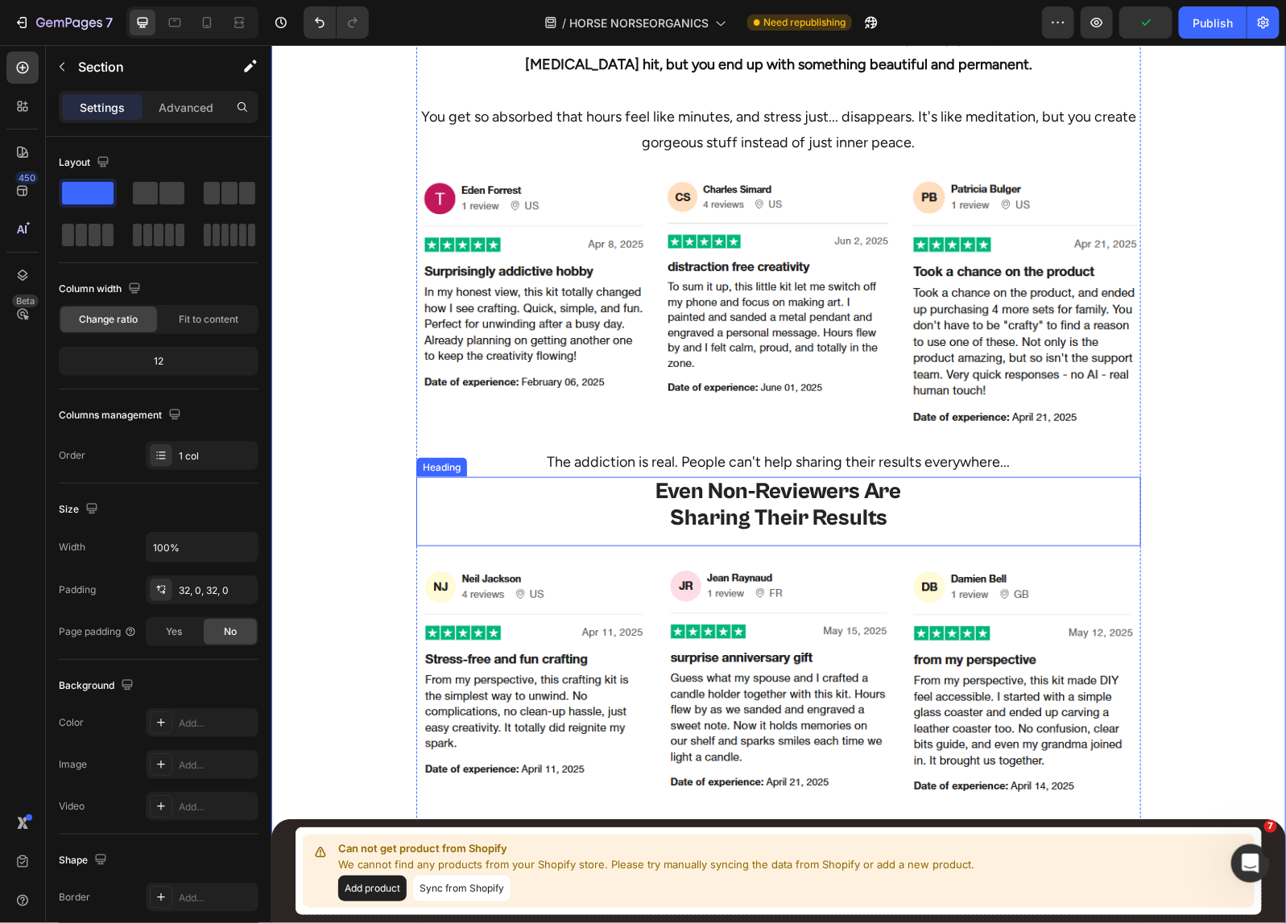
click at [745, 495] on h2 "Even Non-Reviewers Are Sharing Their Results" at bounding box center [777, 505] width 724 height 57
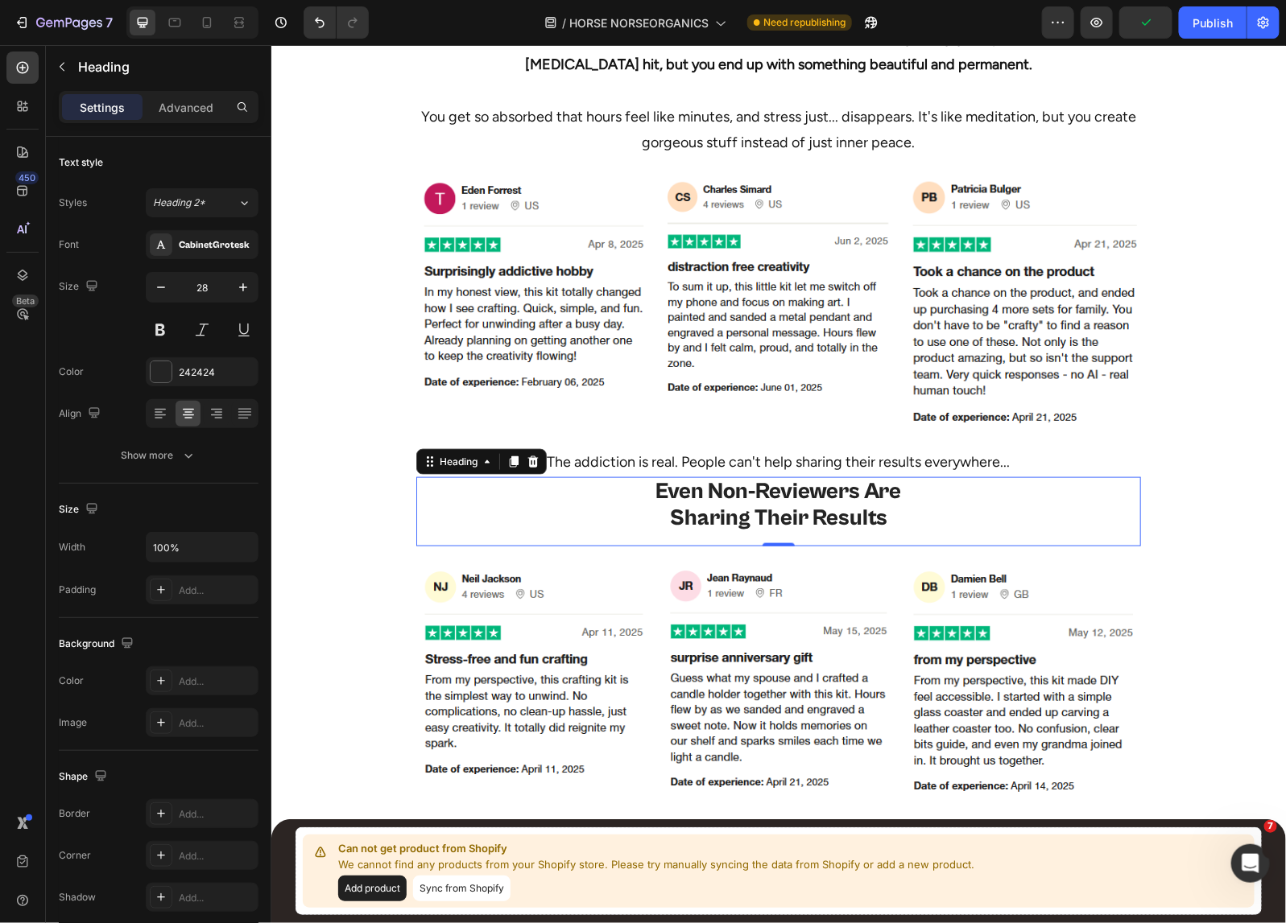
click at [745, 495] on h2 "Even Non-Reviewers Are Sharing Their Results" at bounding box center [777, 505] width 724 height 57
click at [745, 495] on p "Even Non-Reviewers Are Sharing Their Results" at bounding box center [777, 505] width 721 height 54
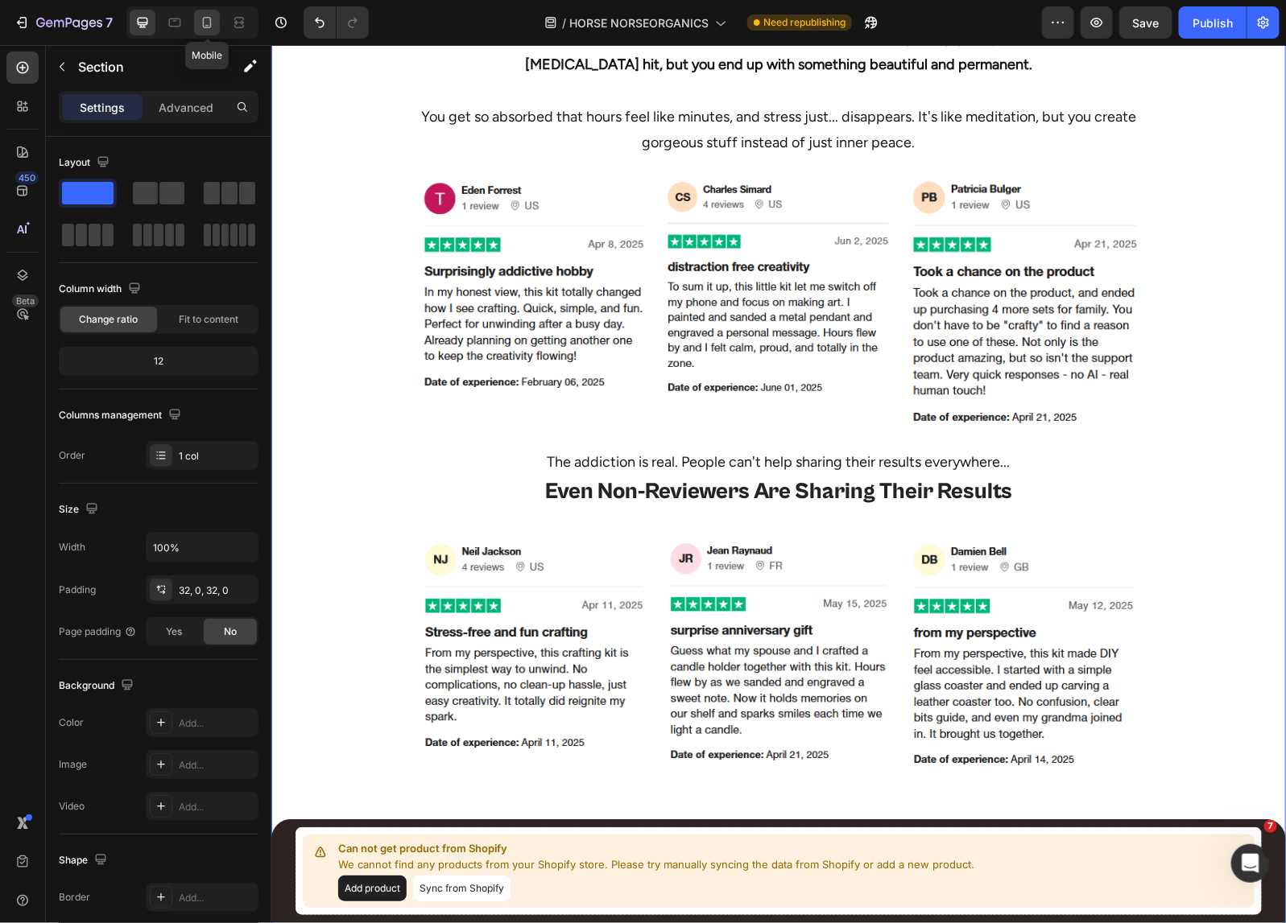
click at [215, 14] on icon at bounding box center [207, 22] width 16 height 16
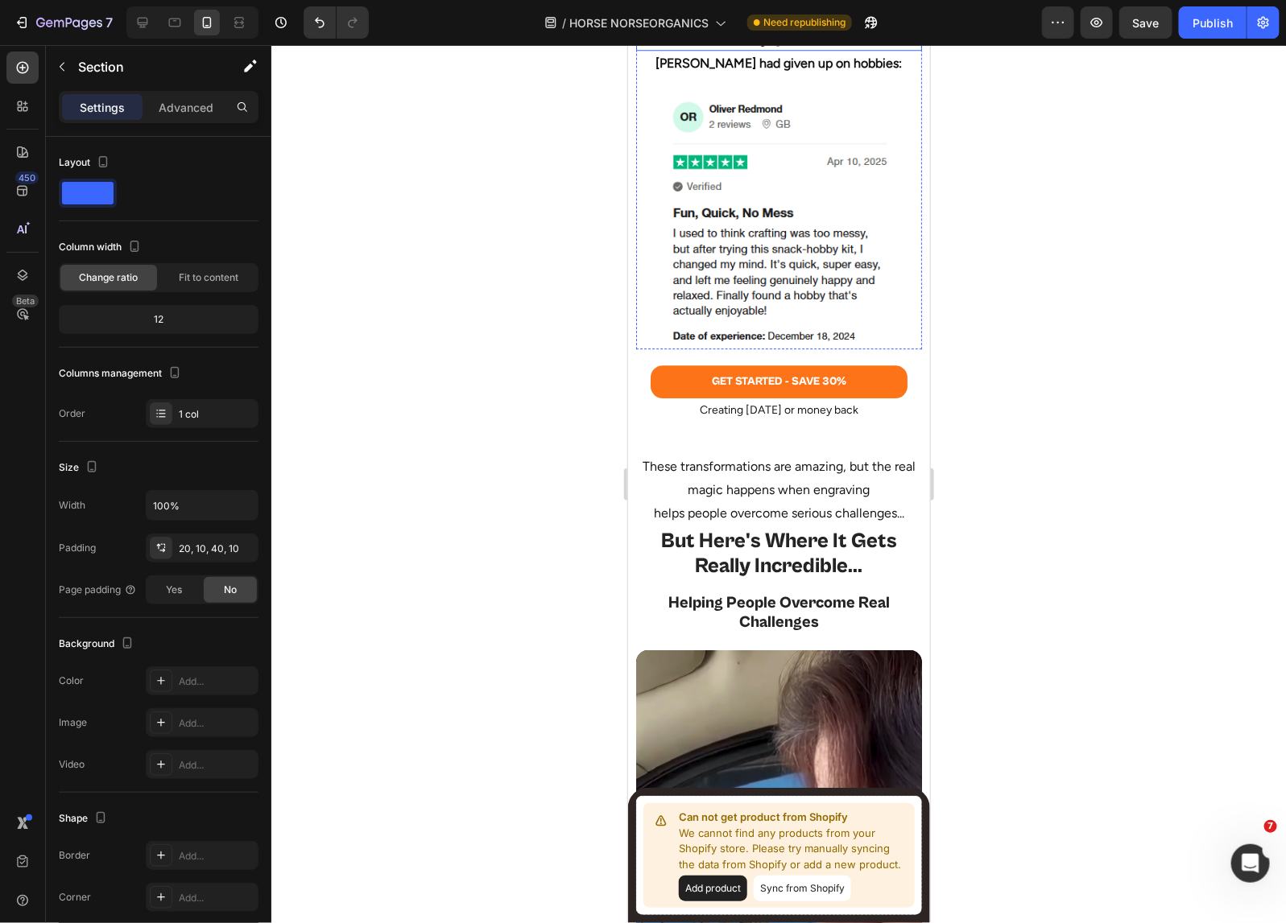
scroll to position [4677, 0]
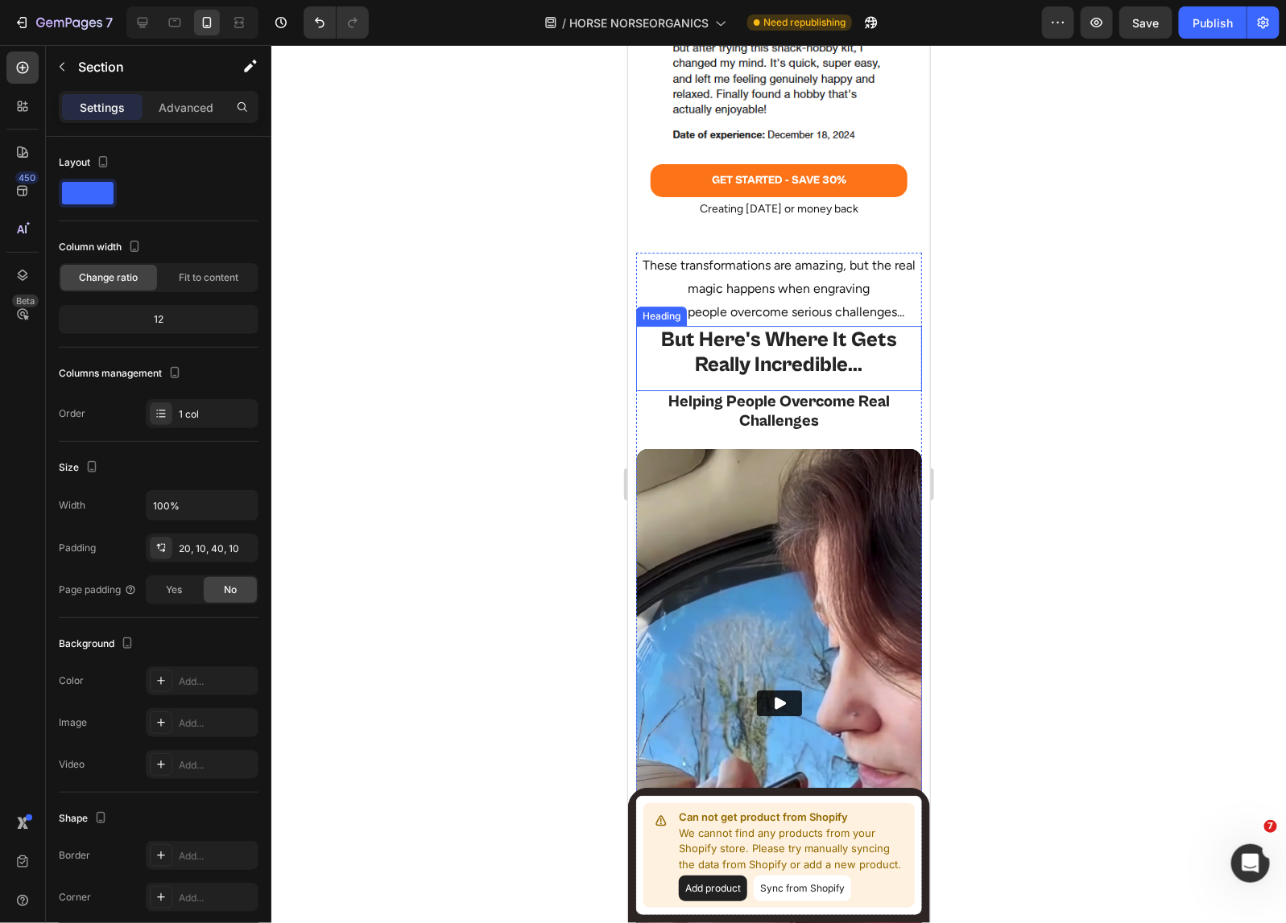
click at [785, 325] on h2 "But Here's Where It Gets Really Incredible..." at bounding box center [778, 351] width 286 height 53
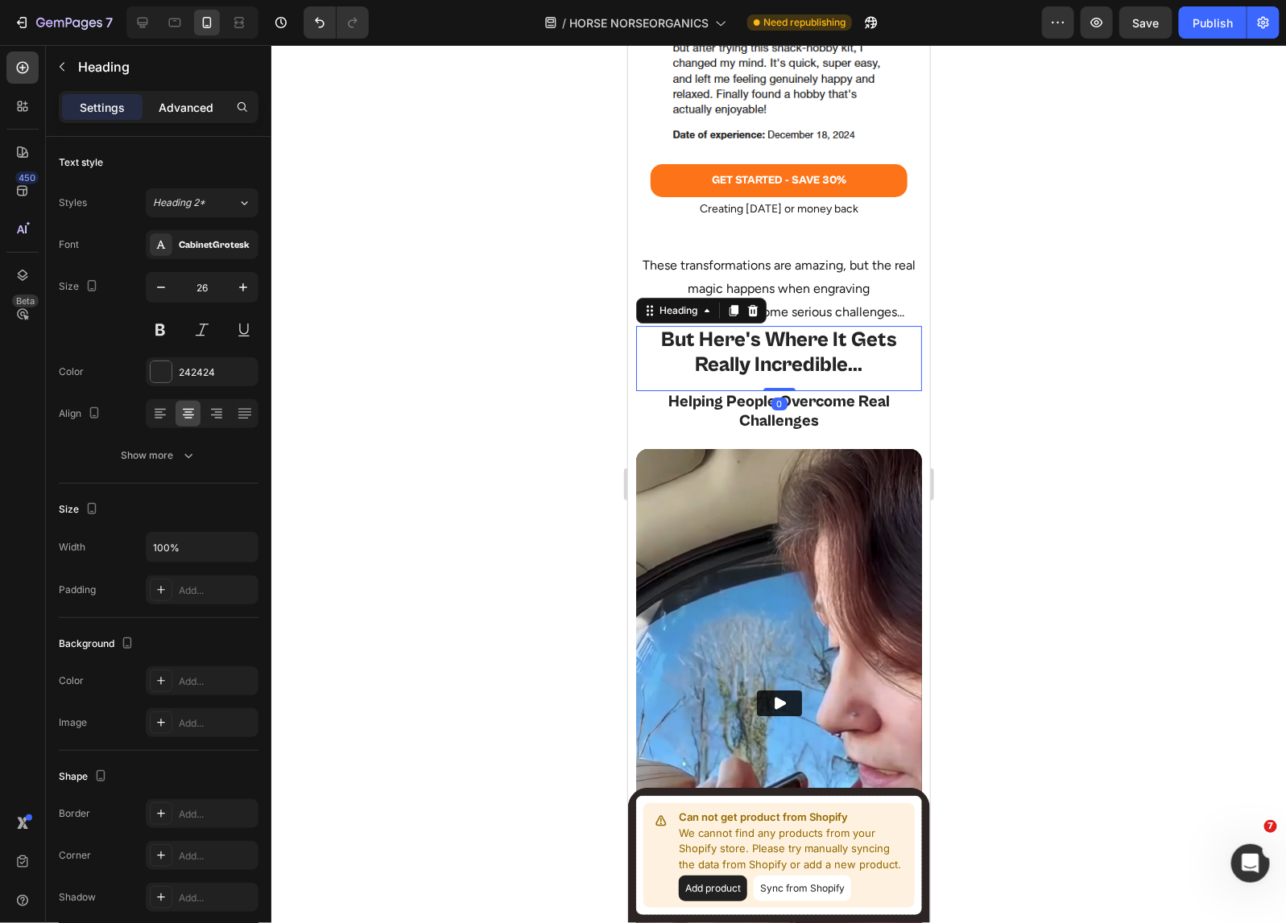
click at [184, 105] on p "Advanced" at bounding box center [186, 107] width 55 height 17
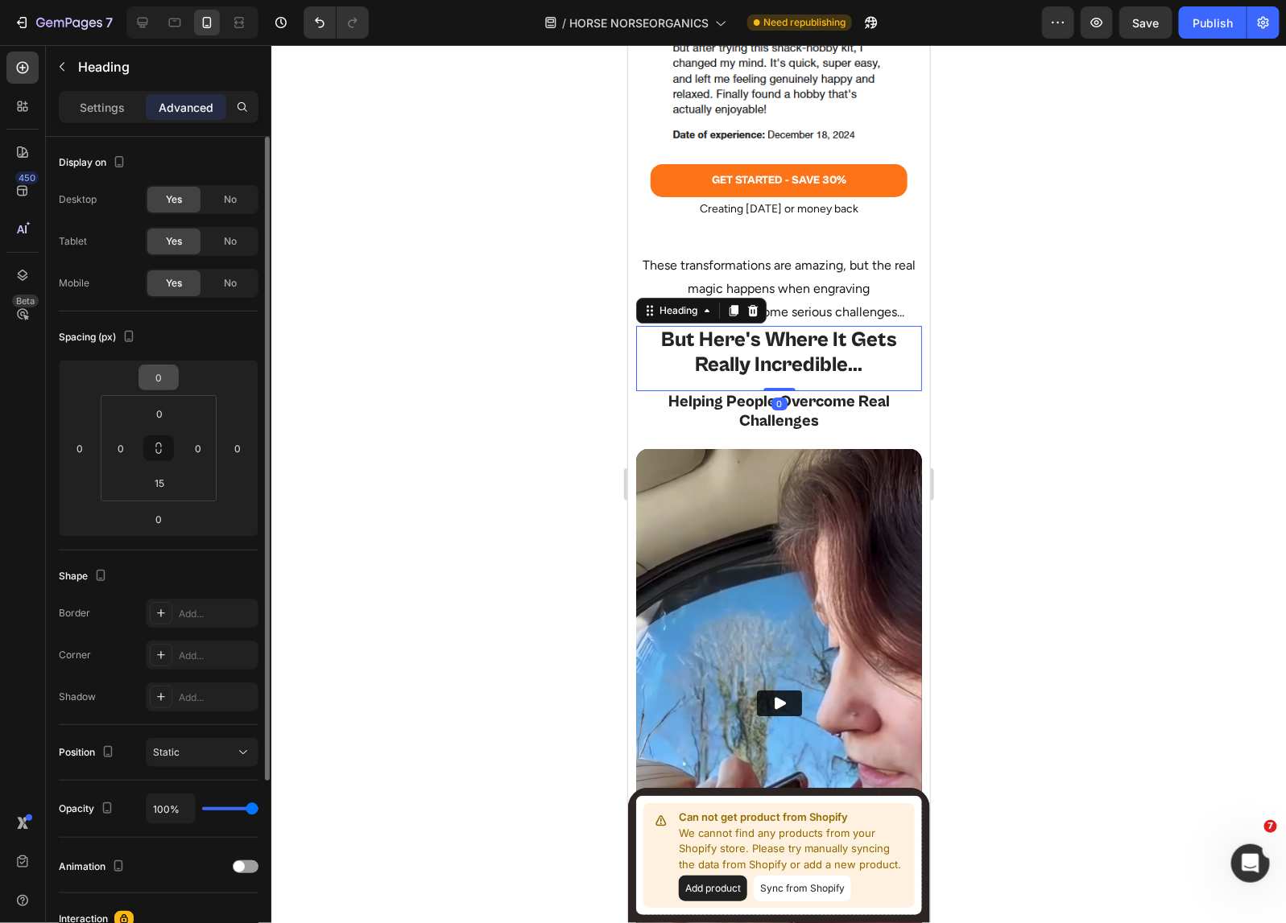
click at [159, 374] on input "0" at bounding box center [158, 377] width 32 height 24
type input "15"
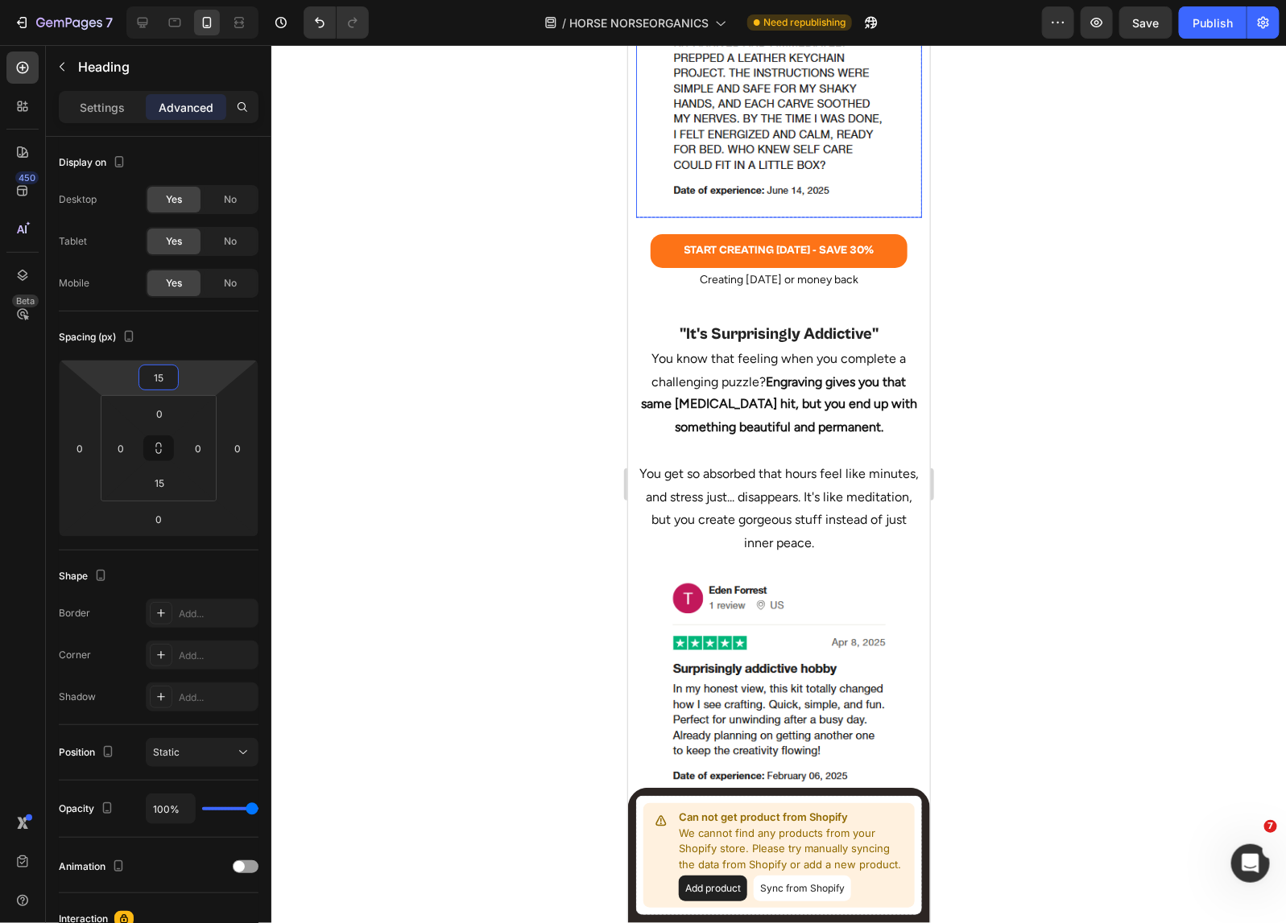
scroll to position [6186, 0]
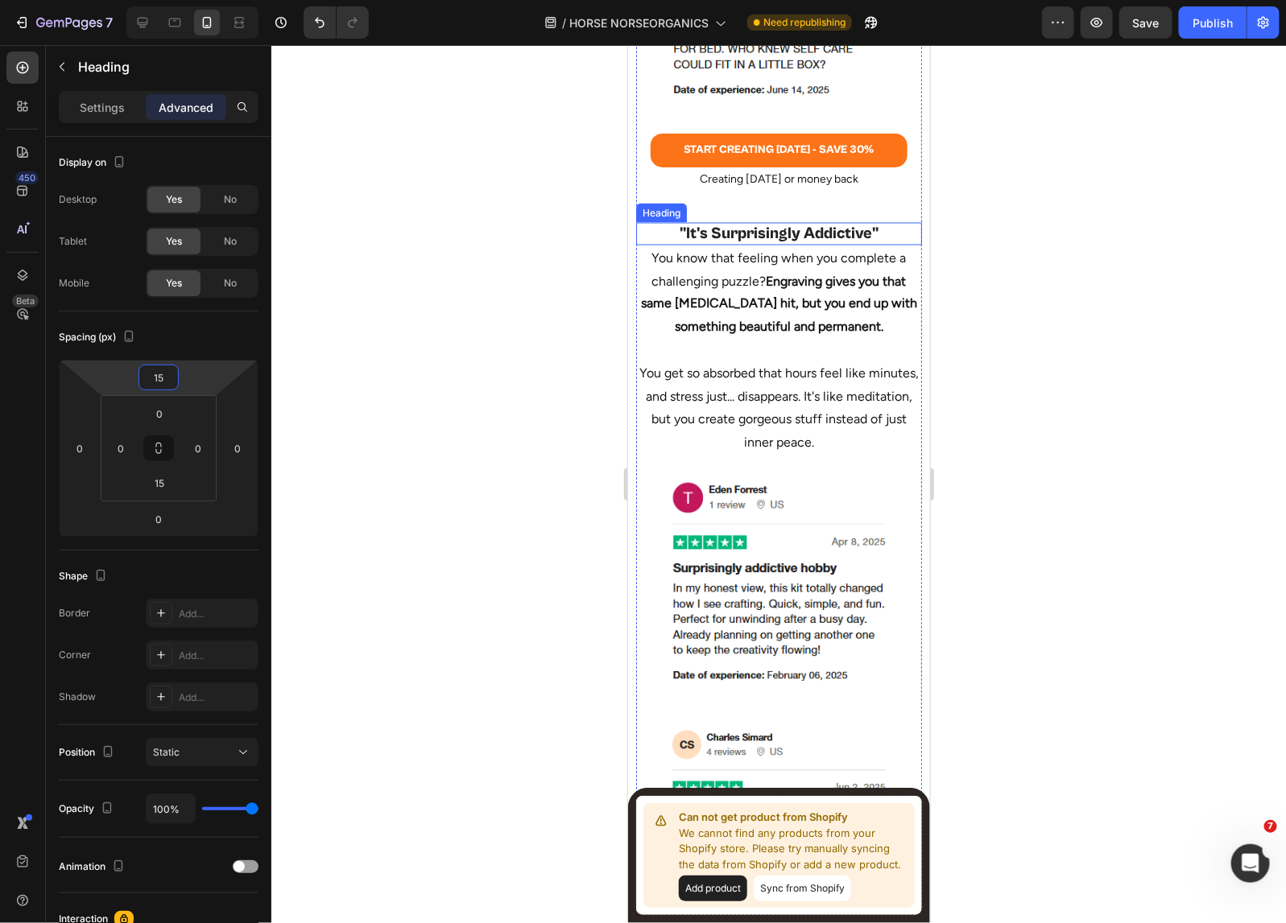
click at [792, 273] on strong "Engraving gives you that same [MEDICAL_DATA] hit, but you end up with something…" at bounding box center [778, 304] width 276 height 62
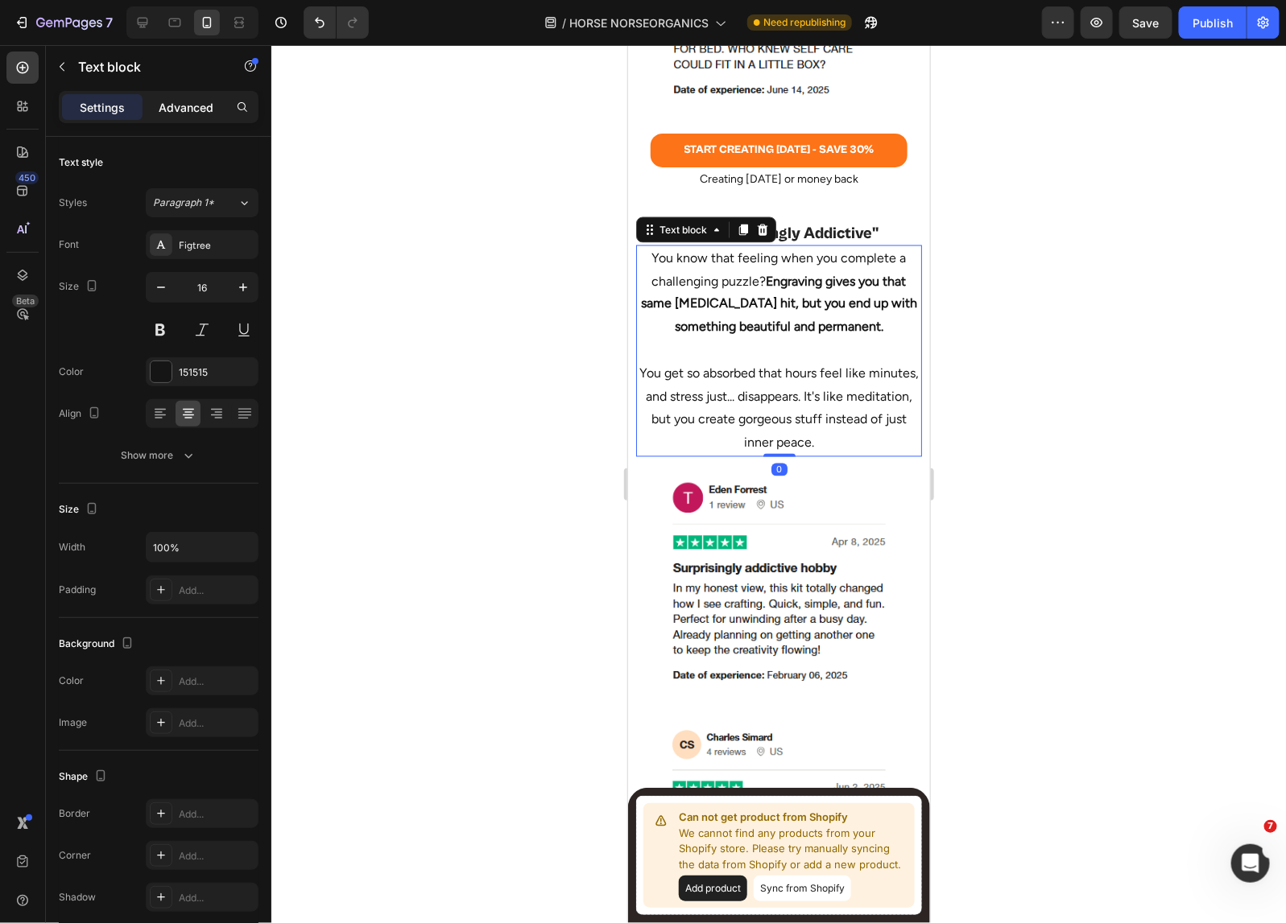
click at [166, 101] on p "Advanced" at bounding box center [186, 107] width 55 height 17
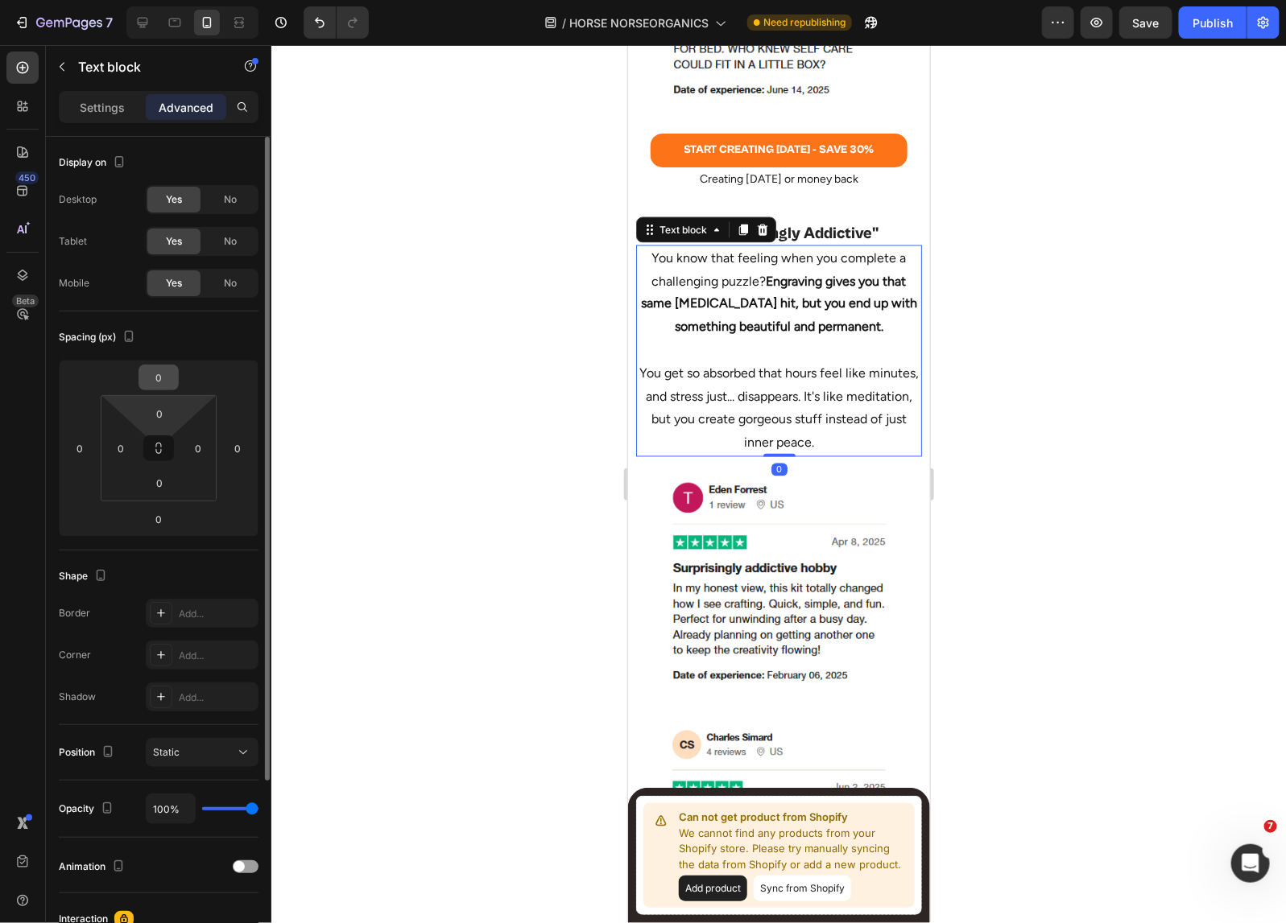
click at [167, 384] on input "0" at bounding box center [158, 377] width 32 height 24
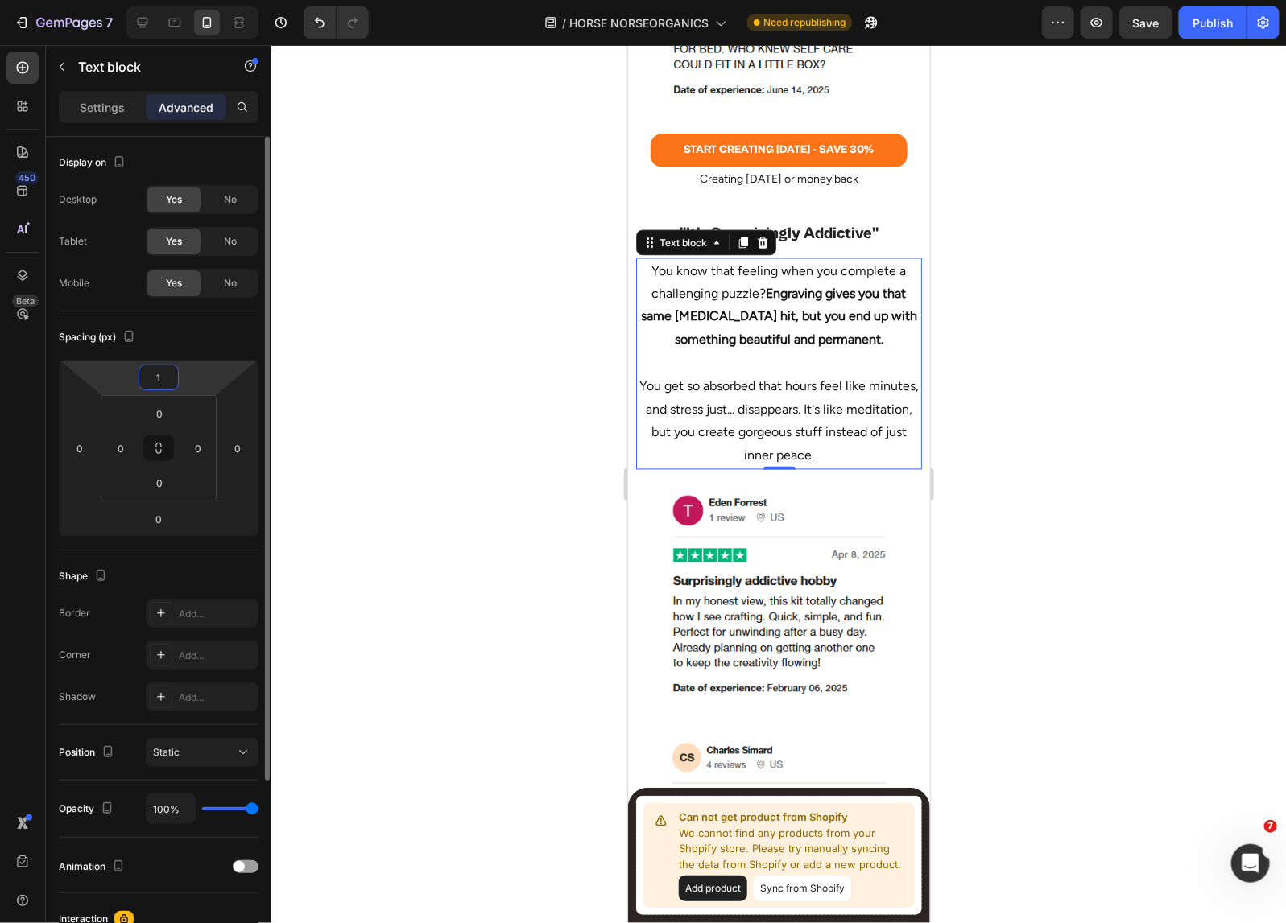
type input "15"
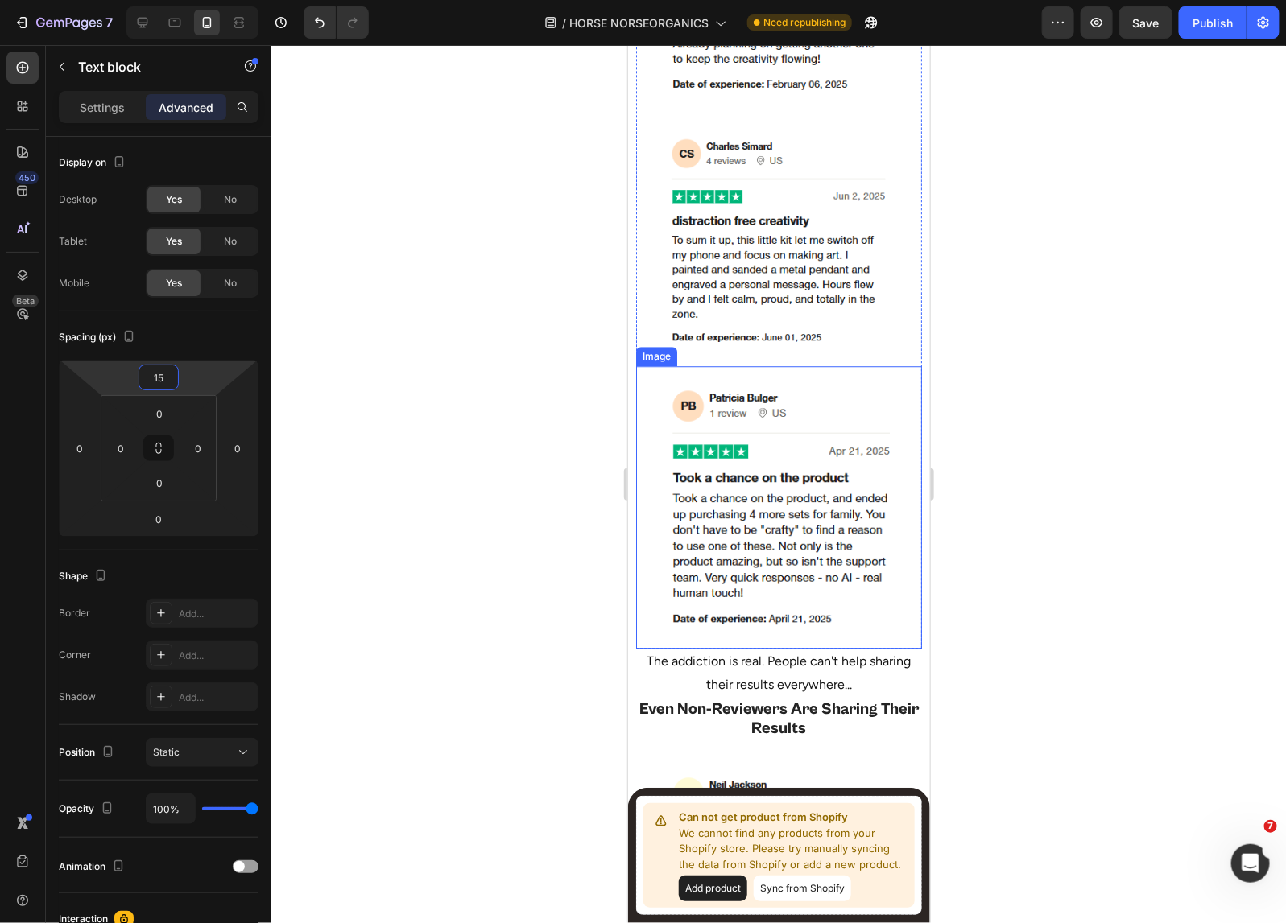
scroll to position [6891, 0]
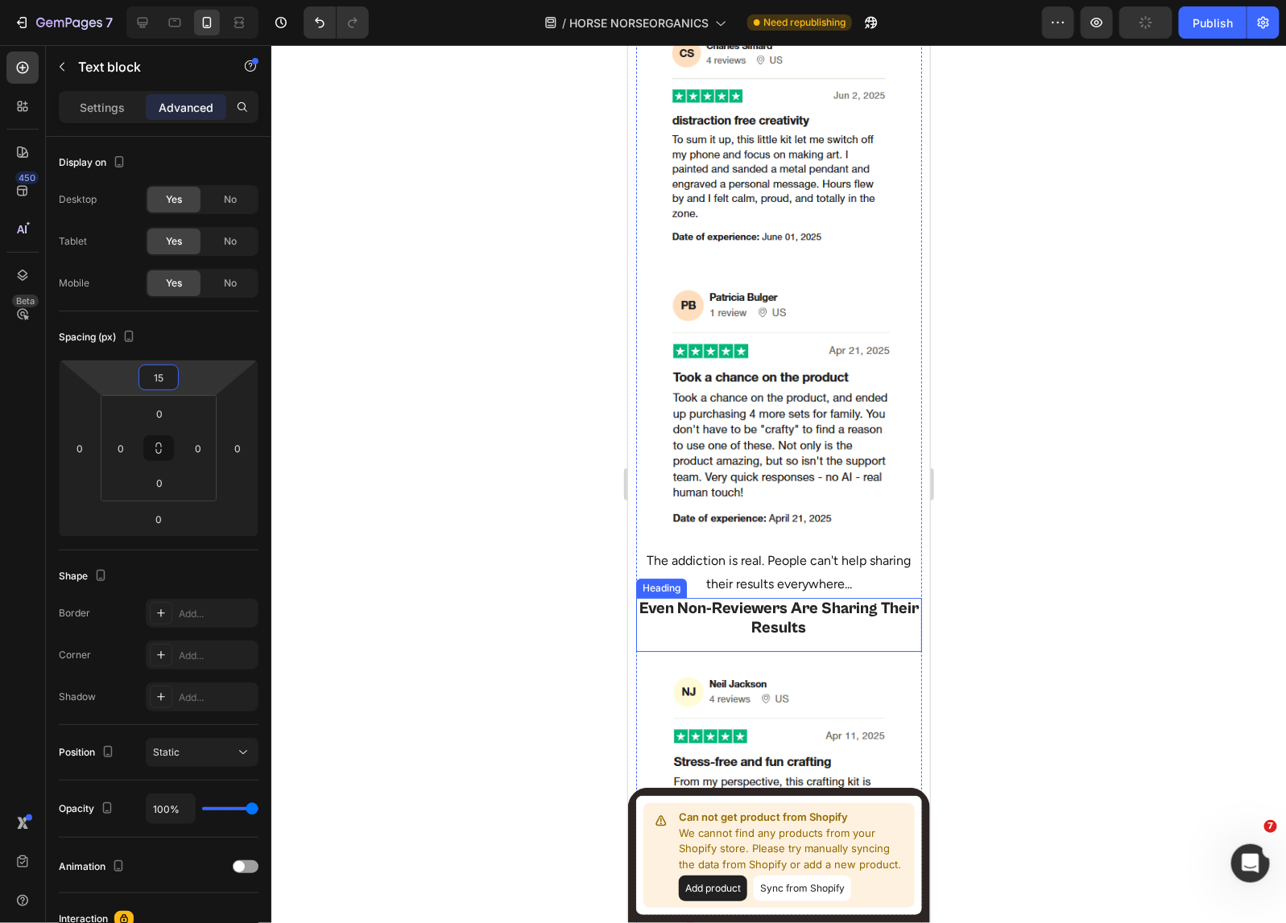
click at [764, 597] on h2 "Even Non-Reviewers Are Sharing Their Results" at bounding box center [778, 618] width 286 height 42
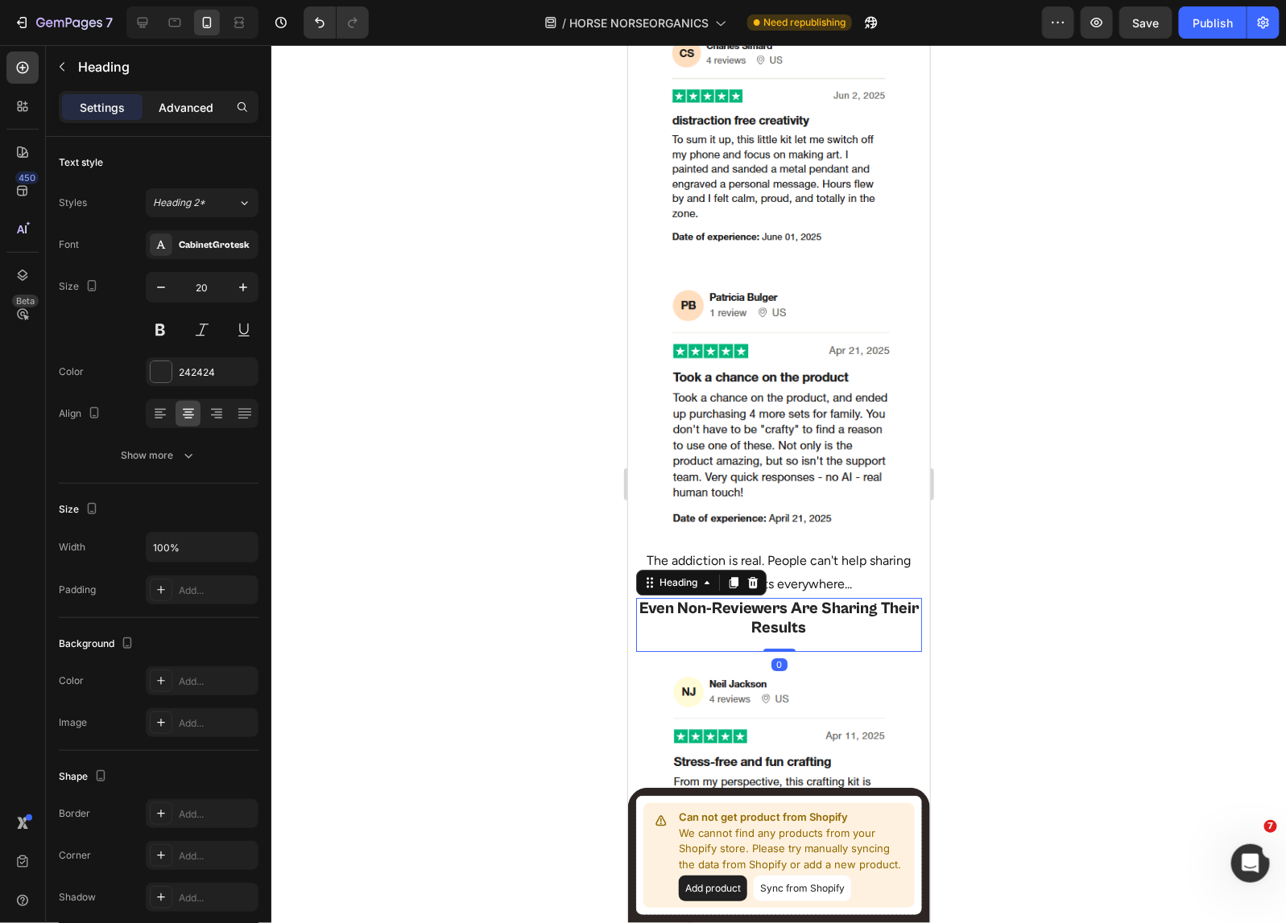
click at [211, 101] on p "Advanced" at bounding box center [186, 107] width 55 height 17
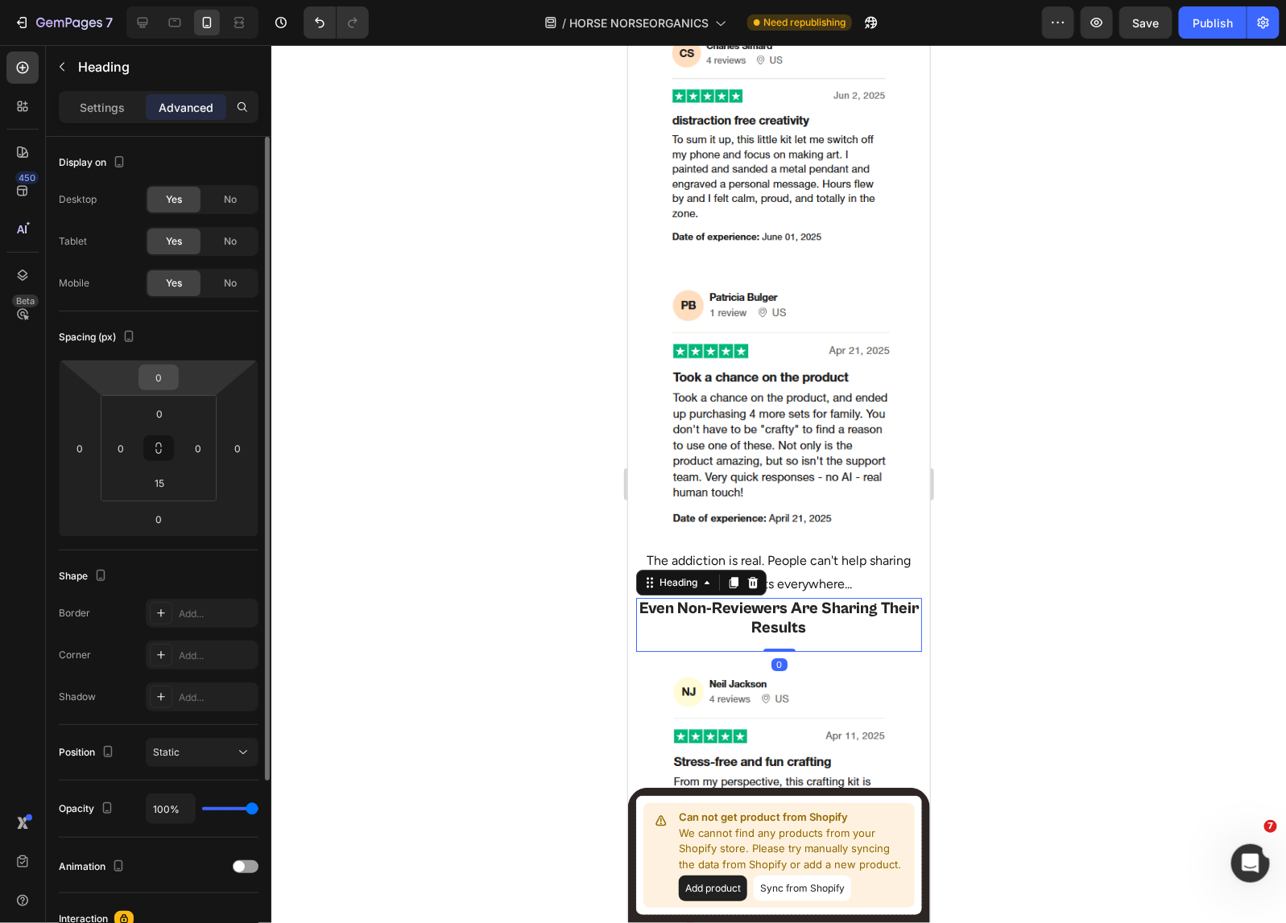
click at [157, 382] on input "0" at bounding box center [158, 377] width 32 height 24
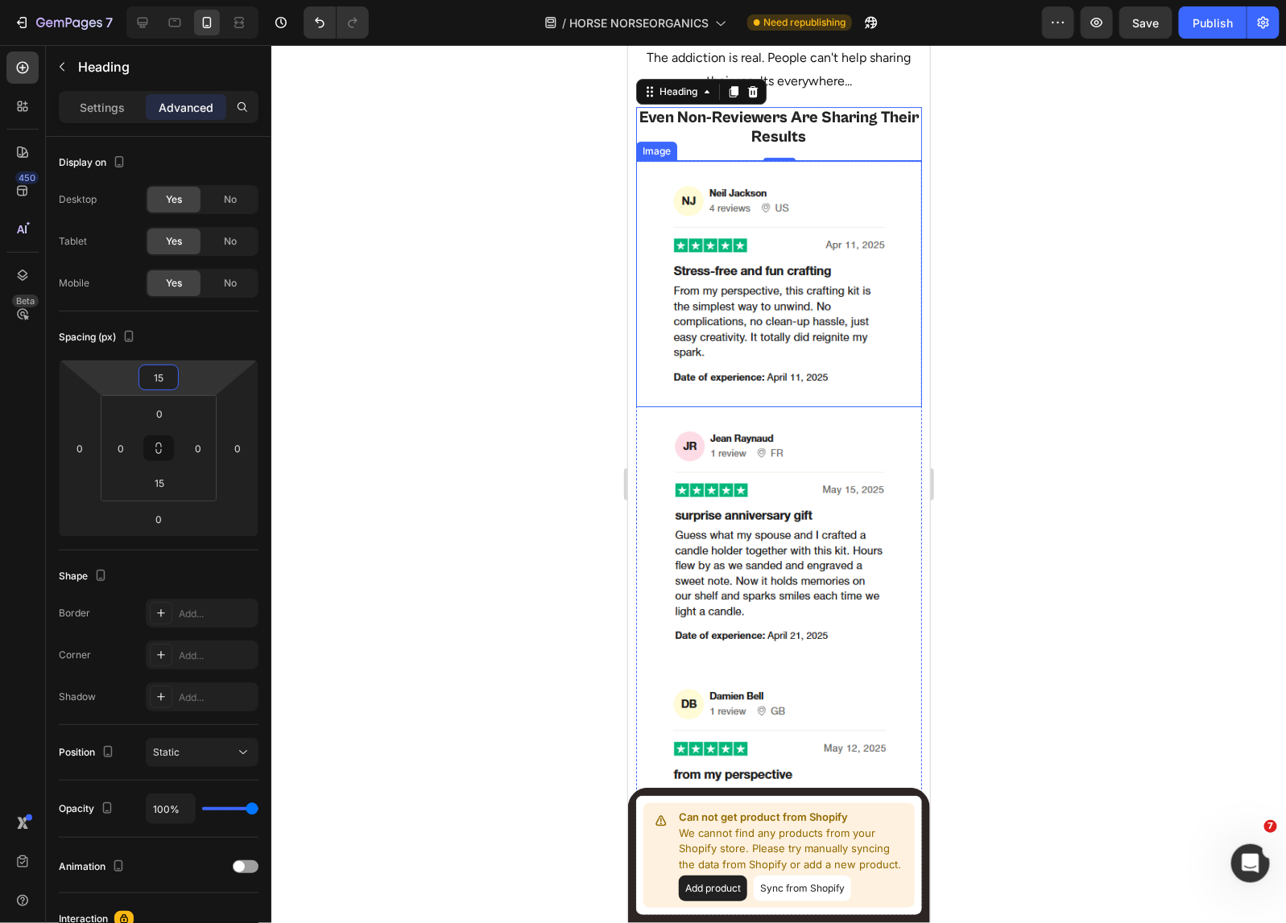
scroll to position [7495, 0]
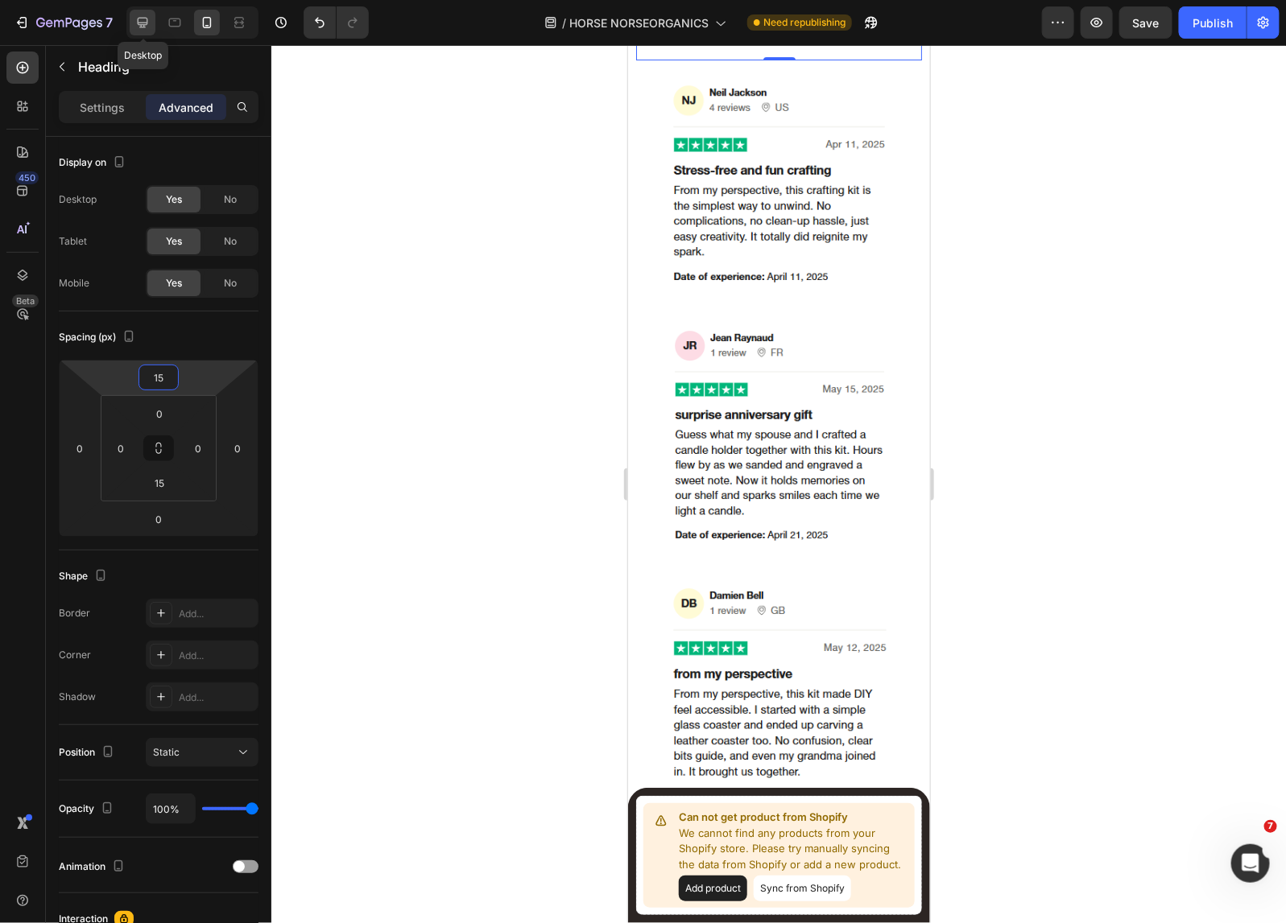
click at [141, 23] on icon at bounding box center [143, 23] width 10 height 10
type input "0"
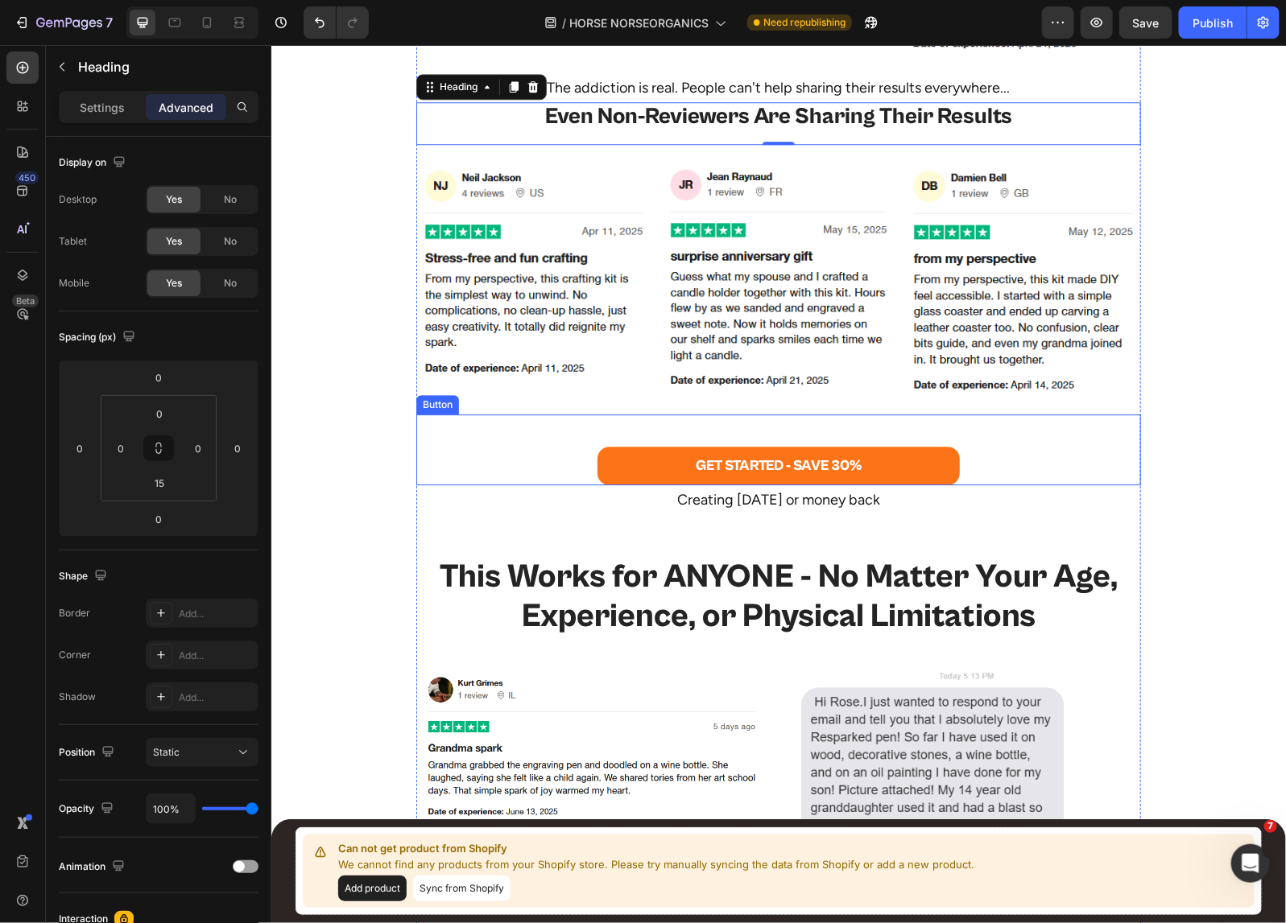
scroll to position [7190, 0]
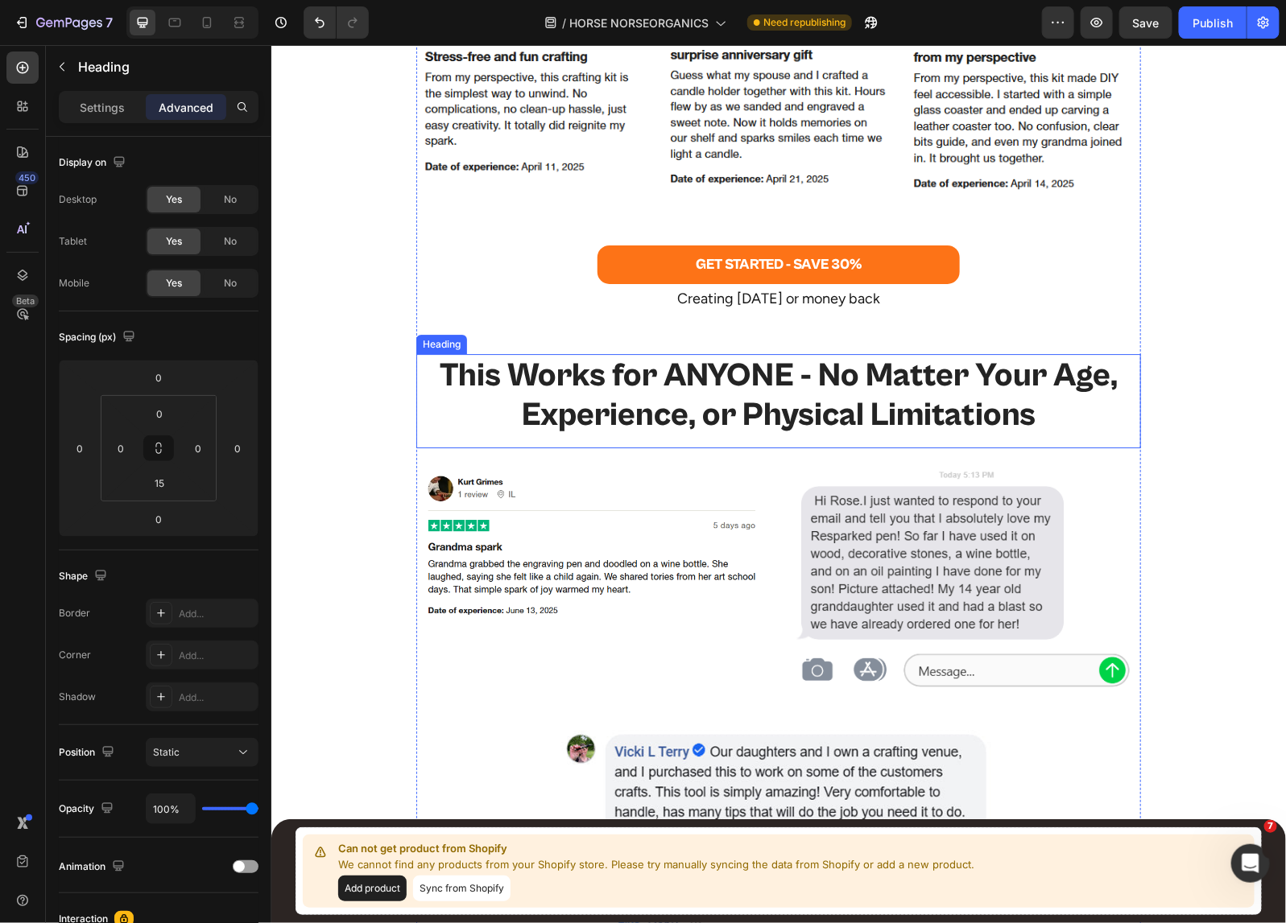
click at [789, 390] on h2 "This Works for ANYONE - No Matter Your Age, Experience, or Physical Limitations" at bounding box center [777, 394] width 724 height 82
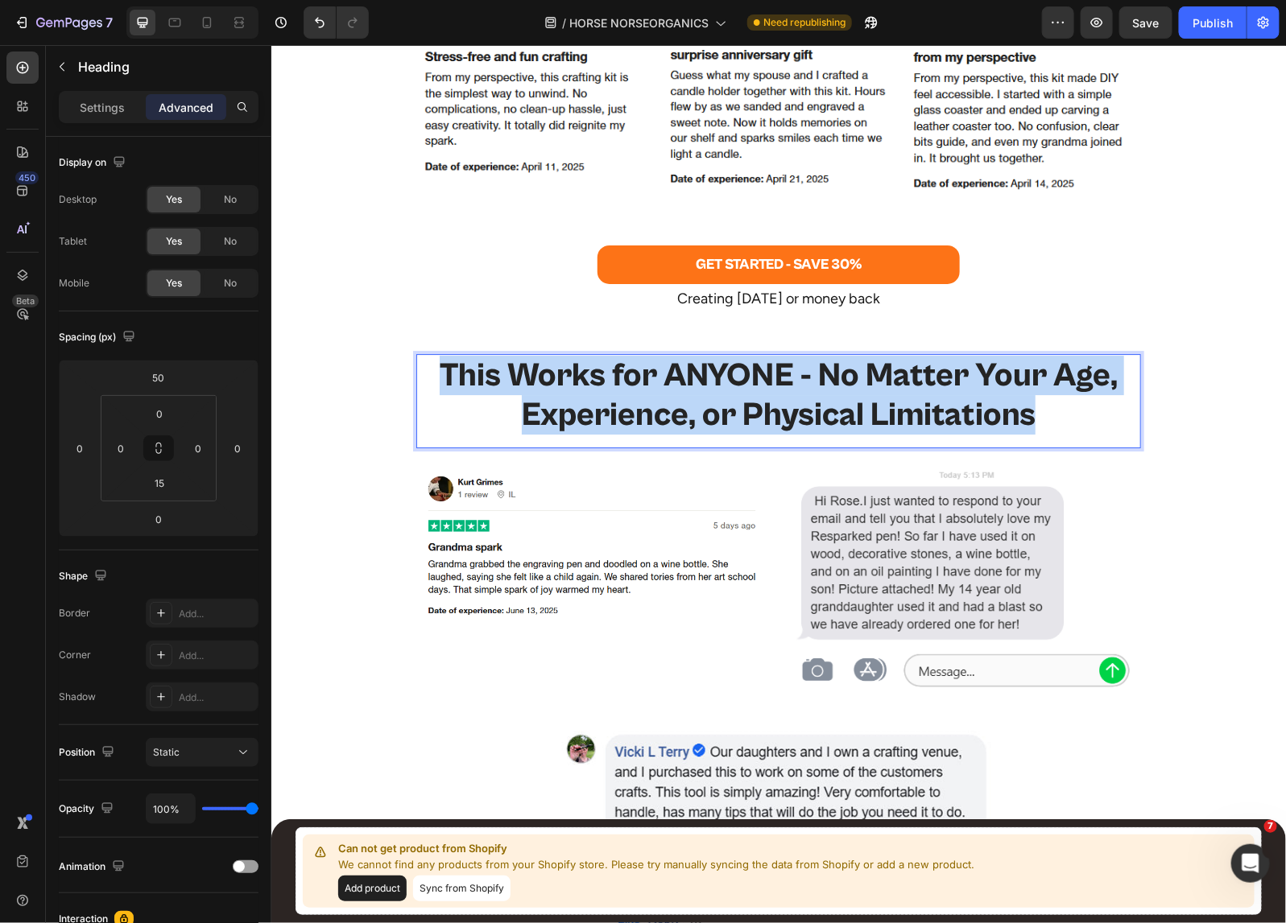
click at [789, 390] on p "This Works for ANYONE - No Matter Your Age, Experience, or Physical Limitations" at bounding box center [777, 394] width 721 height 79
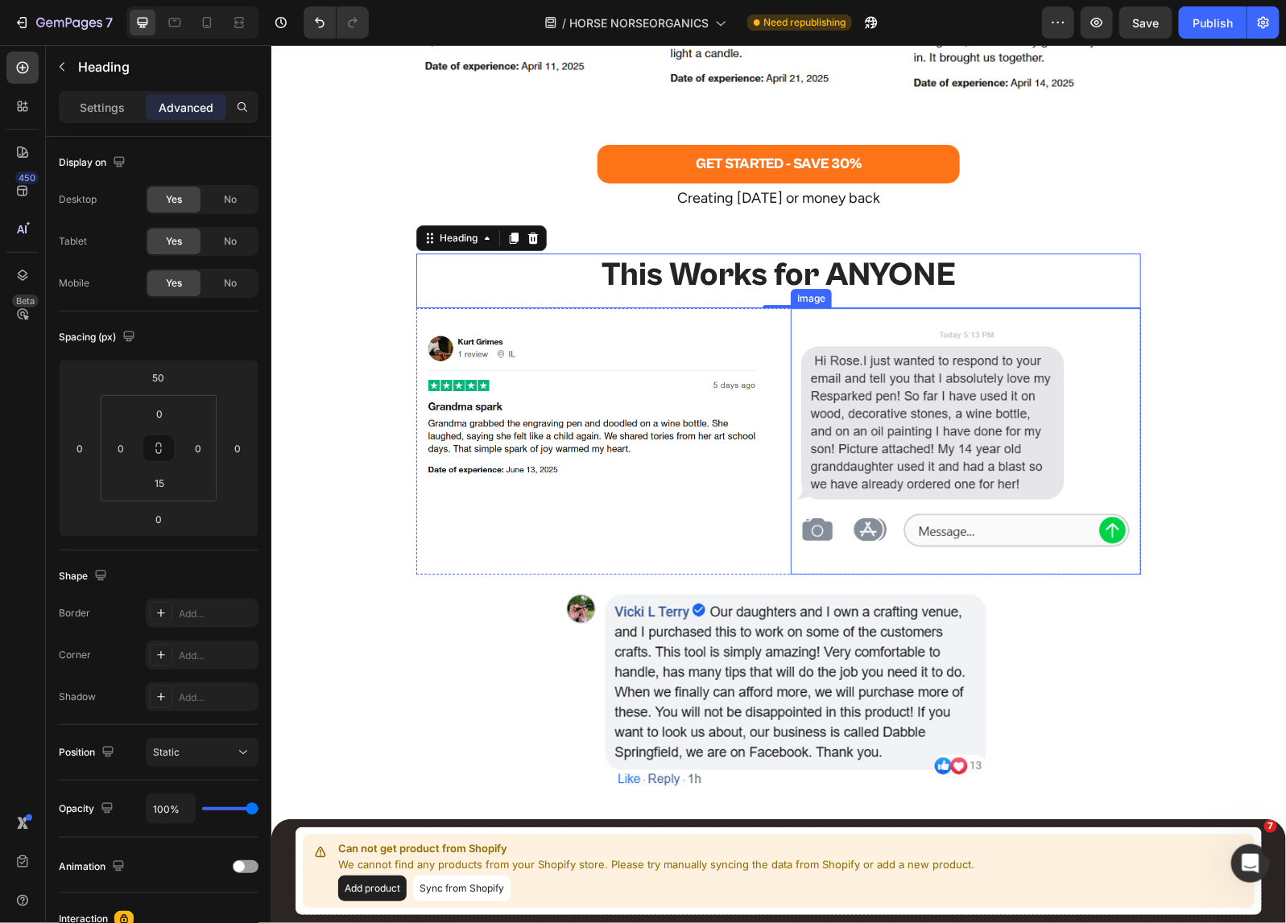
scroll to position [7392, 0]
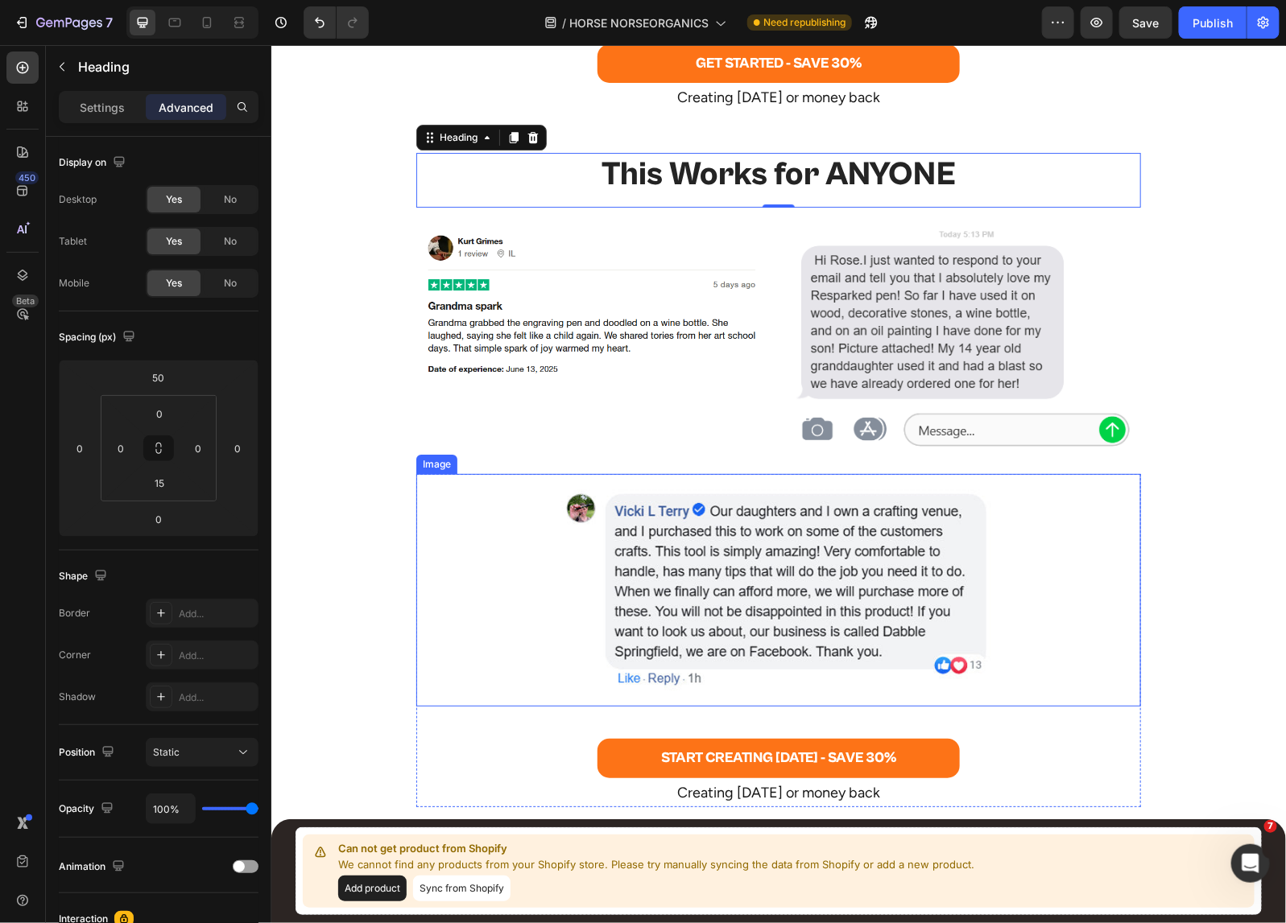
click at [758, 583] on img at bounding box center [777, 589] width 435 height 200
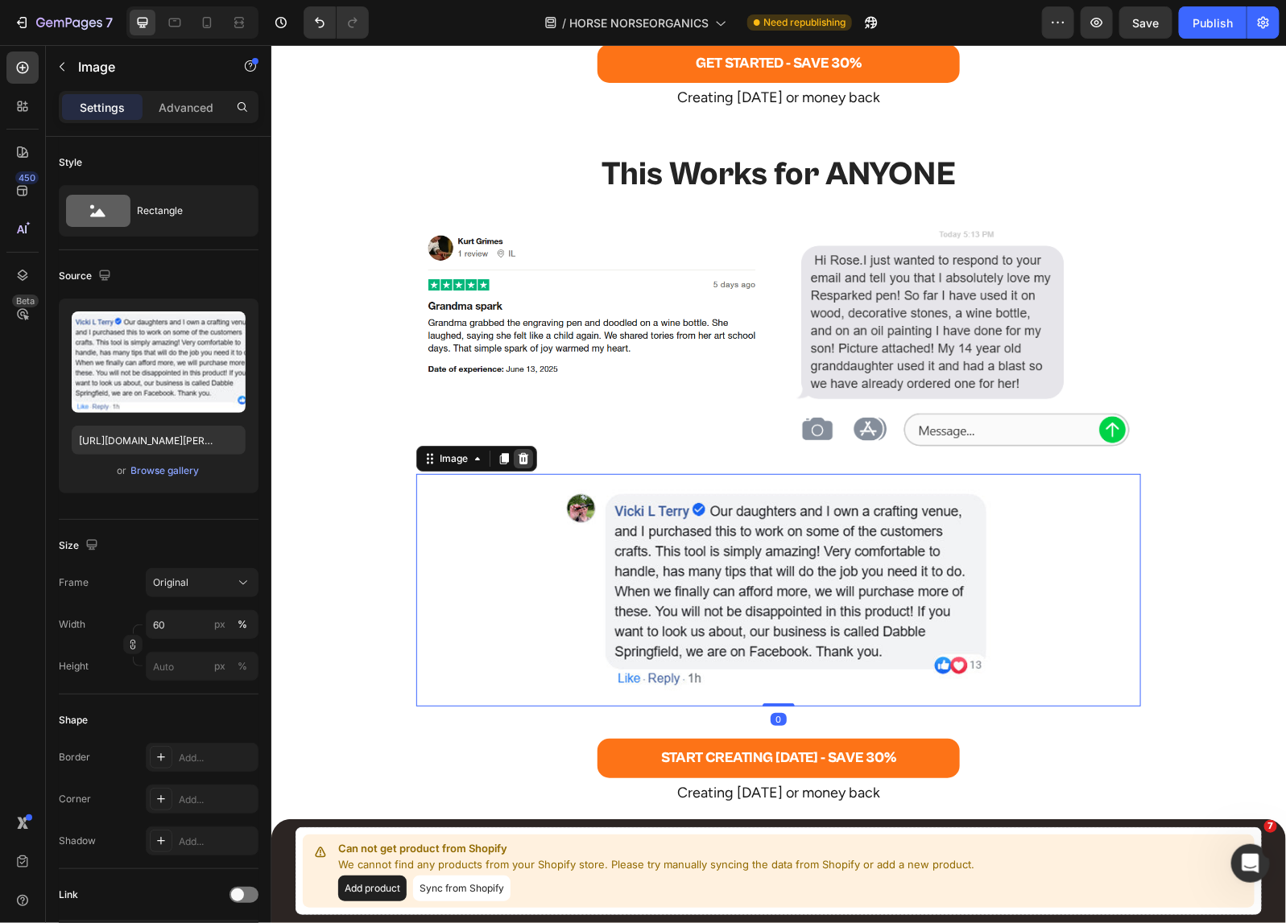
click at [518, 454] on icon at bounding box center [523, 457] width 10 height 11
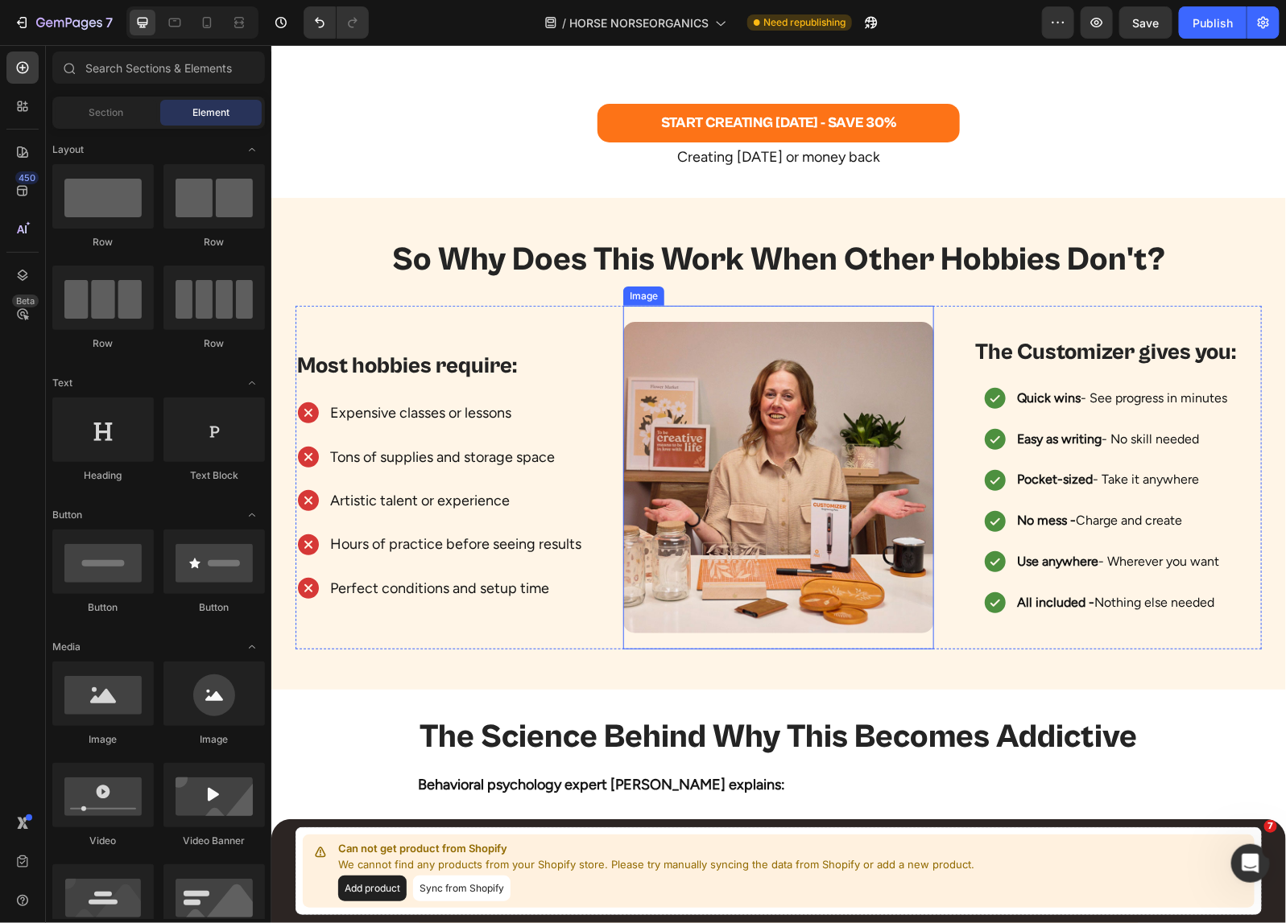
scroll to position [7995, 0]
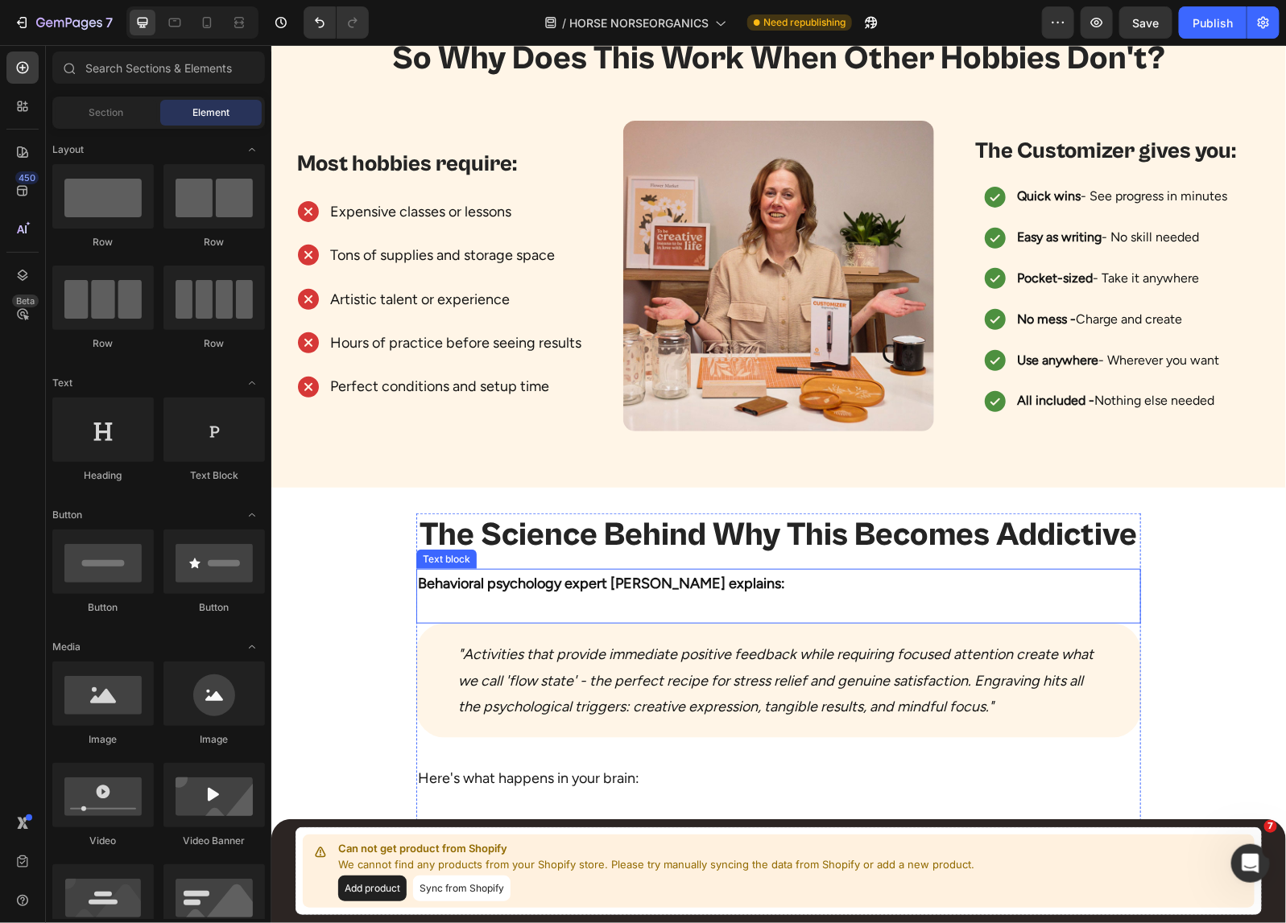
click at [642, 584] on strong "Behavioral psychology expert [PERSON_NAME] explains:" at bounding box center [600, 583] width 367 height 18
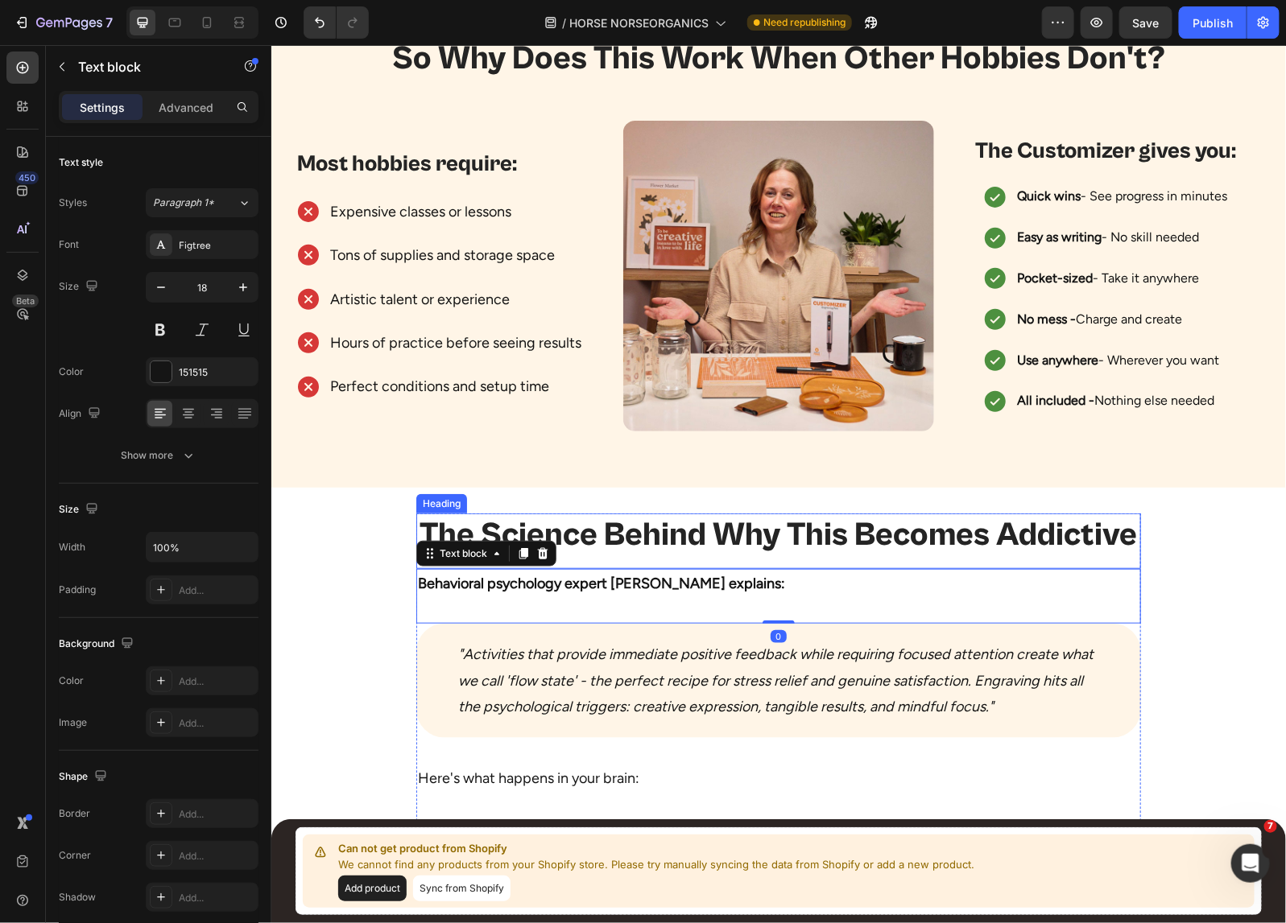
scroll to position [8197, 0]
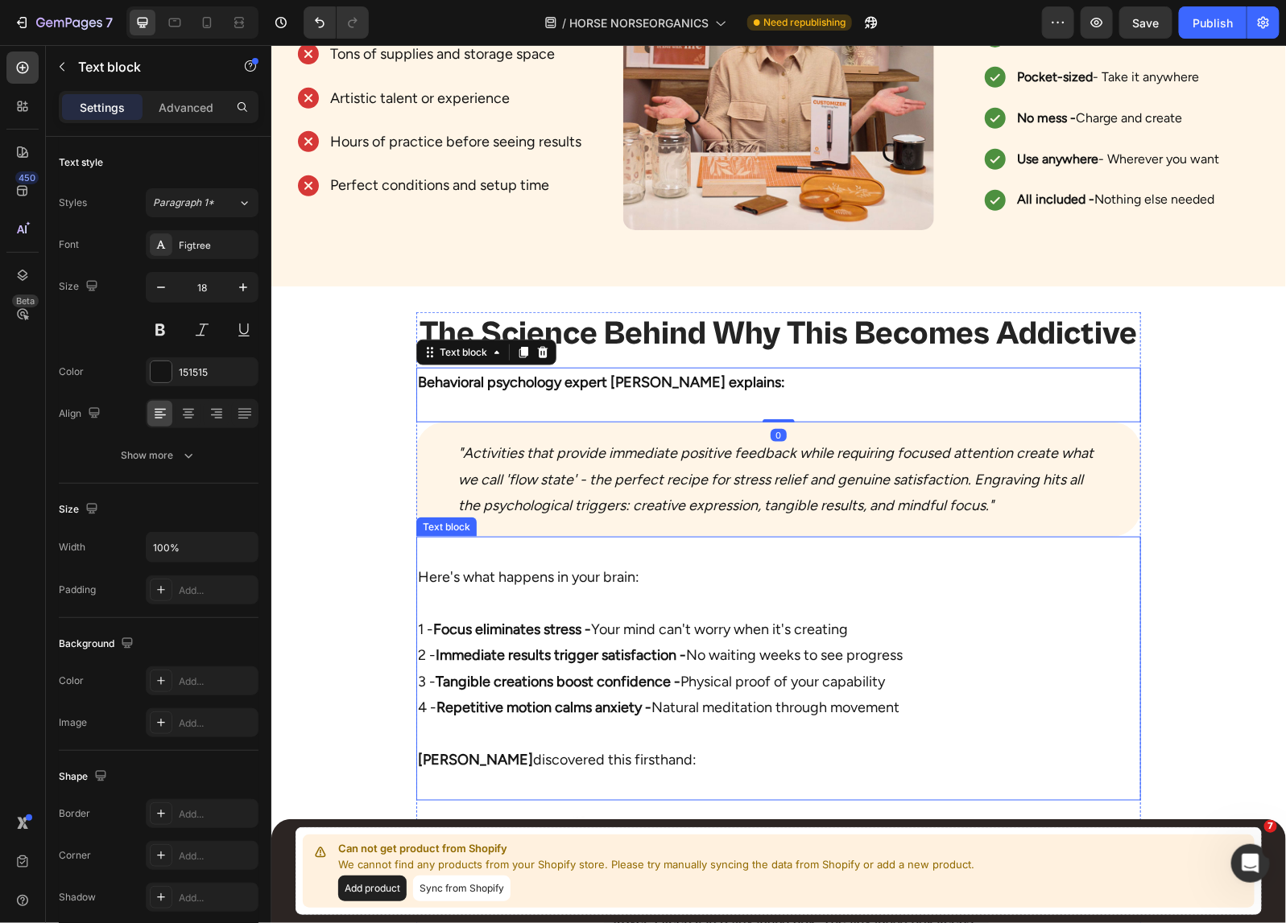
click at [620, 623] on p "1 - Focus eliminates stress - Your mind can't worry when it's creating 2 - Imme…" at bounding box center [777, 654] width 721 height 130
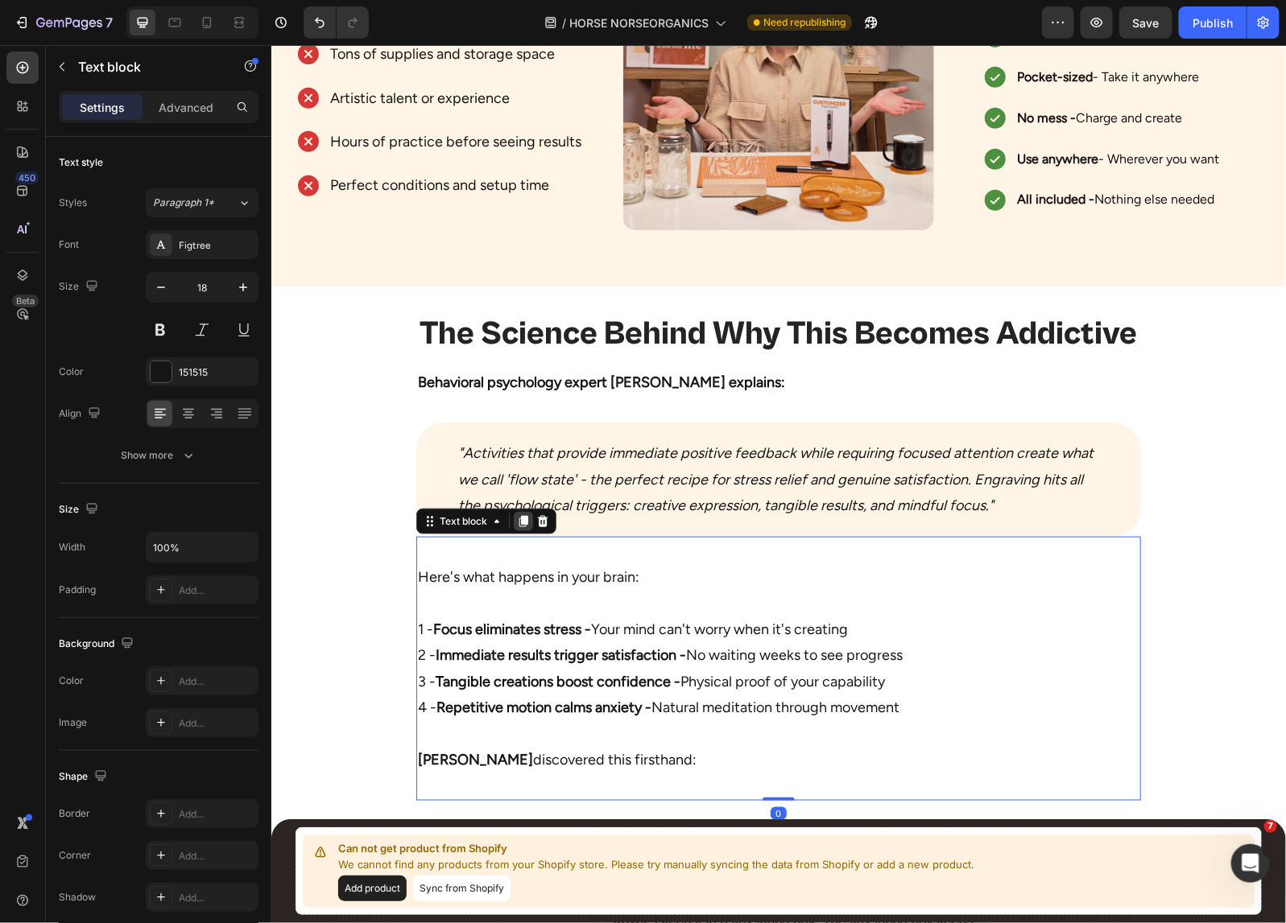
click at [516, 514] on icon at bounding box center [522, 520] width 13 height 13
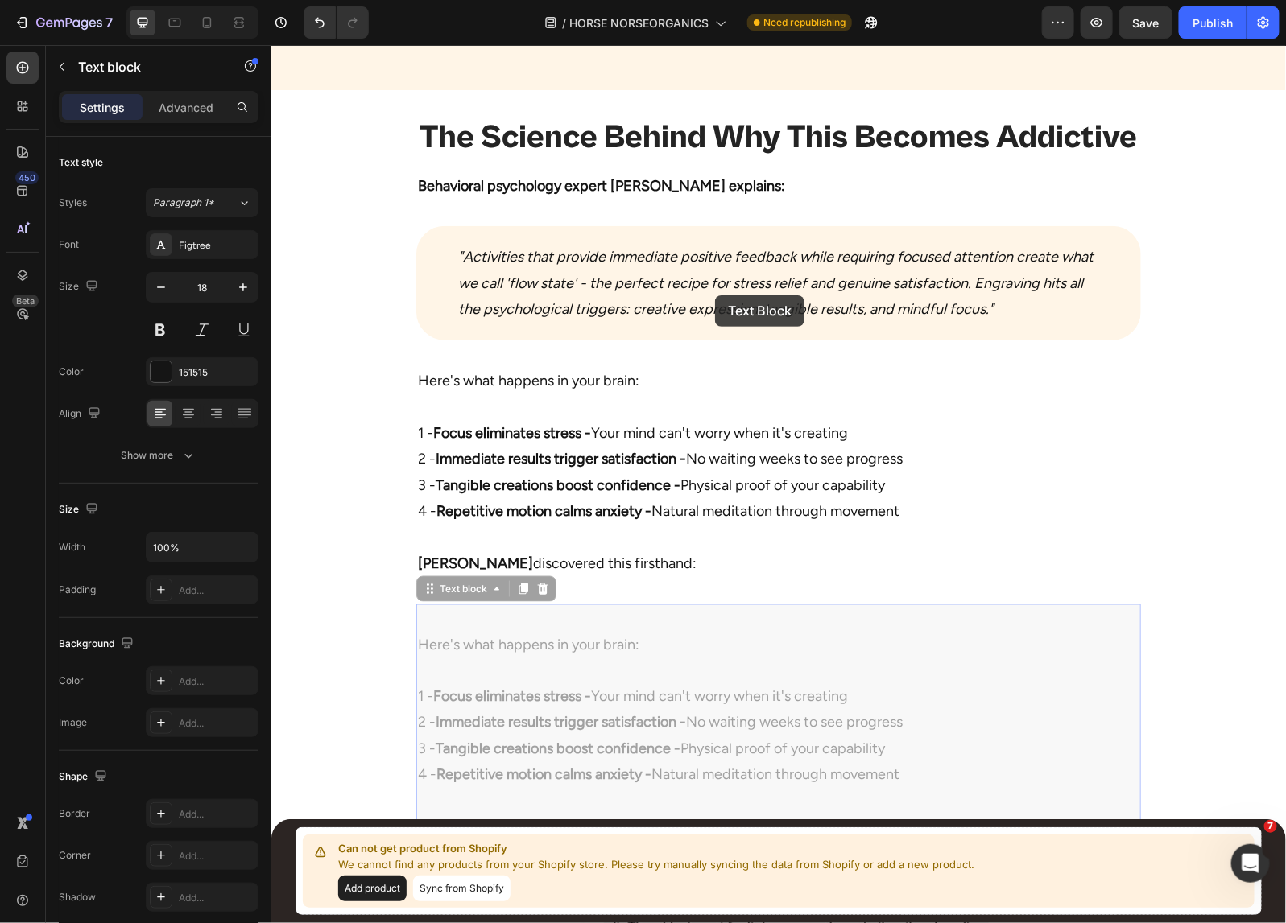
scroll to position [8192, 0]
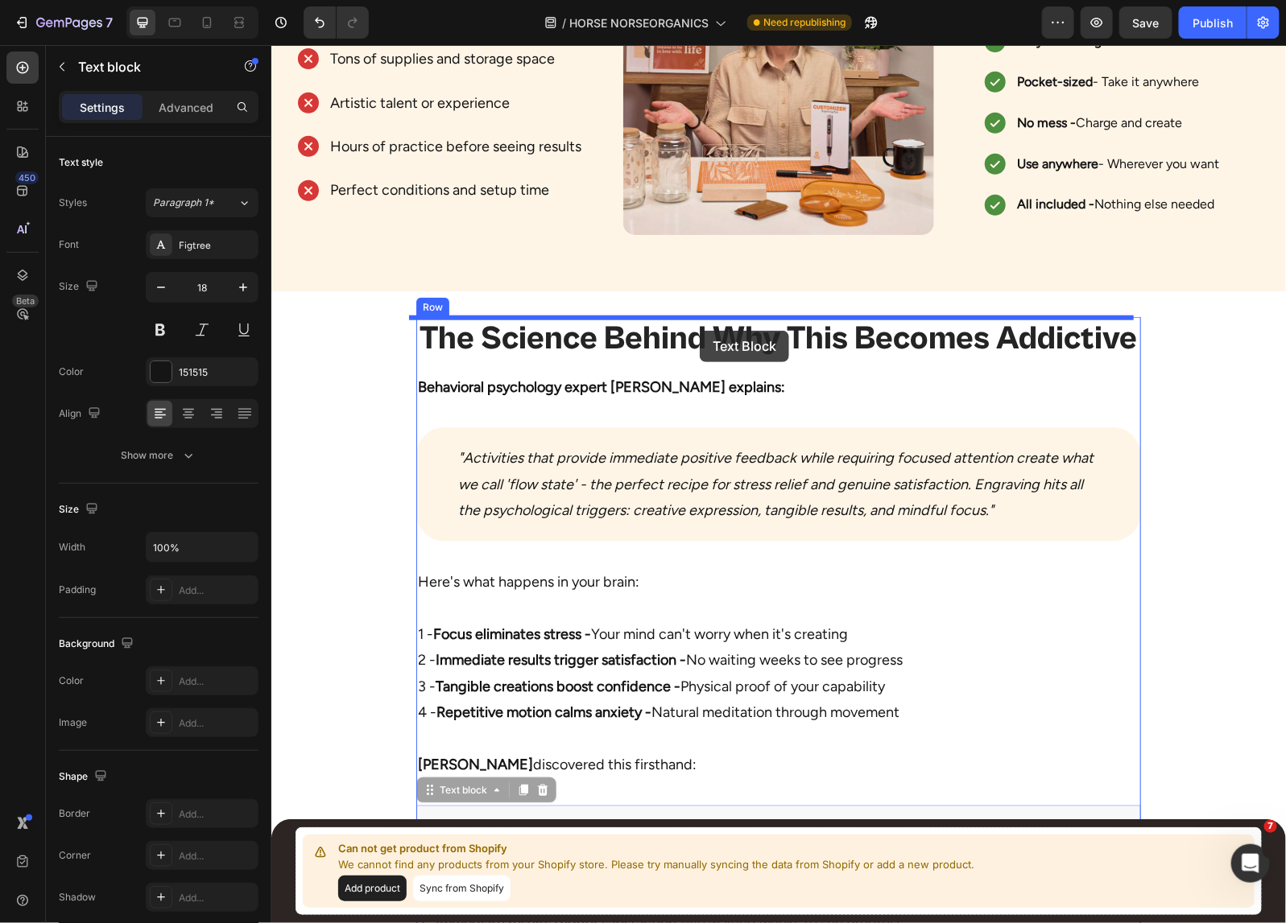
drag, startPoint x: 460, startPoint y: 525, endPoint x: 699, endPoint y: 330, distance: 308.4
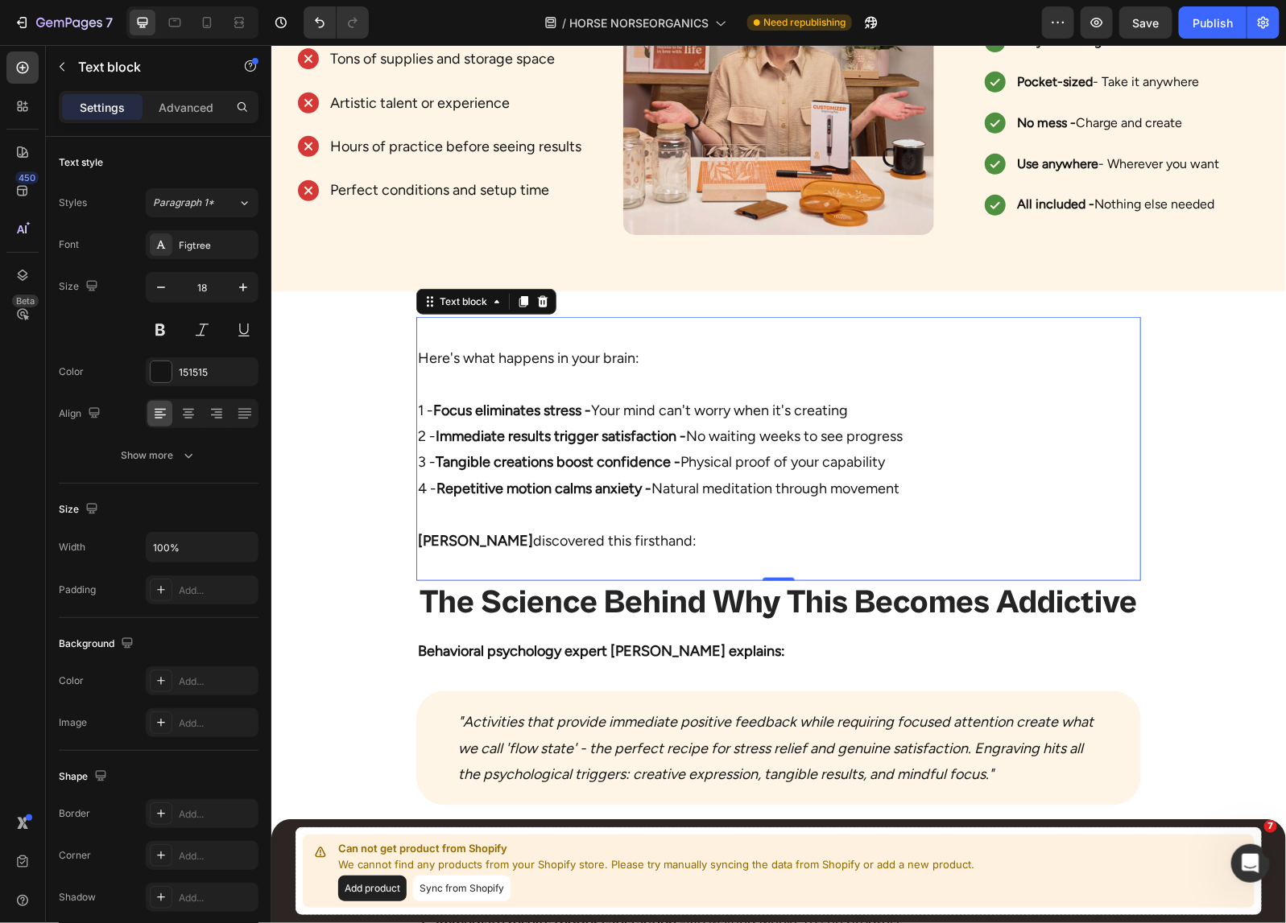
click at [641, 428] on strong "Immediate results trigger satisfaction -" at bounding box center [560, 436] width 250 height 18
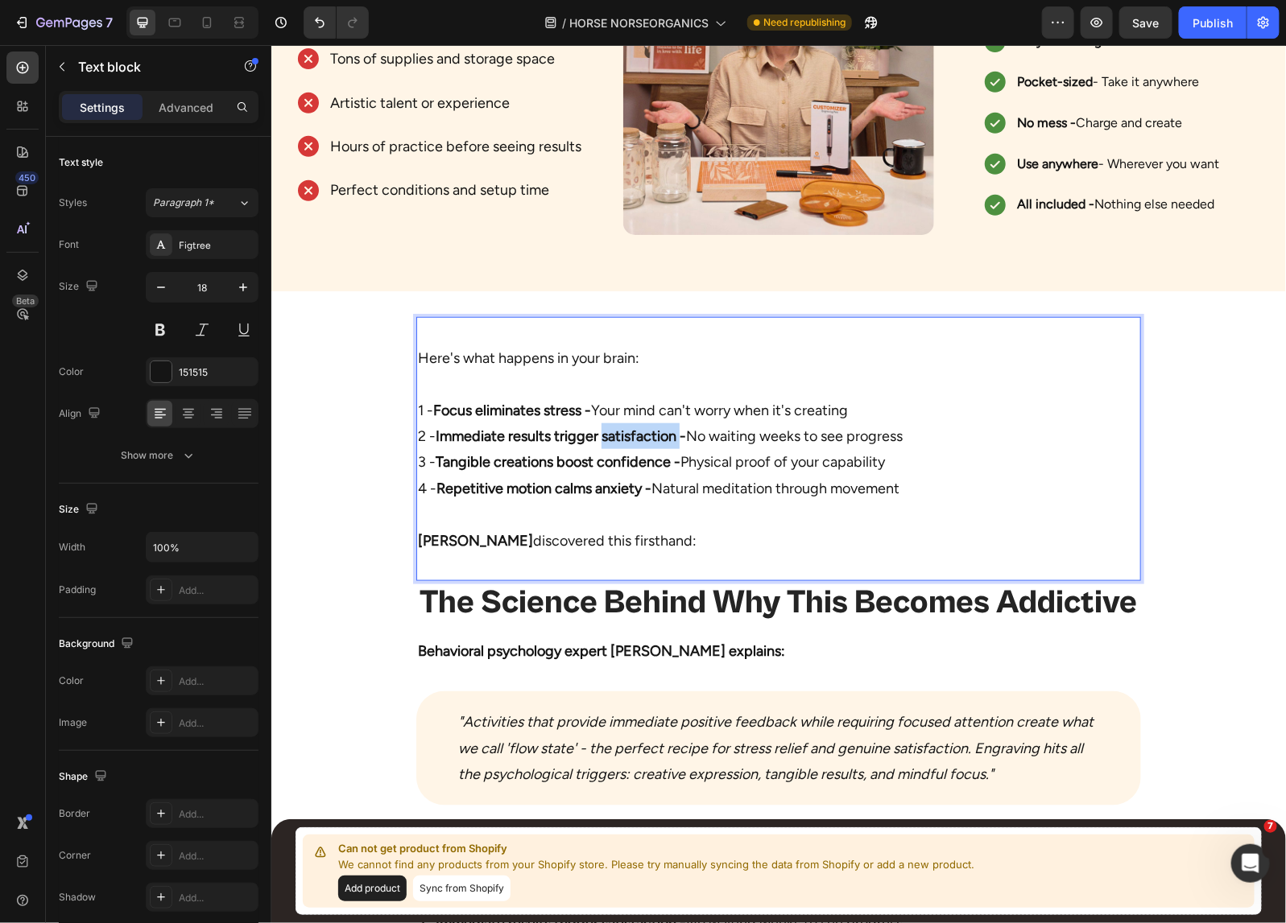
click at [641, 428] on strong "Immediate results trigger satisfaction -" at bounding box center [560, 436] width 250 height 18
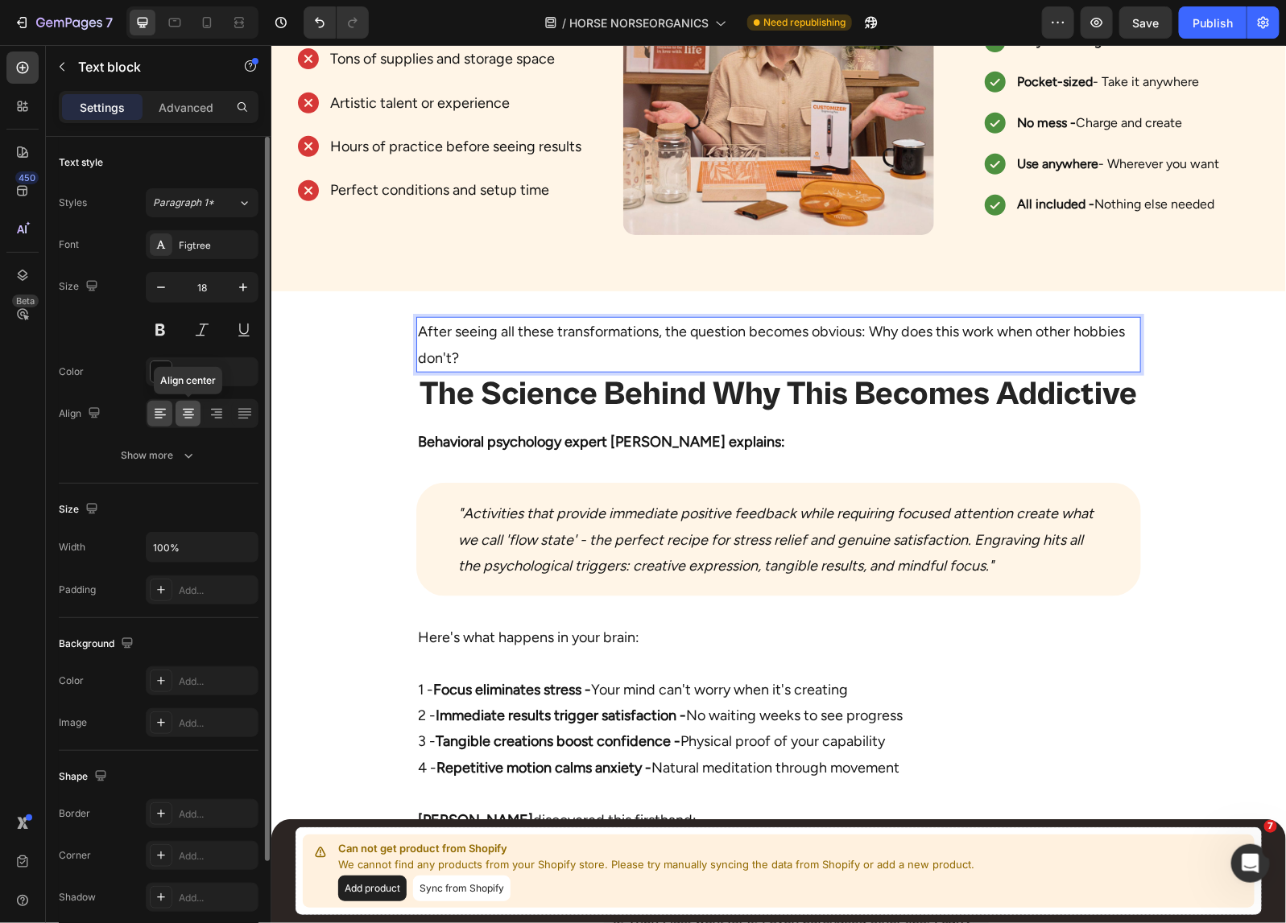
click at [180, 412] on icon at bounding box center [188, 414] width 16 height 16
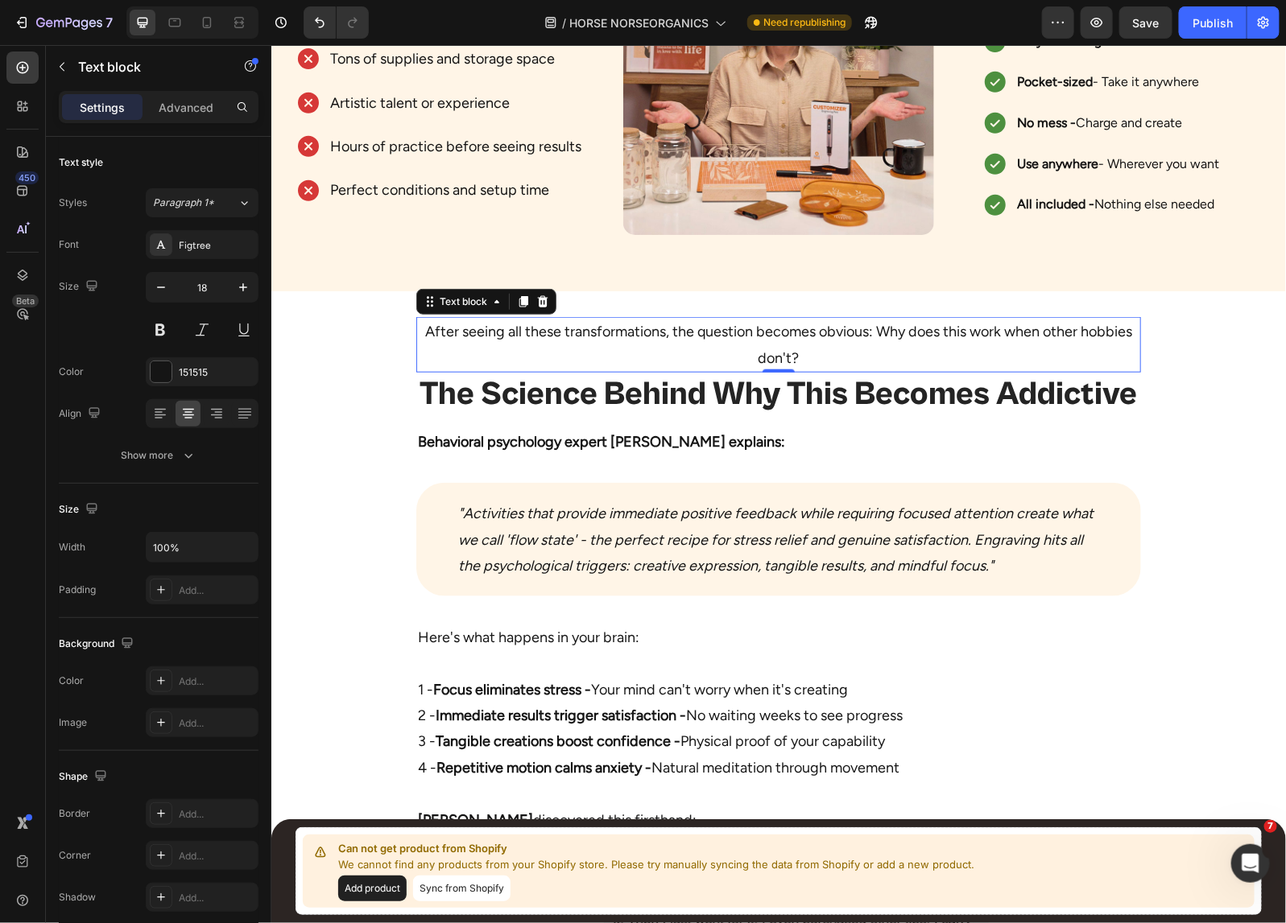
click at [869, 331] on p "After seeing all these transformations, the question becomes obvious: Why does …" at bounding box center [777, 344] width 721 height 52
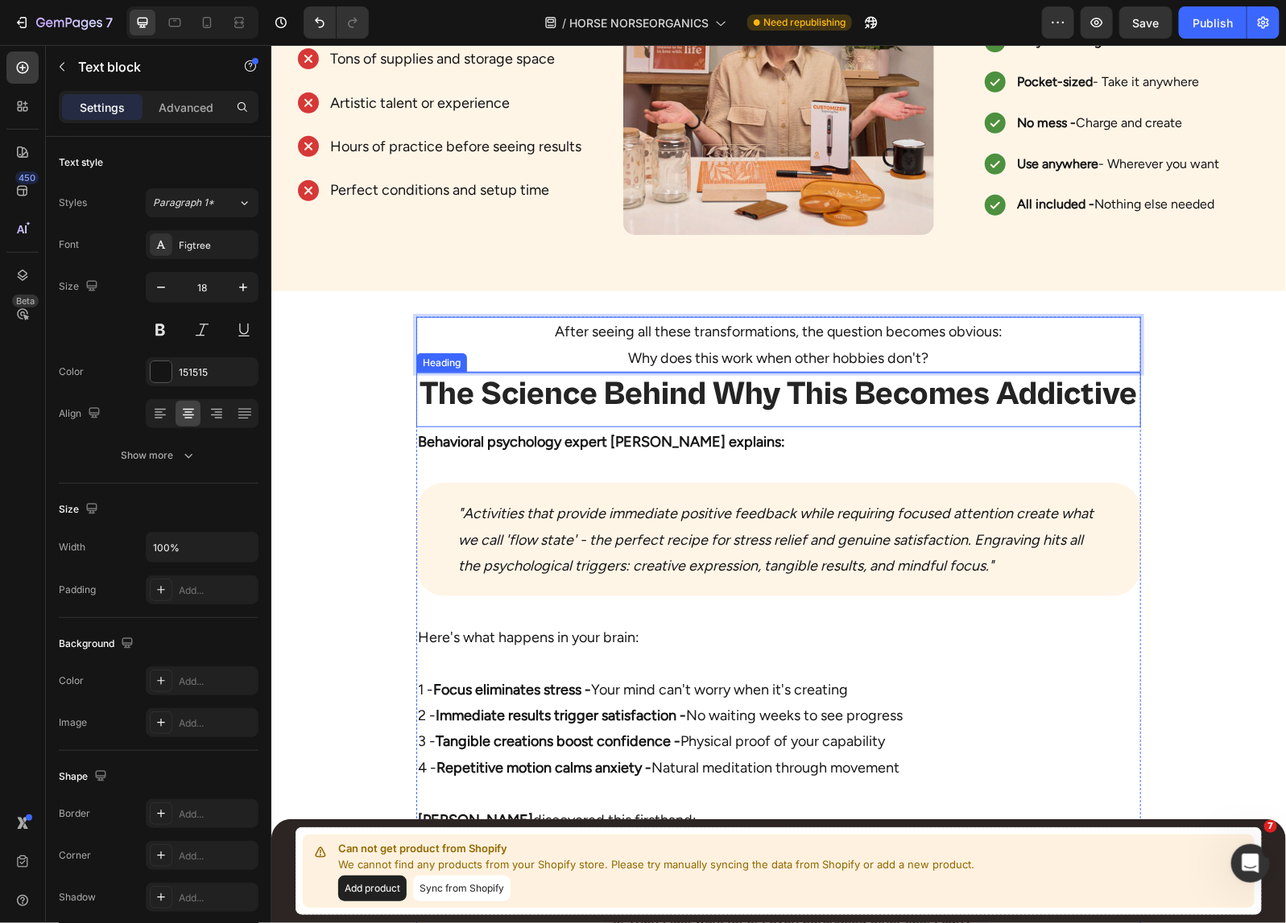
click at [846, 411] on h2 "The Science Behind Why This Becomes Addictive" at bounding box center [777, 393] width 724 height 43
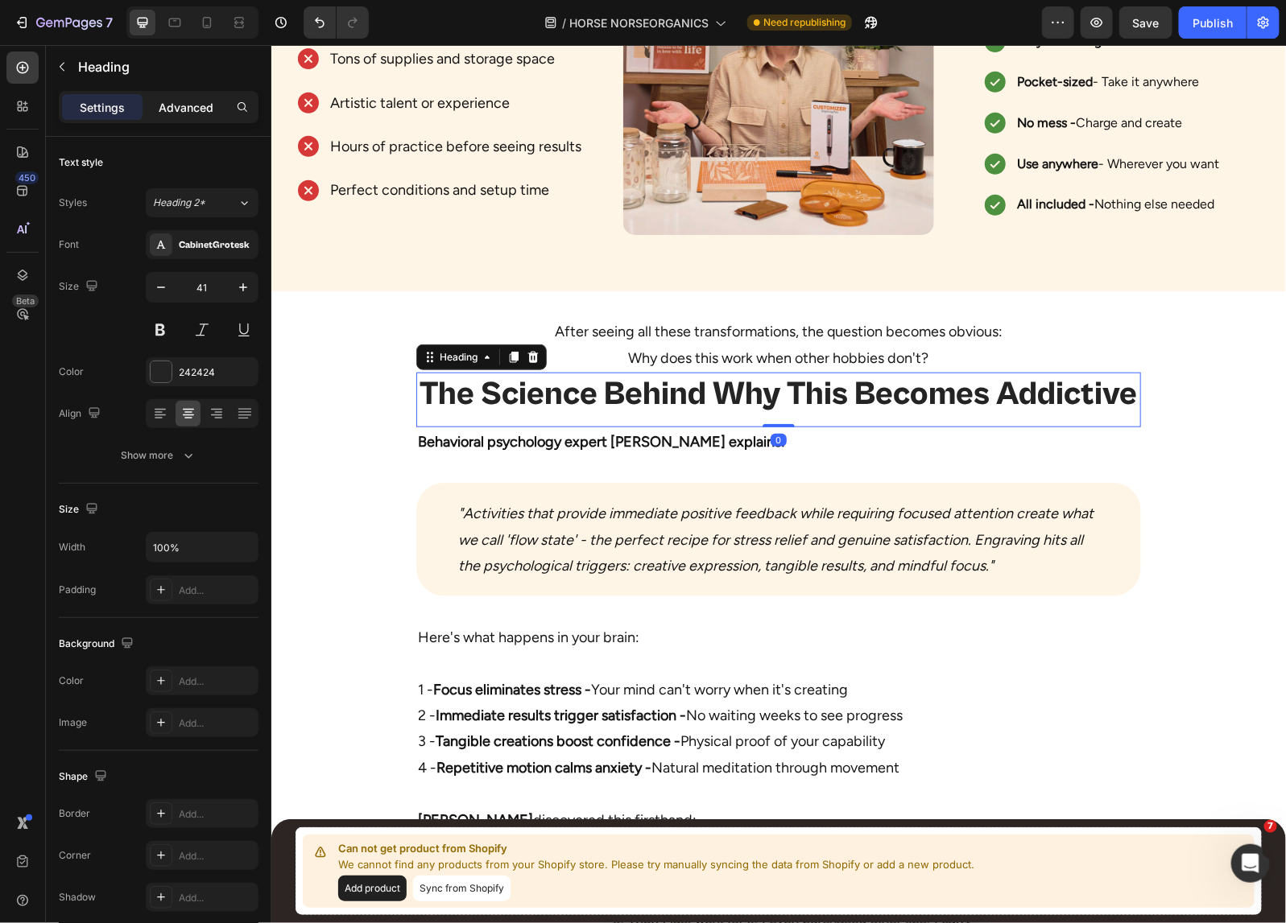
click at [186, 97] on div "Advanced" at bounding box center [186, 107] width 80 height 26
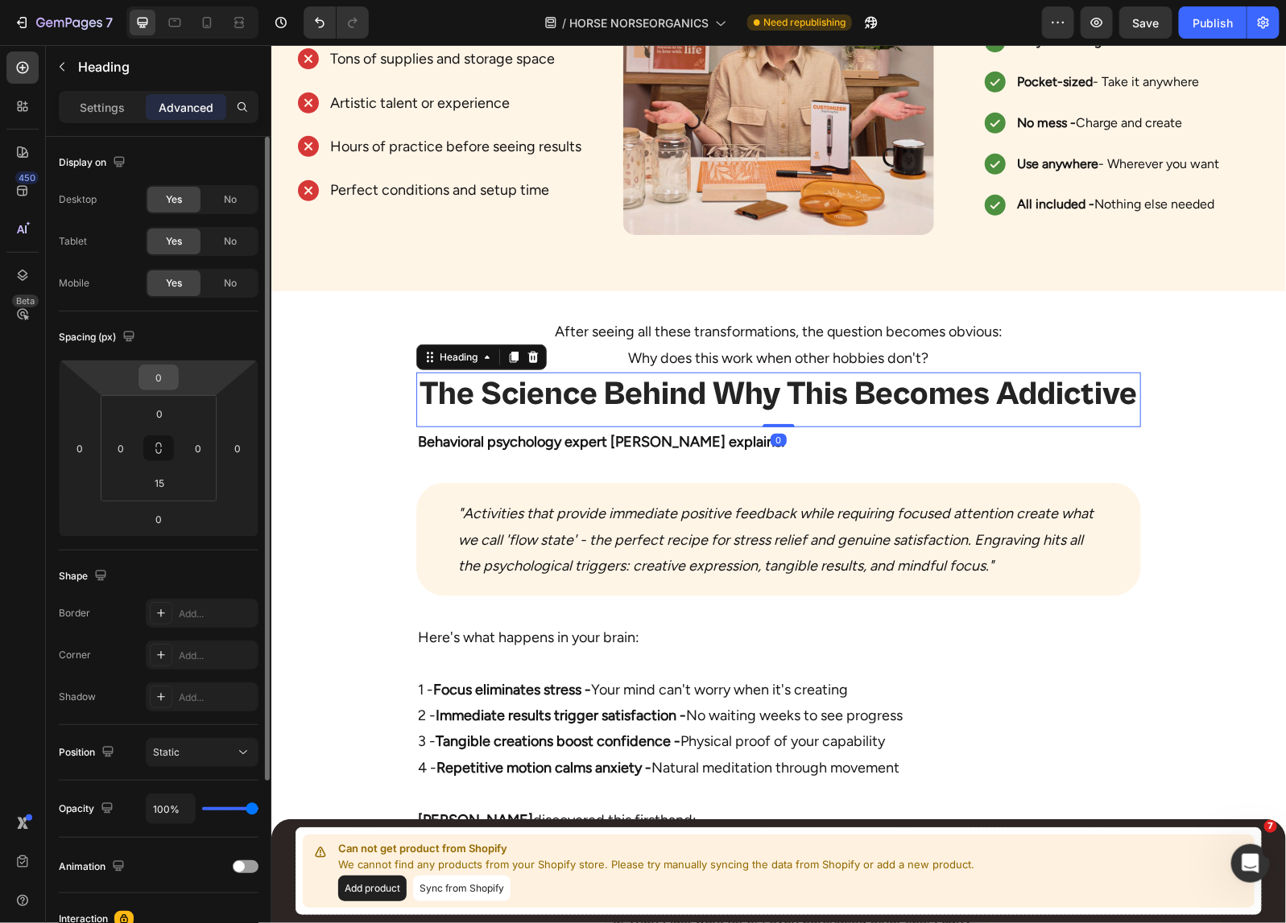
click at [159, 373] on input "0" at bounding box center [158, 377] width 32 height 24
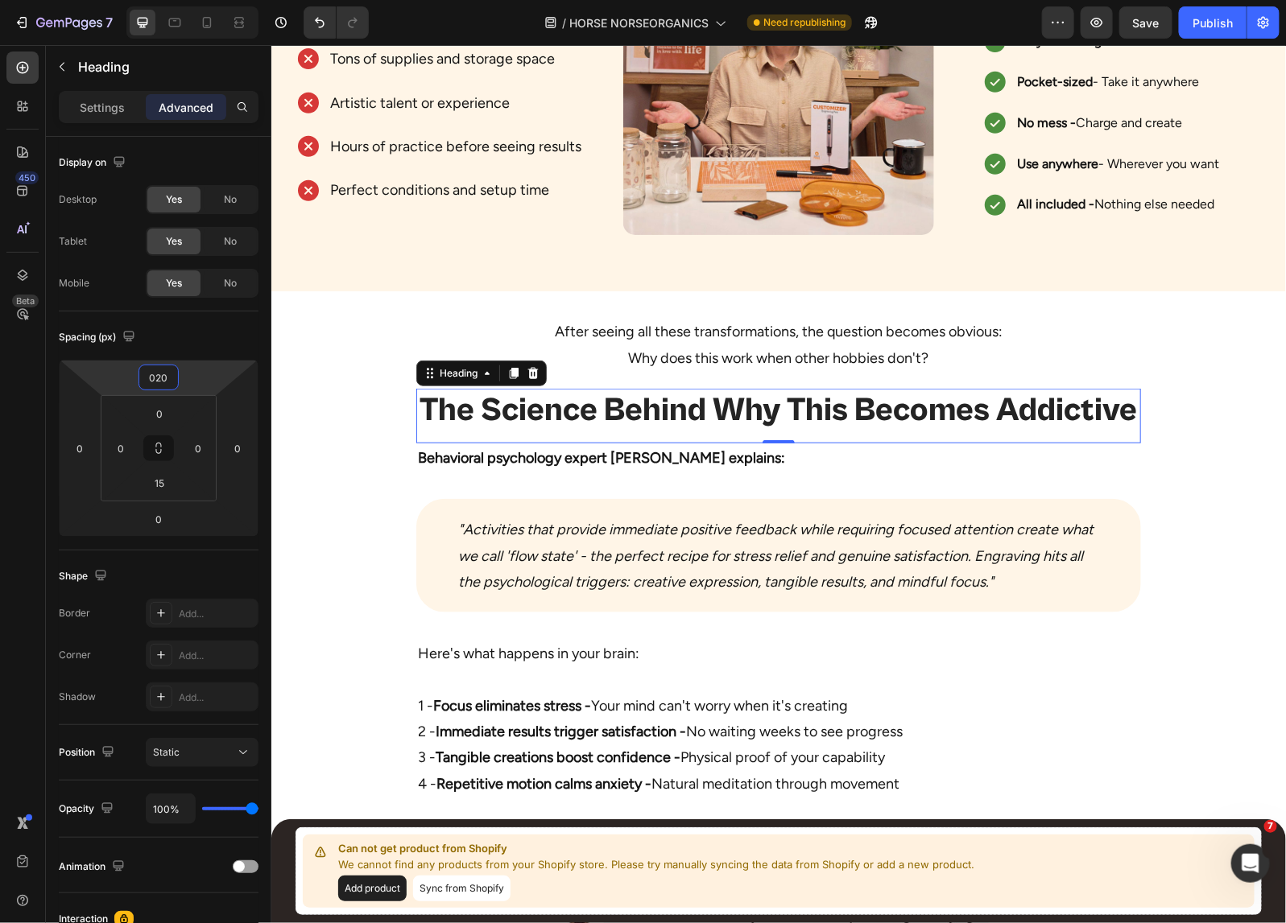
type input "20"
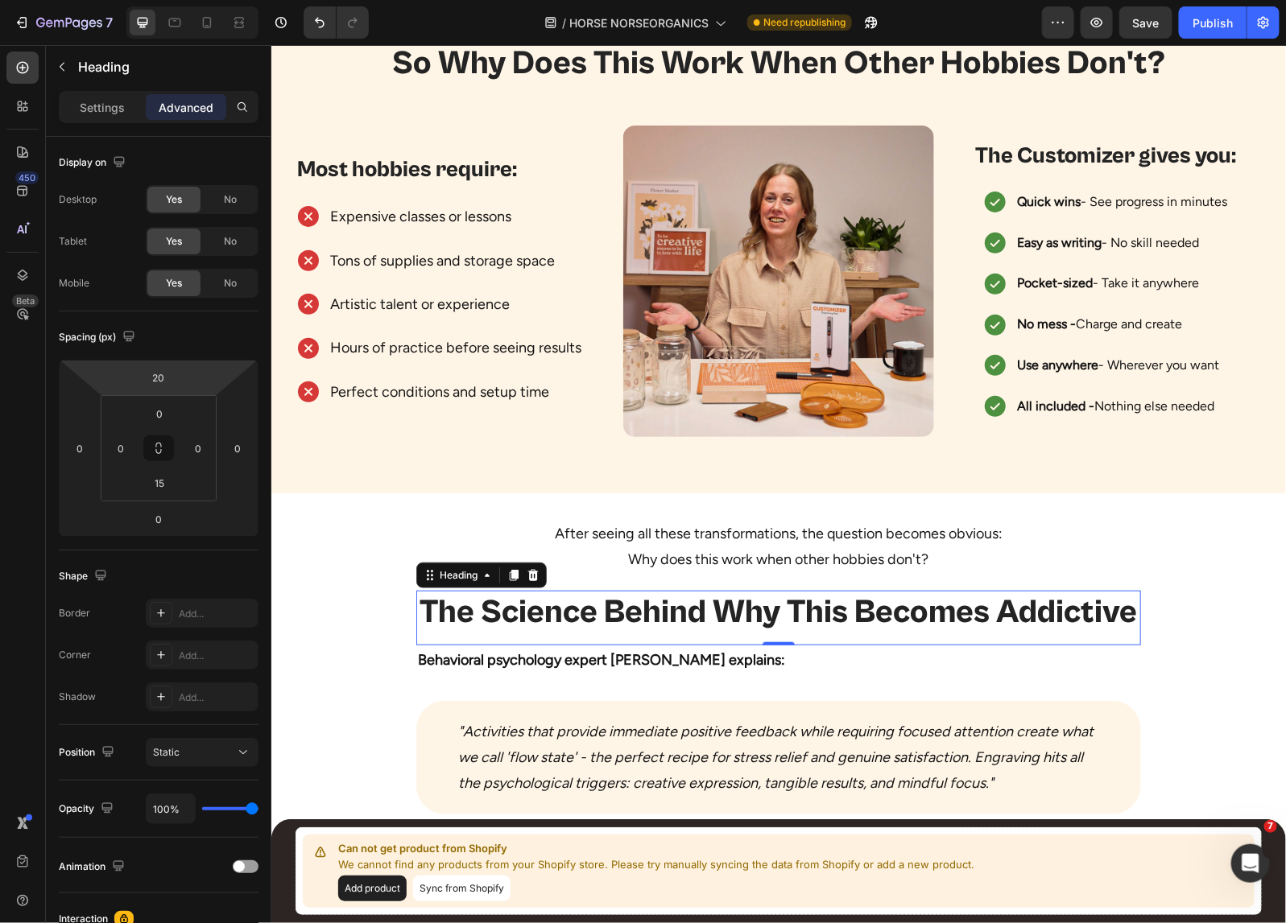
scroll to position [7789, 0]
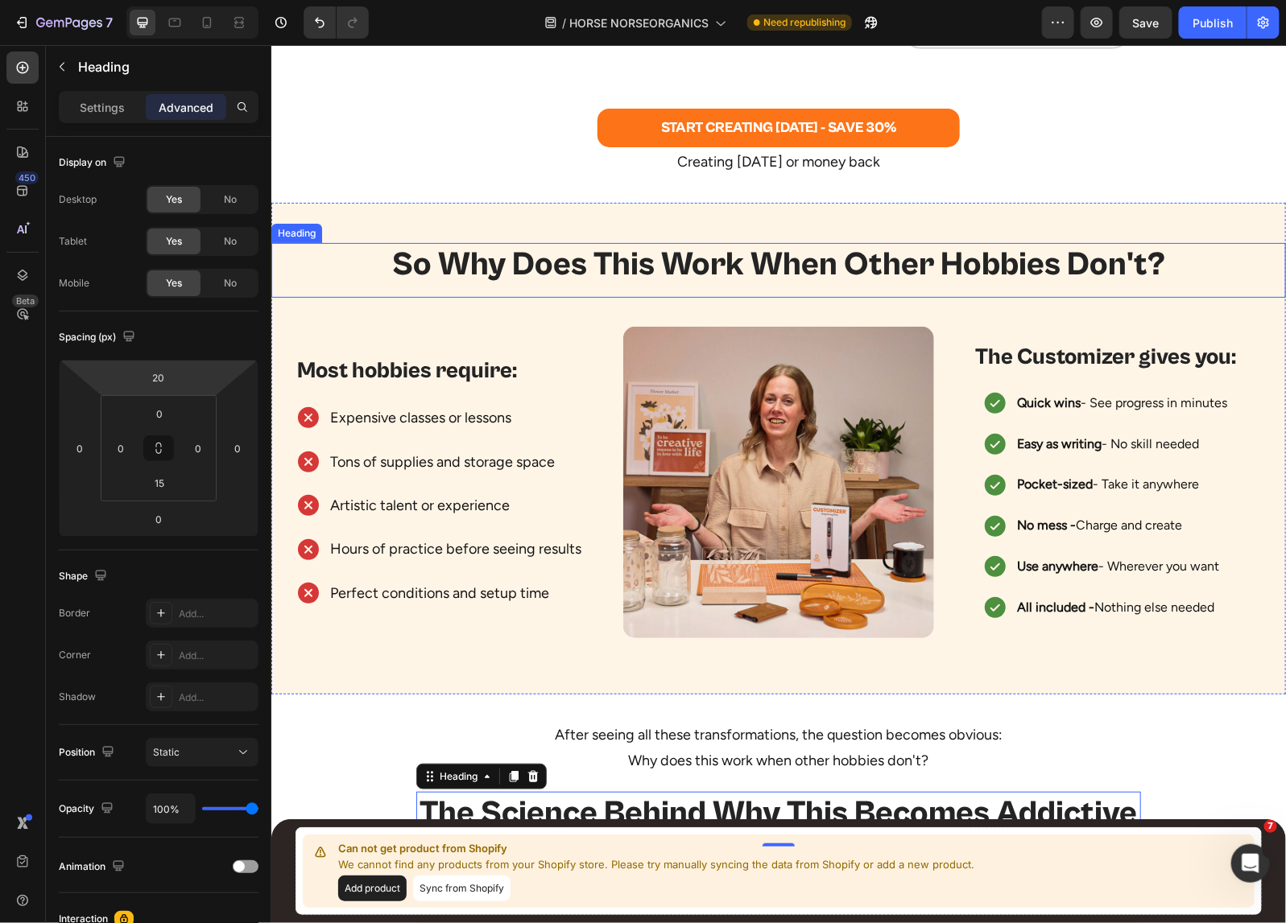
click at [713, 262] on h2 "So Why Does This Work When Other Hobbies Don't?" at bounding box center [777, 263] width 1014 height 43
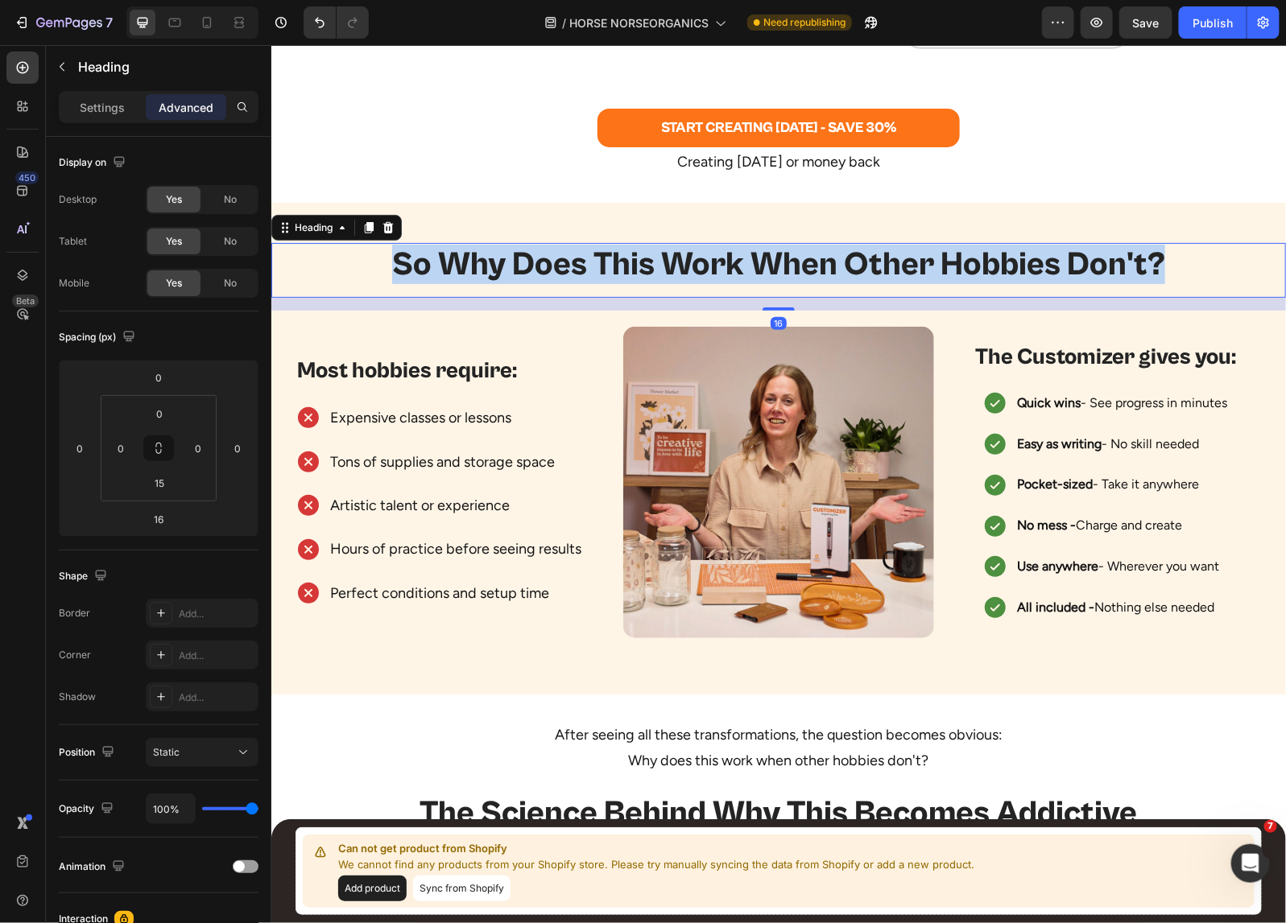
click at [713, 262] on p "So Why Does This Work When Other Hobbies Don't?" at bounding box center [777, 263] width 1011 height 39
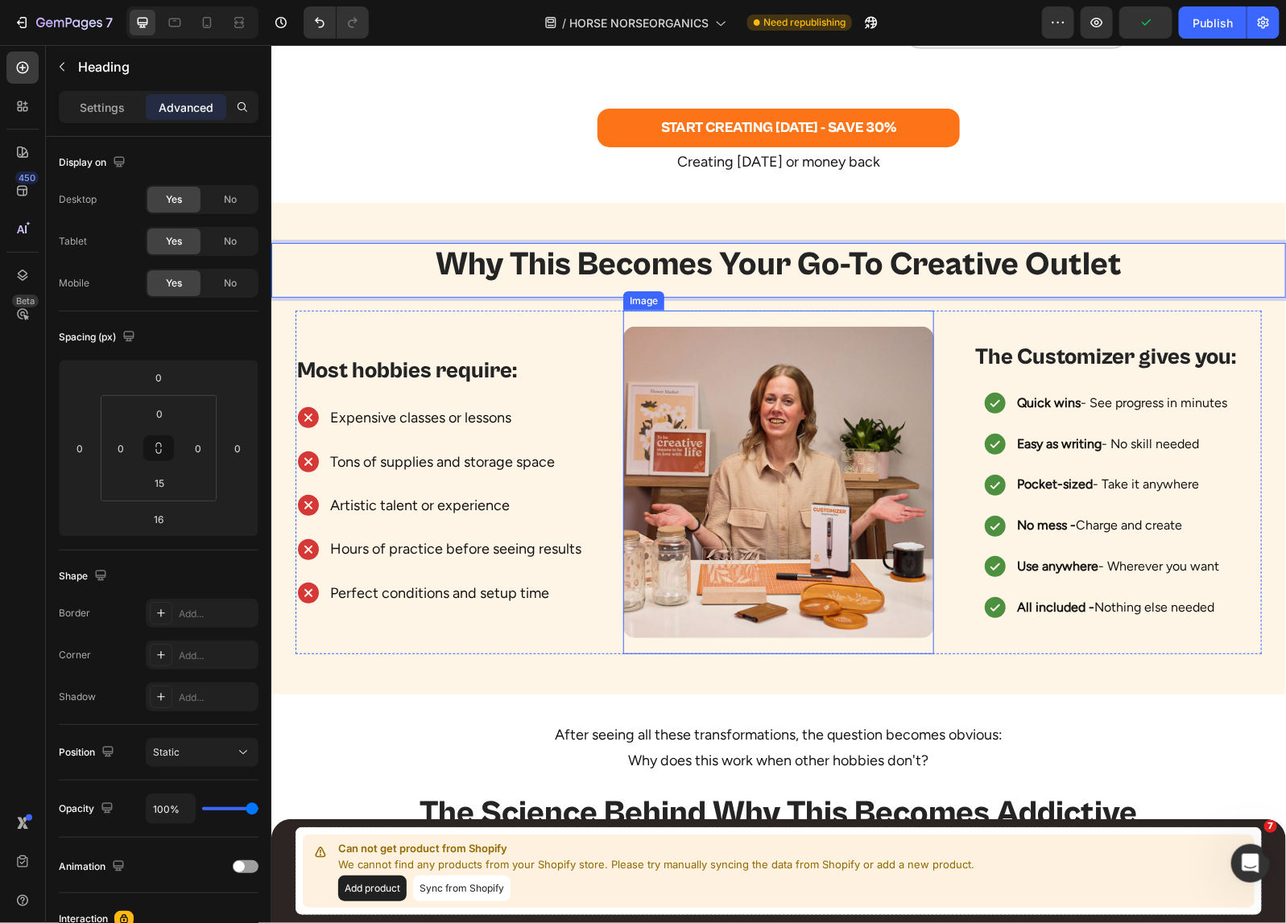
scroll to position [7990, 0]
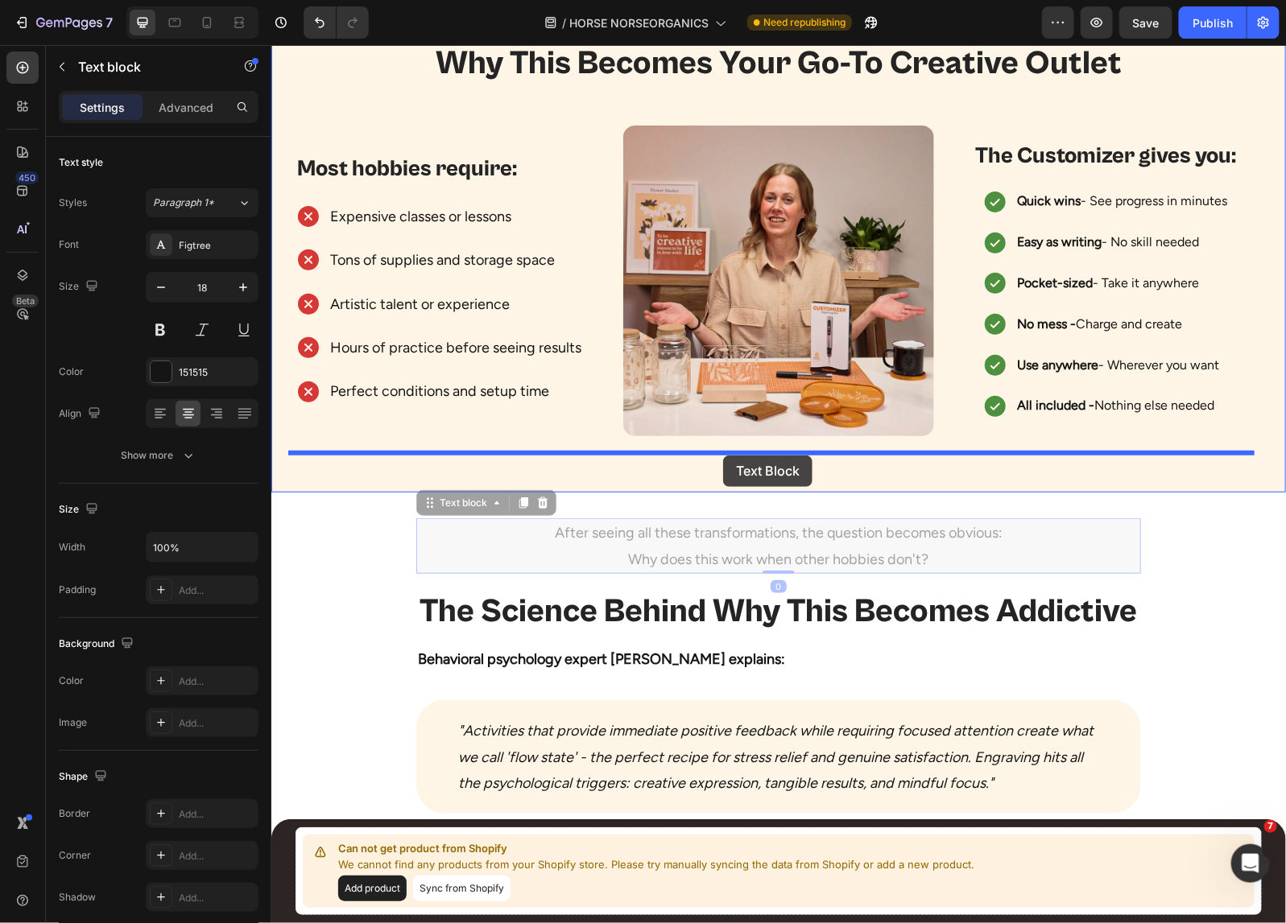
drag, startPoint x: 767, startPoint y: 539, endPoint x: 722, endPoint y: 455, distance: 95.1
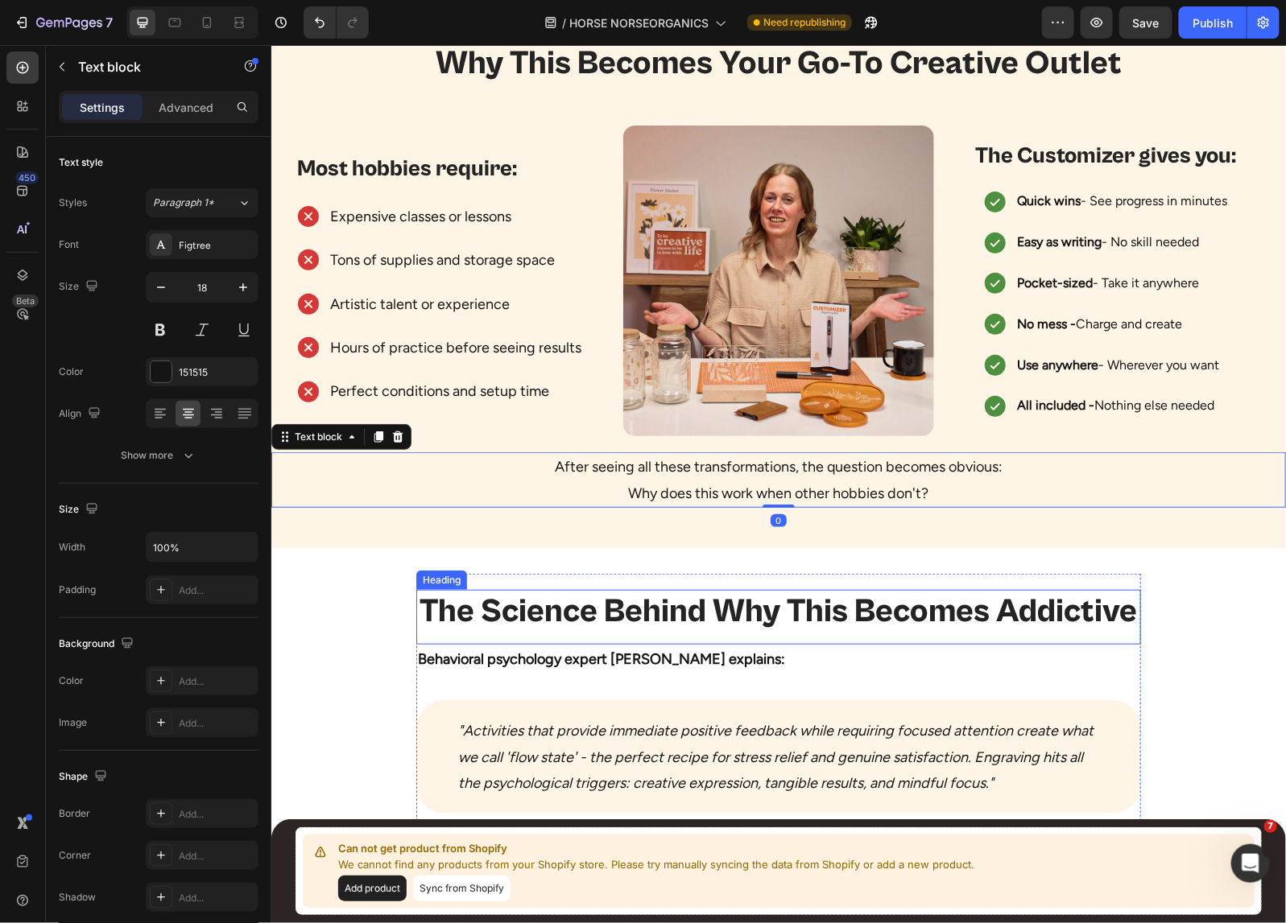
click at [700, 611] on h2 "The Science Behind Why This Becomes Addictive" at bounding box center [777, 610] width 724 height 43
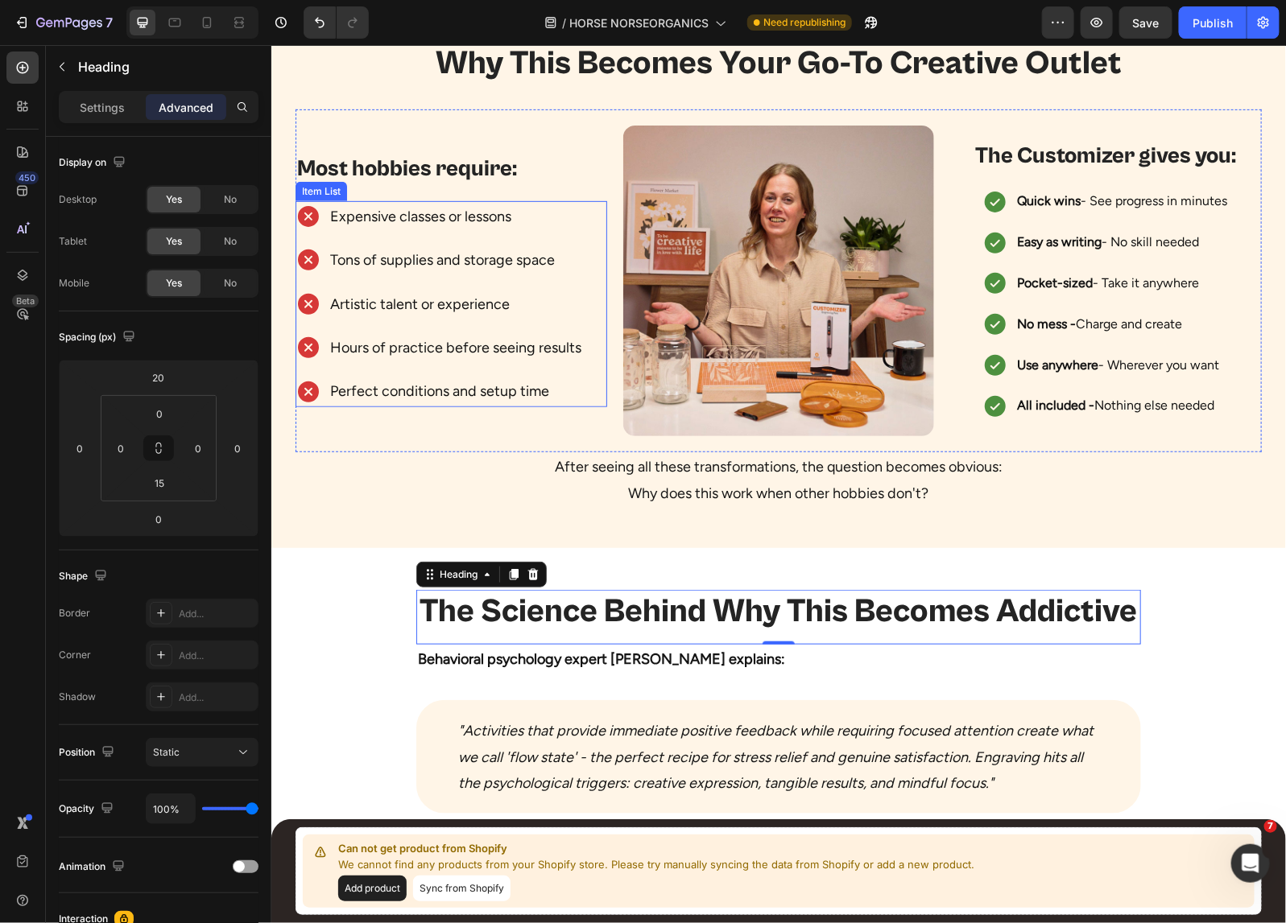
click at [421, 298] on p "Artistic talent or experience" at bounding box center [454, 304] width 251 height 26
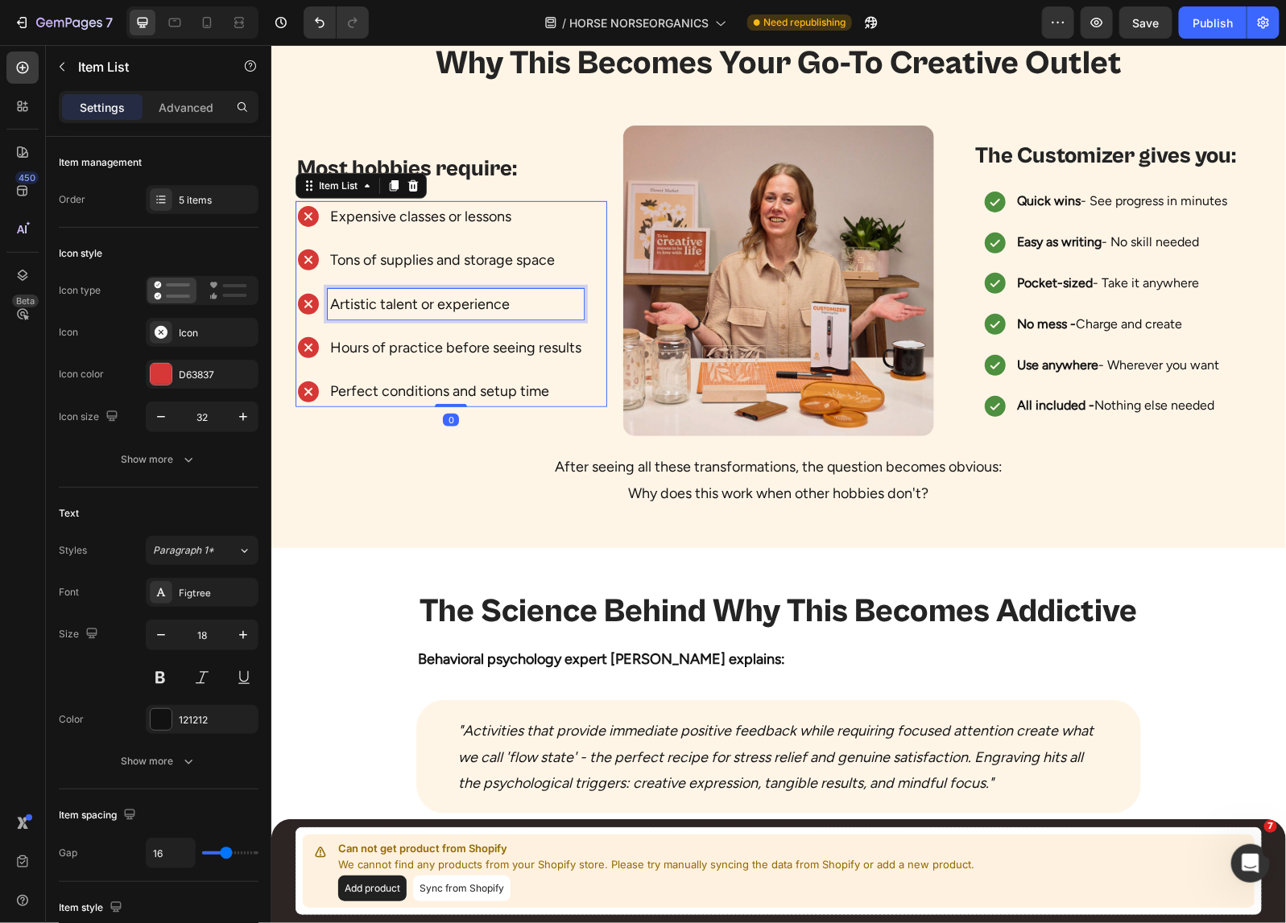
click at [421, 298] on p "Artistic talent or experience" at bounding box center [454, 304] width 251 height 26
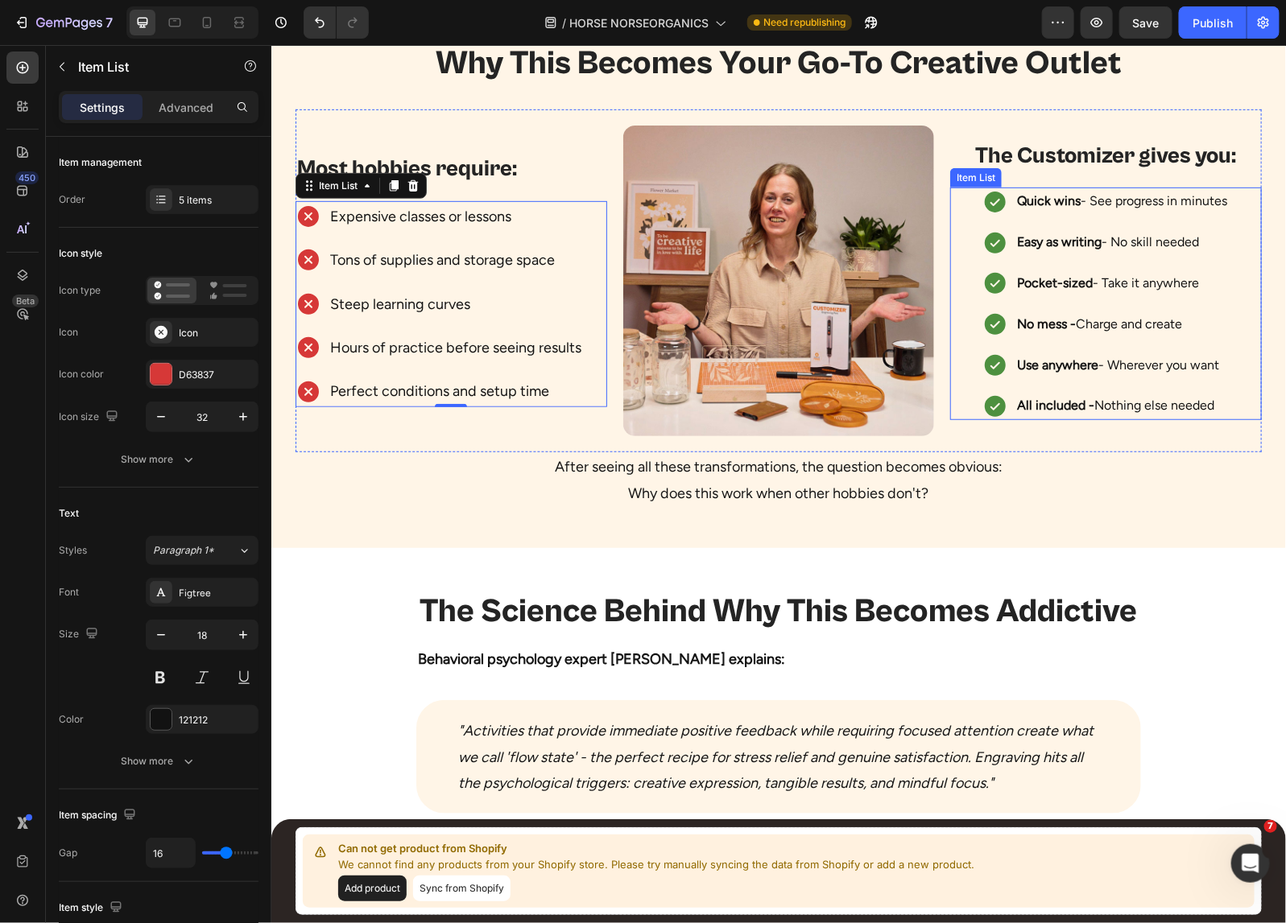
drag, startPoint x: 1135, startPoint y: 246, endPoint x: 1104, endPoint y: 233, distance: 33.6
click at [1135, 246] on p "Easy as writing - No skill needed" at bounding box center [1121, 241] width 210 height 23
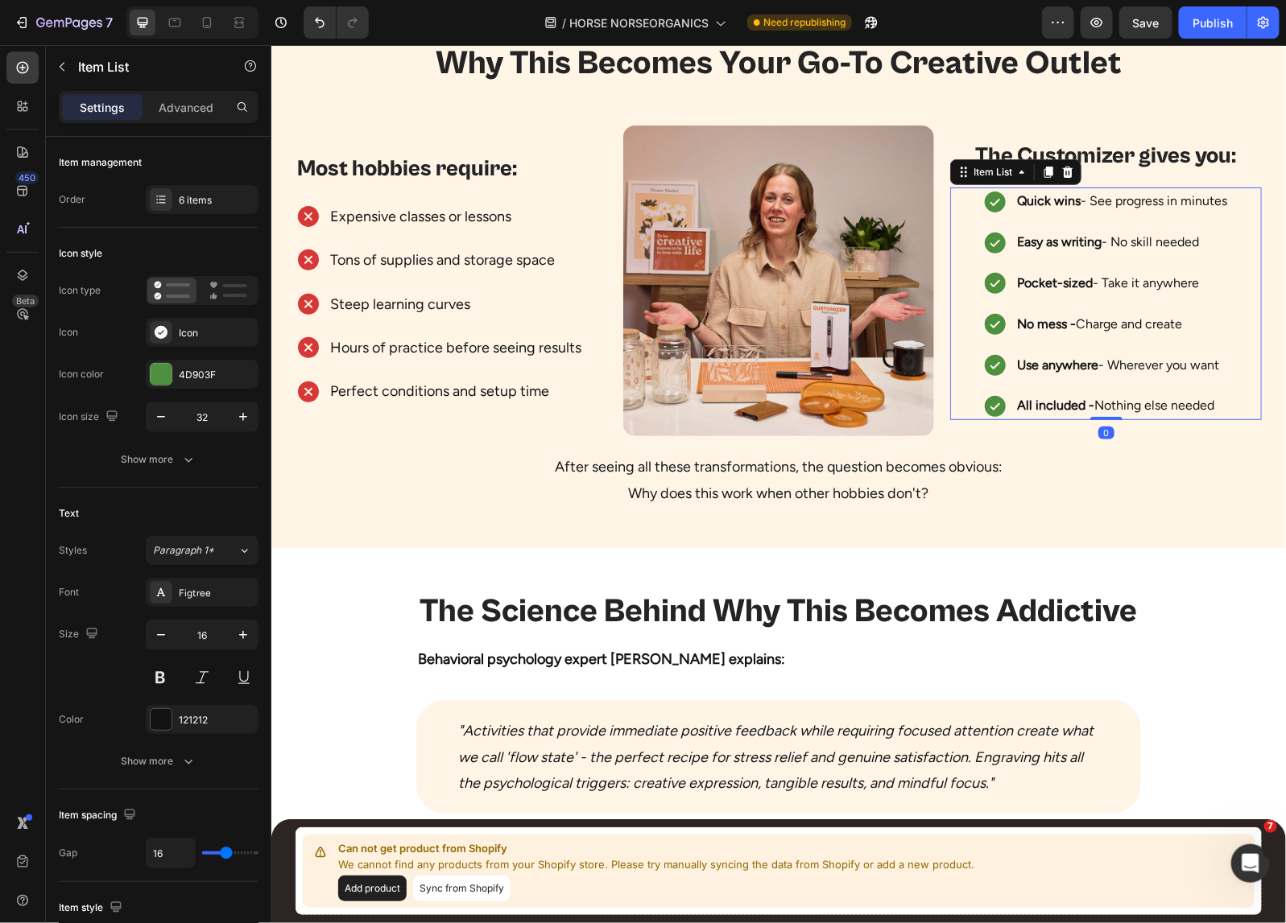
click at [1109, 241] on p "Easy as writing - No skill needed" at bounding box center [1121, 241] width 210 height 23
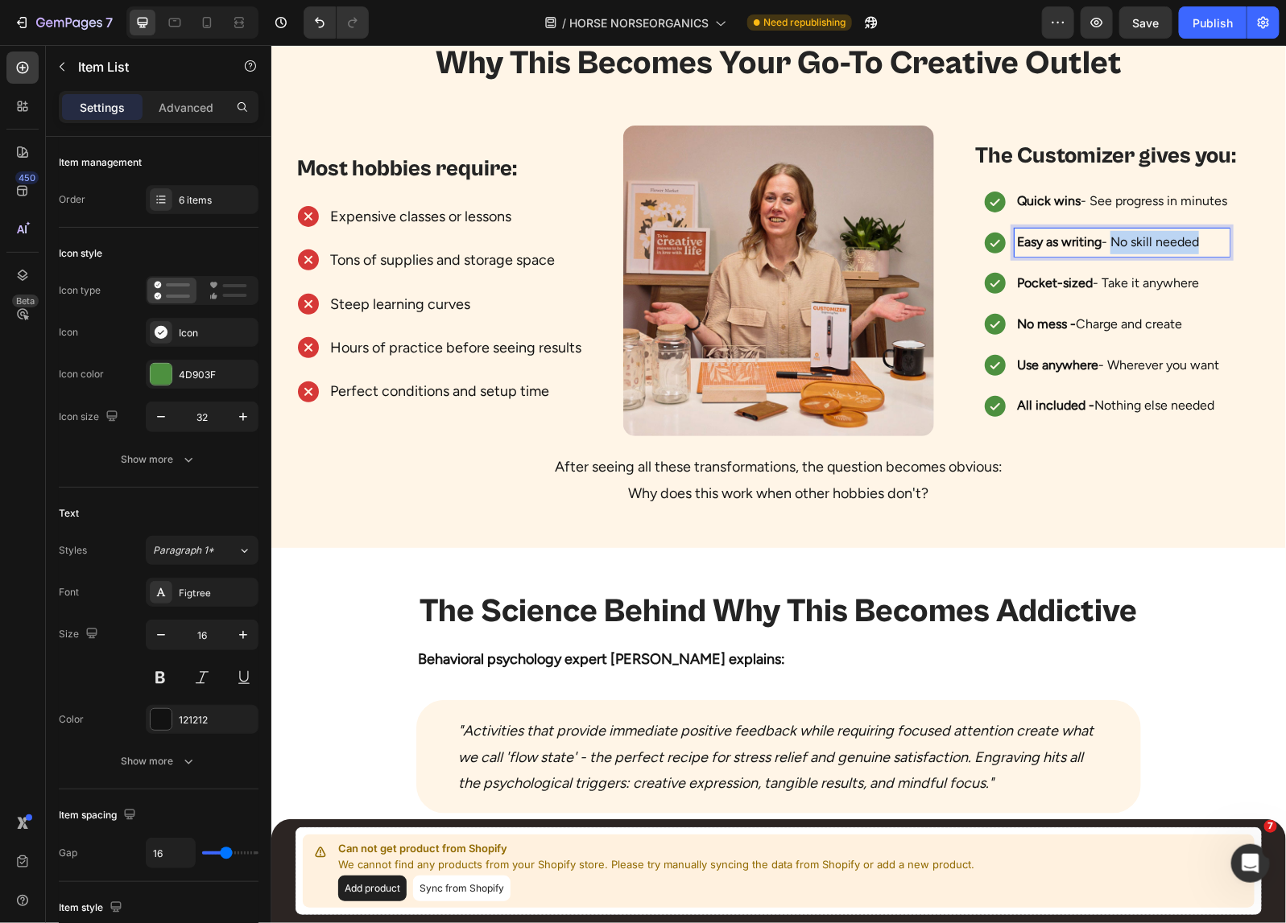
drag, startPoint x: 1104, startPoint y: 245, endPoint x: 1189, endPoint y: 243, distance: 84.5
click at [1189, 243] on p "Easy as writing - No skill needed" at bounding box center [1121, 241] width 210 height 23
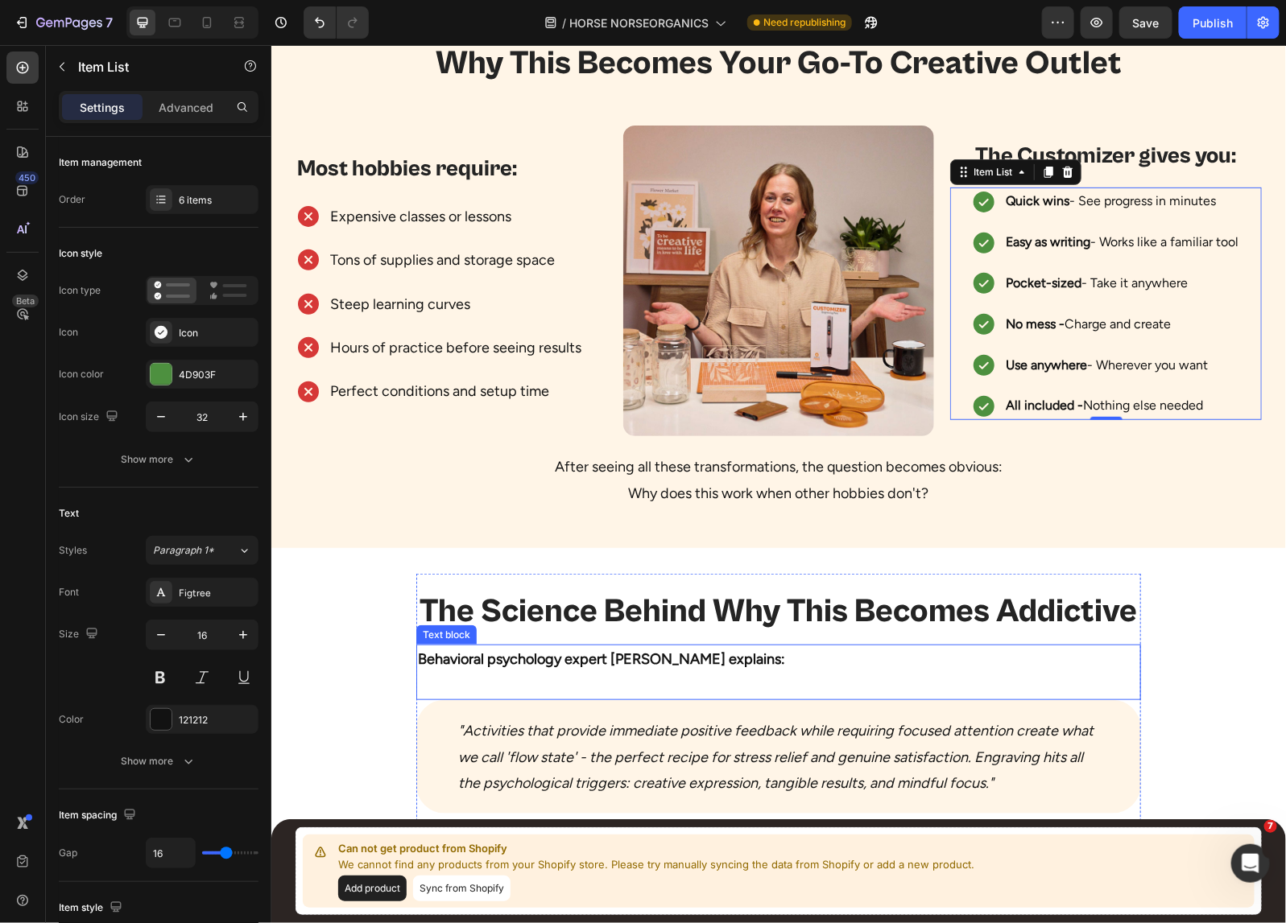
click at [669, 662] on strong "Behavioral psychology expert [PERSON_NAME] explains:" at bounding box center [600, 659] width 367 height 18
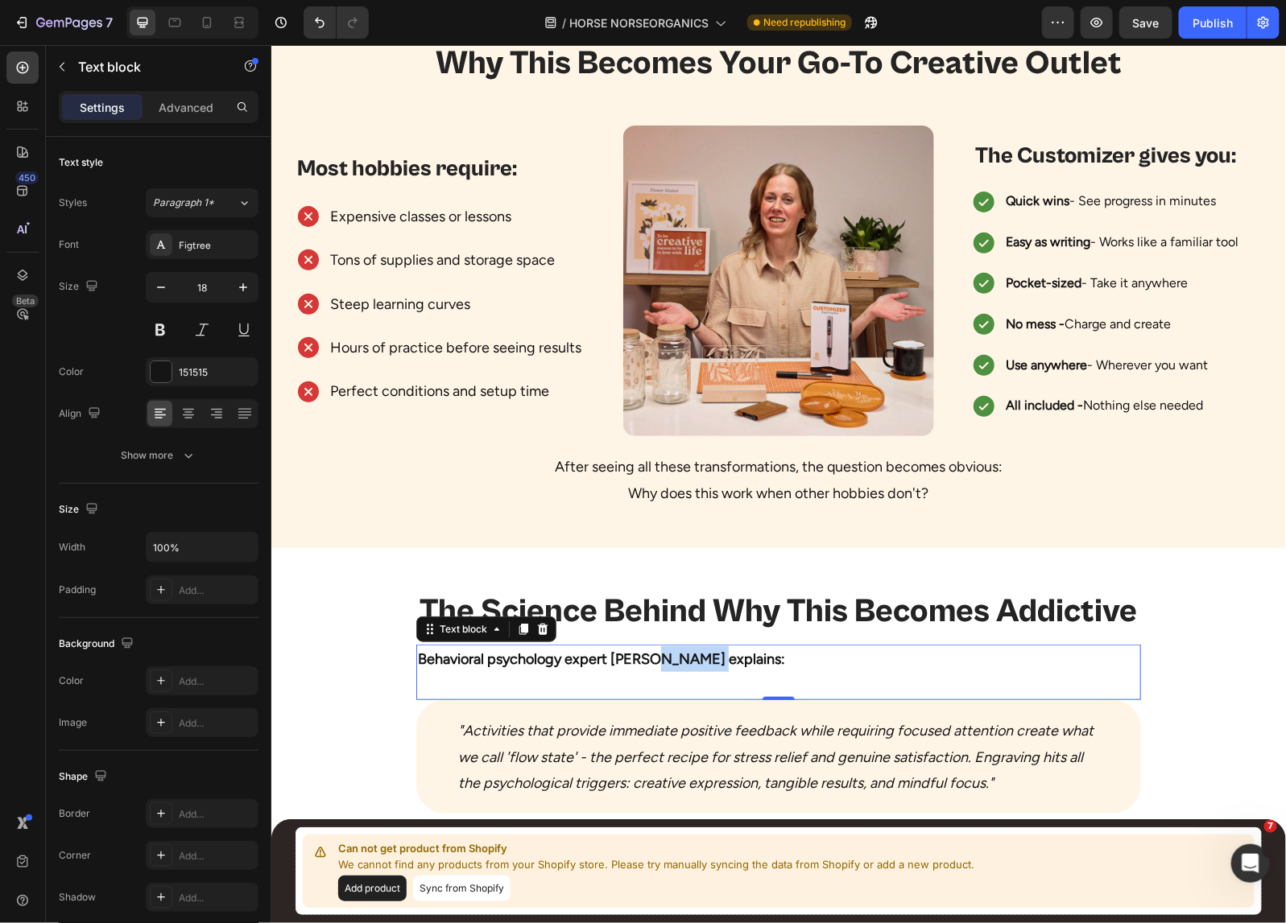
click at [669, 662] on strong "Behavioral psychology expert [PERSON_NAME] explains:" at bounding box center [600, 659] width 367 height 18
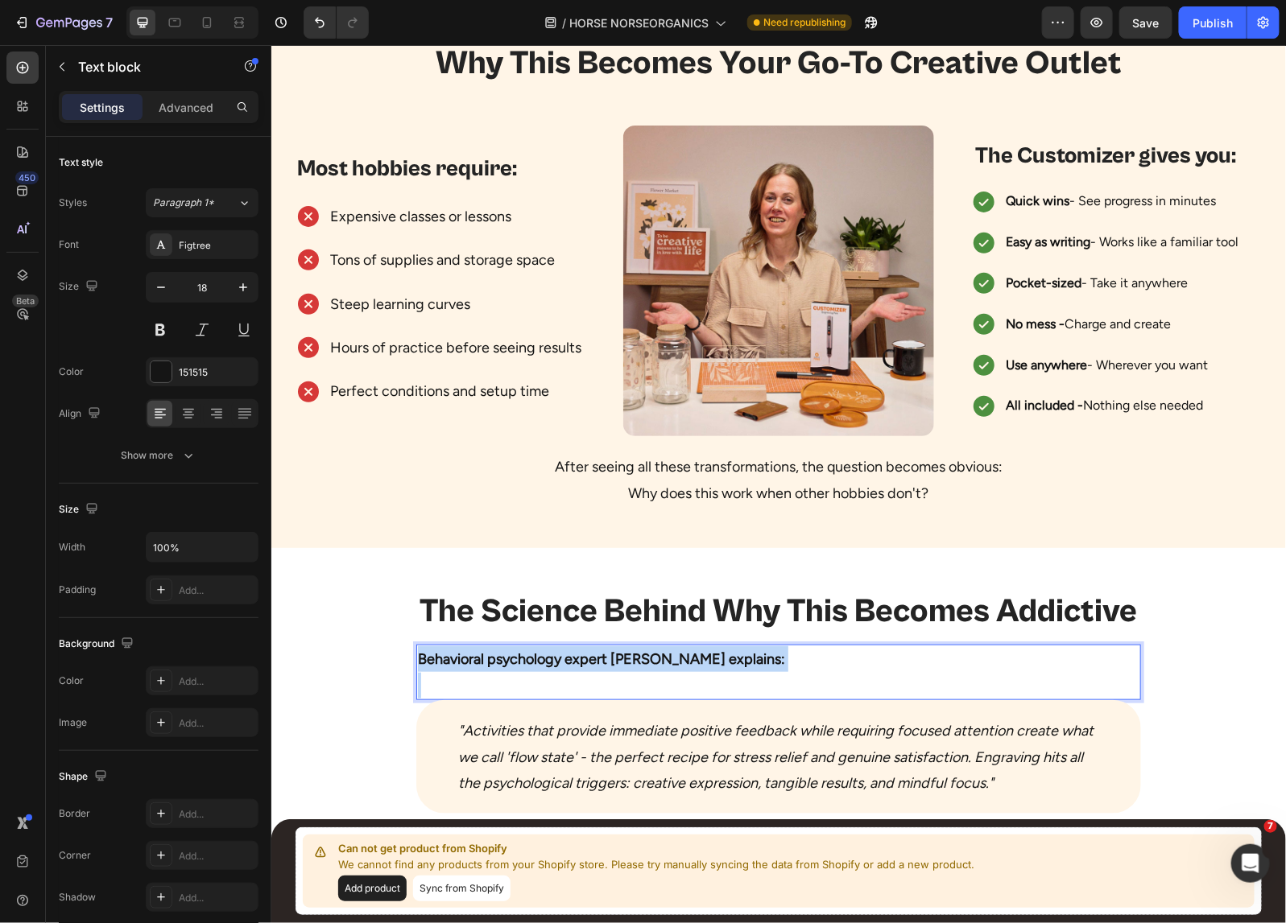
click at [669, 662] on strong "Behavioral psychology expert [PERSON_NAME] explains:" at bounding box center [600, 659] width 367 height 18
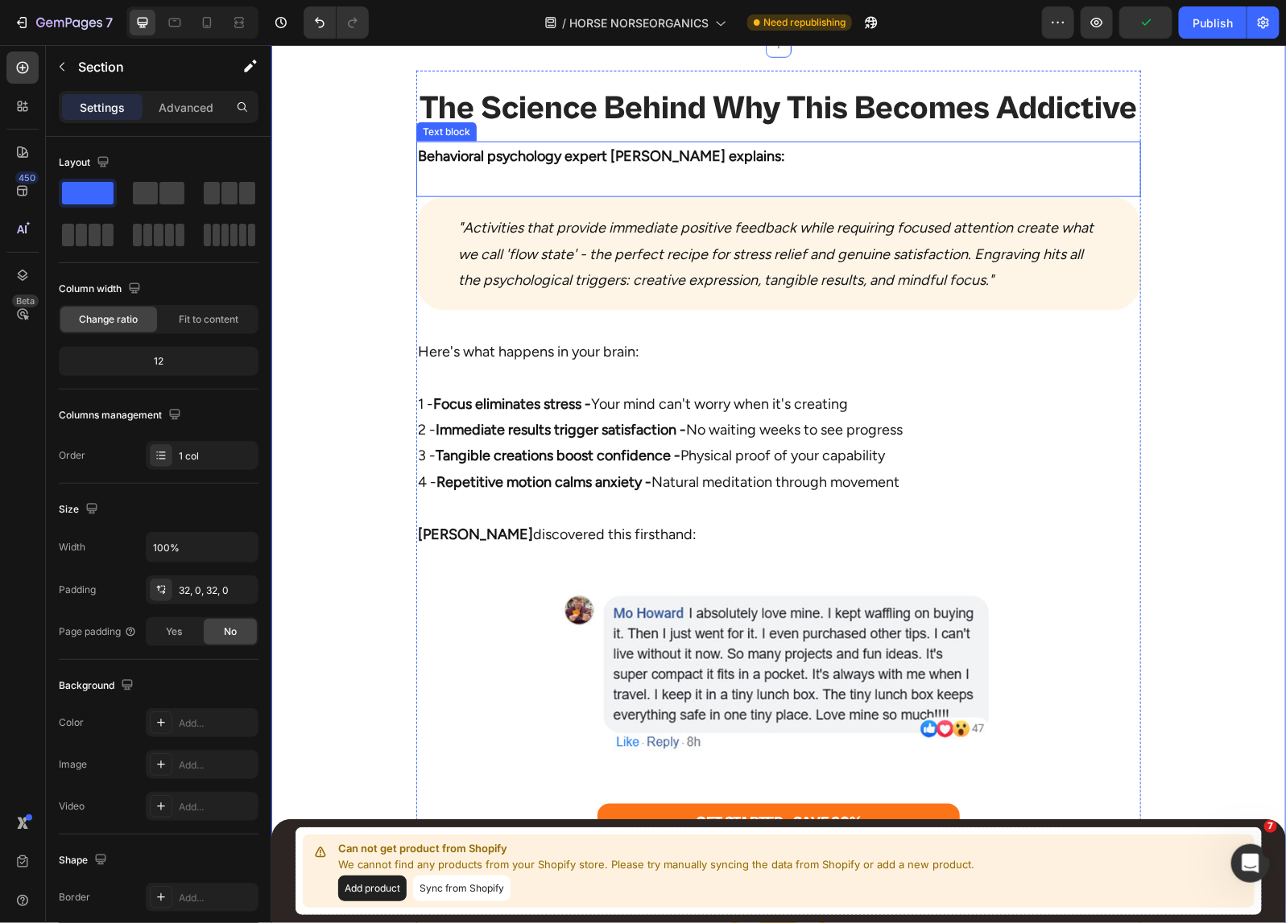
scroll to position [8192, 0]
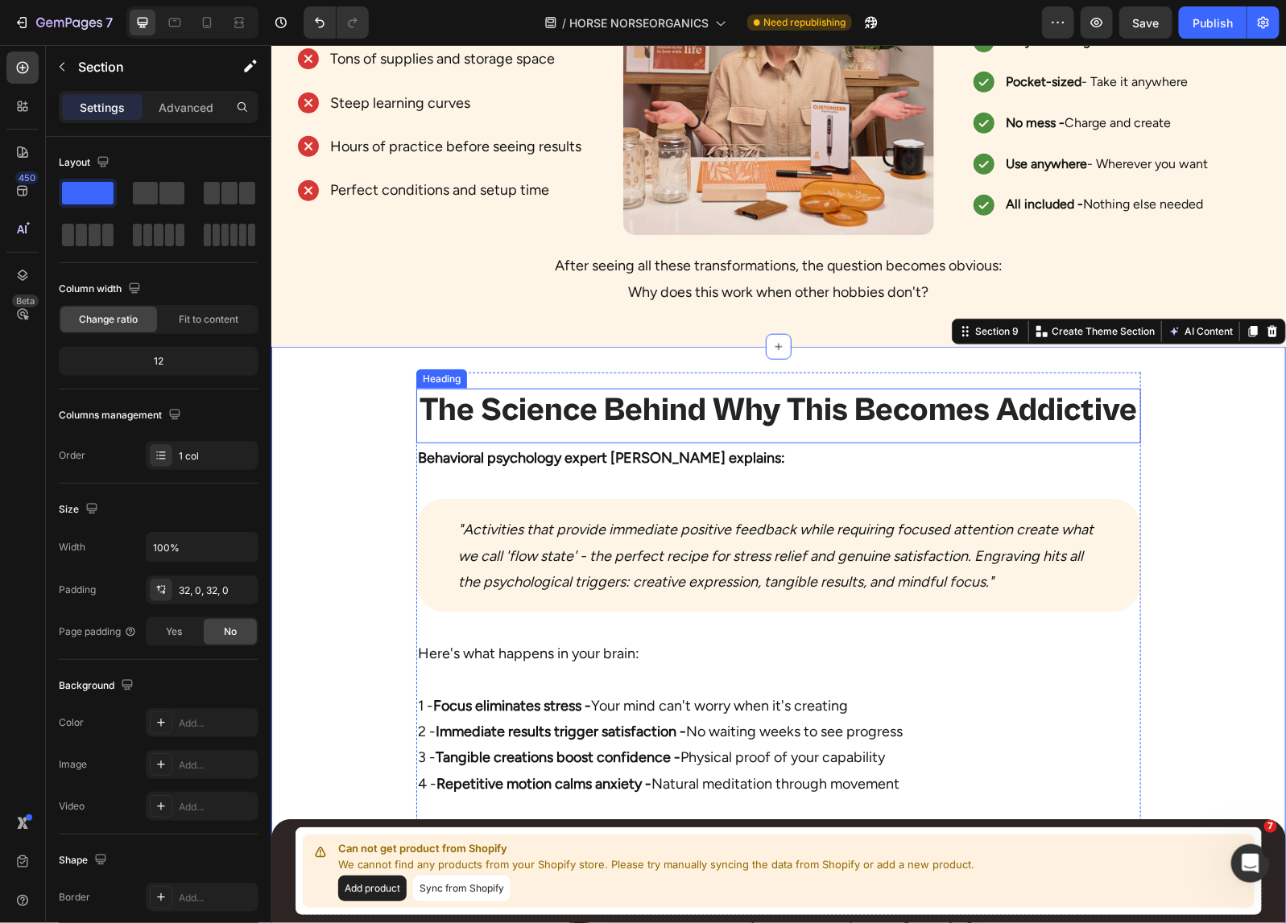
click at [833, 415] on h2 "The Science Behind Why This Becomes Addictive" at bounding box center [777, 409] width 724 height 43
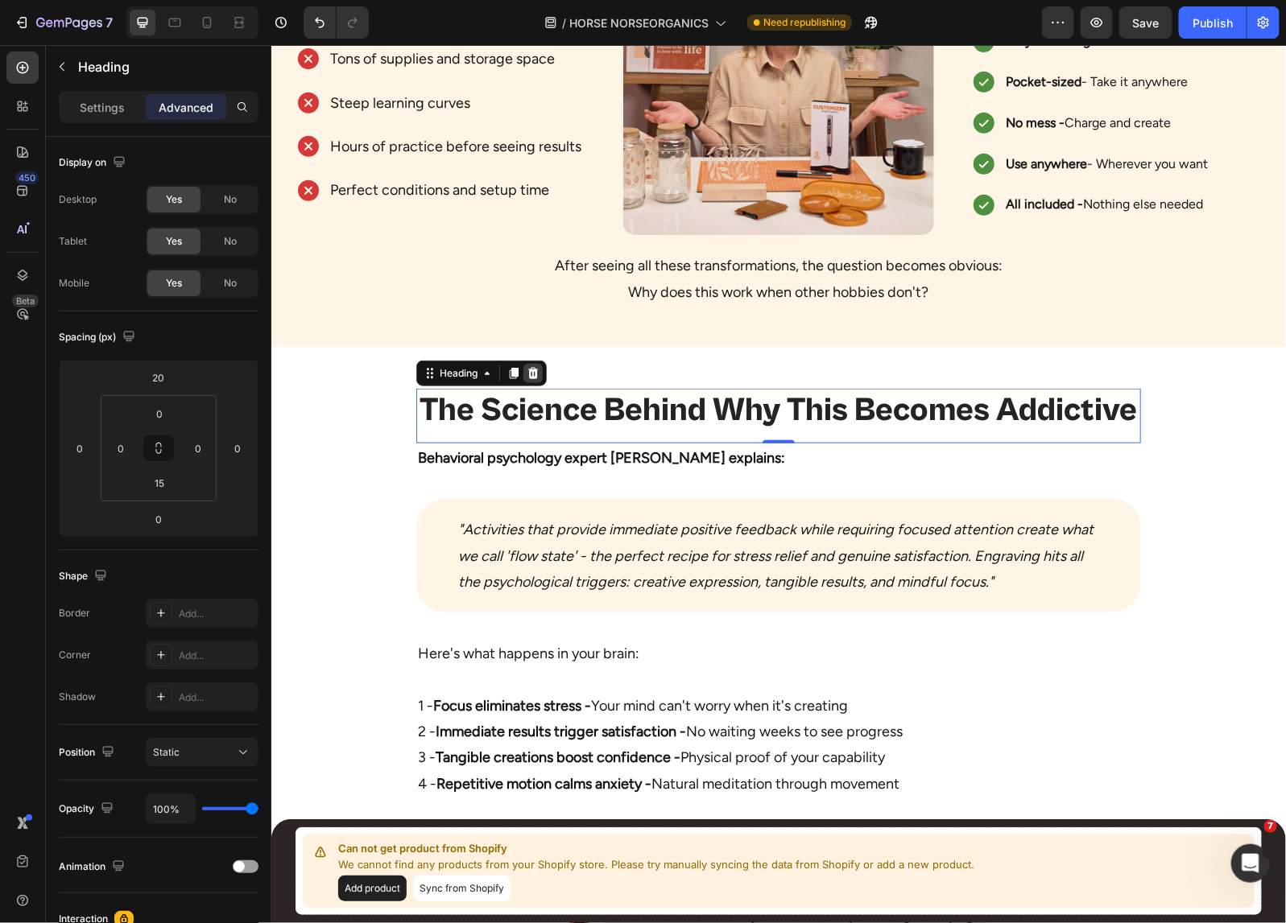
click at [527, 372] on icon at bounding box center [532, 372] width 10 height 11
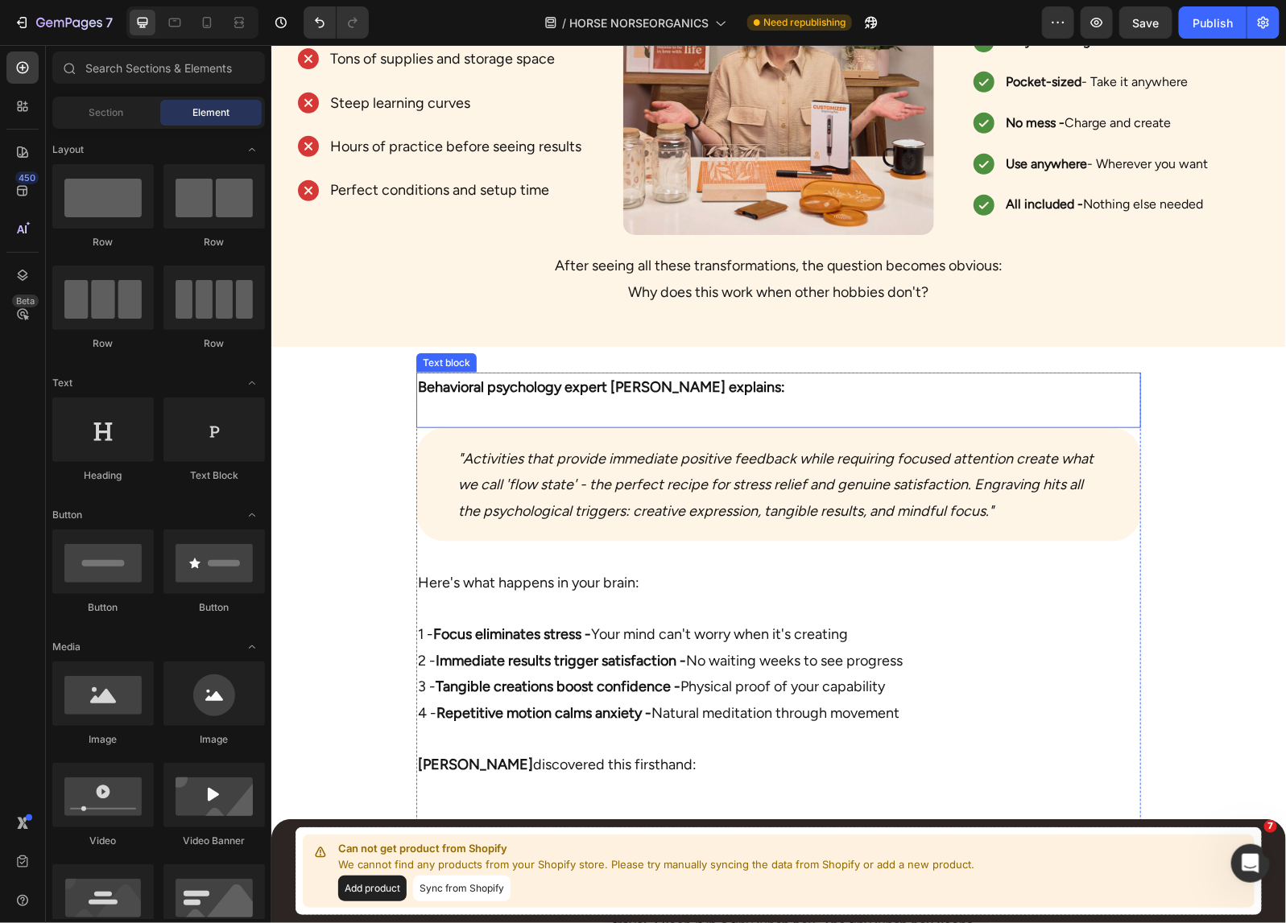
click at [682, 386] on strong "Behavioral psychology expert [PERSON_NAME] explains:" at bounding box center [600, 387] width 367 height 18
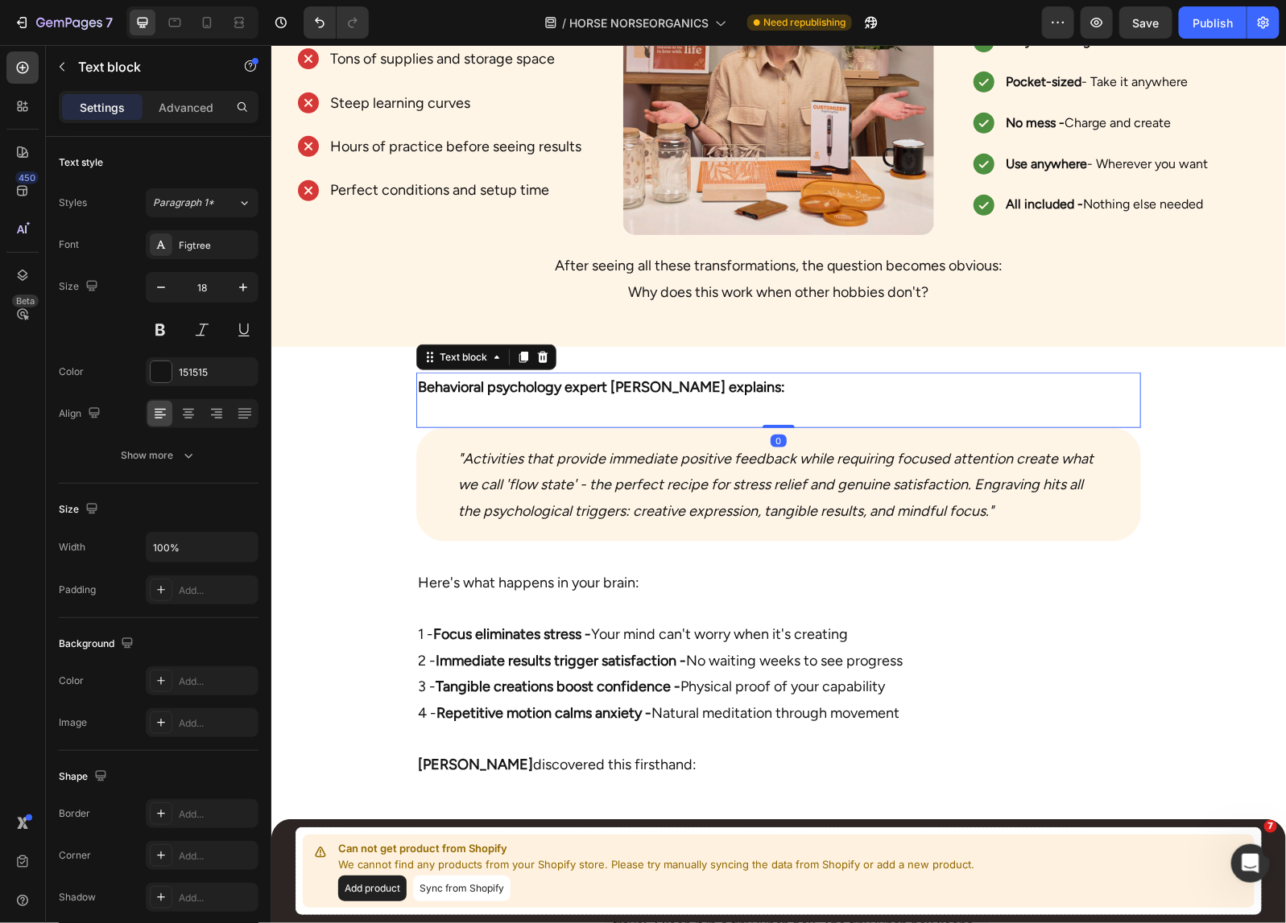
drag, startPoint x: 536, startPoint y: 351, endPoint x: 547, endPoint y: 358, distance: 13.4
click at [537, 351] on icon at bounding box center [541, 356] width 13 height 13
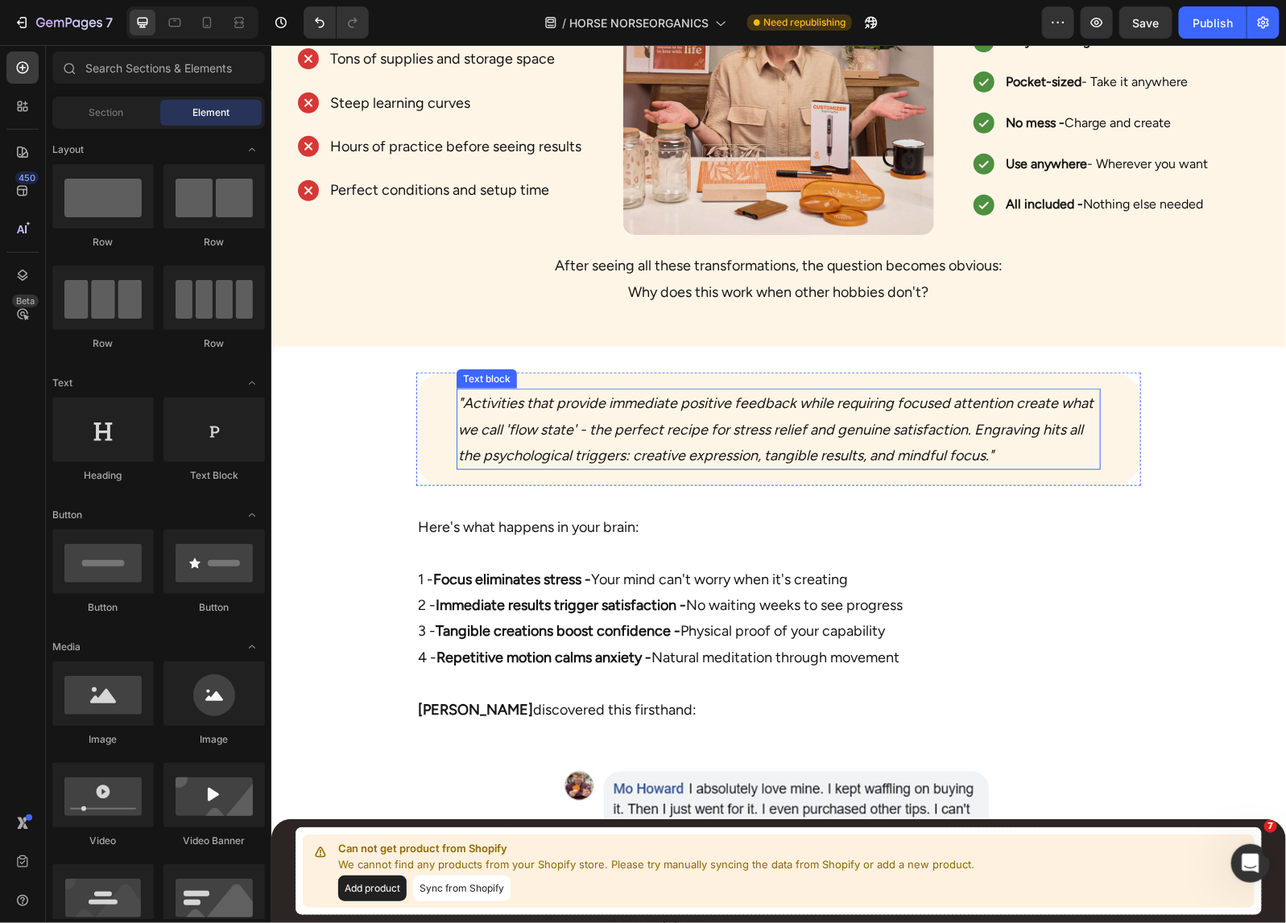
click at [576, 384] on div ""Activities that provide immediate positive feedback while requiring focused at…" at bounding box center [777, 429] width 724 height 114
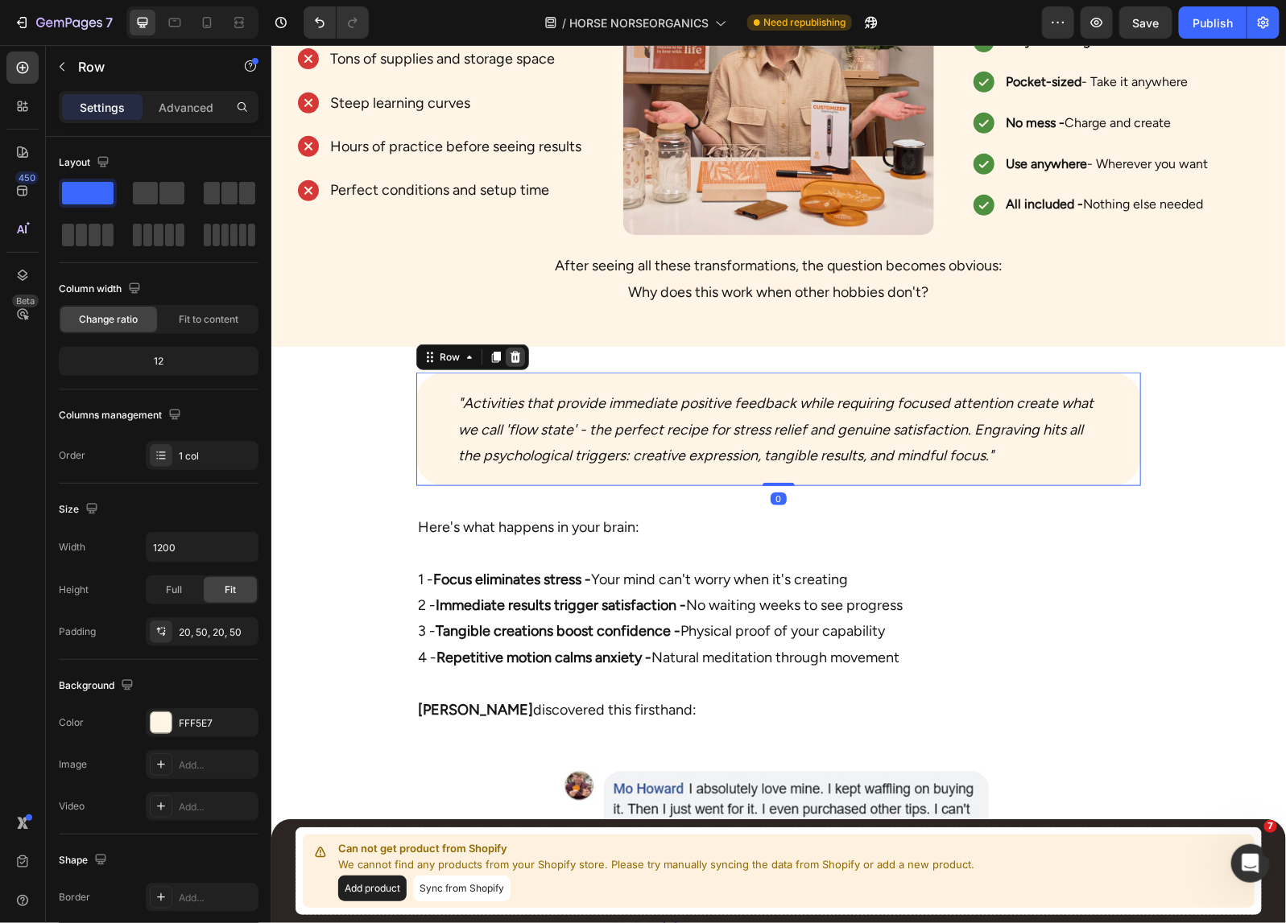
click at [511, 359] on icon at bounding box center [514, 356] width 13 height 13
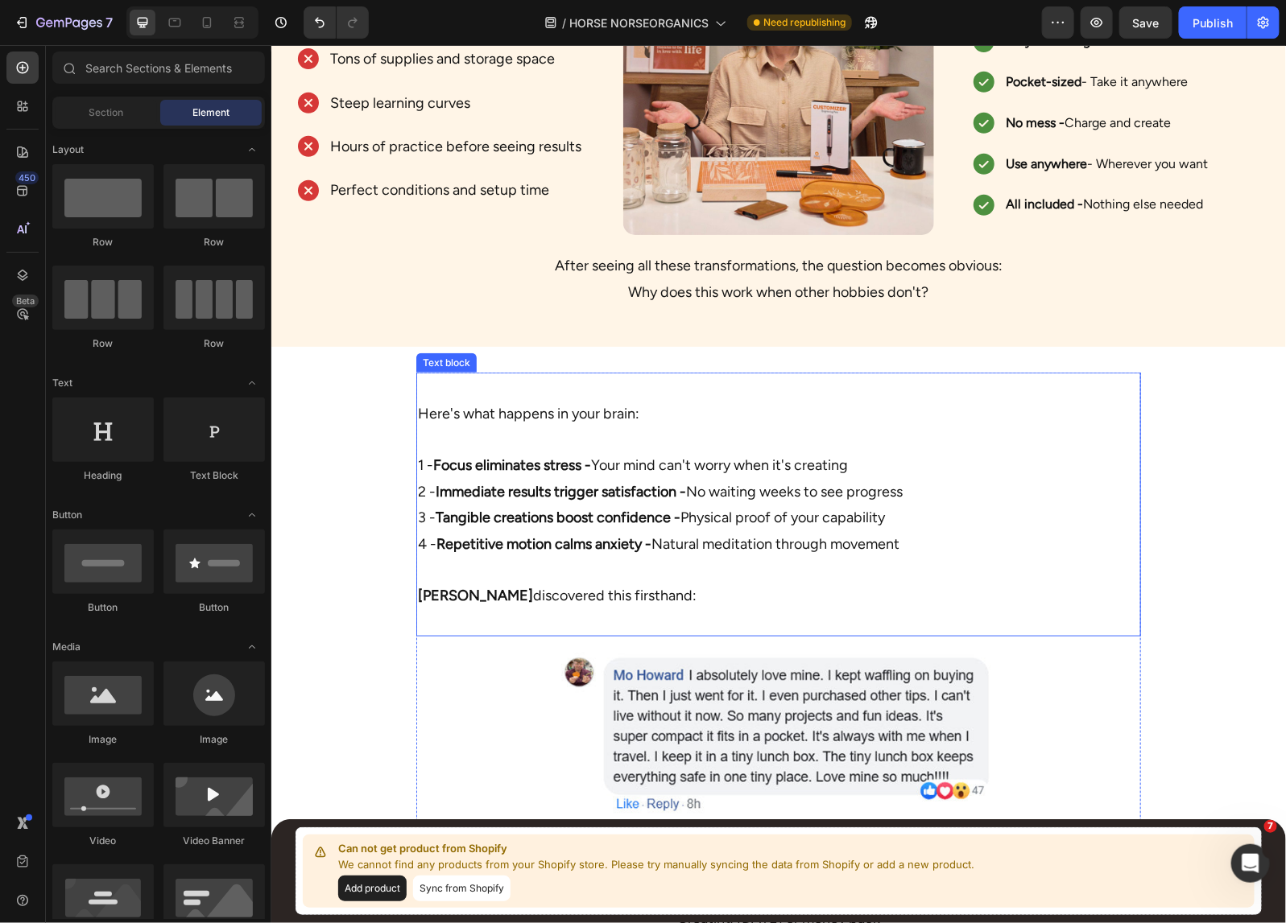
click at [588, 407] on p "Here's what happens in your brain:" at bounding box center [777, 400] width 721 height 52
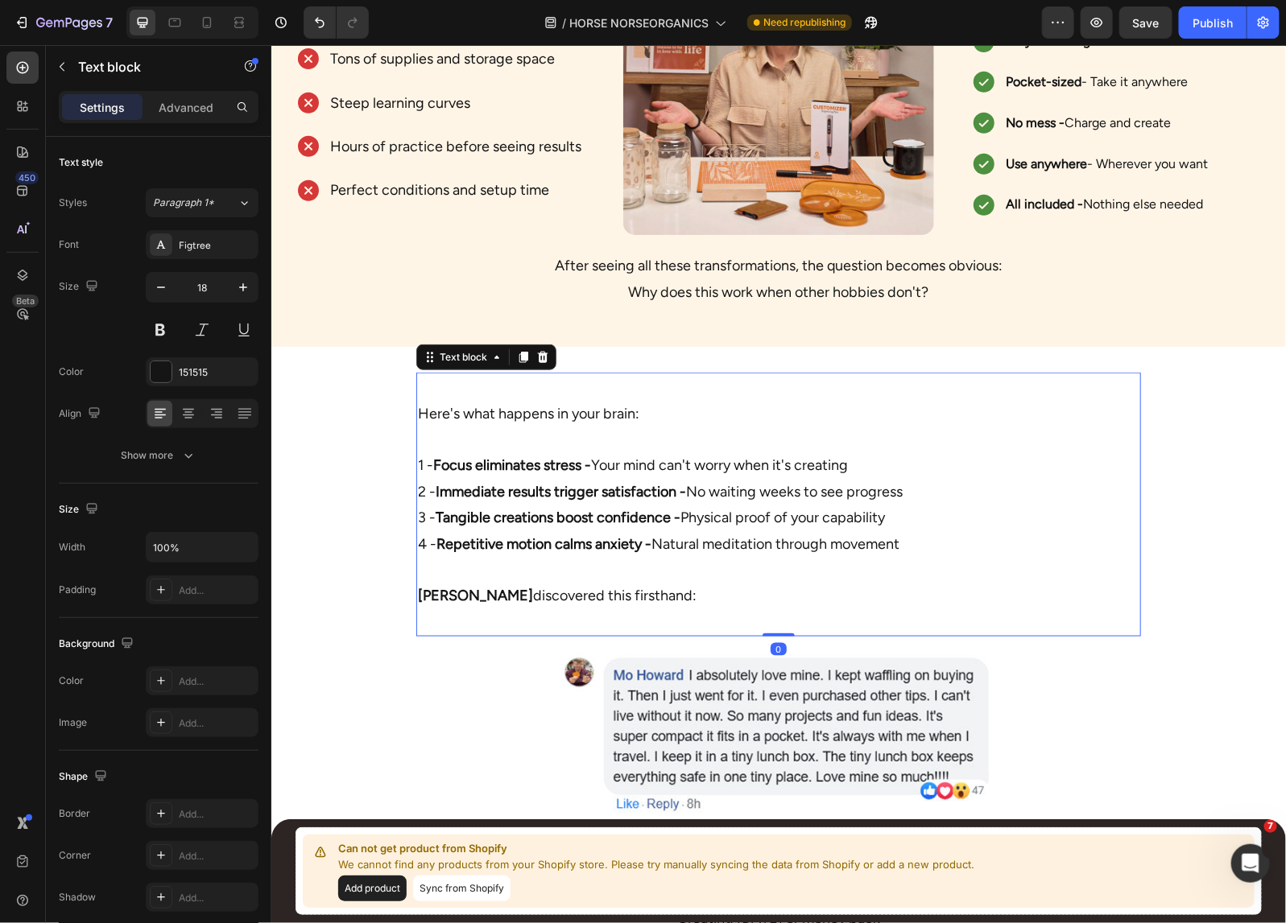
click at [538, 357] on icon at bounding box center [542, 356] width 10 height 11
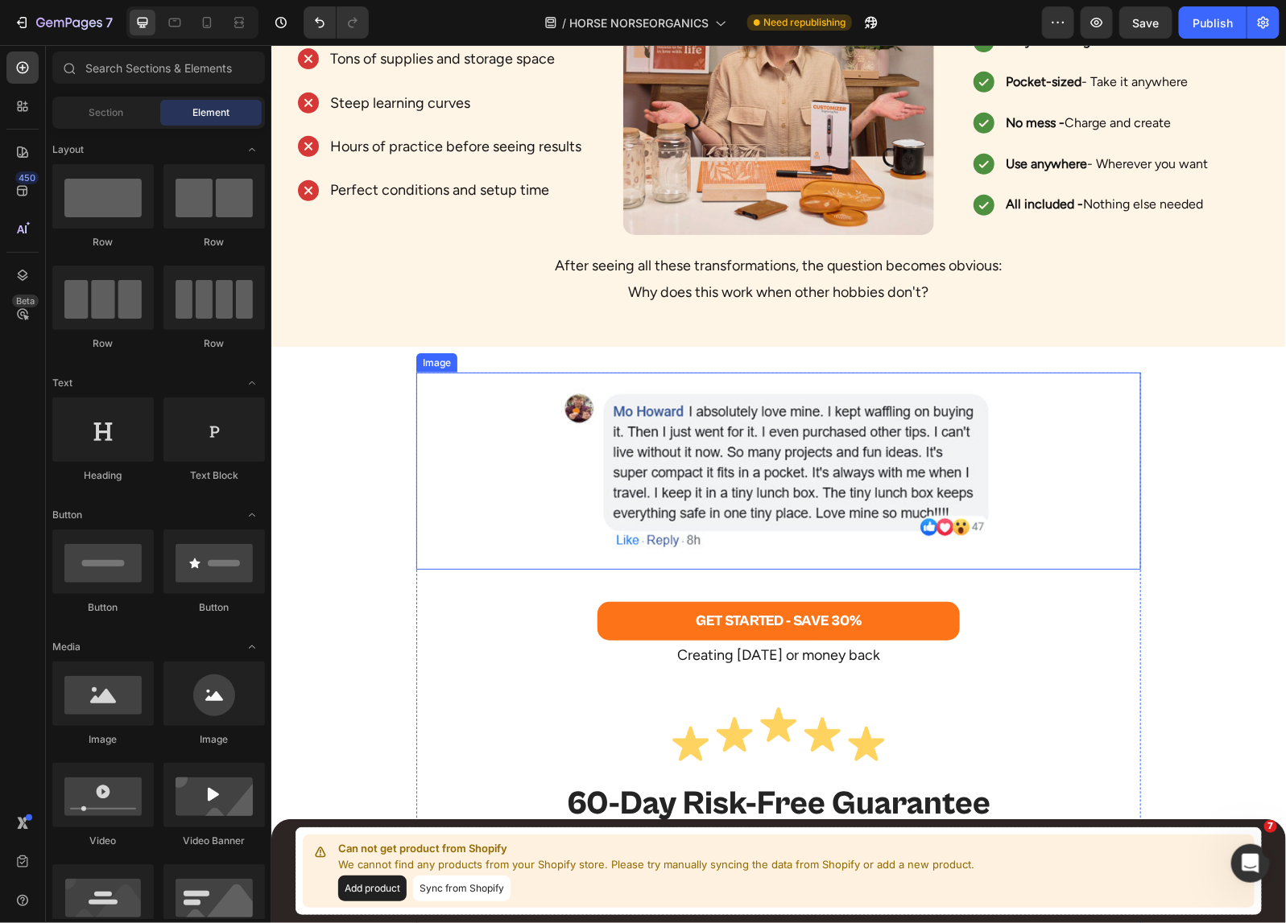
click at [586, 414] on img at bounding box center [777, 470] width 435 height 165
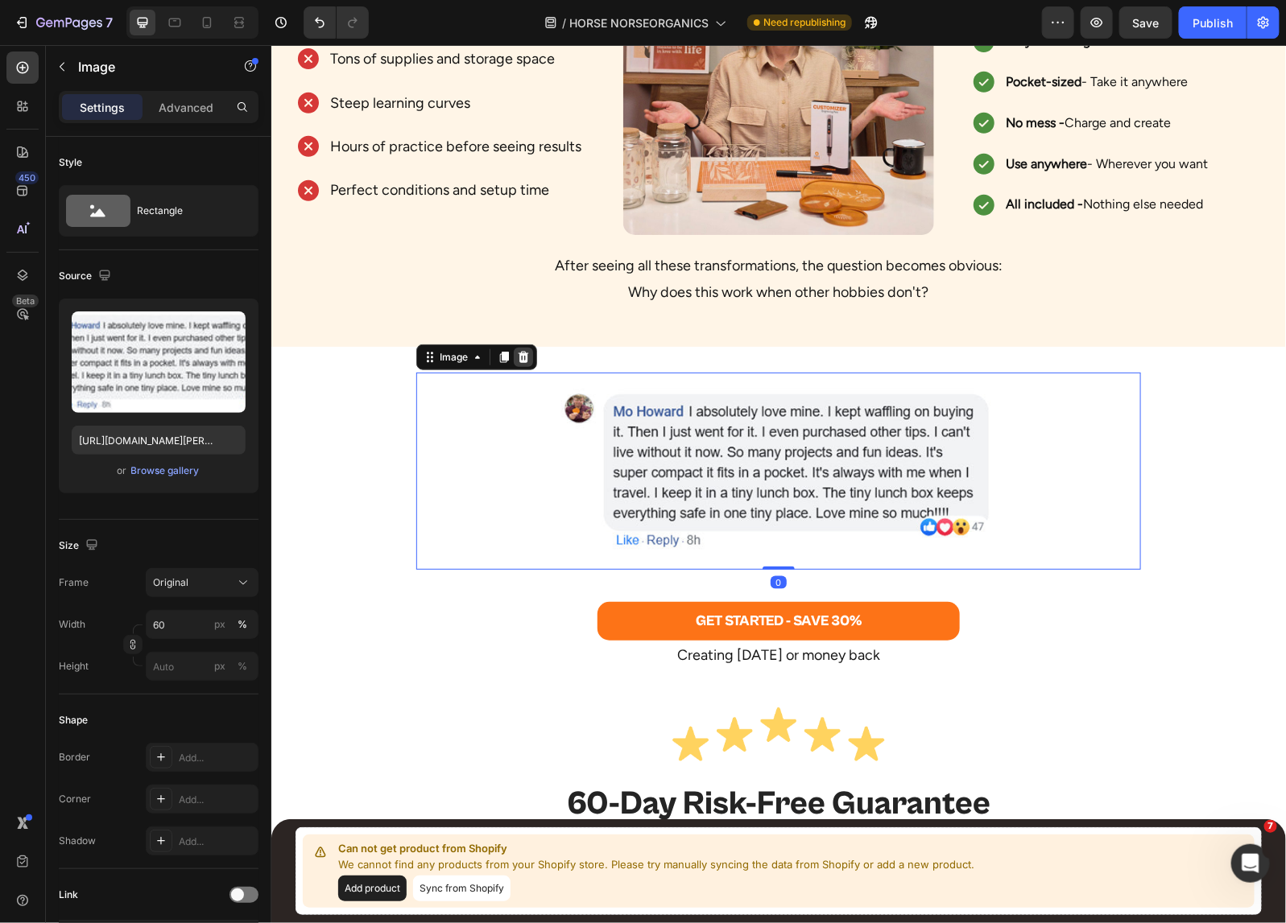
click at [516, 355] on icon at bounding box center [522, 356] width 13 height 13
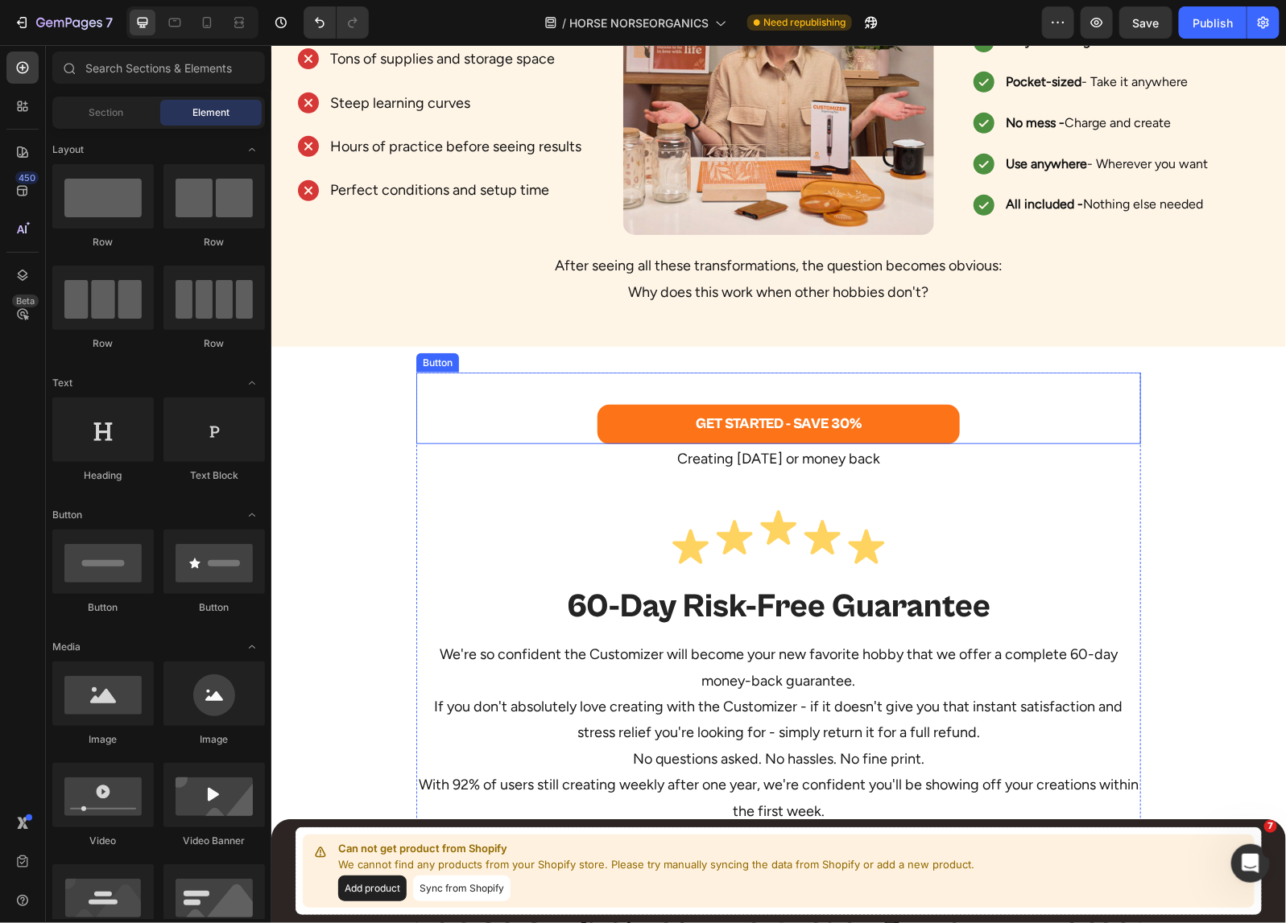
click at [536, 426] on div "GET STARTED - SAVE 30% Button" at bounding box center [777, 407] width 724 height 71
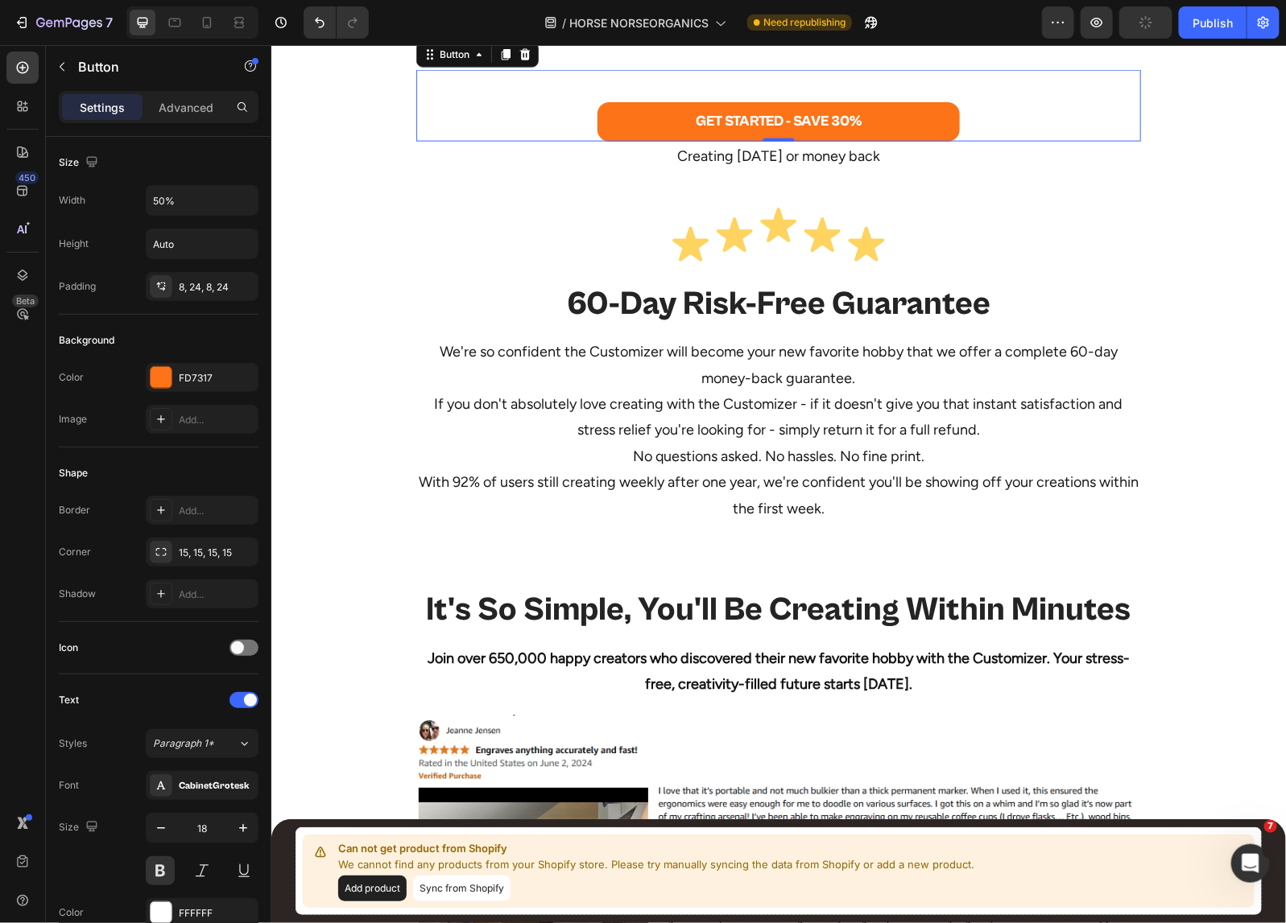
scroll to position [8192, 0]
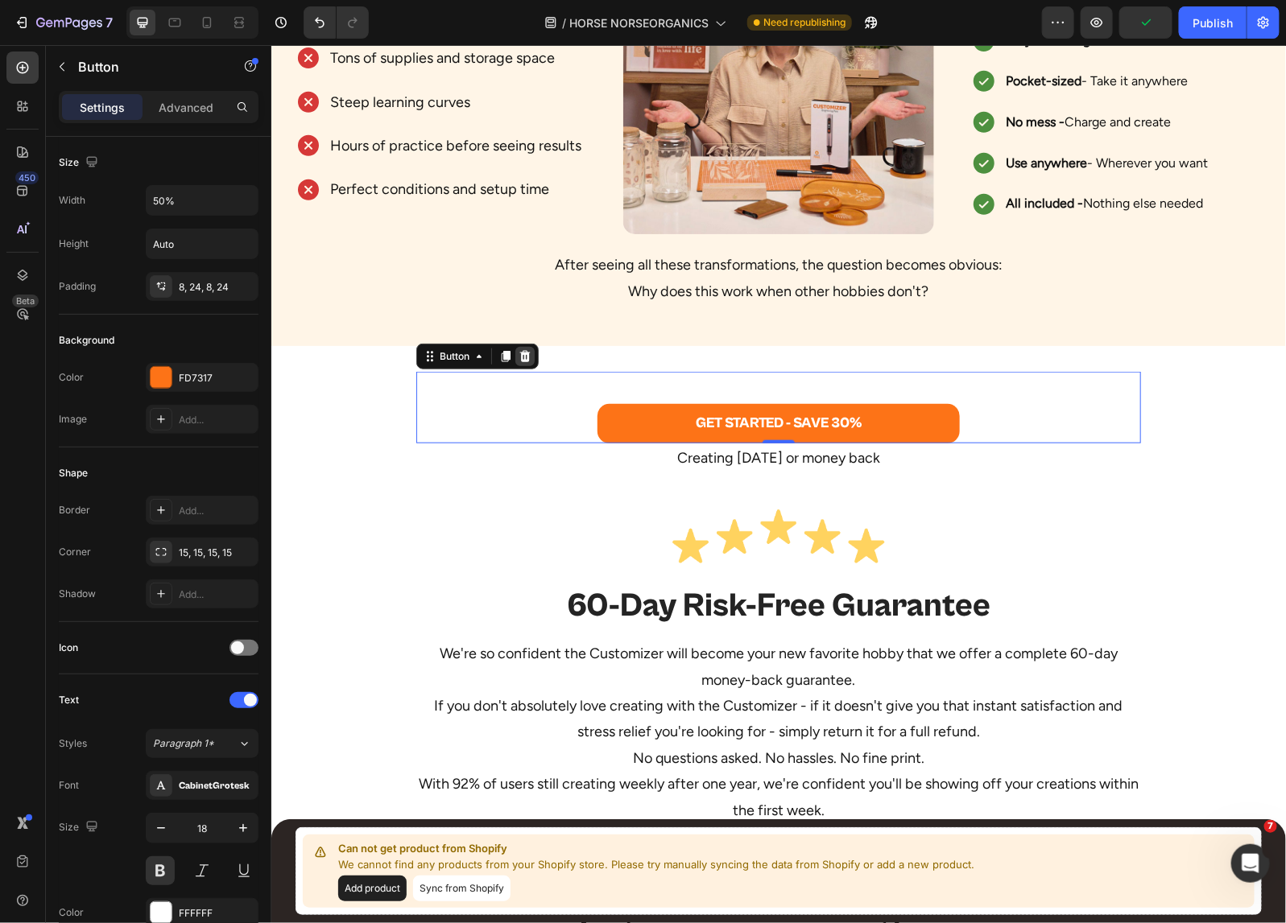
click at [520, 349] on icon at bounding box center [524, 355] width 13 height 13
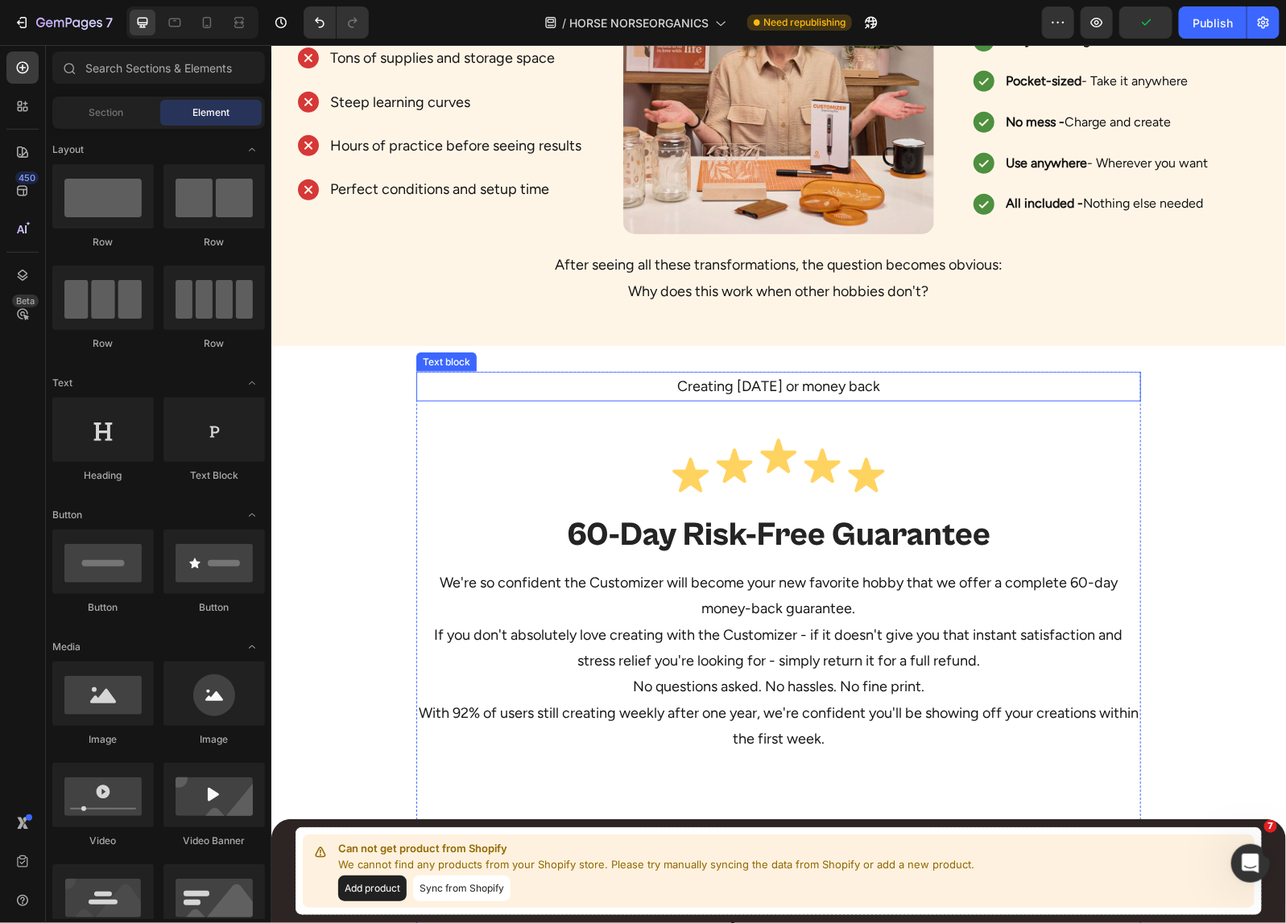
click at [540, 378] on p "Creating [DATE] or money back" at bounding box center [777, 386] width 721 height 26
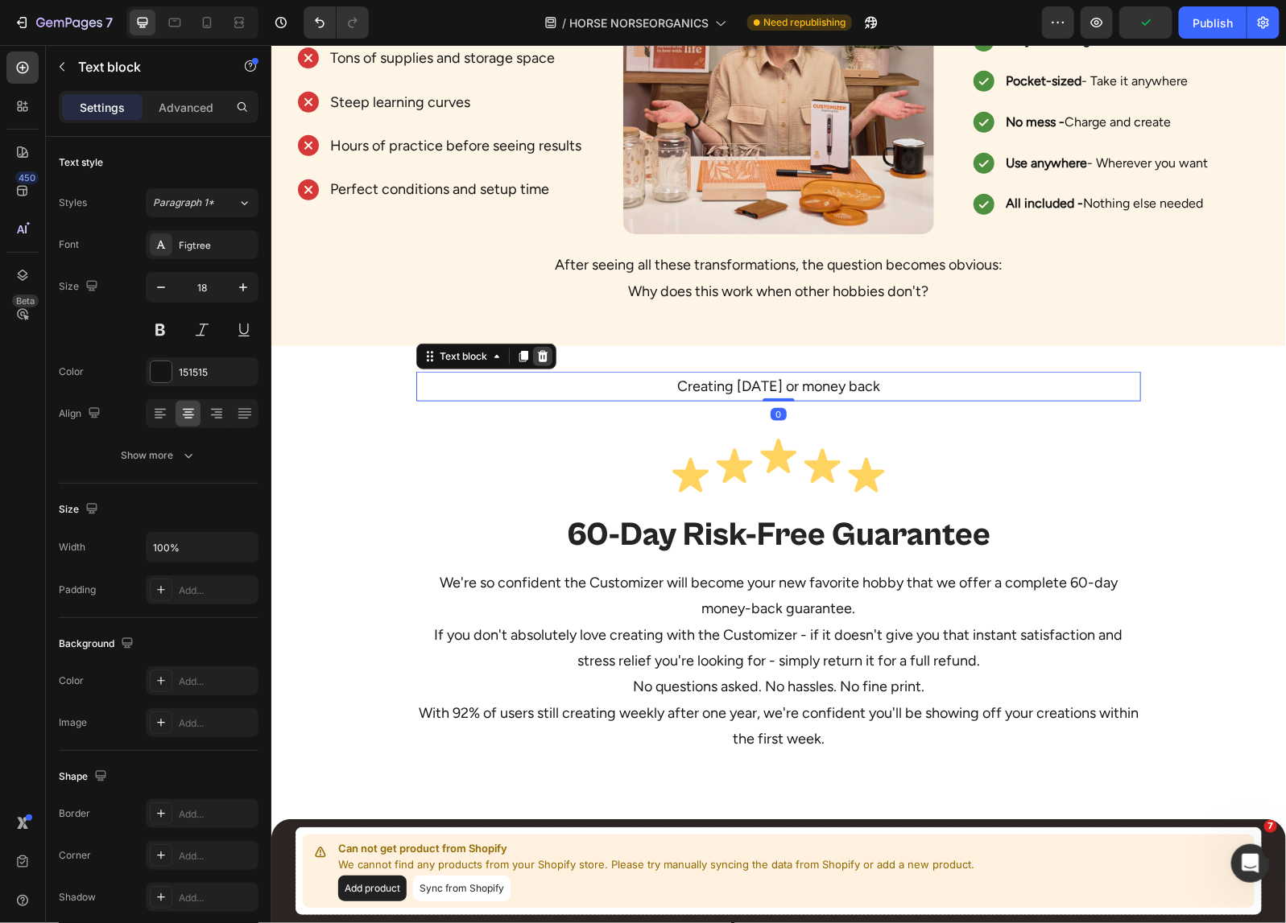
click at [537, 354] on icon at bounding box center [542, 355] width 10 height 11
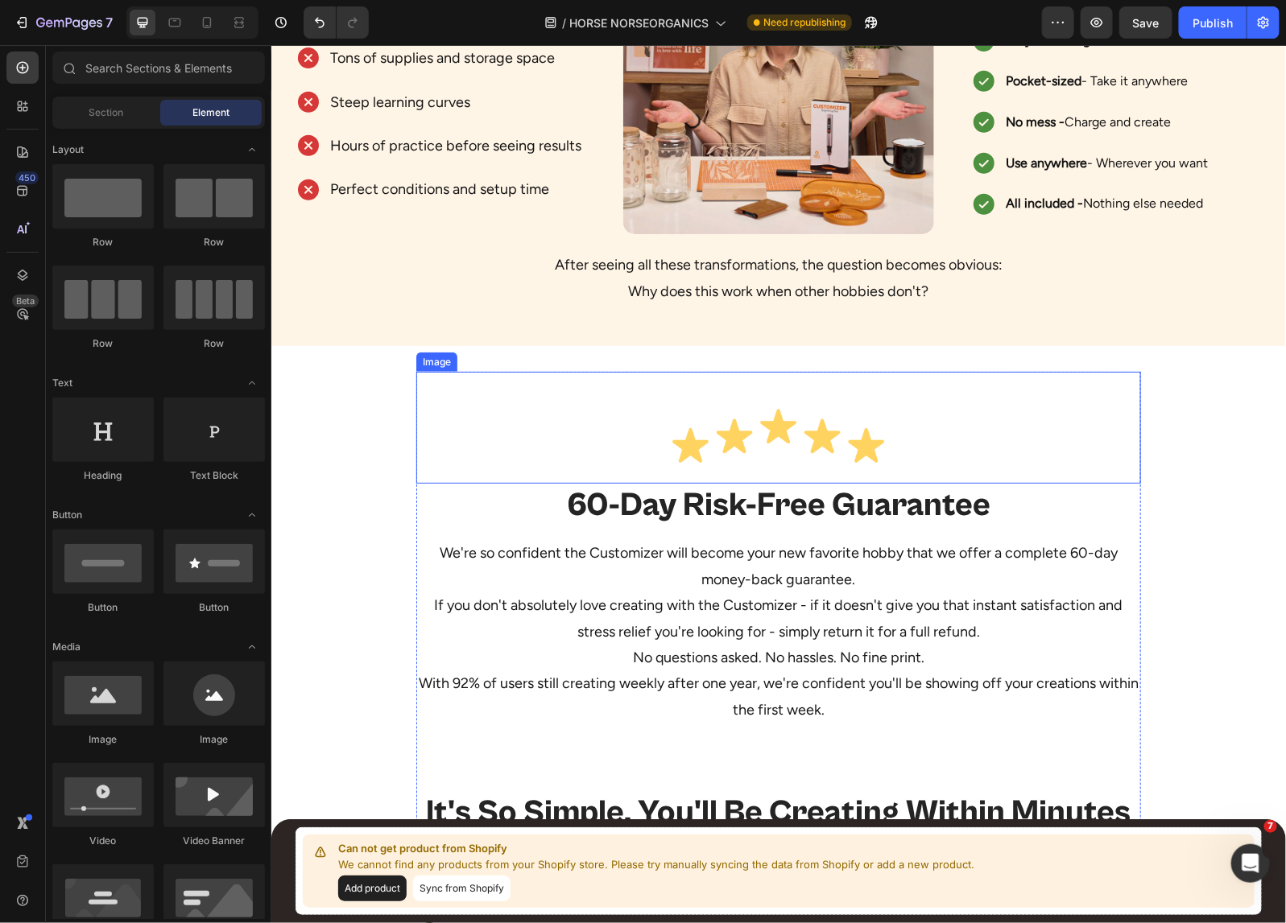
click at [594, 390] on div "Image" at bounding box center [777, 427] width 724 height 112
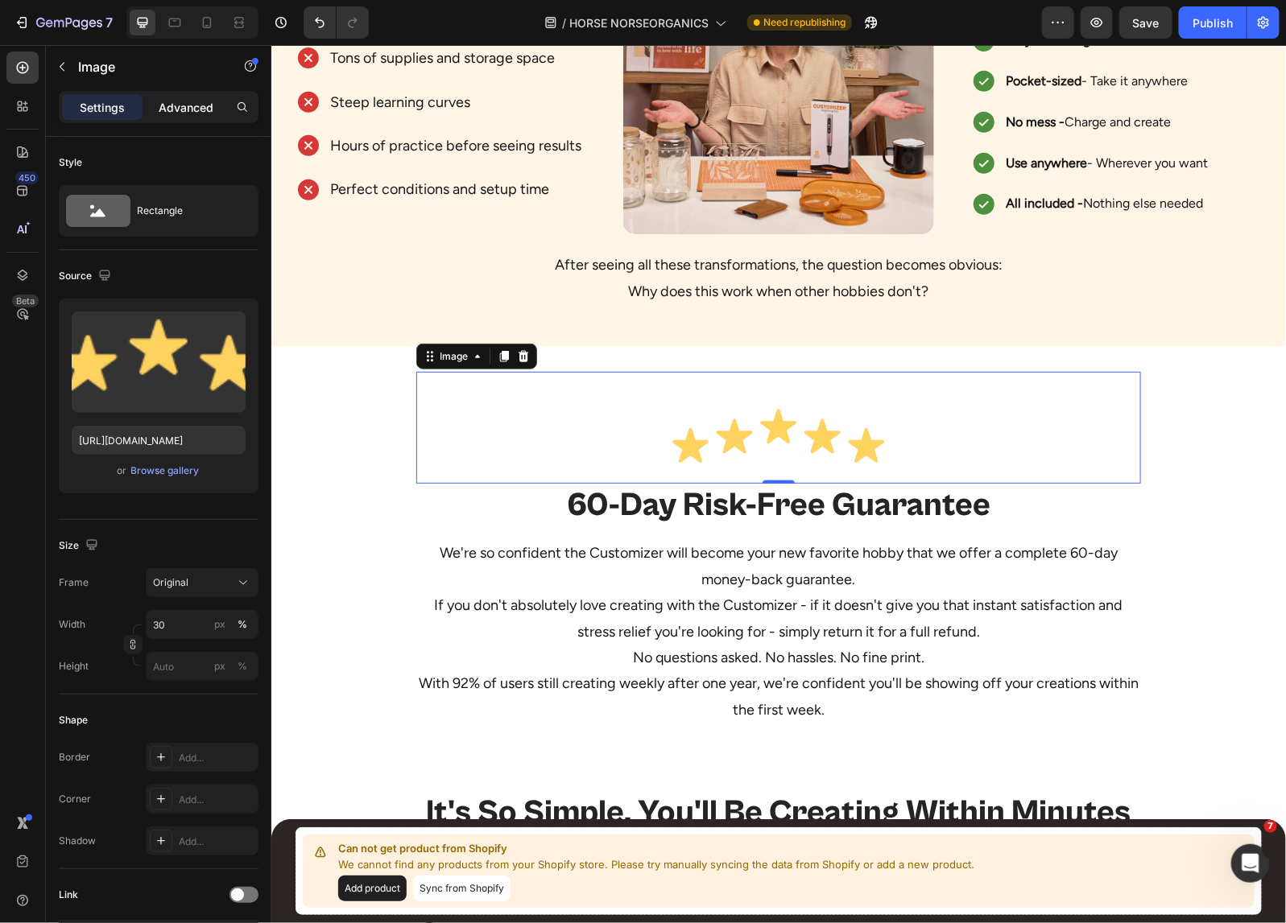
click at [199, 114] on p "Advanced" at bounding box center [186, 107] width 55 height 17
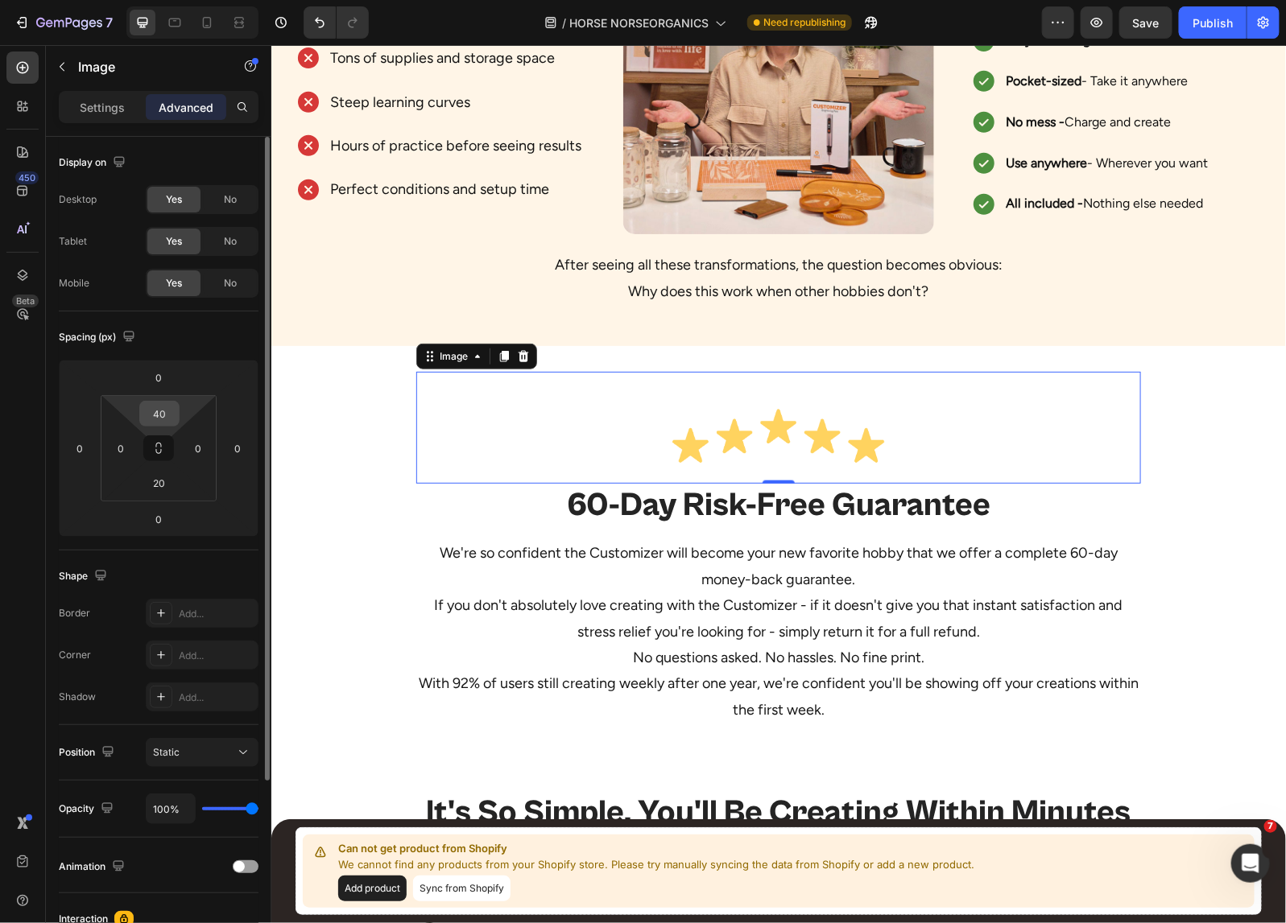
click at [162, 407] on input "40" at bounding box center [159, 414] width 32 height 24
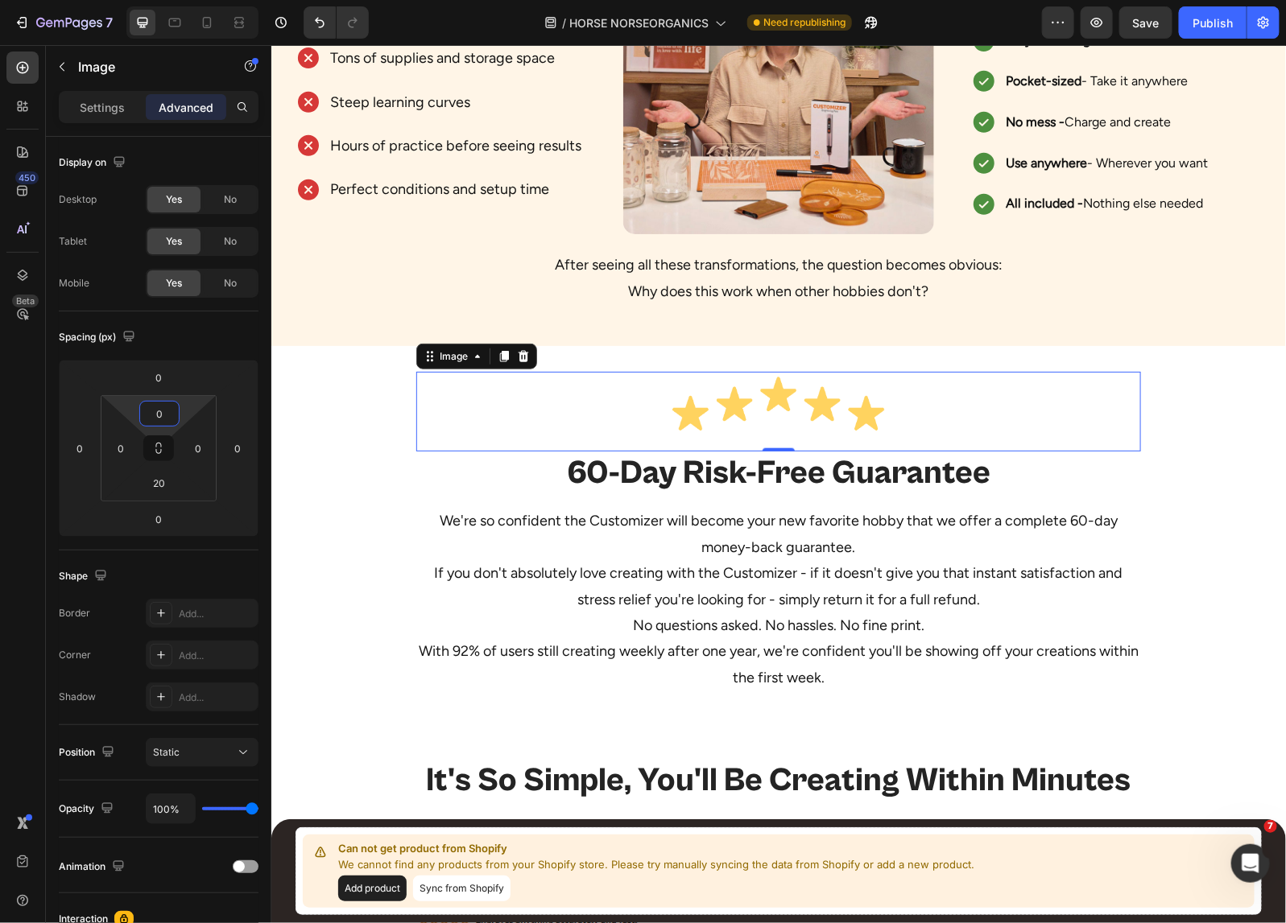
type input "0"
click at [910, 488] on h2 "60-Day Risk-Free Guarantee" at bounding box center [777, 472] width 724 height 43
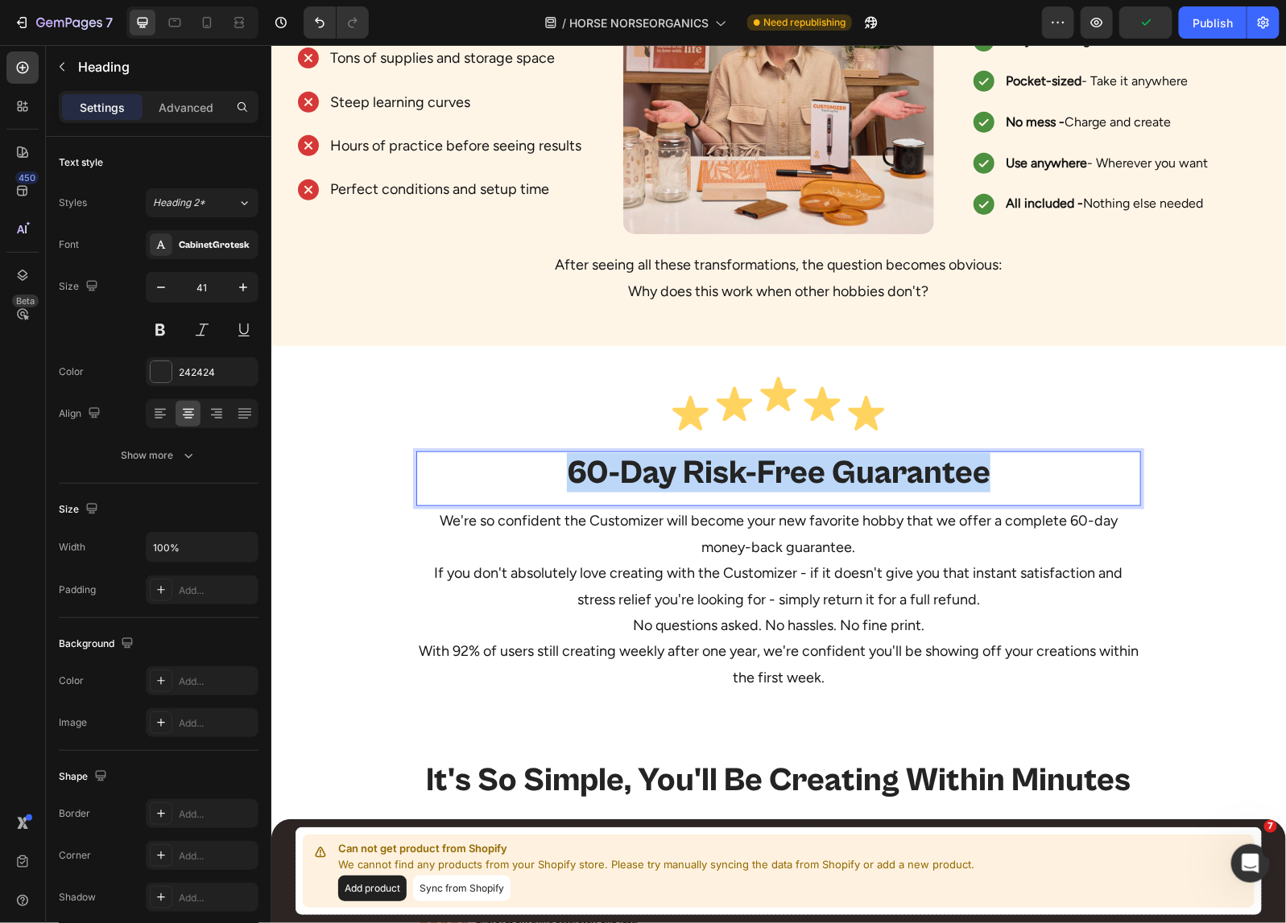
click at [910, 488] on p "60-Day Risk-Free Guarantee" at bounding box center [777, 471] width 721 height 39
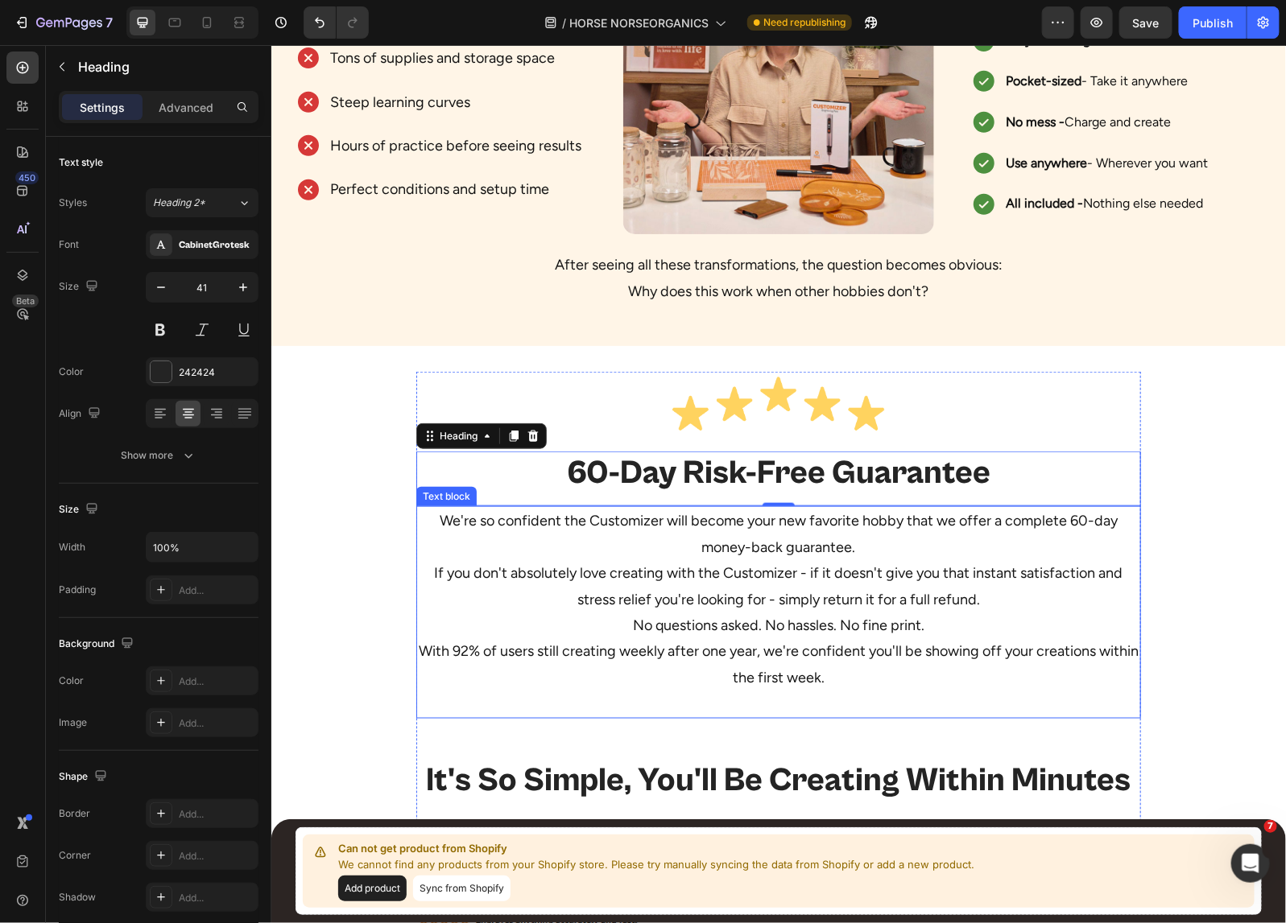
click at [641, 555] on p "We're so confident the Customizer will become your new favorite hobby that we o…" at bounding box center [777, 611] width 721 height 208
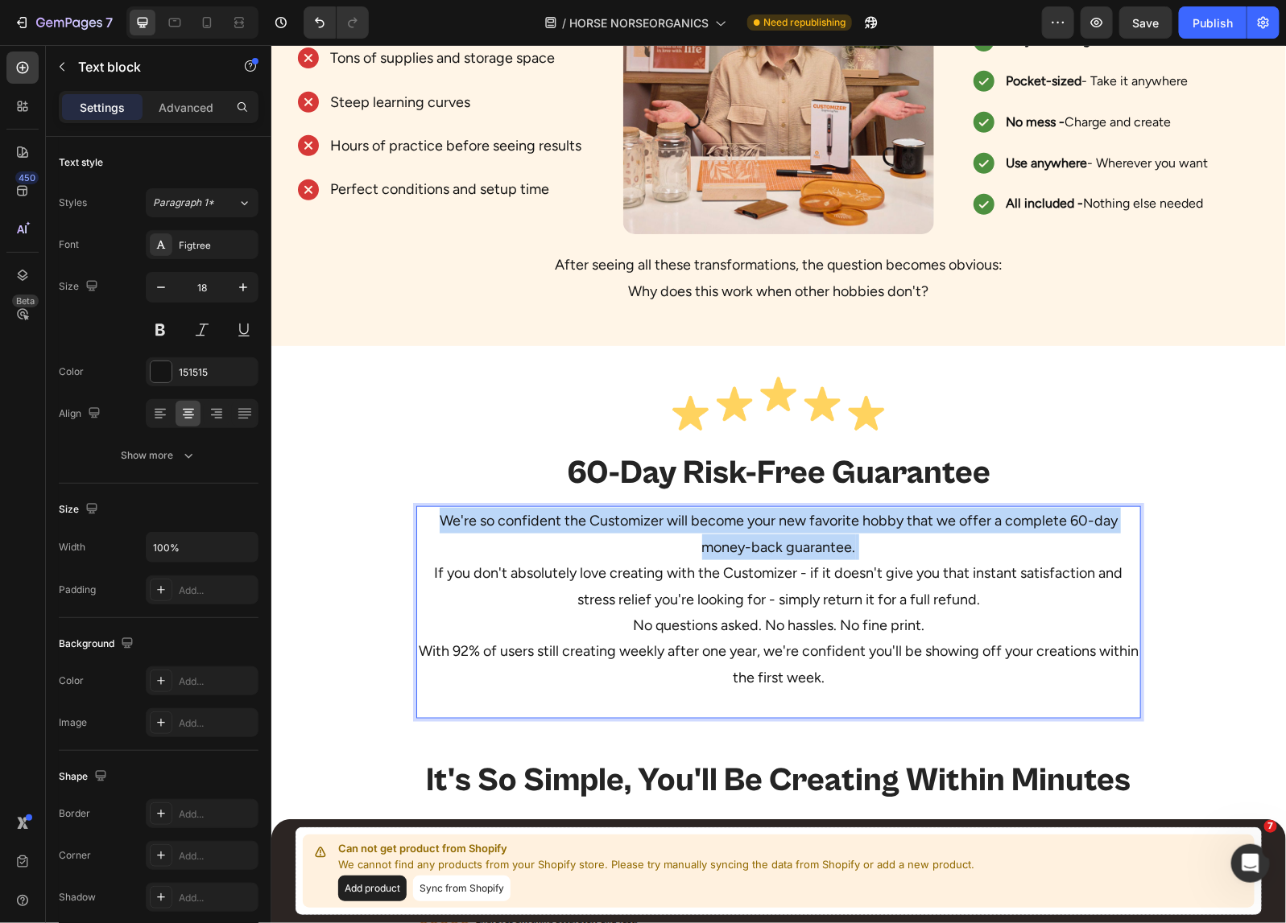
click at [641, 555] on p "We're so confident the Customizer will become your new favorite hobby that we o…" at bounding box center [777, 611] width 721 height 208
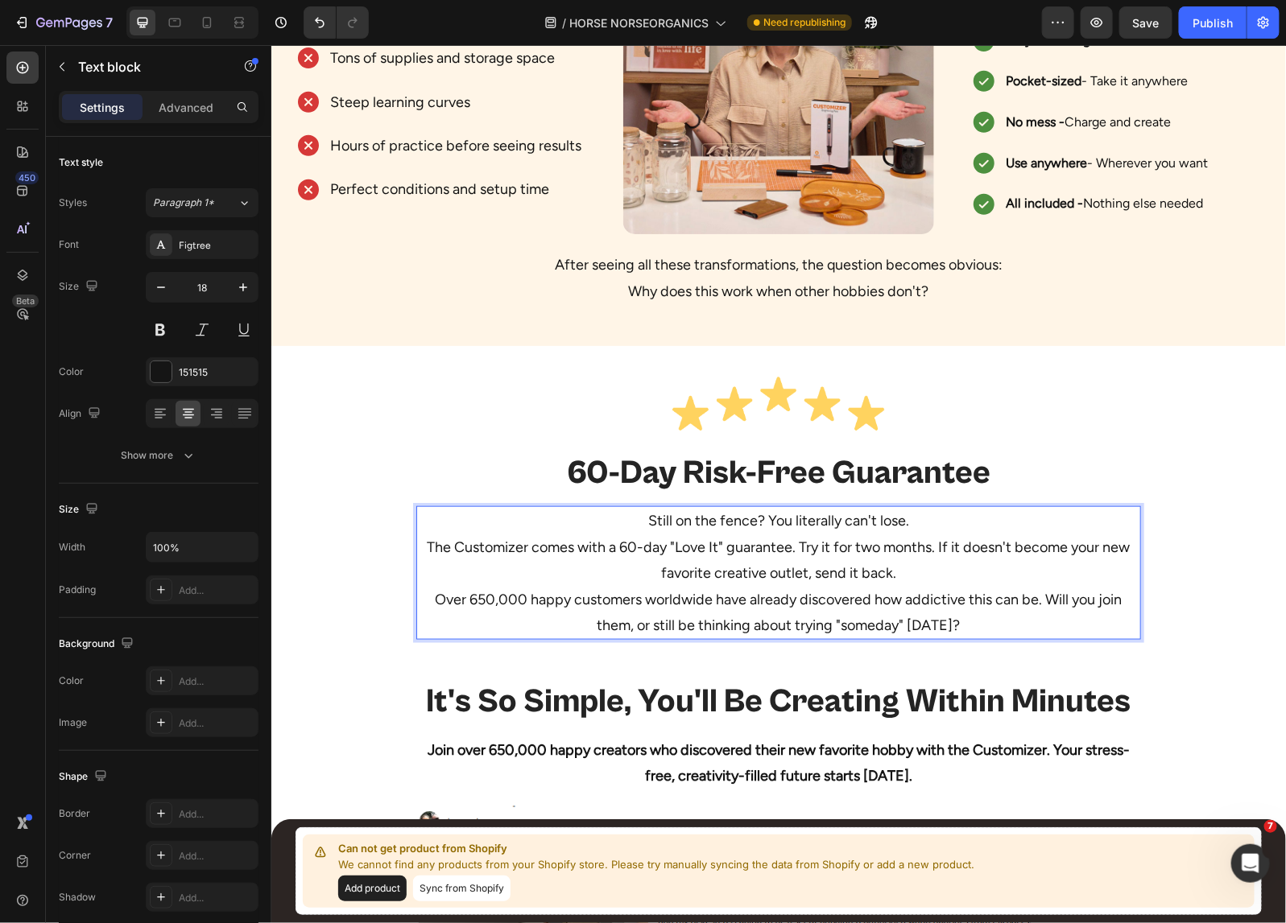
click at [939, 518] on p "Still on the fence? You literally can't lose. The Customizer comes with a 60-da…" at bounding box center [777, 572] width 721 height 130
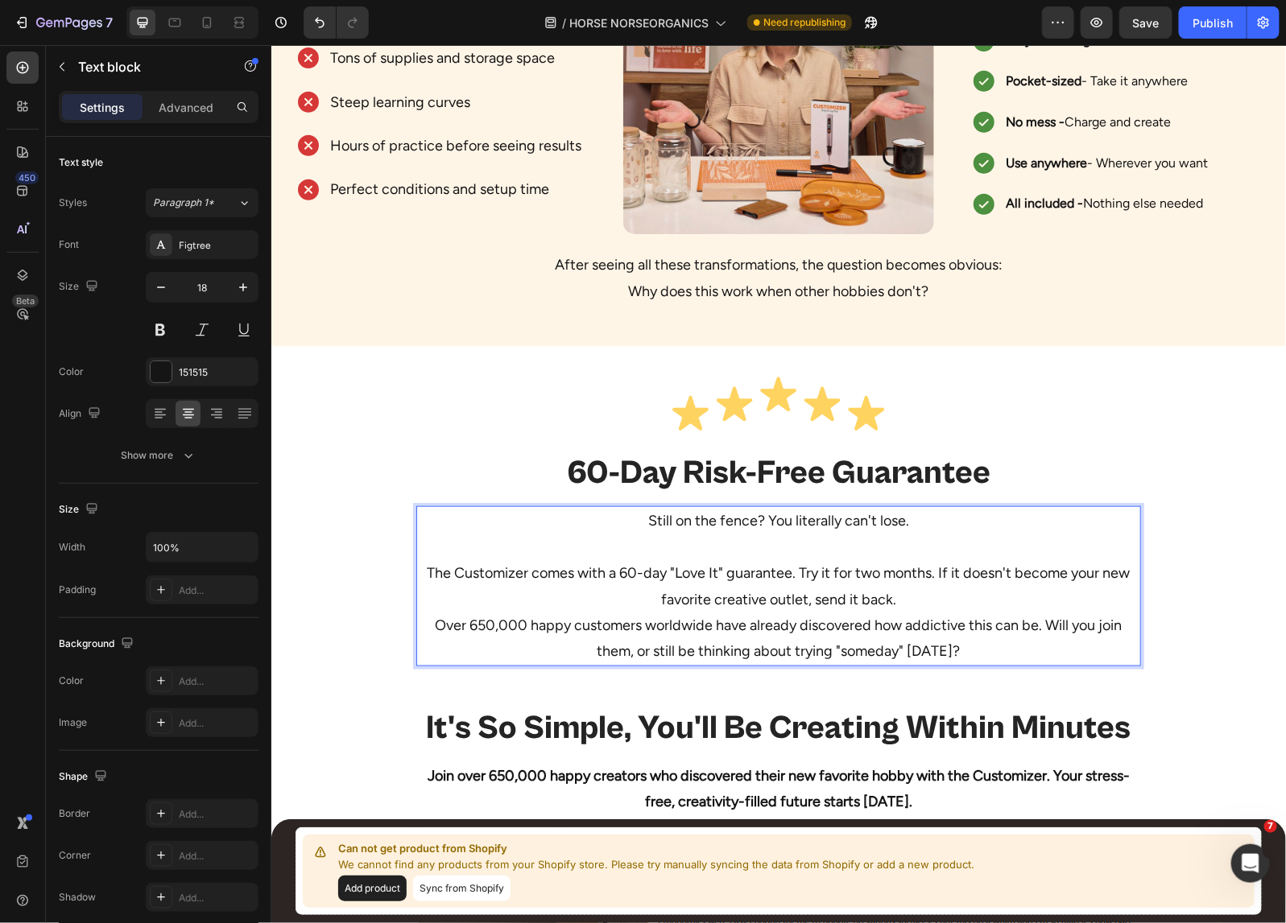
click at [932, 597] on p "⁠⁠⁠⁠⁠⁠⁠ The Customizer comes with a 60-day "Love It" guarantee. Try it for two …" at bounding box center [777, 599] width 721 height 130
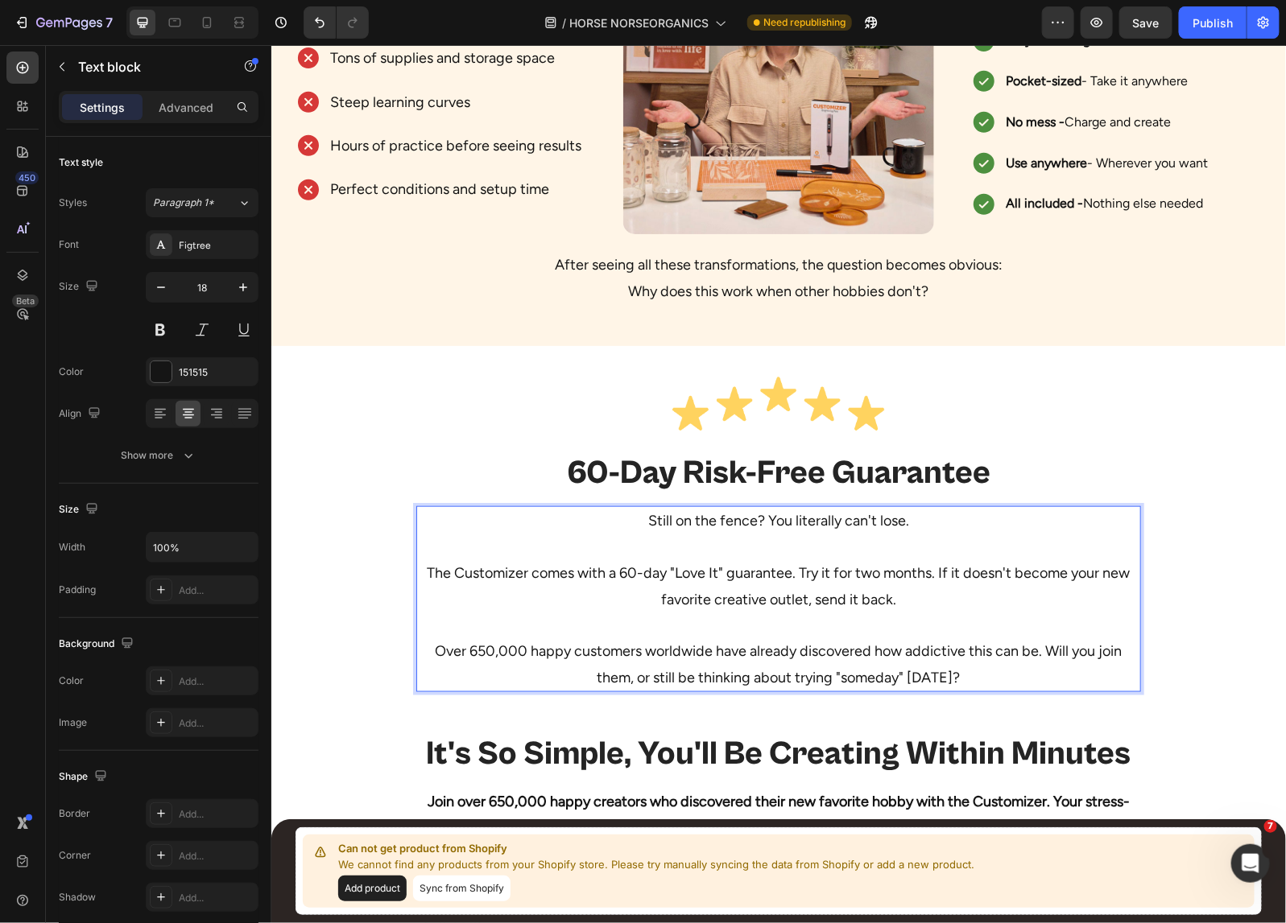
click at [911, 561] on p "The Customizer comes with a 60-day "Love It" guarantee. Try it for two months. …" at bounding box center [777, 573] width 721 height 78
drag, startPoint x: 931, startPoint y: 522, endPoint x: 759, endPoint y: 522, distance: 171.5
click at [759, 522] on p "Still on the fence? You literally can't lose." at bounding box center [777, 520] width 721 height 26
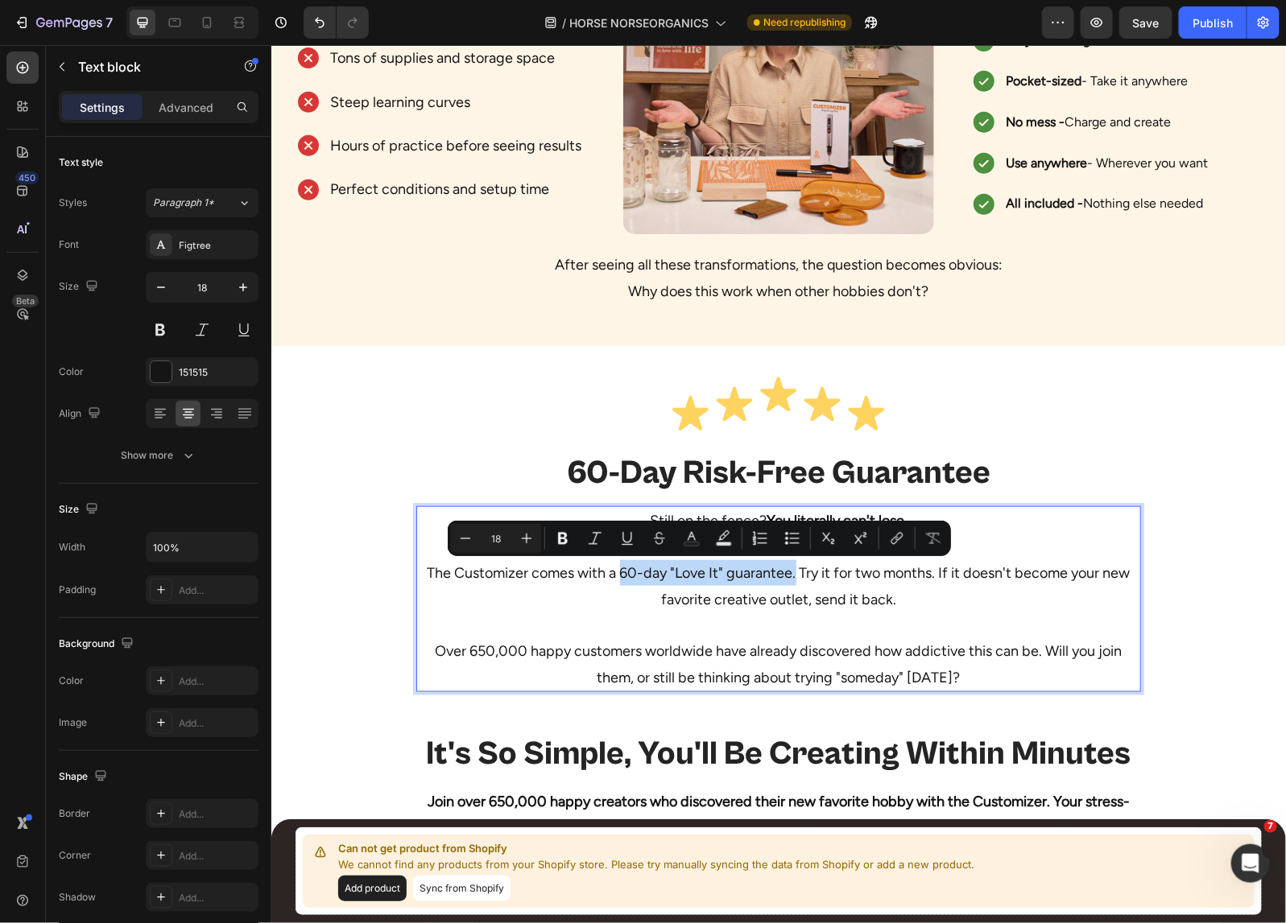
drag, startPoint x: 610, startPoint y: 572, endPoint x: 786, endPoint y: 576, distance: 175.6
click at [786, 576] on p "The Customizer comes with a 60-day "Love It" guarantee. Try it for two months. …" at bounding box center [777, 573] width 721 height 78
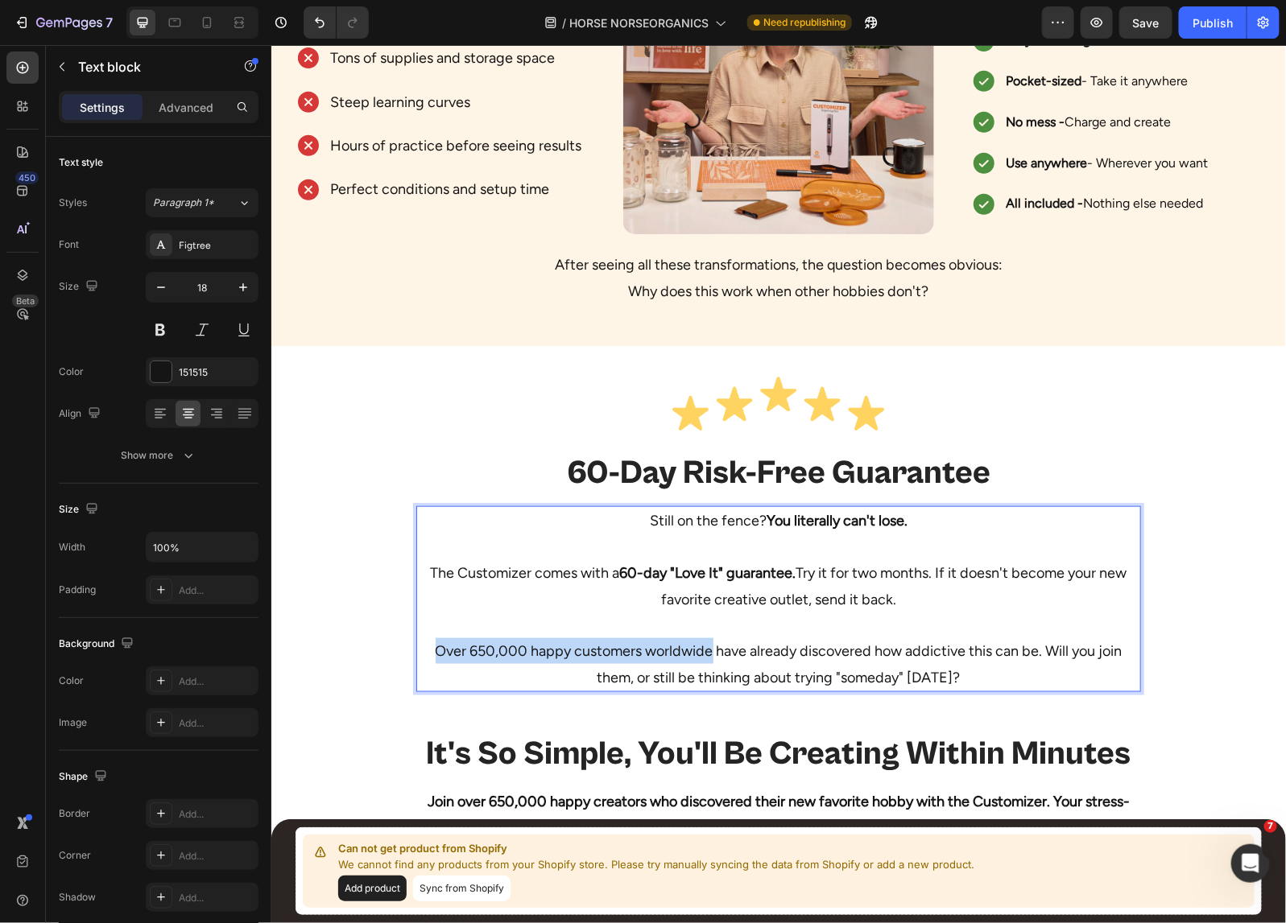
drag, startPoint x: 425, startPoint y: 651, endPoint x: 702, endPoint y: 655, distance: 276.9
click at [702, 655] on p "Over 650,000 happy customers worldwide have already discovered how addictive th…" at bounding box center [777, 651] width 721 height 78
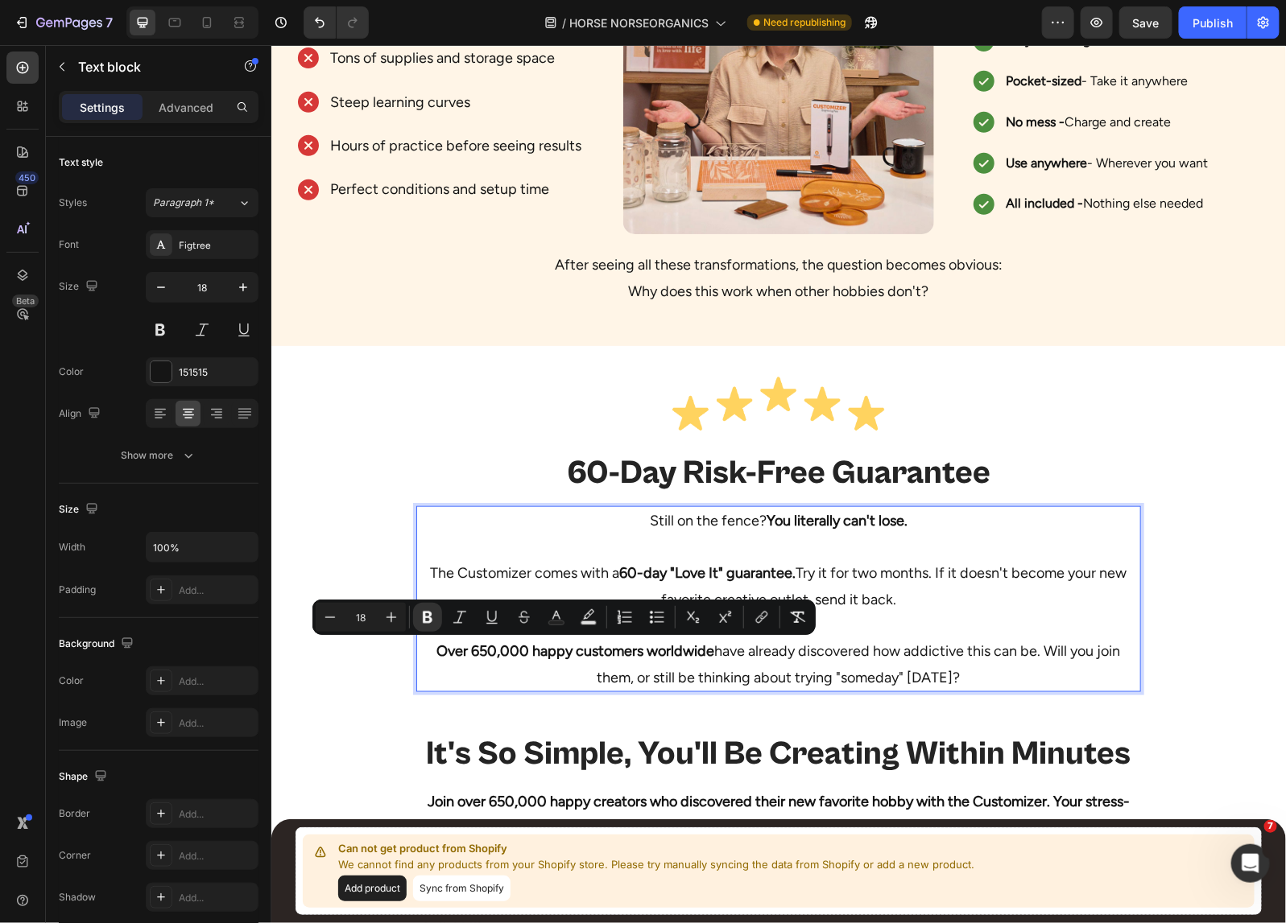
click at [1041, 672] on p "Over 650,000 happy customers worldwide have already discovered how addictive th…" at bounding box center [777, 651] width 721 height 78
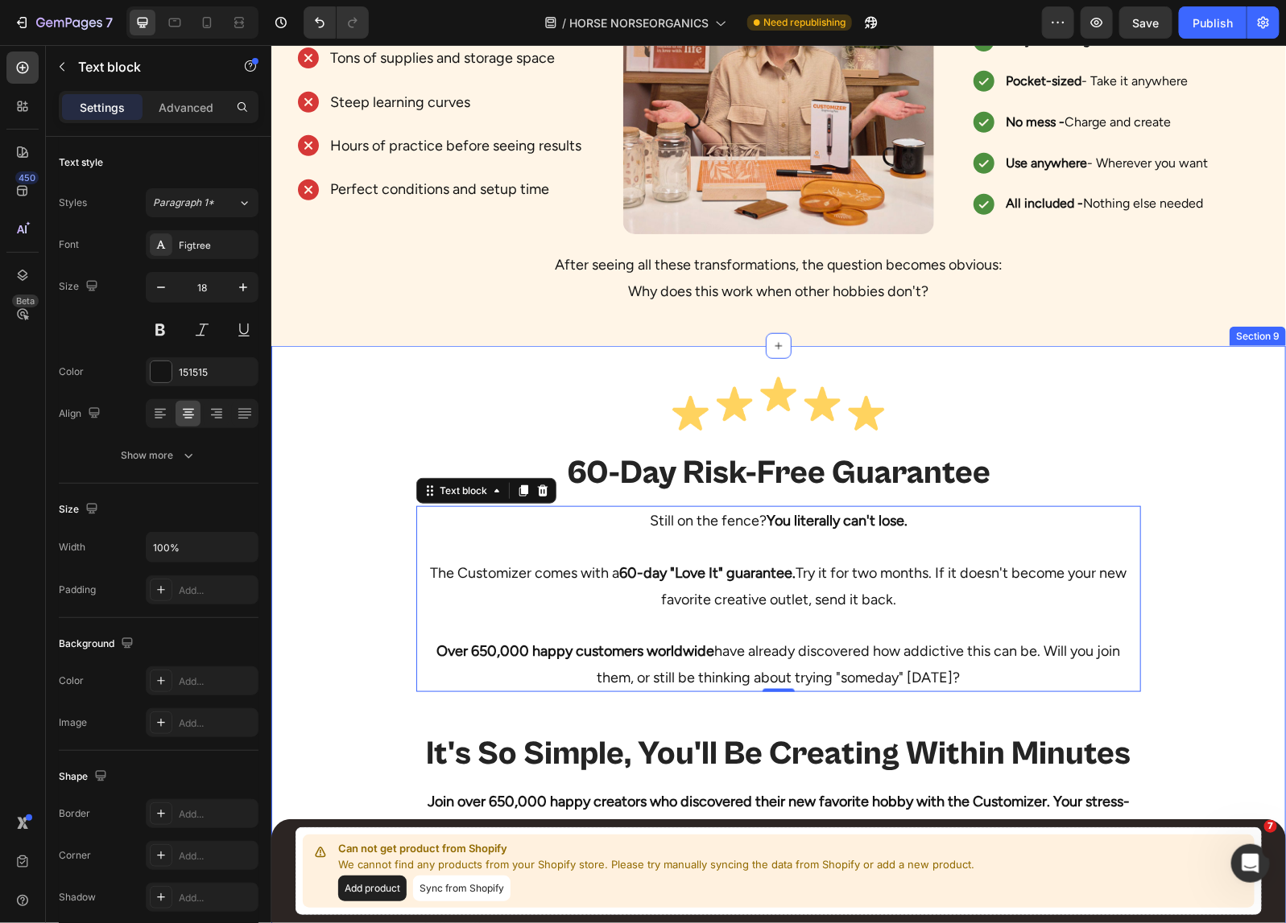
scroll to position [8494, 0]
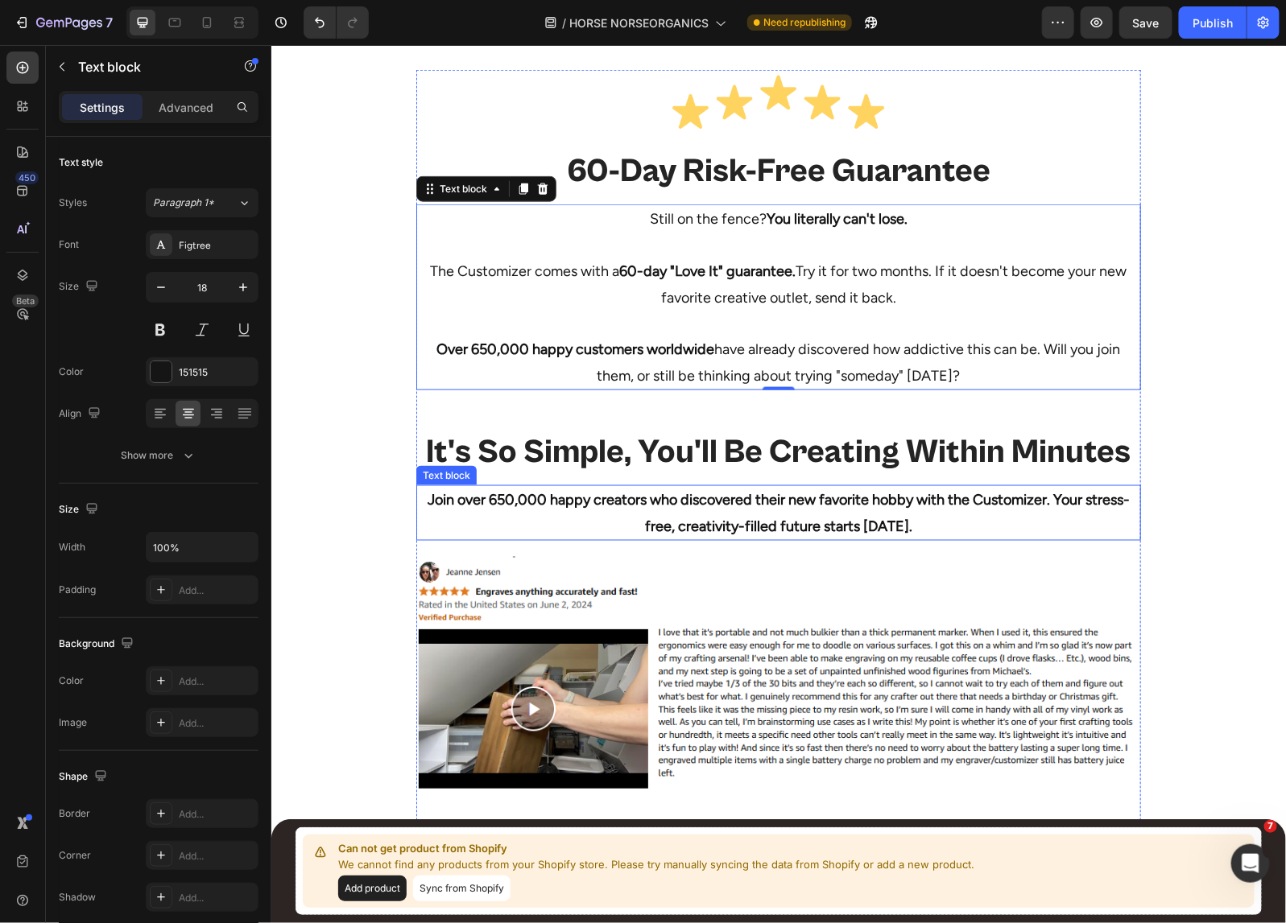
click at [706, 450] on h2 "It's So Simple, You'll Be Creating Within Minutes" at bounding box center [777, 451] width 724 height 43
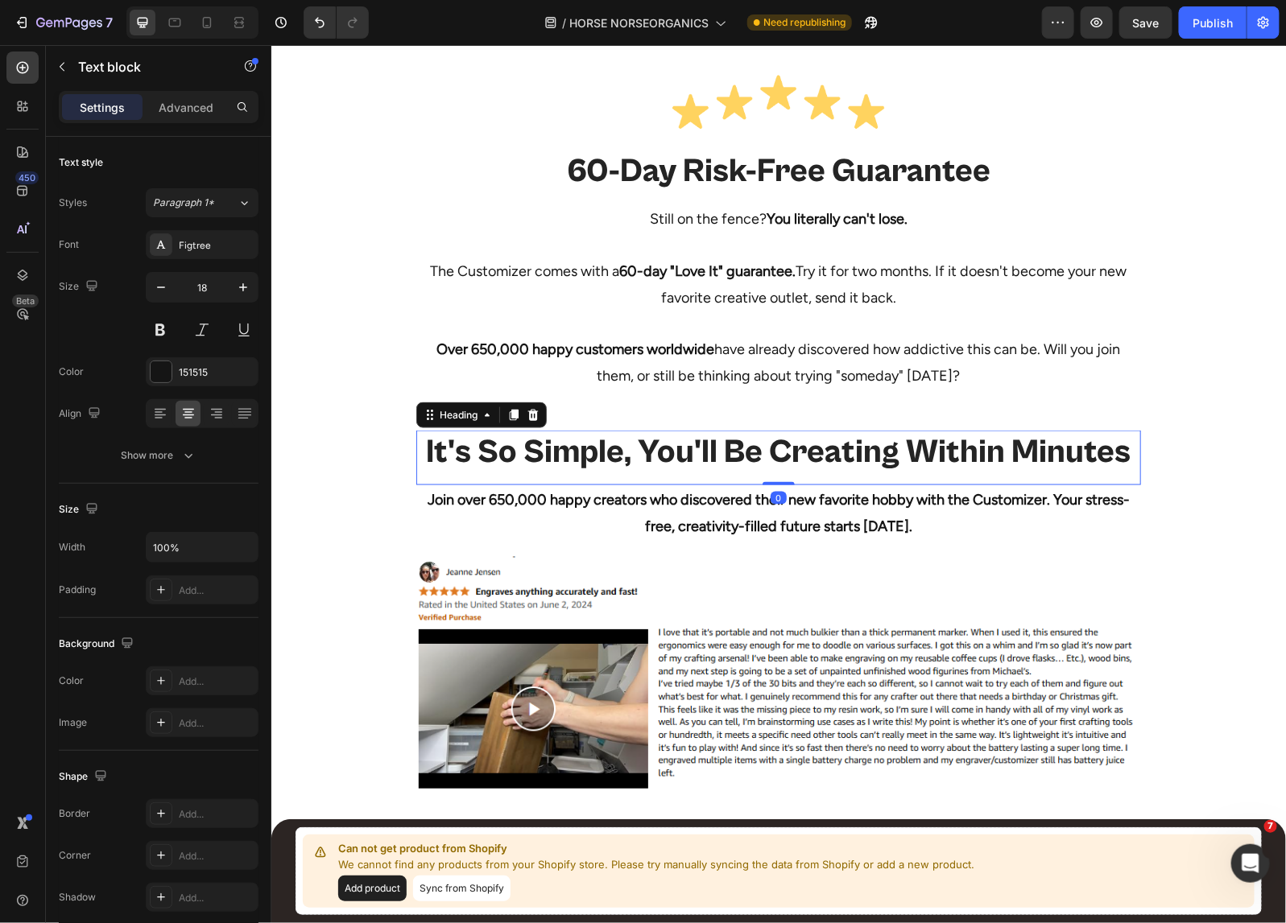
click at [706, 450] on h2 "It's So Simple, You'll Be Creating Within Minutes" at bounding box center [777, 451] width 724 height 43
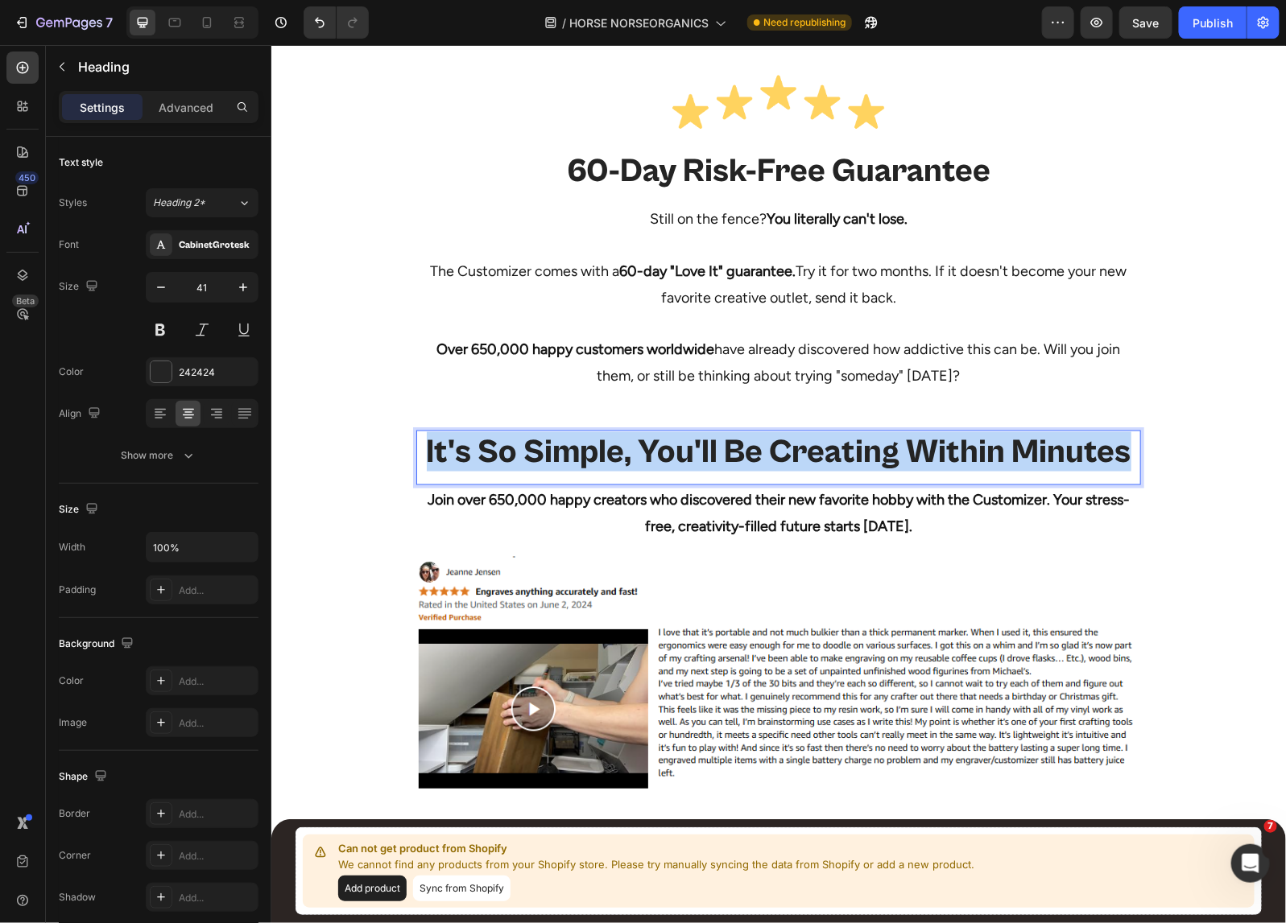
click at [706, 450] on p "It's So Simple, You'll Be Creating Within Minutes" at bounding box center [777, 450] width 721 height 39
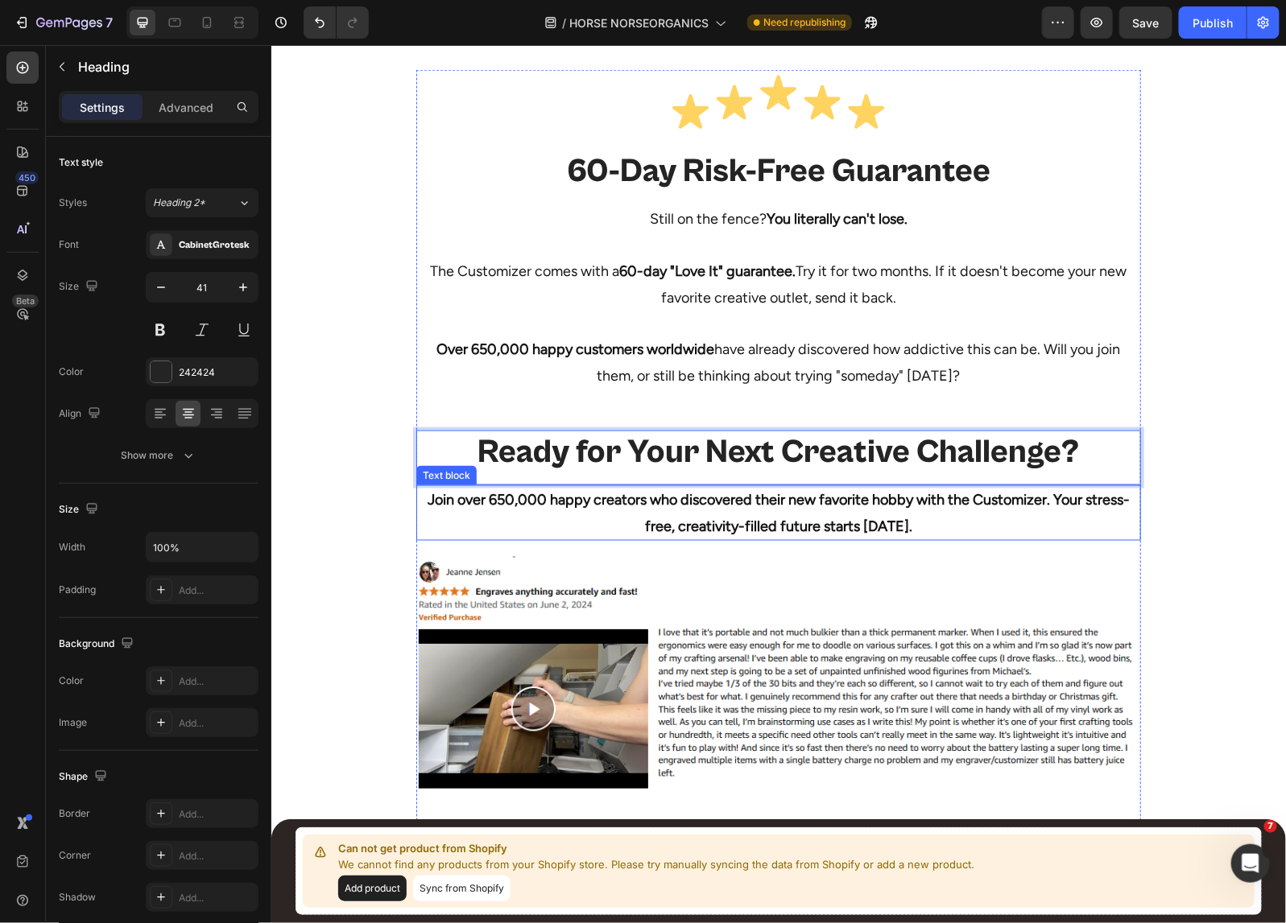
click at [781, 517] on strong "Join over 650,000 happy creators who discovered their new favorite hobby with t…" at bounding box center [778, 511] width 702 height 43
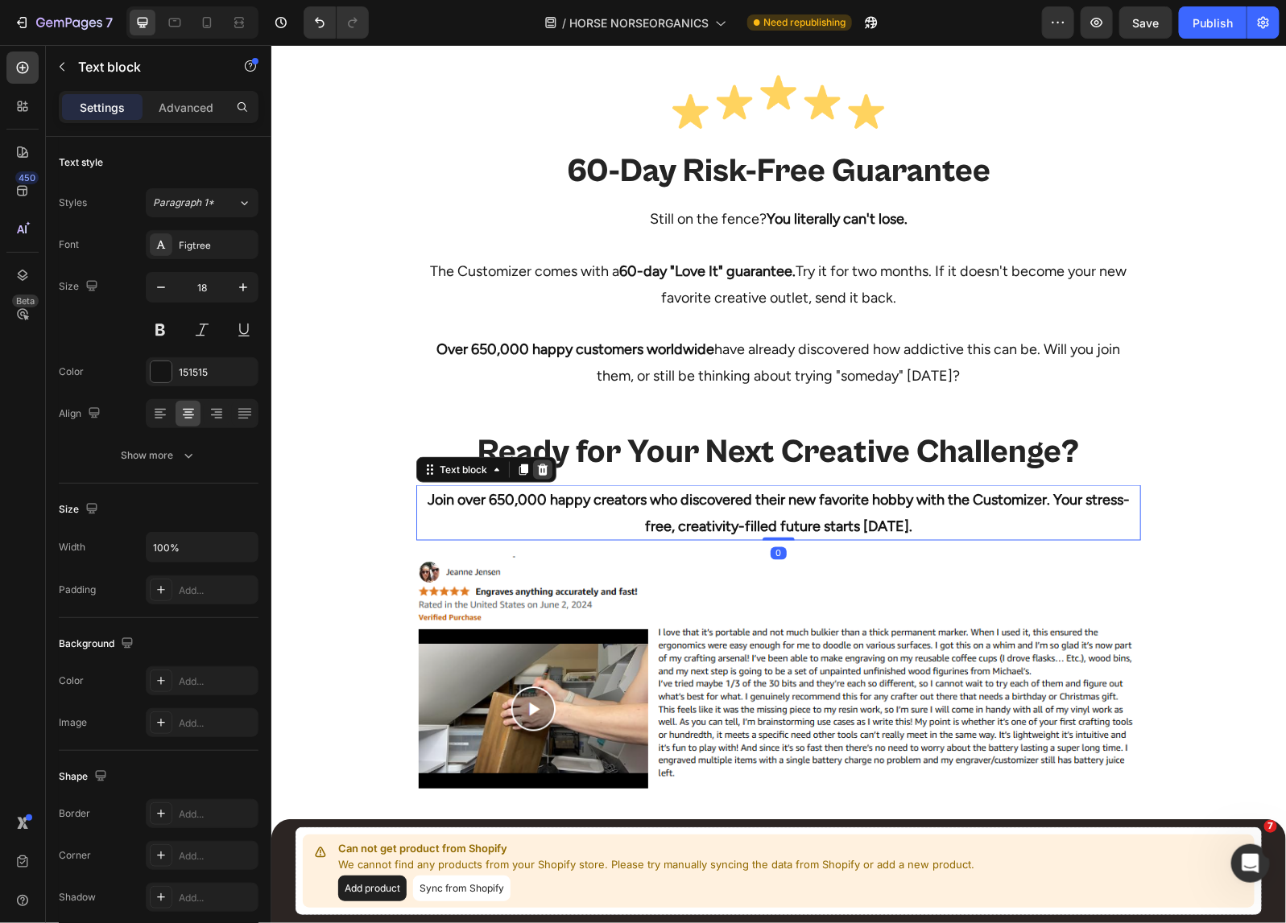
click at [537, 468] on icon at bounding box center [542, 469] width 10 height 11
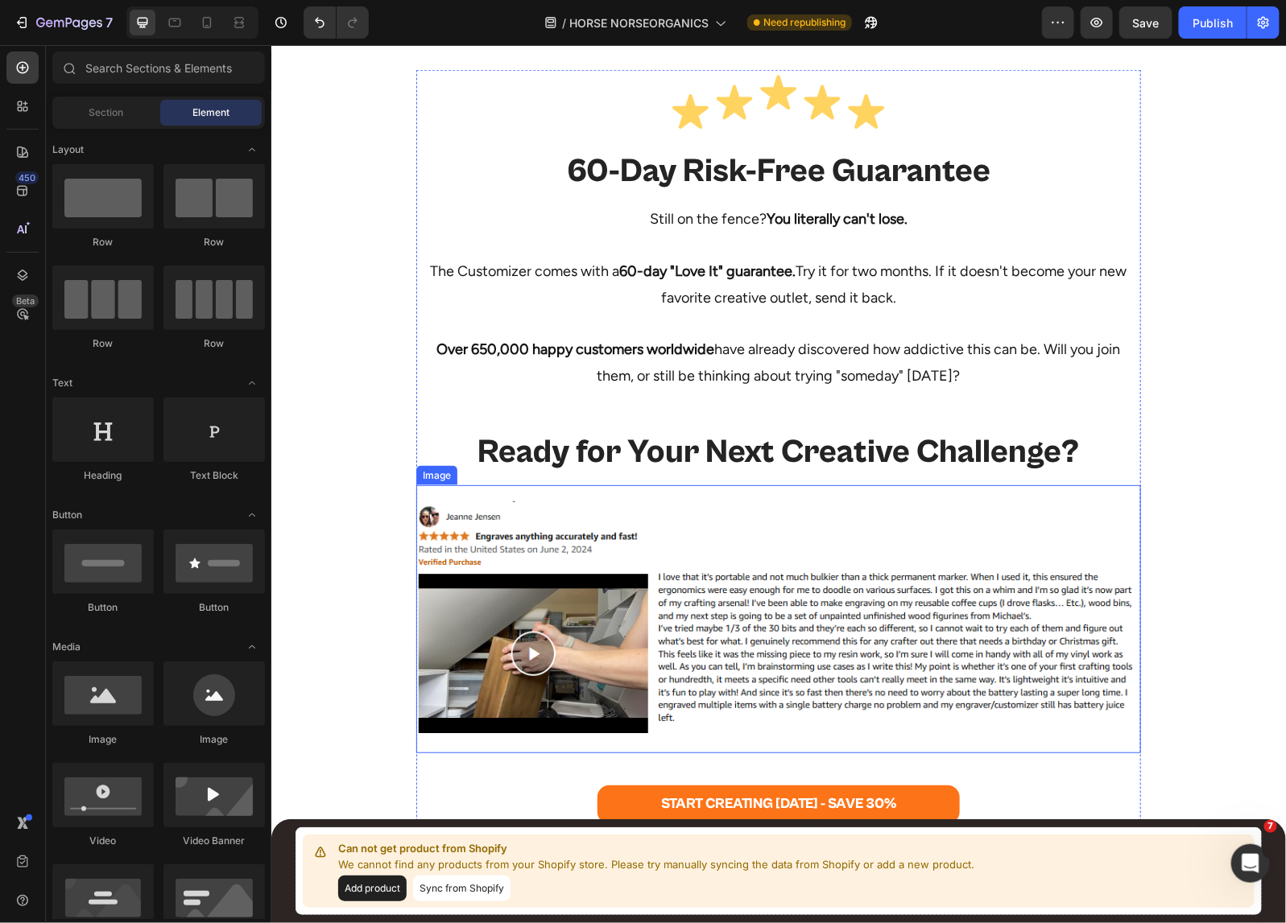
scroll to position [8683, 0]
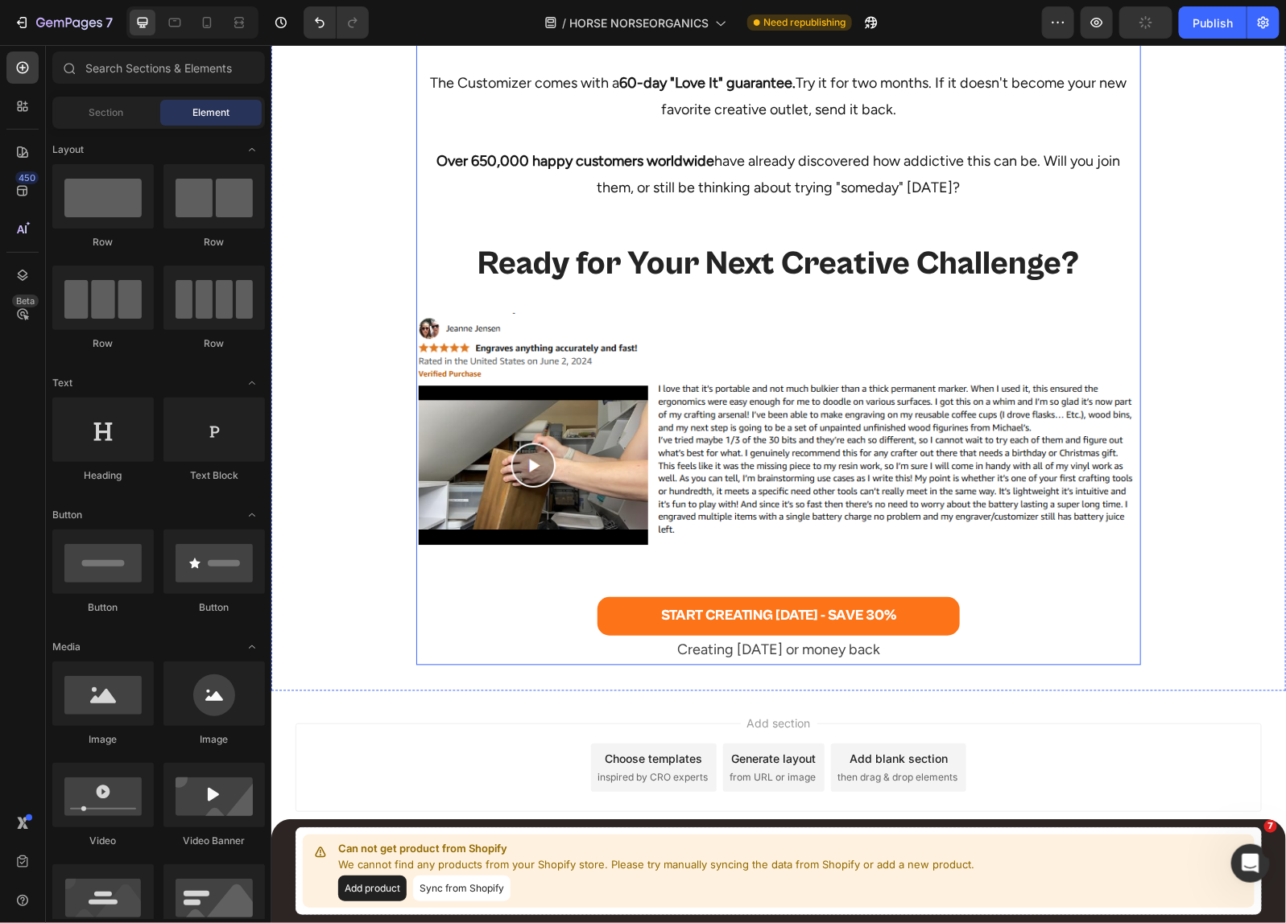
click at [786, 156] on p "Over 650,000 happy customers worldwide have already discovered how addictive th…" at bounding box center [777, 161] width 721 height 78
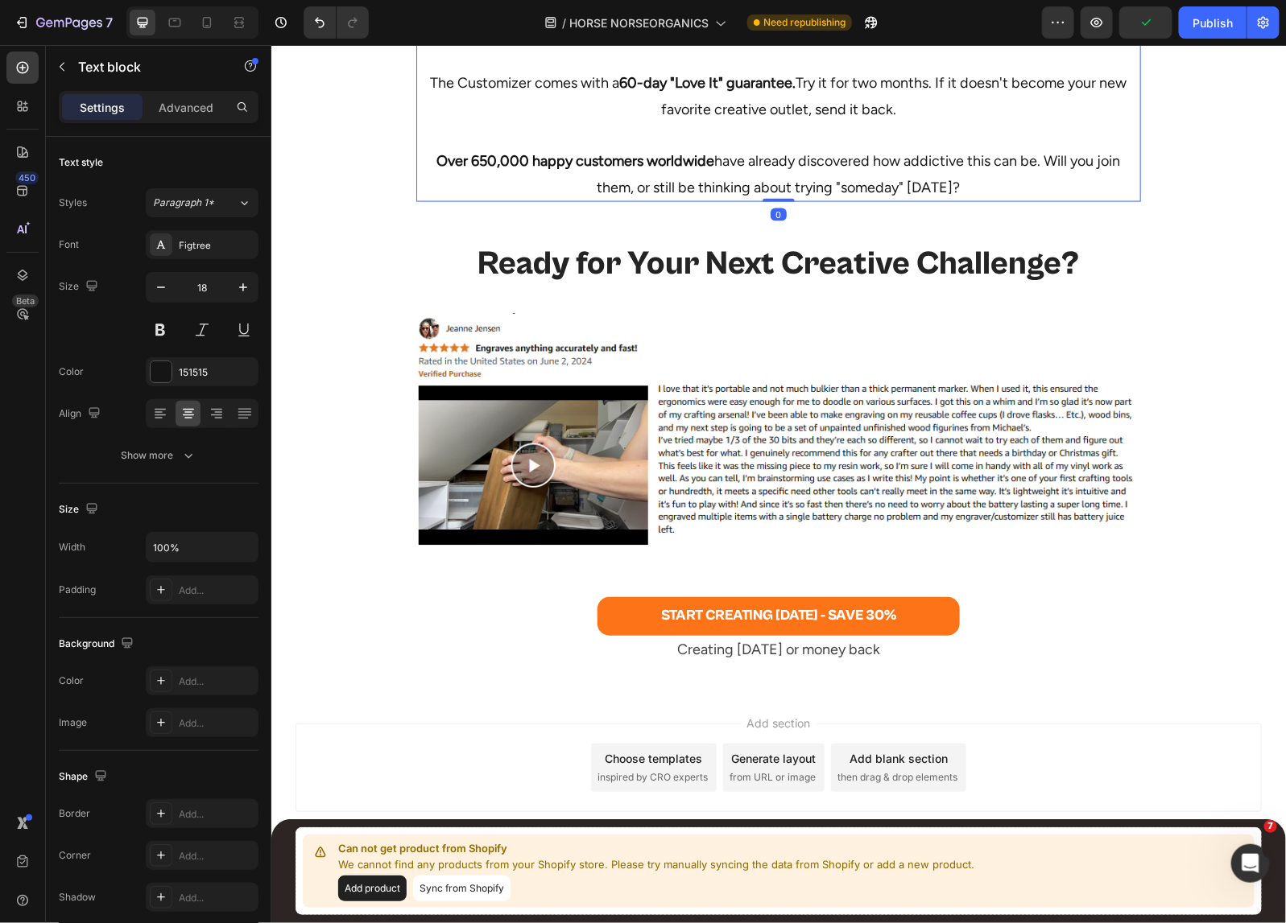
scroll to position [8481, 0]
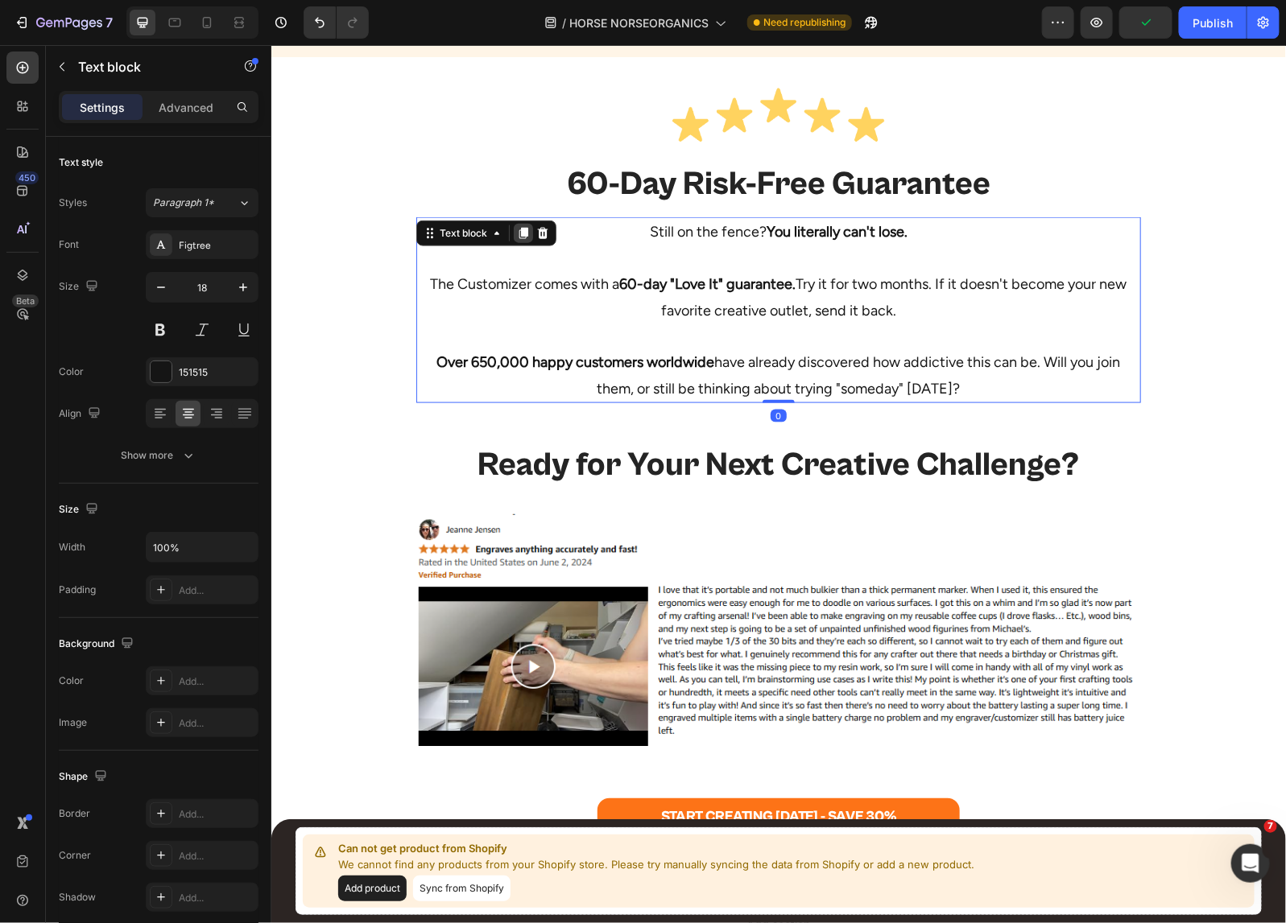
click at [518, 229] on icon at bounding box center [522, 233] width 9 height 11
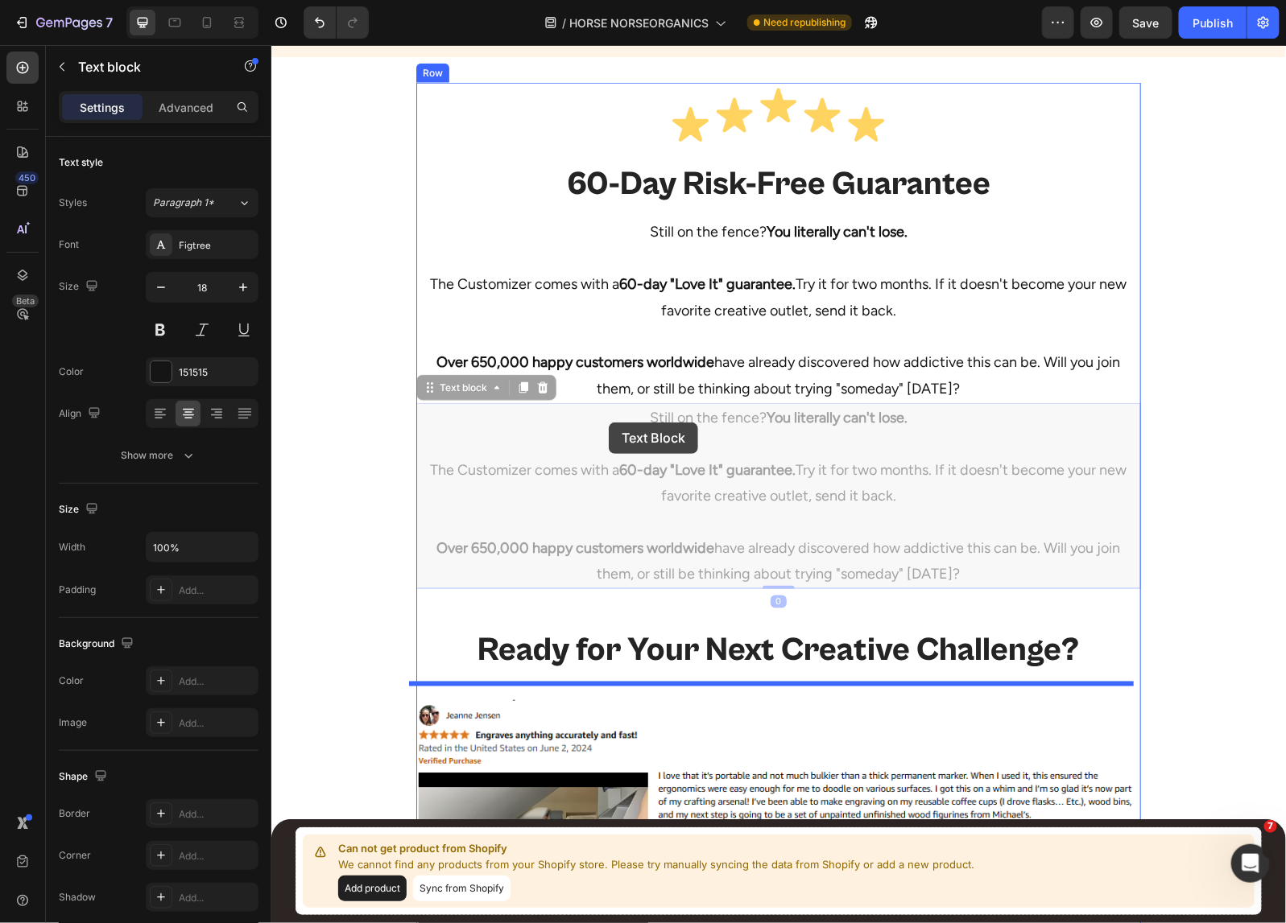
scroll to position [8783, 0]
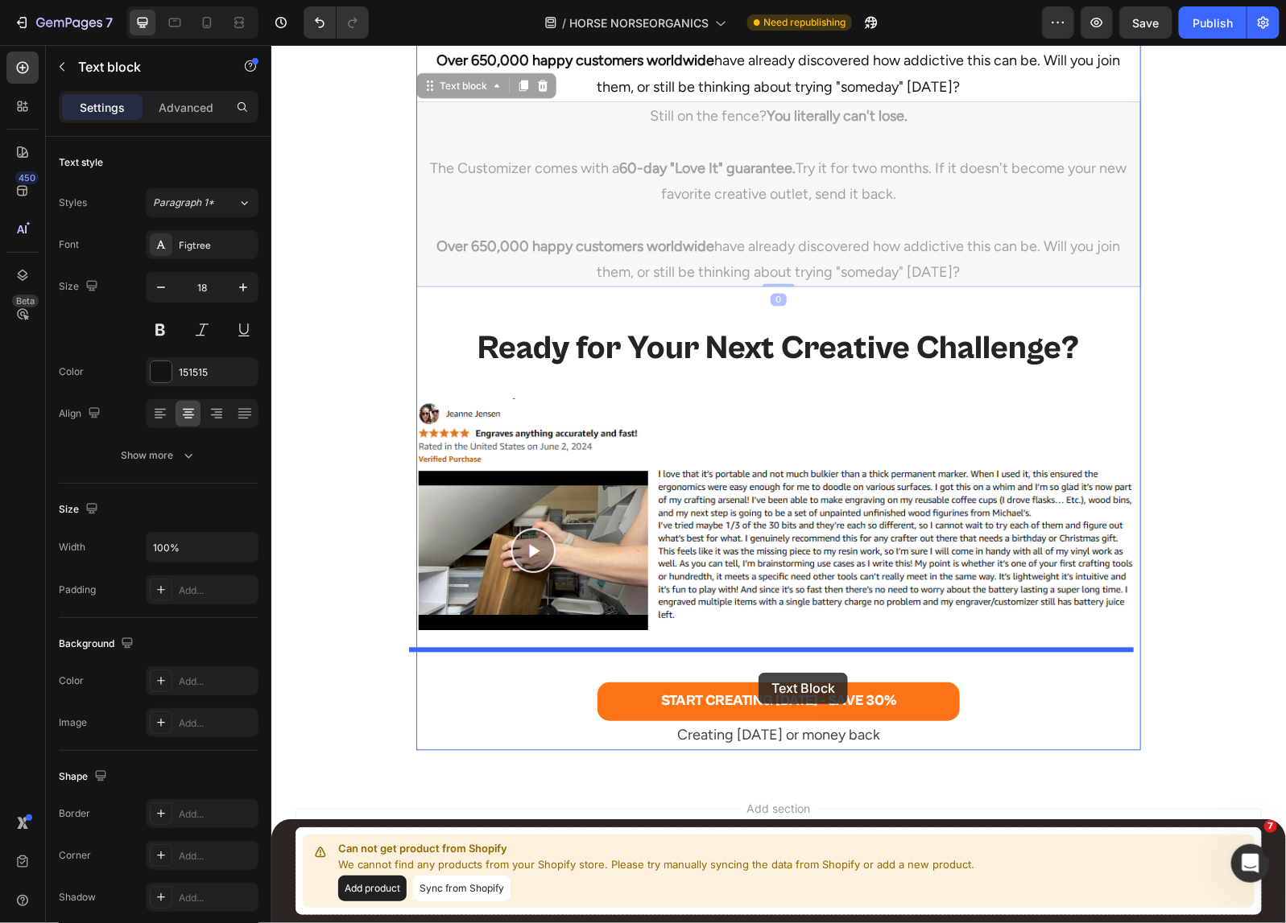
drag, startPoint x: 453, startPoint y: 391, endPoint x: 758, endPoint y: 672, distance: 414.2
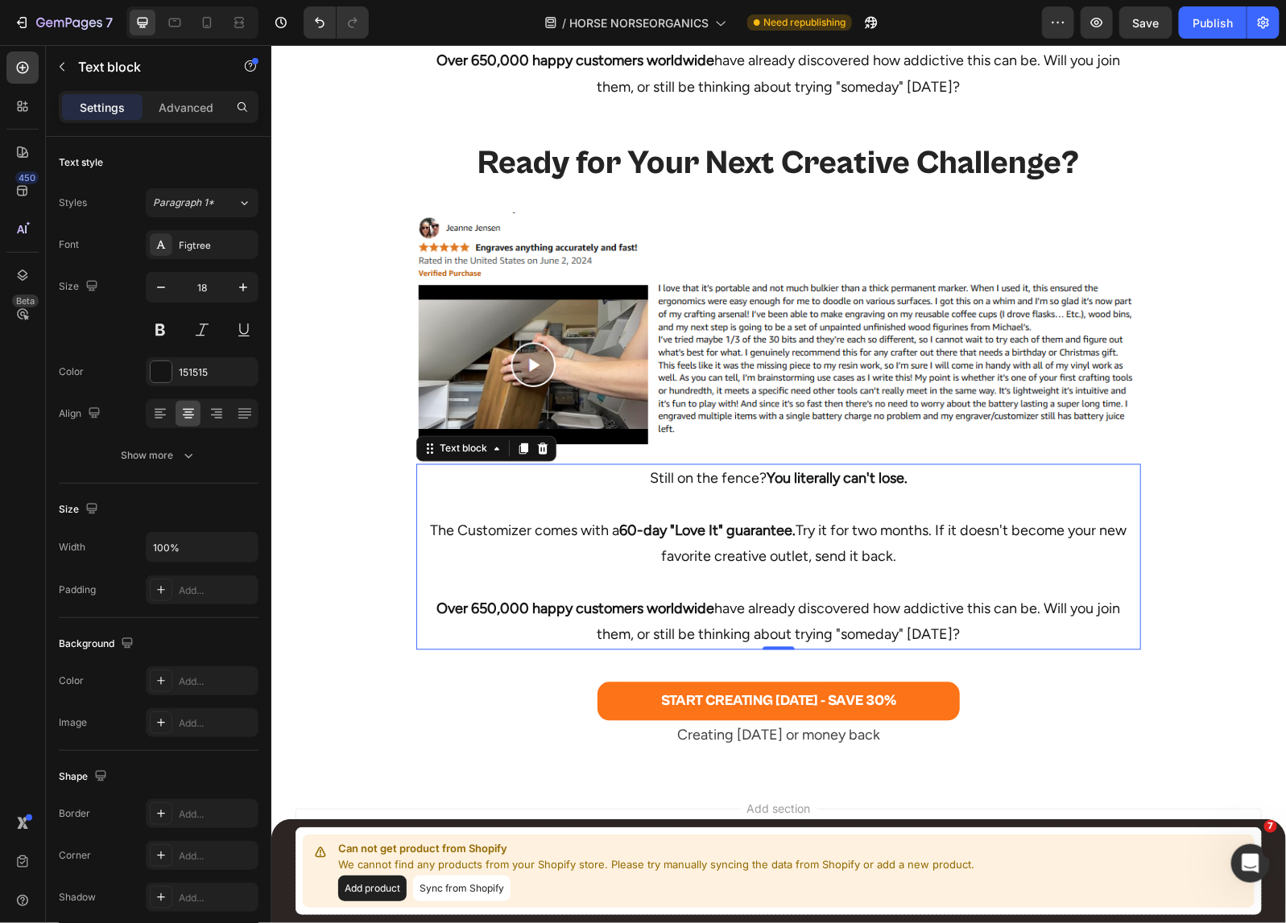
click at [758, 595] on p "Over 650,000 happy customers worldwide have already discovered how addictive th…" at bounding box center [777, 609] width 721 height 78
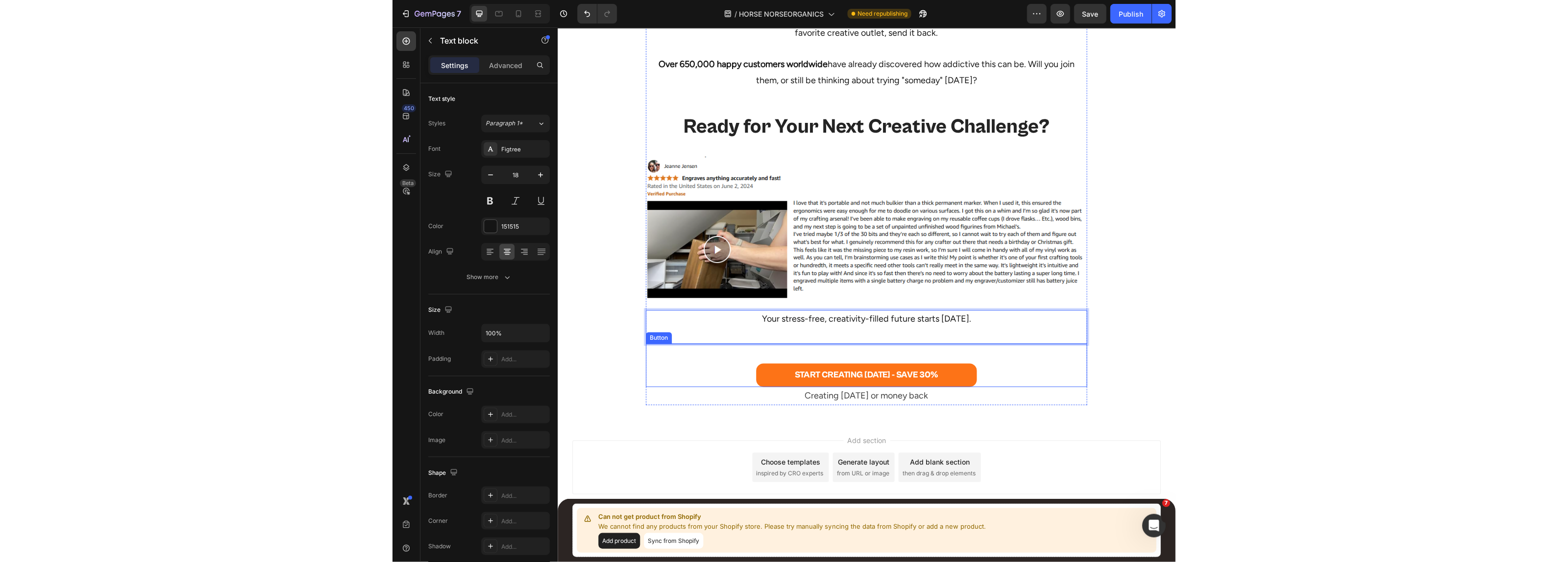
scroll to position [5299, 0]
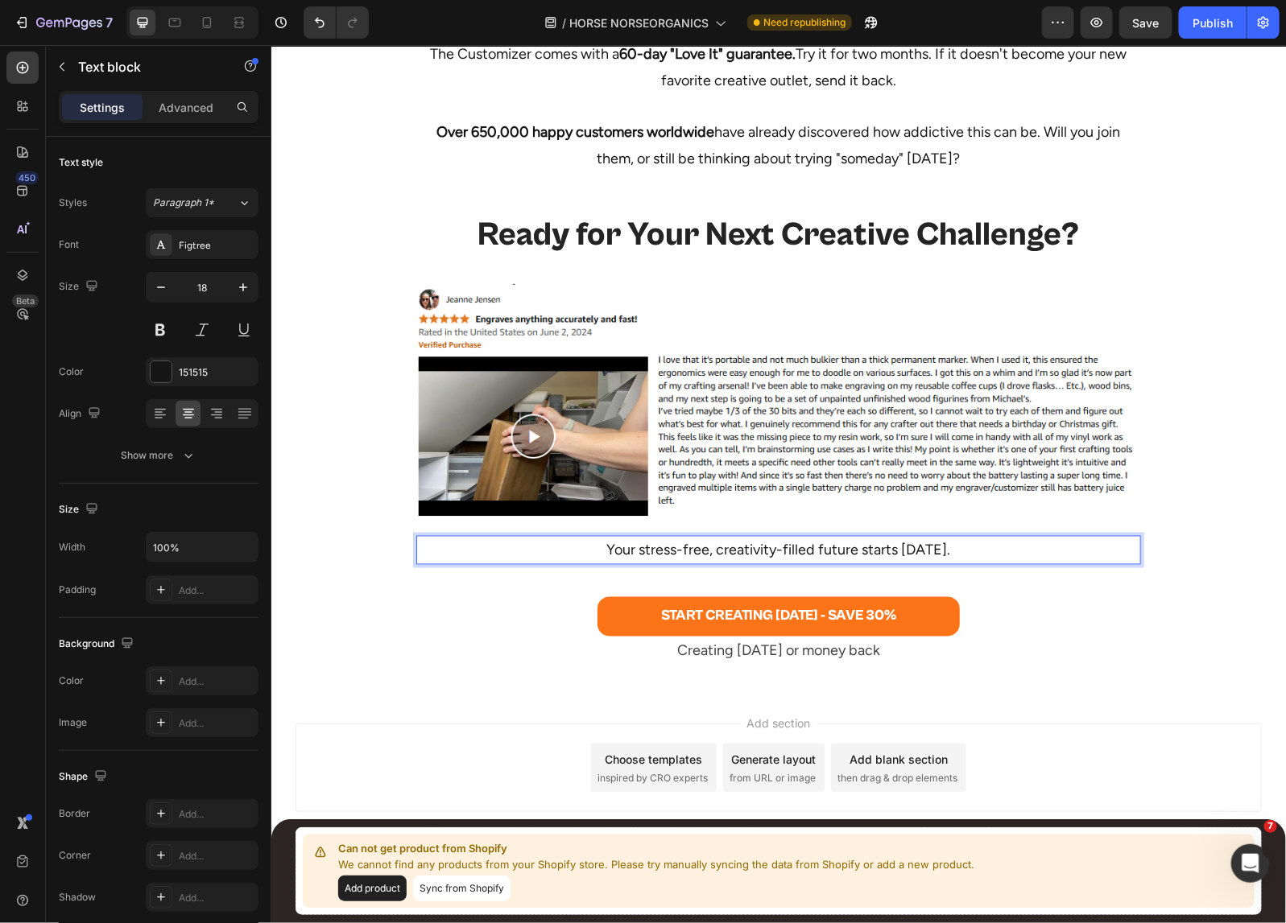
click at [867, 552] on p "Your stress-free, creativity-filled future starts [DATE]." at bounding box center [777, 550] width 721 height 26
click at [868, 551] on p "Your stress-free, creativity-filled future starts [DATE]." at bounding box center [777, 550] width 721 height 26
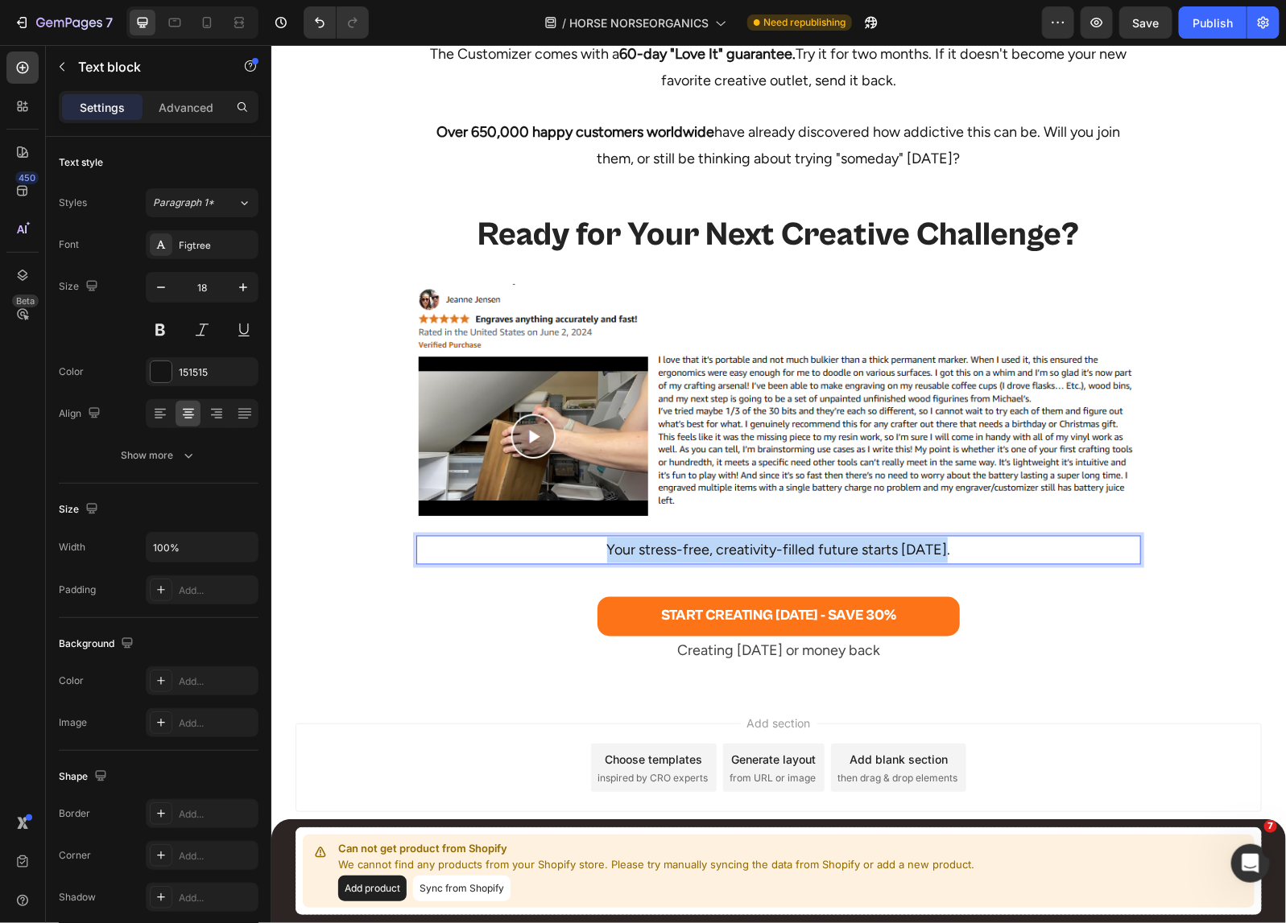
click at [868, 551] on p "Your stress-free, creativity-filled future starts [DATE]." at bounding box center [777, 550] width 721 height 26
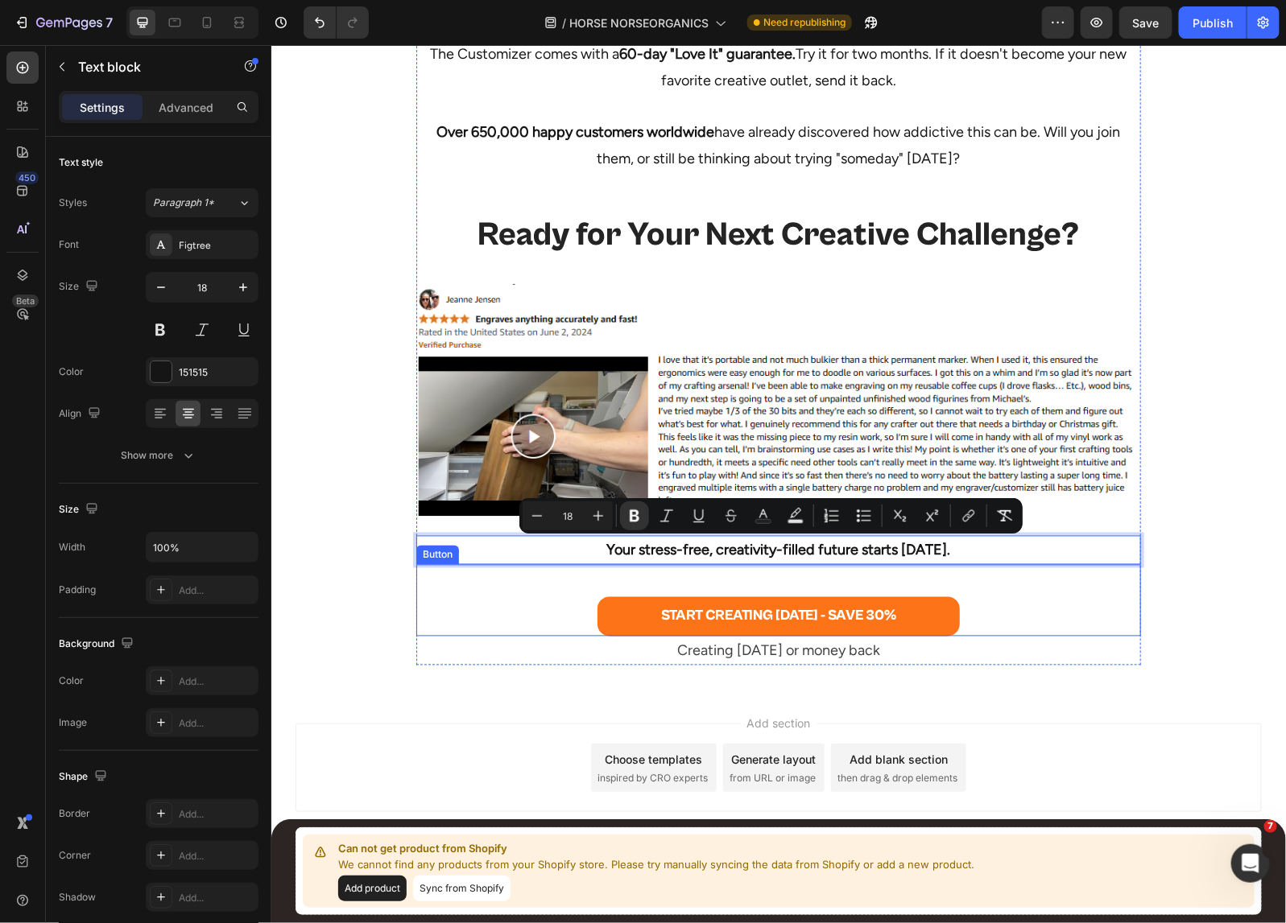
click at [1004, 620] on div "START CREATING [DATE] - SAVE 30% Button" at bounding box center [777, 599] width 724 height 71
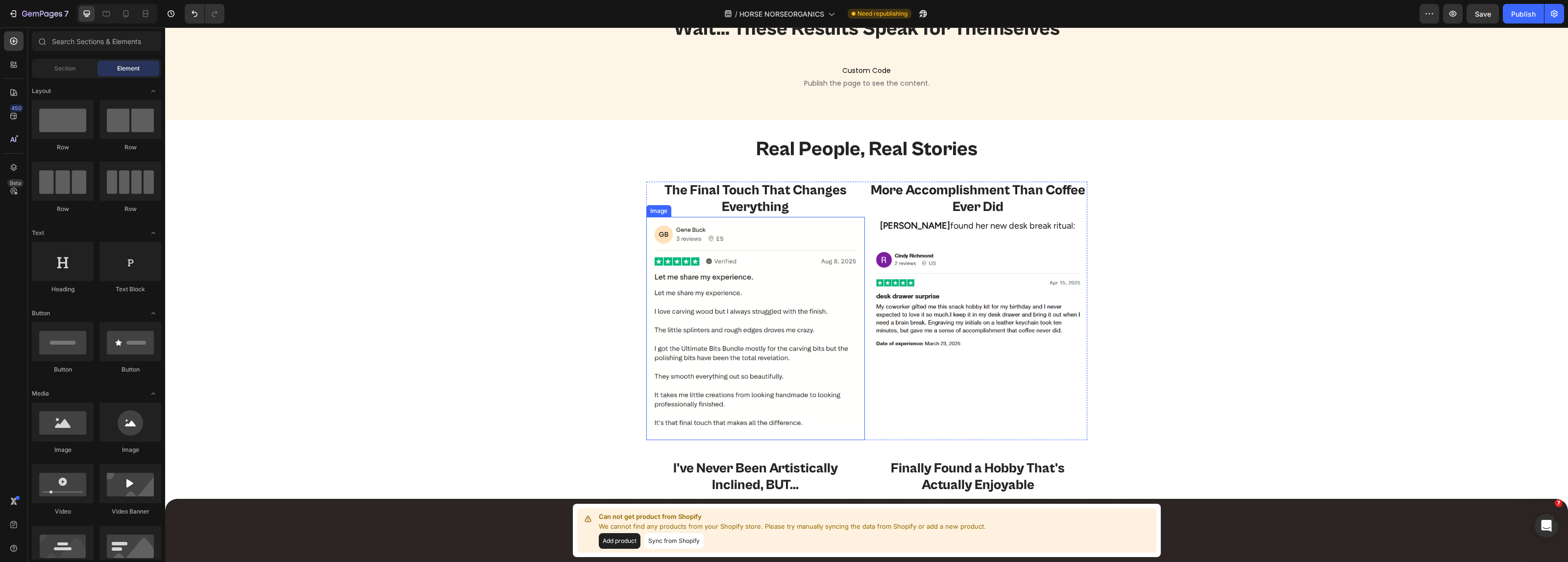
scroll to position [1958, 0]
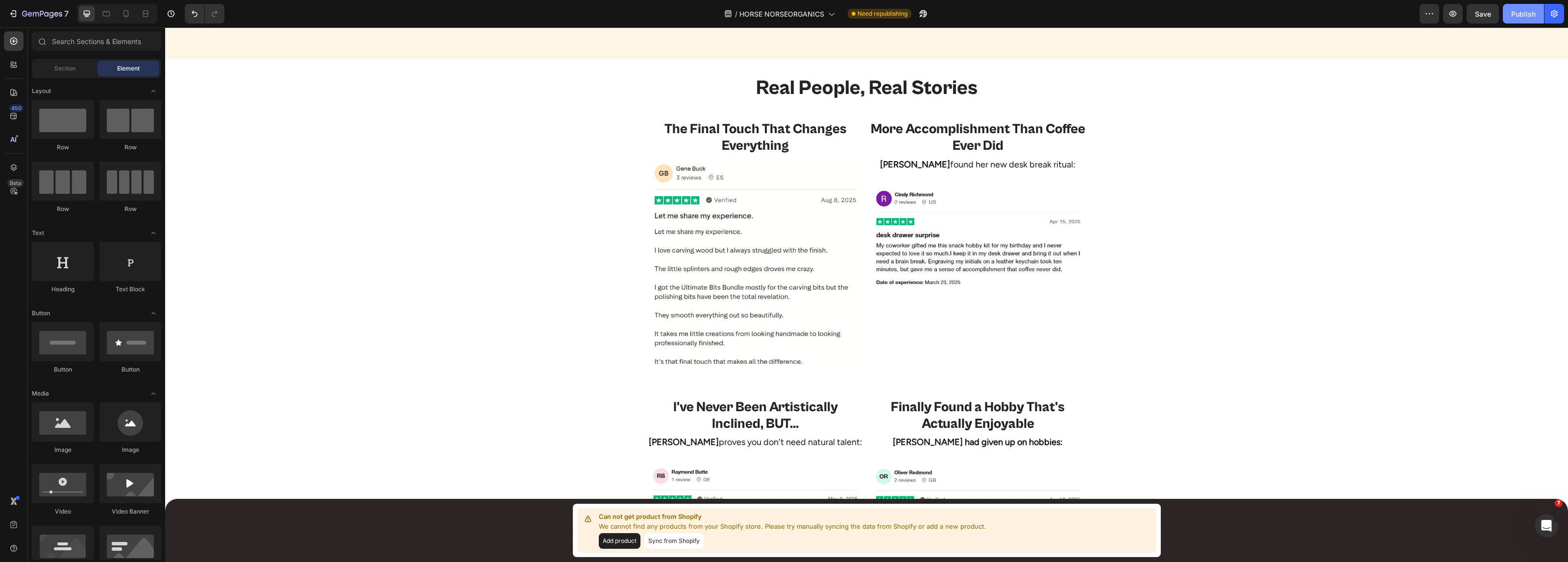
click at [782, 12] on div "Publish" at bounding box center [1524, 13] width 24 height 10
click at [782, 15] on icon "button" at bounding box center [909, 16] width 2 height 2
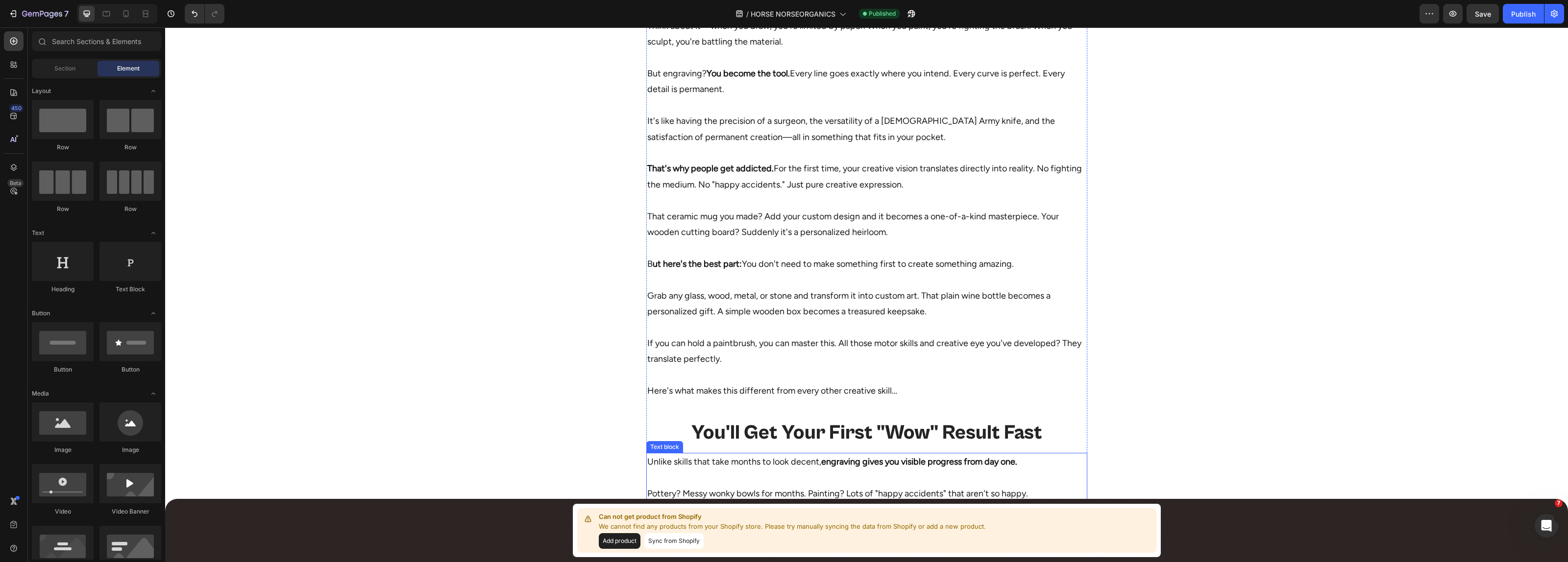
scroll to position [1224, 0]
